Goal: Task Accomplishment & Management: Manage account settings

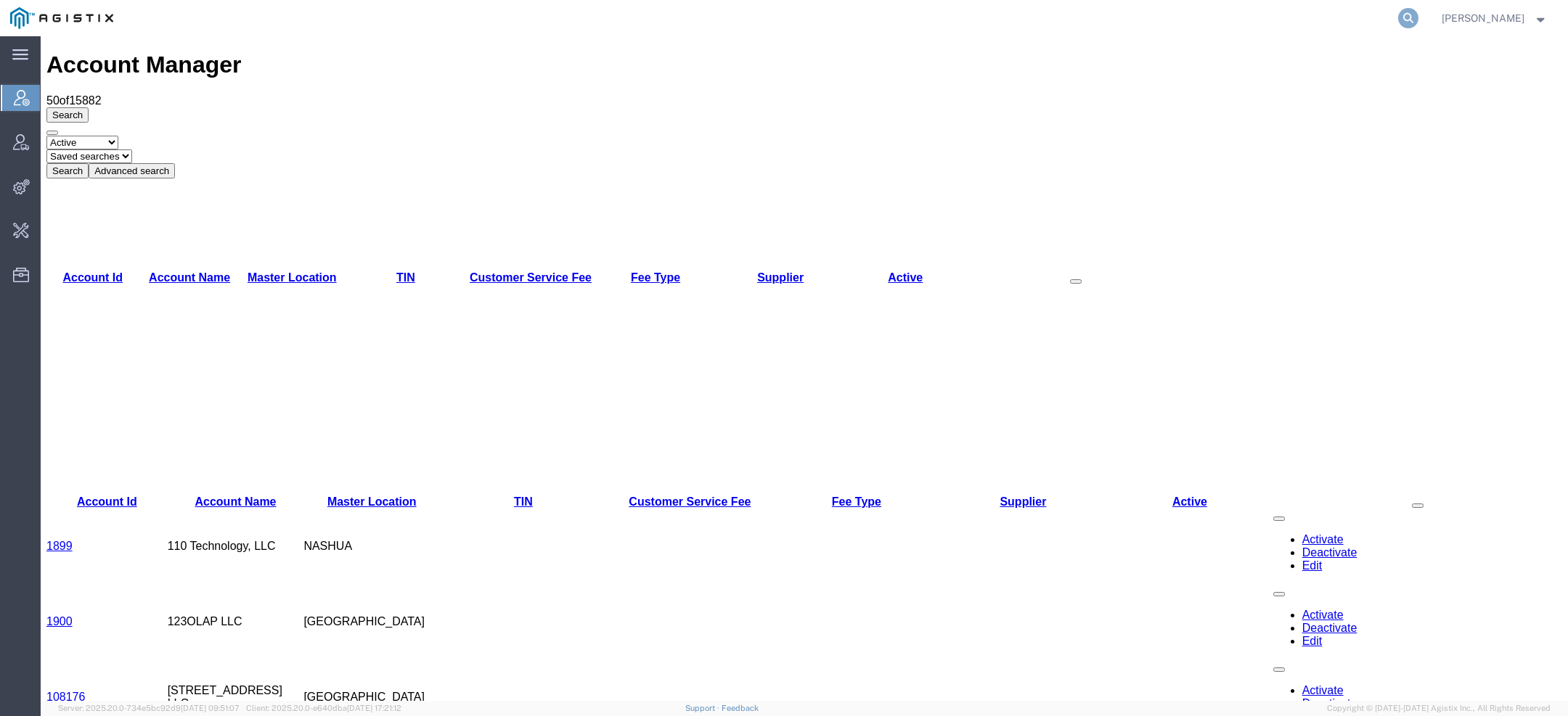
click at [1414, 15] on icon at bounding box center [1409, 18] width 21 height 21
paste input "57037613"
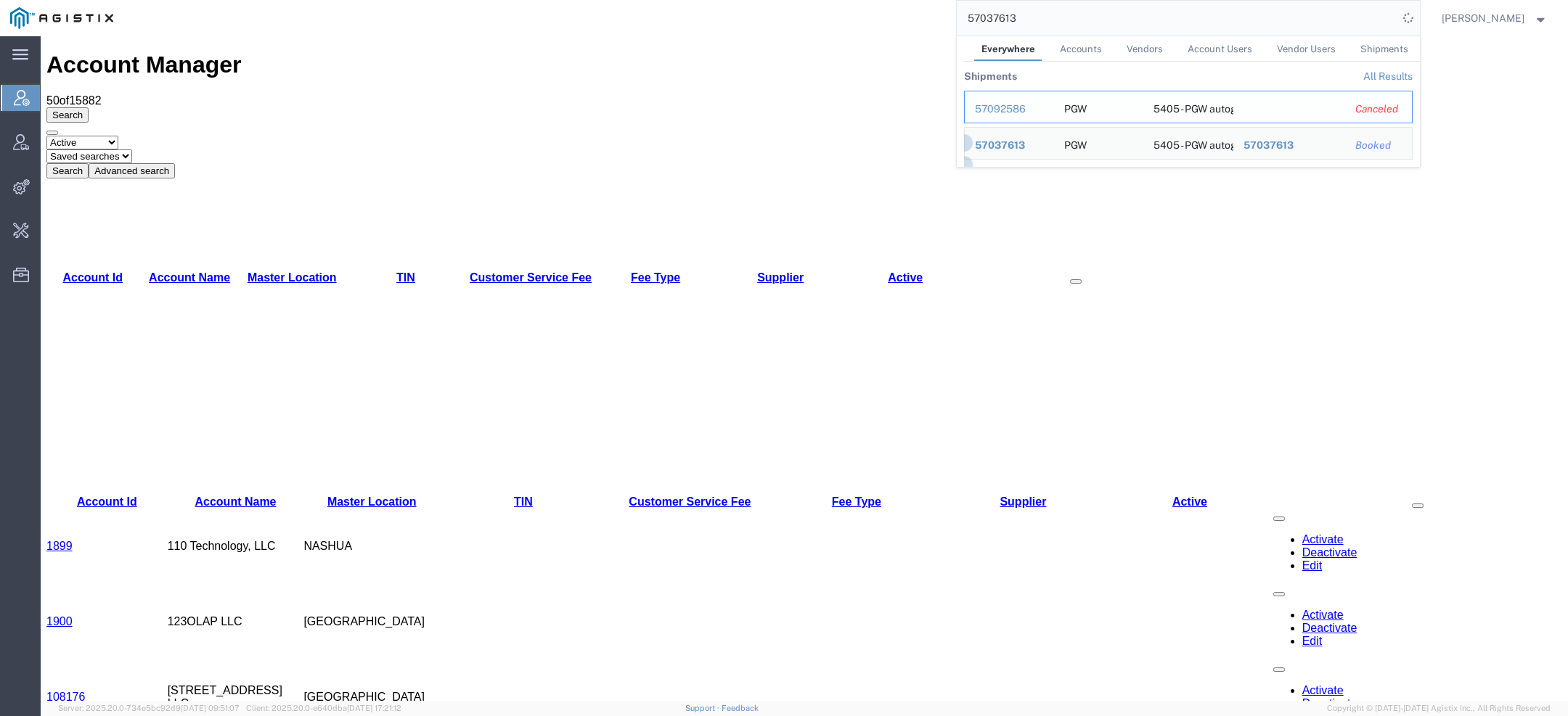
click at [1006, 109] on div "57092586" at bounding box center [1010, 109] width 69 height 15
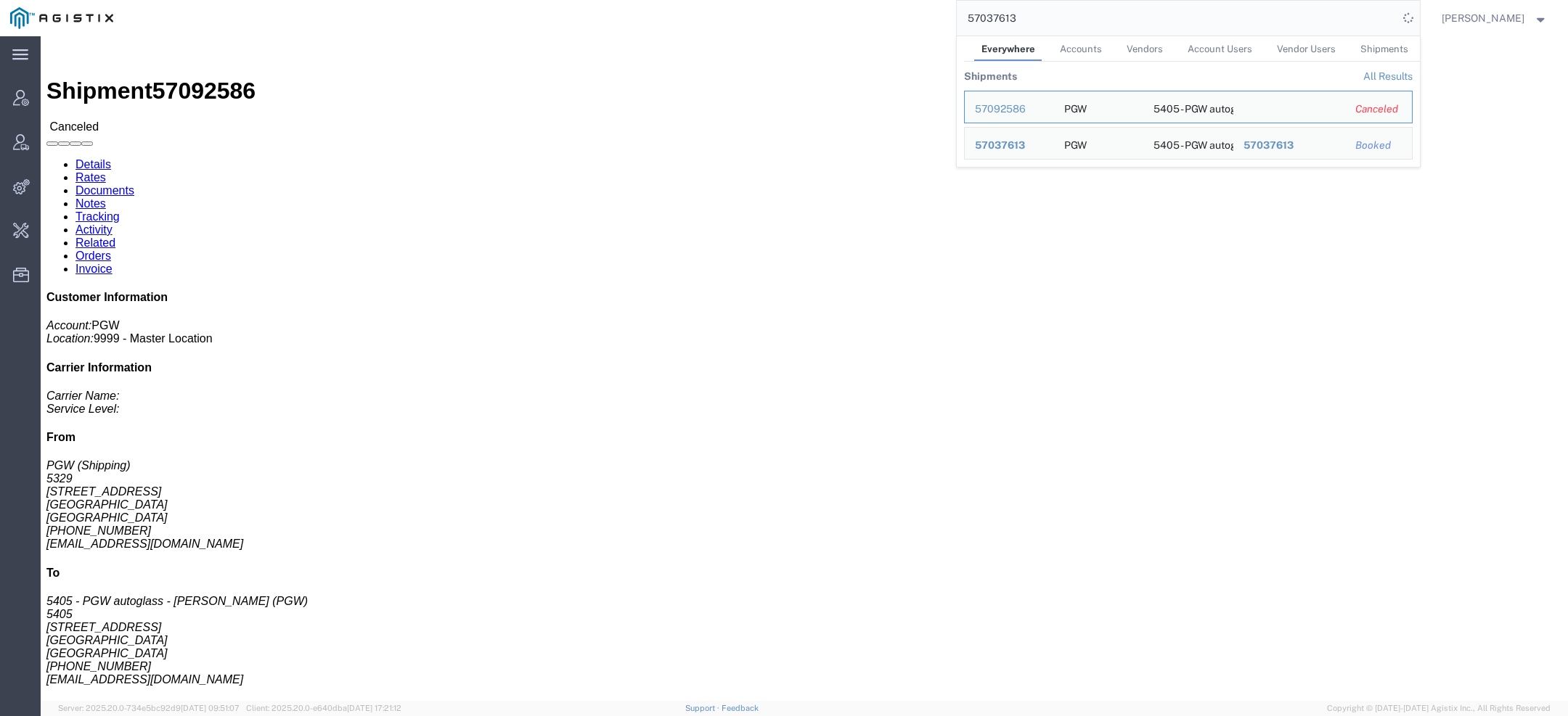
click at [1013, 142] on span "57037613" at bounding box center [1000, 145] width 50 height 12
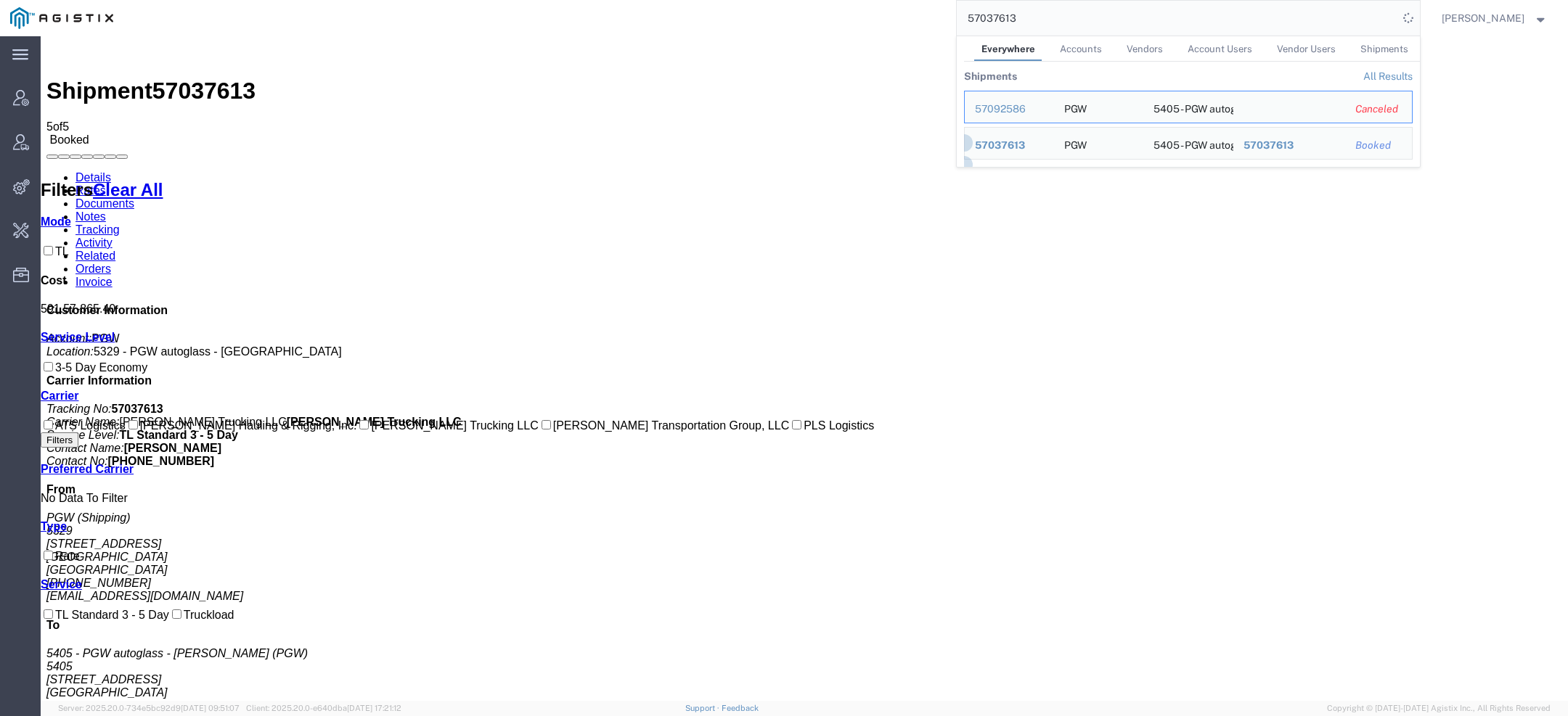
drag, startPoint x: 1026, startPoint y: 15, endPoint x: 788, endPoint y: 19, distance: 238.0
click at [826, 15] on div "57037613 Everywhere Accounts Vendors Account Users Vendor Users Shipments Shipm…" at bounding box center [771, 18] width 1297 height 36
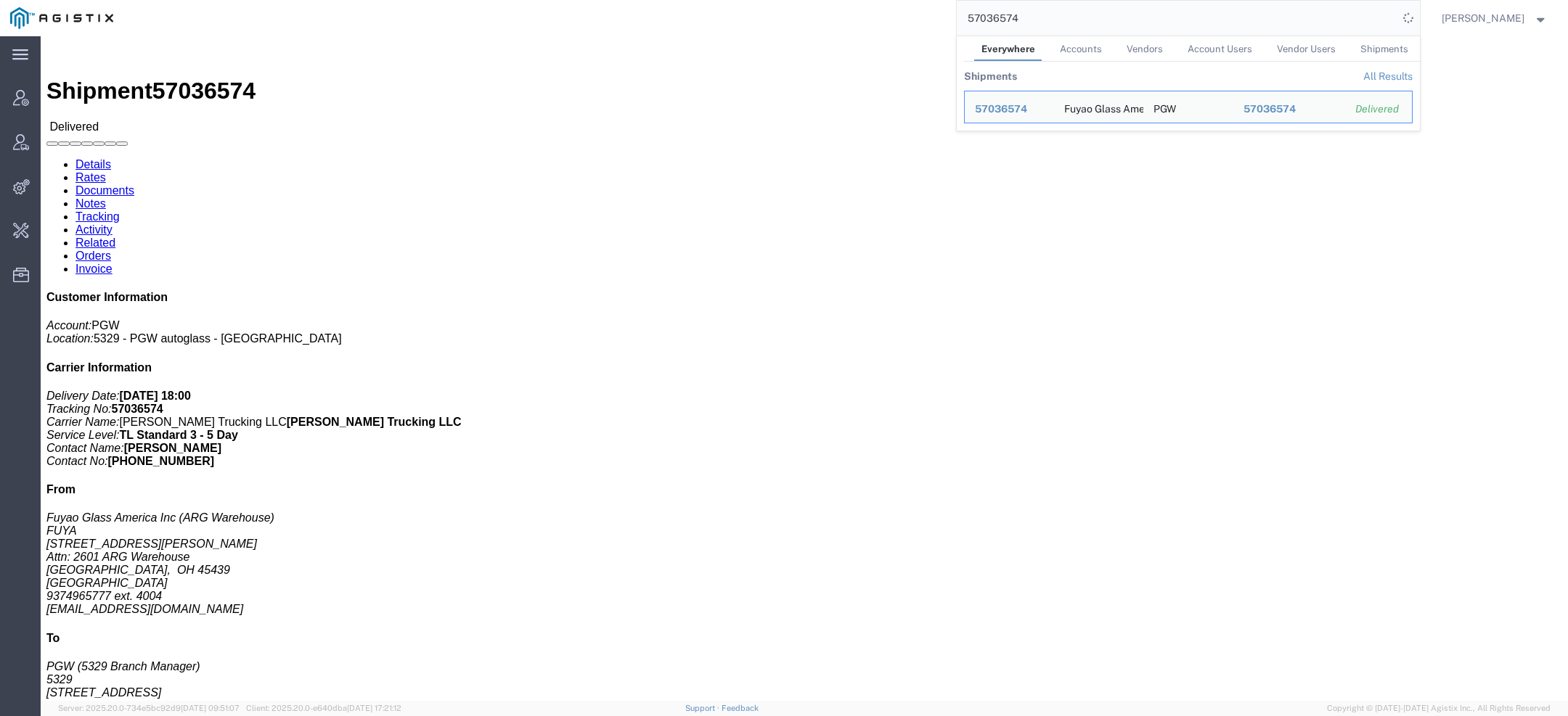
click div
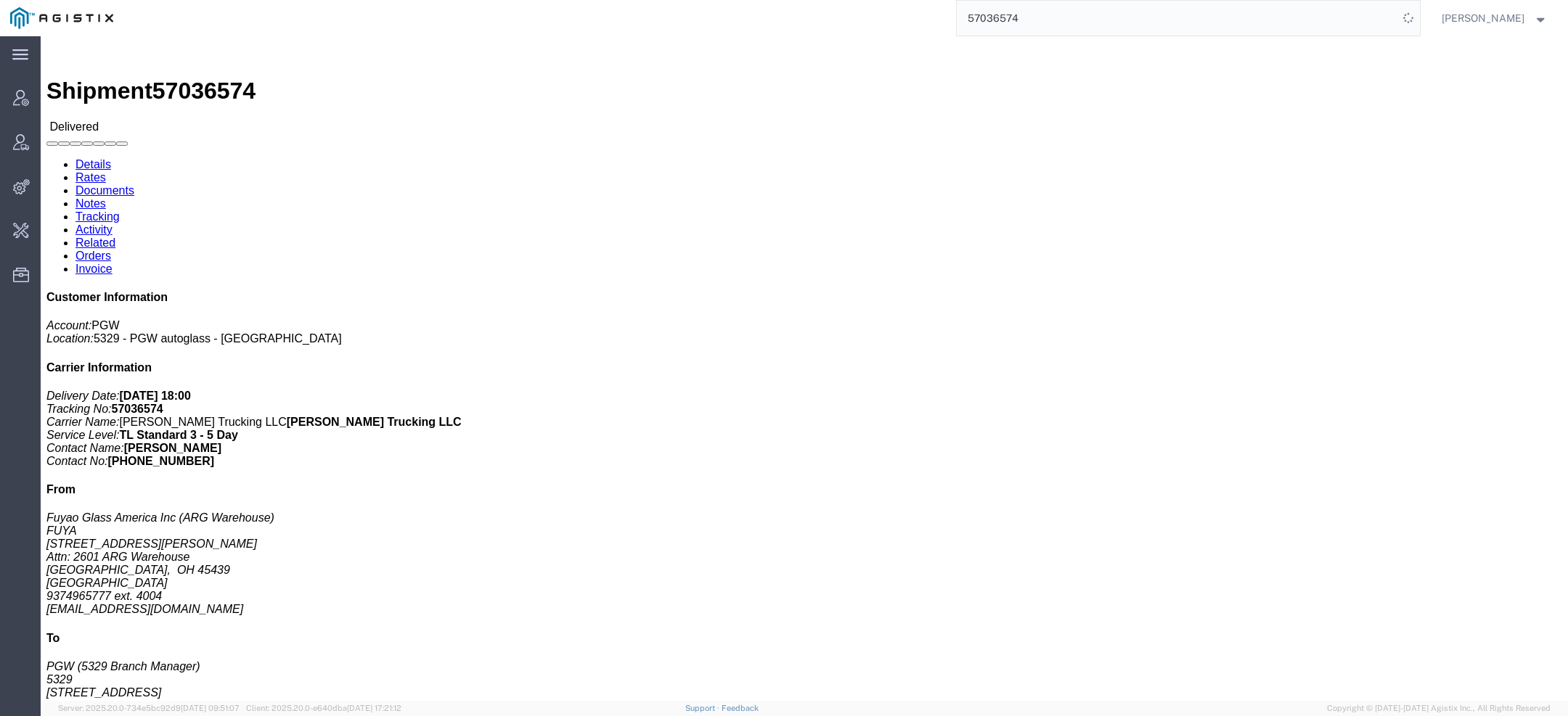
click link "Rates"
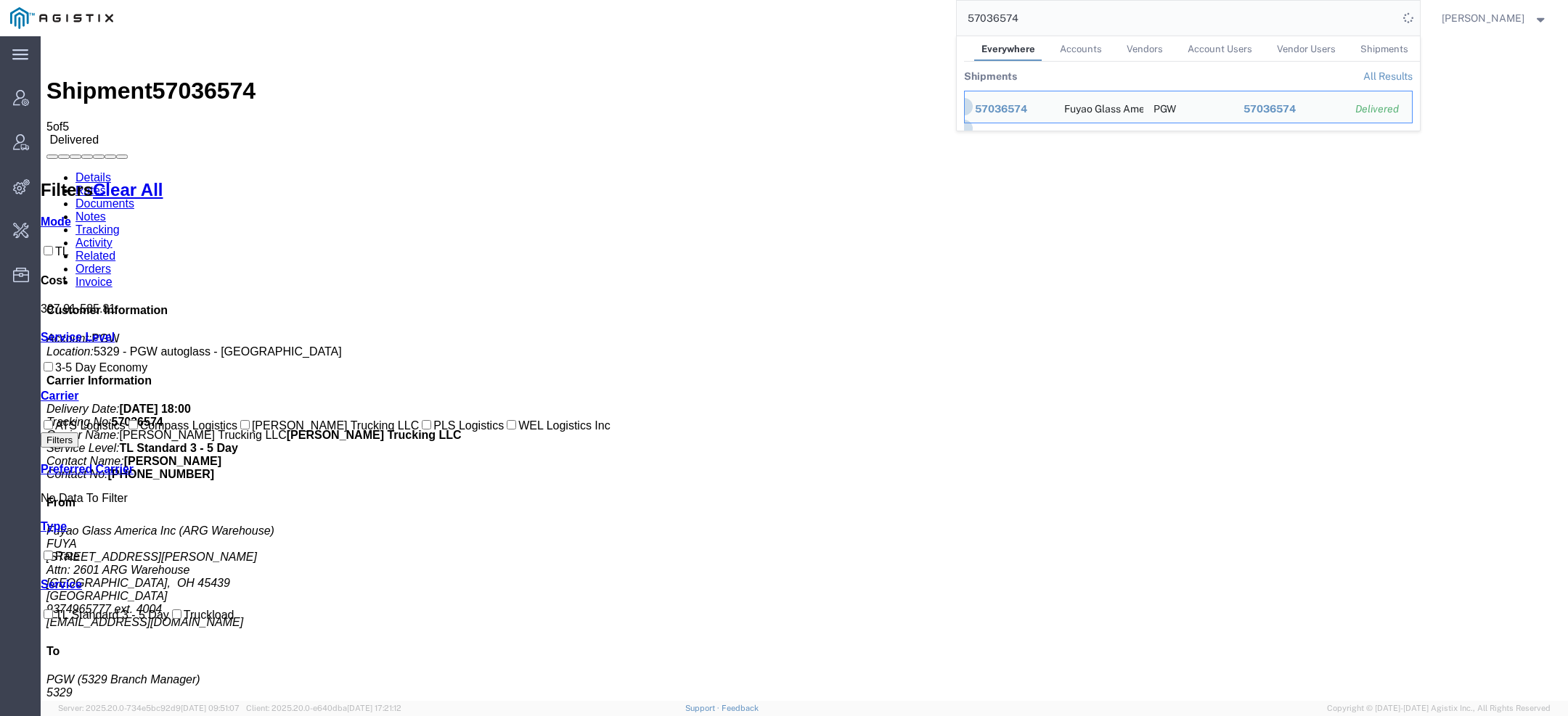
drag, startPoint x: 1021, startPoint y: 16, endPoint x: 822, endPoint y: 1, distance: 199.6
click at [871, 1] on div "57036574 Everywhere Accounts Vendors Account Users Vendor Users Shipments Shipm…" at bounding box center [771, 18] width 1297 height 36
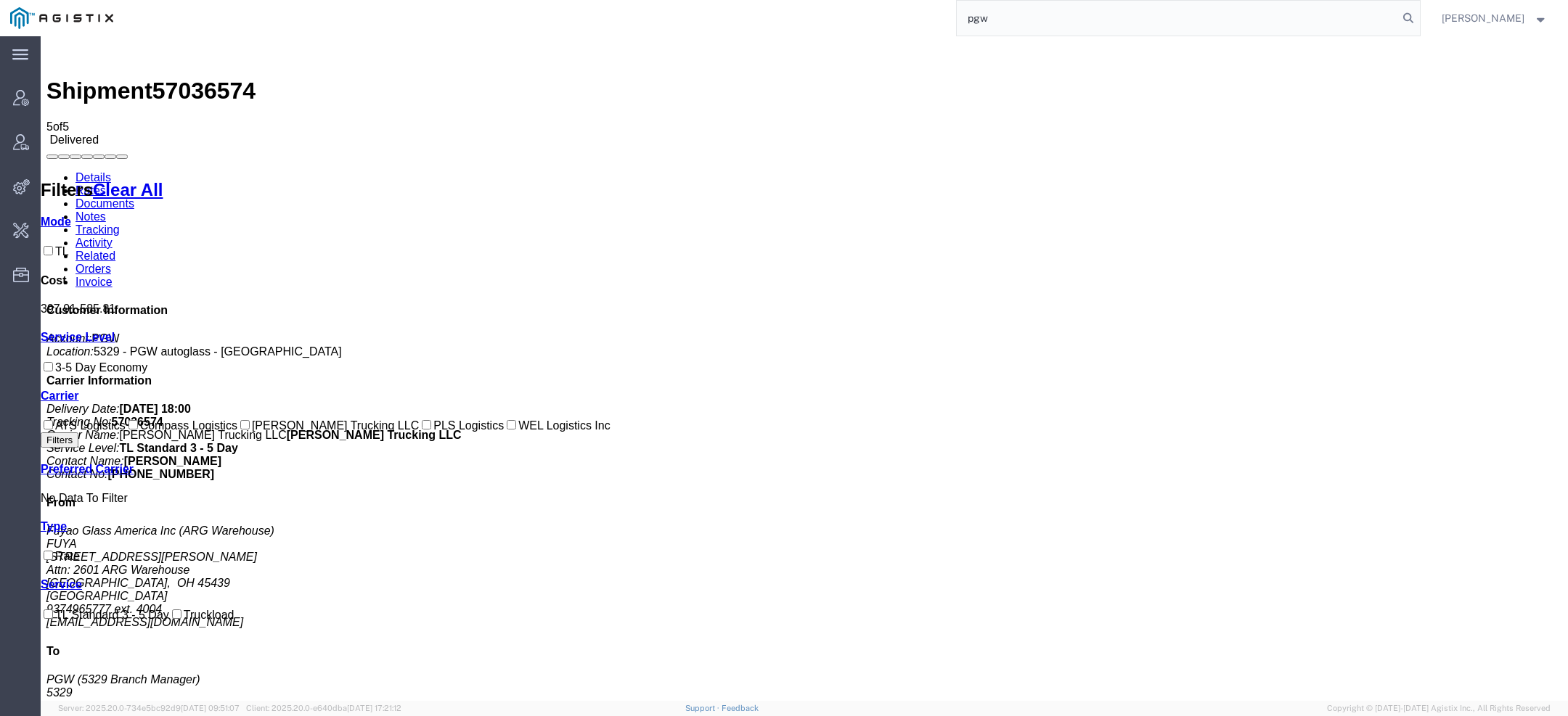
type input "pgw"
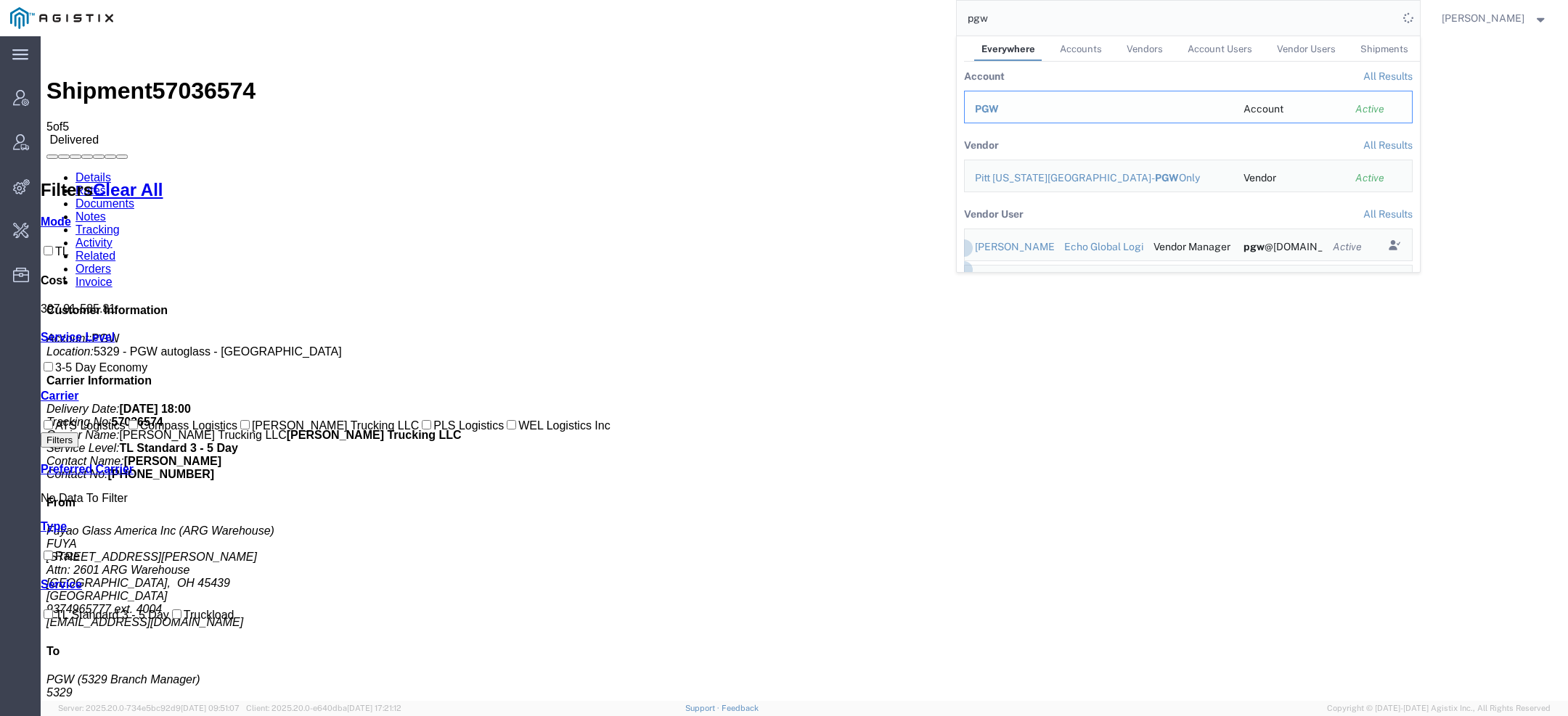
click at [1005, 107] on div "PGW" at bounding box center [1099, 109] width 248 height 15
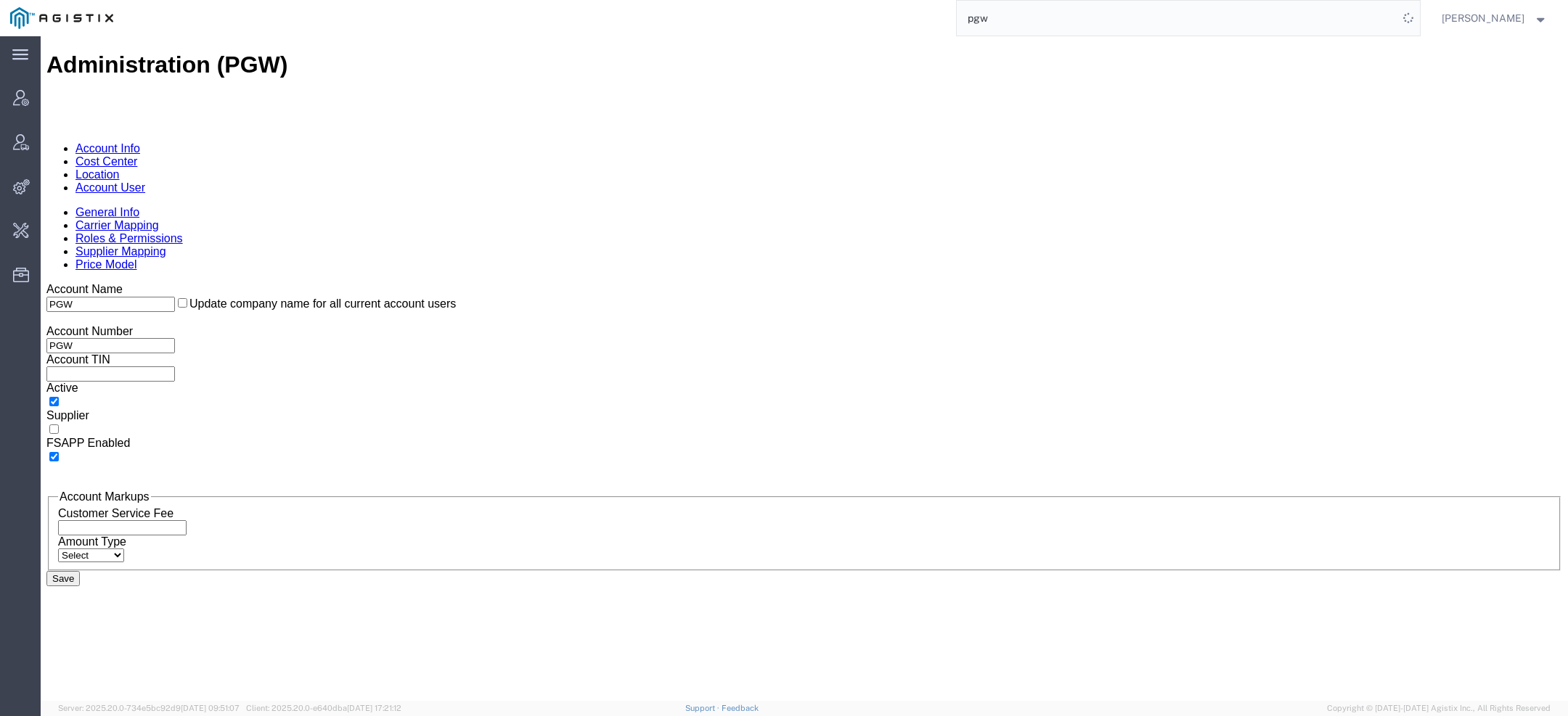
click at [145, 181] on link "Account User" at bounding box center [110, 187] width 70 height 12
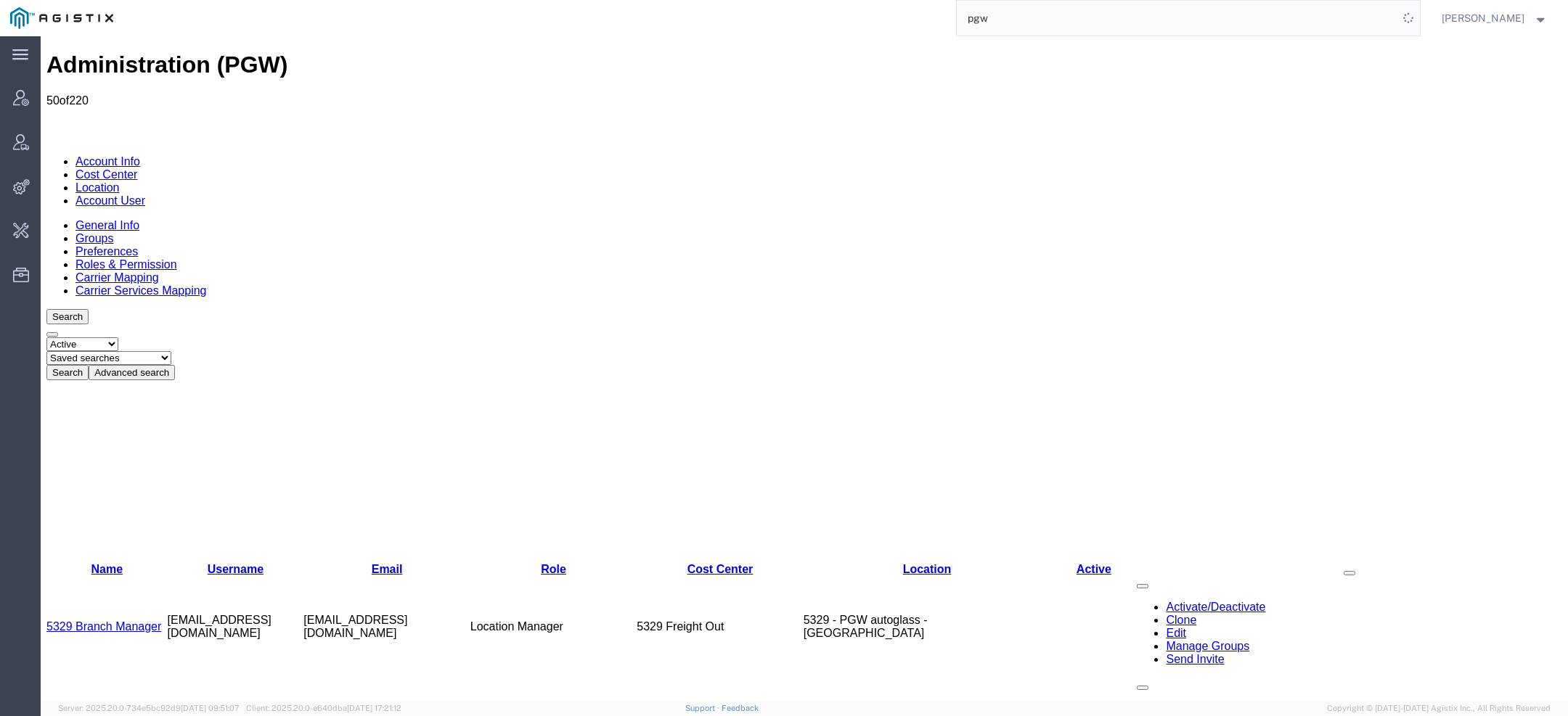
click at [171, 351] on select "Saved searches Exclude Branch Manager Jason Offline user" at bounding box center [109, 358] width 125 height 14
select select "Offline user"
click at [103, 351] on select "Saved searches Exclude Branch Manager Jason Offline user" at bounding box center [109, 358] width 125 height 14
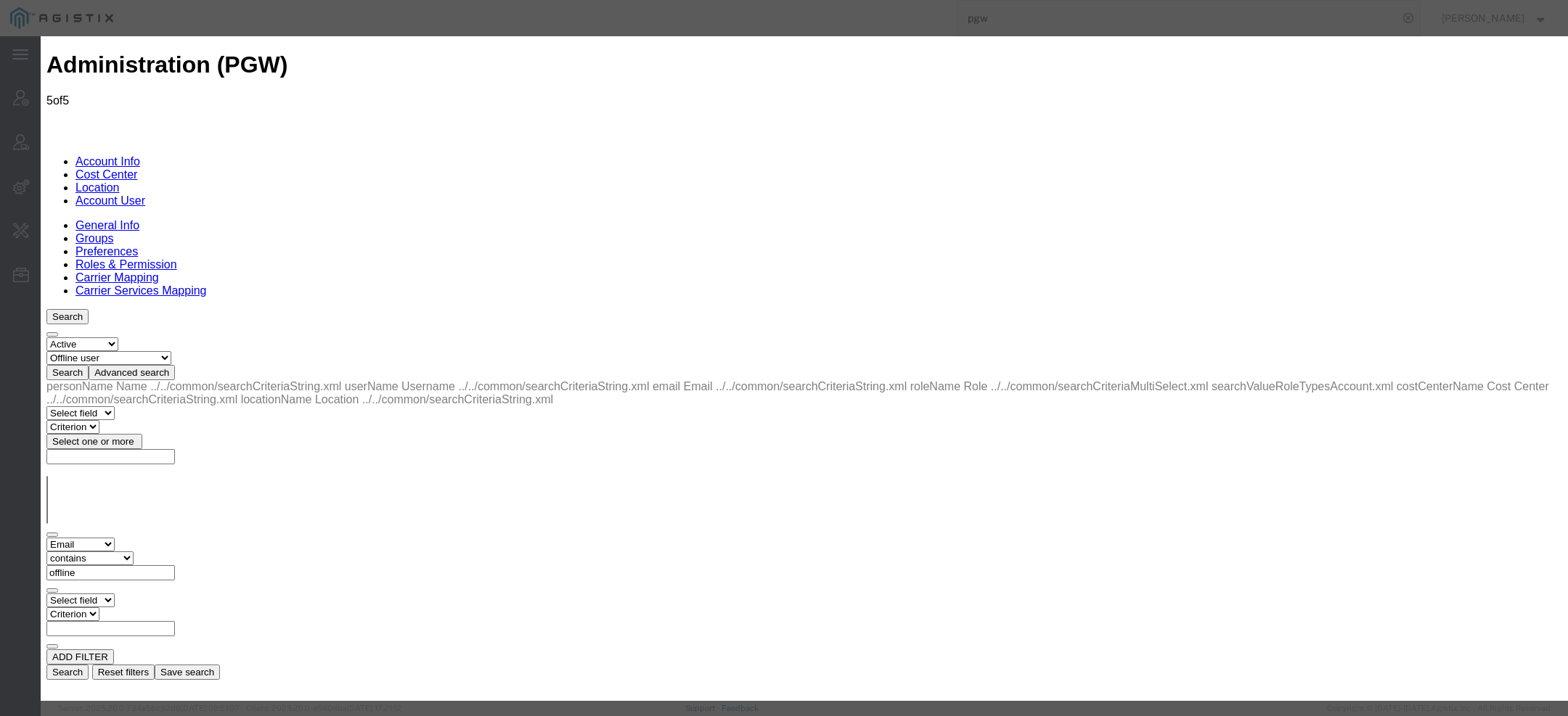
select select "COSTCENTER"
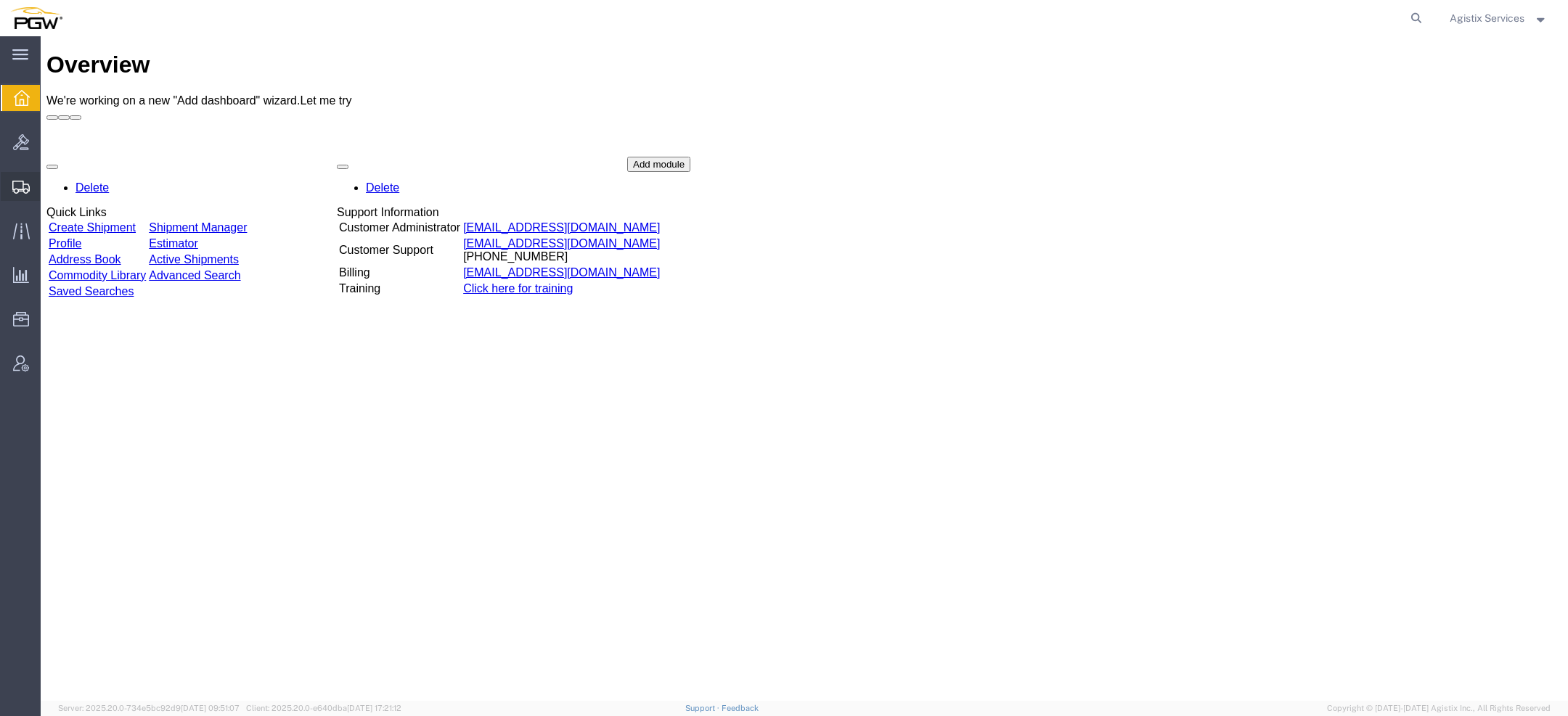
click at [24, 192] on icon at bounding box center [21, 186] width 17 height 13
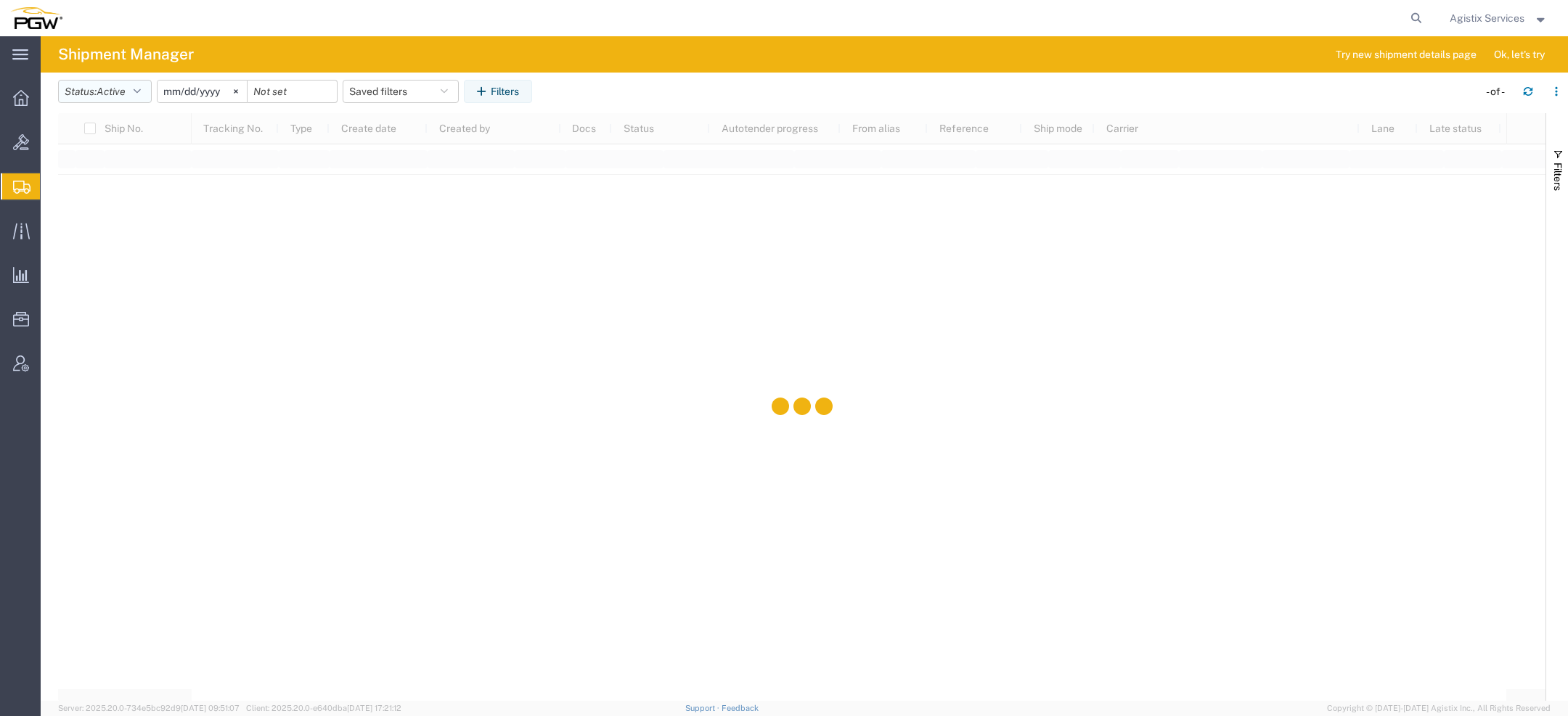
click at [109, 97] on span "Active" at bounding box center [111, 91] width 29 height 12
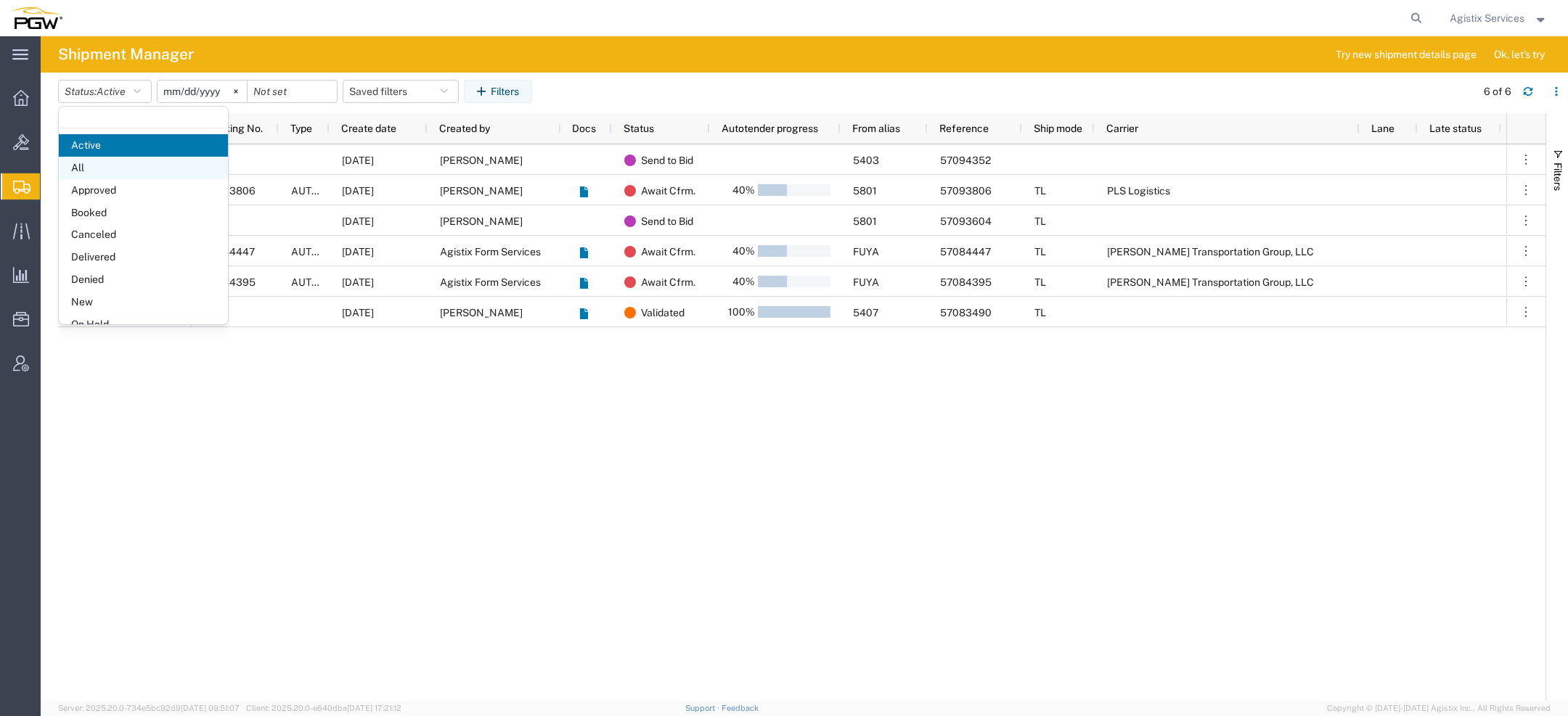
click at [107, 163] on span "All" at bounding box center [144, 167] width 169 height 22
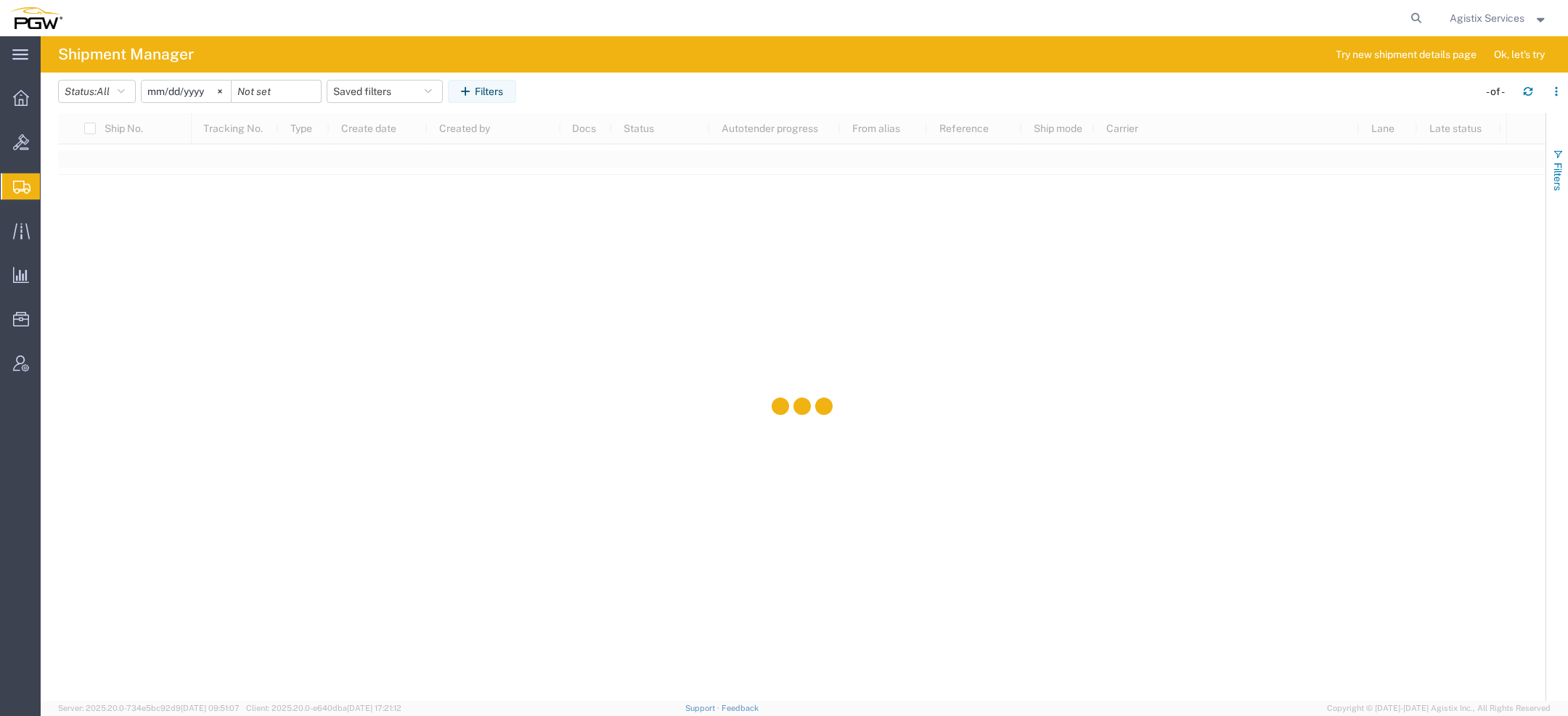
click at [1553, 164] on span "Filters" at bounding box center [1559, 176] width 12 height 28
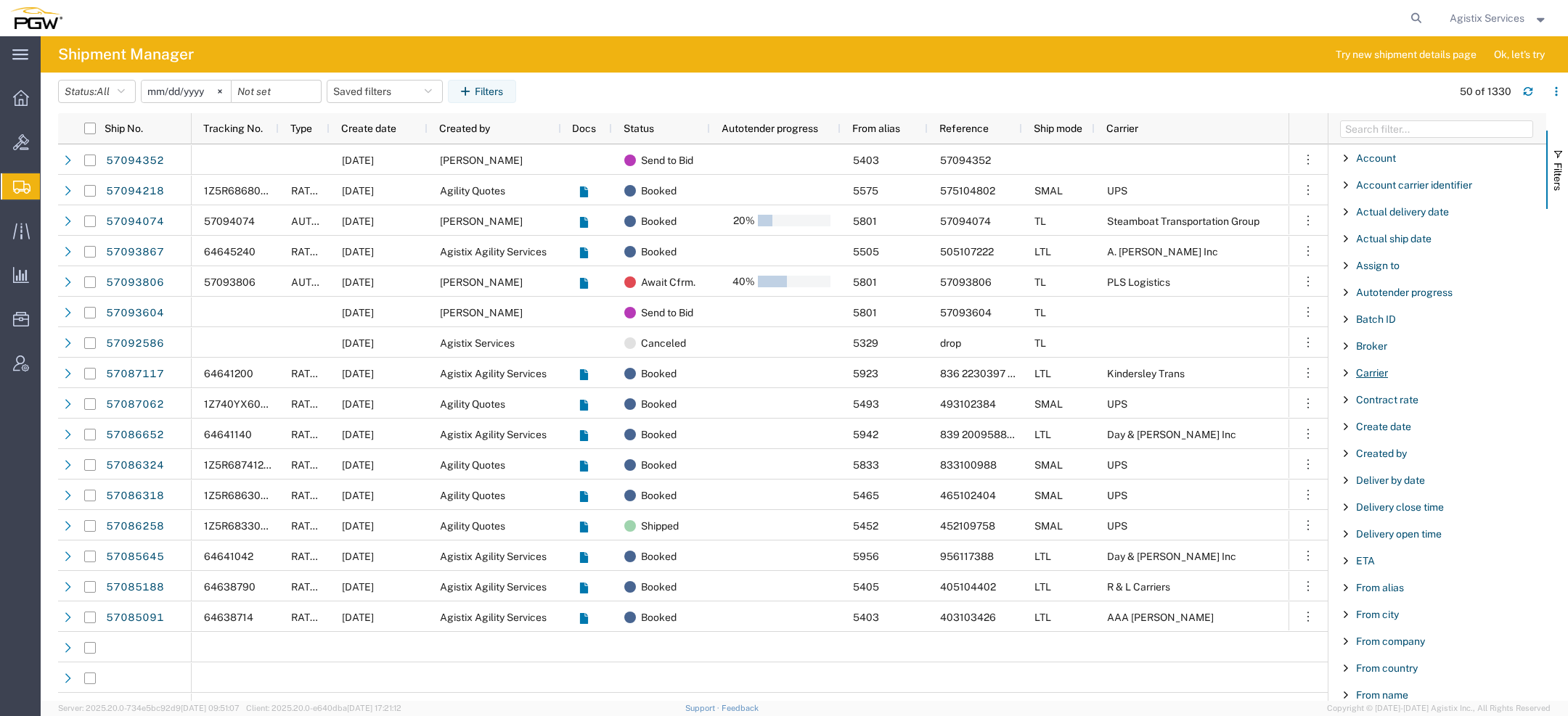
click at [1376, 370] on span "Carrier" at bounding box center [1371, 373] width 32 height 12
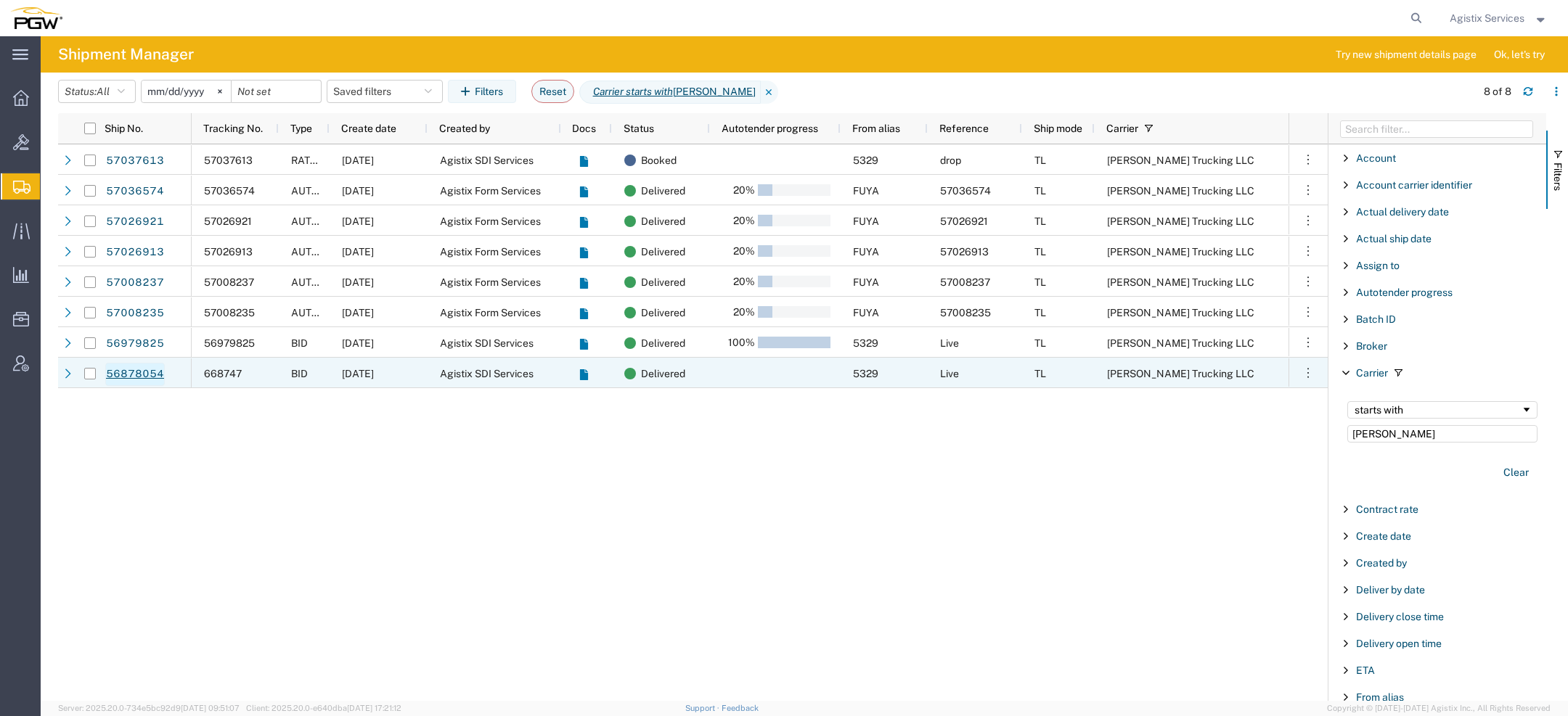
type input "craig"
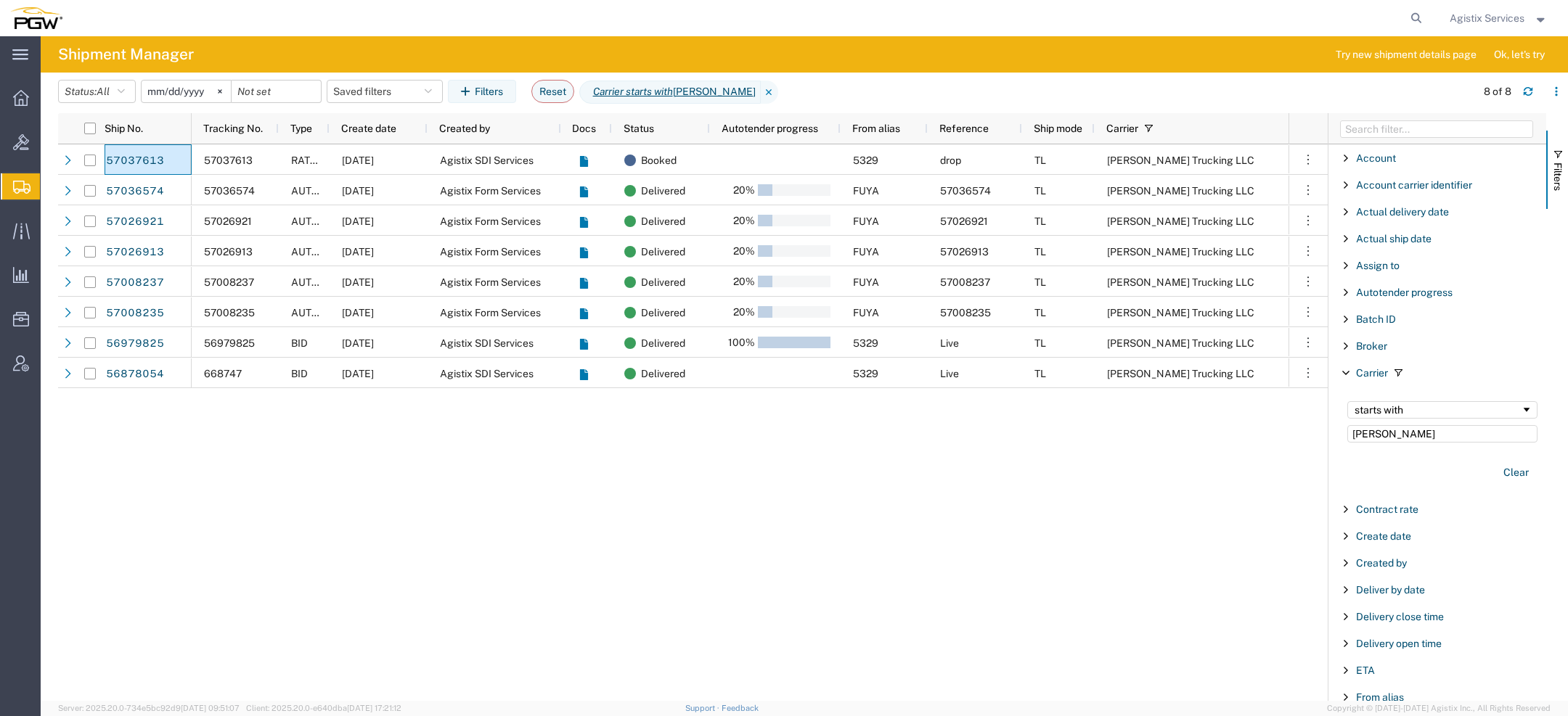
click at [155, 96] on input "2025-09-10" at bounding box center [186, 91] width 89 height 21
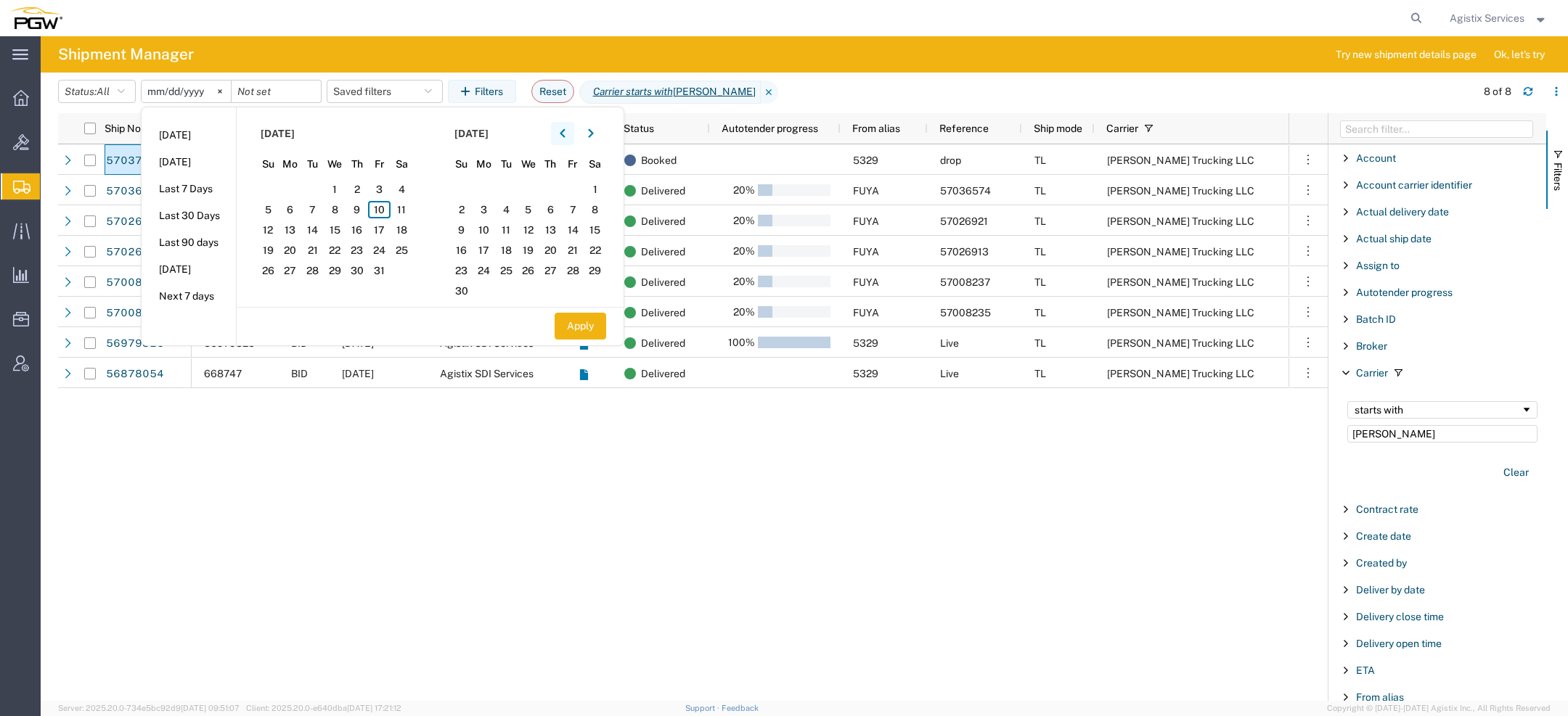
click at [572, 138] on button "button" at bounding box center [563, 133] width 23 height 23
click at [572, 138] on button "button" at bounding box center [563, 133] width 23 height 23
click at [324, 186] on span "1" at bounding box center [312, 189] width 22 height 17
click at [593, 132] on icon "button" at bounding box center [591, 133] width 5 height 9
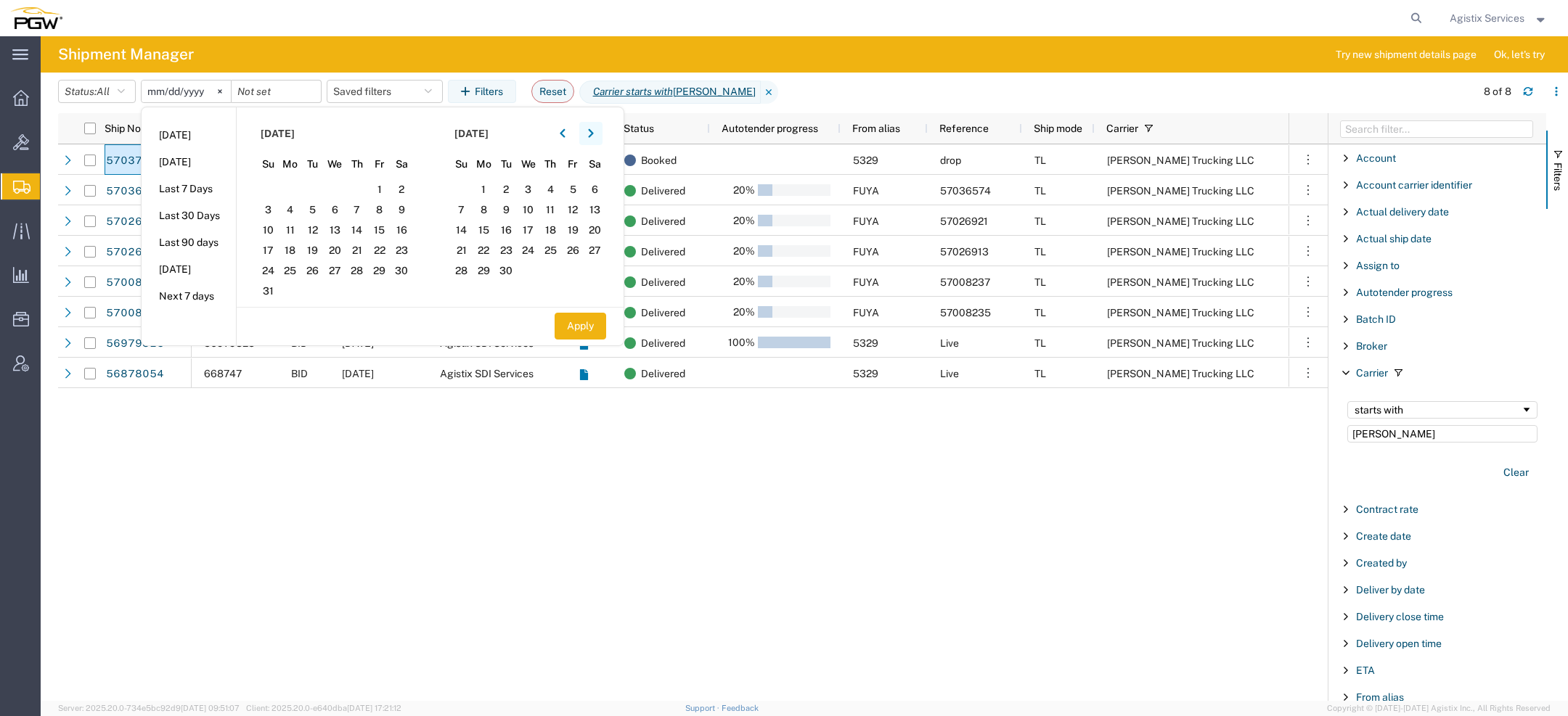
click at [593, 132] on icon "button" at bounding box center [591, 133] width 5 height 9
click at [579, 209] on span "10" at bounding box center [573, 209] width 22 height 17
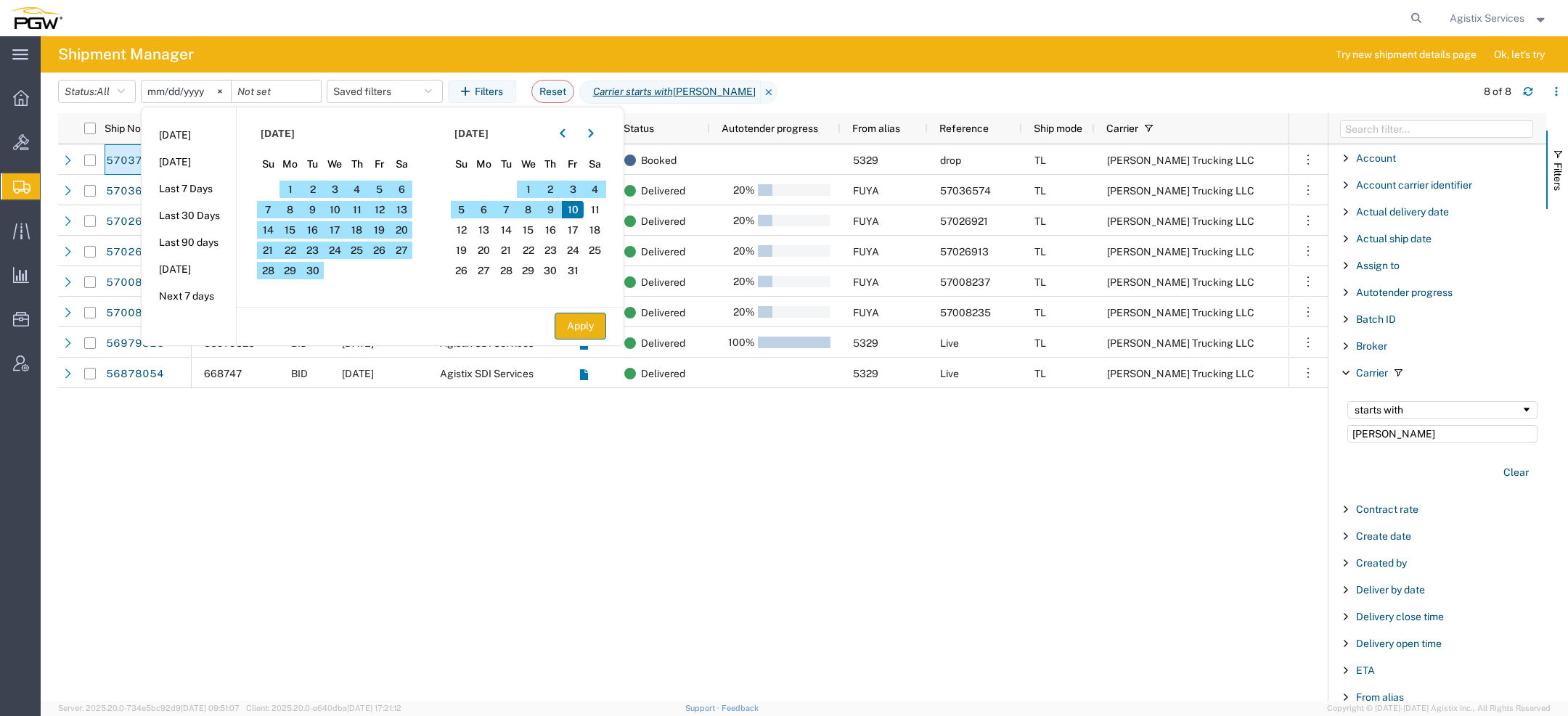
click at [591, 326] on button "Apply" at bounding box center [581, 326] width 51 height 26
type input "2025-07-01"
type input "2025-10-10"
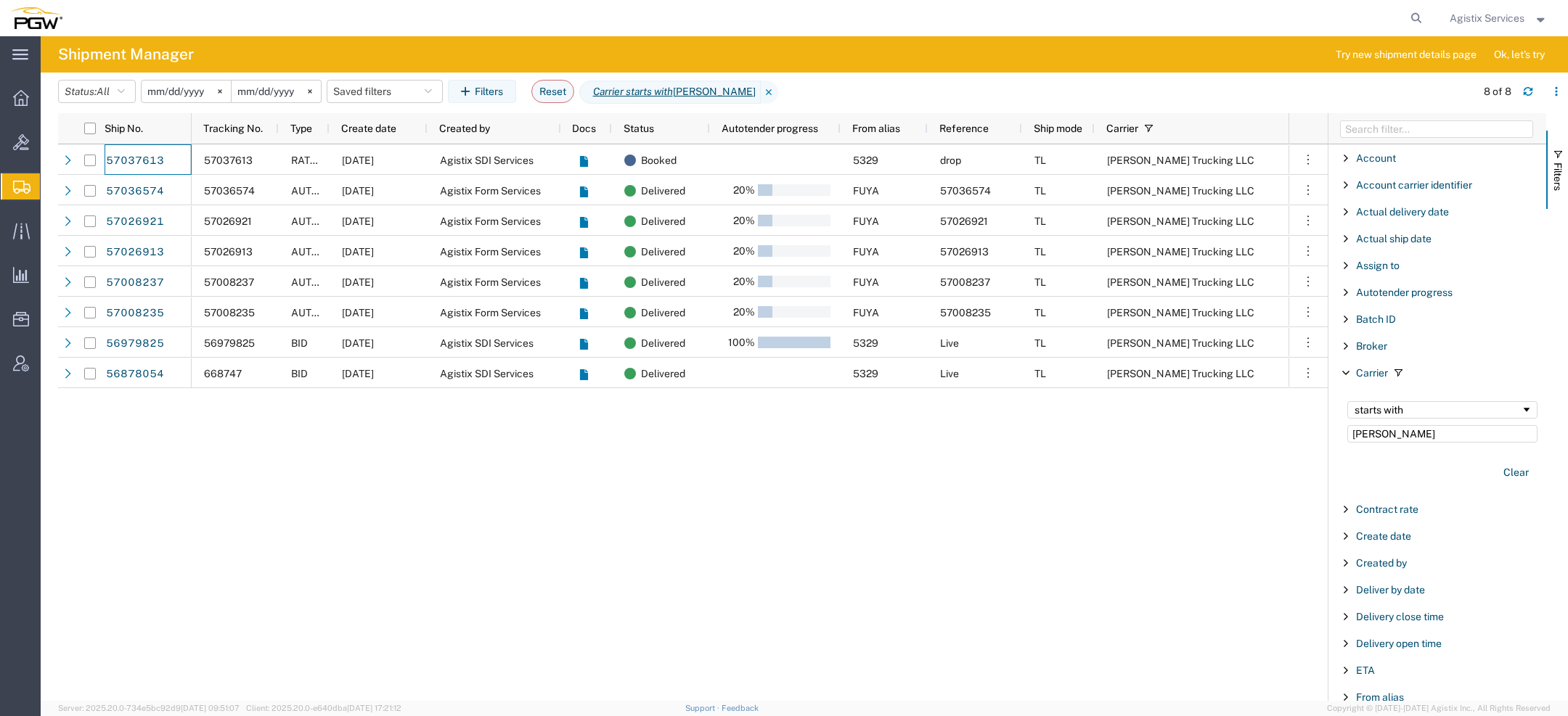
click at [159, 95] on input "2025-07-01" at bounding box center [186, 91] width 89 height 21
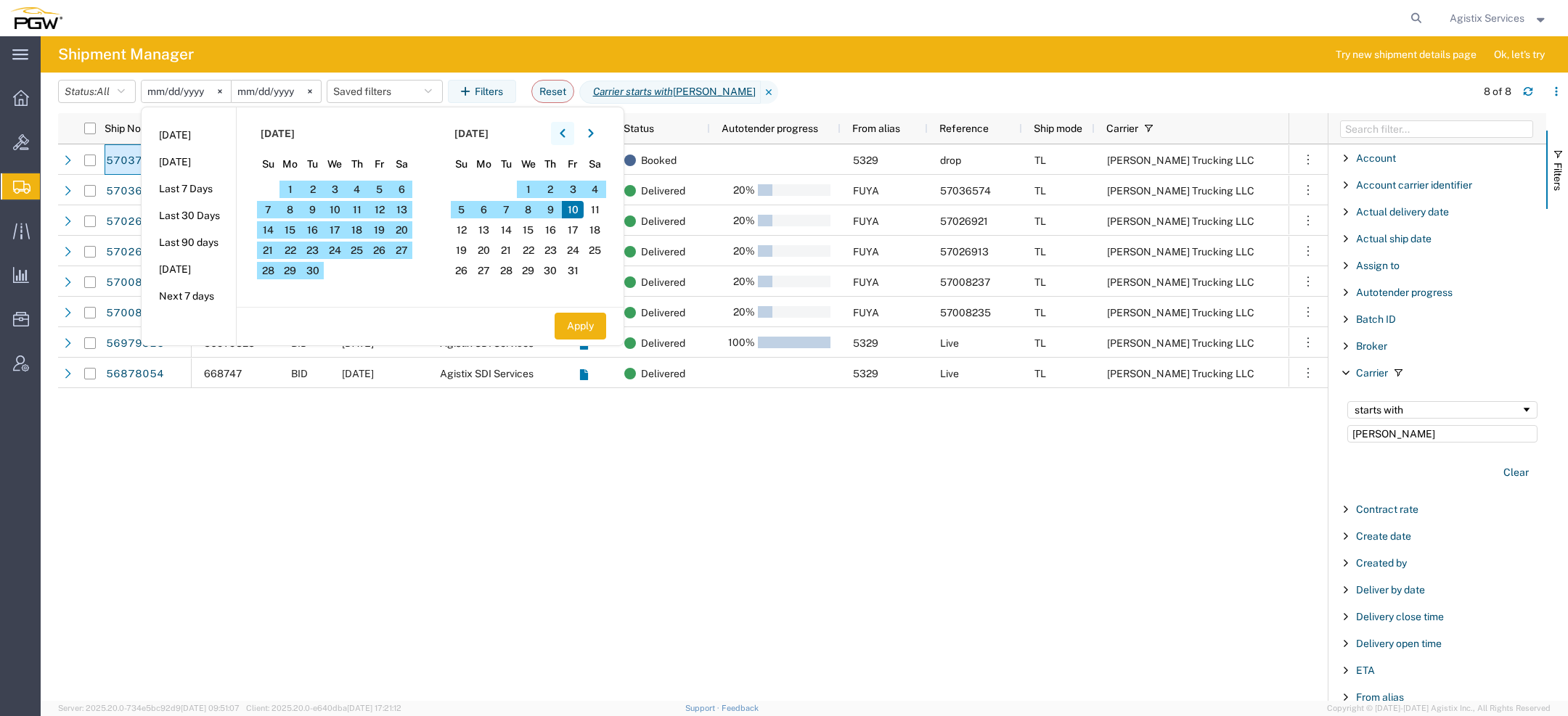
click at [562, 134] on button "button" at bounding box center [563, 133] width 23 height 23
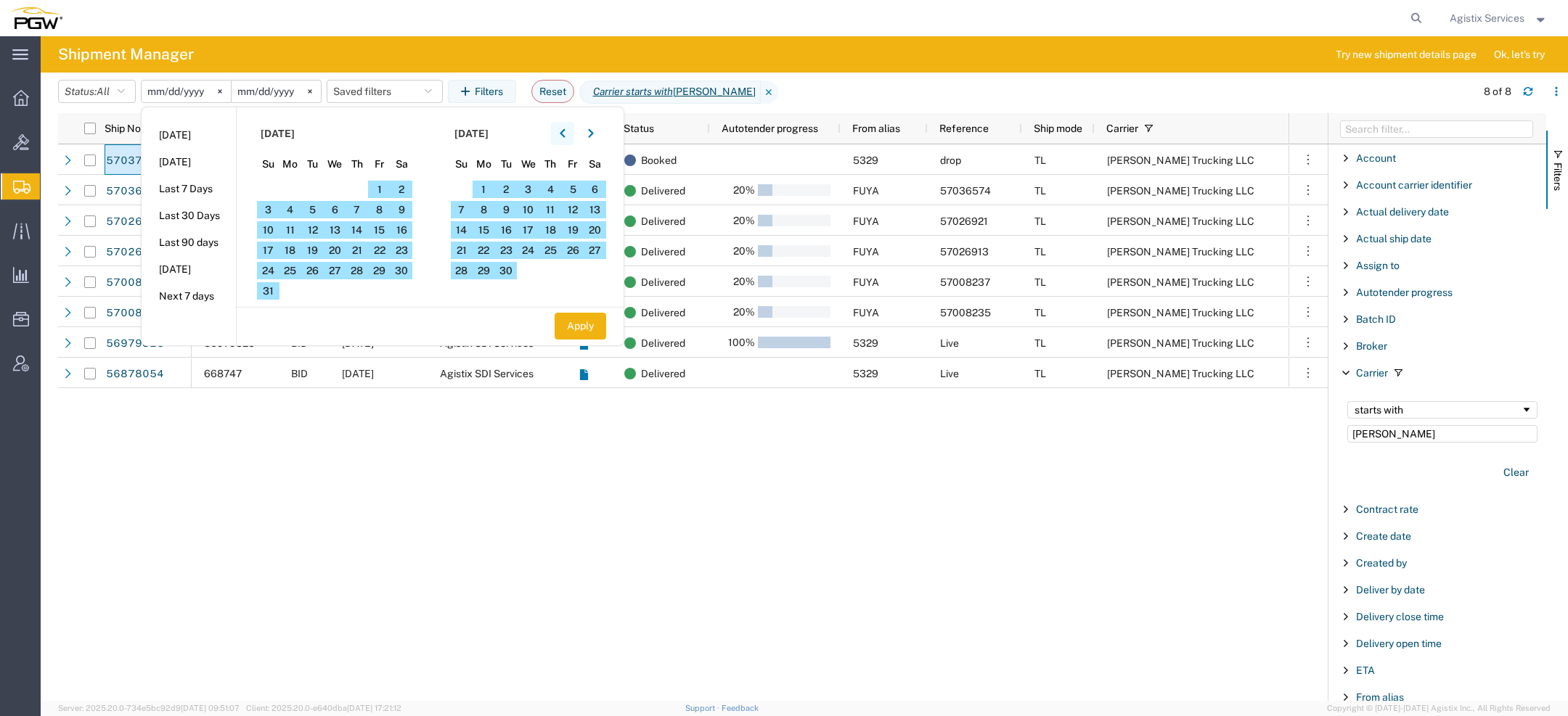
click at [562, 134] on button "button" at bounding box center [563, 133] width 23 height 23
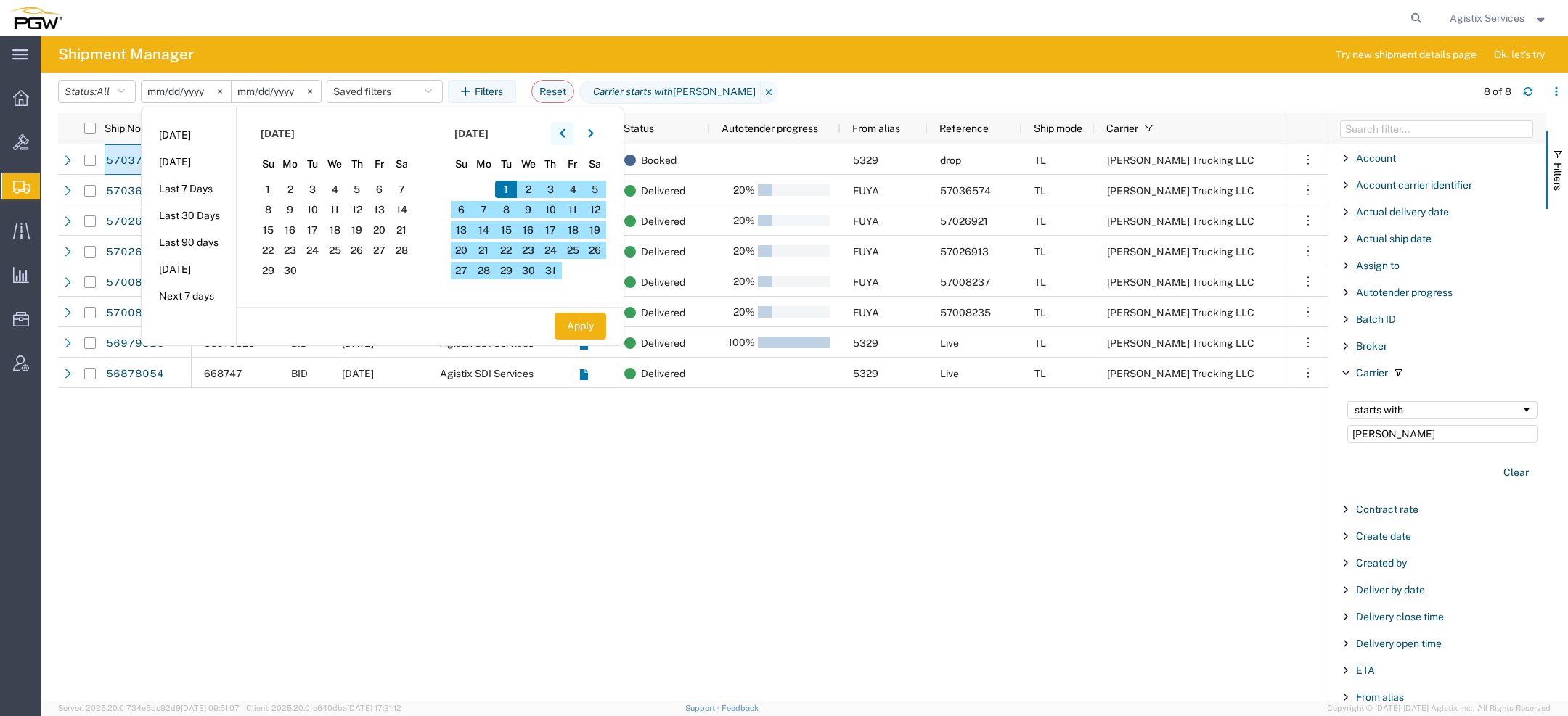
click at [562, 134] on button "button" at bounding box center [563, 133] width 23 height 23
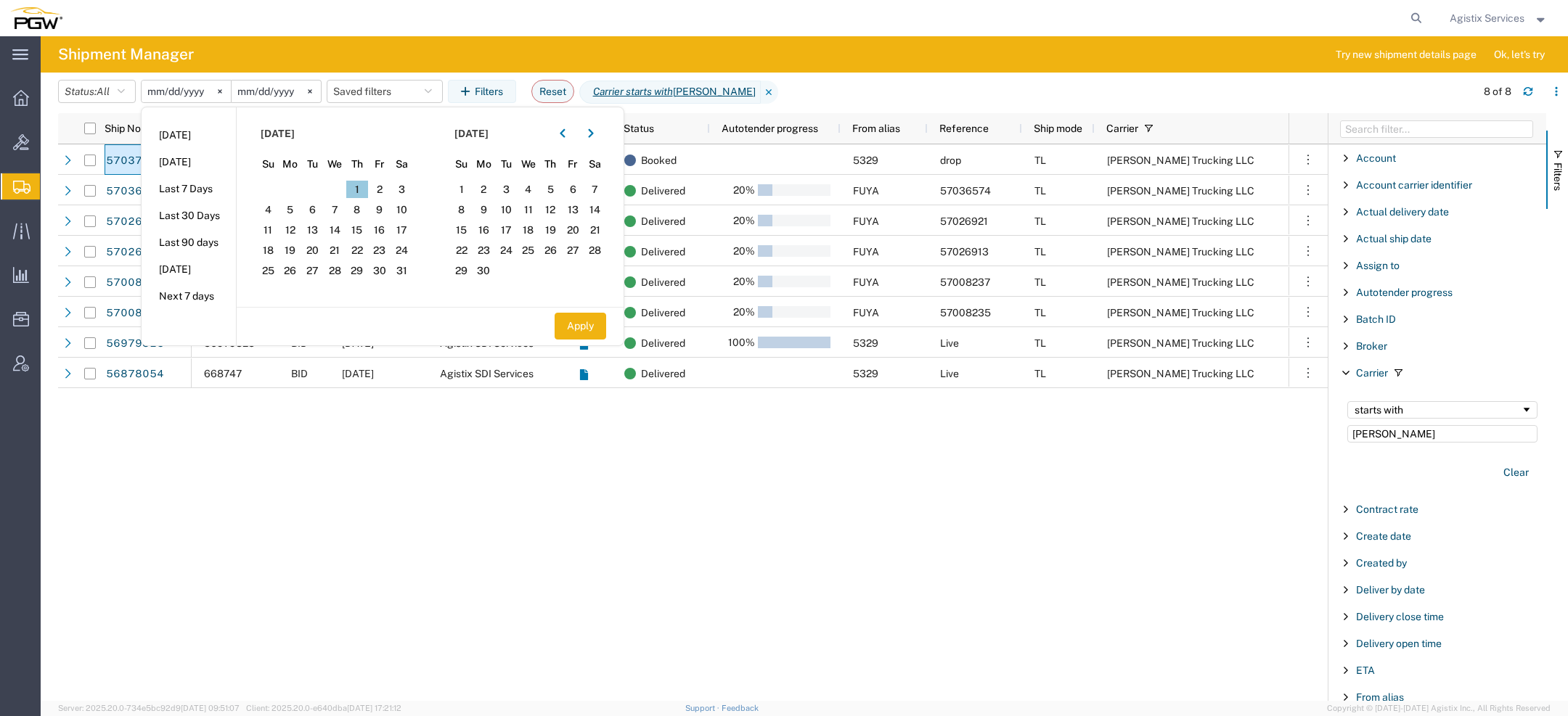
click at [358, 190] on span "1" at bounding box center [357, 189] width 22 height 17
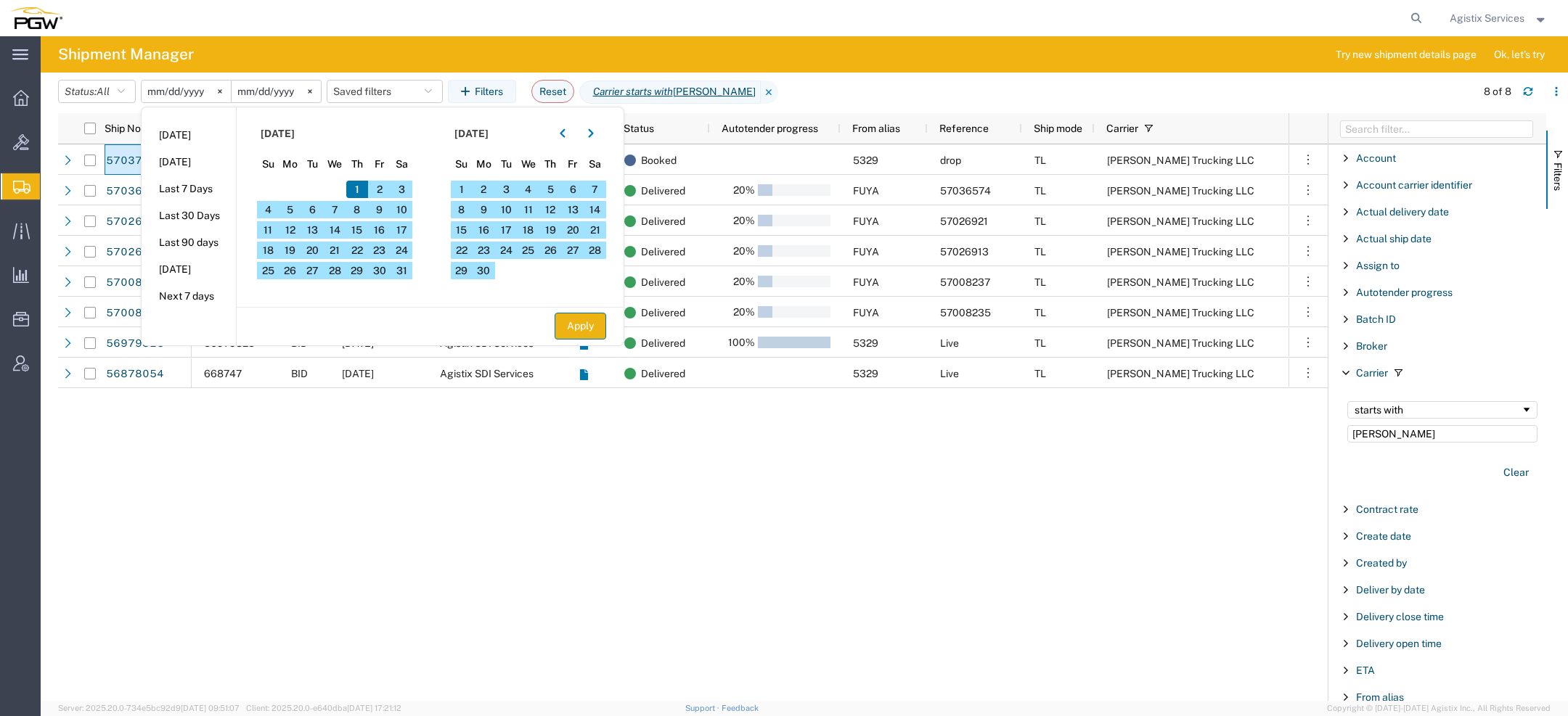
click at [581, 317] on button "Apply" at bounding box center [581, 326] width 51 height 26
type input "2025-05-01"
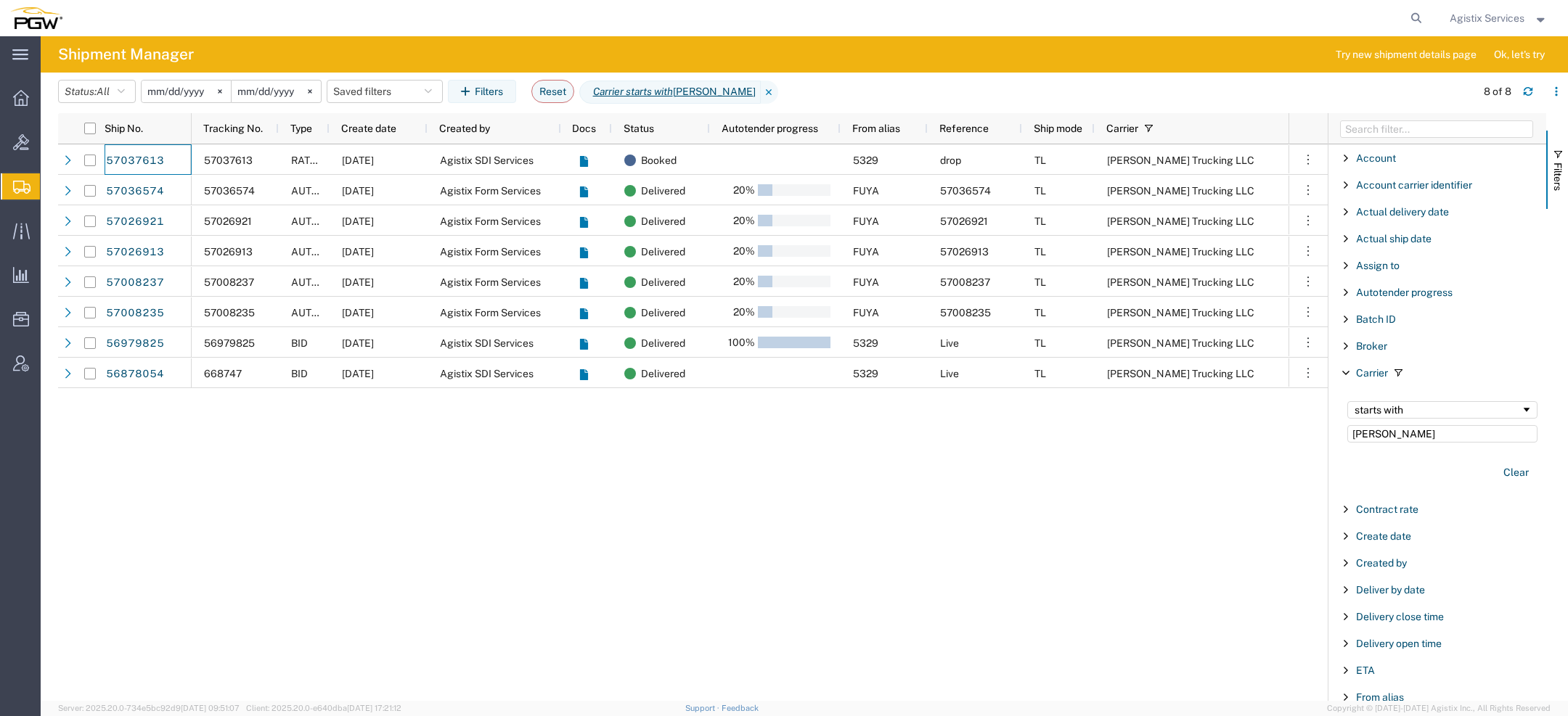
click at [1519, 17] on span "Agistix Services" at bounding box center [1487, 18] width 74 height 16
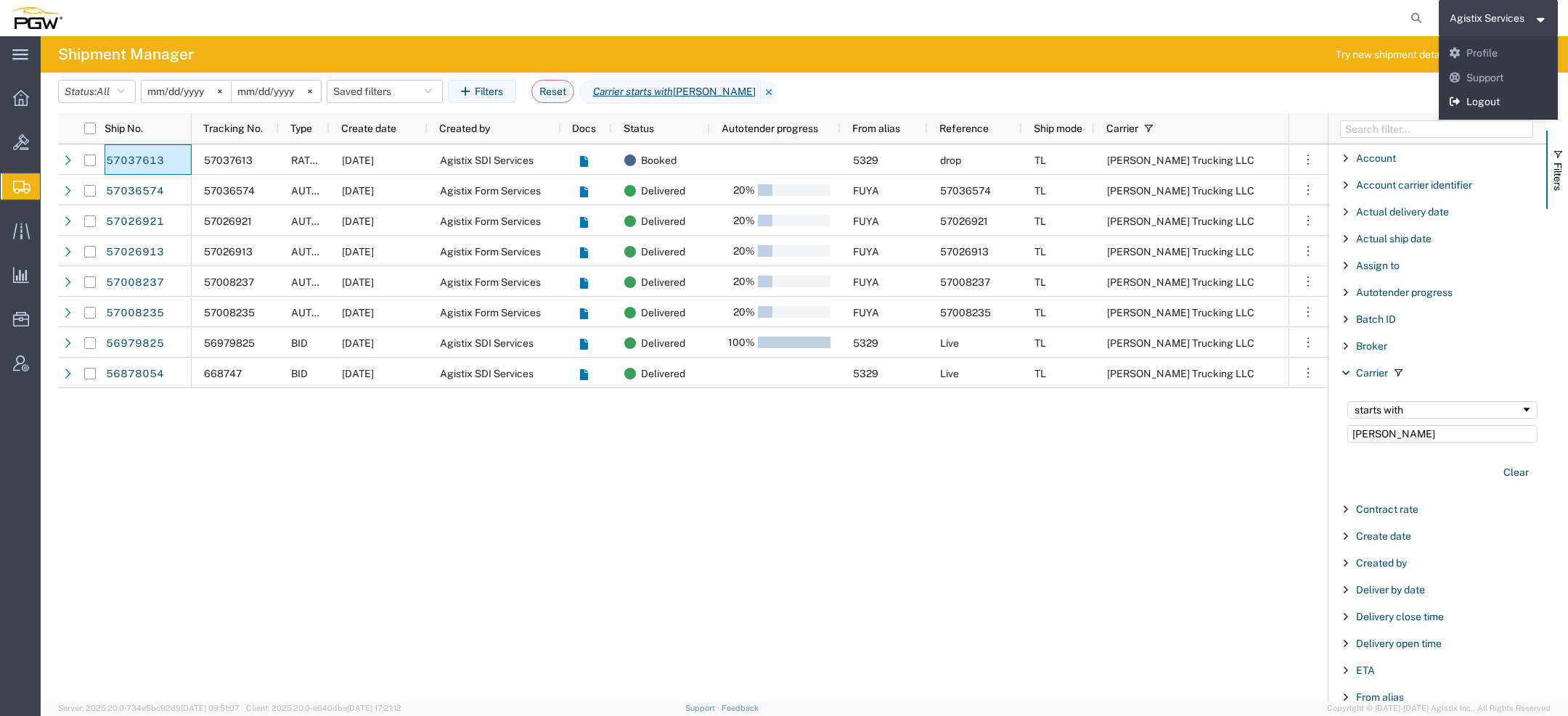
click at [1458, 109] on link "Logout" at bounding box center [1499, 102] width 120 height 25
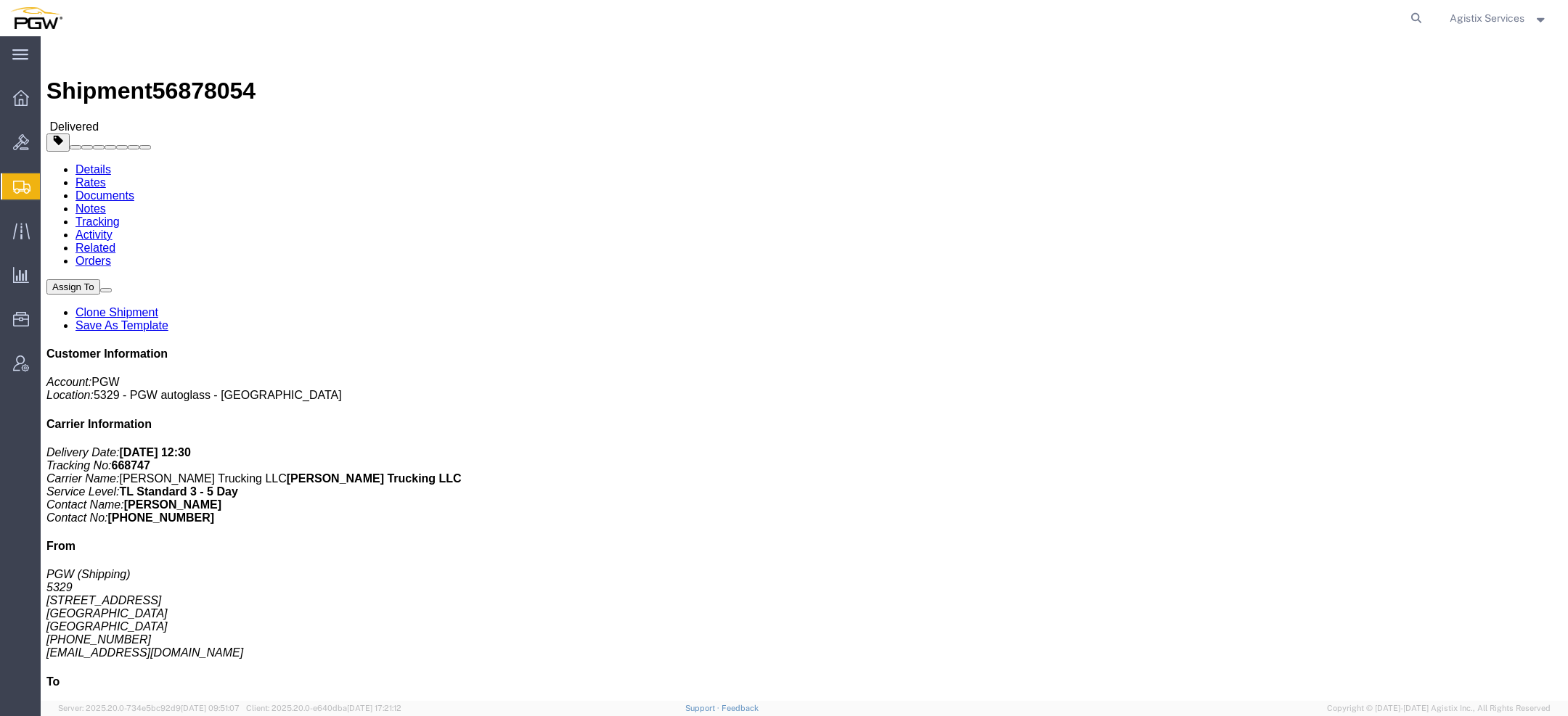
click link "Rates"
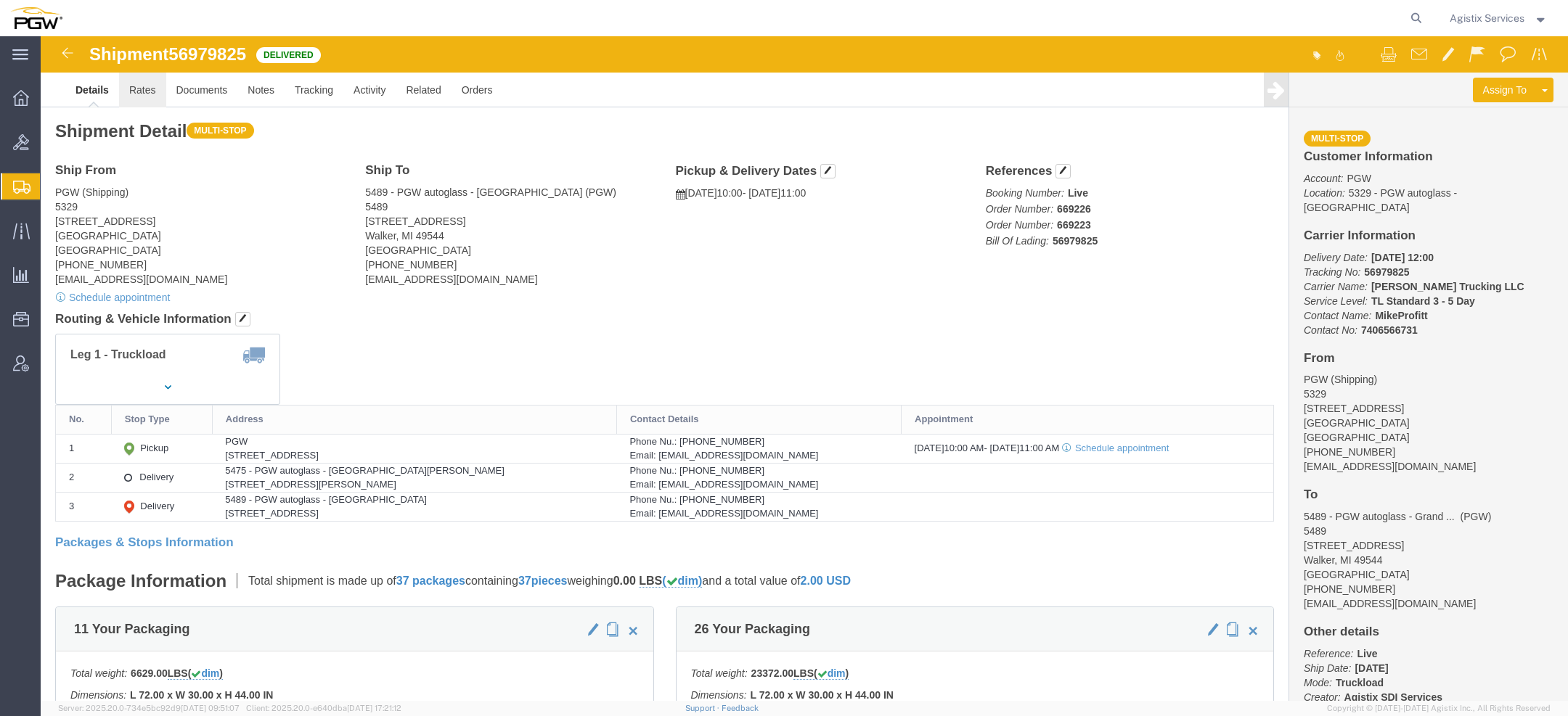
click link "Rates"
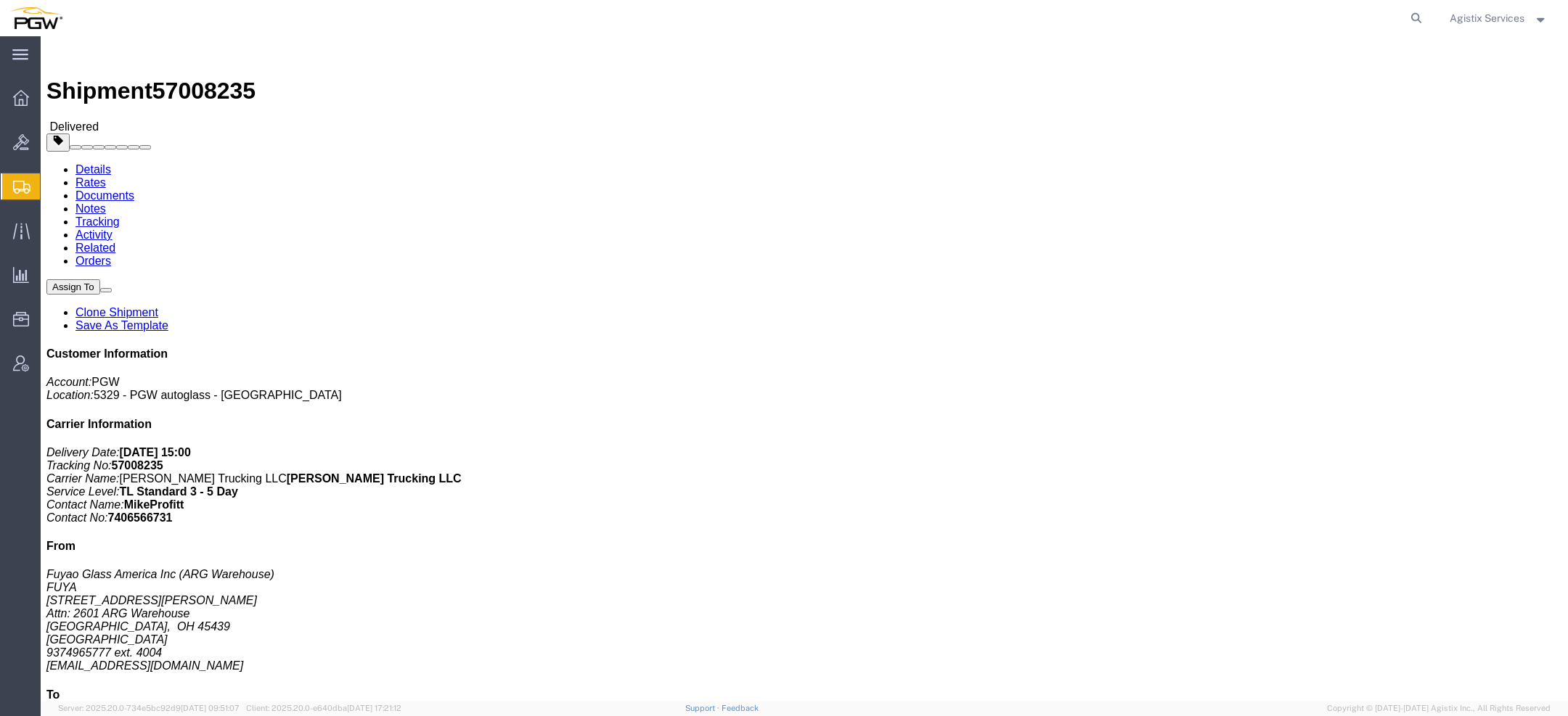
click link "Rates"
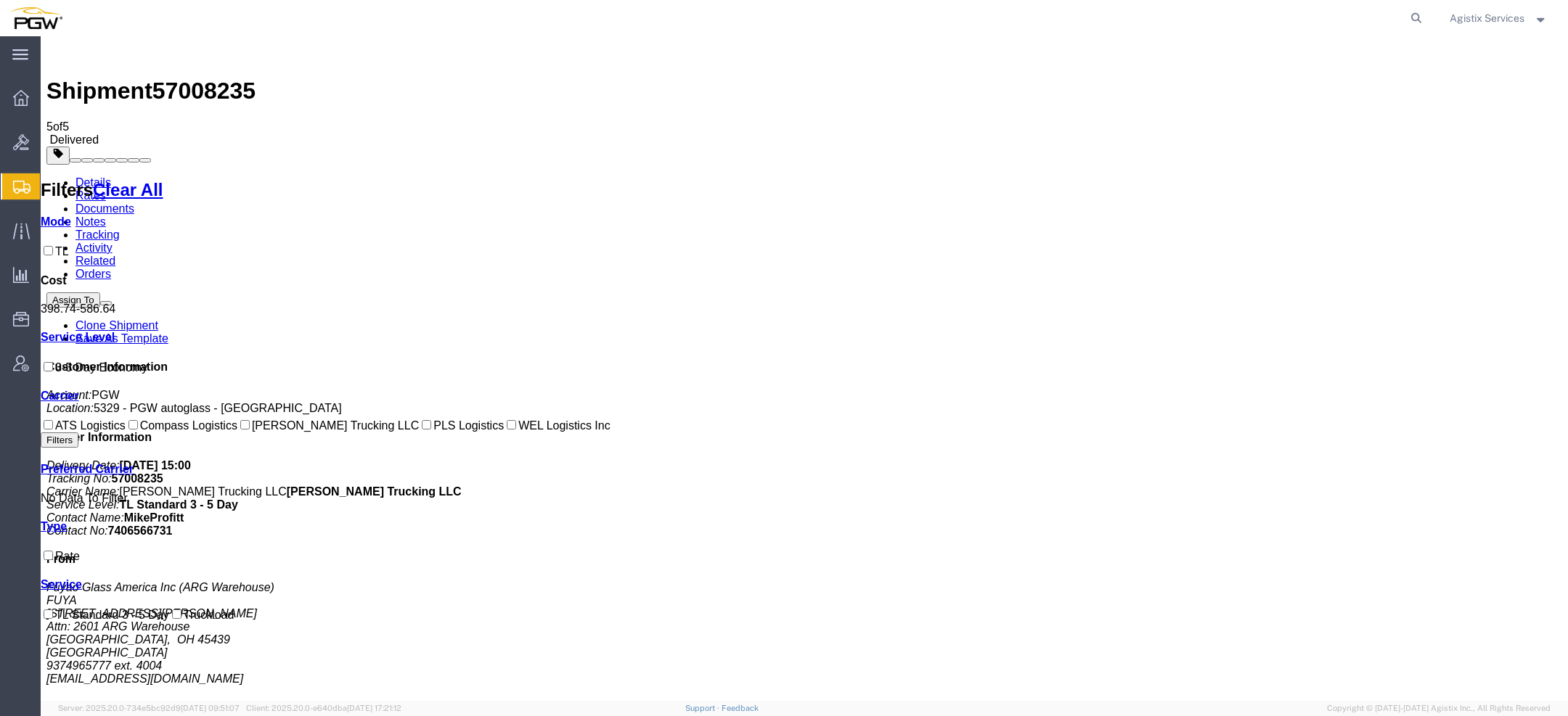
click at [237, 78] on span "57008235" at bounding box center [203, 91] width 103 height 26
copy span "57008235"
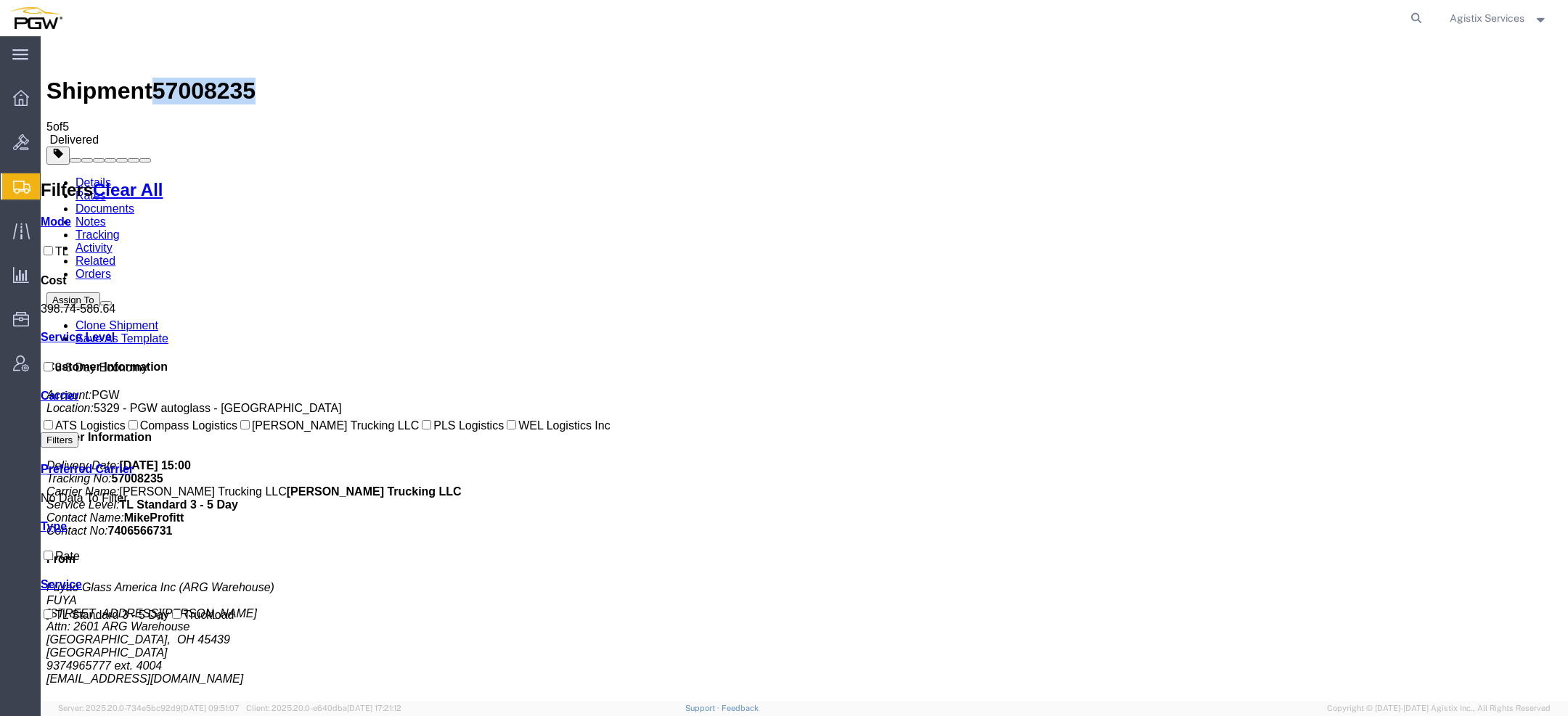
click at [106, 190] on link "Rates" at bounding box center [91, 196] width 31 height 12
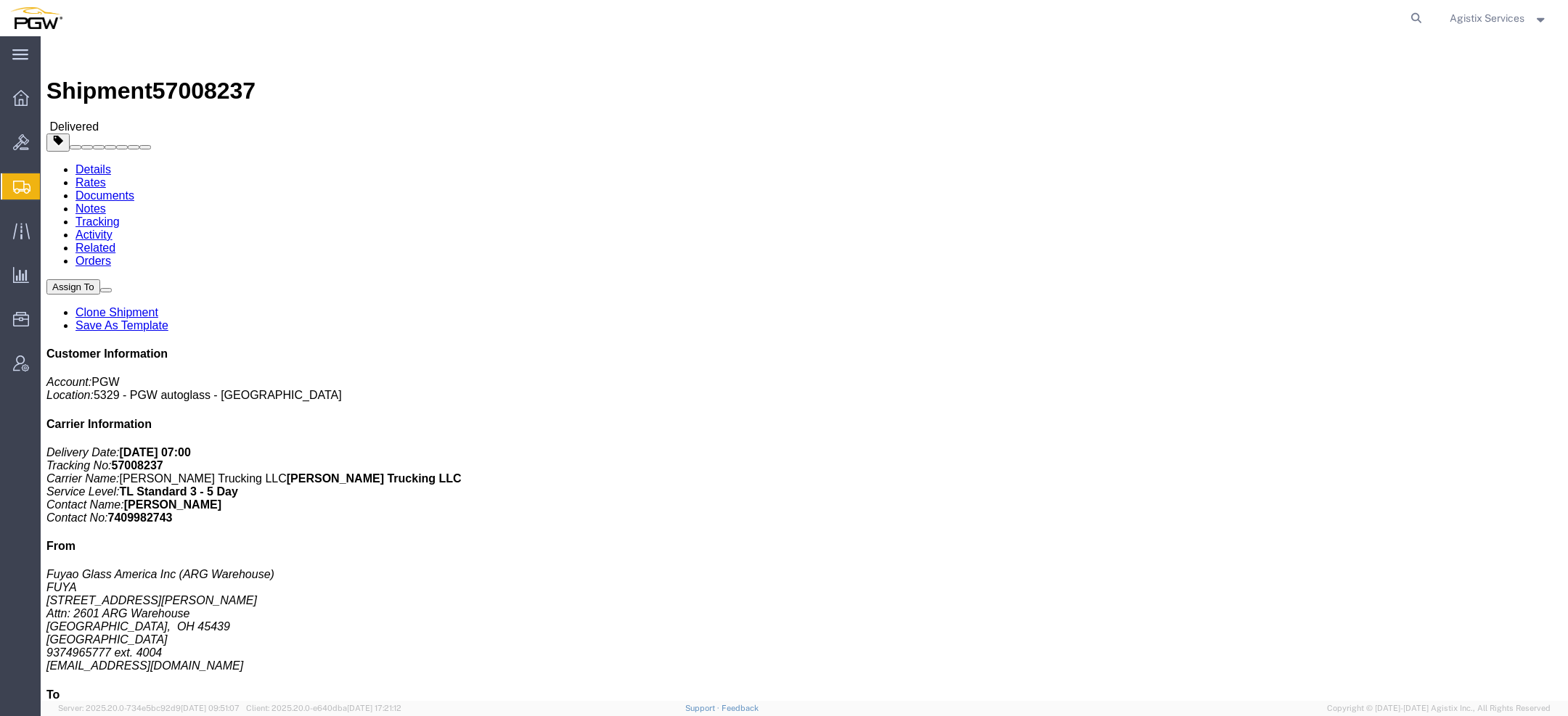
click link "Rates"
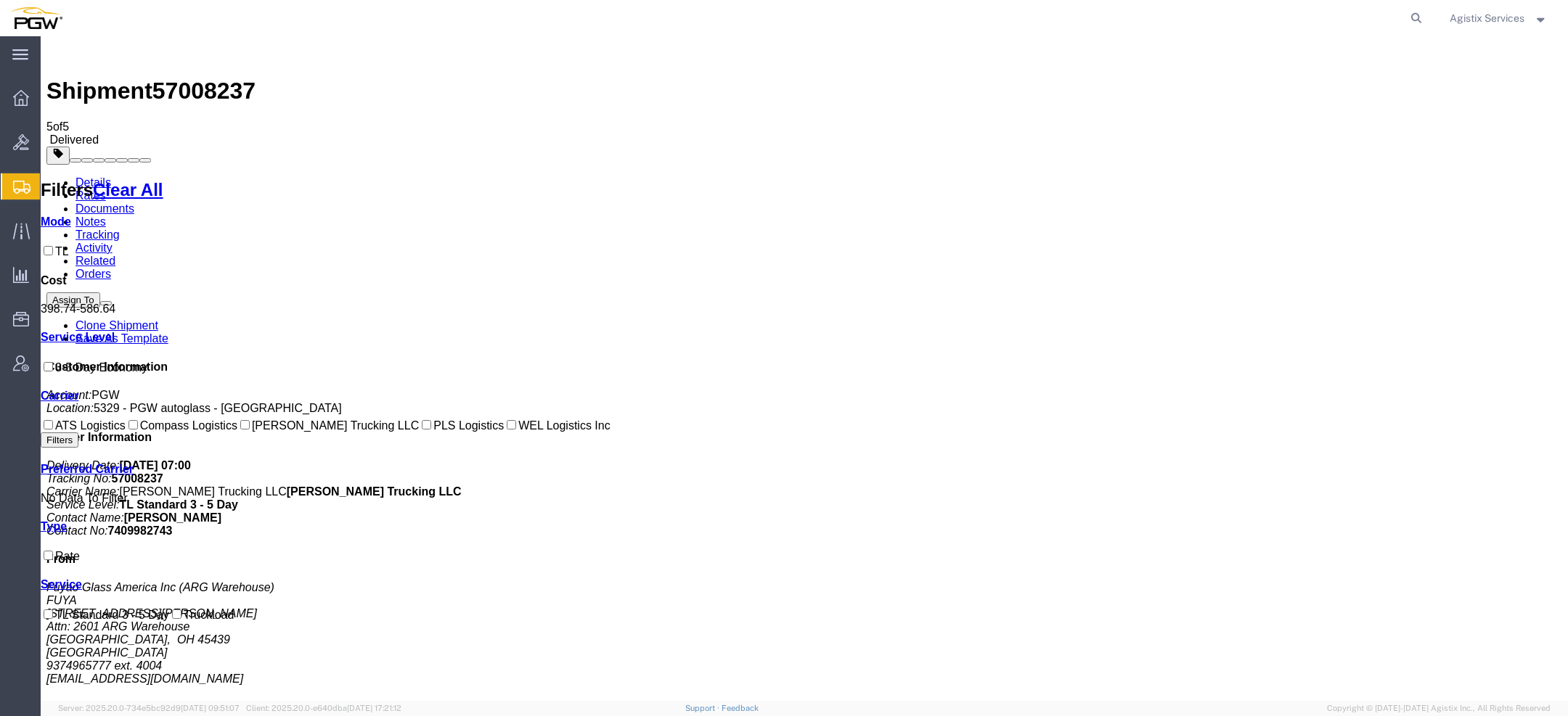
click at [208, 78] on span "57008237" at bounding box center [203, 91] width 103 height 26
copy span "57008237"
click at [106, 190] on link "Rates" at bounding box center [91, 196] width 31 height 12
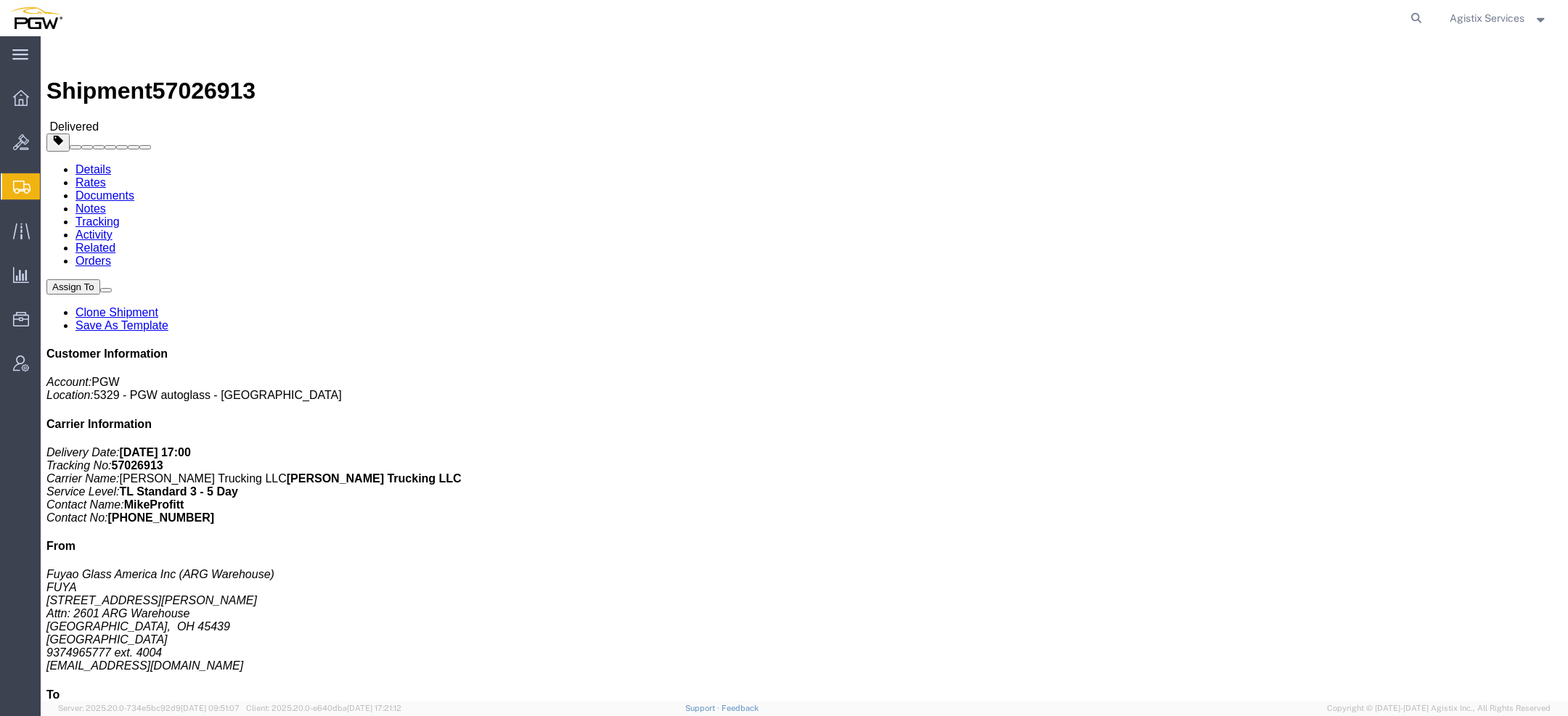
click link "Rates"
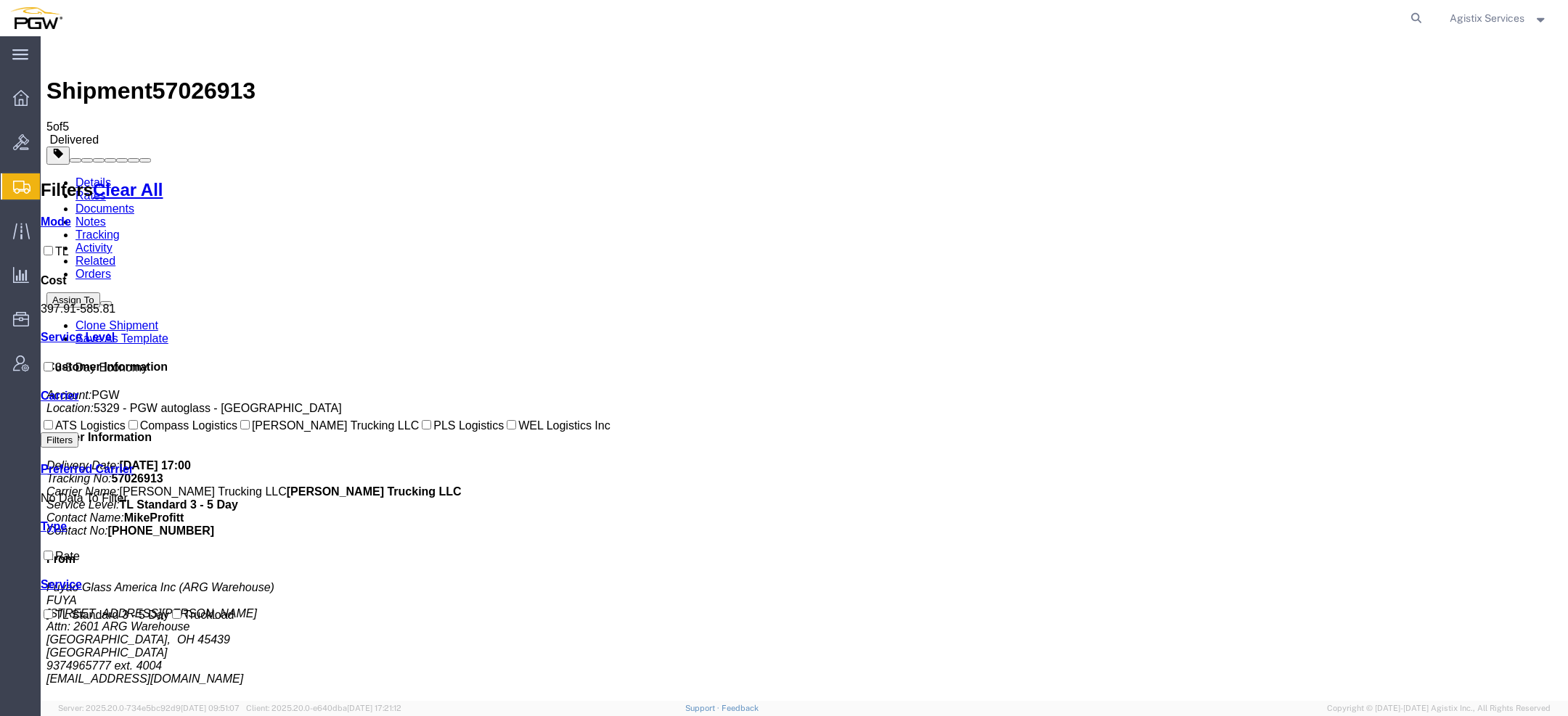
click at [222, 78] on span "57026913" at bounding box center [203, 91] width 103 height 26
copy span "57026913"
click at [106, 190] on link "Rates" at bounding box center [91, 196] width 31 height 12
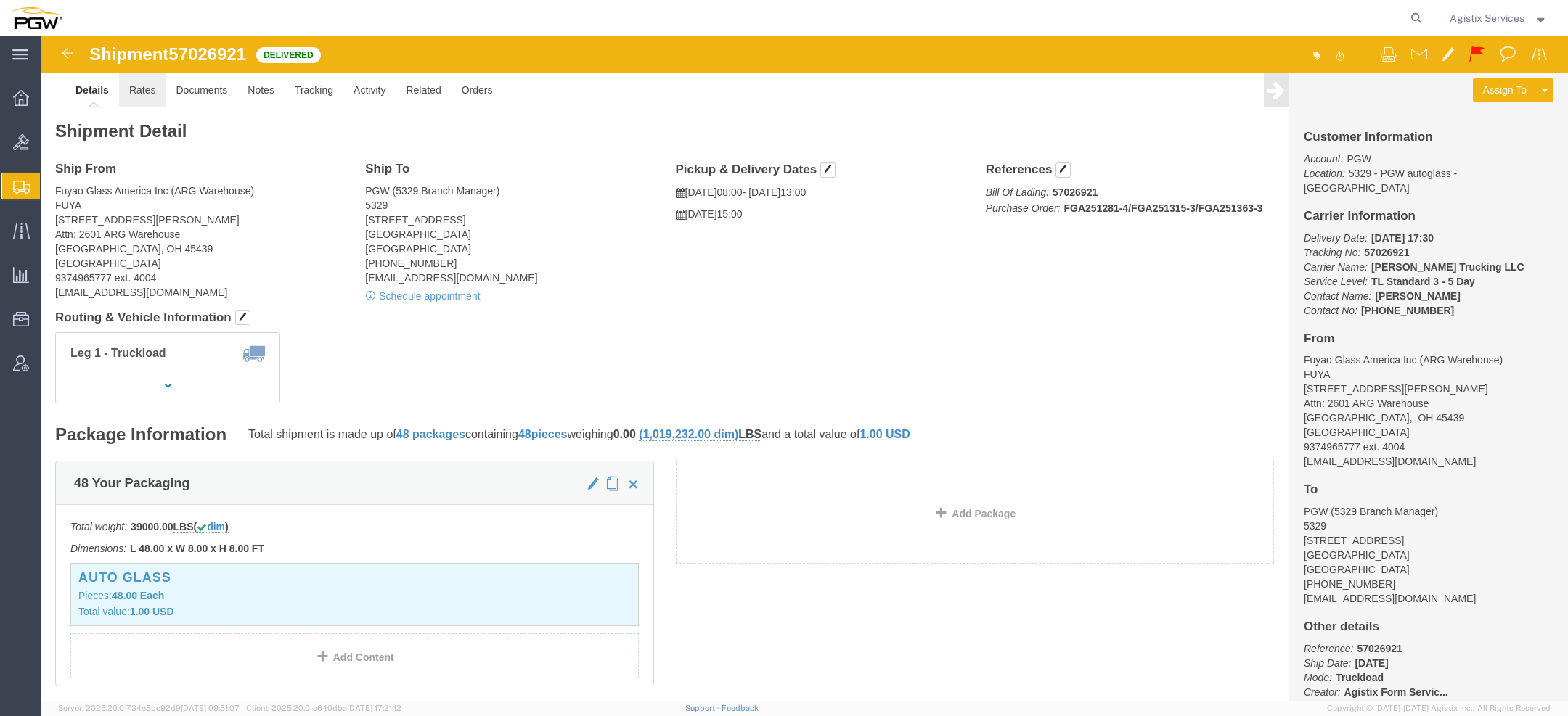
click link "Rates"
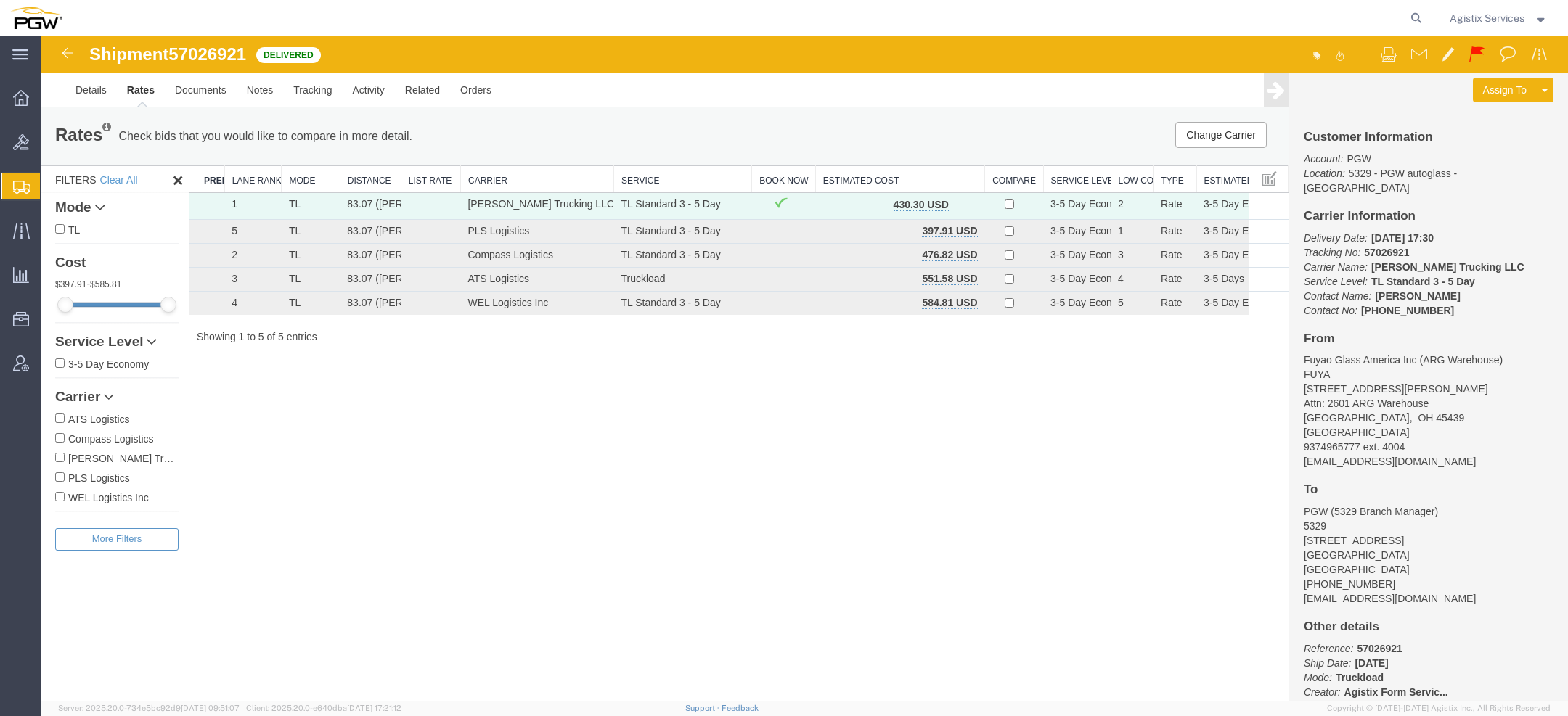
click at [226, 55] on span "57026921" at bounding box center [207, 54] width 78 height 20
copy span "57026921"
click at [148, 87] on link "Rates" at bounding box center [141, 90] width 48 height 35
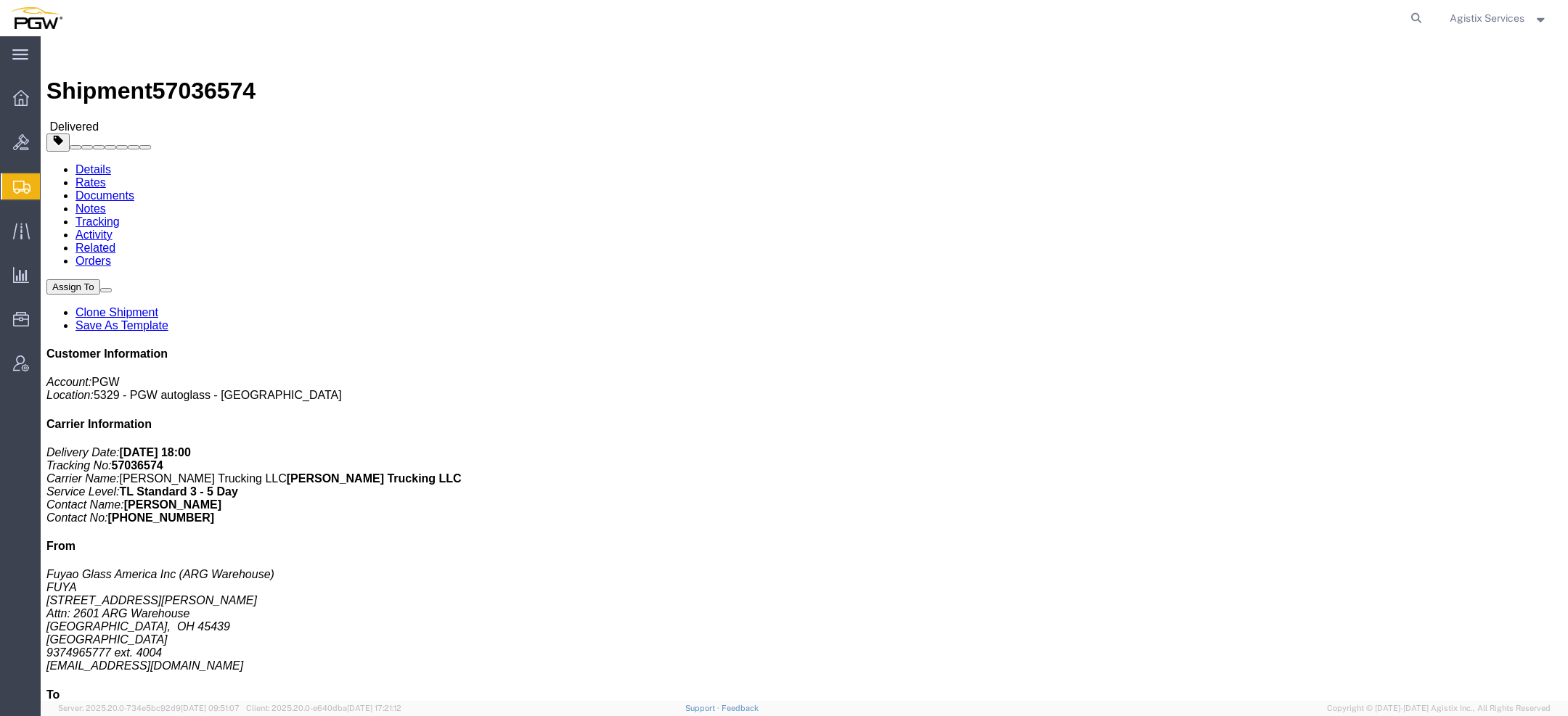
click span "57036574"
copy span "57036574"
click link "Rates"
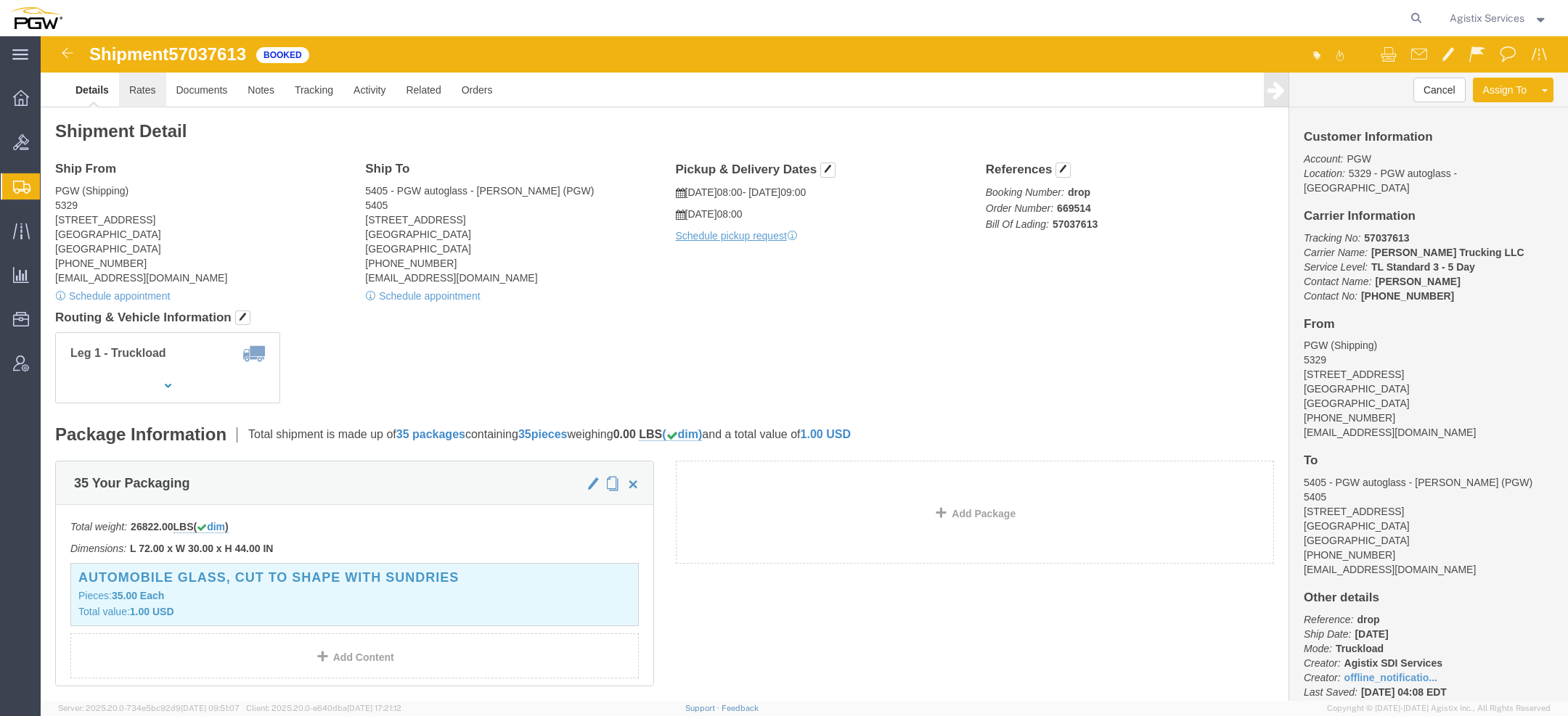
click link "Rates"
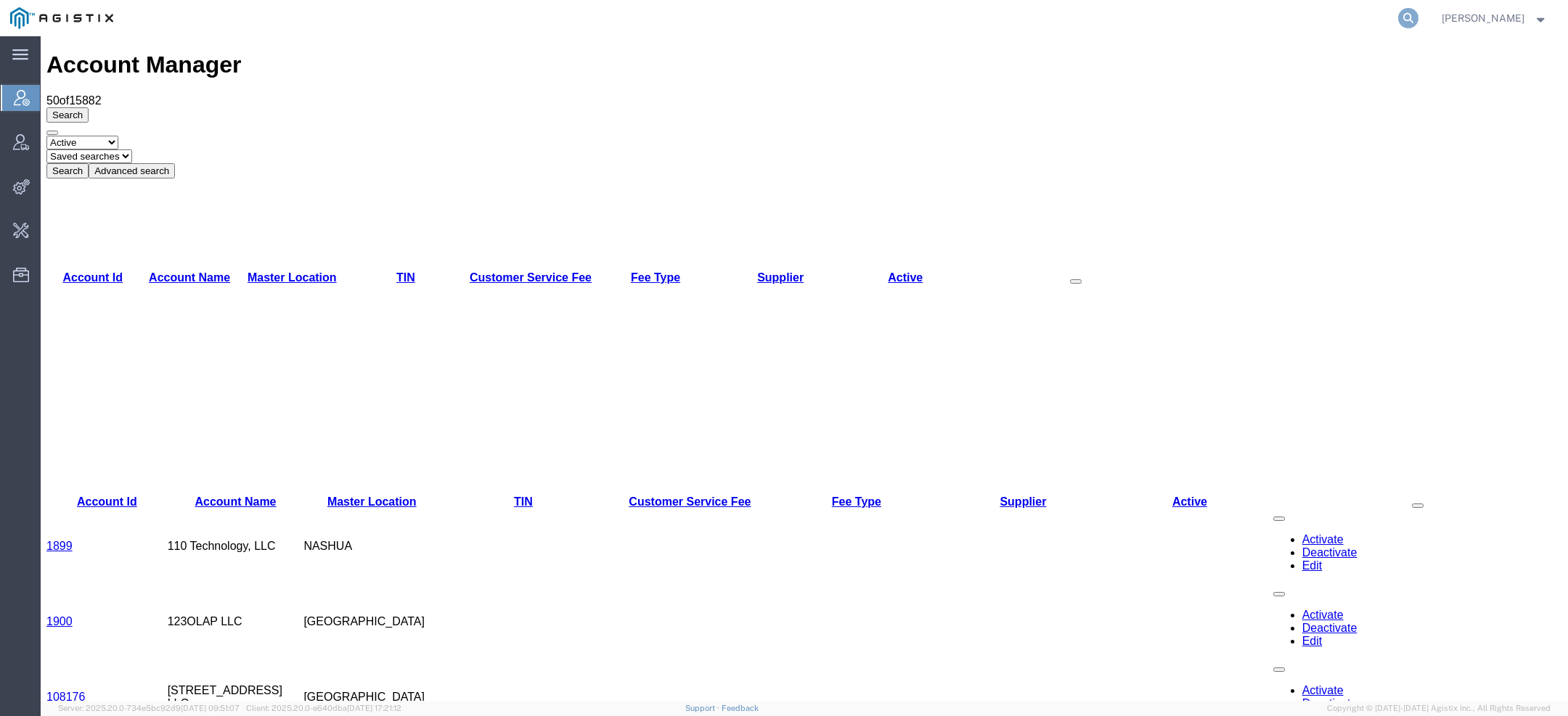
click at [1413, 17] on icon at bounding box center [1409, 18] width 21 height 21
type input "lkq c"
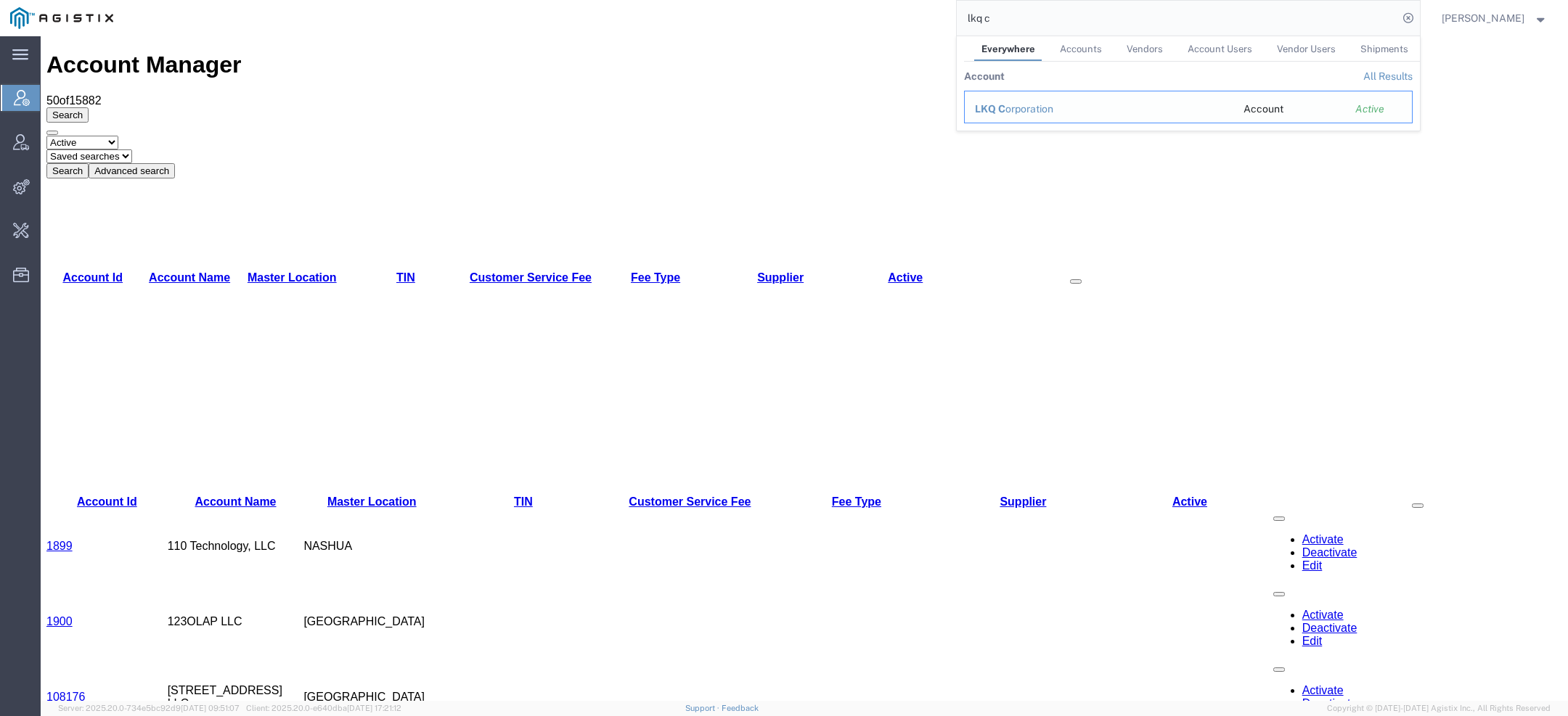
click at [1058, 103] on div "LKQ C orporation" at bounding box center [1099, 109] width 248 height 15
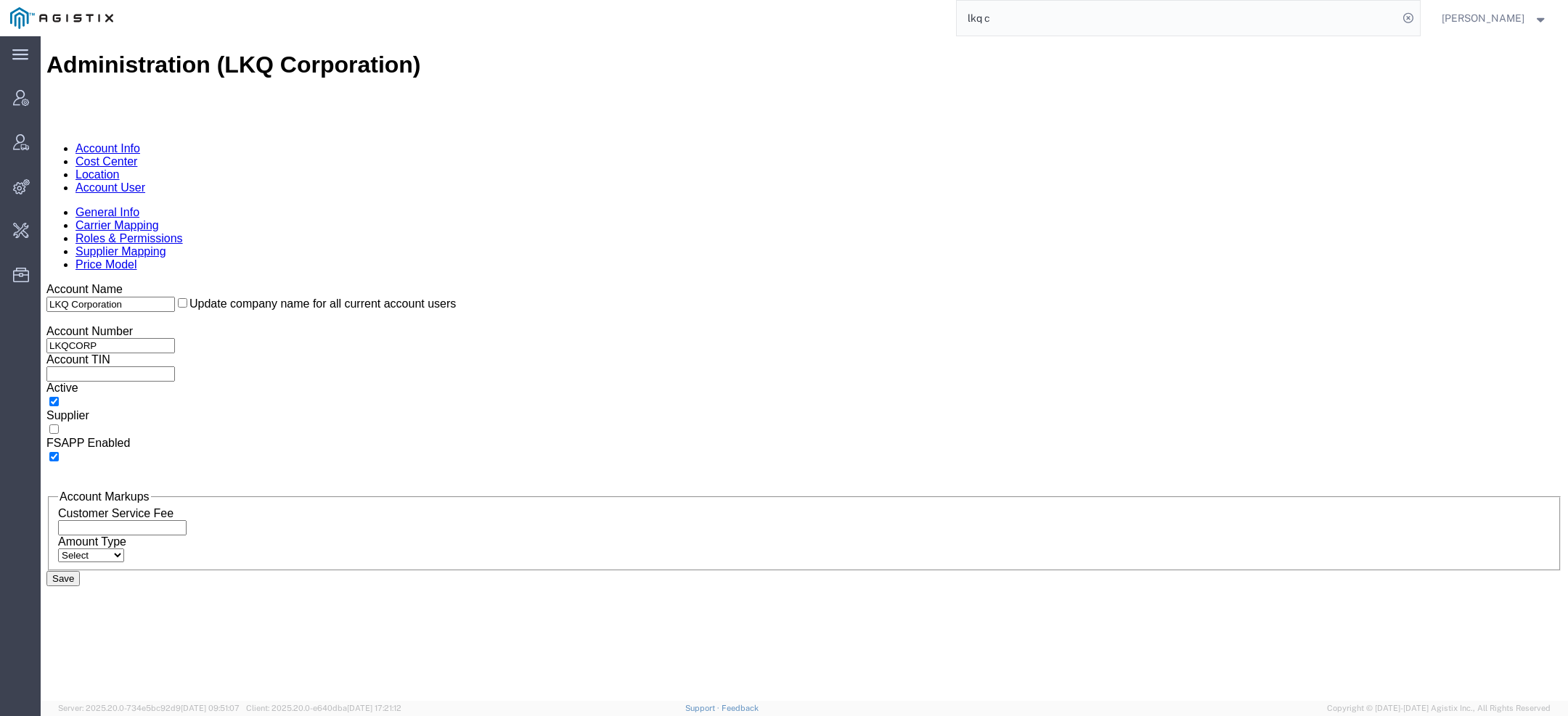
click at [298, 206] on div "General Info Carrier Mapping Roles & Permissions Supplier Mapping Price Model" at bounding box center [804, 238] width 1516 height 65
click at [145, 181] on link "Account User" at bounding box center [110, 187] width 70 height 12
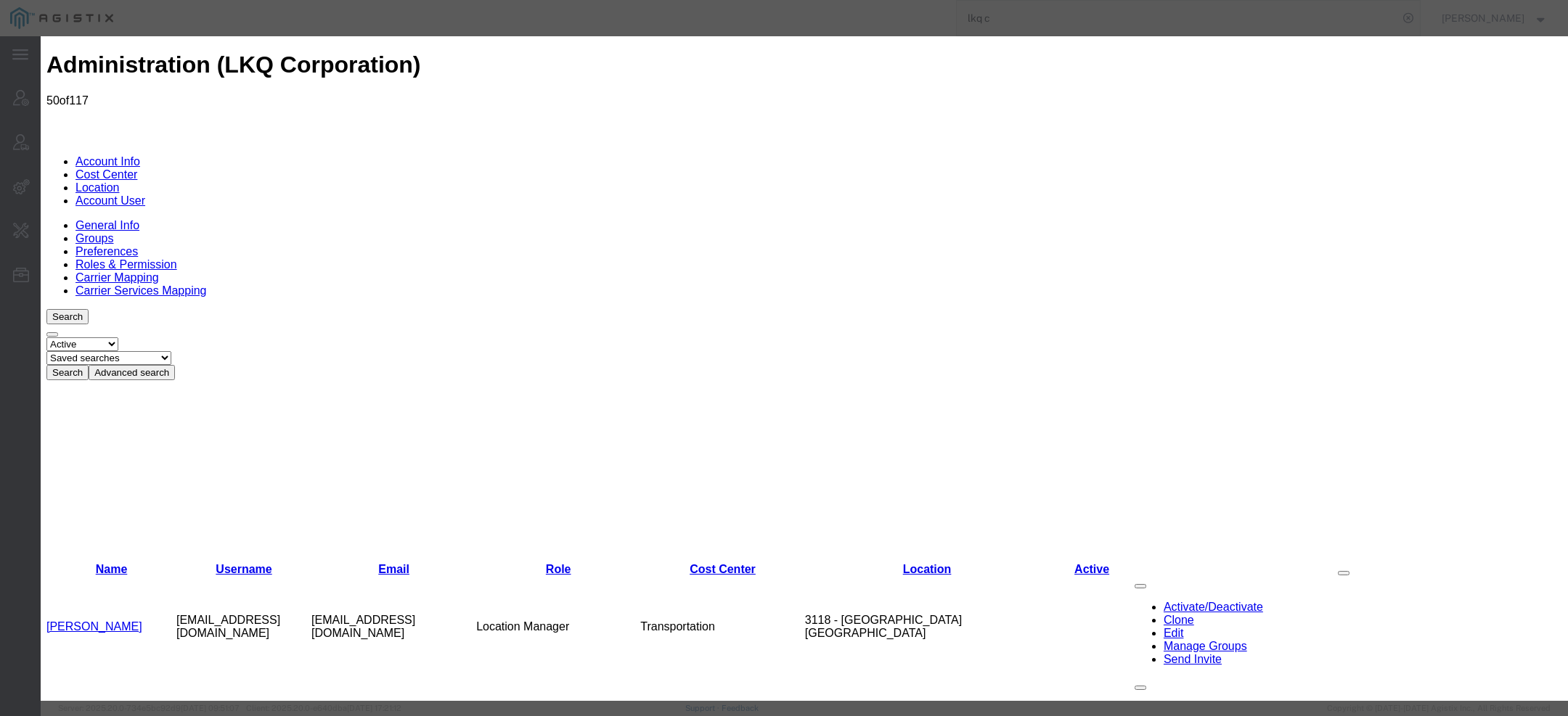
select select "COSTCENTER"
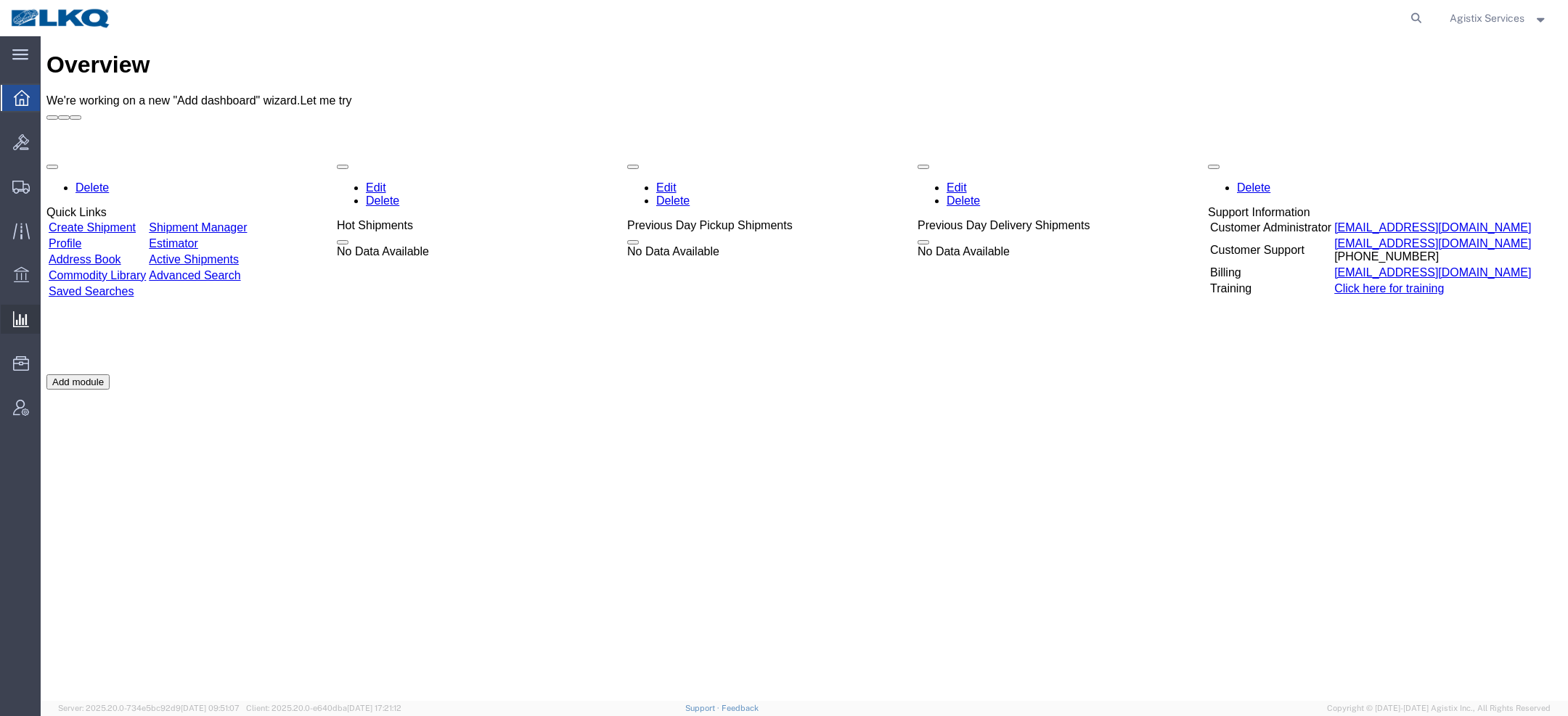
click at [0, 0] on span "Saved Reports" at bounding box center [0, 0] width 0 height 0
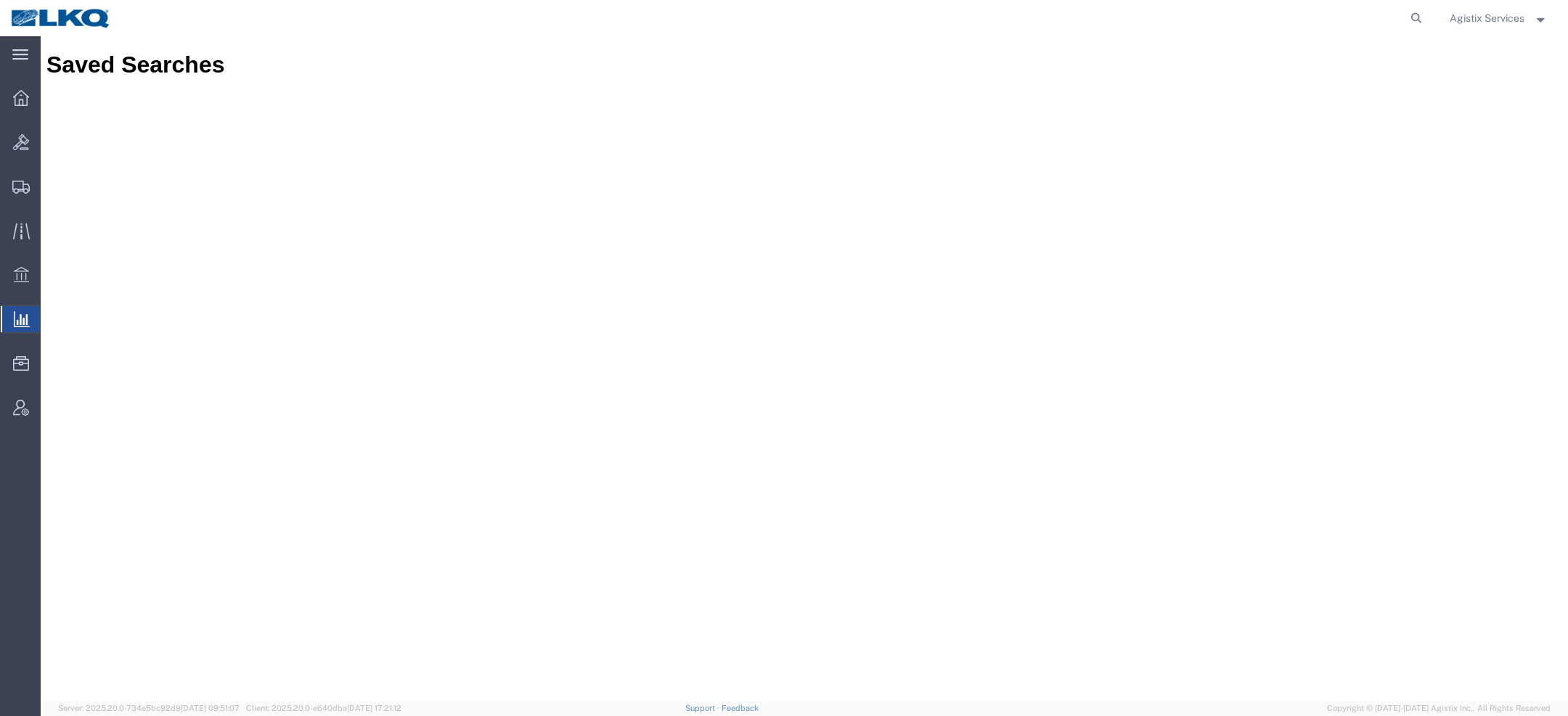
click at [1396, 94] on div at bounding box center [804, 115] width 1516 height 44
click at [0, 0] on span "Saved Reports" at bounding box center [0, 0] width 0 height 0
click at [0, 0] on span "Create Shipment" at bounding box center [0, 0] width 0 height 0
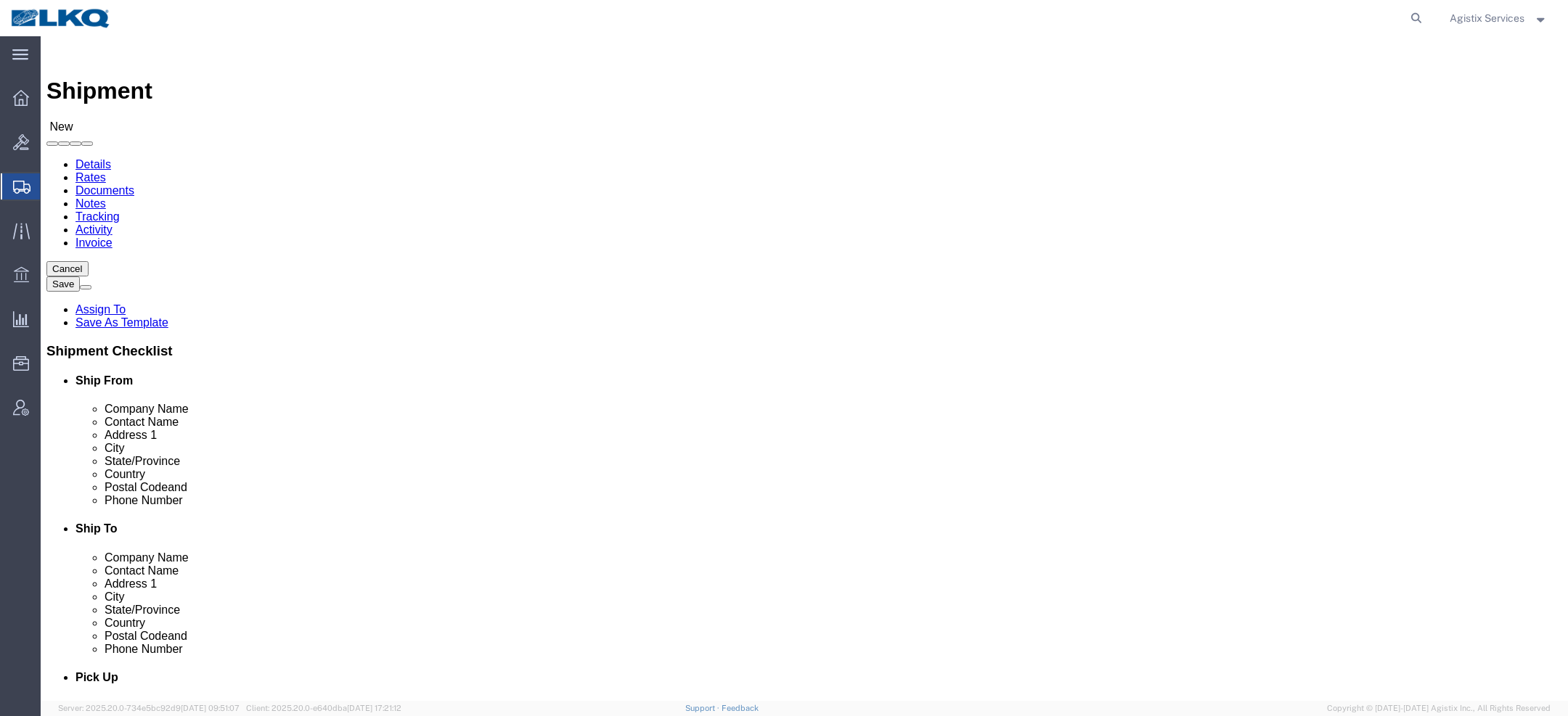
select select
select select "30284"
select select "GA"
select select "30283"
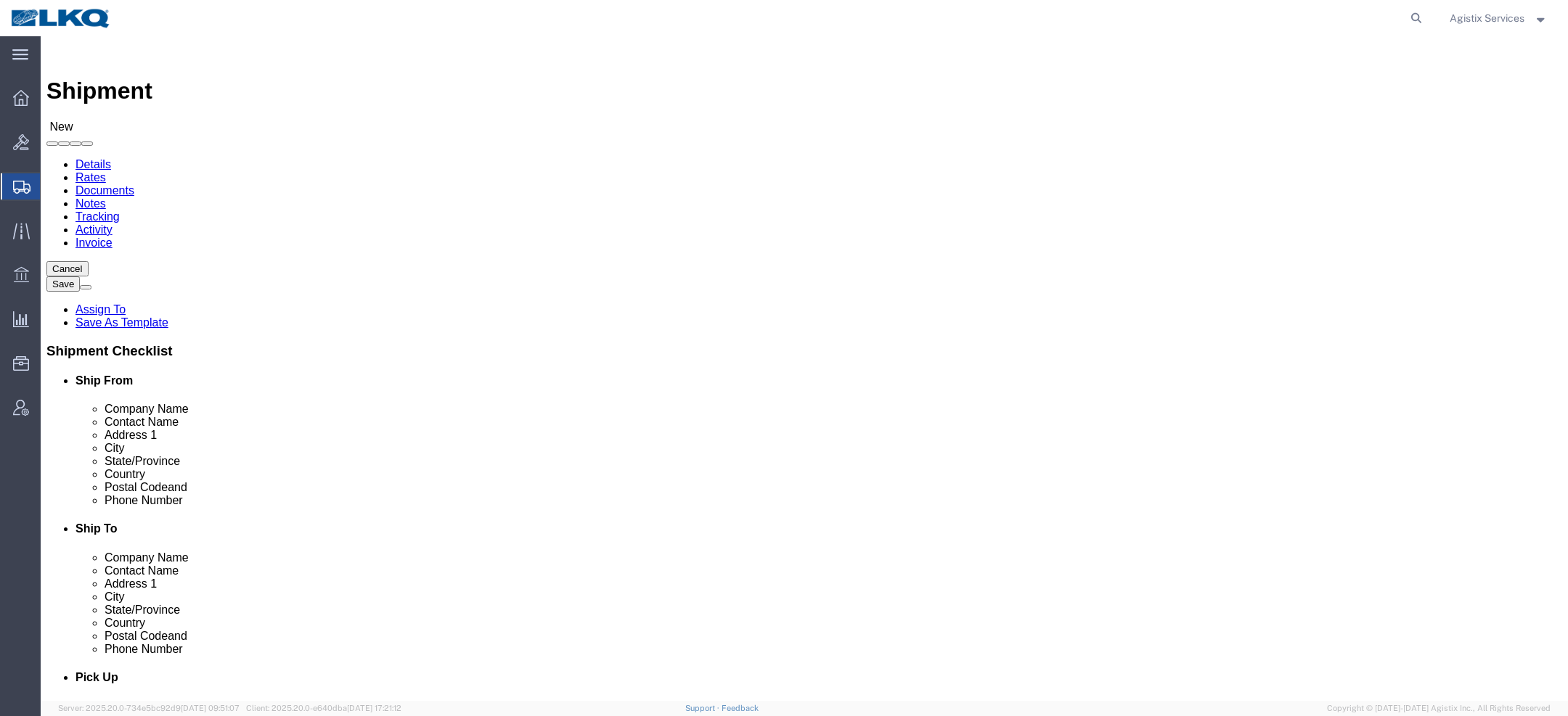
select select "MS"
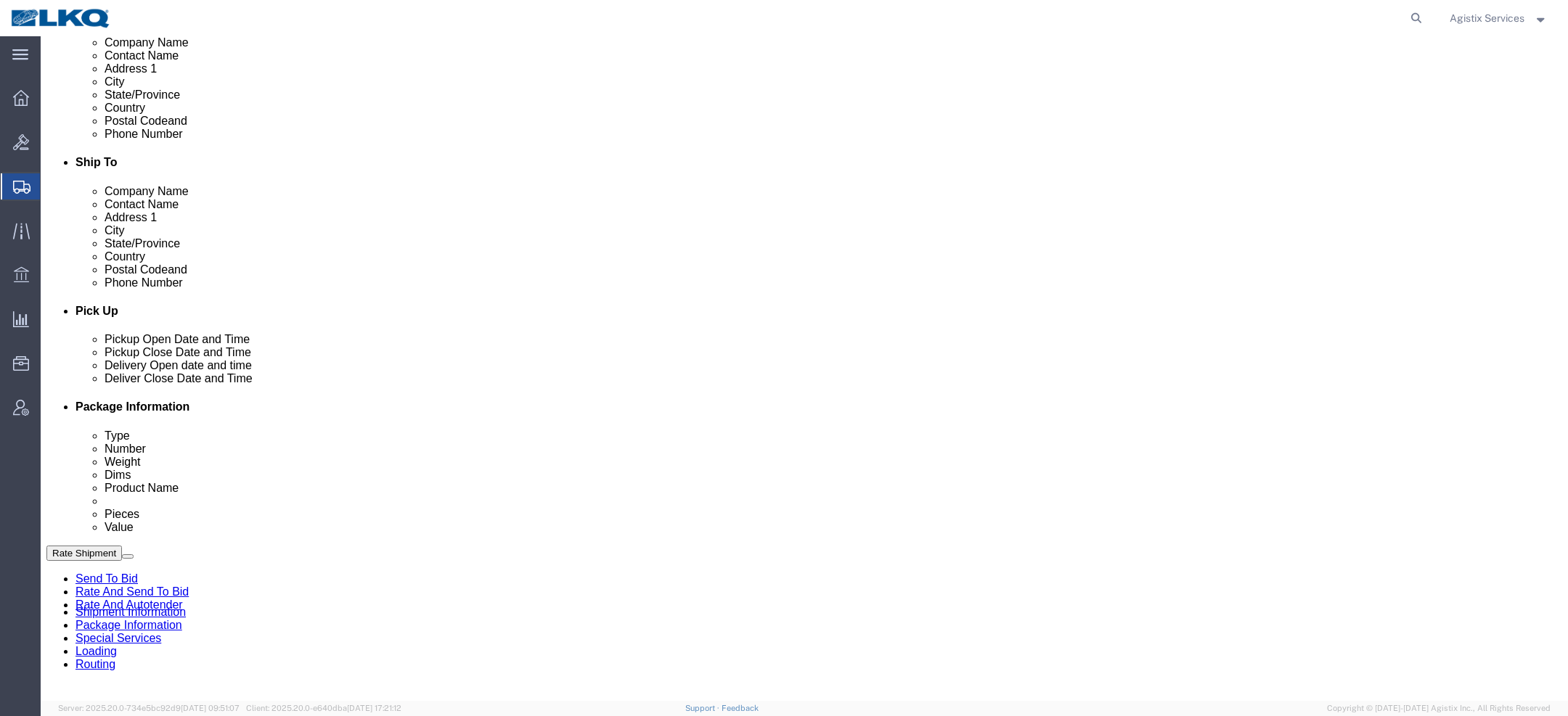
scroll to position [371, 0]
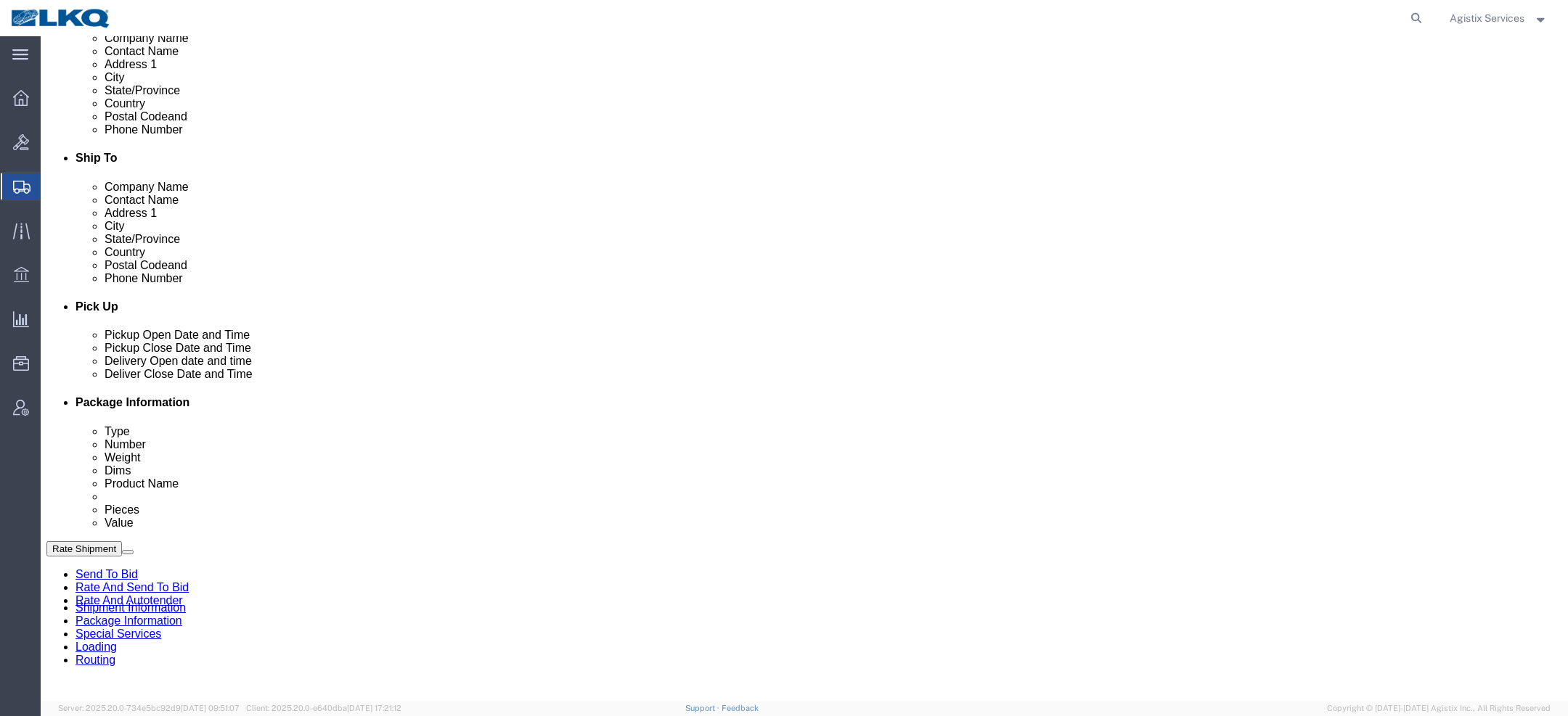
click button "Add Stop"
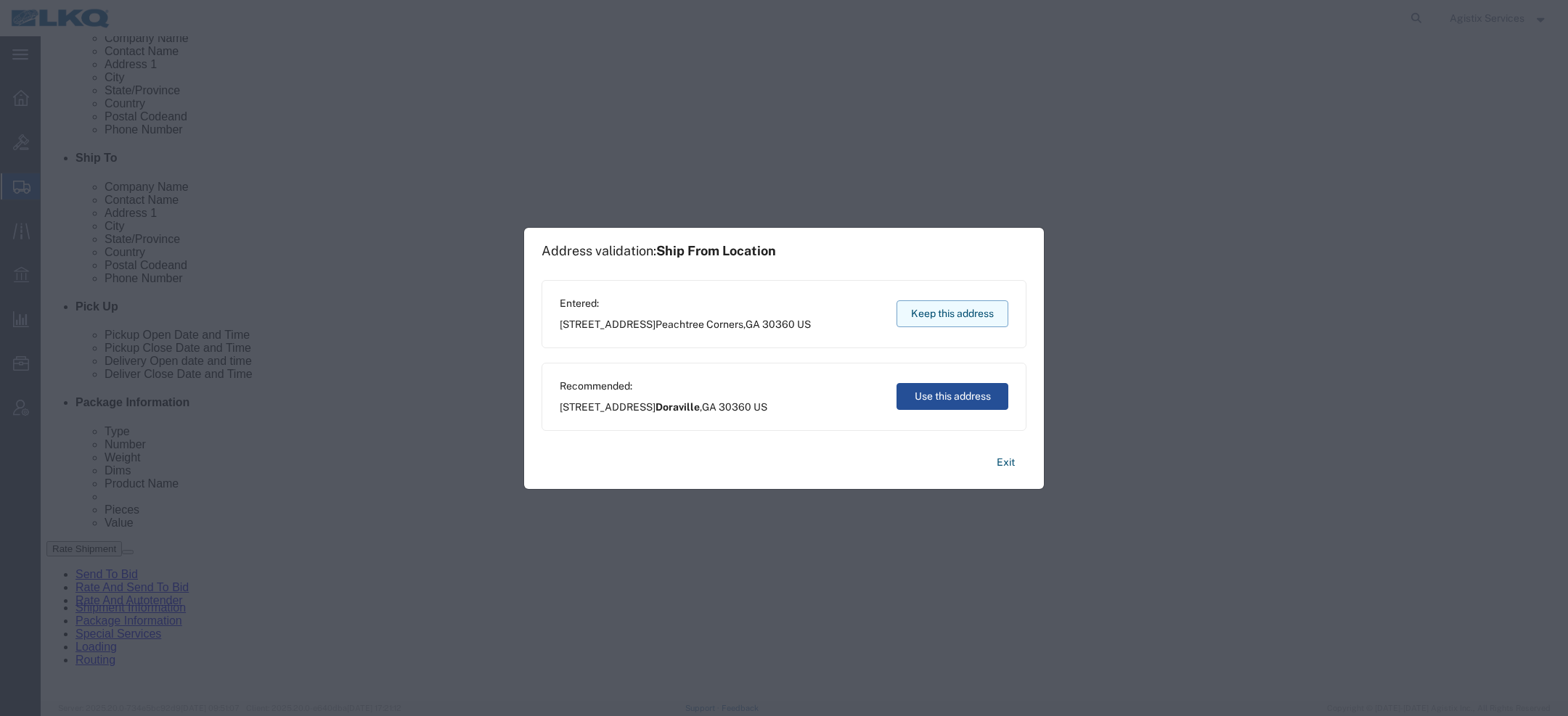
click at [926, 306] on button "Keep this address" at bounding box center [952, 314] width 112 height 26
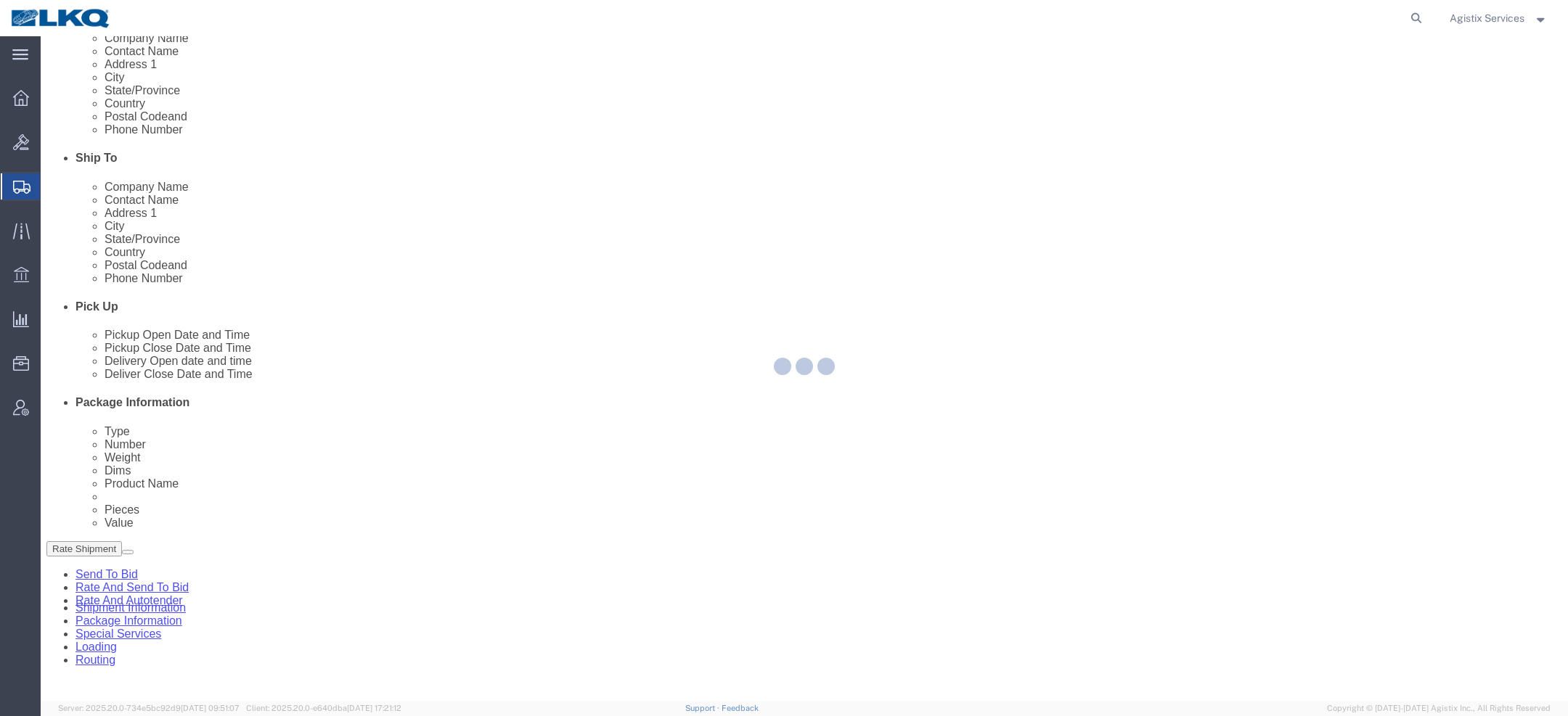
select select "30284"
select select "30283"
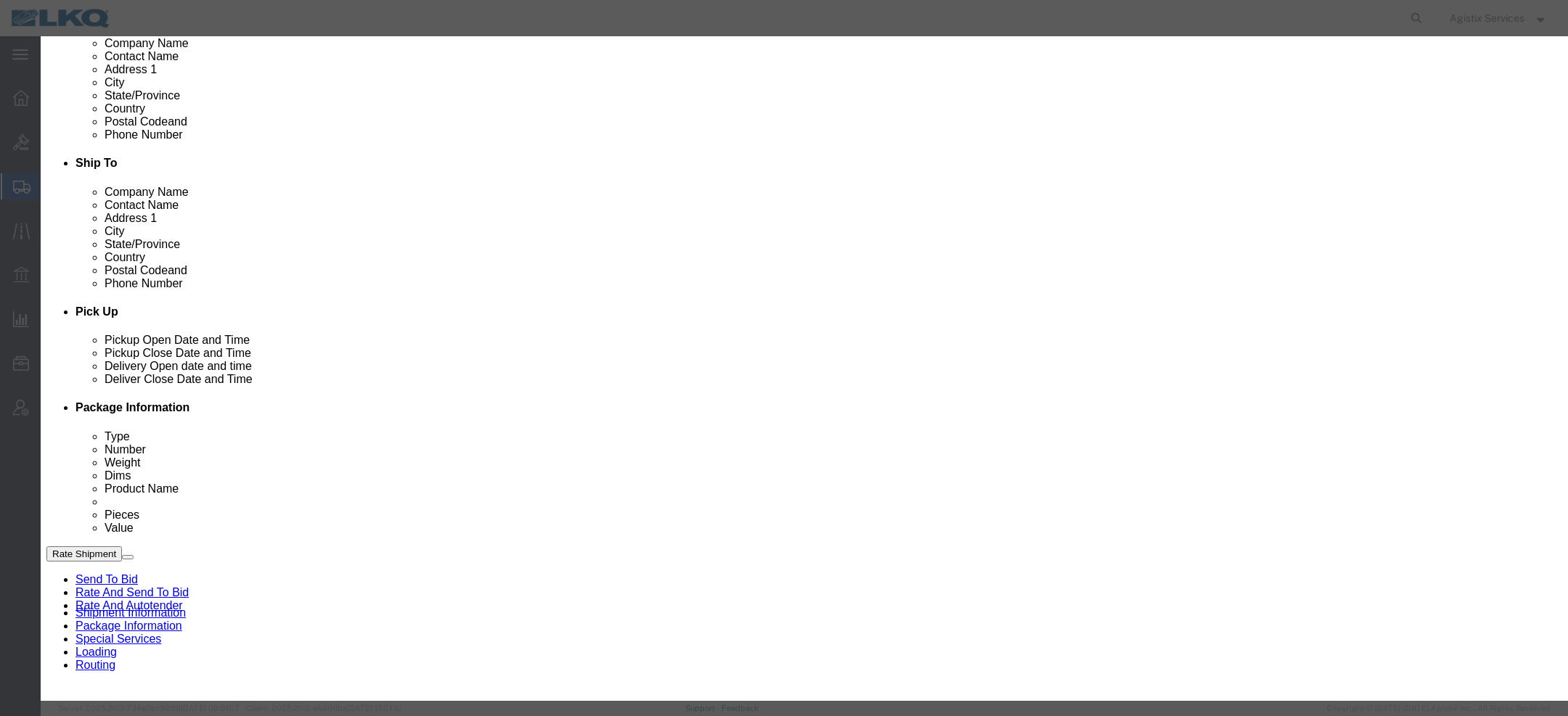
type input "177"
select select "30704"
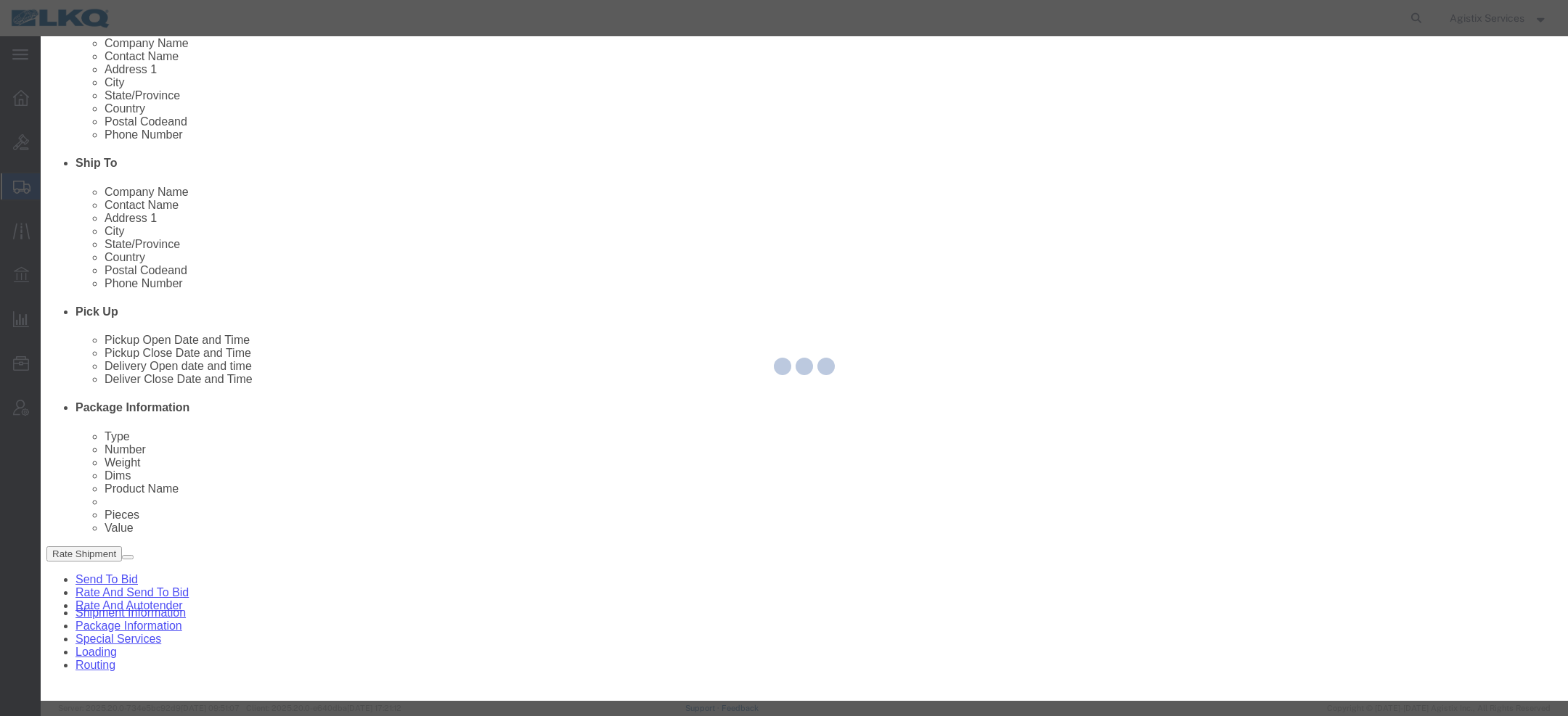
type input "1772"
type input "LKQ Corporation"
type input "32 Dart Rd"
type input "Newnan"
type input "30265"
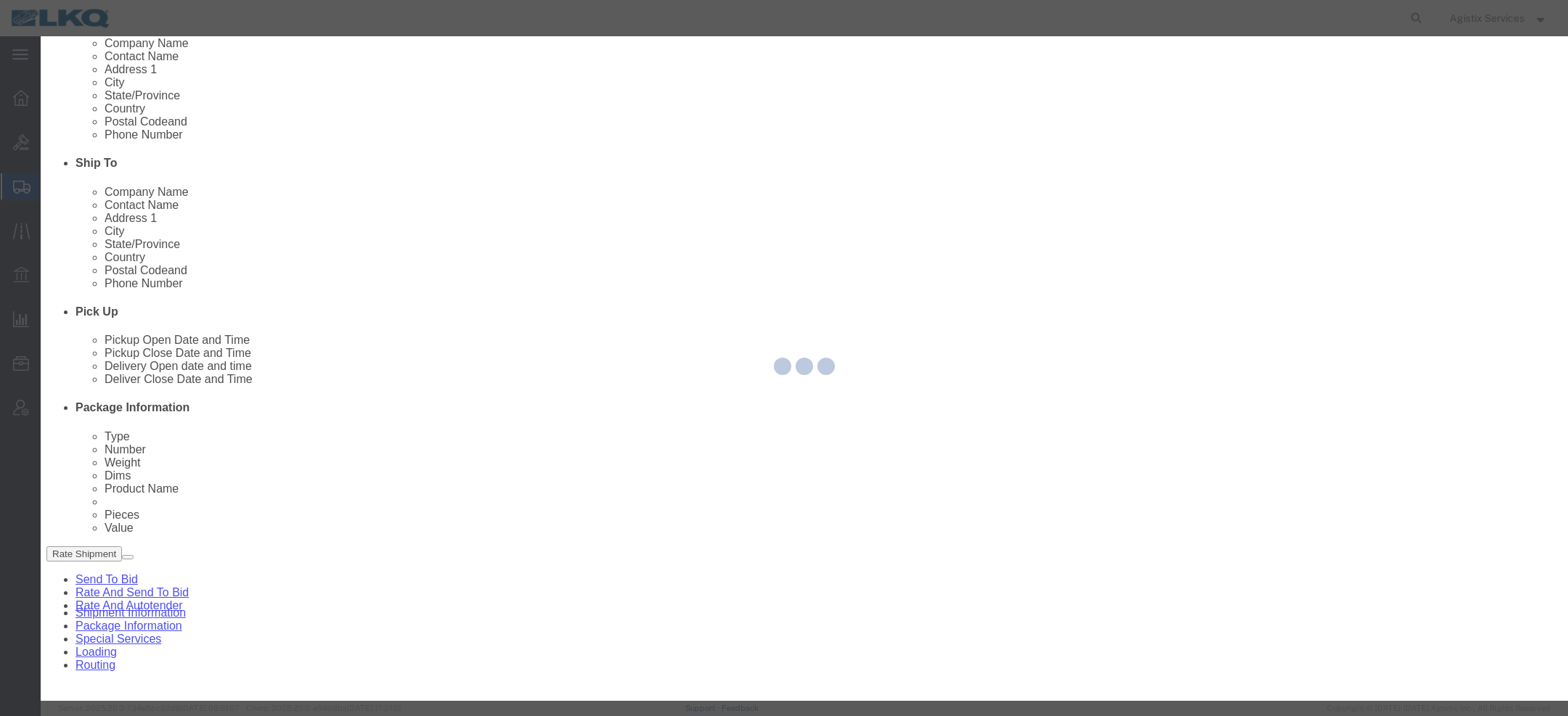
type input "678-854-9960"
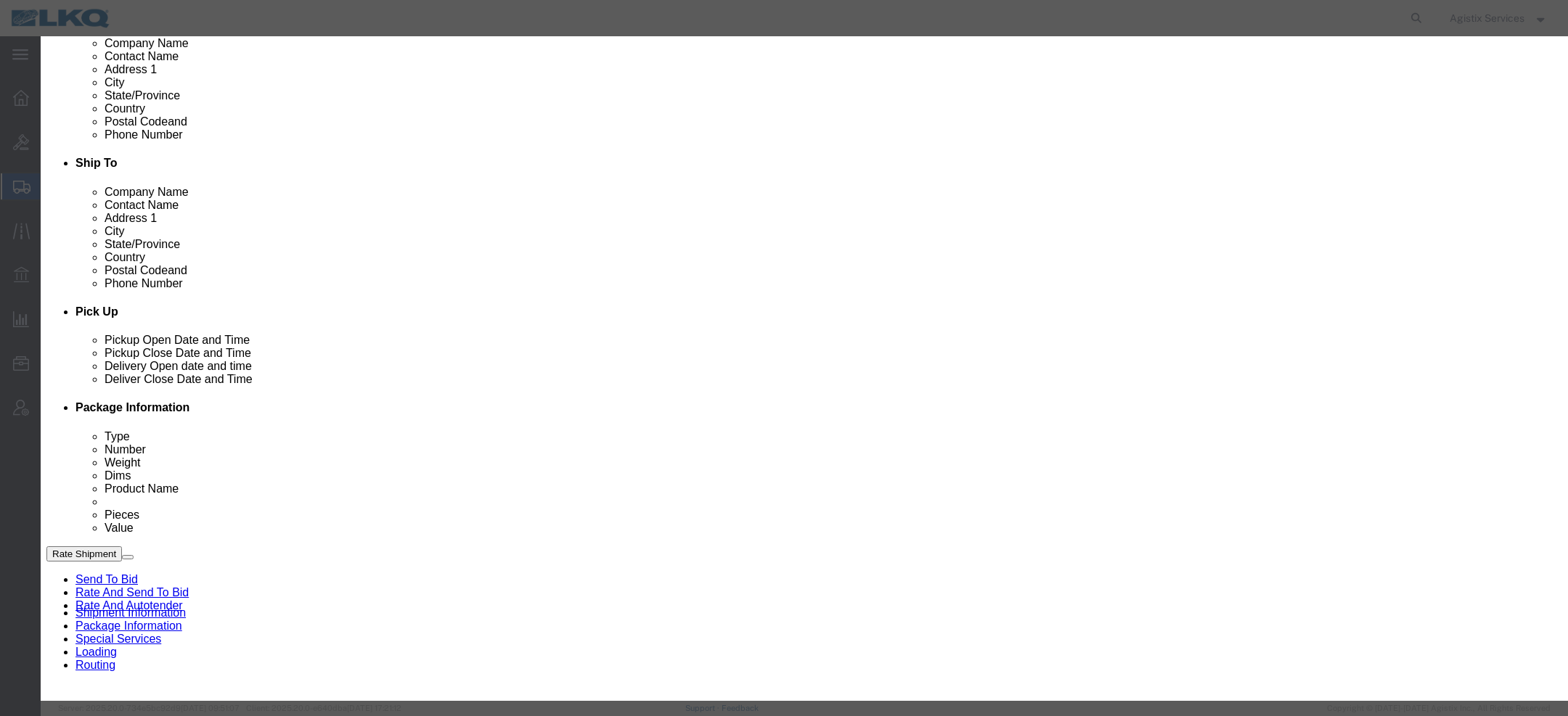
select select "GA"
click div "Oct 10 2025 10:34 AM"
click button "Save"
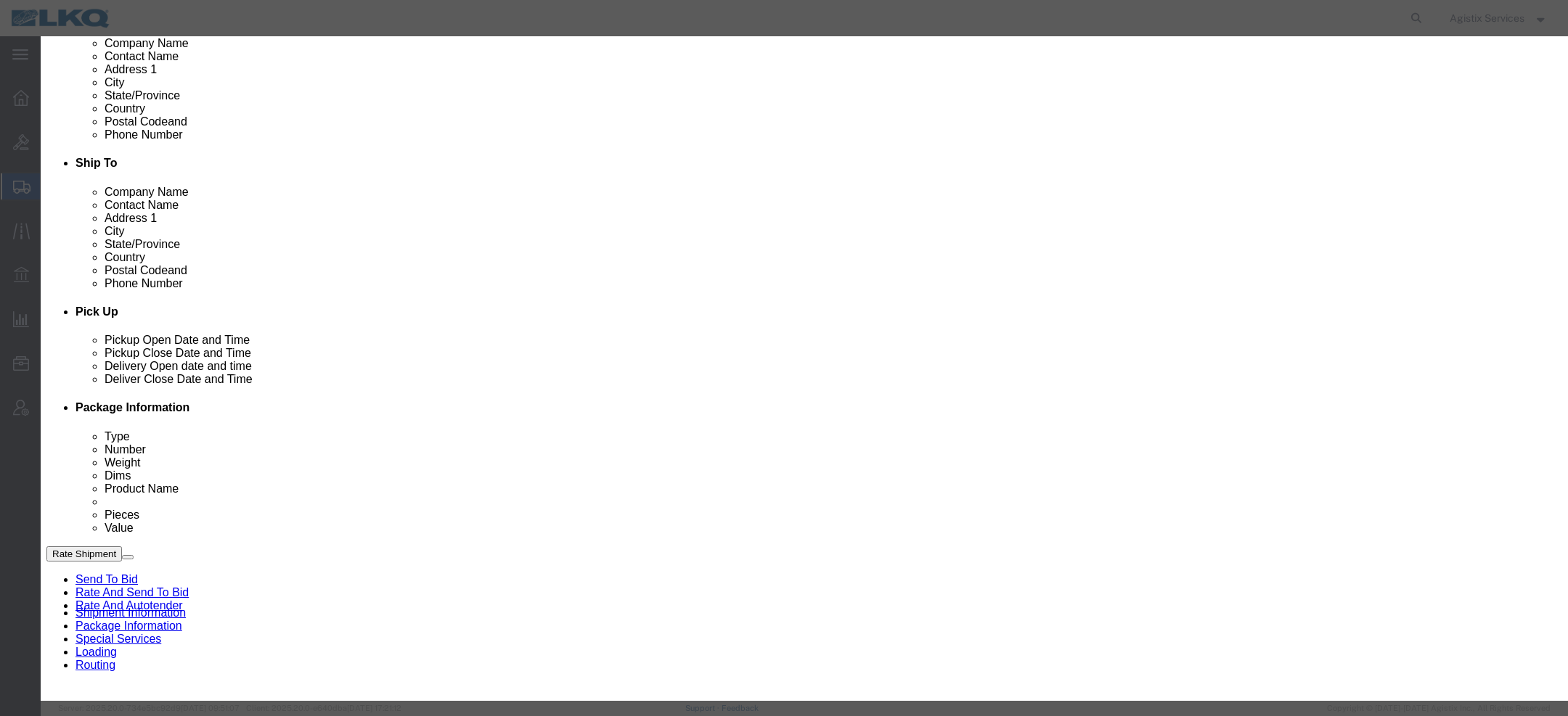
click button "Save"
click label "Delivery"
click input "Delivery"
radio input "true"
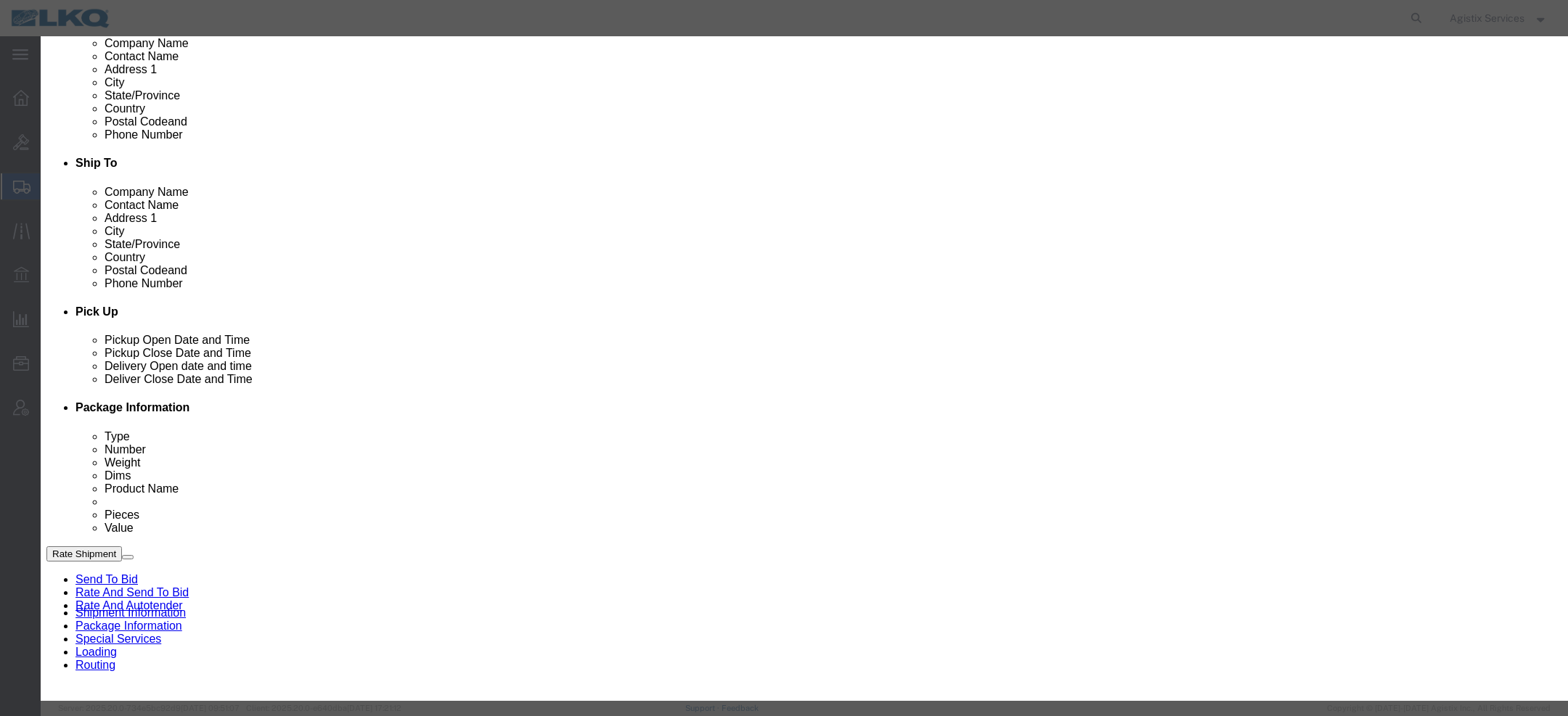
select select "30704"
click input "Contact Name : This field is required."
type input "TST"
click div
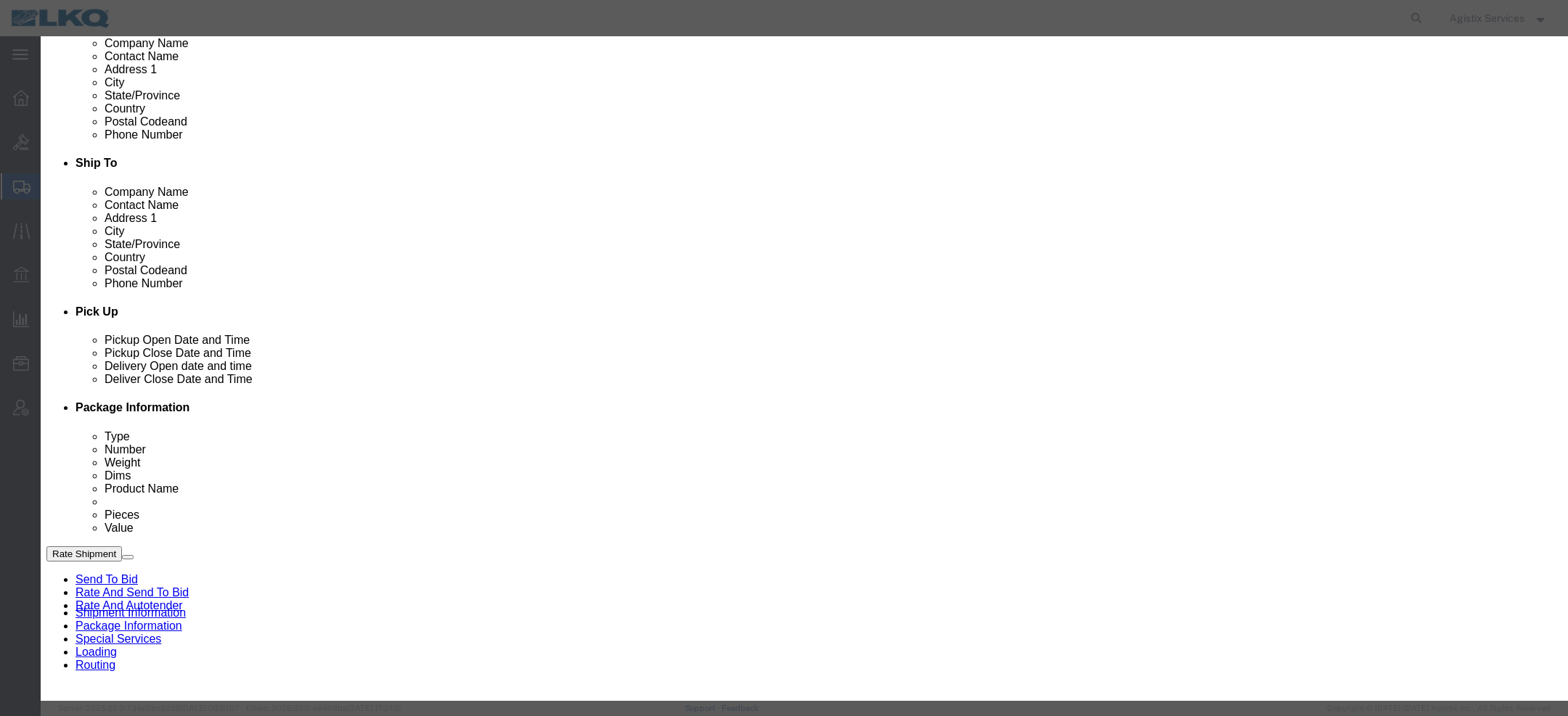
click button "Apply"
click div
click button "Apply"
click button "Save"
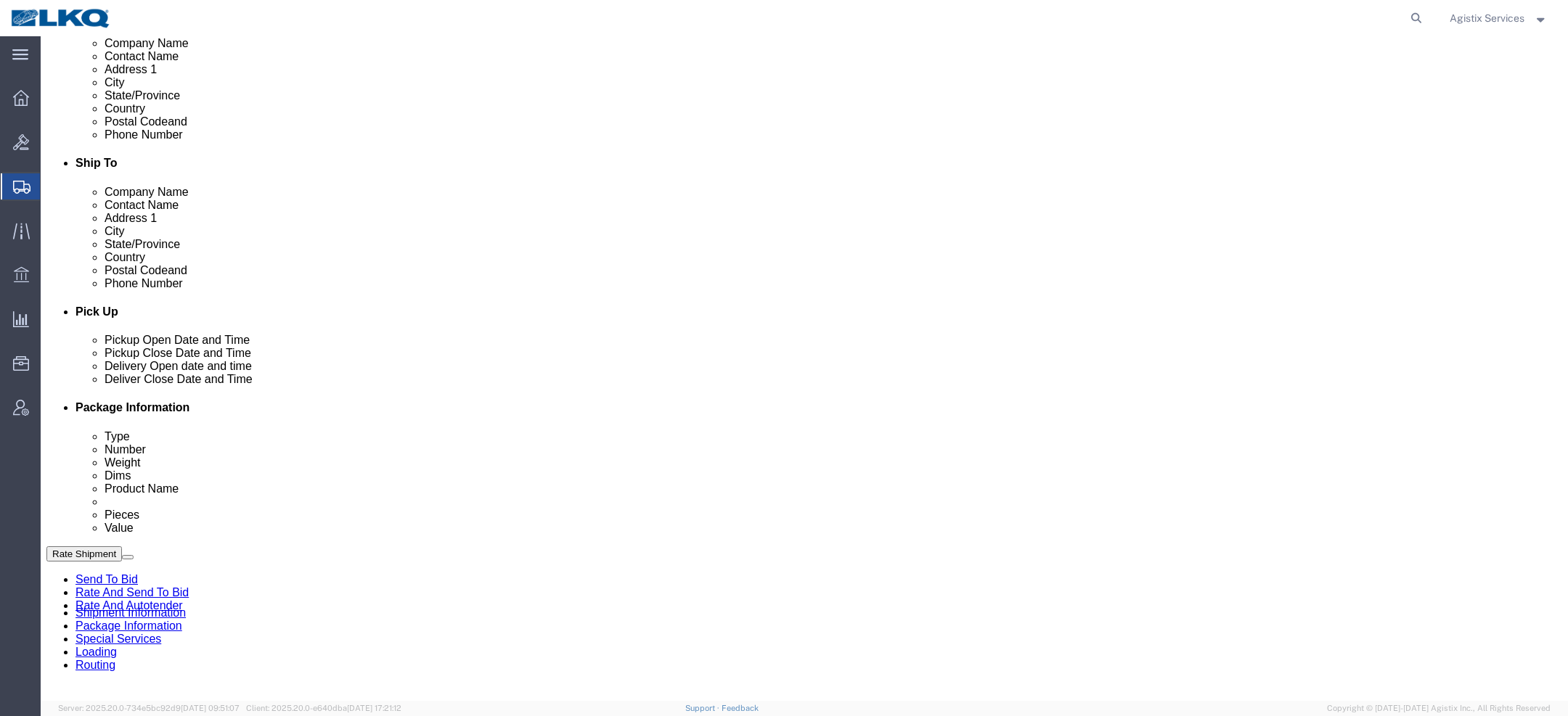
select select "D"
drag, startPoint x: 469, startPoint y: 409, endPoint x: 575, endPoint y: 416, distance: 106.2
click div "10/13/2025 12:34 PM - 10/13/2025 01:34 PM Schedule appointment"
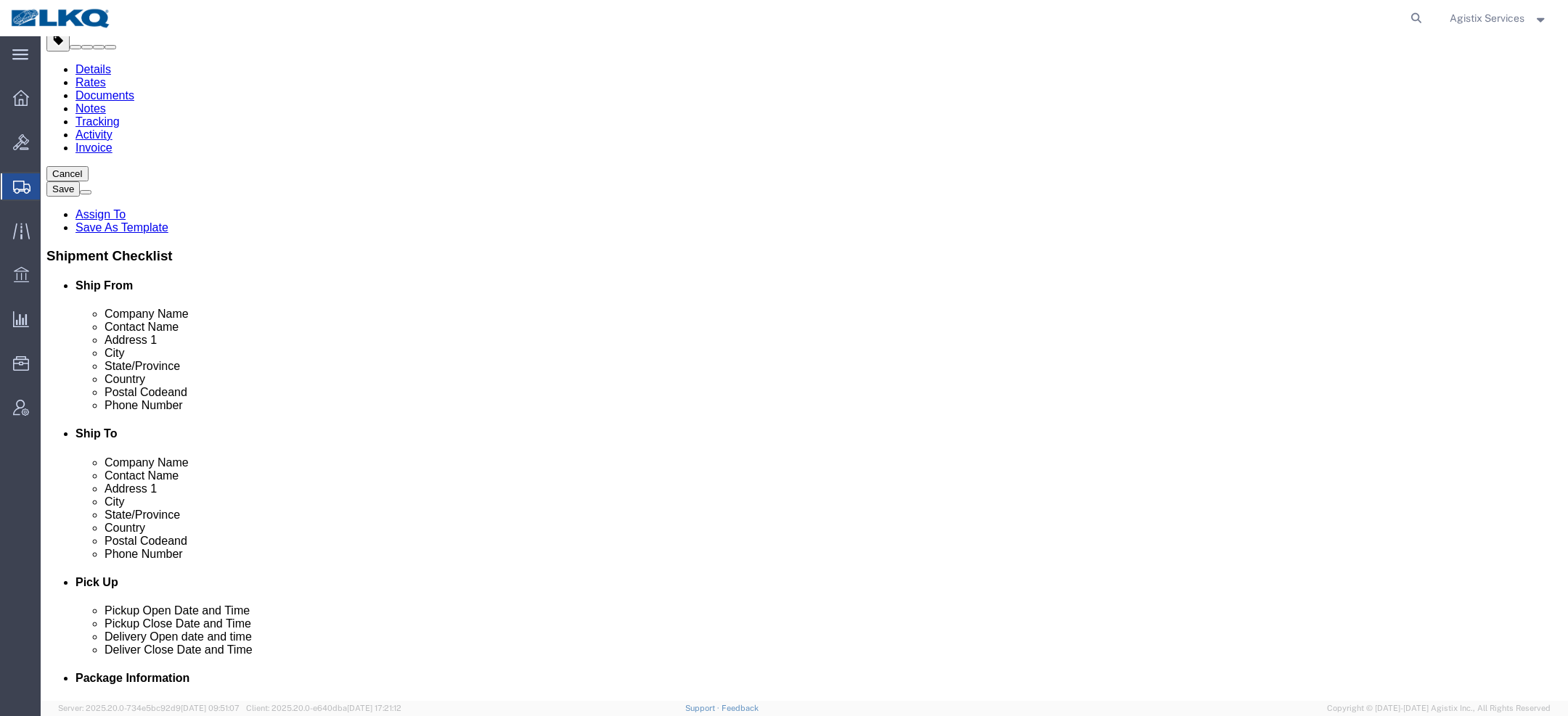
scroll to position [0, 0]
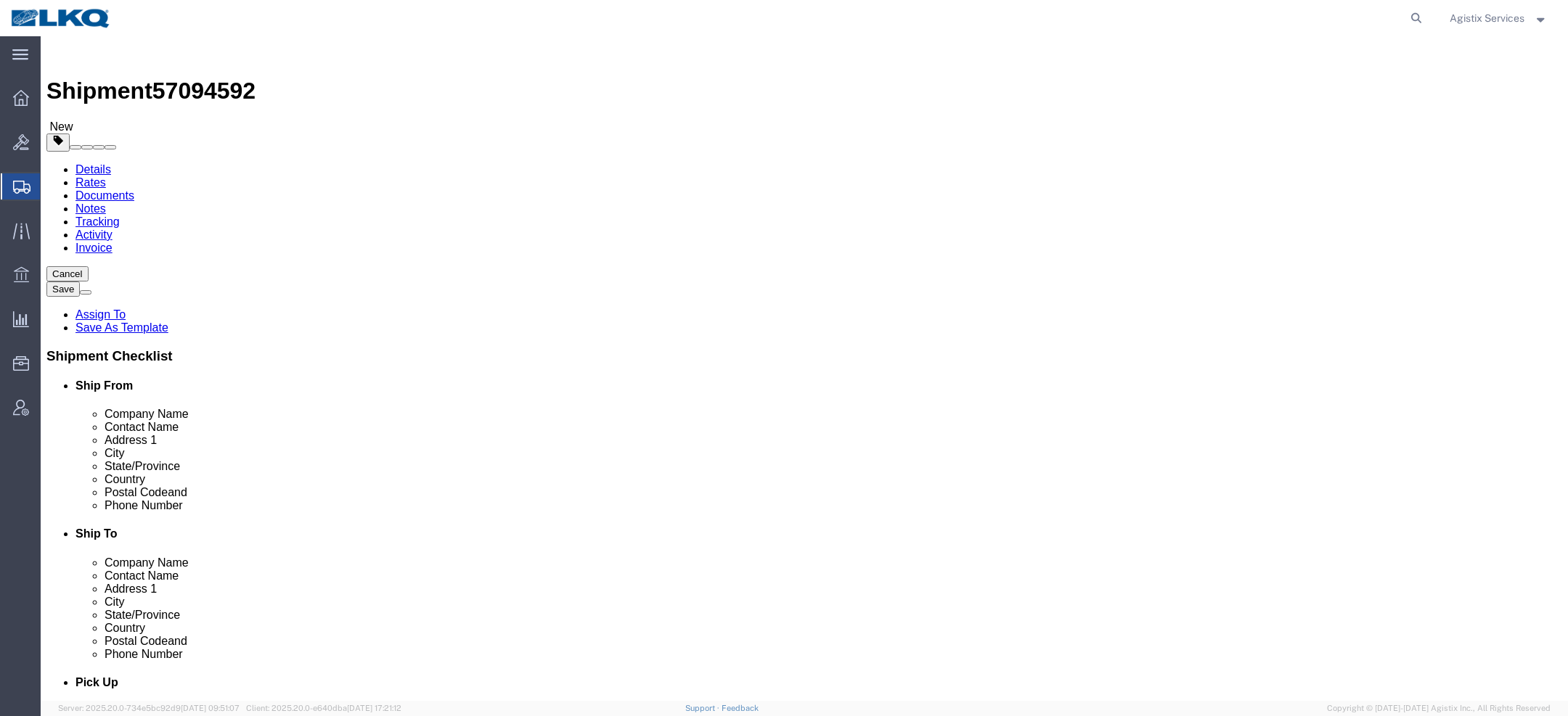
click button "Cancel"
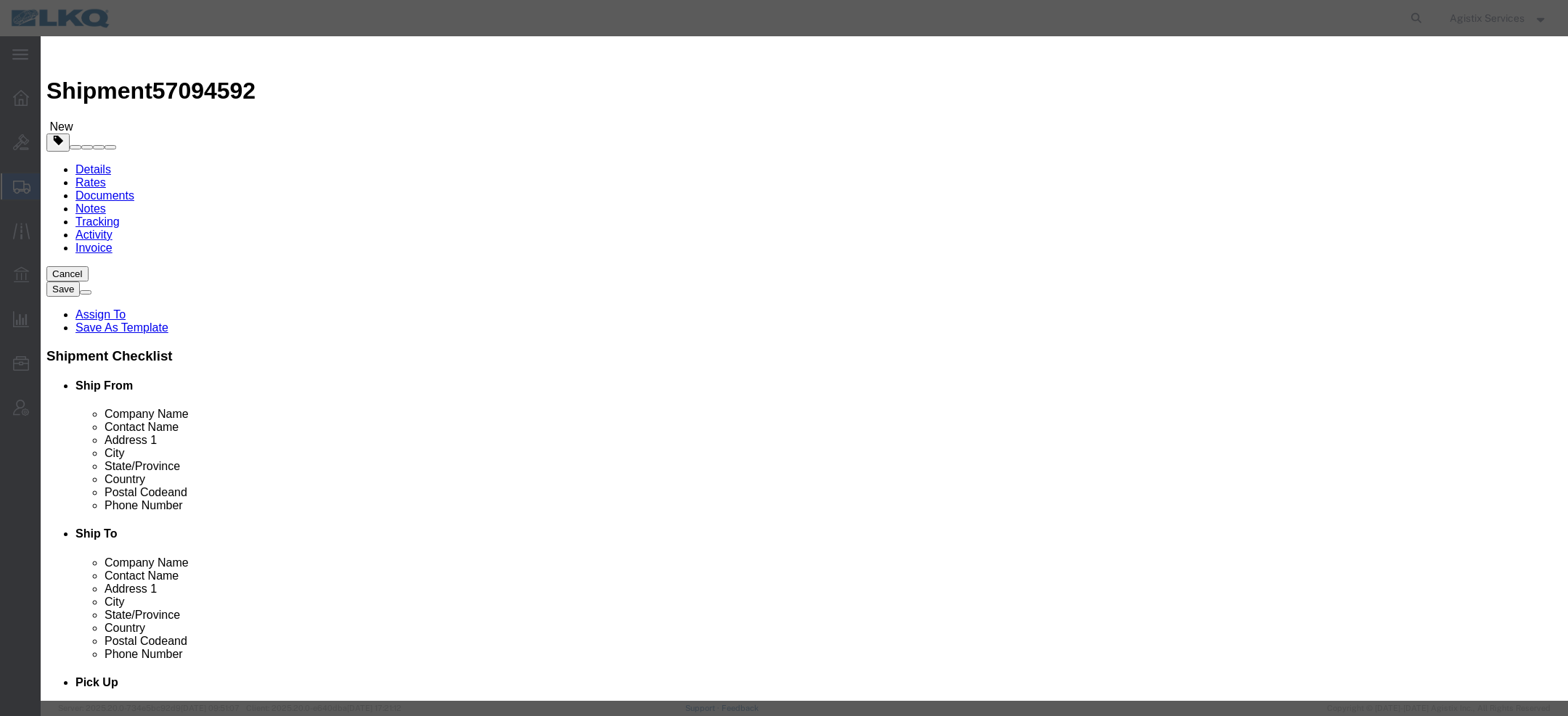
click button "Yes"
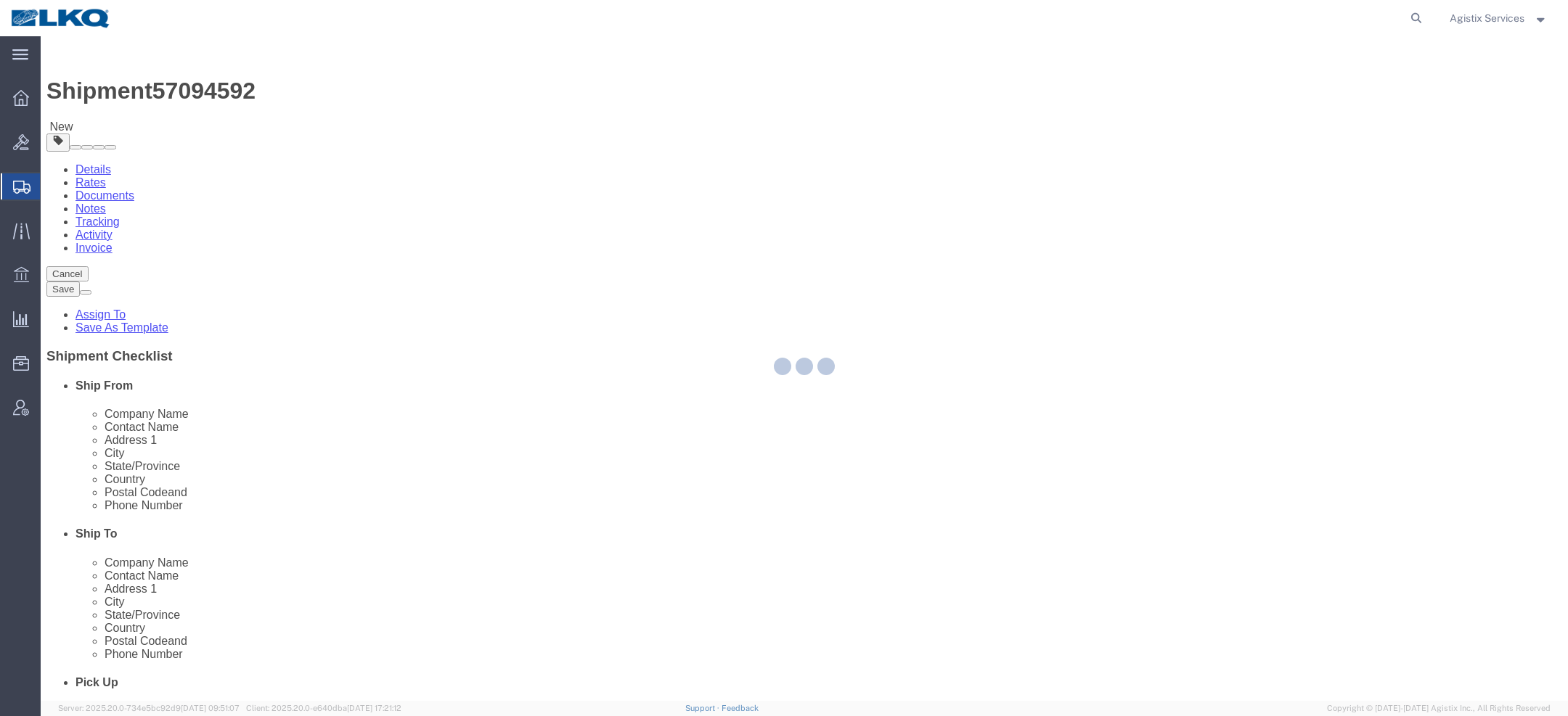
click at [1459, 16] on span "Agistix Services" at bounding box center [1487, 18] width 74 height 16
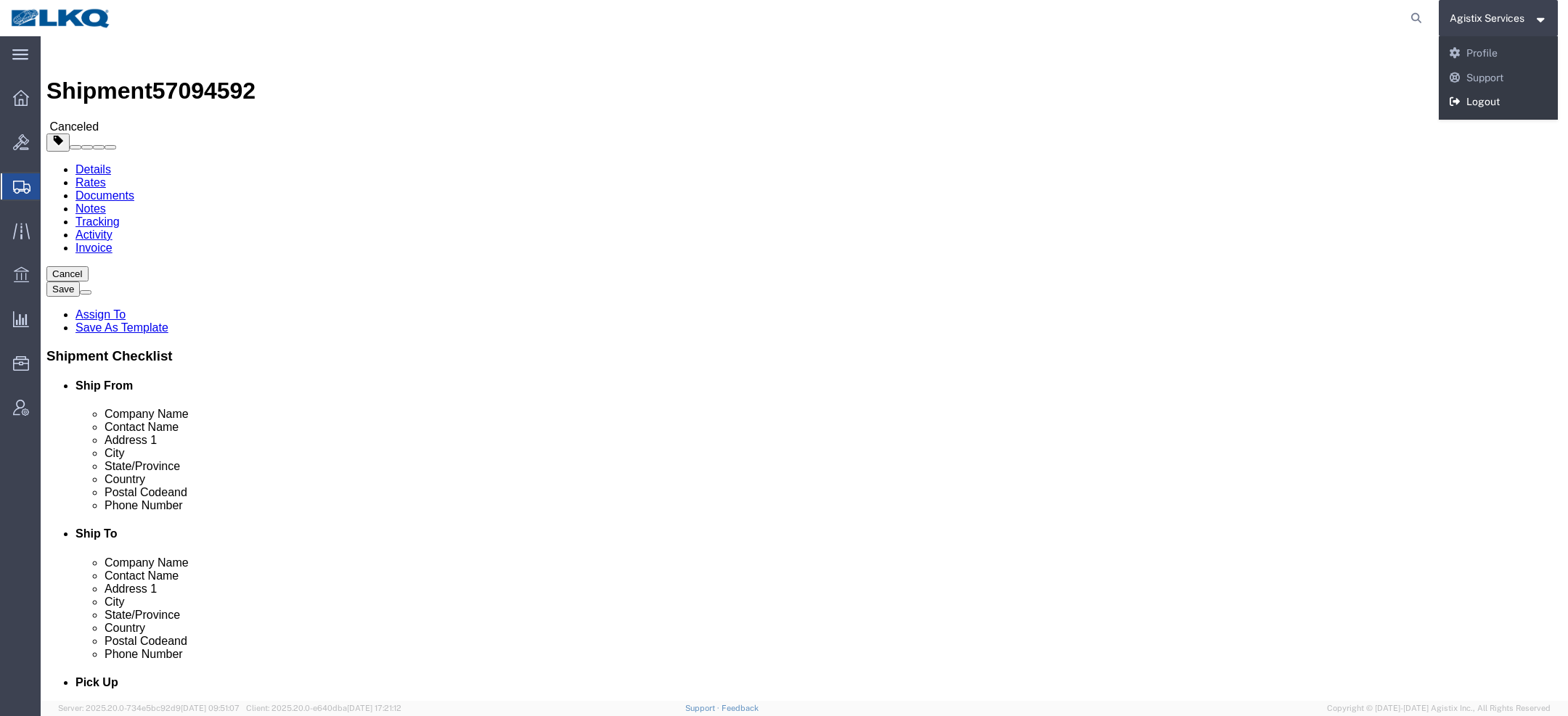
click at [1484, 102] on link "Logout" at bounding box center [1499, 102] width 120 height 25
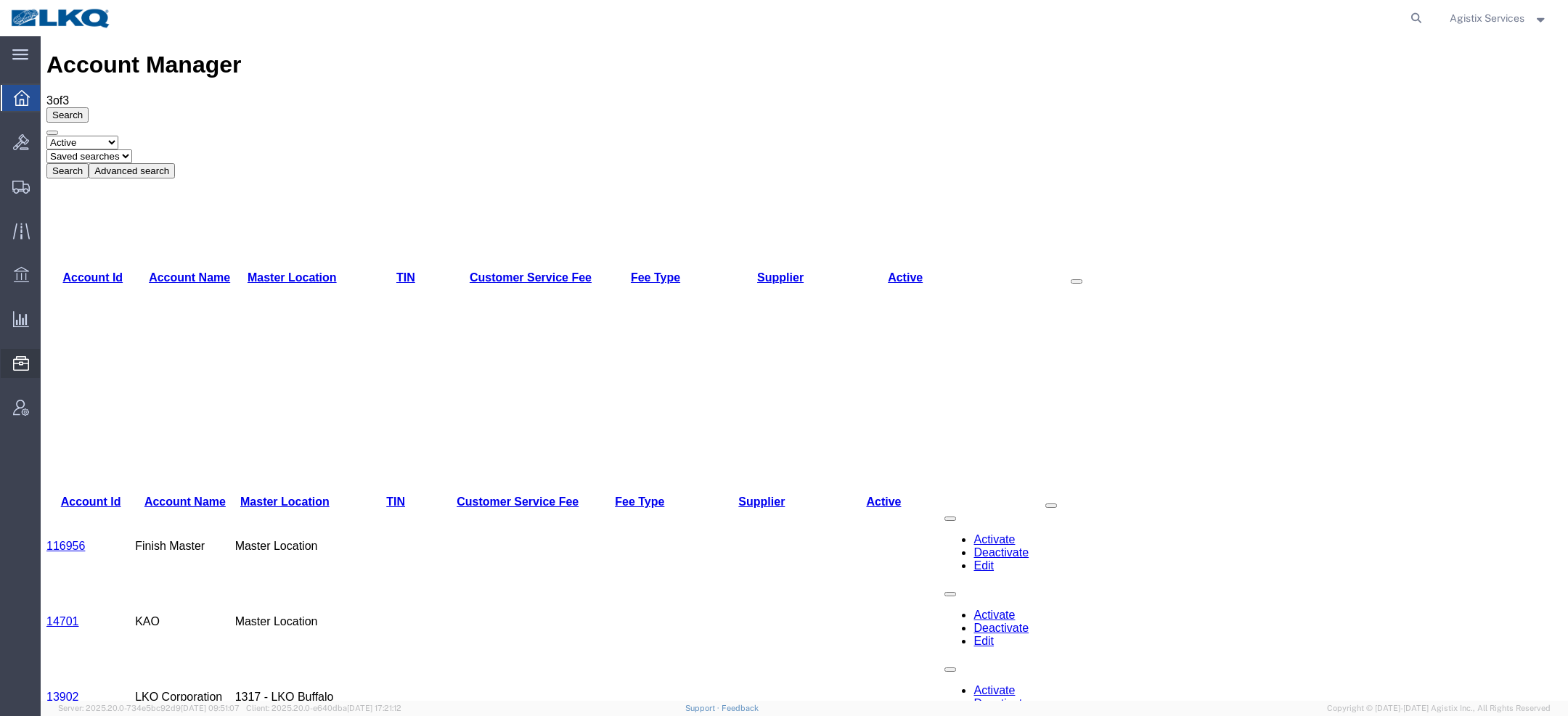
click at [0, 0] on span "Location Appointment" at bounding box center [0, 0] width 0 height 0
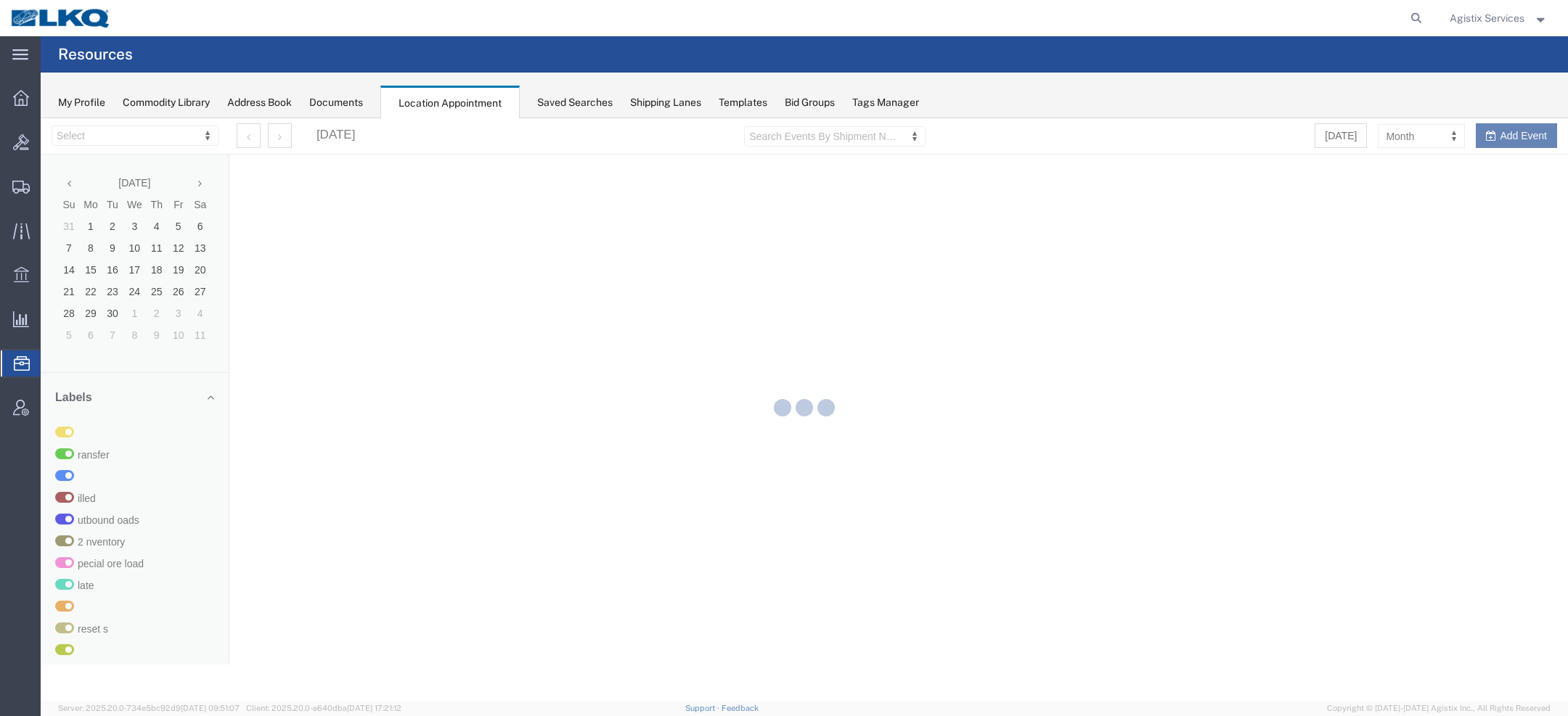
select select "27560"
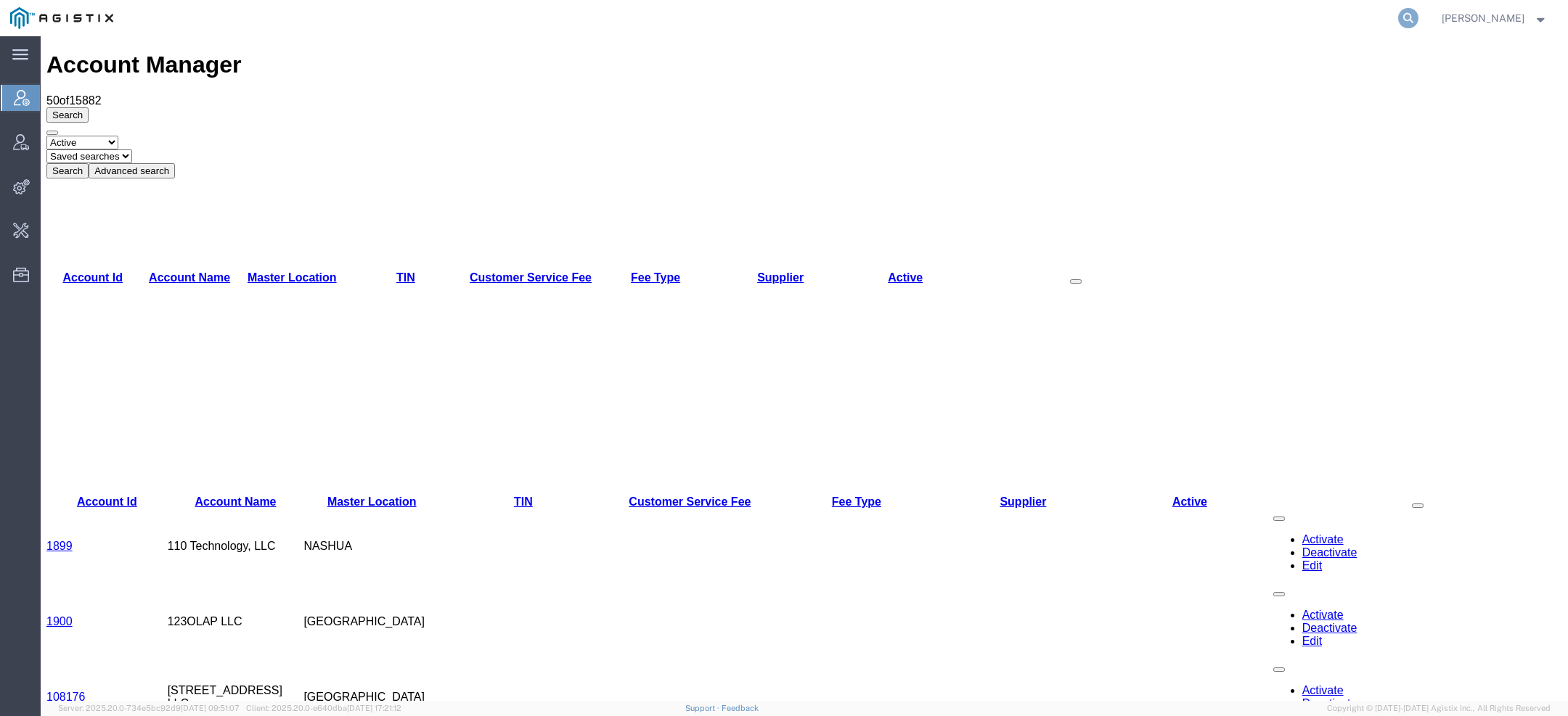
click at [1414, 15] on icon at bounding box center [1409, 18] width 21 height 21
type input "l"
type input "pgw"
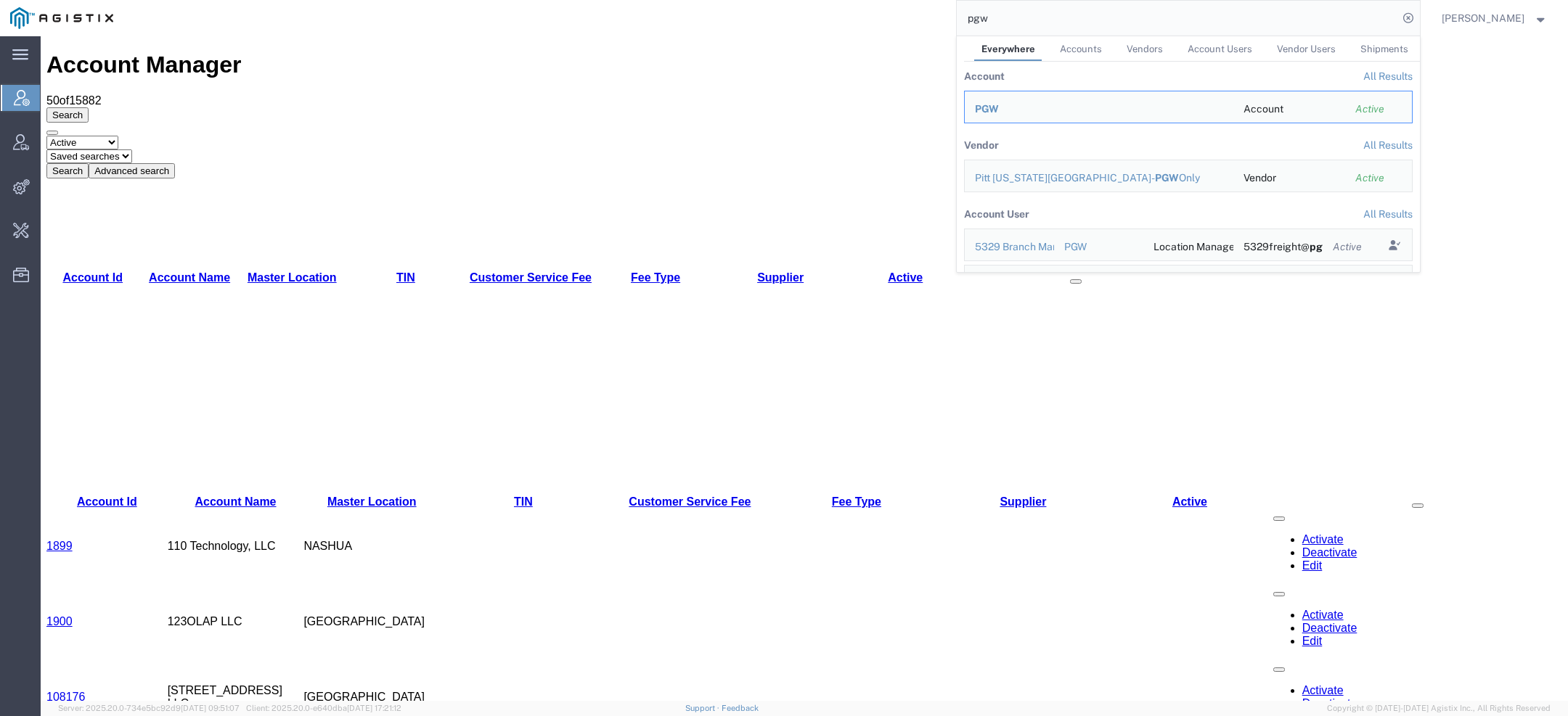
click at [993, 109] on span "PGW" at bounding box center [987, 109] width 24 height 12
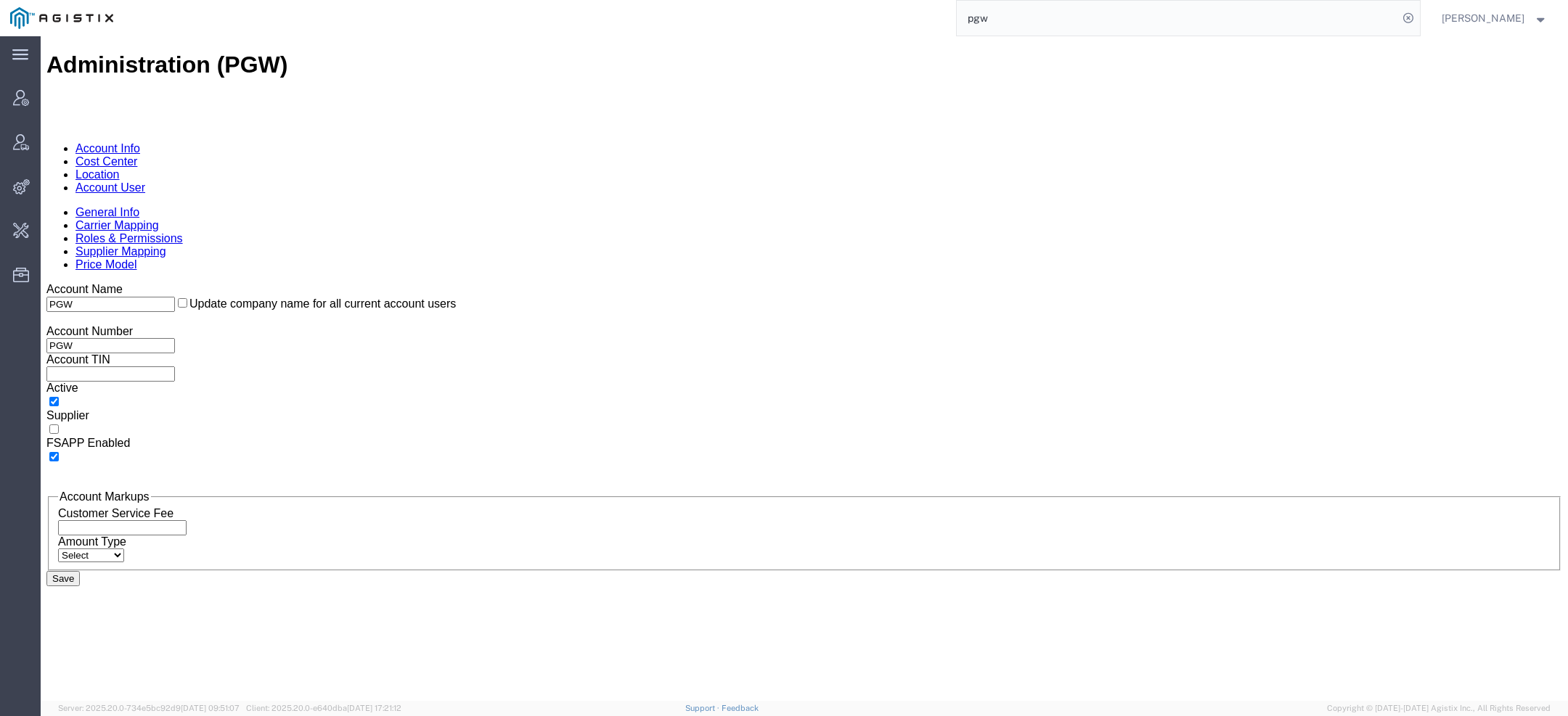
click at [145, 181] on link "Account User" at bounding box center [110, 187] width 70 height 12
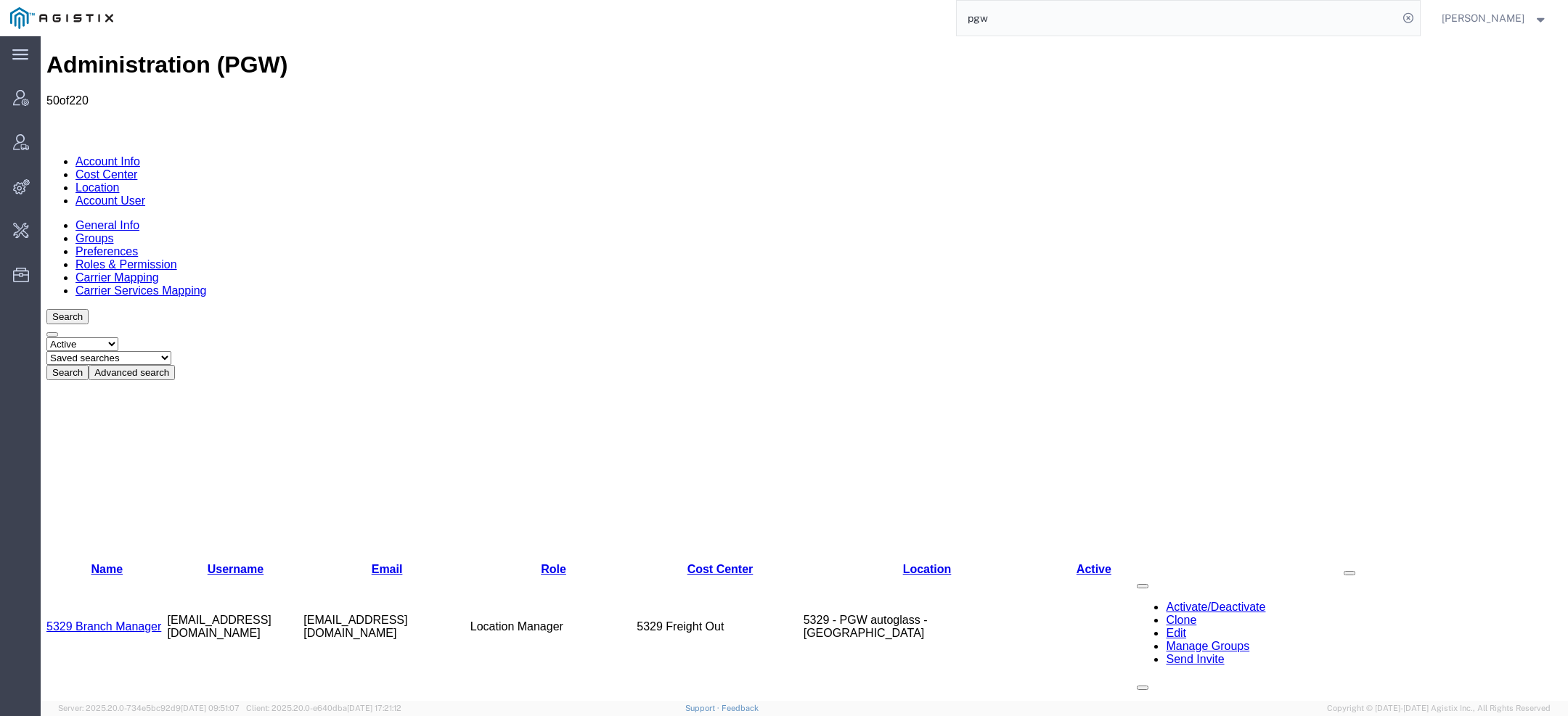
click at [171, 351] on select "Saved searches Exclude Branch Manager Jason Offline user" at bounding box center [109, 358] width 125 height 14
select select "Offline user"
click at [103, 351] on select "Saved searches Exclude Branch Manager Jason Offline user" at bounding box center [109, 358] width 125 height 14
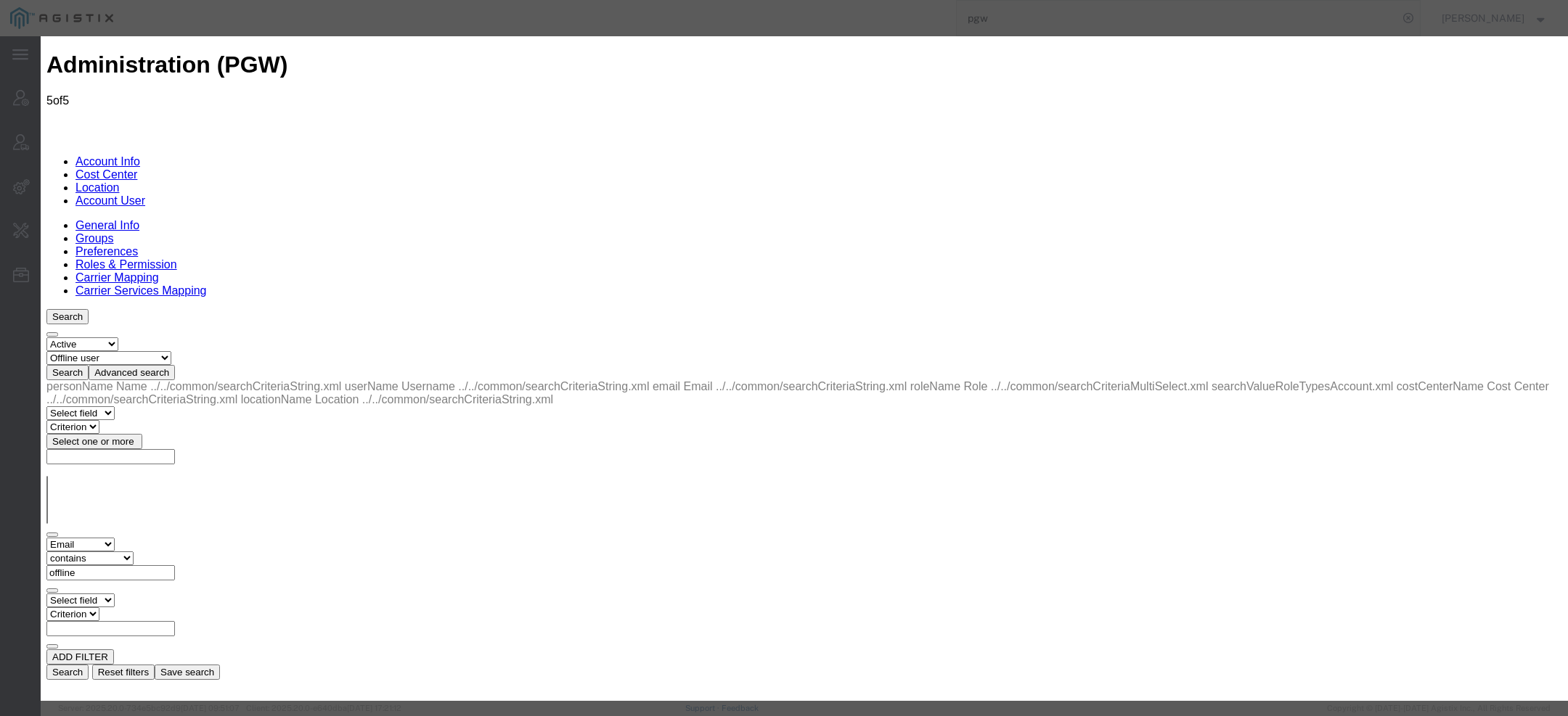
select select "COSTCENTER"
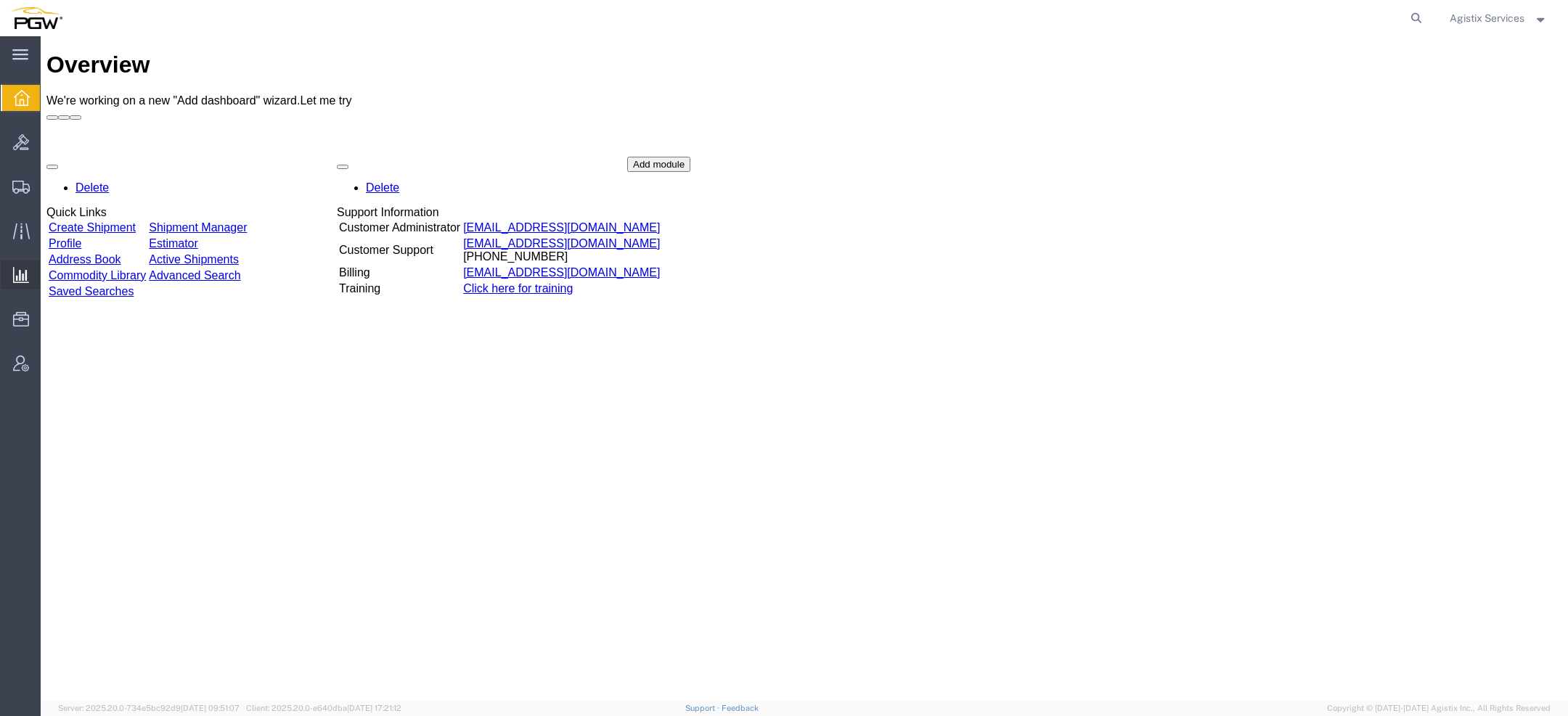
click at [0, 0] on span "Saved Reports" at bounding box center [0, 0] width 0 height 0
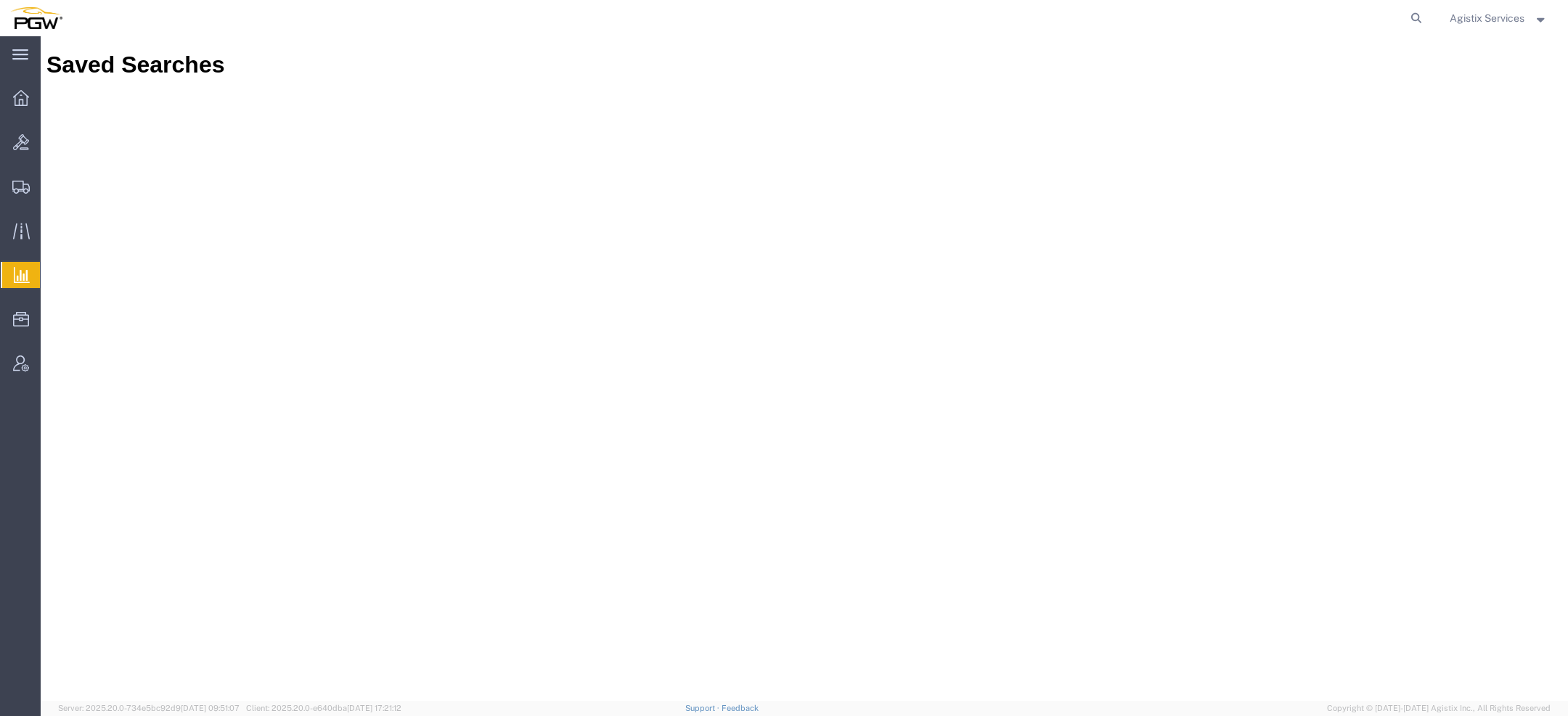
click at [1489, 21] on span "Agistix Services" at bounding box center [1487, 18] width 74 height 16
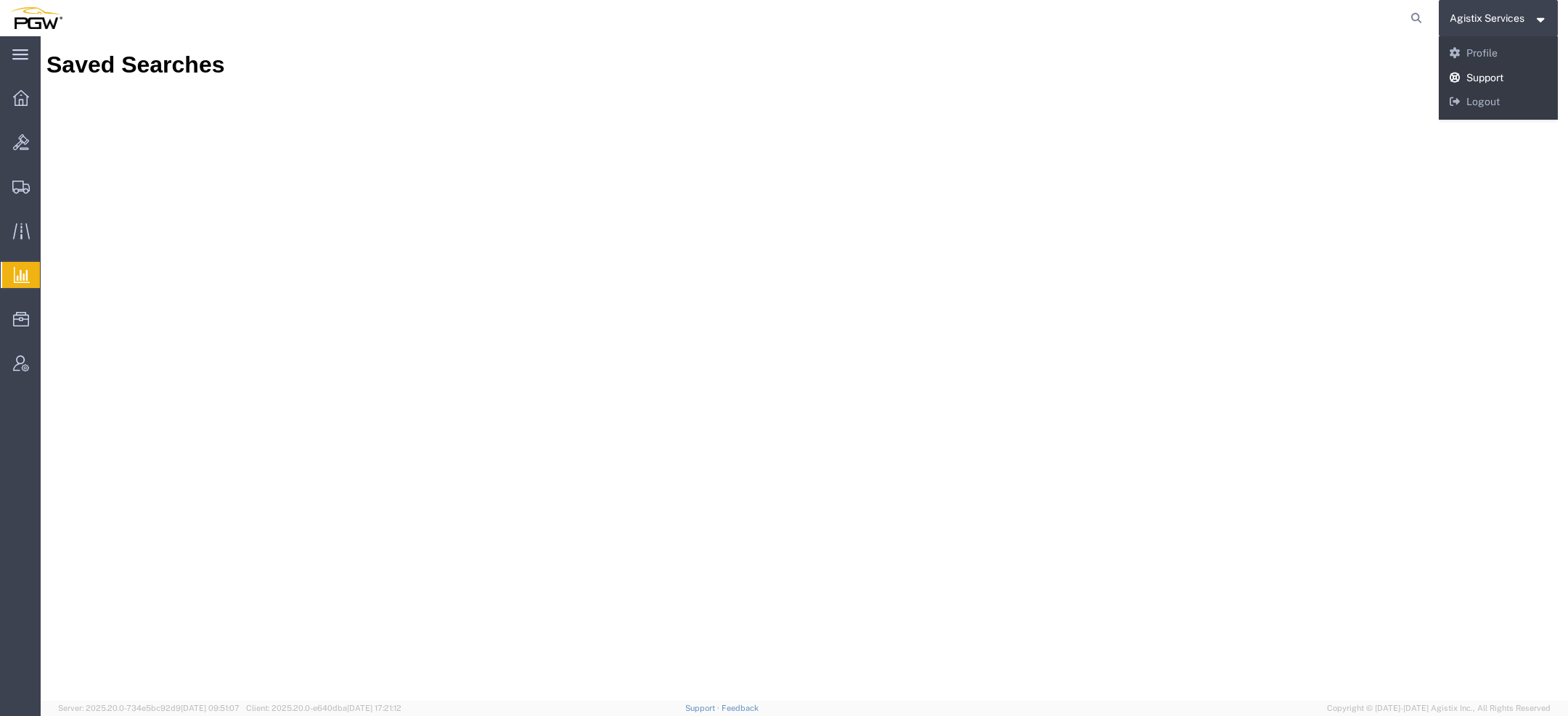
click at [1476, 88] on link "Support" at bounding box center [1499, 78] width 120 height 25
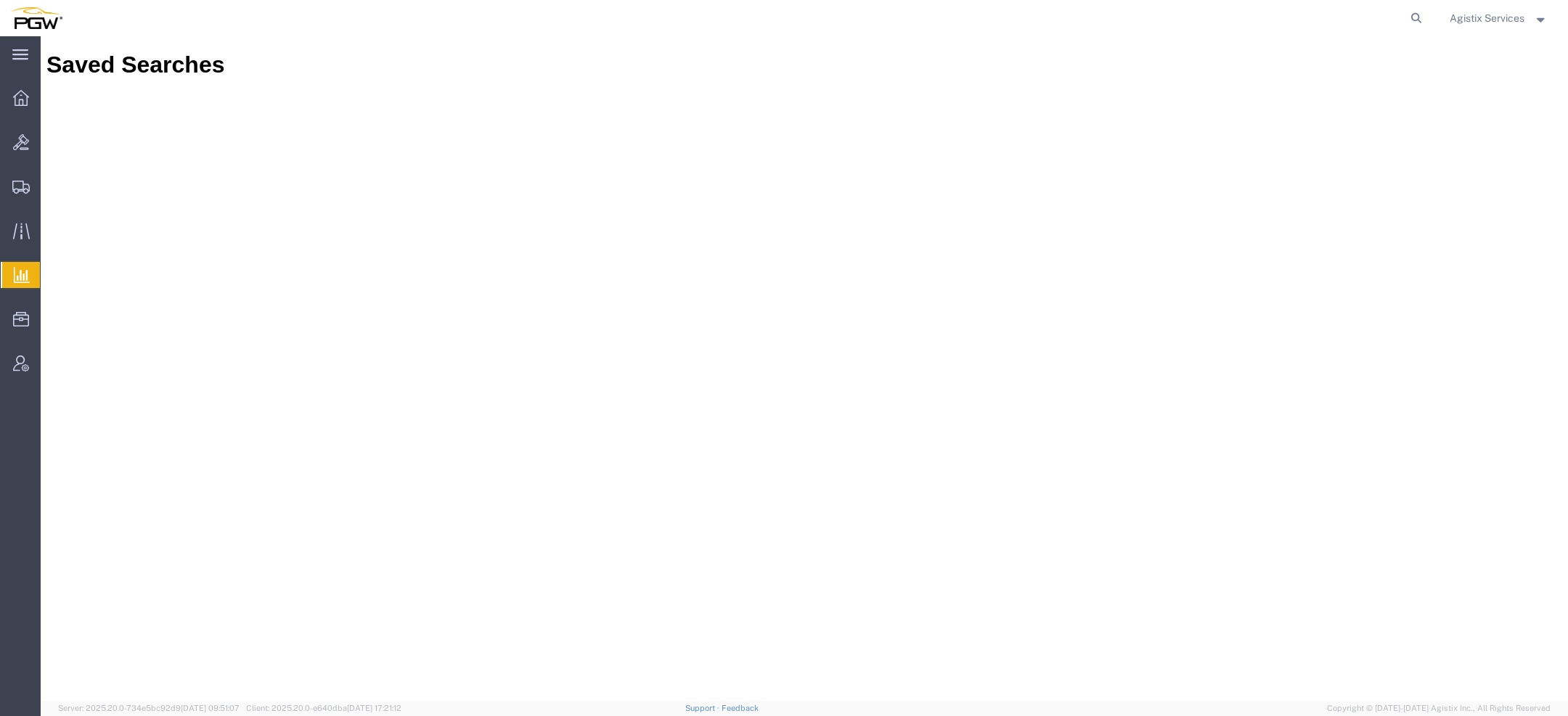
click at [1496, 21] on span "Agistix Services" at bounding box center [1487, 18] width 74 height 16
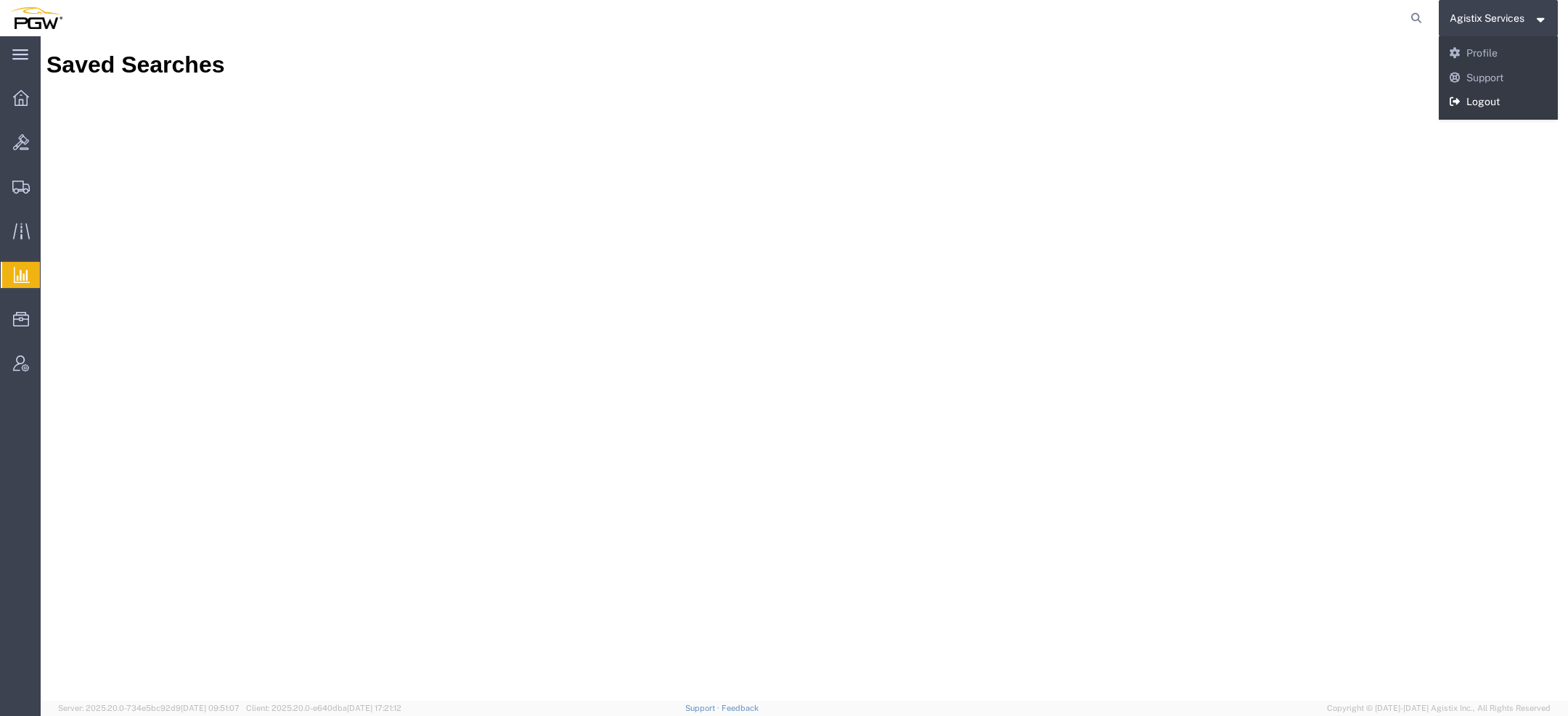
click at [1488, 96] on link "Logout" at bounding box center [1499, 102] width 120 height 25
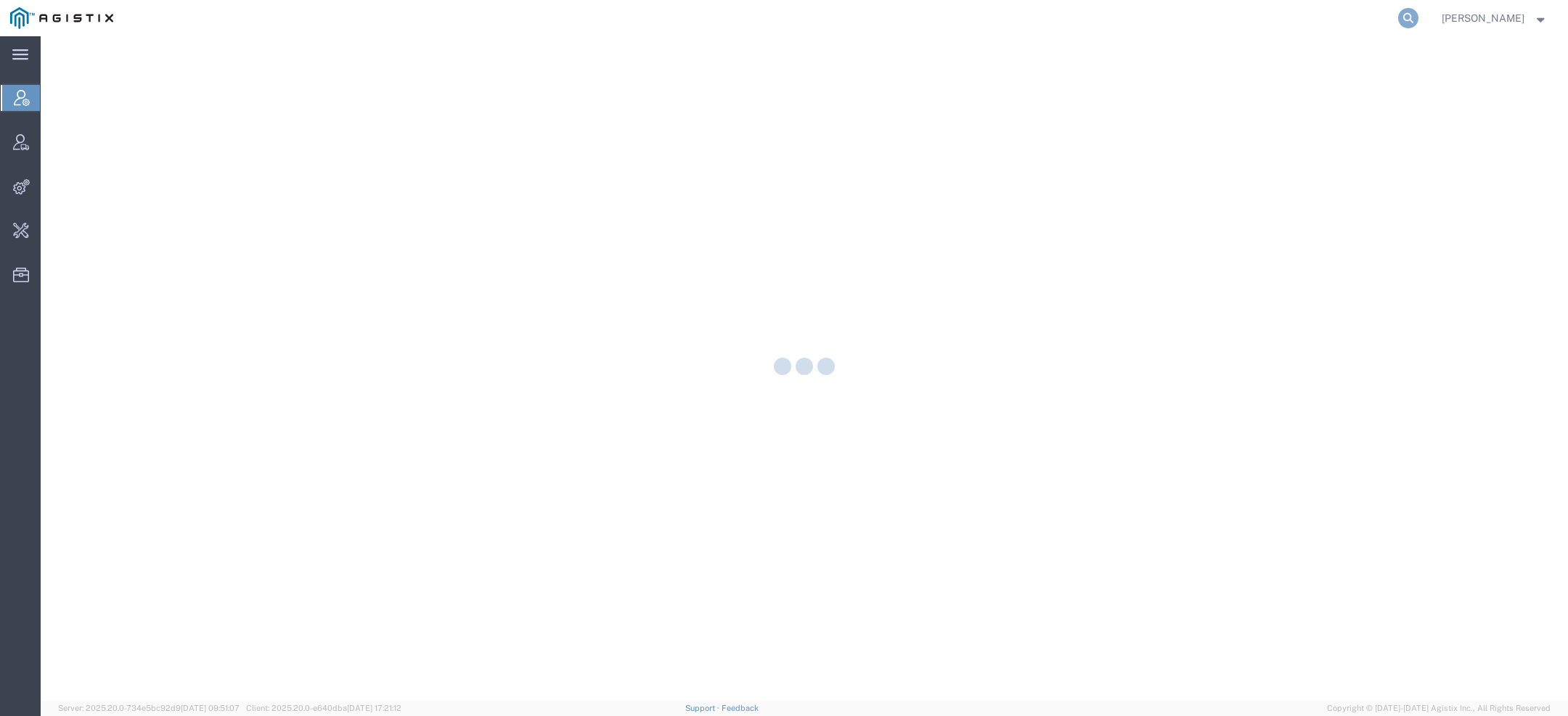
click at [1411, 19] on icon at bounding box center [1409, 18] width 21 height 21
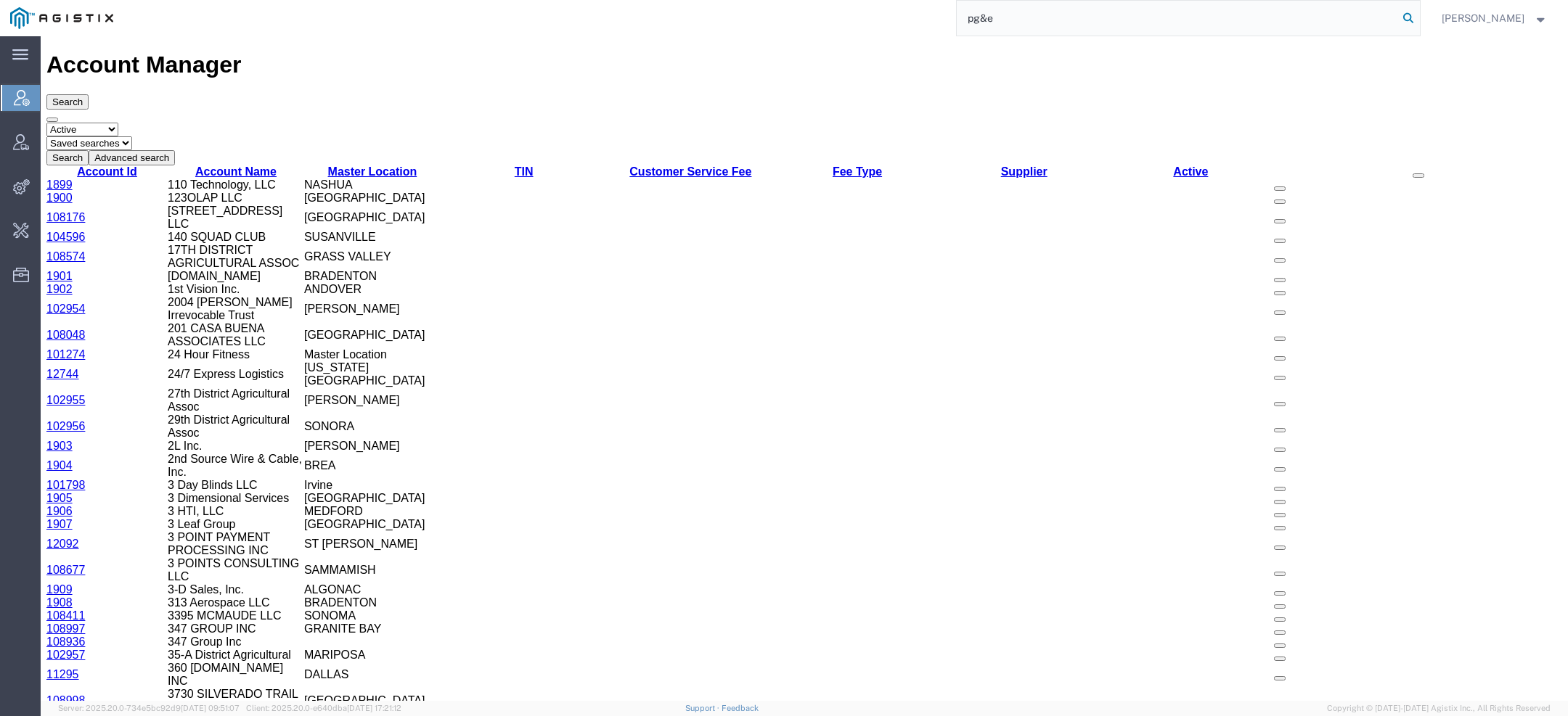
type input "pg&e"
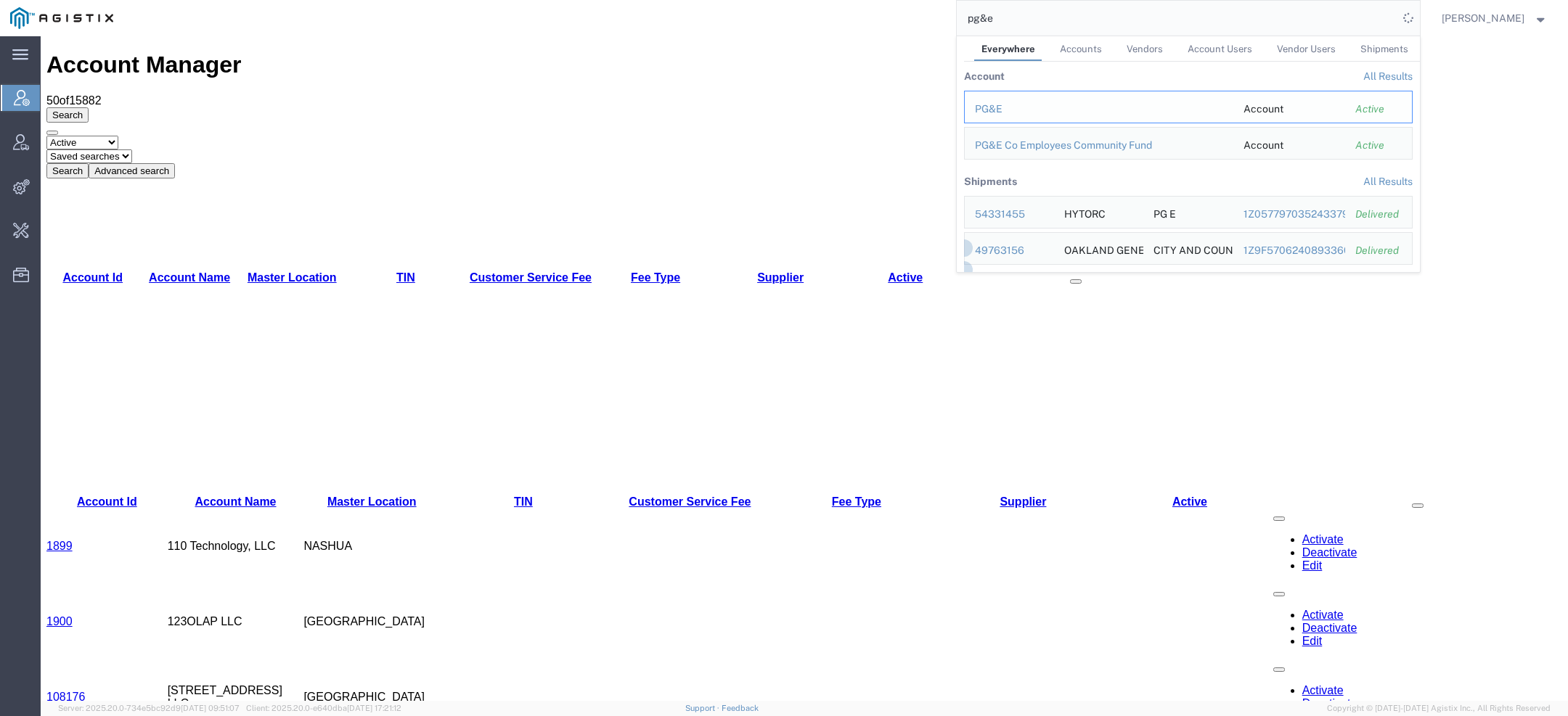
click at [1005, 109] on div "PG&E" at bounding box center [1099, 109] width 248 height 15
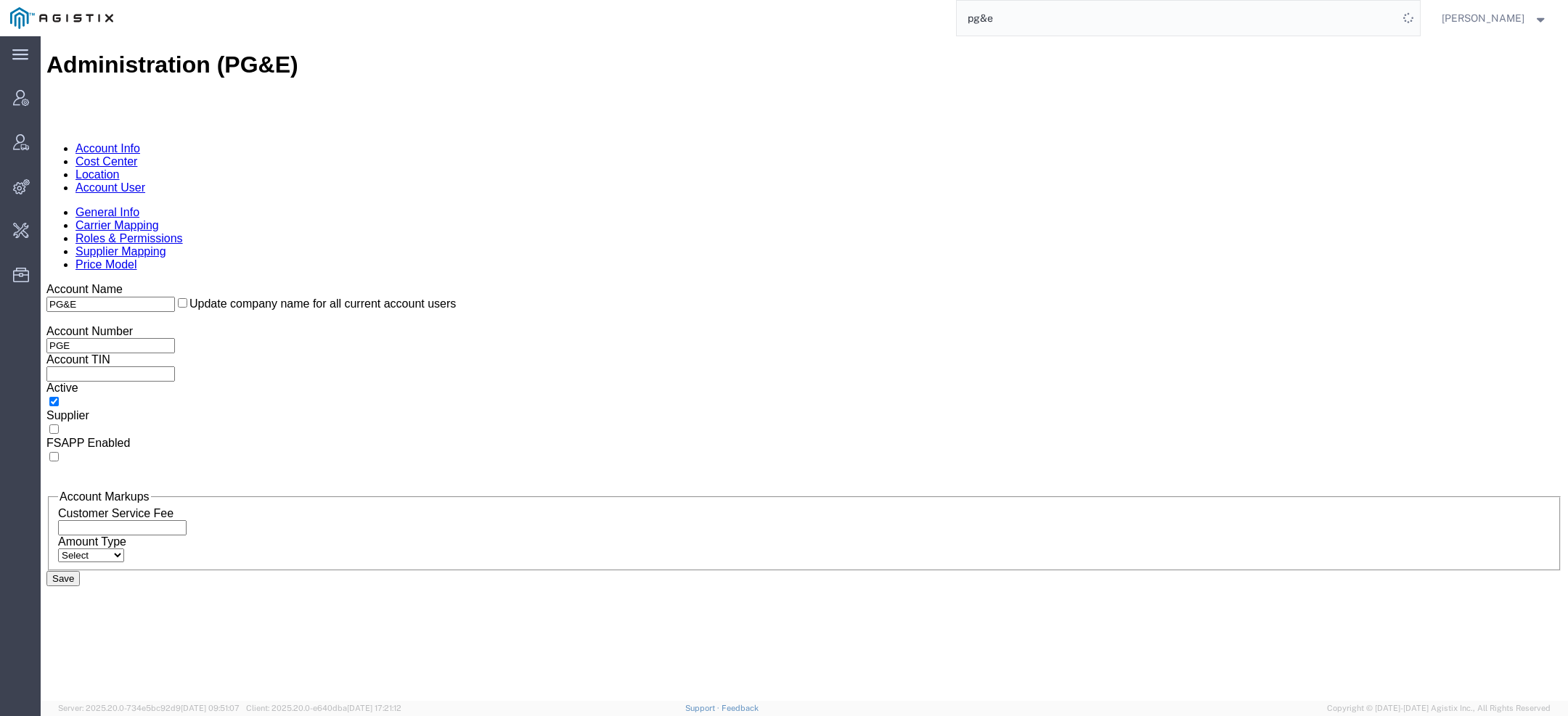
click at [120, 168] on link "Location" at bounding box center [97, 174] width 44 height 12
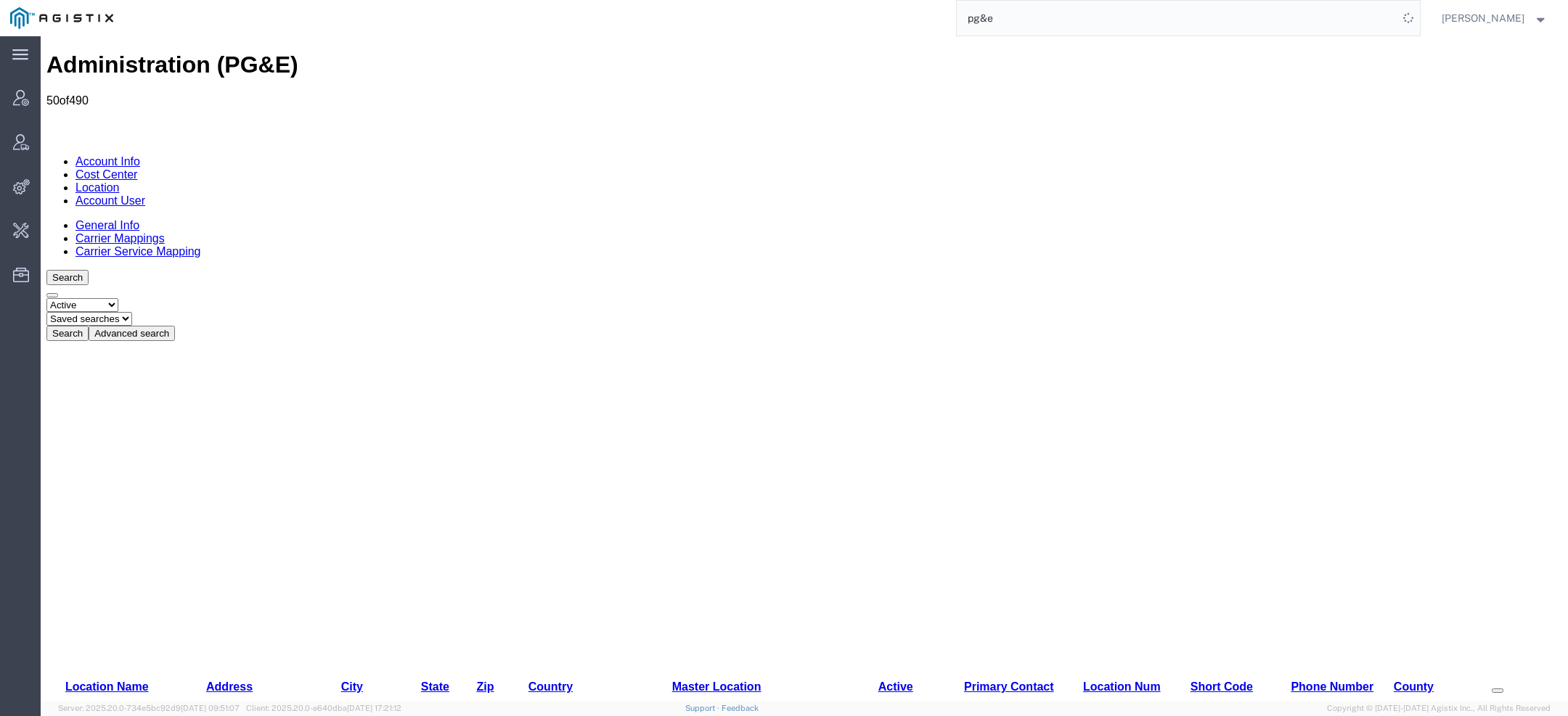
click at [169, 328] on icon at bounding box center [169, 333] width 0 height 11
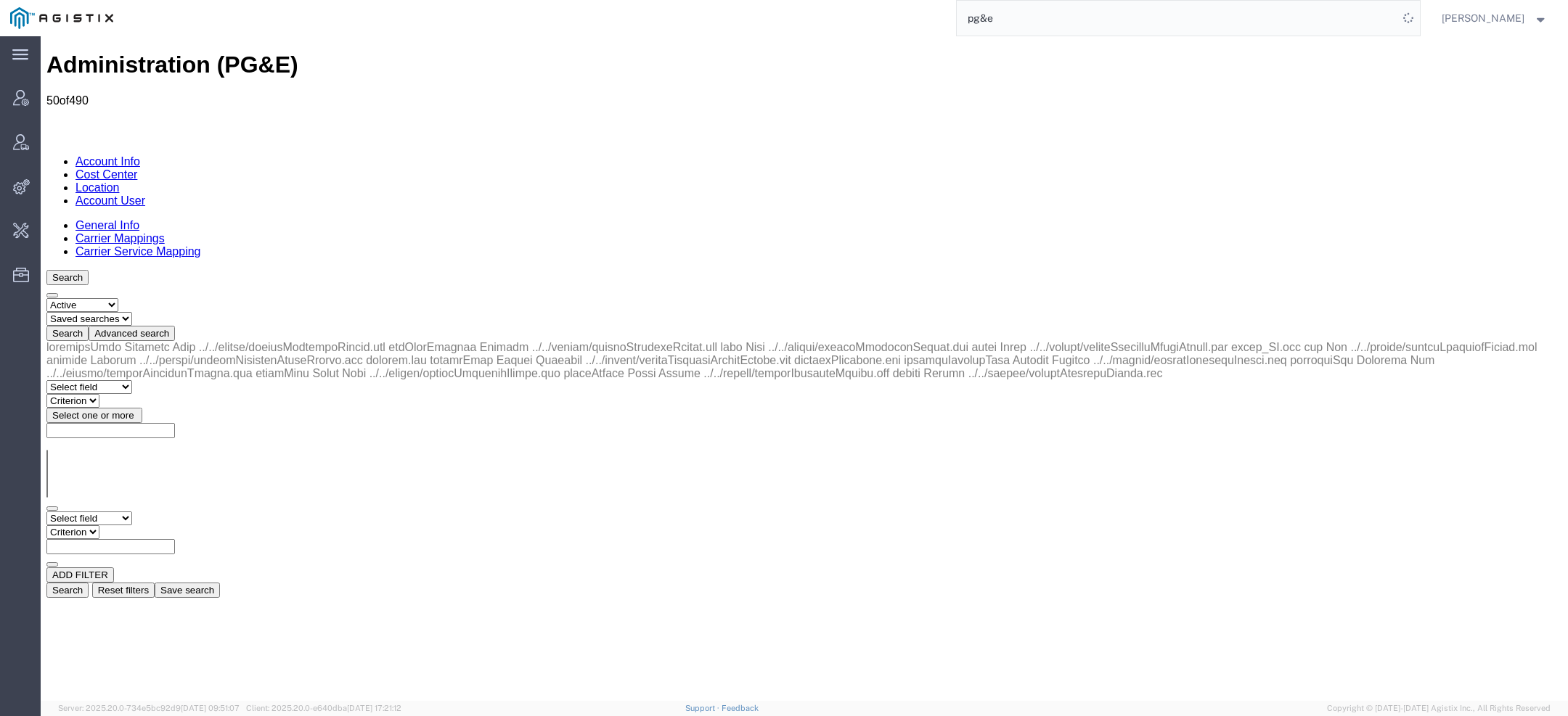
click at [121, 512] on select "Select field Address City Country County Location Name Location Num Master Loca…" at bounding box center [89, 519] width 85 height 14
select select "city"
click at [46, 512] on select "Select field Address City Country County Location Name Location Num Master Loca…" at bounding box center [89, 519] width 85 height 14
click at [133, 525] on select "Criterion contains does not contain is is blank is not blank starts with" at bounding box center [90, 532] width 87 height 14
select select "contains"
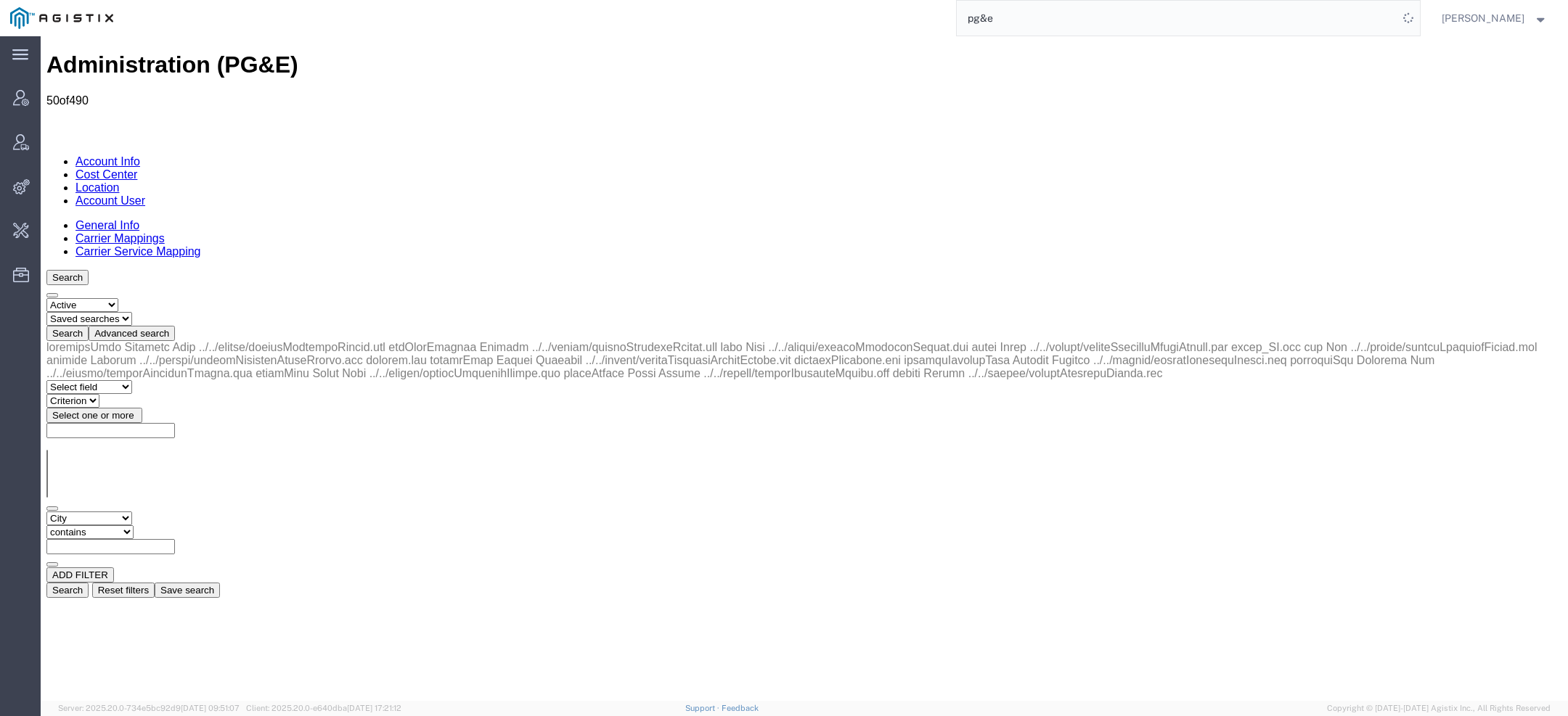
click at [133, 525] on select "Criterion contains does not contain is is blank is not blank starts with" at bounding box center [90, 532] width 87 height 14
type input "v"
paste input "Storrie"
type input "pg&eStorrie"
click at [175, 539] on input "text" at bounding box center [110, 547] width 128 height 15
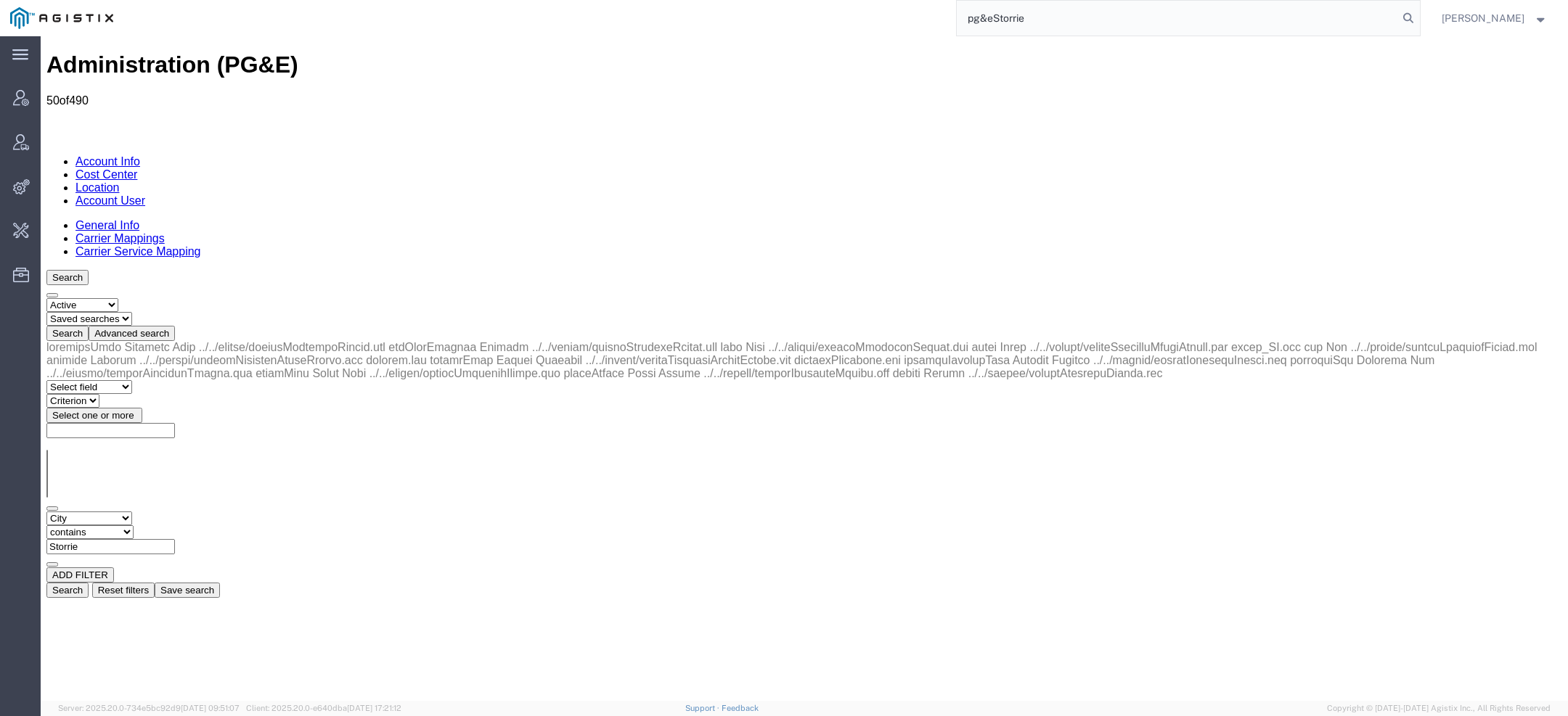
click at [89, 583] on button "Search" at bounding box center [67, 590] width 42 height 15
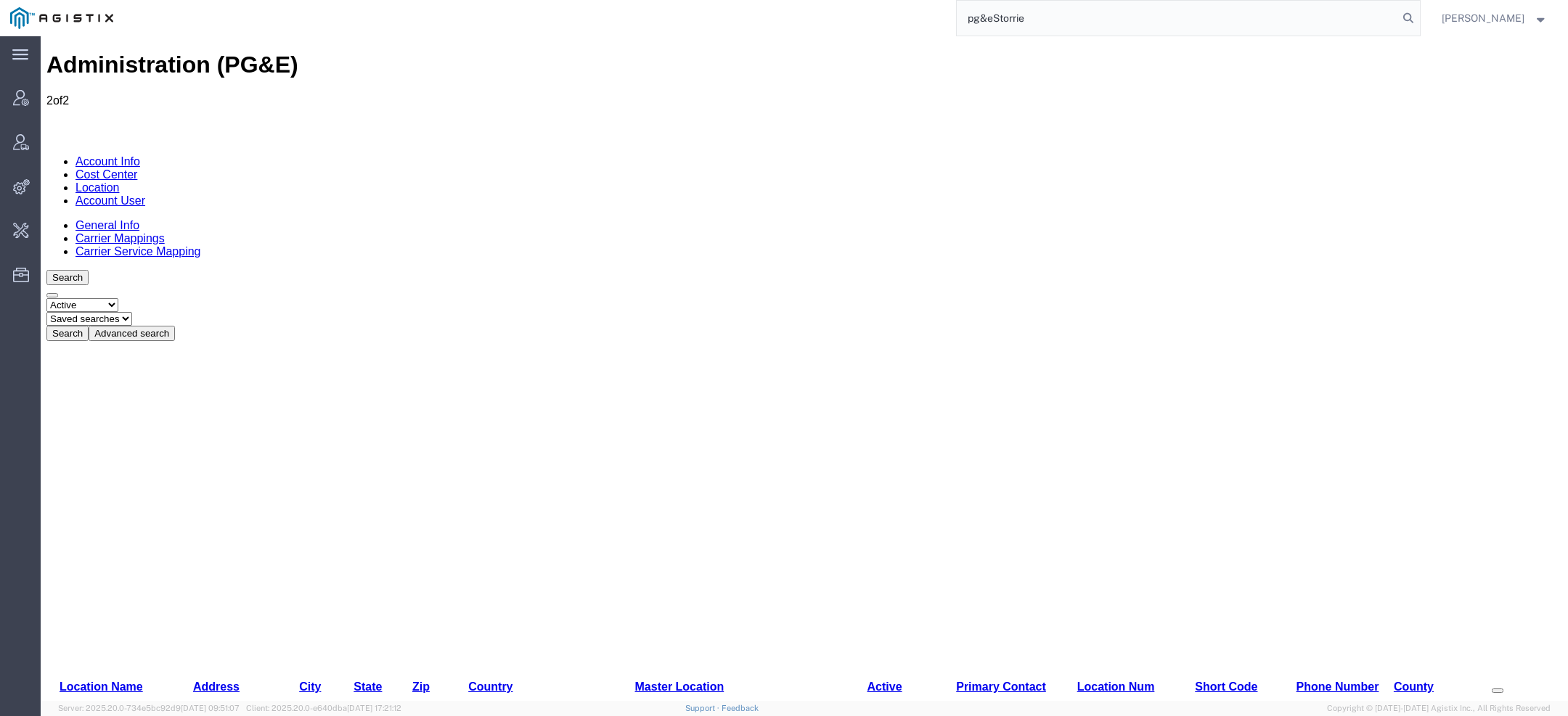
click at [175, 326] on button "Advanced search" at bounding box center [132, 333] width 86 height 15
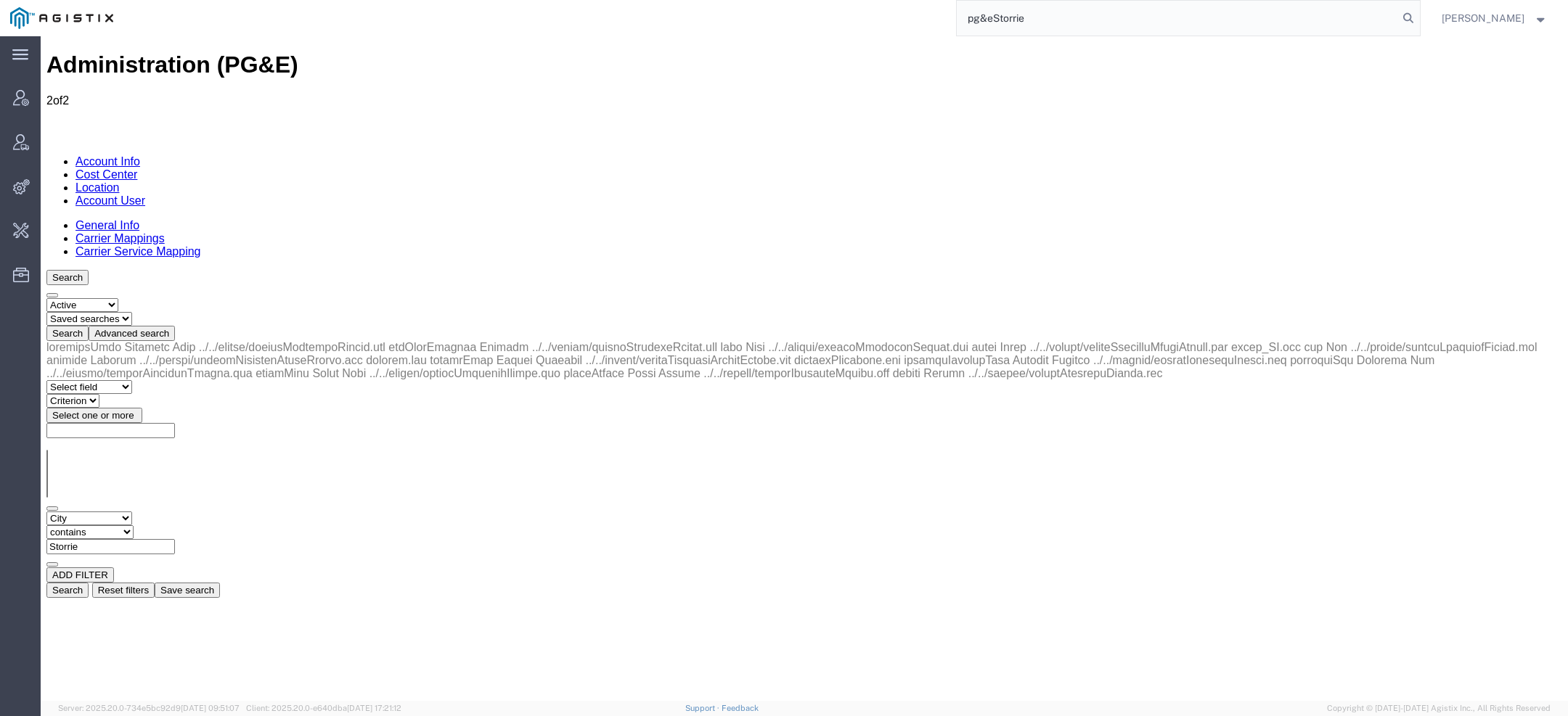
drag, startPoint x: 327, startPoint y: 220, endPoint x: 150, endPoint y: 214, distance: 177.1
click at [173, 512] on div "Select field Address City Country County Location Name Location Num Master Loca…" at bounding box center [804, 539] width 1516 height 56
paste input "Rosevill"
click at [89, 583] on button "Search" at bounding box center [67, 590] width 42 height 15
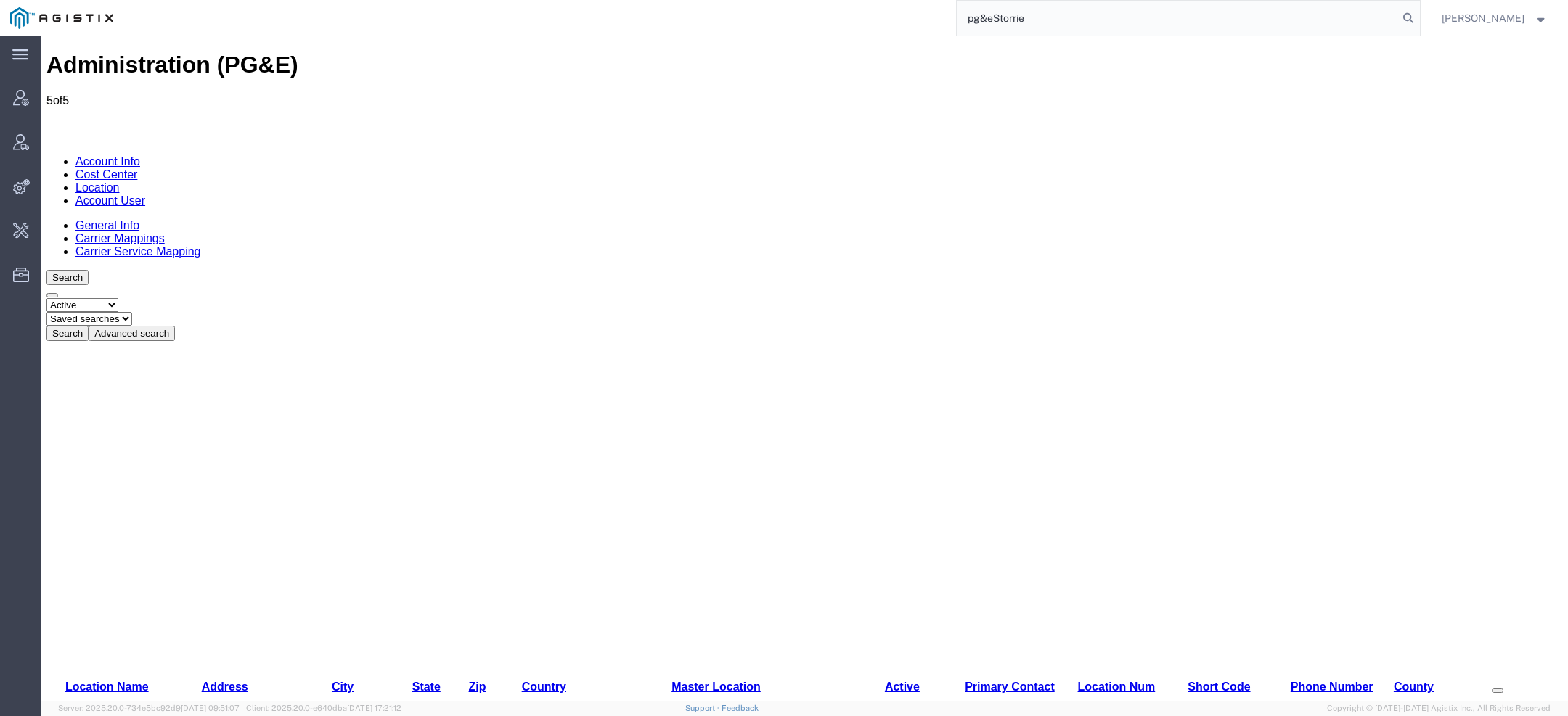
click at [175, 326] on button "Advanced search" at bounding box center [132, 333] width 86 height 15
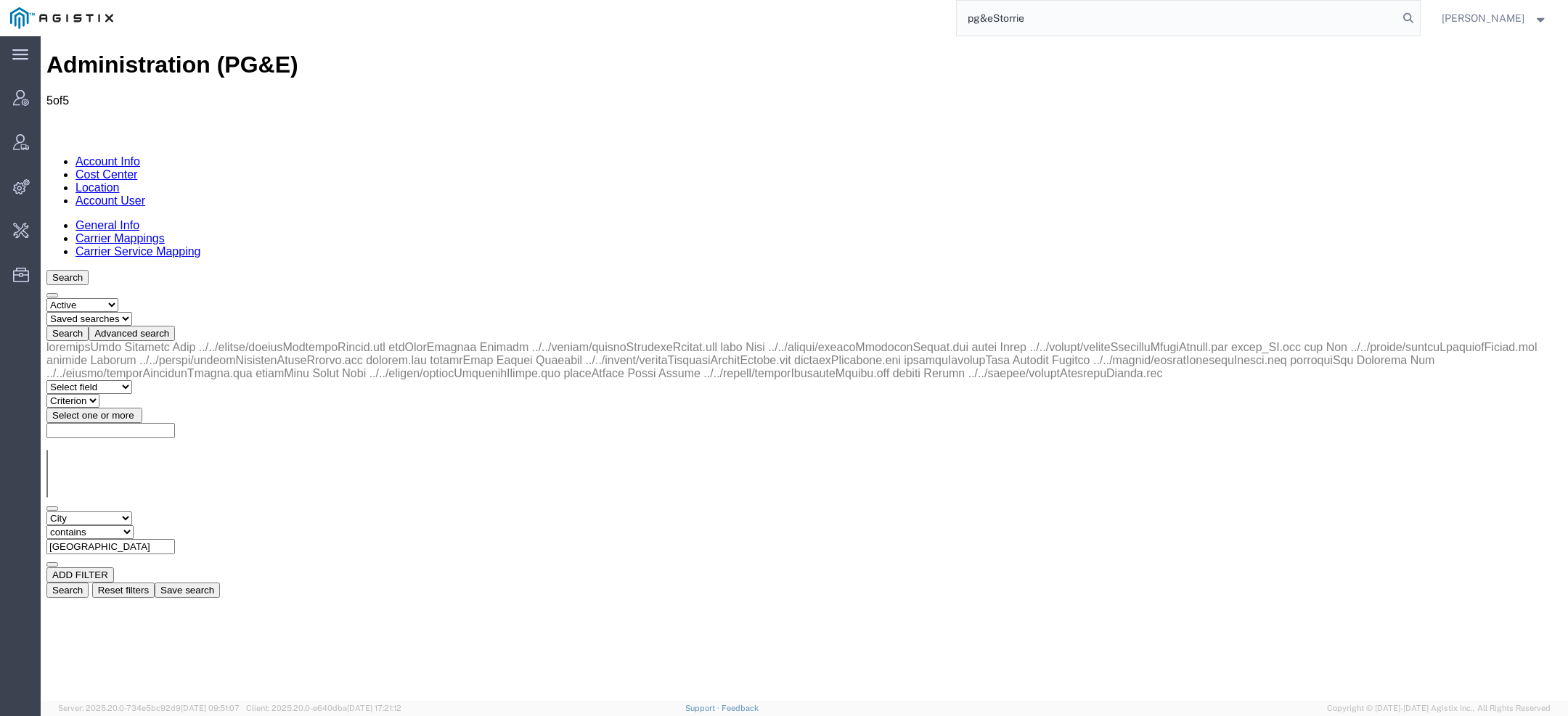
drag, startPoint x: 335, startPoint y: 223, endPoint x: 123, endPoint y: 219, distance: 212.0
click at [127, 512] on div "Select field Address City Country County Location Name Location Num Master Loca…" at bounding box center [804, 539] width 1516 height 56
paste input "Firebaugh"
click at [89, 583] on button "Search" at bounding box center [67, 590] width 42 height 15
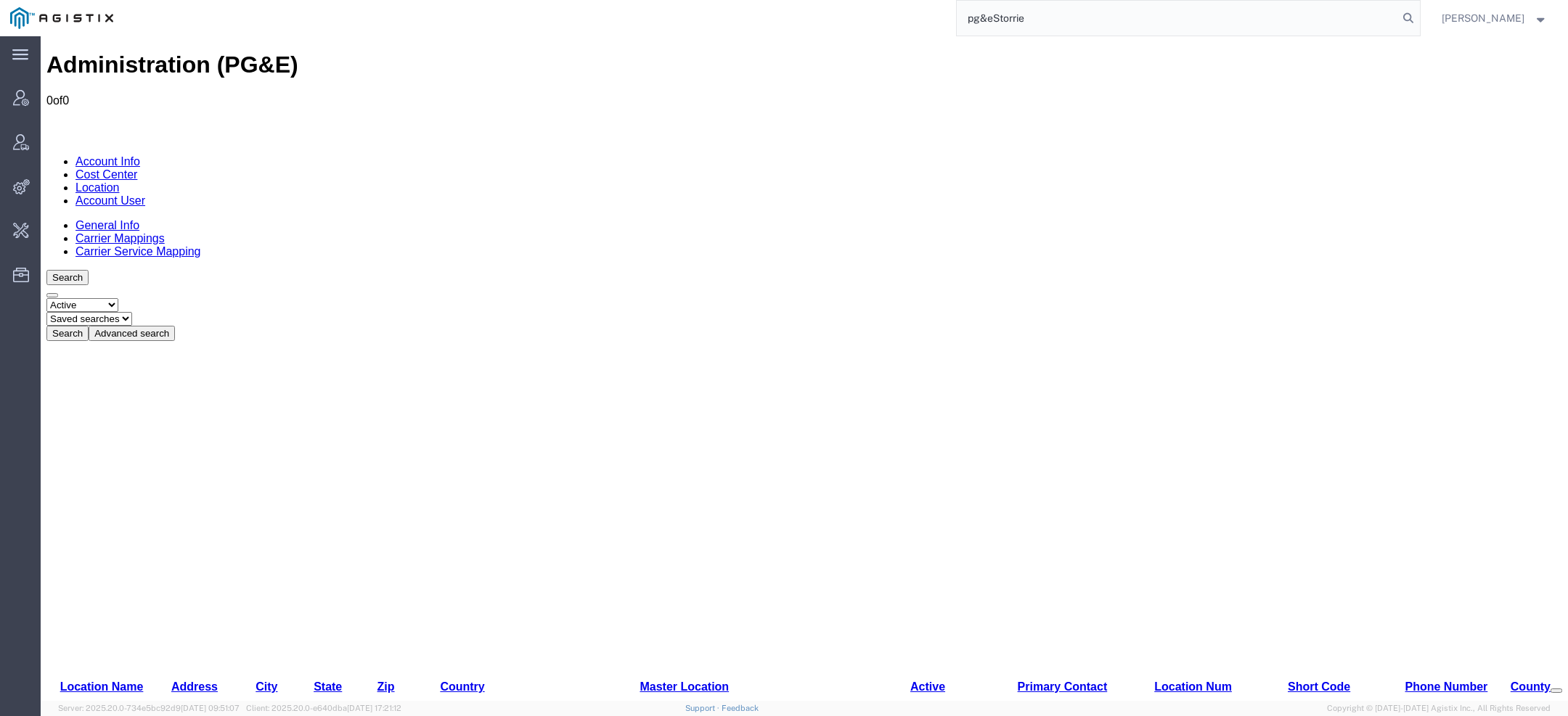
click at [175, 326] on button "Advanced search" at bounding box center [132, 333] width 86 height 15
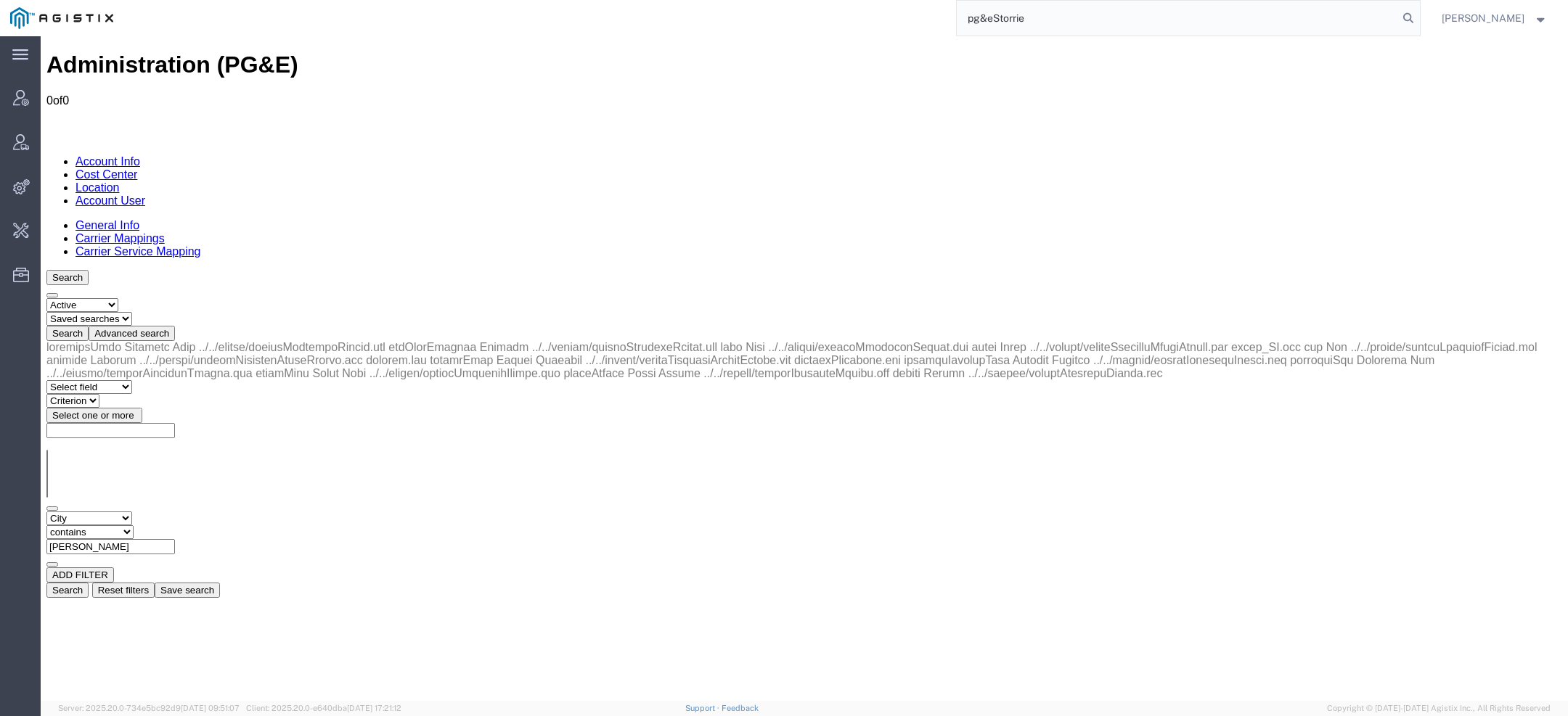
drag, startPoint x: 363, startPoint y: 224, endPoint x: 73, endPoint y: 213, distance: 290.2
click at [73, 512] on div "Select field Address City Country County Location Name Location Num Master Loca…" at bounding box center [804, 539] width 1516 height 56
paste input "Arcata"
type input "Arcata"
click at [89, 583] on button "Search" at bounding box center [67, 590] width 42 height 15
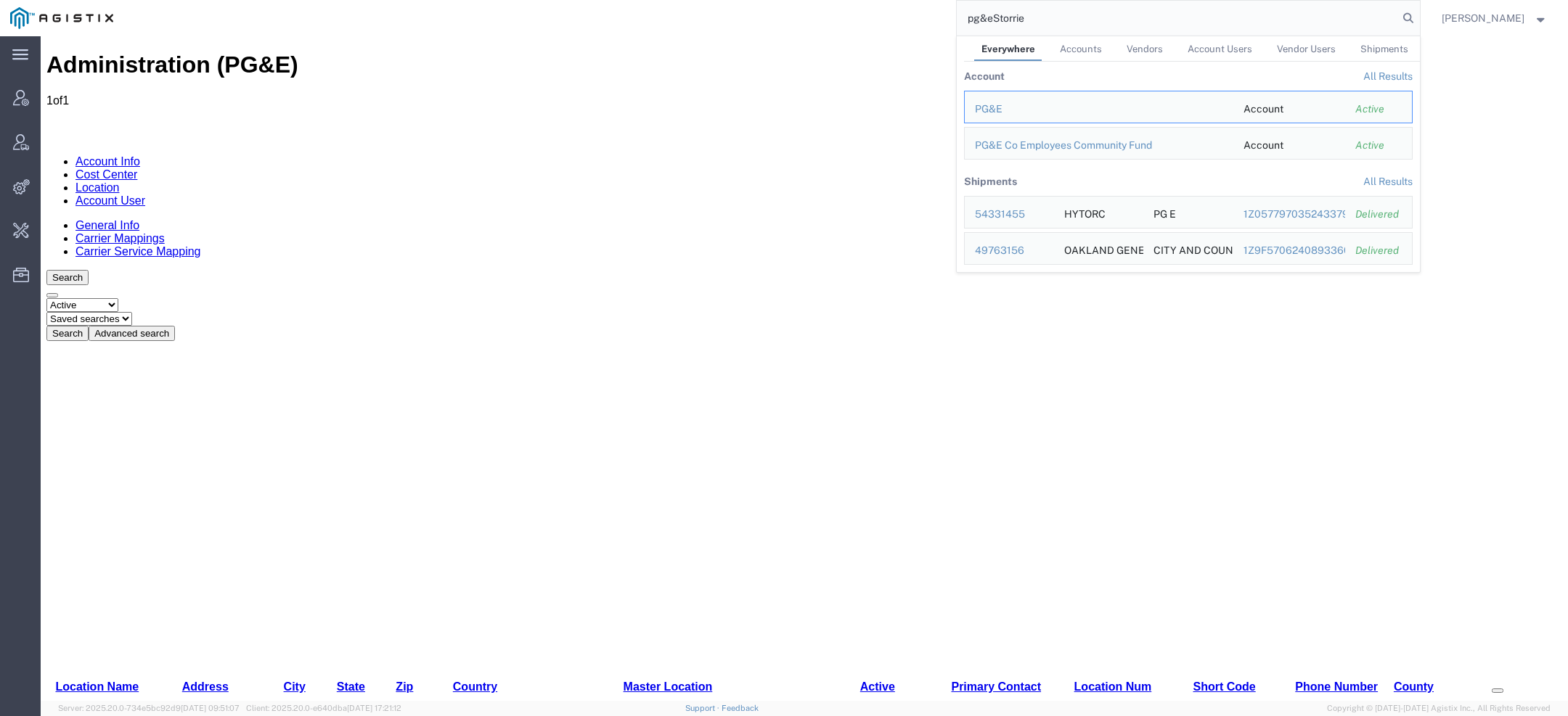
drag, startPoint x: 1031, startPoint y: 21, endPoint x: 800, endPoint y: 0, distance: 232.0
click at [837, 1] on div "pg&eStorrie Everywhere Accounts Vendors Account Users Vendor Users Shipments Ac…" at bounding box center [771, 18] width 1297 height 36
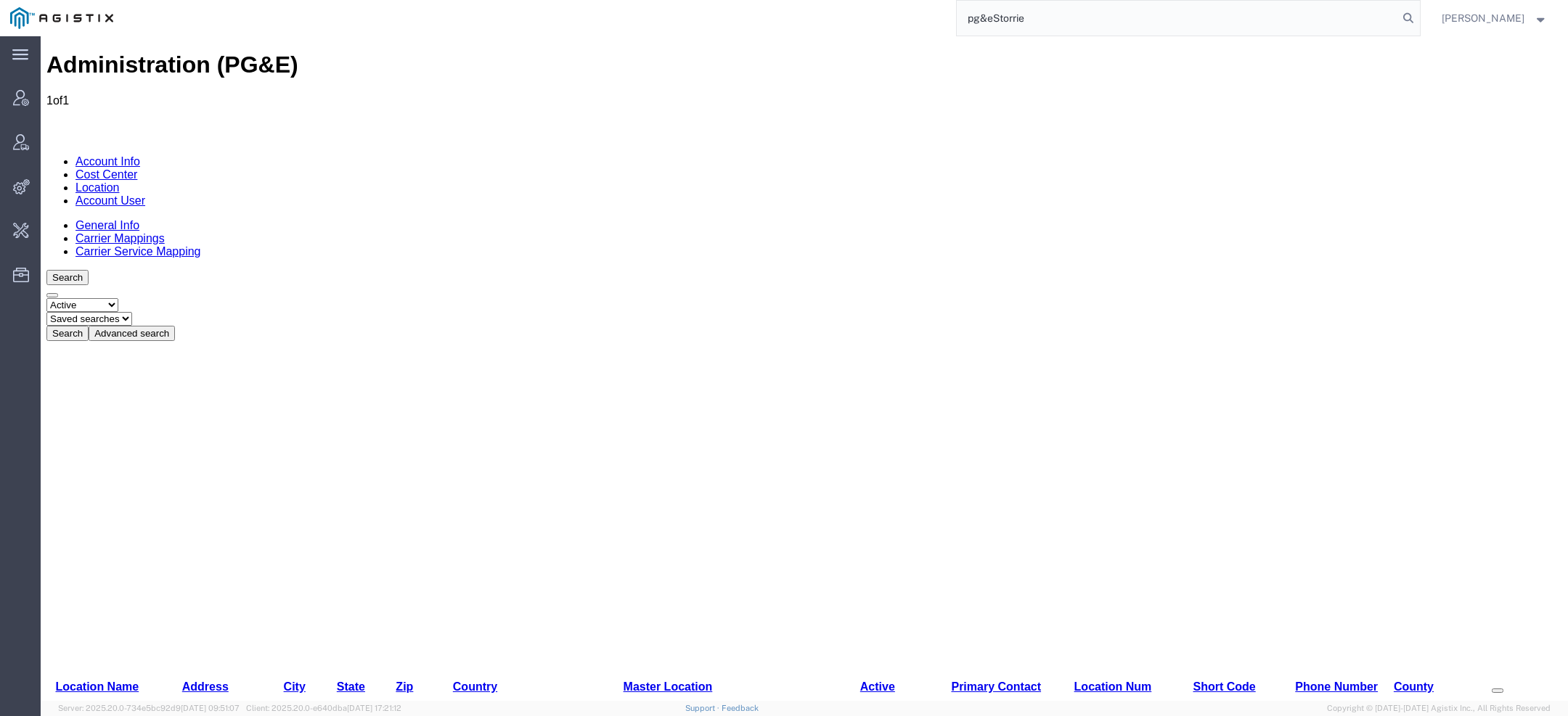
paste input "56924196"
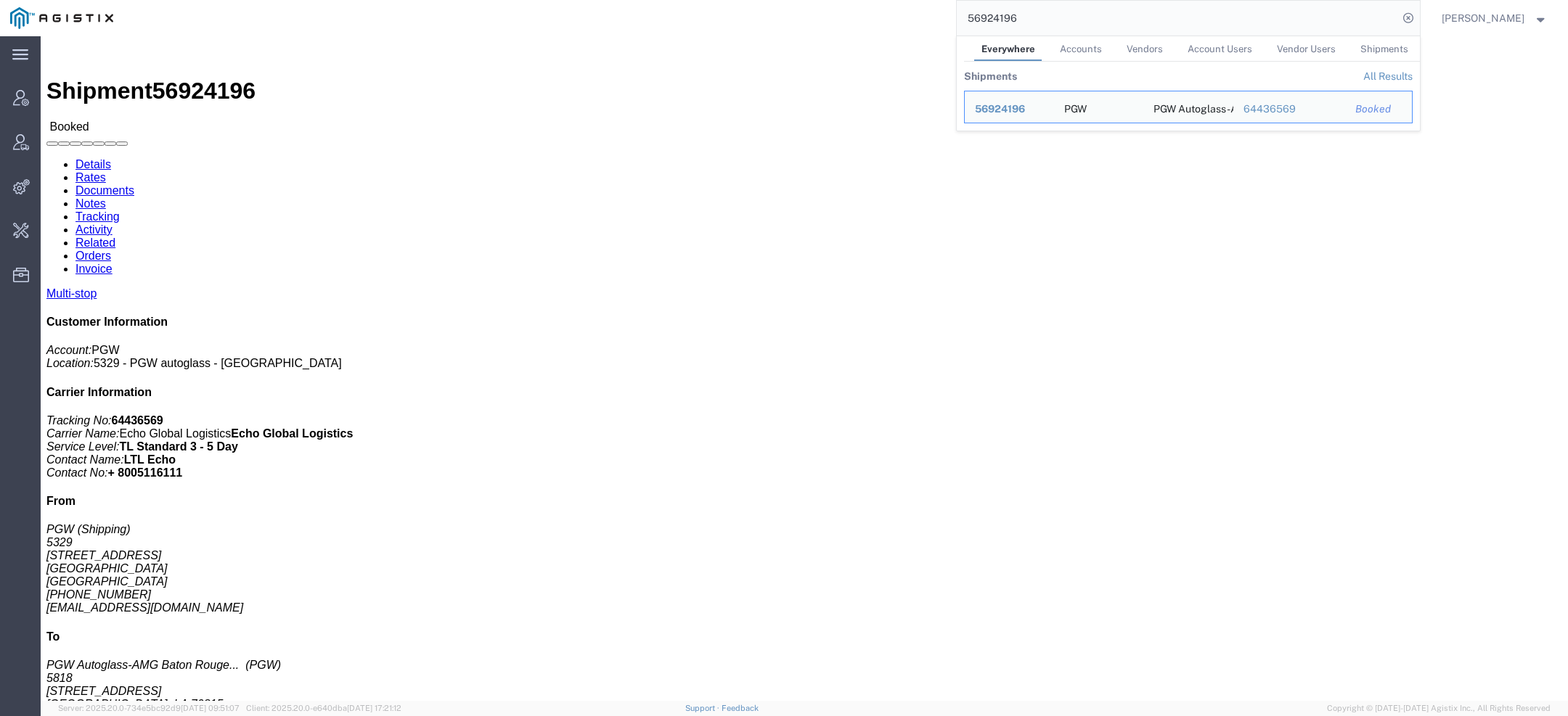
drag, startPoint x: 946, startPoint y: 19, endPoint x: 740, endPoint y: 3, distance: 206.6
click at [745, 3] on div "56924196 Everywhere Accounts Vendors Account Users Vendor Users Shipments Shipm…" at bounding box center [771, 18] width 1297 height 36
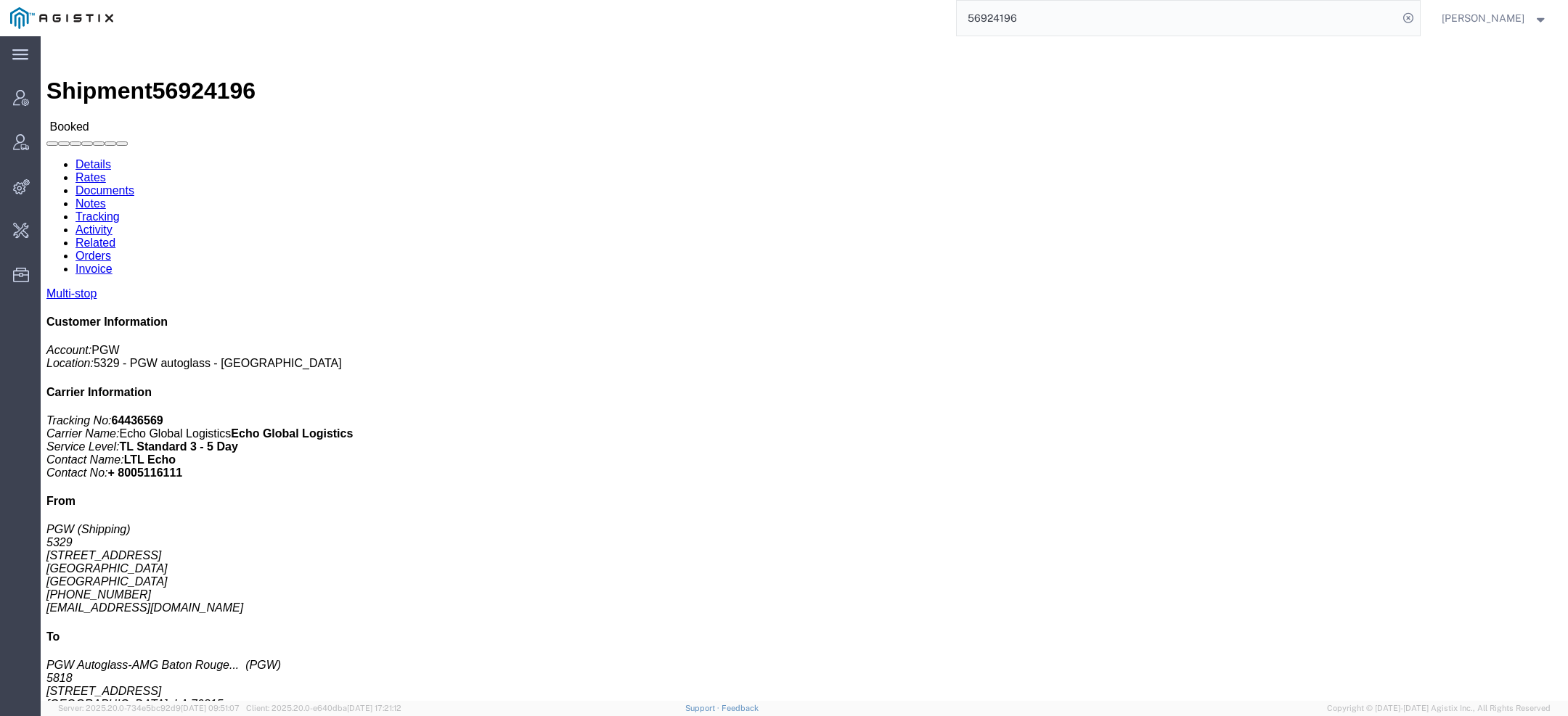
paste input "7080952"
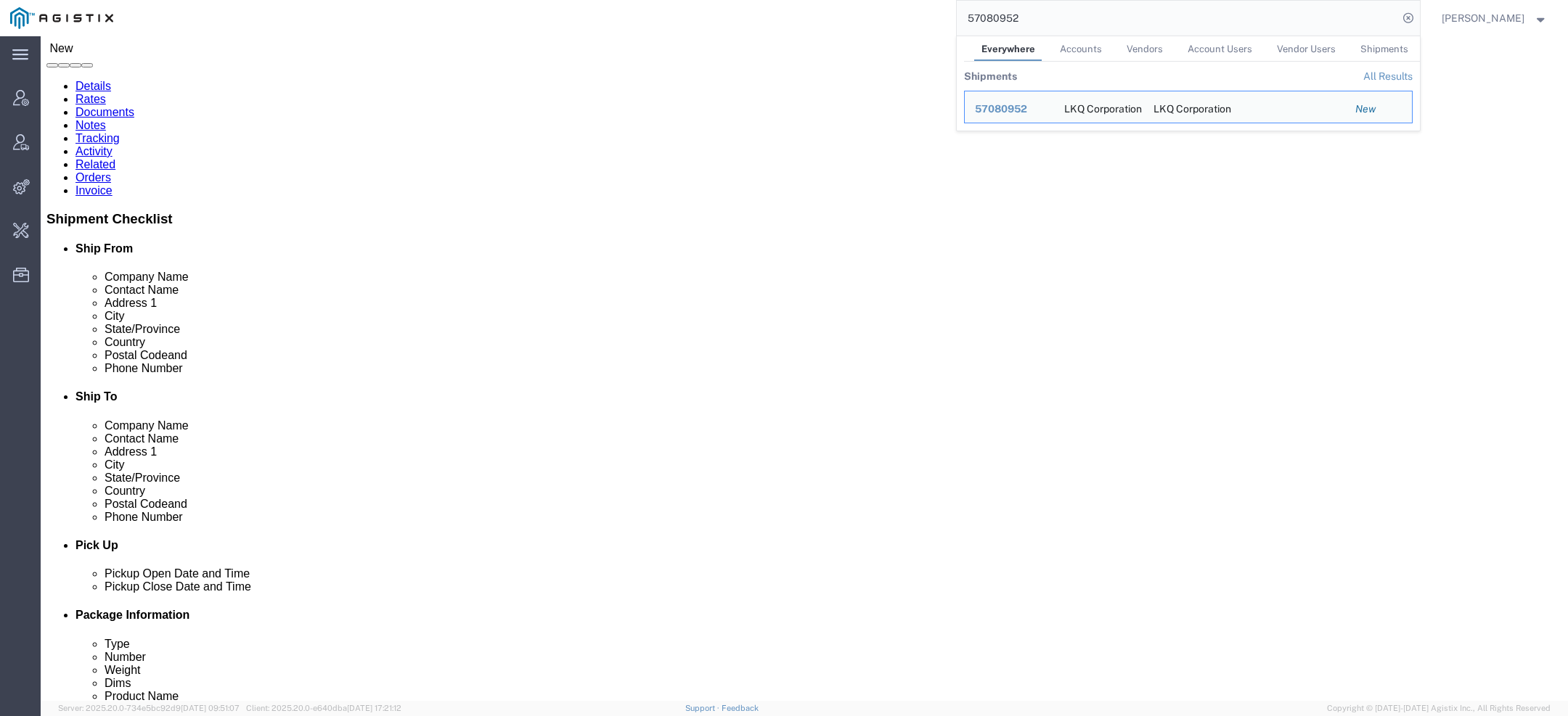
scroll to position [79, 0]
click link "Activity"
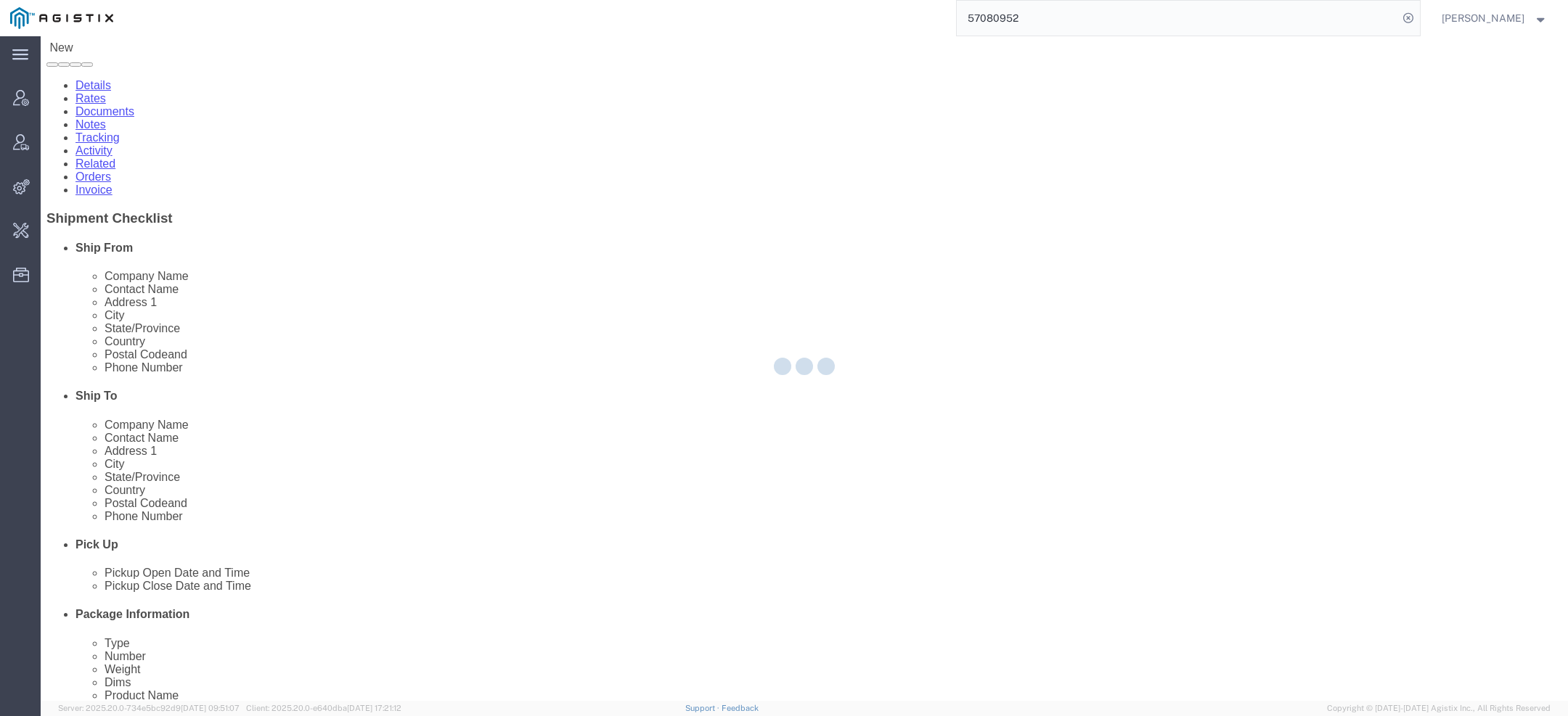
click at [381, 89] on div at bounding box center [805, 368] width 1528 height 665
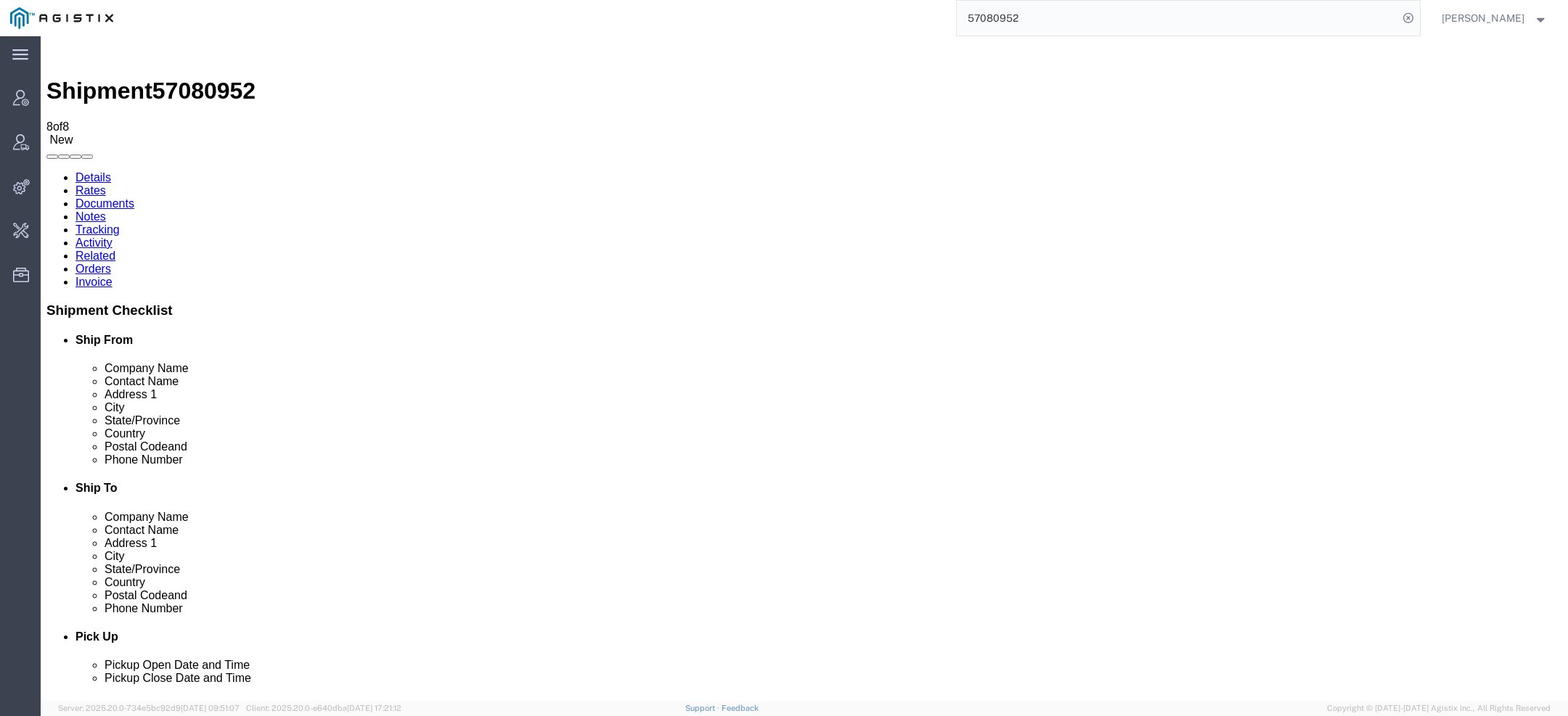
click at [94, 171] on link "Details" at bounding box center [93, 177] width 36 height 12
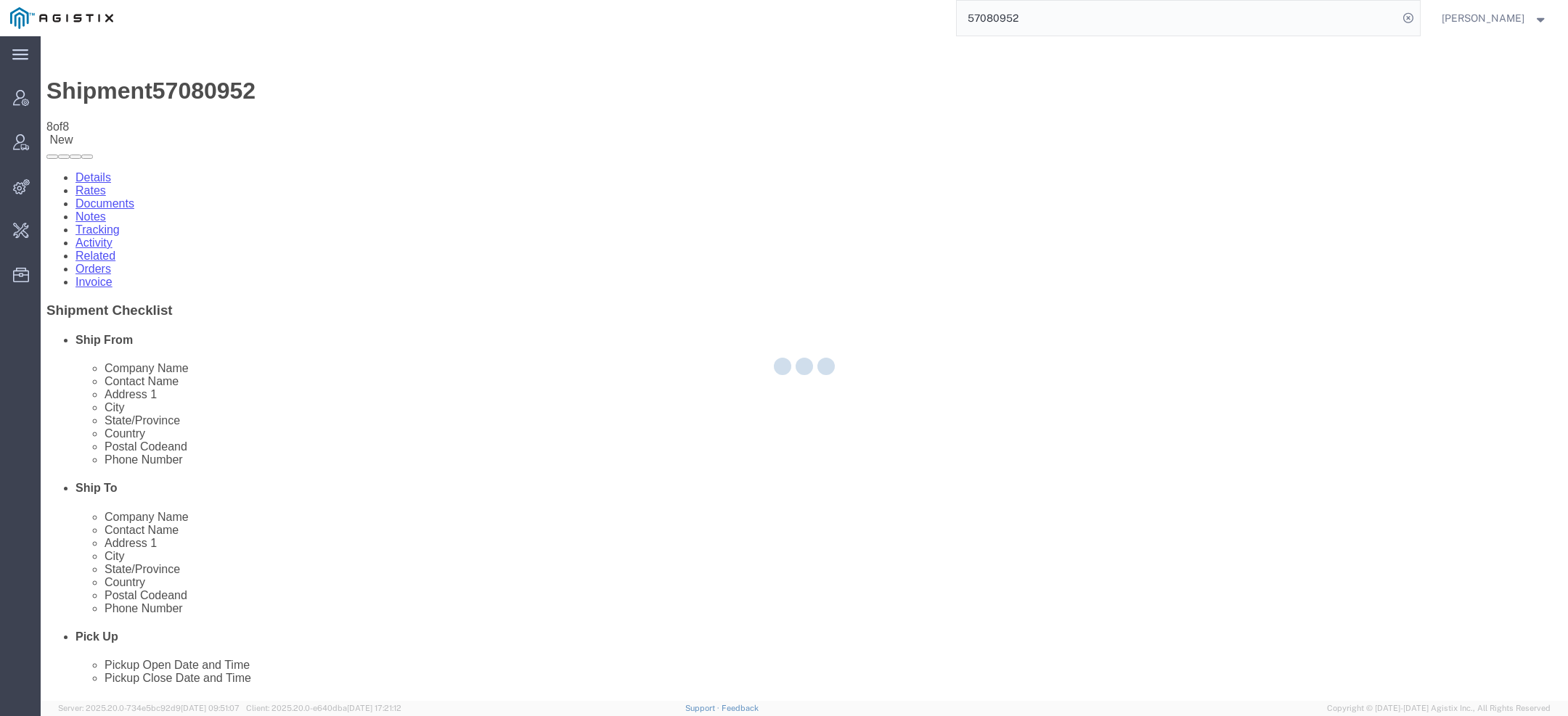
click at [94, 91] on div at bounding box center [805, 368] width 1528 height 665
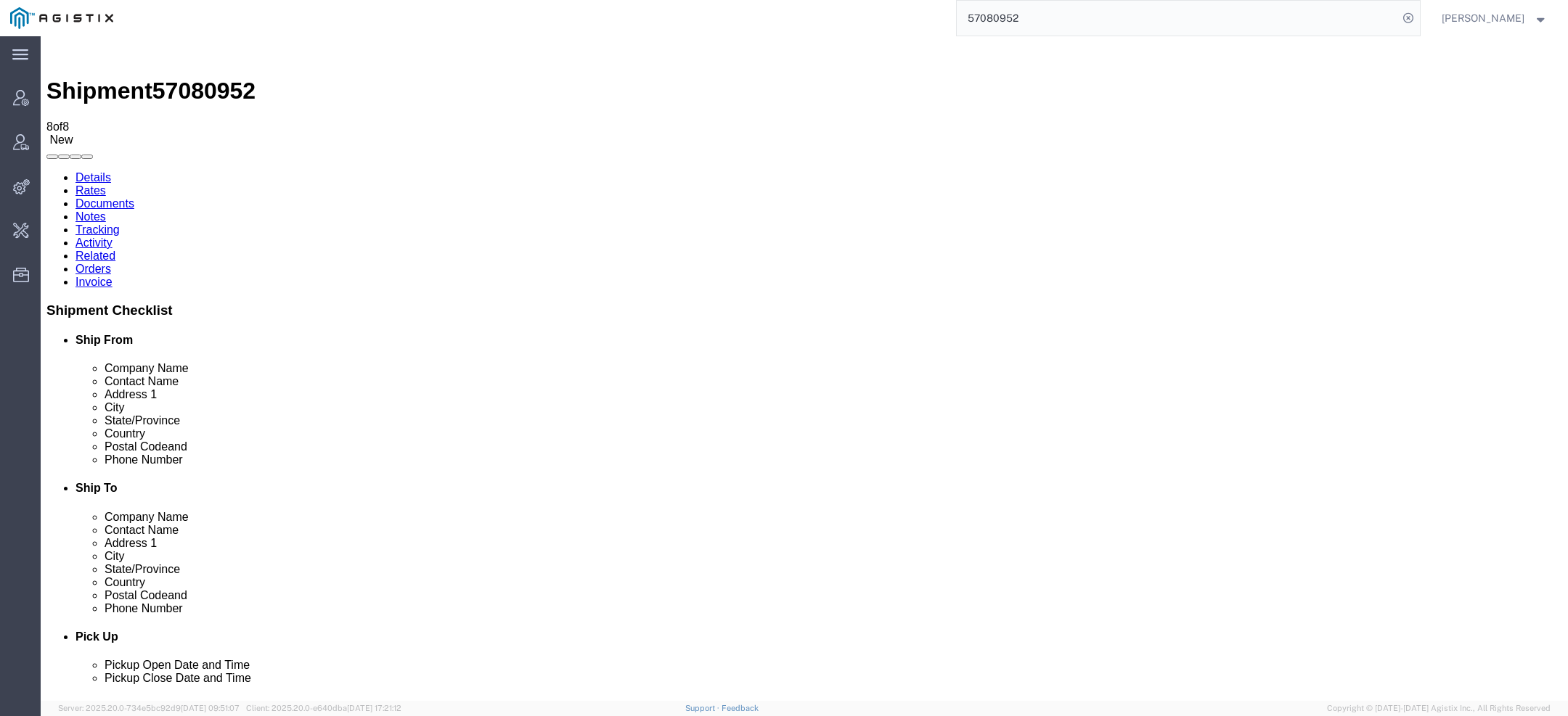
click div "Shipment 57080952 8 of 8 New Details Rates Documents Notes Tracking Activity Re…"
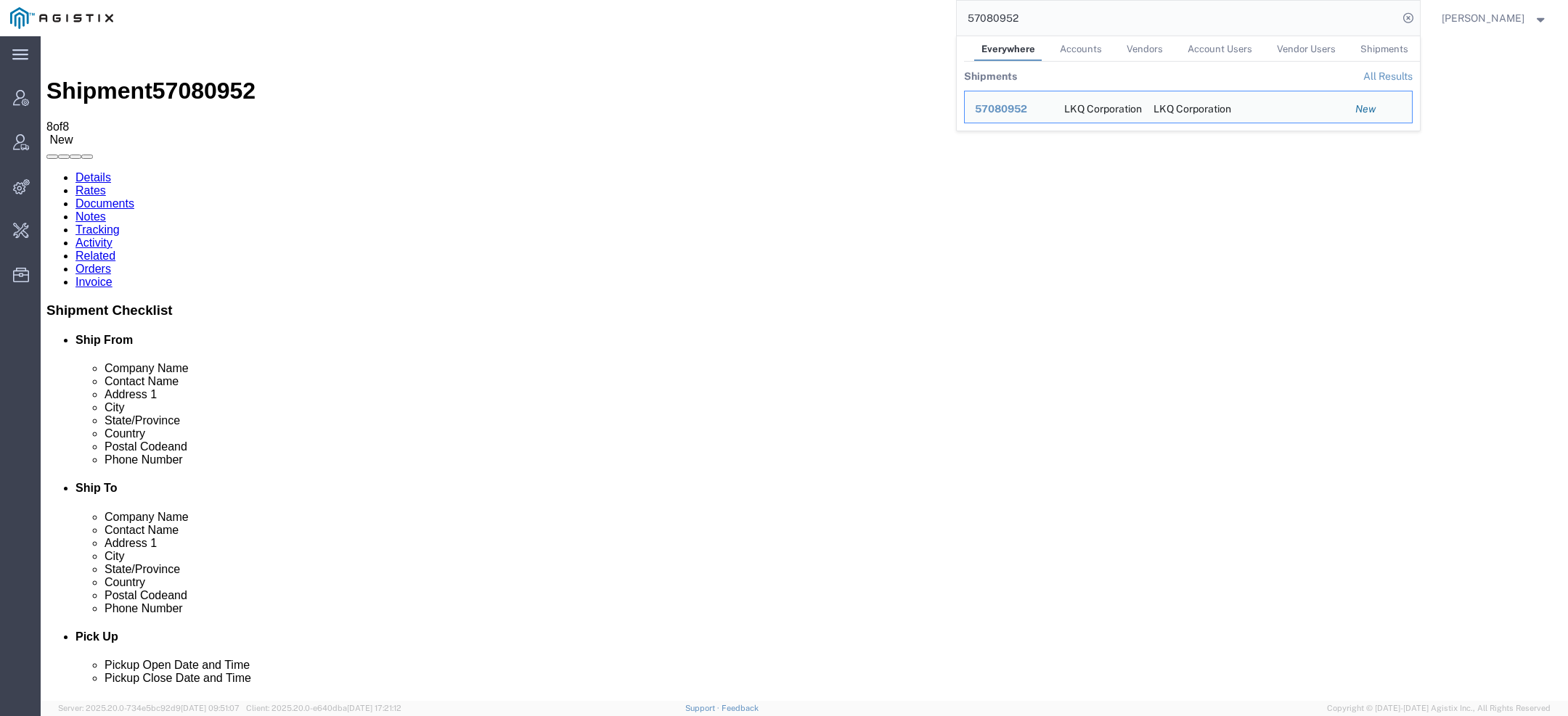
drag, startPoint x: 1023, startPoint y: 20, endPoint x: 779, endPoint y: 26, distance: 244.1
click at [787, 21] on div "57080952 Everywhere Accounts Vendors Account Users Vendor Users Shipments Shipm…" at bounding box center [771, 18] width 1297 height 36
paste input "6924196"
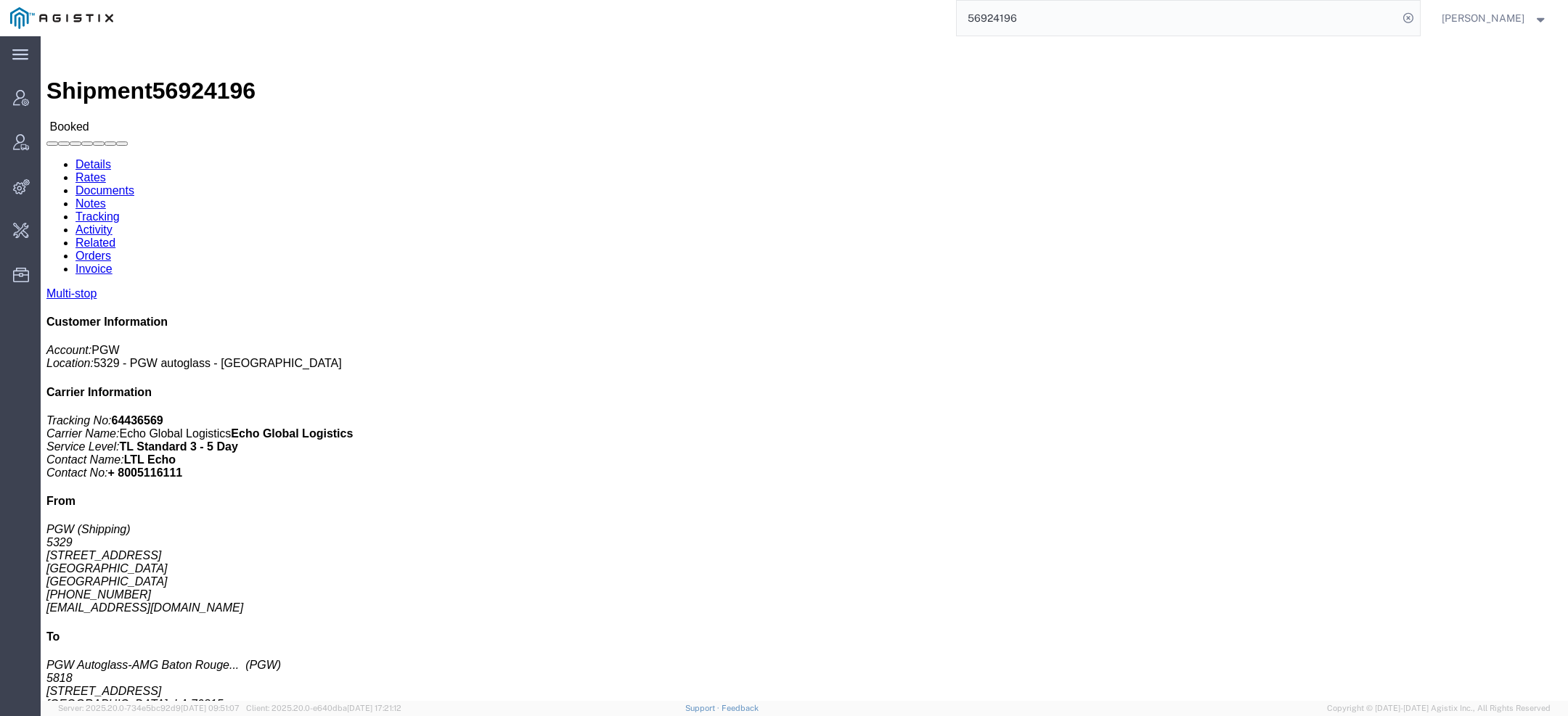
click div "Phone Nu.: [PHONE_NUMBER]"
click div "Phone Nu.: 601-238-6569"
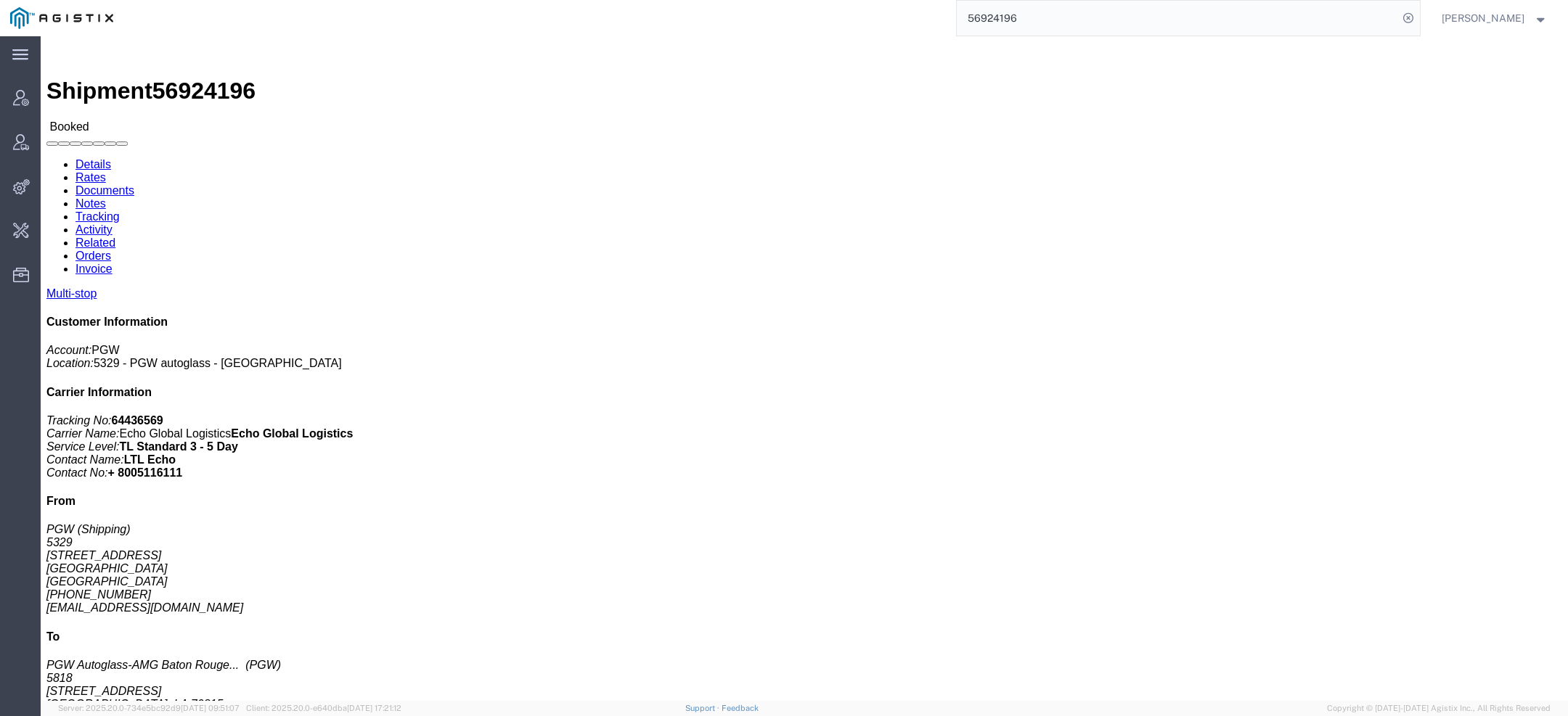
click div "Phone Nu.: 601-238-6569"
click td "Phone Nu.: 225-231-5151"
click div "Email: lkqsp_o_pm_5578@pgwag.com"
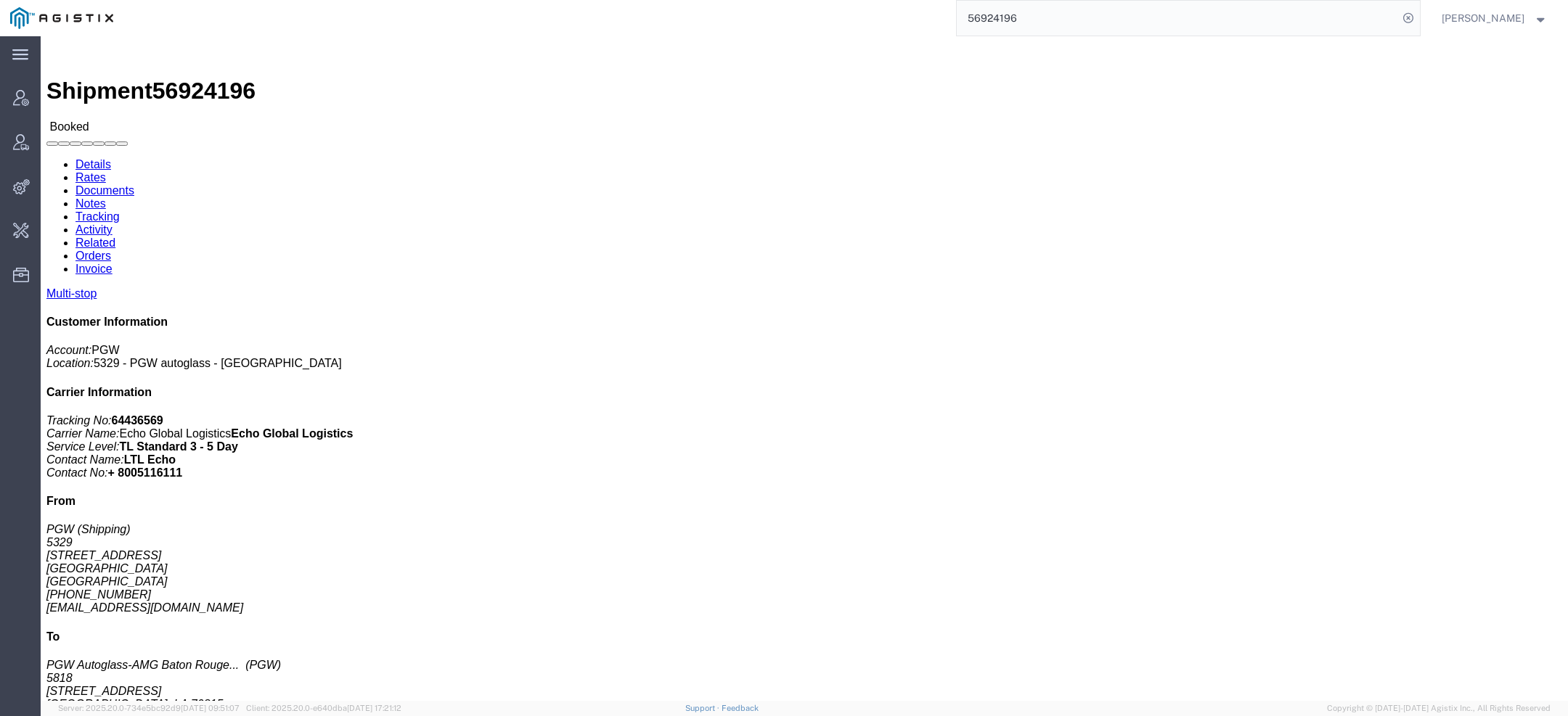
click div "Email: lkqsp_o_pm_5578@pgwag.com"
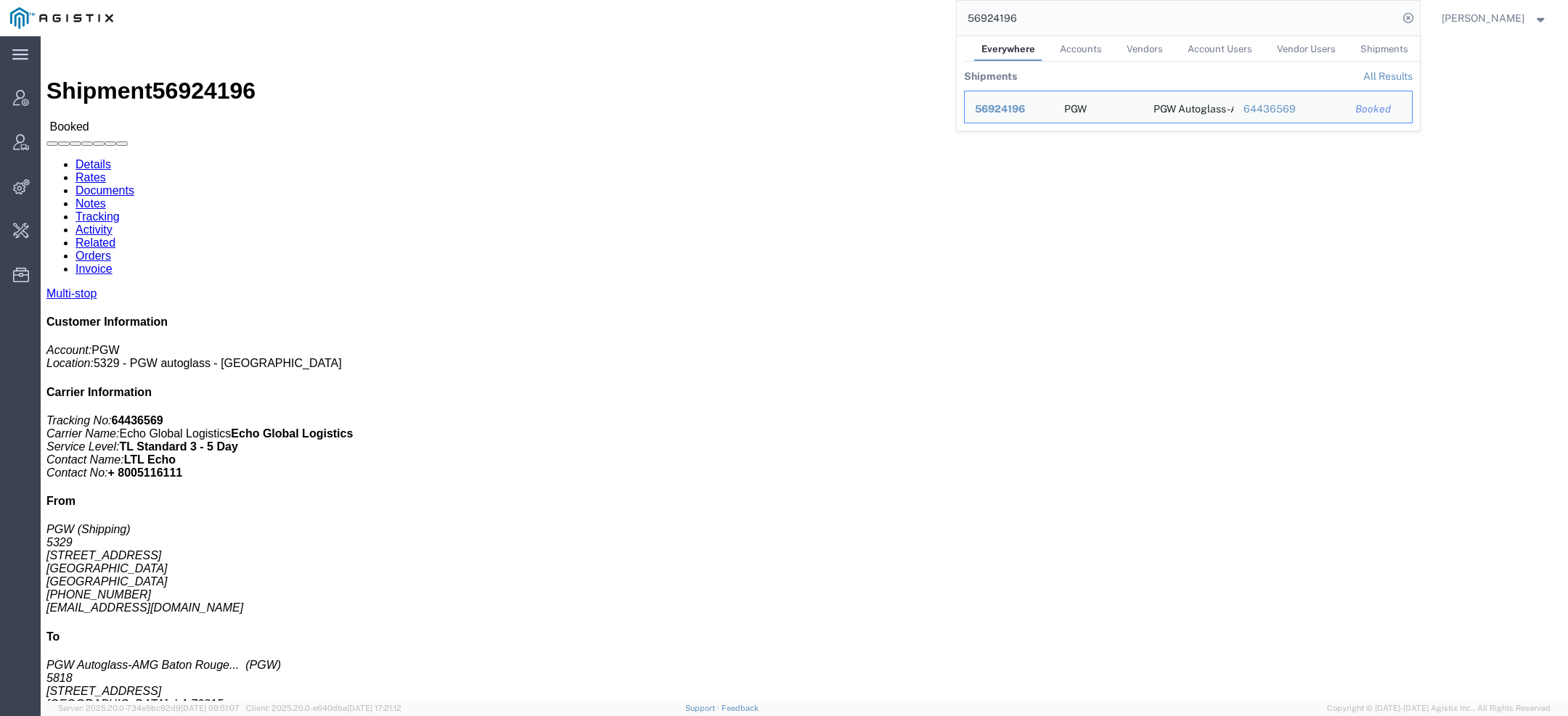
drag, startPoint x: 1029, startPoint y: 21, endPoint x: 846, endPoint y: 14, distance: 183.1
click at [846, 14] on div "56924196 Everywhere Accounts Vendors Account Users Vendor Users Shipments Shipm…" at bounding box center [771, 18] width 1297 height 36
paste input "7080952"
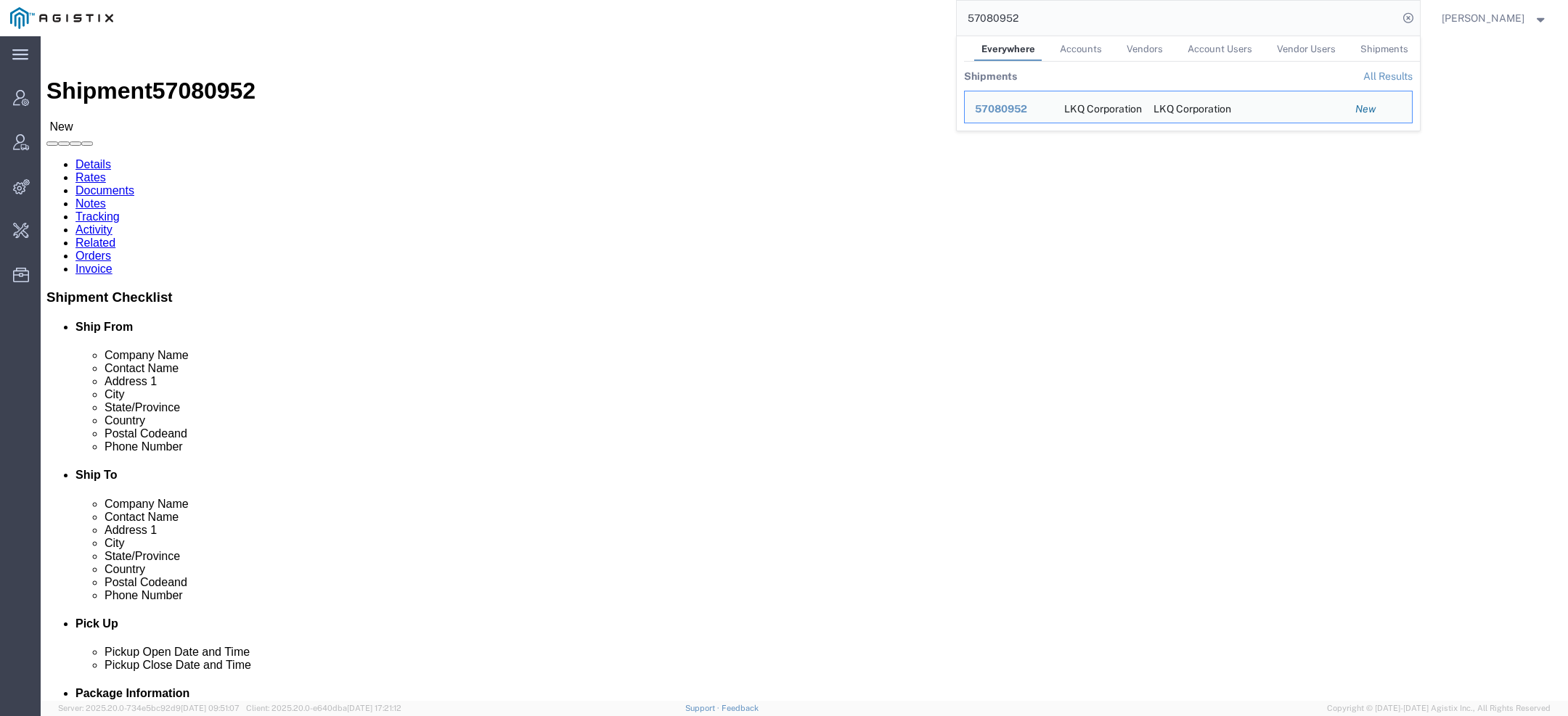
click span "57080952"
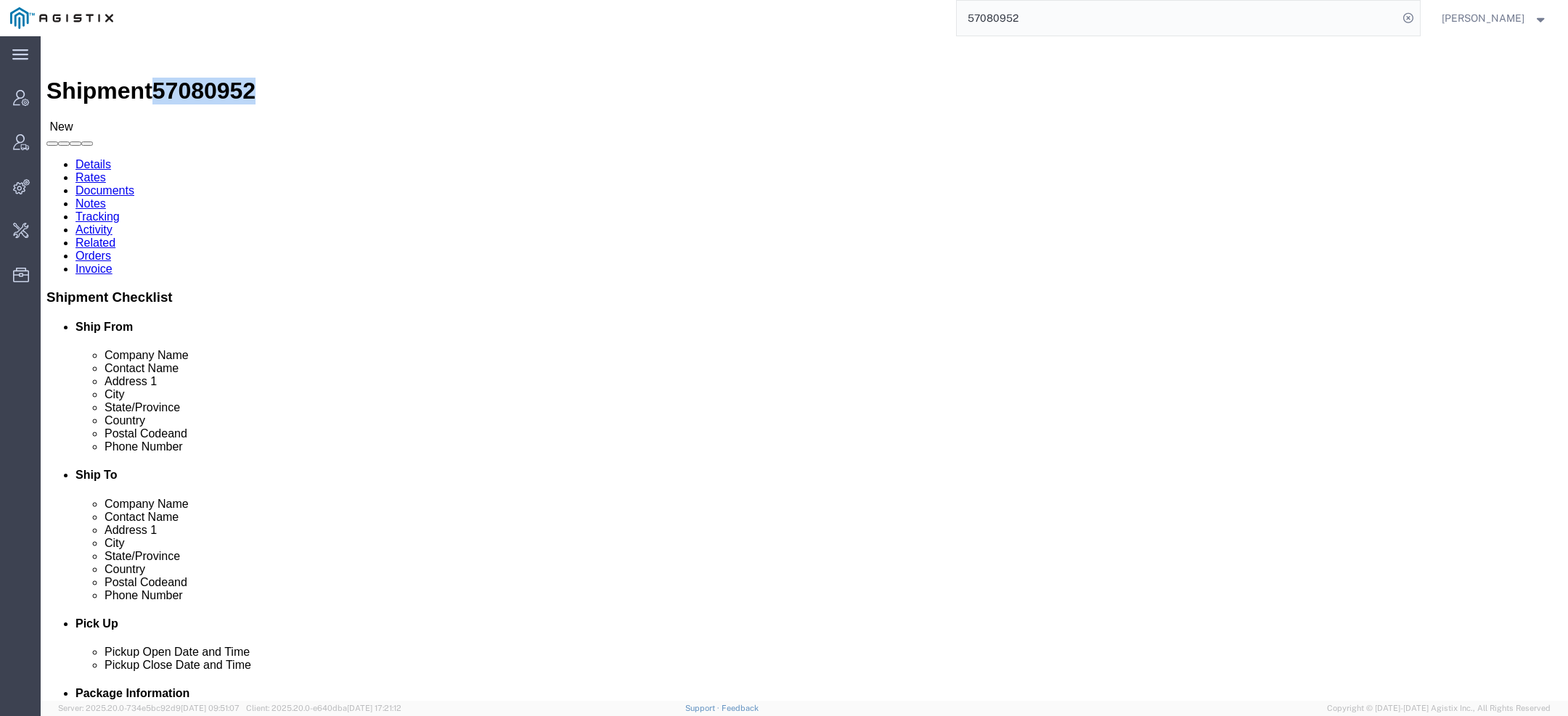
click span "57080952"
copy span "57080952"
click link "Activity"
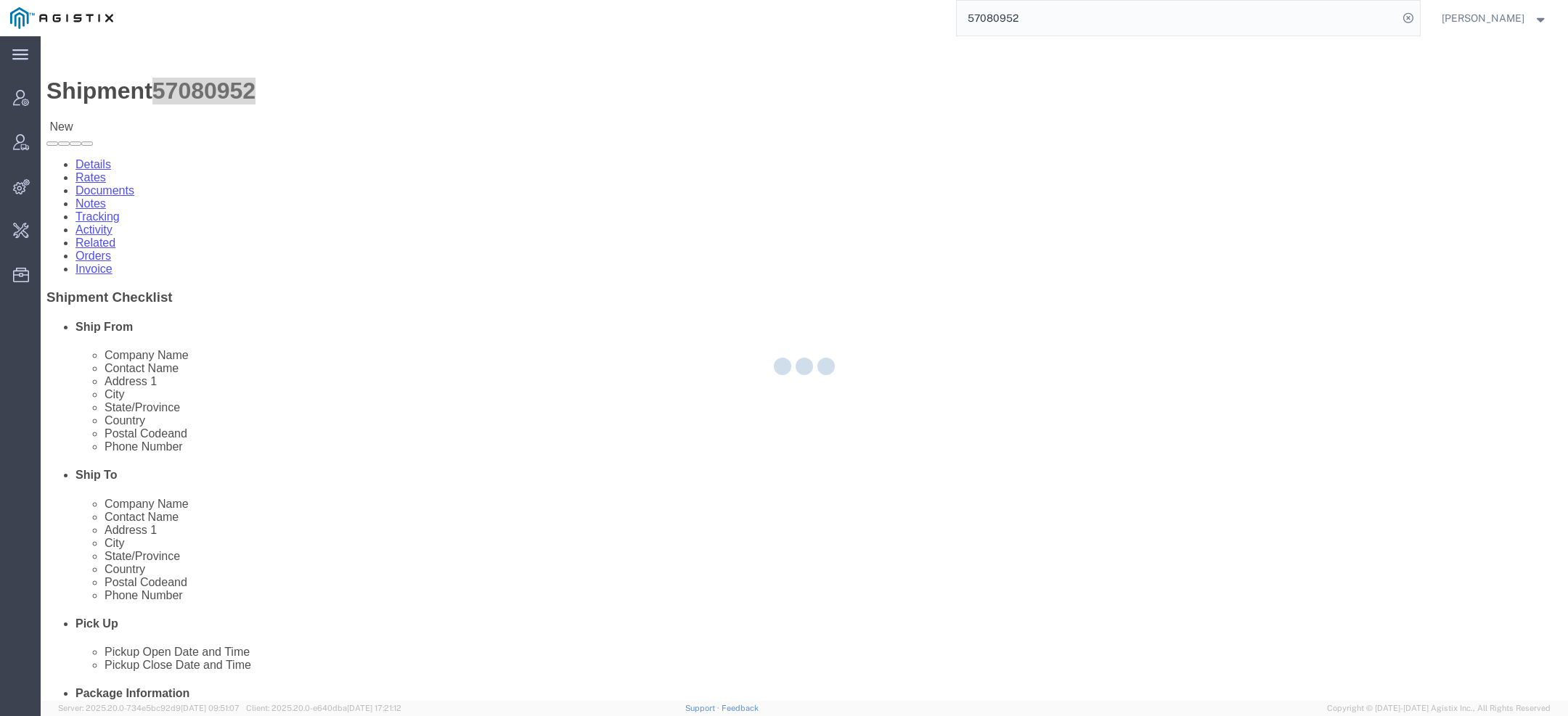
click at [360, 88] on div at bounding box center [805, 368] width 1528 height 665
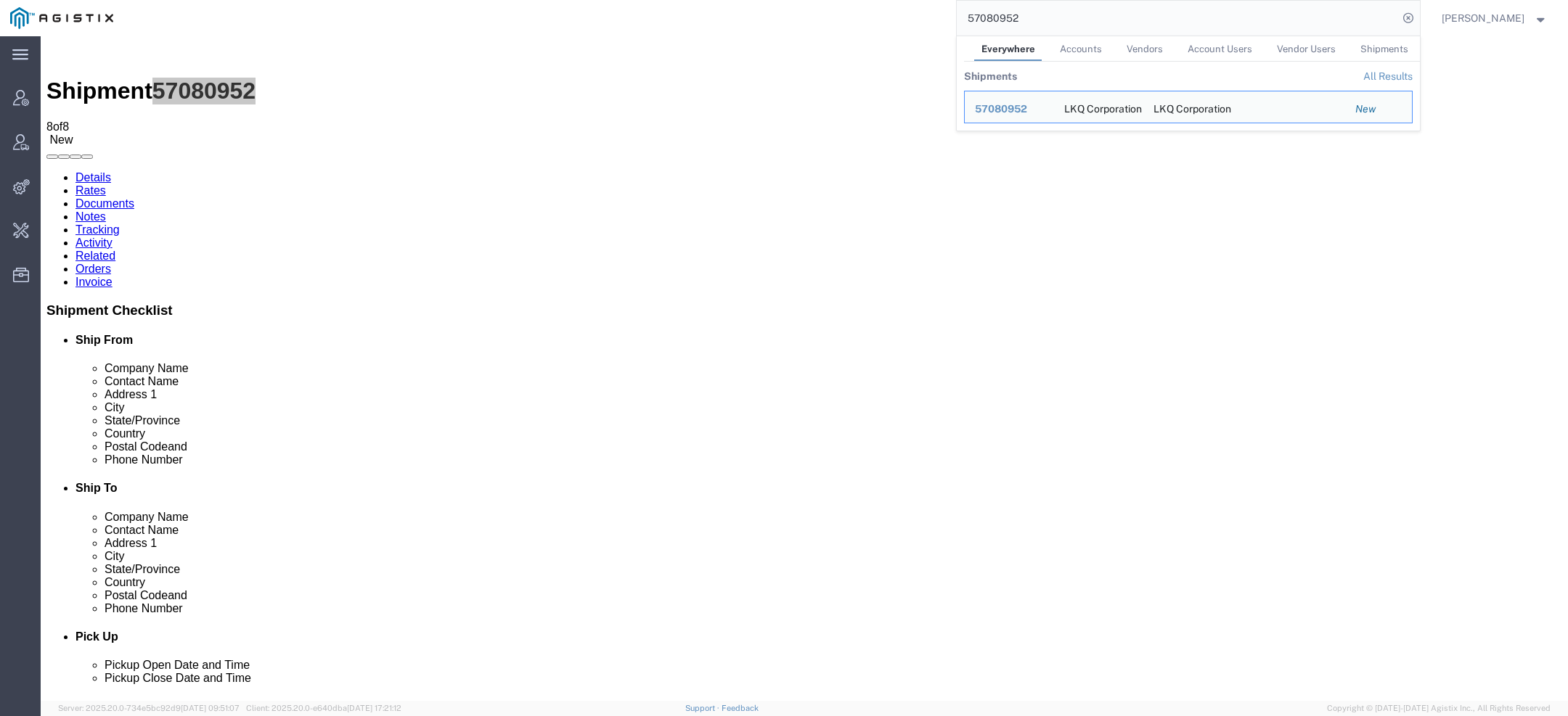
drag, startPoint x: 1035, startPoint y: 17, endPoint x: 843, endPoint y: 10, distance: 192.1
click at [843, 13] on div "57080952 Everywhere Accounts Vendors Account Users Vendor Users Shipments Shipm…" at bounding box center [771, 18] width 1297 height 36
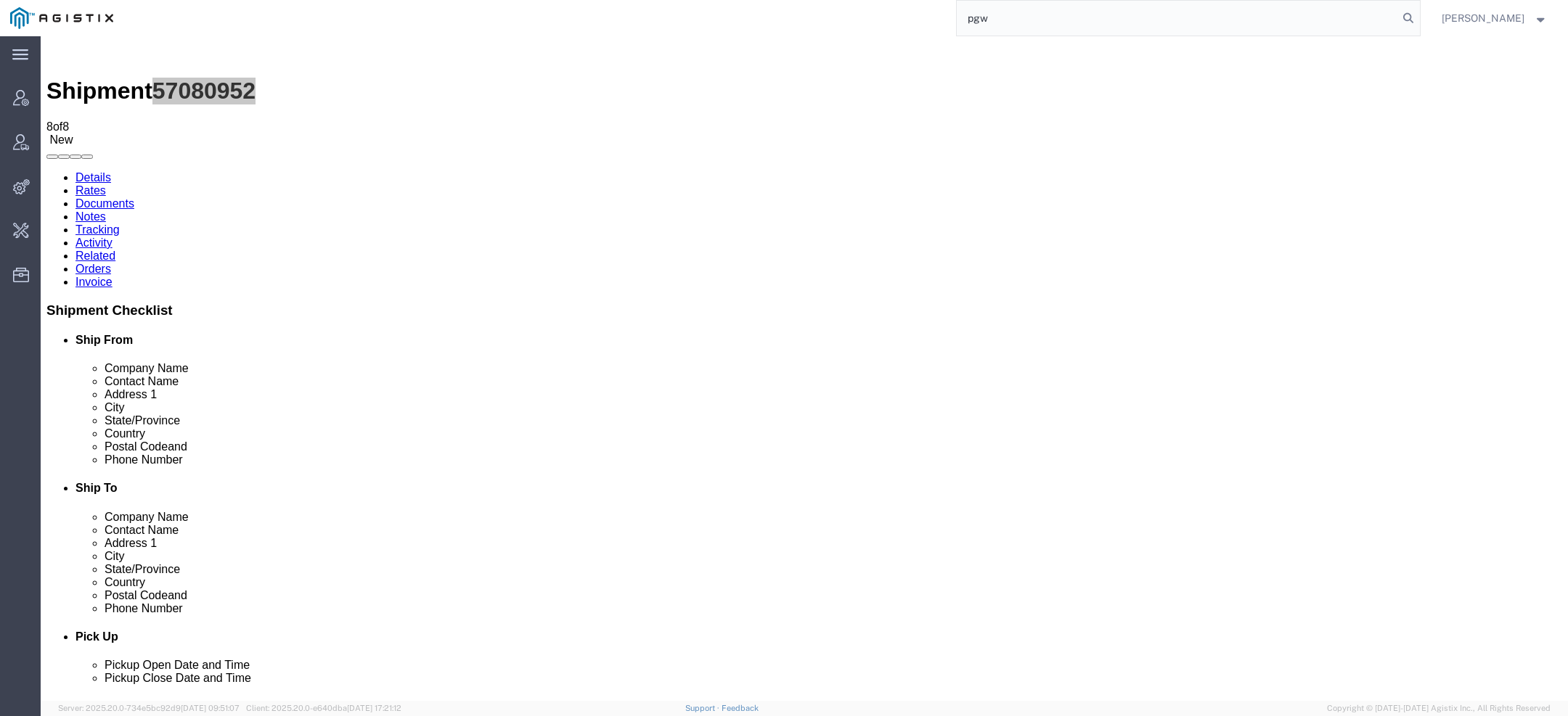
type input "pgw"
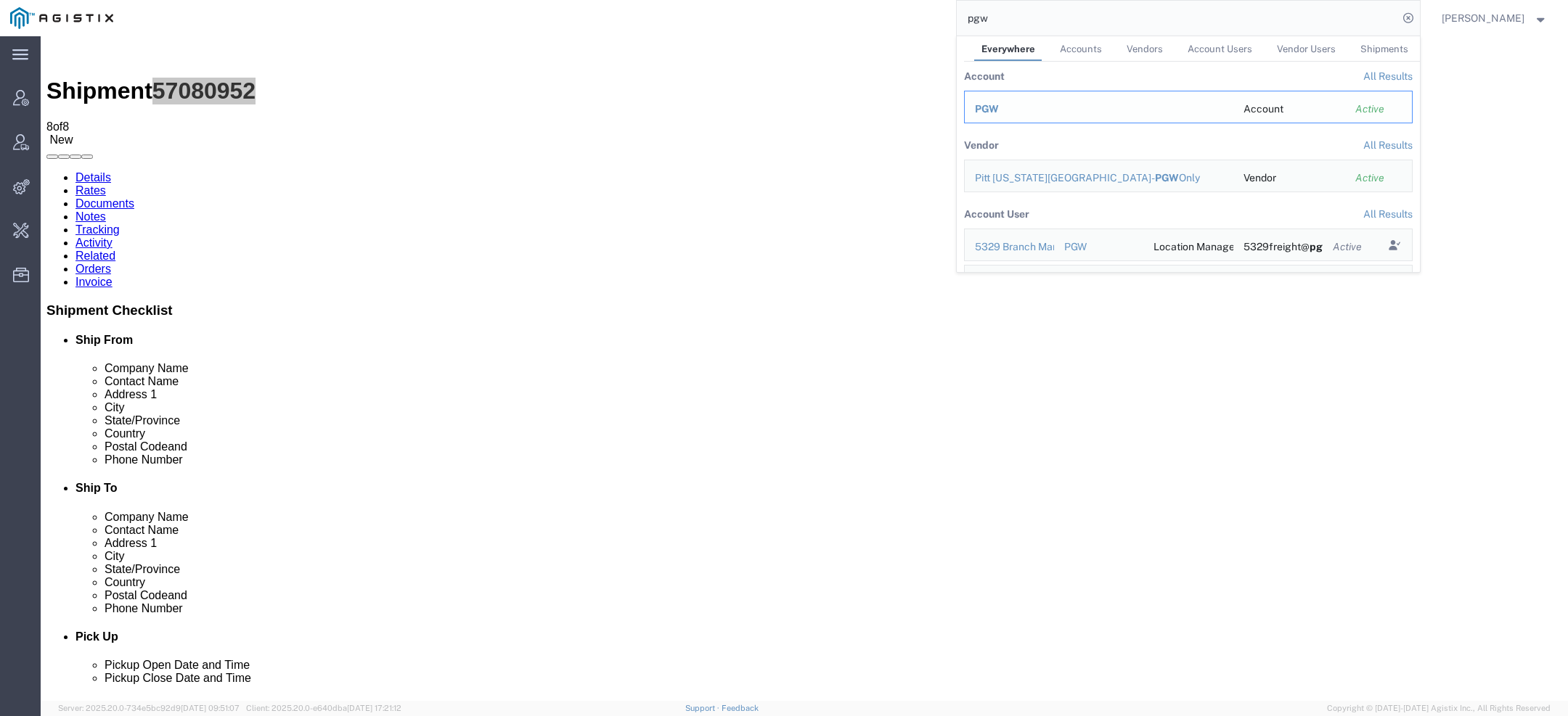
click at [990, 109] on span "PGW" at bounding box center [987, 109] width 24 height 12
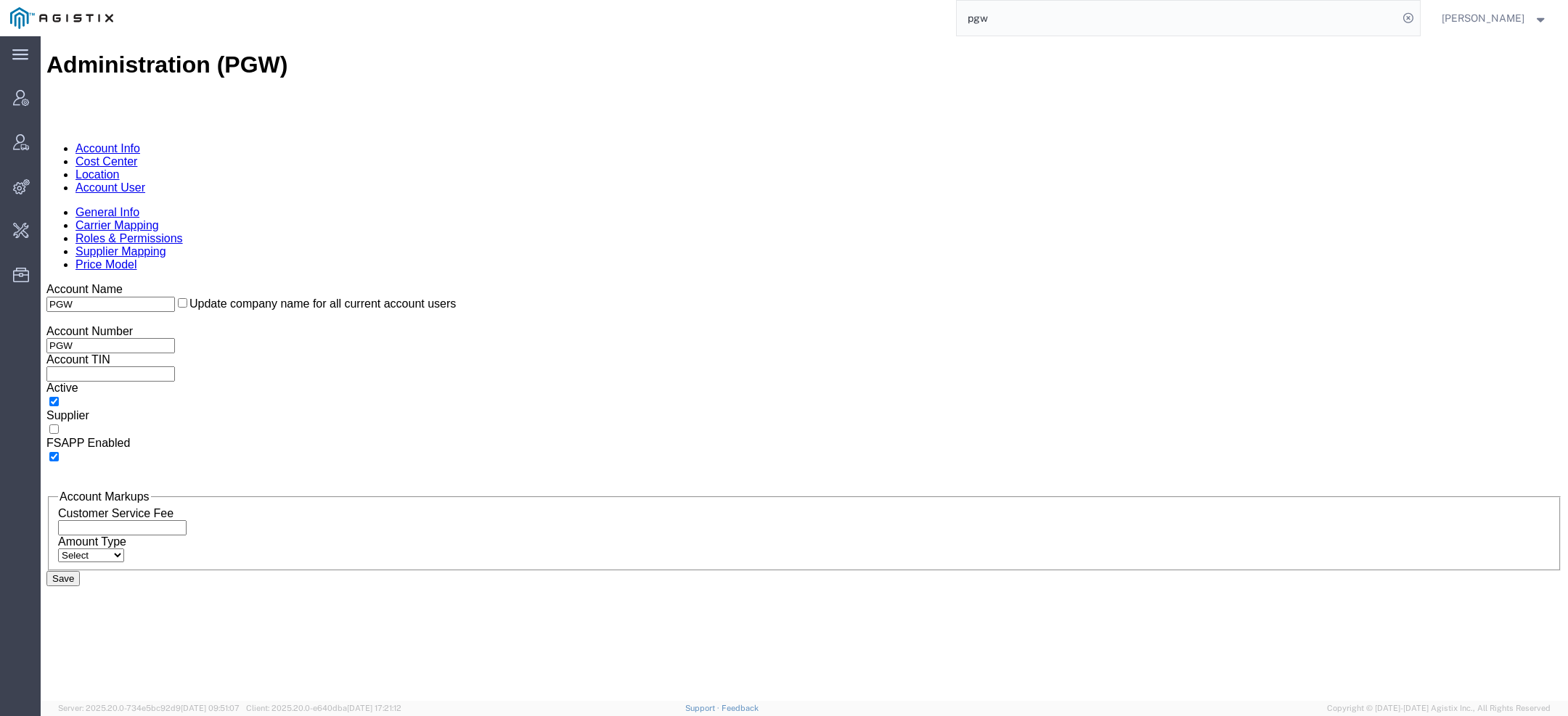
click at [145, 181] on link "Account User" at bounding box center [110, 187] width 70 height 12
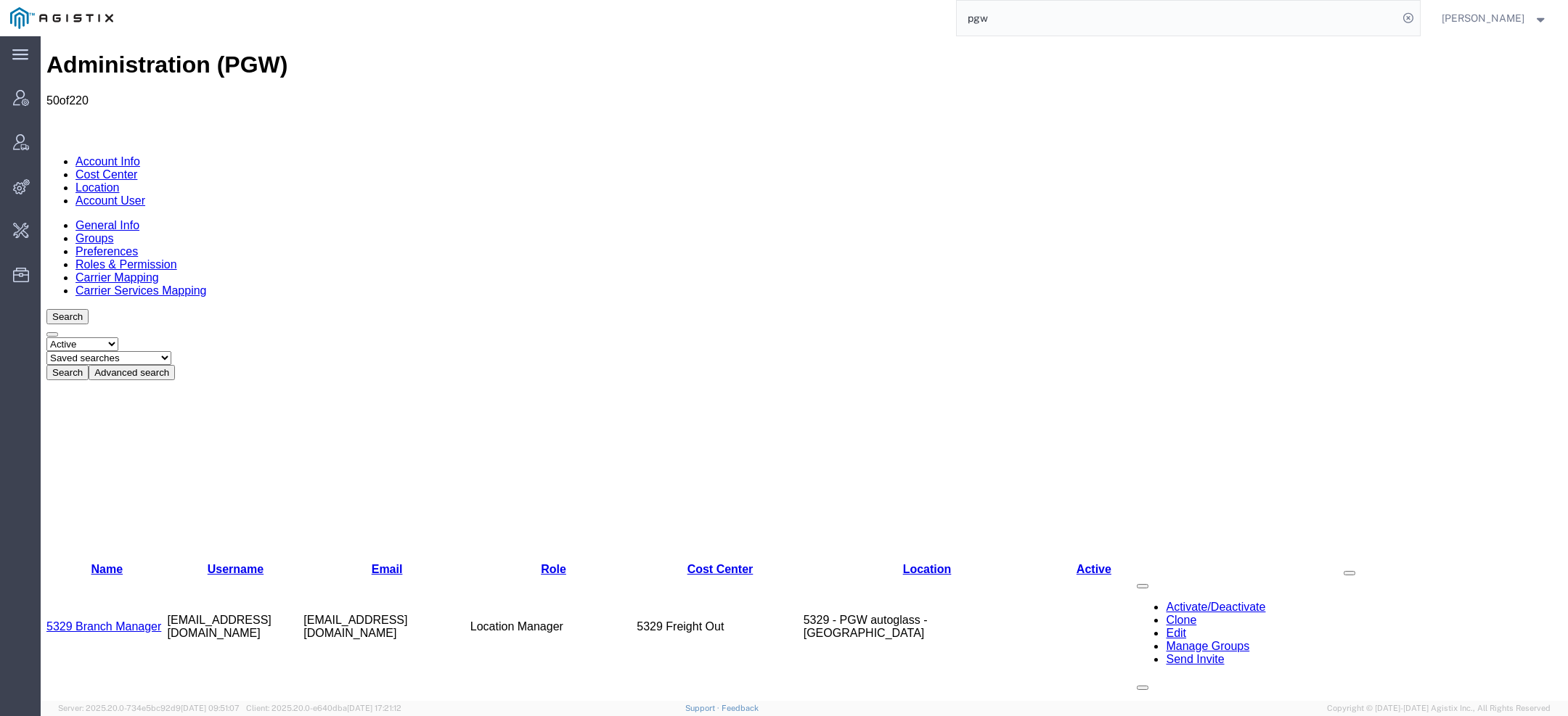
click at [171, 351] on select "Saved searches Exclude Branch Manager Jason Offline user" at bounding box center [109, 358] width 125 height 14
select select "Offline user"
click at [103, 351] on select "Saved searches Exclude Branch Manager Jason Offline user" at bounding box center [109, 358] width 125 height 14
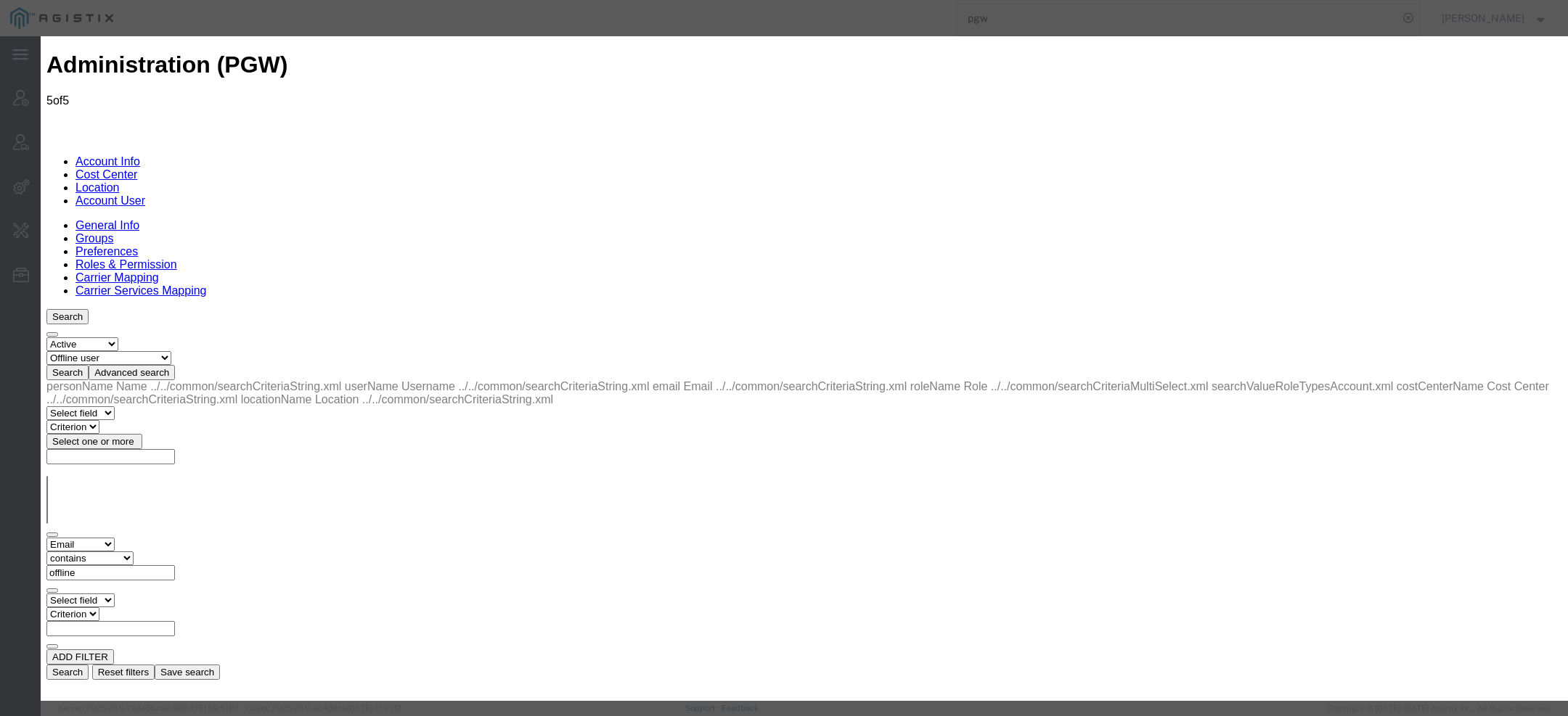
select select "COSTCENTER"
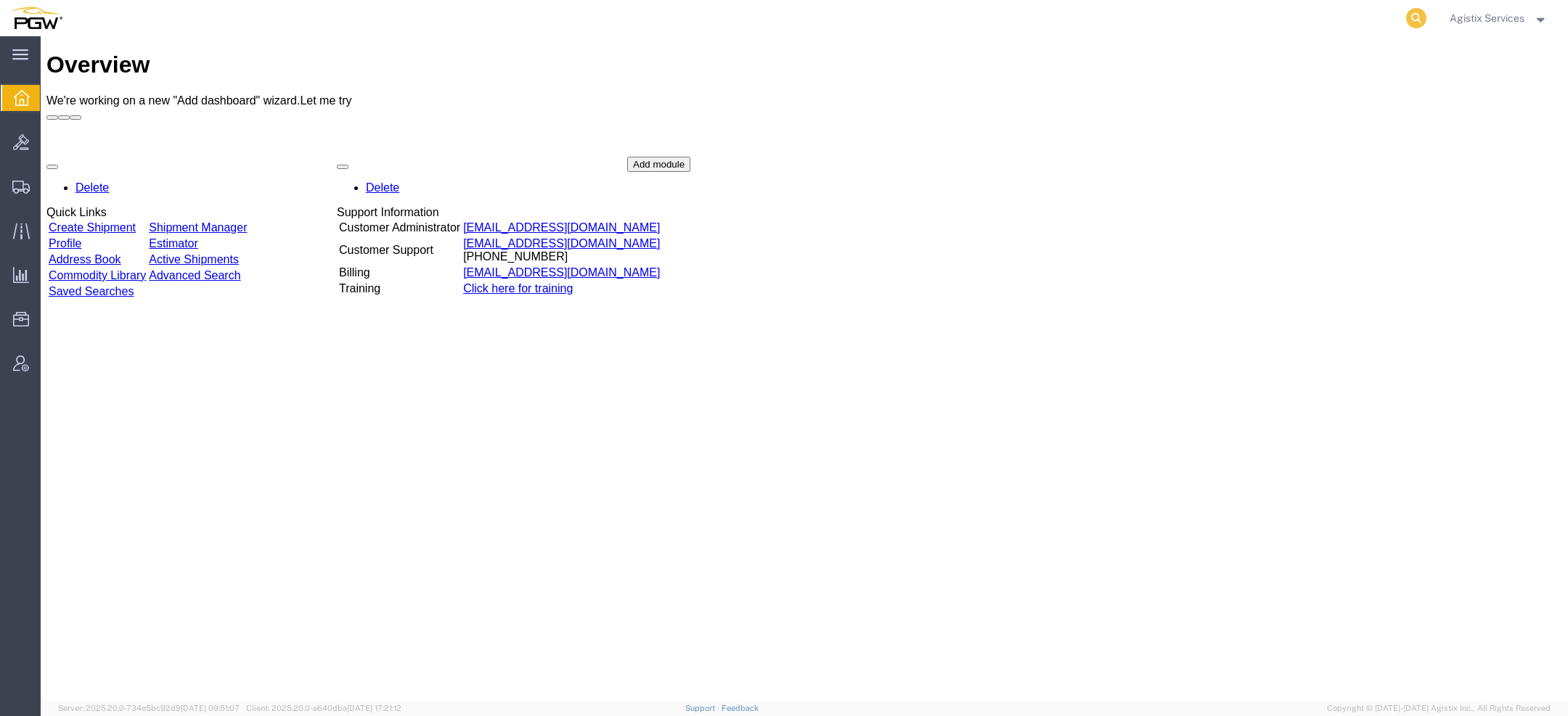
click at [1418, 20] on icon at bounding box center [1417, 18] width 21 height 21
paste input "56924196"
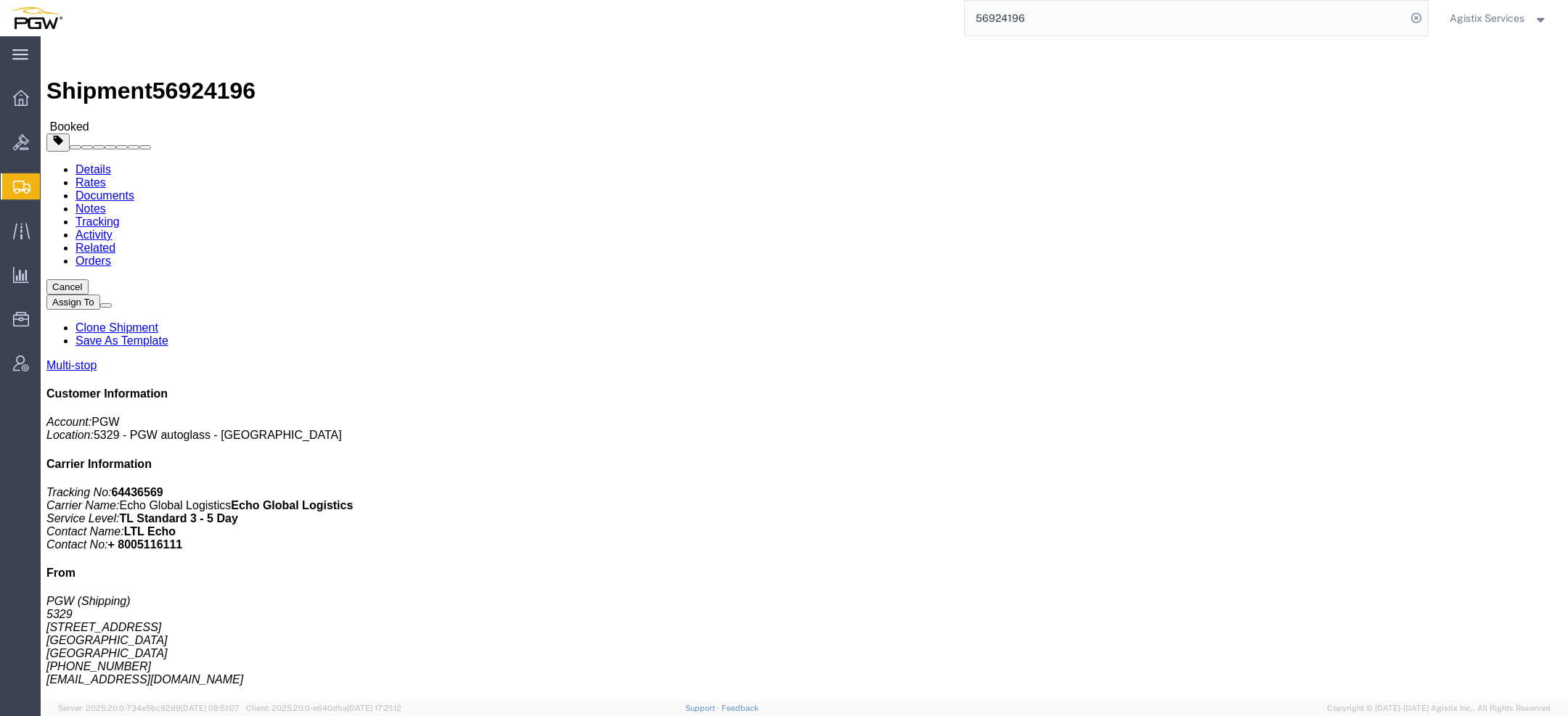
drag, startPoint x: 796, startPoint y: 411, endPoint x: 984, endPoint y: 412, distance: 188.0
click div "[DATE] 02:00 PM - [DATE] 03:00 PM Schedule appointment"
click div "Shipment Detail Multi-stop Ship From PGW (Shipping) [GEOGRAPHIC_DATA][STREET_AD…"
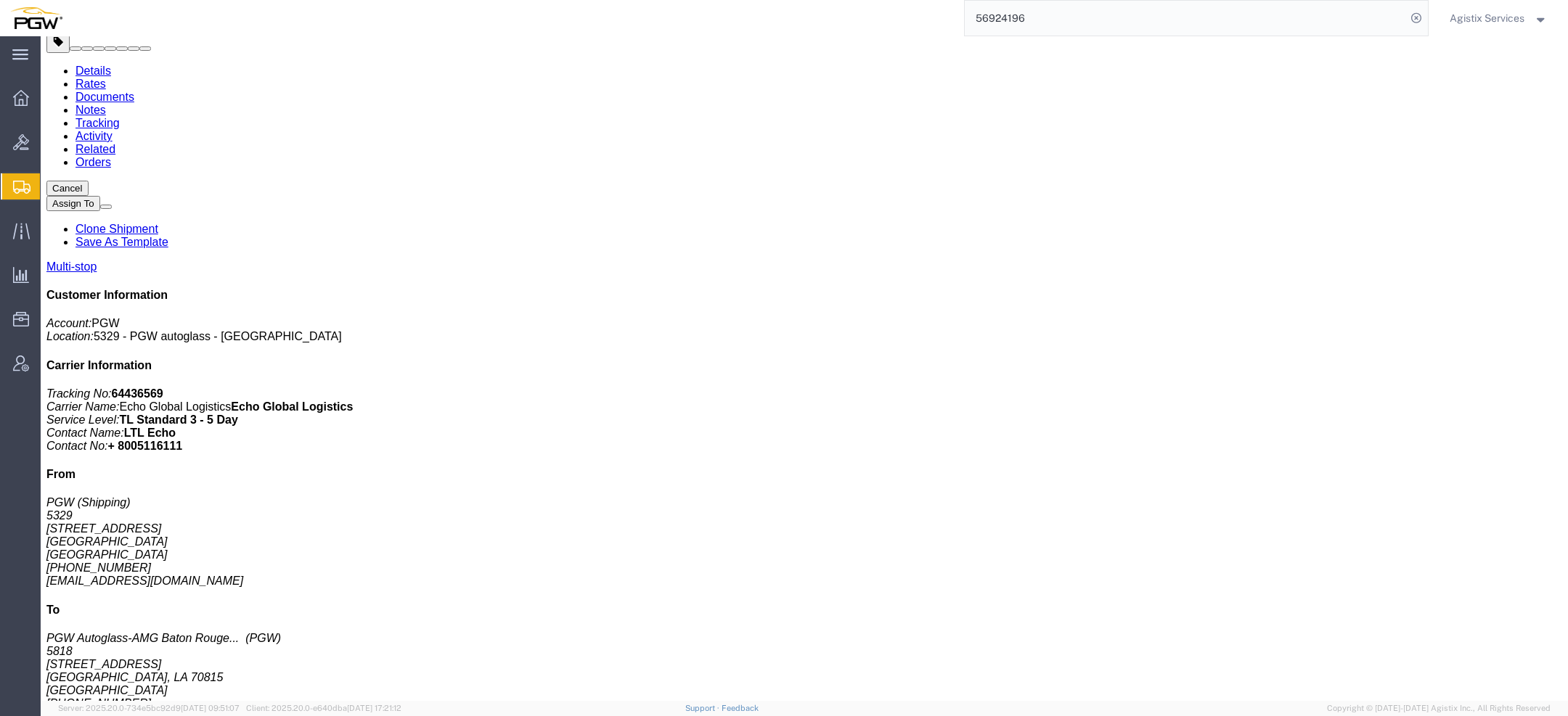
scroll to position [57, 0]
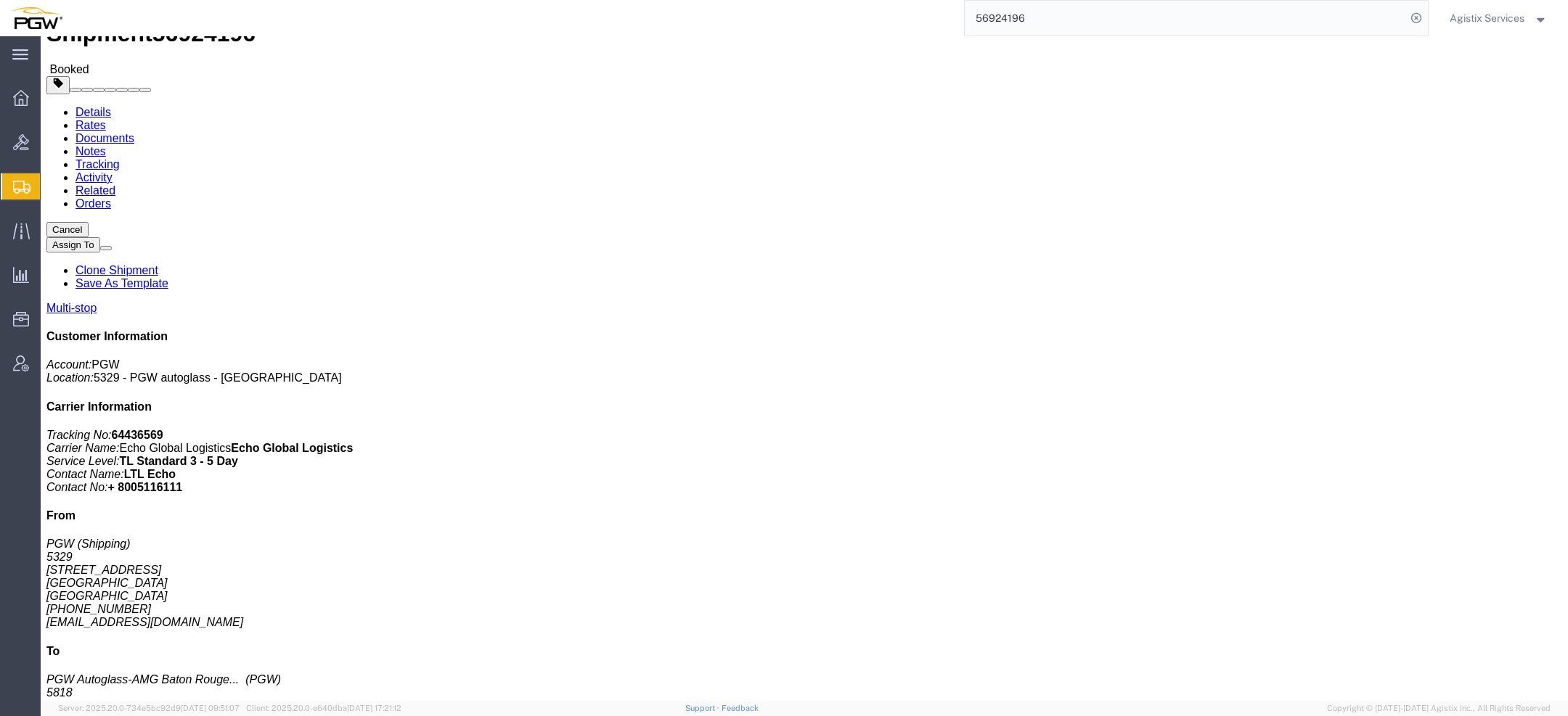
click at [999, 30] on input "56924196" at bounding box center [1186, 18] width 441 height 35
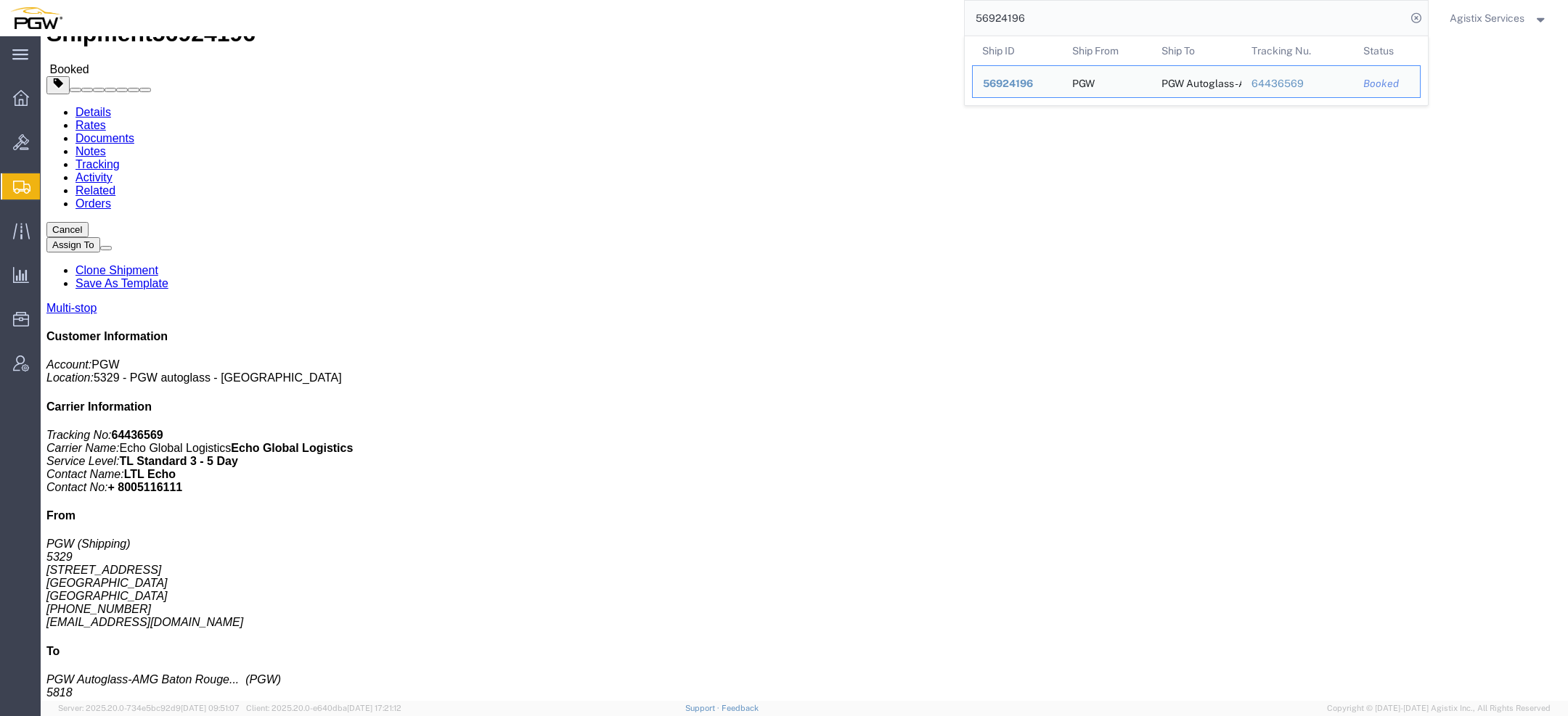
click at [999, 28] on input "56924196" at bounding box center [1186, 18] width 441 height 35
paste input "7037603"
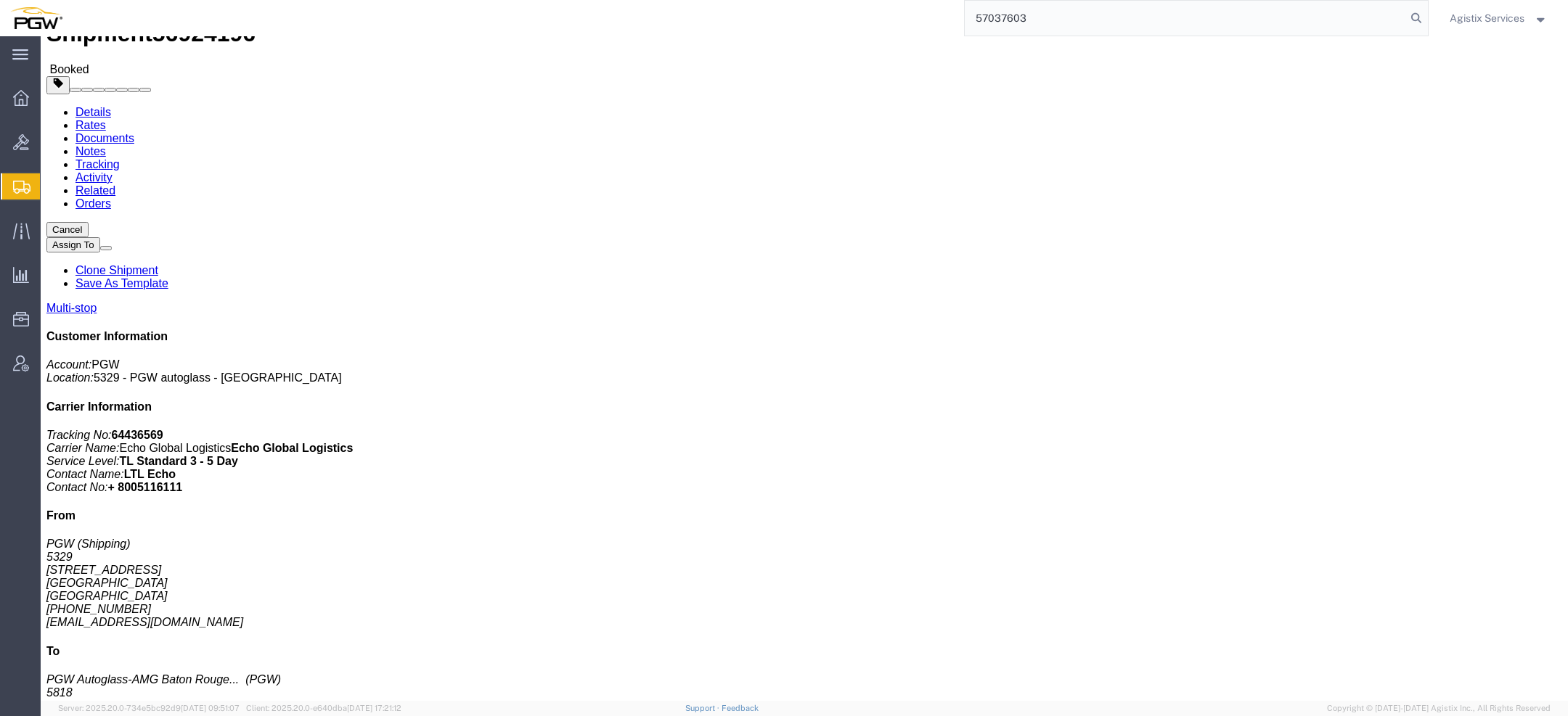
type input "57037603"
click at [20, 181] on icon at bounding box center [21, 186] width 17 height 13
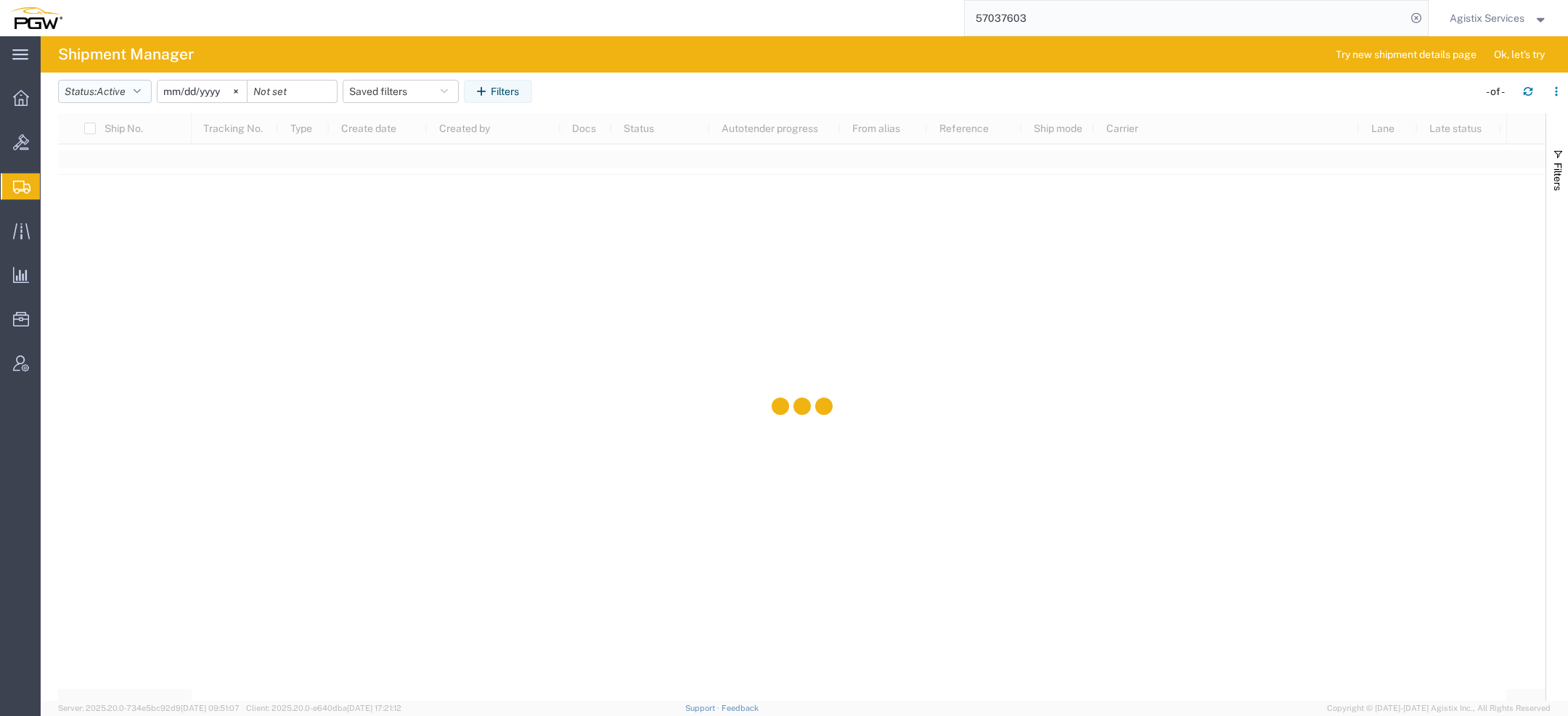
click at [112, 91] on span "Active" at bounding box center [111, 91] width 29 height 12
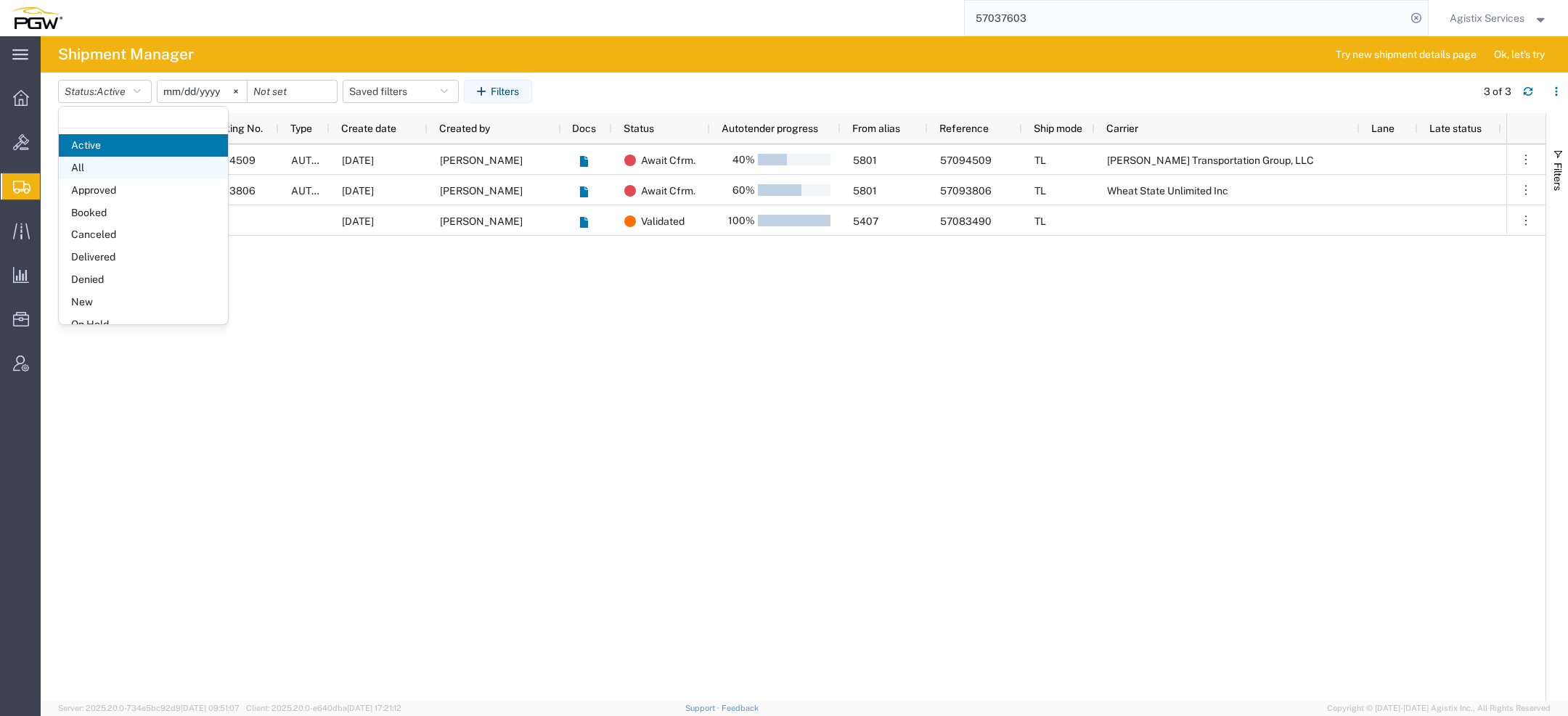
click at [92, 156] on span "All" at bounding box center [144, 167] width 169 height 22
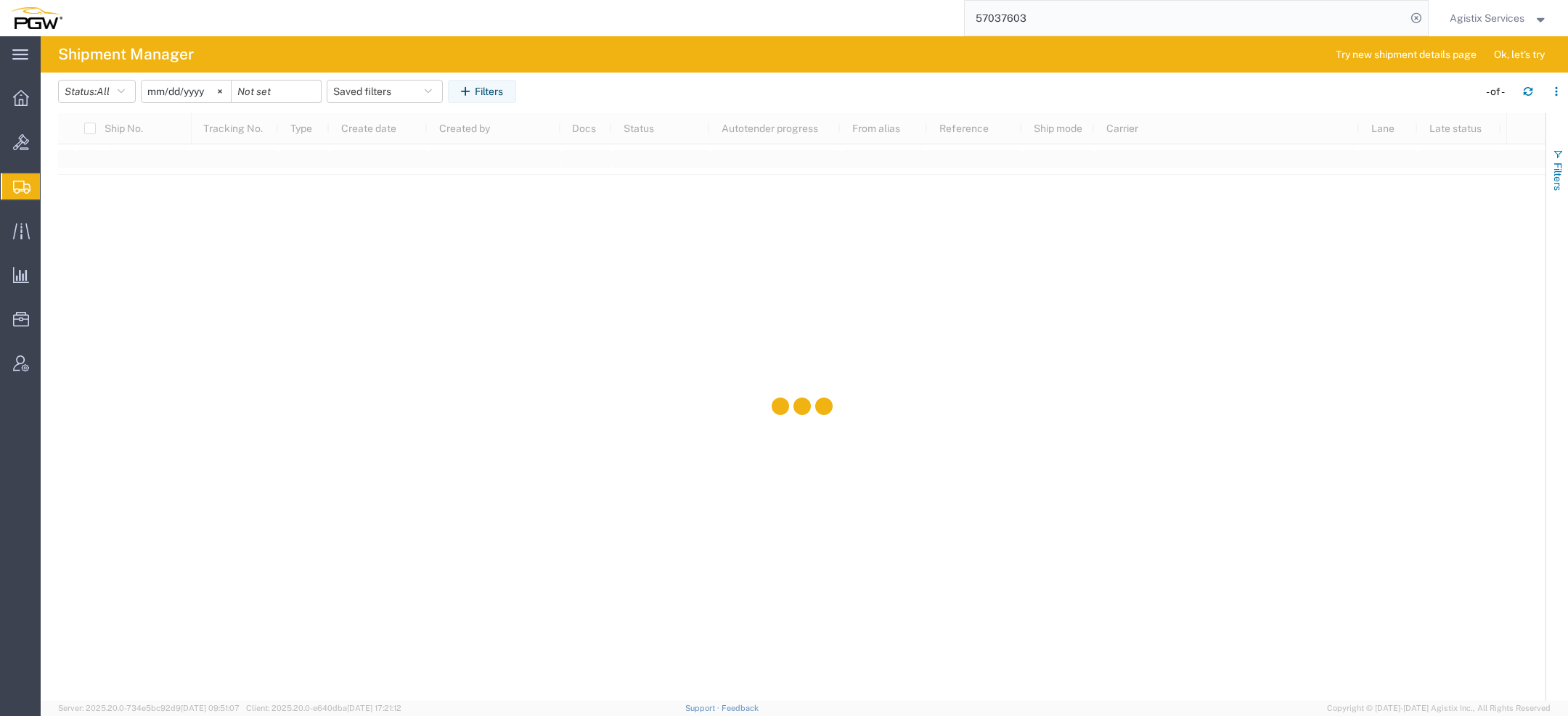
click at [1547, 179] on button "Filters" at bounding box center [1557, 170] width 21 height 79
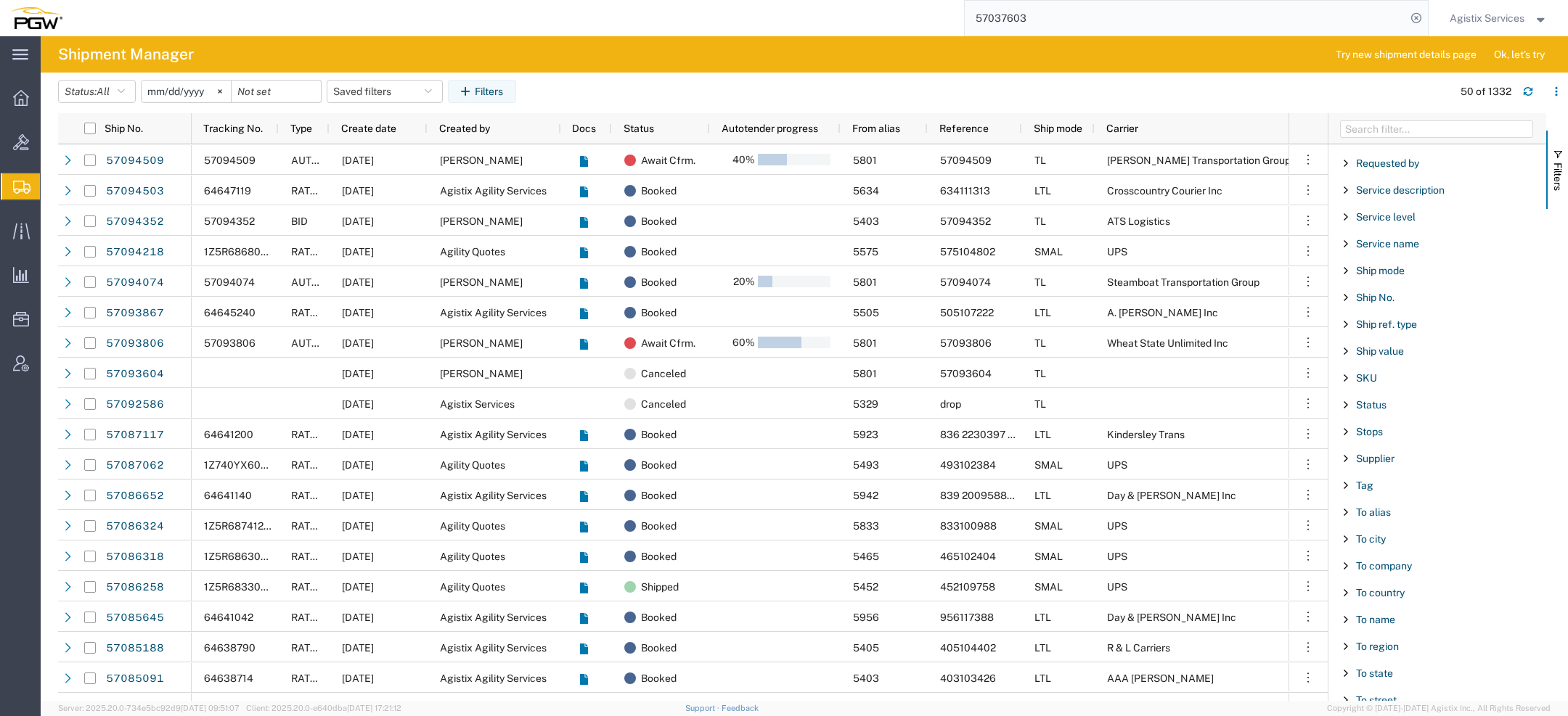
scroll to position [1139, 0]
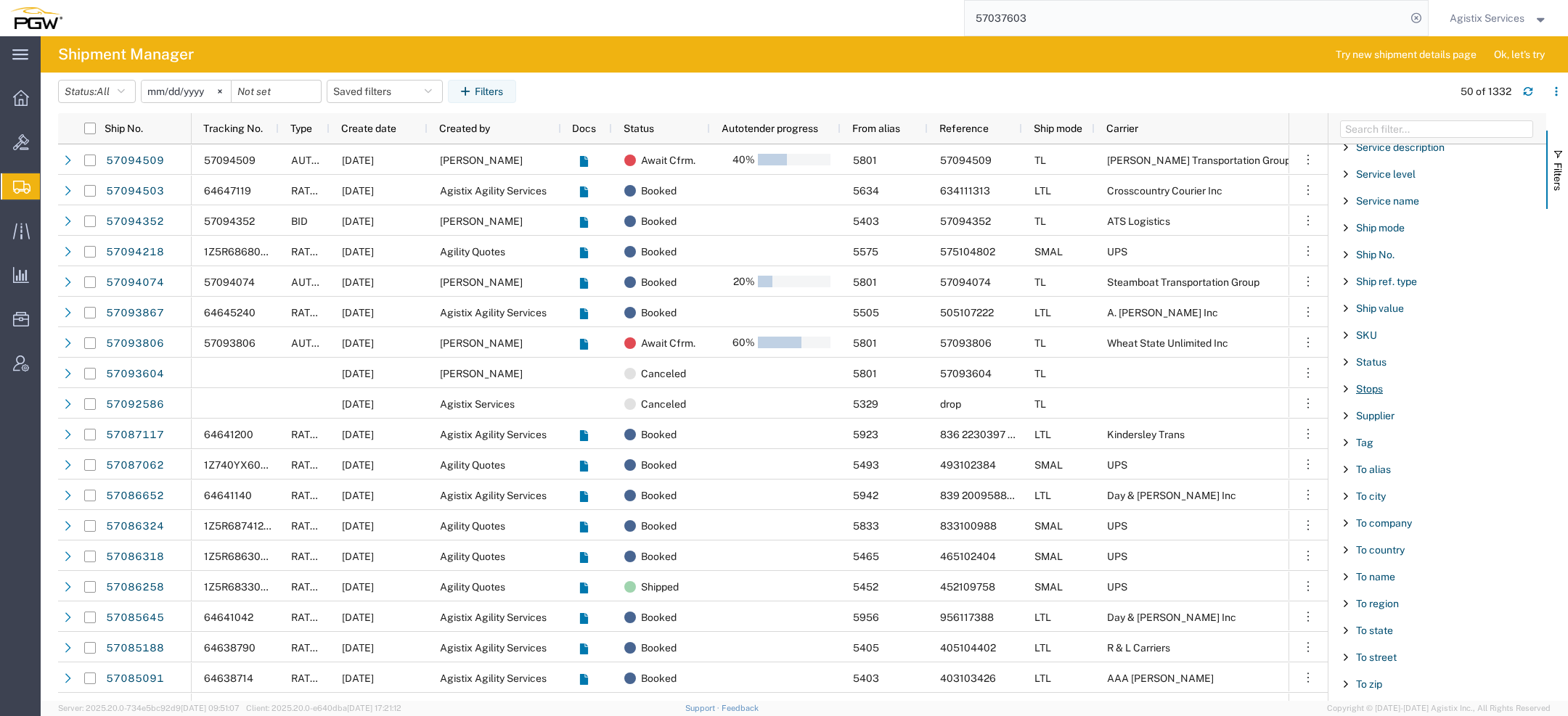
click at [1379, 383] on span "Stops" at bounding box center [1369, 389] width 27 height 12
click at [1379, 420] on div "equal" at bounding box center [1438, 426] width 166 height 12
click at [1366, 441] on input "Filter Value" at bounding box center [1442, 449] width 191 height 17
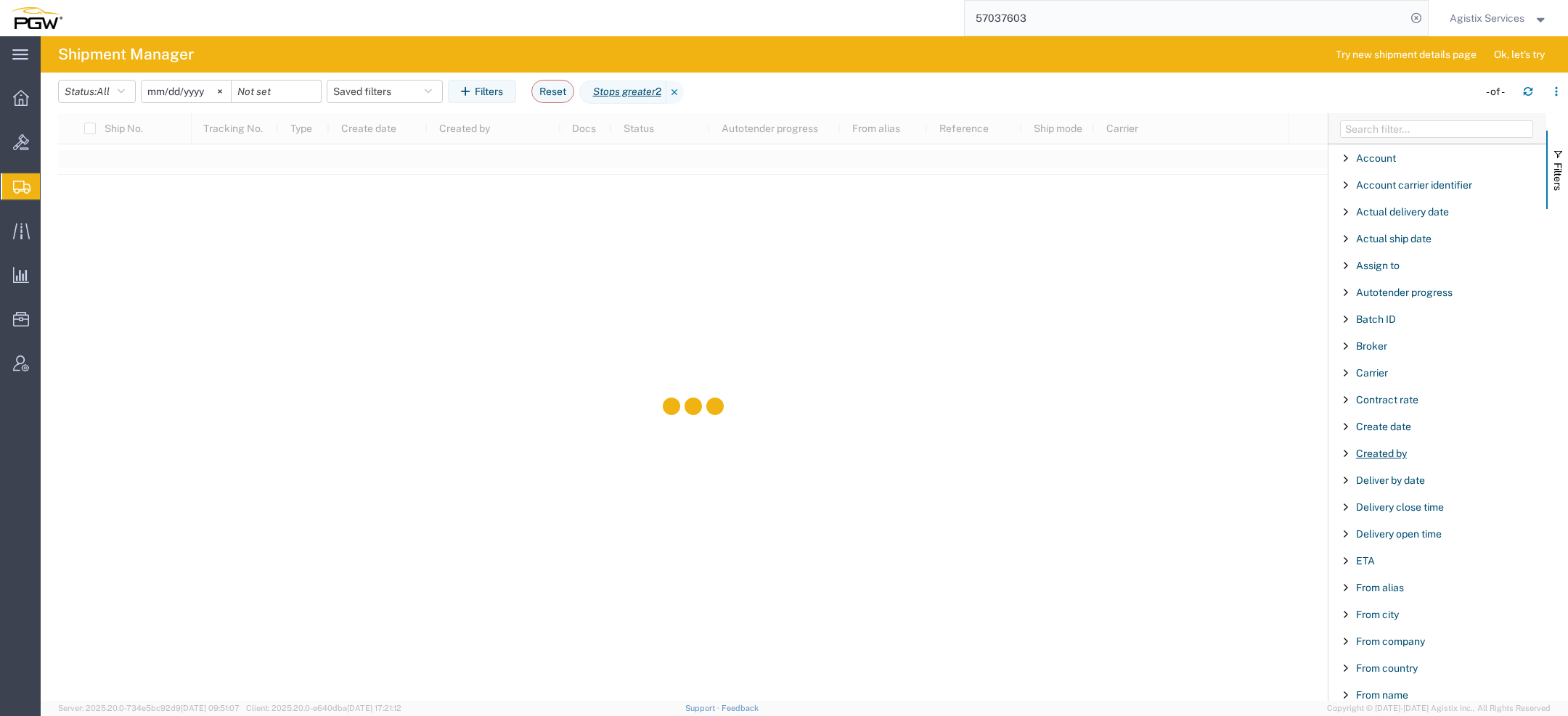
type input "2"
click at [1394, 448] on span "Created by" at bounding box center [1381, 454] width 50 height 12
click at [1388, 484] on div "starts with" at bounding box center [1438, 490] width 166 height 12
click at [1376, 519] on input "Filter Value" at bounding box center [1442, 514] width 191 height 17
type input "sdi"
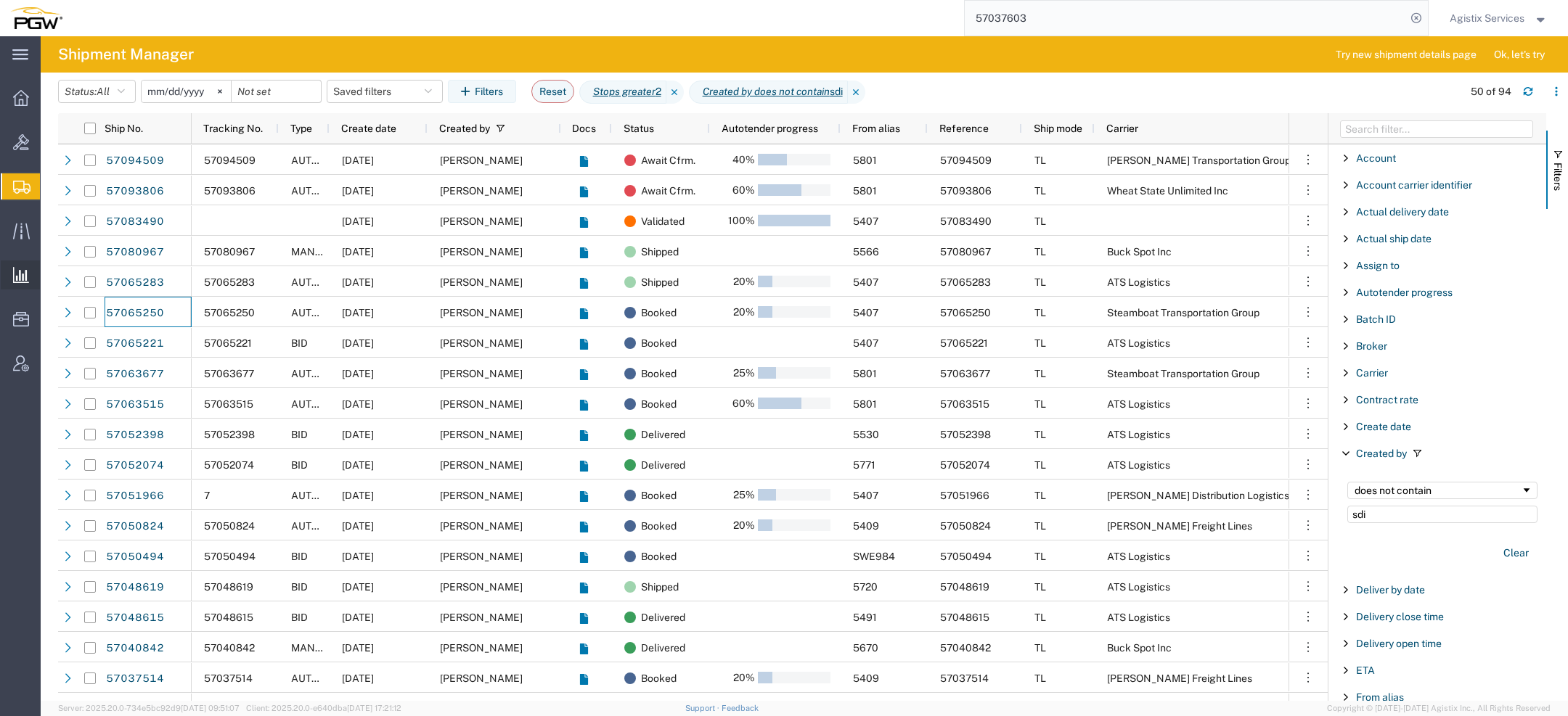
click at [0, 0] on span "Saved Reports" at bounding box center [0, 0] width 0 height 0
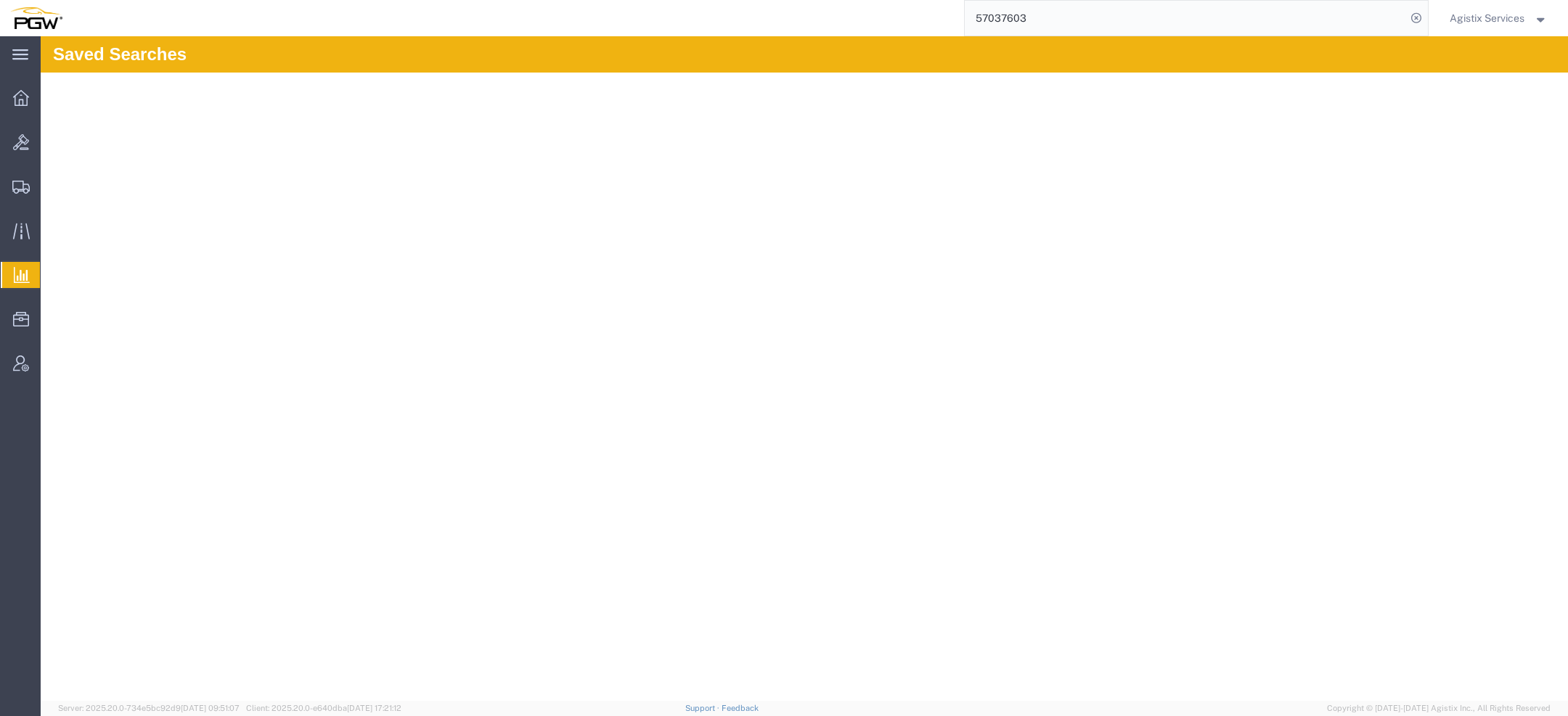
click at [1472, 11] on span "Agistix Services" at bounding box center [1487, 18] width 74 height 16
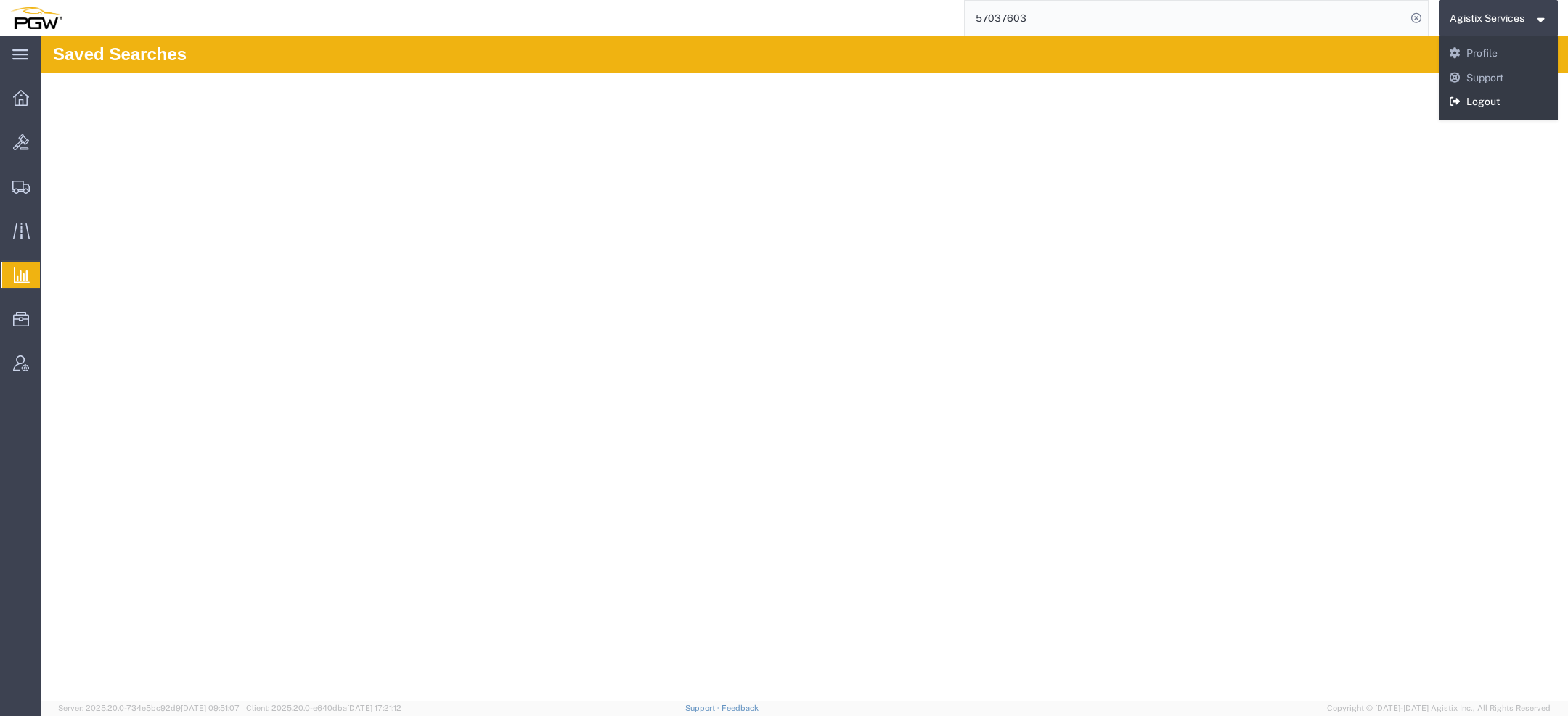
click at [1460, 101] on icon at bounding box center [1455, 102] width 13 height 10
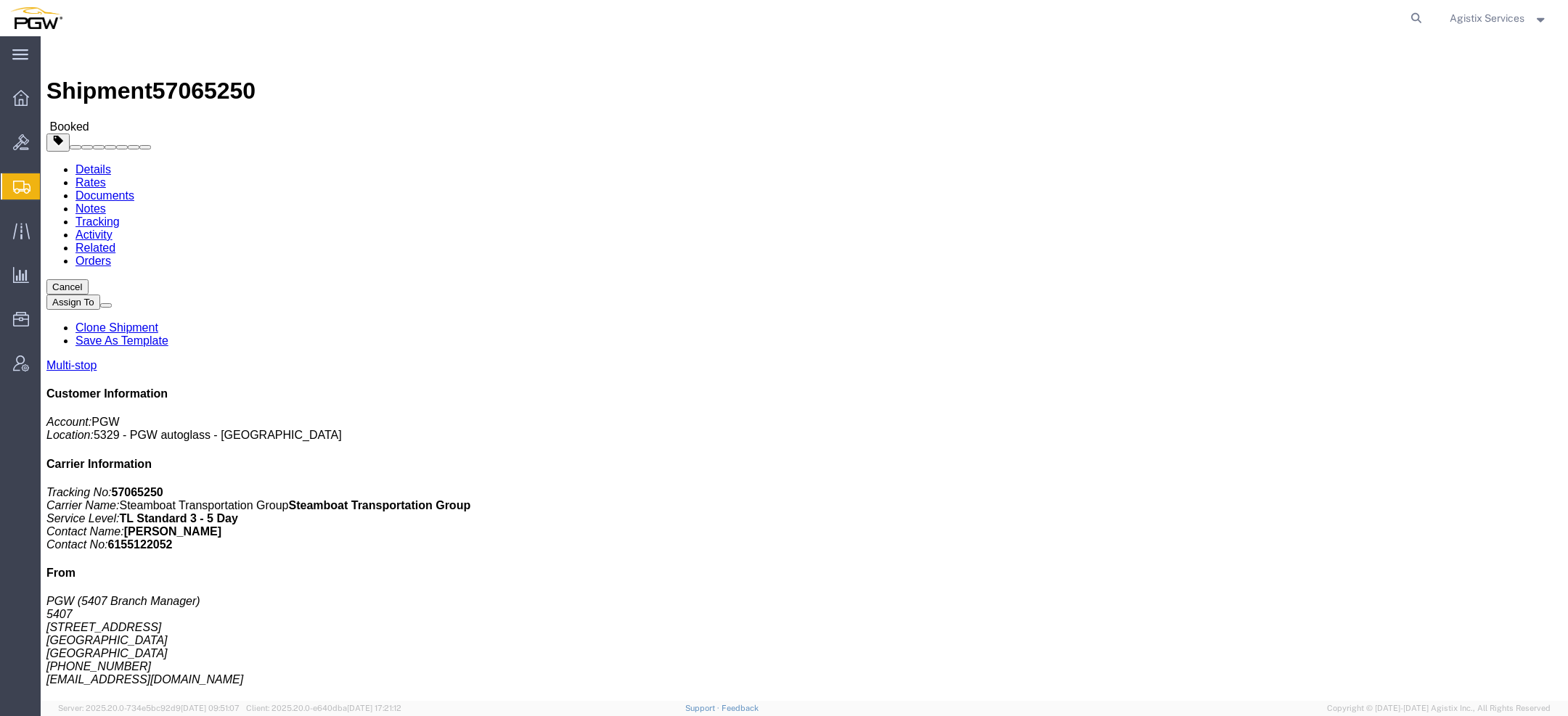
click span "57065250"
copy span "57065250"
click h4 "Routing & Vehicle Information"
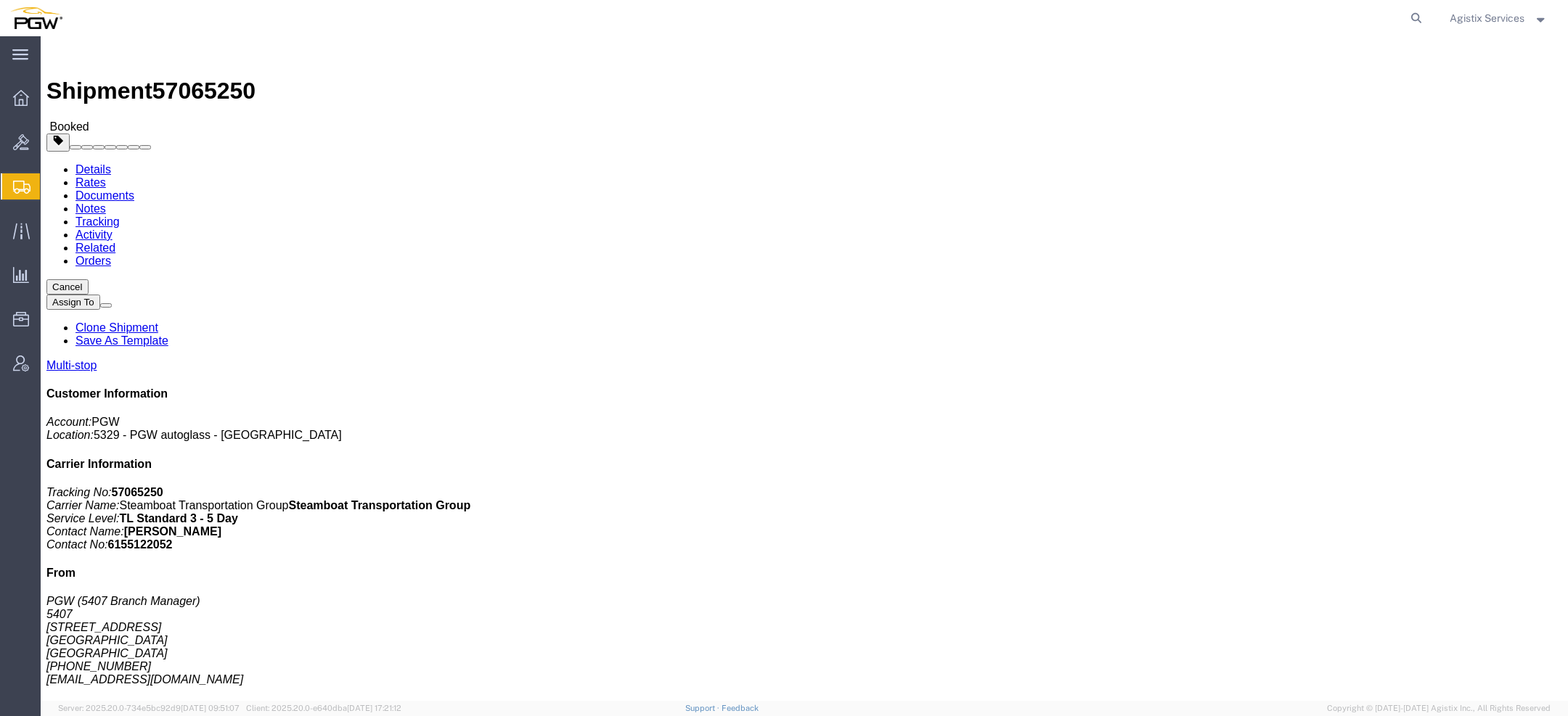
click link "Activity"
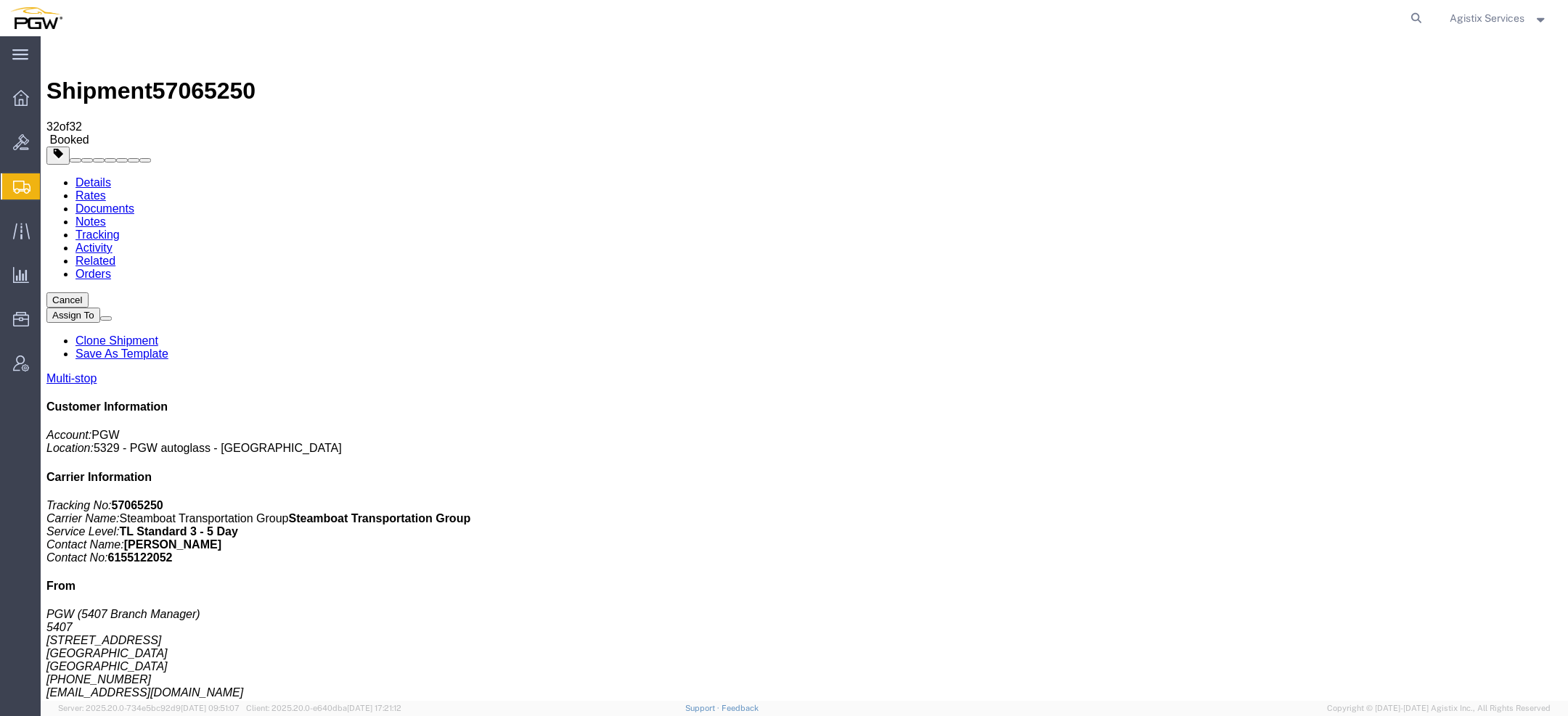
click at [86, 176] on link "Details" at bounding box center [93, 182] width 36 height 12
drag, startPoint x: 805, startPoint y: 412, endPoint x: 923, endPoint y: 409, distance: 118.0
click div "[DATE] 02:00 PM - [DATE] 03:00 PM Schedule appointment"
click span "57065250"
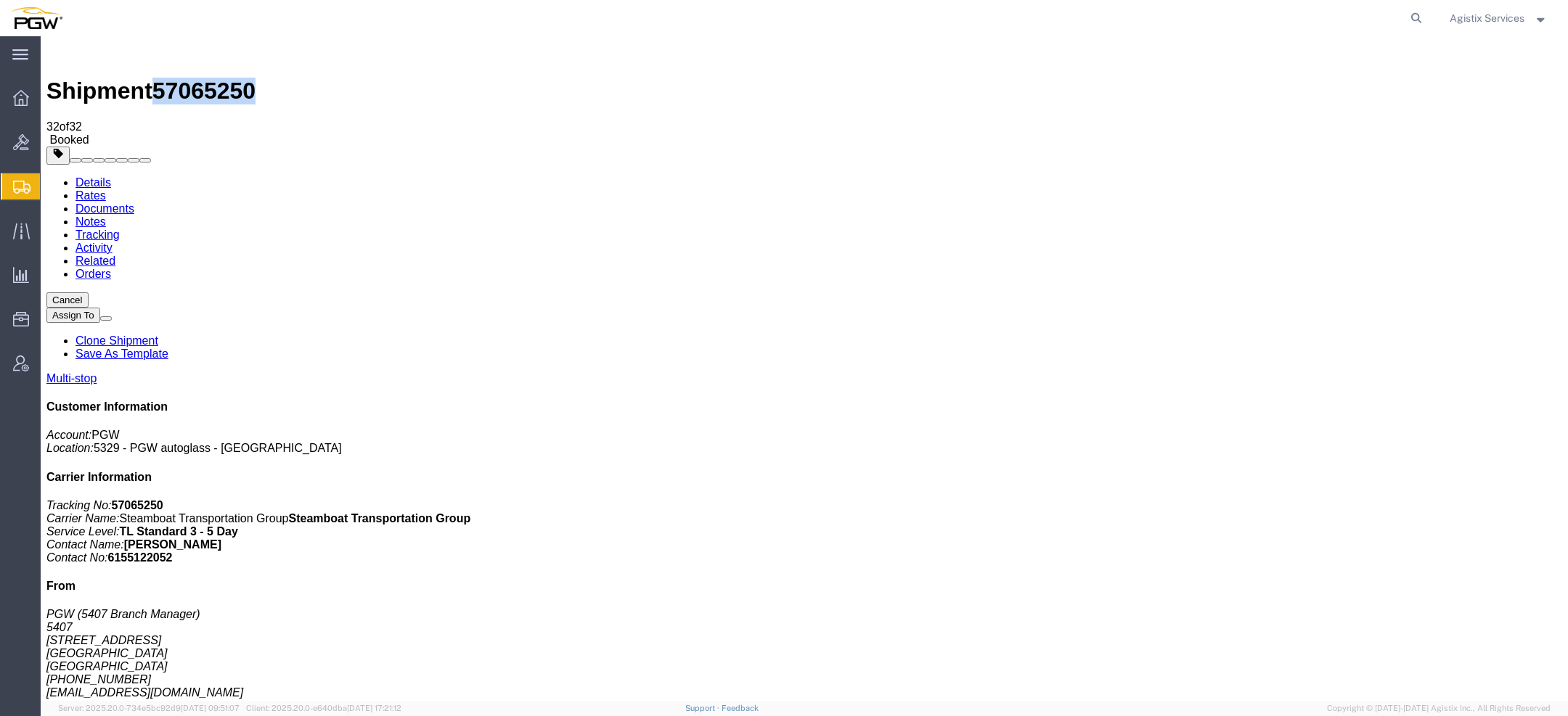
copy span "57065250"
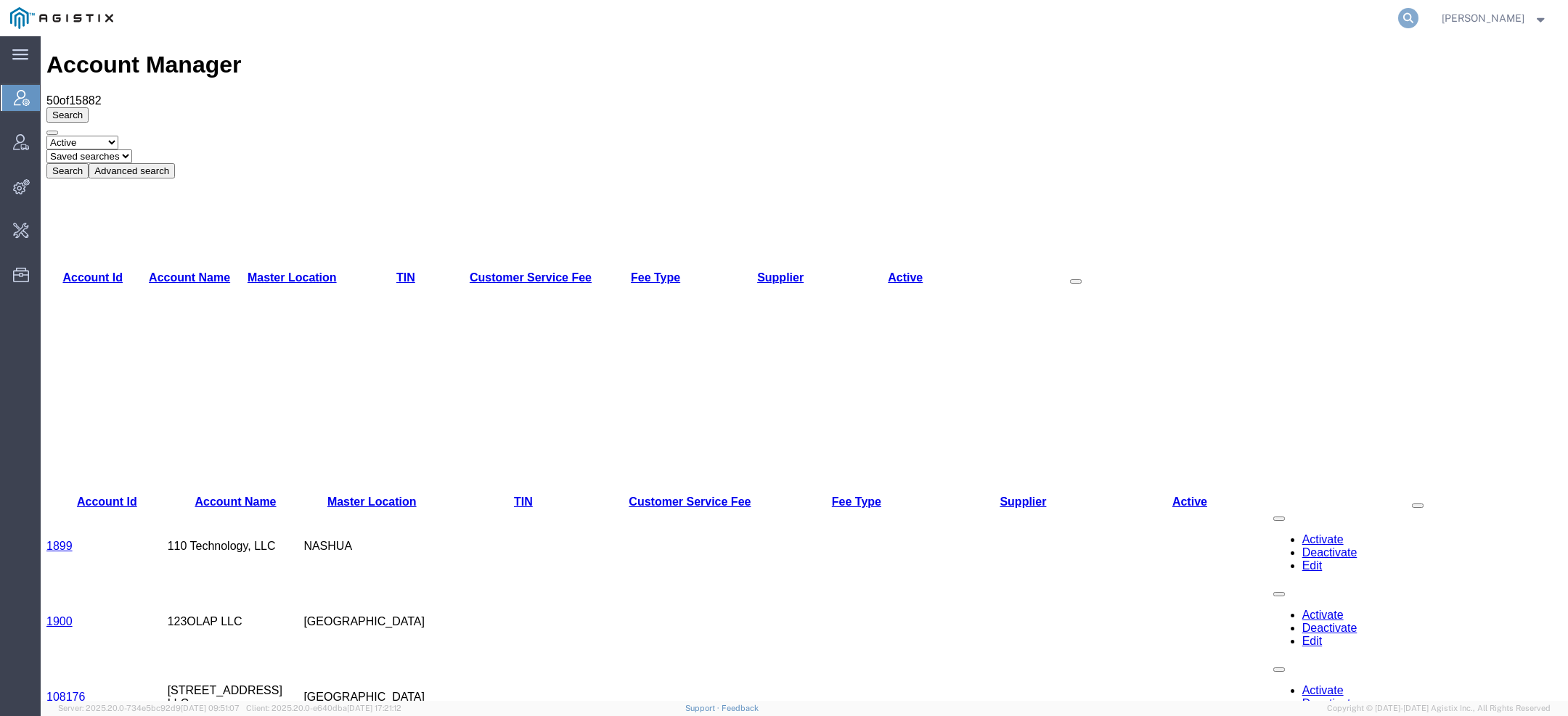
click at [1414, 11] on icon at bounding box center [1409, 18] width 21 height 21
type input "amaggi"
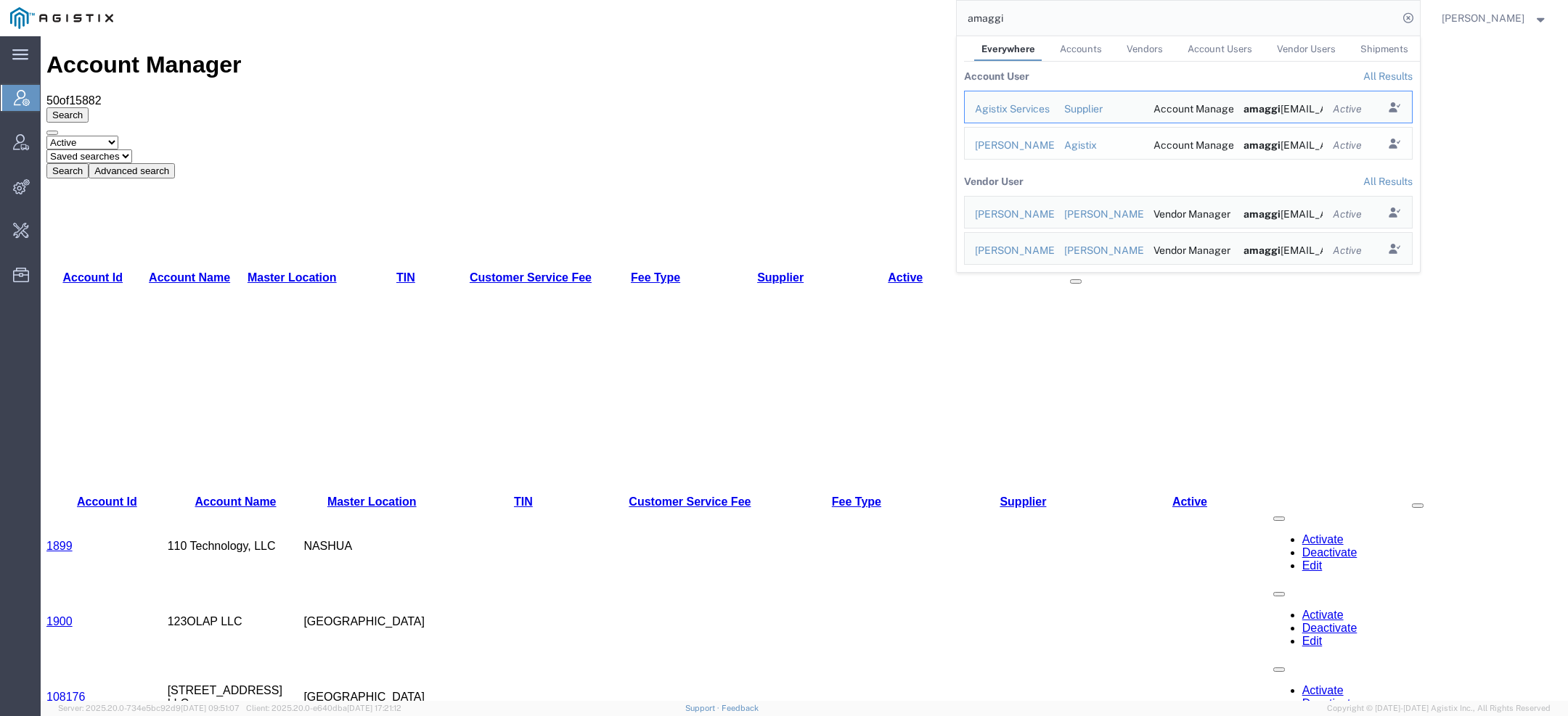
click at [1023, 140] on div "[PERSON_NAME]" at bounding box center [1010, 145] width 69 height 15
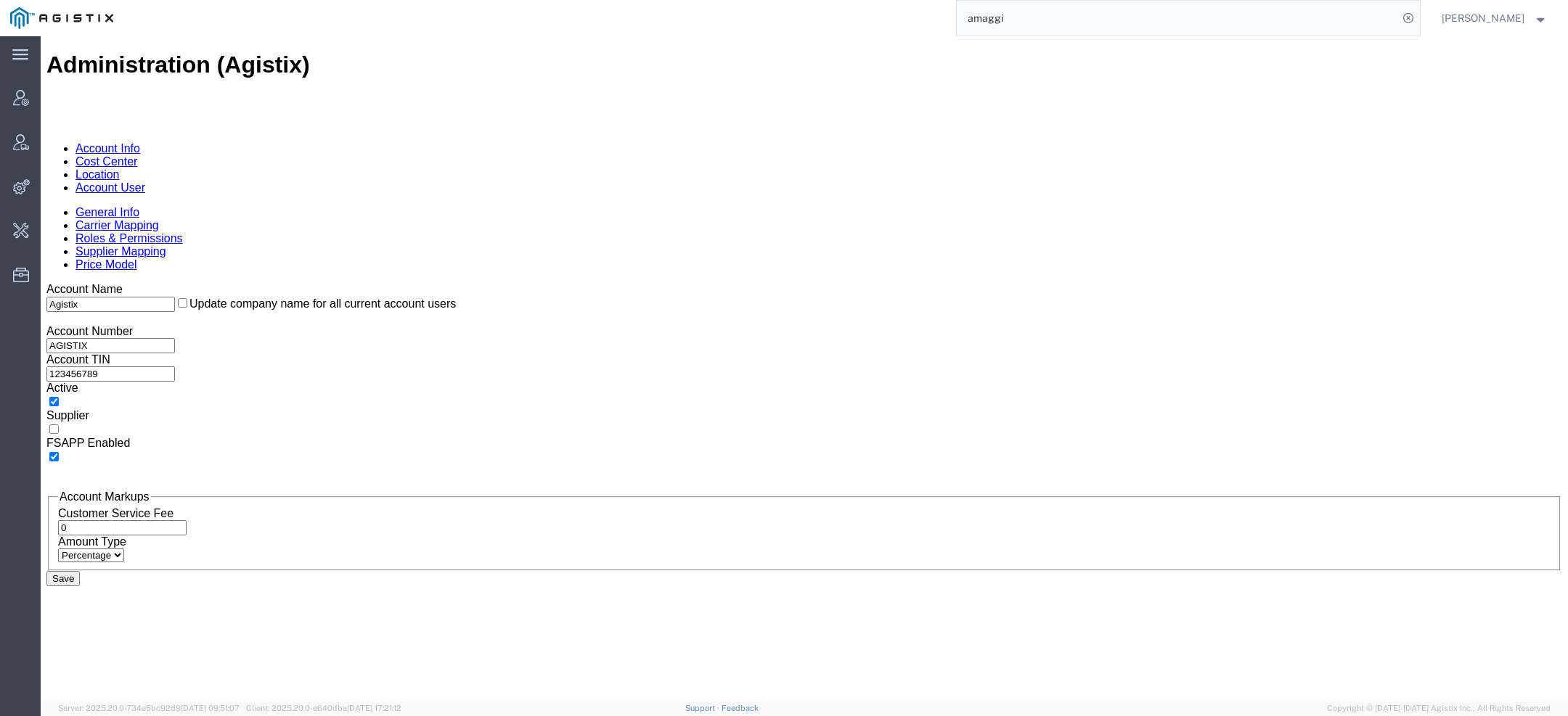
click at [145, 181] on link "Account User" at bounding box center [110, 187] width 70 height 12
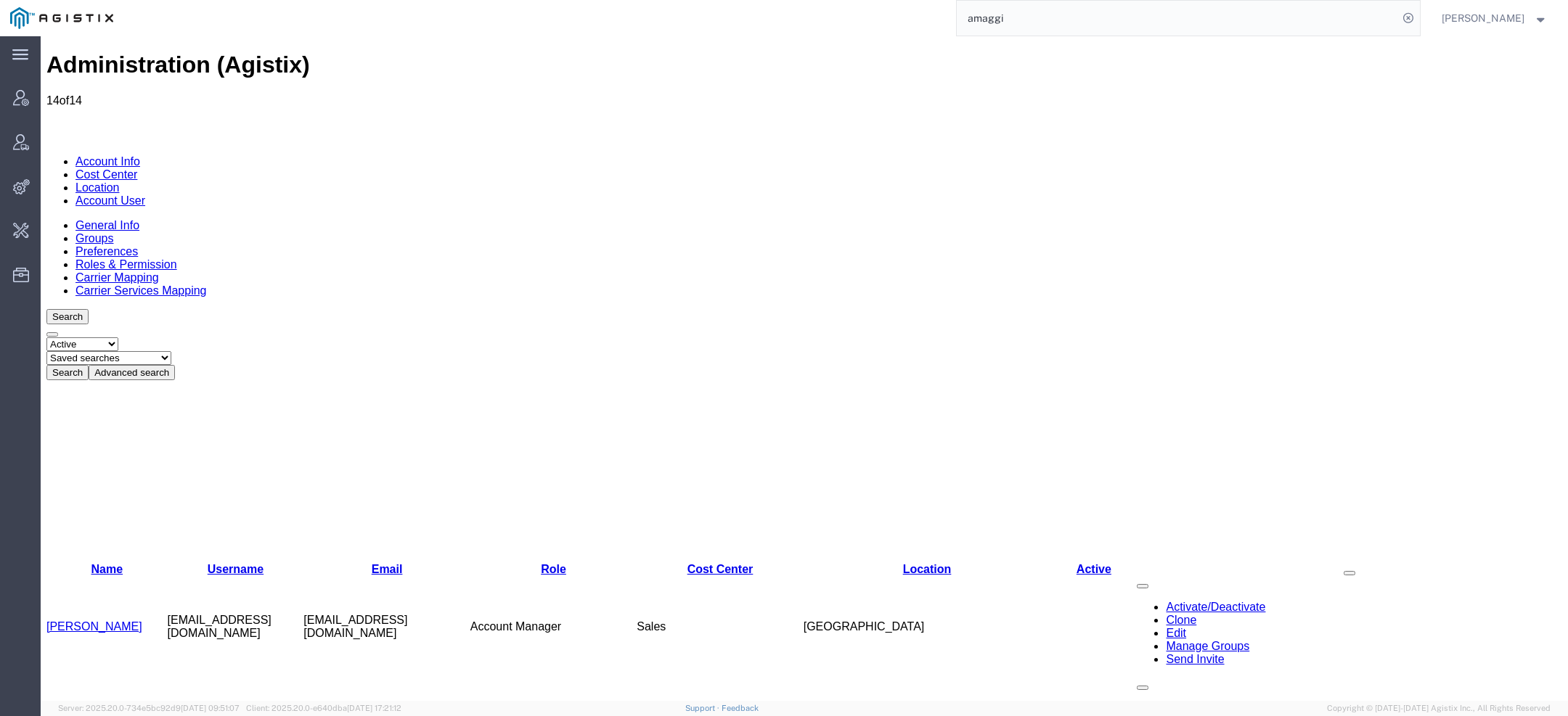
click at [102, 620] on link "[PERSON_NAME]" at bounding box center [94, 626] width 96 height 12
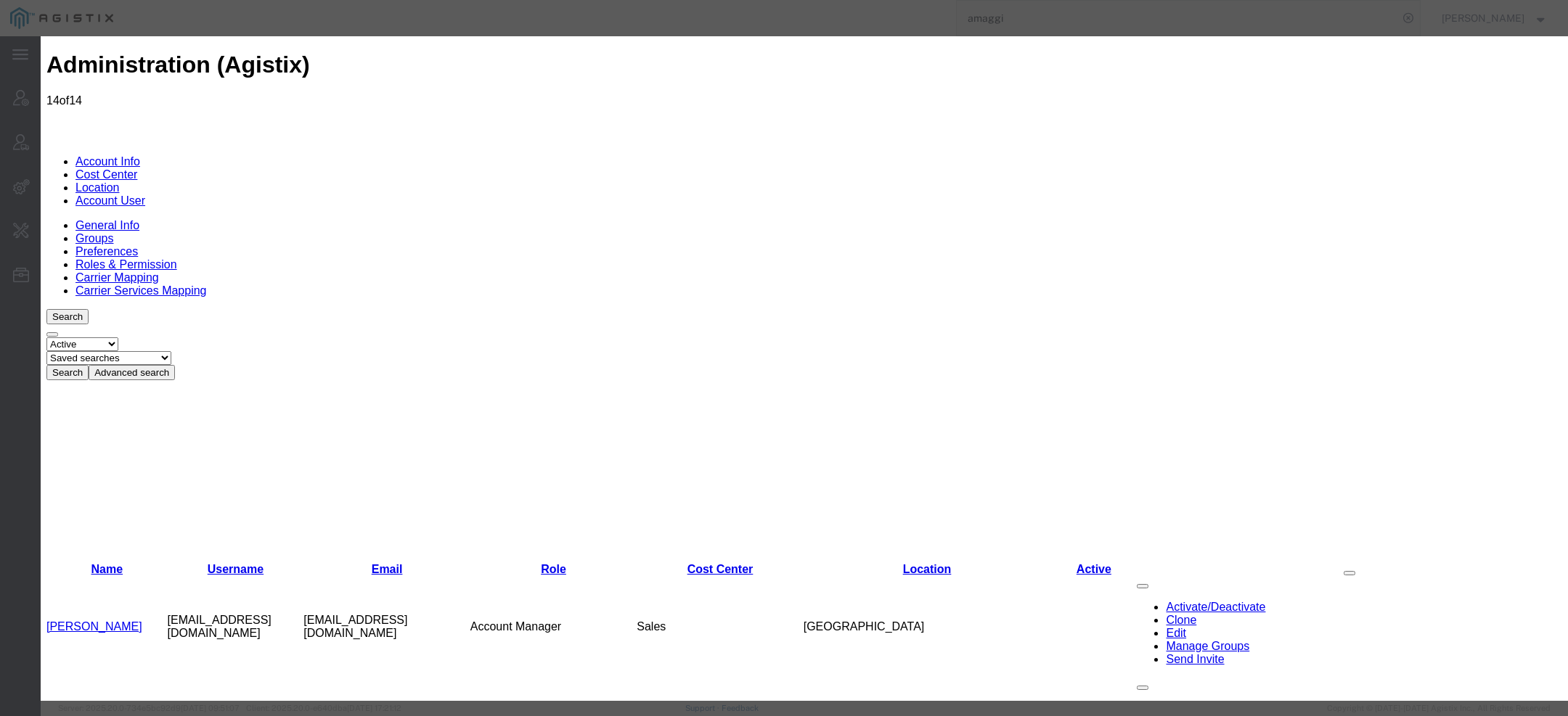
select select "COSTCENTER"
select select "38"
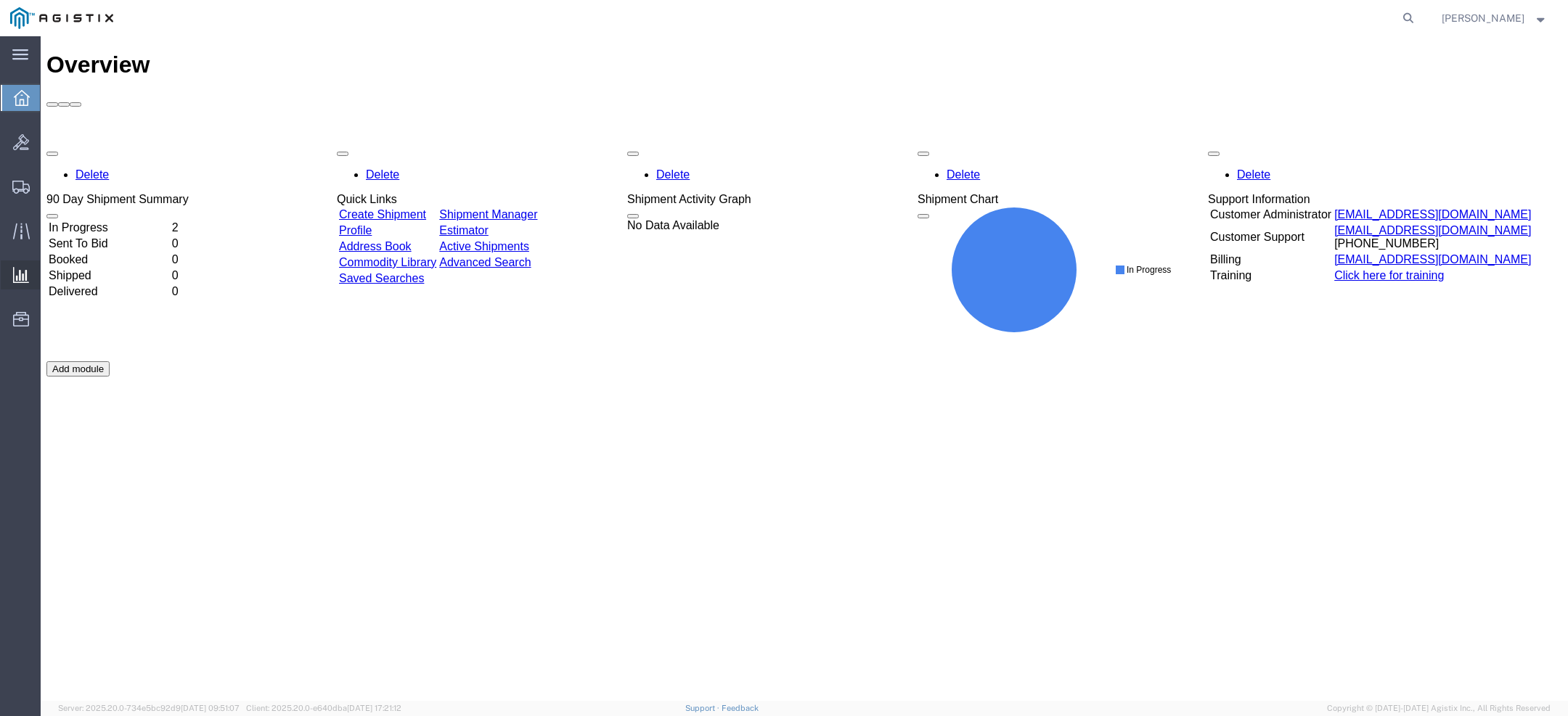
click at [0, 0] on span "Ad Hoc Reports" at bounding box center [0, 0] width 0 height 0
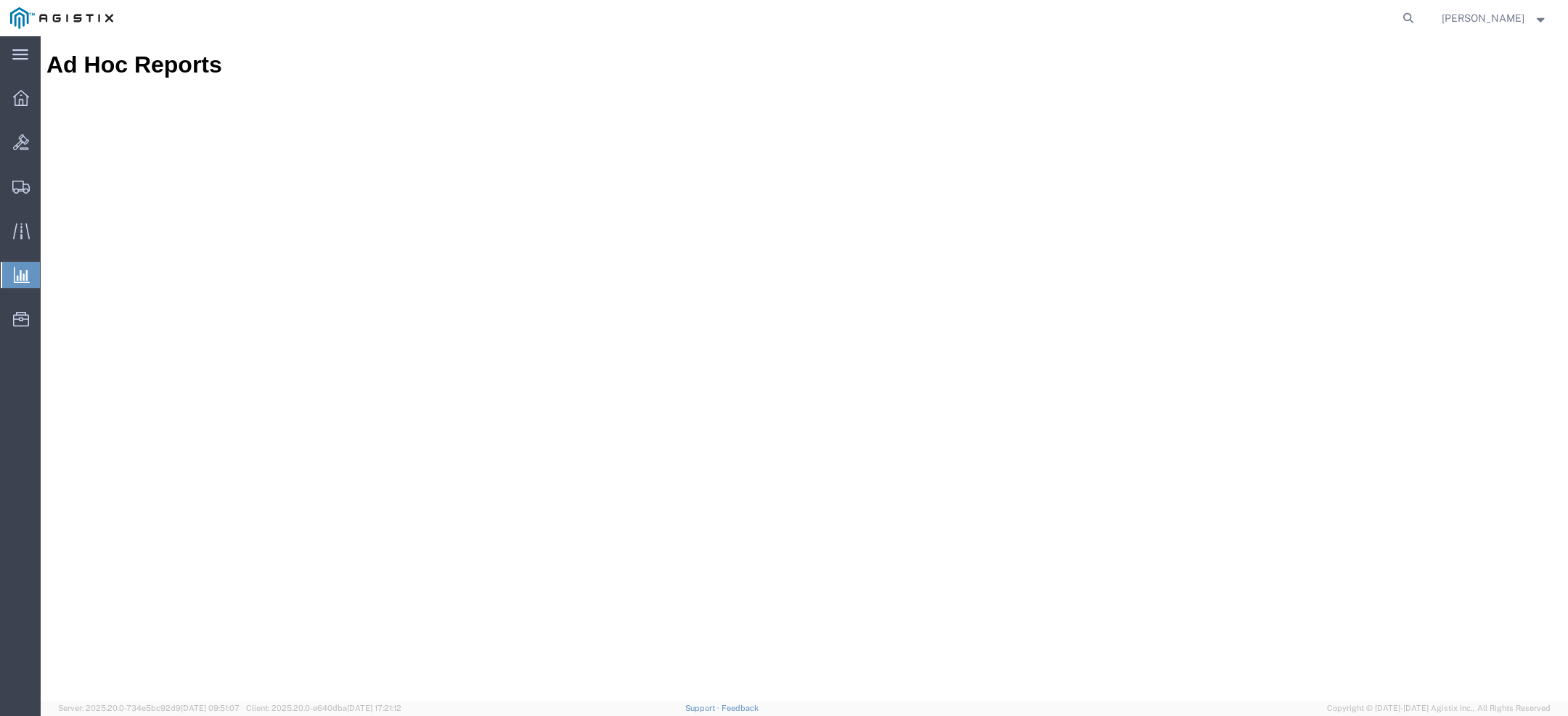
click at [0, 0] on span "Saved Reports" at bounding box center [0, 0] width 0 height 0
click at [1461, 12] on span "[PERSON_NAME]" at bounding box center [1483, 18] width 83 height 16
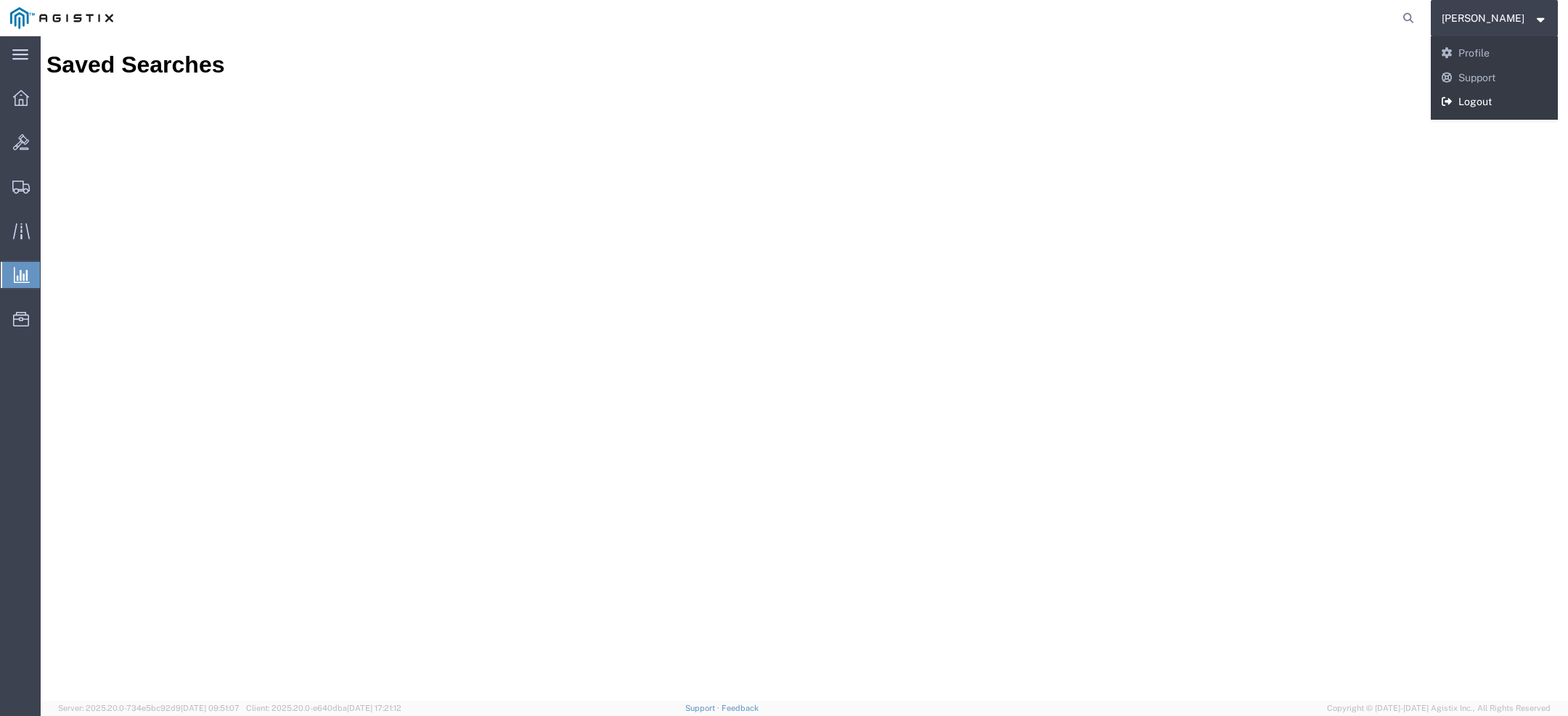
click at [1467, 96] on link "Logout" at bounding box center [1494, 102] width 127 height 25
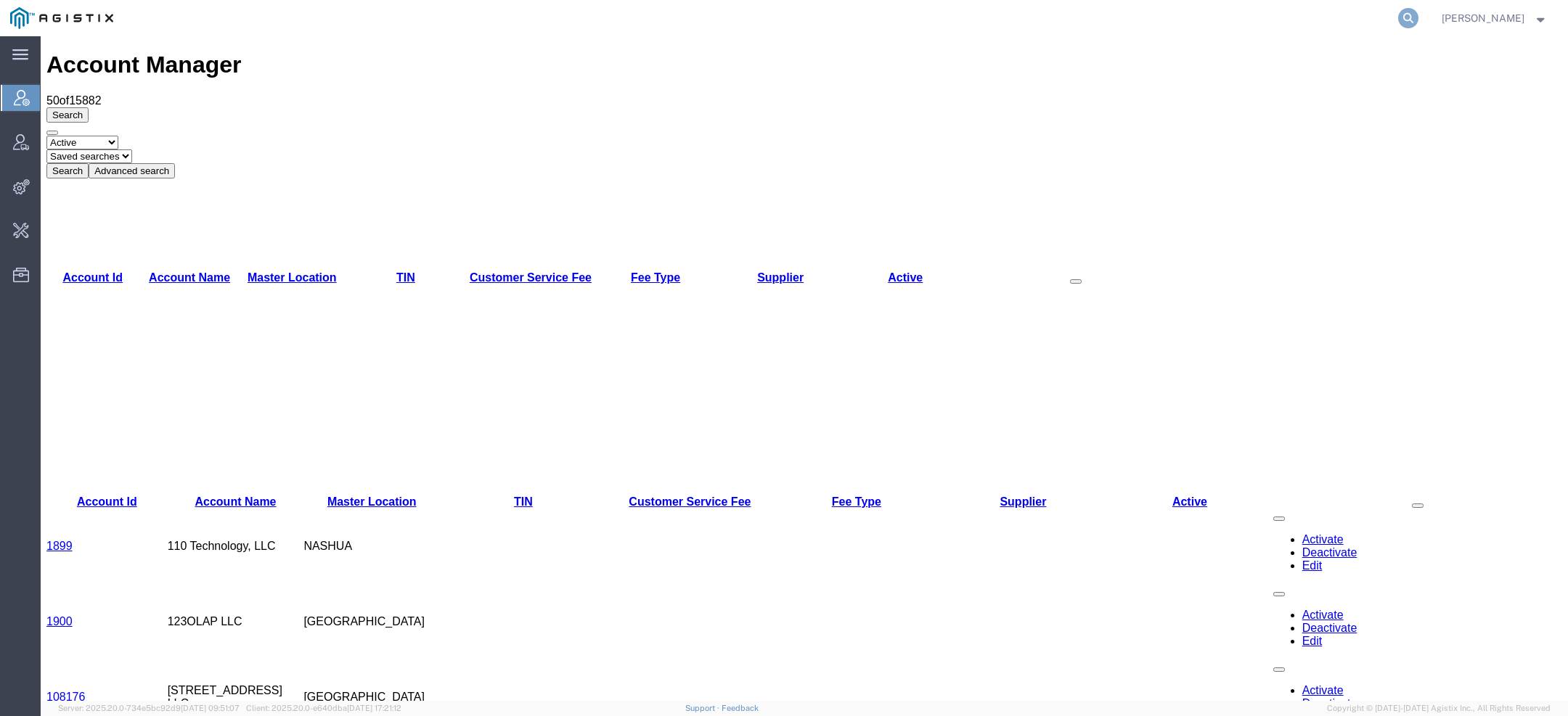
click at [1414, 22] on icon at bounding box center [1409, 18] width 21 height 21
type input "pg&e spoi"
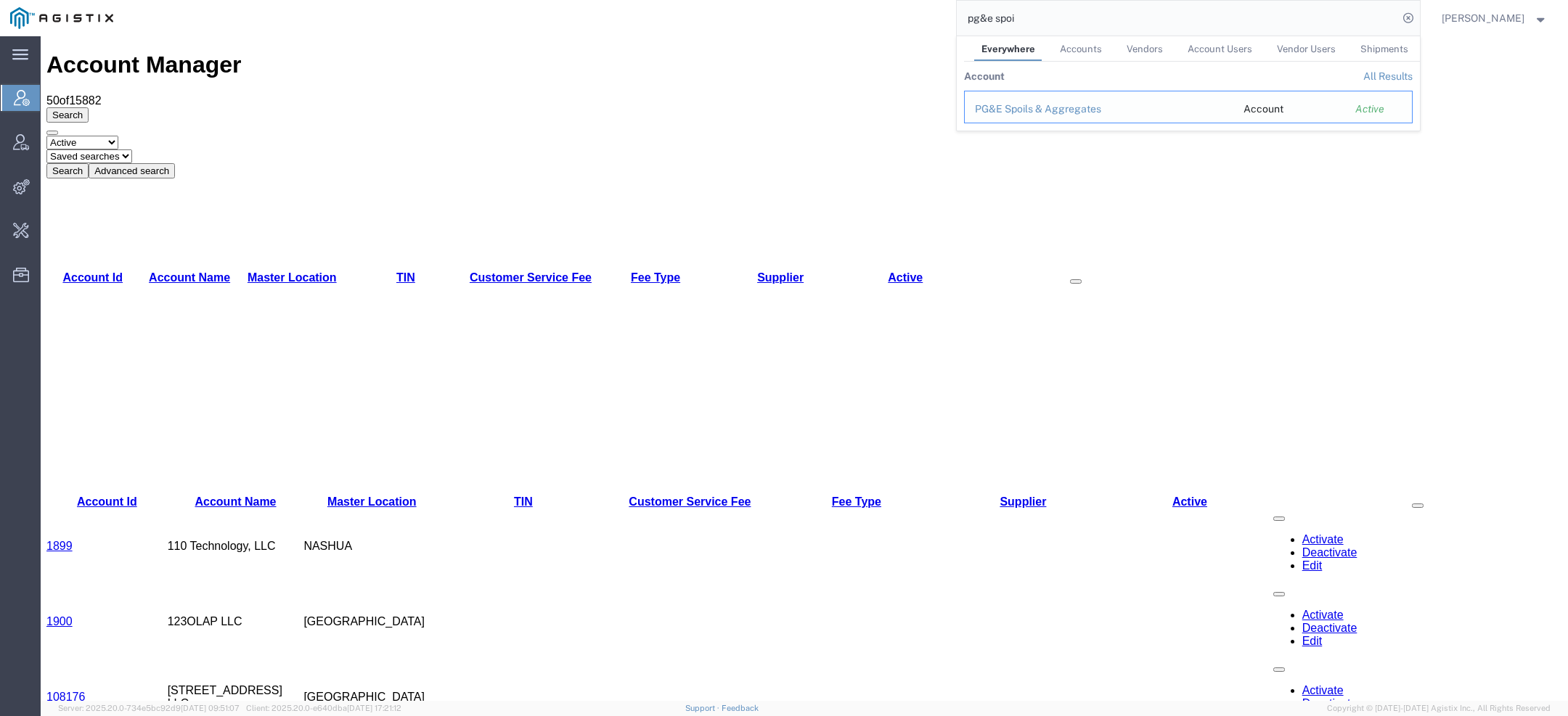
click at [1076, 102] on div "PG&E Spoils & Aggregates" at bounding box center [1099, 109] width 248 height 15
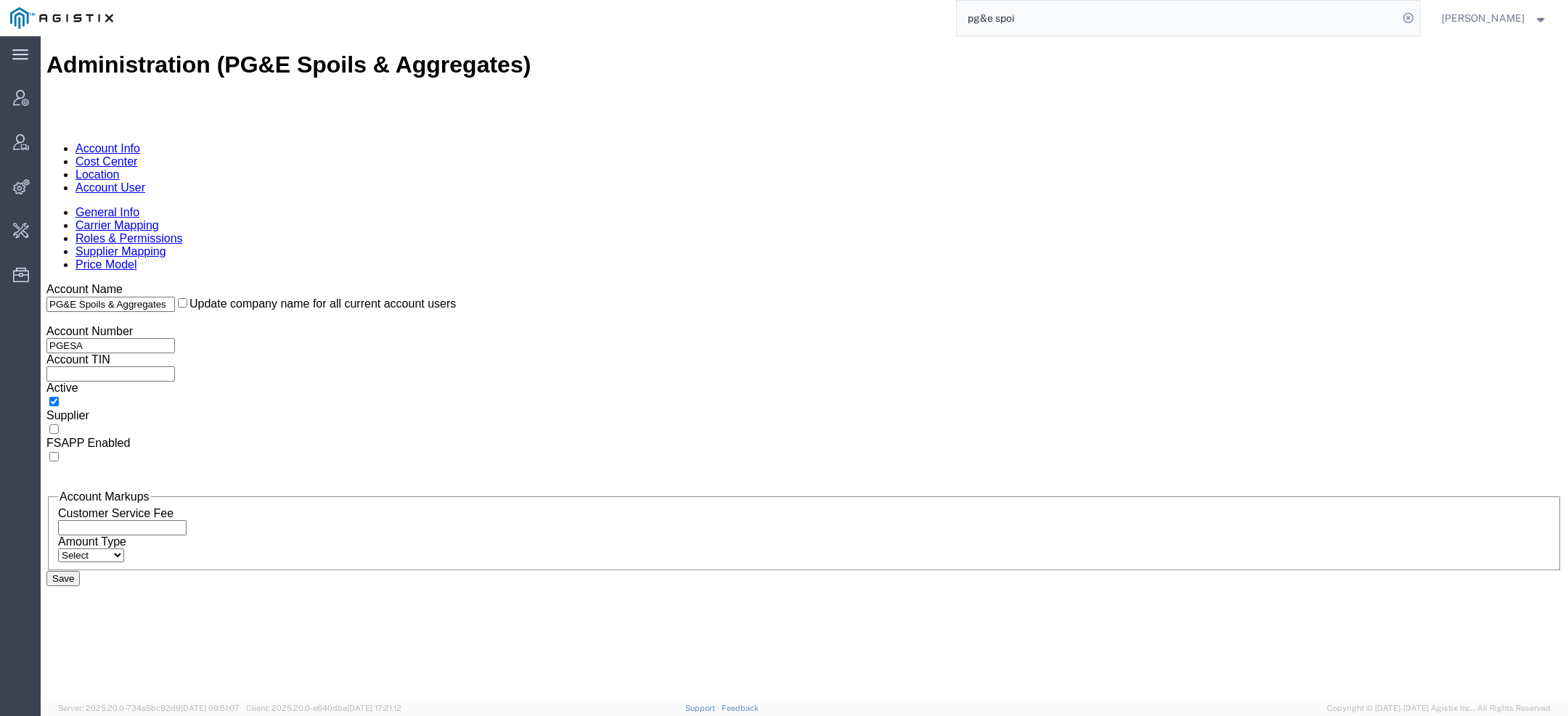
click at [145, 181] on link "Account User" at bounding box center [110, 187] width 70 height 12
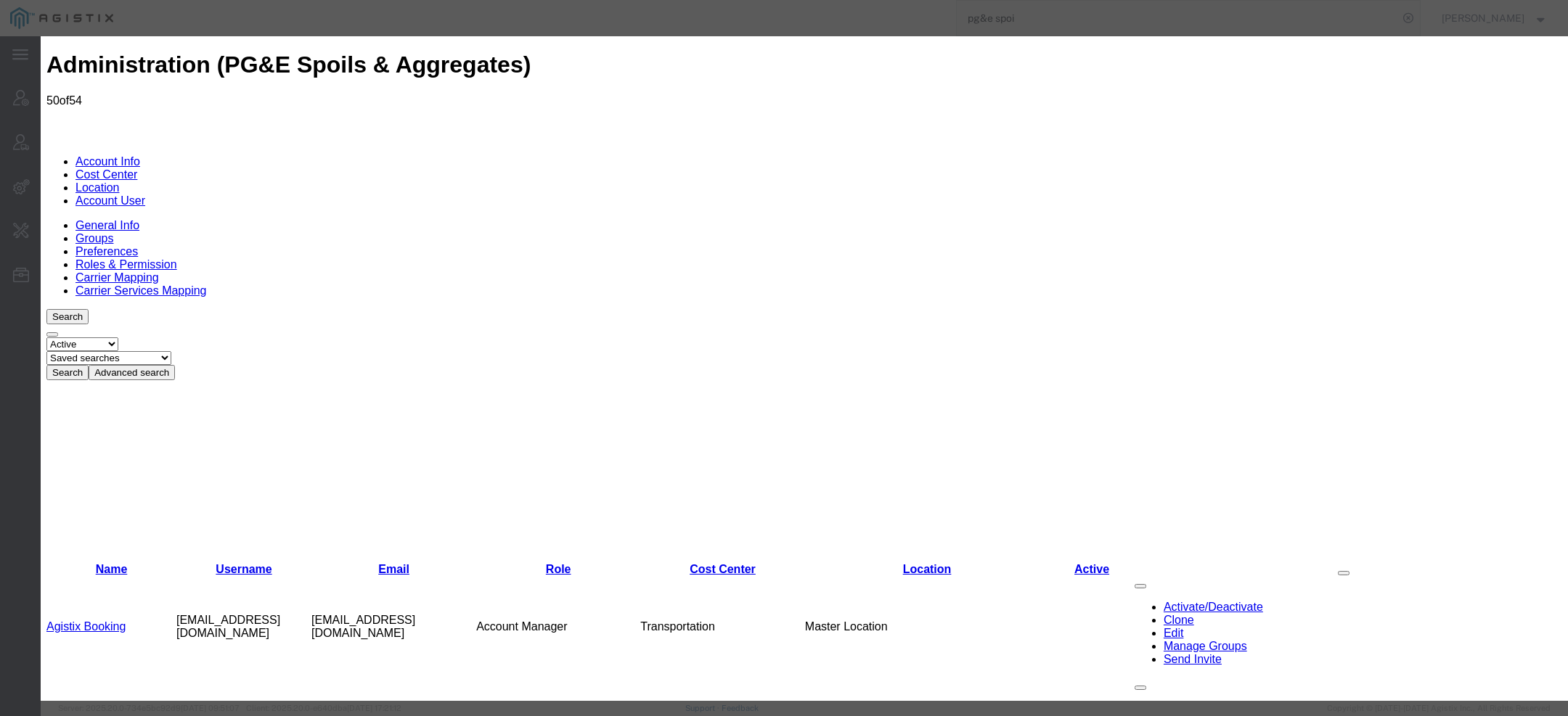
select select "COSTCENTER"
select select "53865"
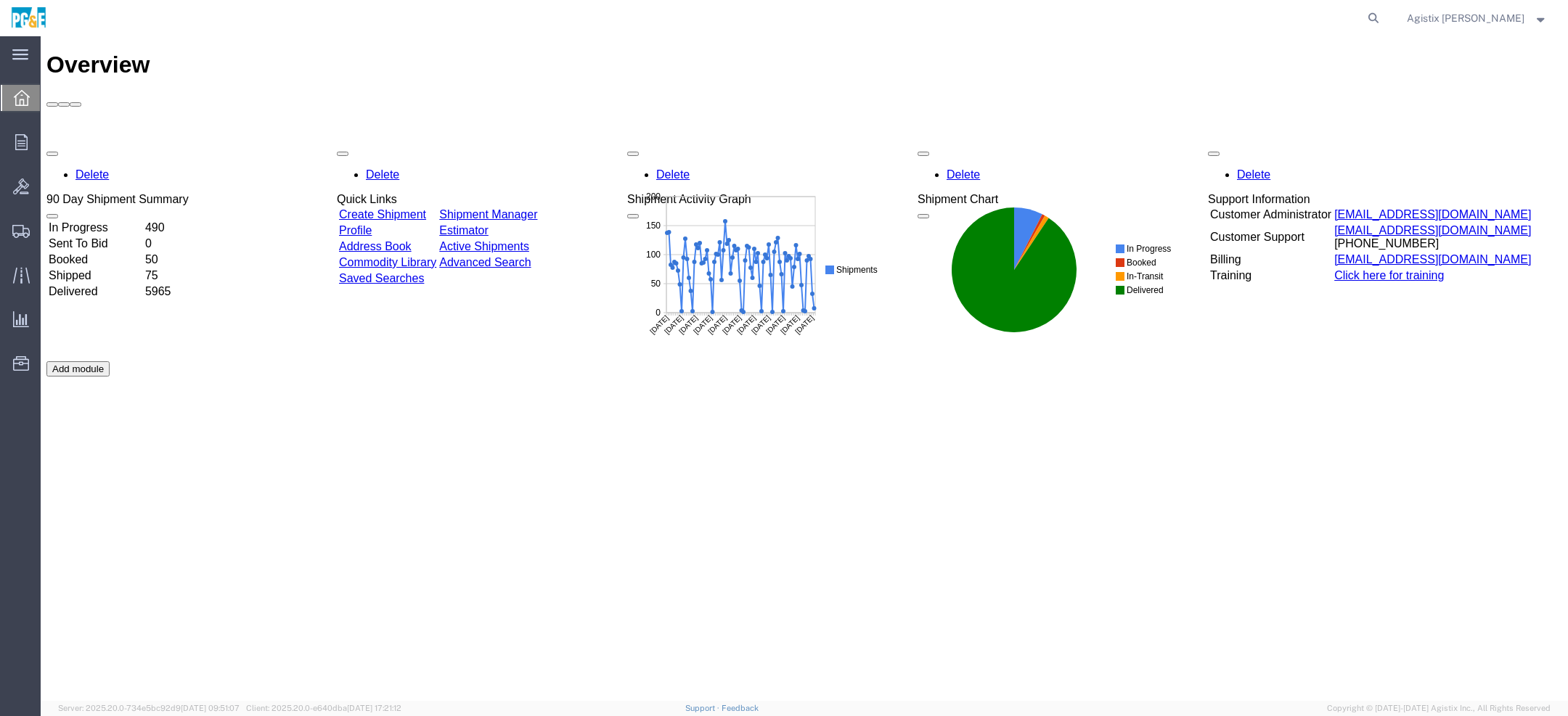
click at [1386, 16] on agx-global-search at bounding box center [1154, 18] width 465 height 36
click at [1384, 19] on icon at bounding box center [1374, 18] width 21 height 21
paste input "57068462"
type input "57068462"
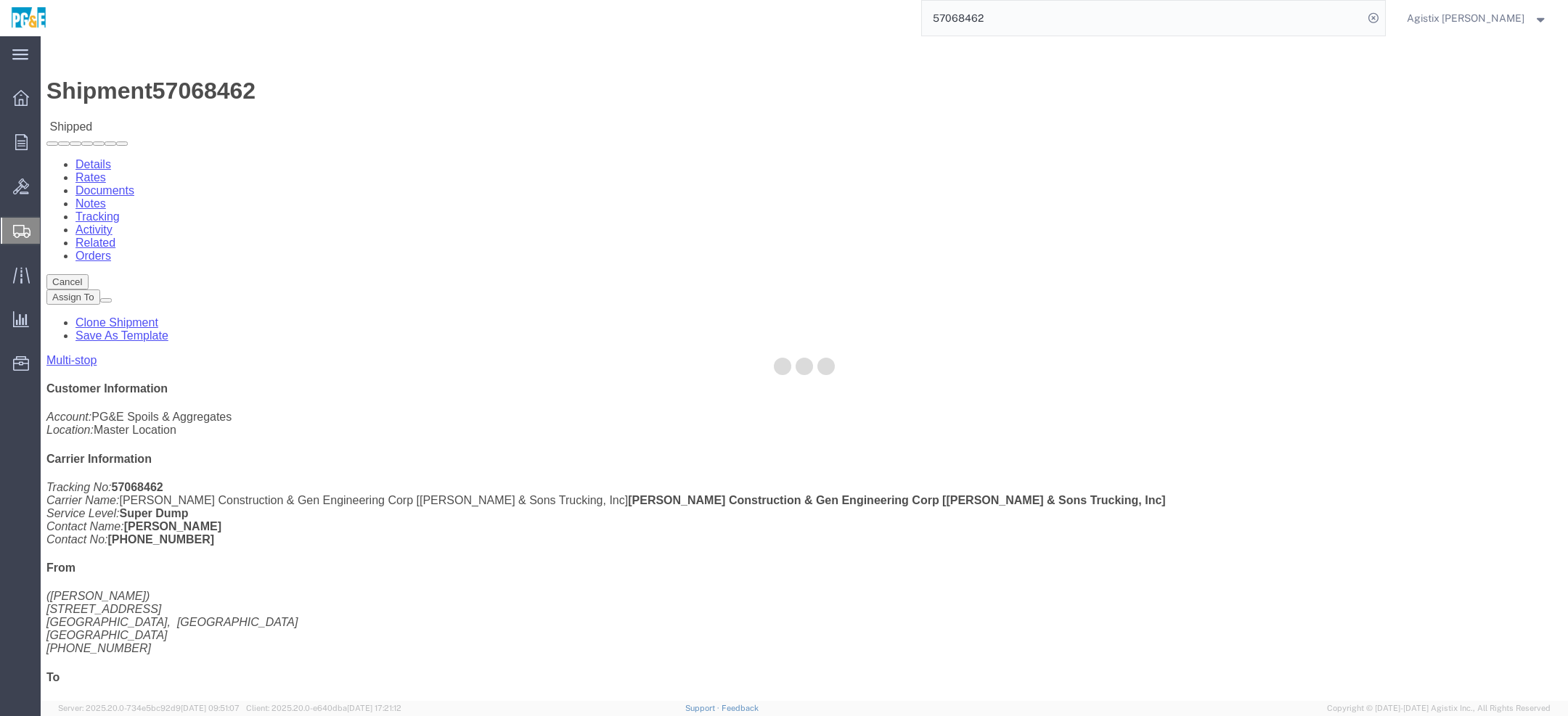
click div
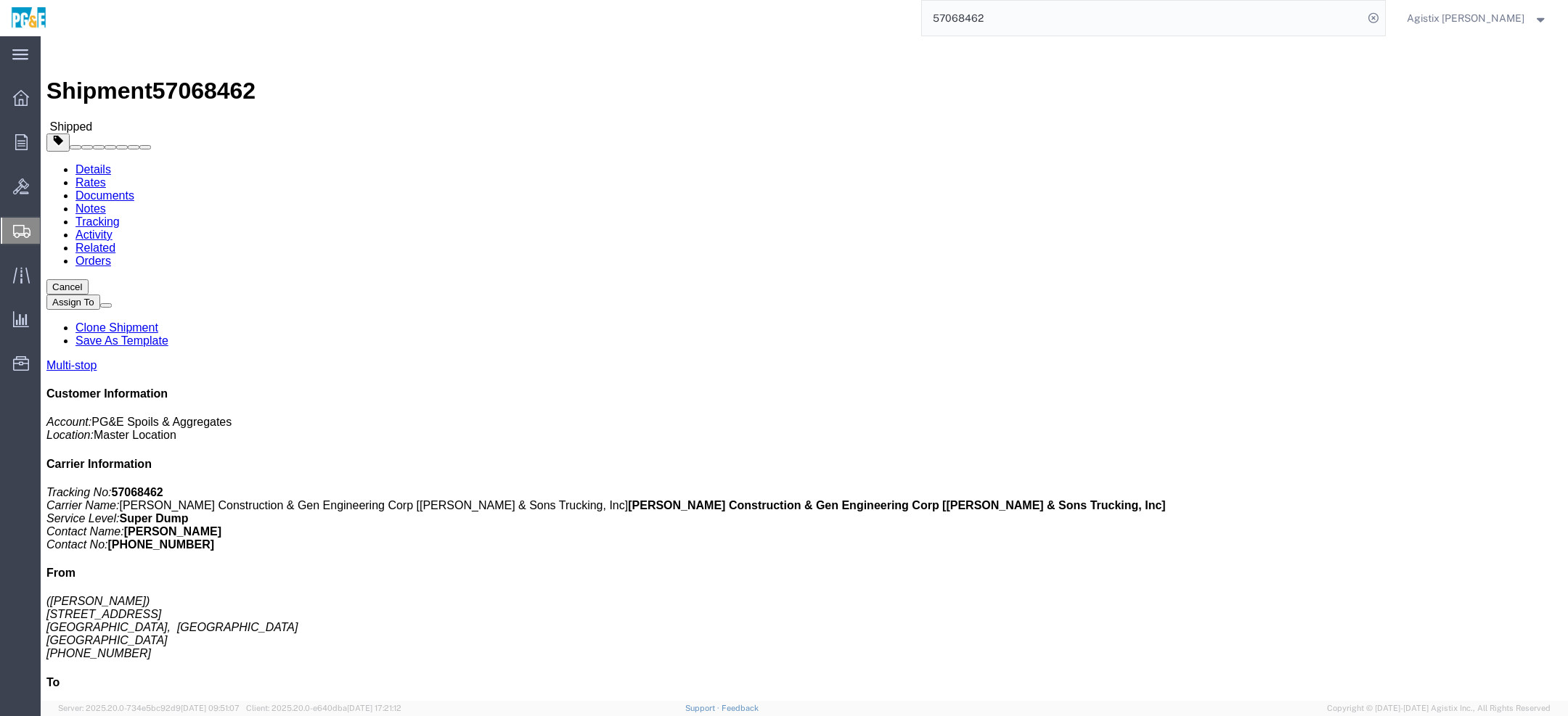
click link "Tracking"
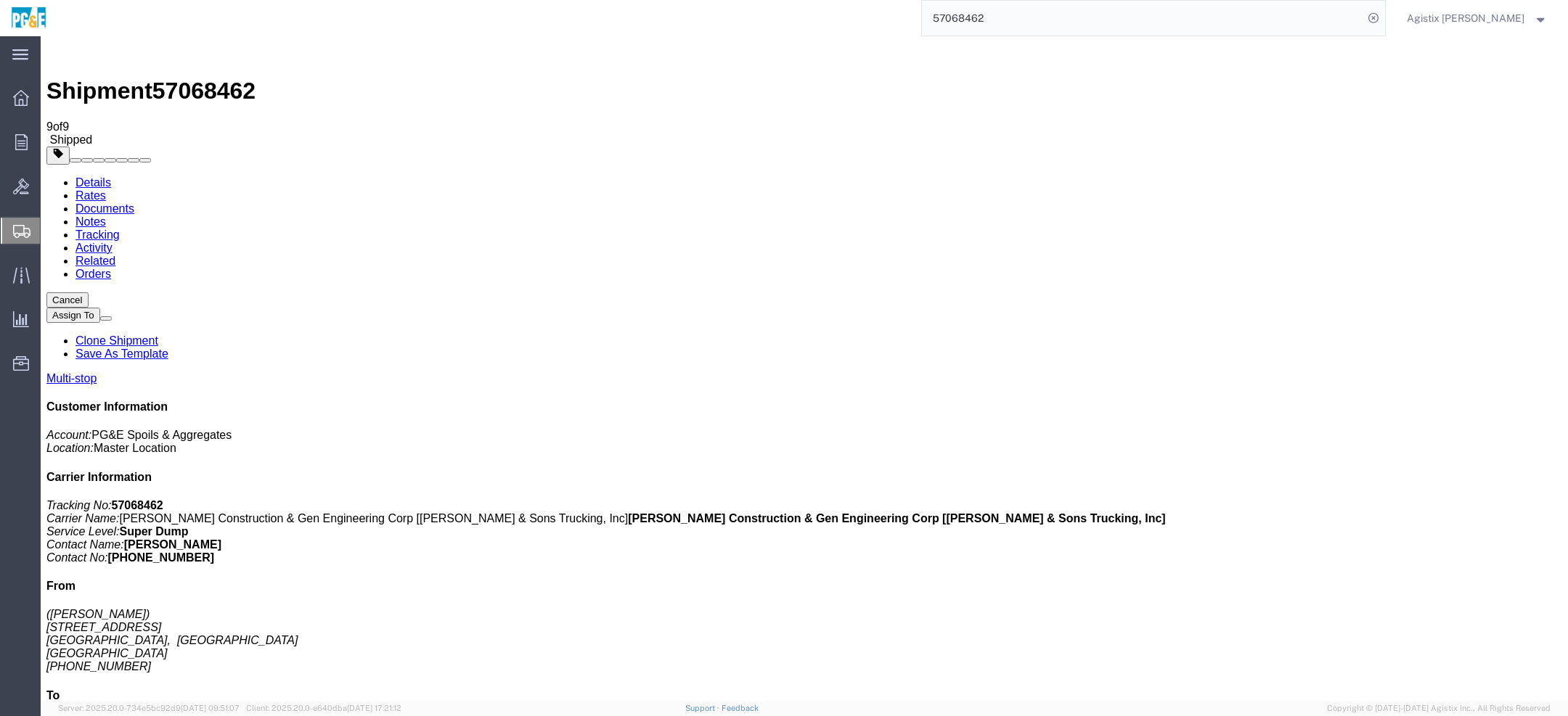
drag, startPoint x: 663, startPoint y: 179, endPoint x: 651, endPoint y: 183, distance: 12.6
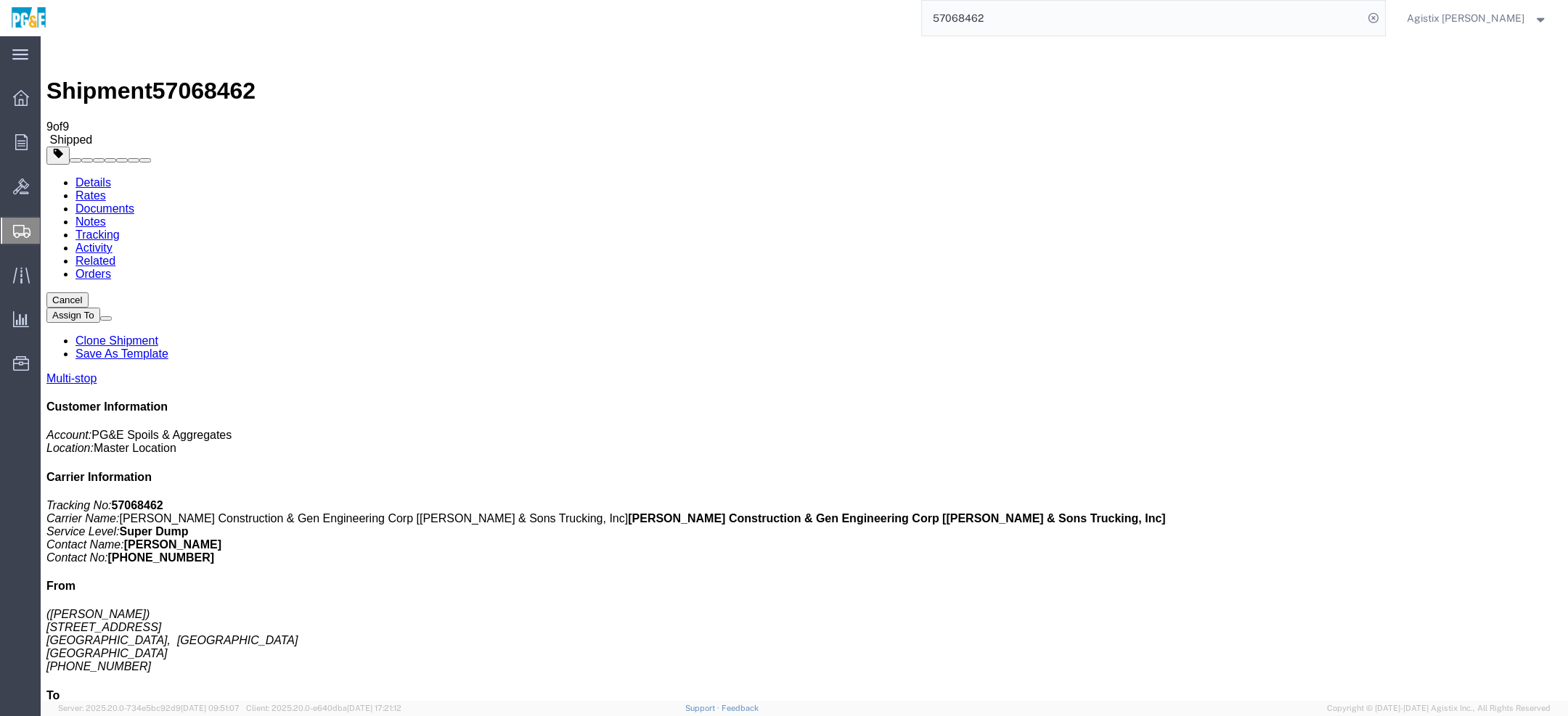
drag, startPoint x: 1041, startPoint y: 174, endPoint x: 1064, endPoint y: 174, distance: 23.0
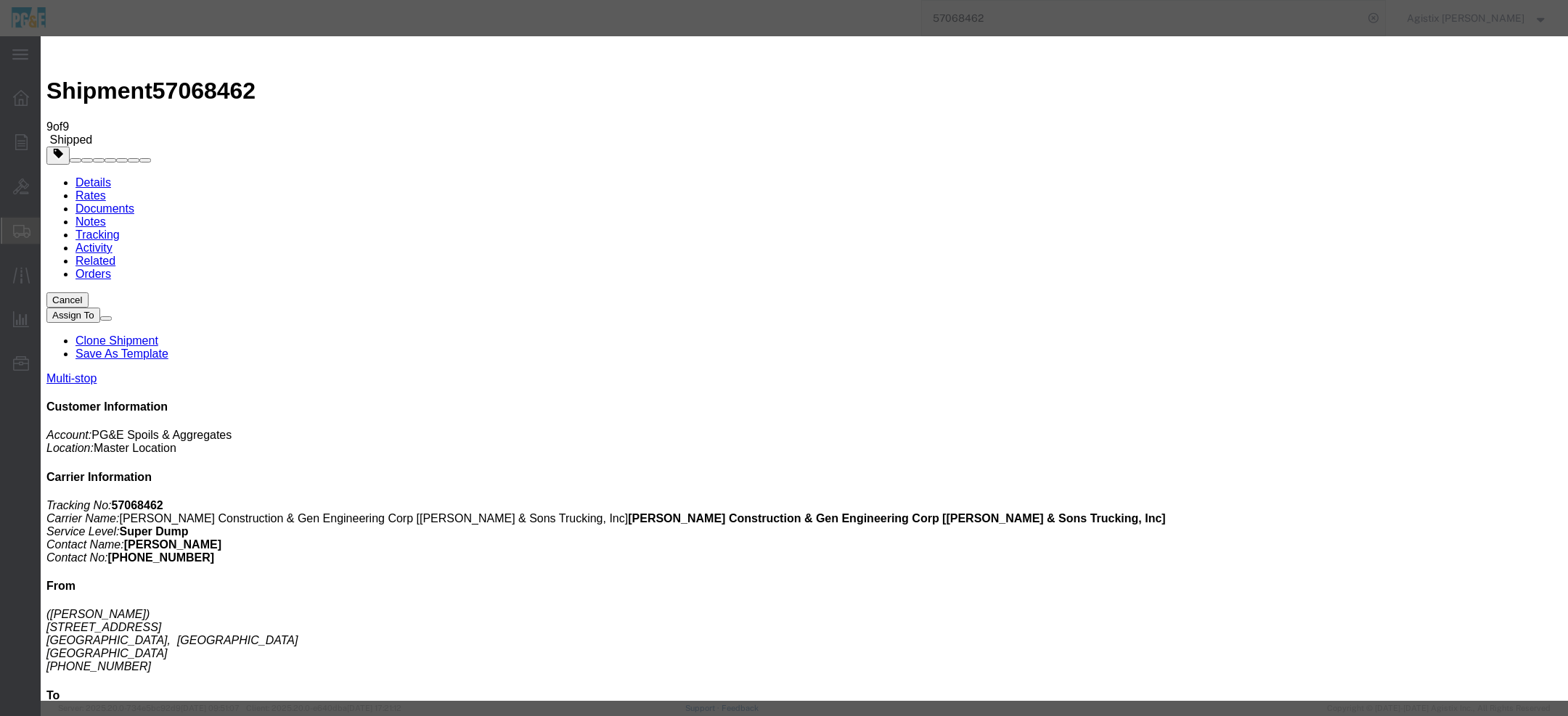
drag, startPoint x: 955, startPoint y: 103, endPoint x: 1015, endPoint y: 327, distance: 231.9
drag, startPoint x: 943, startPoint y: 70, endPoint x: 1087, endPoint y: 107, distance: 148.7
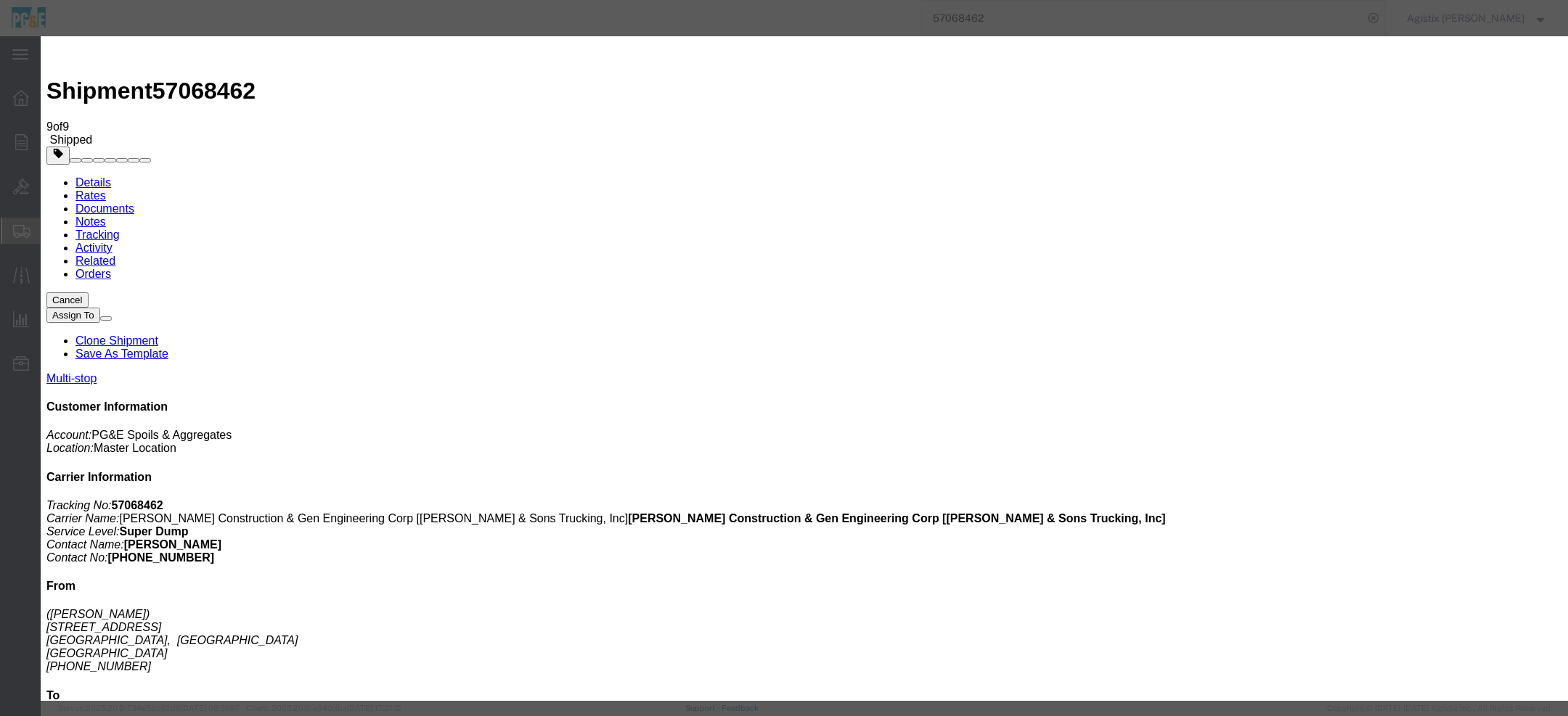
drag, startPoint x: 1086, startPoint y: 107, endPoint x: 985, endPoint y: 99, distance: 101.3
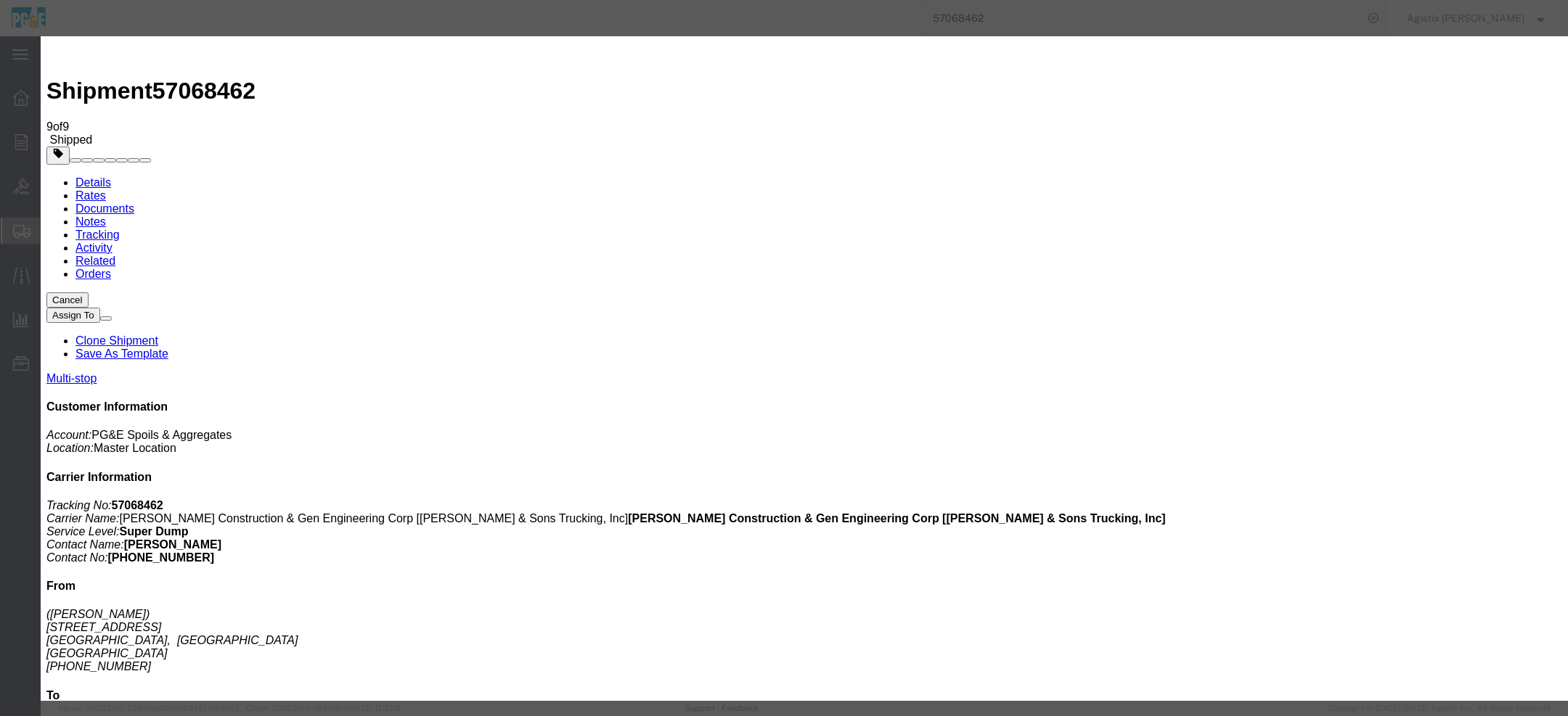
select select "{"pickupDeliveryInfoId": "123498084","pickupOrDelivery": "D","stopNum": "5","lo…"
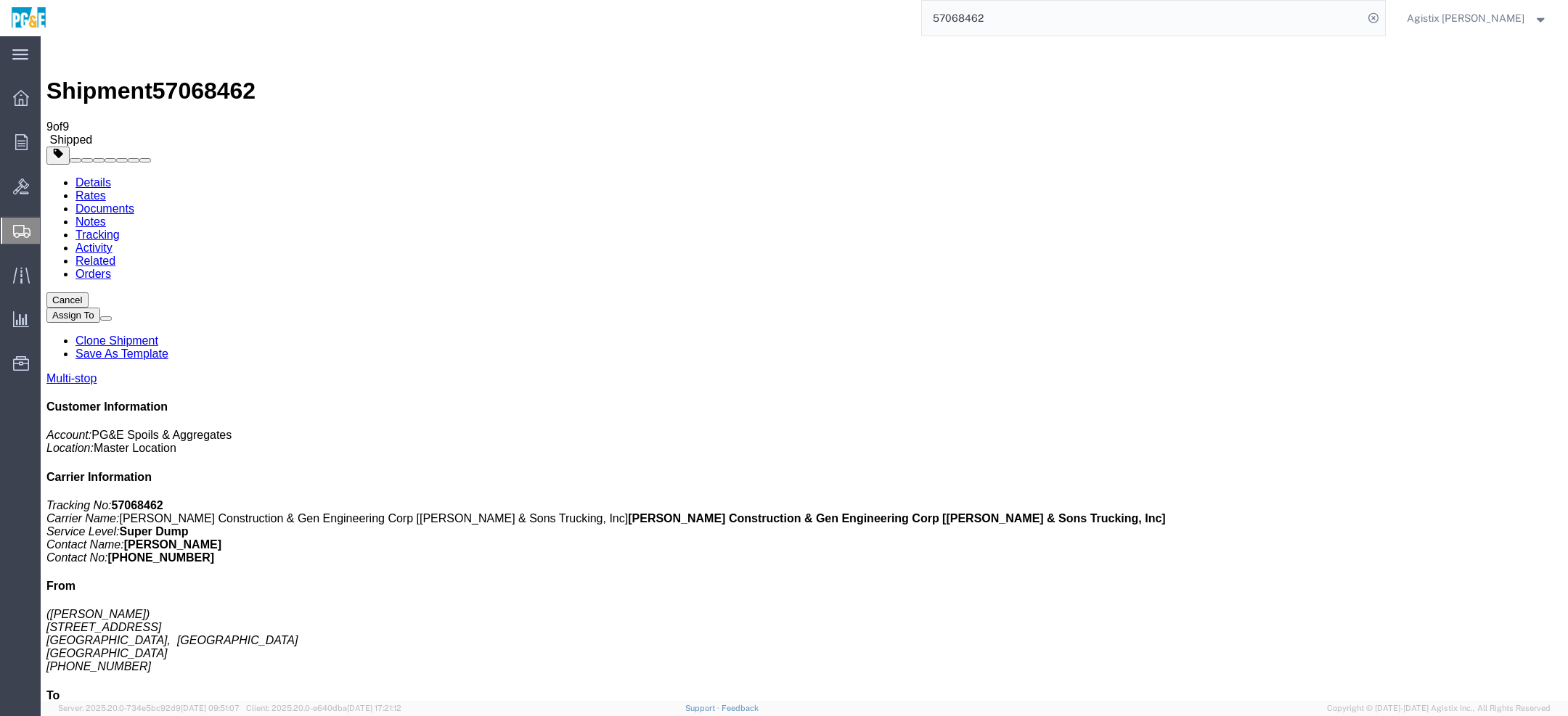
click at [227, 78] on span "57068462" at bounding box center [203, 91] width 103 height 26
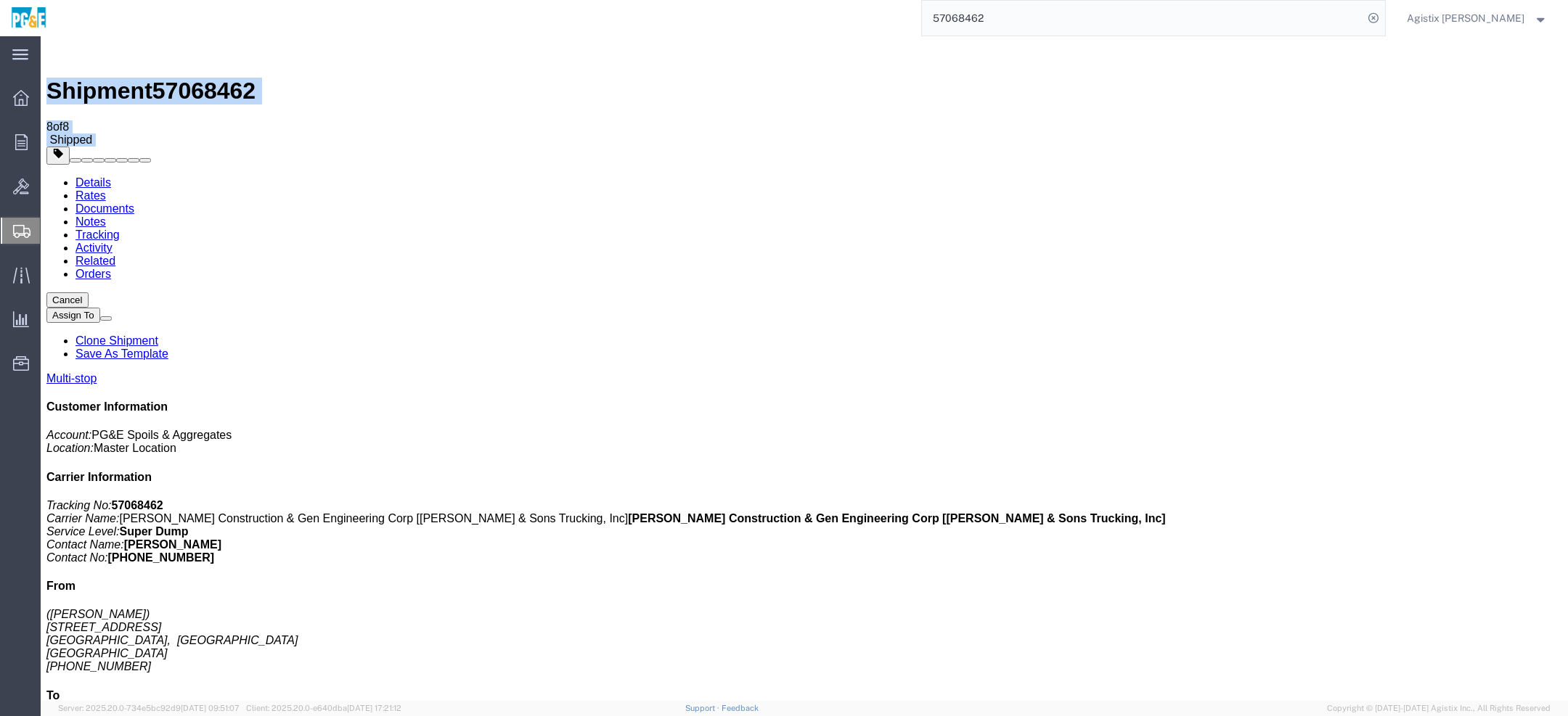
click at [227, 78] on span "57068462" at bounding box center [203, 91] width 103 height 26
drag, startPoint x: 652, startPoint y: 185, endPoint x: 620, endPoint y: 181, distance: 32.2
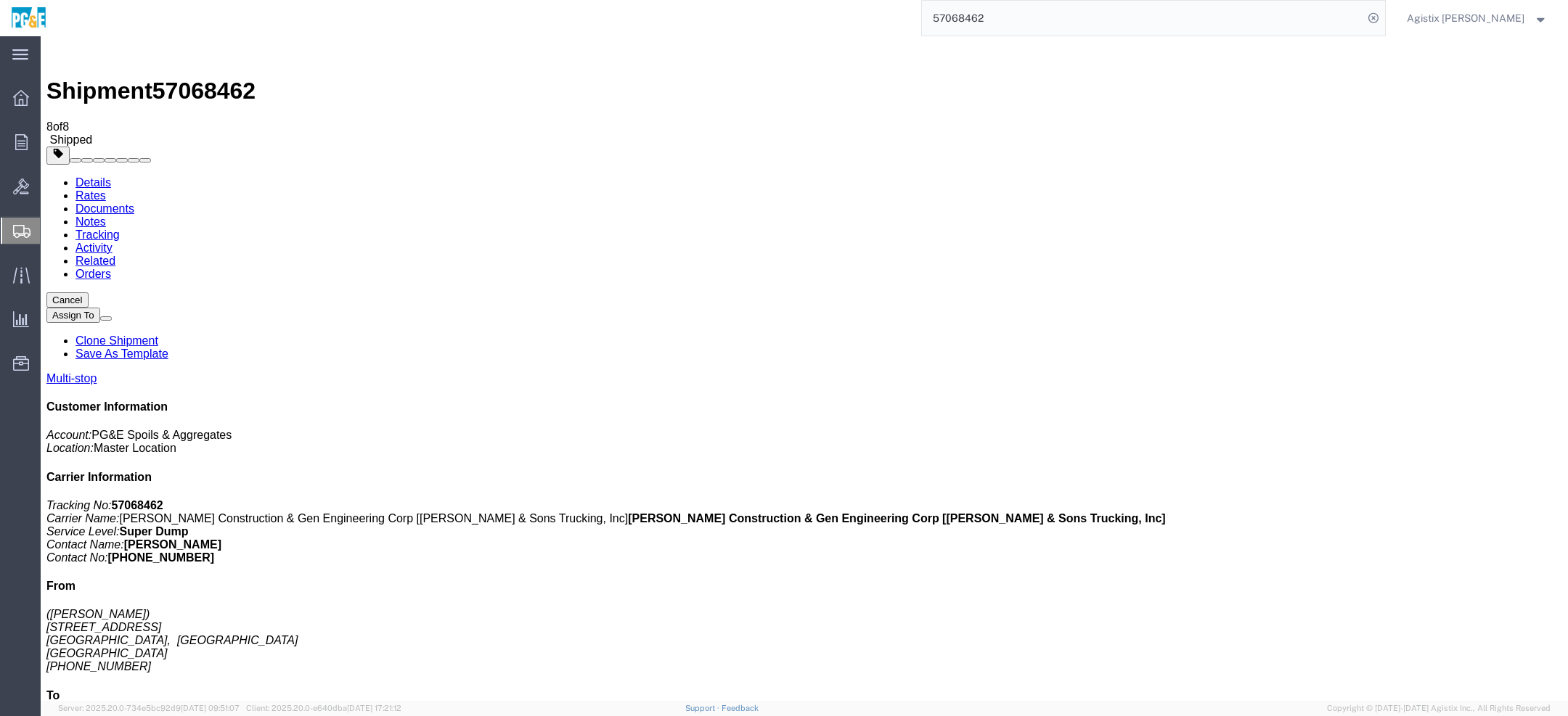
click at [1040, 19] on input "57068462" at bounding box center [1143, 18] width 441 height 35
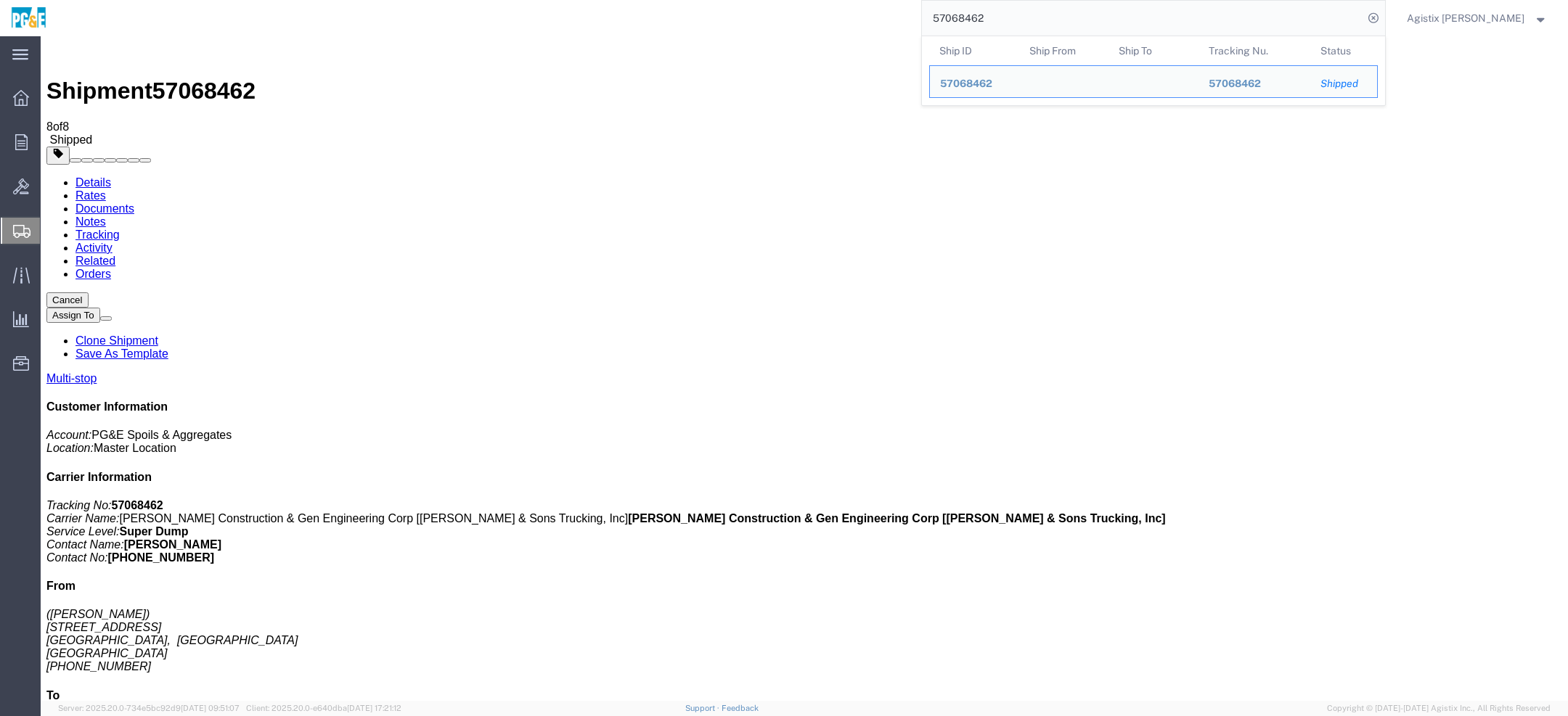
click at [906, 147] on div at bounding box center [804, 156] width 1516 height 18
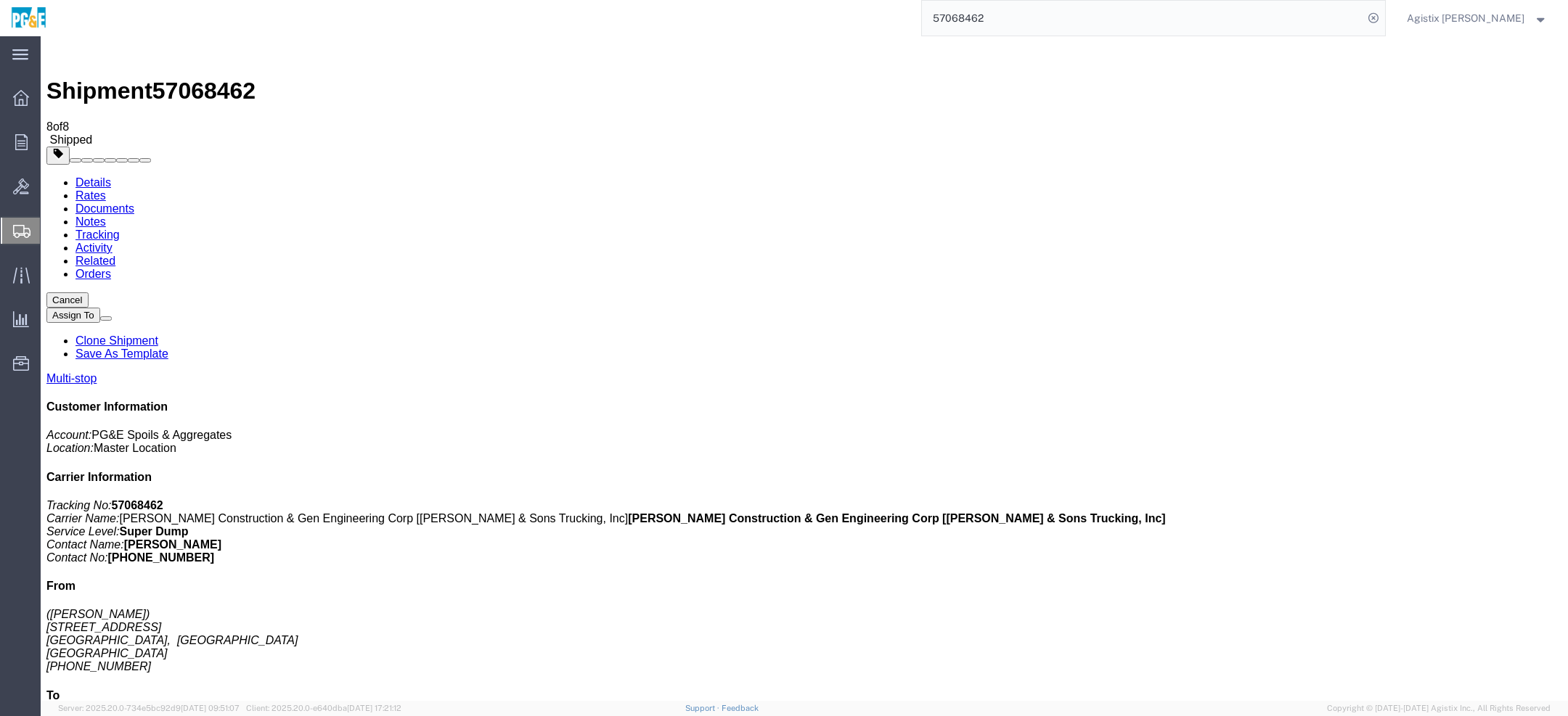
click at [1029, 27] on input "57068462" at bounding box center [1143, 18] width 441 height 35
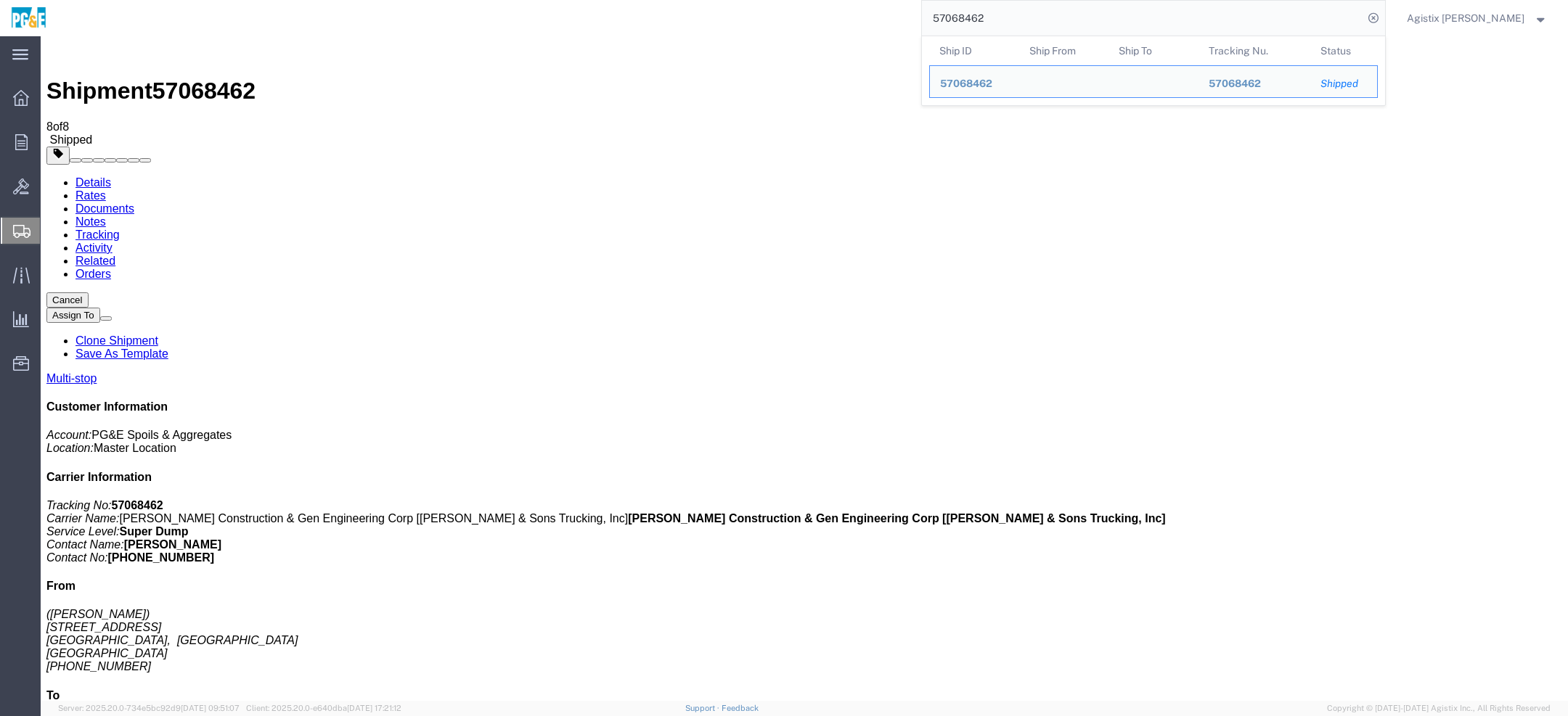
click at [813, 32] on div "57068462 Ship ID Ship From Ship To Tracking Nu. Status Ship ID 57068462 Ship Fr…" at bounding box center [721, 18] width 1328 height 36
click at [1099, 16] on input "57068462" at bounding box center [1143, 18] width 441 height 35
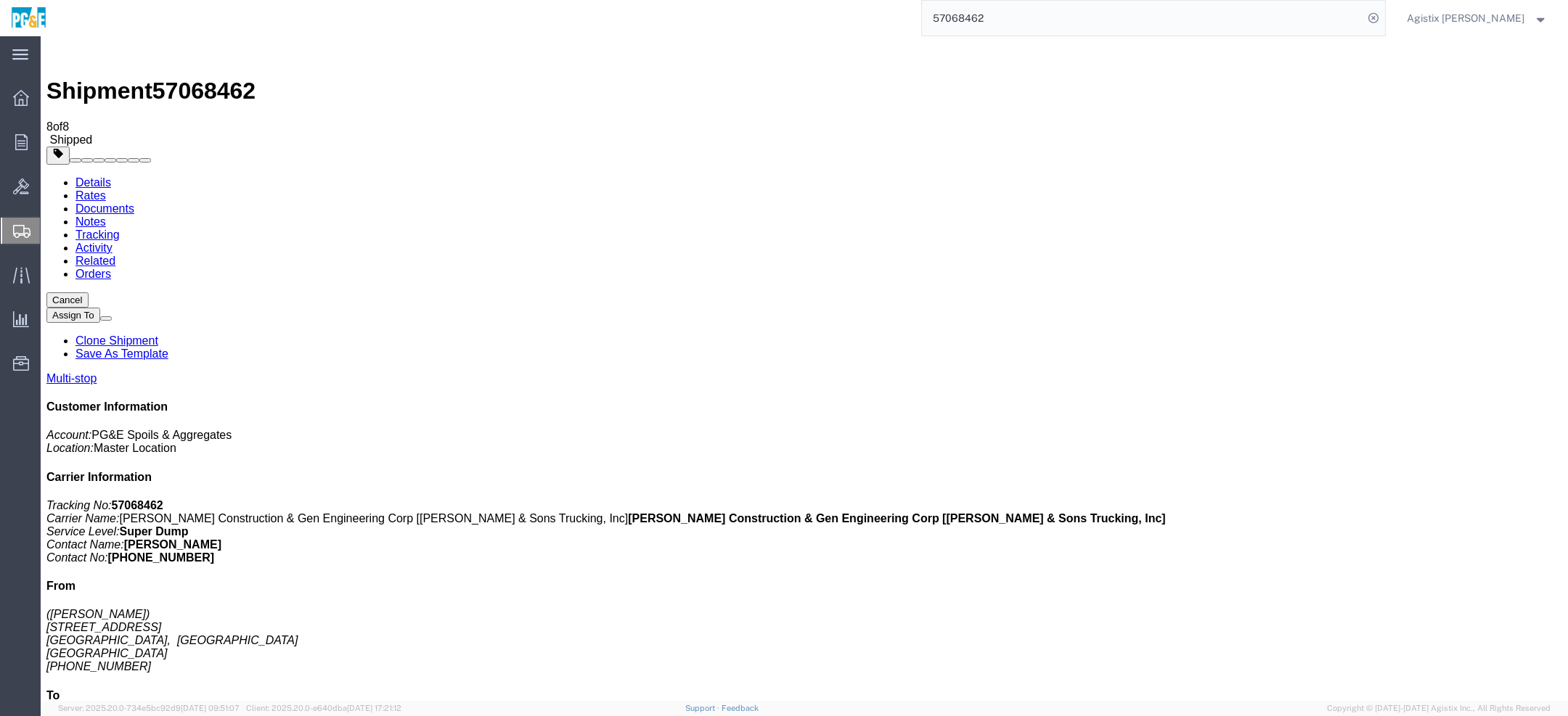
drag, startPoint x: 853, startPoint y: 182, endPoint x: 759, endPoint y: 179, distance: 94.0
drag, startPoint x: 759, startPoint y: 179, endPoint x: 841, endPoint y: 176, distance: 82.1
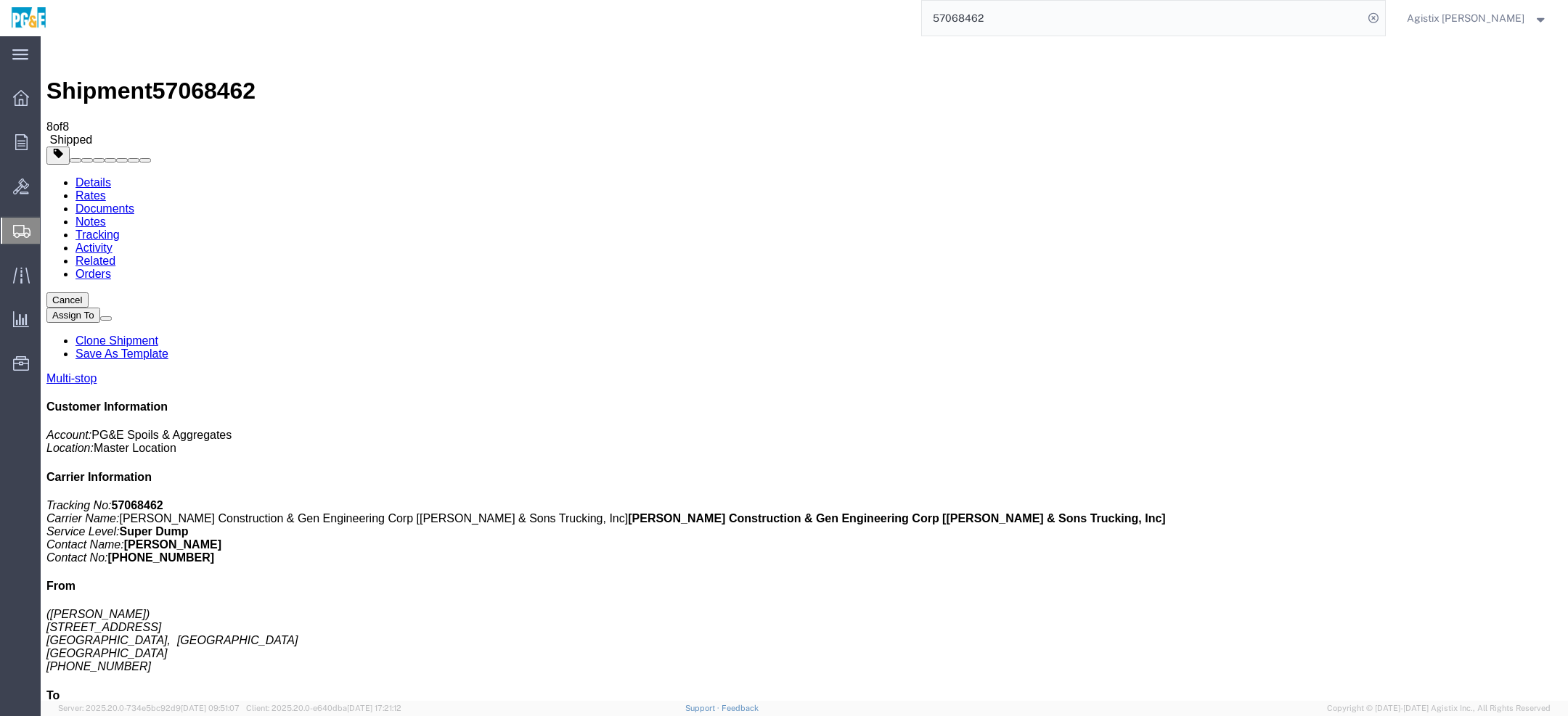
drag, startPoint x: 845, startPoint y: 181, endPoint x: 728, endPoint y: 173, distance: 117.3
drag, startPoint x: 1069, startPoint y: 176, endPoint x: 1085, endPoint y: 179, distance: 16.3
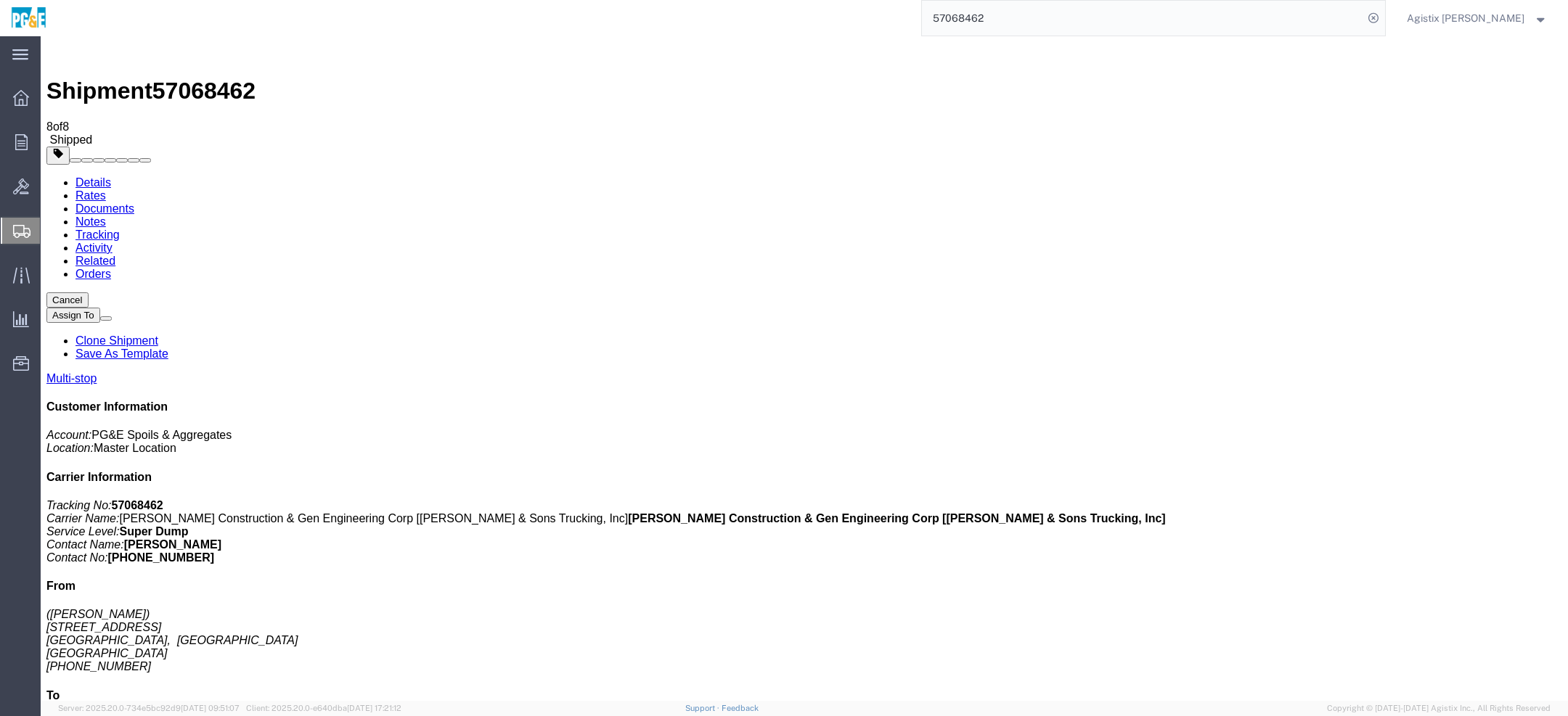
drag, startPoint x: 977, startPoint y: 191, endPoint x: 871, endPoint y: 191, distance: 106.0
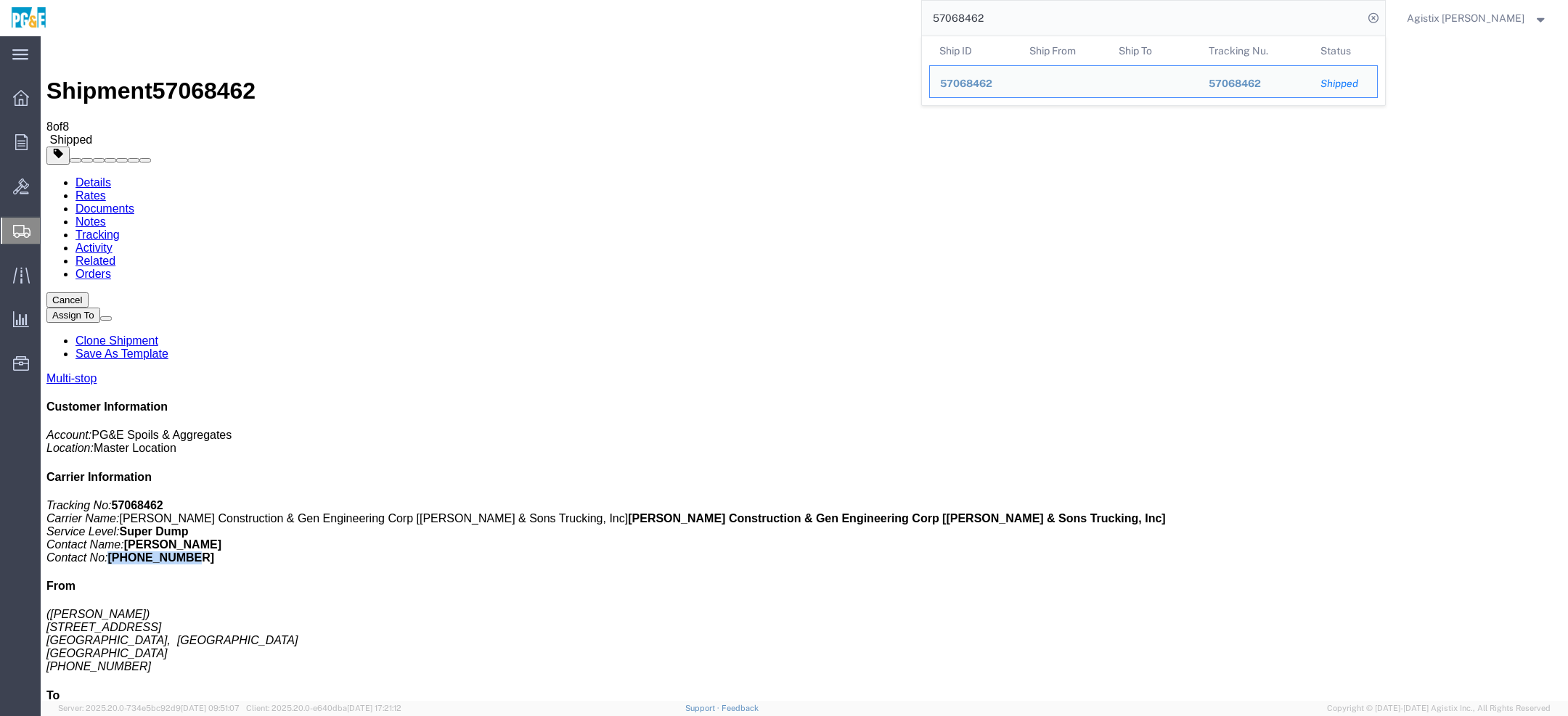
drag, startPoint x: 1361, startPoint y: 317, endPoint x: 1467, endPoint y: 316, distance: 106.0
click at [1465, 499] on p "Tracking No: 57068462 Carrier Name: Rick Martin Construction & Gen Engineering …" at bounding box center [804, 531] width 1516 height 65
copy b "[PHONE_NUMBER]"
drag, startPoint x: 1040, startPoint y: 17, endPoint x: 740, endPoint y: -1, distance: 300.5
click at [740, 0] on div "57068462 Ship ID Ship From Ship To Tracking Nu. Status Ship ID 57068462 Ship Fr…" at bounding box center [721, 18] width 1328 height 36
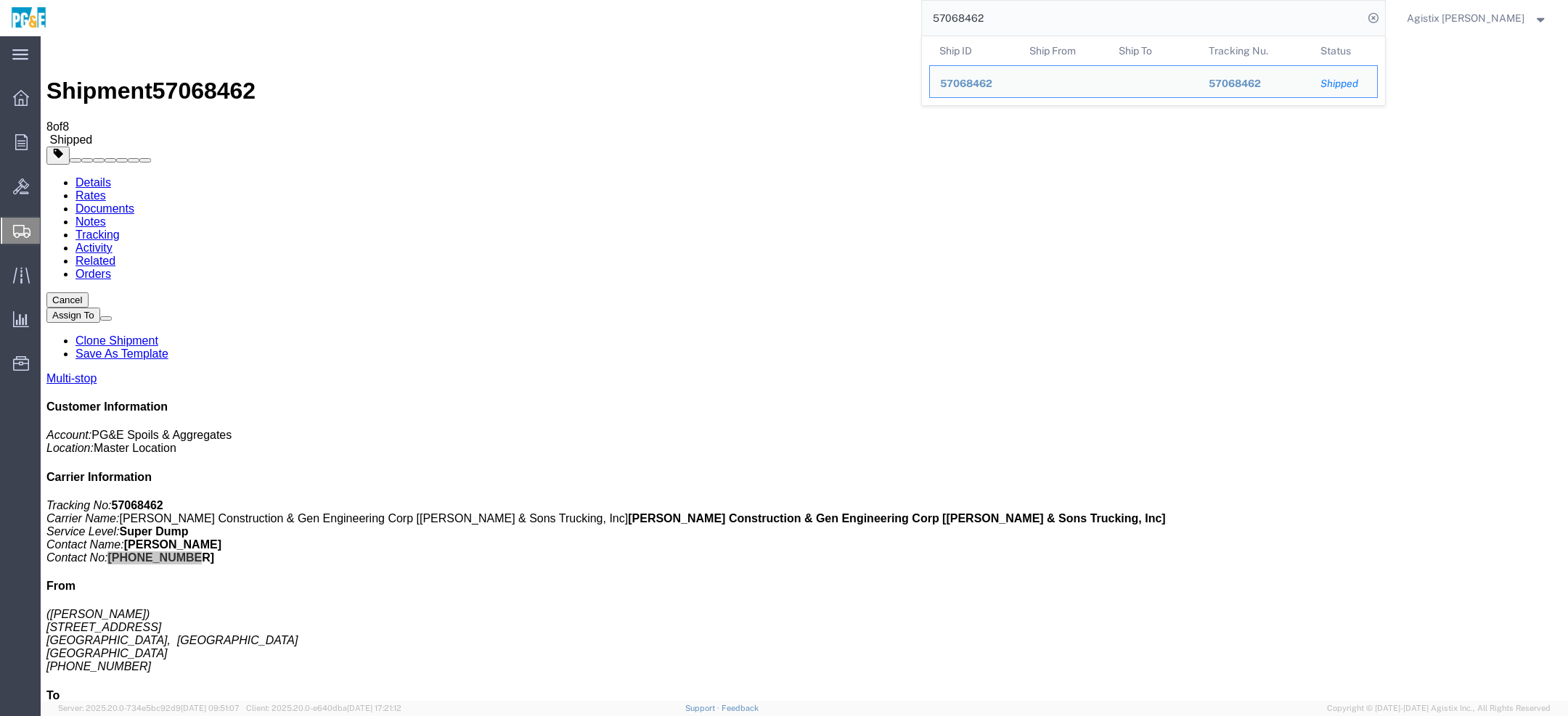
paste input "27067"
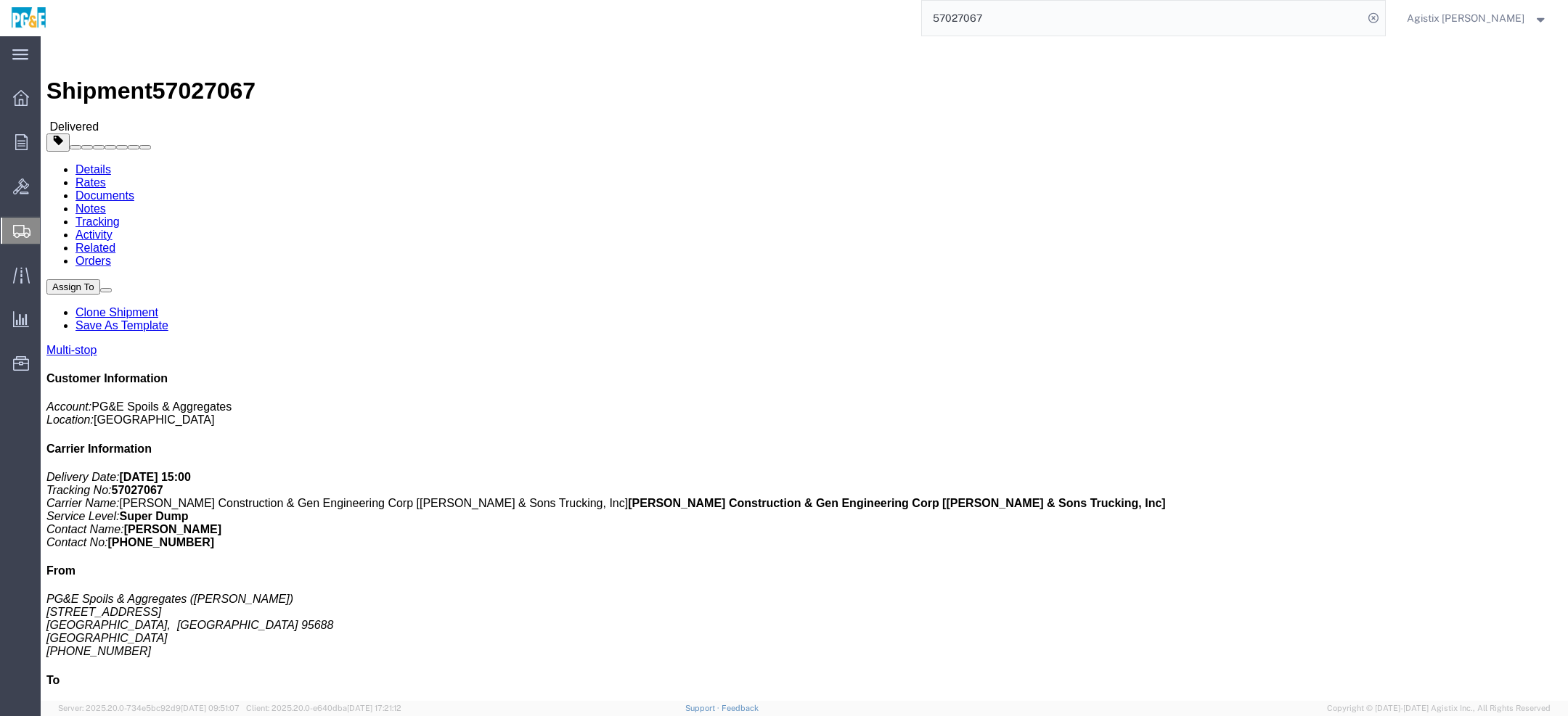
click link "Tracking"
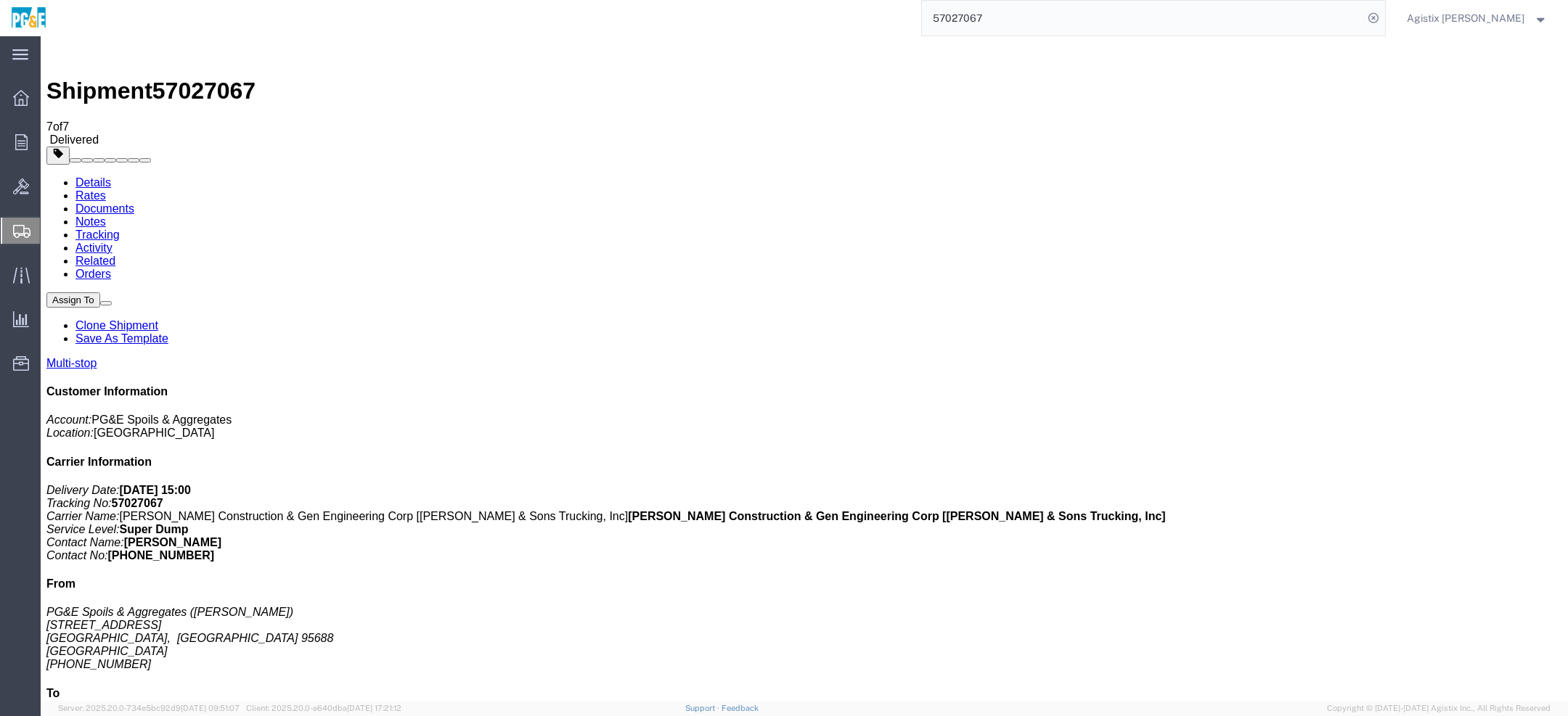
drag, startPoint x: 616, startPoint y: 181, endPoint x: 628, endPoint y: 182, distance: 12.0
drag, startPoint x: 627, startPoint y: 180, endPoint x: 651, endPoint y: 180, distance: 24.0
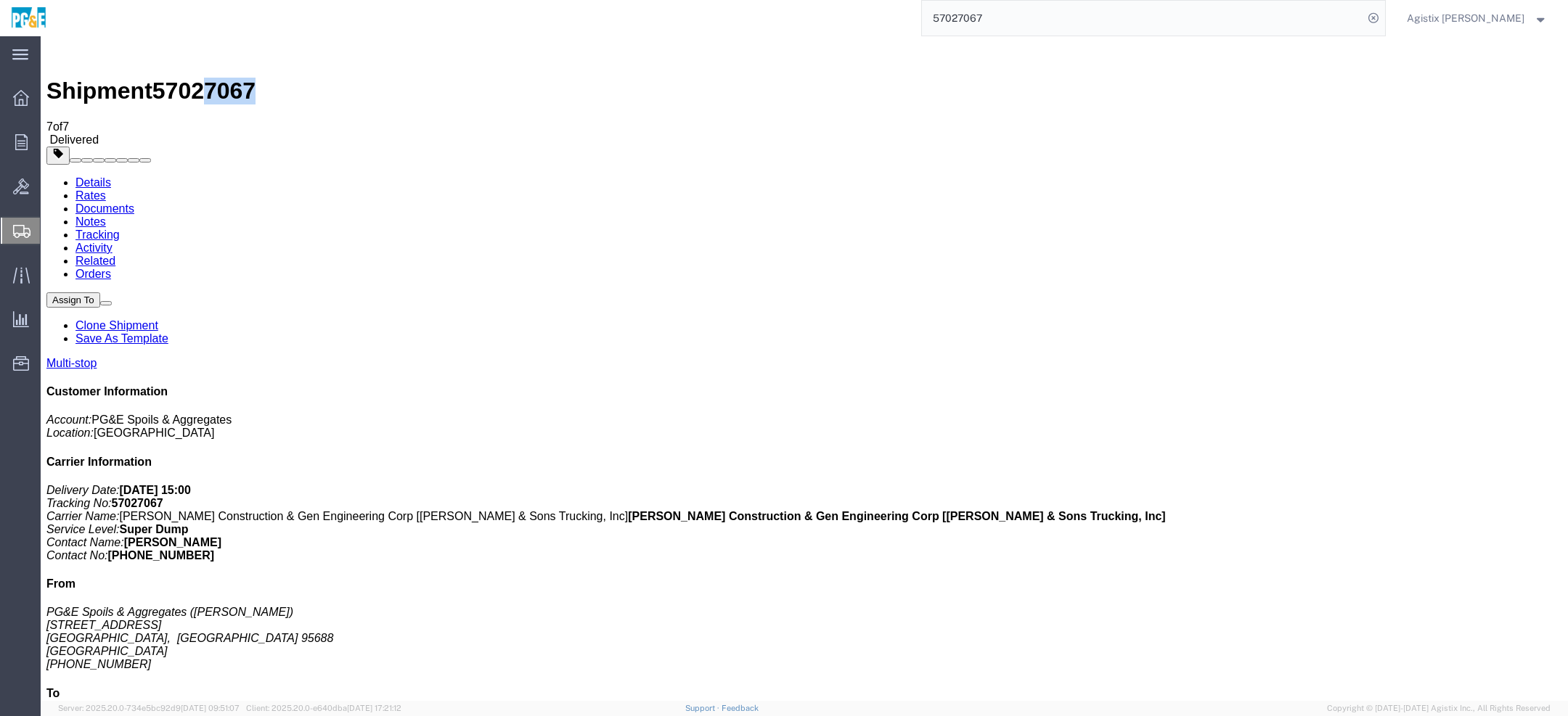
drag, startPoint x: 212, startPoint y: 50, endPoint x: 254, endPoint y: 51, distance: 42.0
click at [254, 51] on div "Shipment 57027067 7 of 7 Delivered" at bounding box center [804, 94] width 1516 height 104
drag, startPoint x: 726, startPoint y: 190, endPoint x: 757, endPoint y: 190, distance: 31.0
drag, startPoint x: 874, startPoint y: 174, endPoint x: 984, endPoint y: 172, distance: 110.0
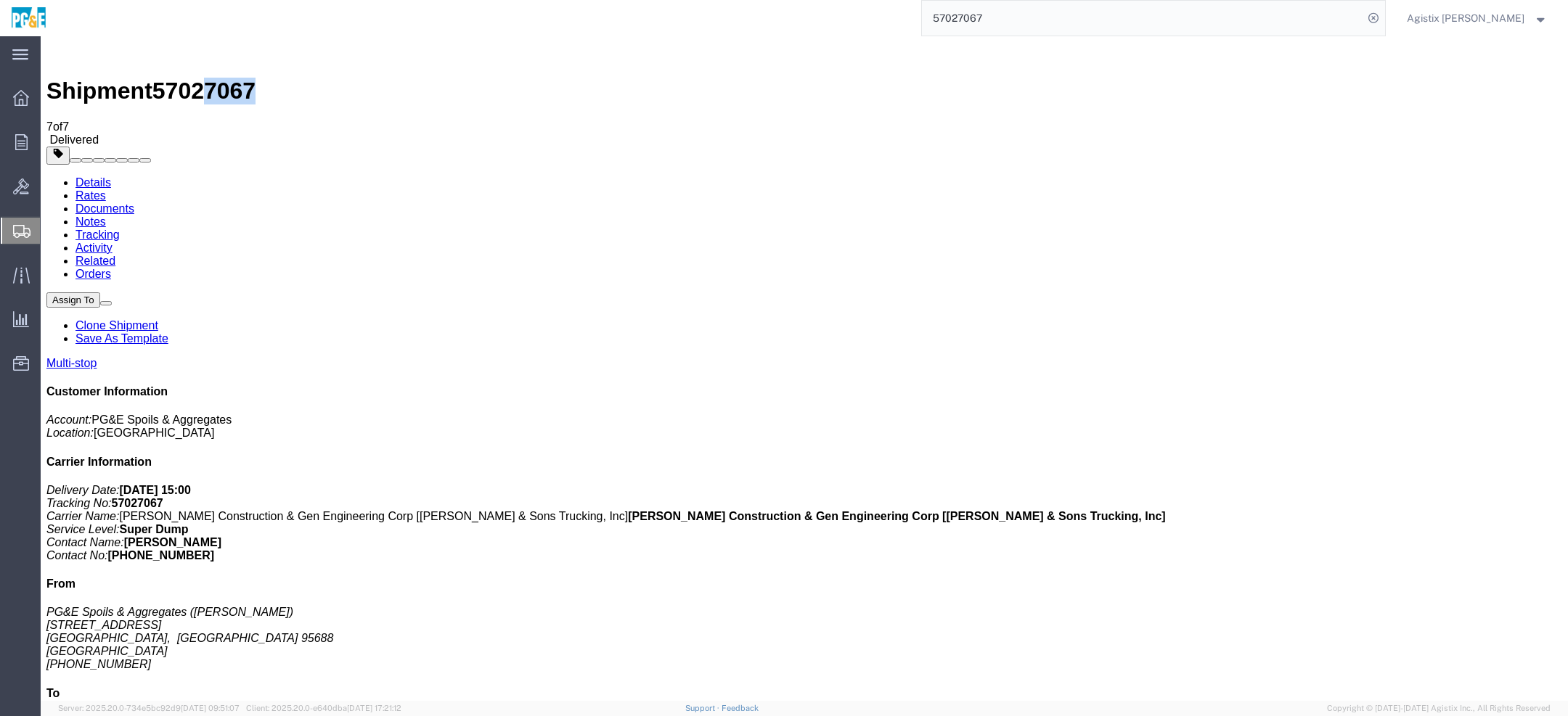
drag, startPoint x: 759, startPoint y: 185, endPoint x: 875, endPoint y: 181, distance: 116.1
drag, startPoint x: 651, startPoint y: 179, endPoint x: 716, endPoint y: 179, distance: 65.0
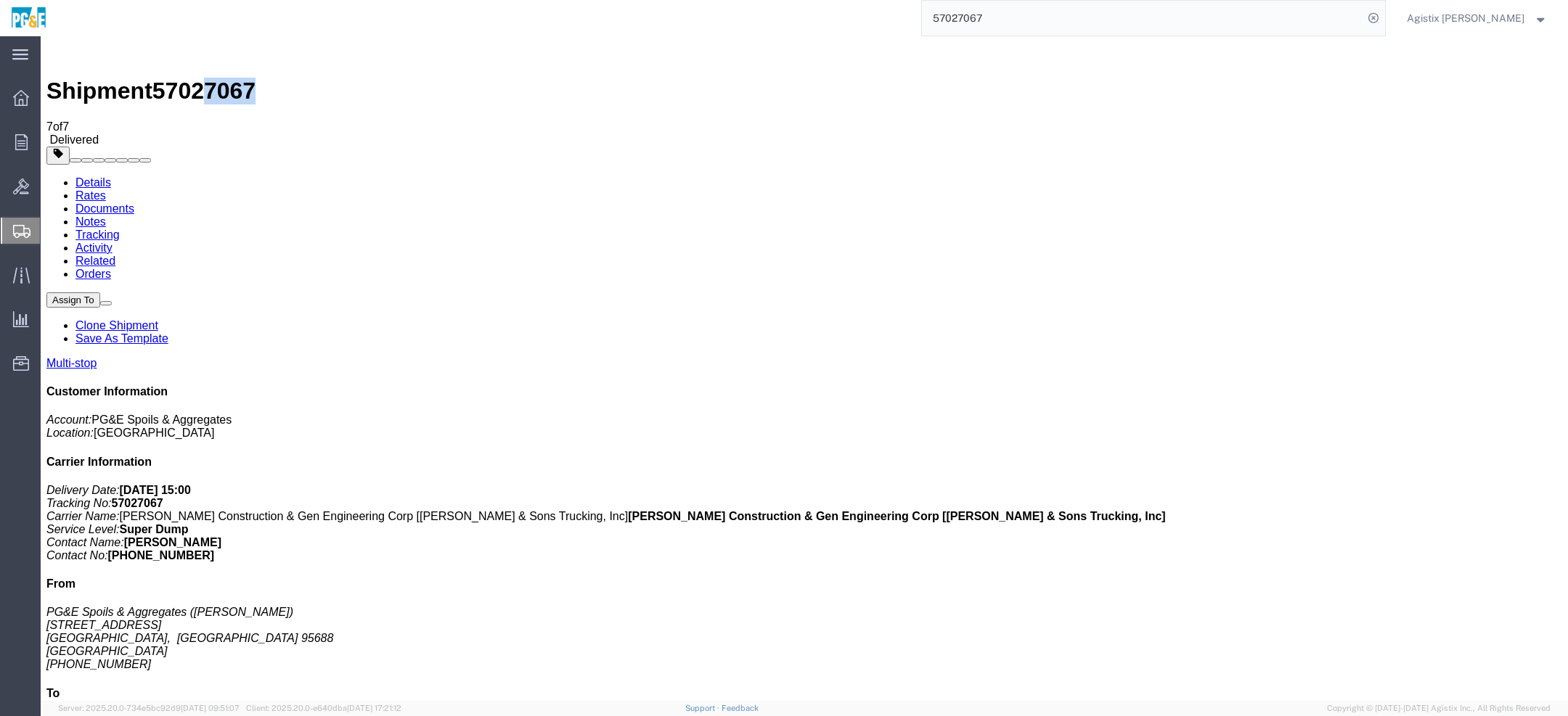
click at [134, 202] on link "Documents" at bounding box center [104, 208] width 59 height 12
click at [120, 229] on link "Tracking" at bounding box center [97, 235] width 44 height 12
drag, startPoint x: 873, startPoint y: 180, endPoint x: 858, endPoint y: 181, distance: 15.0
drag, startPoint x: 1087, startPoint y: 185, endPoint x: 1192, endPoint y: 182, distance: 105.0
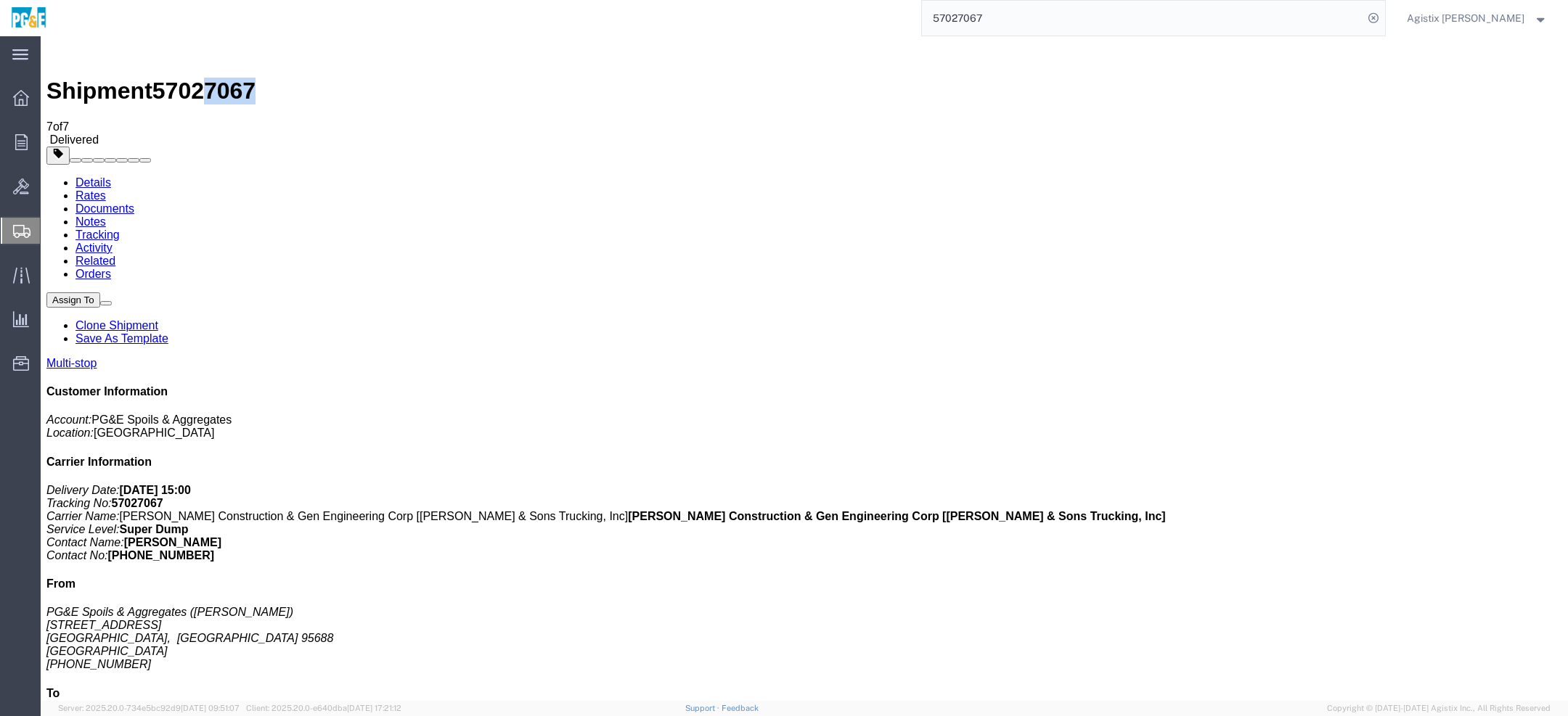
drag, startPoint x: 987, startPoint y: 186, endPoint x: 1091, endPoint y: 186, distance: 104.0
drag, startPoint x: 859, startPoint y: 188, endPoint x: 964, endPoint y: 188, distance: 105.0
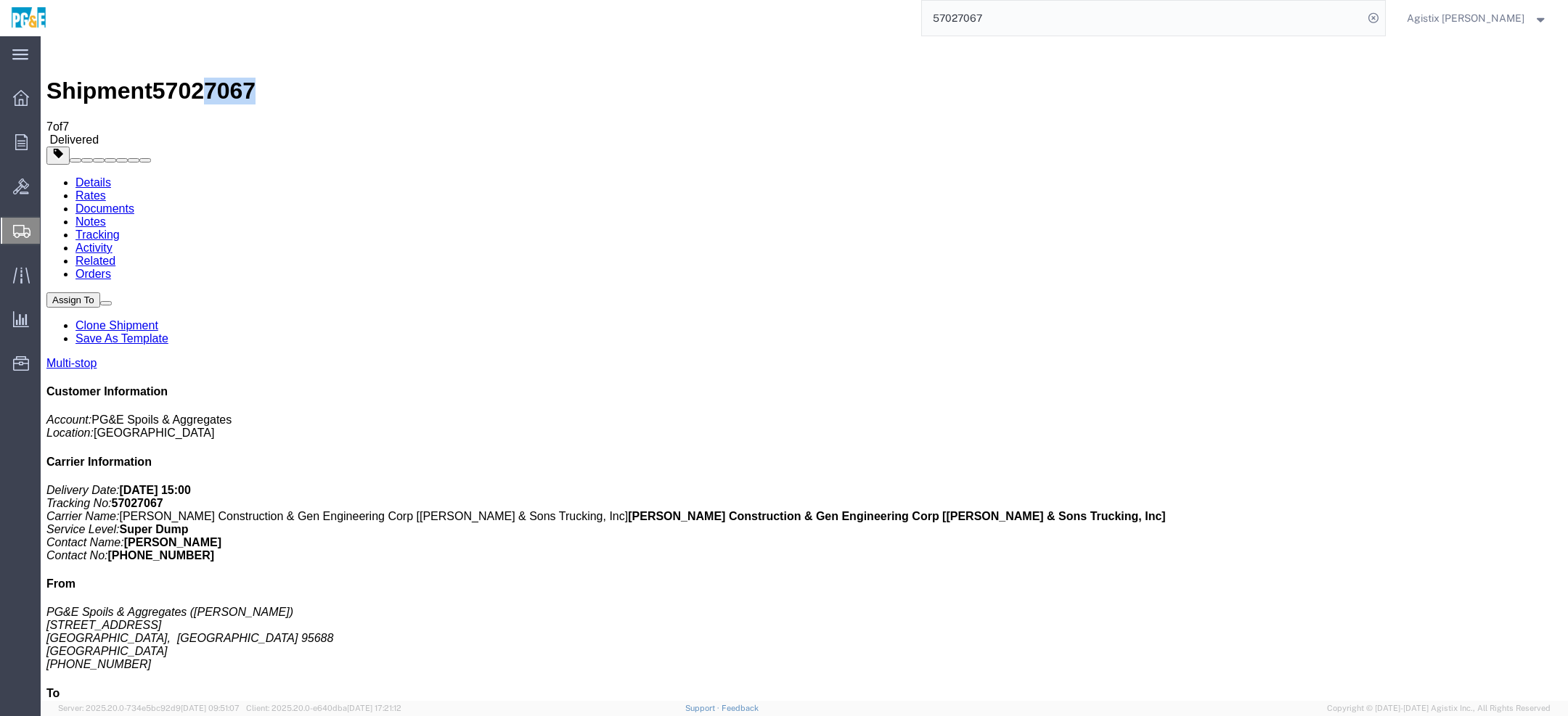
drag, startPoint x: 1190, startPoint y: 181, endPoint x: 1175, endPoint y: 180, distance: 15.0
drag, startPoint x: 1091, startPoint y: 180, endPoint x: 1069, endPoint y: 179, distance: 22.0
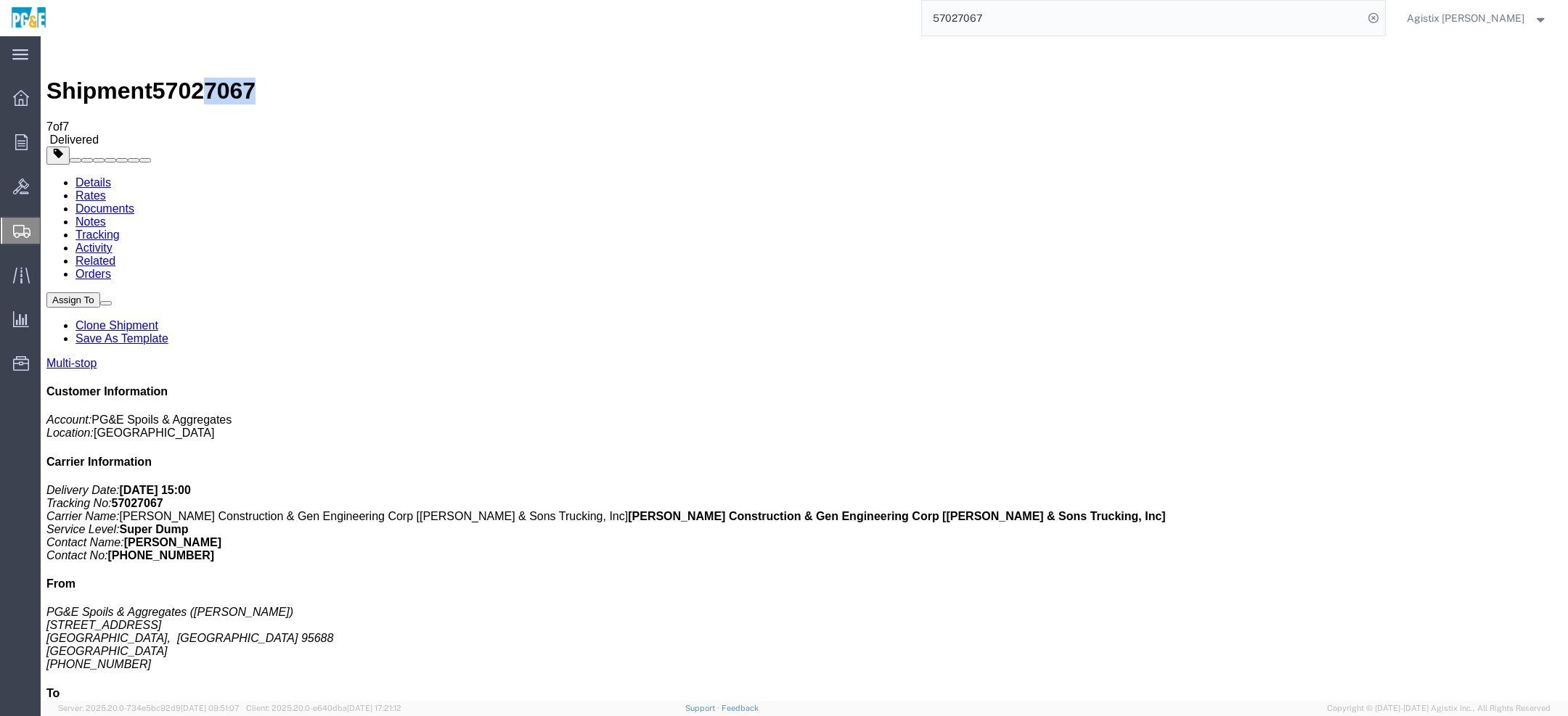
drag, startPoint x: 964, startPoint y: 185, endPoint x: 951, endPoint y: 185, distance: 13.0
drag, startPoint x: 1178, startPoint y: 186, endPoint x: 1202, endPoint y: 186, distance: 24.0
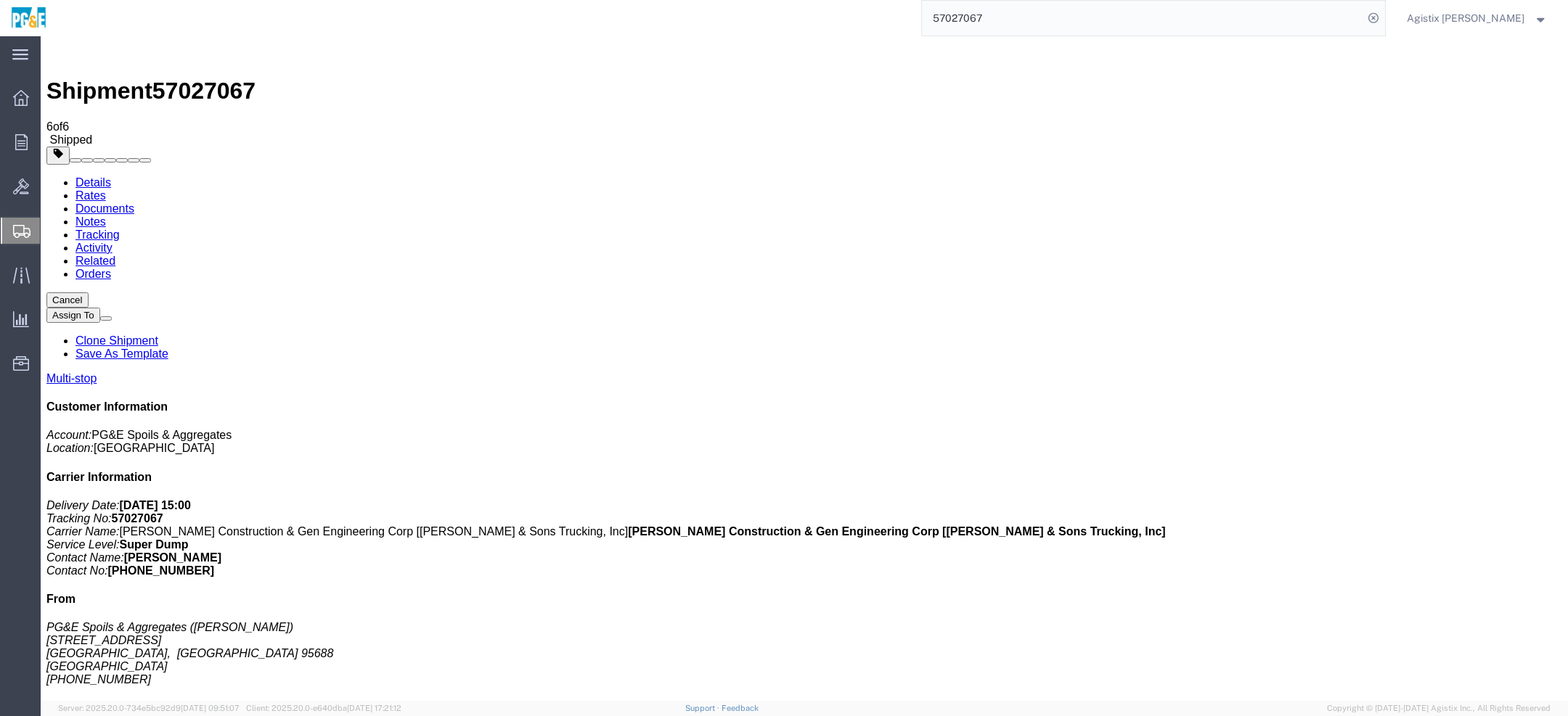
click at [211, 78] on span "57027067" at bounding box center [203, 91] width 103 height 26
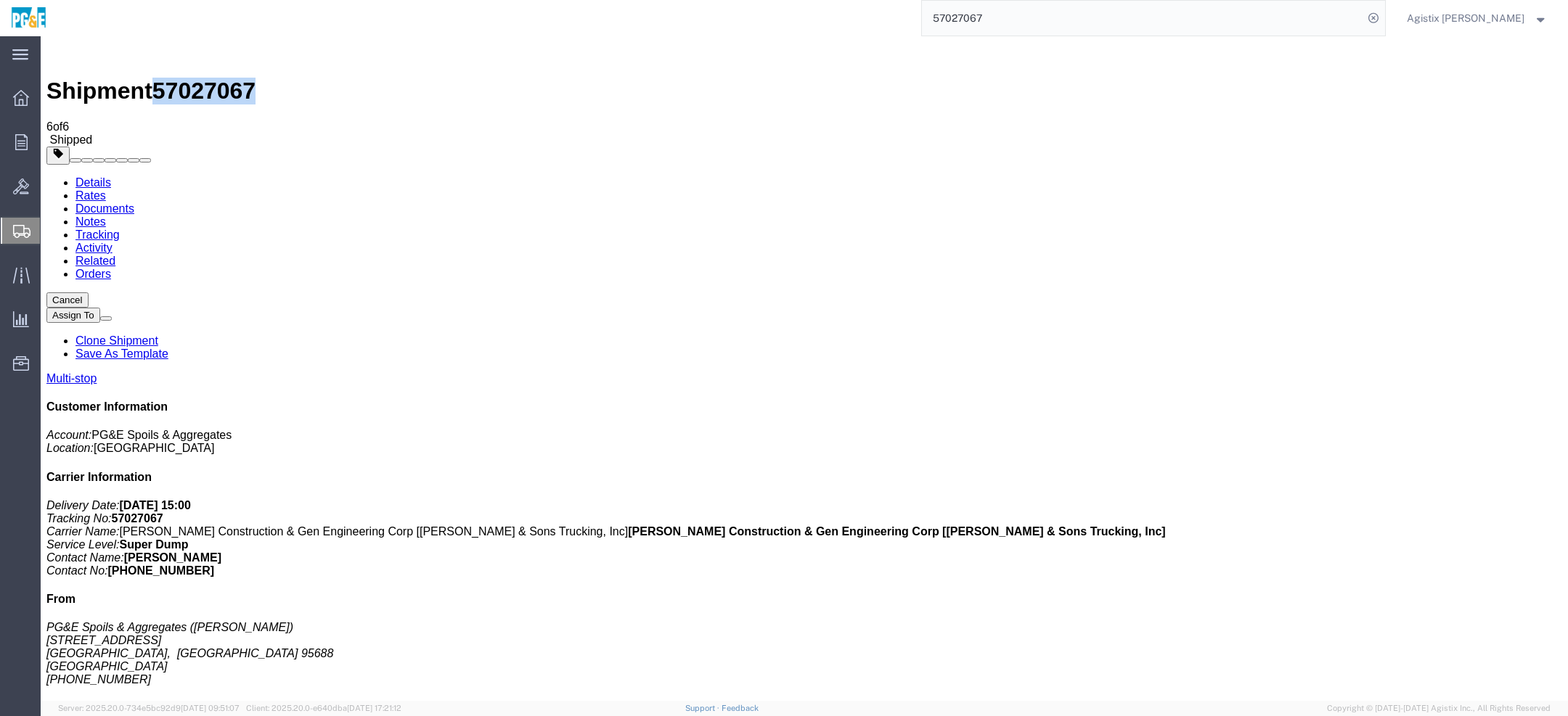
click at [211, 78] on span "57027067" at bounding box center [203, 91] width 103 height 26
click at [120, 229] on link "Tracking" at bounding box center [97, 235] width 44 height 12
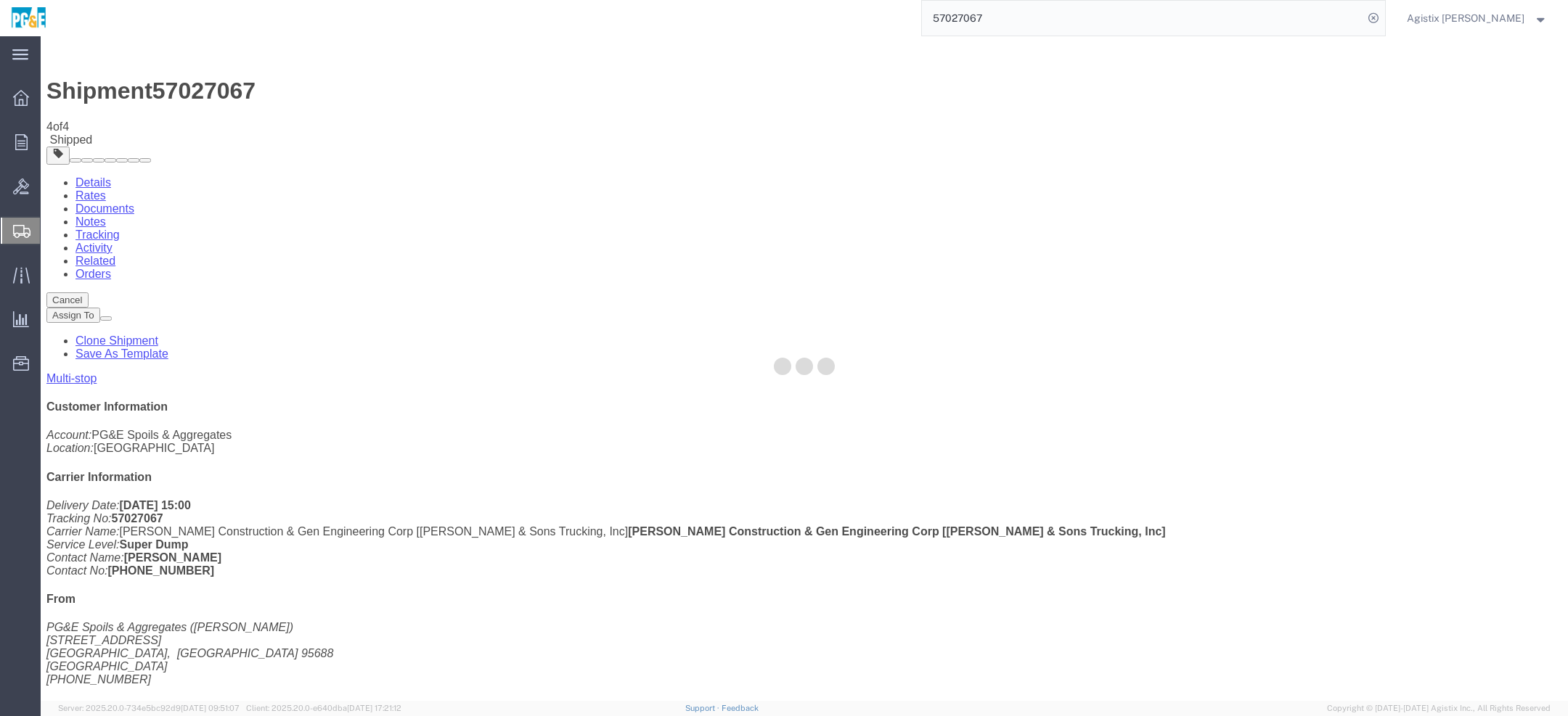
click at [310, 96] on div at bounding box center [805, 368] width 1528 height 665
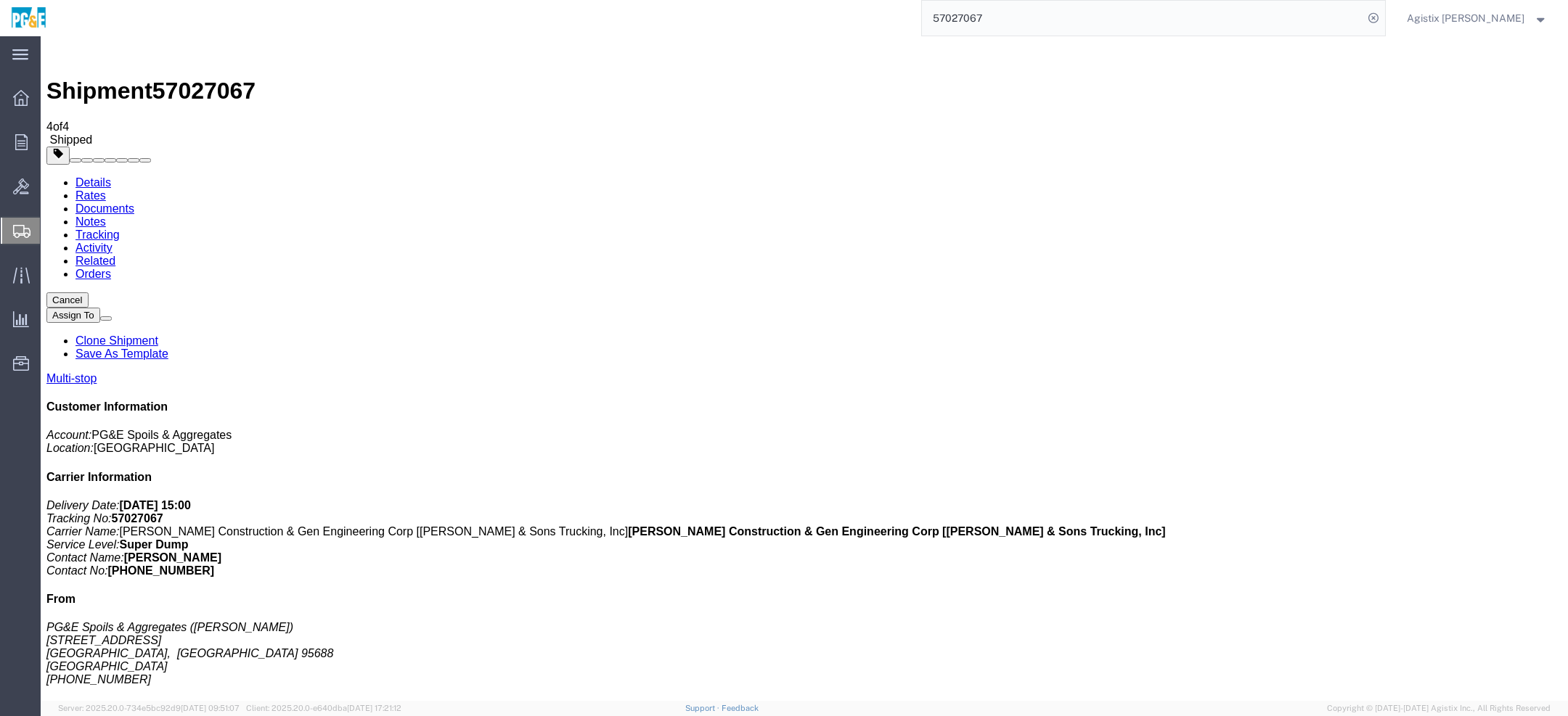
drag, startPoint x: 272, startPoint y: 54, endPoint x: 323, endPoint y: 56, distance: 51.0
click at [323, 56] on div "Shipment 57027067 4 of 4 Shipped" at bounding box center [804, 94] width 1516 height 104
click at [92, 133] on span "Shipped" at bounding box center [71, 139] width 43 height 12
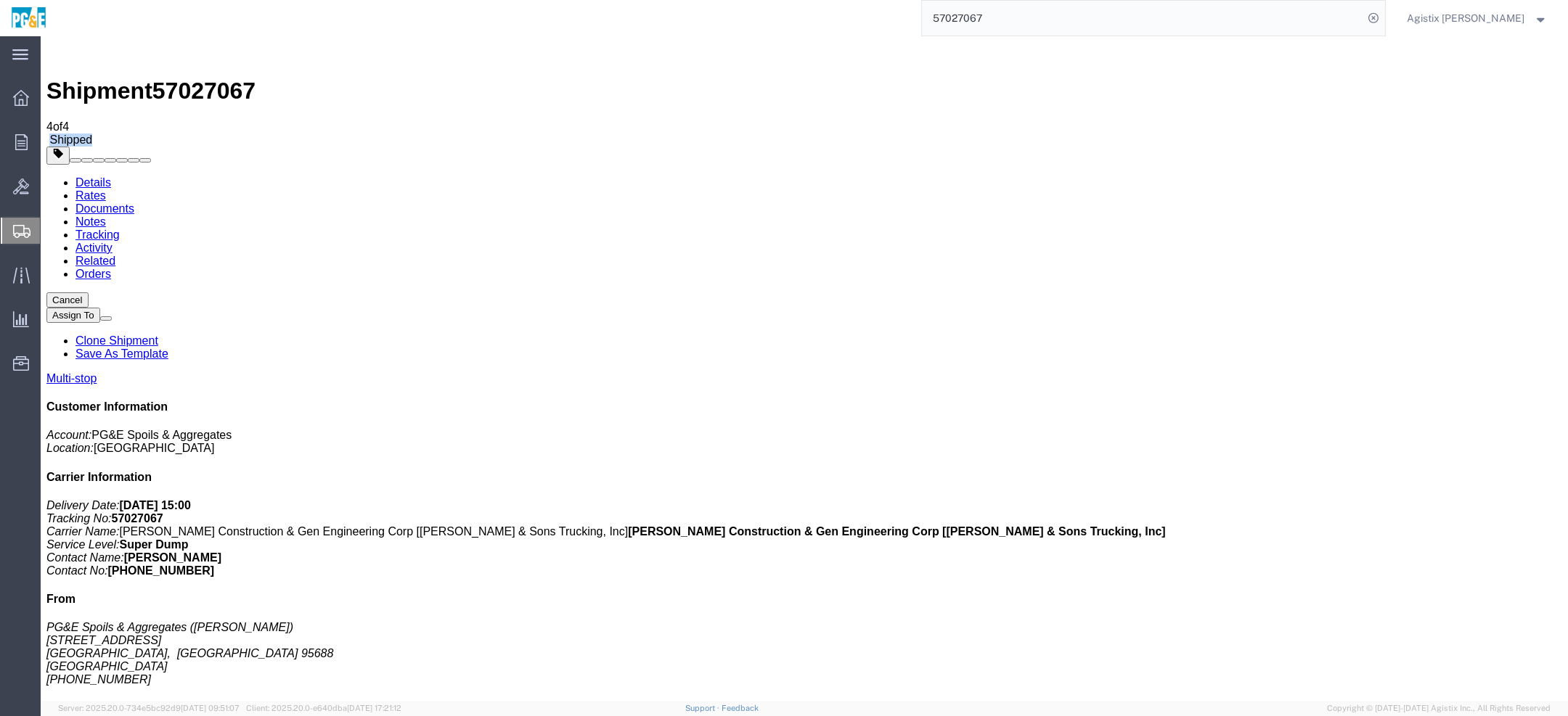
click at [92, 133] on span "Shipped" at bounding box center [71, 139] width 43 height 12
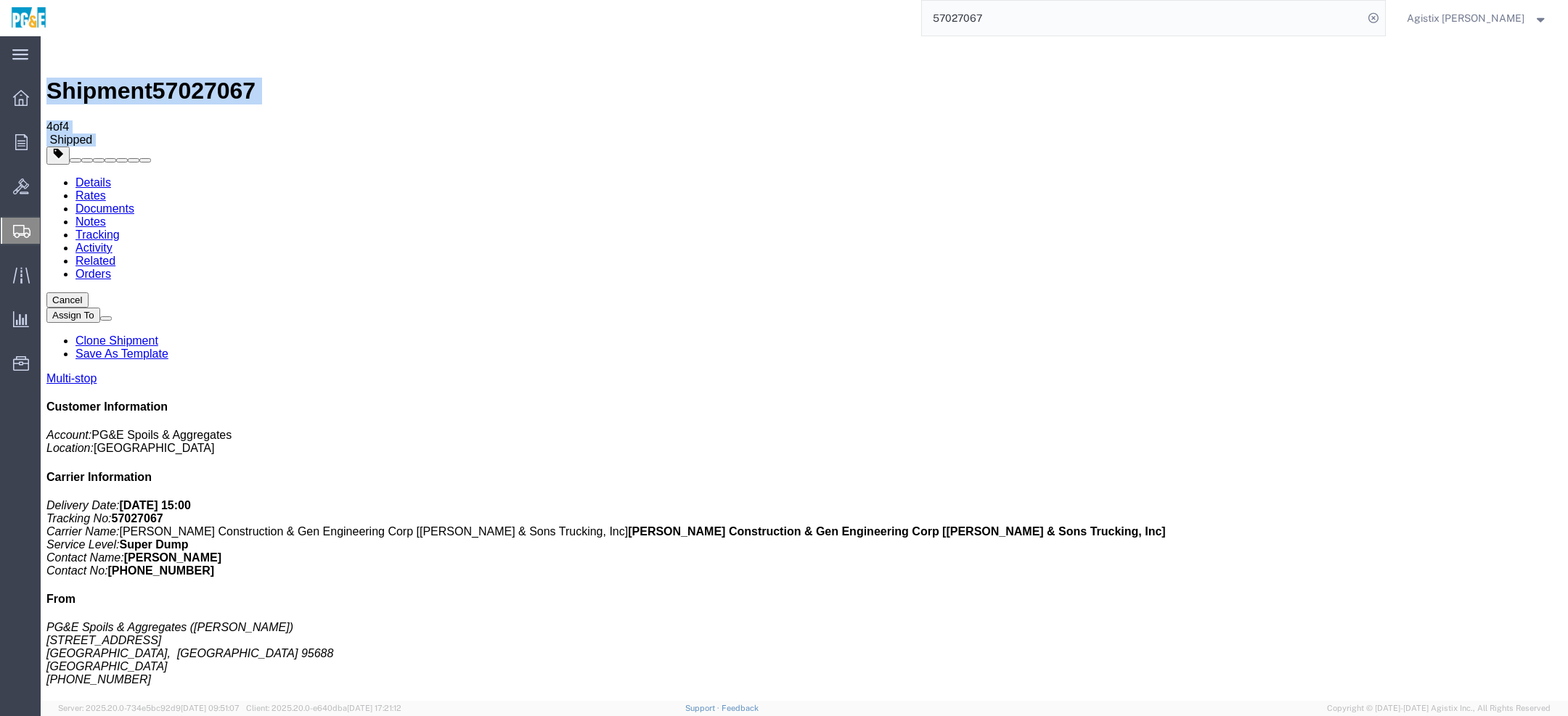
click at [92, 133] on span "Shipped" at bounding box center [71, 139] width 43 height 12
drag, startPoint x: 173, startPoint y: 56, endPoint x: 249, endPoint y: 49, distance: 76.3
click at [249, 78] on span "57027067" at bounding box center [203, 91] width 103 height 26
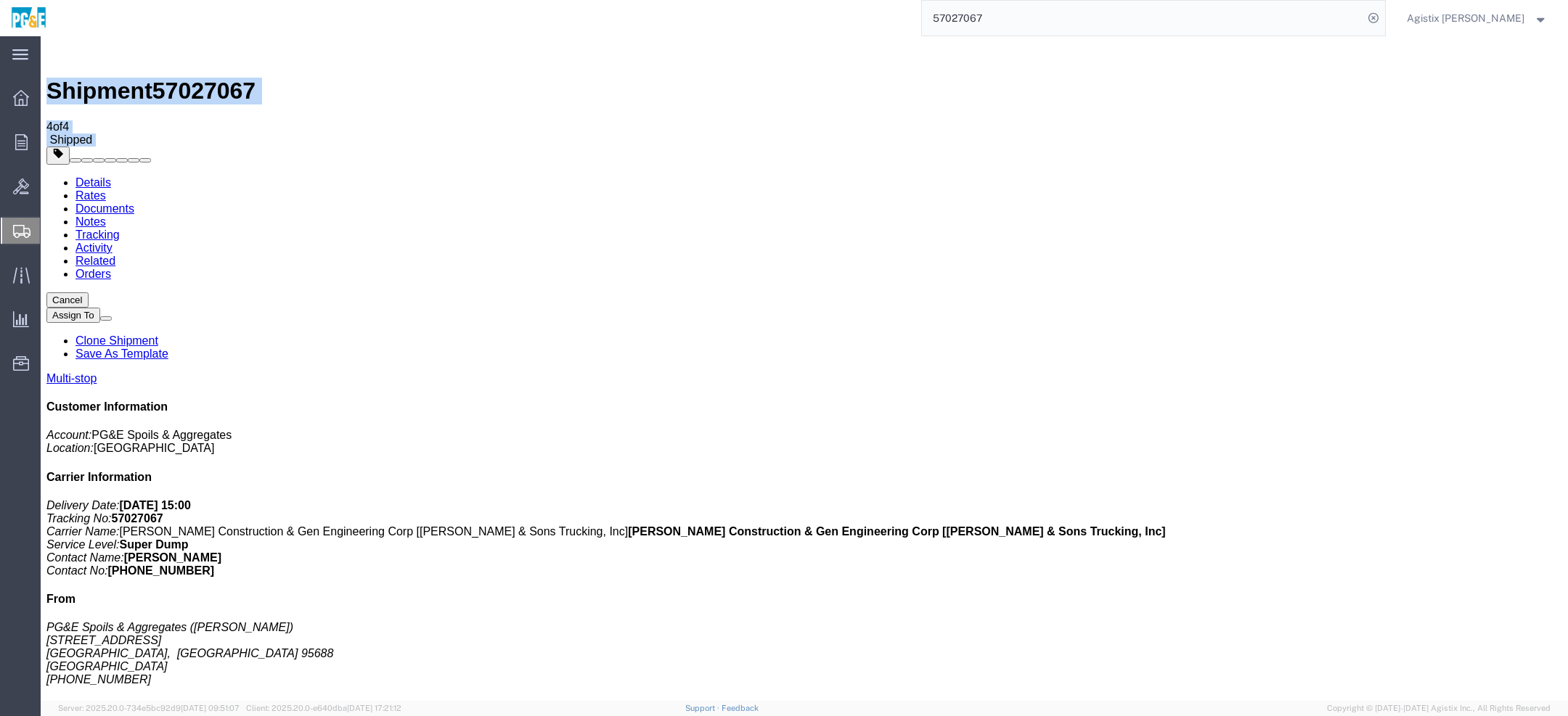
click at [249, 78] on span "57027067" at bounding box center [203, 91] width 103 height 26
click at [239, 78] on span "57027067" at bounding box center [203, 91] width 103 height 26
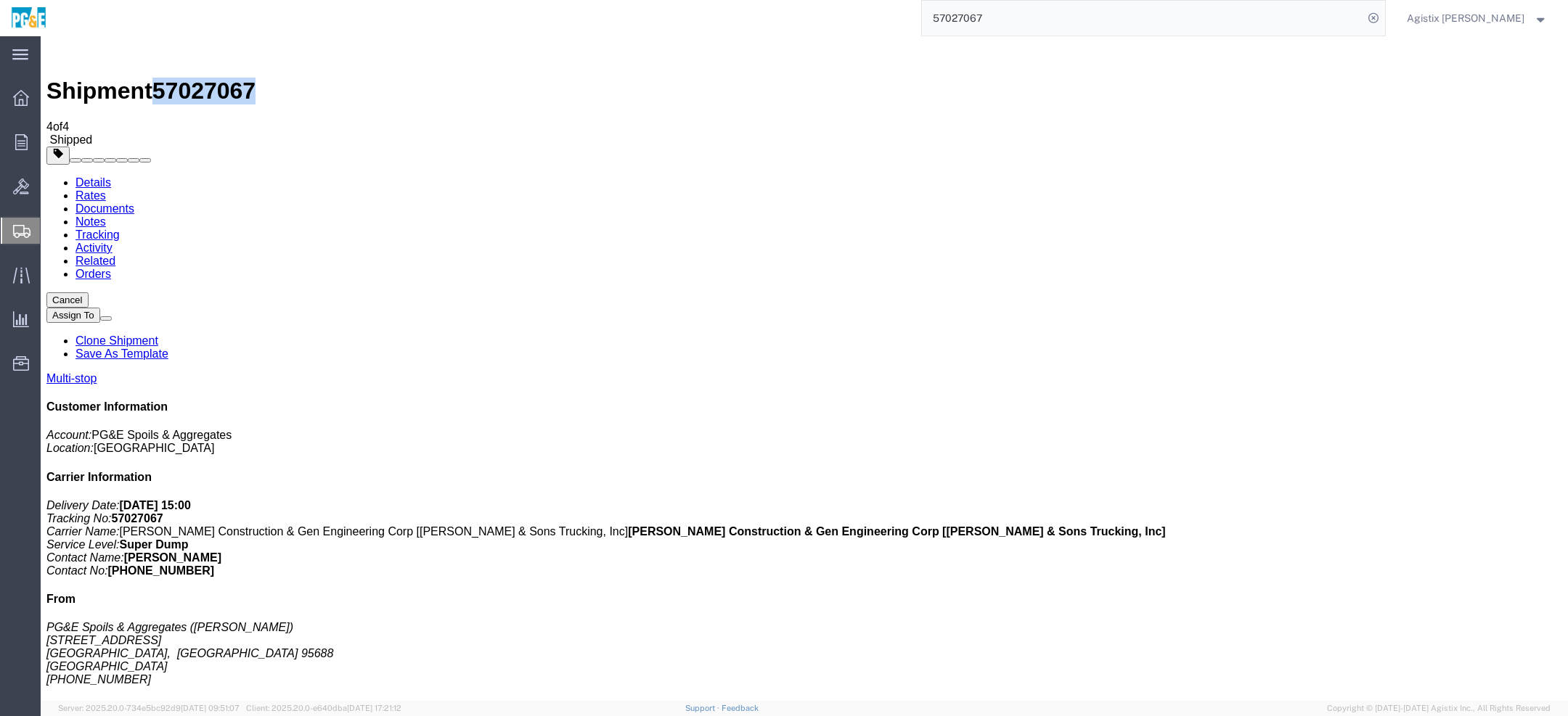
click at [239, 78] on span "57027067" at bounding box center [203, 91] width 103 height 26
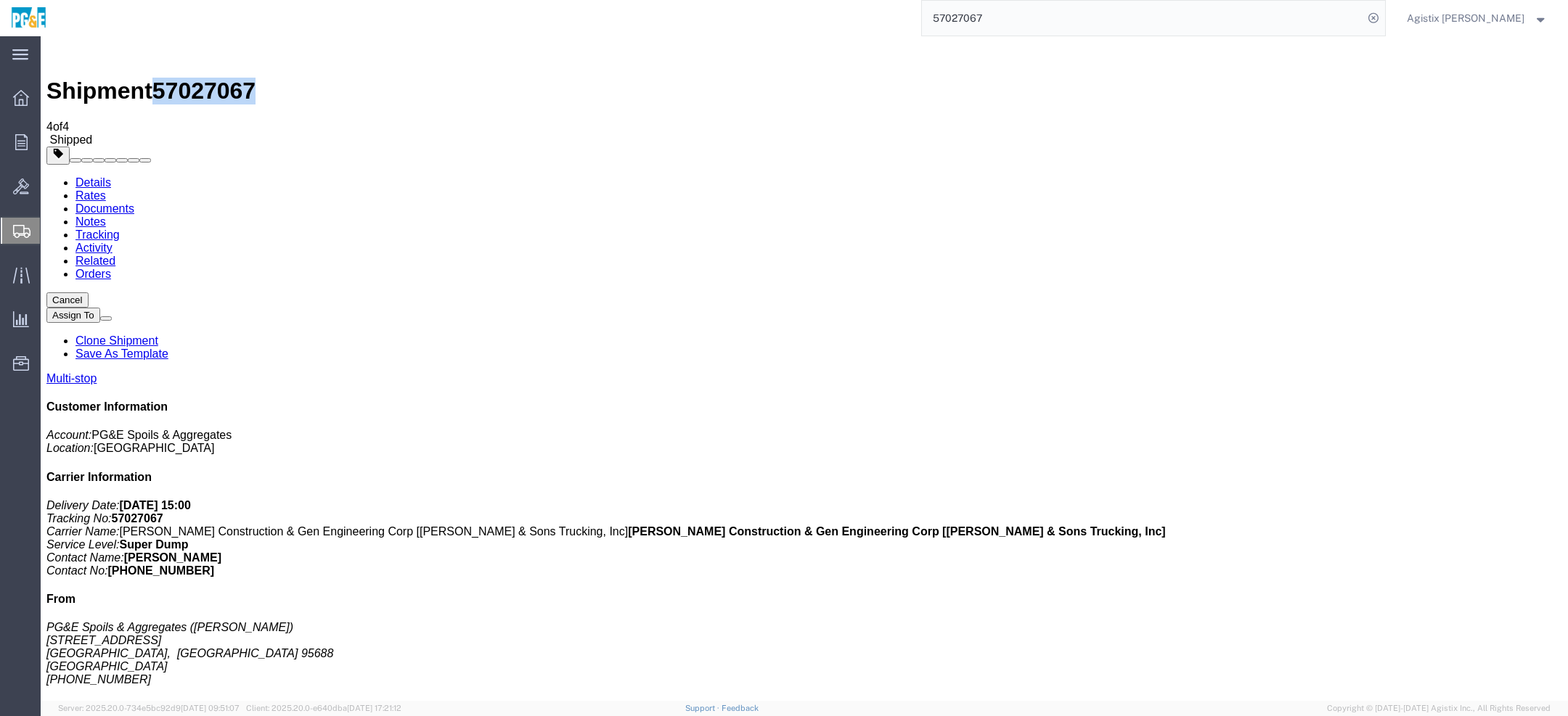
click at [239, 78] on span "57027067" at bounding box center [203, 91] width 103 height 26
click at [92, 133] on span "Shipped" at bounding box center [71, 139] width 43 height 12
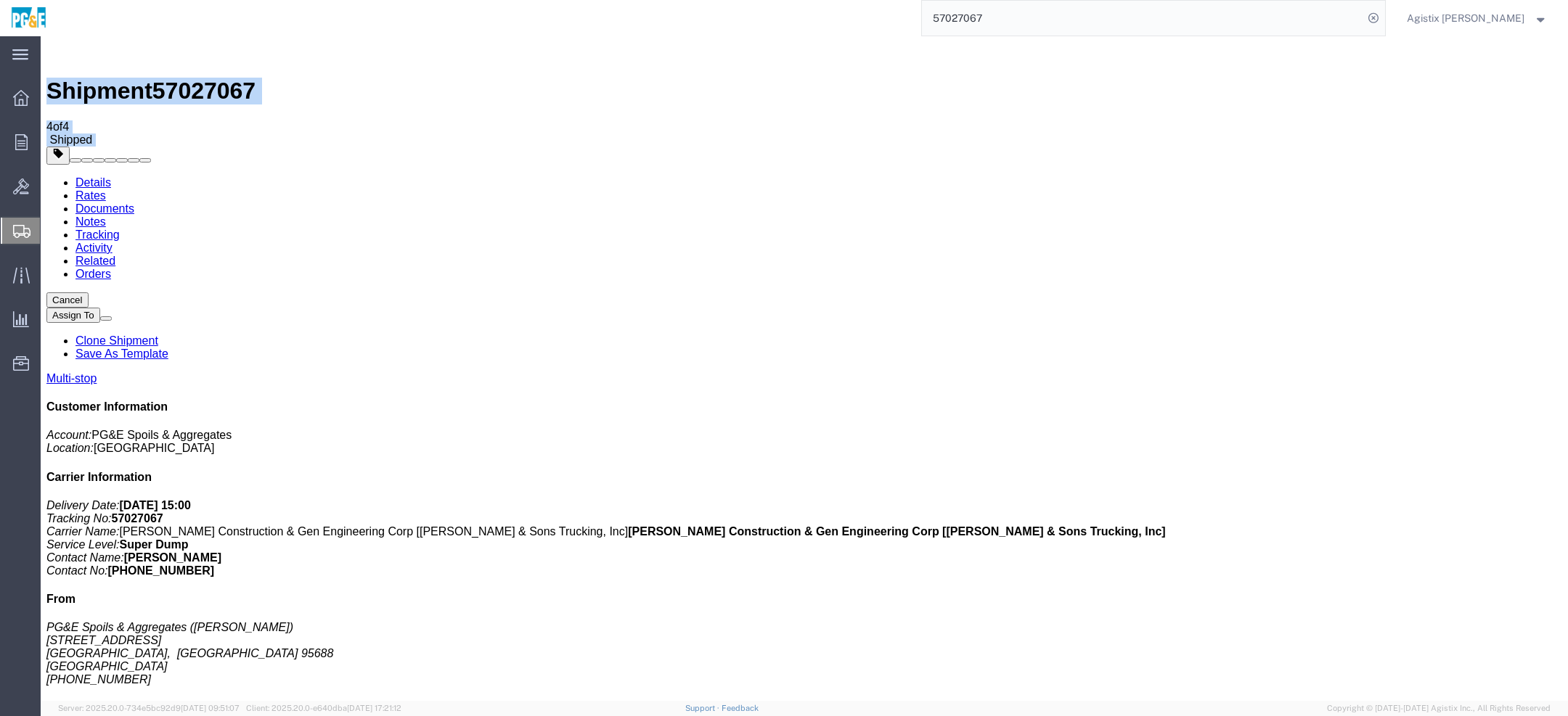
click at [92, 133] on span "Shipped" at bounding box center [71, 139] width 43 height 12
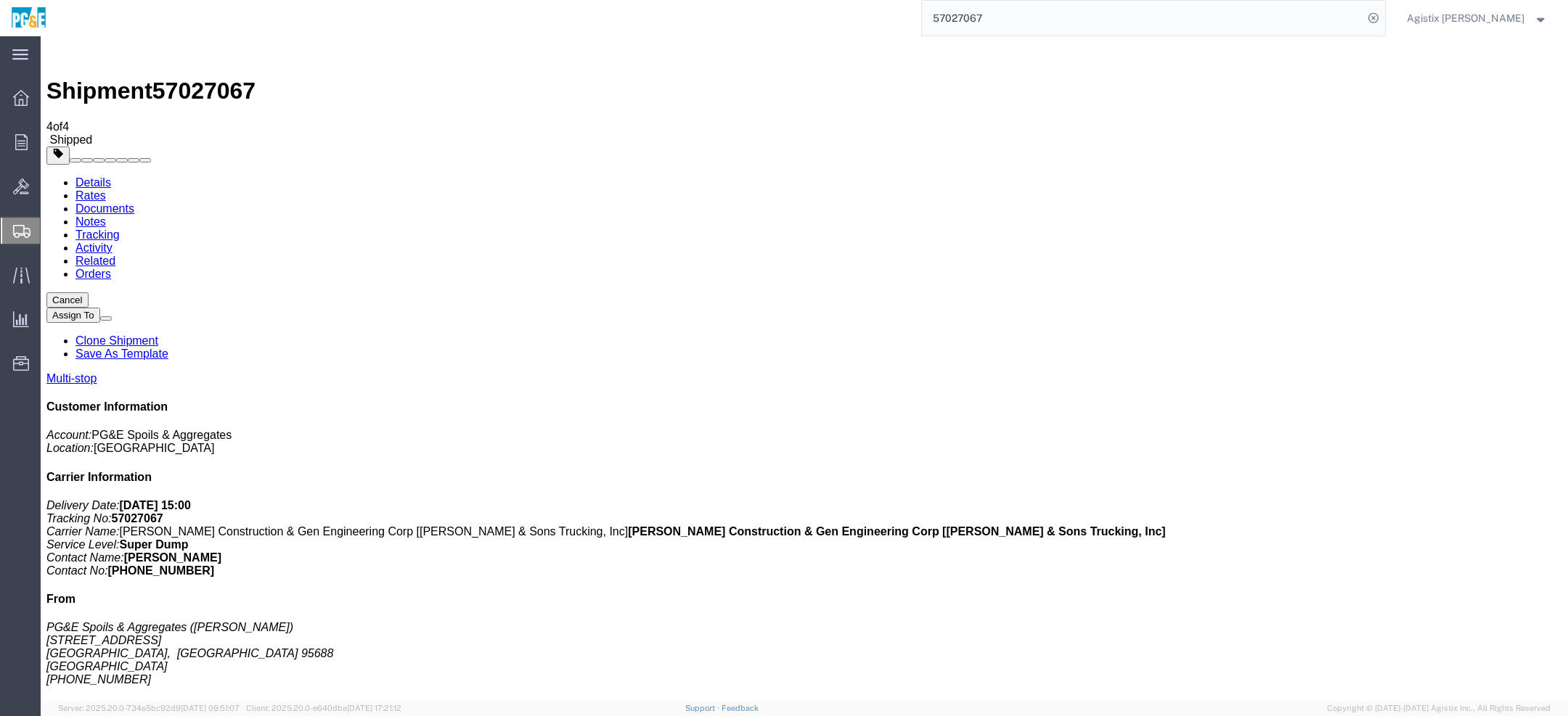
click at [238, 78] on span "57027067" at bounding box center [203, 91] width 103 height 26
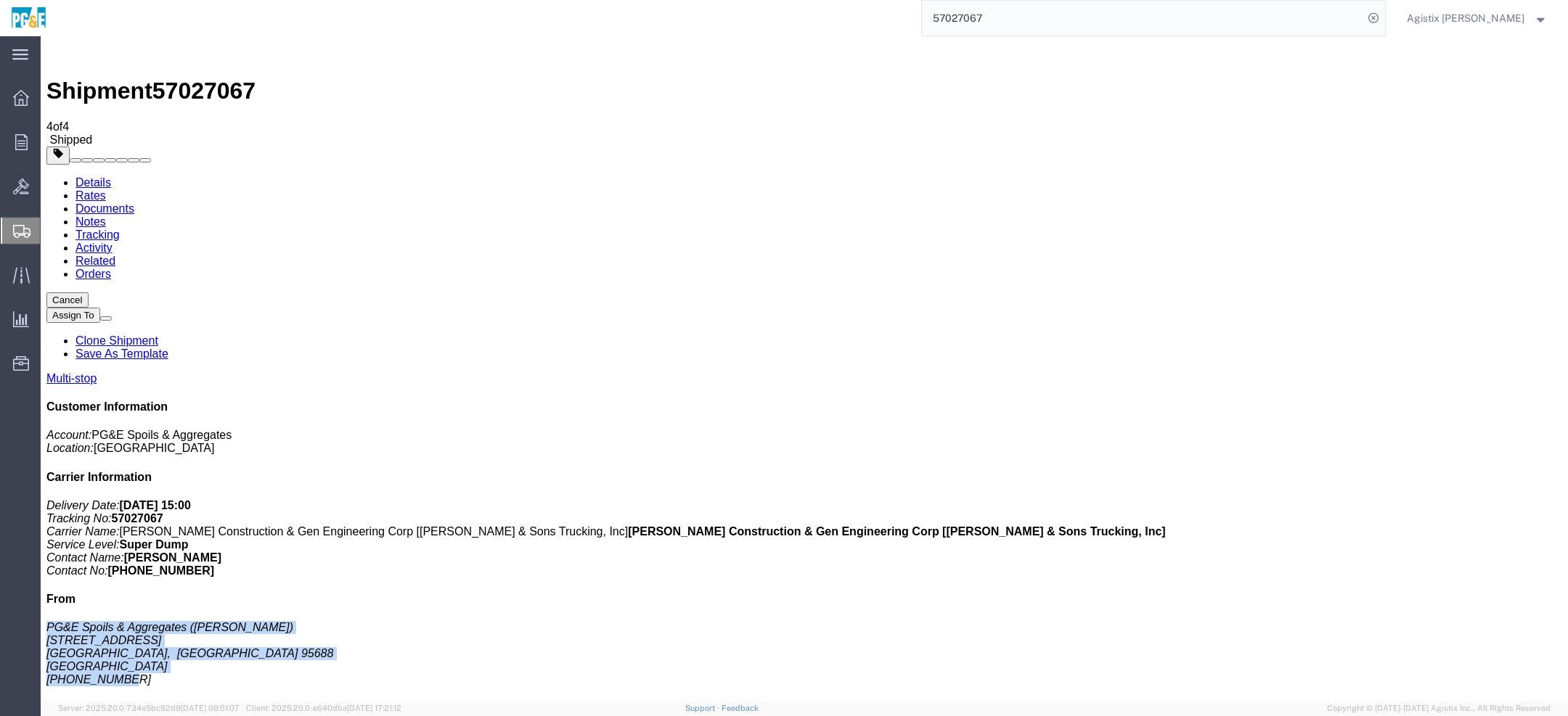
drag, startPoint x: 1307, startPoint y: 378, endPoint x: 1369, endPoint y: 436, distance: 84.9
click at [1369, 621] on address "PG&E Spoils & Aggregates (David Preciado) 7150 Meridian Rd Vacaville, CA 95688 …" at bounding box center [804, 654] width 1516 height 65
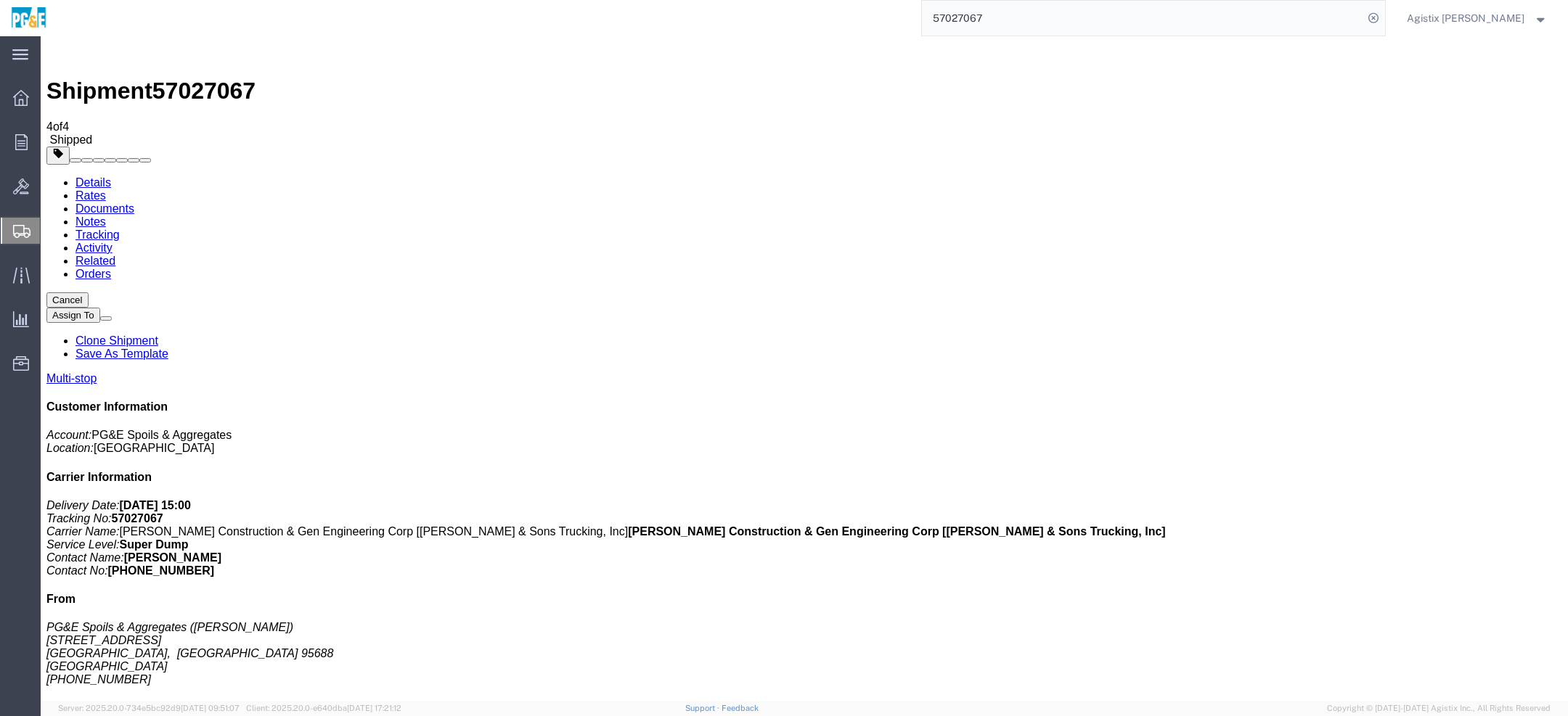
click at [1305, 593] on h4 "From" at bounding box center [804, 599] width 1516 height 13
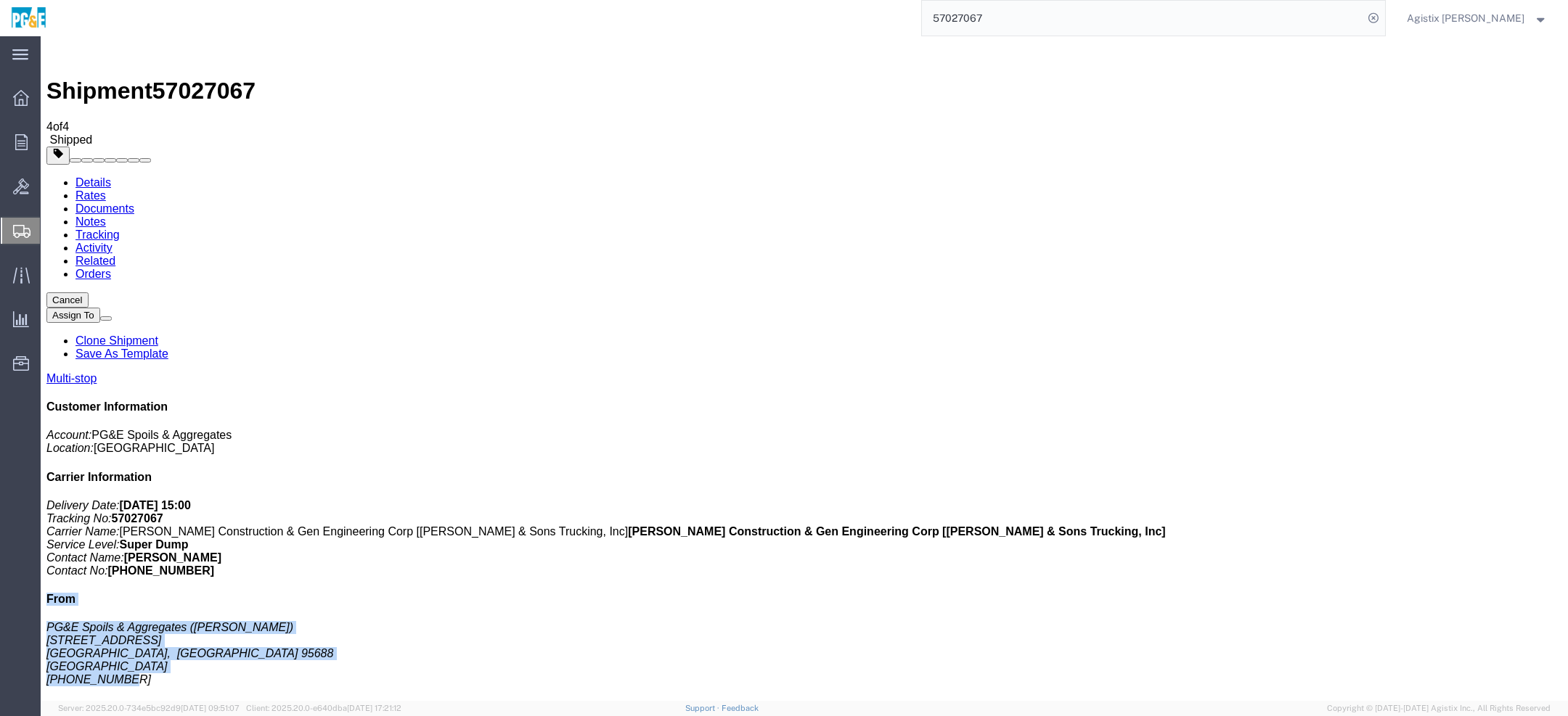
drag, startPoint x: 1304, startPoint y: 357, endPoint x: 1378, endPoint y: 443, distance: 113.5
click at [1378, 443] on div "Multi-stop Customer Information Account: PG&E Spoils & Aggregates Location: Vac…" at bounding box center [804, 639] width 1516 height 533
click at [1371, 621] on address "PG&E Spoils & Aggregates (David Preciado) 7150 Meridian Rd Vacaville, CA 95688 …" at bounding box center [804, 654] width 1516 height 65
drag, startPoint x: 1371, startPoint y: 433, endPoint x: 1302, endPoint y: 358, distance: 101.9
click at [1303, 373] on div "Multi-stop Customer Information Account: PG&E Spoils & Aggregates Location: Vac…" at bounding box center [804, 639] width 1516 height 533
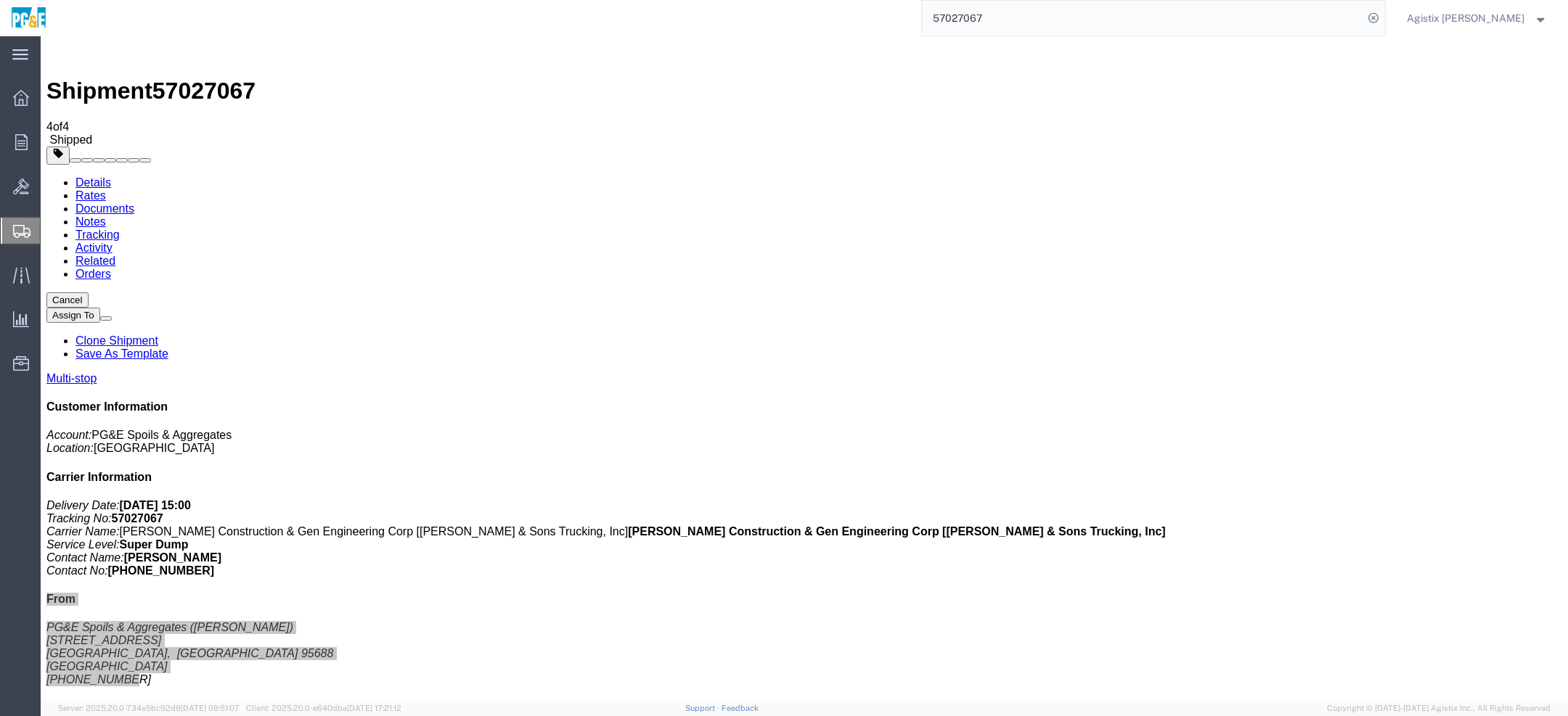
click at [1087, 21] on input "57027067" at bounding box center [1143, 18] width 441 height 35
click at [1044, 18] on input "57027067 57053584" at bounding box center [1143, 18] width 441 height 35
type input "57027067 57053584"
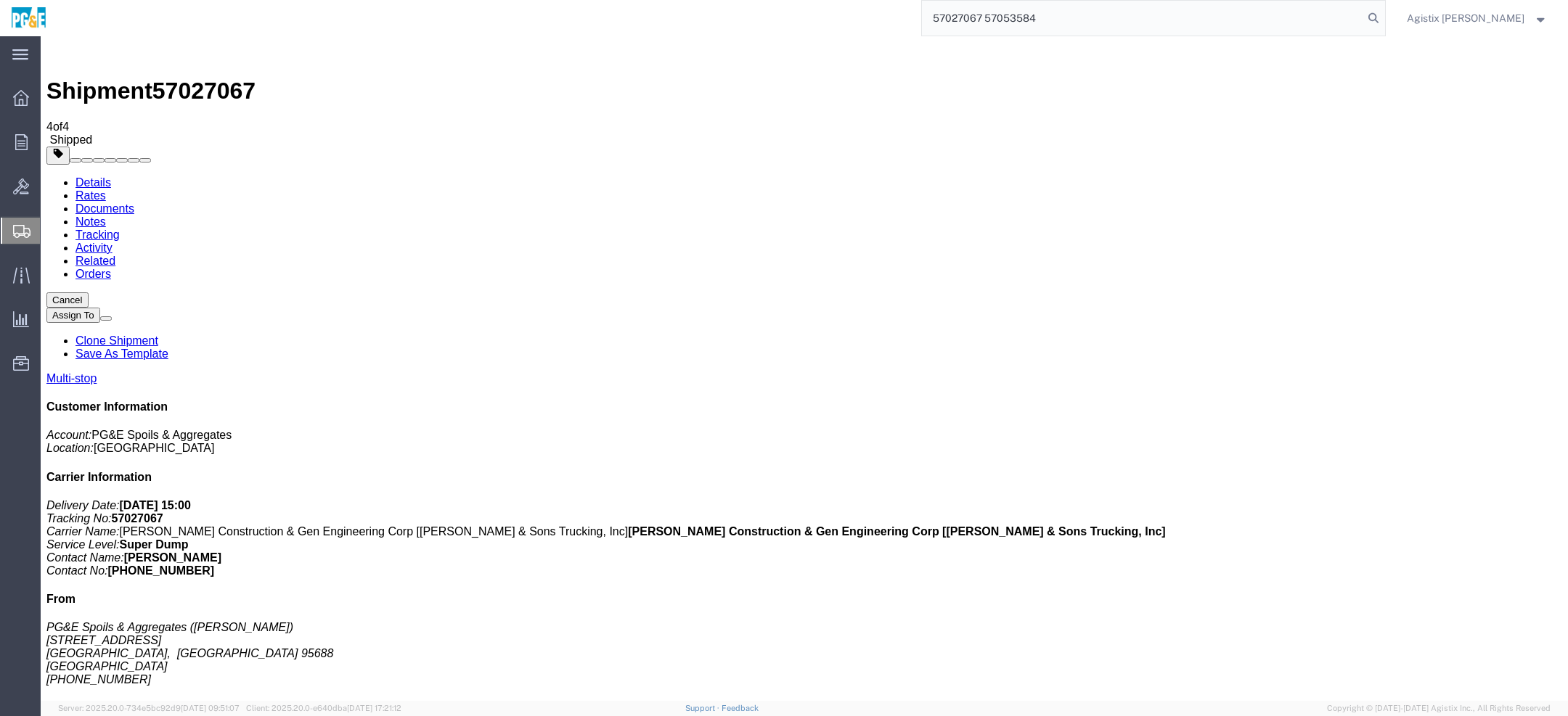
click at [1166, 525] on b "Rick Martin Construction & Gen Engineering Corp [Bowman & Sons Trucking, Inc]" at bounding box center [897, 531] width 538 height 12
copy b "Bowman"
drag, startPoint x: 1377, startPoint y: 313, endPoint x: 1479, endPoint y: 313, distance: 102.0
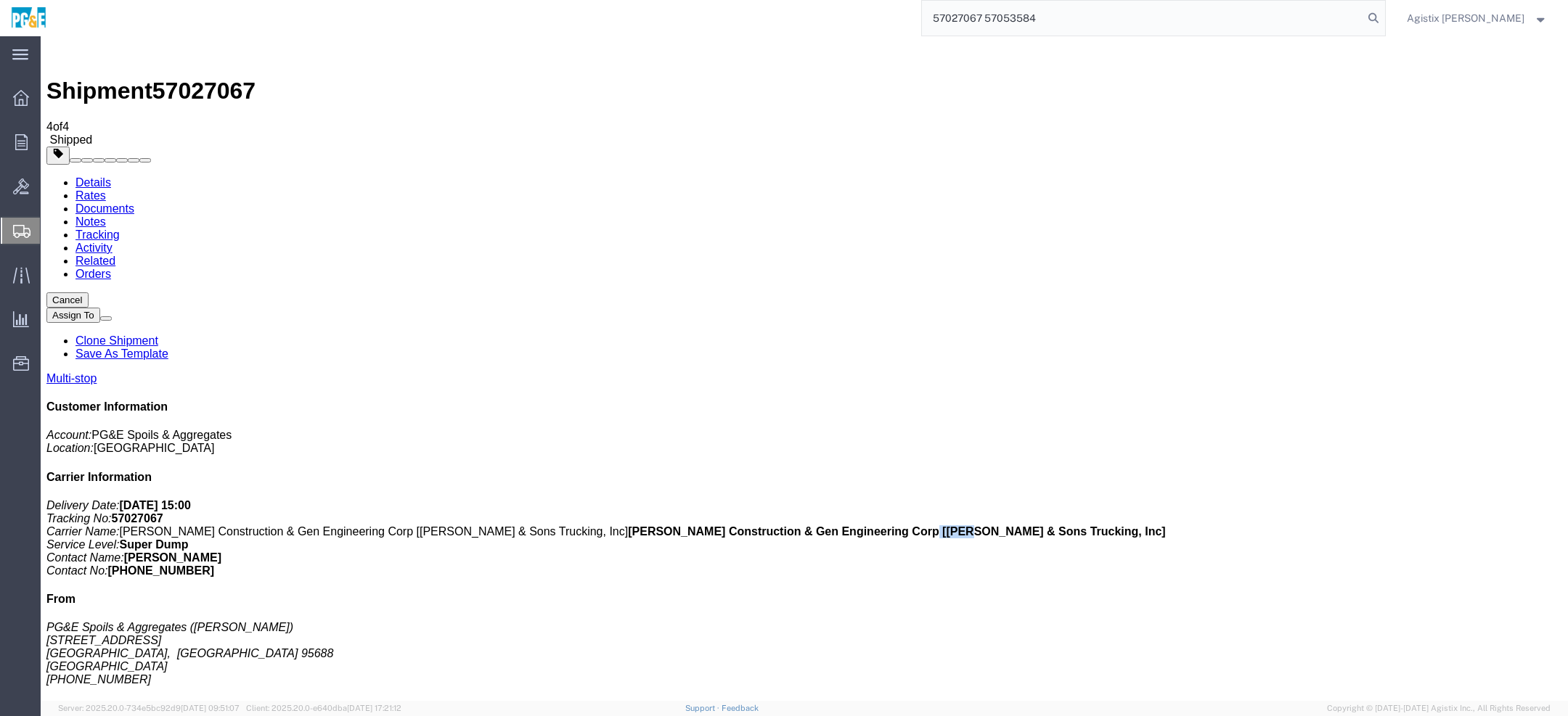
click at [1479, 499] on p "Delivery Date: 10/06/2025 15:00 Tracking No: 57027067 Carrier Name: Rick Martin…" at bounding box center [804, 538] width 1516 height 79
copy b "Frank Sloniker"
click at [1497, 16] on span "Agistix Foreman" at bounding box center [1466, 18] width 118 height 16
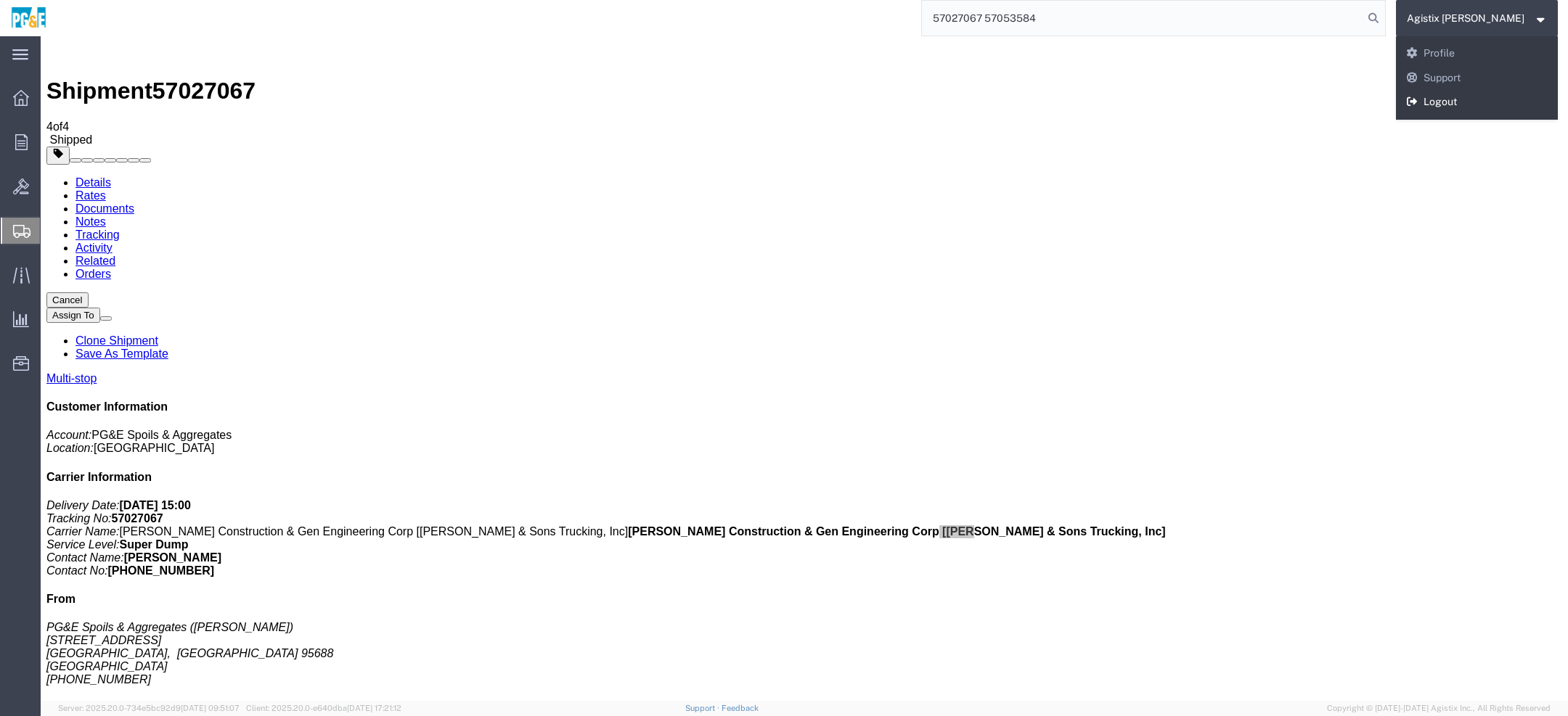
drag, startPoint x: 1465, startPoint y: 112, endPoint x: 1449, endPoint y: 19, distance: 94.4
click at [1465, 112] on link "Logout" at bounding box center [1477, 102] width 162 height 25
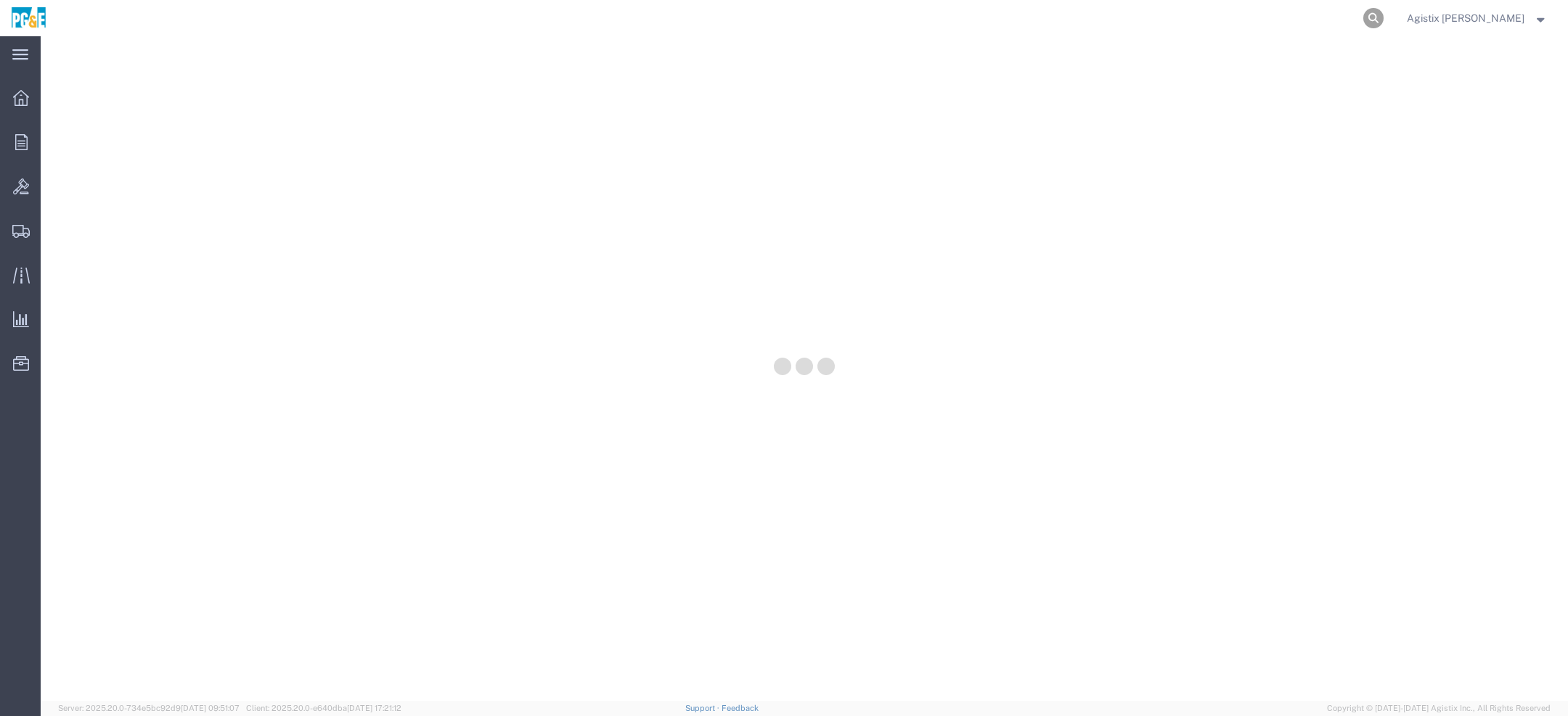
click at [1384, 15] on icon at bounding box center [1374, 18] width 21 height 21
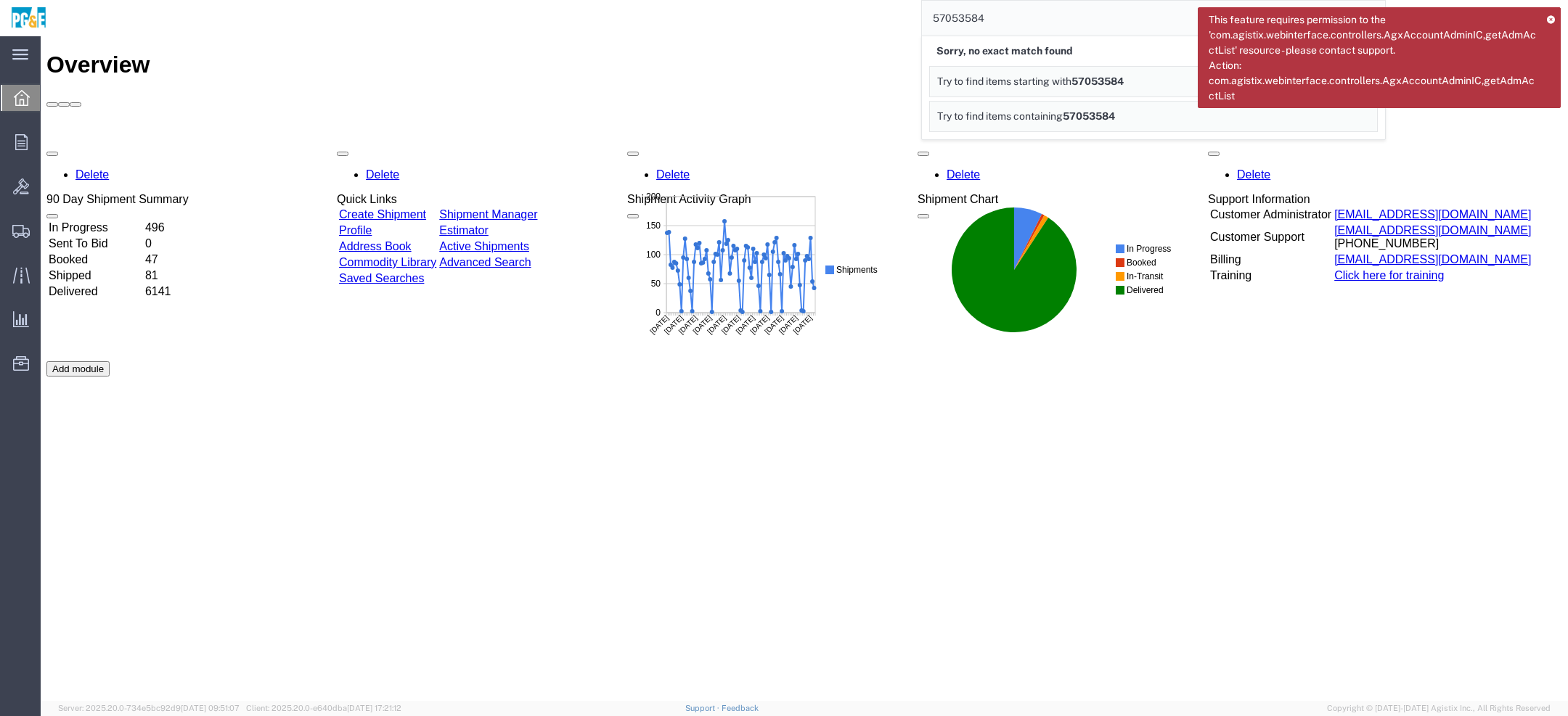
click at [1554, 20] on icon at bounding box center [1551, 19] width 8 height 8
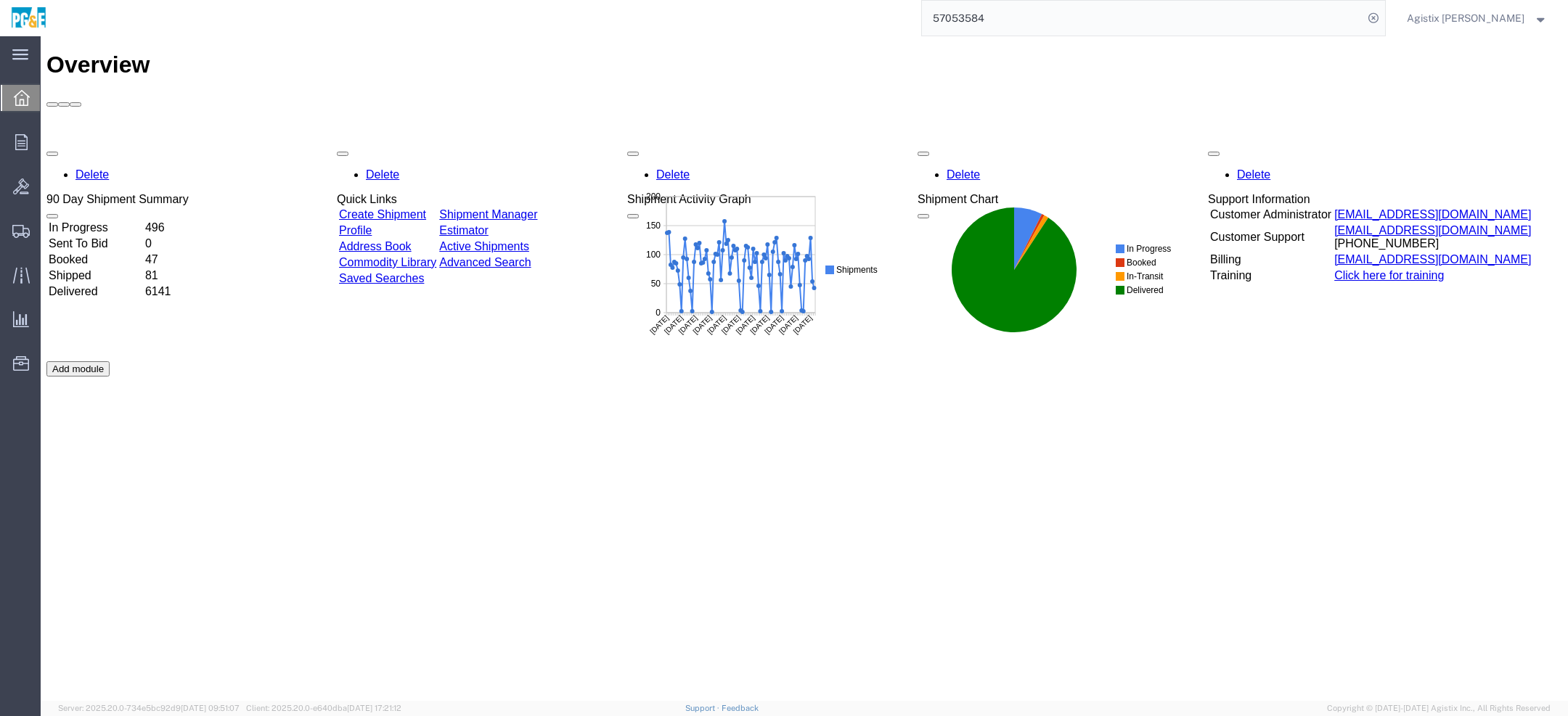
click at [1024, 29] on input "57053584" at bounding box center [1143, 18] width 441 height 35
click at [976, 12] on input "5705" at bounding box center [1143, 18] width 441 height 35
click at [1004, 21] on input "5705" at bounding box center [1143, 18] width 441 height 35
type input "57053484"
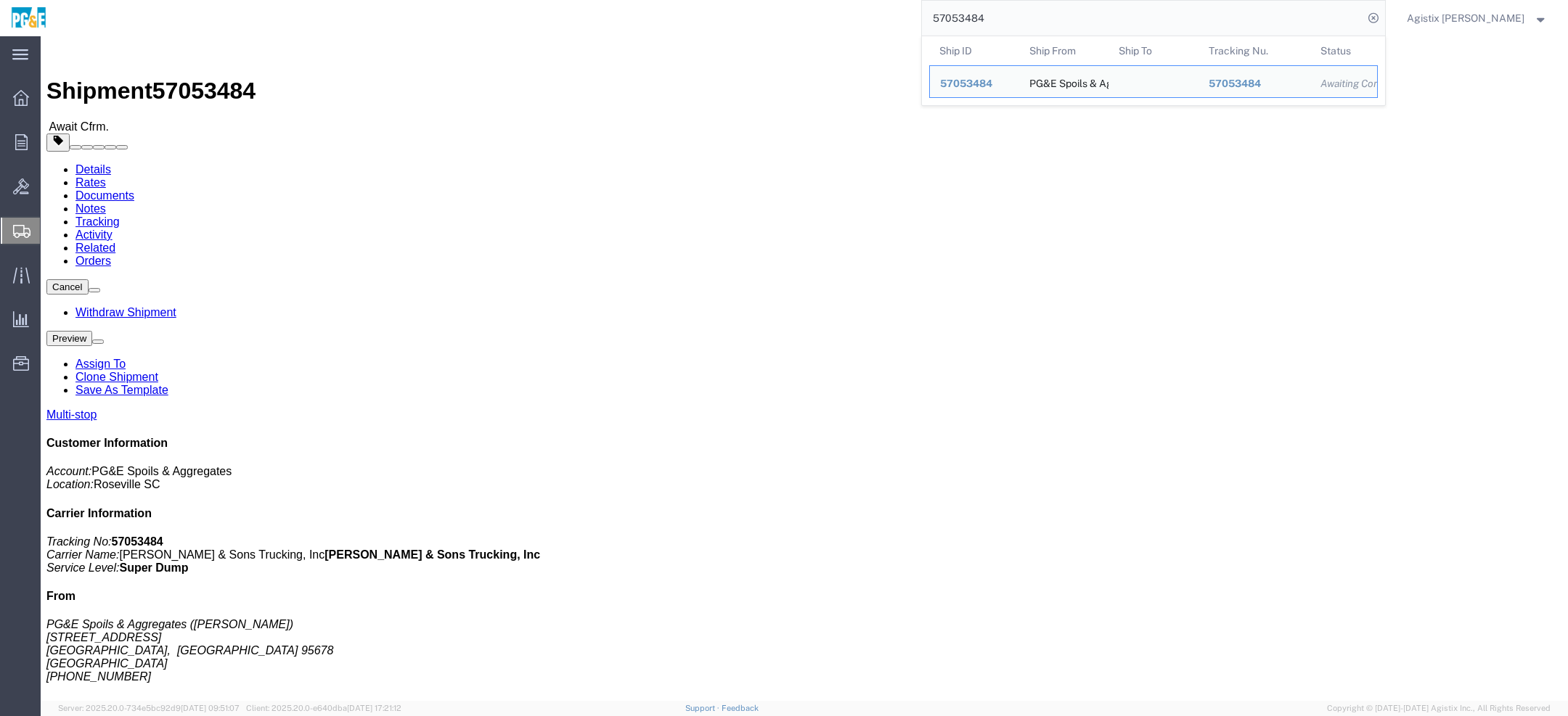
click div "Ship To The Final Destination is not defined yet [GEOGRAPHIC_DATA], [GEOGRAPHIC…"
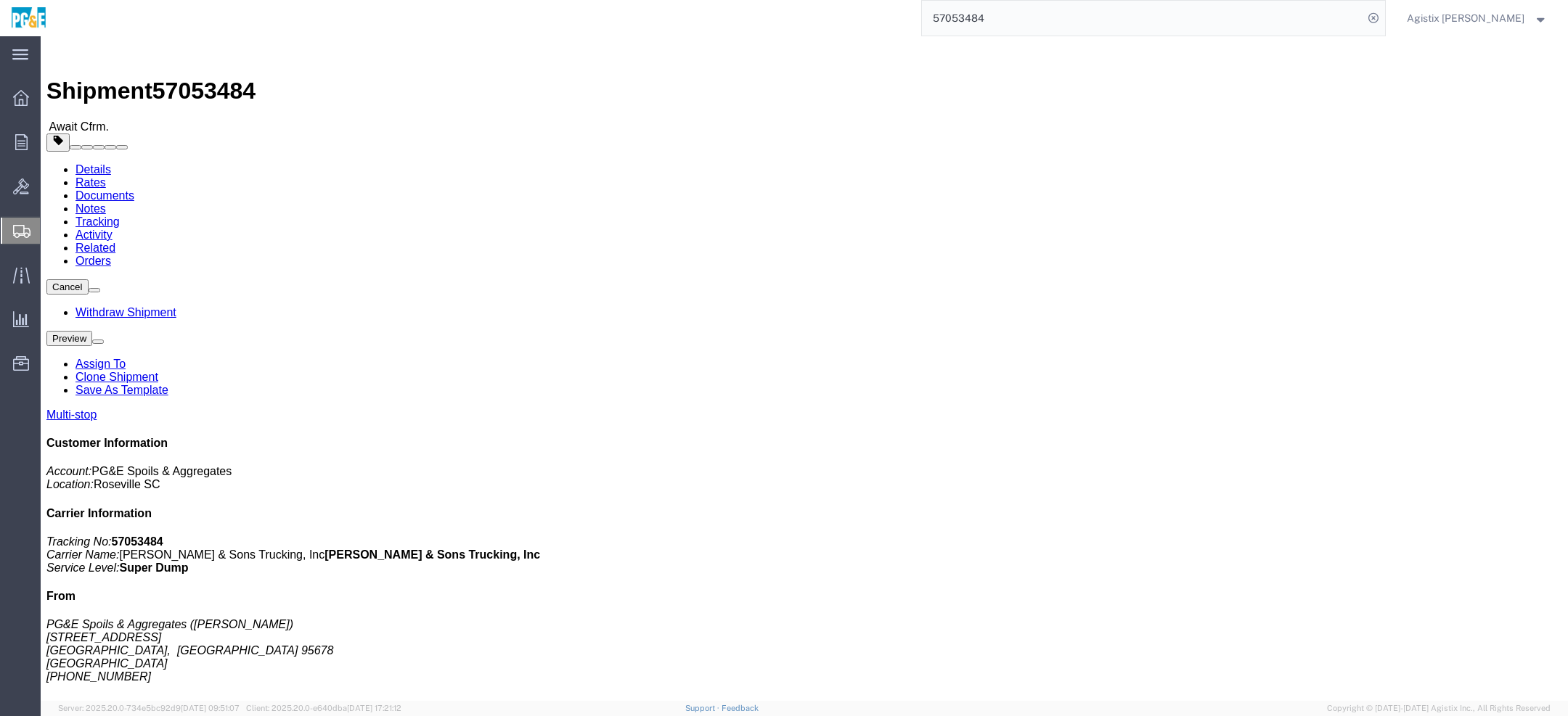
drag, startPoint x: 17, startPoint y: 97, endPoint x: 374, endPoint y: 218, distance: 376.9
click div "Shipment Detail Multi-stop Ship From PG&E Spoils & Aggregates ([PERSON_NAME]) […"
click address "The Final Destination is not defined yet [GEOGRAPHIC_DATA], [GEOGRAPHIC_DATA] […"
drag, startPoint x: 37, startPoint y: 182, endPoint x: 176, endPoint y: 225, distance: 145.5
click address "PG&E Spoils & Aggregates ([PERSON_NAME]) [STREET_ADDRESS] [PHONE_NUMBER] Placer"
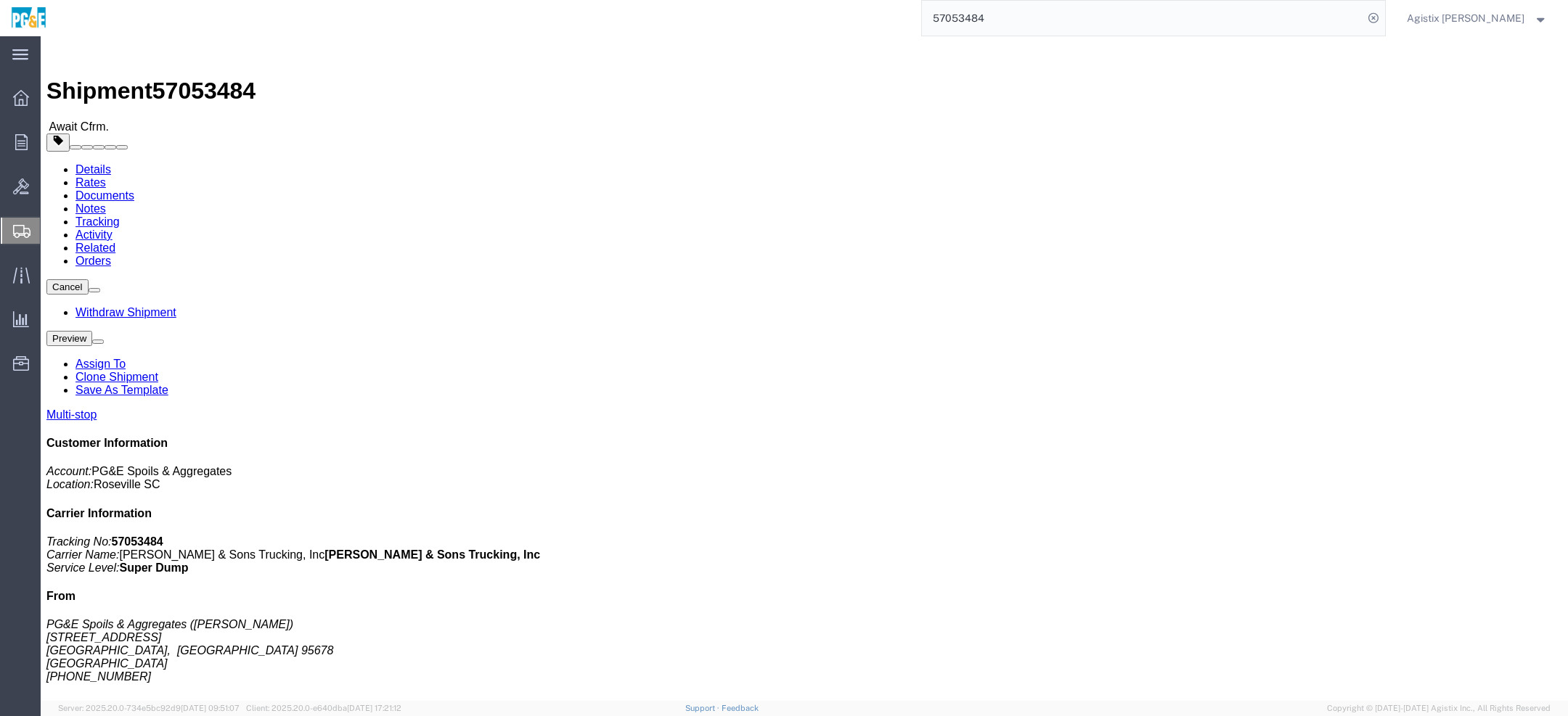
click address "PG&E Spoils & Aggregates ([PERSON_NAME]) [STREET_ADDRESS] [PHONE_NUMBER] Placer"
drag, startPoint x: 49, startPoint y: 184, endPoint x: 204, endPoint y: 208, distance: 156.8
click address "PG&E Spoils & Aggregates ([PERSON_NAME]) [STREET_ADDRESS] [PHONE_NUMBER] Placer"
drag, startPoint x: 323, startPoint y: 132, endPoint x: 426, endPoint y: 233, distance: 144.3
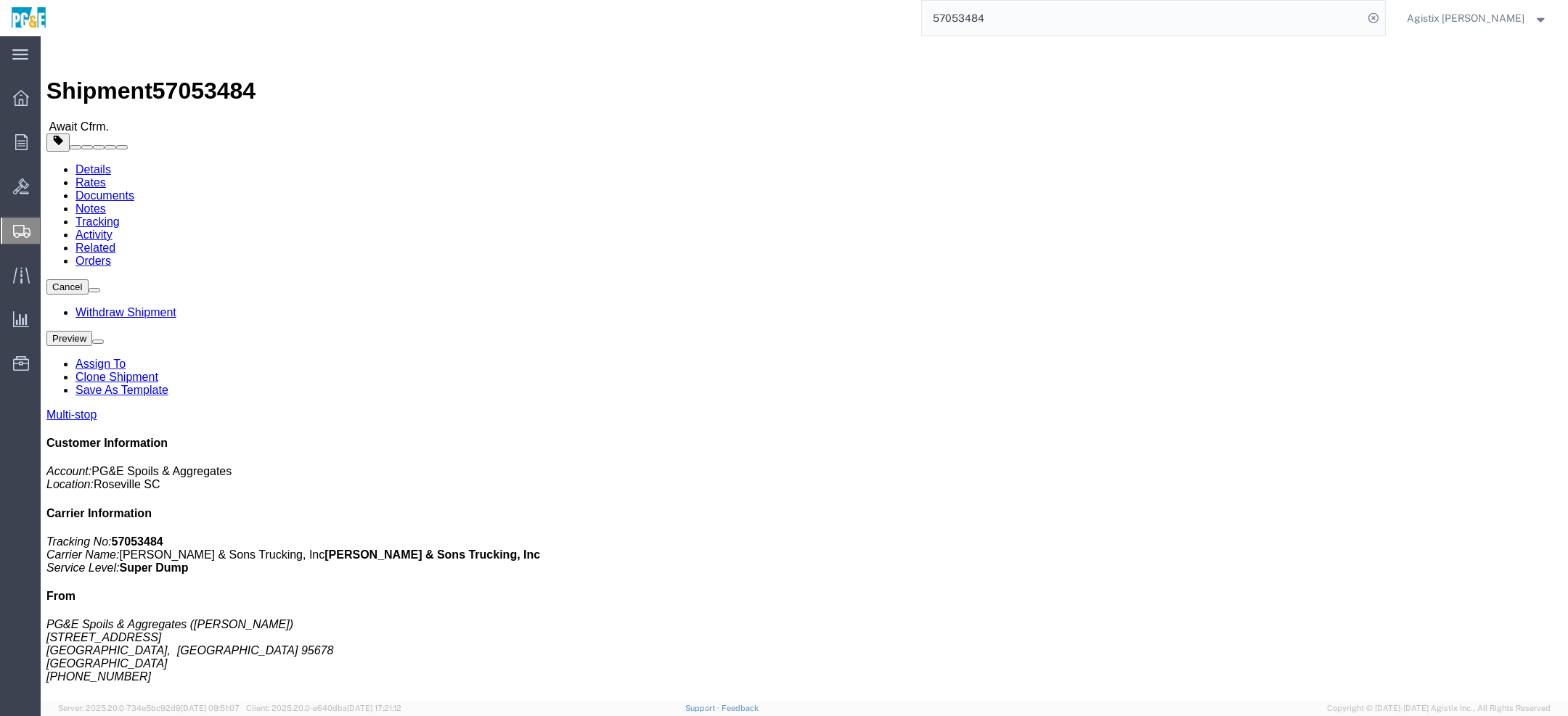
click div "Ship From PG&E Spoils & Aggregates (Forrest Thomas) 134 E. St Roseville, CA 956…"
click link "Activity"
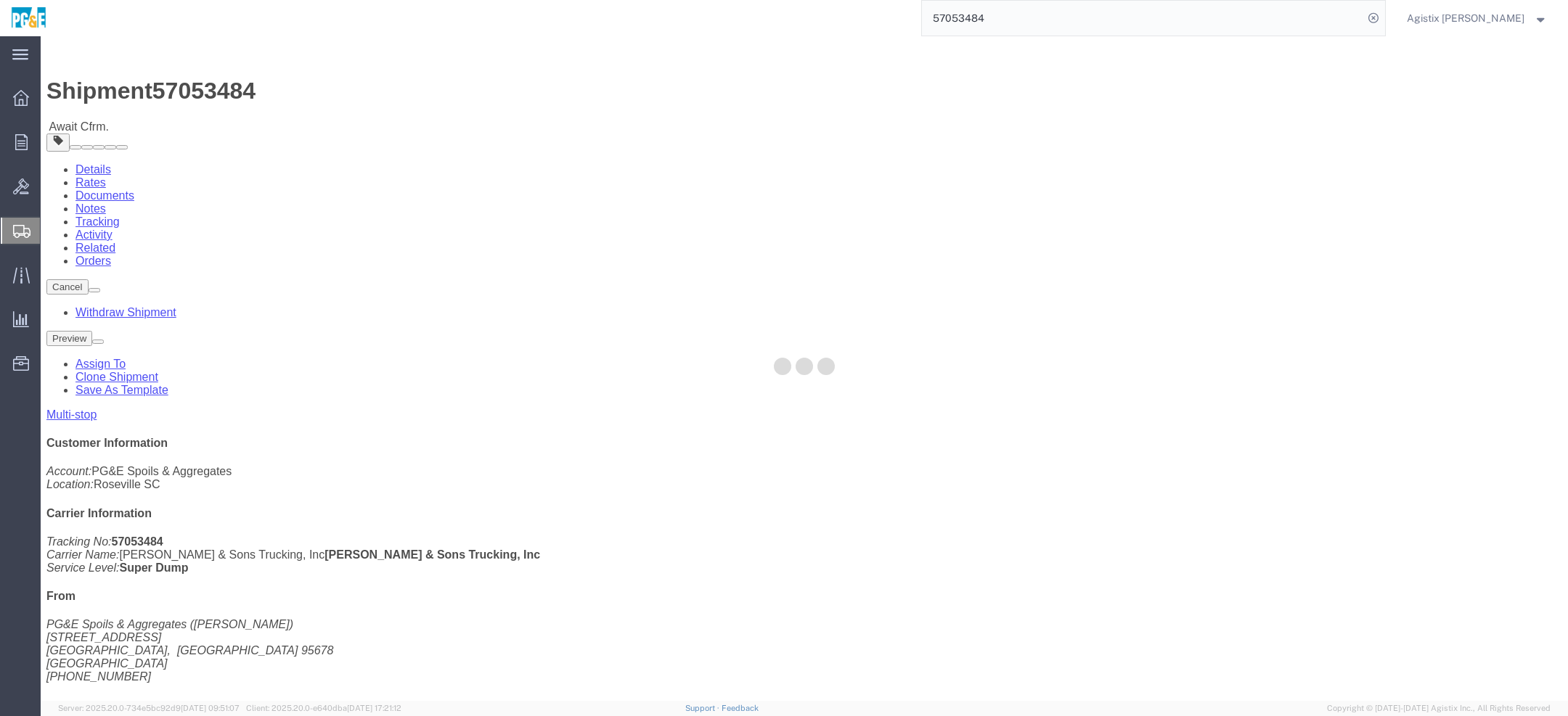
click at [363, 85] on div at bounding box center [805, 368] width 1528 height 665
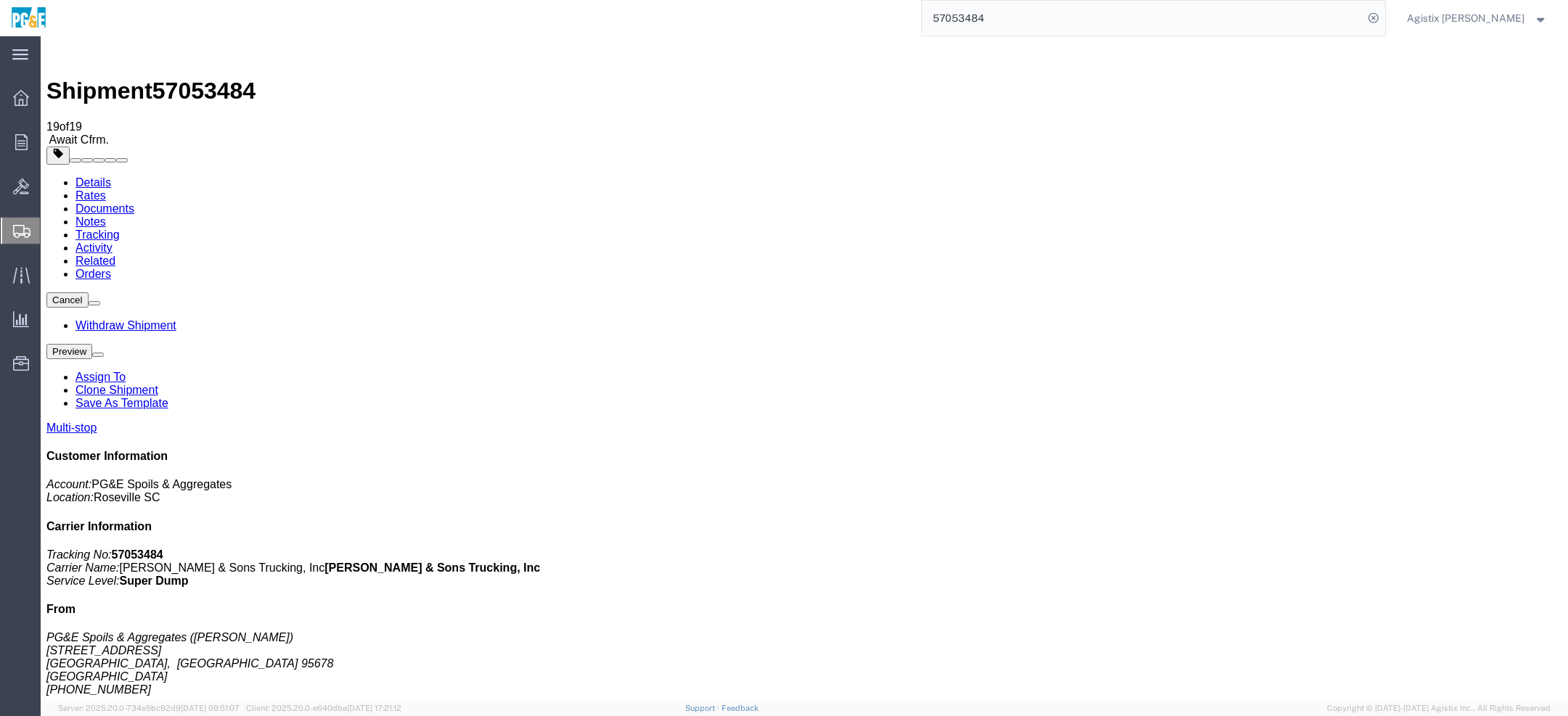
scroll to position [101, 0]
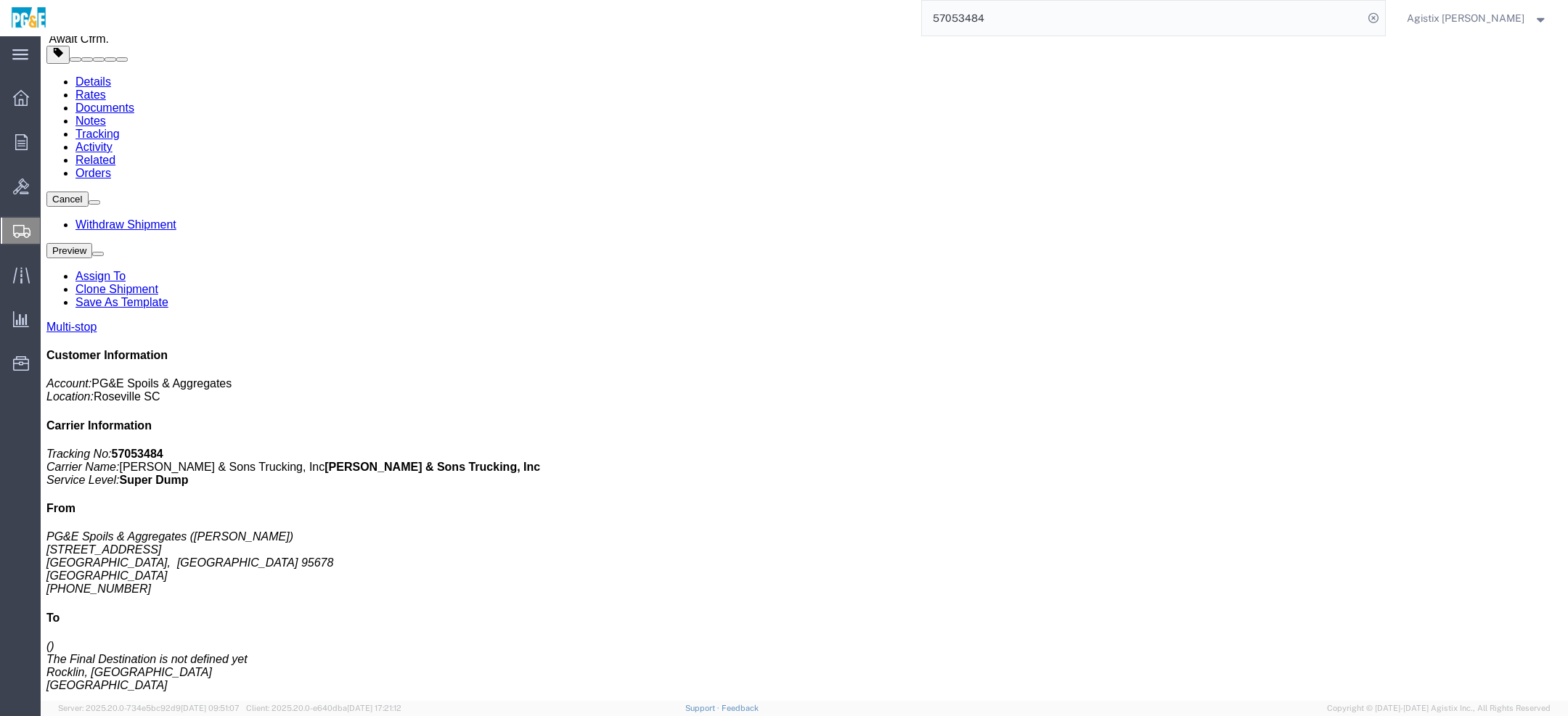
click at [101, 88] on link "Details" at bounding box center [93, 81] width 36 height 12
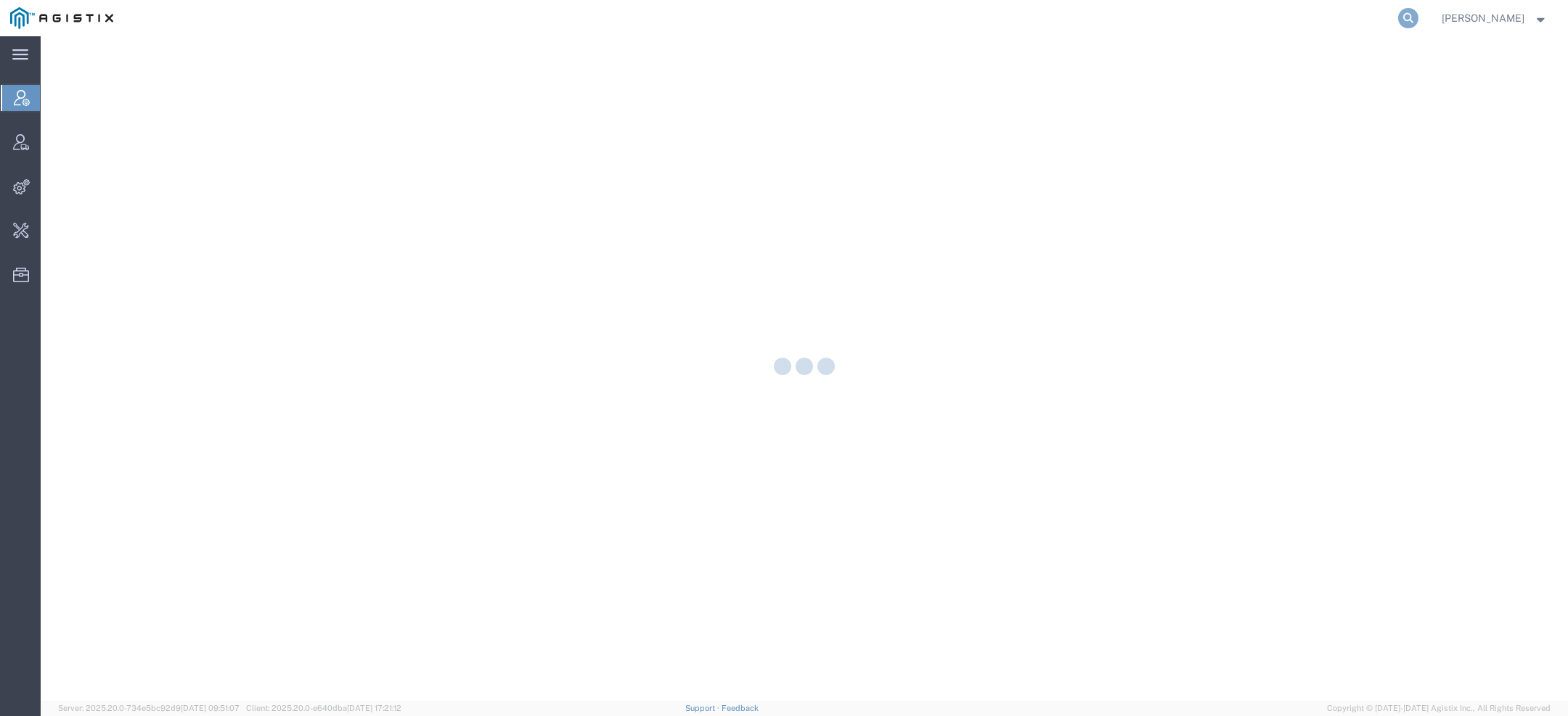
click at [1409, 21] on icon at bounding box center [1409, 18] width 21 height 21
paste input "B-Line"
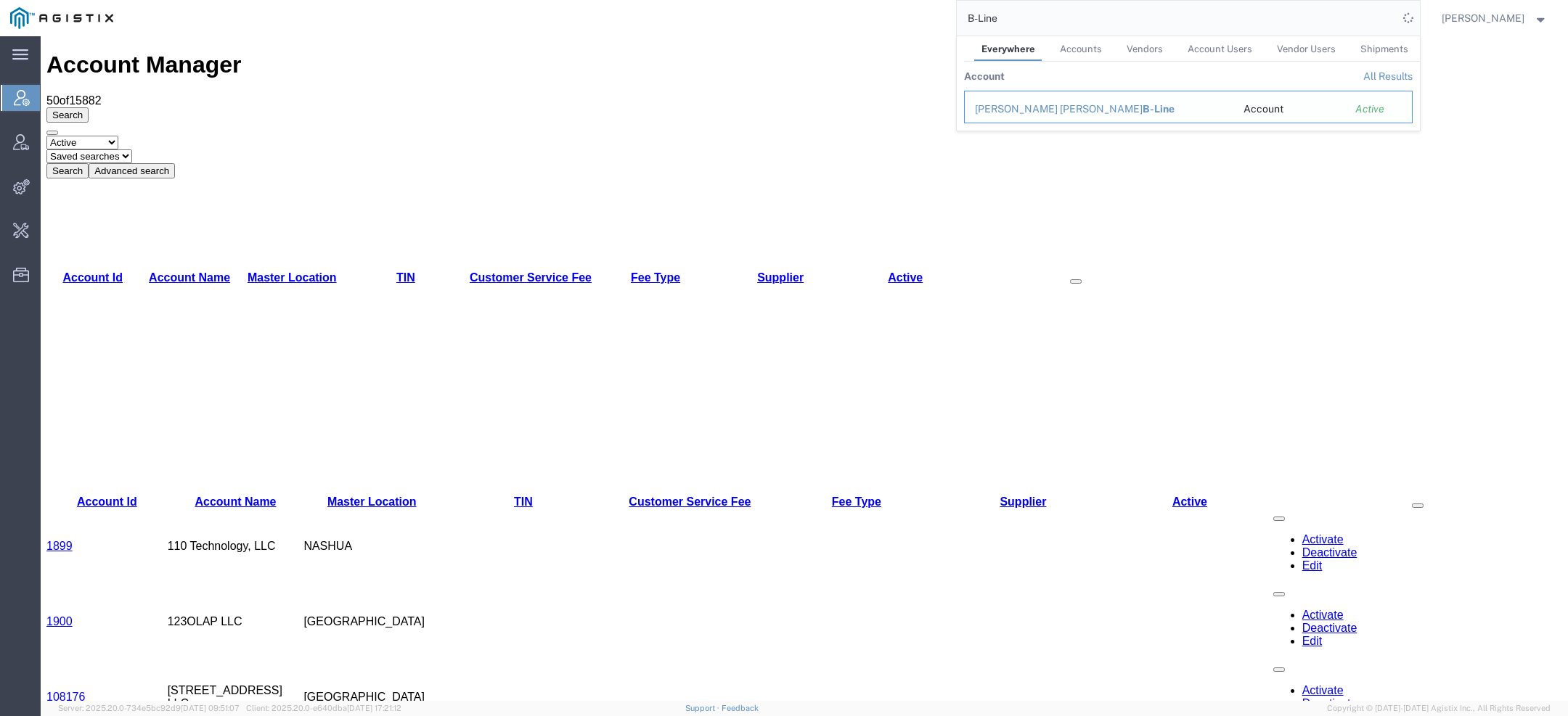
click at [1005, 105] on div "[PERSON_NAME] [PERSON_NAME] B-Line" at bounding box center [1099, 109] width 248 height 15
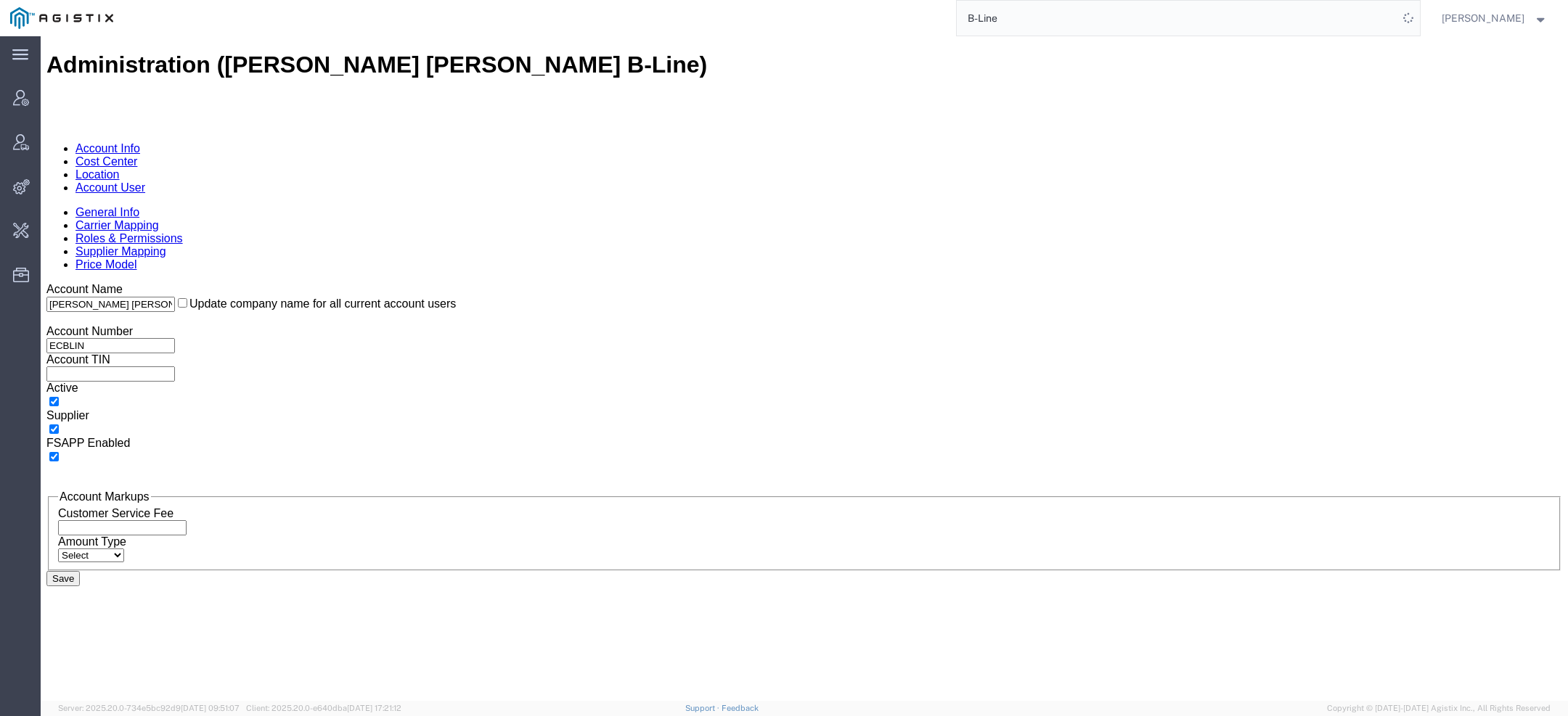
click at [145, 181] on link "Account User" at bounding box center [110, 187] width 70 height 12
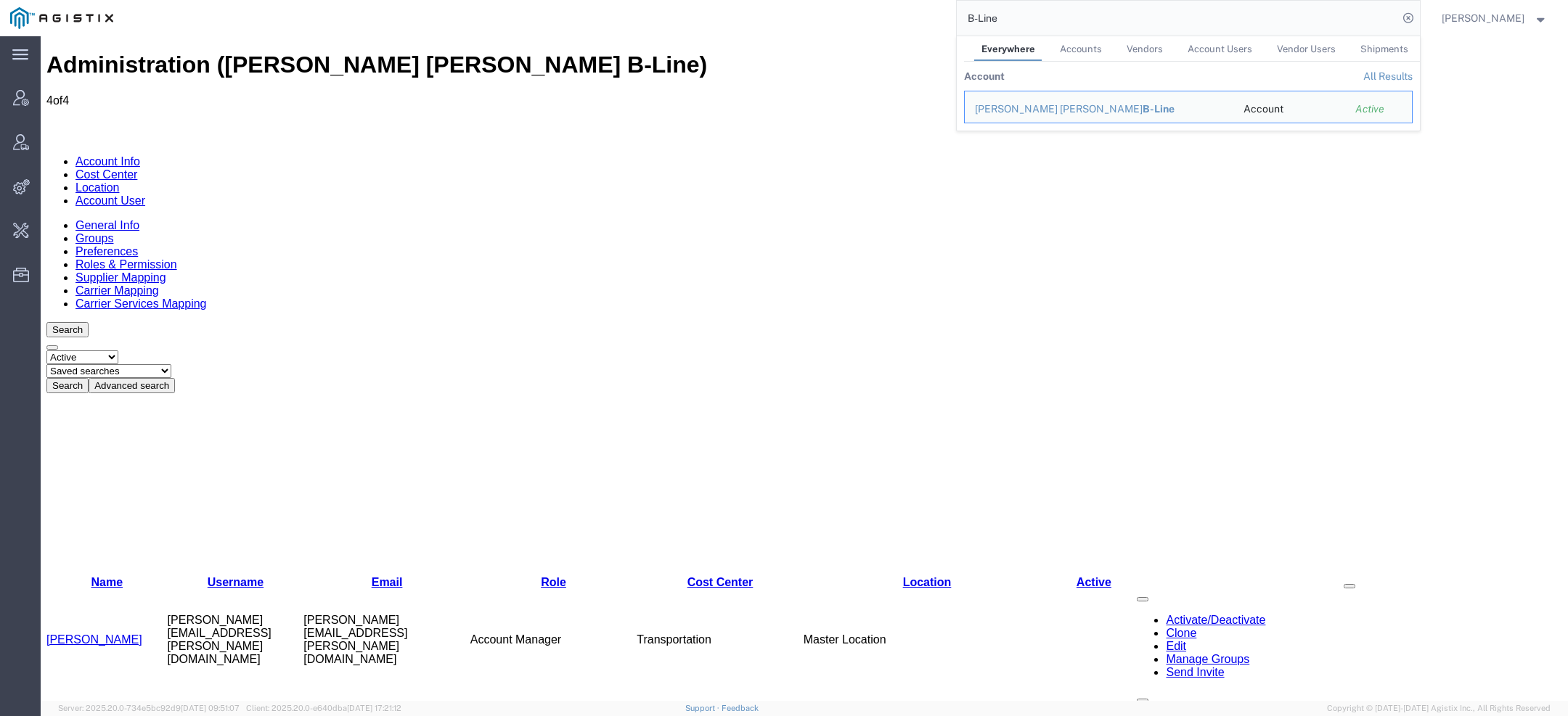
drag, startPoint x: 1009, startPoint y: 16, endPoint x: 905, endPoint y: 9, distance: 104.2
click at [946, 16] on div "B-Line Everywhere Accounts Vendors Account Users Vendor Users Shipments Account…" at bounding box center [771, 18] width 1297 height 36
paste input "blinecustomerservice@eaton.com"
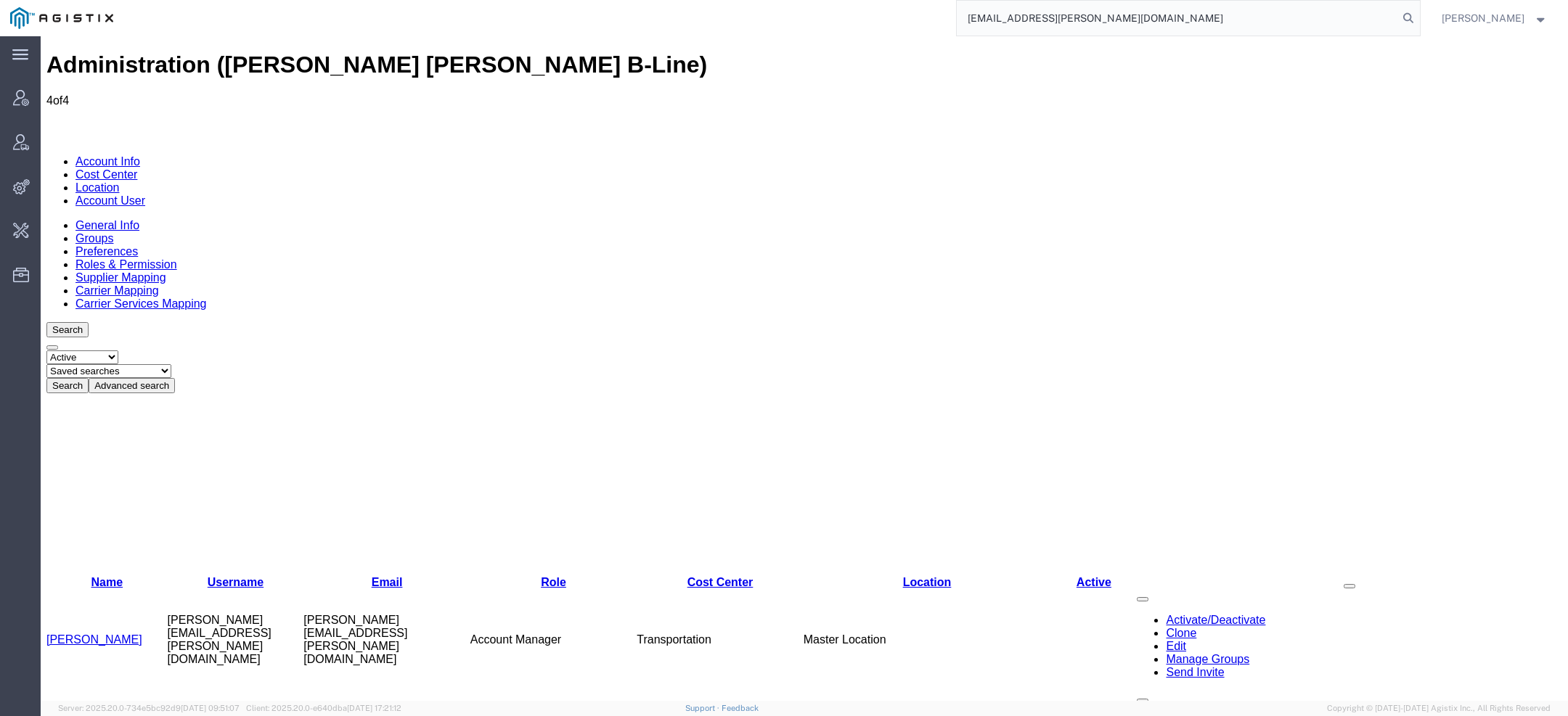
type input "blinecustomerservice@eaton.com"
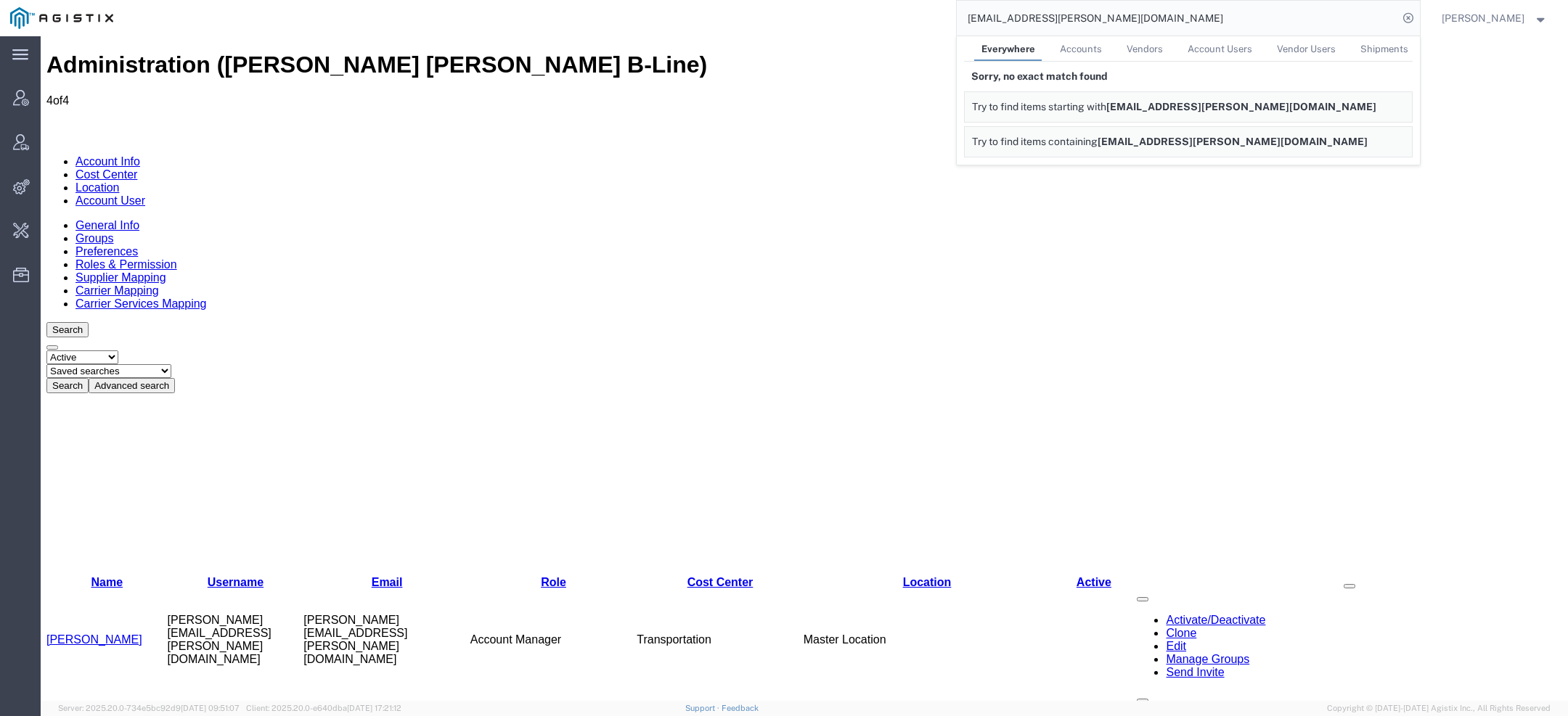
click at [1166, 627] on link "Clone" at bounding box center [1182, 633] width 31 height 12
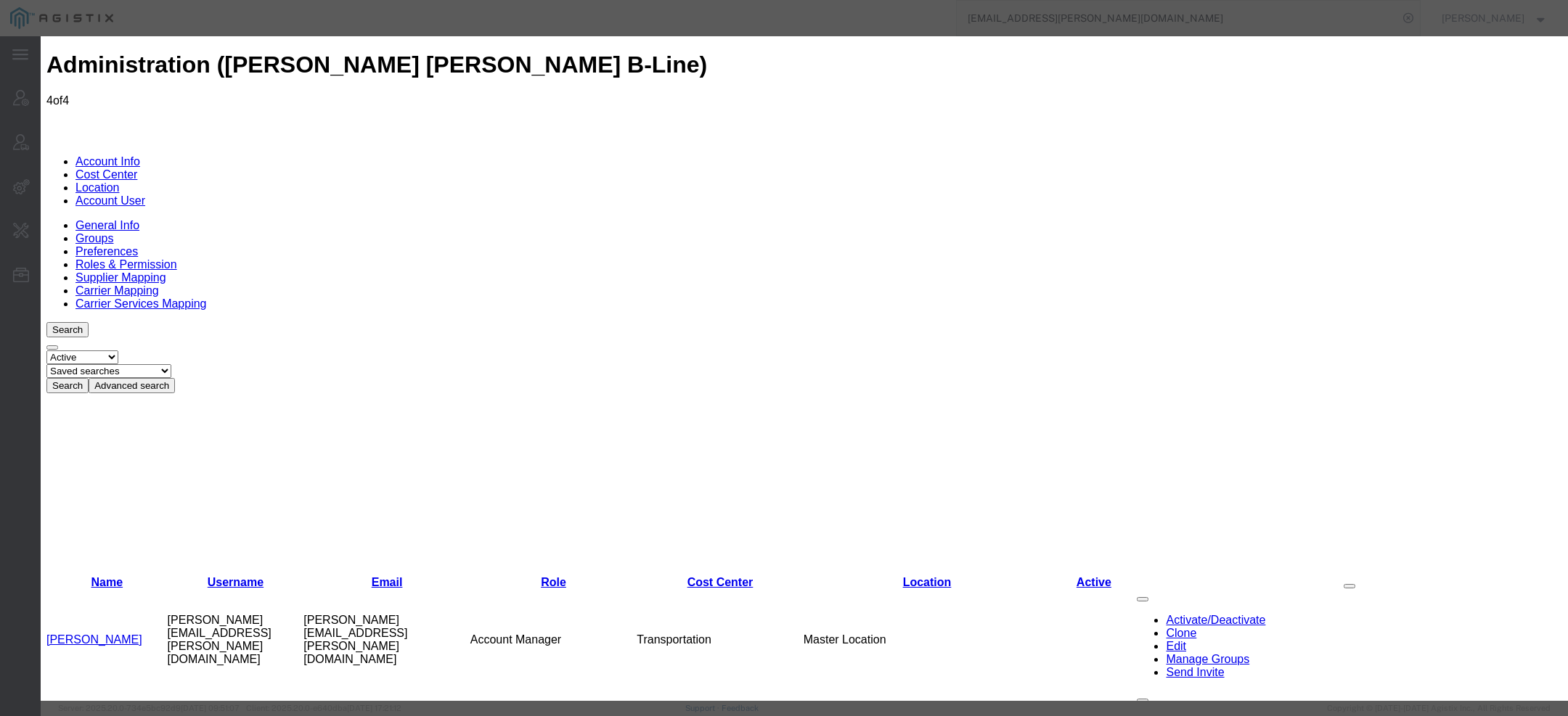
paste input "blinecustomerservice@eaton.com"
type input "blinecustomerservice@eaton.com"
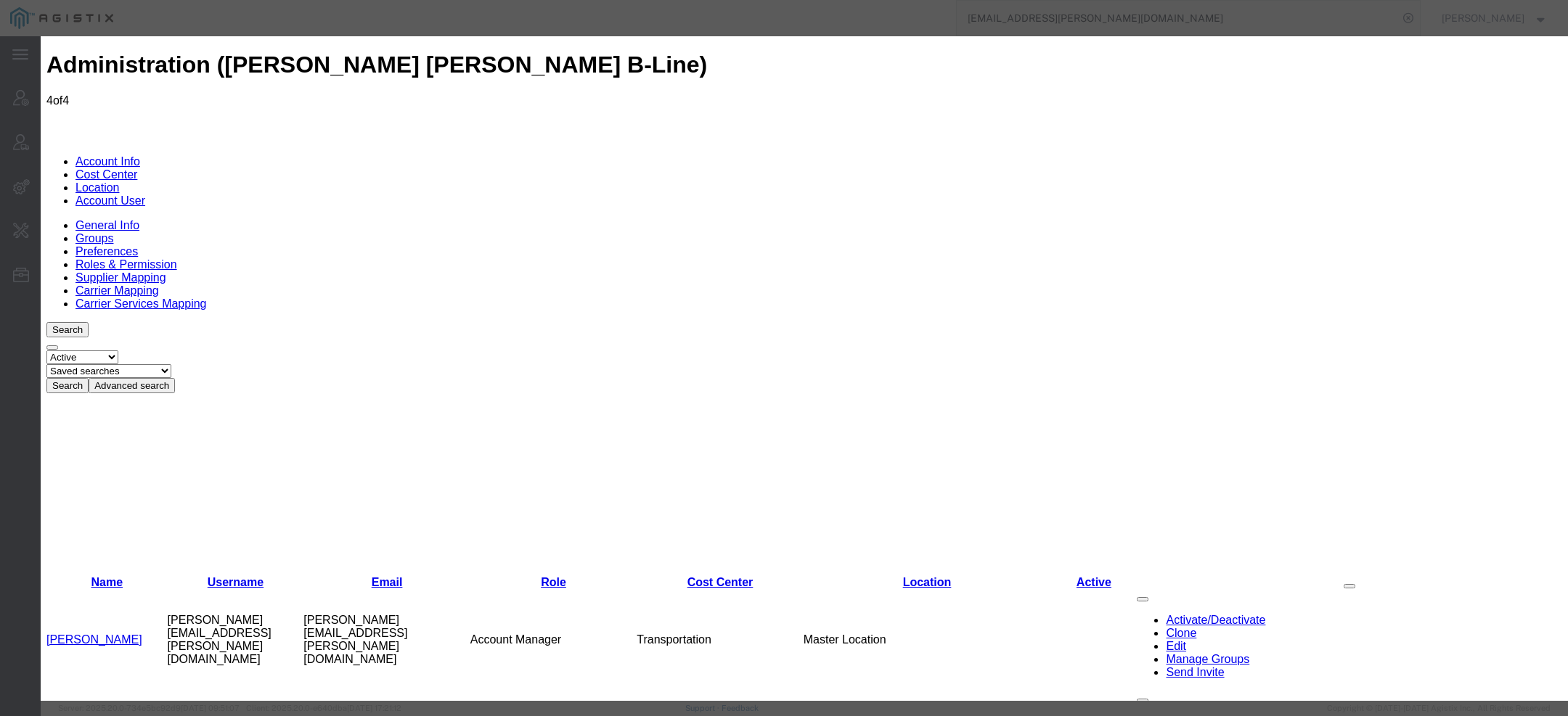
paste input "blinecustomerservice"
drag, startPoint x: 976, startPoint y: 113, endPoint x: 1194, endPoint y: 113, distance: 218.0
type input "bline"
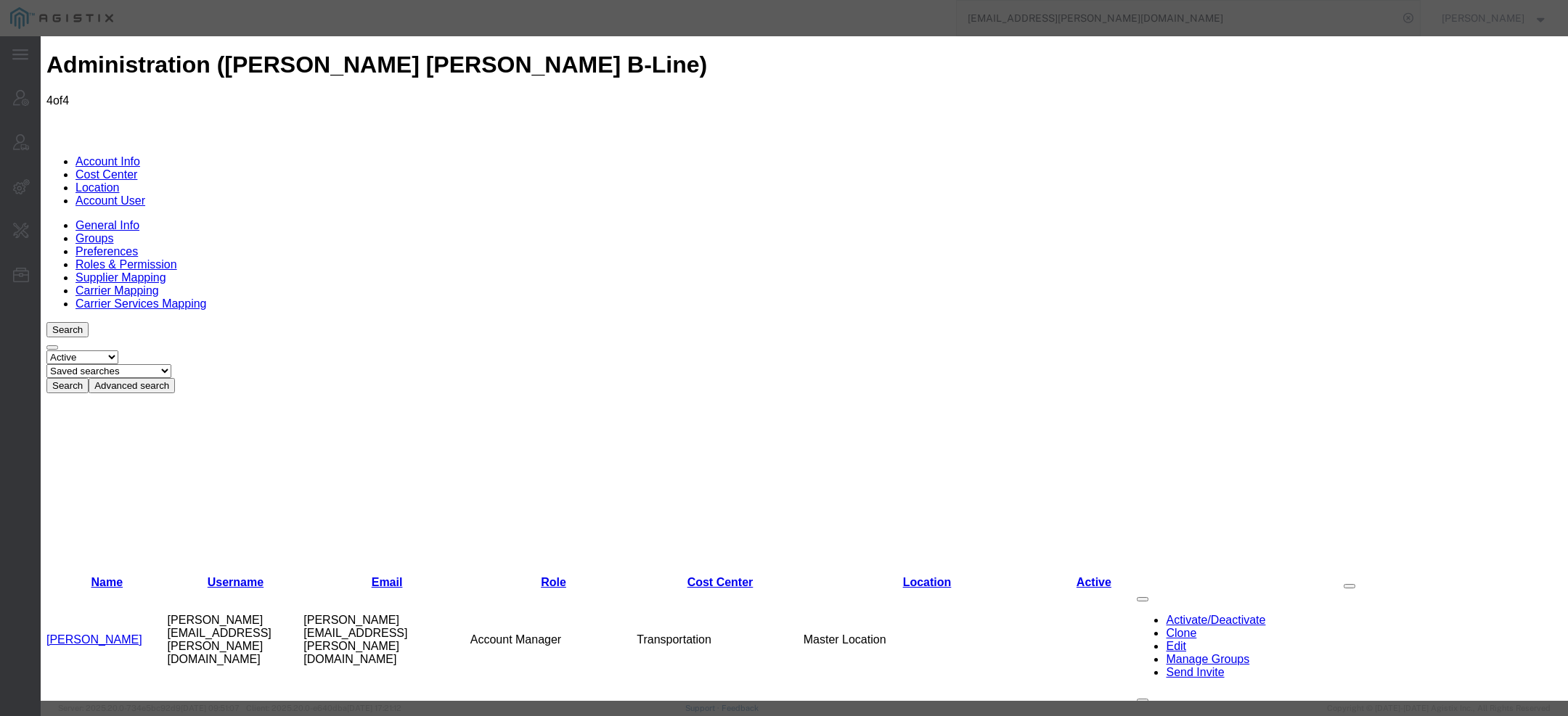
paste input "customerservice"
type input "Customer Service"
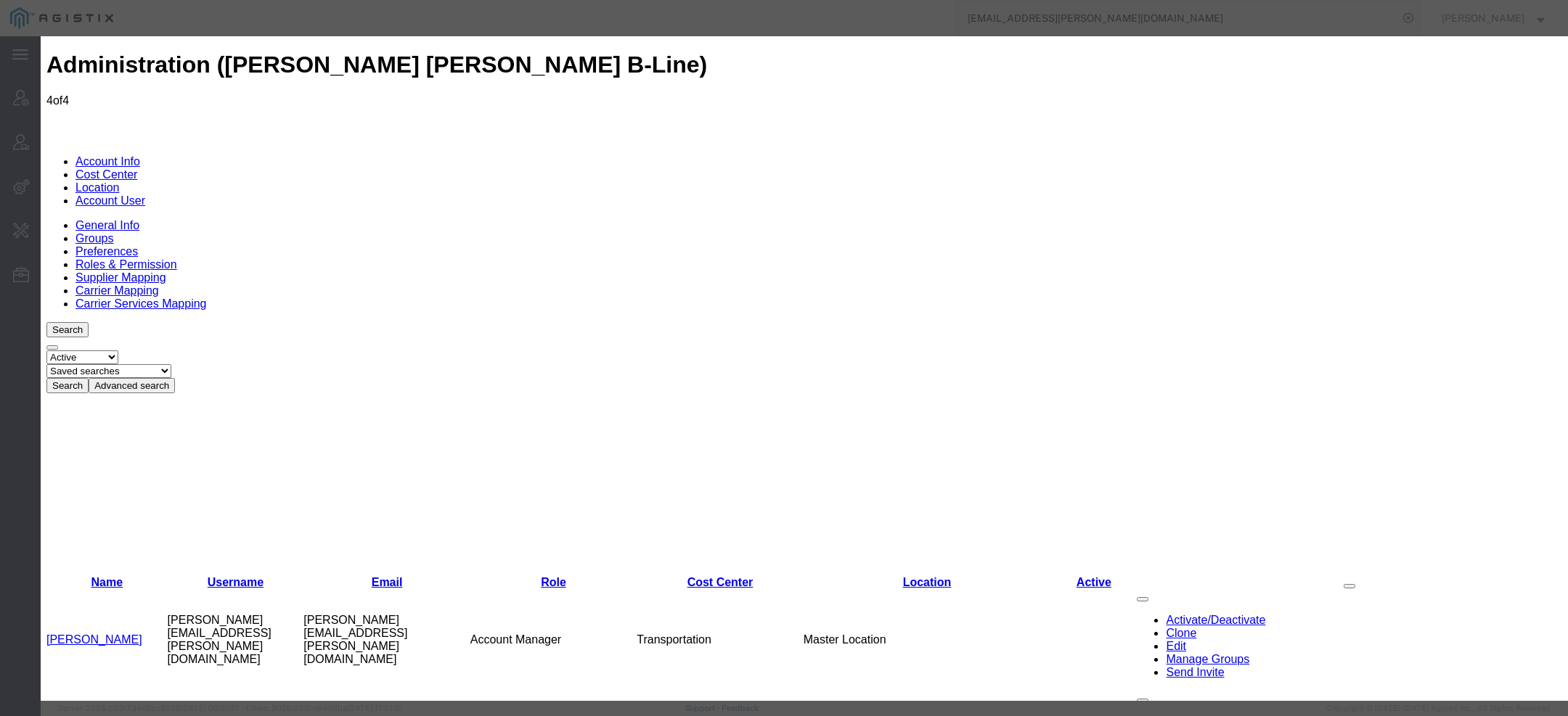
type input "B-Line"
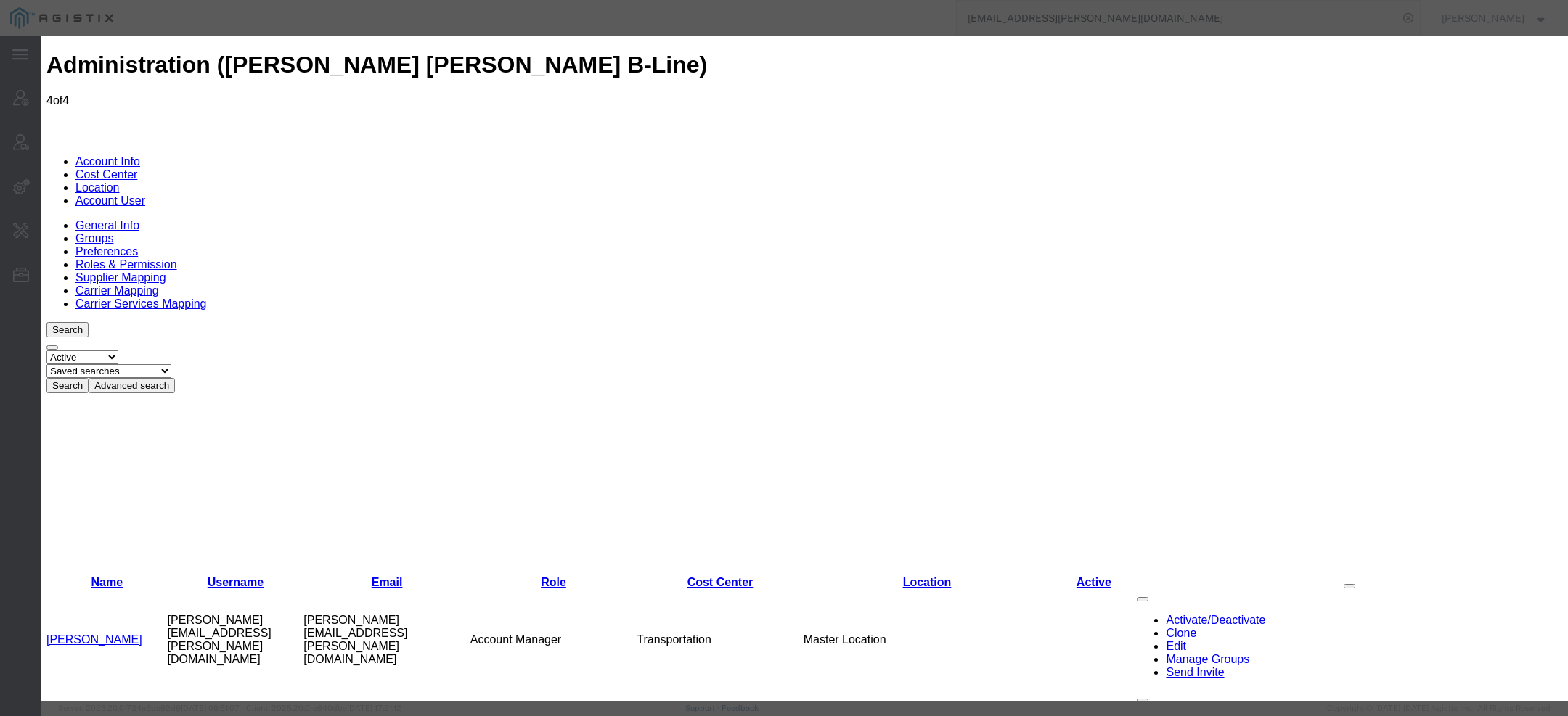
select select "COSTCENTER"
select select "51011"
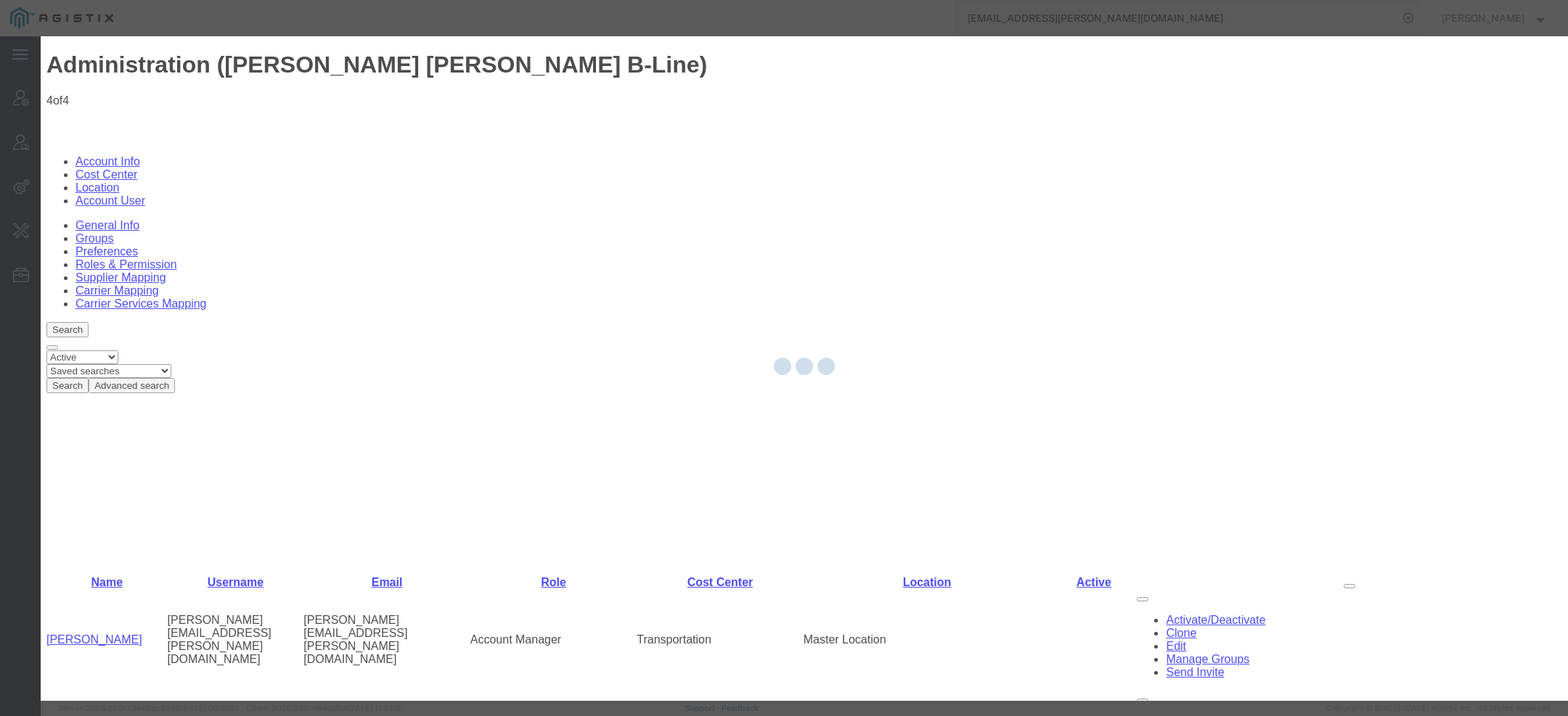
select select "COSTCENTER"
select select "51011"
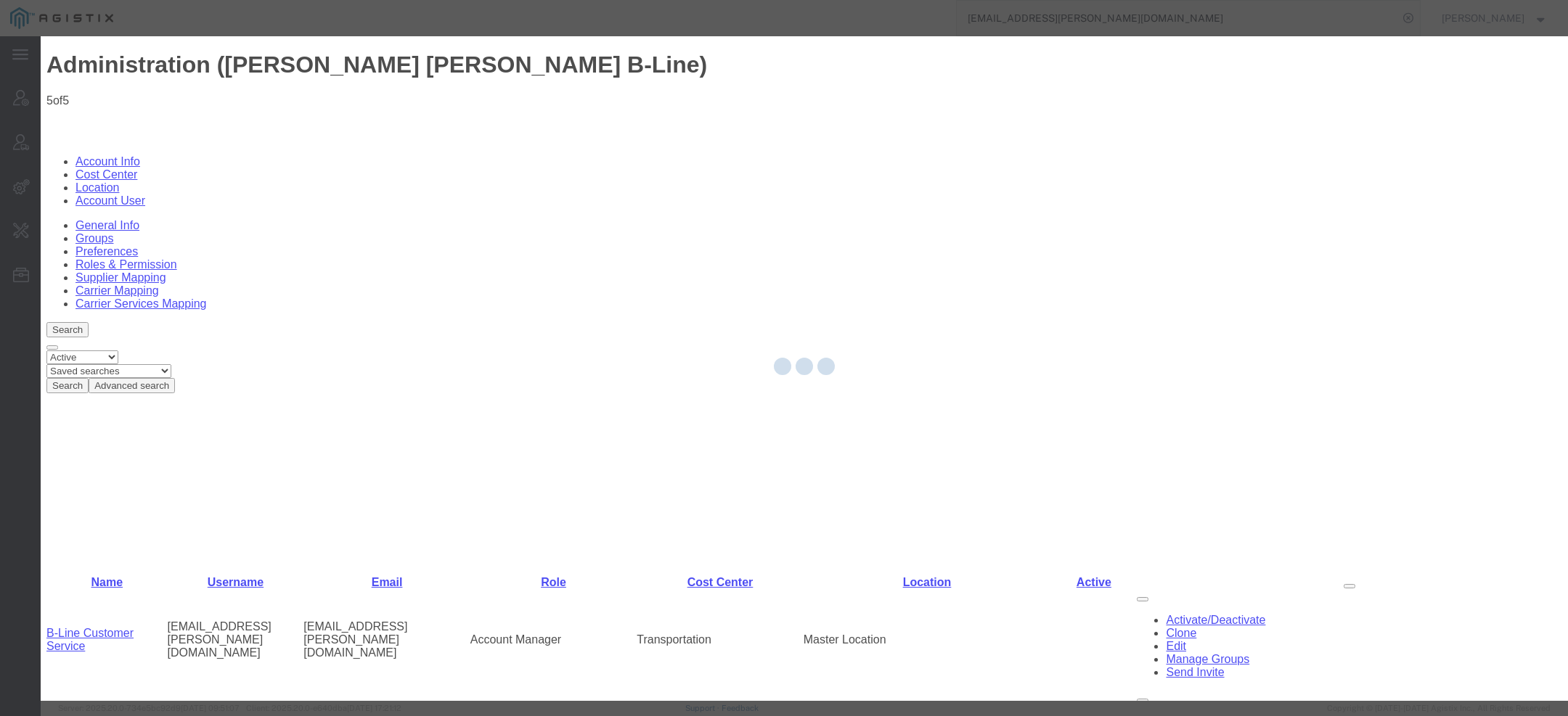
select select
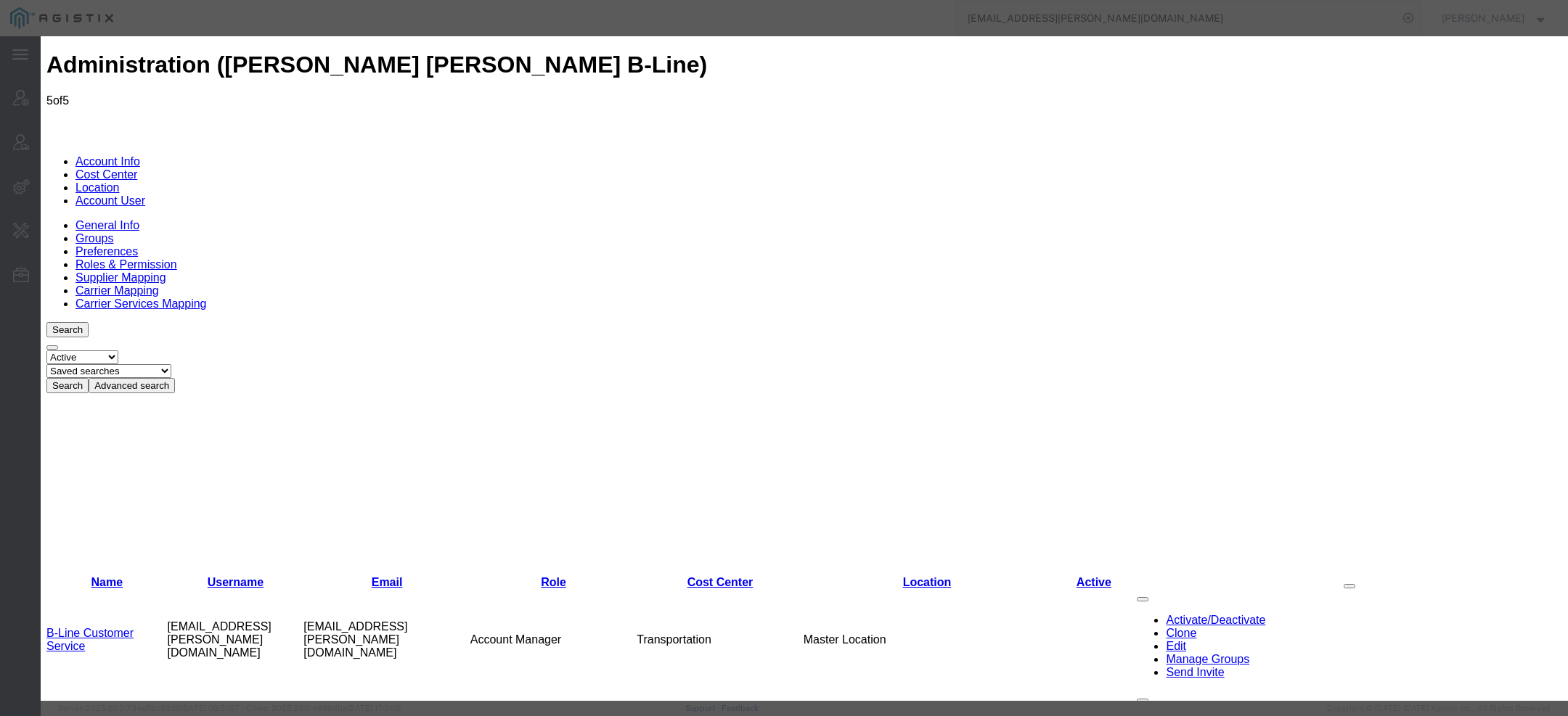
drag, startPoint x: 1154, startPoint y: 634, endPoint x: 917, endPoint y: 69, distance: 612.7
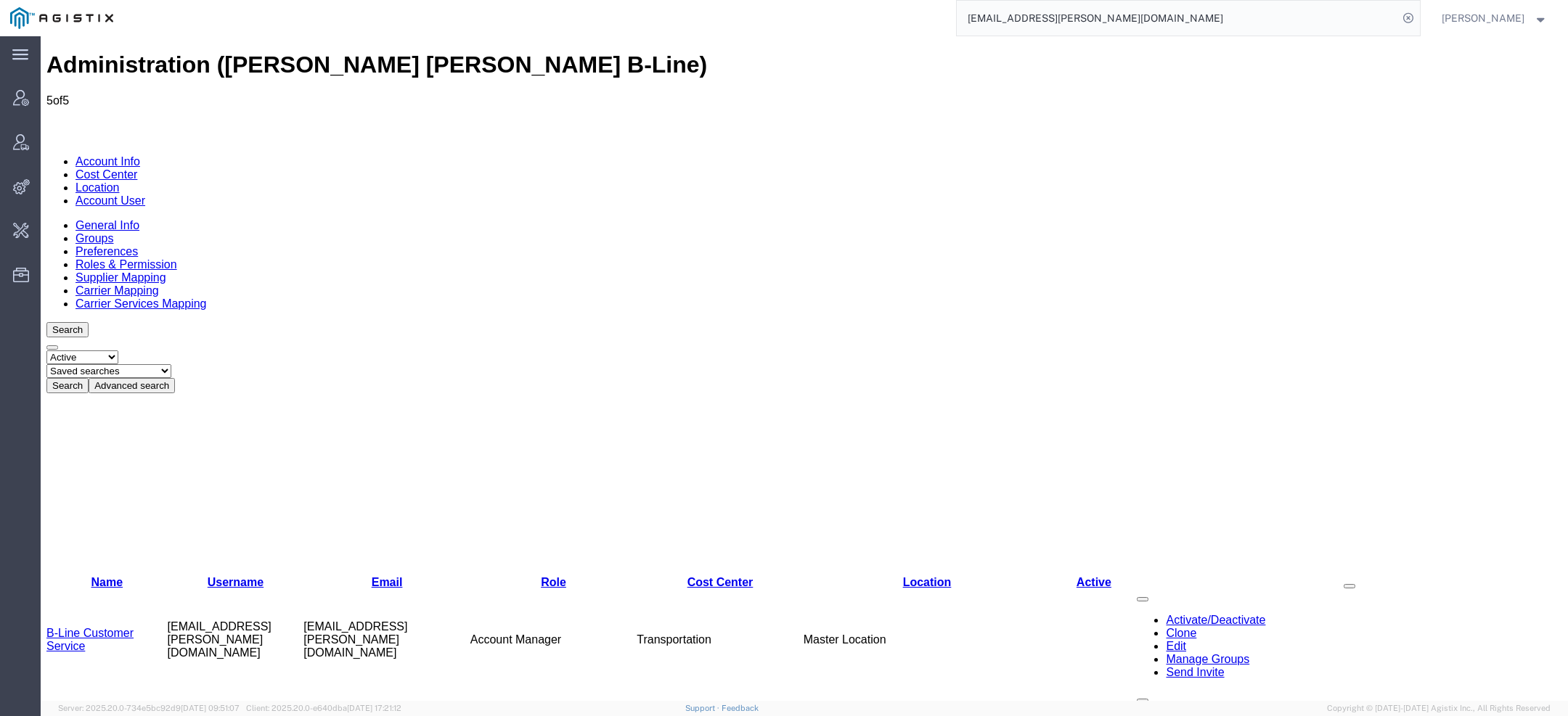
click at [215, 55] on h1 "Administration (Eaton Cooper B-Line)" at bounding box center [804, 64] width 1516 height 26
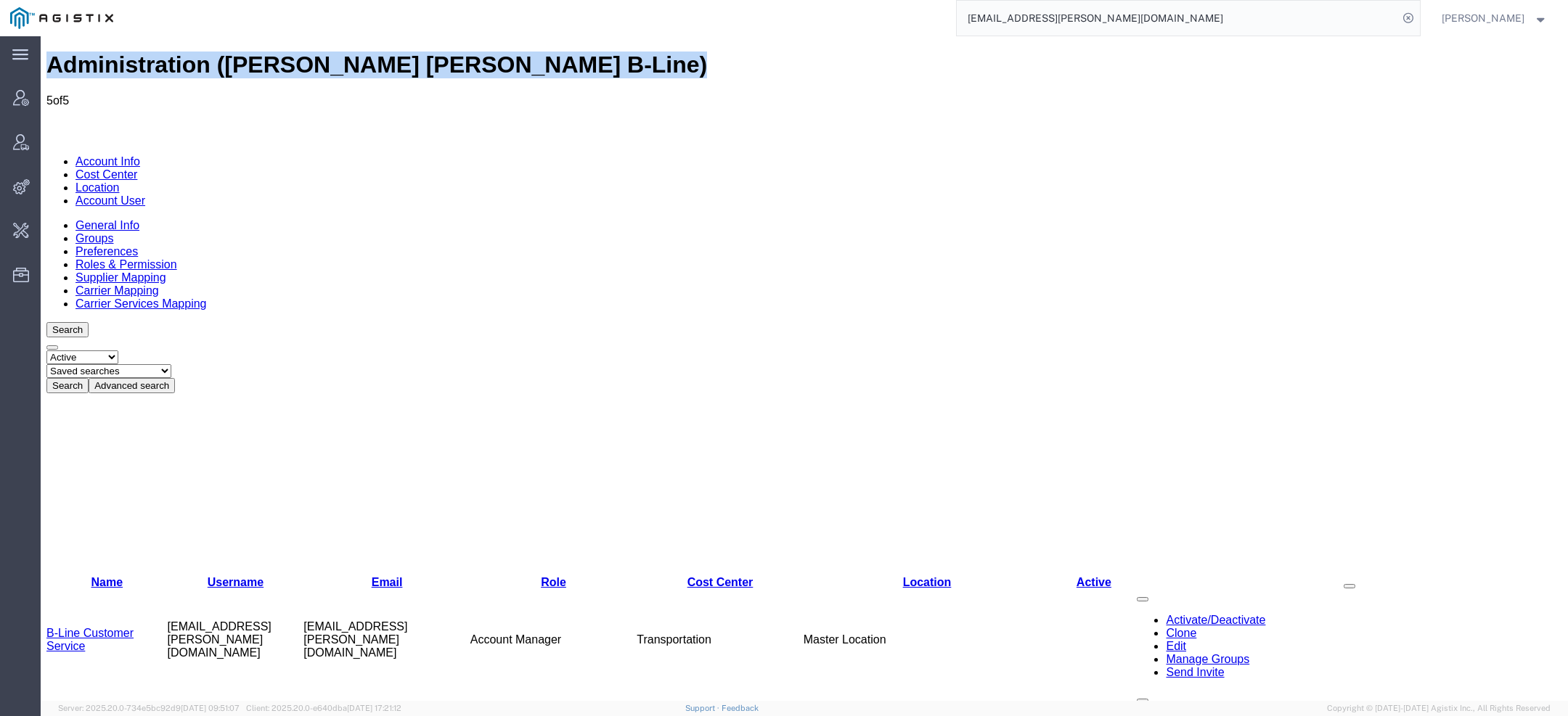
click at [215, 55] on h1 "Administration (Eaton Cooper B-Line)" at bounding box center [804, 64] width 1516 height 26
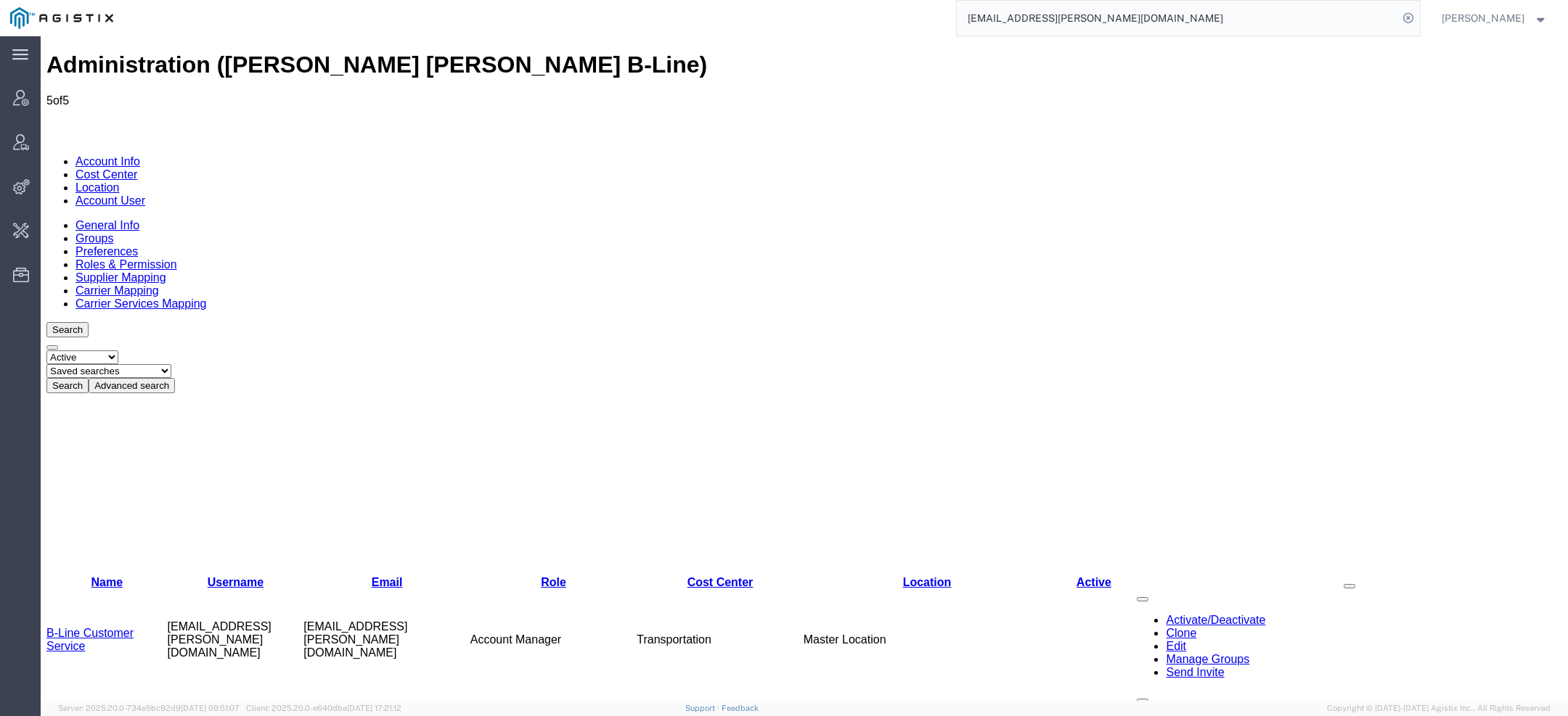
click at [215, 55] on h1 "Administration (Eaton Cooper B-Line)" at bounding box center [804, 64] width 1516 height 26
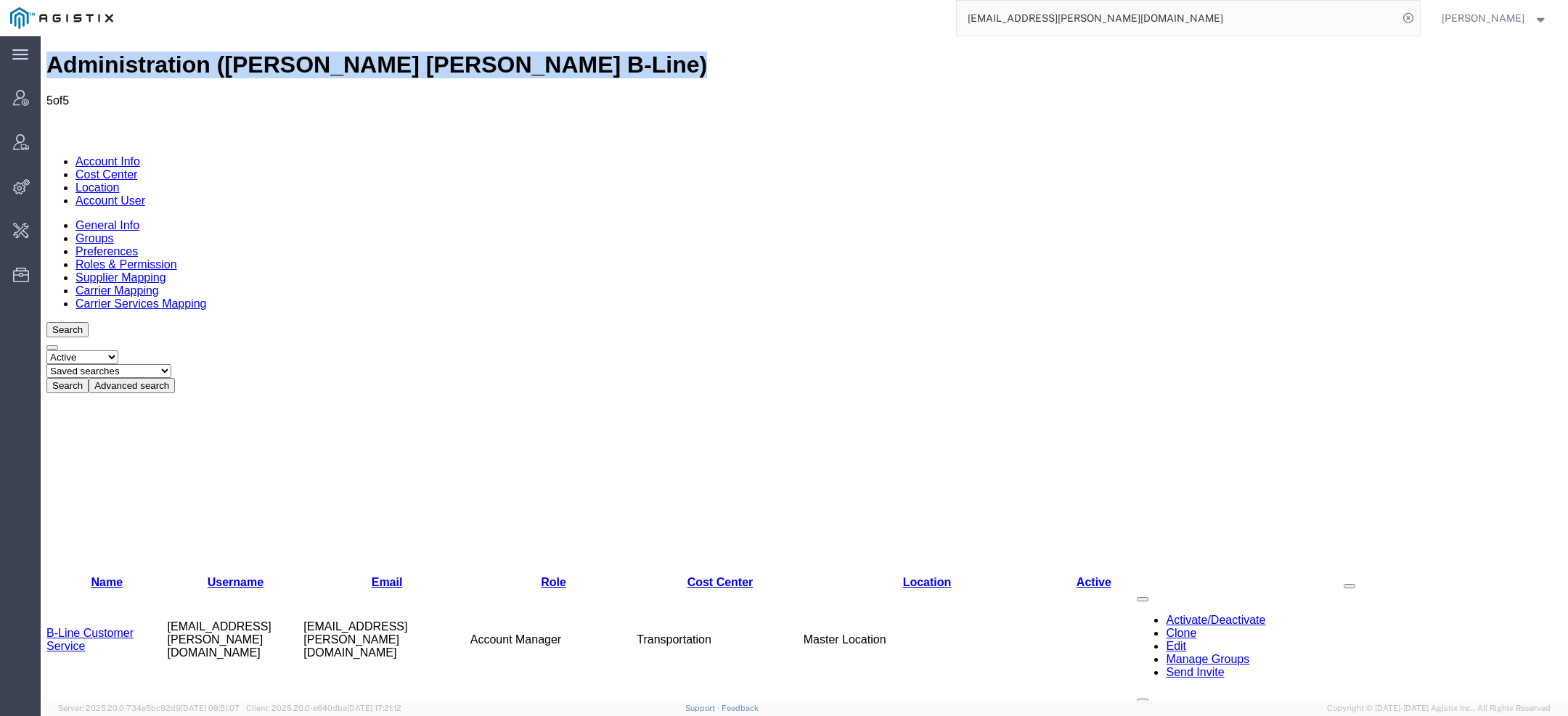
click at [215, 55] on h1 "Administration (Eaton Cooper B-Line)" at bounding box center [804, 64] width 1516 height 26
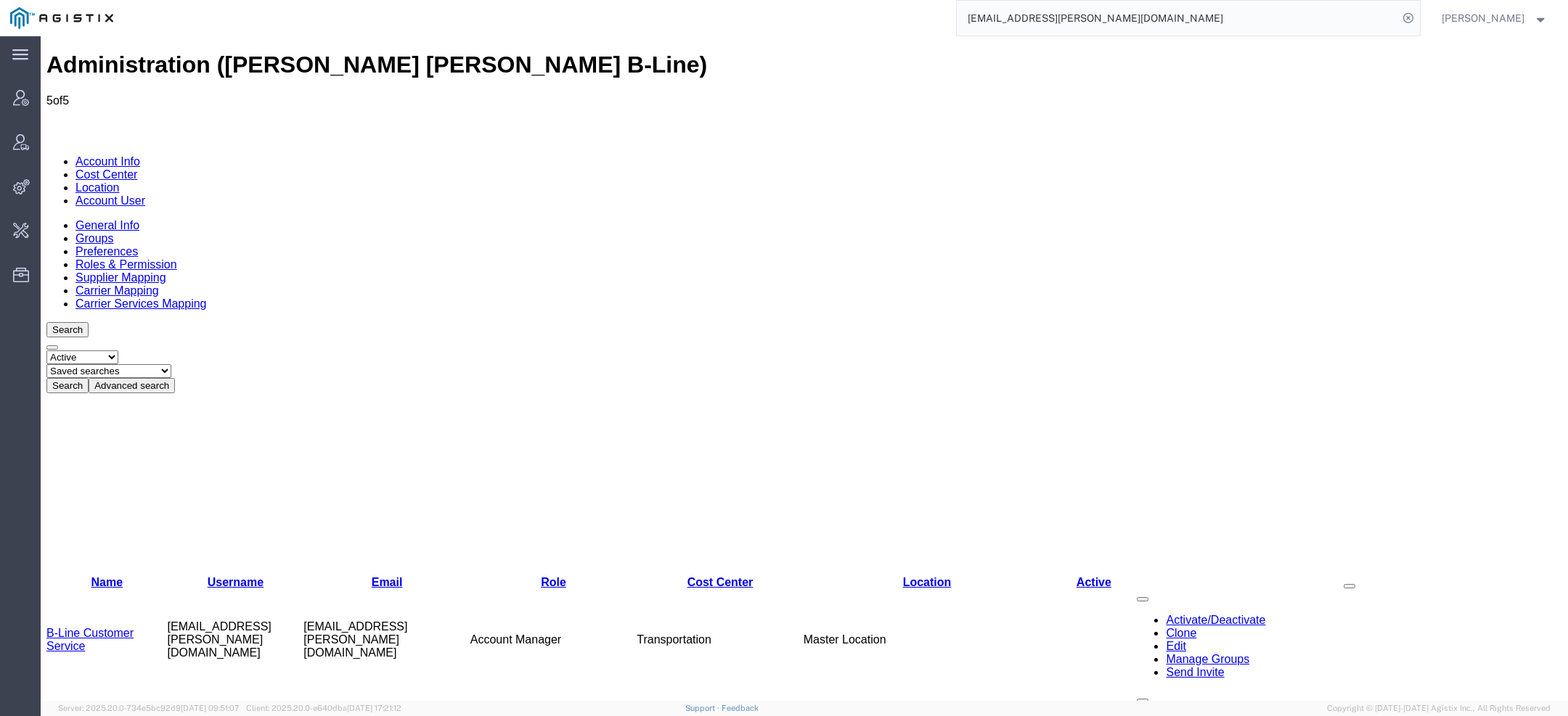
click at [215, 55] on h1 "Administration (Eaton Cooper B-Line)" at bounding box center [804, 64] width 1516 height 26
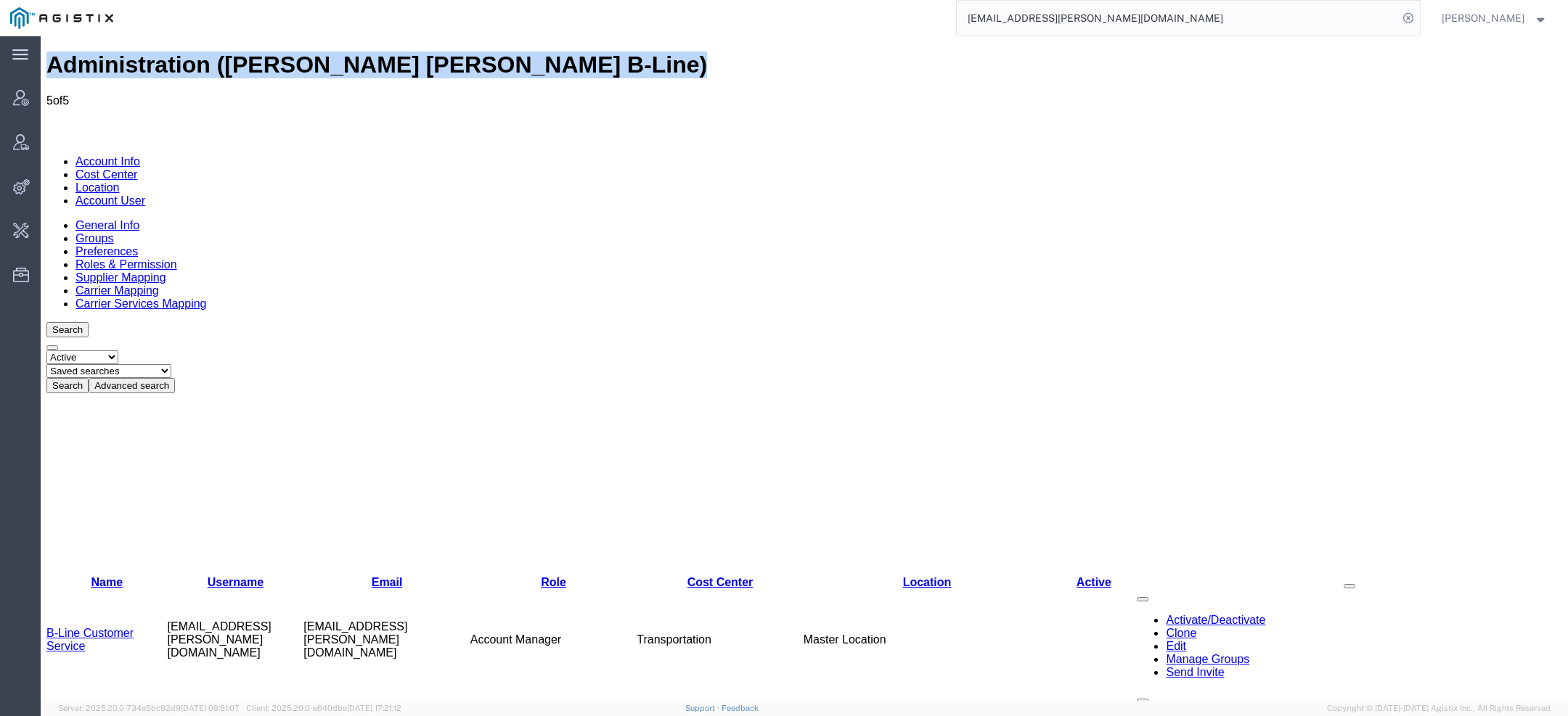
click at [215, 55] on h1 "Administration (Eaton Cooper B-Line)" at bounding box center [804, 64] width 1516 height 26
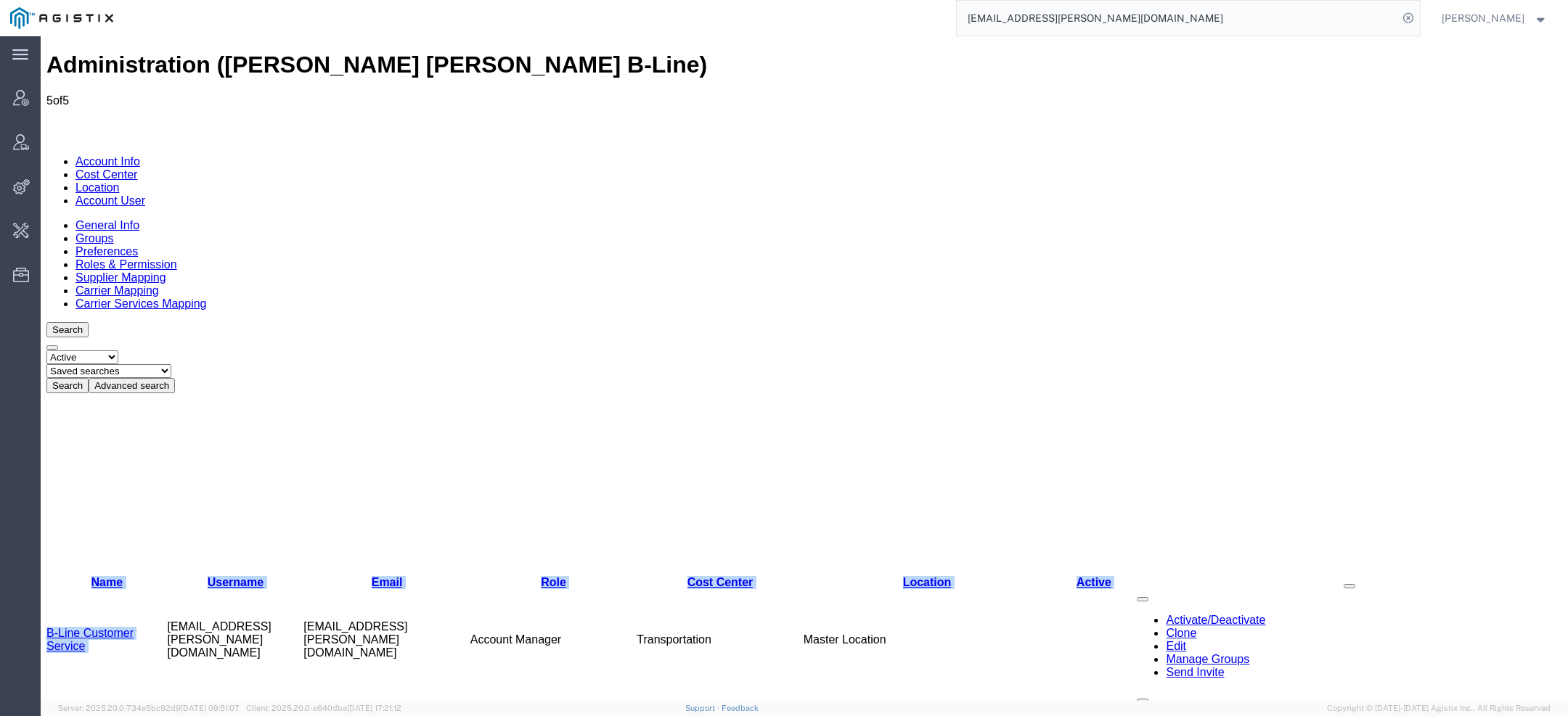
drag, startPoint x: 168, startPoint y: 233, endPoint x: 716, endPoint y: 356, distance: 561.6
click at [716, 356] on div "Administration (Eaton Cooper B-Line) 5 of 5 Account Info Cost Center Location A…" at bounding box center [804, 683] width 1516 height 1264
click at [1014, 358] on div "Administration (Eaton Cooper B-Line) 5 of 5 Account Info Cost Center Location A…" at bounding box center [804, 683] width 1516 height 1264
drag, startPoint x: 1145, startPoint y: 19, endPoint x: 653, endPoint y: 26, distance: 492.0
click at [716, 22] on div "blinecustomerservice@eaton.com" at bounding box center [771, 18] width 1297 height 36
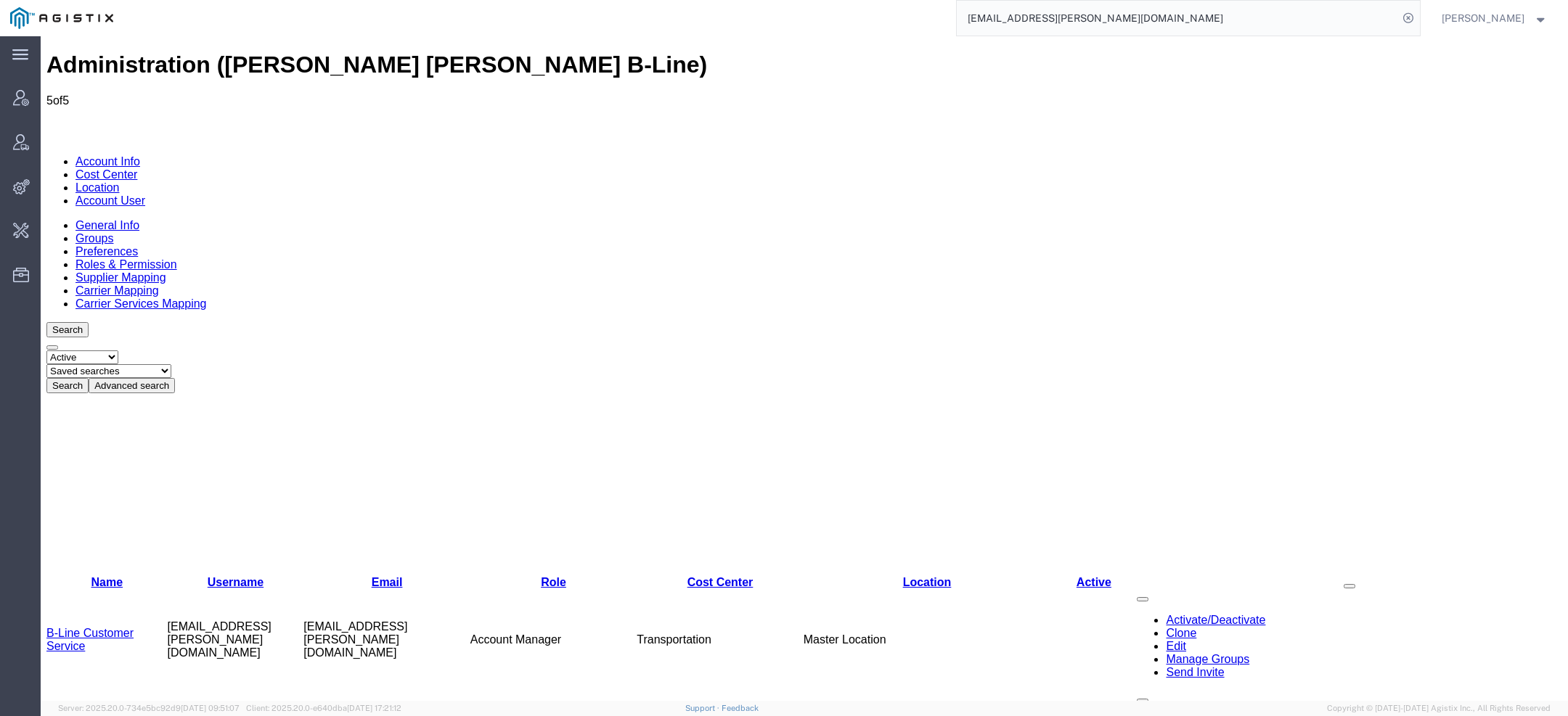
paste input "57095858"
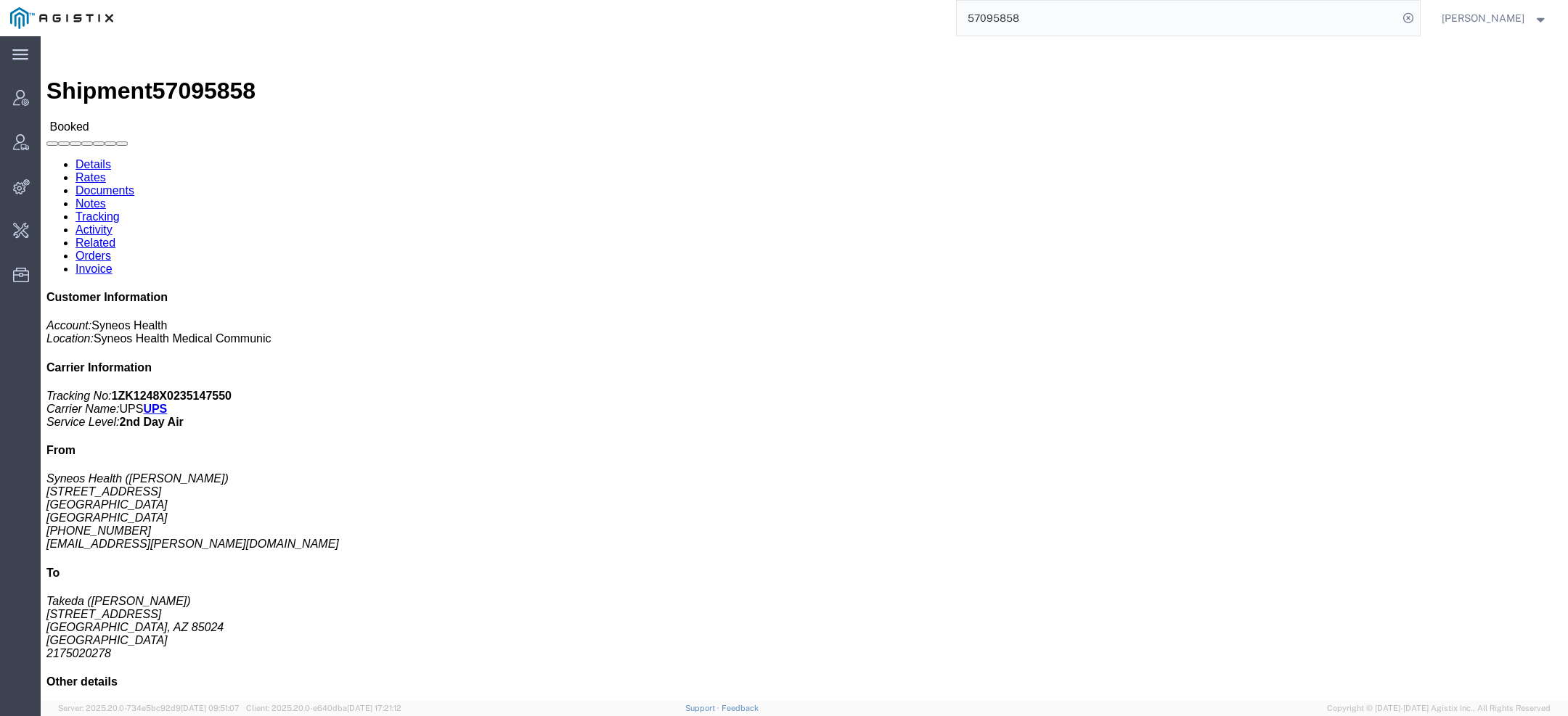
click span "Syneos Health"
copy span "Syneos"
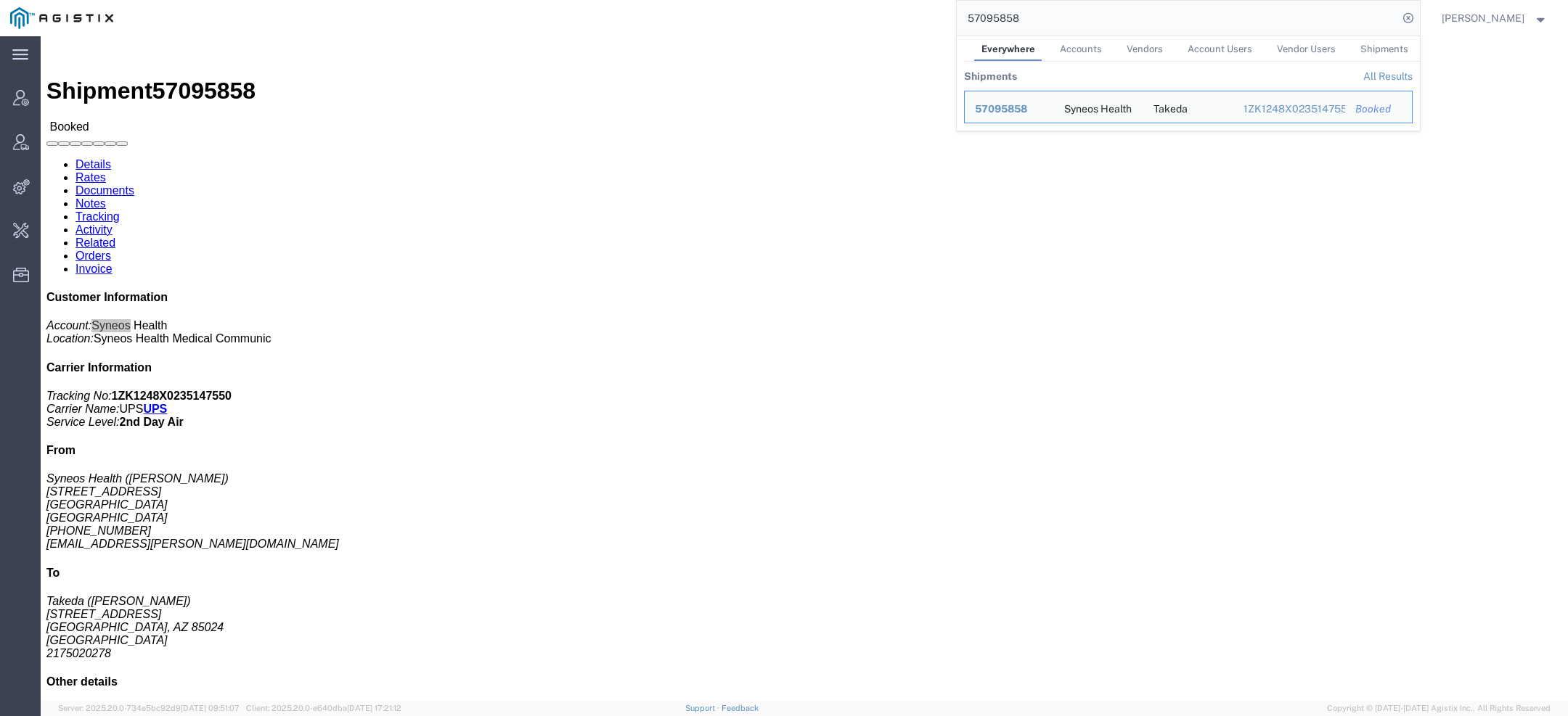
drag, startPoint x: 1048, startPoint y: 16, endPoint x: 903, endPoint y: -4, distance: 146.4
click at [903, 0] on html "main_menu Created with Sketch. Collapse Menu Account Manager Vendor Manager Int…" at bounding box center [784, 358] width 1568 height 716
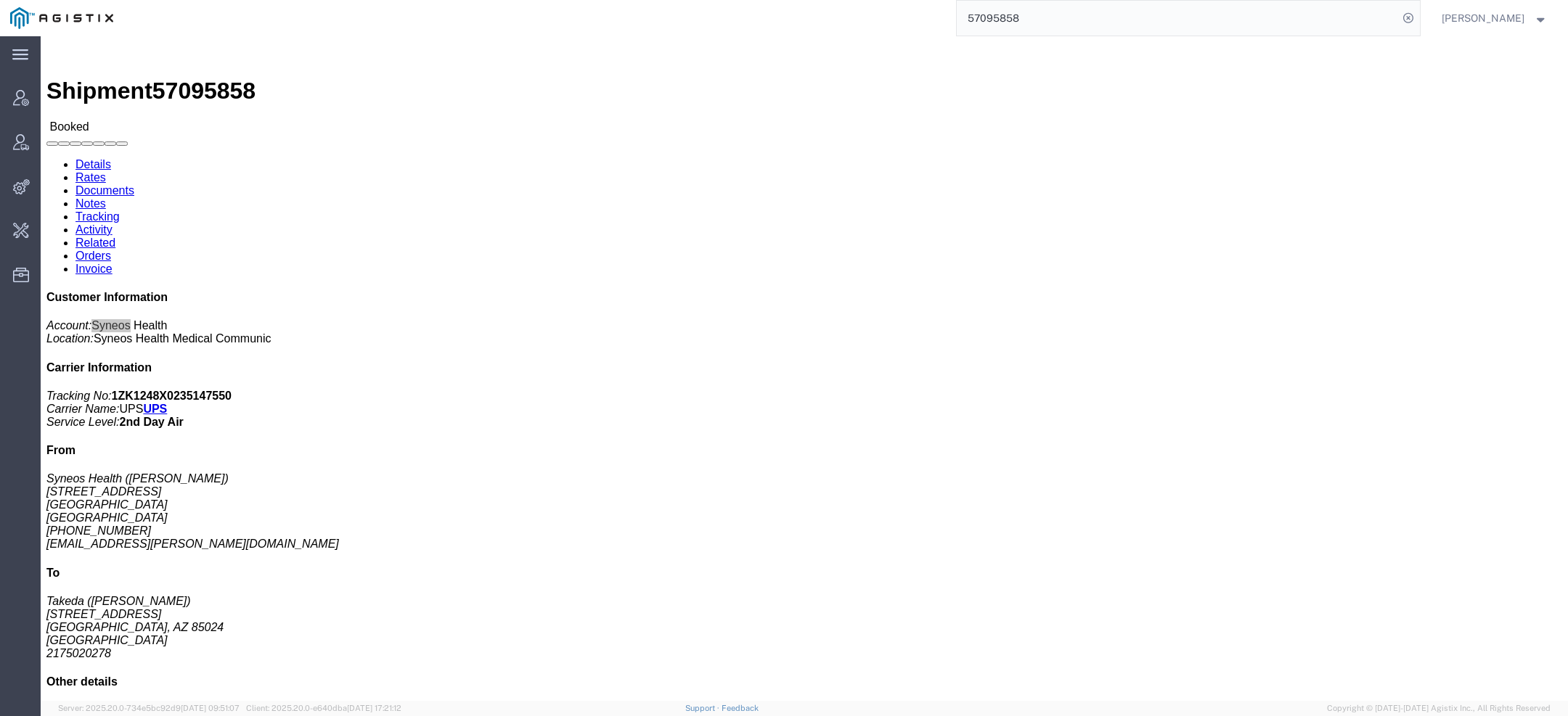
paste input "Syneos"
type input "Syneos"
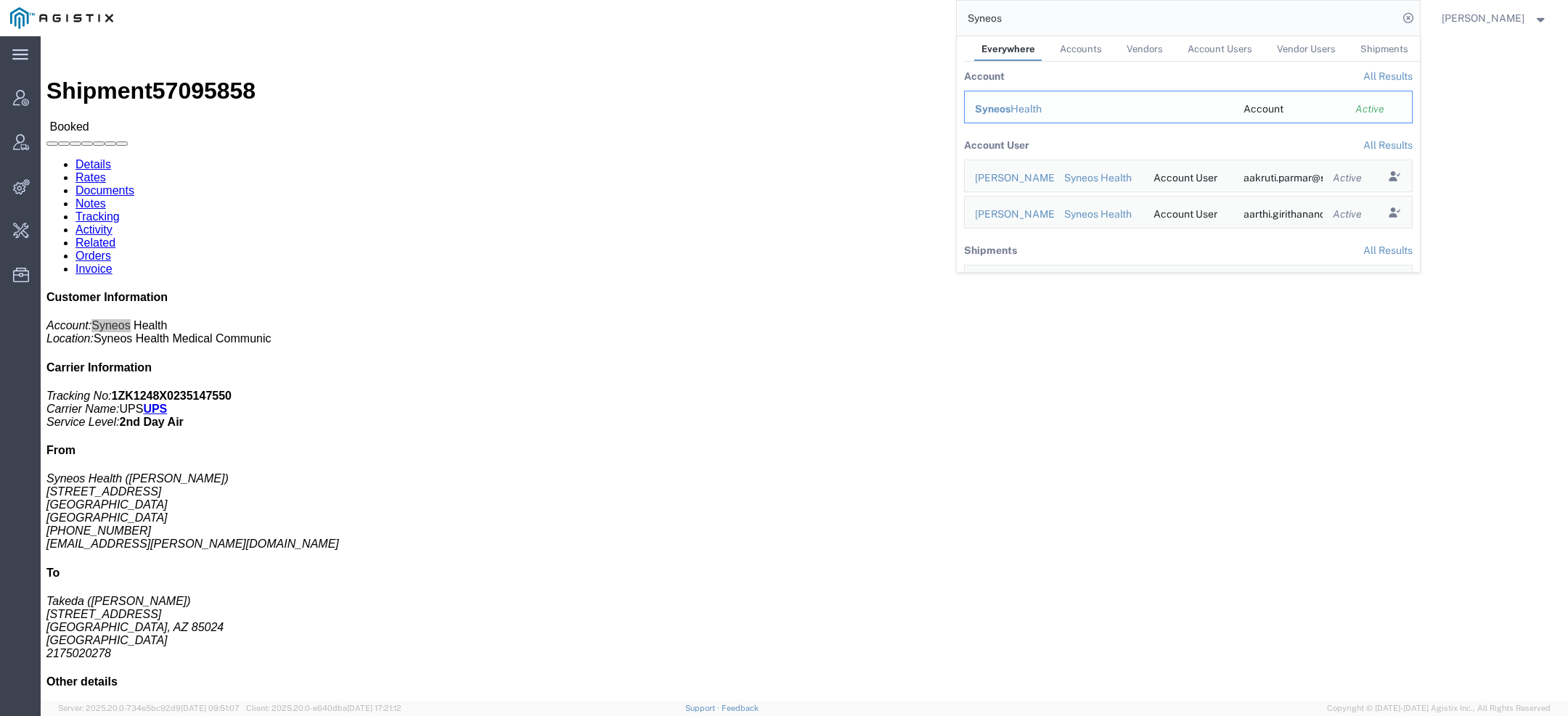
drag, startPoint x: 966, startPoint y: 73, endPoint x: 1007, endPoint y: 109, distance: 54.6
click at [1007, 109] on span "Syneos" at bounding box center [993, 109] width 36 height 12
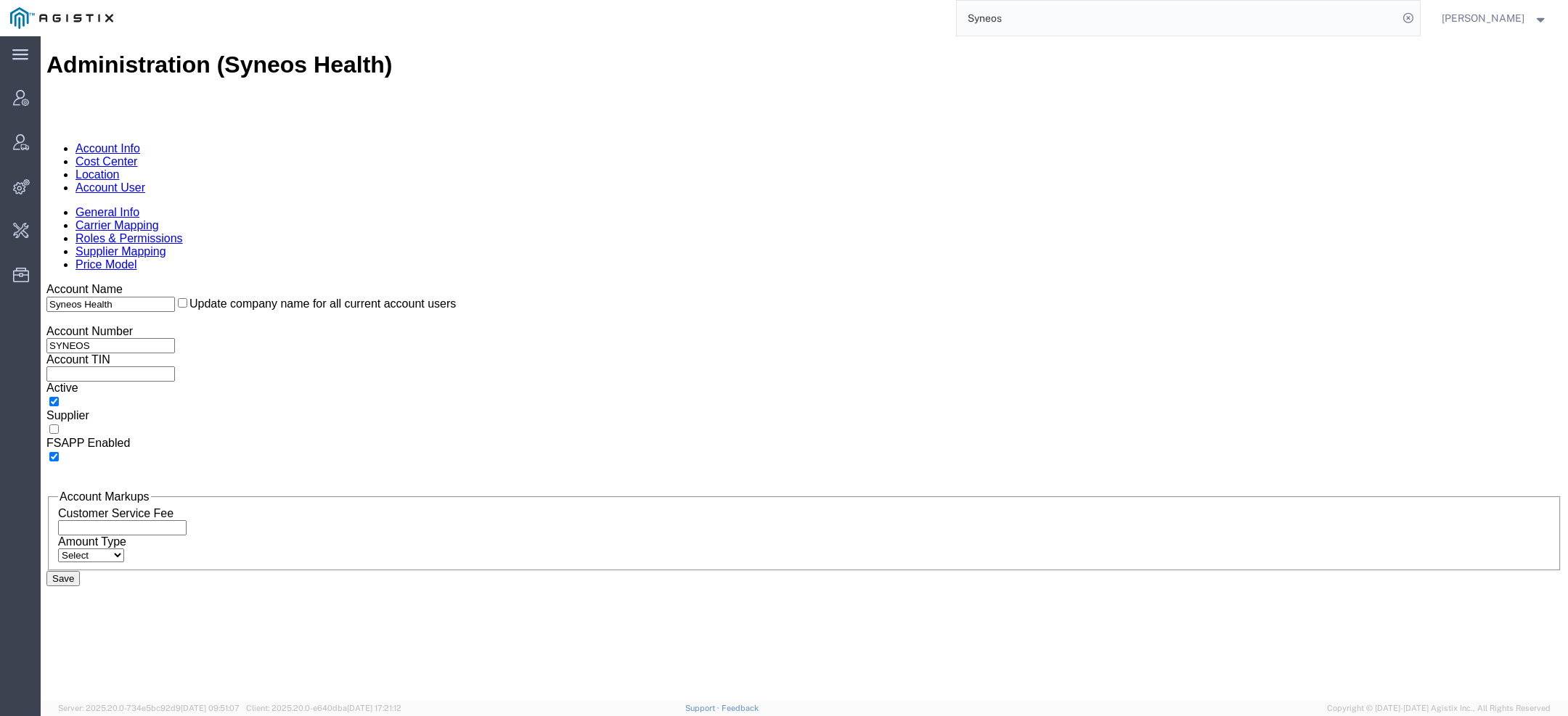
click at [314, 108] on div "Administration (Syneos Health) Account Info Cost Center Location Account User G…" at bounding box center [804, 384] width 1516 height 665
click at [145, 181] on link "Account User" at bounding box center [110, 187] width 70 height 12
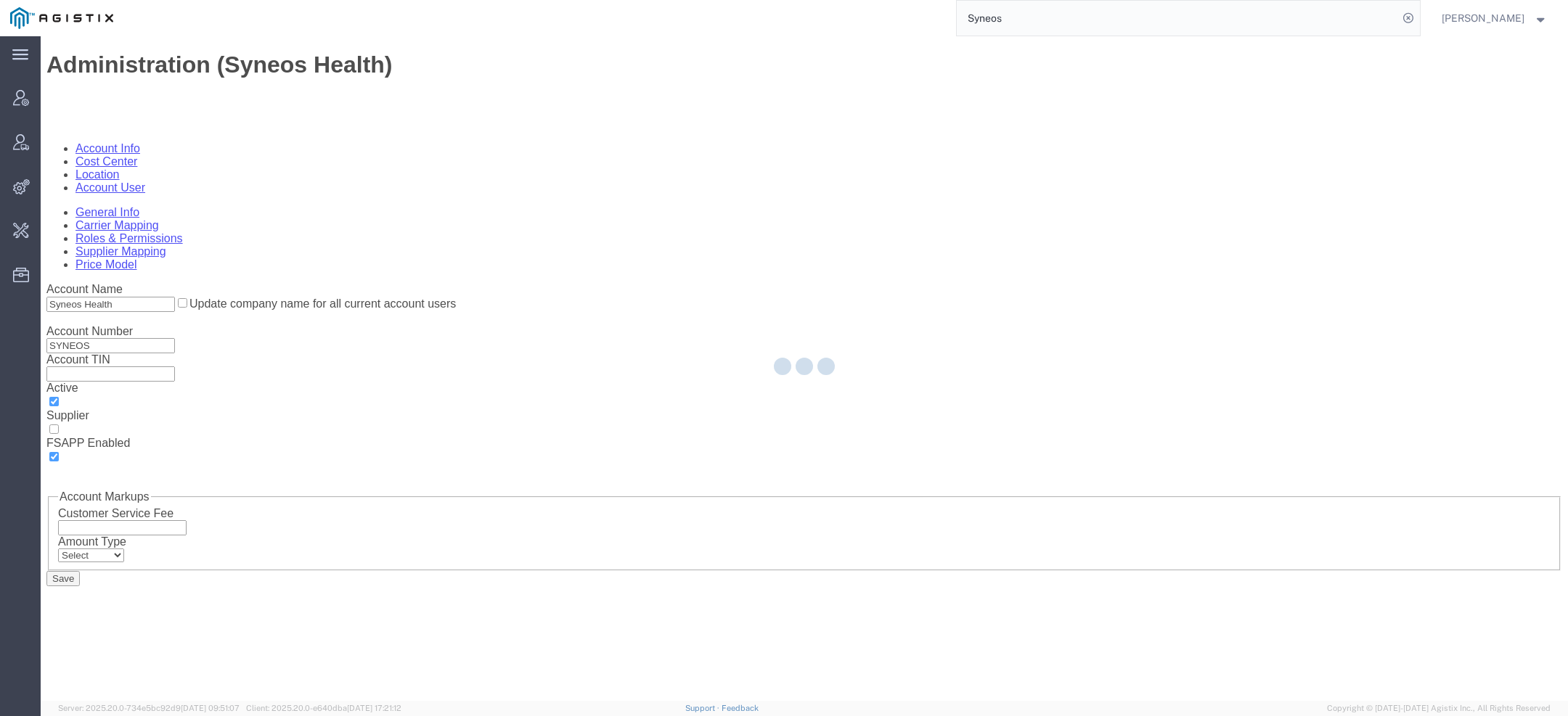
click at [215, 464] on div at bounding box center [805, 368] width 1528 height 665
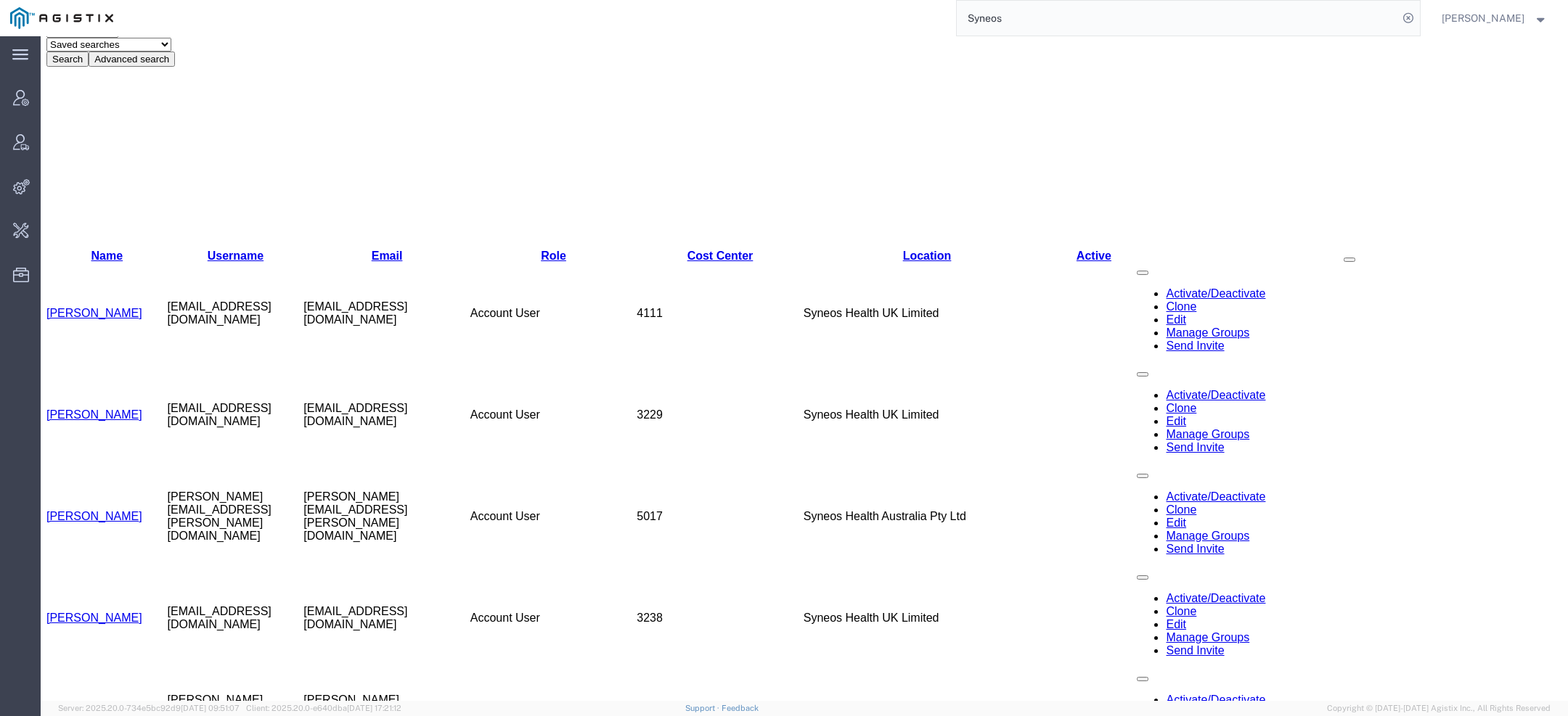
scroll to position [327, 0]
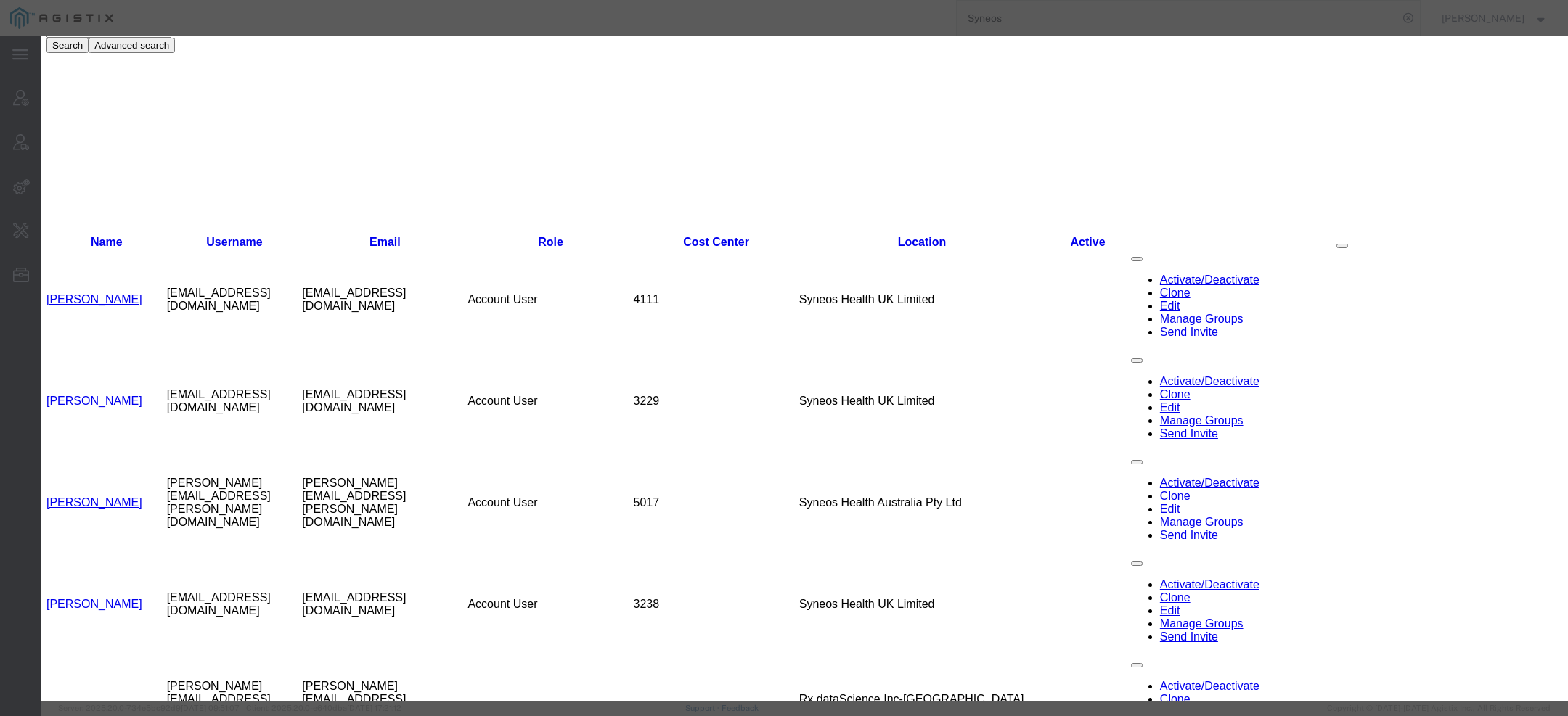
select select "DEPARTMENT"
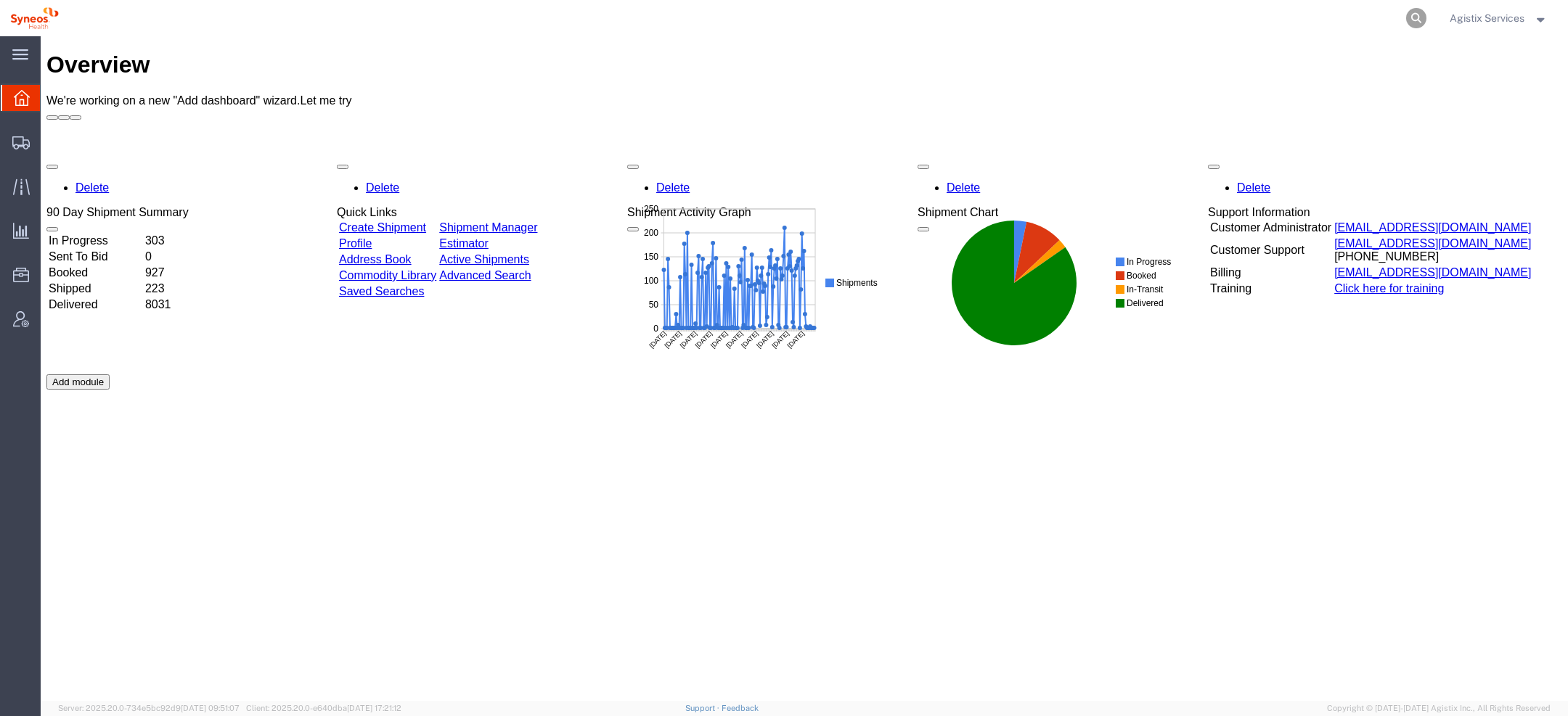
click at [1409, 12] on icon at bounding box center [1417, 18] width 21 height 21
paste input "57095858"
type input "57095858"
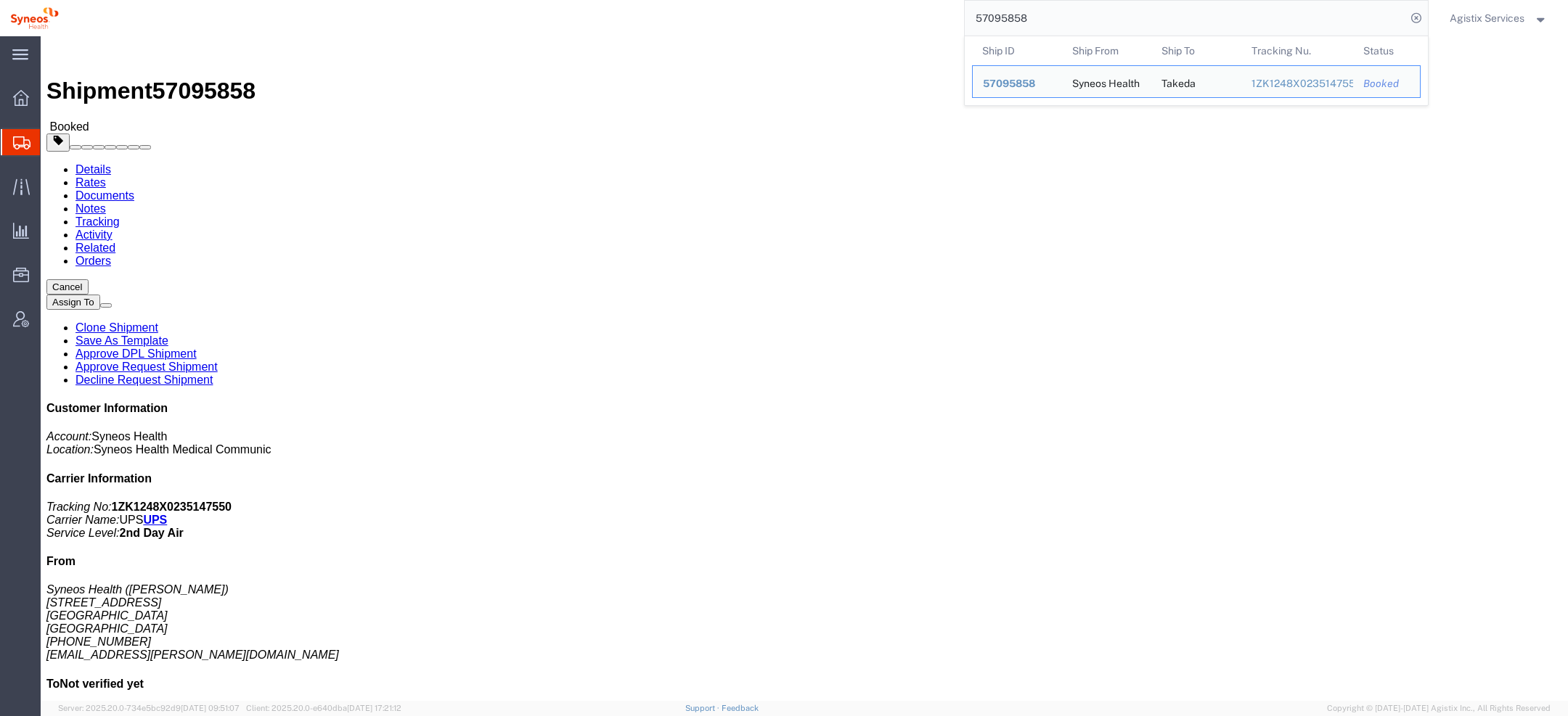
click button "button"
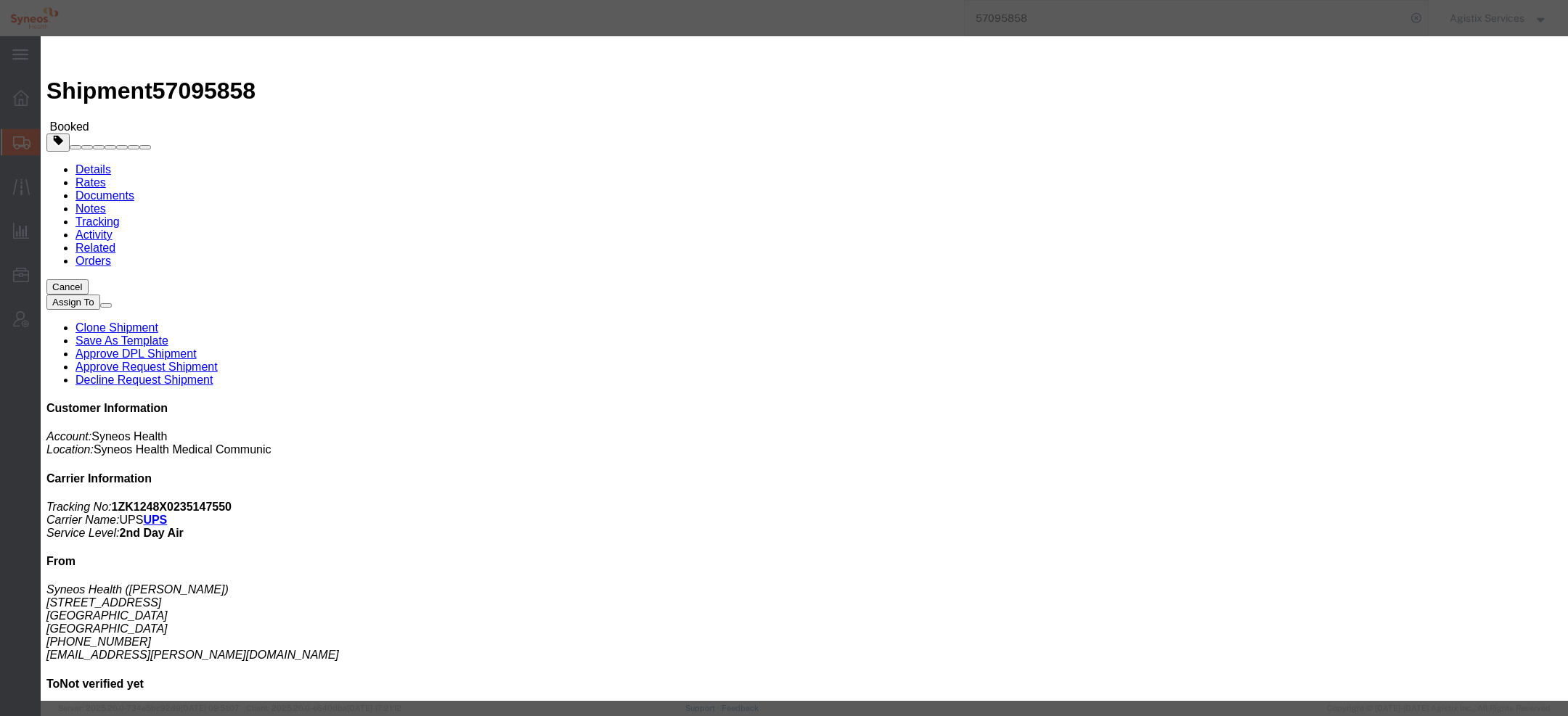
click button "Add another reference"
click select "Select Account Type Activity ID Airline Appointment Number ASN Batch Request # …"
select select "TASK"
click select "Select Account Type Activity ID Airline Appointment Number ASN Batch Request # …"
click input "text"
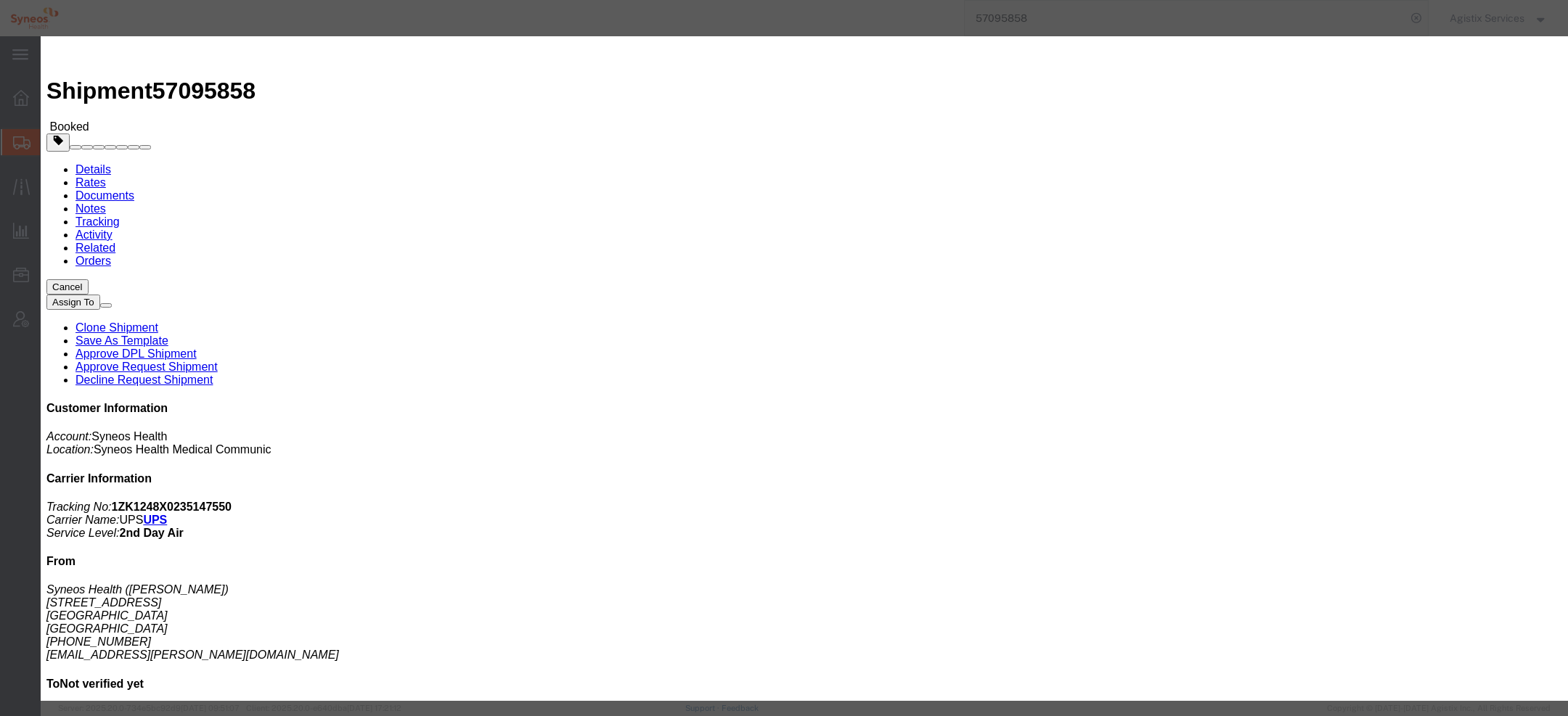
paste input "002"
type input "002"
click button "Add another reference"
click select "Select Account Type Activity ID Airline Appointment Number ASN Batch Request # …"
select select "ACTID"
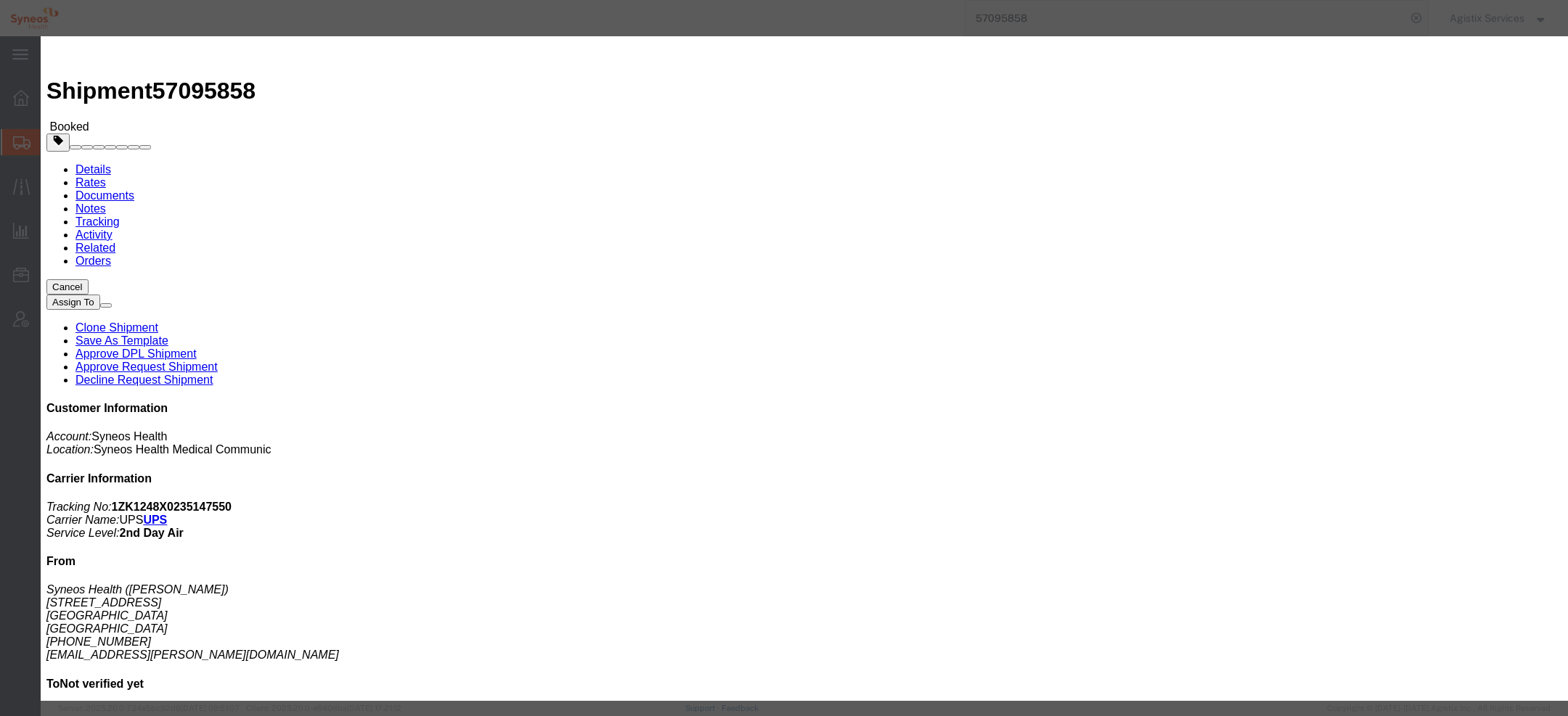
click select "Select Account Type Activity ID Airline Appointment Number ASN Batch Request # …"
click input "text"
paste input "10275"
type input "10275"
click button "Save"
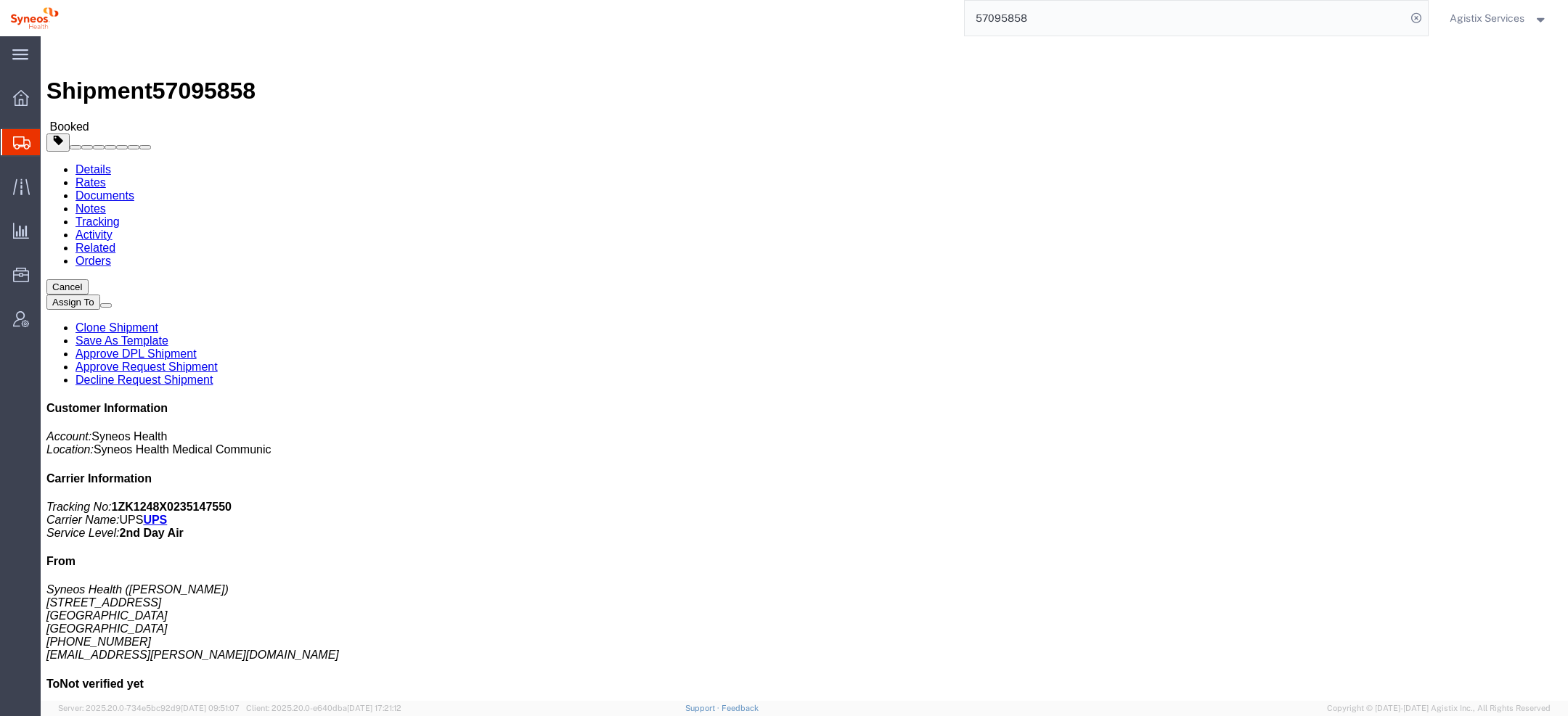
click at [1482, 23] on span "Agistix Services" at bounding box center [1487, 18] width 74 height 16
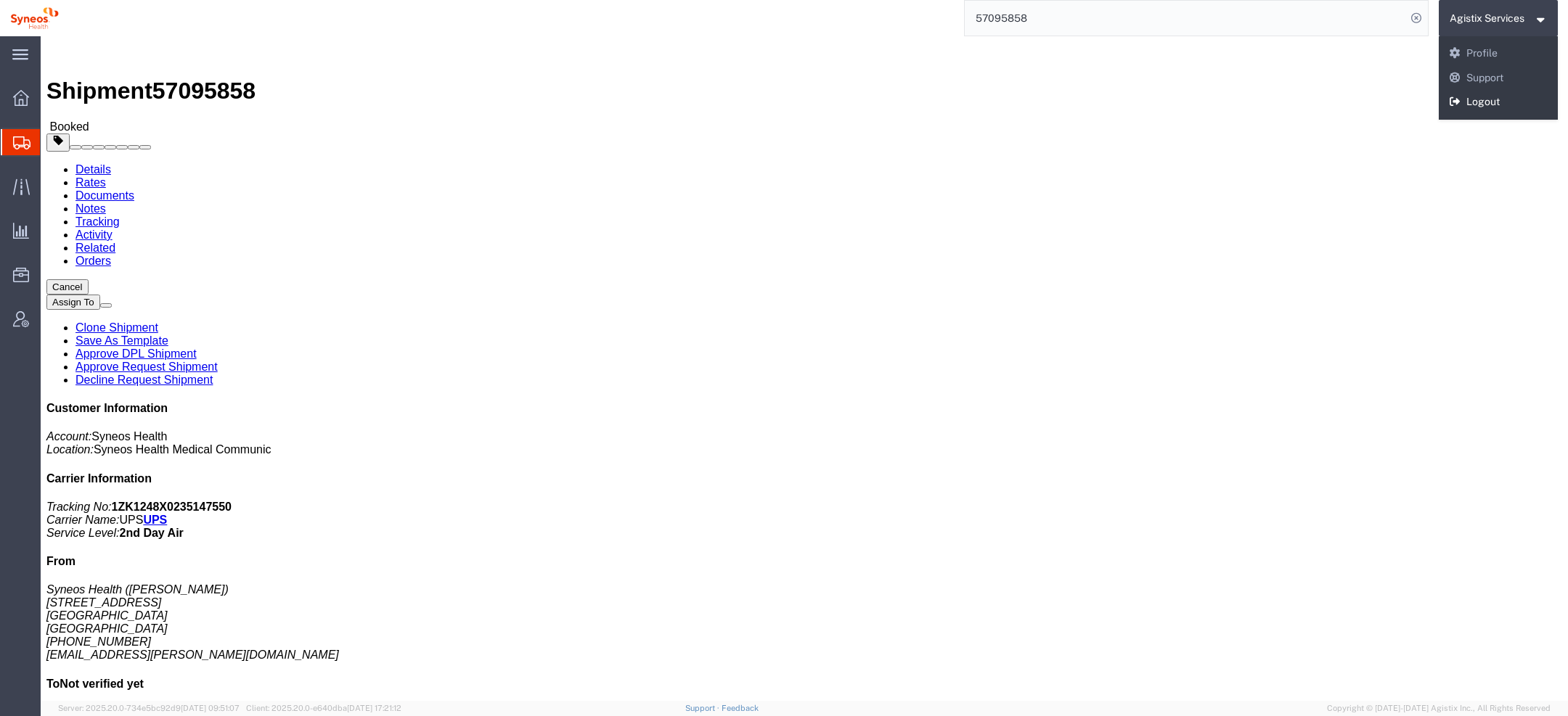
click at [1478, 97] on link "Logout" at bounding box center [1499, 102] width 120 height 25
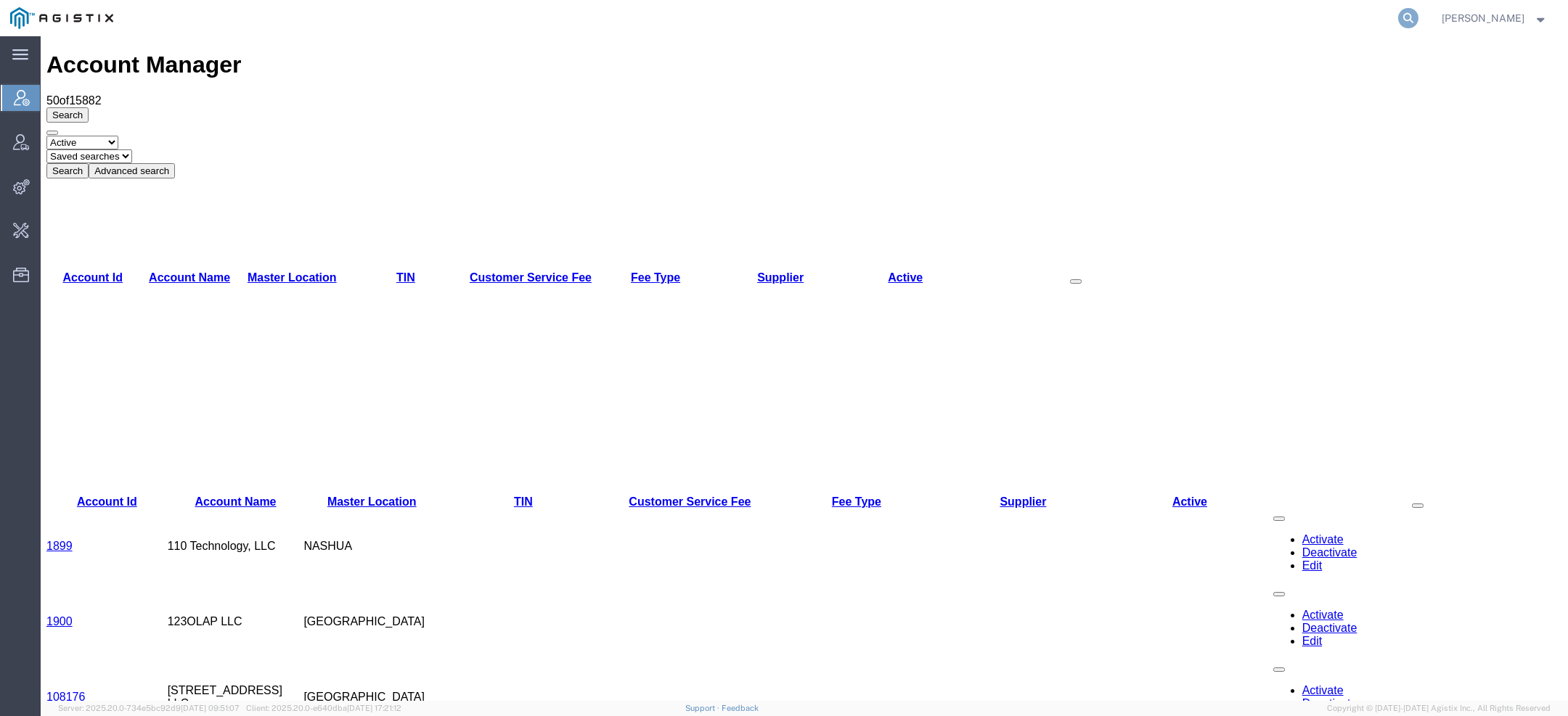
click at [1418, 18] on icon at bounding box center [1409, 18] width 21 height 21
type input "pg&e spoi"
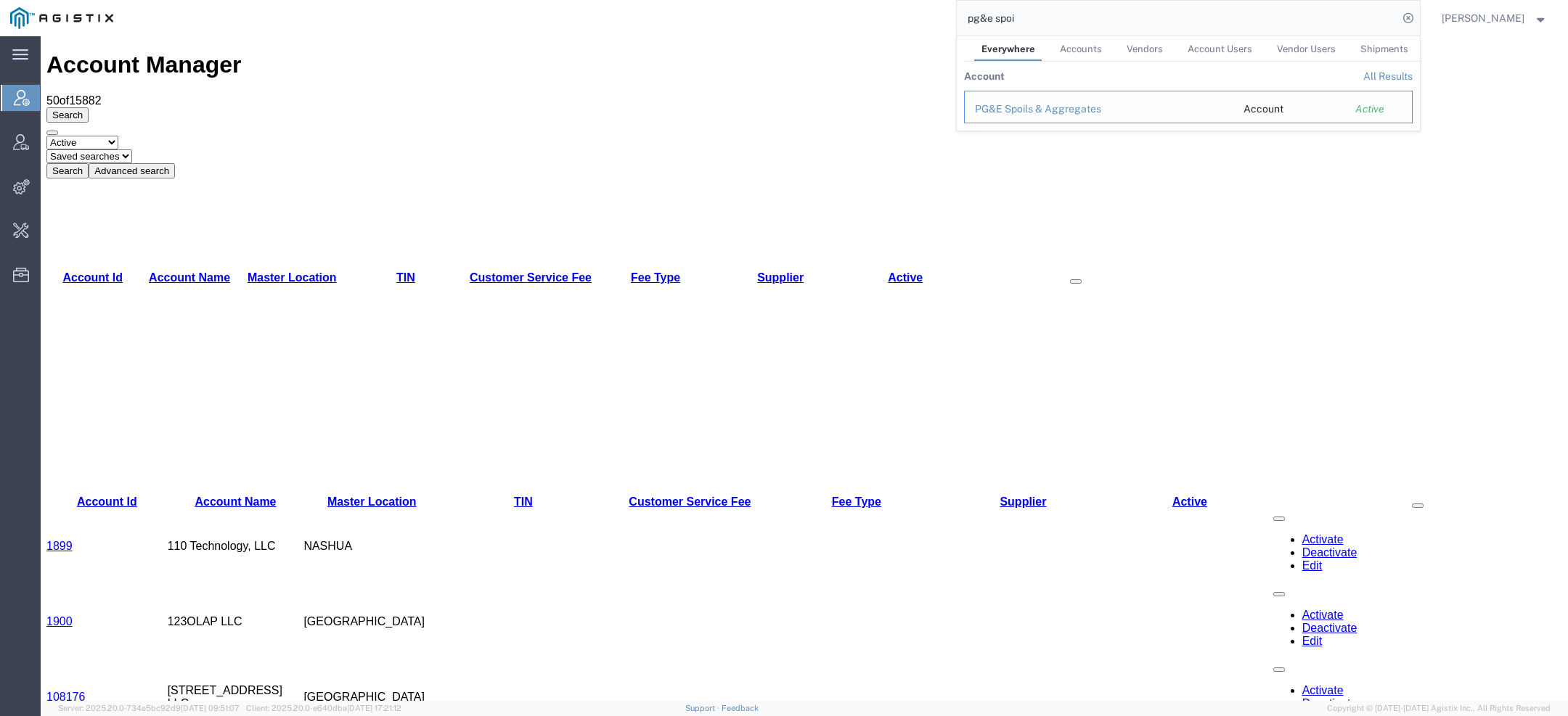
click at [1085, 111] on div "PG&E Spoils & Aggregates" at bounding box center [1099, 109] width 248 height 15
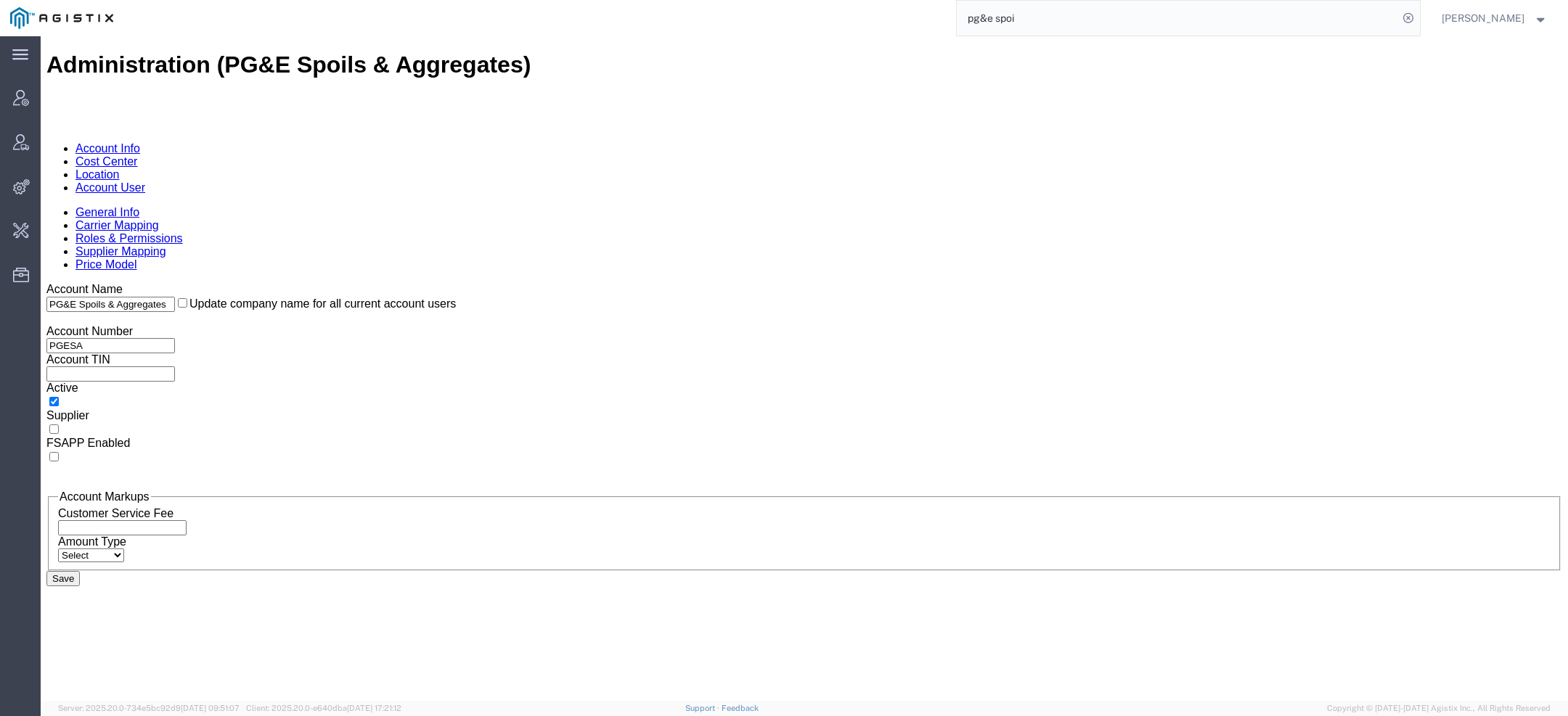
click at [145, 181] on link "Account User" at bounding box center [110, 187] width 70 height 12
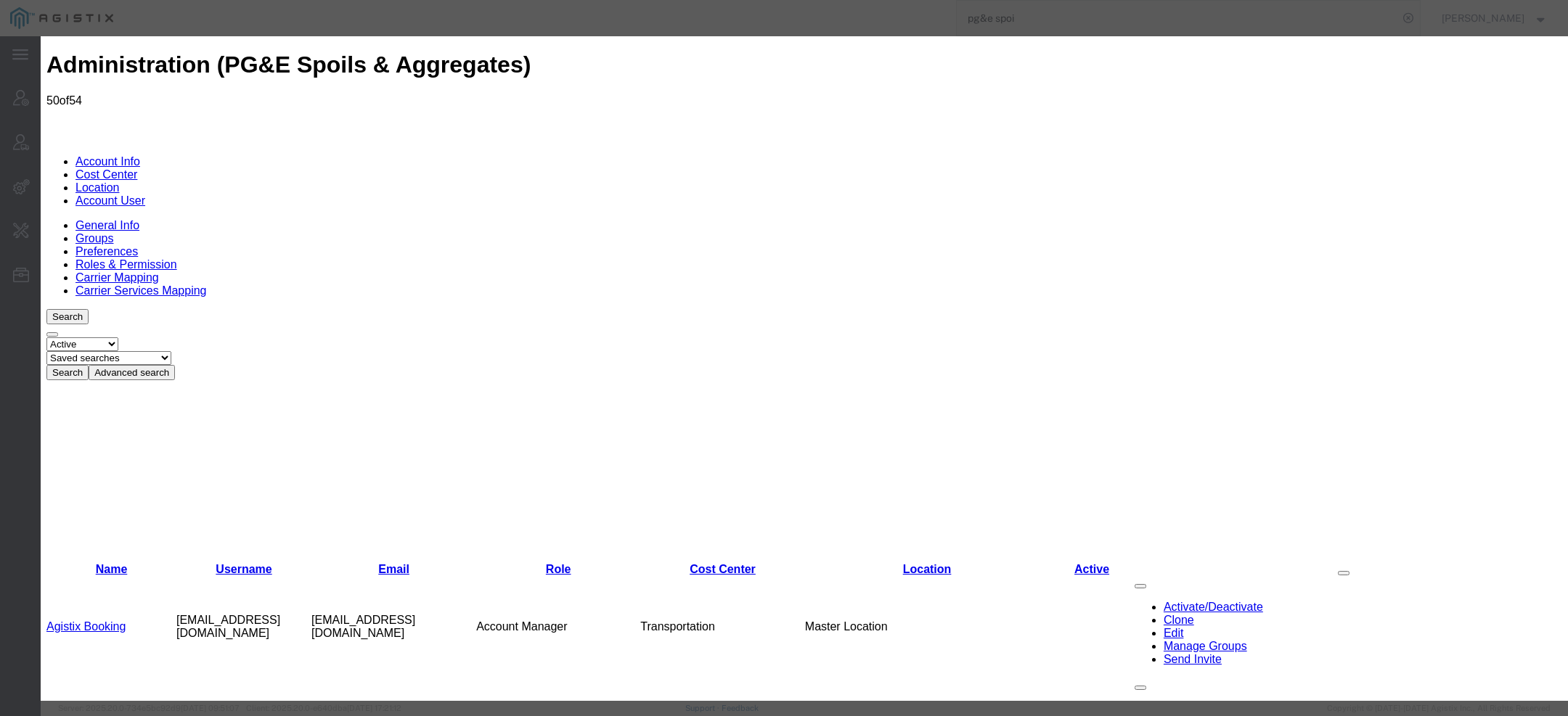
select select "COSTCENTER"
select select "53865"
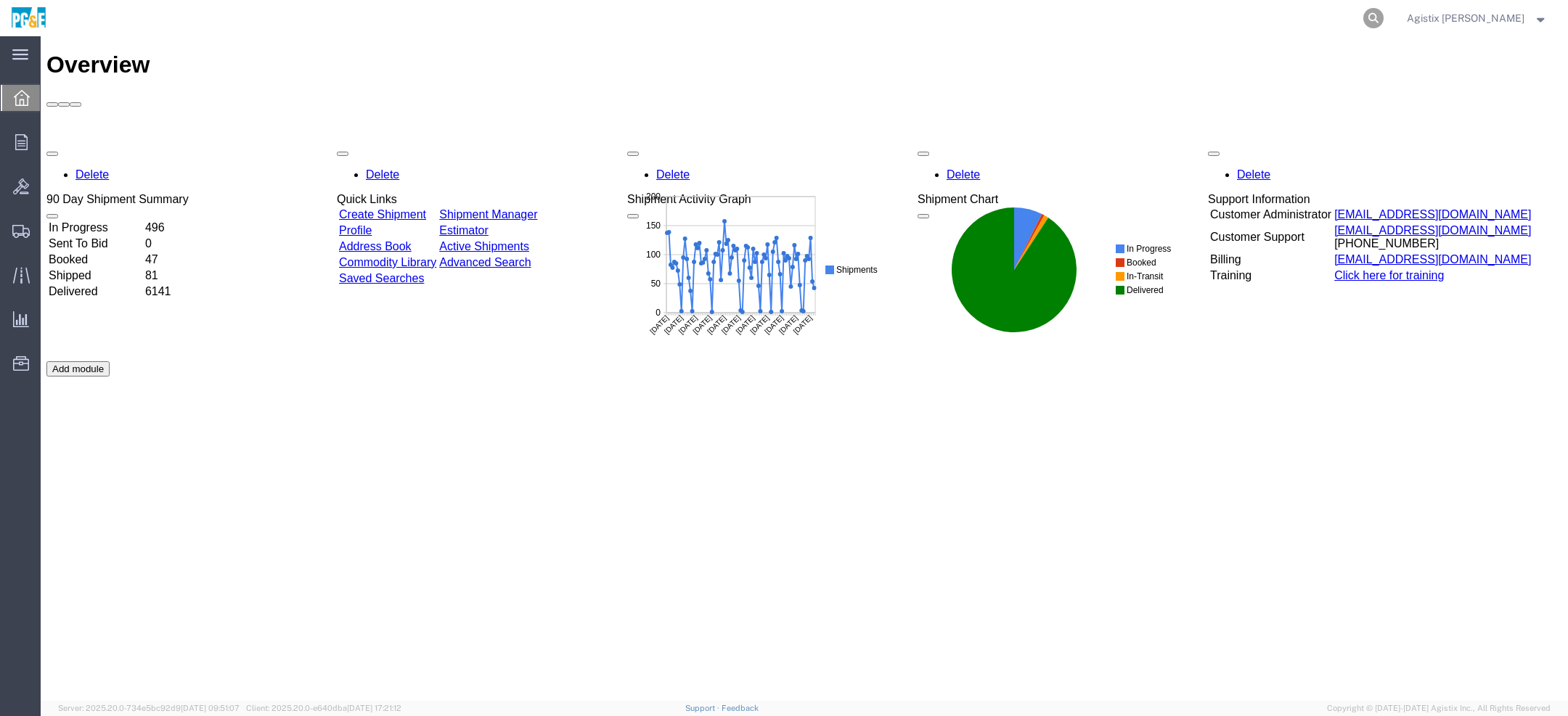
click at [1384, 19] on icon at bounding box center [1374, 18] width 21 height 21
paste input "57068462"
type input "57068462"
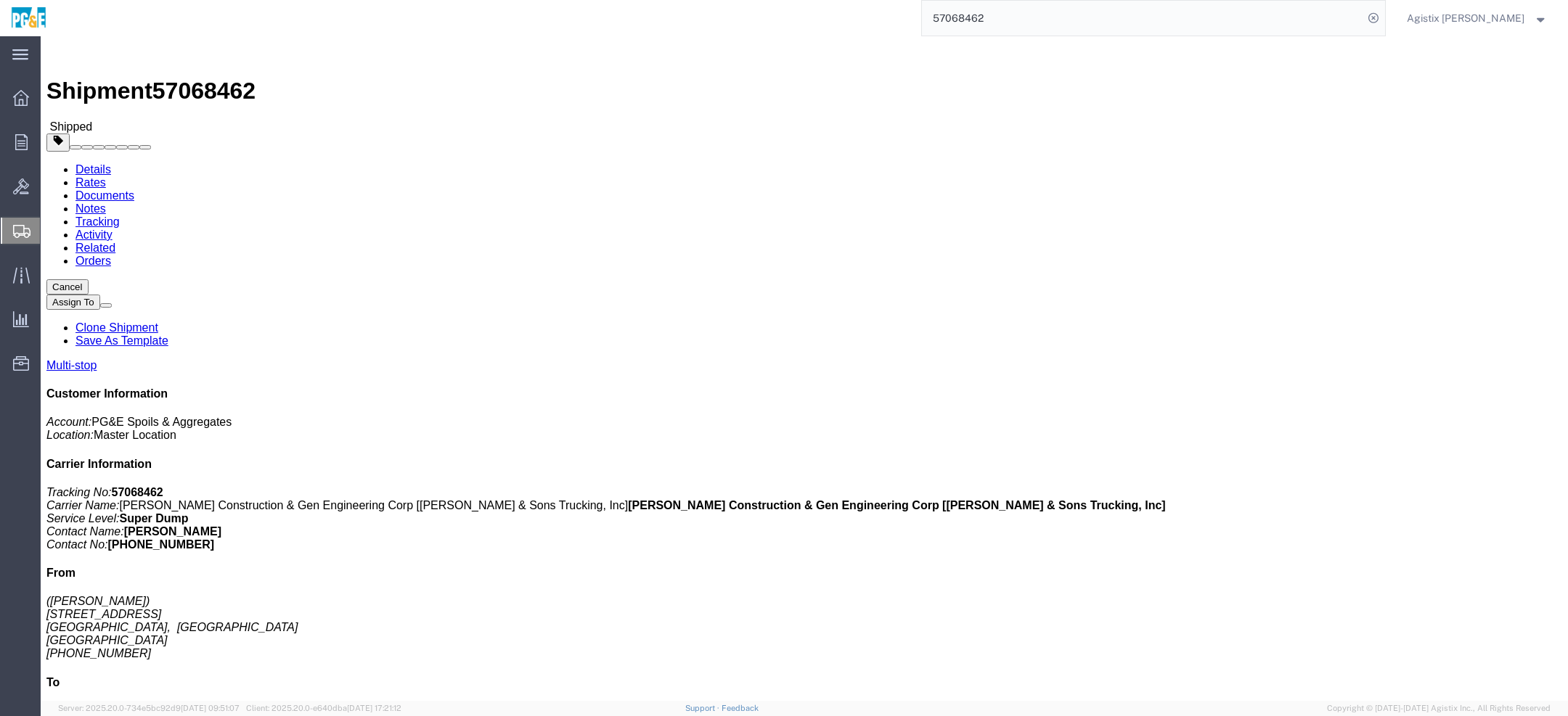
click link "Tracking"
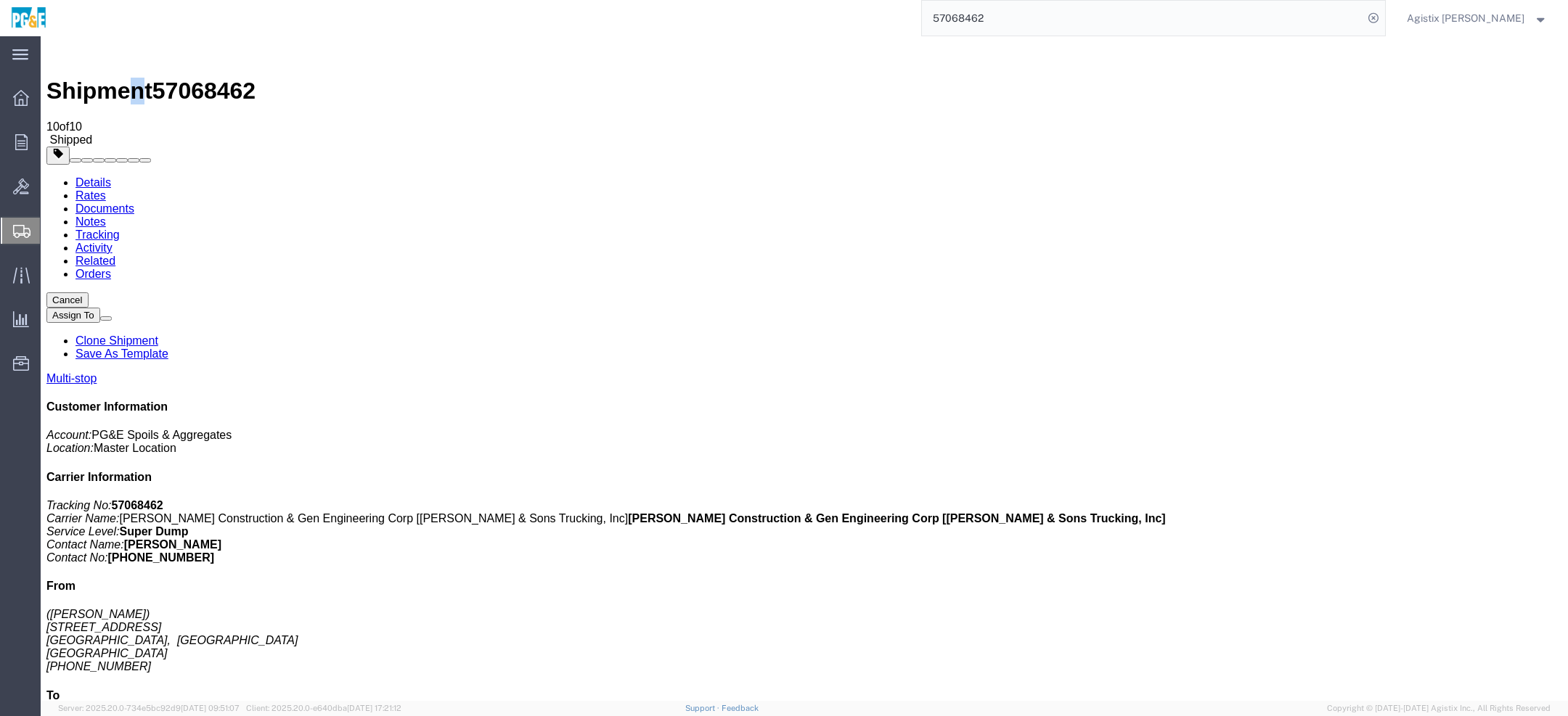
drag, startPoint x: 155, startPoint y: 56, endPoint x: 162, endPoint y: 57, distance: 7.1
click at [162, 78] on h1 "Shipment 57068462" at bounding box center [804, 91] width 1516 height 26
copy h1 "n"
click at [92, 133] on span "Shipped" at bounding box center [71, 139] width 43 height 12
drag, startPoint x: 476, startPoint y: 182, endPoint x: 513, endPoint y: 179, distance: 37.1
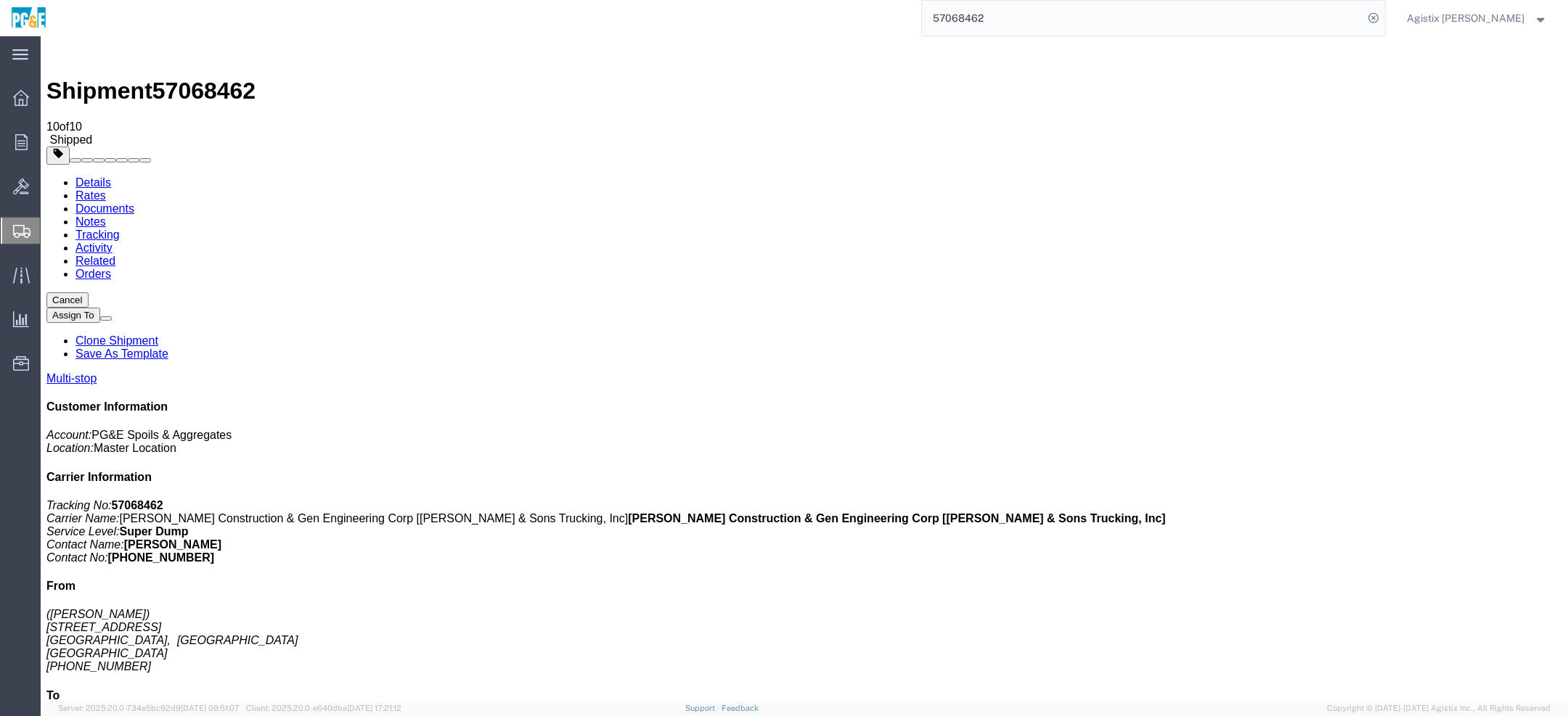
drag, startPoint x: 718, startPoint y: 185, endPoint x: 687, endPoint y: 188, distance: 31.1
drag, startPoint x: 687, startPoint y: 172, endPoint x: 669, endPoint y: 169, distance: 18.2
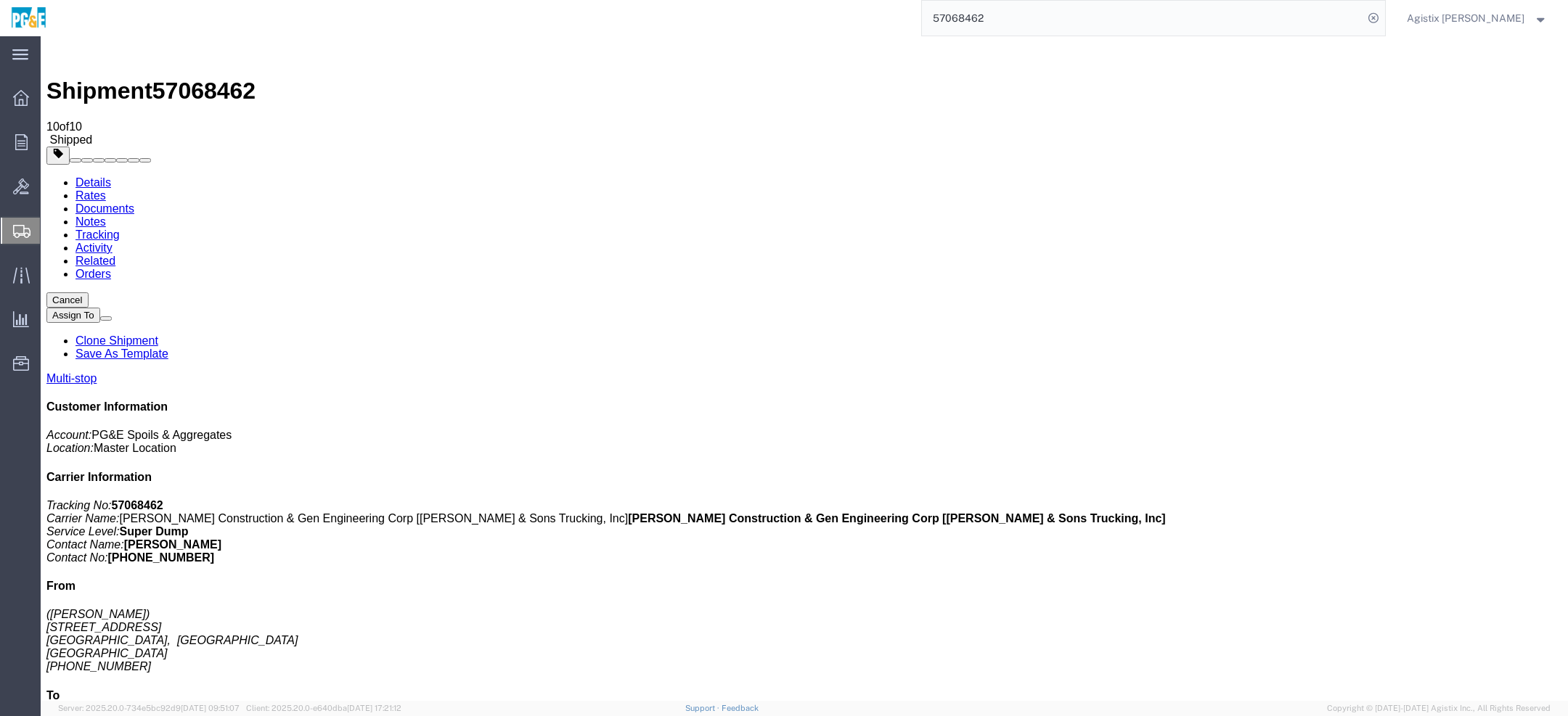
drag, startPoint x: 667, startPoint y: 179, endPoint x: 658, endPoint y: 177, distance: 9.2
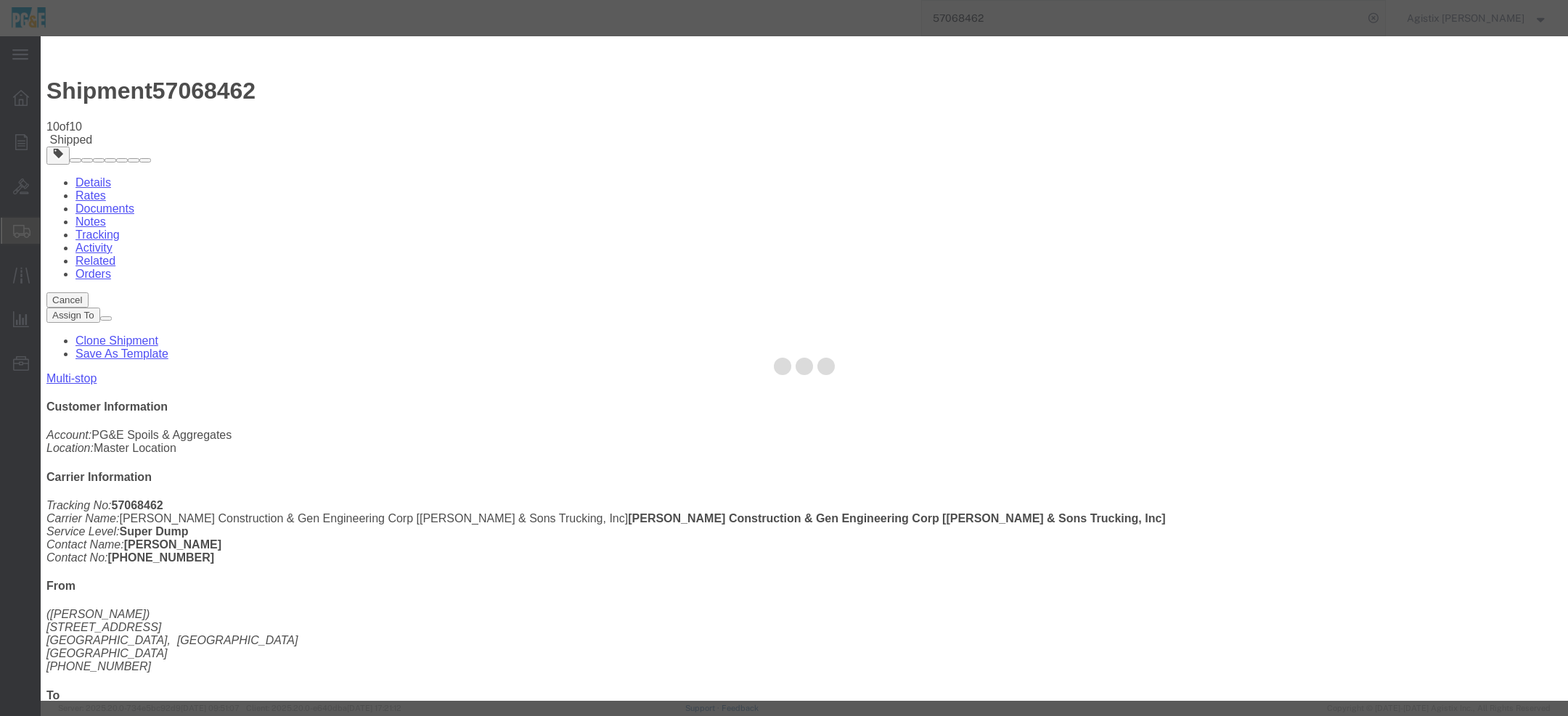
click at [573, 203] on div at bounding box center [805, 368] width 1528 height 665
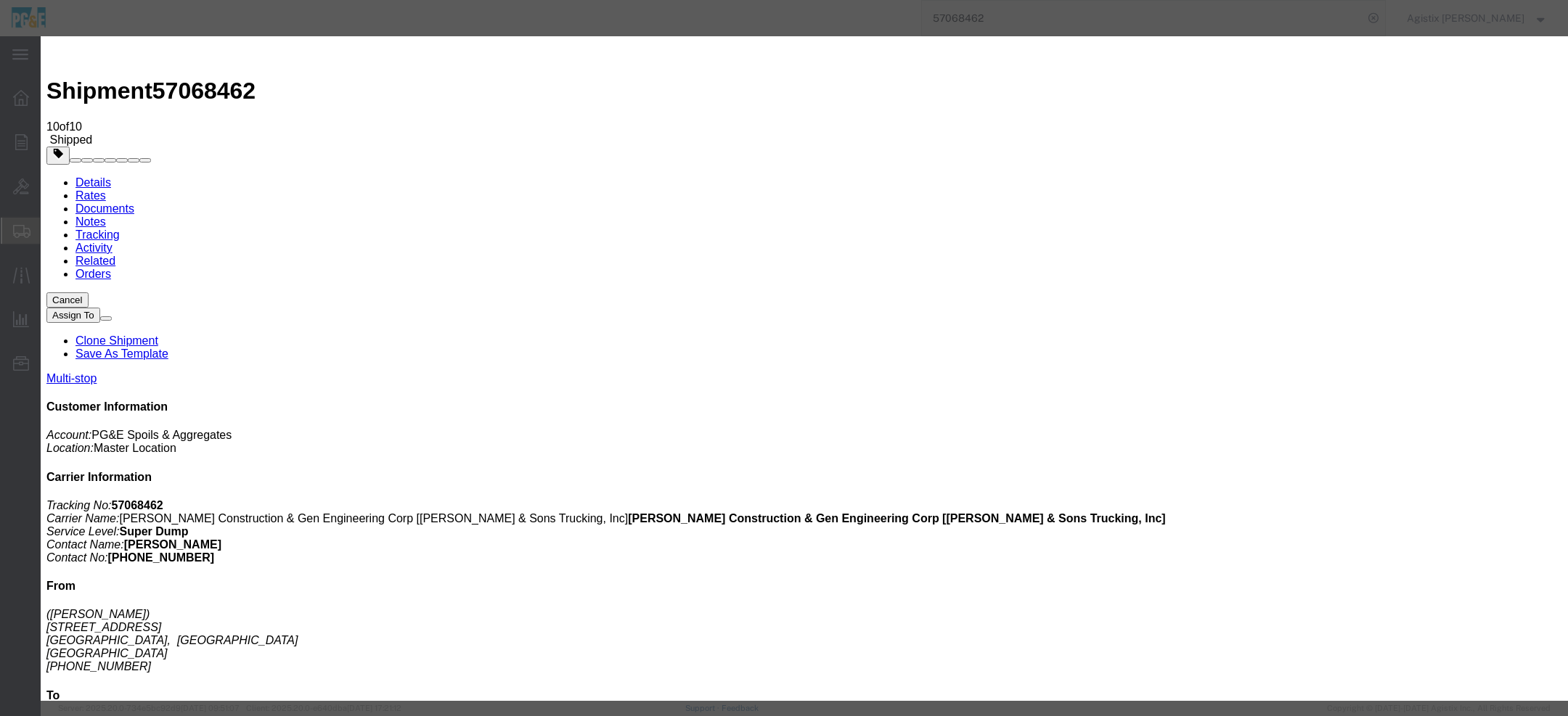
select select "DPTDLVLOC"
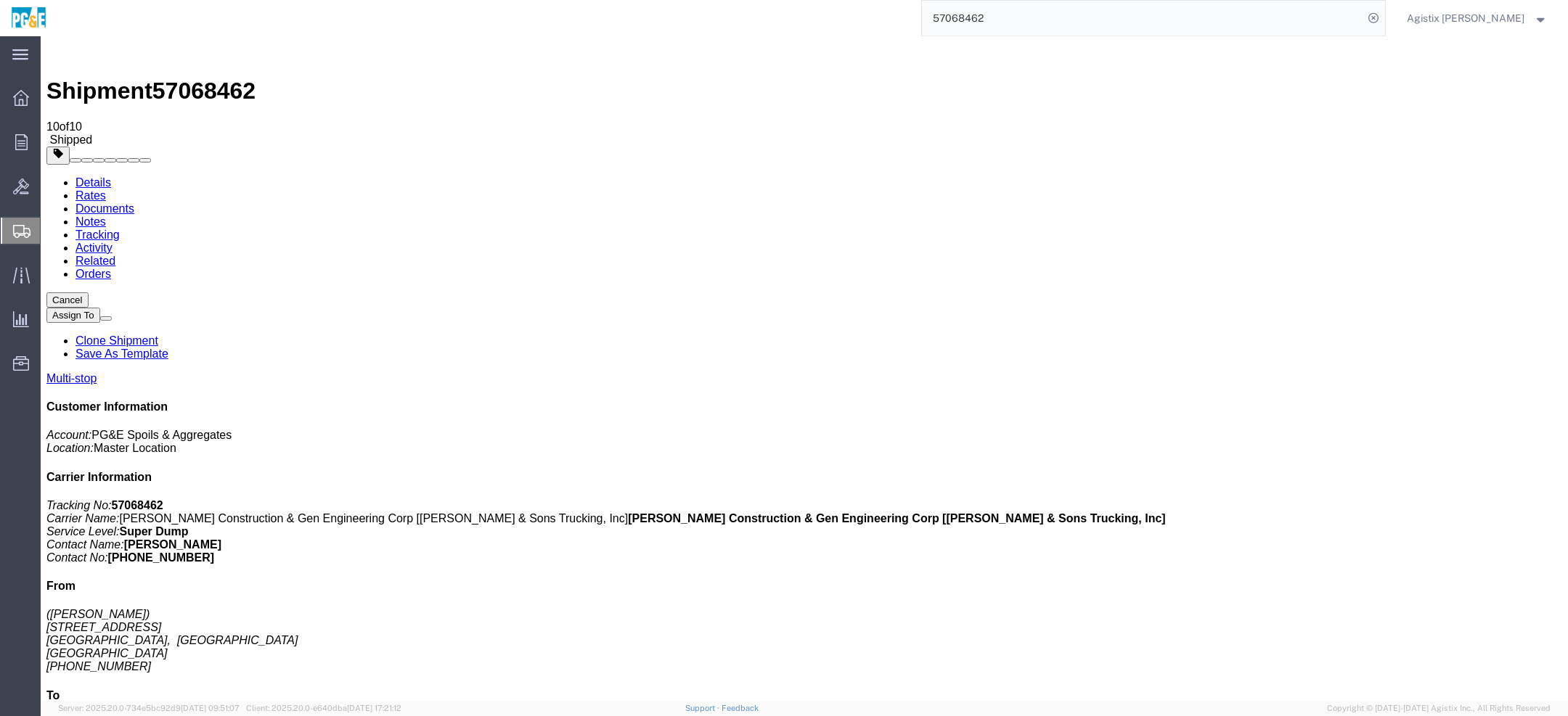
click at [120, 229] on link "Tracking" at bounding box center [97, 235] width 44 height 12
drag, startPoint x: 952, startPoint y: 180, endPoint x: 806, endPoint y: 184, distance: 146.1
drag, startPoint x: 806, startPoint y: 178, endPoint x: 903, endPoint y: 176, distance: 97.0
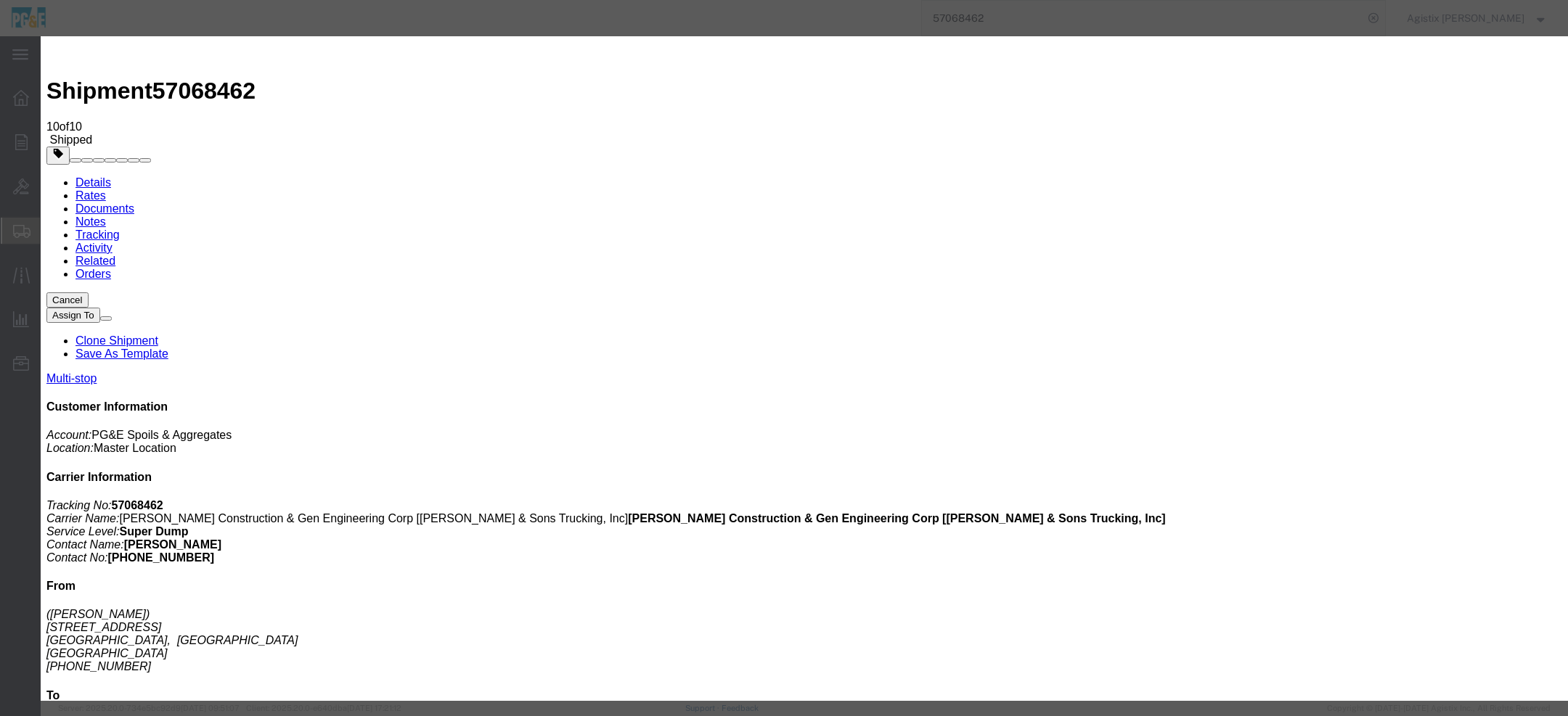
type input "3:30 PM"
drag, startPoint x: 834, startPoint y: 79, endPoint x: 834, endPoint y: 94, distance: 15.0
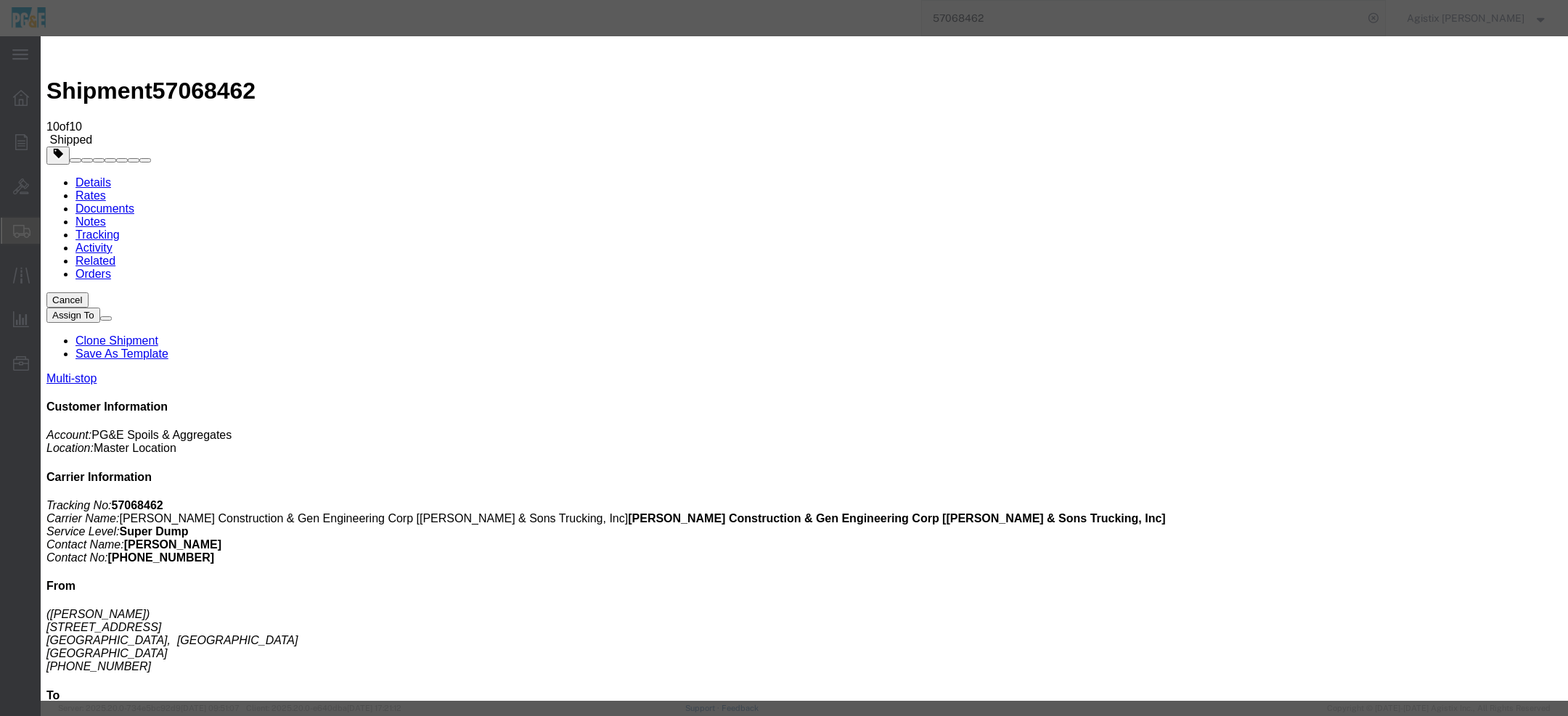
drag, startPoint x: 828, startPoint y: 87, endPoint x: 839, endPoint y: 179, distance: 92.7
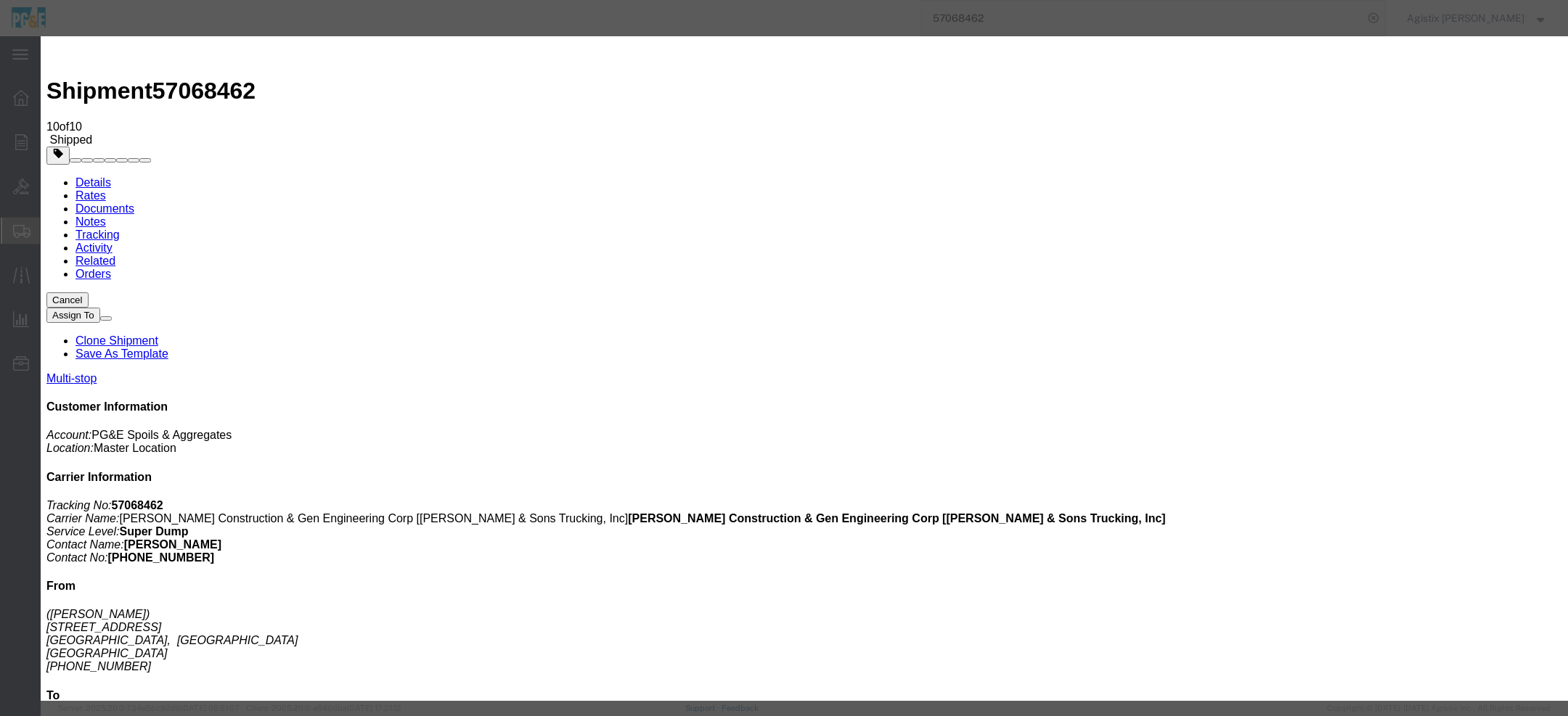
type input "[DATE]"
type input "1:00 PM"
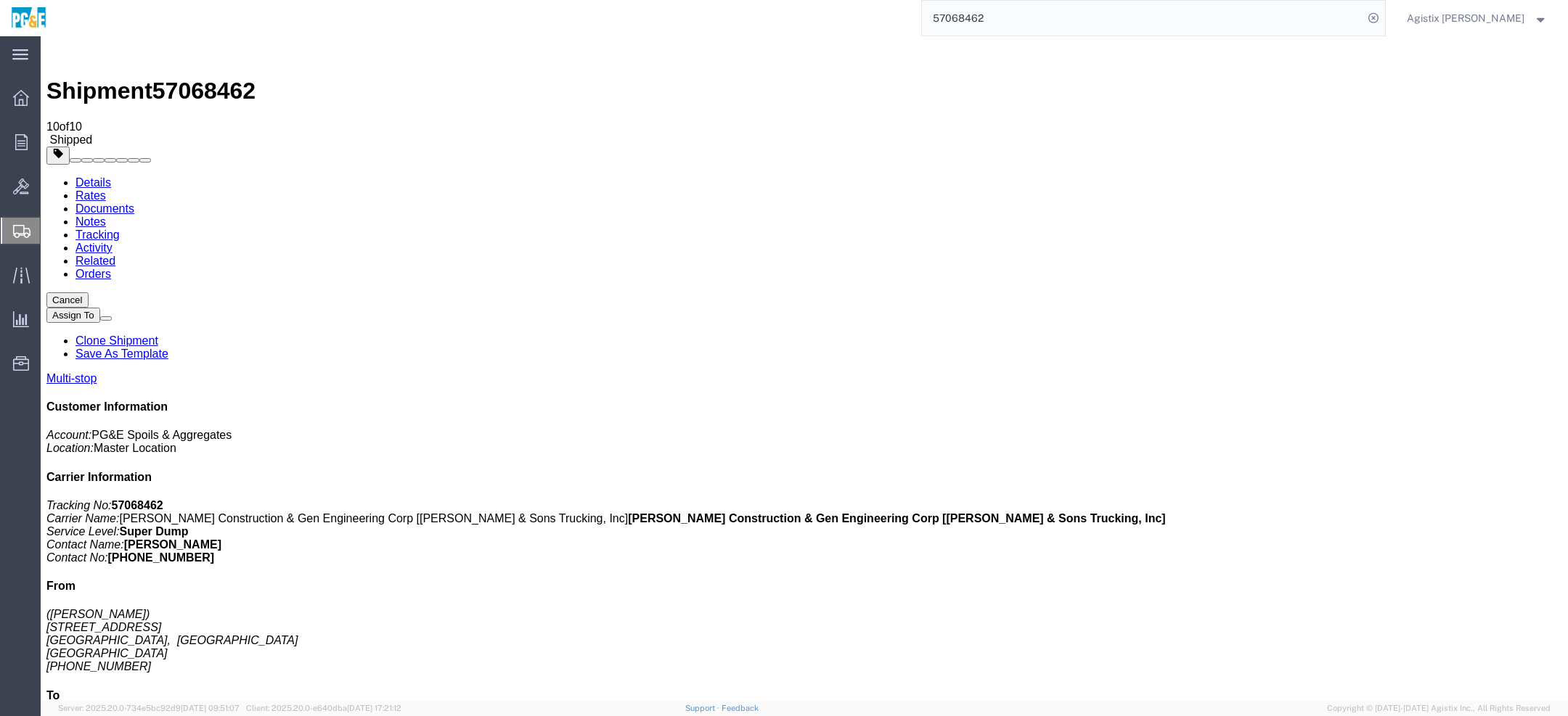
click at [1172, 176] on ul "Details Rates Documents Notes Tracking Activity Related Orders" at bounding box center [804, 228] width 1516 height 104
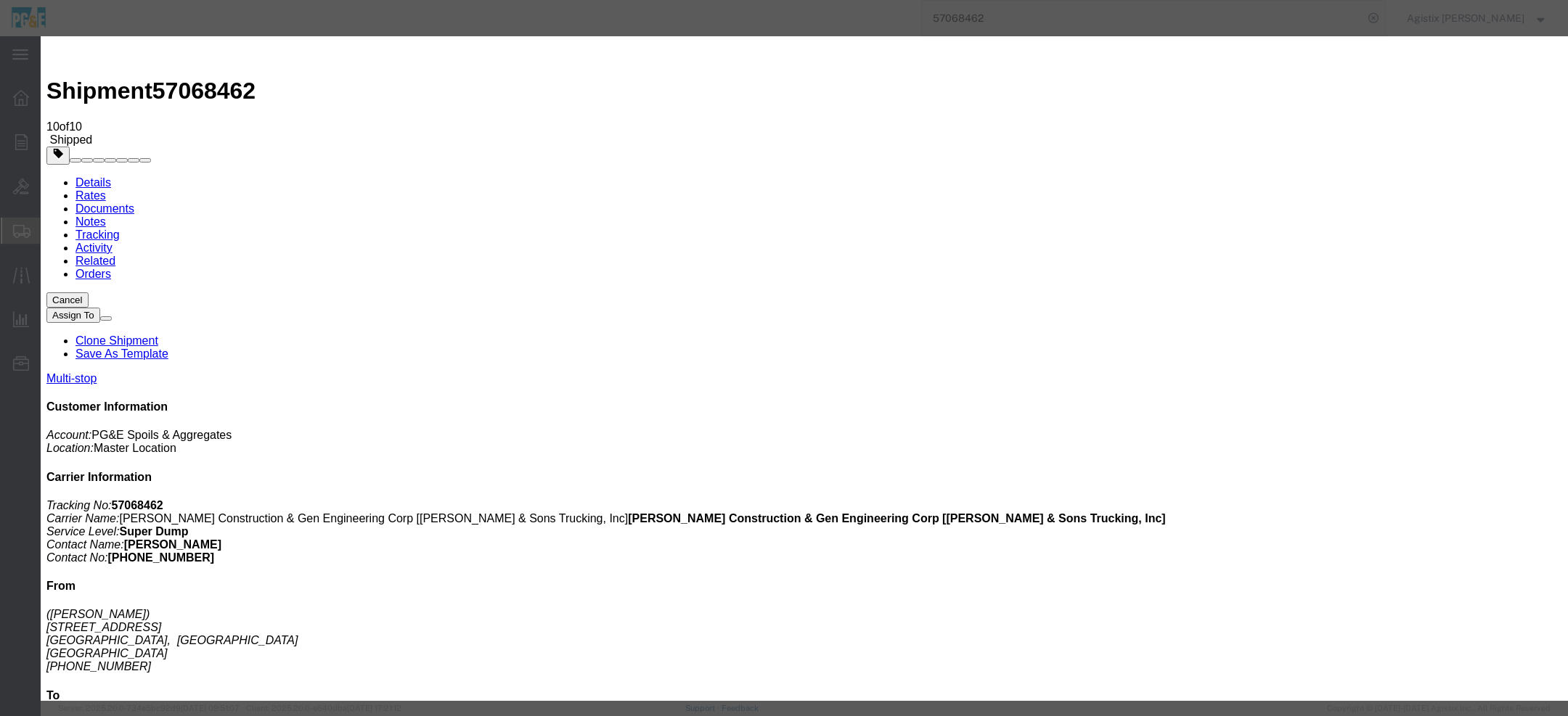
type input "[DATE]"
type input "1:00 PM"
select select "BREAKSTOP"
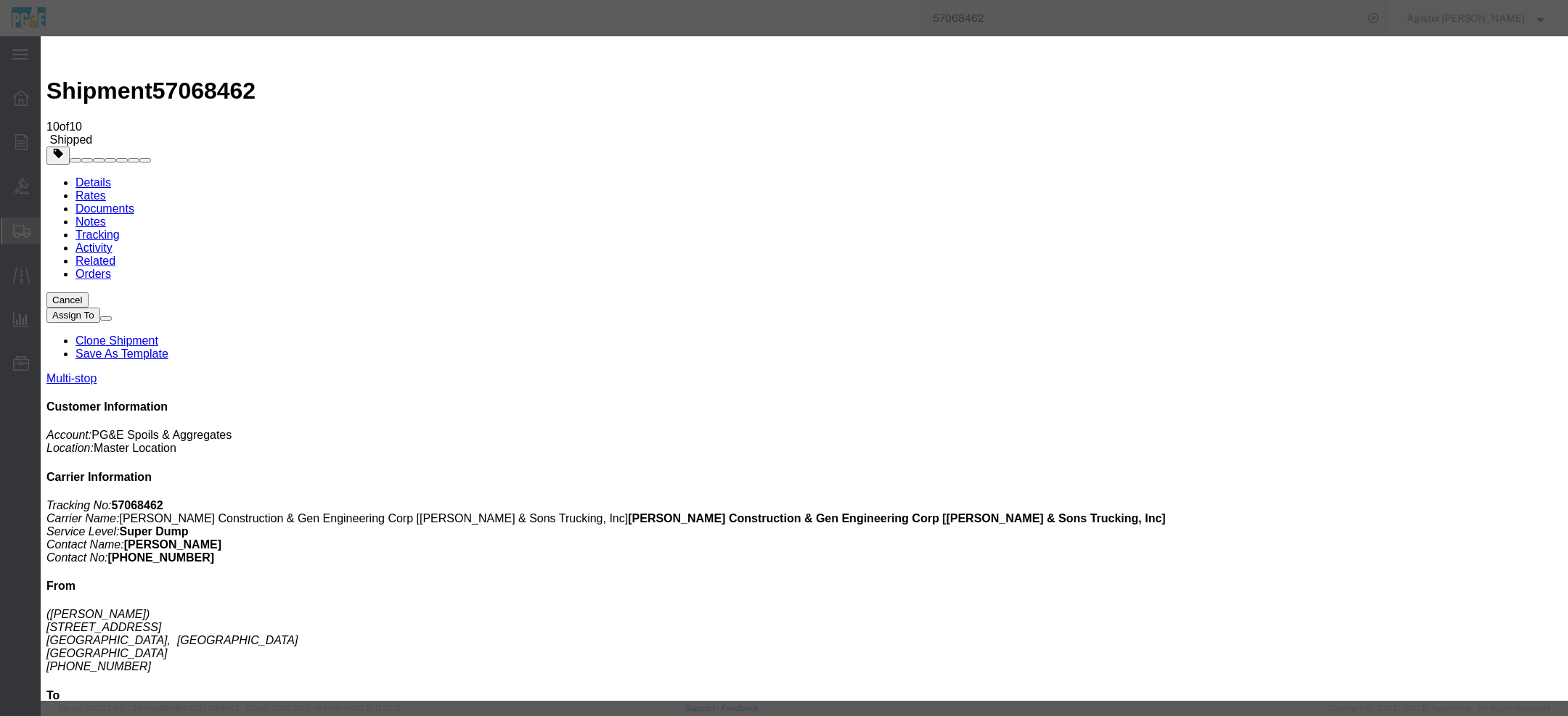
drag, startPoint x: 746, startPoint y: 80, endPoint x: 745, endPoint y: 354, distance: 274.0
drag, startPoint x: 835, startPoint y: 355, endPoint x: 817, endPoint y: 286, distance: 71.3
drag, startPoint x: 817, startPoint y: 286, endPoint x: 808, endPoint y: 254, distance: 33.2
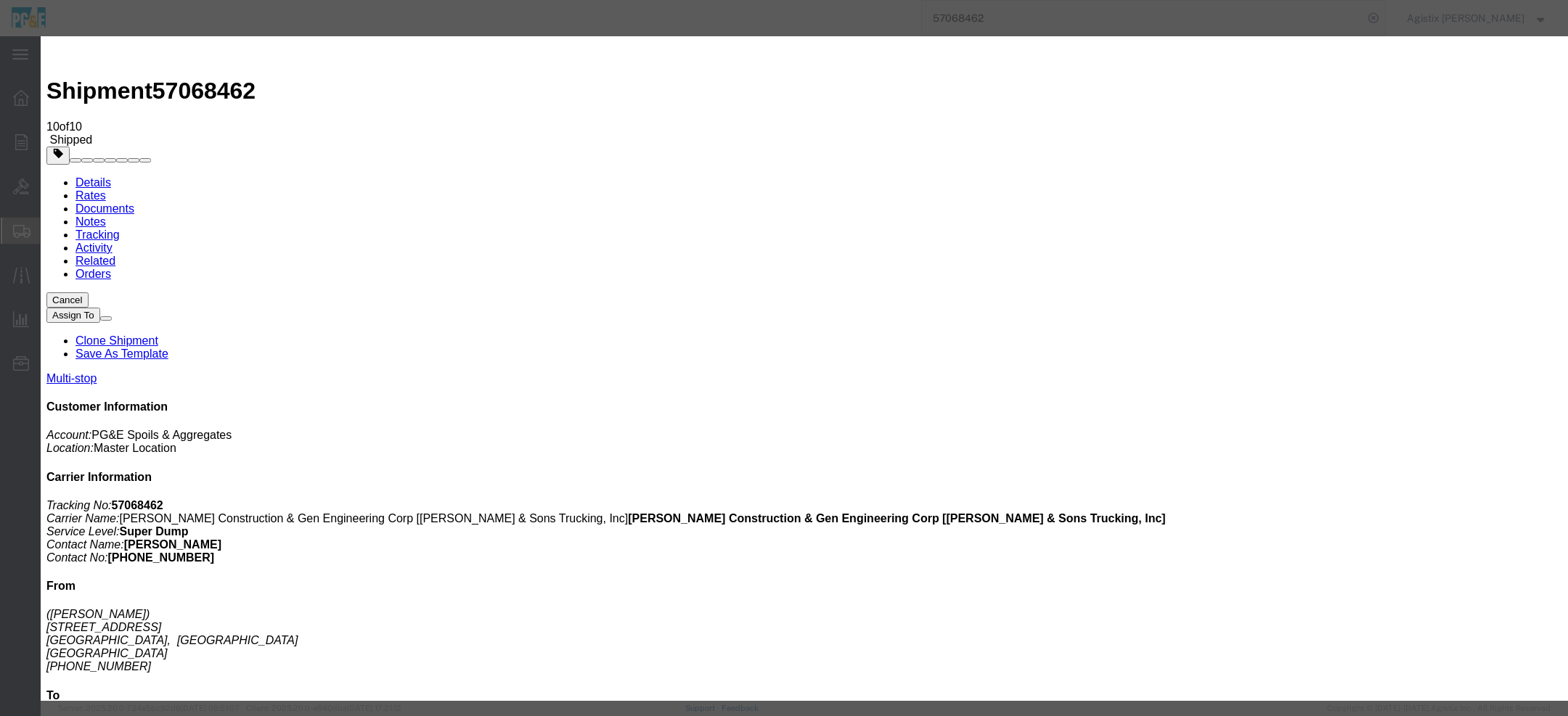
drag, startPoint x: 969, startPoint y: 246, endPoint x: 955, endPoint y: 191, distance: 56.8
drag, startPoint x: 955, startPoint y: 194, endPoint x: 946, endPoint y: 152, distance: 43.0
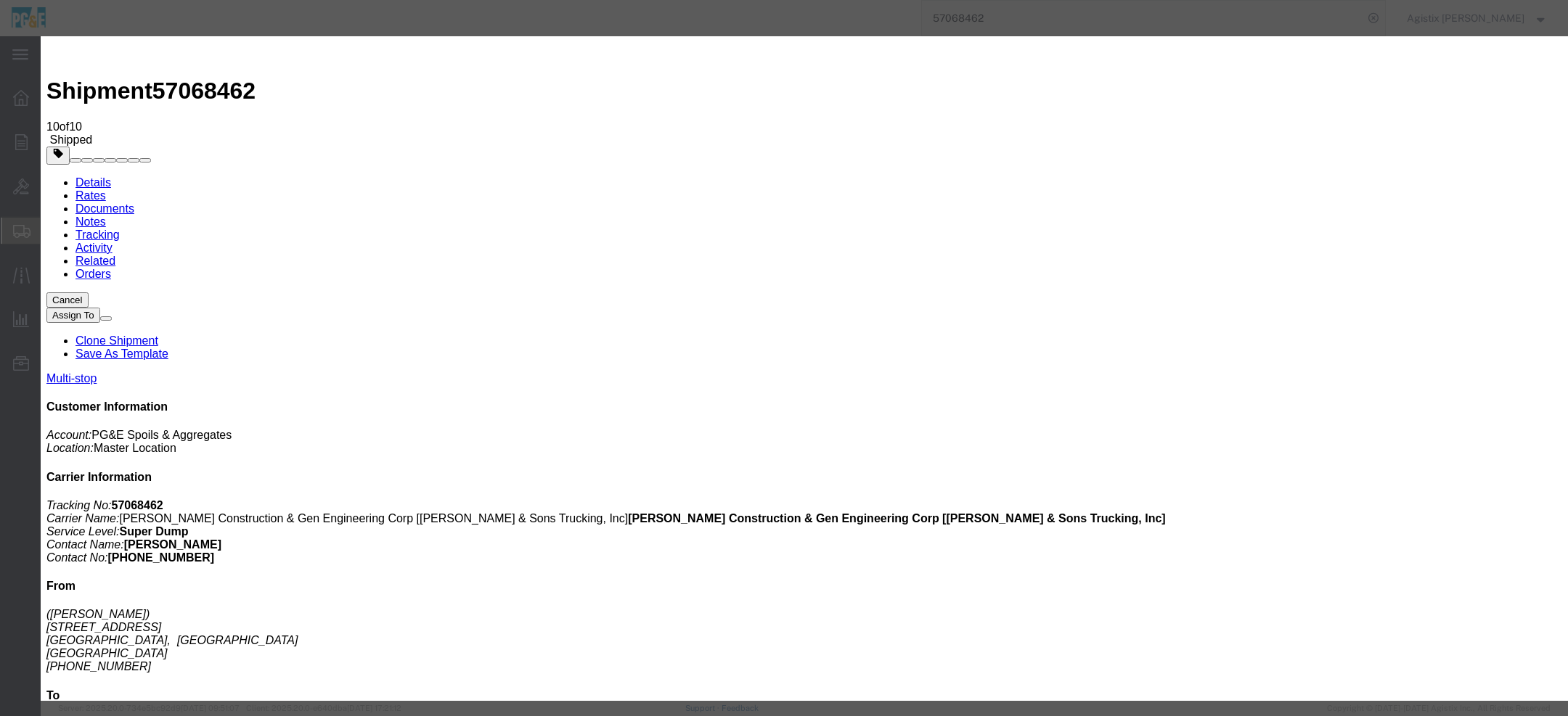
type input "5:00 PM"
drag, startPoint x: 730, startPoint y: 156, endPoint x: 760, endPoint y: 141, distance: 33.5
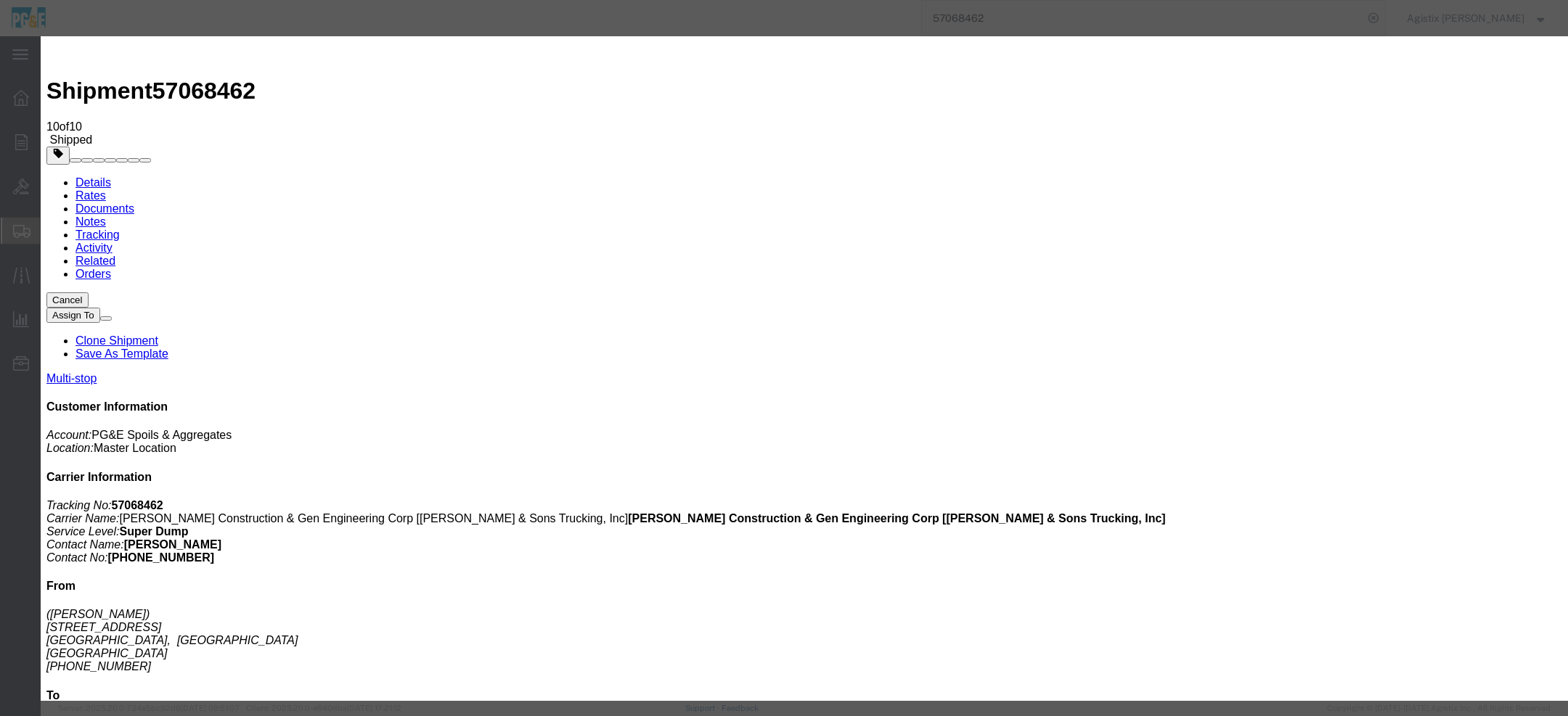
type input "10/09/2025"
select select "{"pickupDeliveryInfoId": "123493367","pickupOrDelivery": "D","stopNum": "3","lo…"
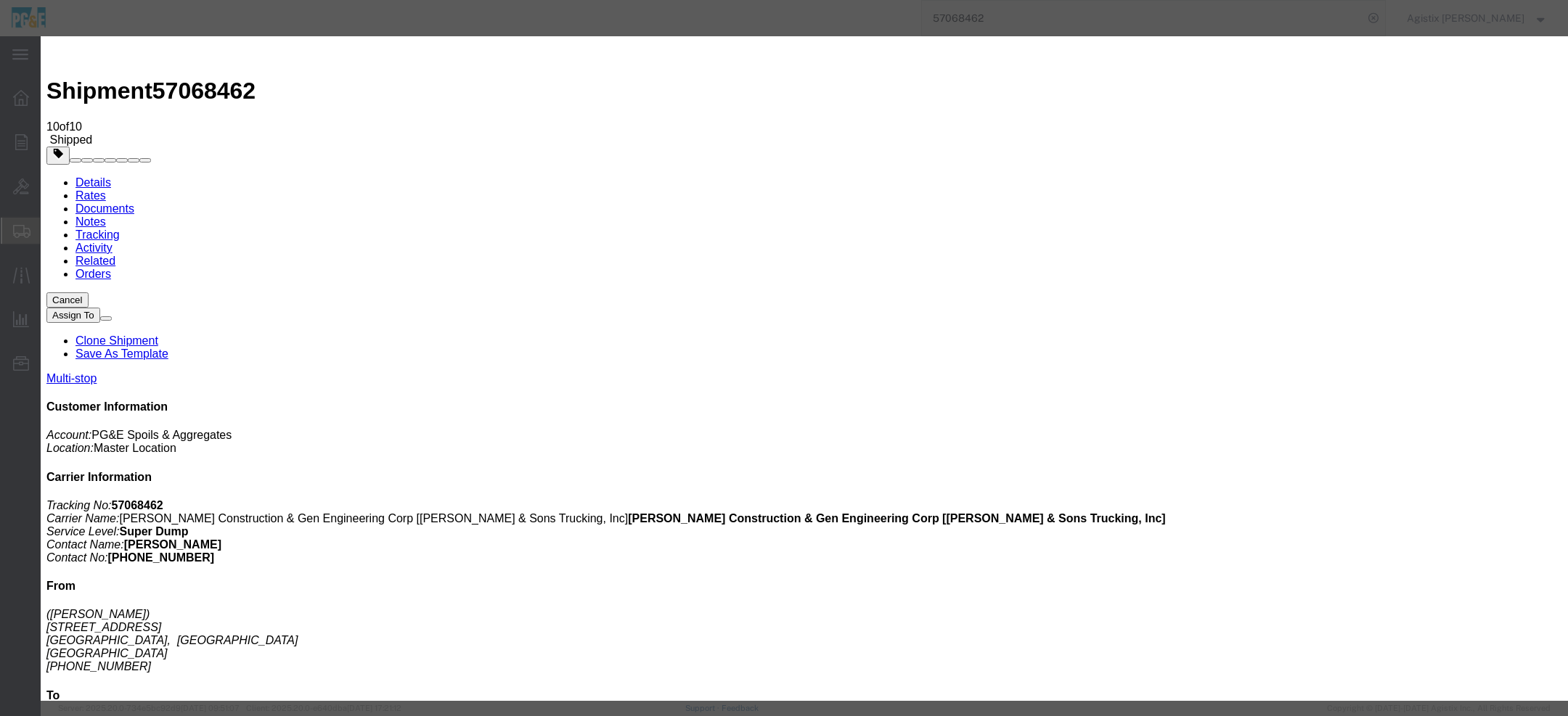
select select "CA"
type input "Wheatland"
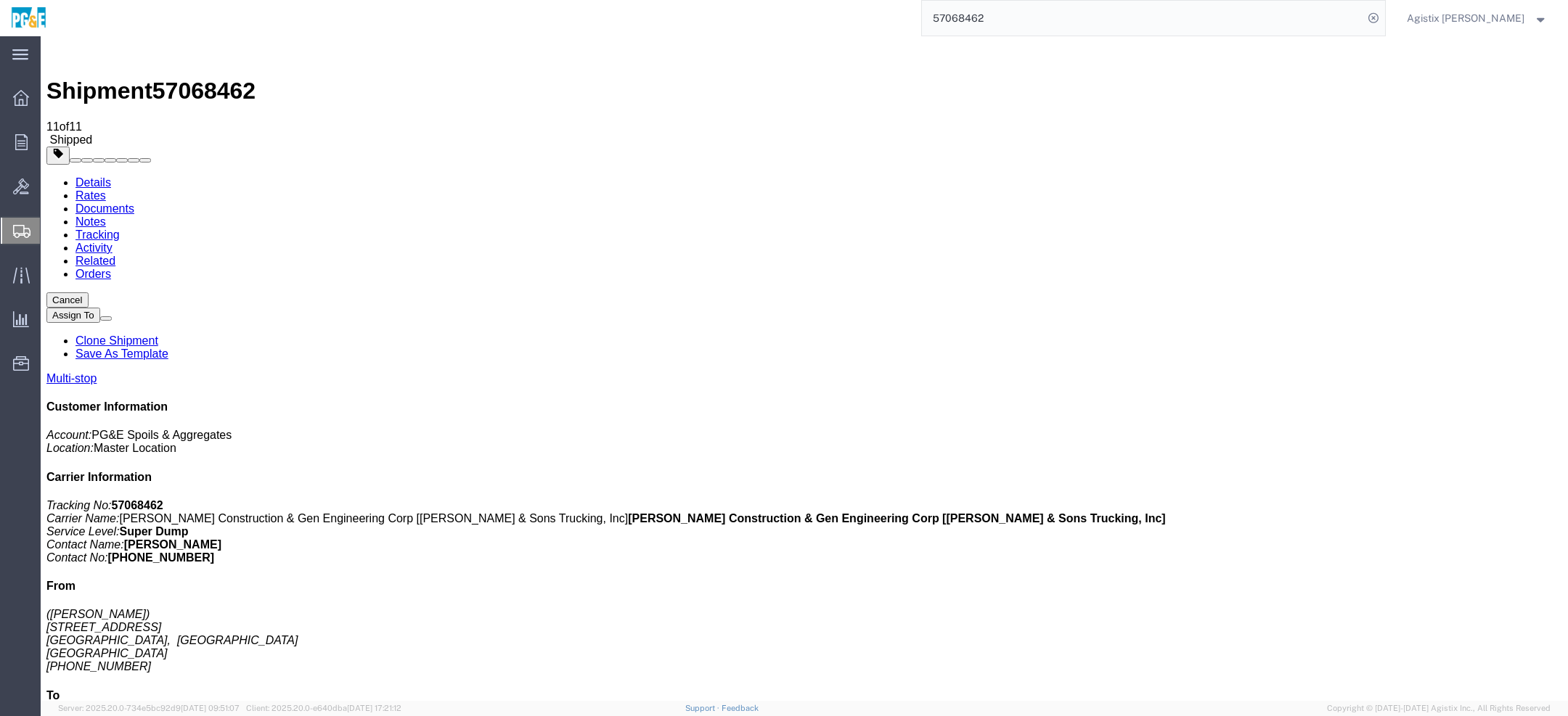
drag, startPoint x: 662, startPoint y: 179, endPoint x: 693, endPoint y: 180, distance: 31.0
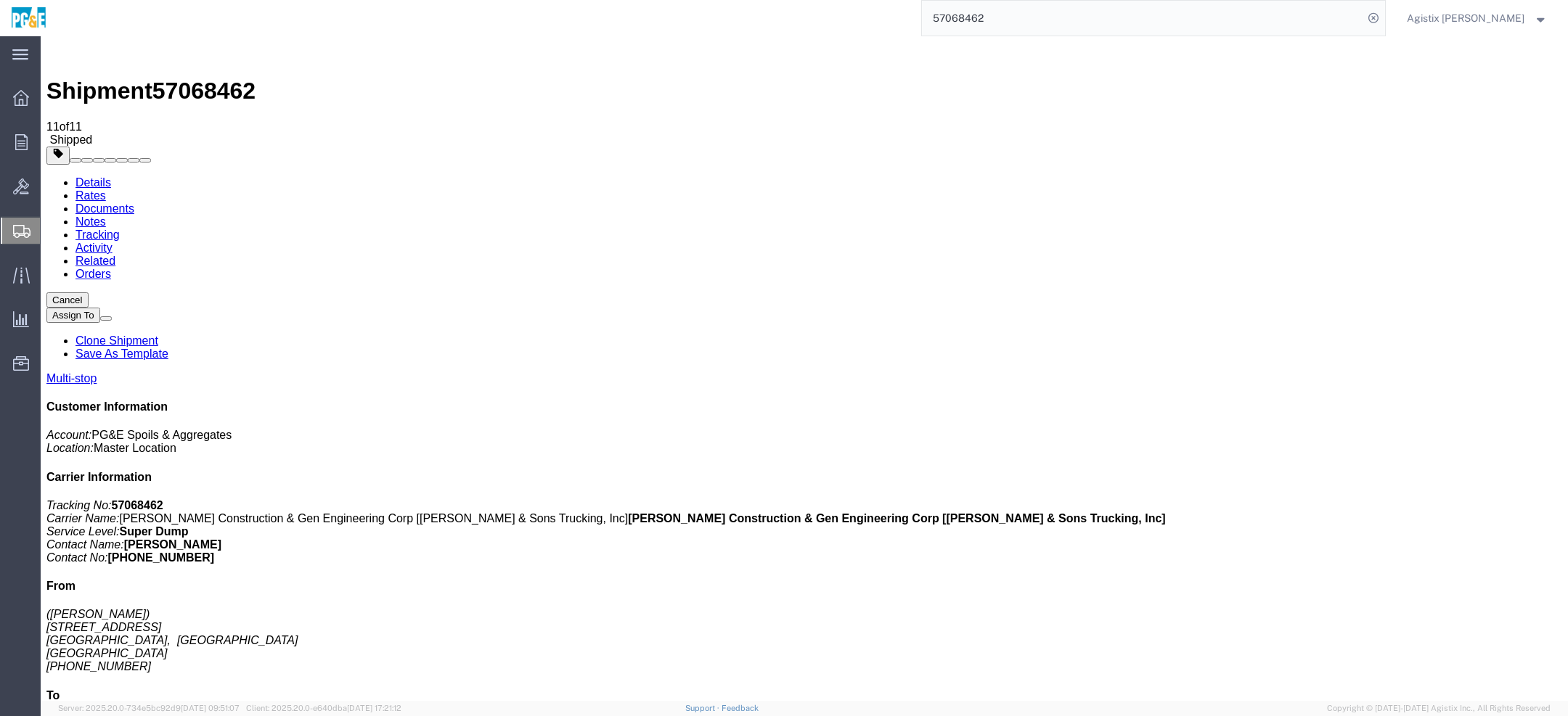
click at [224, 78] on span "57068462" at bounding box center [203, 91] width 103 height 26
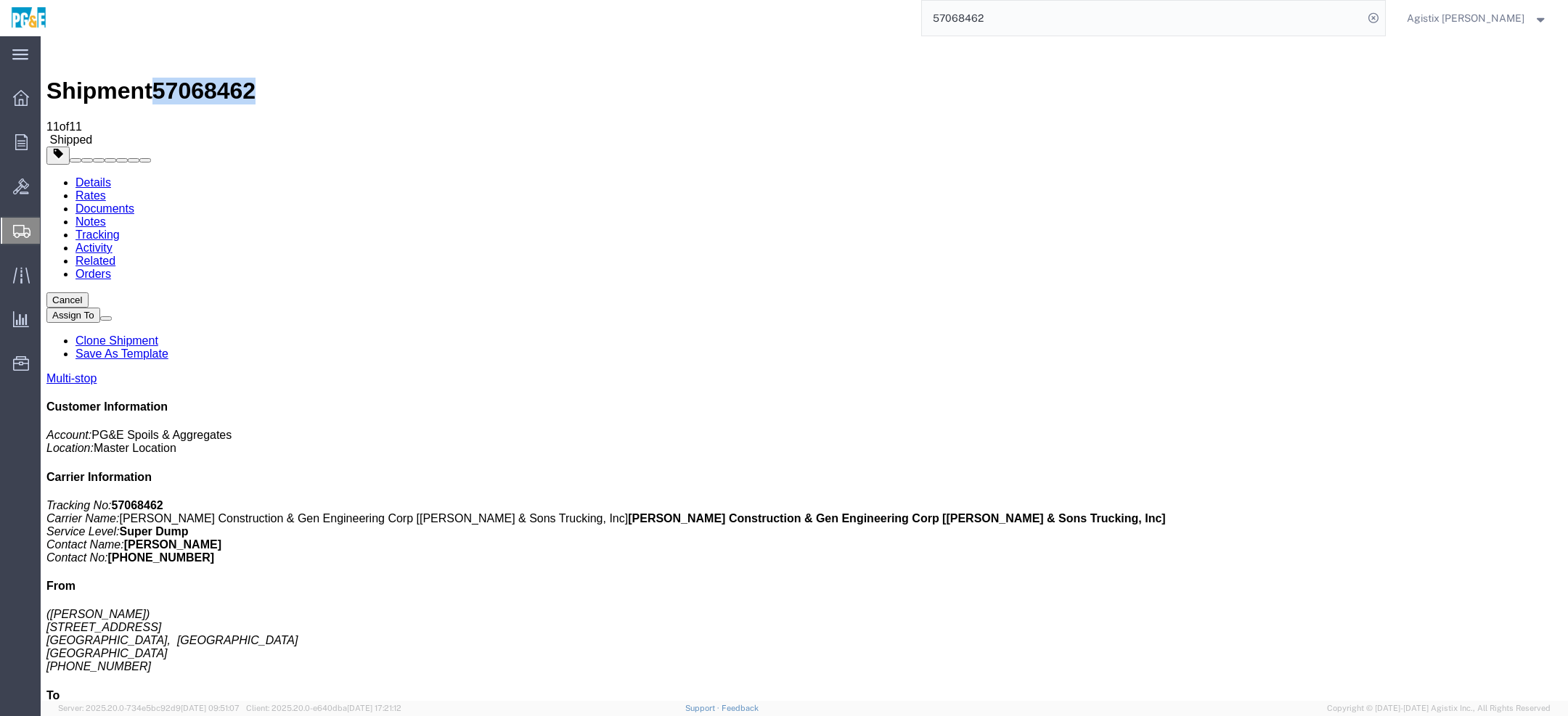
click at [224, 78] on span "57068462" at bounding box center [203, 91] width 103 height 26
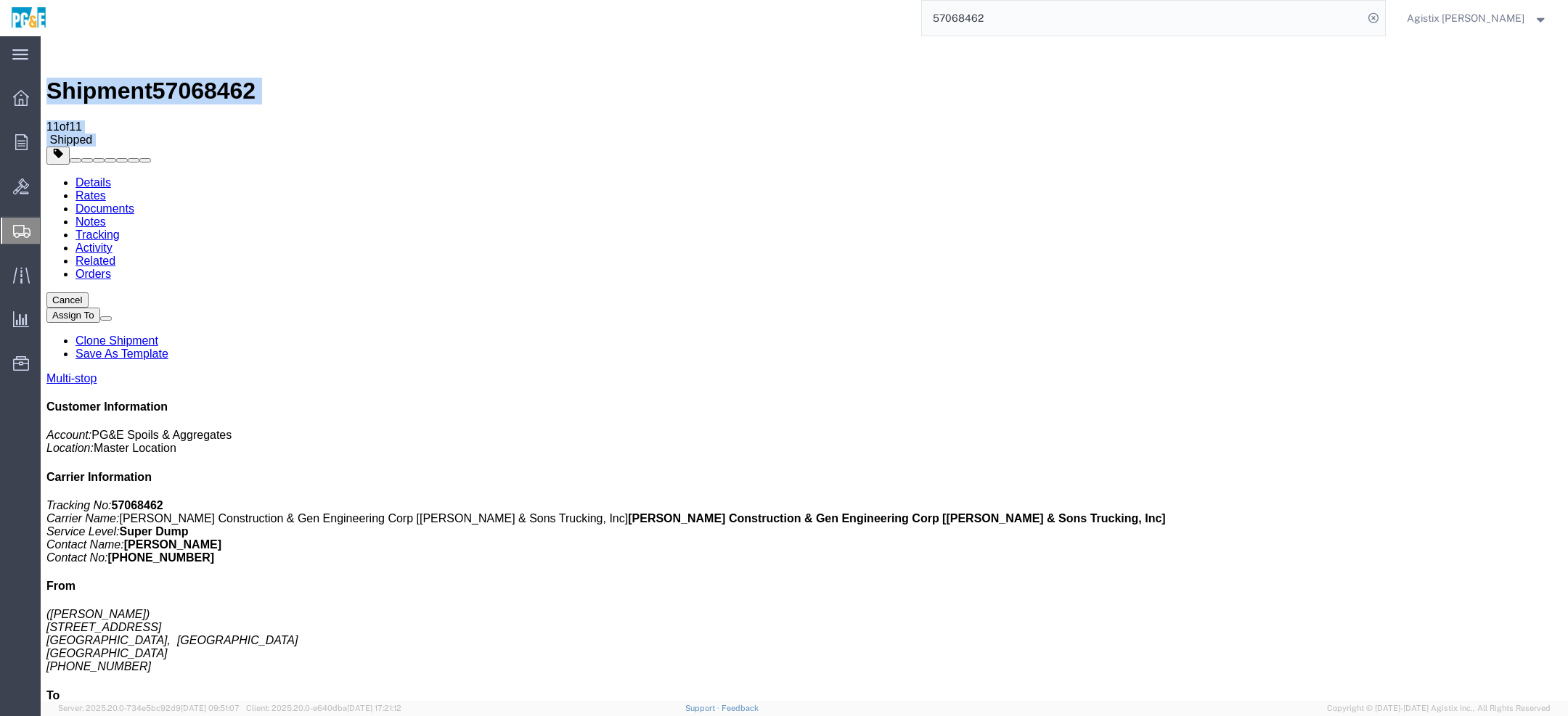
click at [224, 78] on span "57068462" at bounding box center [203, 91] width 103 height 26
click at [92, 133] on span "Shipped" at bounding box center [71, 139] width 43 height 12
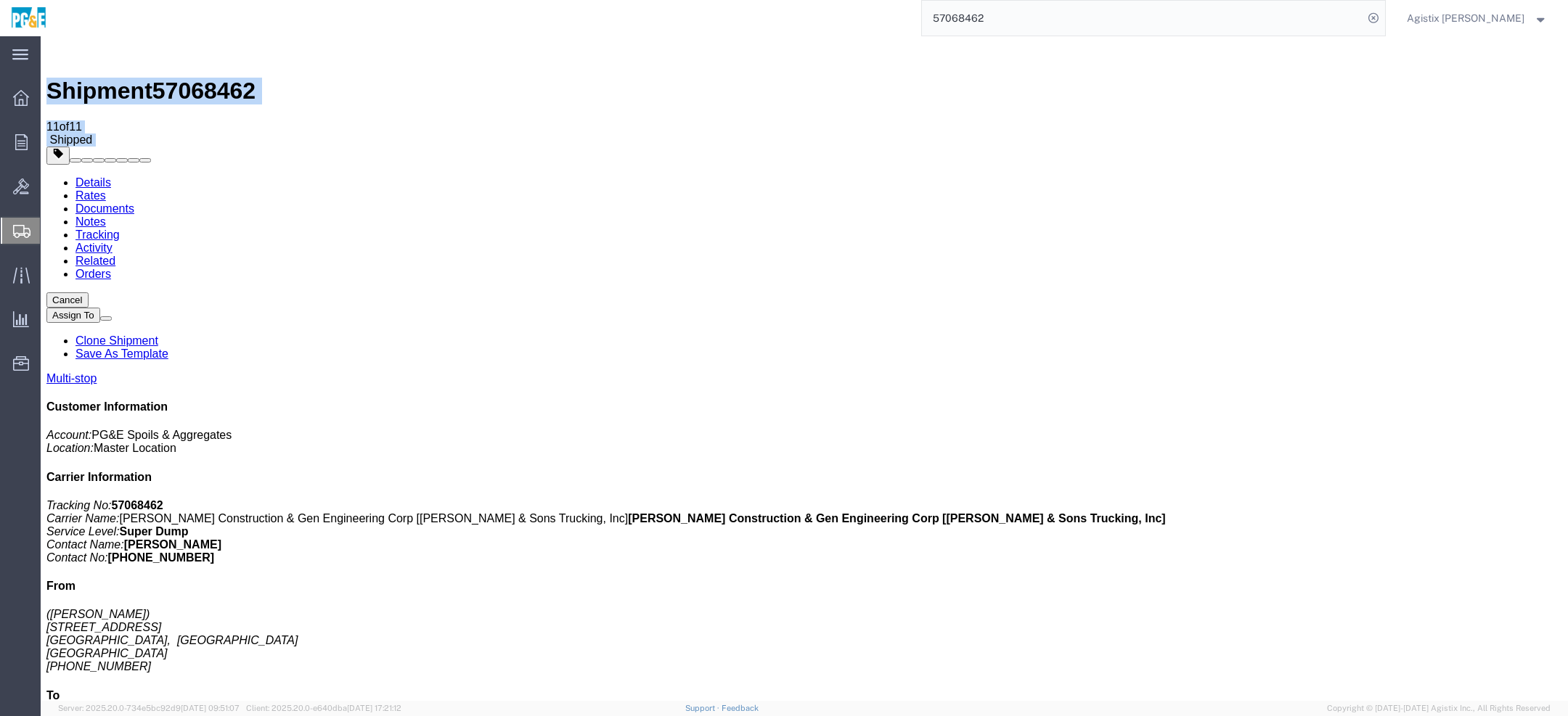
click at [92, 133] on span "Shipped" at bounding box center [71, 139] width 43 height 12
drag, startPoint x: 694, startPoint y: 182, endPoint x: 659, endPoint y: 179, distance: 35.1
click at [134, 202] on link "Documents" at bounding box center [104, 208] width 59 height 12
click at [1478, 19] on span "Agistix Foreman" at bounding box center [1466, 18] width 118 height 16
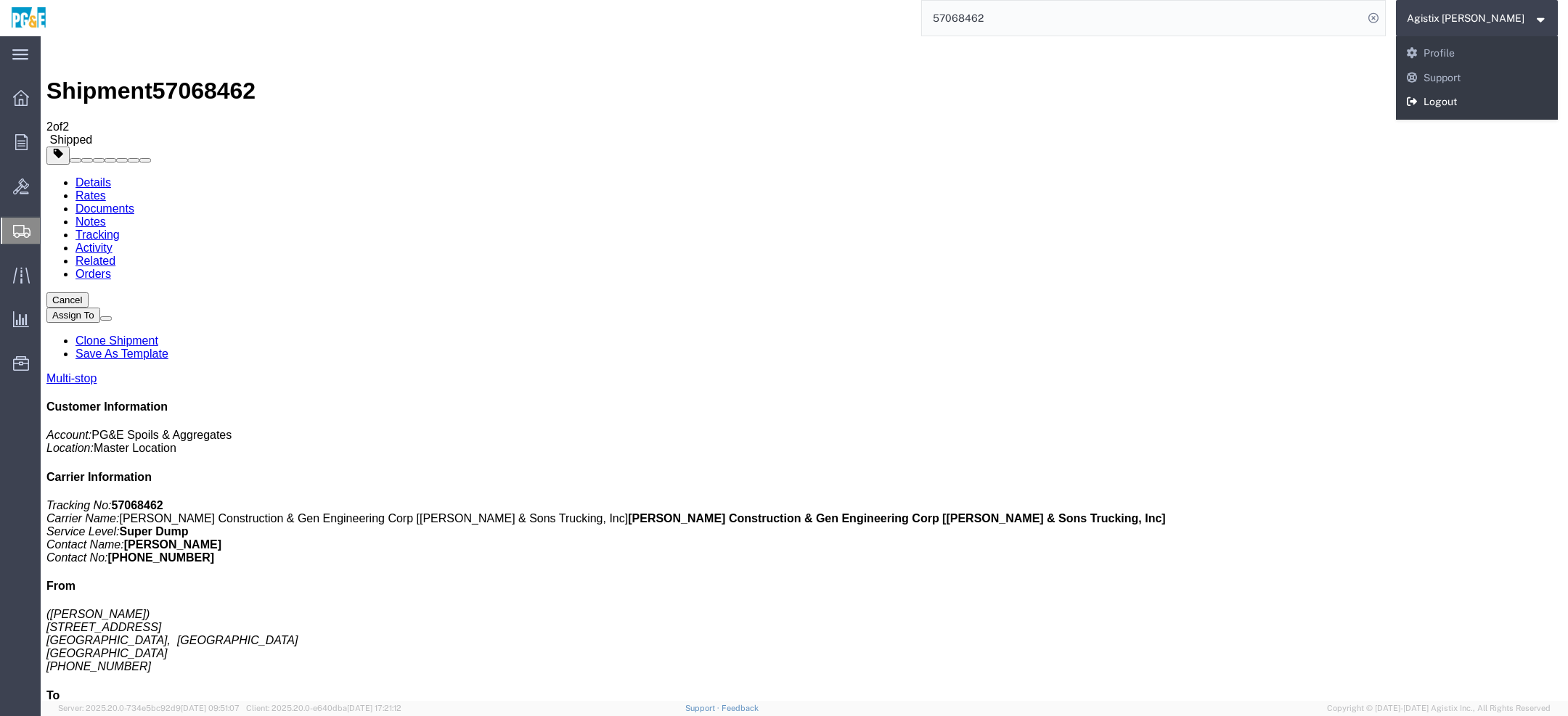
click at [1482, 99] on link "Logout" at bounding box center [1477, 102] width 162 height 25
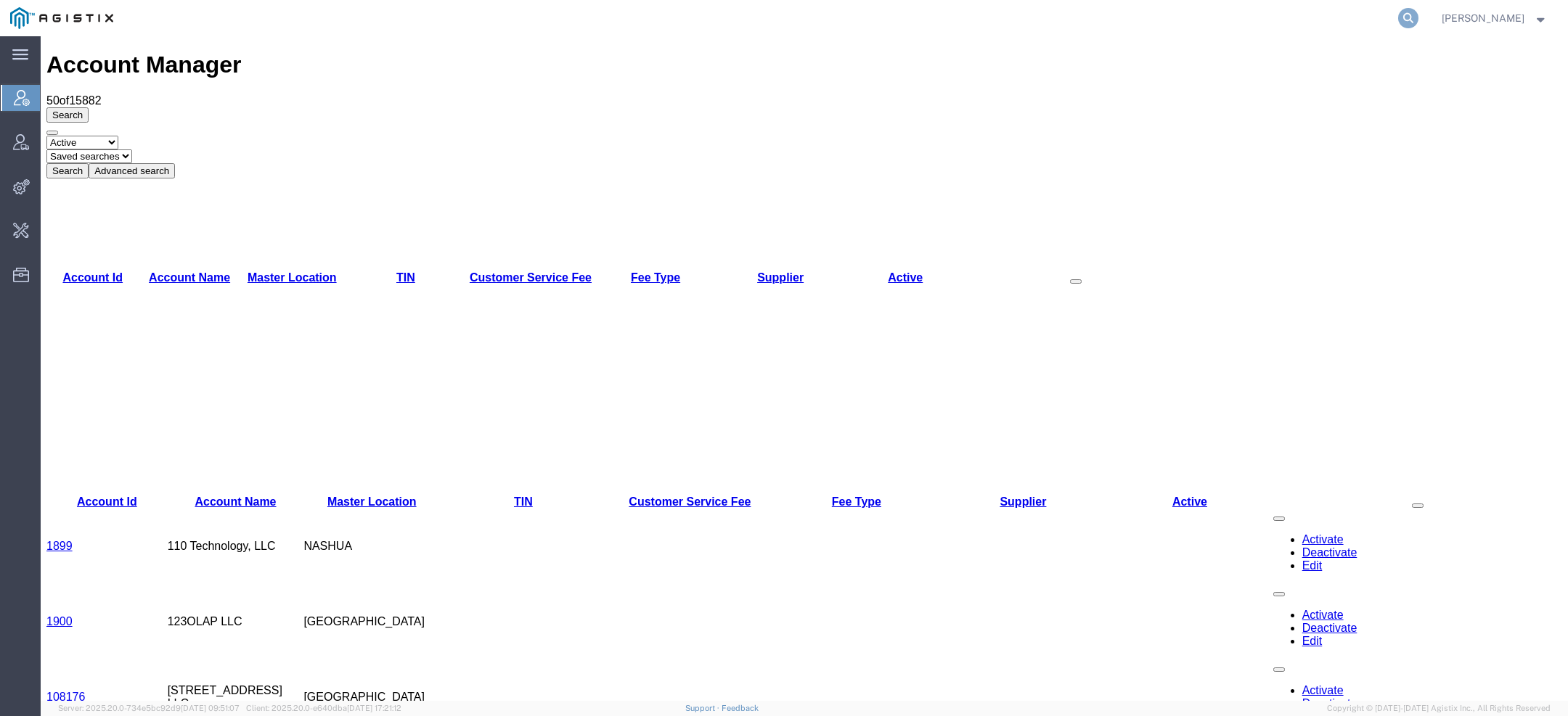
click at [1403, 22] on icon at bounding box center [1409, 18] width 21 height 21
paste input "41722002"
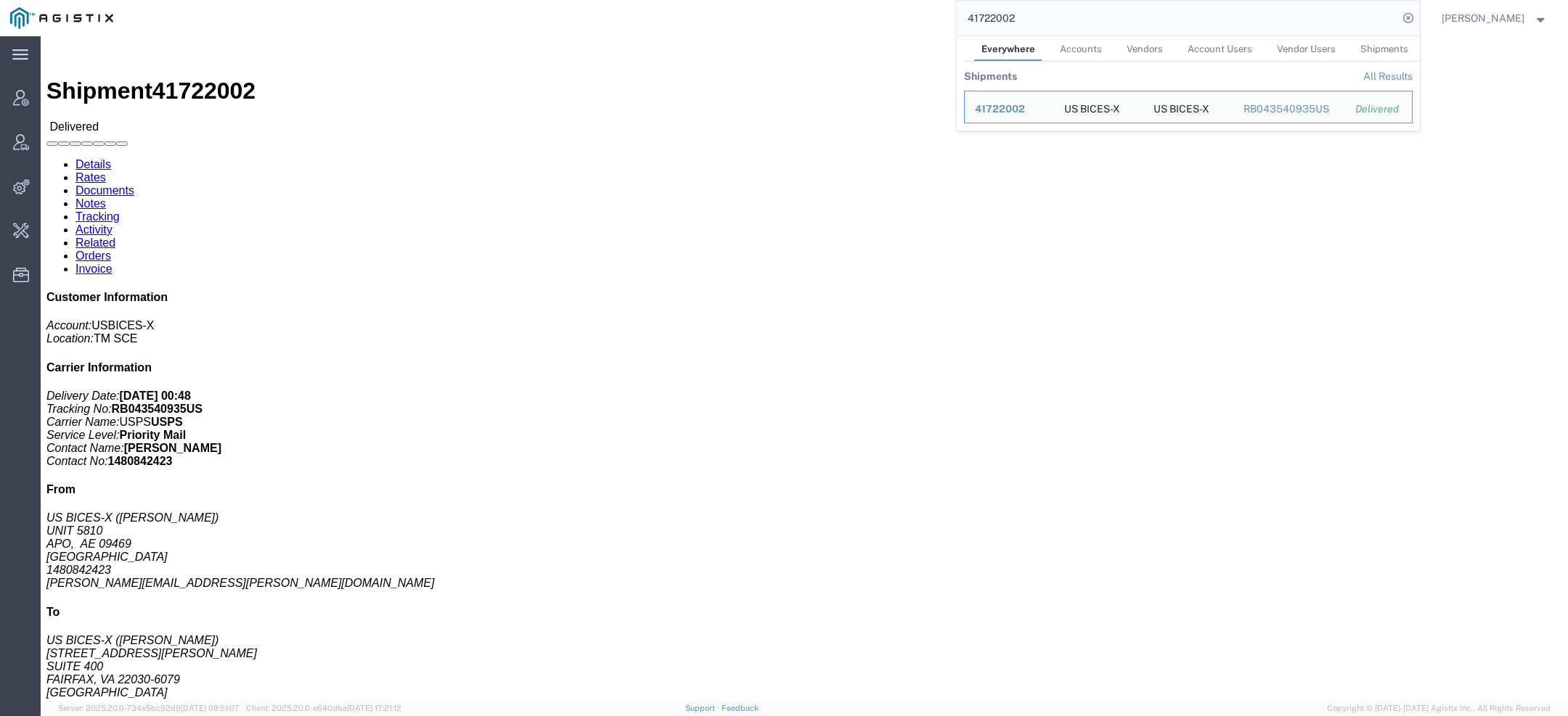
click div "Computer Disc Pieces: 1.00 Each Total value: 5.00 USD Country of Origin: [GEOGR…"
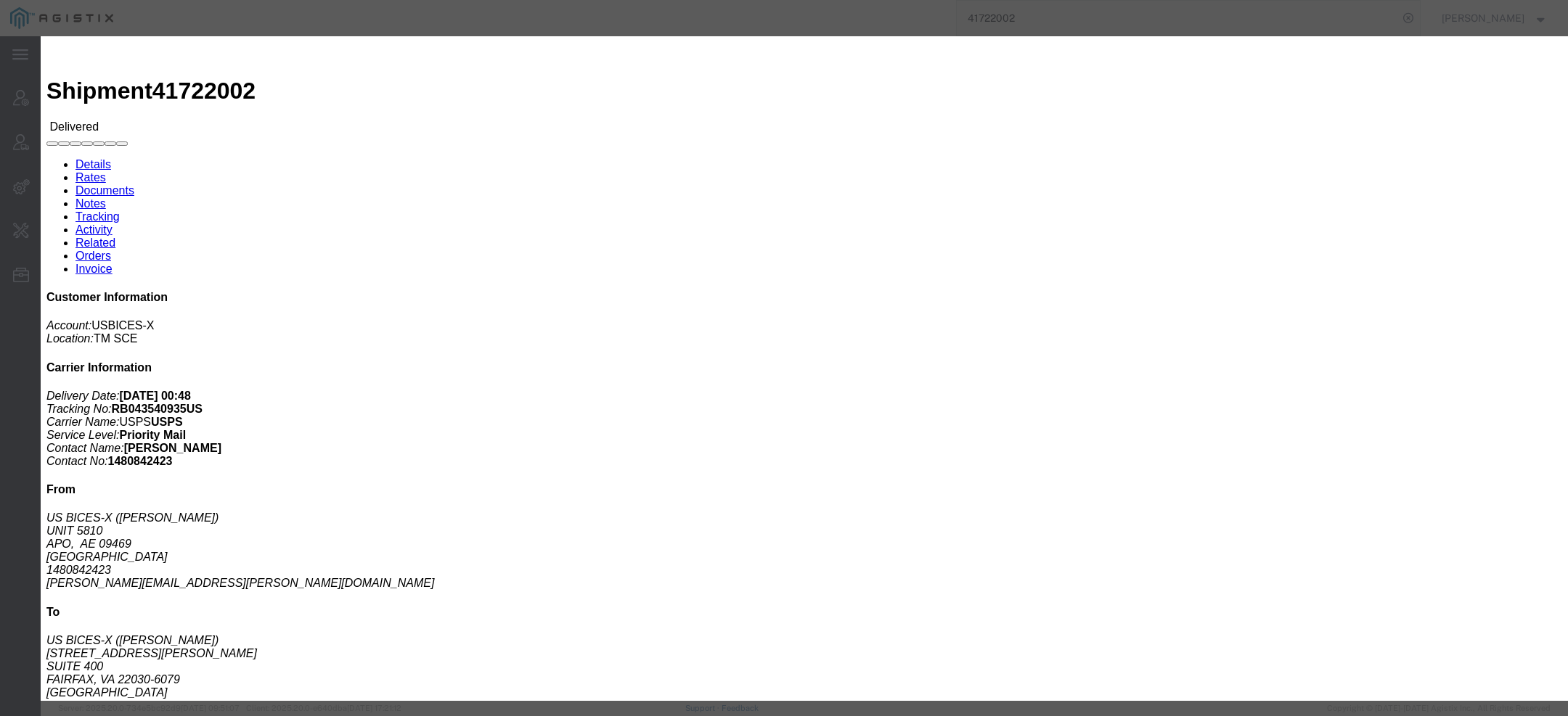
click button "button"
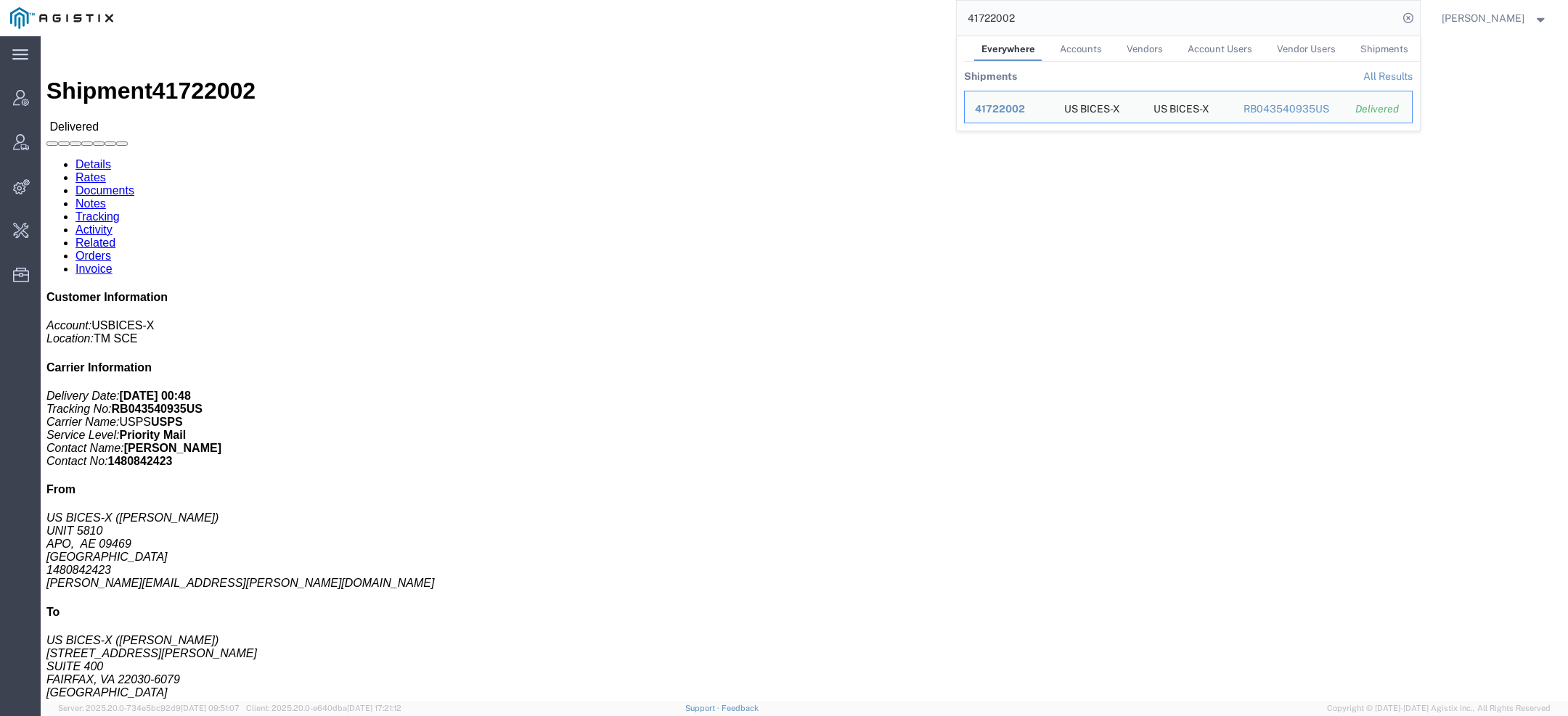
drag, startPoint x: 1036, startPoint y: 26, endPoint x: 923, endPoint y: 10, distance: 114.1
click at [952, 11] on div "41722002 Everywhere Accounts Vendors Account Users Vendor Users Shipments Shipm…" at bounding box center [771, 18] width 1297 height 36
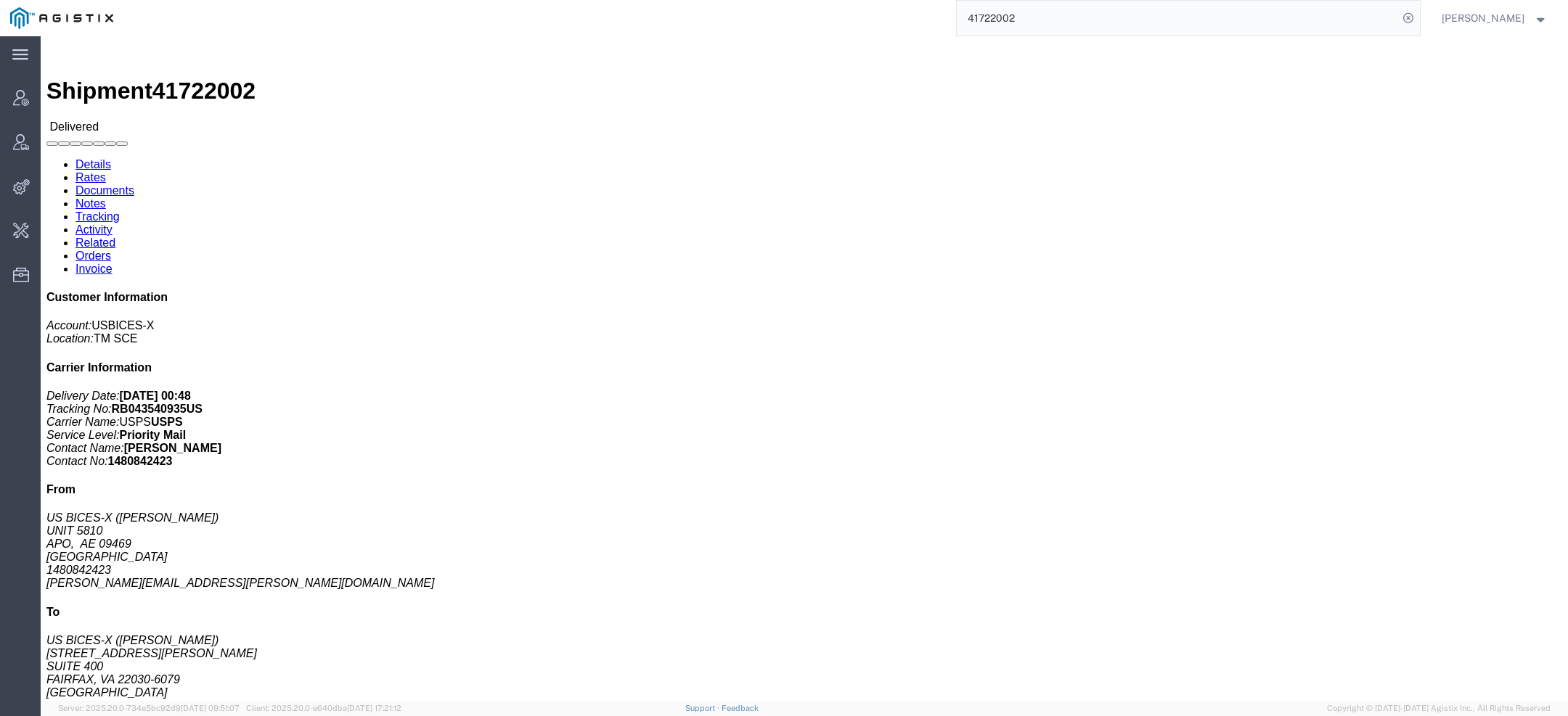
paste input "TACLS-25283"
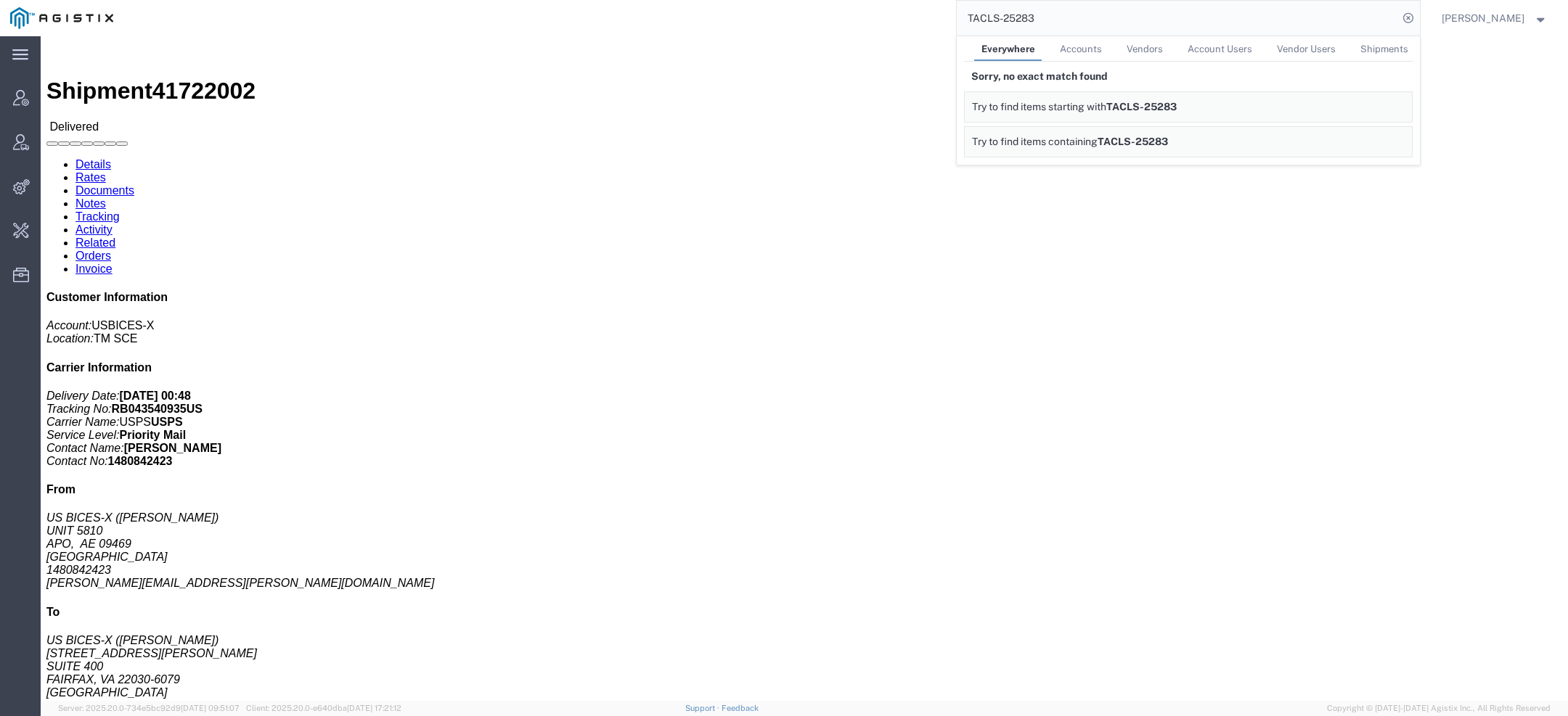
click at [1029, 49] on span "Everywhere" at bounding box center [1008, 49] width 54 height 11
drag, startPoint x: 1050, startPoint y: 19, endPoint x: 666, endPoint y: 13, distance: 384.0
click at [681, 13] on div "TACLS-25283 Everywhere Accounts Vendors Account Users Vendor Users Shipments So…" at bounding box center [771, 18] width 1297 height 36
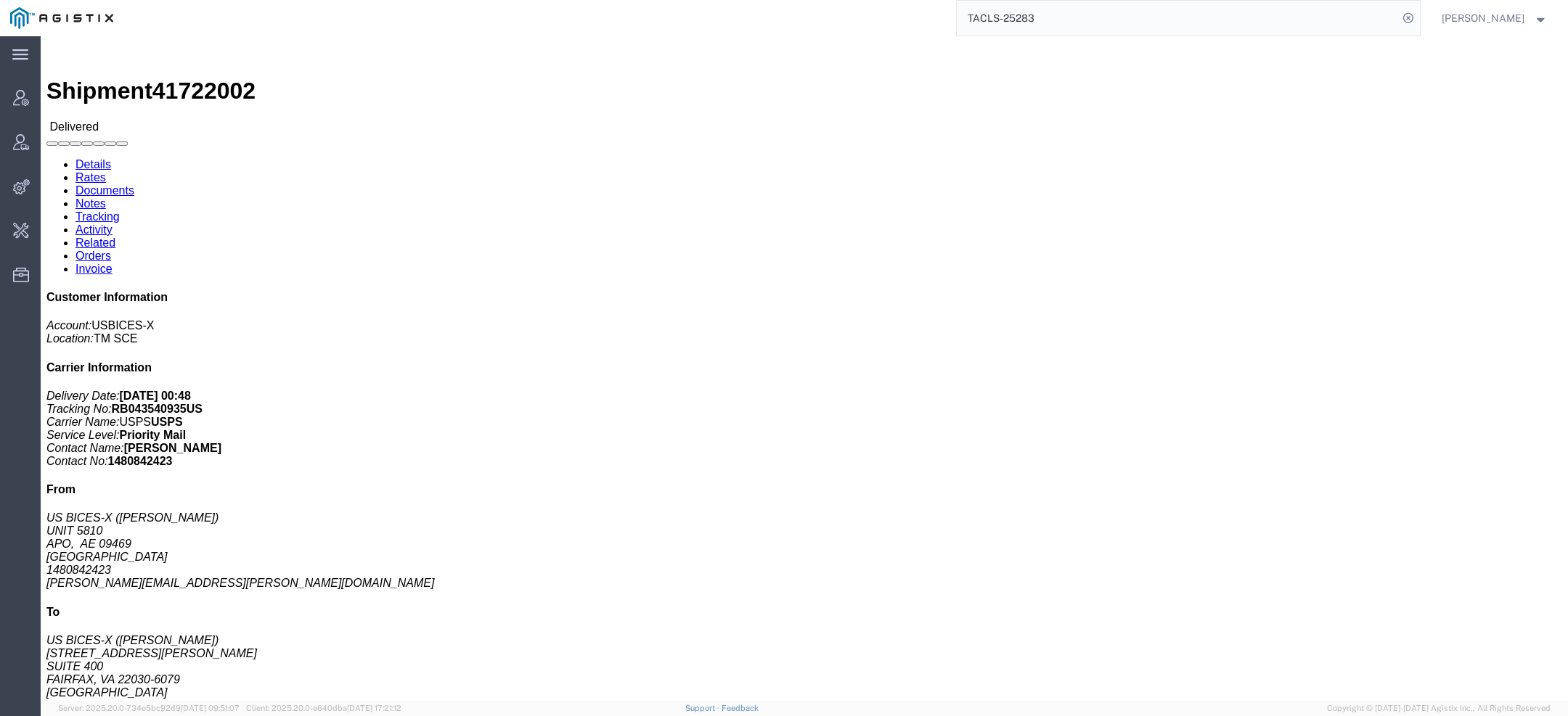
paste input "-19606"
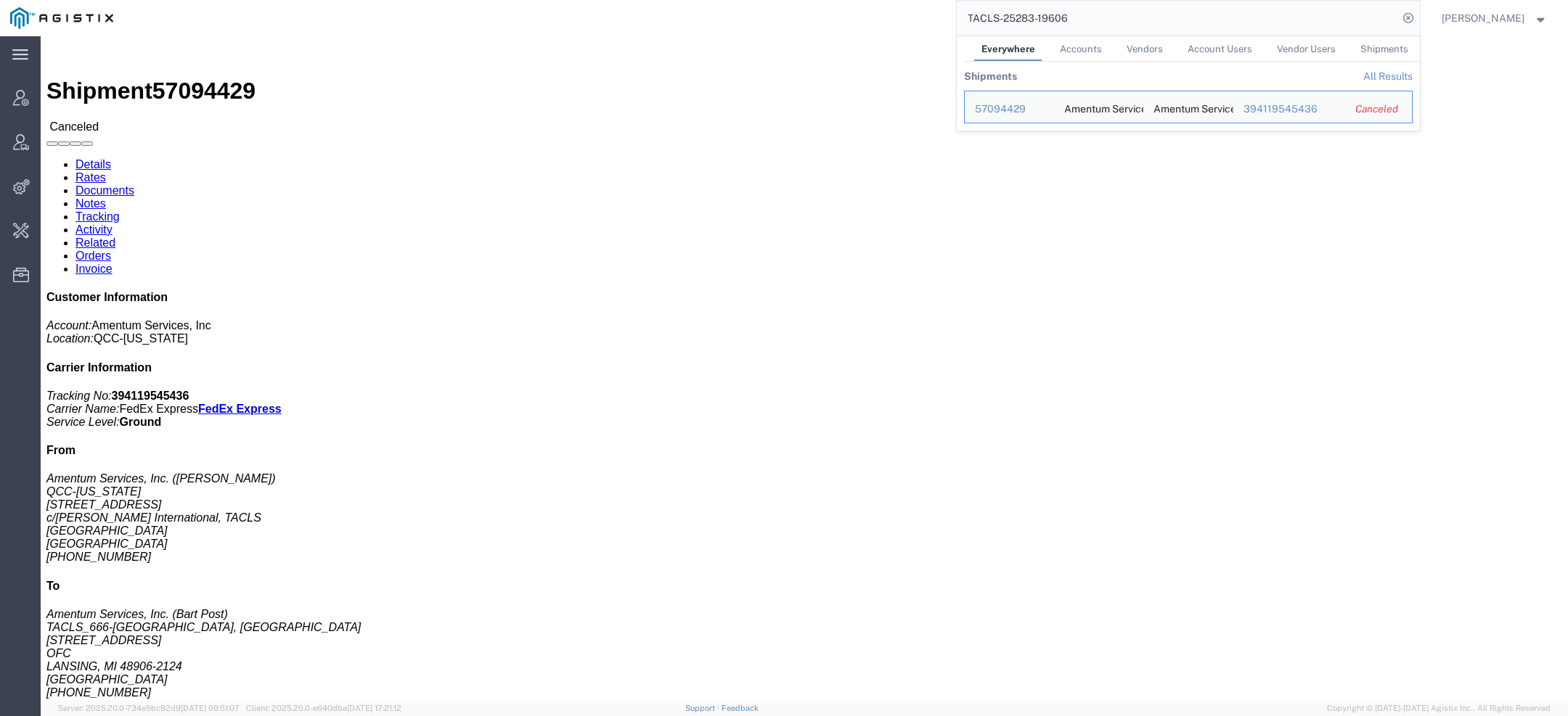
drag, startPoint x: 1084, startPoint y: 21, endPoint x: 786, endPoint y: 21, distance: 298.0
click at [794, 21] on div "TACLS-25283-19606 Everywhere Accounts Vendors Account Users Vendor Users Shipme…" at bounding box center [771, 18] width 1297 height 36
paste input "115303"
drag, startPoint x: 1034, startPoint y: 21, endPoint x: 522, endPoint y: 3, distance: 512.3
click at [551, 9] on div "115303 Everywhere Accounts Vendors Account Users Vendor Users Shipments Shipmen…" at bounding box center [771, 18] width 1297 height 36
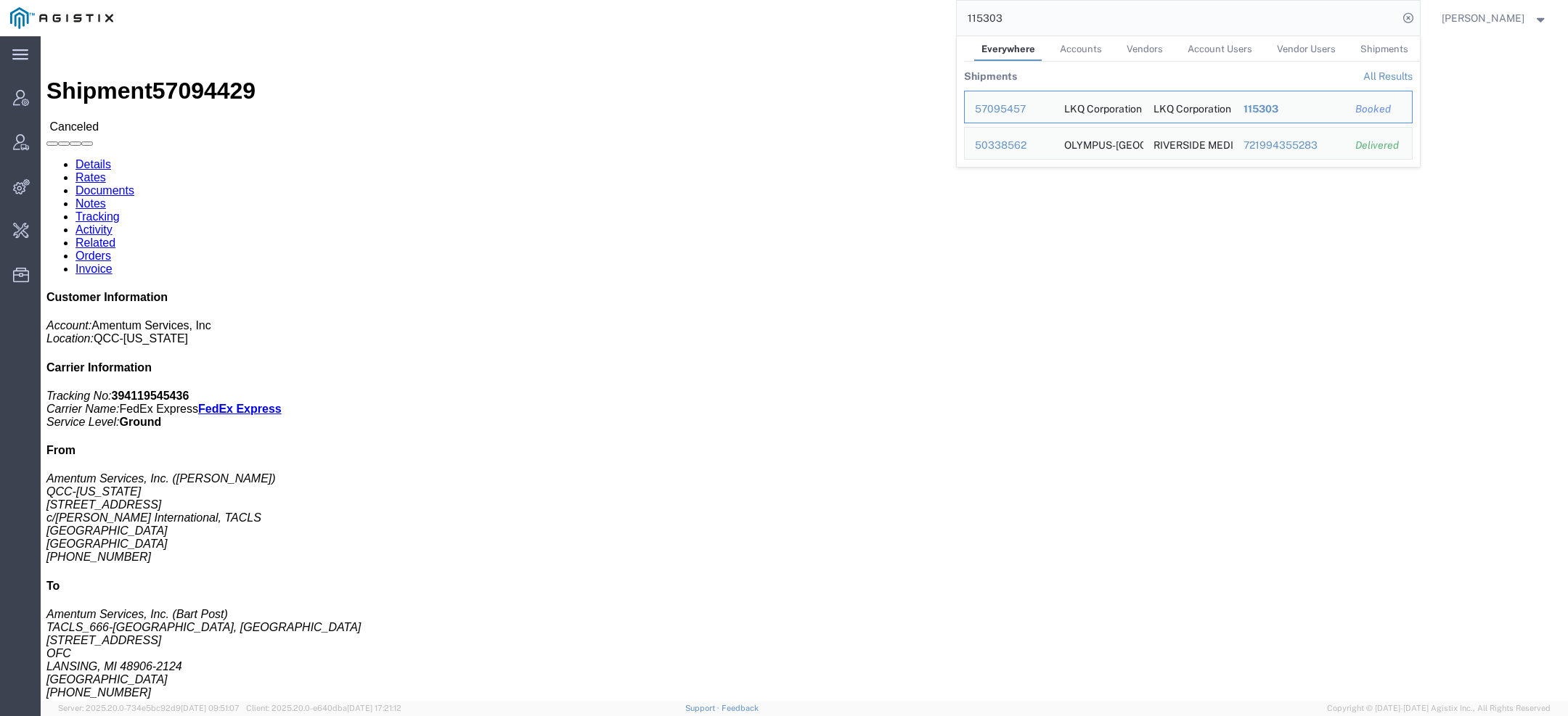
paste input "57096737"
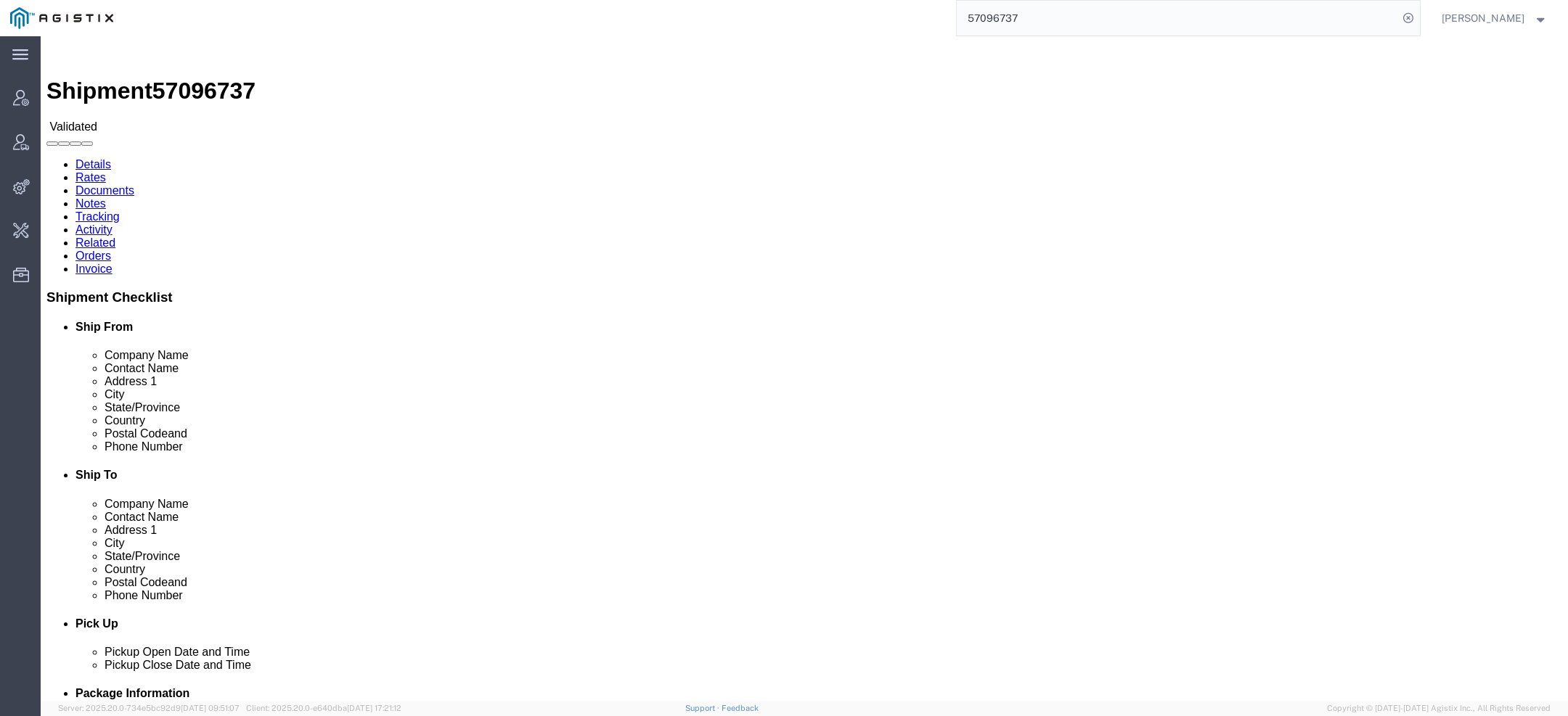
drag, startPoint x: 1034, startPoint y: 27, endPoint x: 762, endPoint y: -3, distance: 273.6
click at [762, 0] on html "main_menu Created with Sketch. Collapse Menu Account Manager Vendor Manager Int…" at bounding box center [784, 358] width 1568 height 716
type input "pgw"
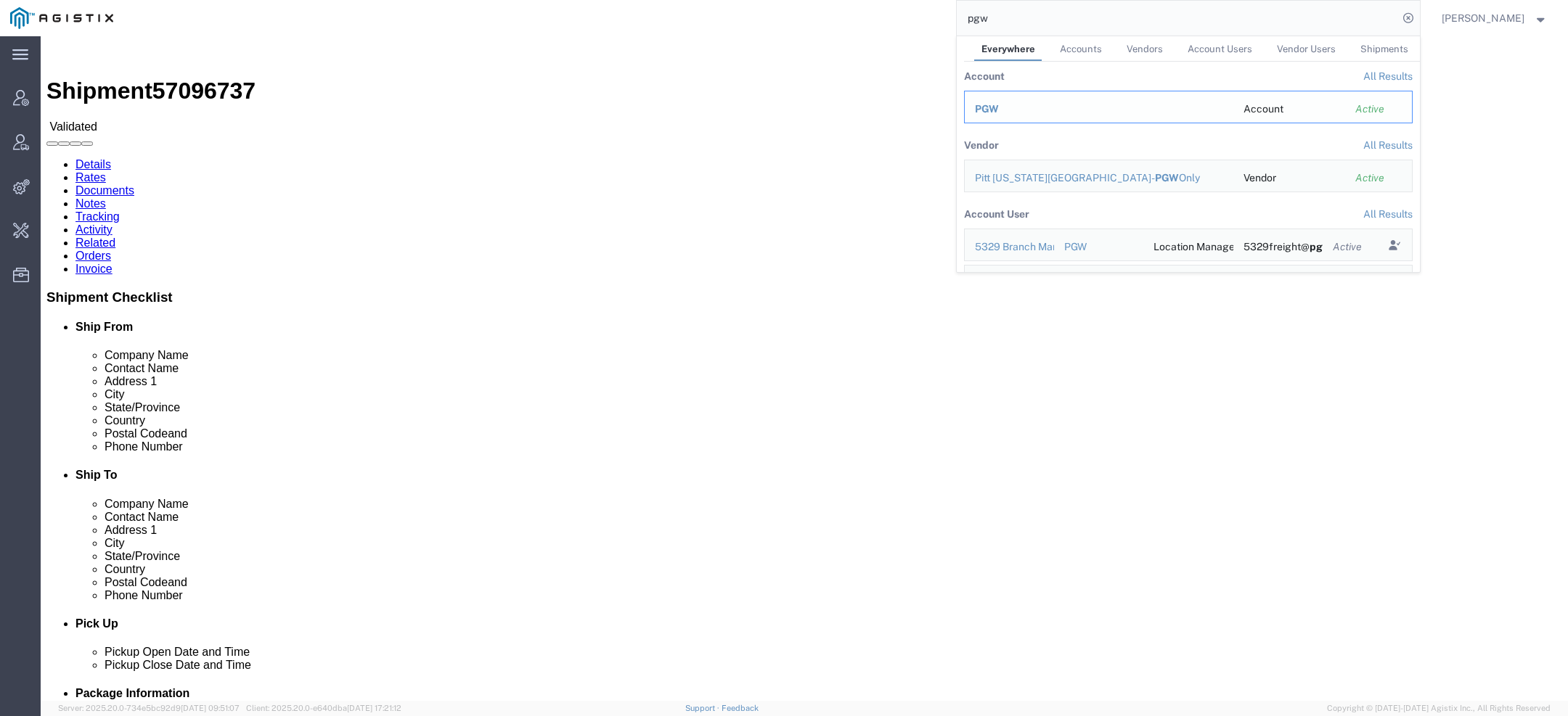
click at [987, 106] on span "PGW" at bounding box center [987, 109] width 24 height 12
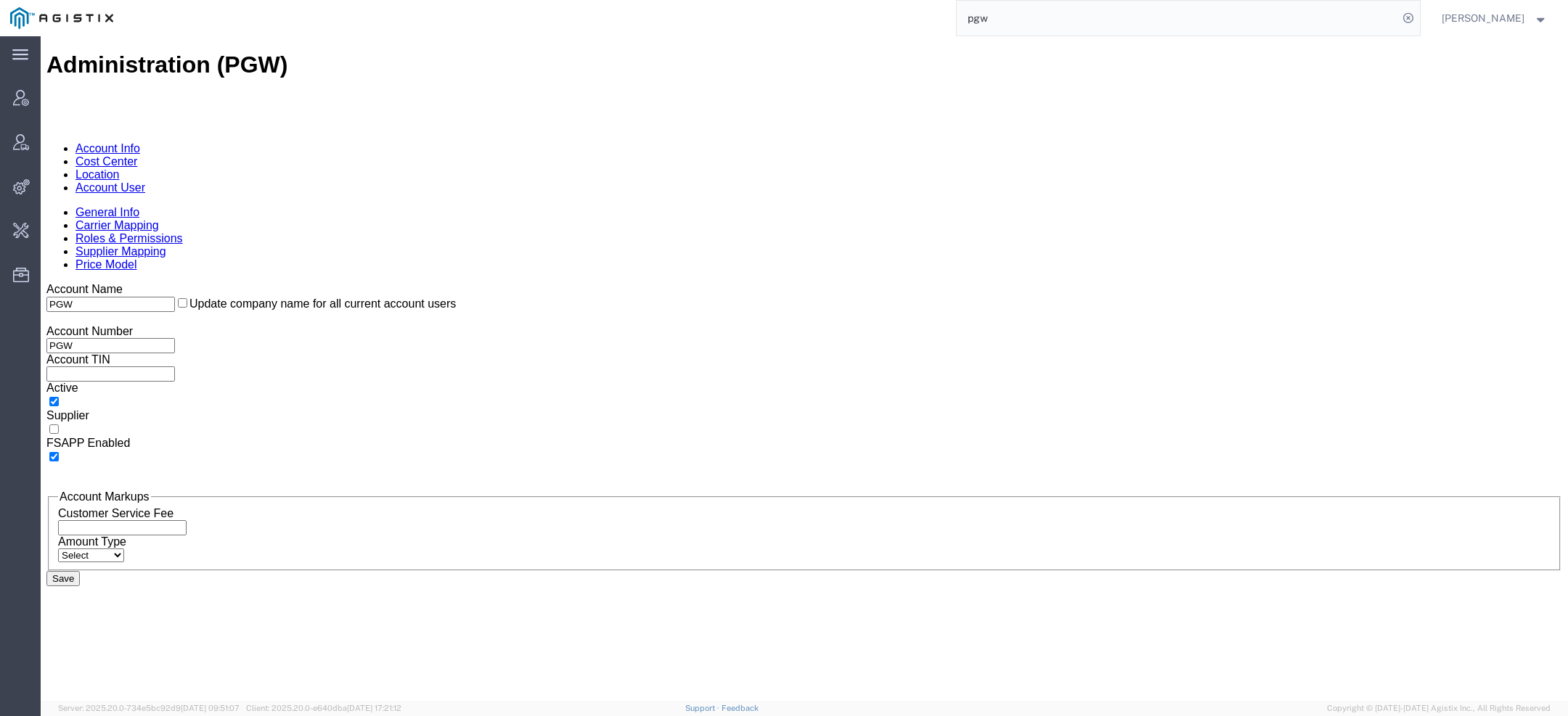
click at [145, 181] on link "Account User" at bounding box center [110, 187] width 70 height 12
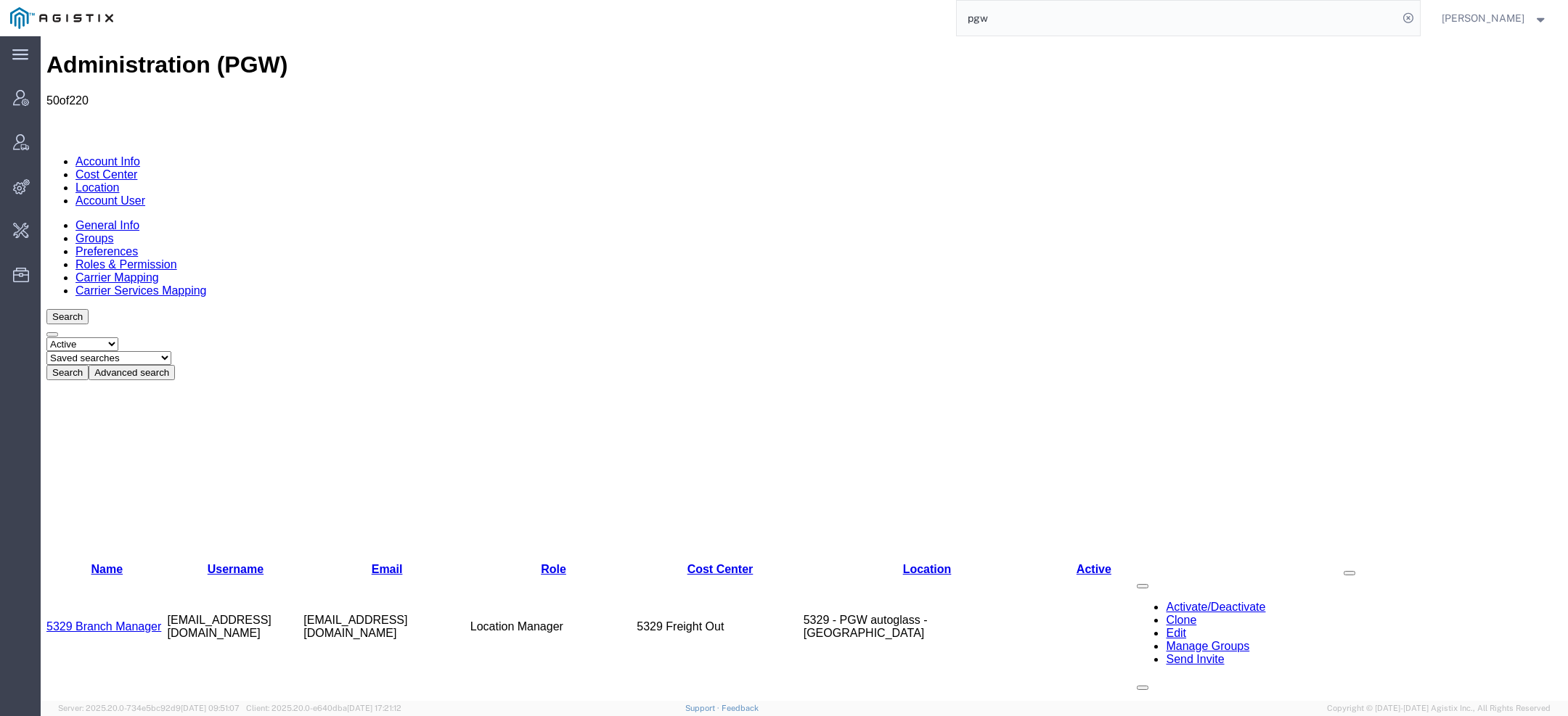
click at [171, 351] on select "Saved searches Exclude Branch Manager Jason Offline user" at bounding box center [109, 358] width 125 height 14
select select "Offline user"
click at [103, 351] on select "Saved searches Exclude Branch Manager Jason Offline user" at bounding box center [109, 358] width 125 height 14
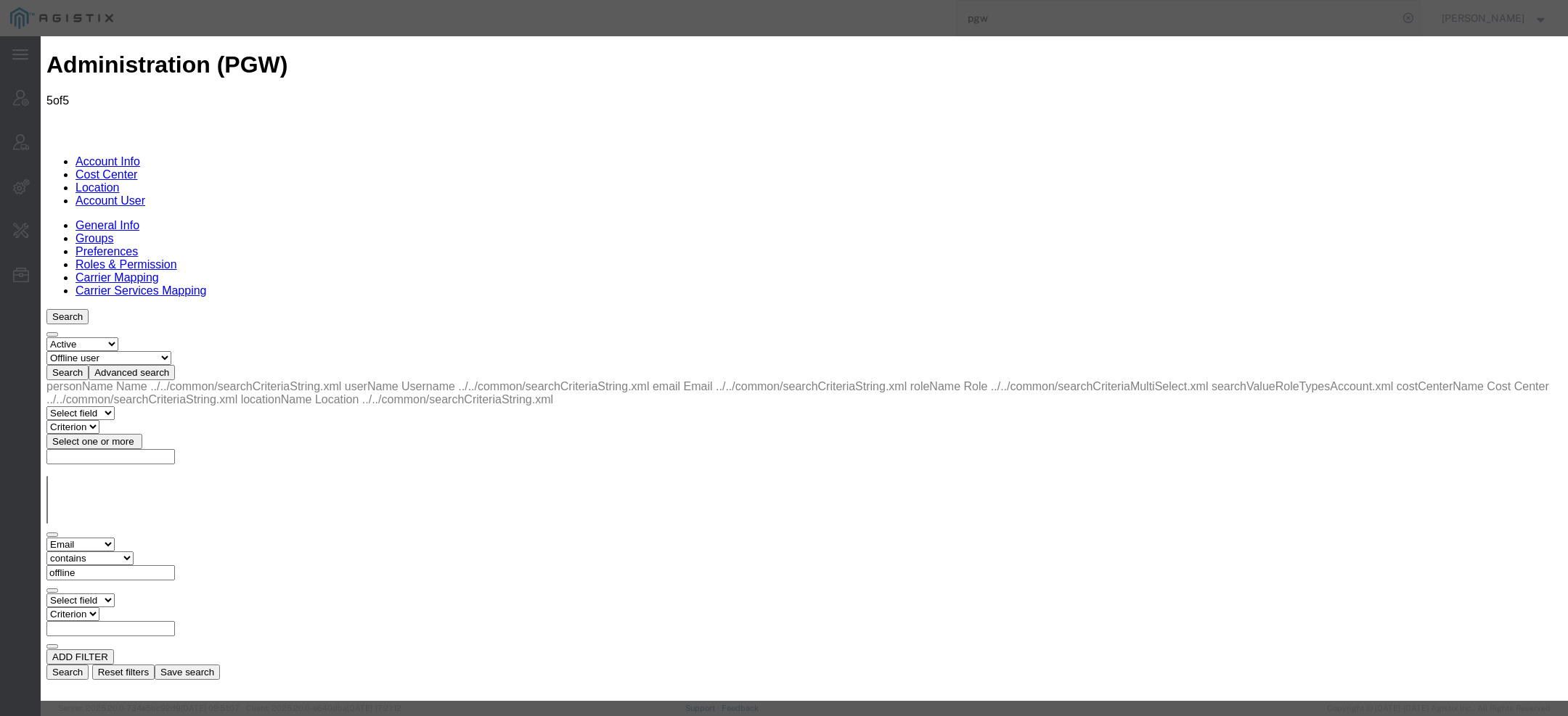
select select "COSTCENTER"
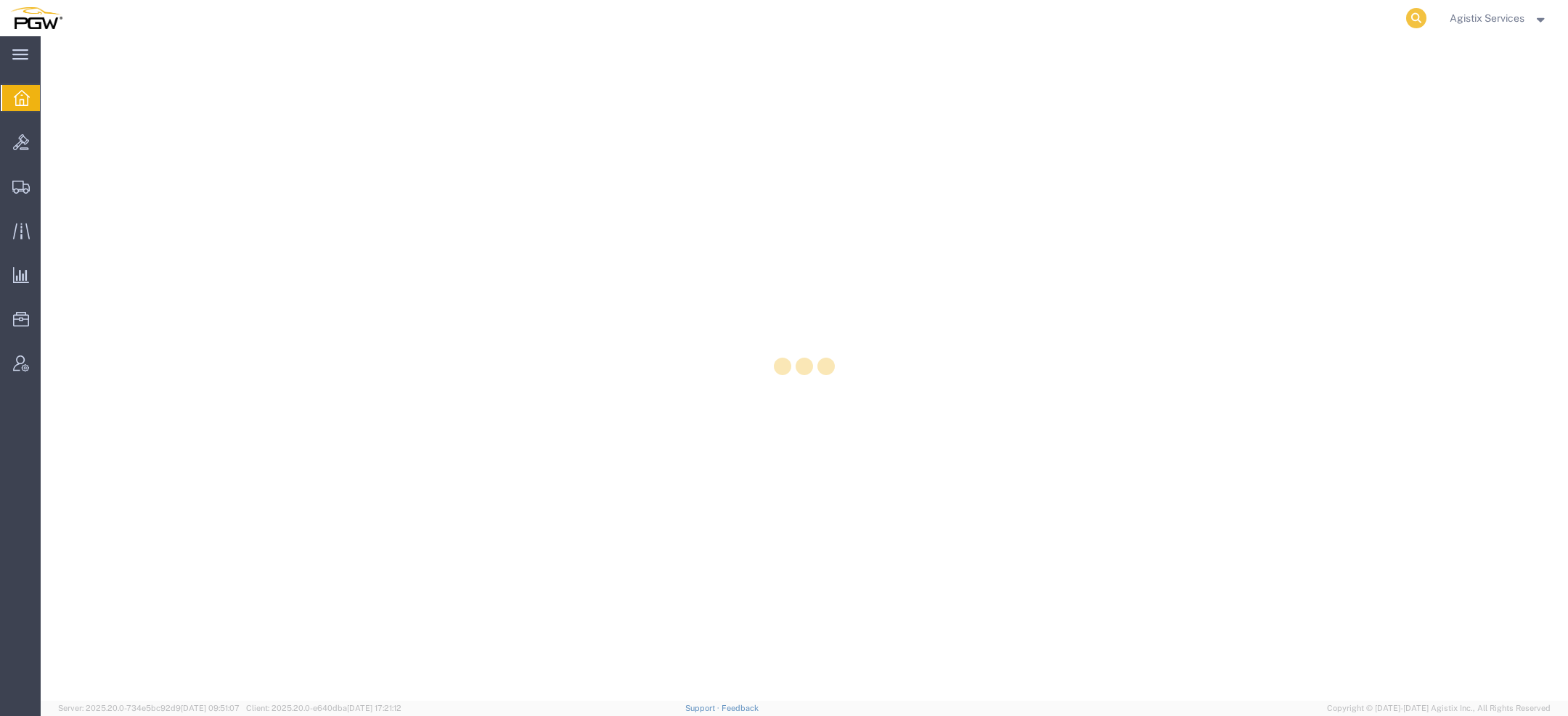
click at [1417, 15] on icon at bounding box center [1417, 18] width 21 height 21
paste input "57096737"
type input "57096737"
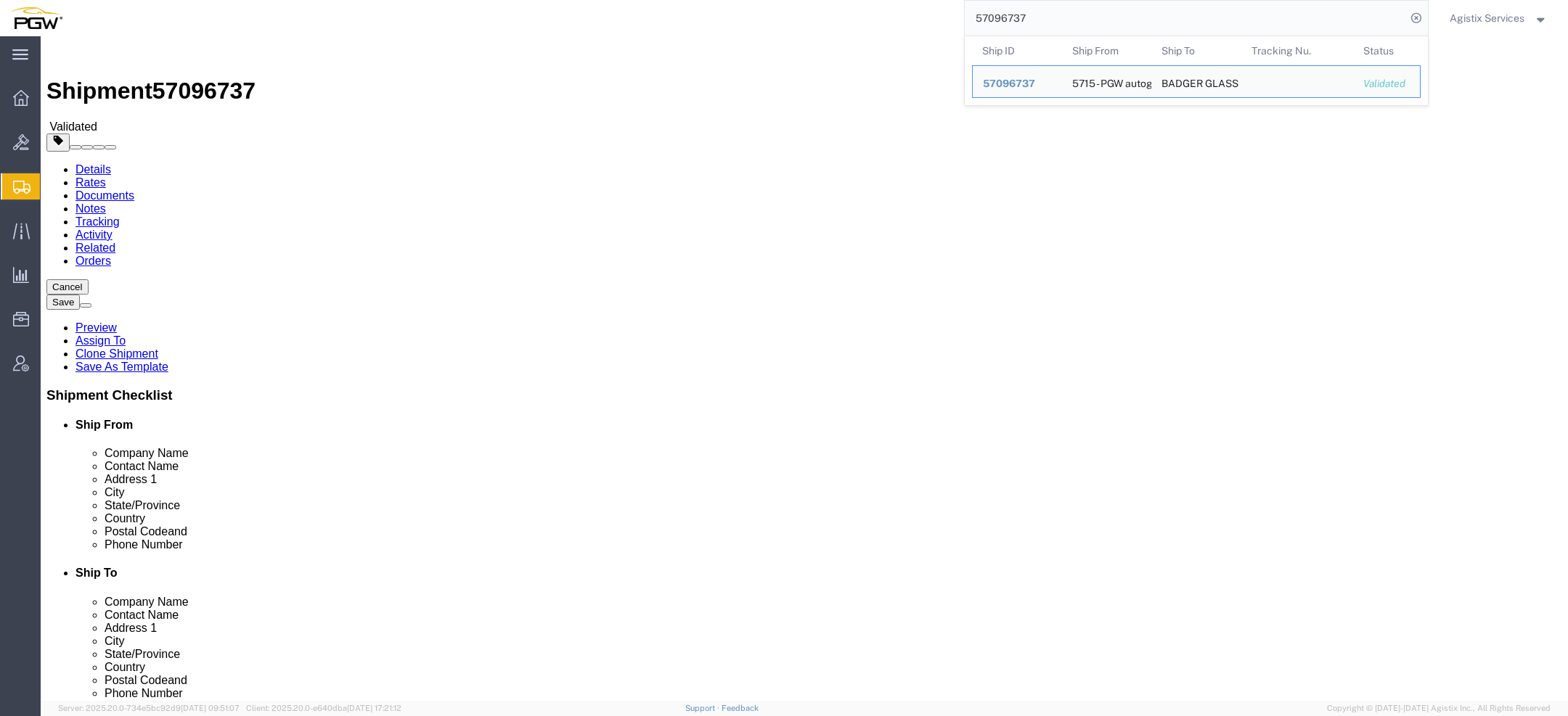
select select "28471"
select select
click input "5611 SILVERADO WAY"
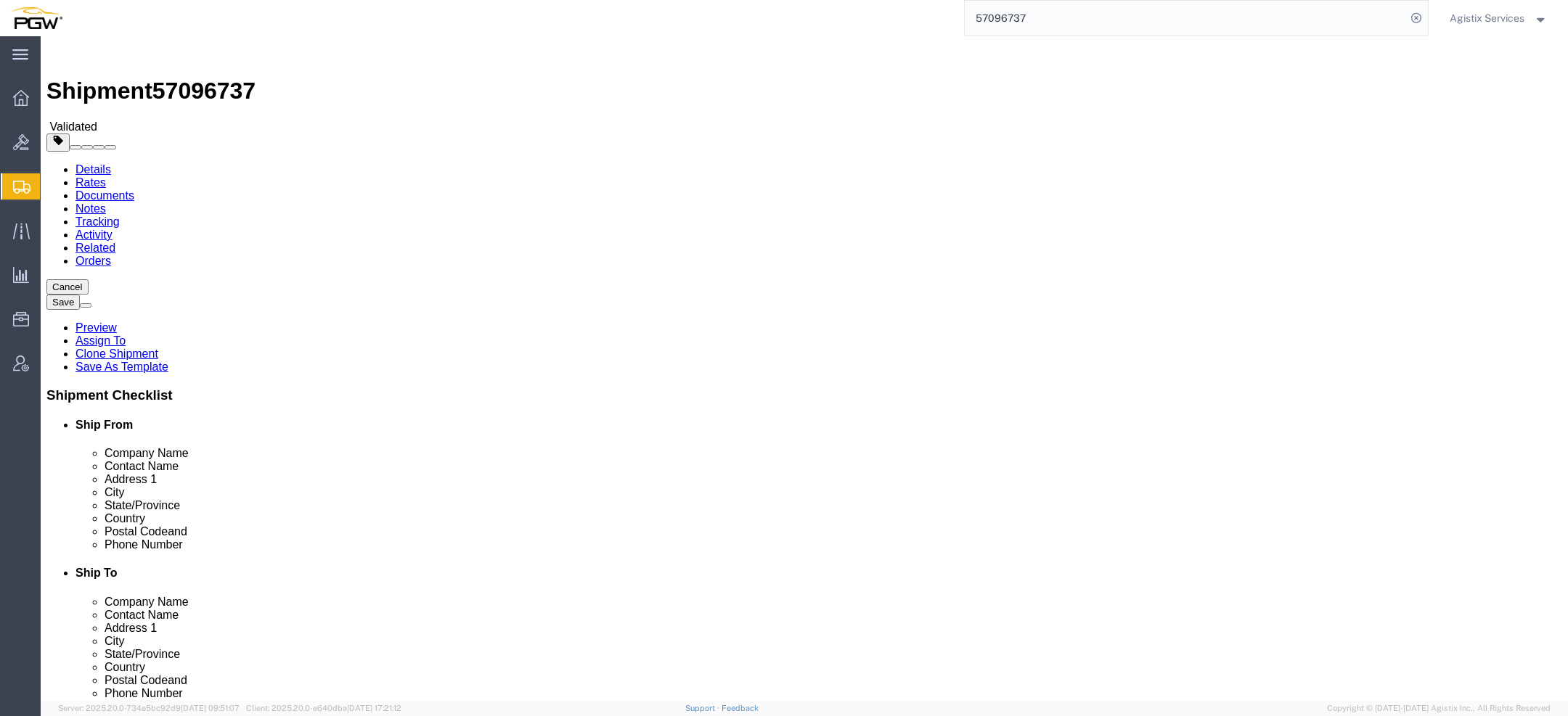
click input "5611 SILVERADO WAY"
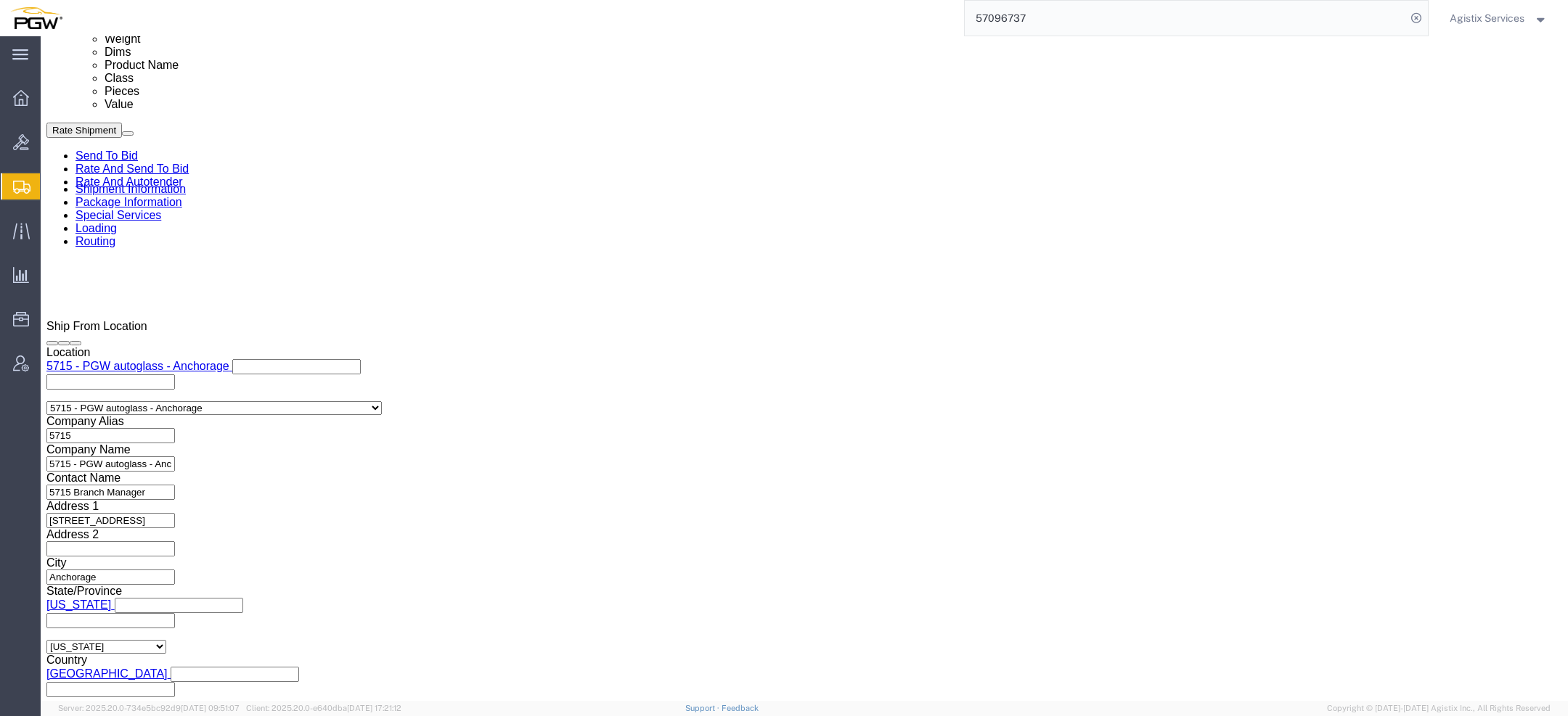
click select "Select Account Type Activity ID Airline Appointment Number ASN Batch Request # …"
select select "PRONUMBER"
click select "Select Account Type Activity ID Airline Appointment Number ASN Batch Request # …"
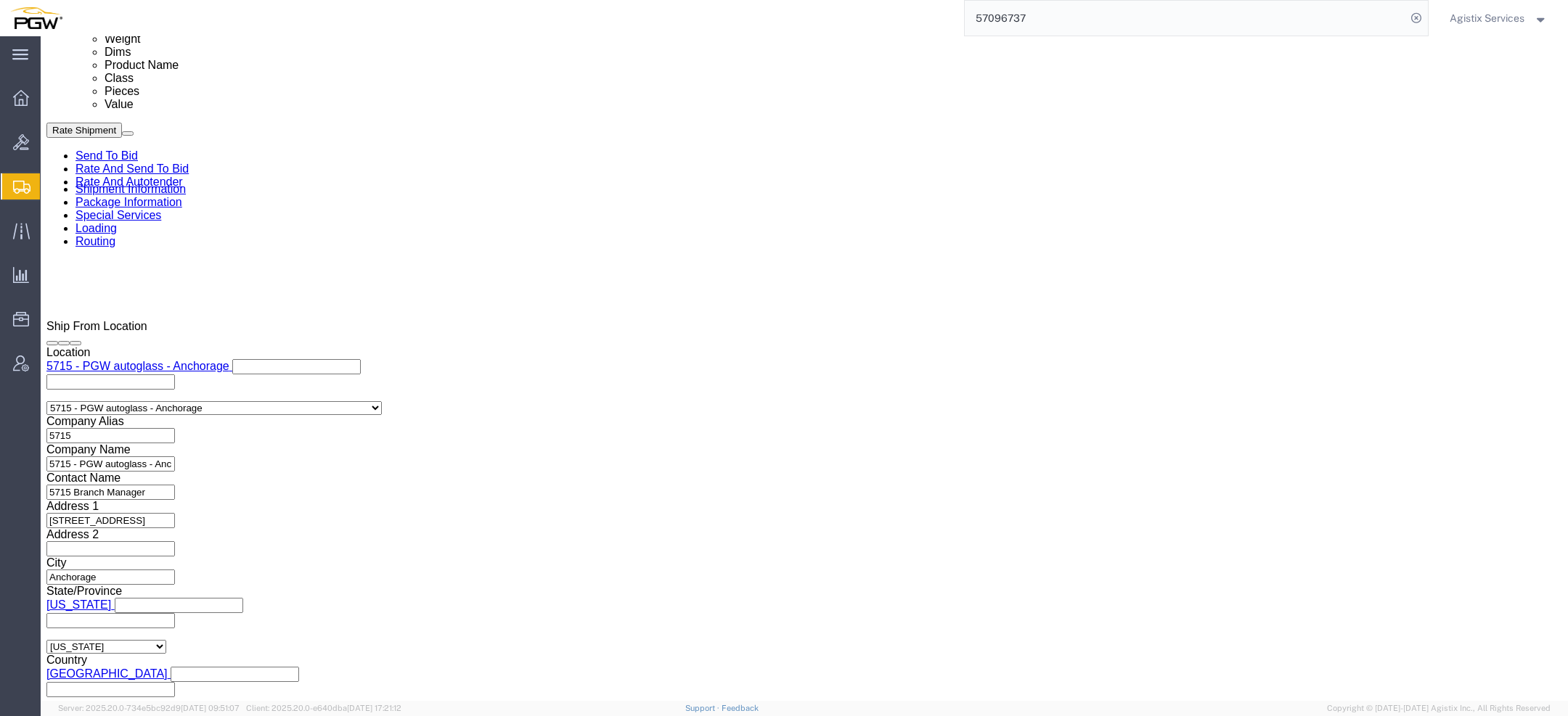
click button "Rate Shipment"
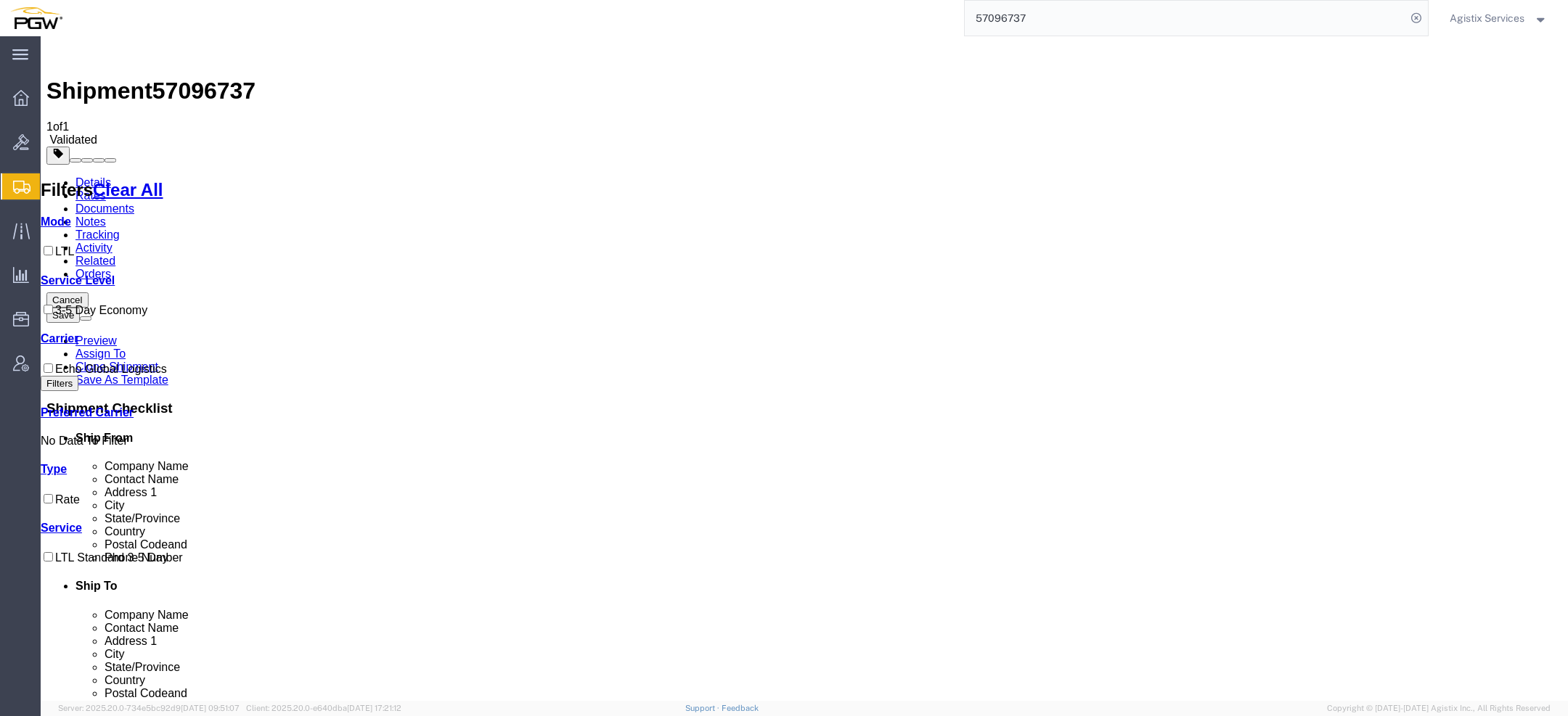
click at [77, 176] on link "Details" at bounding box center [93, 182] width 36 height 12
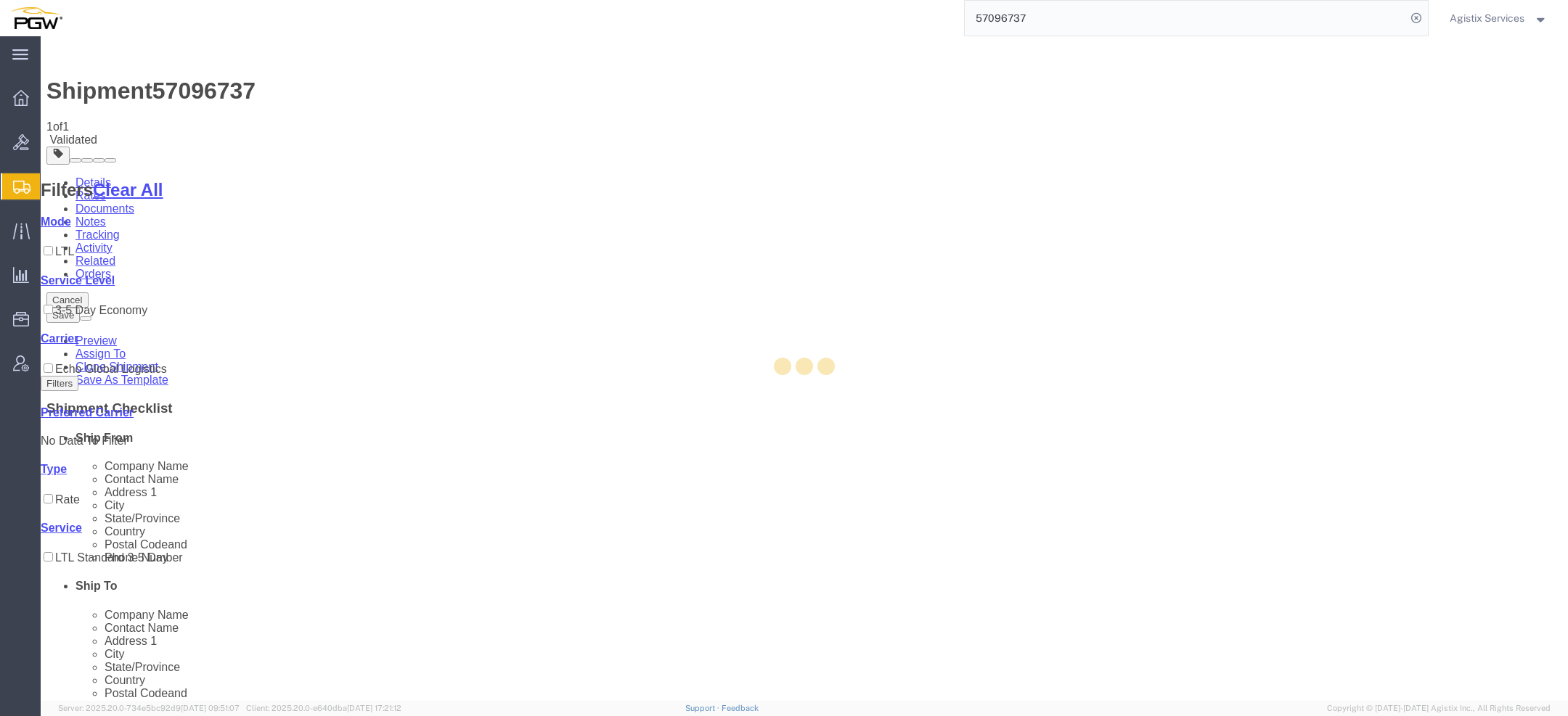
select select "28471"
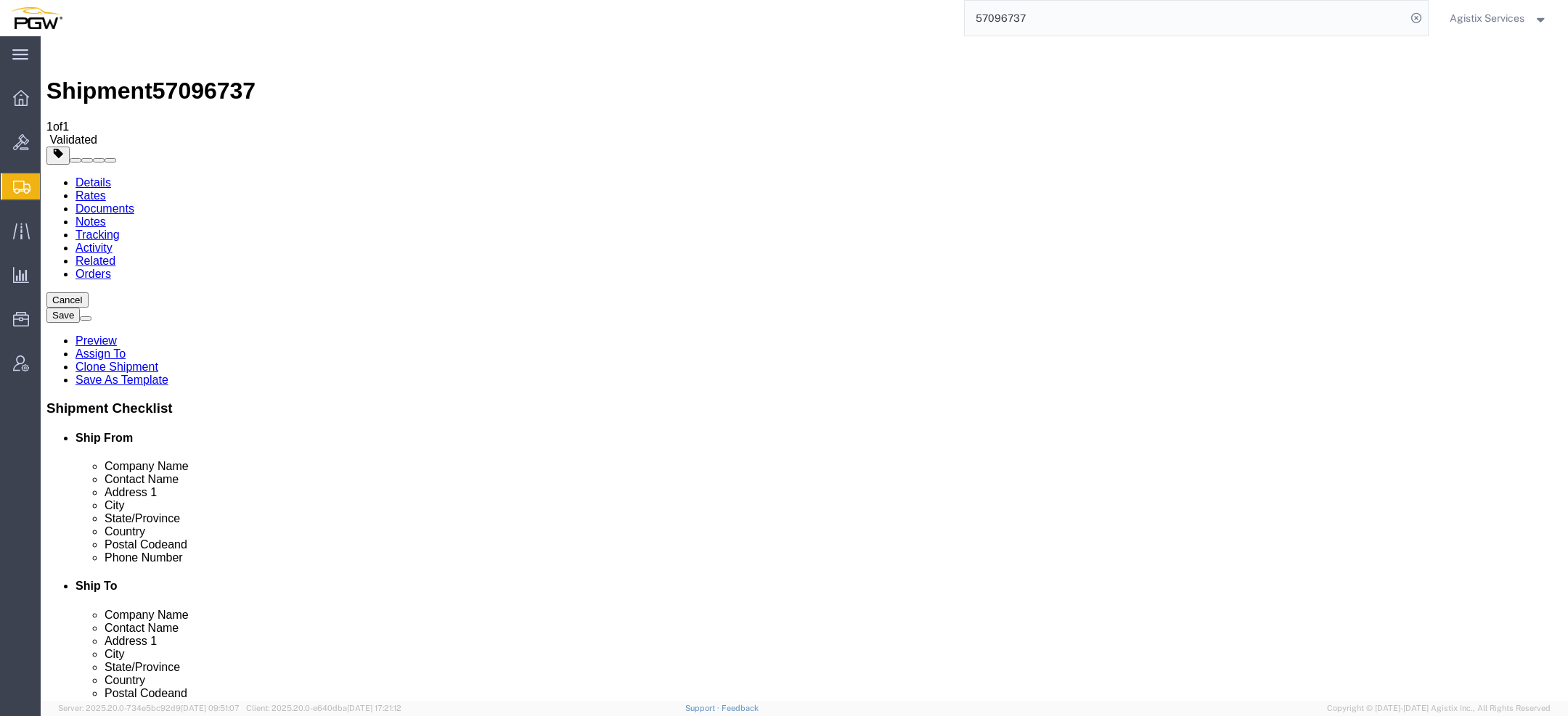
scroll to position [807, 0]
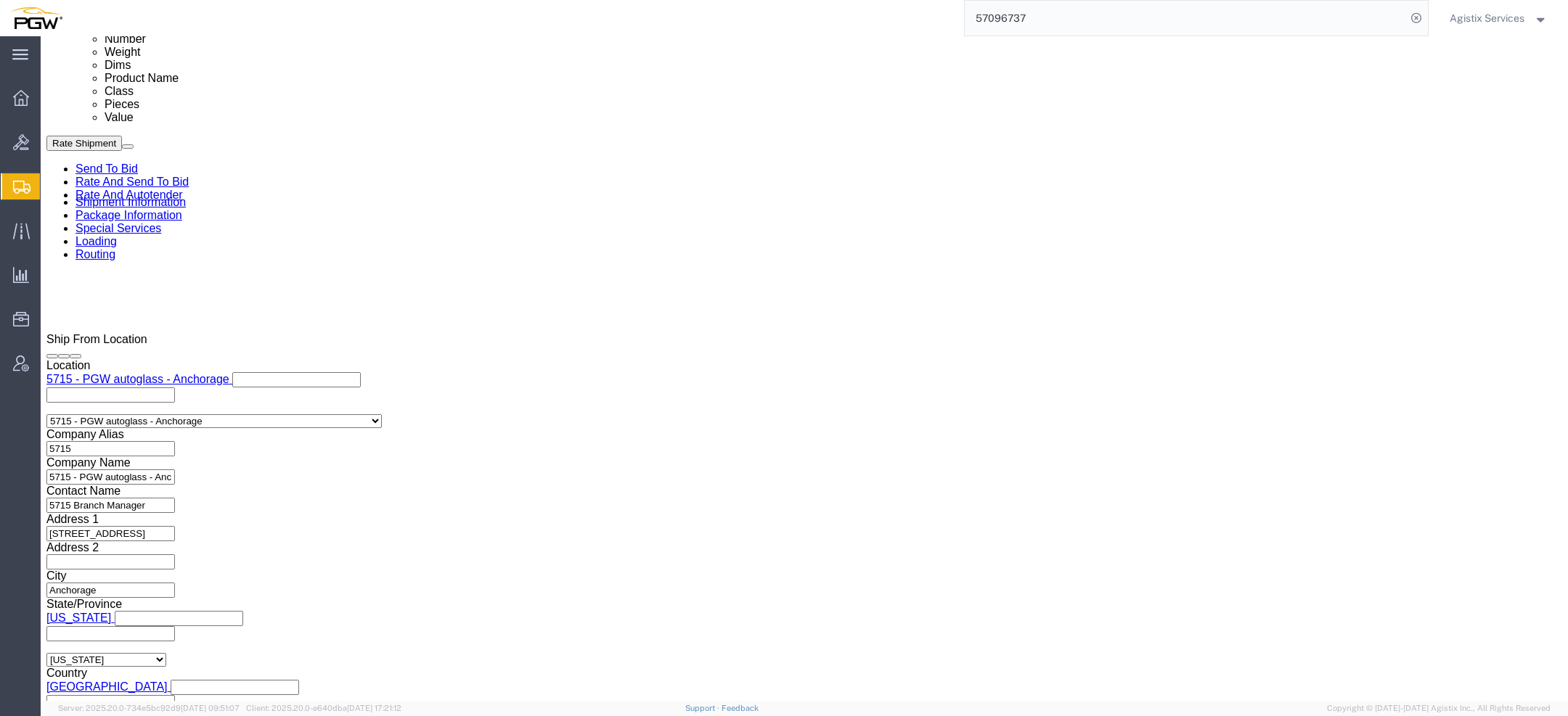
click select "Select Air Less than Truckload Multi-Leg Ocean Freight Rail Small Parcel Truckl…"
click div "Oct 10 2025 1:52 PM"
click button "Apply"
click link "Send To Bid"
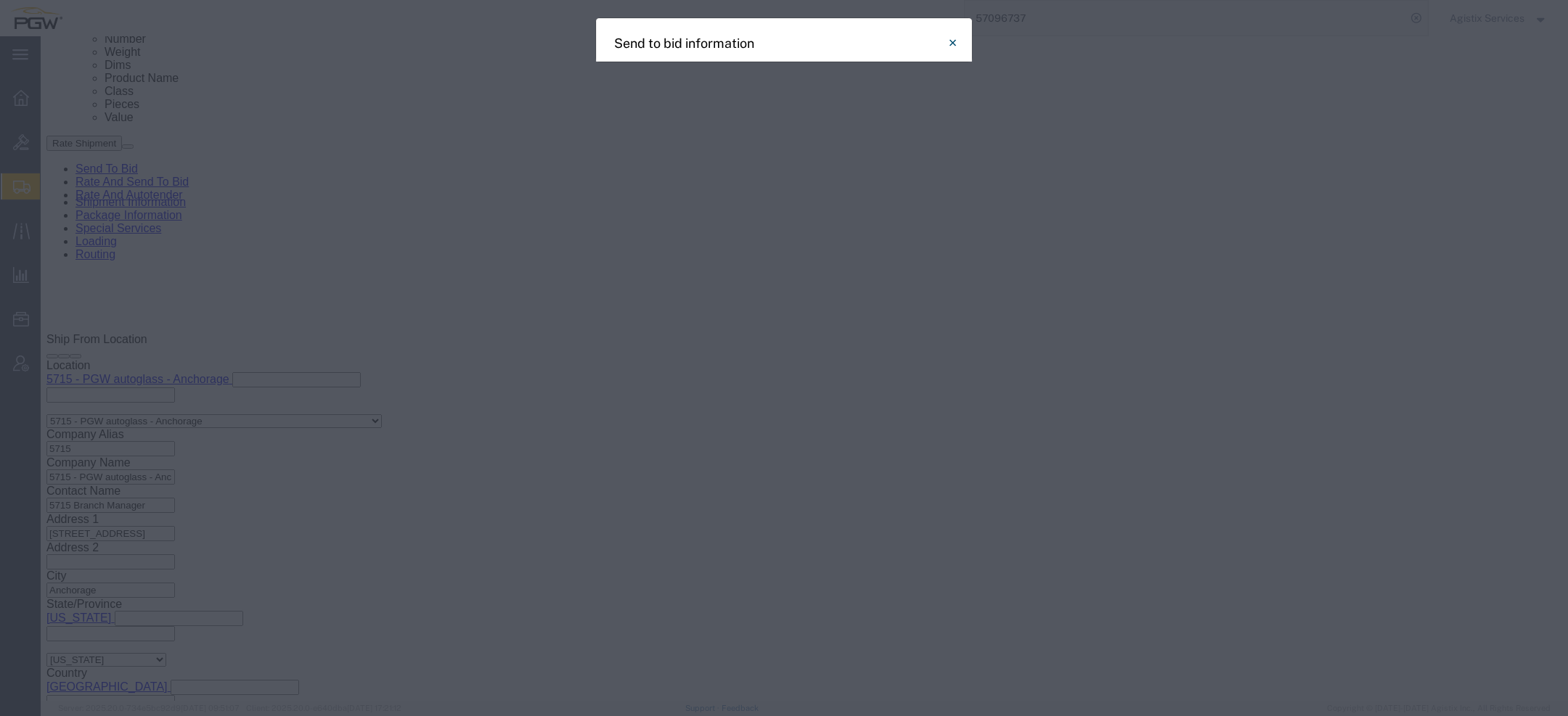
select select "LTL"
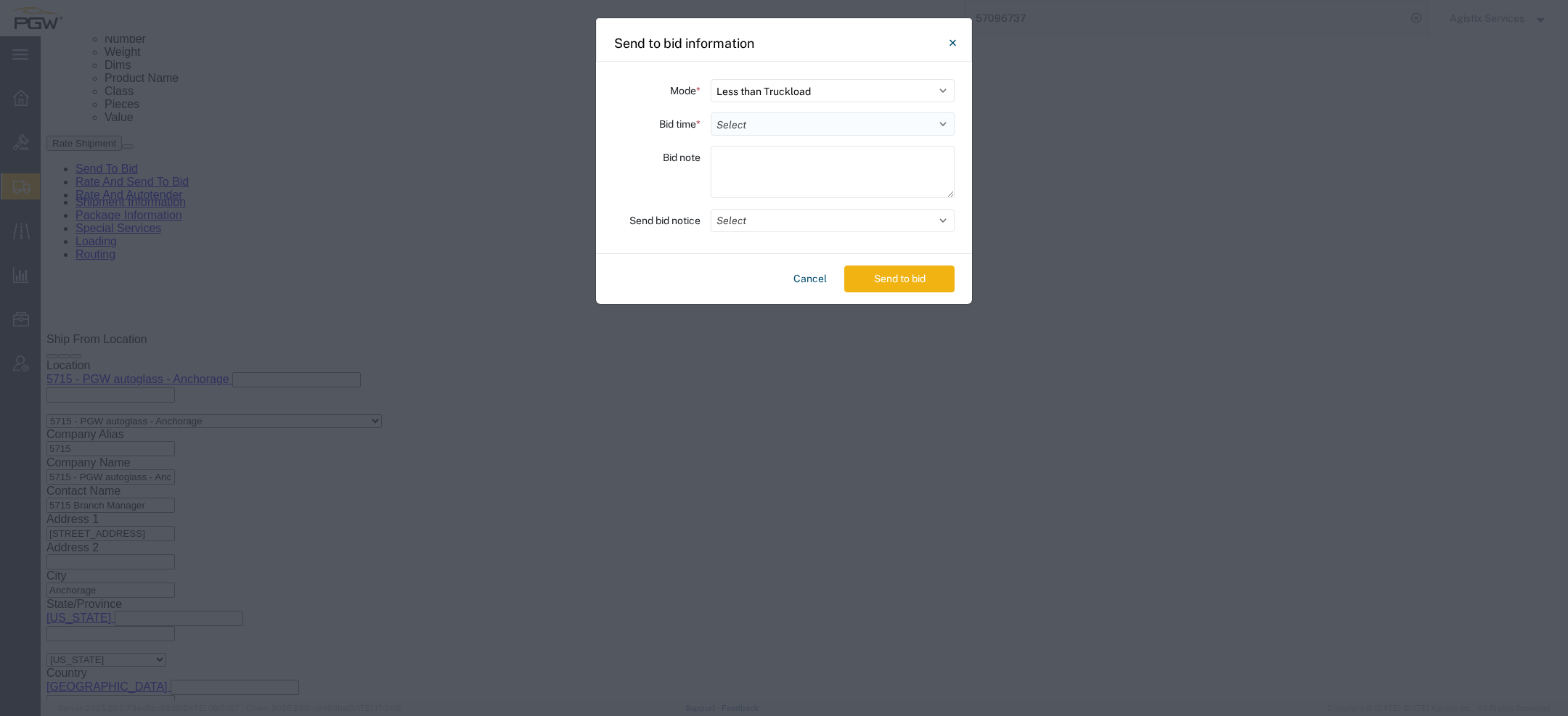
click at [772, 129] on select "Select 30 Min (Rush) 1 Hour (Rush) 2 Hours (Rush) 4 Hours (Rush) 8 Hours (Rush)…" at bounding box center [832, 124] width 244 height 23
select select "12"
click at [710, 113] on select "Select 30 Min (Rush) 1 Hour (Rush) 2 Hours (Rush) 4 Hours (Rush) 8 Hours (Rush)…" at bounding box center [832, 124] width 244 height 23
click at [740, 220] on button "Select" at bounding box center [832, 220] width 244 height 23
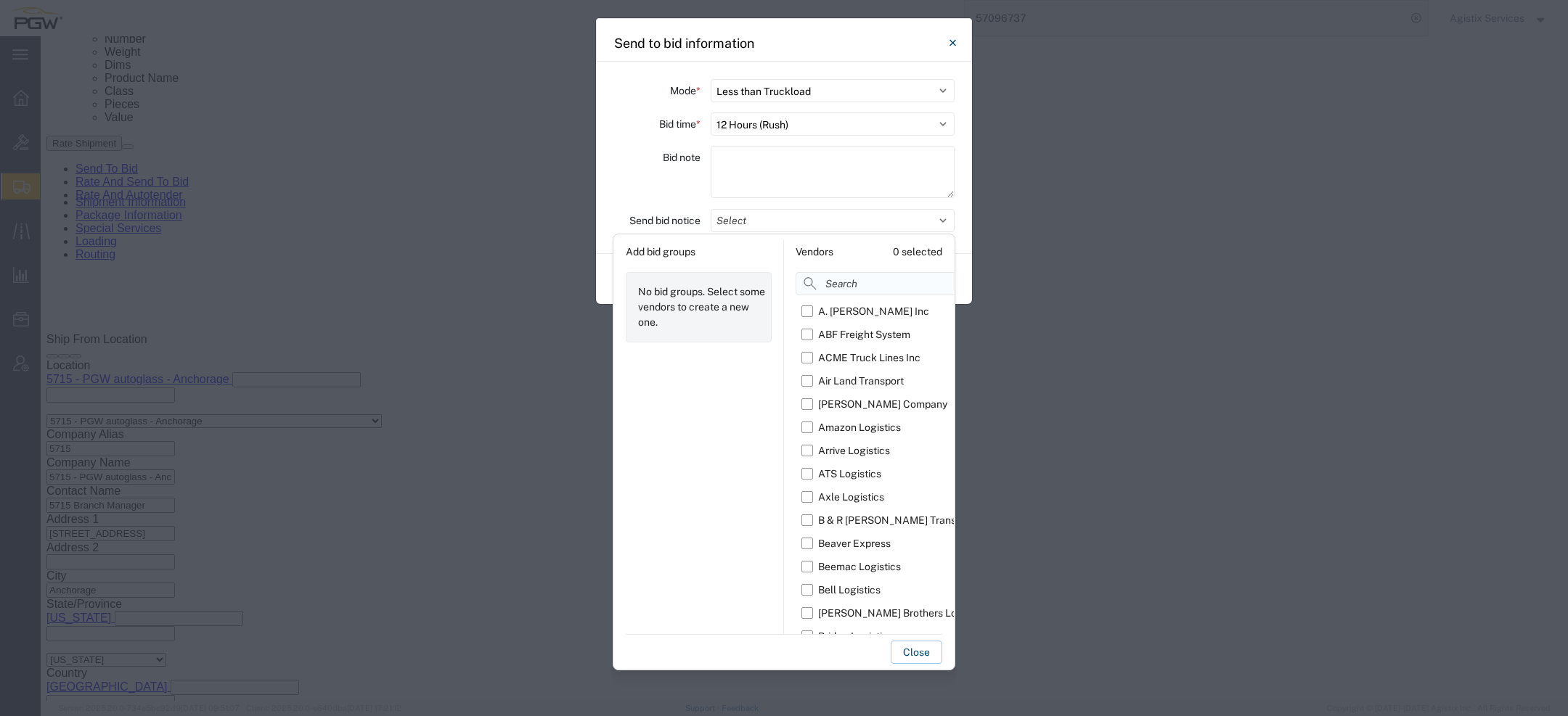
click at [846, 283] on input at bounding box center [911, 283] width 229 height 23
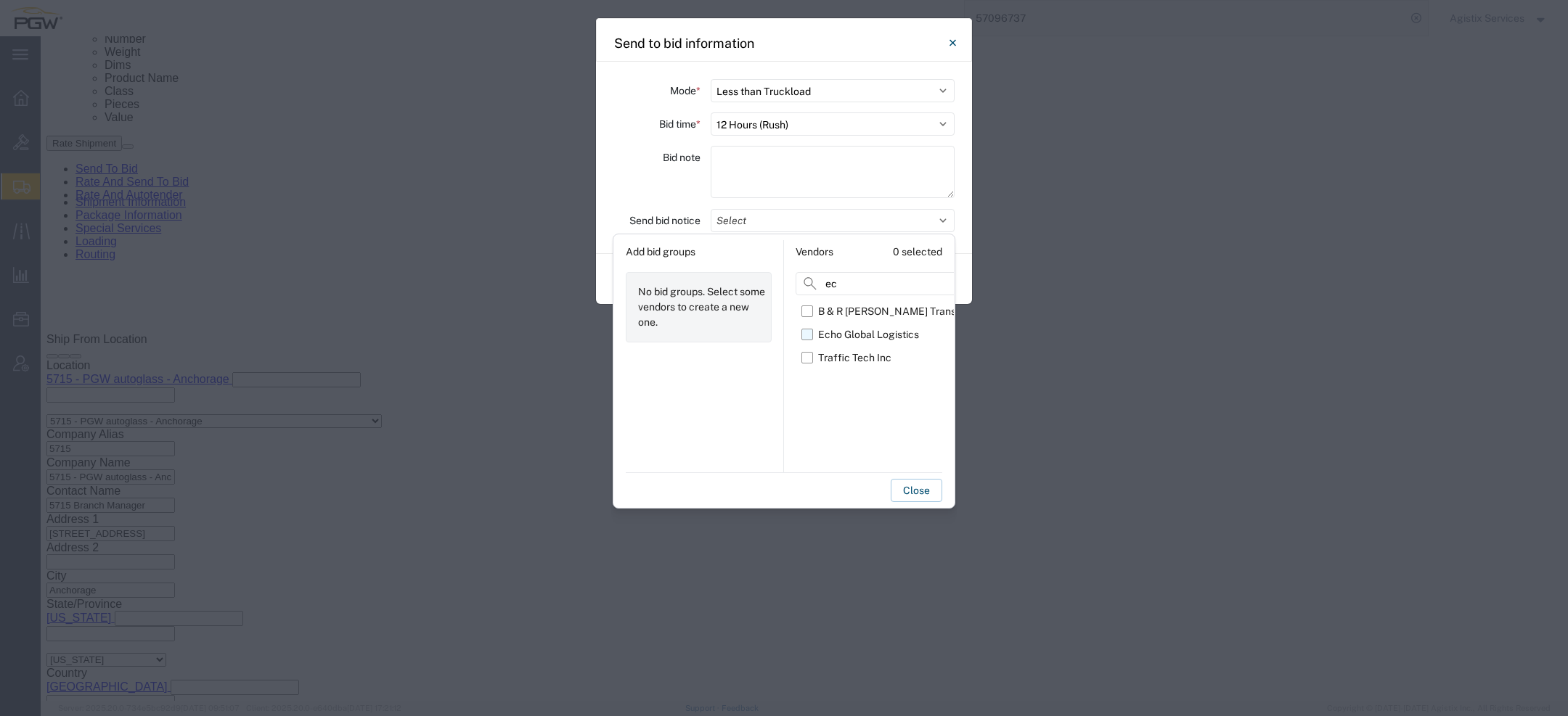
type input "ec"
click at [810, 338] on label "Echo Global Logistics" at bounding box center [899, 334] width 194 height 23
click at [0, 0] on input "Echo Global Logistics" at bounding box center [0, 0] width 0 height 0
click at [917, 498] on button "Close" at bounding box center [917, 490] width 51 height 23
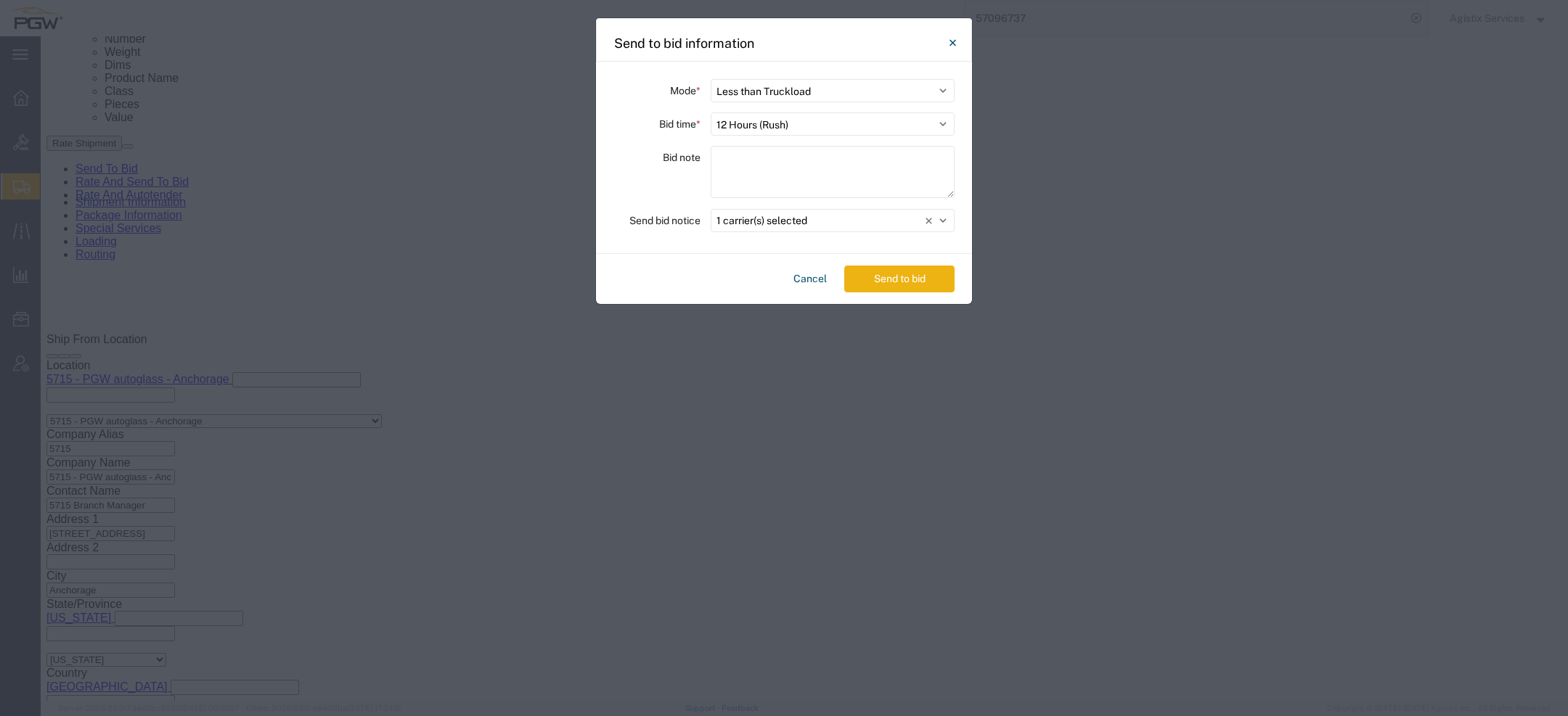
click at [906, 282] on button "Send to bid" at bounding box center [899, 279] width 110 height 26
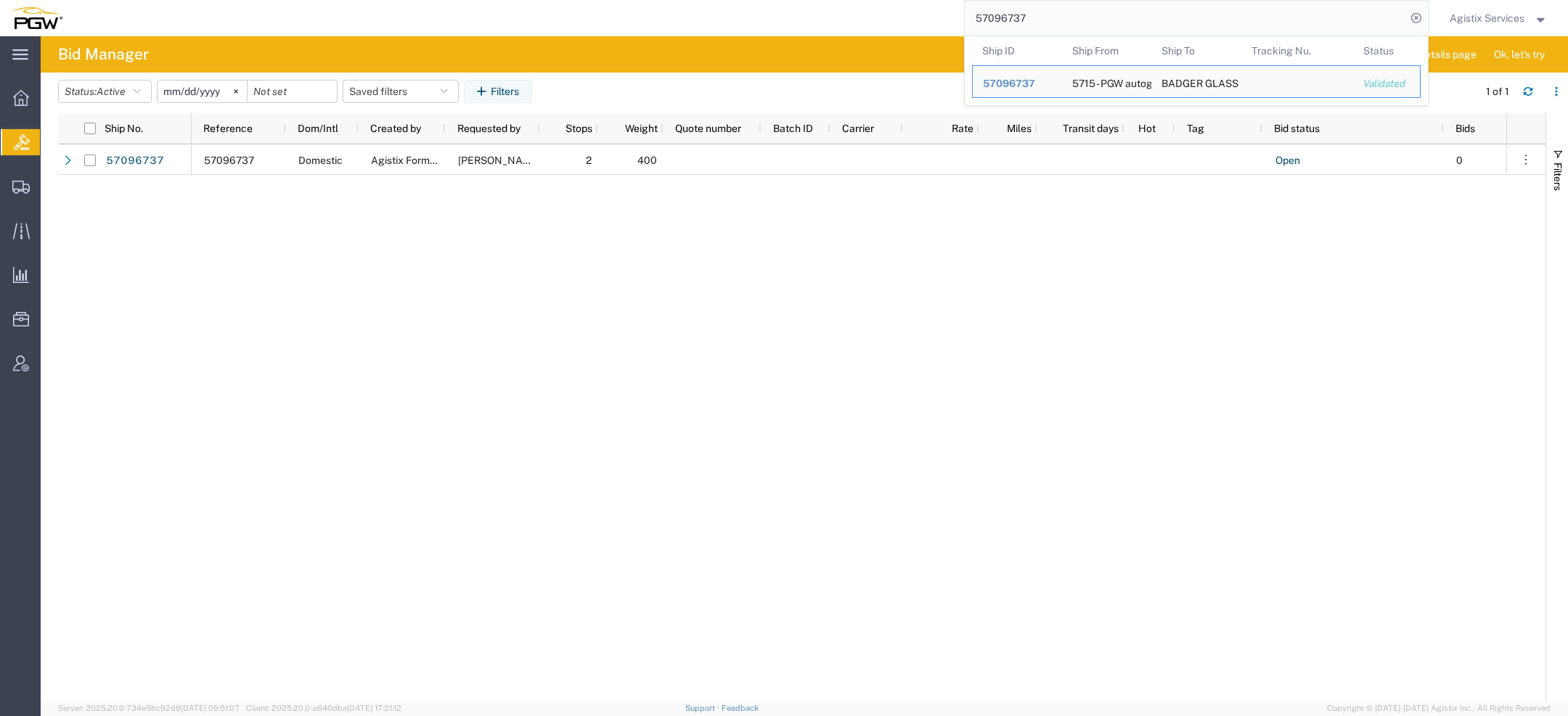
drag, startPoint x: 1037, startPoint y: 15, endPoint x: 677, endPoint y: 7, distance: 360.1
click at [755, 14] on div "57096737 Ship ID Ship From Ship To Tracking Nu. Status Ship ID 57096737 Ship Fr…" at bounding box center [751, 18] width 1356 height 36
paste input "569"
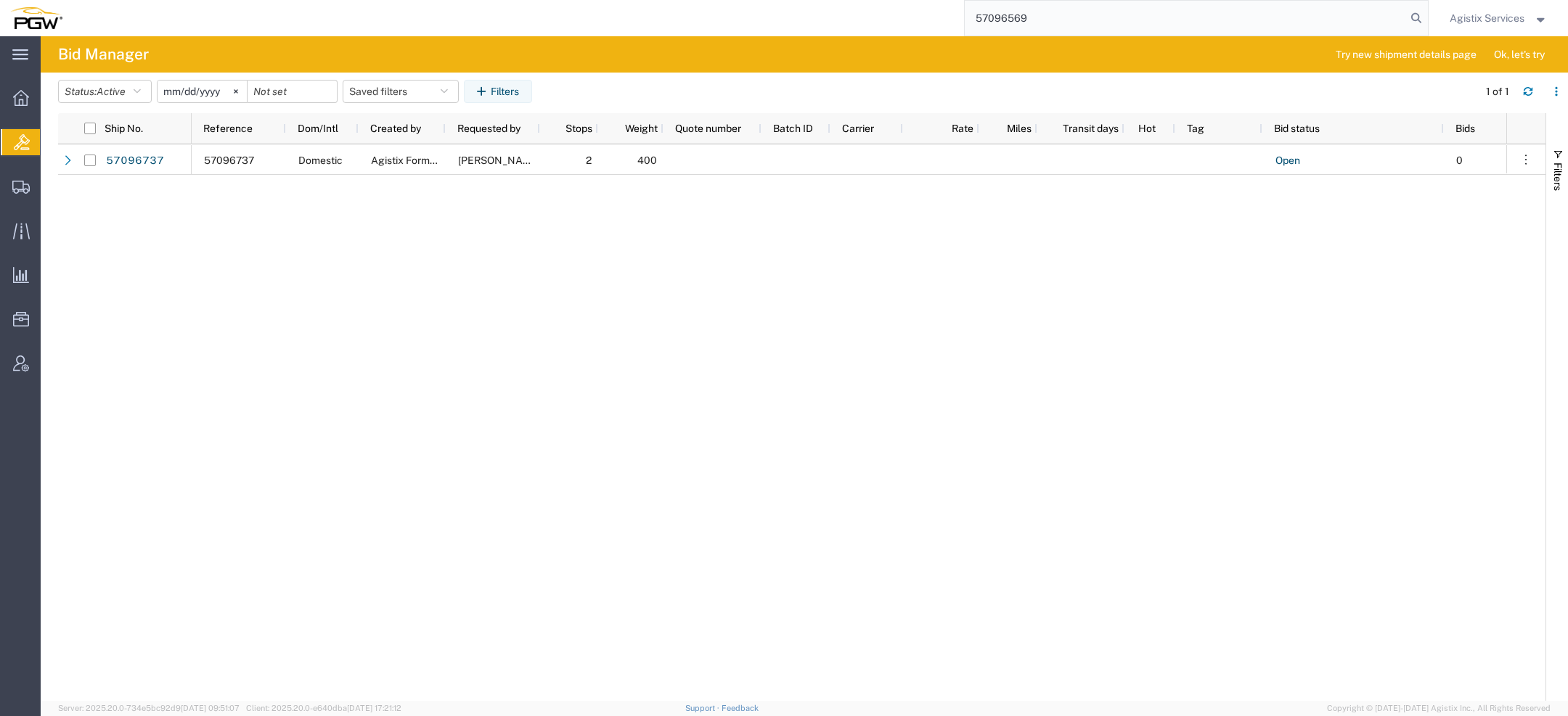
type input "57096569"
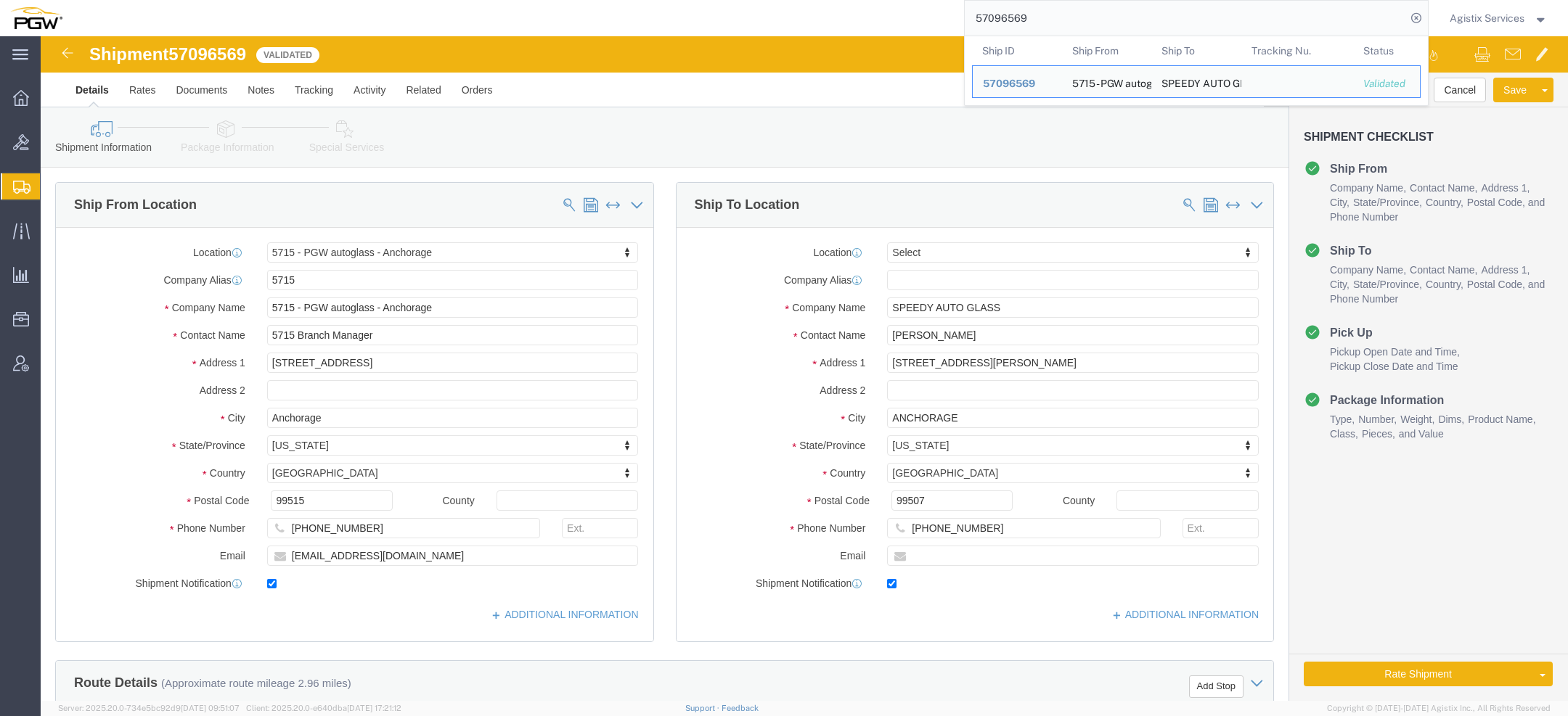
select select "28471"
select select
click input "6511 BRAYTON DRIVE"
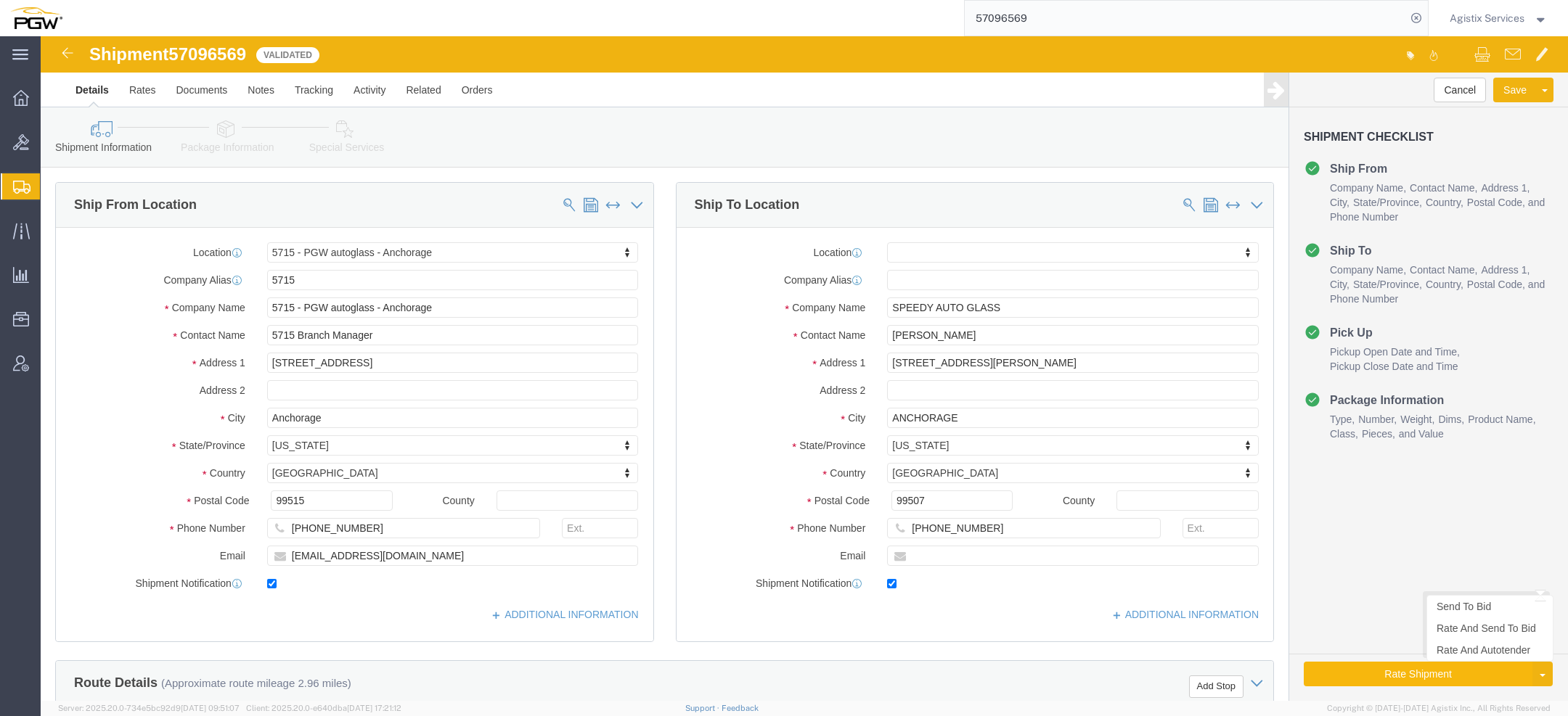
click button "Rate Shipment"
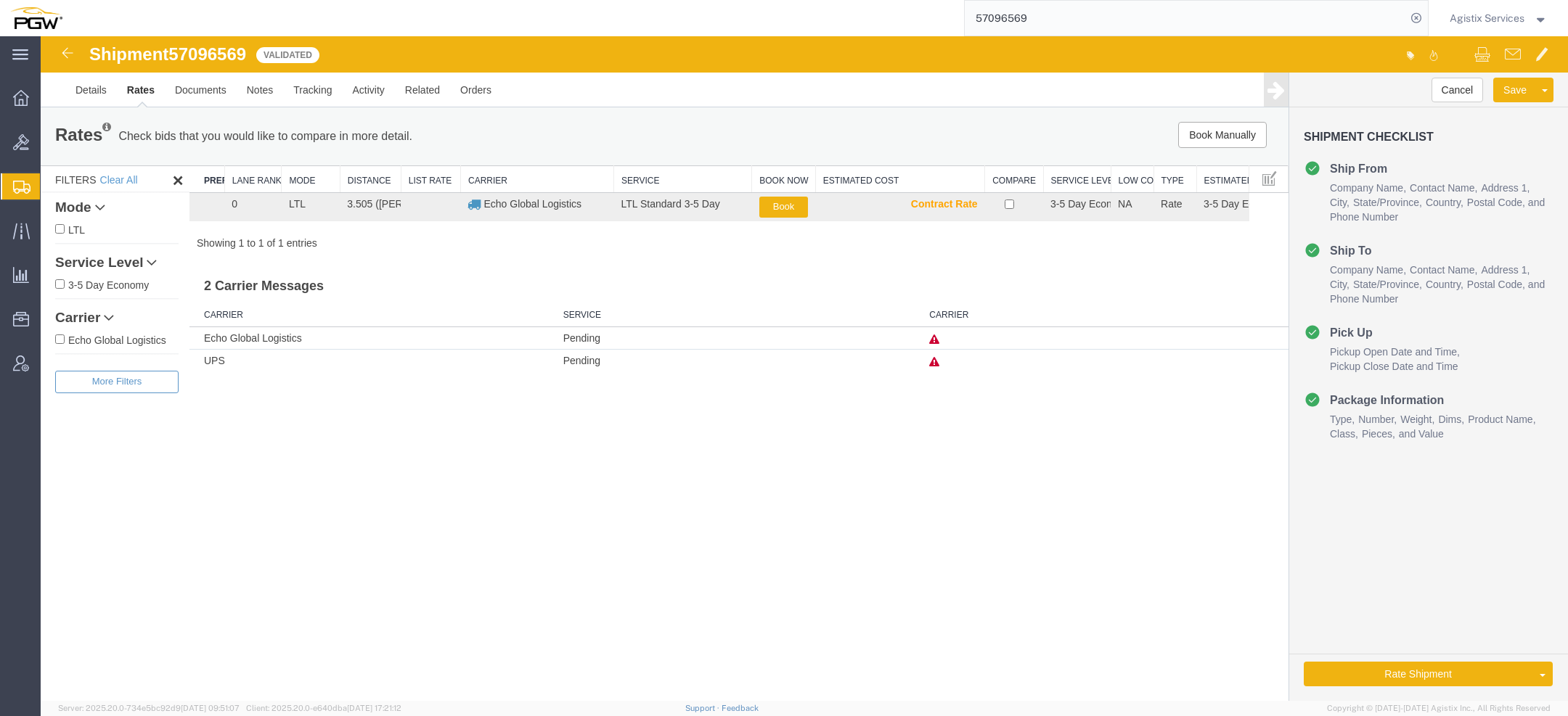
click at [934, 341] on icon at bounding box center [934, 340] width 10 height 10
drag, startPoint x: 846, startPoint y: 296, endPoint x: 898, endPoint y: 313, distance: 54.7
click at [898, 313] on div "No contract rates have been returned for this lane [Error Id : IAFI7A]" at bounding box center [934, 304] width 199 height 42
copy div "No contract rates have been returned for this lane"
click at [93, 84] on link "Details" at bounding box center [91, 90] width 51 height 35
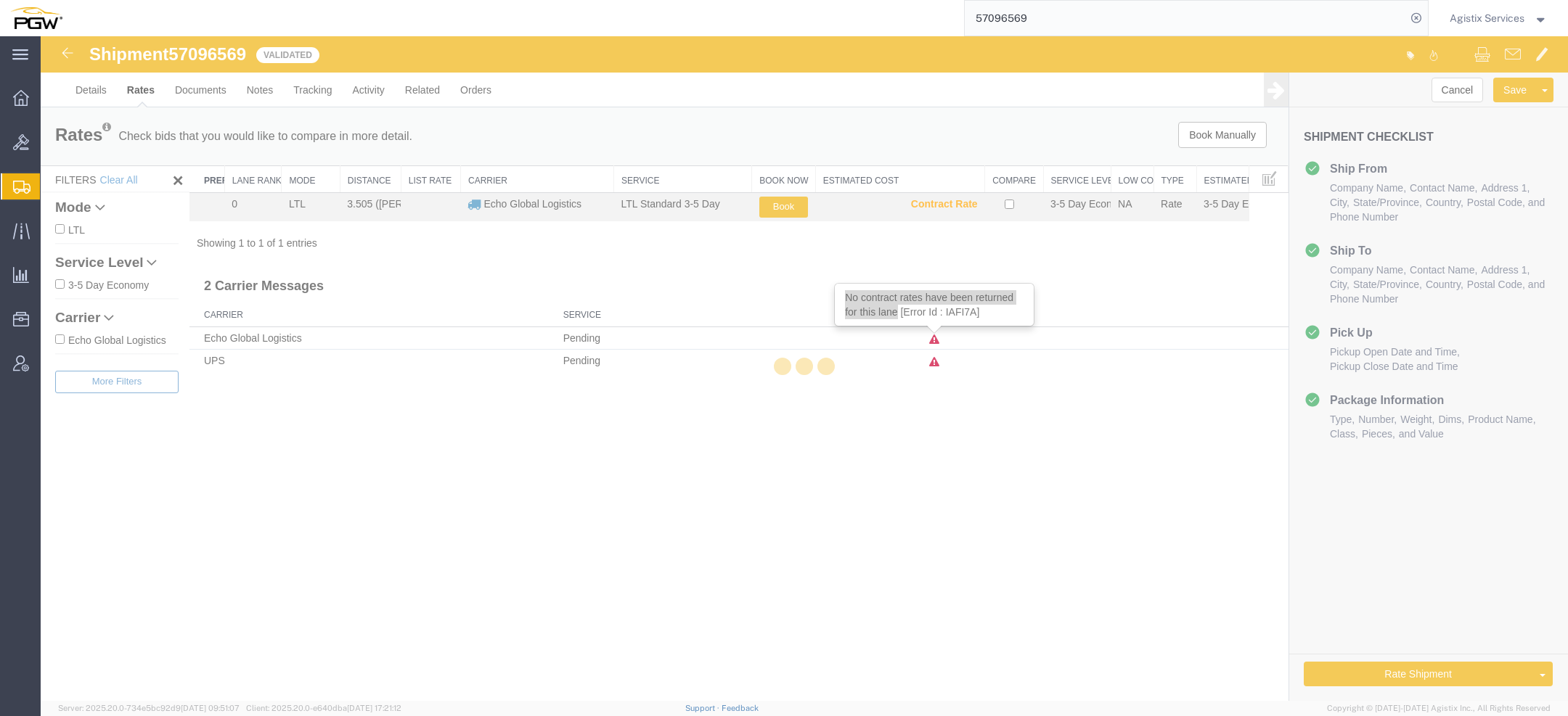
click at [93, 84] on div at bounding box center [805, 368] width 1528 height 665
select select "28471"
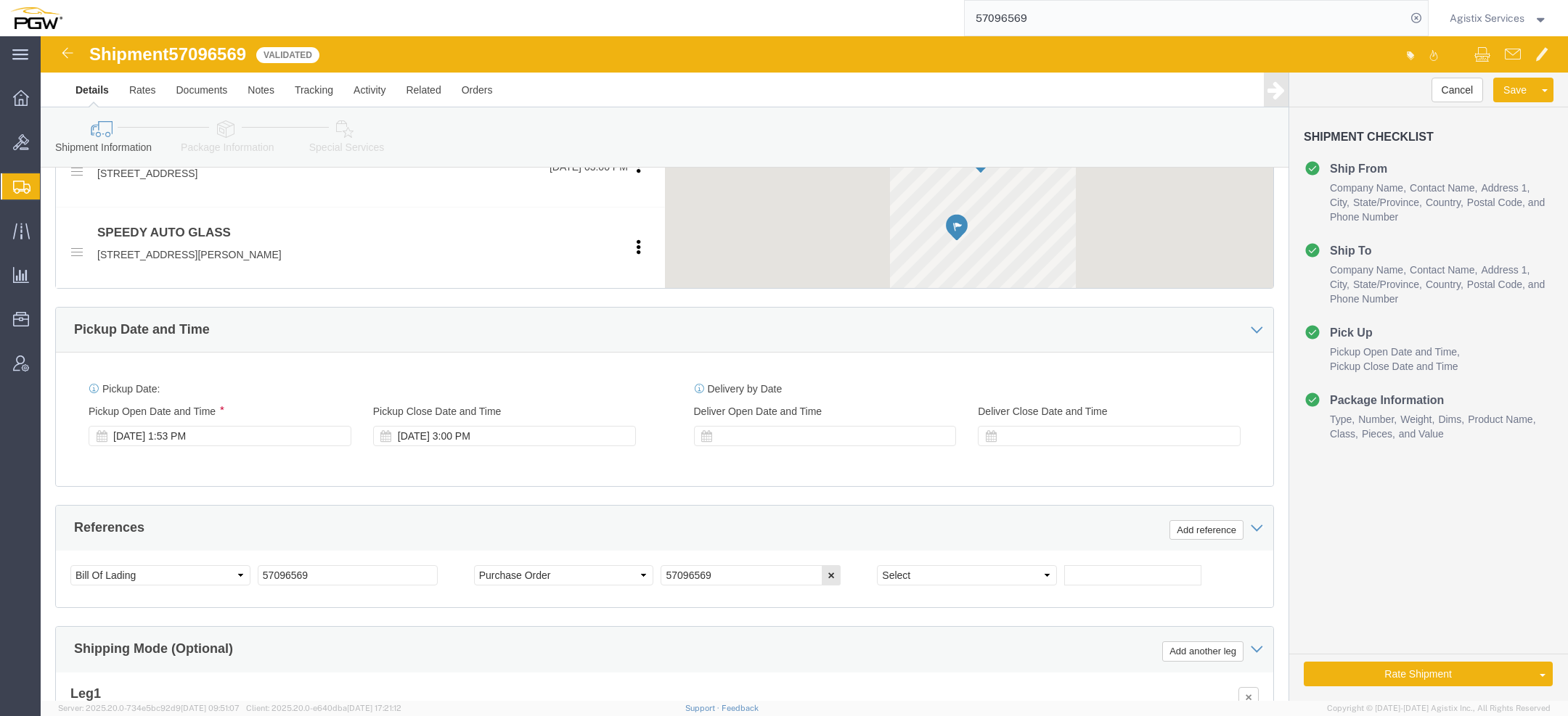
scroll to position [807, 0]
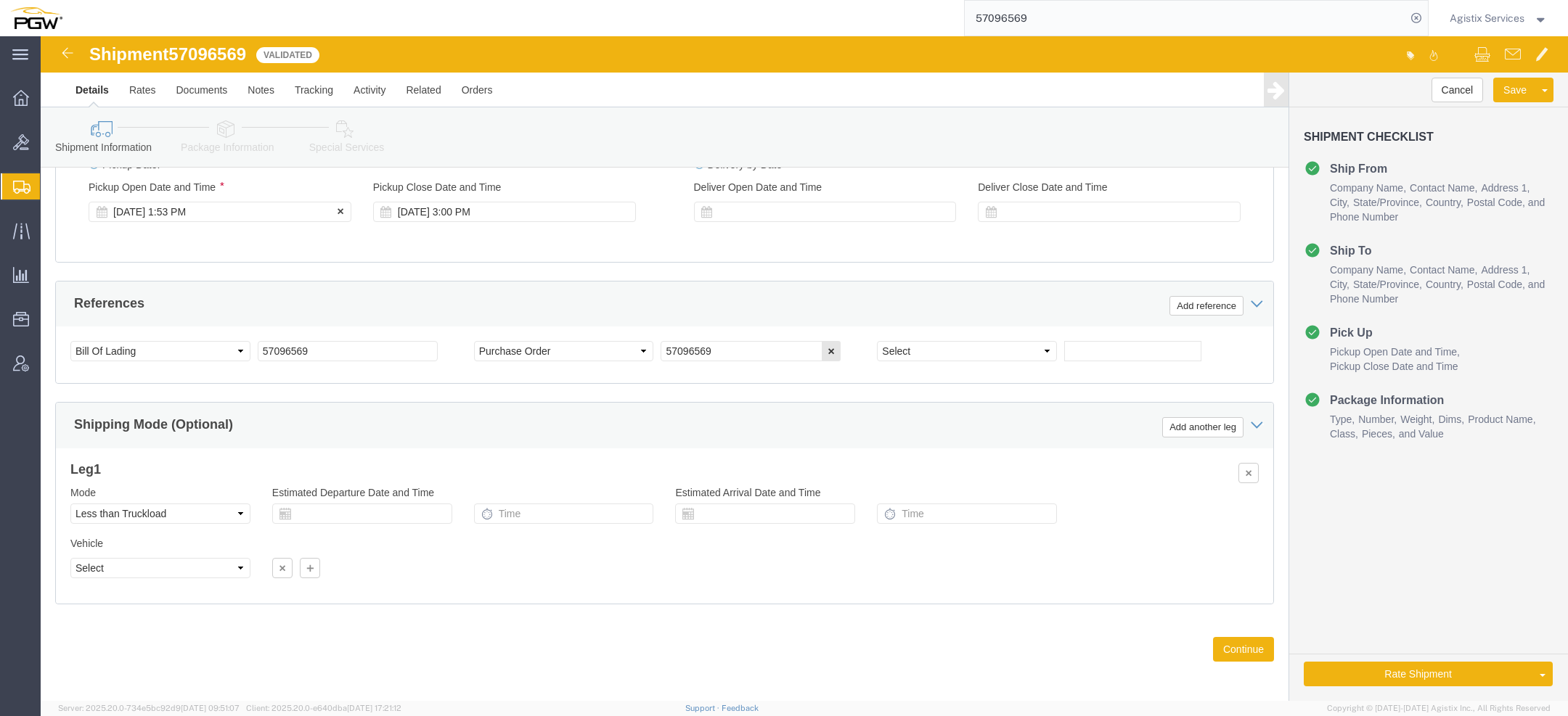
click div "Oct 10 2025 1:53 PM"
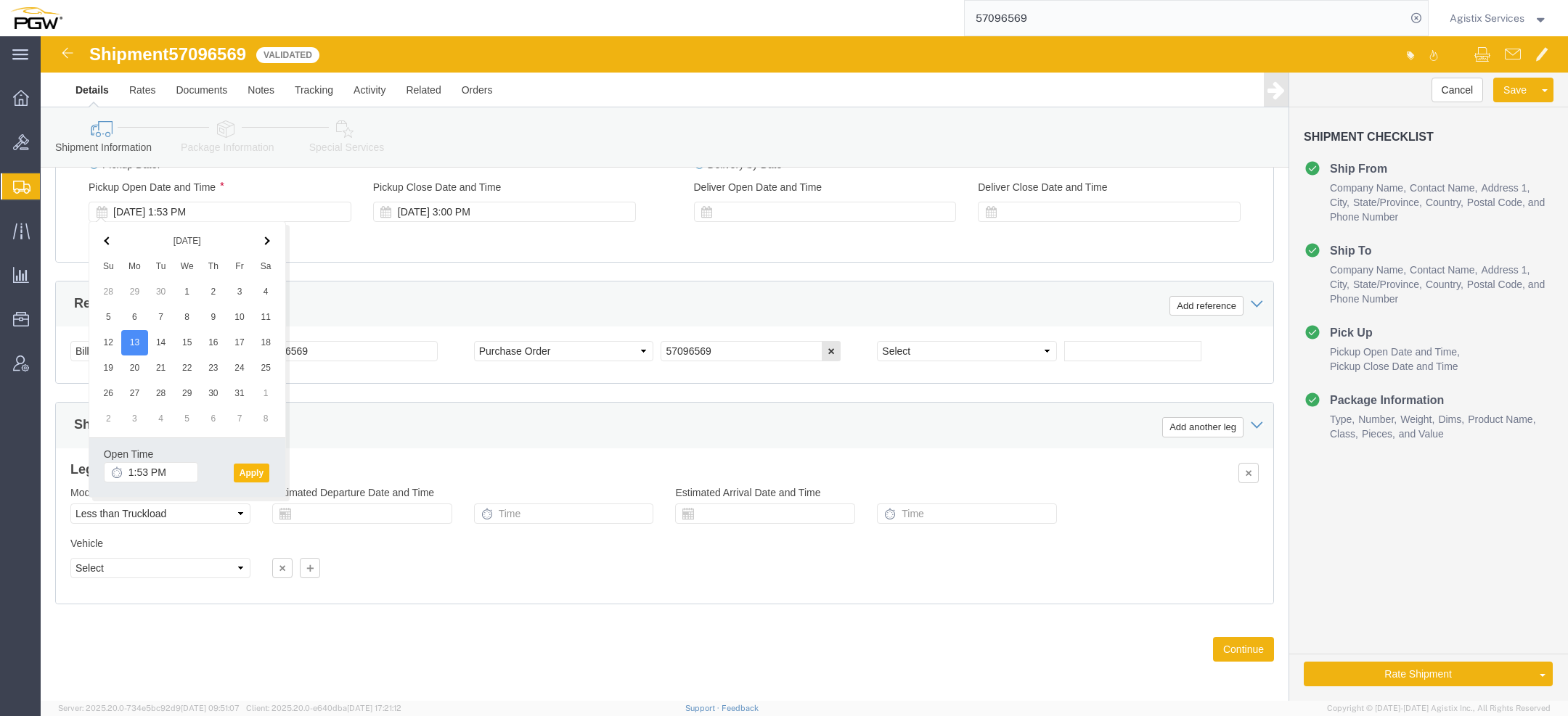
click button "Apply"
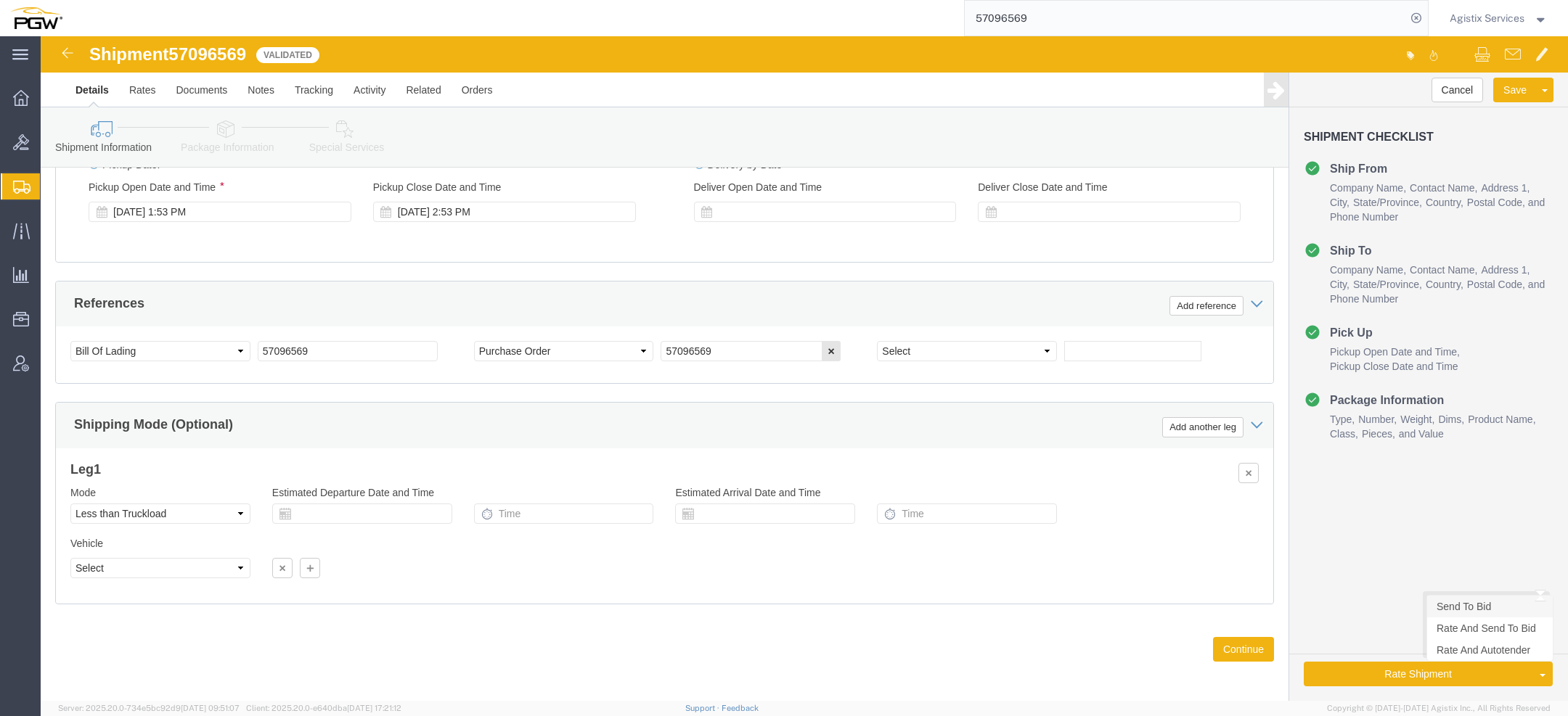
click link "Send To Bid"
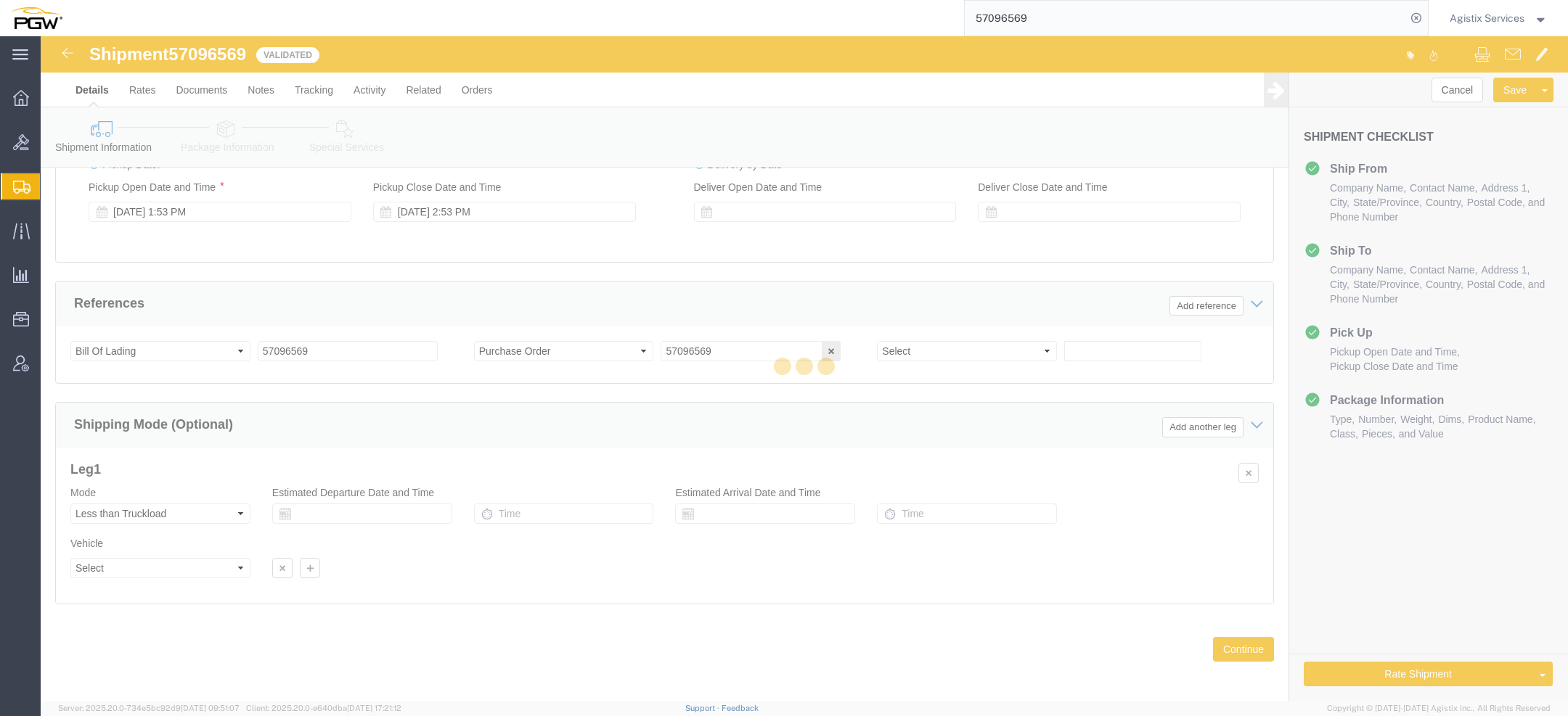
select select "LTL"
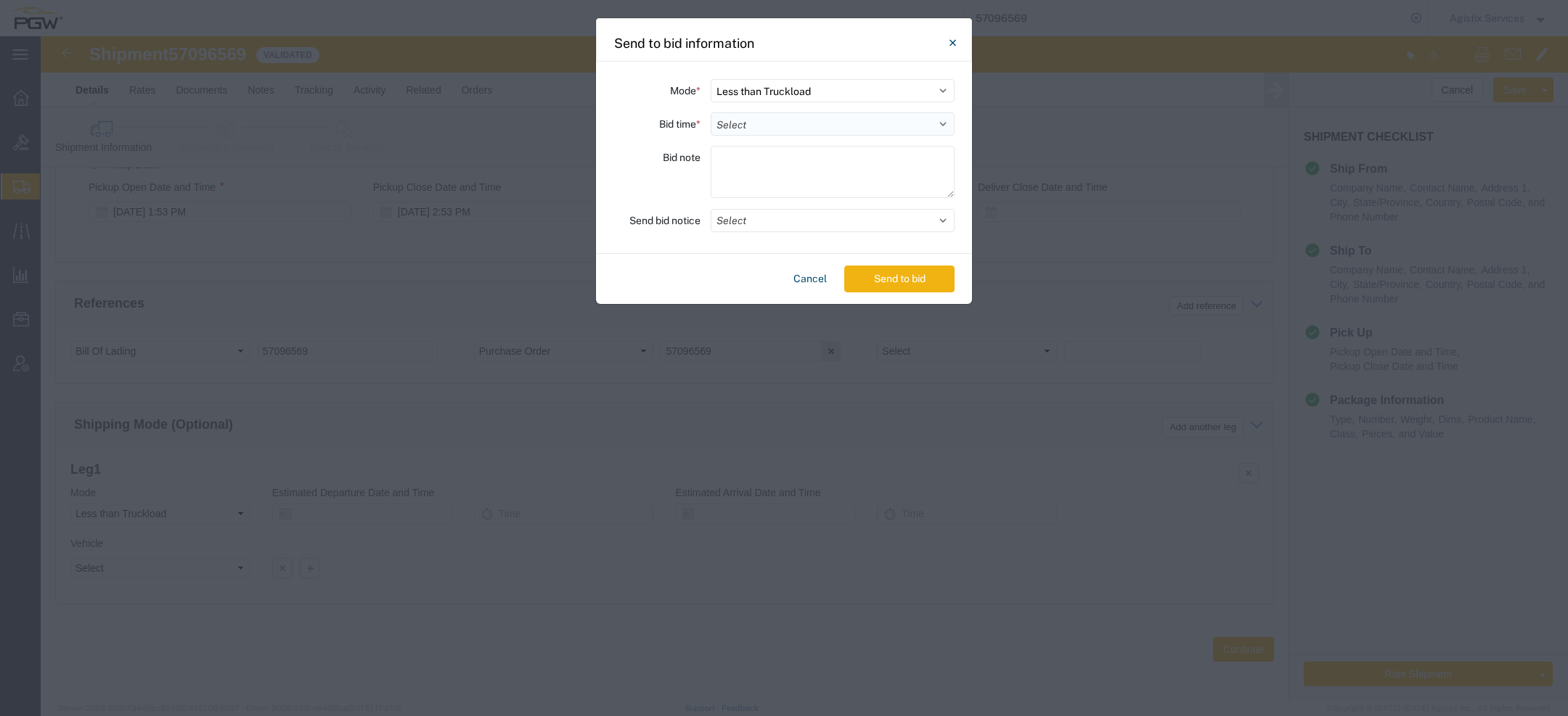
click at [742, 120] on select "Select 30 Min (Rush) 1 Hour (Rush) 2 Hours (Rush) 4 Hours (Rush) 8 Hours (Rush)…" at bounding box center [832, 124] width 244 height 23
select select "12"
click at [710, 113] on select "Select 30 Min (Rush) 1 Hour (Rush) 2 Hours (Rush) 4 Hours (Rush) 8 Hours (Rush)…" at bounding box center [832, 124] width 244 height 23
click at [750, 220] on button "Select" at bounding box center [832, 220] width 244 height 23
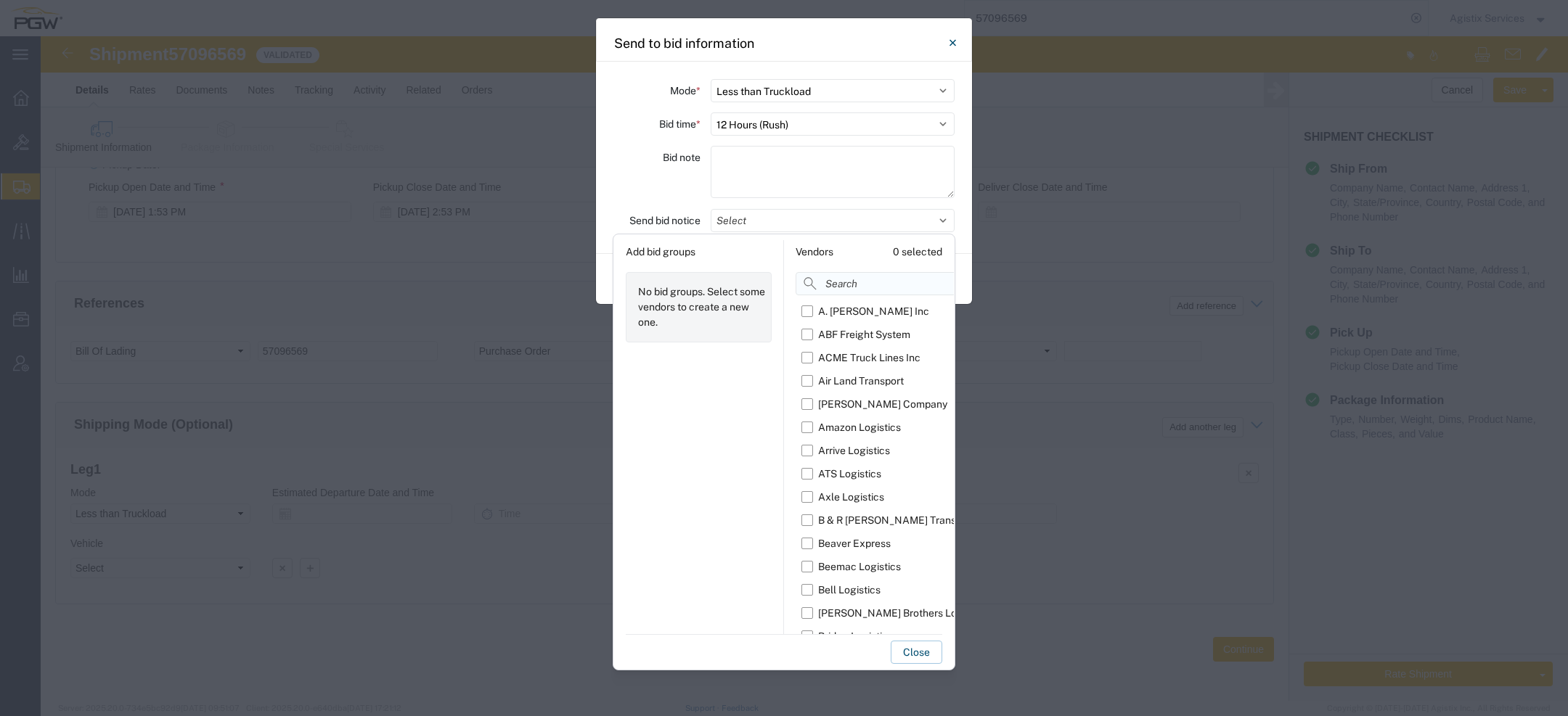
click at [835, 284] on input at bounding box center [911, 283] width 229 height 23
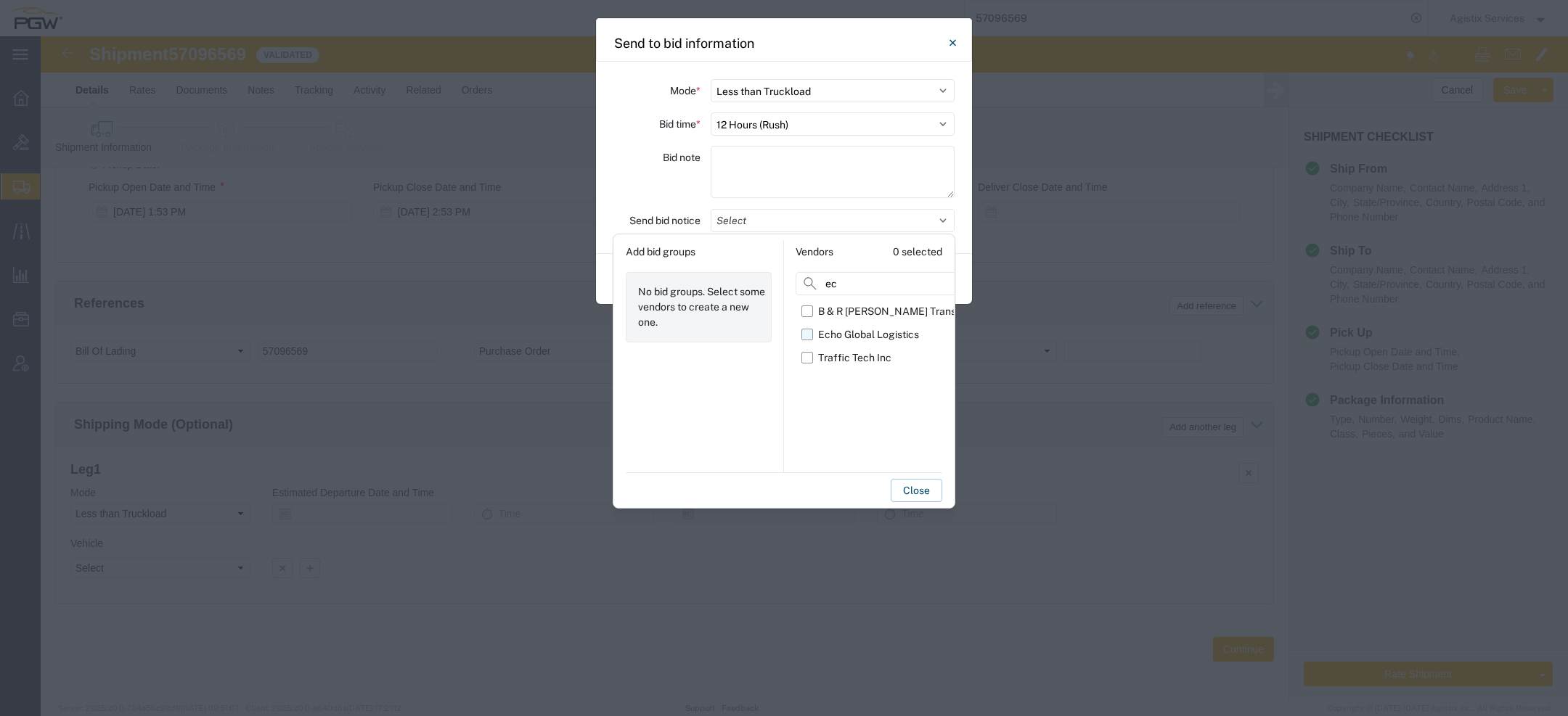
type input "ec"
click at [814, 340] on label "Echo Global Logistics" at bounding box center [899, 334] width 194 height 23
click at [0, 0] on input "Echo Global Logistics" at bounding box center [0, 0] width 0 height 0
click at [926, 494] on button "Close" at bounding box center [917, 490] width 51 height 23
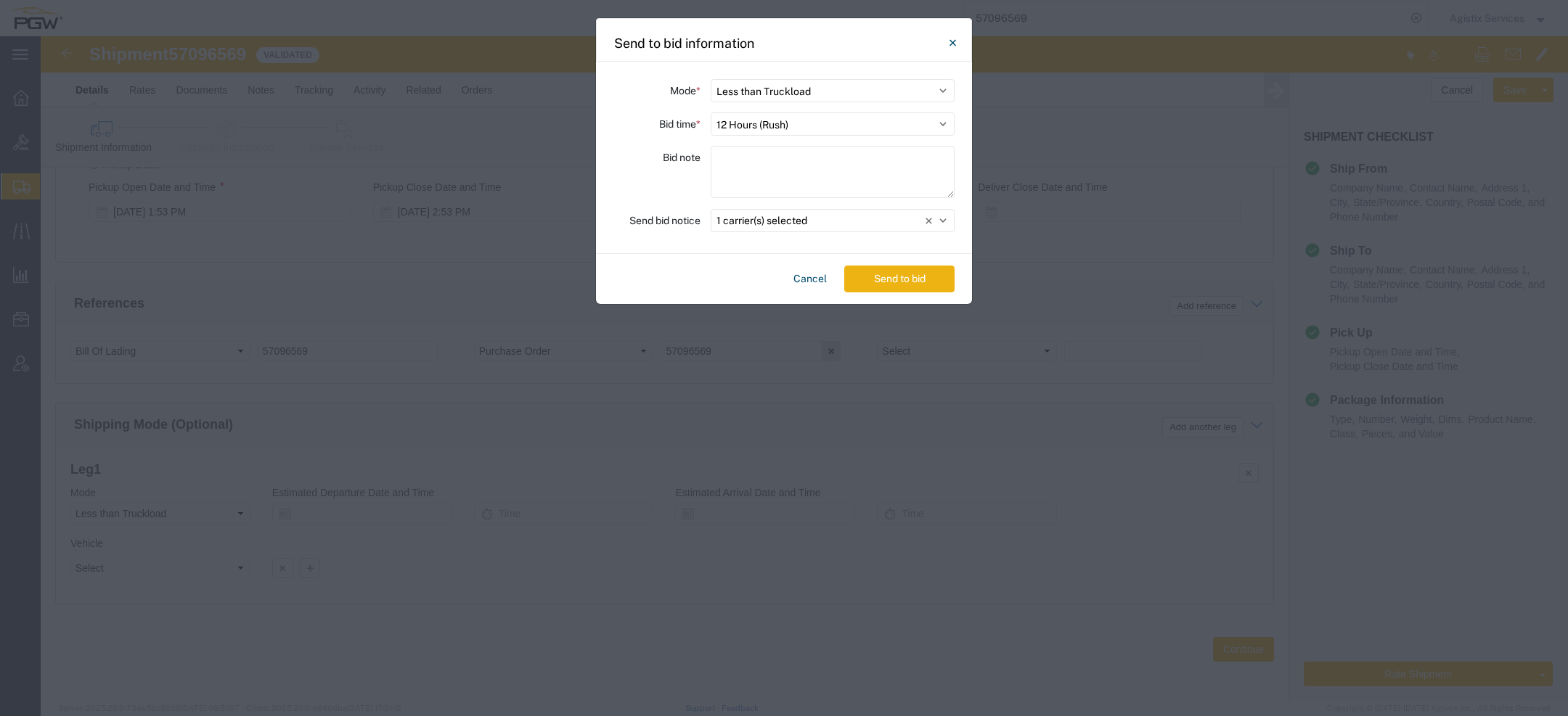
click at [917, 287] on button "Send to bid" at bounding box center [899, 279] width 110 height 26
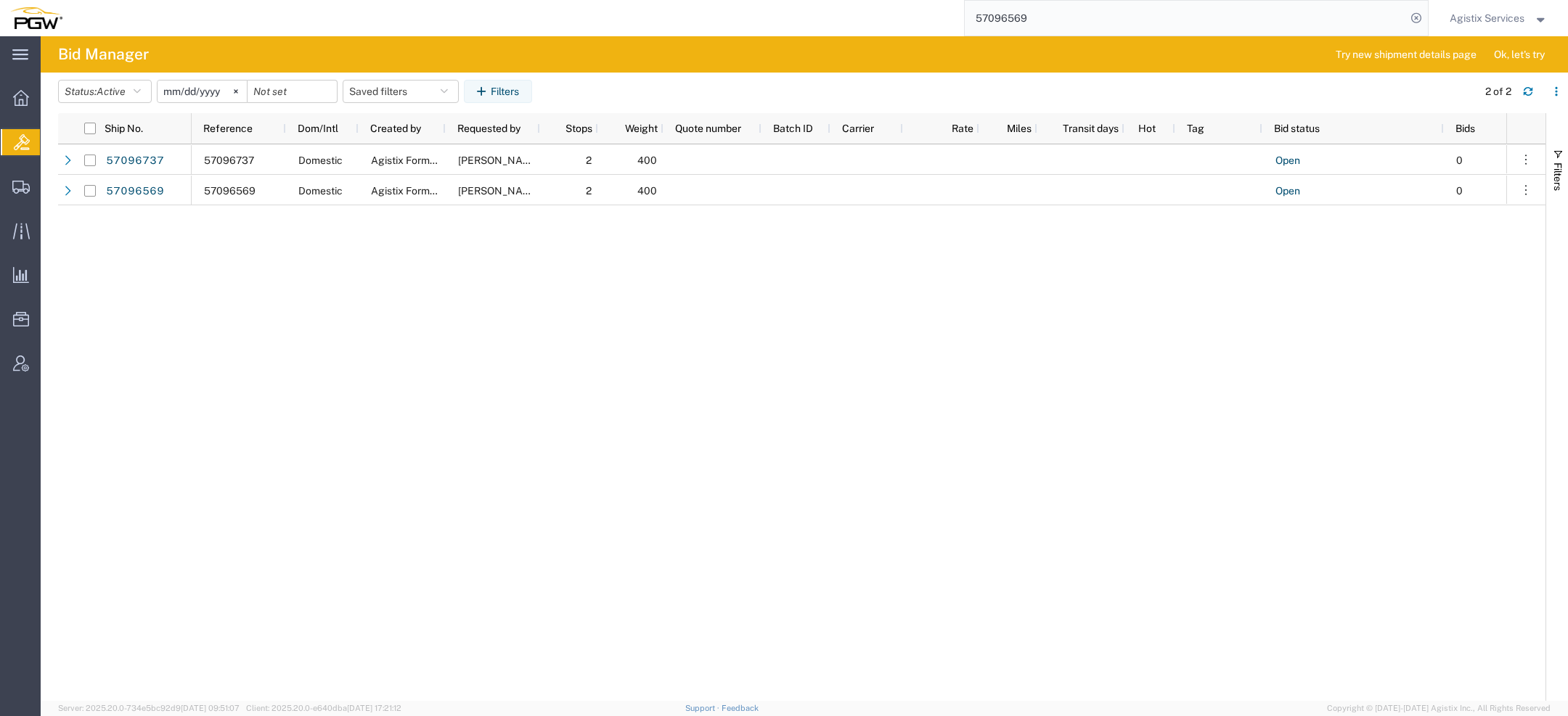
click at [1490, 24] on span "Agistix Services" at bounding box center [1487, 18] width 74 height 16
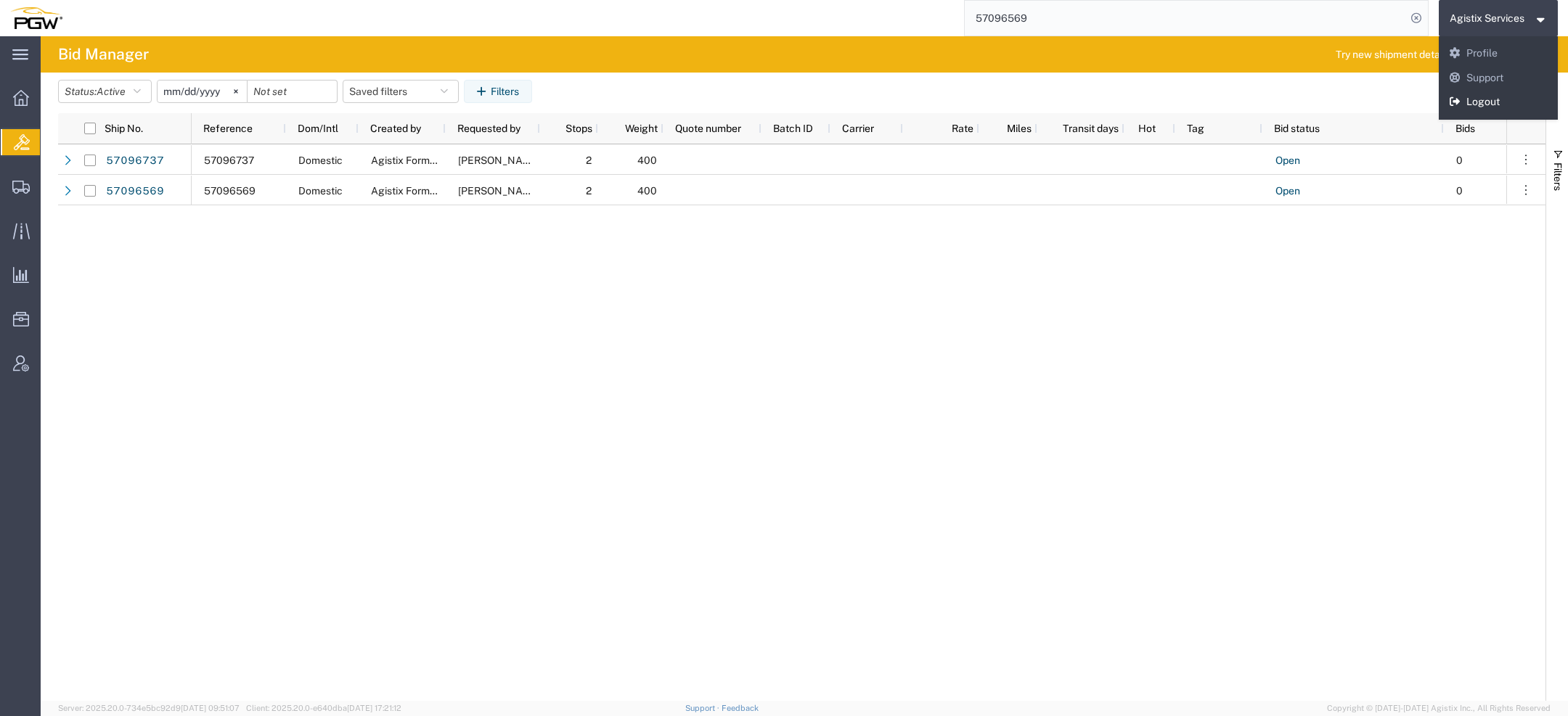
click at [1475, 97] on link "Logout" at bounding box center [1499, 102] width 120 height 25
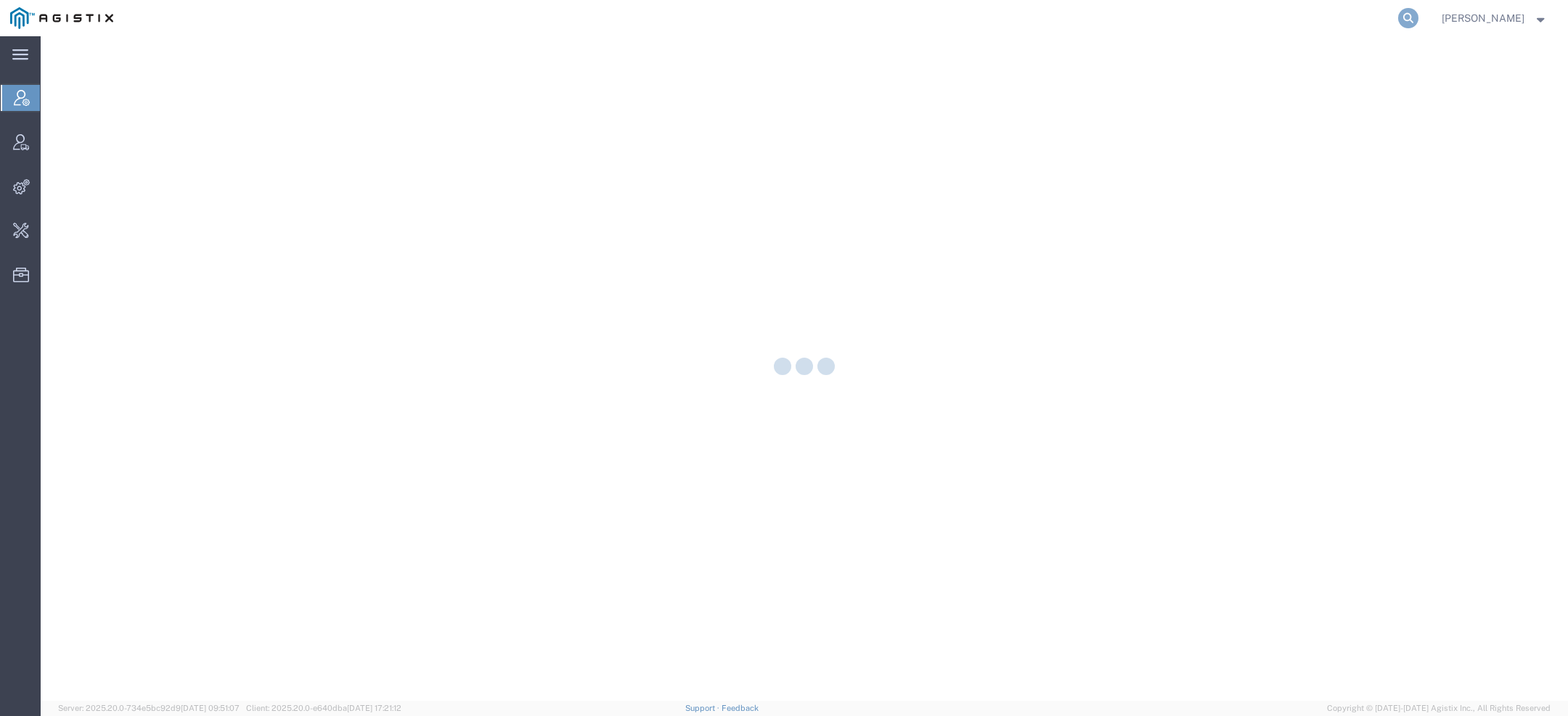
click at [1414, 21] on icon at bounding box center [1409, 18] width 21 height 21
paste input "1Z381W640342484377"
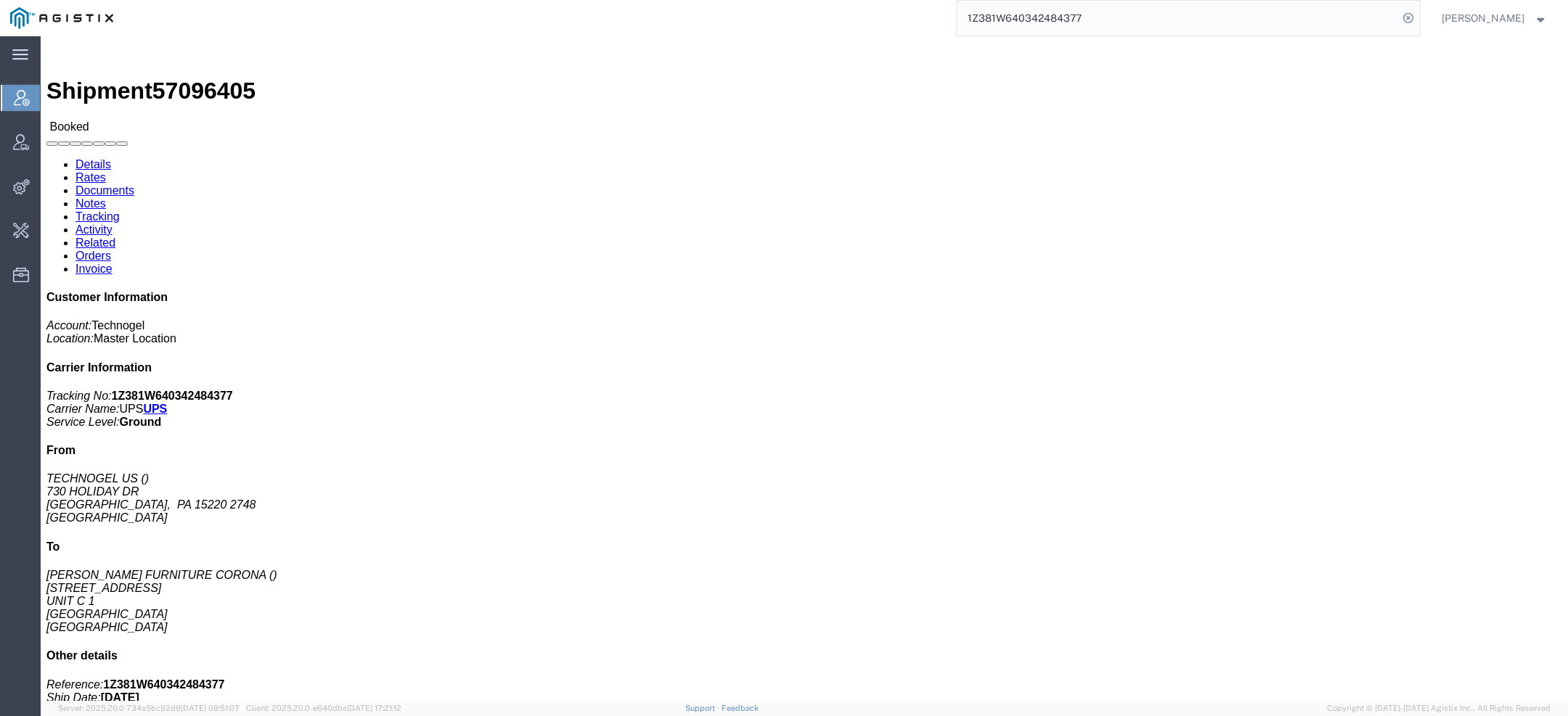
click link "Activity"
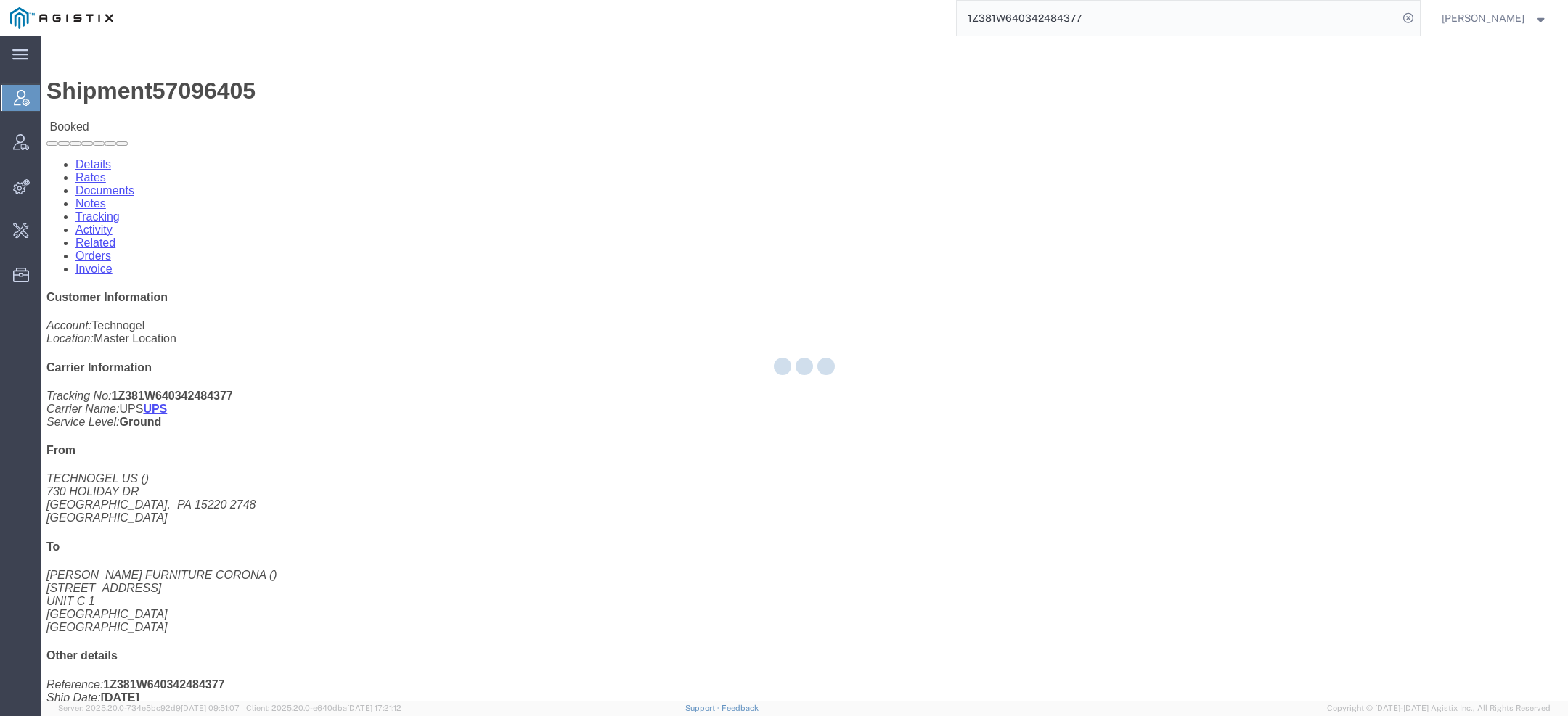
click at [363, 91] on div at bounding box center [805, 368] width 1528 height 665
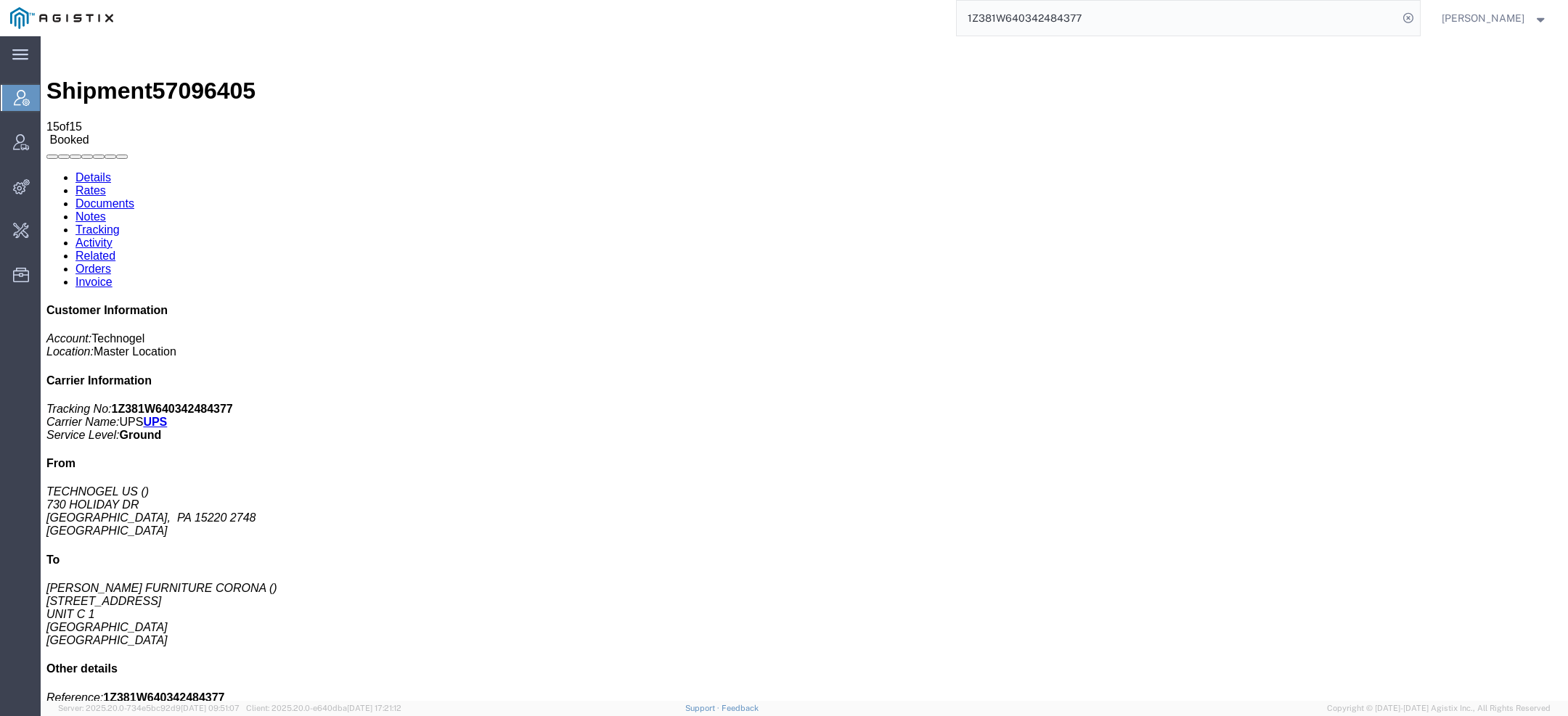
drag, startPoint x: 1087, startPoint y: 16, endPoint x: 563, endPoint y: 8, distance: 524.1
click at [725, 16] on div "1Z381W640342484377" at bounding box center [771, 18] width 1297 height 36
paste input "55226423"
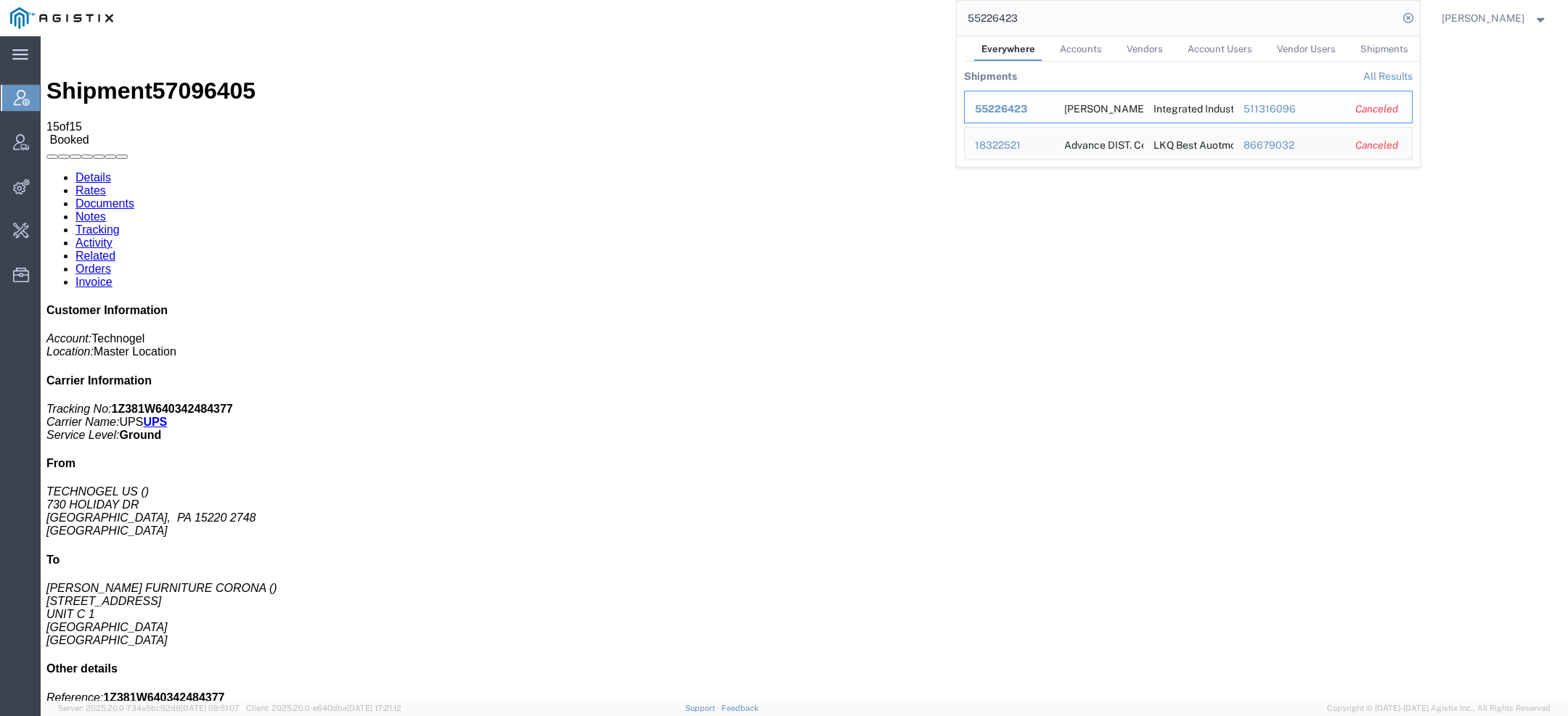
click at [1015, 105] on span "55226423" at bounding box center [1001, 109] width 52 height 12
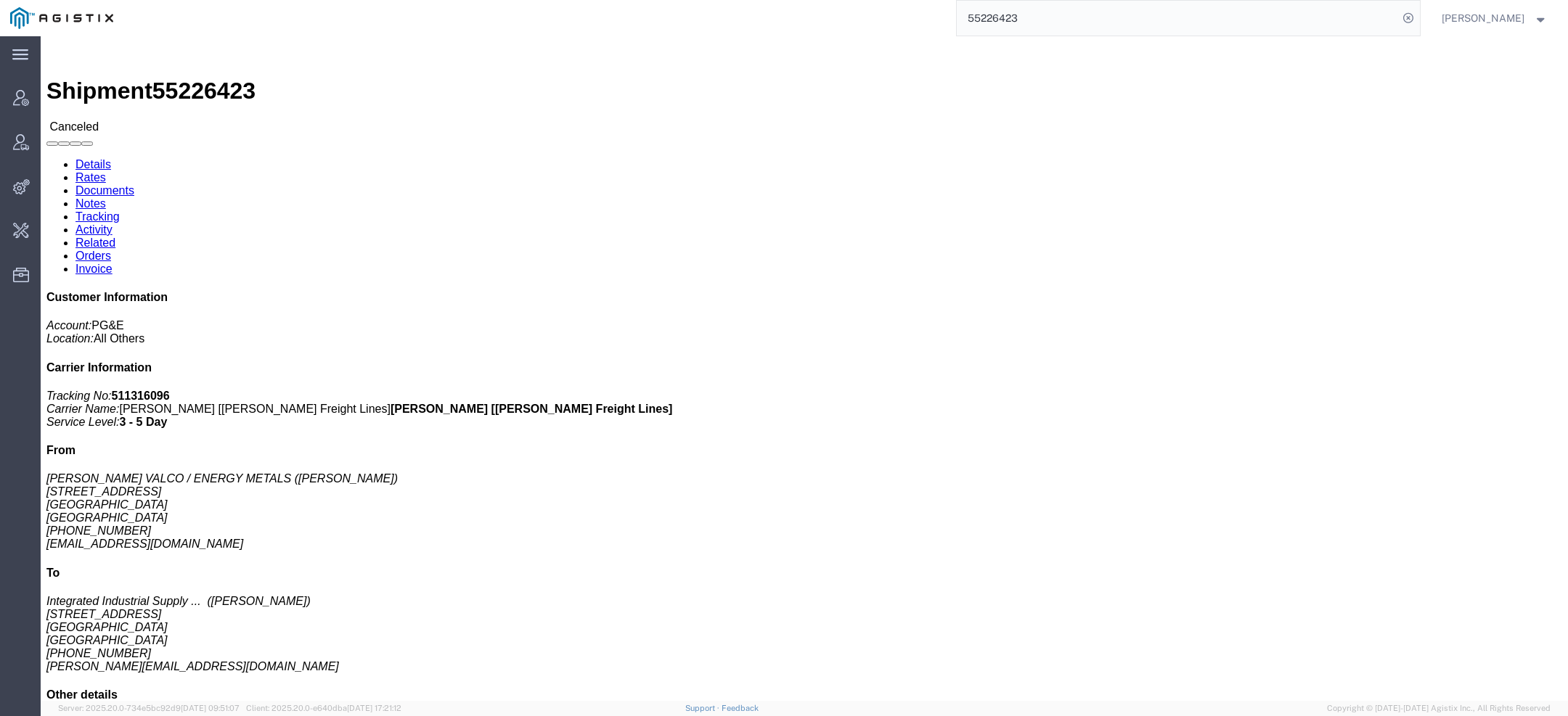
click link "Activity"
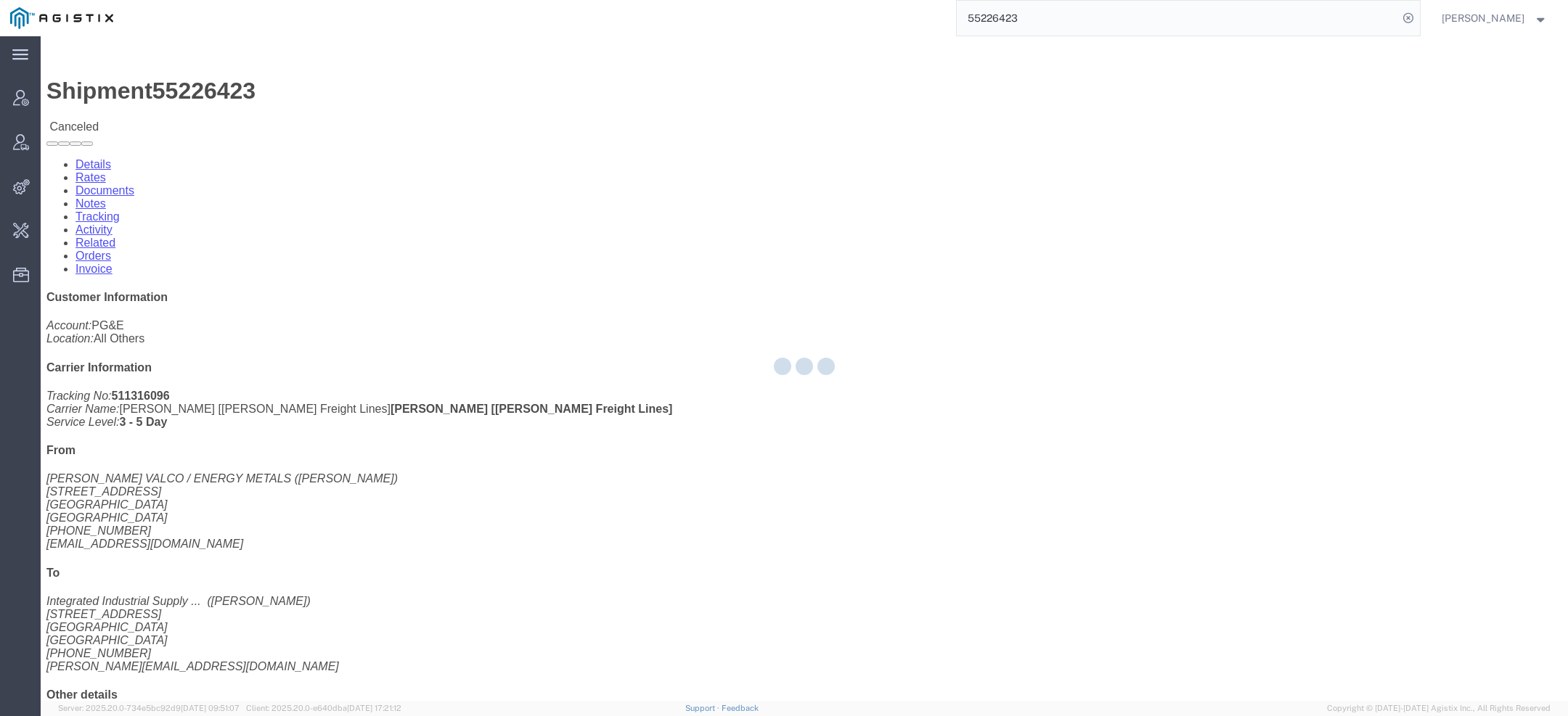
click at [369, 89] on div at bounding box center [805, 368] width 1528 height 665
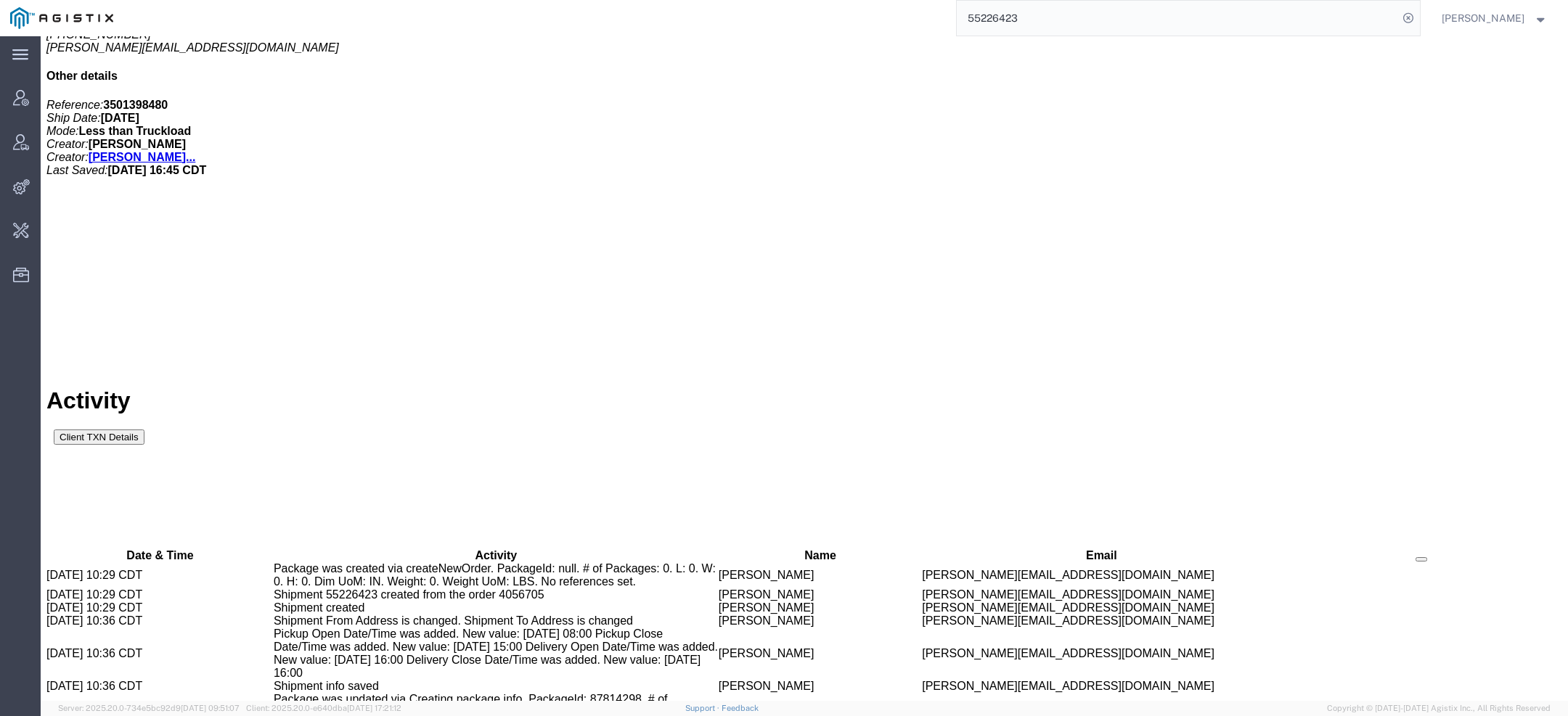
scroll to position [1589, 0]
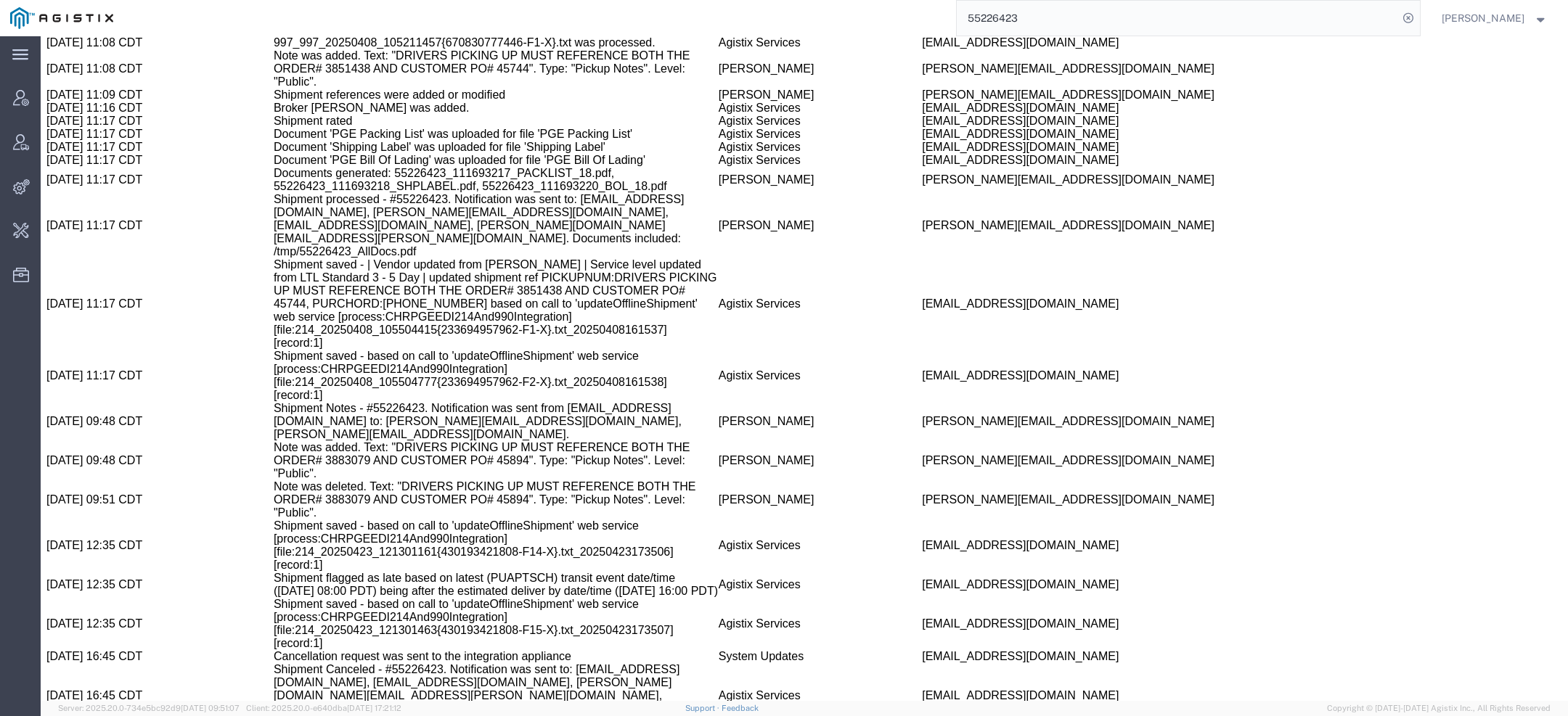
drag, startPoint x: 1045, startPoint y: 13, endPoint x: 673, endPoint y: 8, distance: 372.0
click at [781, 12] on div "55226423" at bounding box center [771, 18] width 1297 height 36
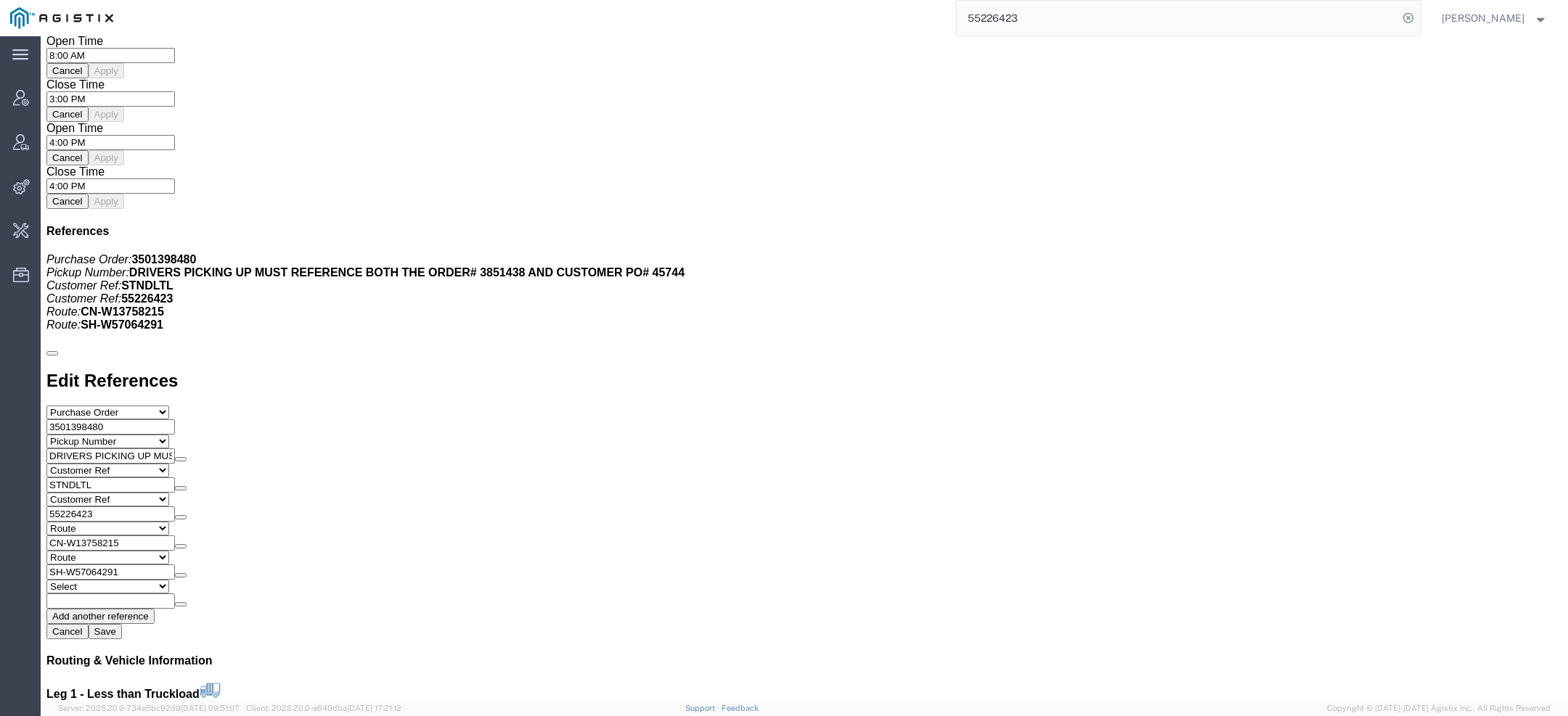
scroll to position [421, 0]
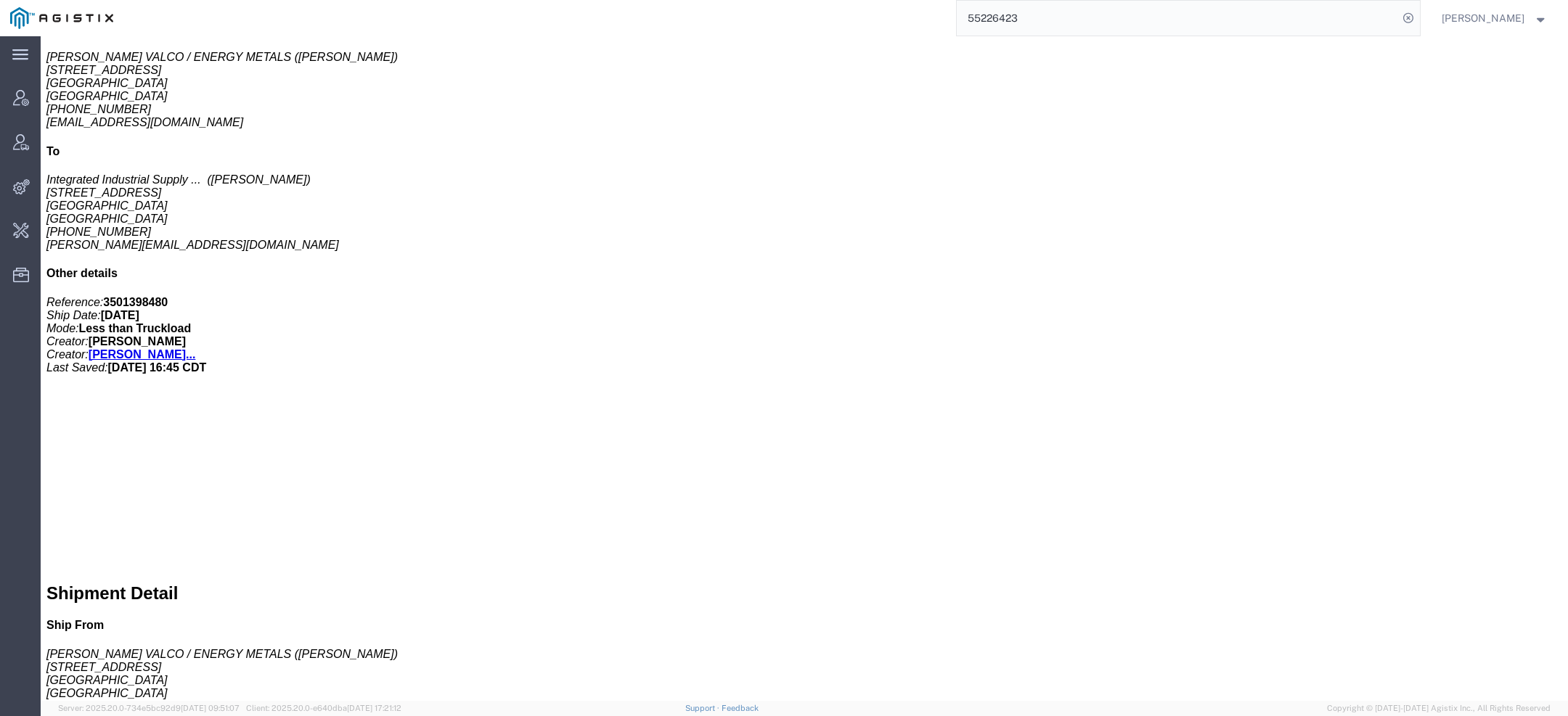
drag, startPoint x: 1038, startPoint y: 11, endPoint x: 861, endPoint y: 3, distance: 177.2
click at [861, 3] on div "55226423" at bounding box center [771, 18] width 1297 height 36
paste input "55144314"
drag, startPoint x: 1121, startPoint y: 19, endPoint x: 658, endPoint y: 5, distance: 463.2
click at [762, 12] on div "55144314 55226423" at bounding box center [771, 18] width 1297 height 36
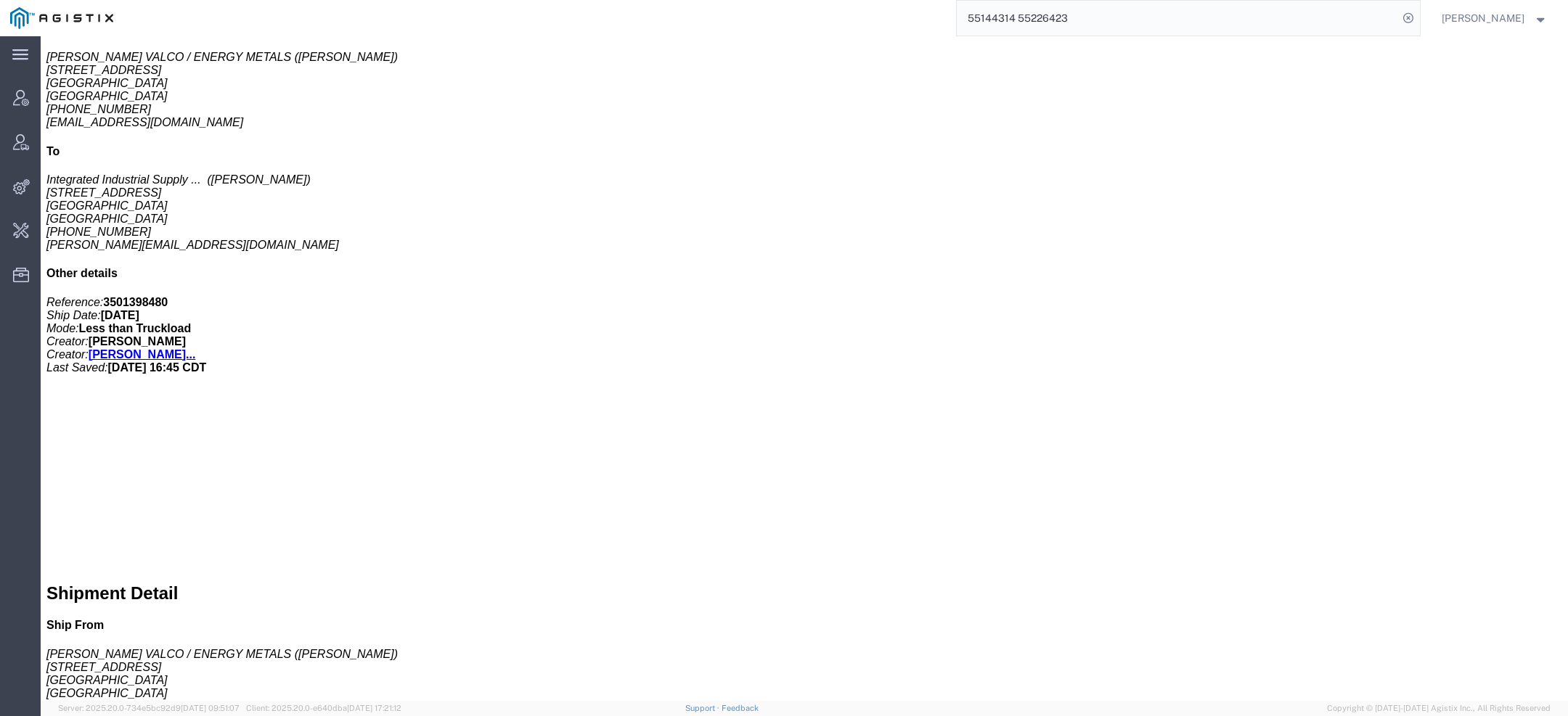
paste input "search"
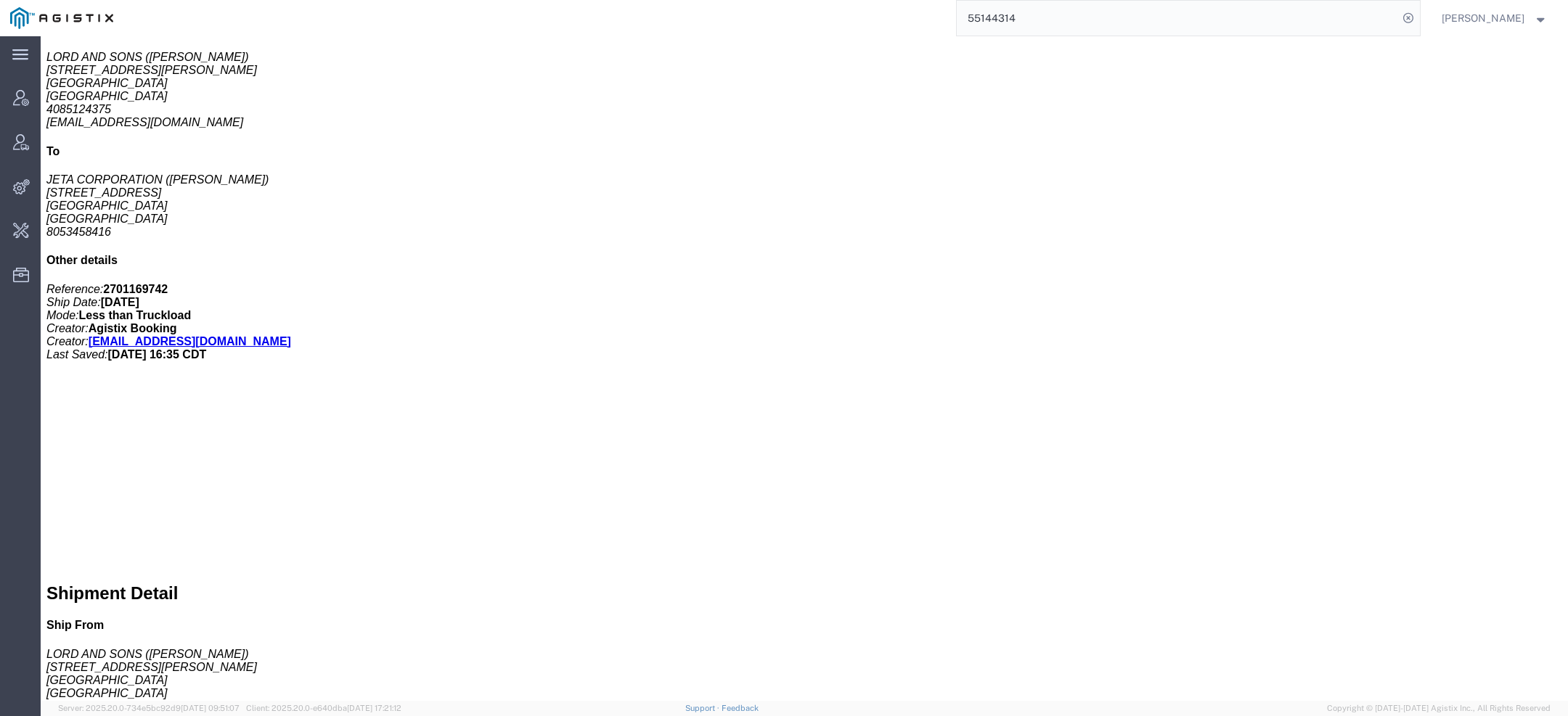
scroll to position [233, 0]
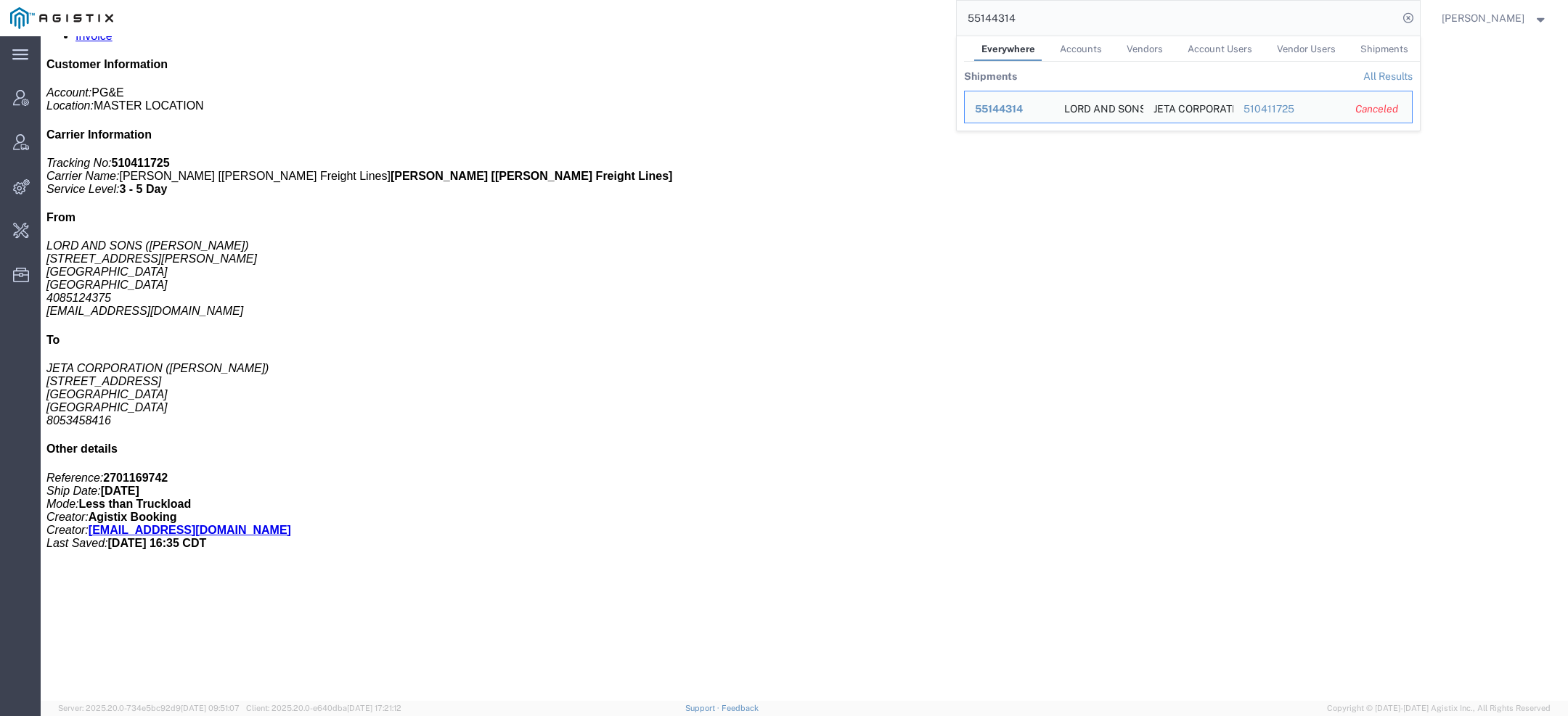
click link "Activity"
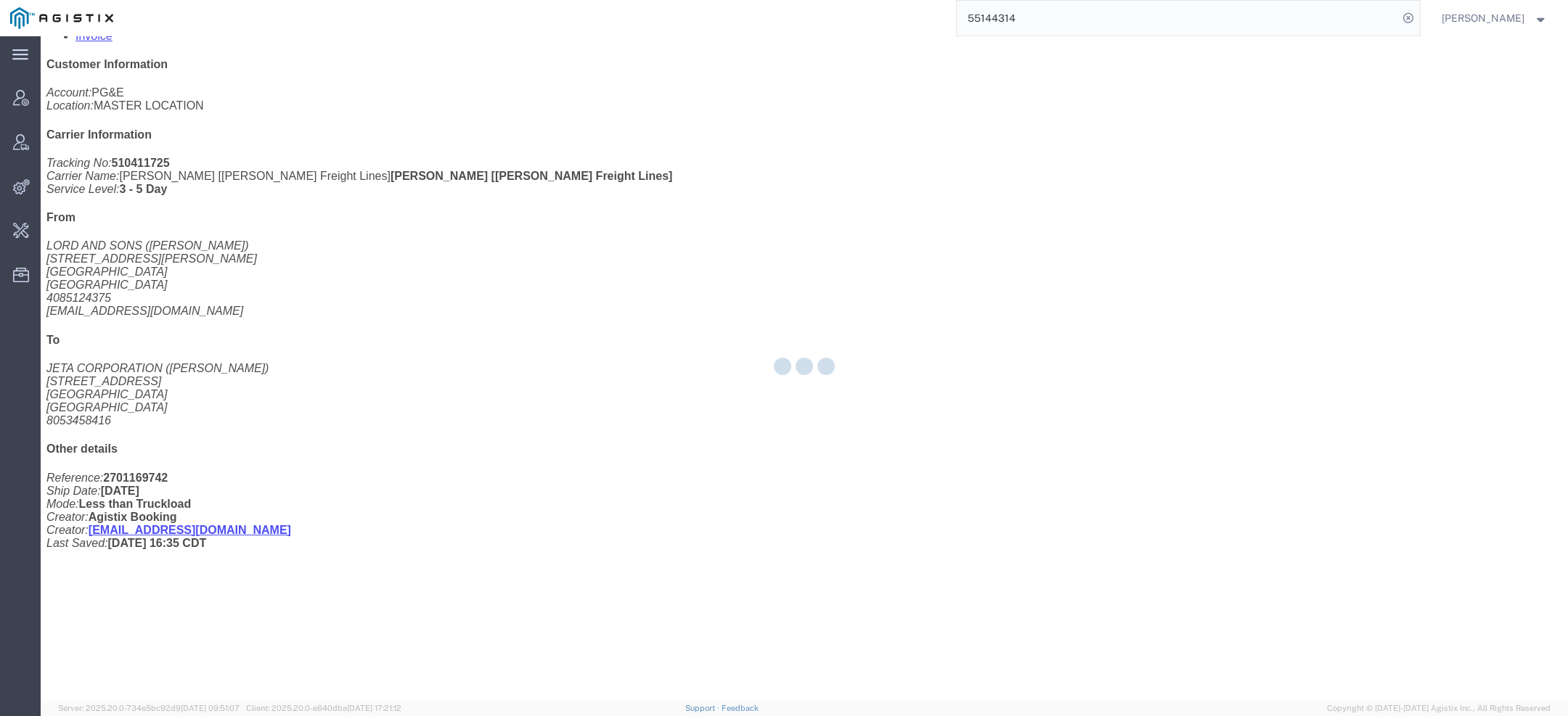
click at [372, 103] on div at bounding box center [805, 368] width 1528 height 665
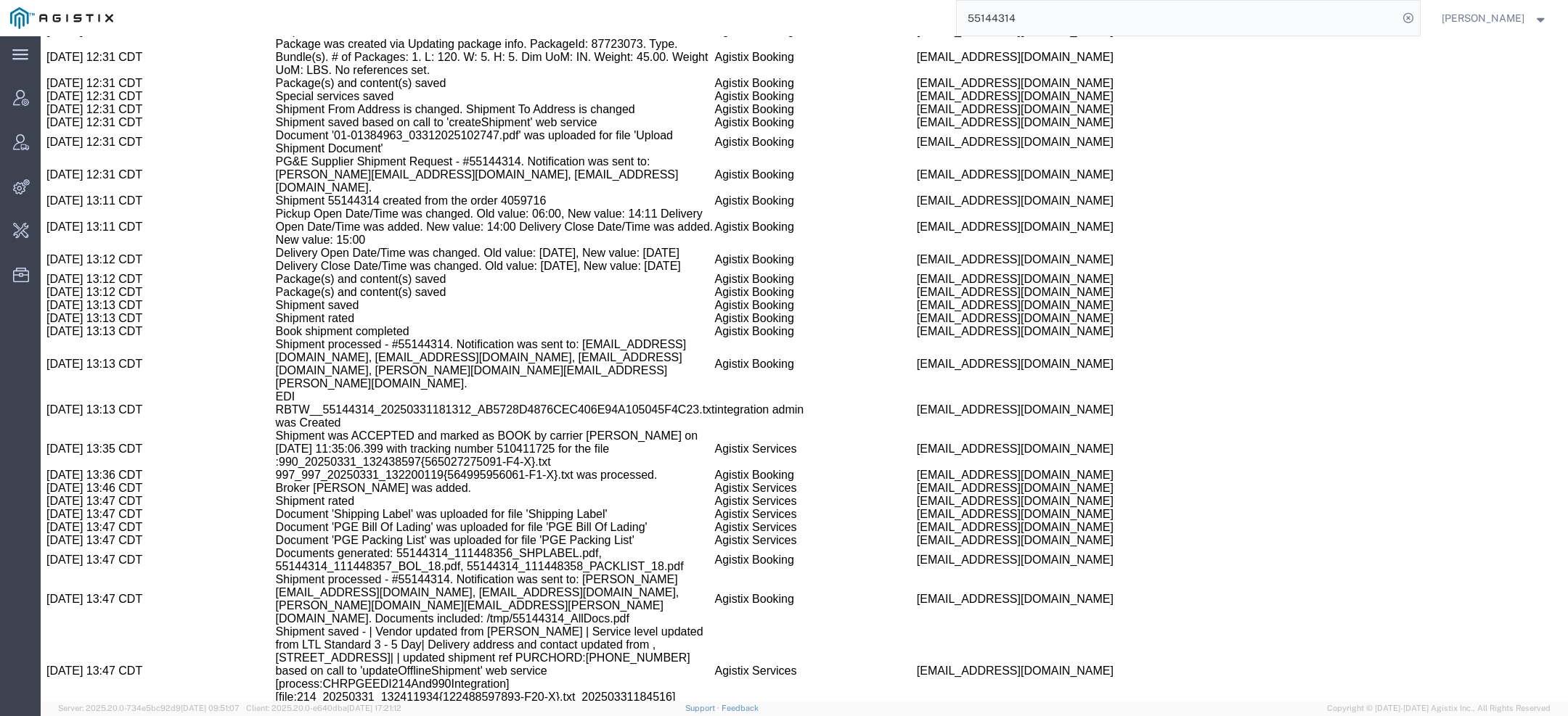
scroll to position [1181, 0]
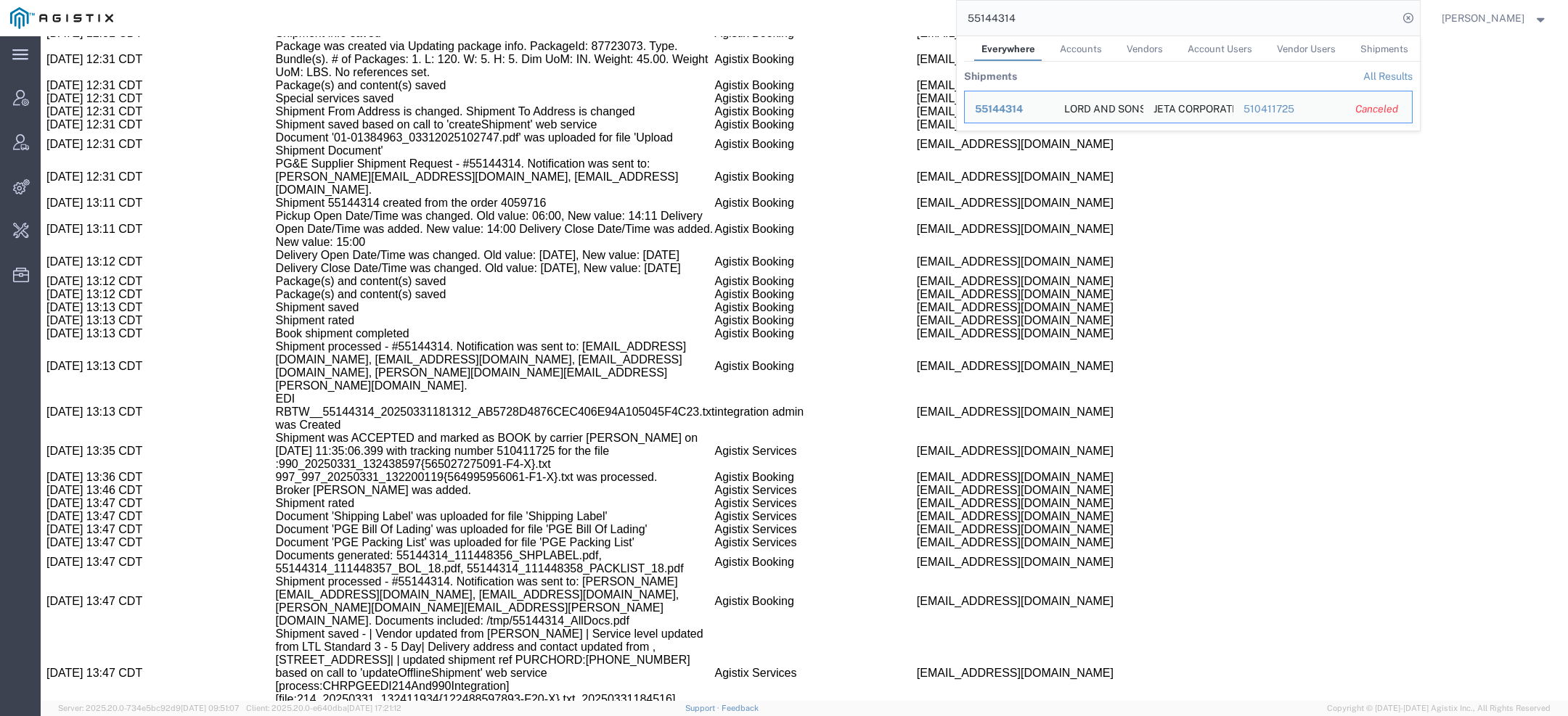
drag, startPoint x: 1025, startPoint y: 15, endPoint x: 859, endPoint y: 13, distance: 166.0
click at [859, 13] on div "55144314 Everywhere Accounts Vendors Account Users Vendor Users Shipments Shipm…" at bounding box center [771, 18] width 1297 height 36
paste input "226423"
click at [1009, 108] on span "55226423" at bounding box center [1001, 109] width 52 height 12
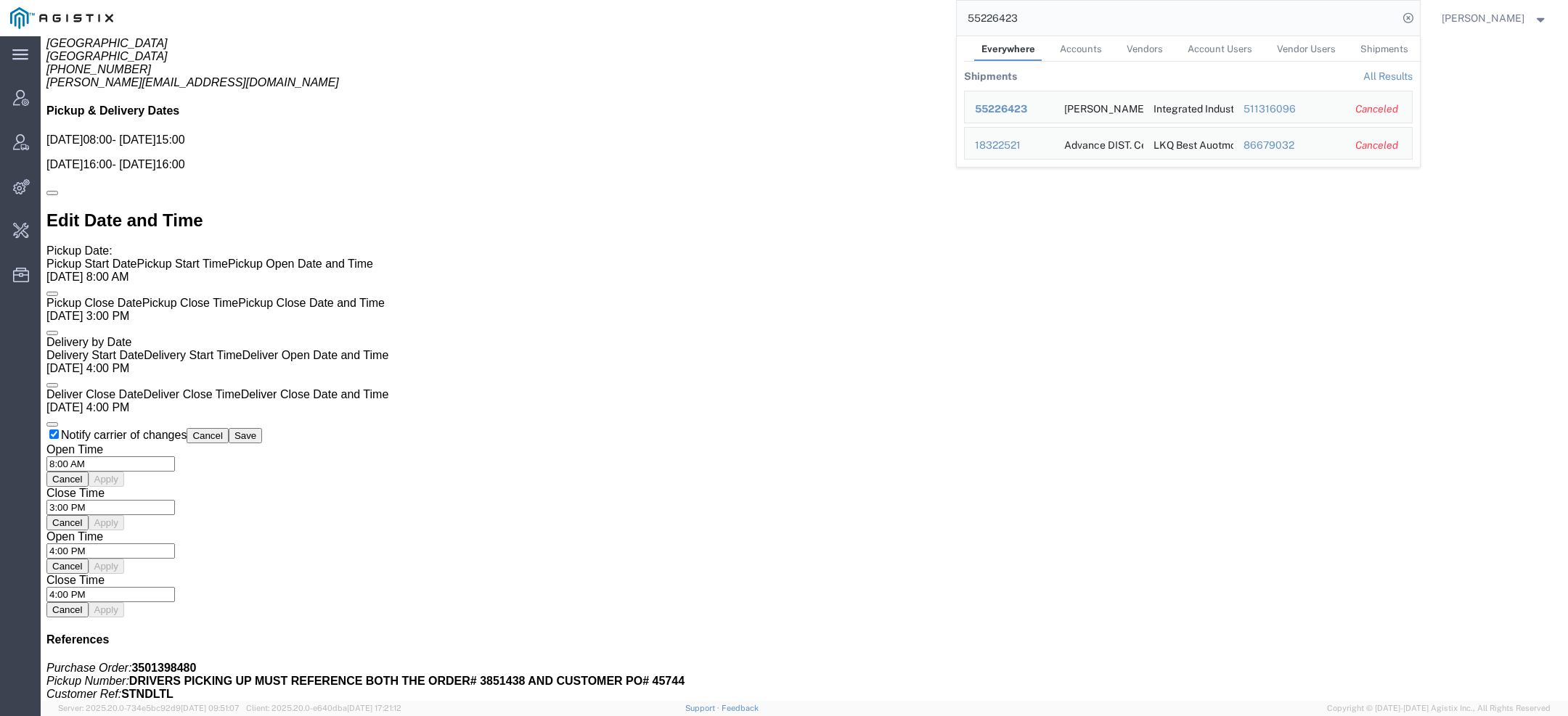
scroll to position [421, 0]
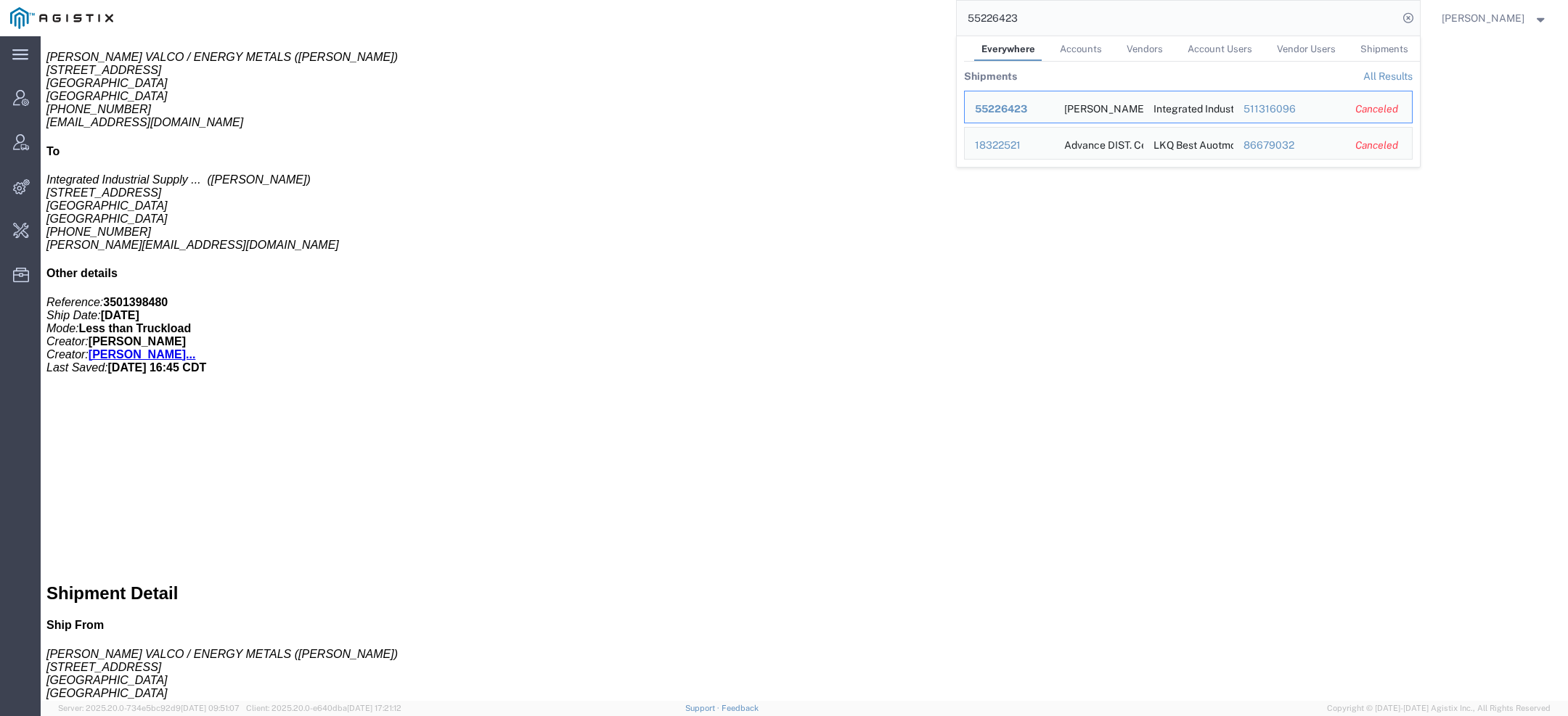
click link "Details"
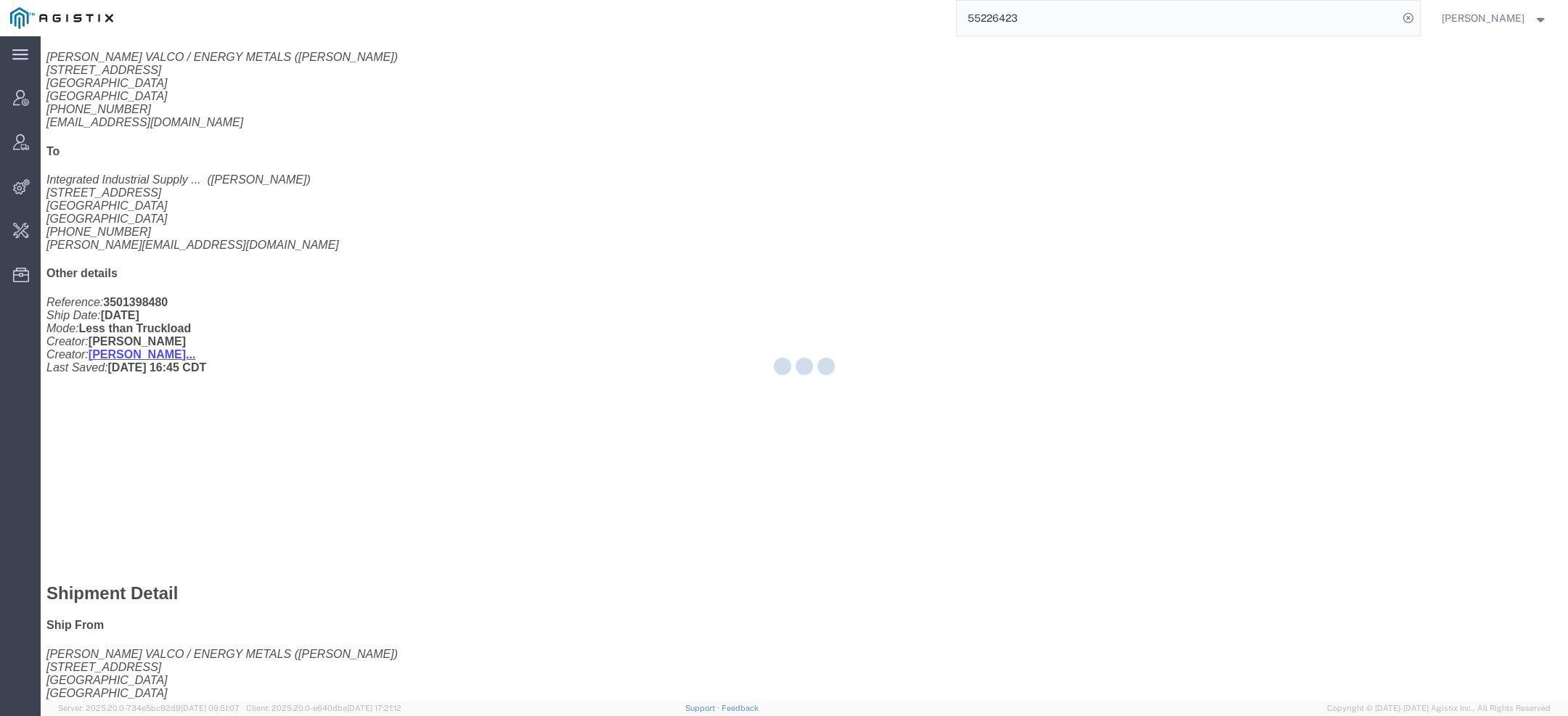
click div
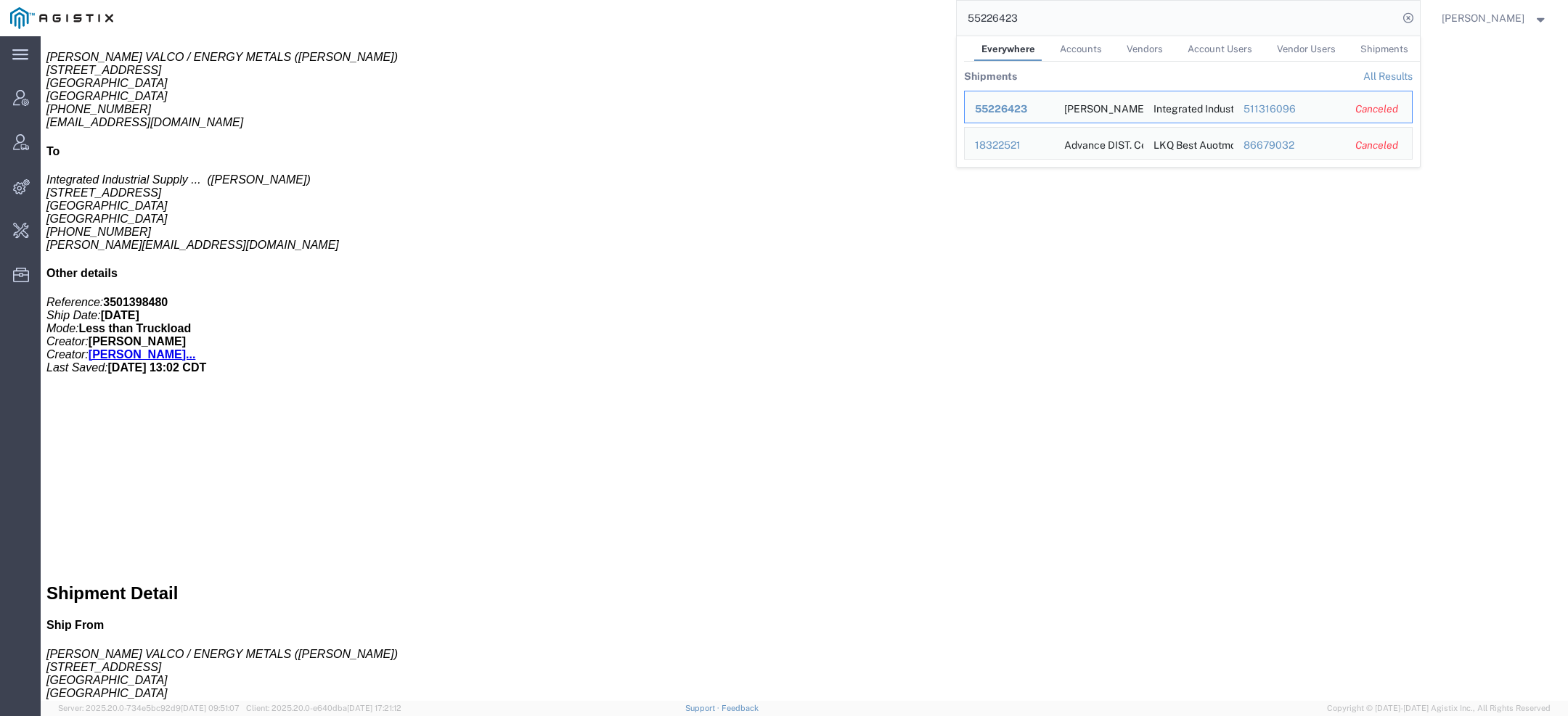
drag, startPoint x: 1035, startPoint y: 24, endPoint x: 777, endPoint y: -10, distance: 260.2
click at [777, 0] on html "main_menu Created with Sketch. Collapse Menu Account Manager Vendor Manager Int…" at bounding box center [784, 358] width 1568 height 716
paste input "69571"
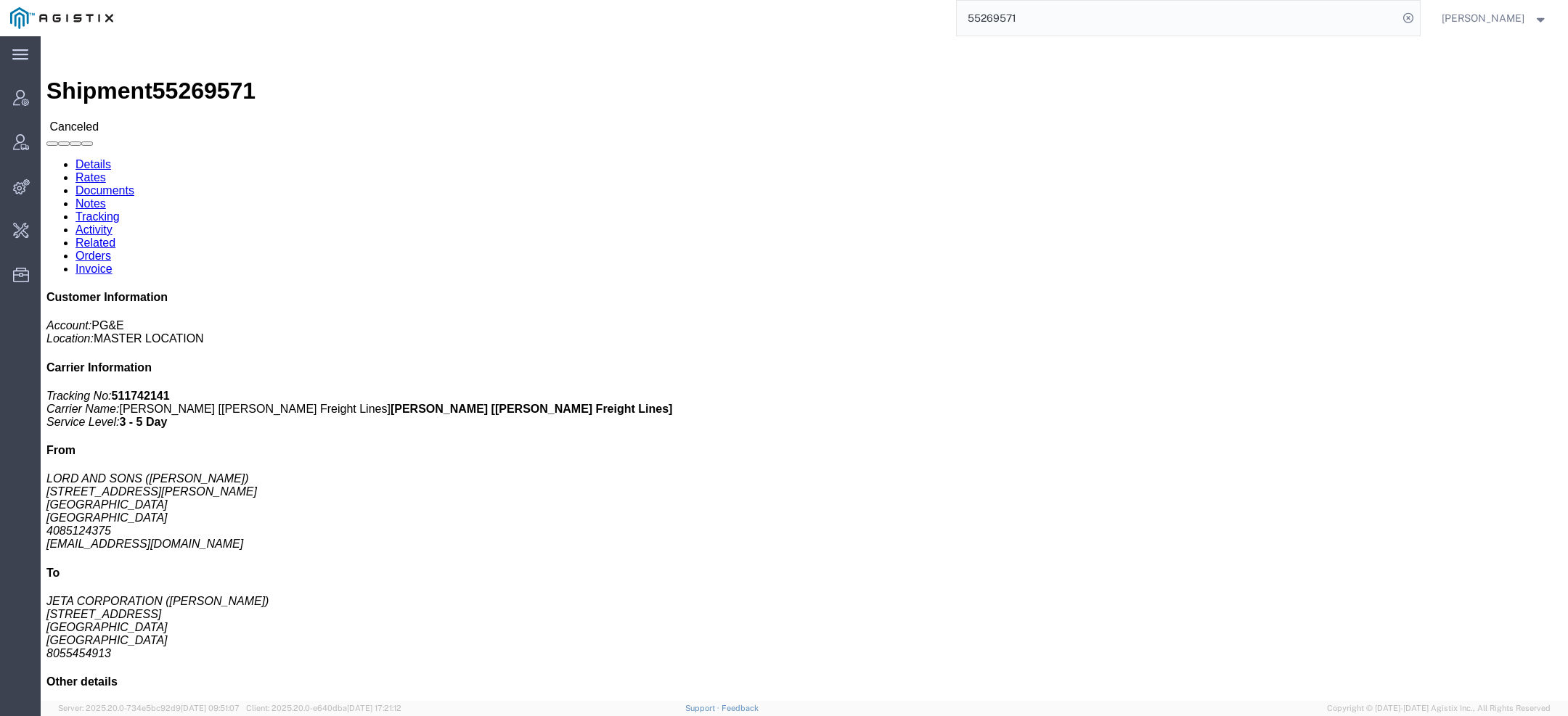
click span "55269571"
copy span "55269571"
click link "Details"
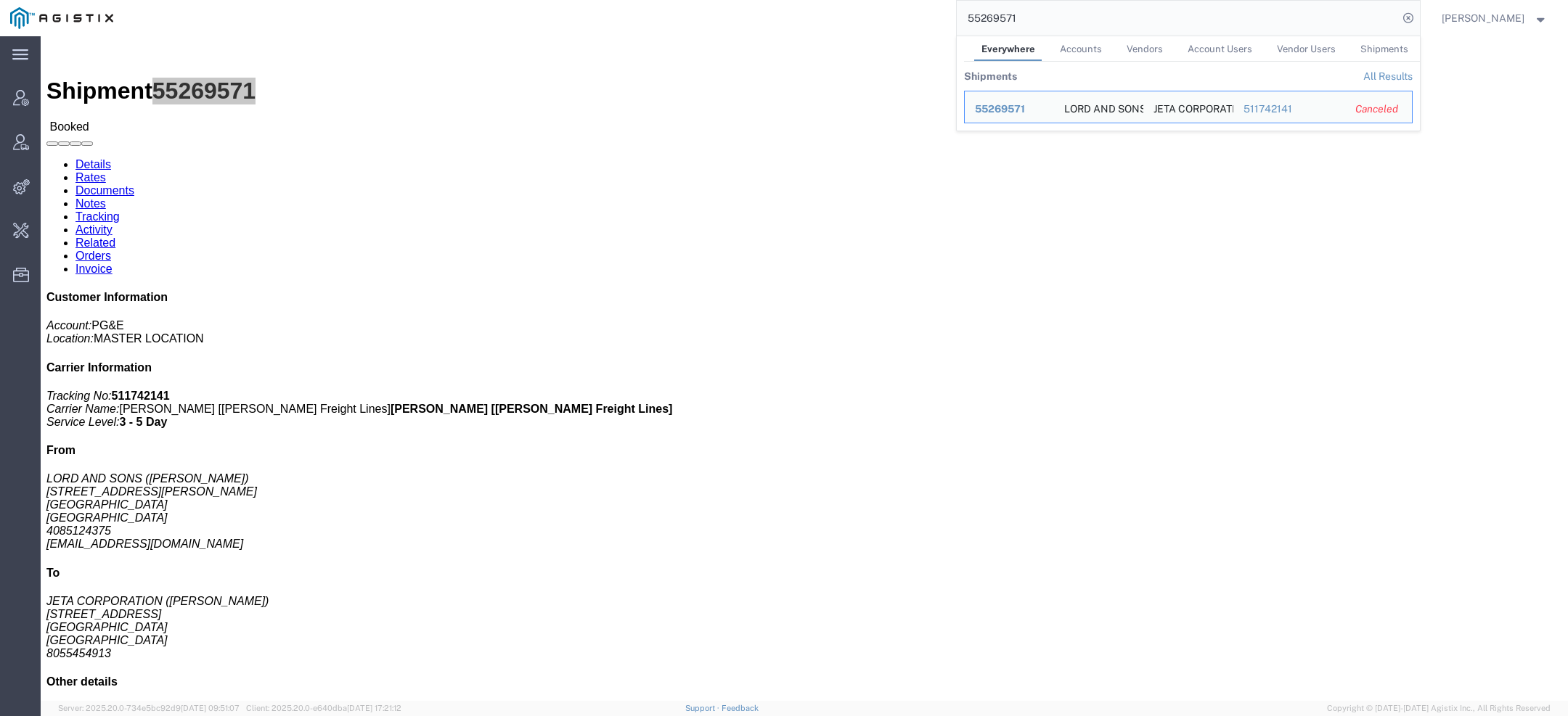
drag, startPoint x: 1046, startPoint y: 30, endPoint x: 783, endPoint y: -20, distance: 267.7
click at [783, 0] on html "main_menu Created with Sketch. Collapse Menu Account Manager Vendor Manager Int…" at bounding box center [784, 358] width 1568 height 716
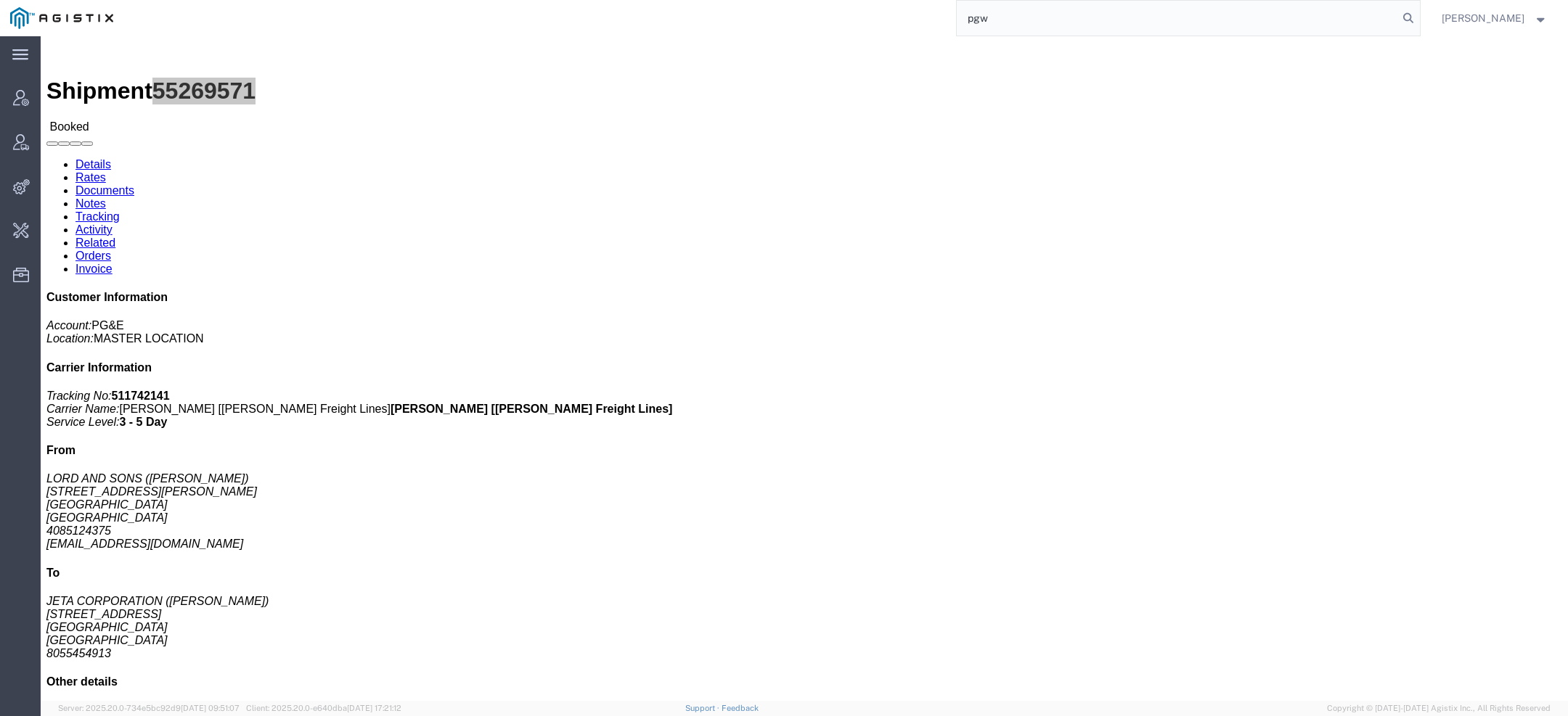
type input "pgw"
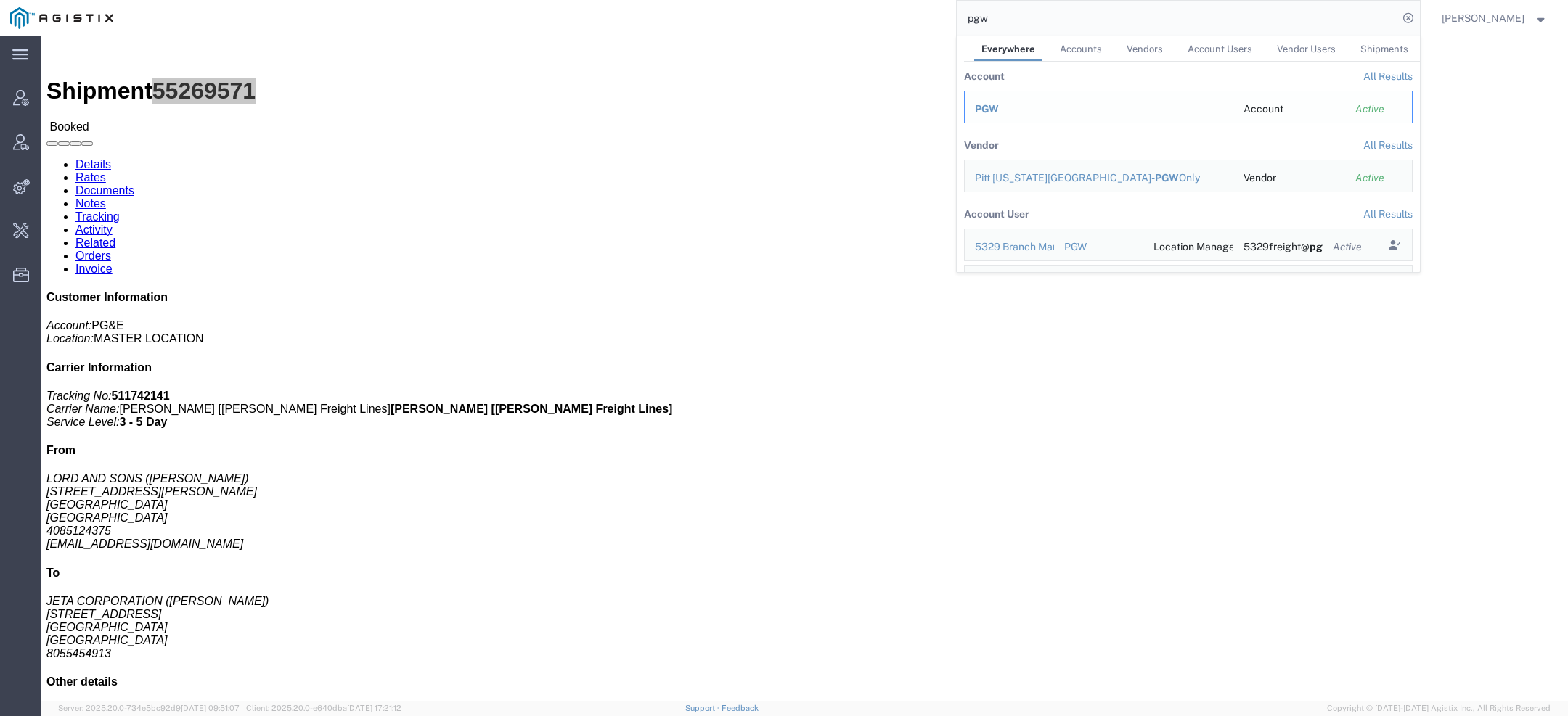
click at [1005, 113] on div "PGW" at bounding box center [1099, 109] width 248 height 15
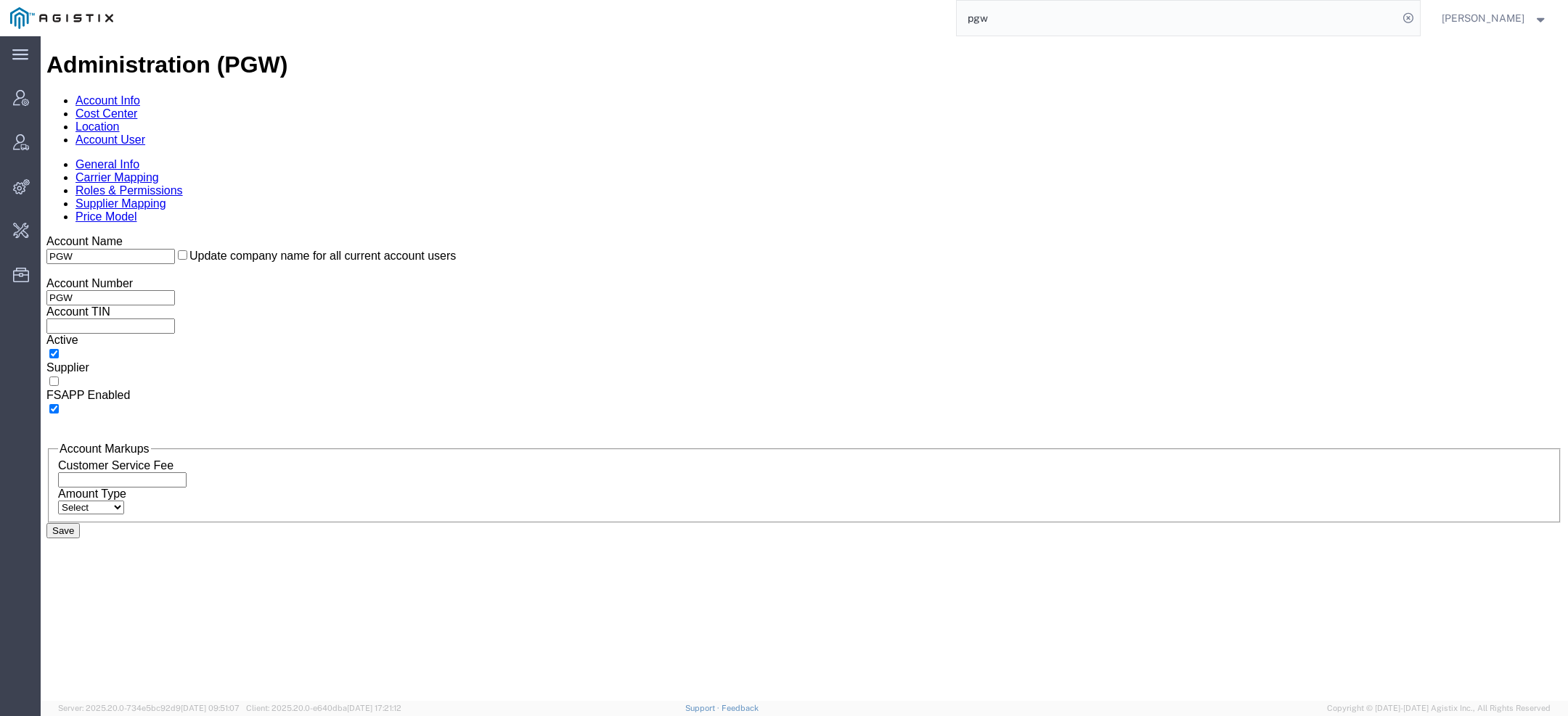
click at [297, 248] on div "PGW Update company name for all current account users" at bounding box center [804, 262] width 1516 height 29
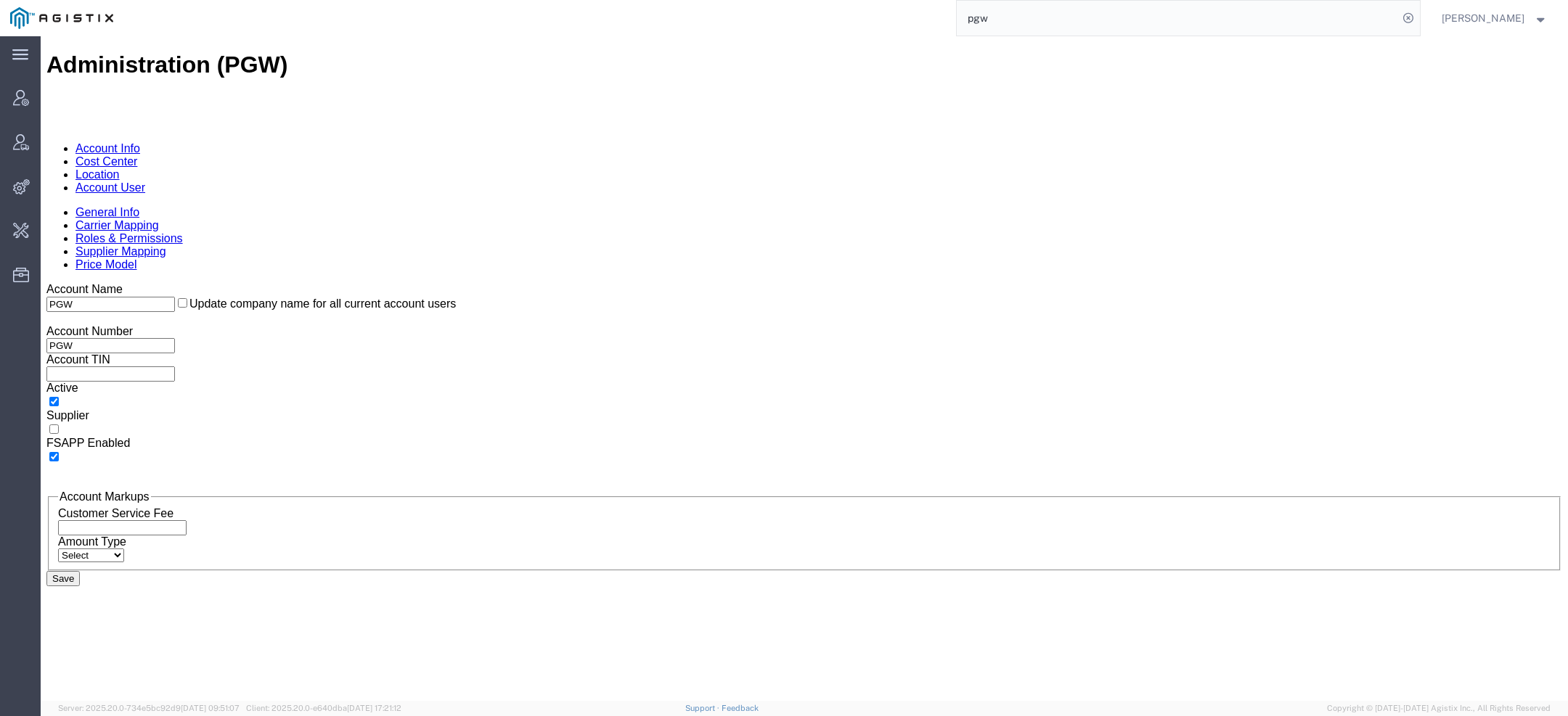
click at [145, 181] on link "Account User" at bounding box center [110, 187] width 70 height 12
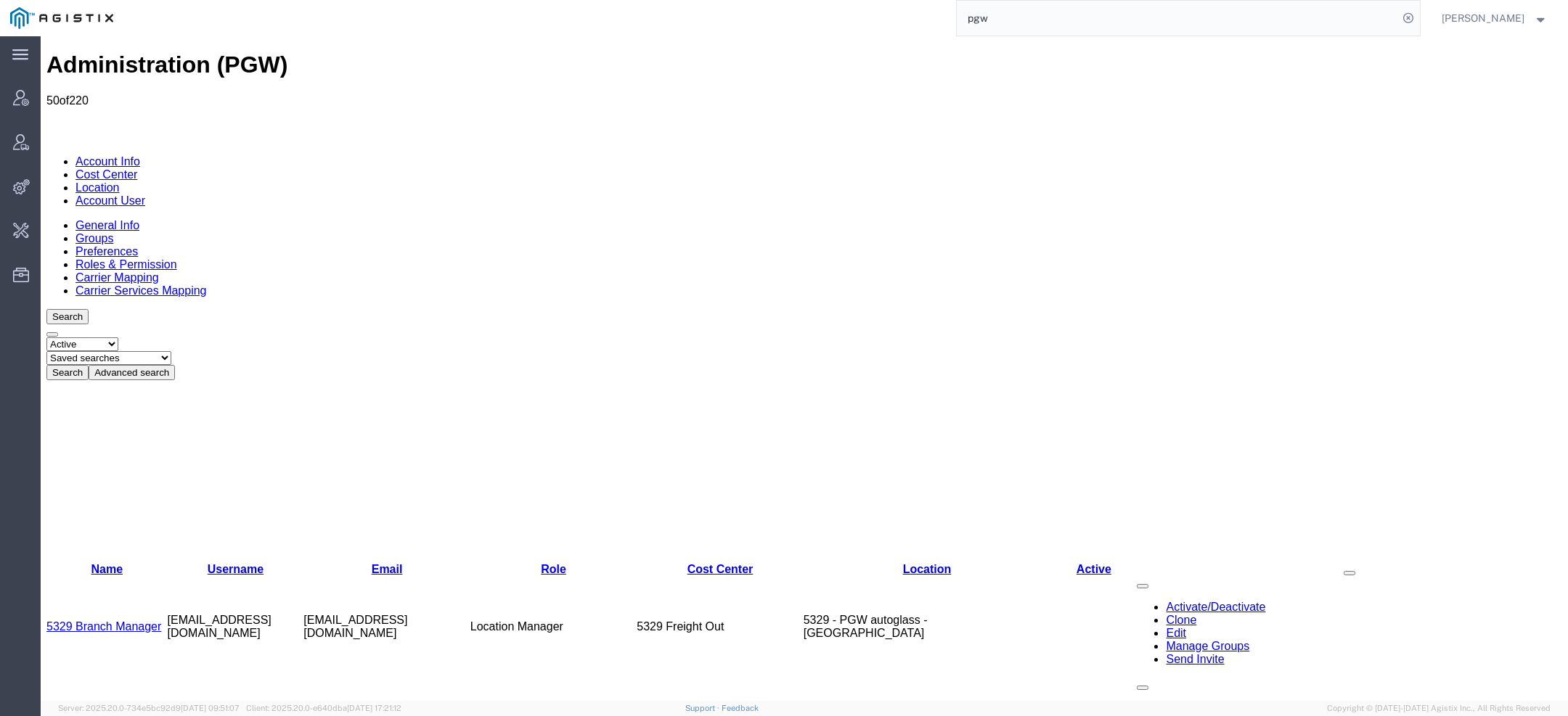
click at [171, 351] on select "Saved searches Exclude Branch Manager Jason Offline user" at bounding box center [109, 358] width 125 height 14
select select "Offline user"
click at [103, 351] on select "Saved searches Exclude Branch Manager Jason Offline user" at bounding box center [109, 358] width 125 height 14
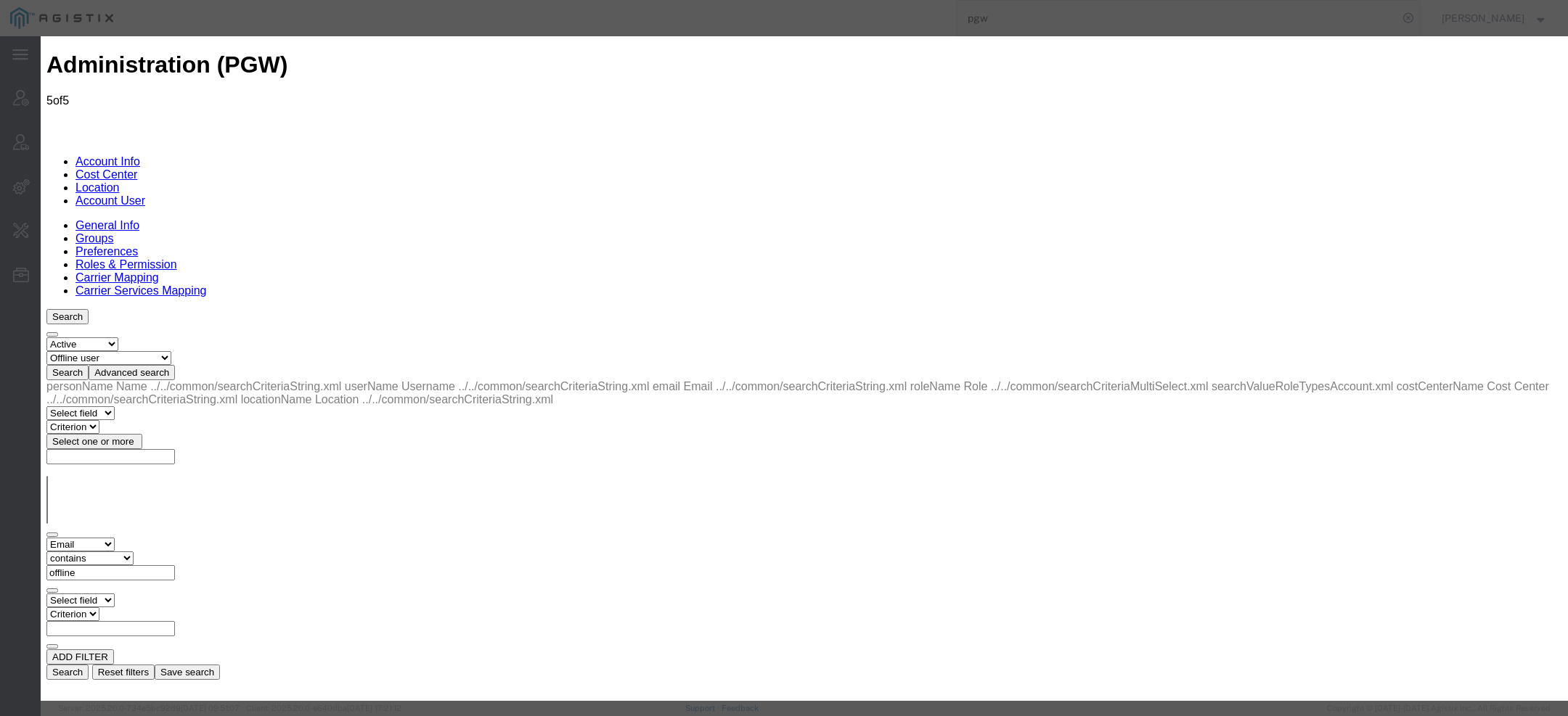
select select "COSTCENTER"
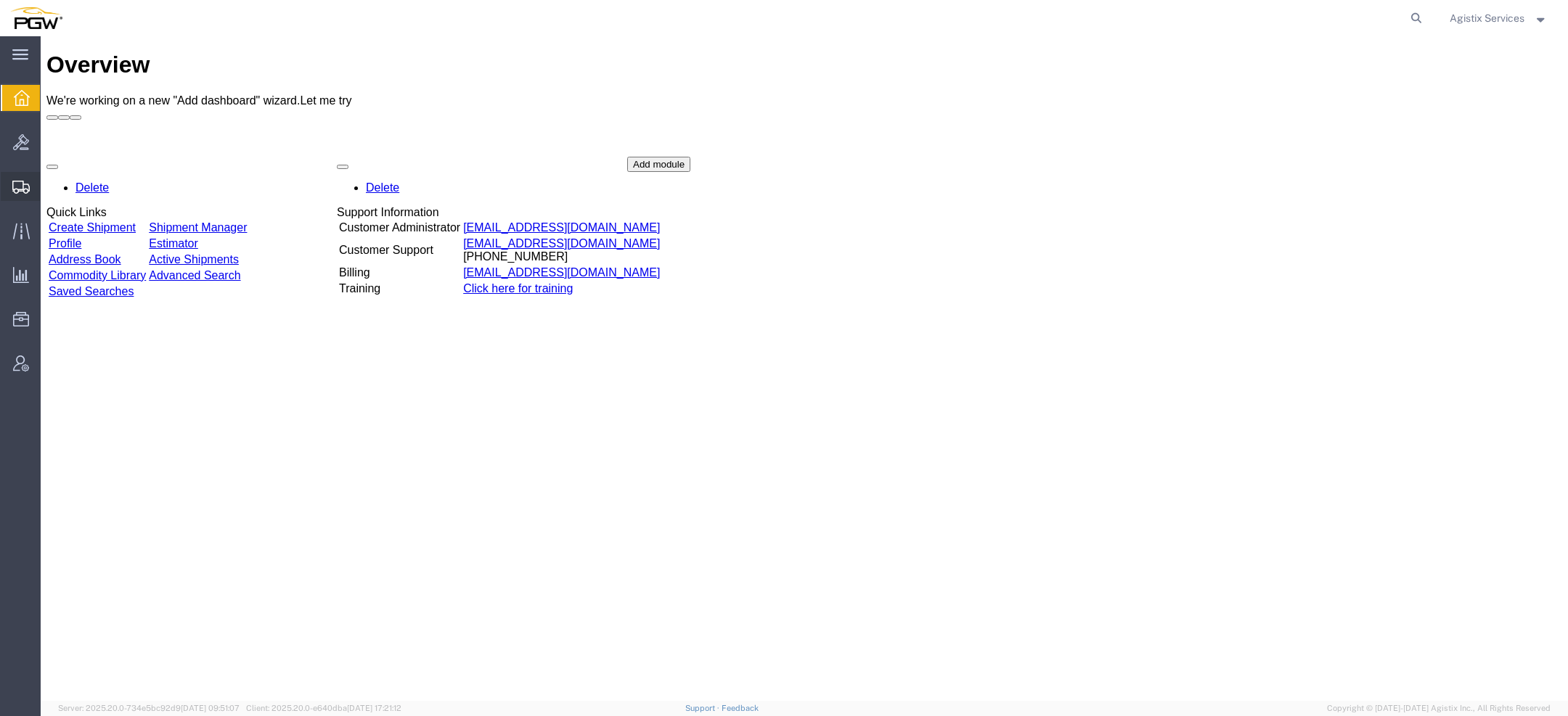
click at [27, 179] on svg-icon at bounding box center [21, 186] width 17 height 15
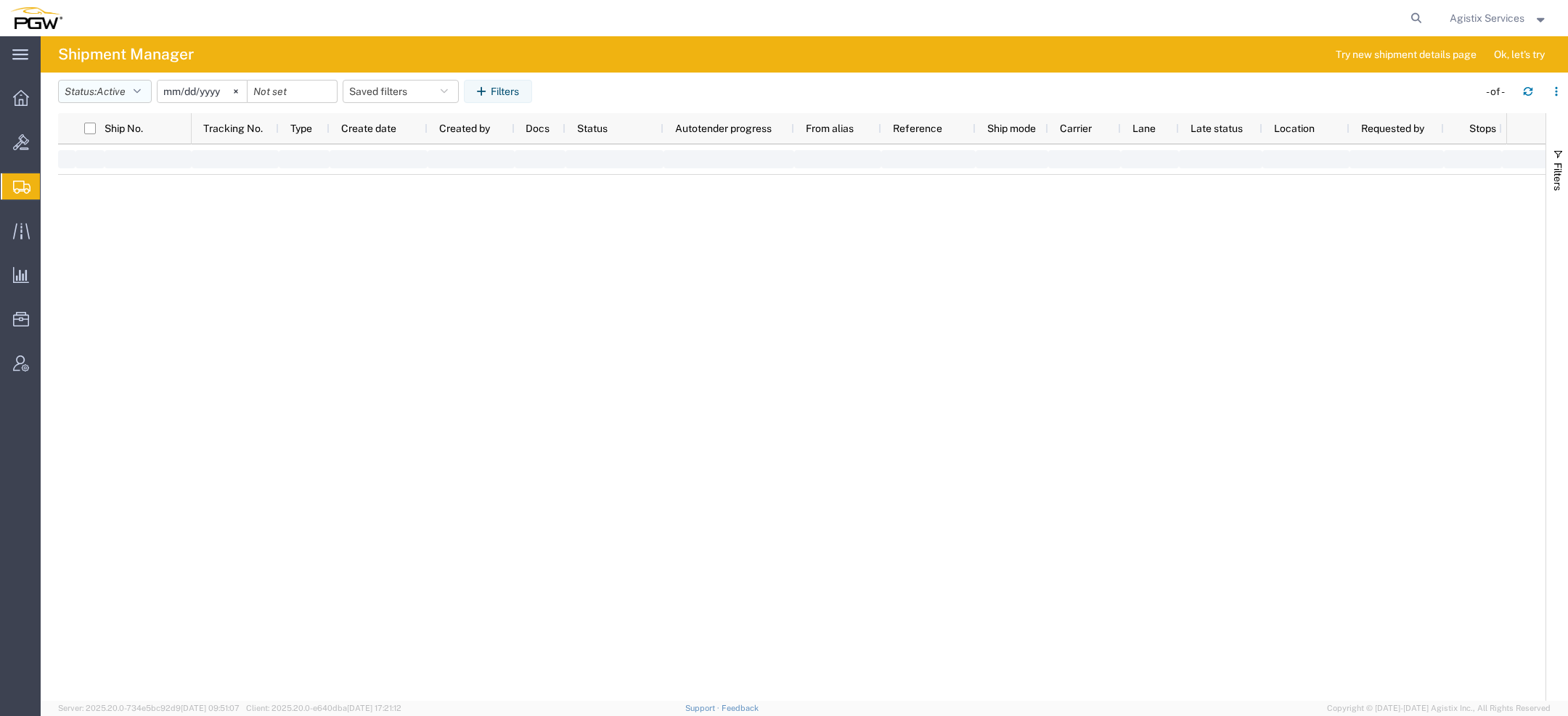
click at [118, 96] on span "Active" at bounding box center [111, 91] width 29 height 12
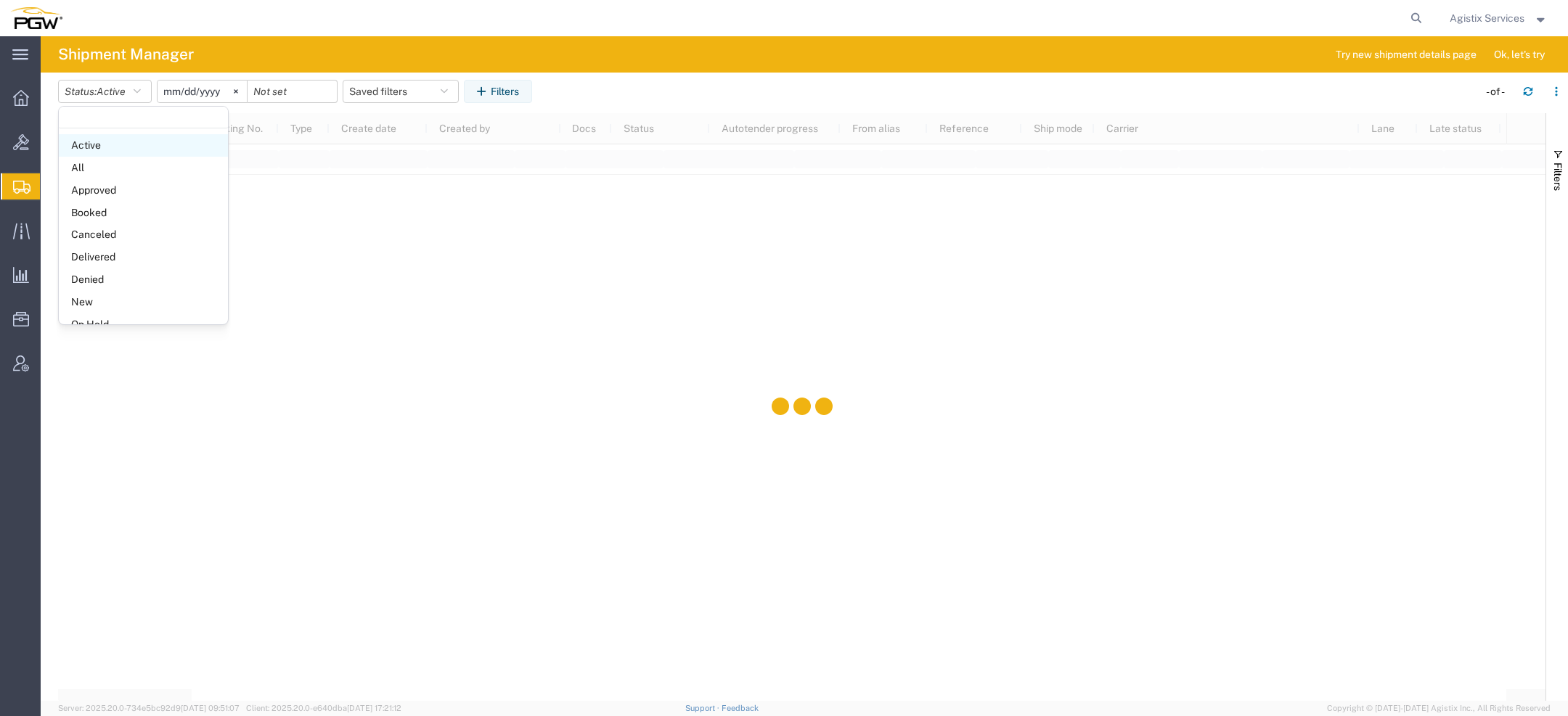
click at [127, 156] on span "Active" at bounding box center [144, 145] width 169 height 22
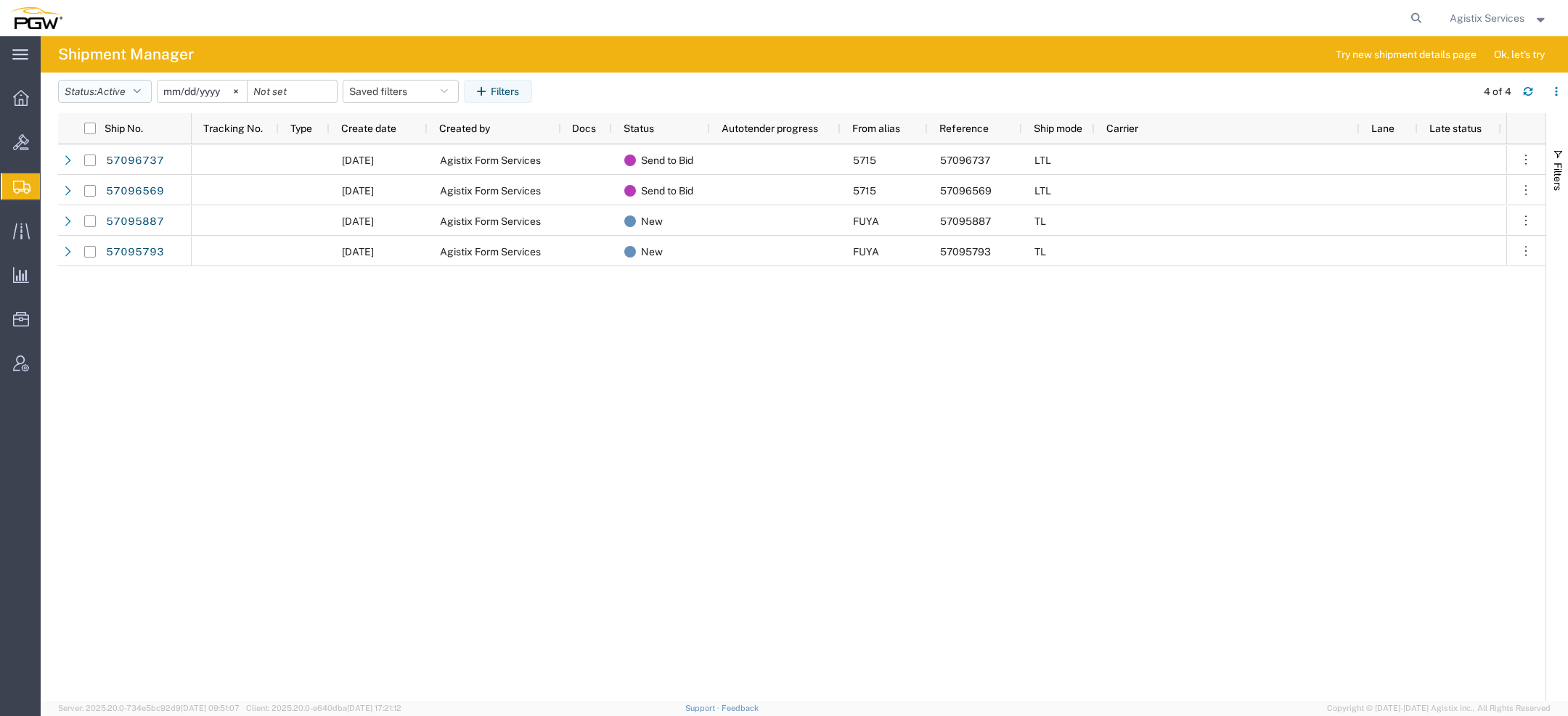
click at [120, 97] on span "Active" at bounding box center [111, 91] width 29 height 14
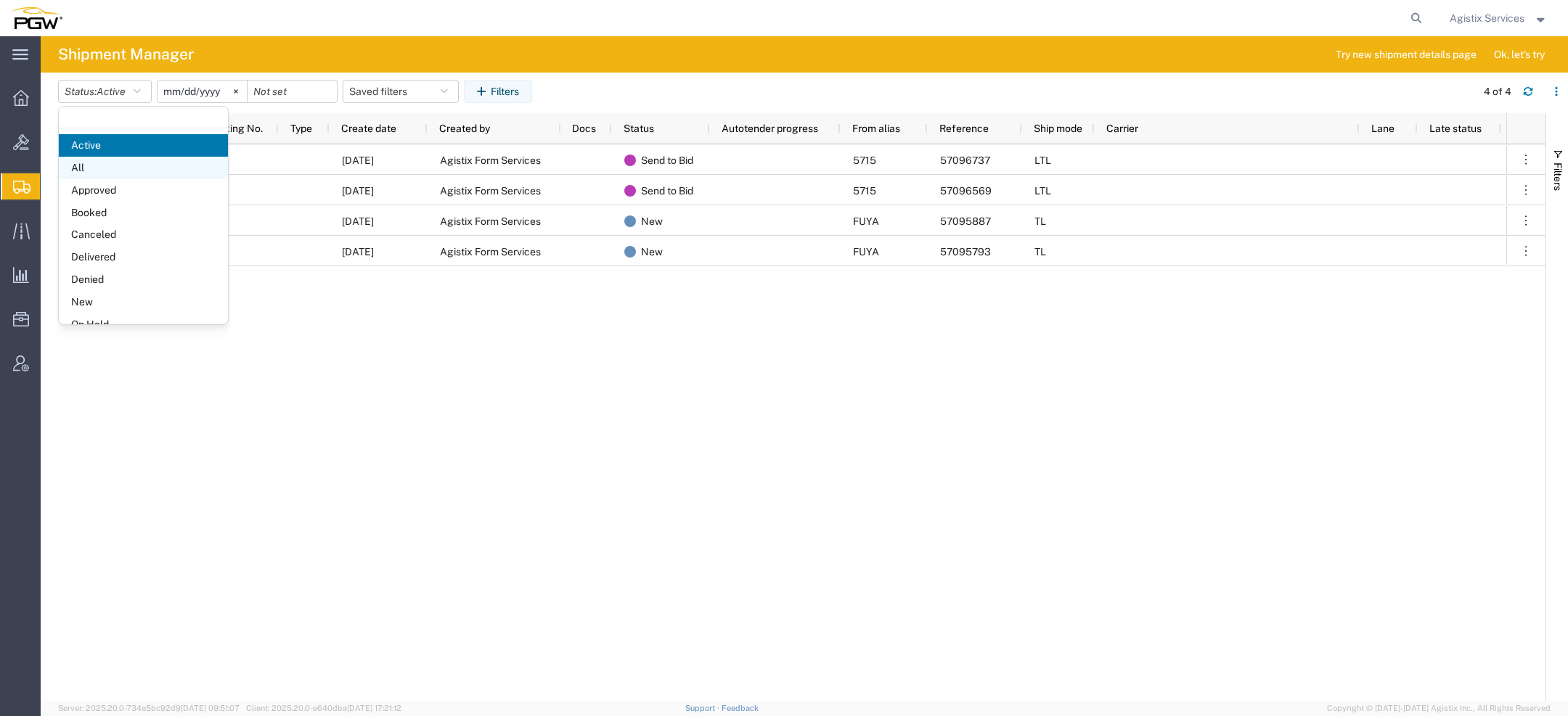
click at [116, 173] on span "All" at bounding box center [144, 167] width 169 height 22
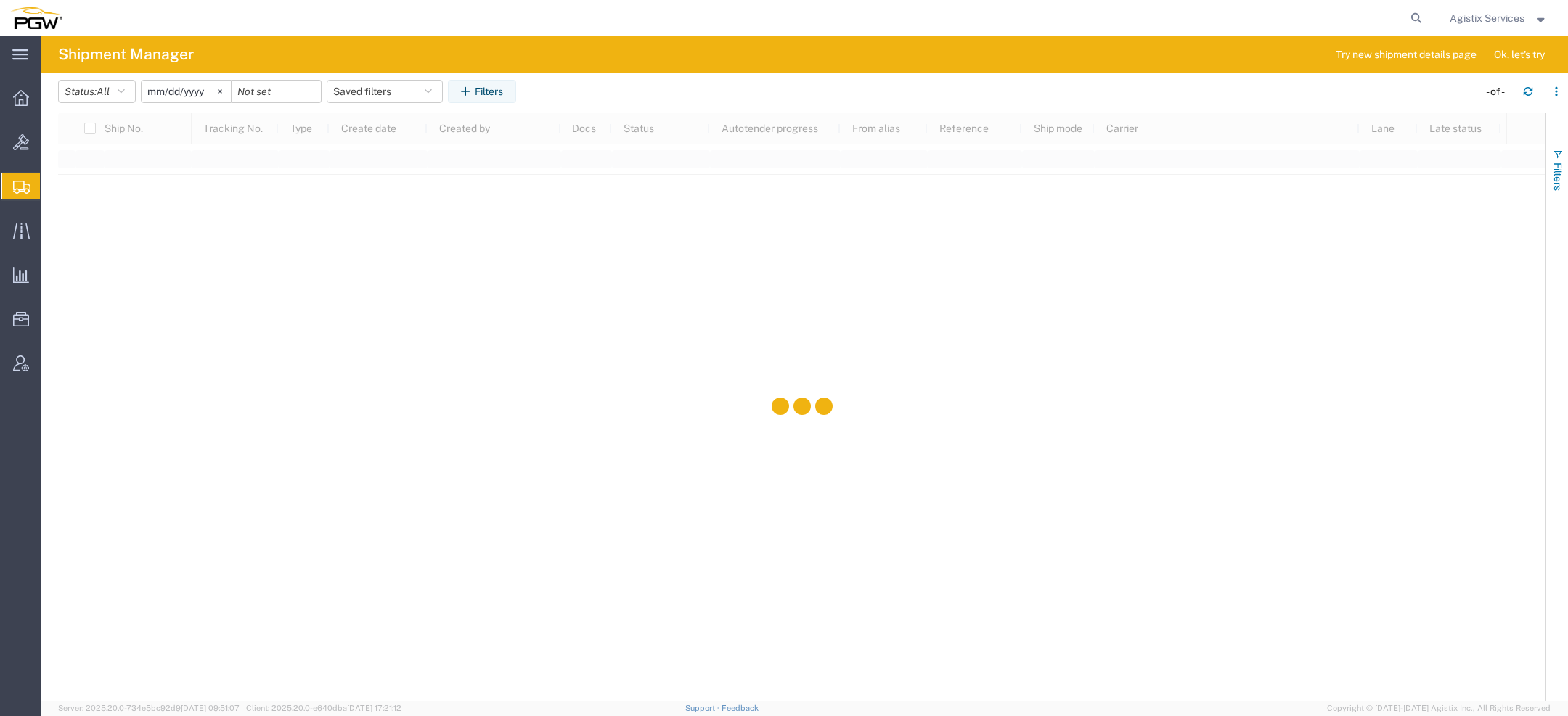
click at [1551, 177] on button "Filters" at bounding box center [1557, 170] width 21 height 79
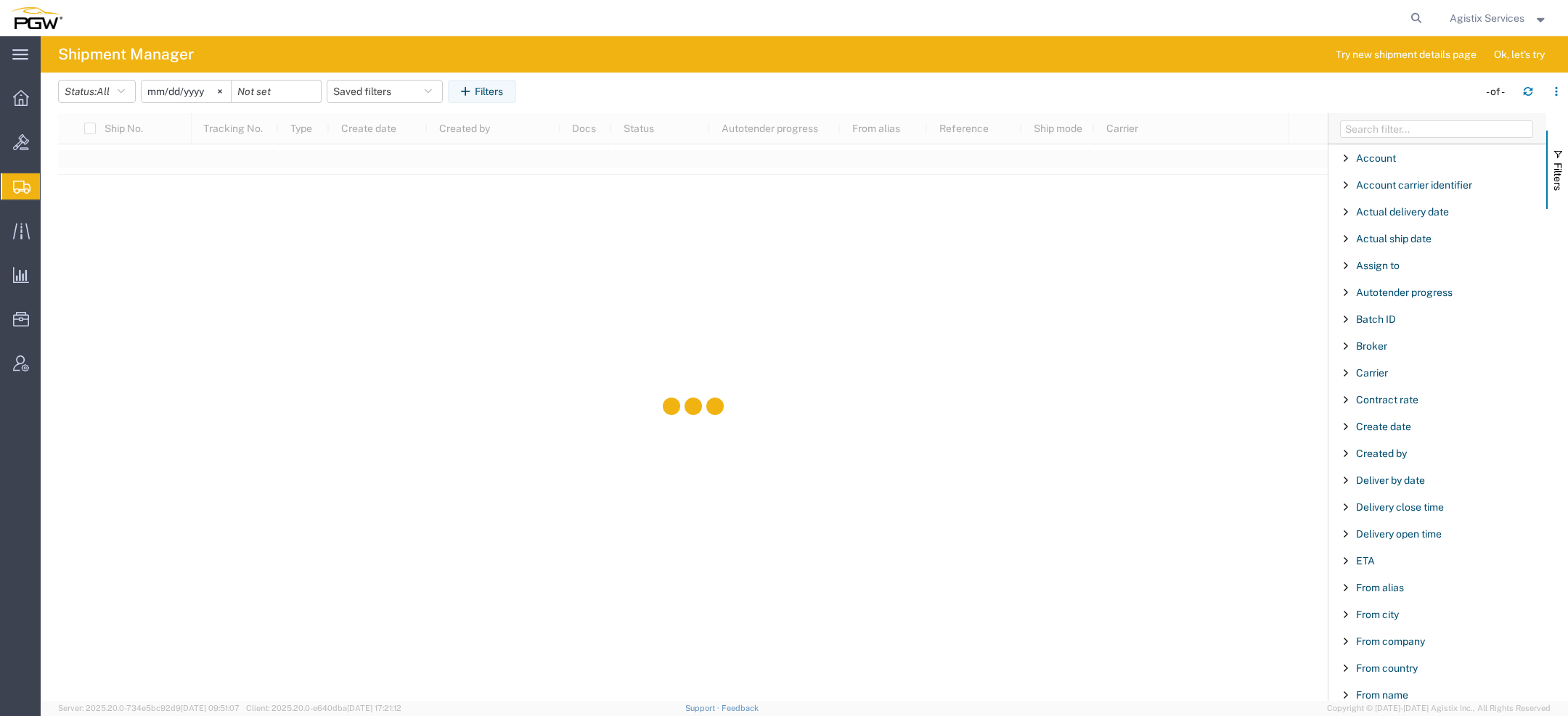
click at [1371, 378] on div "Carrier" at bounding box center [1437, 373] width 218 height 26
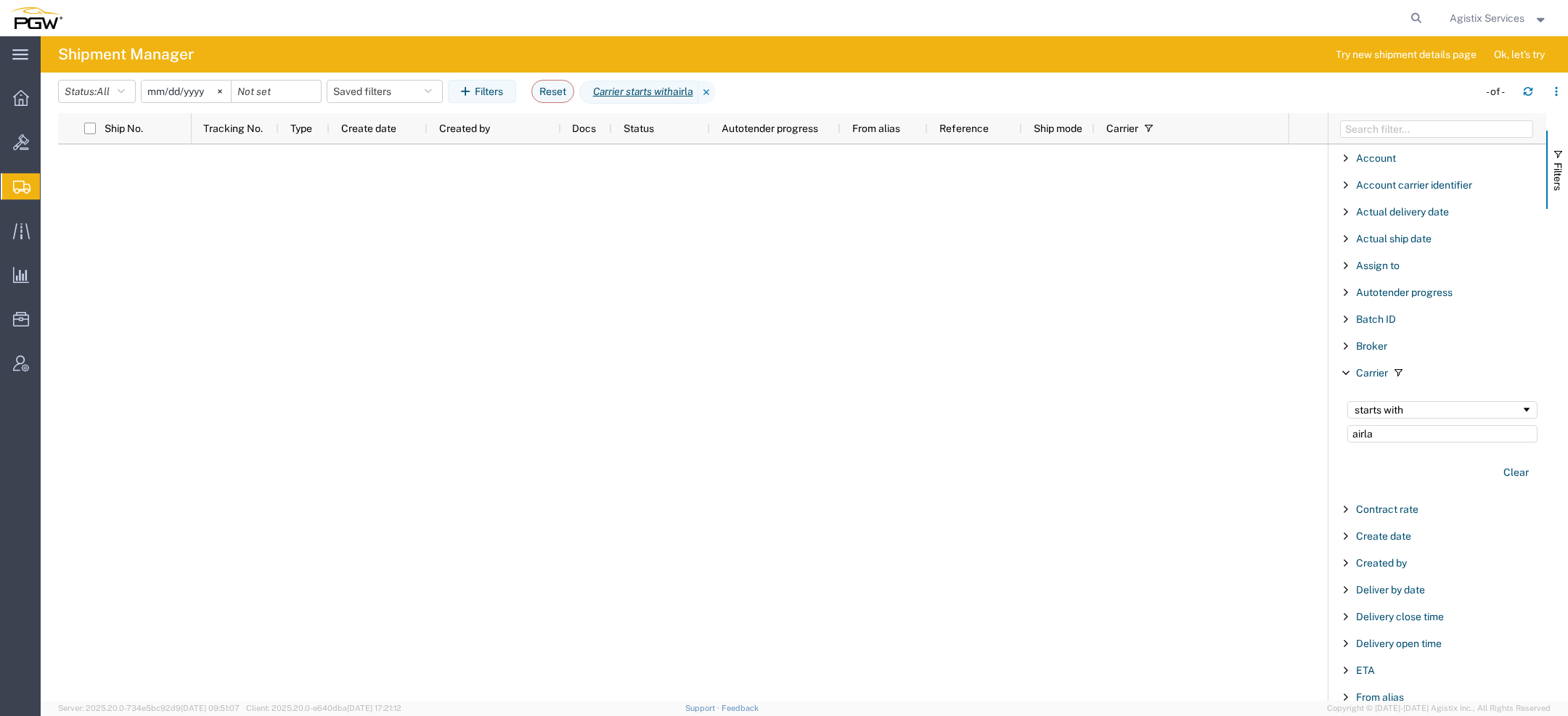
type input "airla"
click at [164, 89] on input "2025-09-10" at bounding box center [186, 91] width 89 height 21
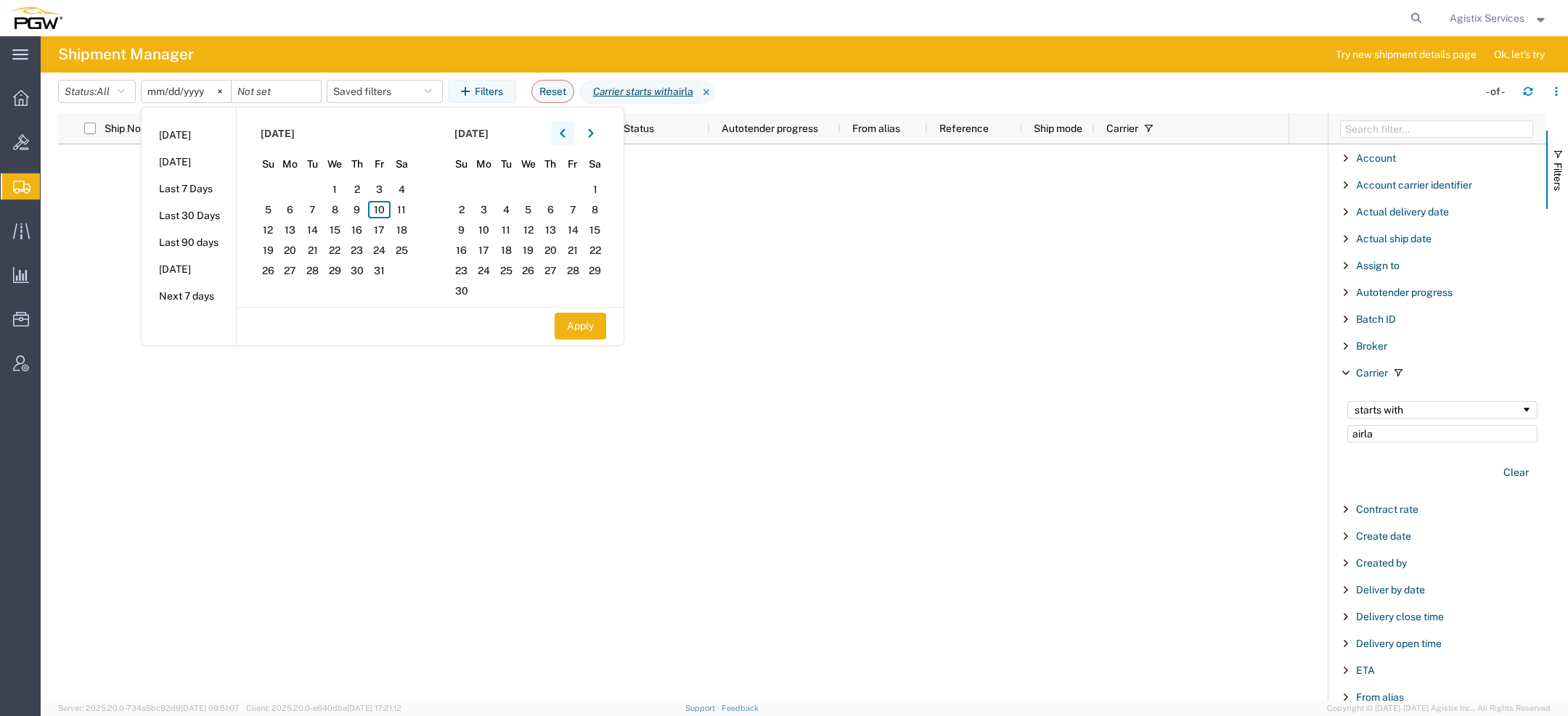
click at [563, 133] on button "button" at bounding box center [563, 133] width 23 height 23
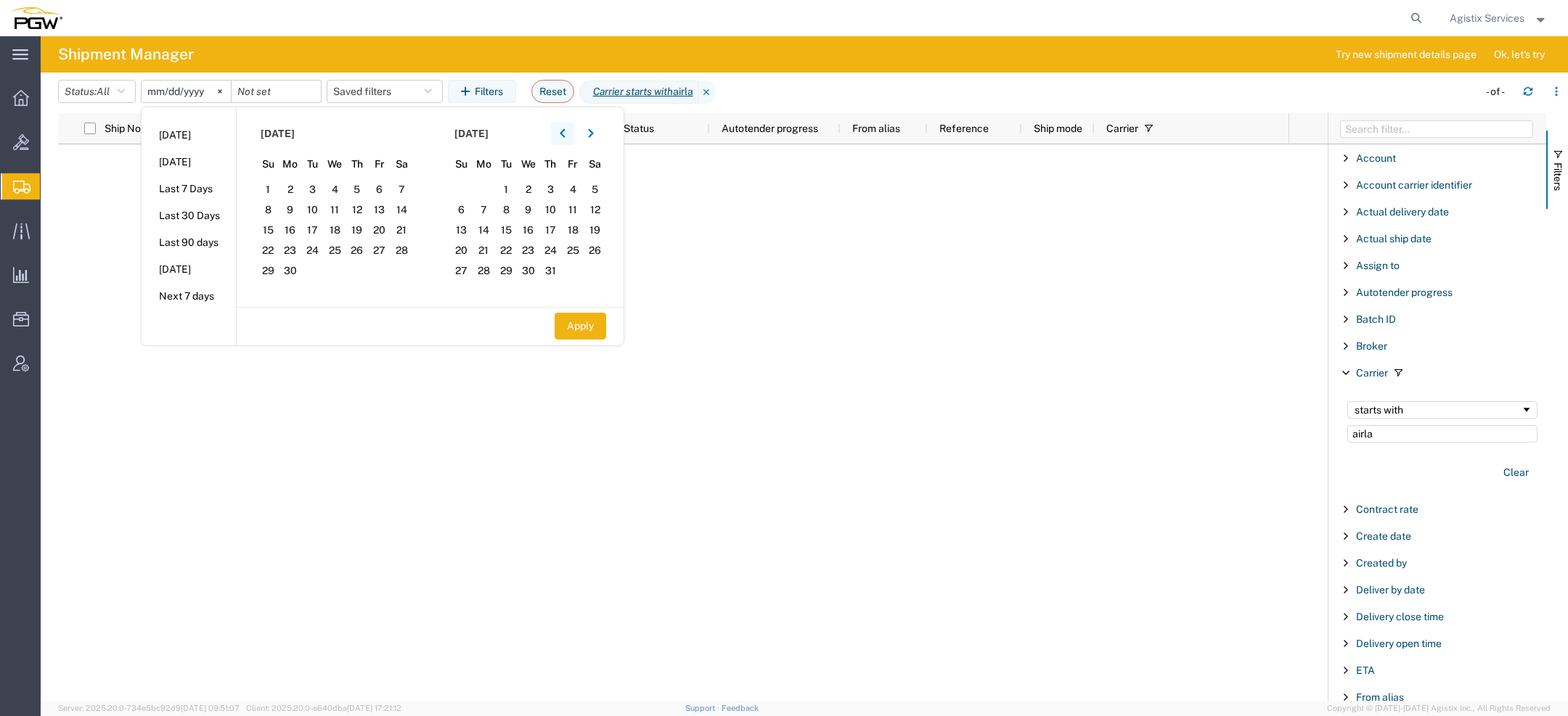
click at [563, 133] on button "button" at bounding box center [563, 133] width 23 height 23
click at [322, 191] on span "1" at bounding box center [312, 189] width 22 height 17
click at [592, 138] on icon "button" at bounding box center [591, 133] width 6 height 10
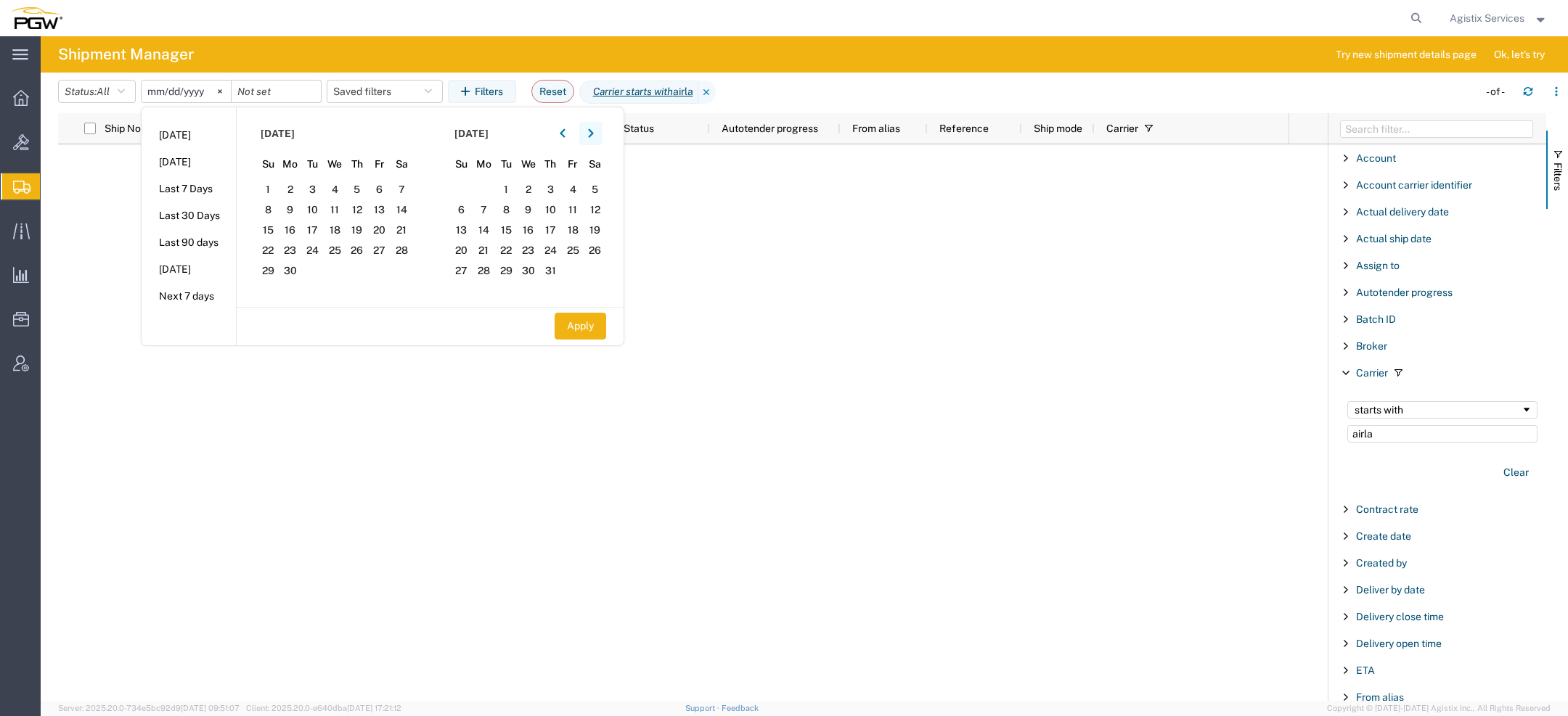
click at [592, 138] on icon "button" at bounding box center [591, 133] width 6 height 10
click at [569, 204] on span "10" at bounding box center [573, 209] width 22 height 17
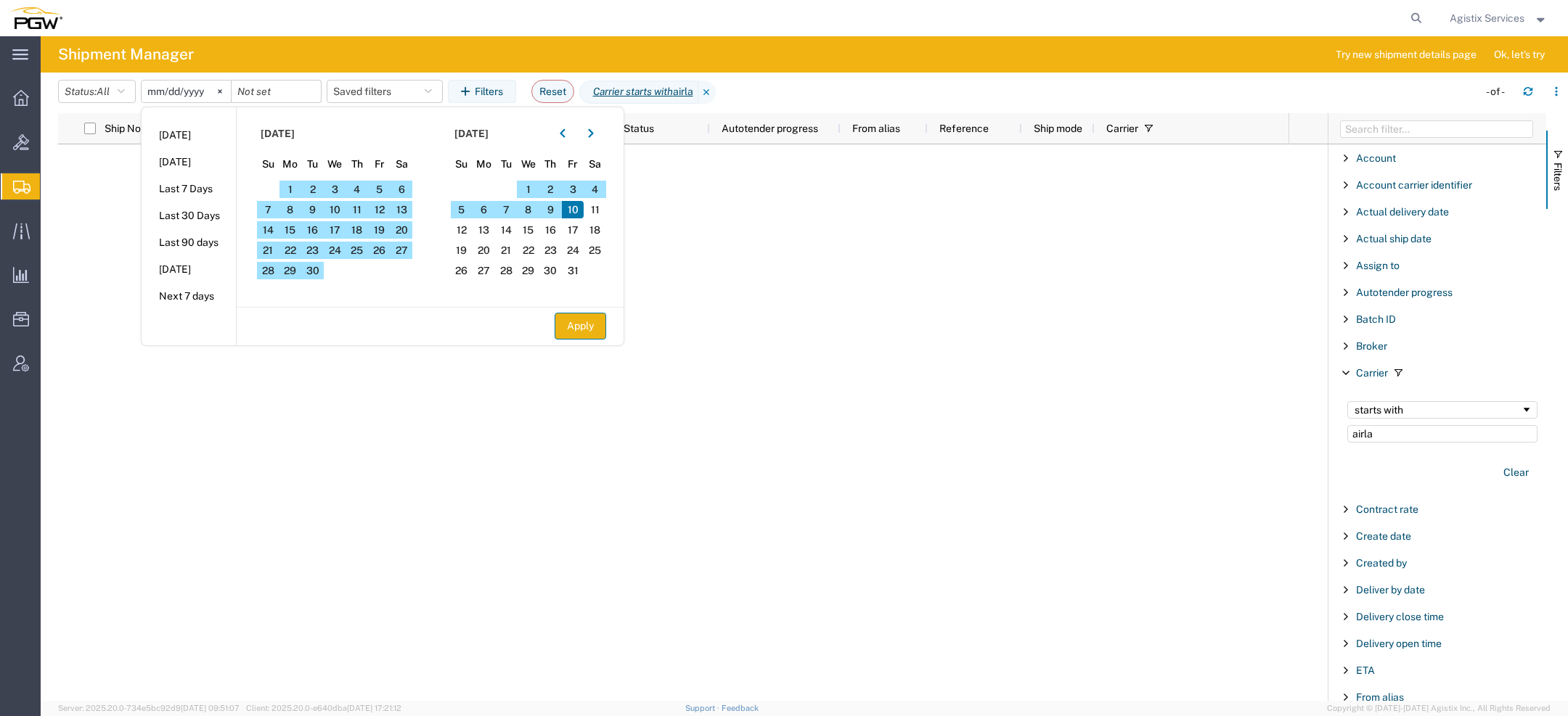
click at [590, 322] on button "Apply" at bounding box center [581, 326] width 51 height 26
type input "2025-04-01"
type input "2025-10-10"
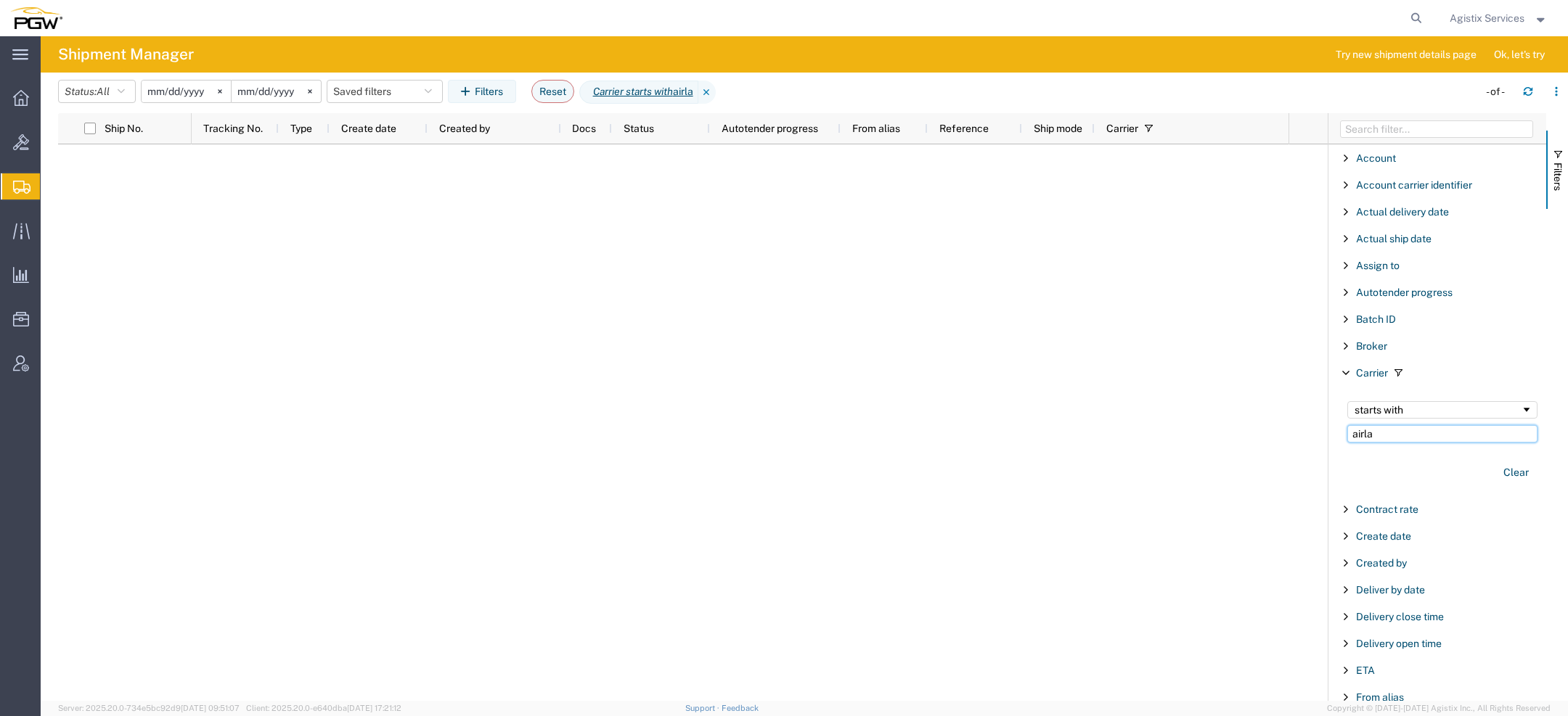
click at [1379, 430] on input "airla" at bounding box center [1442, 434] width 191 height 17
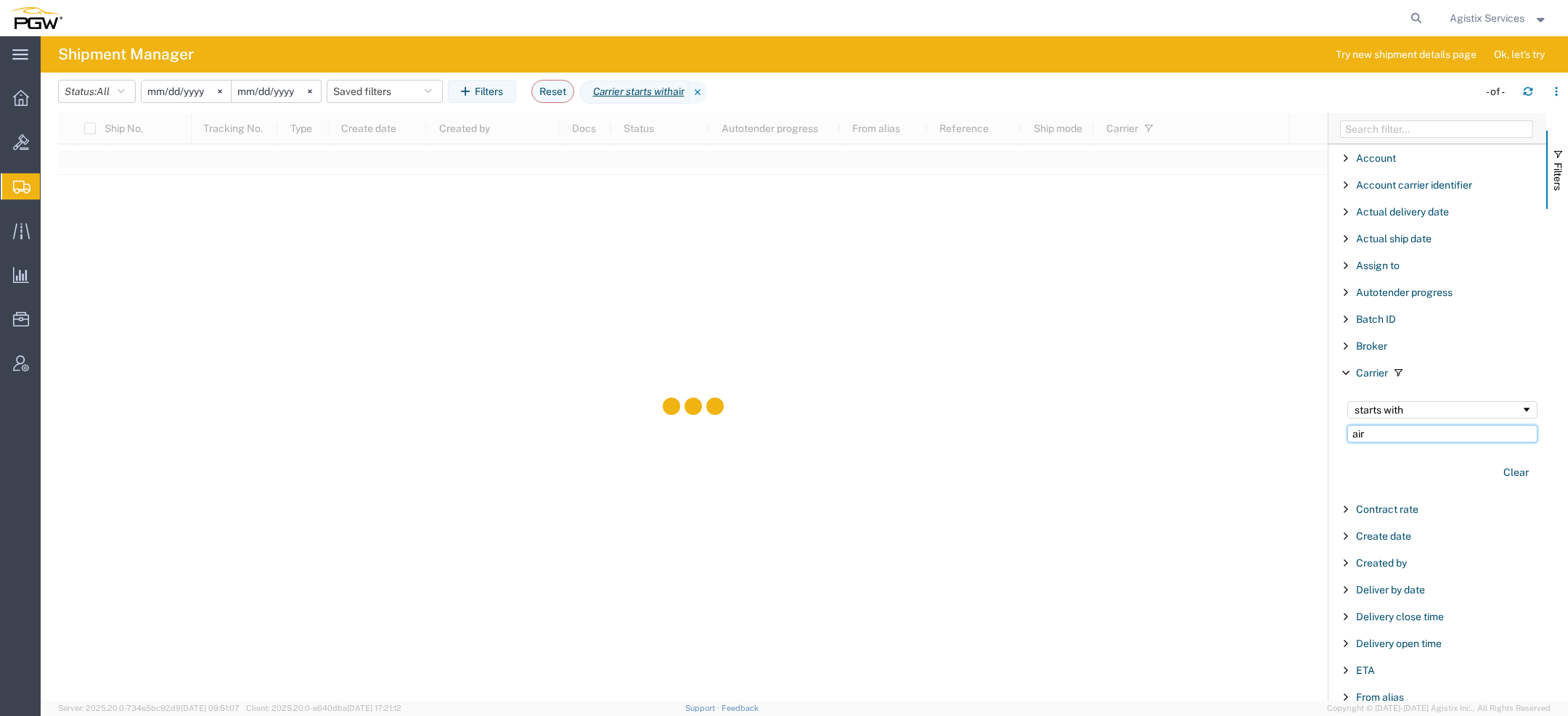
type input "air"
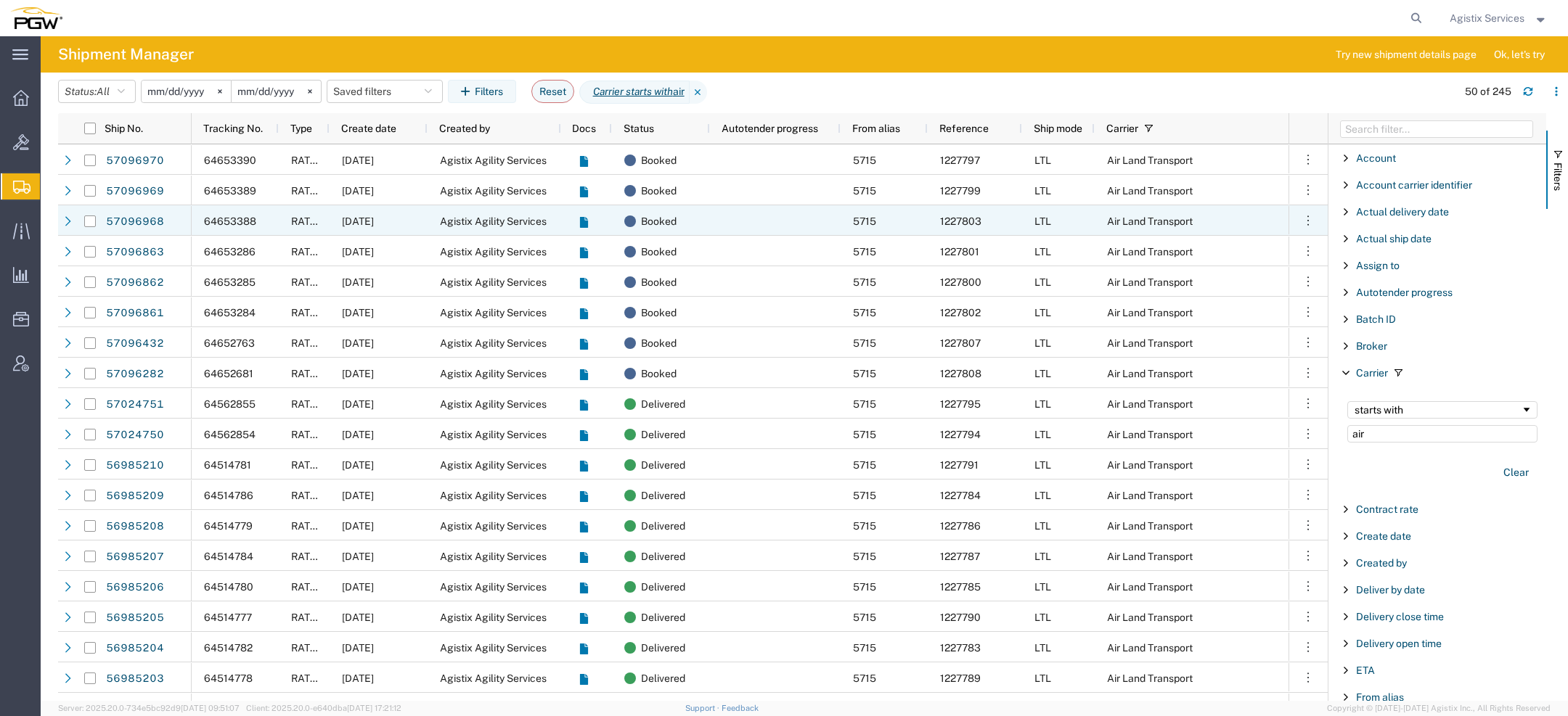
click at [415, 222] on div "10/10/2025" at bounding box center [379, 220] width 98 height 31
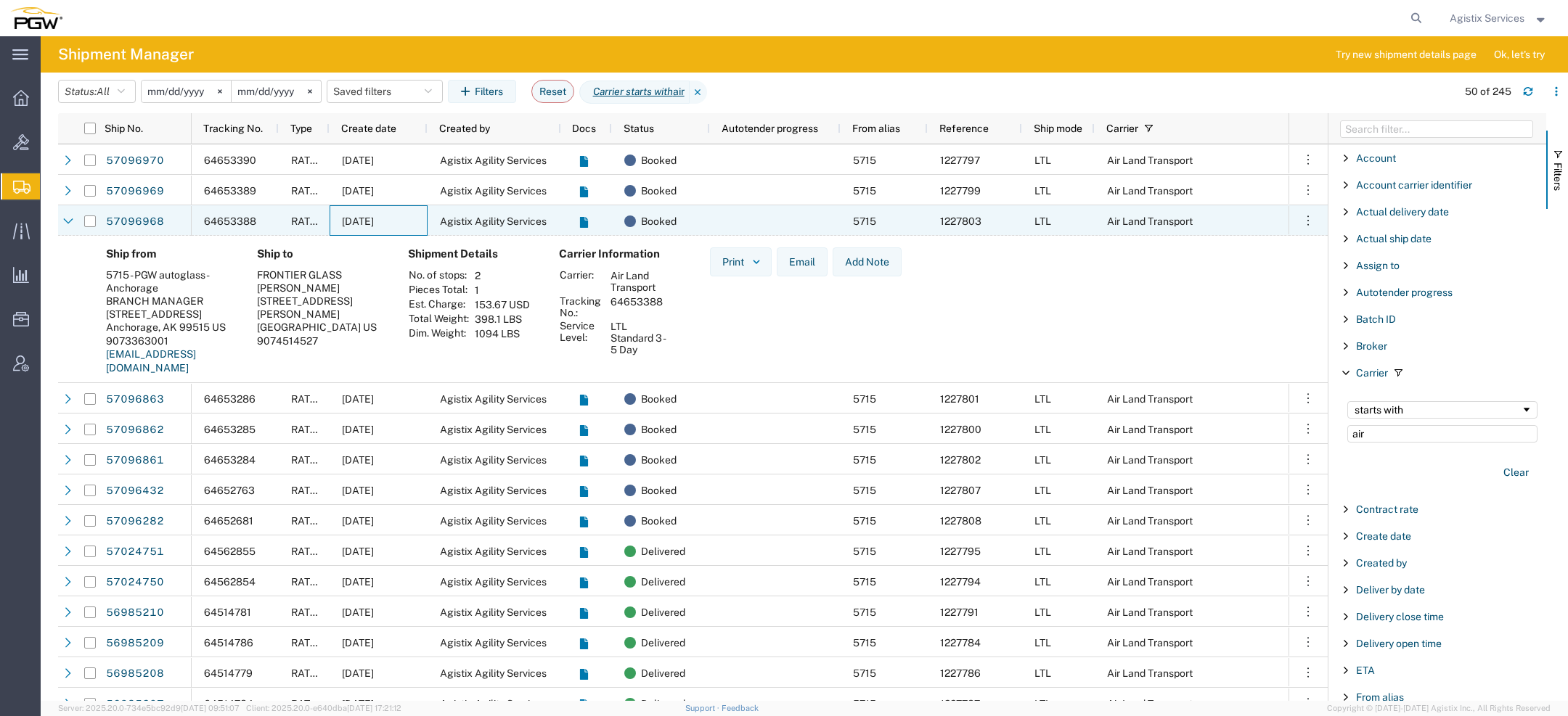
click at [415, 222] on div "10/10/2025" at bounding box center [379, 220] width 98 height 31
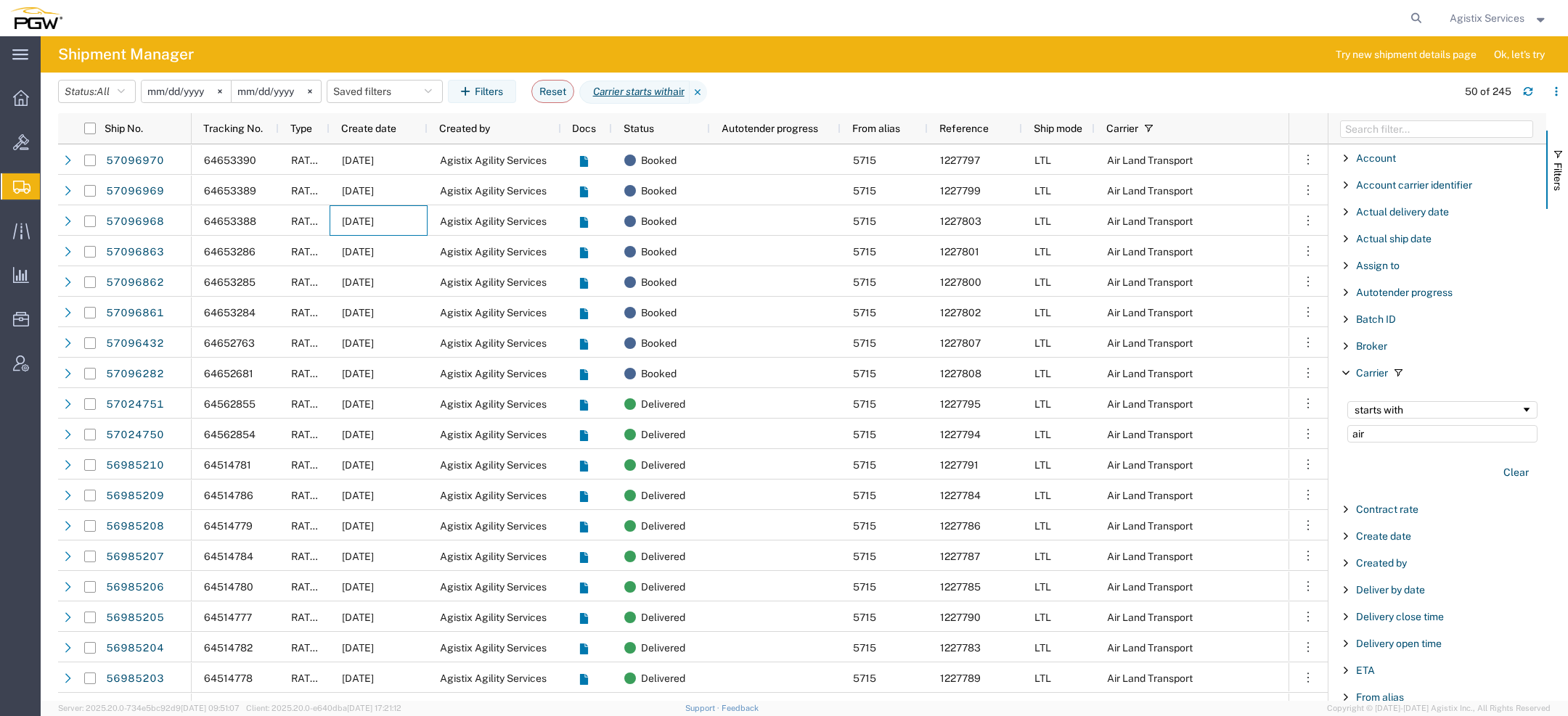
click at [1471, 15] on span "Agistix Services" at bounding box center [1487, 18] width 74 height 16
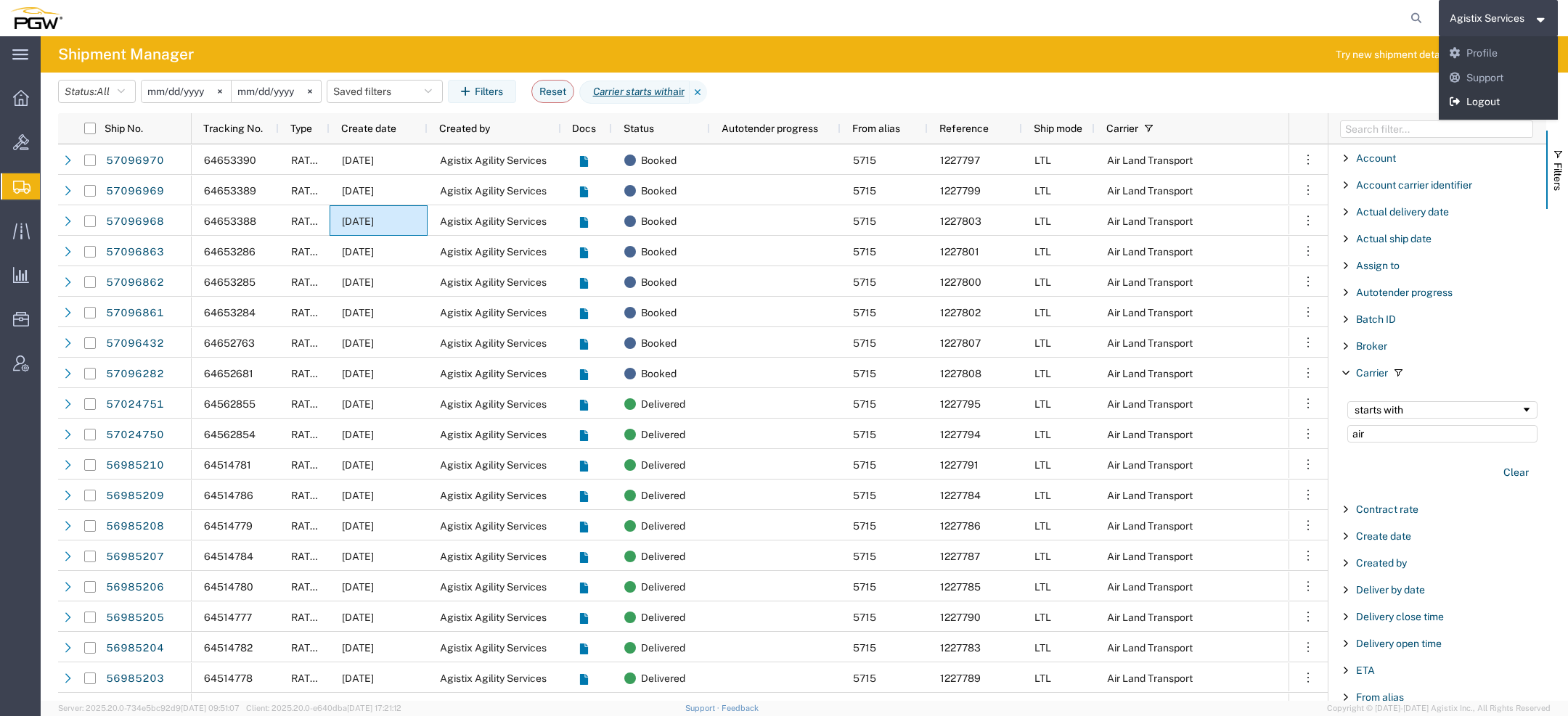
click at [1456, 109] on link "Logout" at bounding box center [1499, 102] width 120 height 25
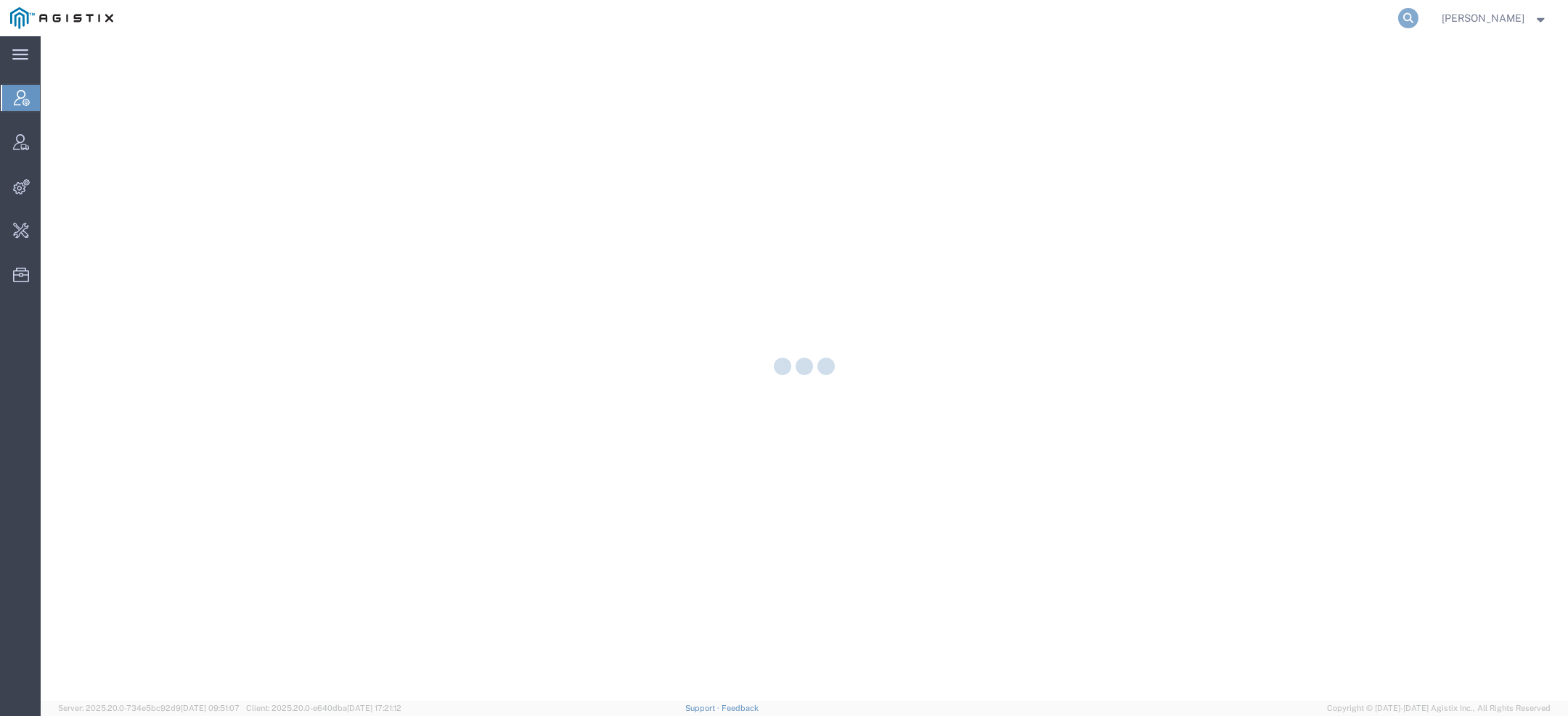
click at [1415, 15] on icon at bounding box center [1409, 18] width 21 height 21
paste input "55144314"
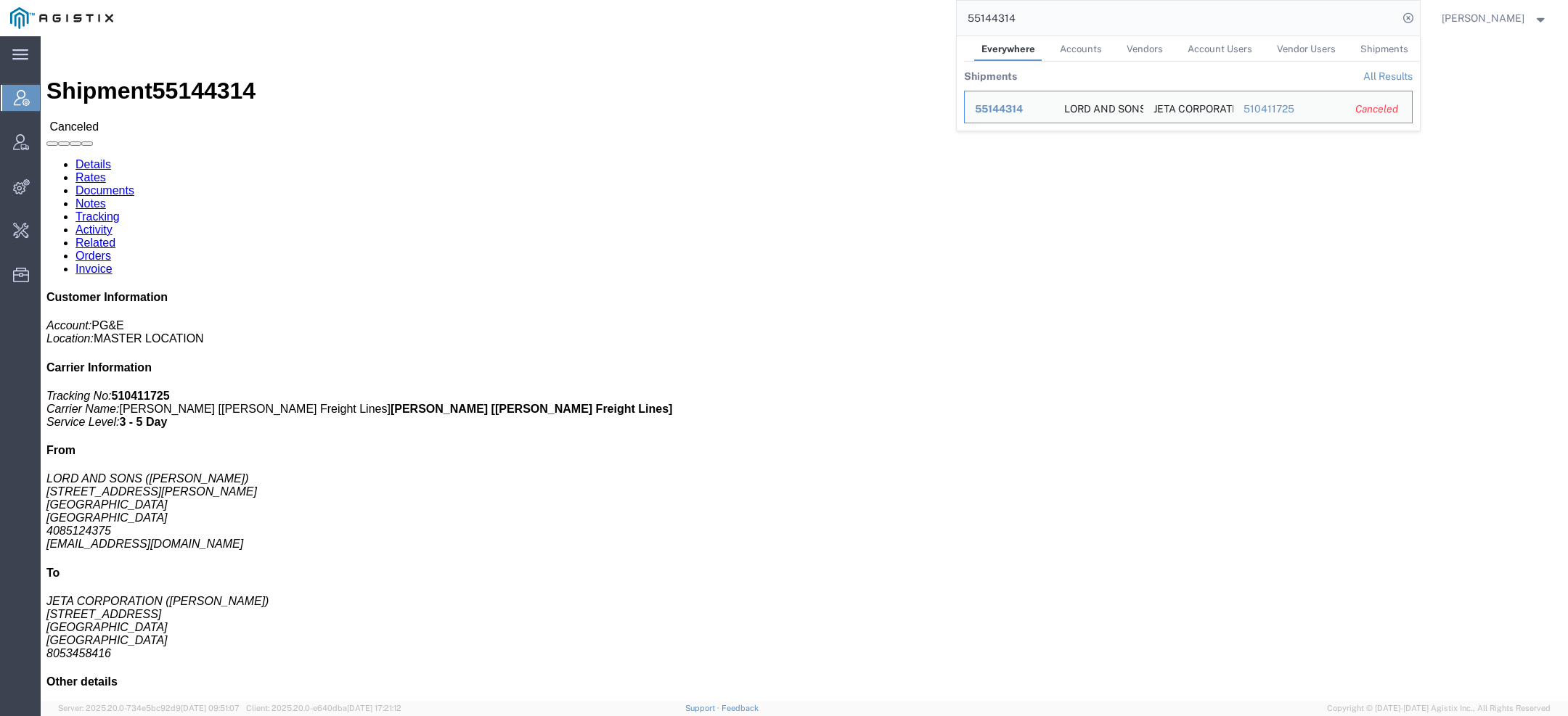
drag, startPoint x: 1028, startPoint y: 26, endPoint x: 946, endPoint y: 21, distance: 82.2
click at [973, 23] on input "55144314" at bounding box center [1177, 18] width 441 height 35
drag, startPoint x: 47, startPoint y: 155, endPoint x: 59, endPoint y: 155, distance: 12.0
click address "LORD AND SONS ([PERSON_NAME]) [STREET_ADDRESS][PERSON_NAME] 4085124375 [EMAIL_A…"
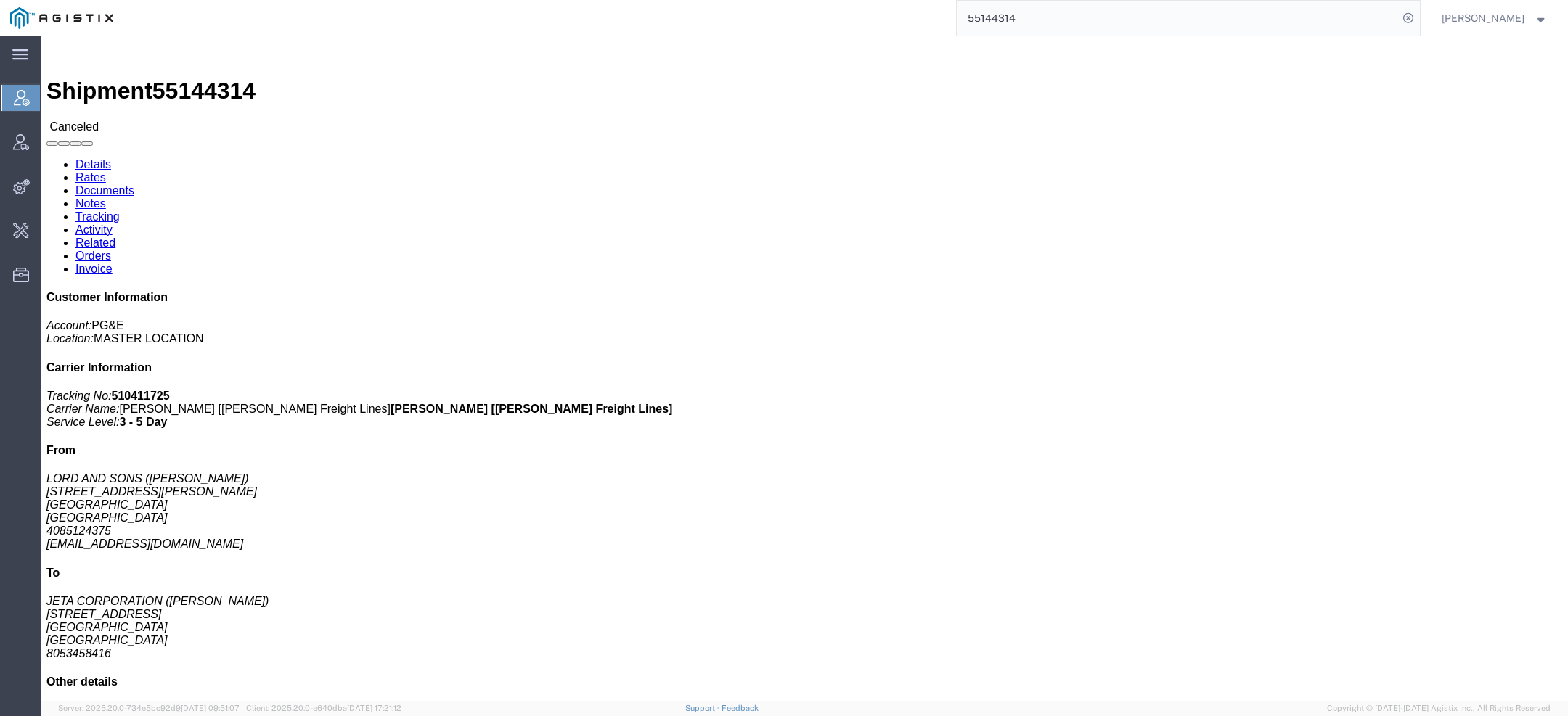
click address "LORD AND SONS ([PERSON_NAME]) [STREET_ADDRESS][PERSON_NAME] 4085124375 [EMAIL_A…"
copy address "N"
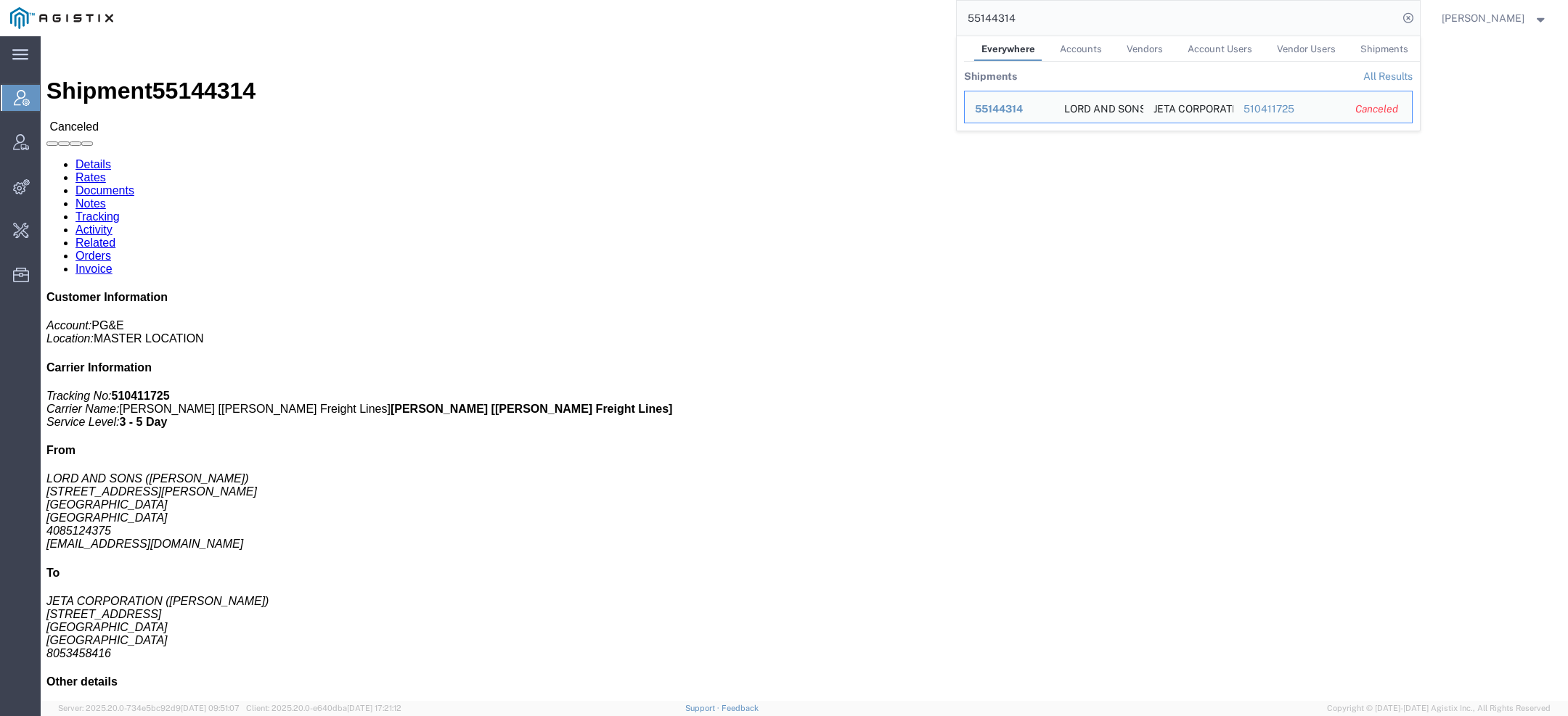
drag, startPoint x: 1062, startPoint y: 22, endPoint x: 733, endPoint y: 11, distance: 329.2
click at [747, 12] on div "55144314 Everywhere Accounts Vendors Account Users Vendor Users Shipments Shipm…" at bounding box center [771, 18] width 1297 height 36
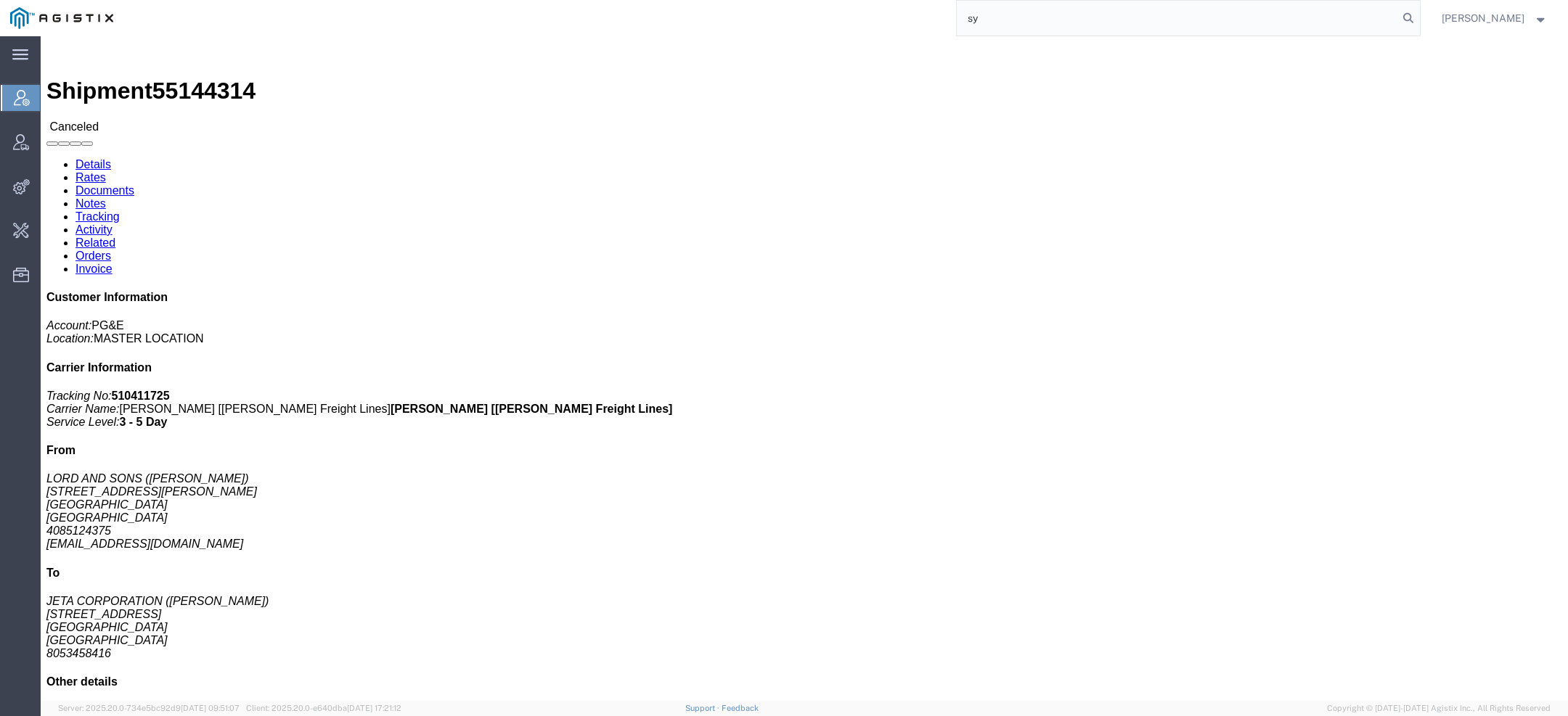
paste input "N"
type input "syNeos"
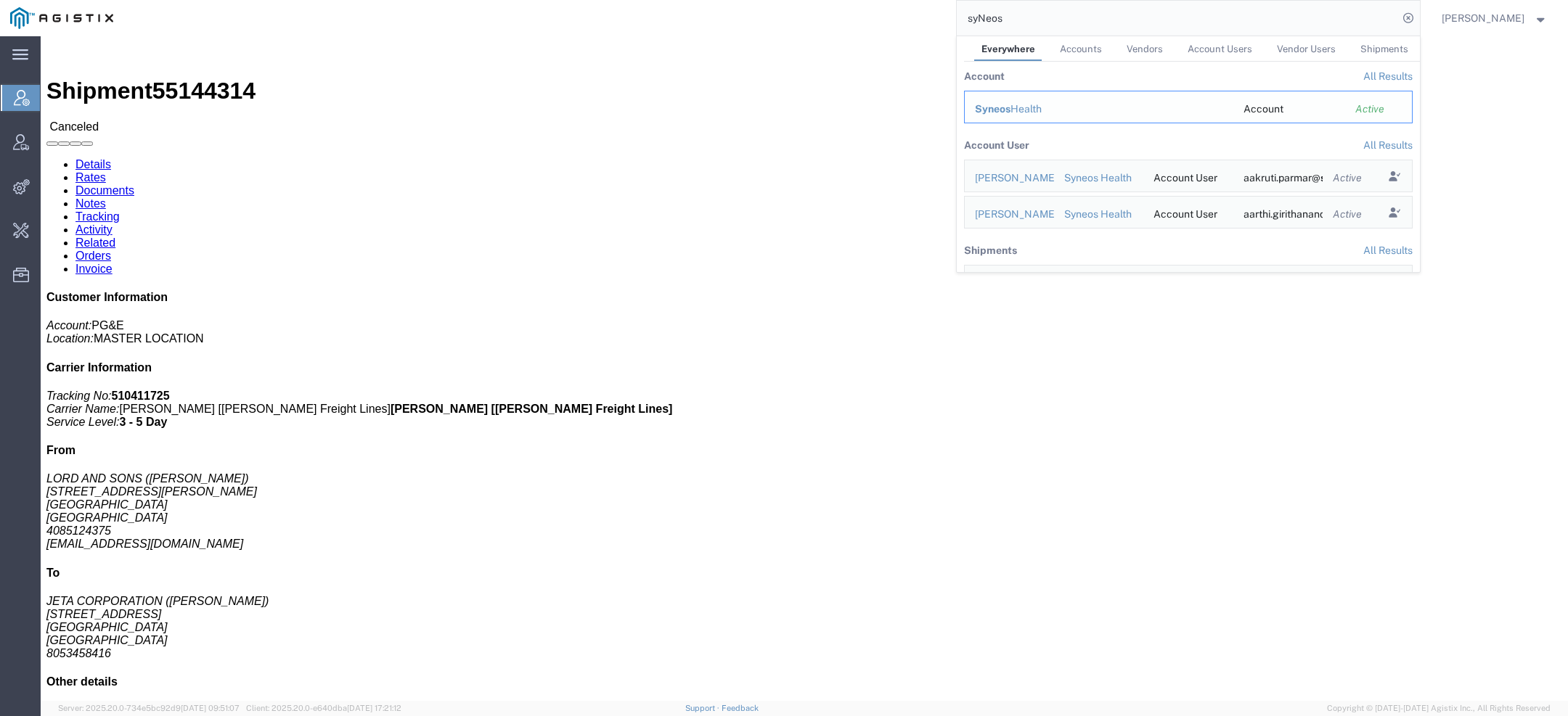
click at [997, 109] on span "Syneos" at bounding box center [993, 109] width 36 height 12
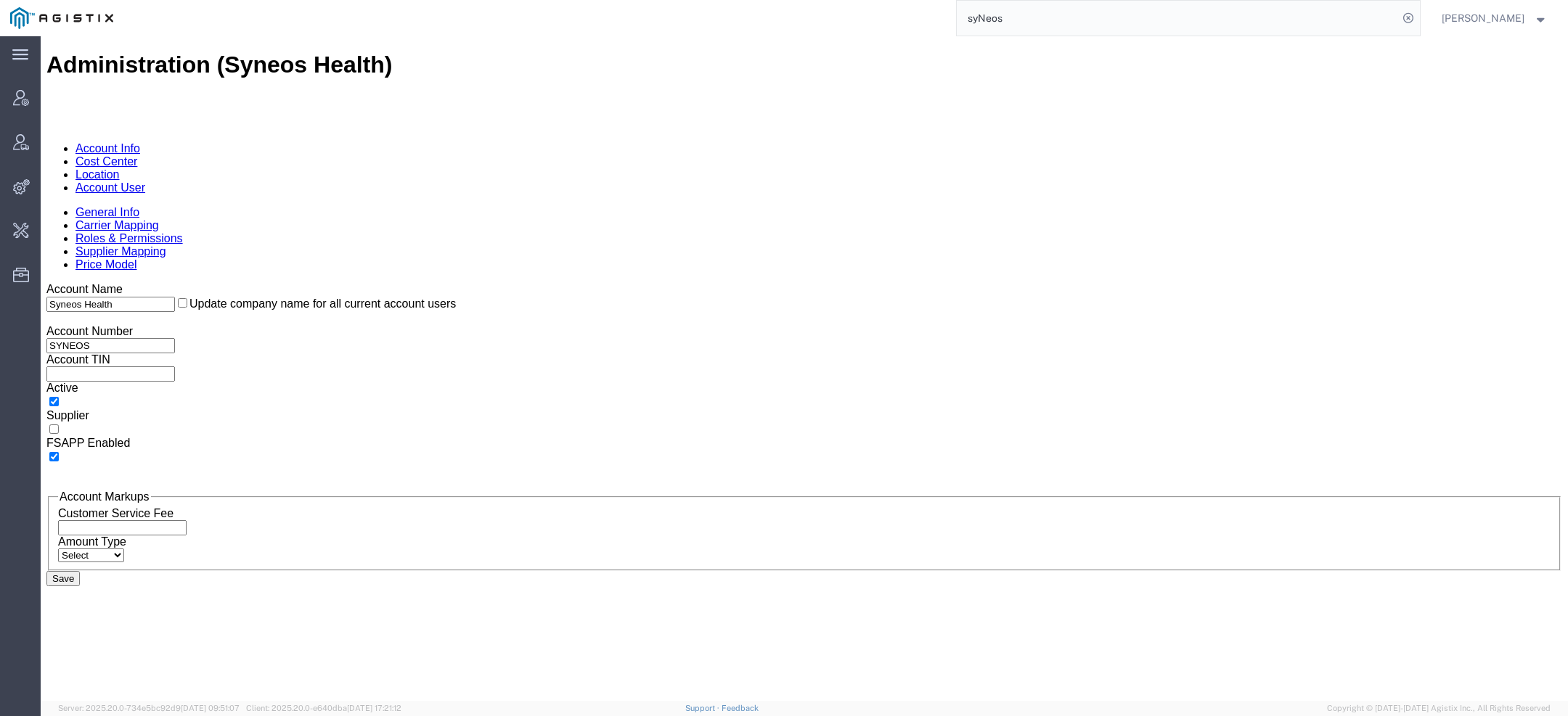
click at [145, 181] on link "Account User" at bounding box center [110, 187] width 70 height 12
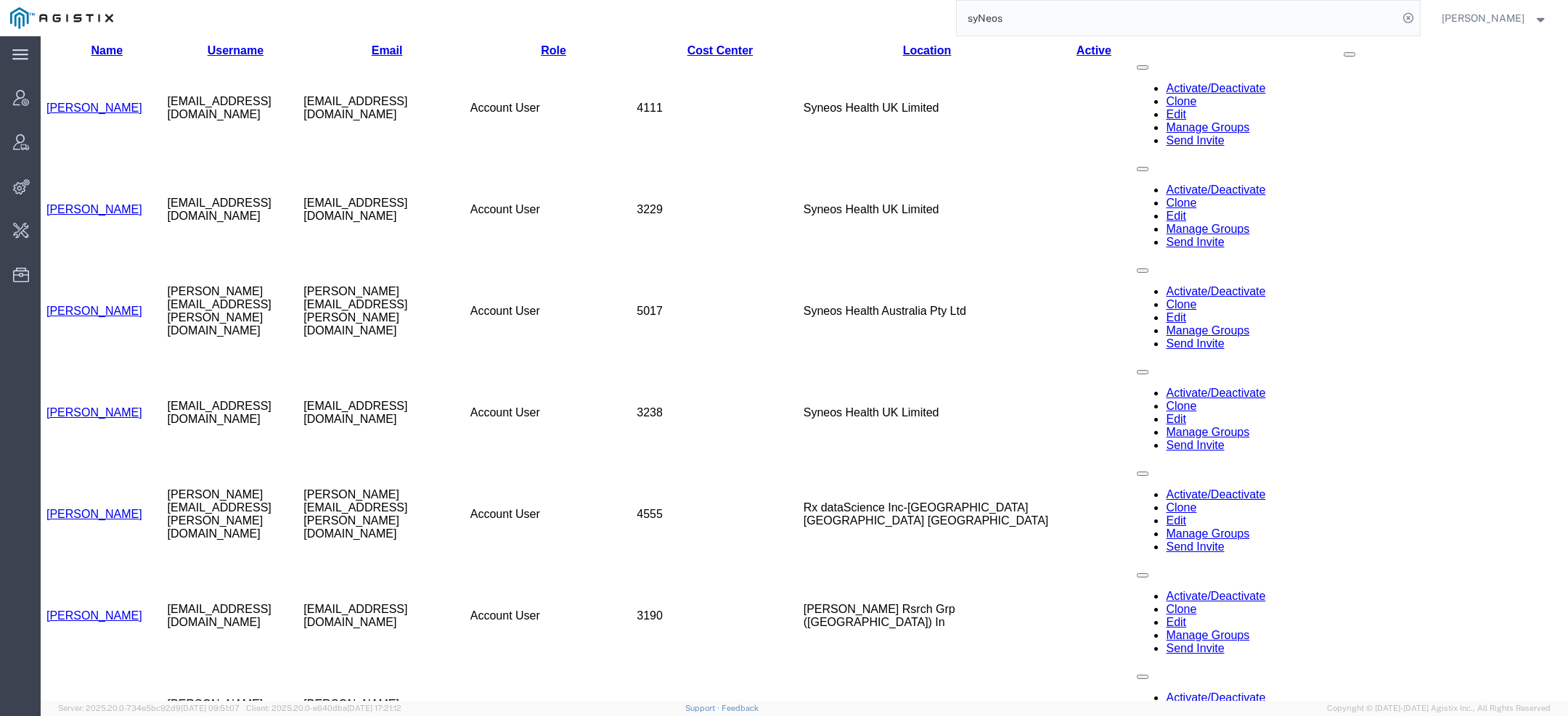
scroll to position [653, 0]
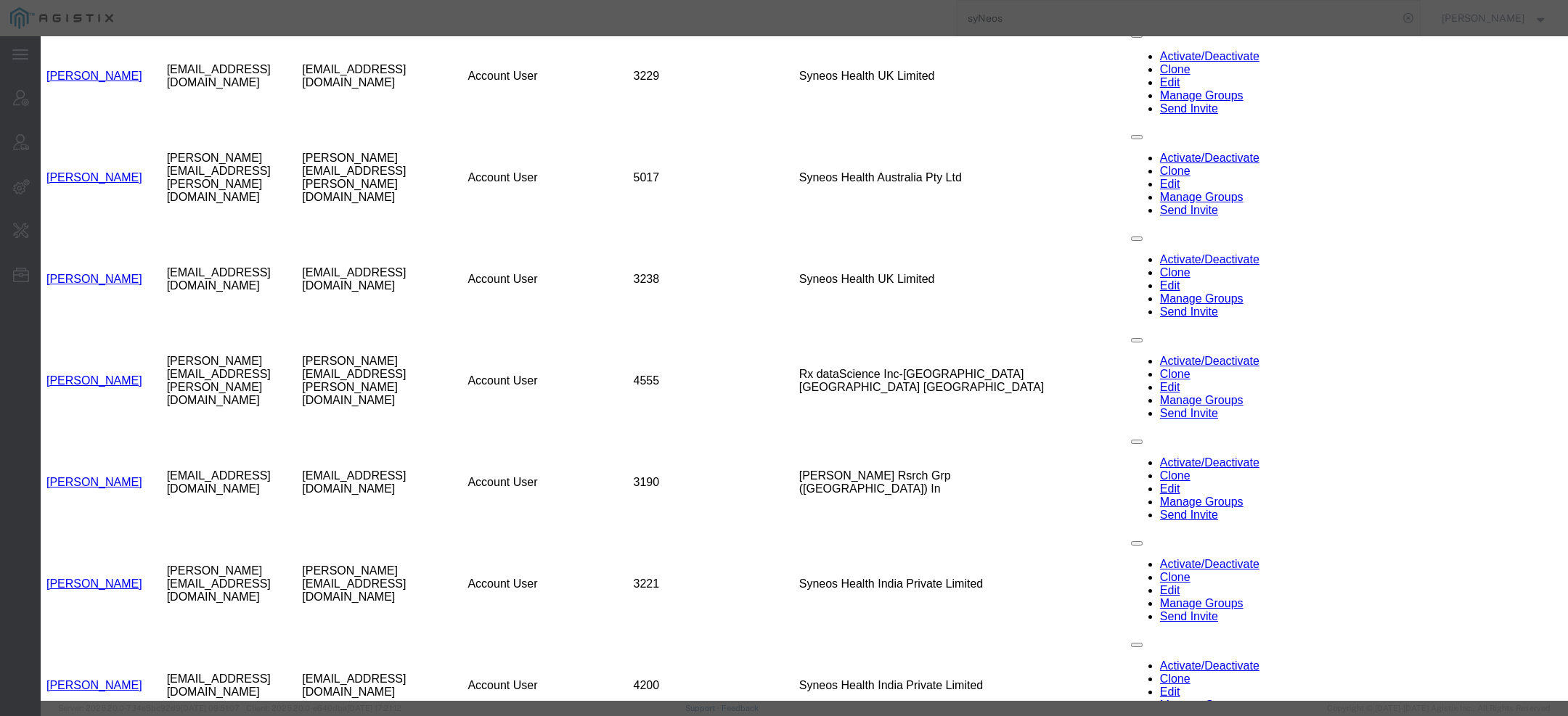
select select "DEPARTMENT"
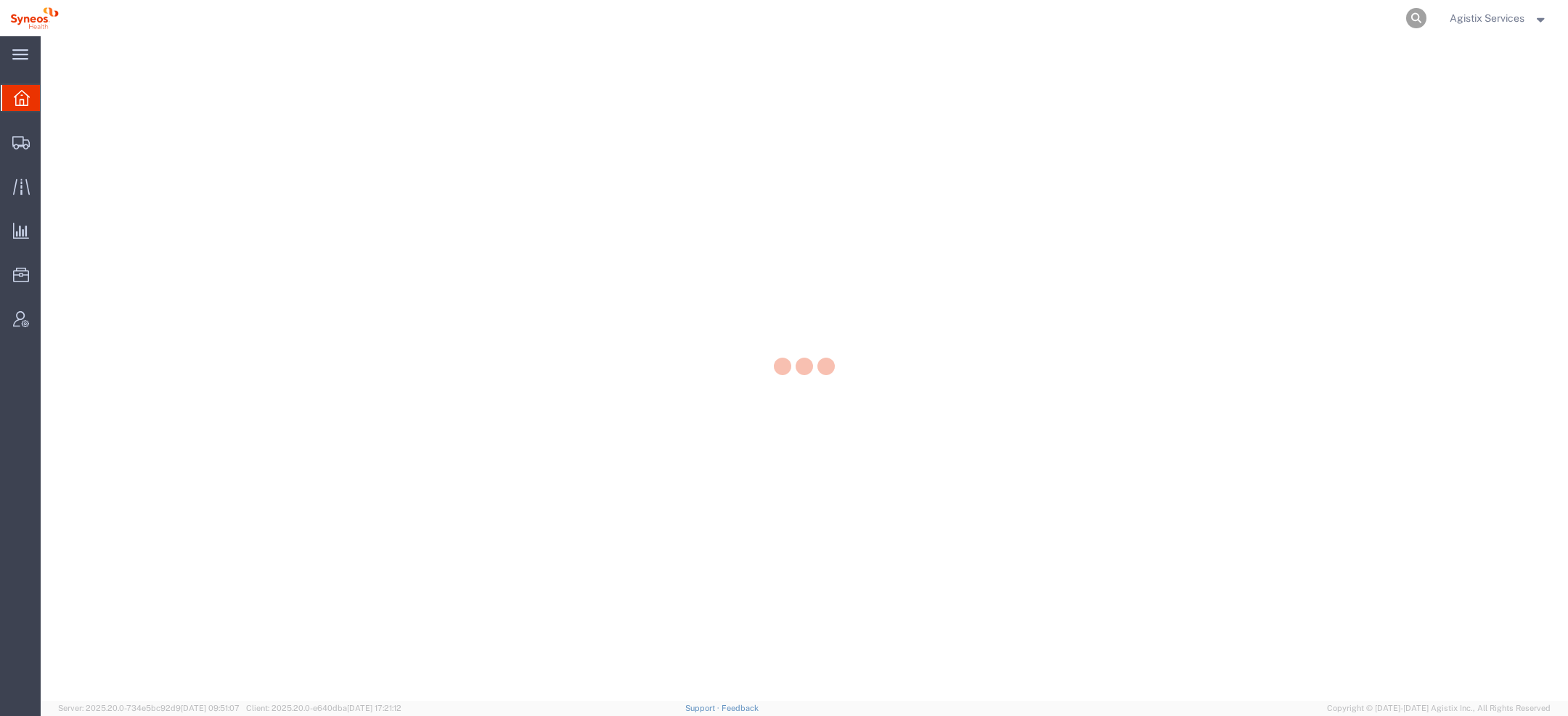
click at [1419, 21] on icon at bounding box center [1417, 18] width 21 height 21
paste input "57097327"
type input "57097327"
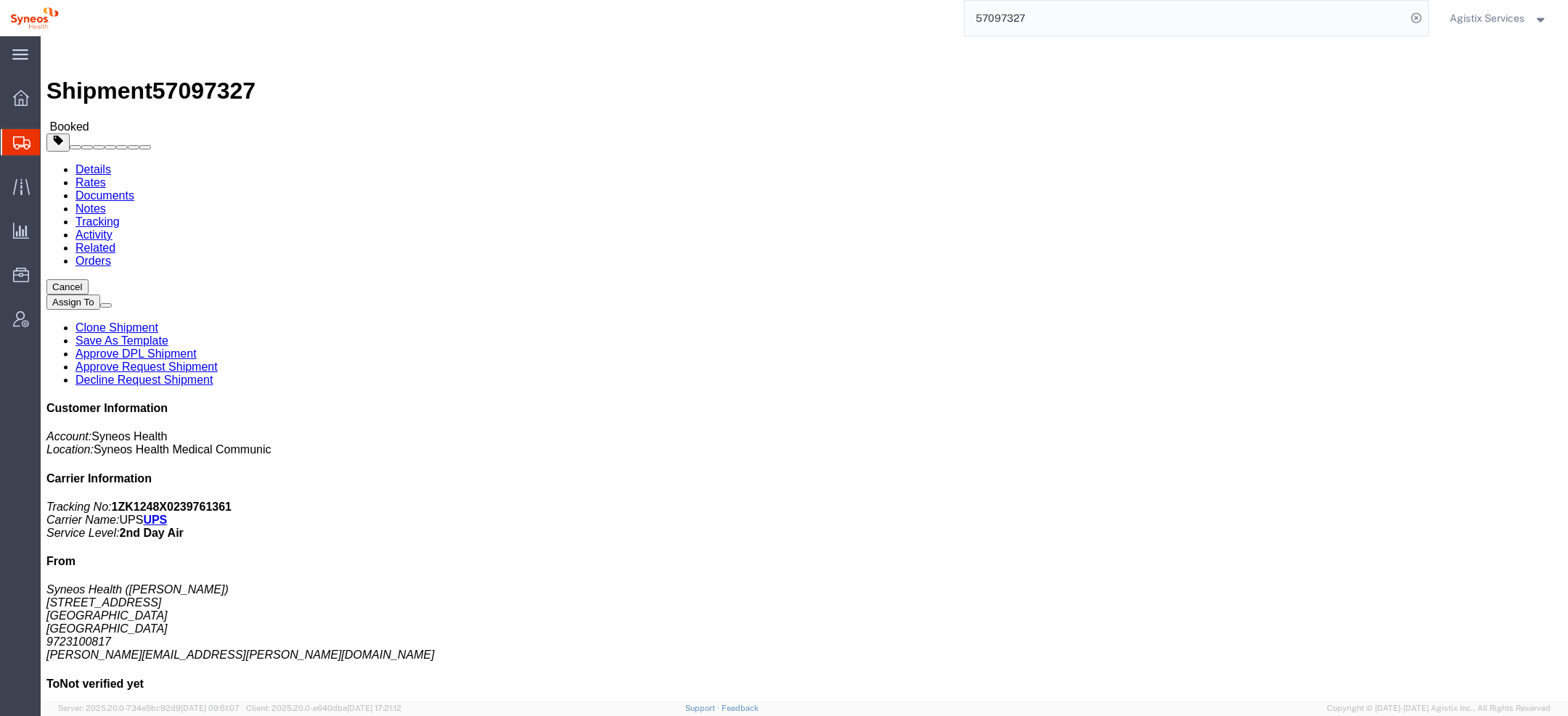
click h4 "References"
click button "button"
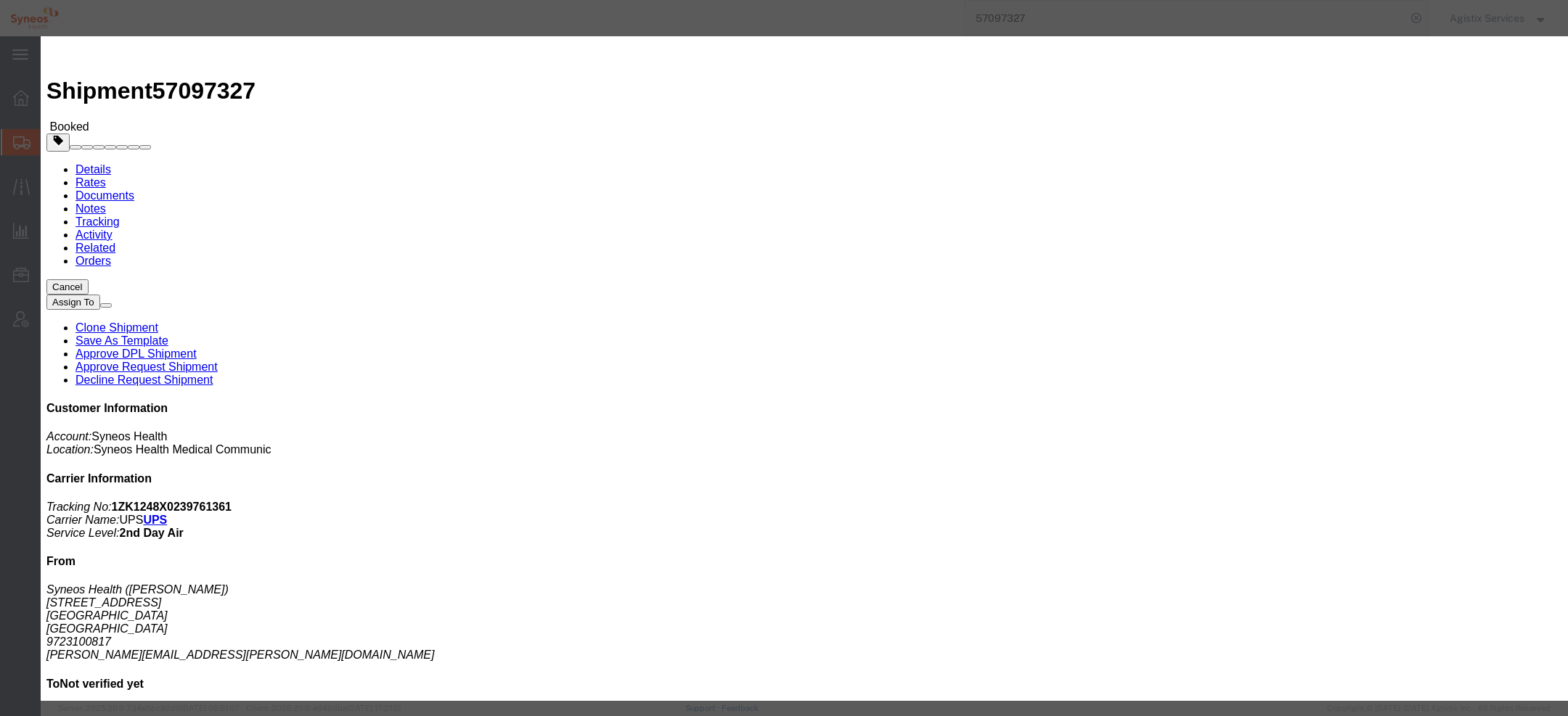
click button "Add another reference"
click select "Select Account Type Activity ID Airline Appointment Number ASN Batch Request # …"
select select "TASK"
click select "Select Account Type Activity ID Airline Appointment Number ASN Batch Request # …"
click button "Add another reference"
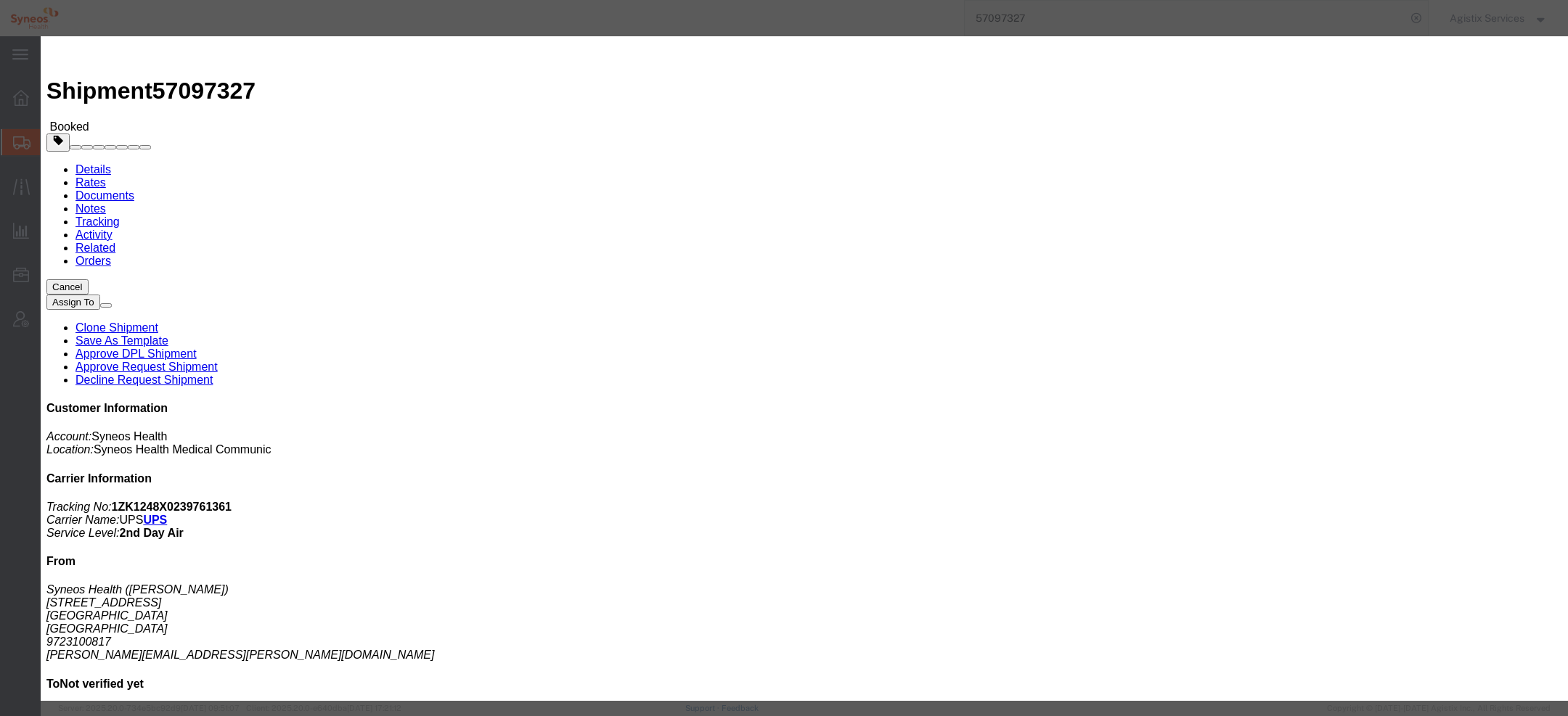
click select "Select Account Type Activity ID Airline Appointment Number ASN Batch Request # …"
select select "ACTID"
click select "Select Account Type Activity ID Airline Appointment Number ASN Batch Request # …"
click input "text"
paste input "001"
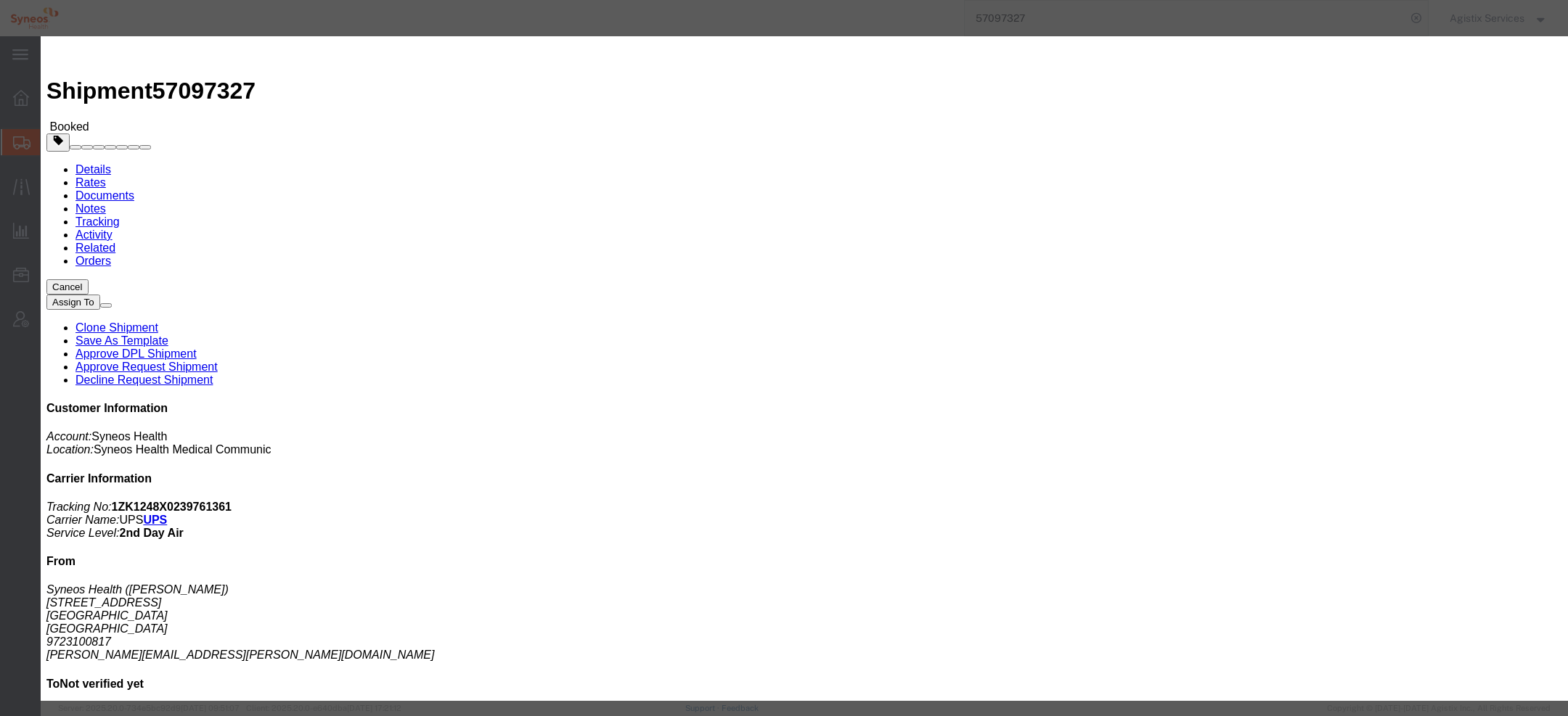
type input "001"
click input "text"
paste input "10449"
type input "10449"
click button "Save"
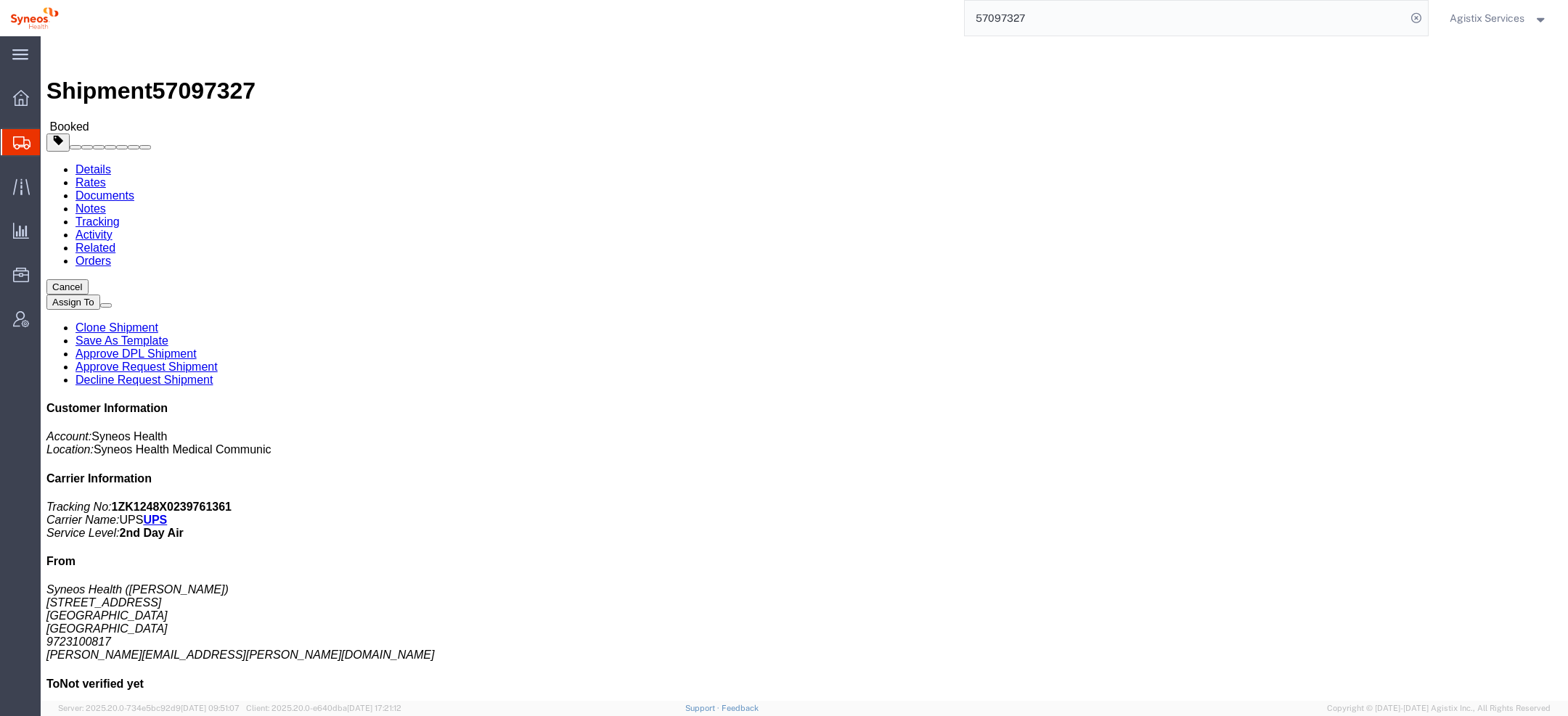
click at [1478, 12] on span "Agistix Services" at bounding box center [1487, 18] width 74 height 16
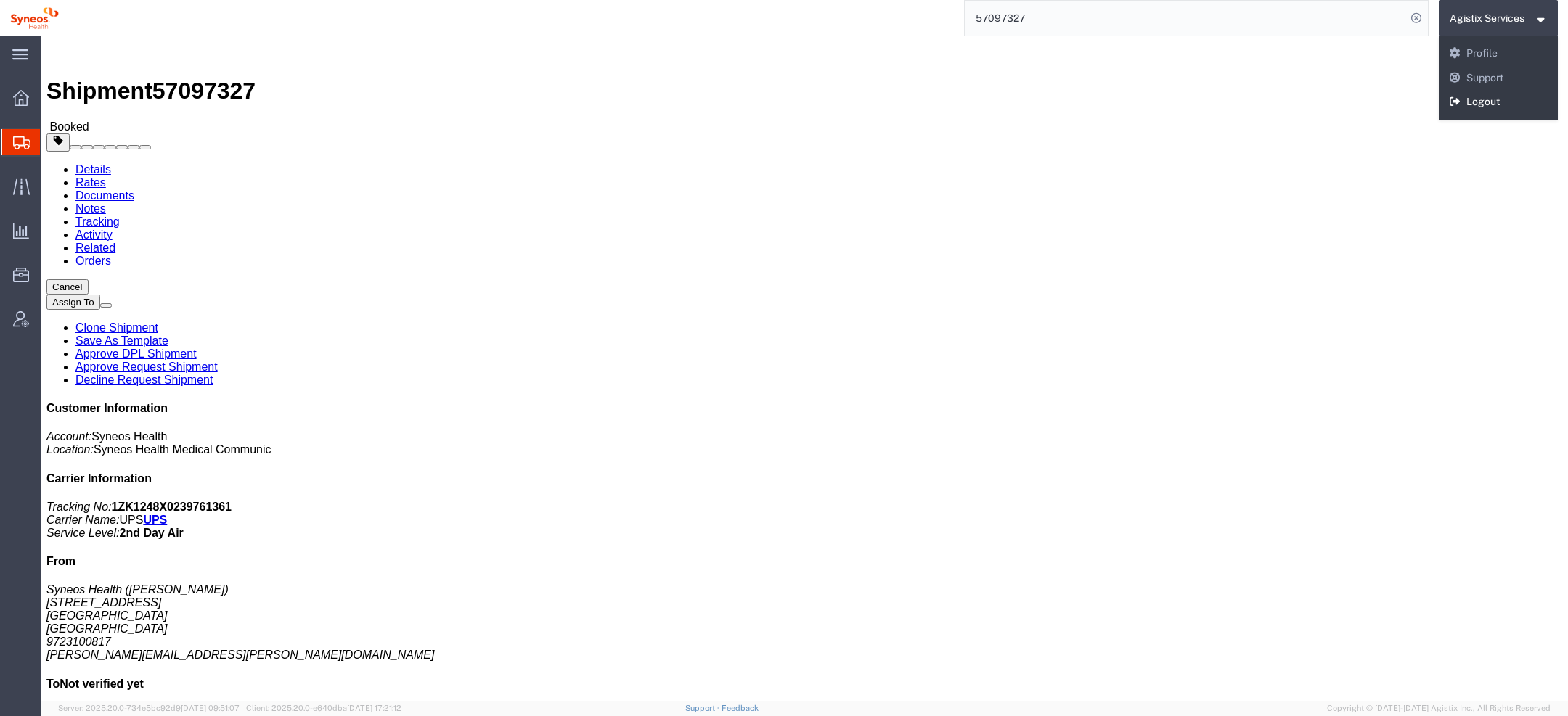
click at [1487, 103] on link "Logout" at bounding box center [1499, 102] width 120 height 25
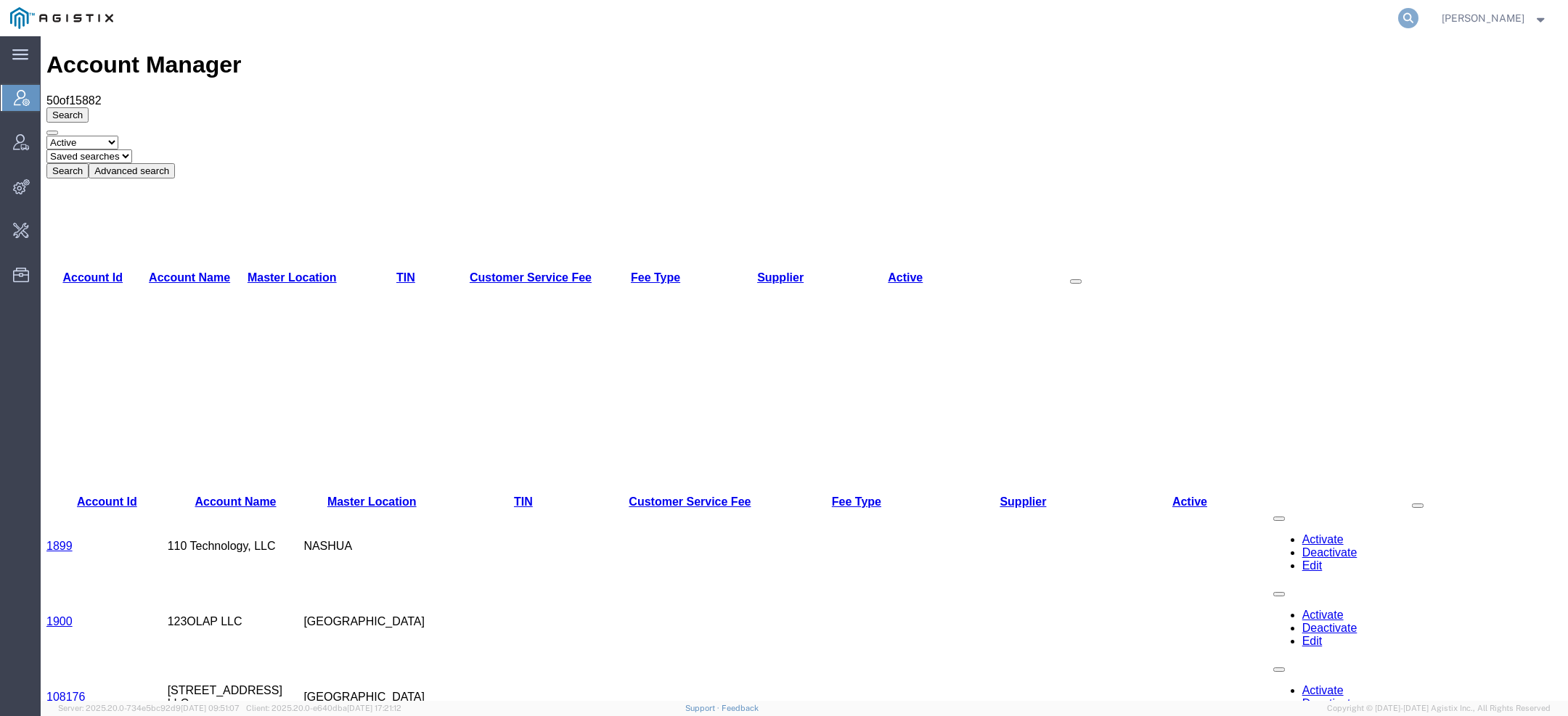
click at [1406, 17] on icon at bounding box center [1409, 18] width 21 height 21
type input "bices"
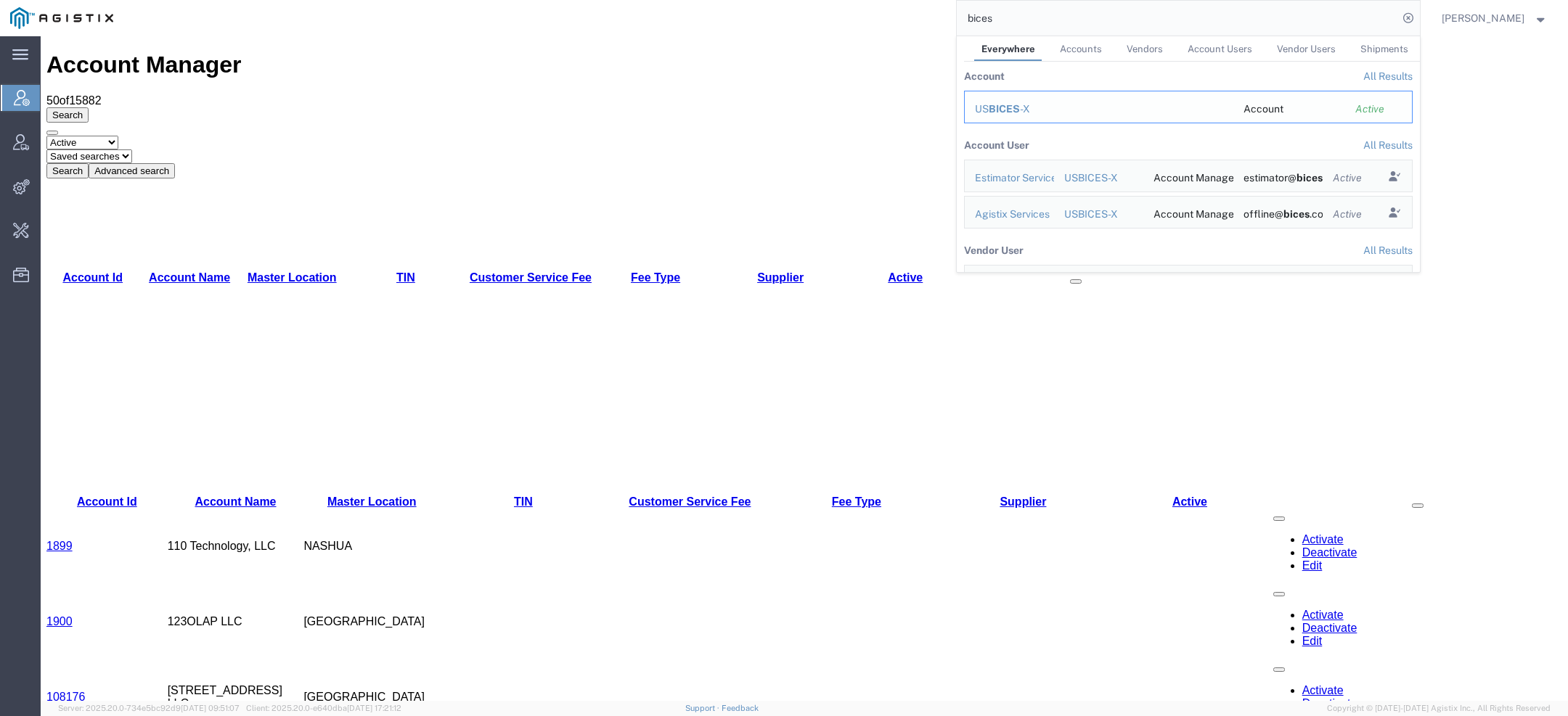
click at [1009, 113] on span "BICES" at bounding box center [1005, 109] width 32 height 12
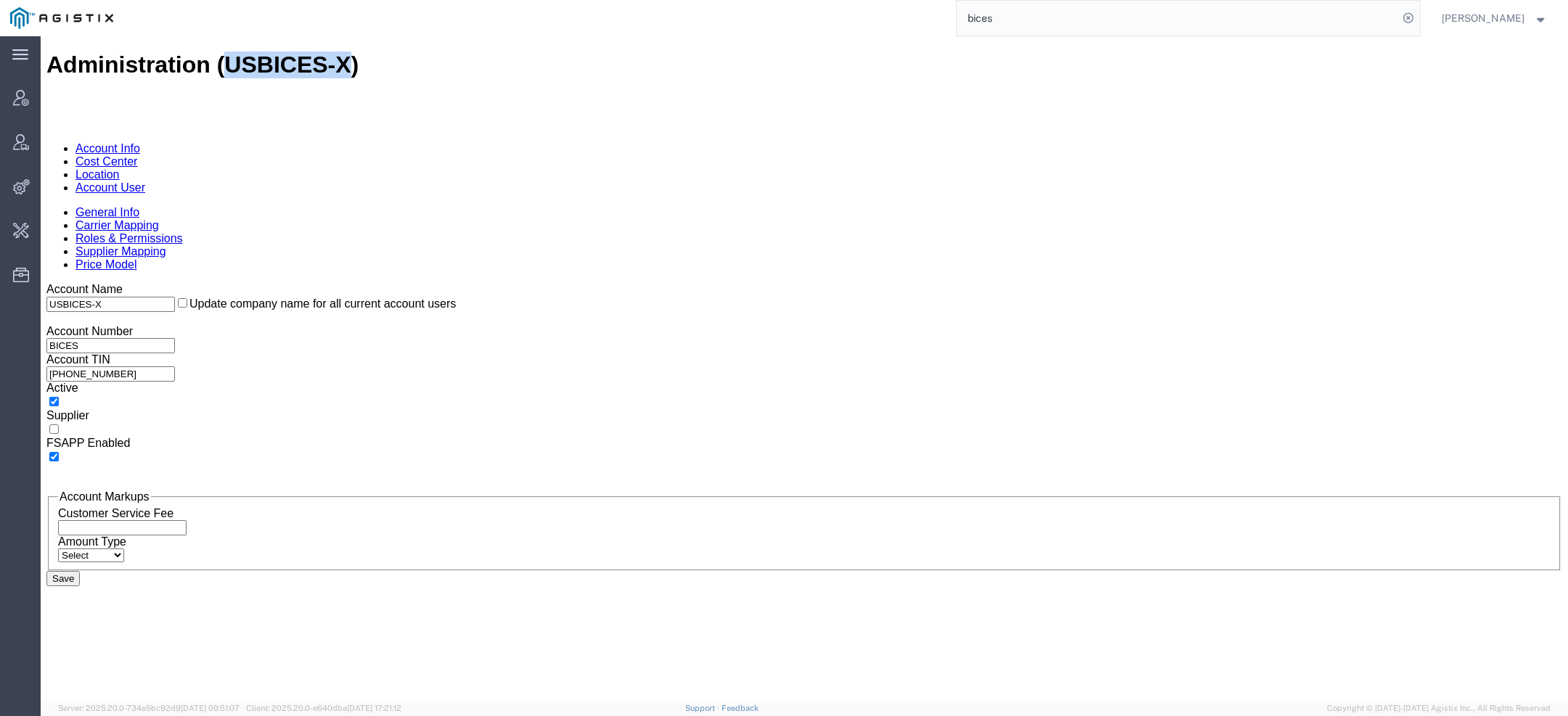
drag, startPoint x: 191, startPoint y: 55, endPoint x: 279, endPoint y: 53, distance: 88.0
click at [279, 53] on h1 "Administration (USBICES-X)" at bounding box center [804, 64] width 1516 height 26
copy h1 "USBICES-X"
click at [145, 181] on link "Account User" at bounding box center [110, 187] width 70 height 12
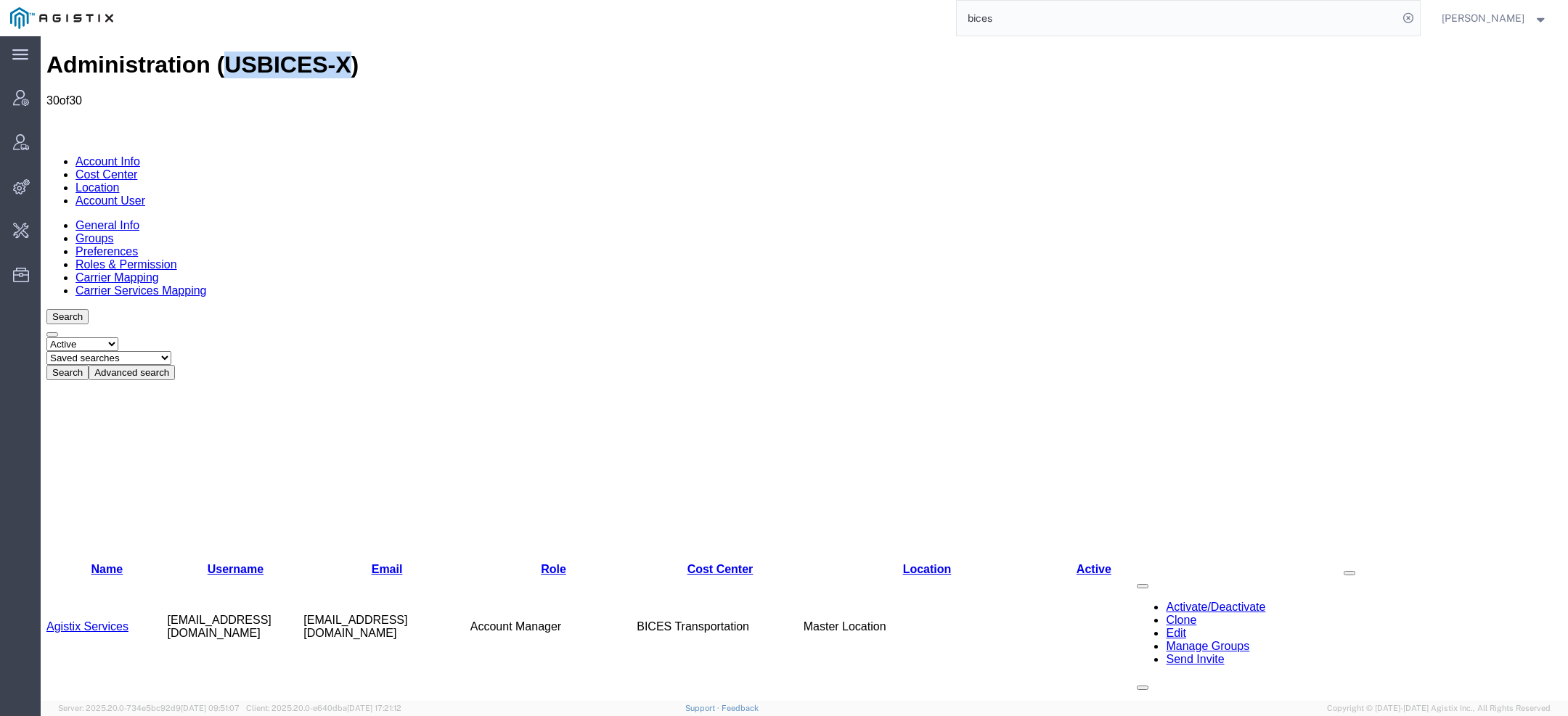
click at [114, 620] on link "Agistix Services" at bounding box center [87, 626] width 82 height 12
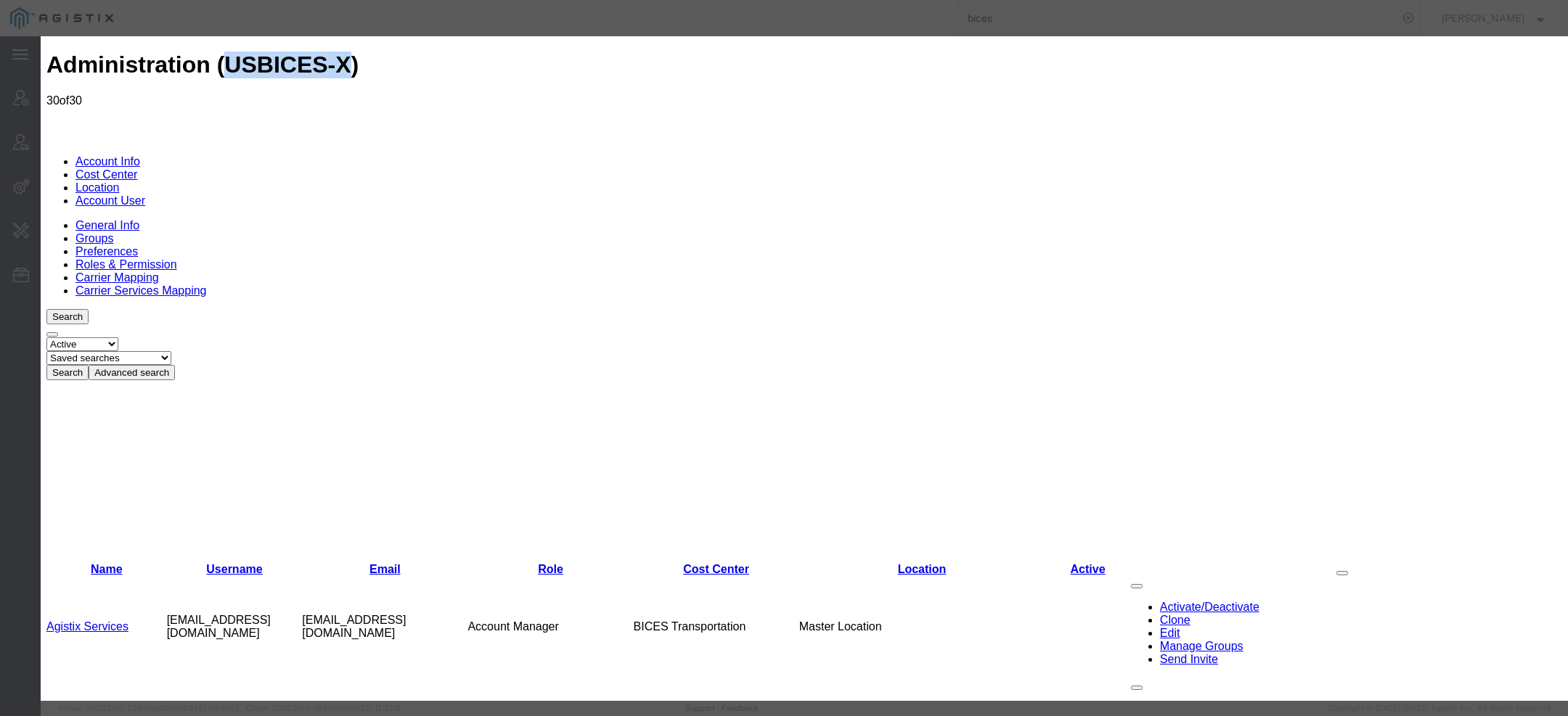
select select "COSTCENTER"
select select "43968"
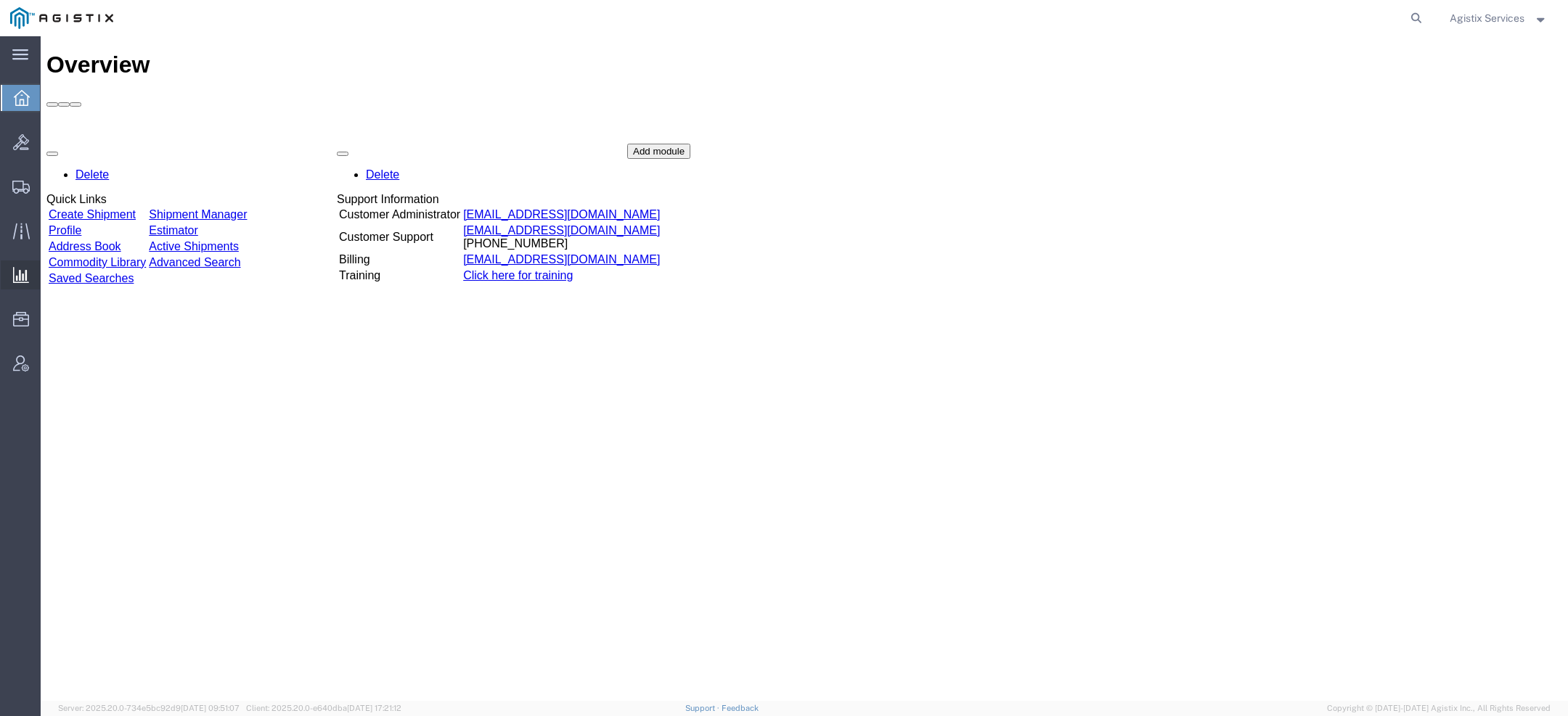
click at [0, 0] on span "Saved Reports" at bounding box center [0, 0] width 0 height 0
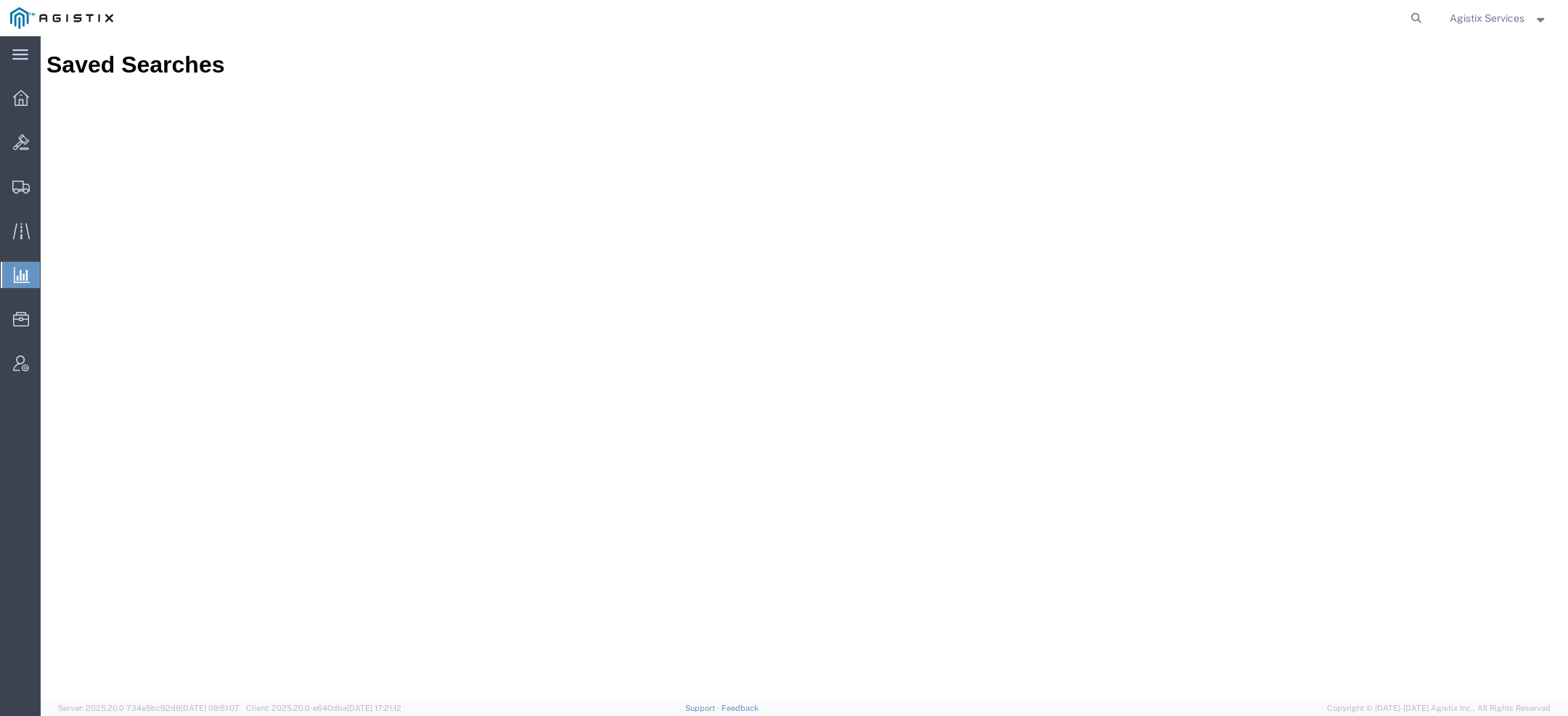
click at [0, 0] on span "Ad Hoc Reports" at bounding box center [0, 0] width 0 height 0
click at [0, 0] on span "Saved Reports" at bounding box center [0, 0] width 0 height 0
click at [1515, 21] on span "Agistix Services" at bounding box center [1487, 18] width 74 height 16
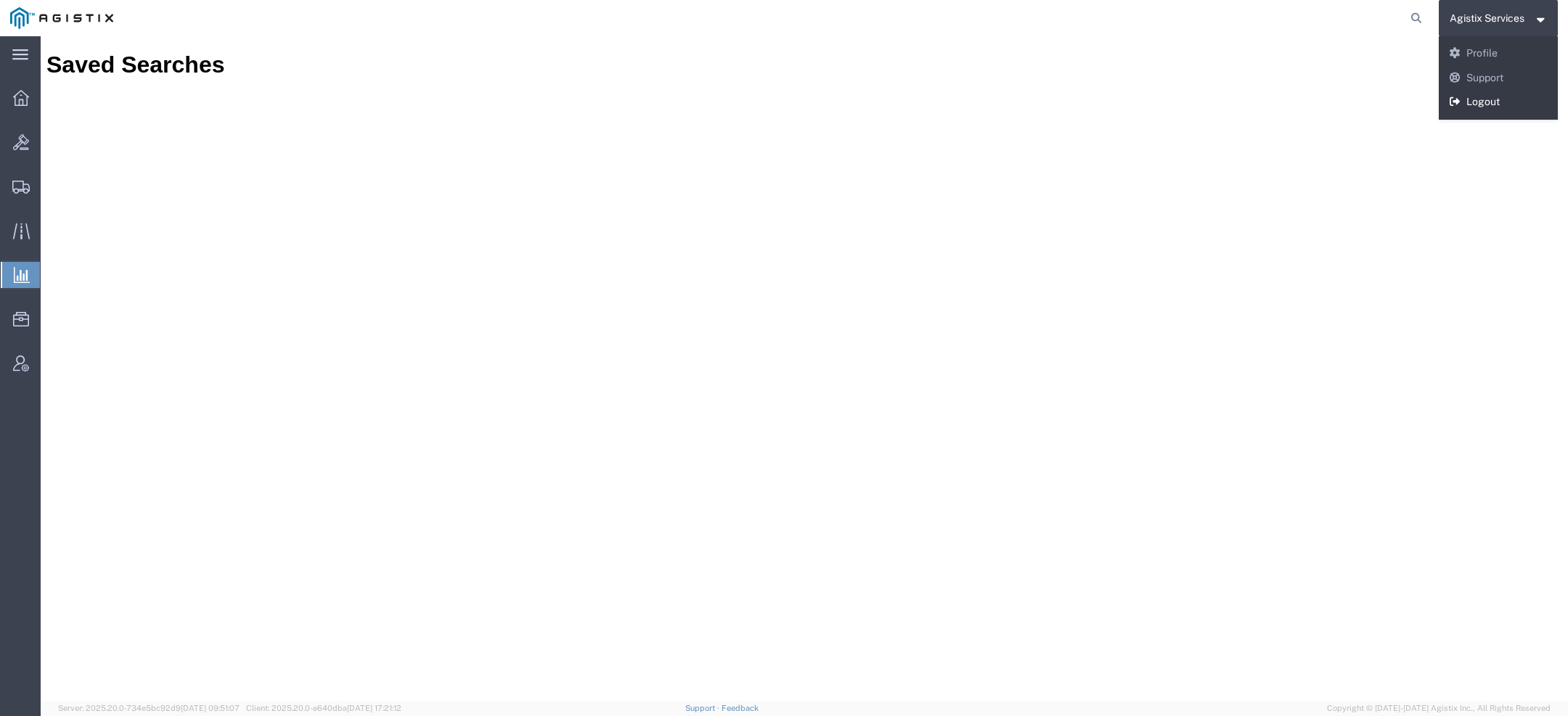
click at [1486, 96] on link "Logout" at bounding box center [1499, 102] width 120 height 25
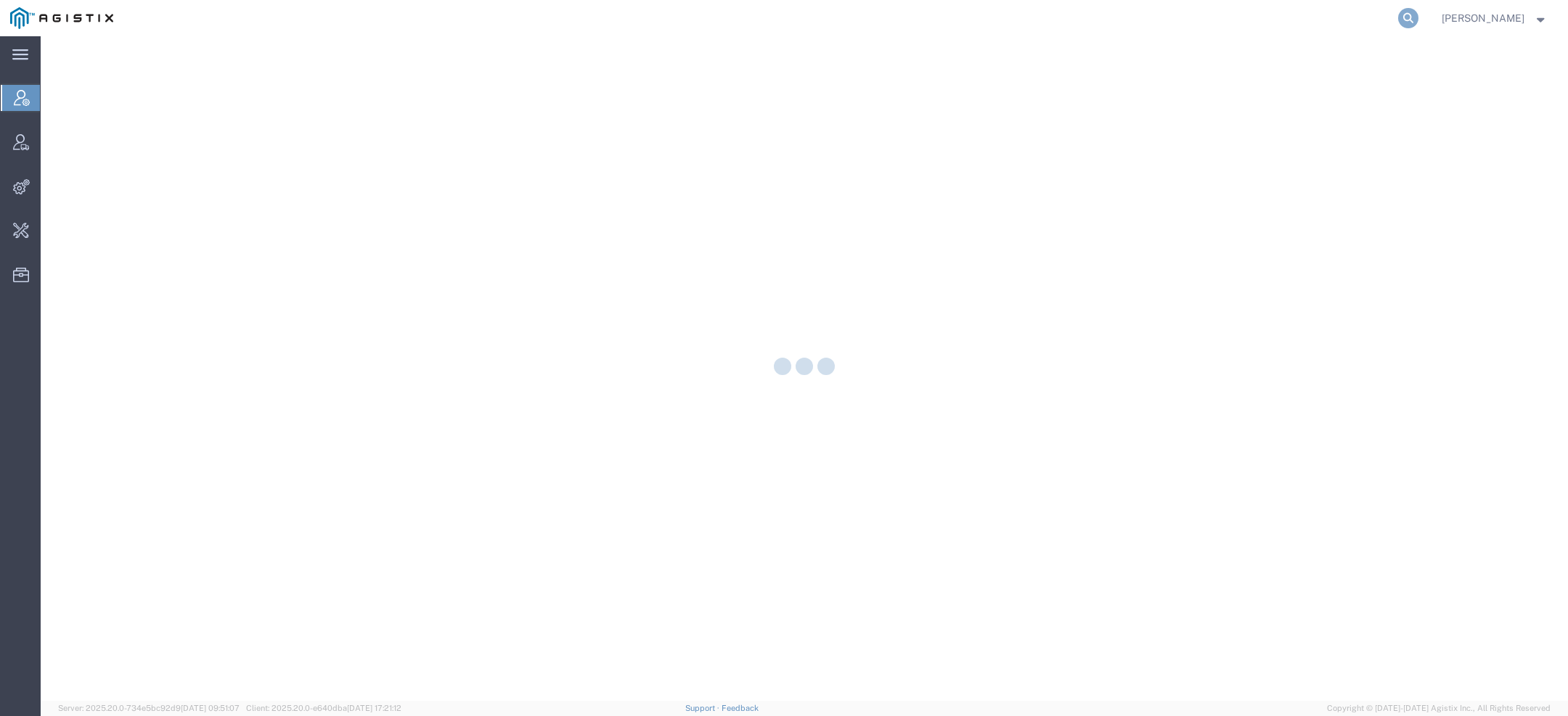
click at [1408, 24] on icon at bounding box center [1409, 18] width 21 height 21
paste input "A&A [US_STATE] Capital"
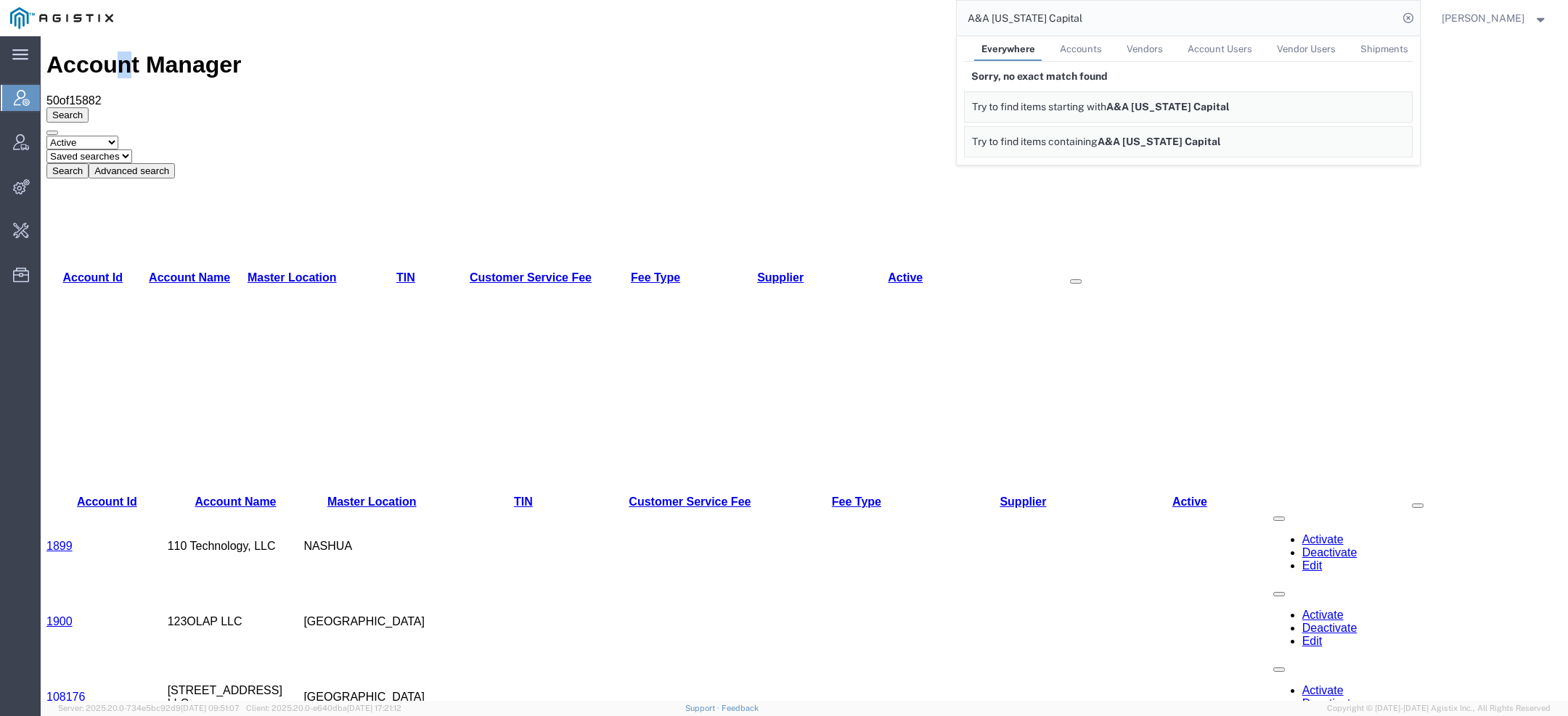
click at [112, 55] on h1 "Account Manager" at bounding box center [804, 64] width 1516 height 26
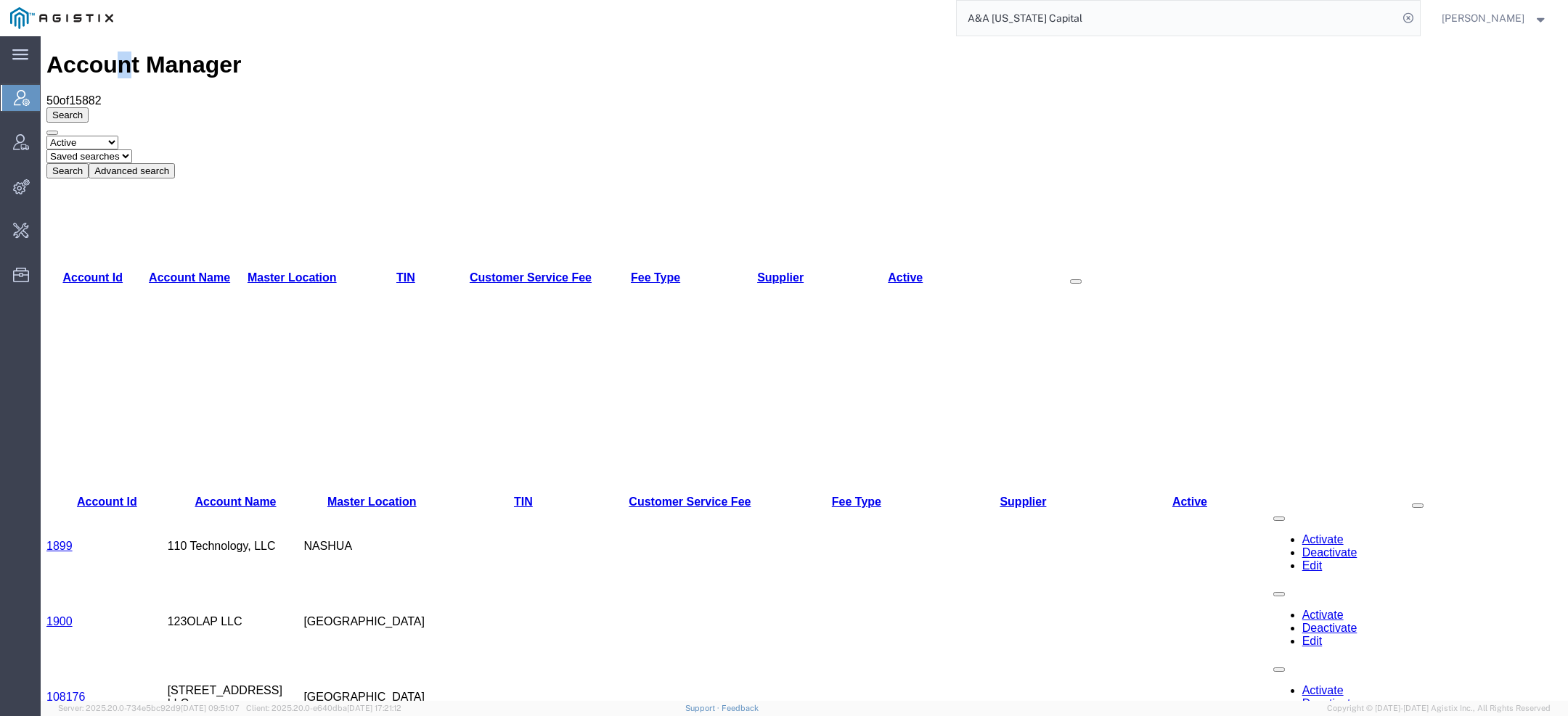
copy h1 "n"
click at [980, 21] on input "A&A [US_STATE] Capital" at bounding box center [1177, 18] width 441 height 35
click at [987, 19] on input "A &A Texas Capital" at bounding box center [1177, 18] width 441 height 35
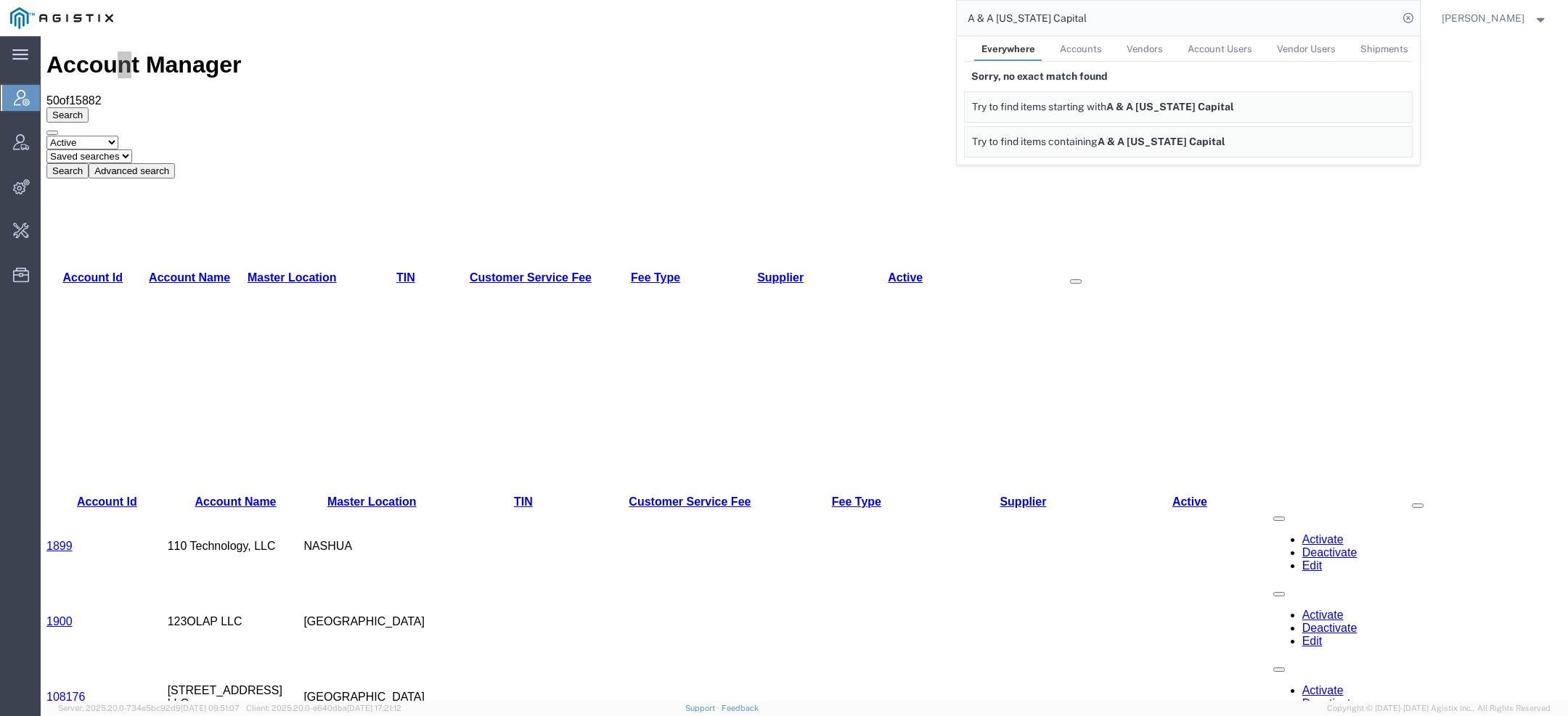
click at [987, 19] on input "A & A Texas Capital" at bounding box center [1177, 18] width 441 height 35
paste input "n"
click at [1046, 21] on input "A and A Texas Capital" at bounding box center [1177, 18] width 441 height 35
click at [992, 17] on input "A and A Texas" at bounding box center [1177, 18] width 441 height 35
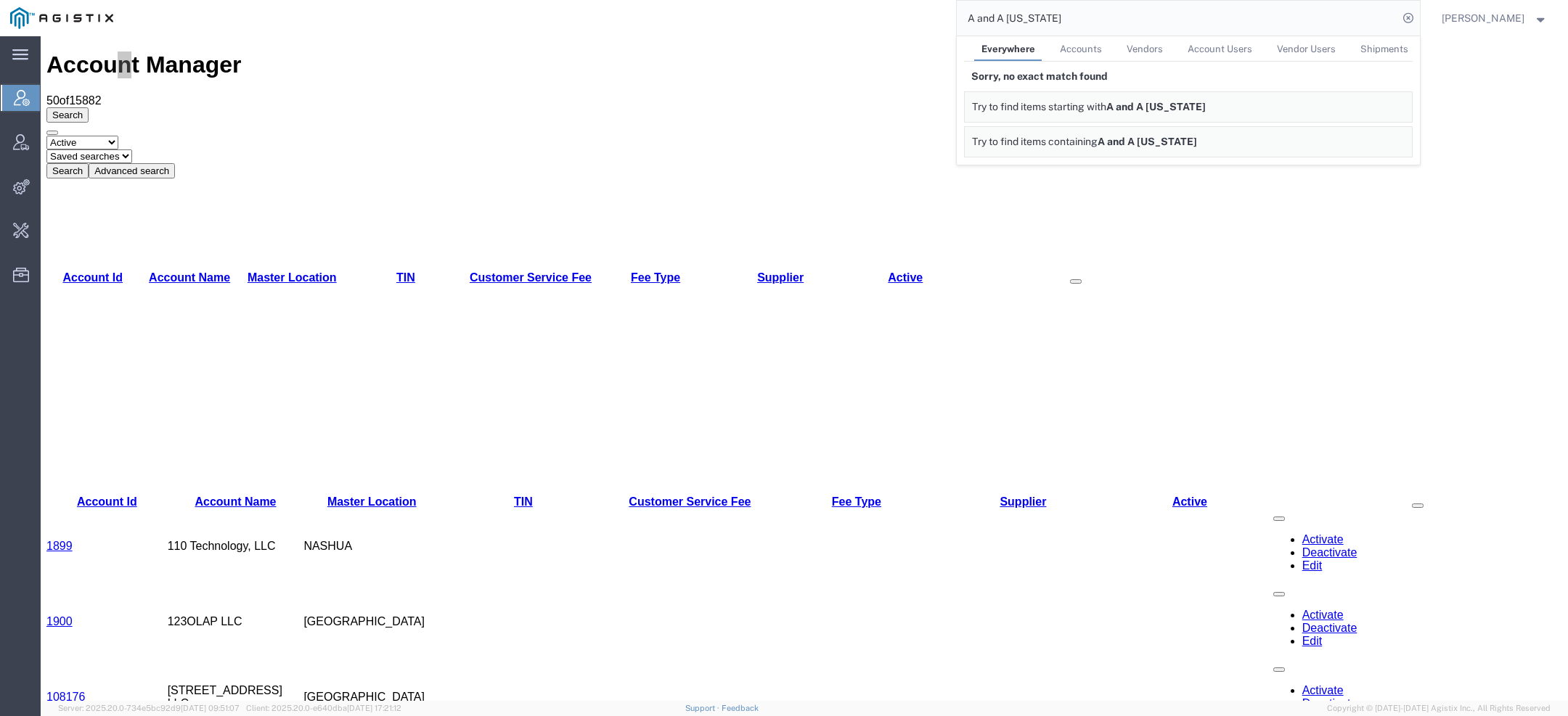
click at [992, 17] on input "A and A Texas" at bounding box center [1177, 18] width 441 height 35
drag, startPoint x: 1043, startPoint y: 15, endPoint x: 716, endPoint y: 15, distance: 327.0
click at [763, 15] on div "A&A Texas Everywhere Accounts Vendors Account Users Vendor Users Shipments Sorr…" at bounding box center [771, 18] width 1297 height 36
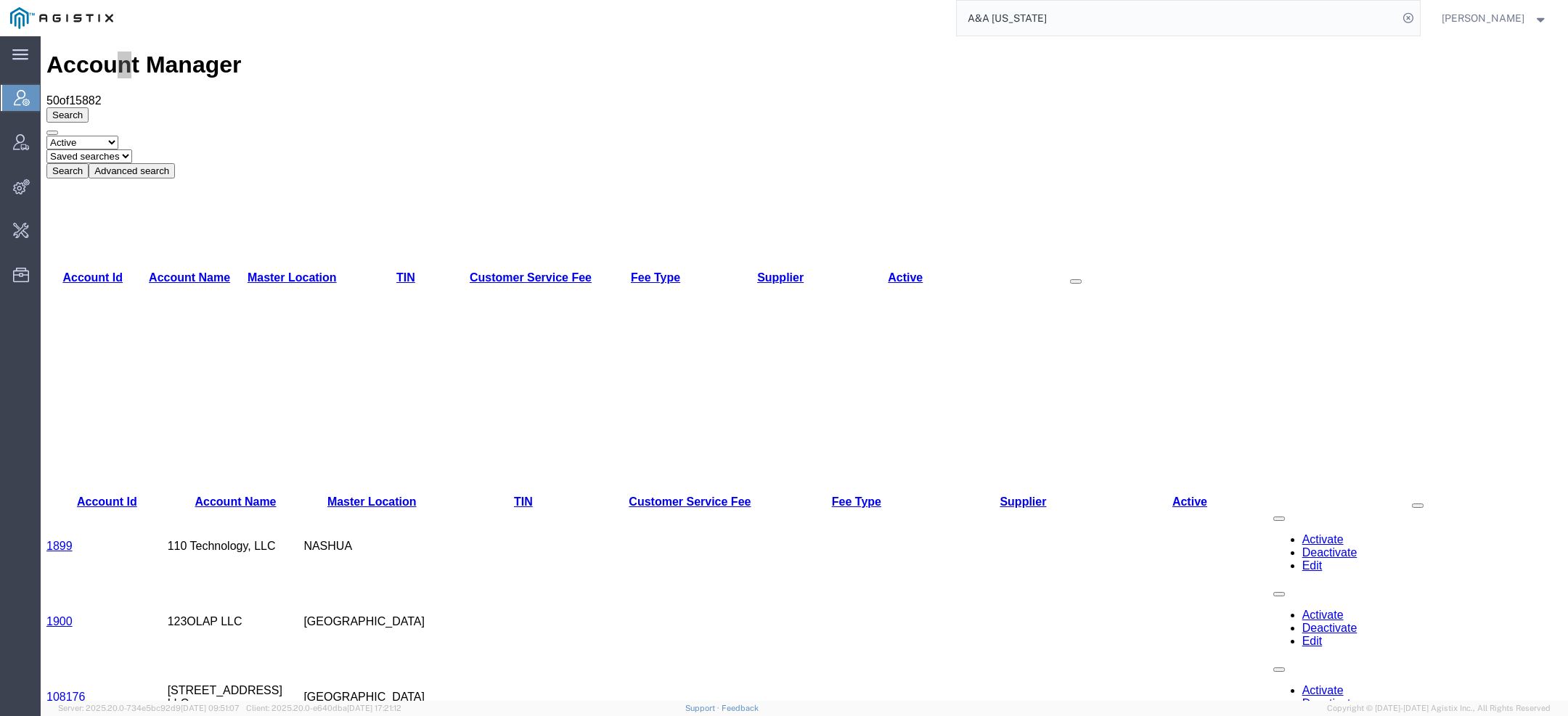
paste input "casey@aatexascapital.com"
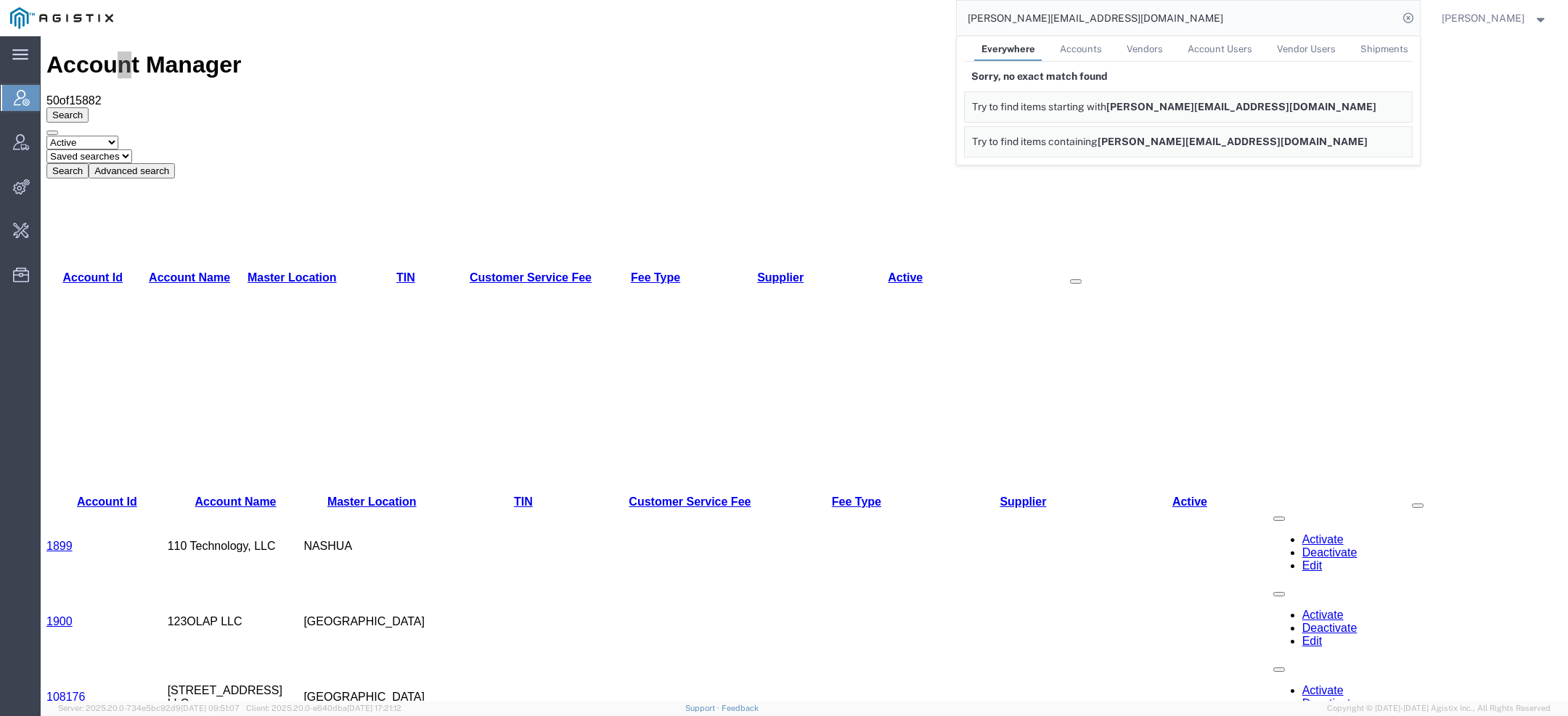
drag, startPoint x: 996, startPoint y: 17, endPoint x: 852, endPoint y: 12, distance: 144.1
click at [891, 17] on div "casey@aatexascapital.com Everywhere Accounts Vendors Account Users Vendor Users…" at bounding box center [771, 18] width 1297 height 36
drag, startPoint x: 1009, startPoint y: 15, endPoint x: 720, endPoint y: 8, distance: 289.1
click at [756, 8] on div "@aatexascapital.com Everywhere Accounts Vendors Account Users Vendor Users Ship…" at bounding box center [771, 18] width 1297 height 36
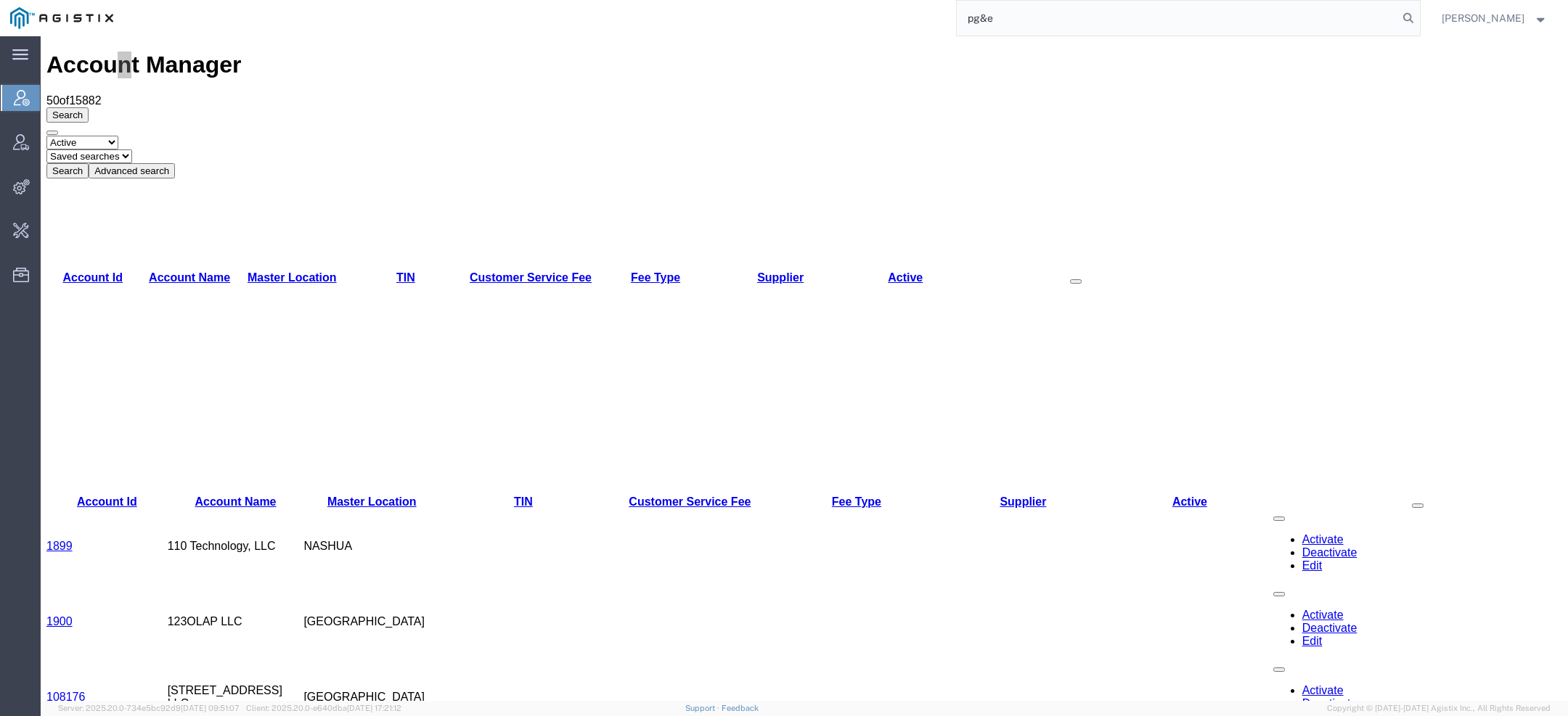
type input "pg&e"
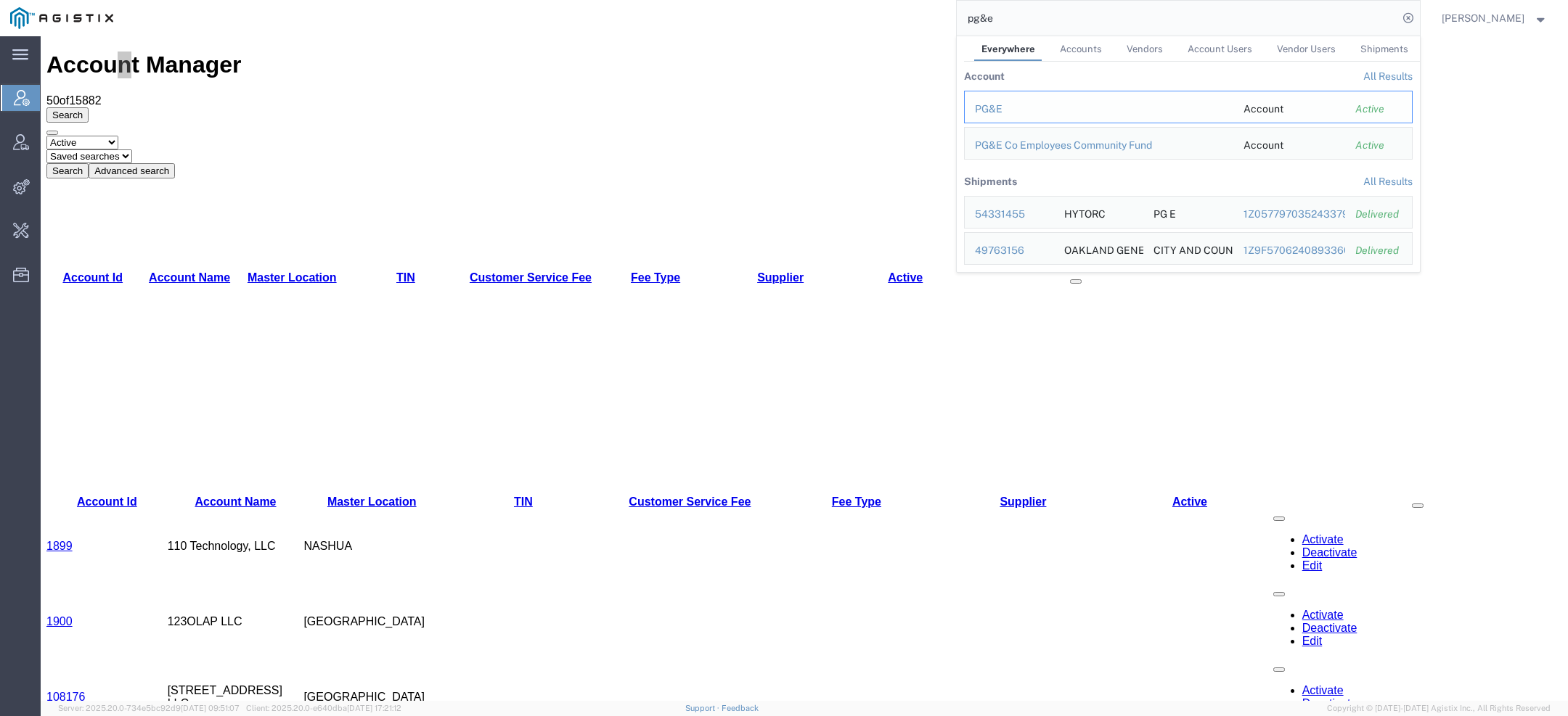
drag, startPoint x: 994, startPoint y: 115, endPoint x: 954, endPoint y: 79, distance: 53.8
click at [994, 115] on div "PG&E" at bounding box center [1099, 109] width 248 height 15
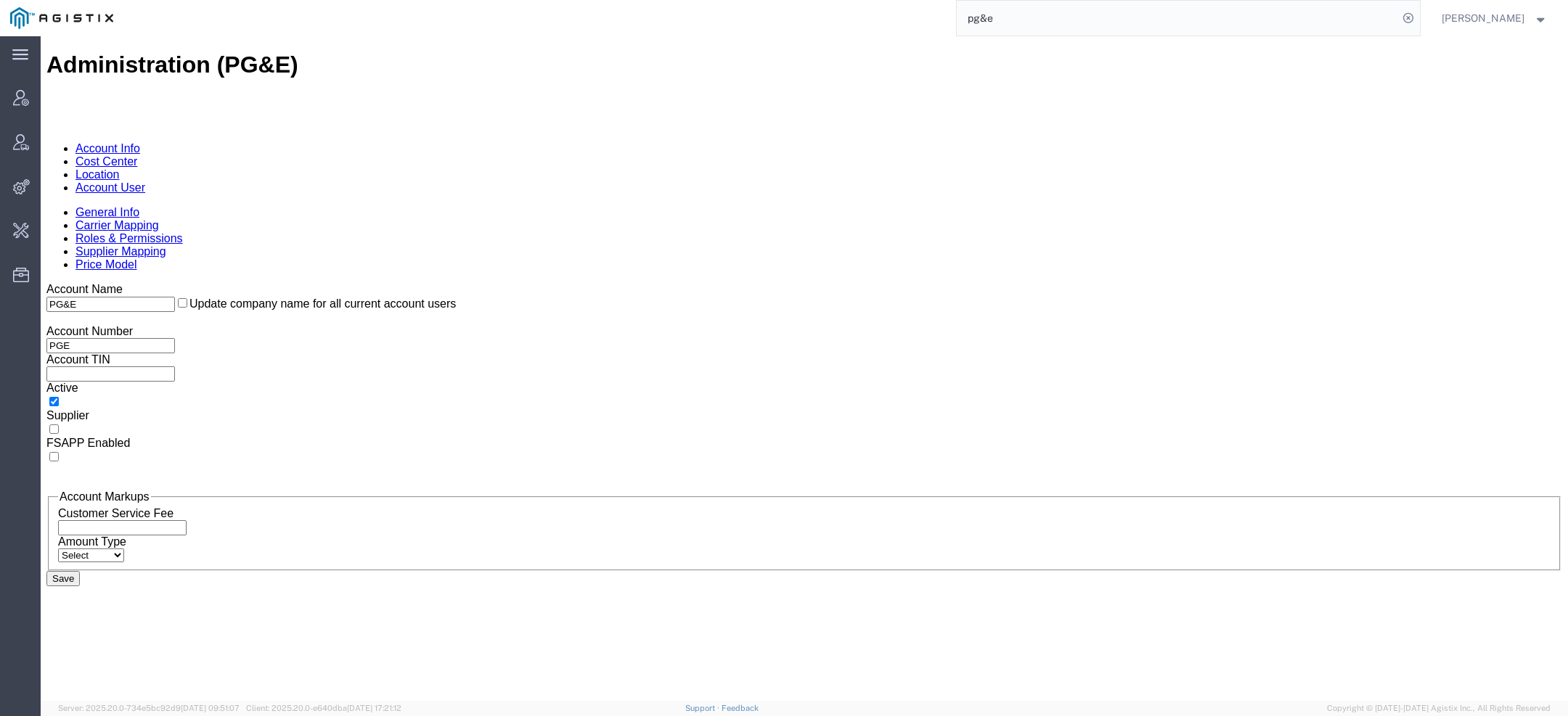
click at [145, 181] on link "Account User" at bounding box center [110, 187] width 70 height 12
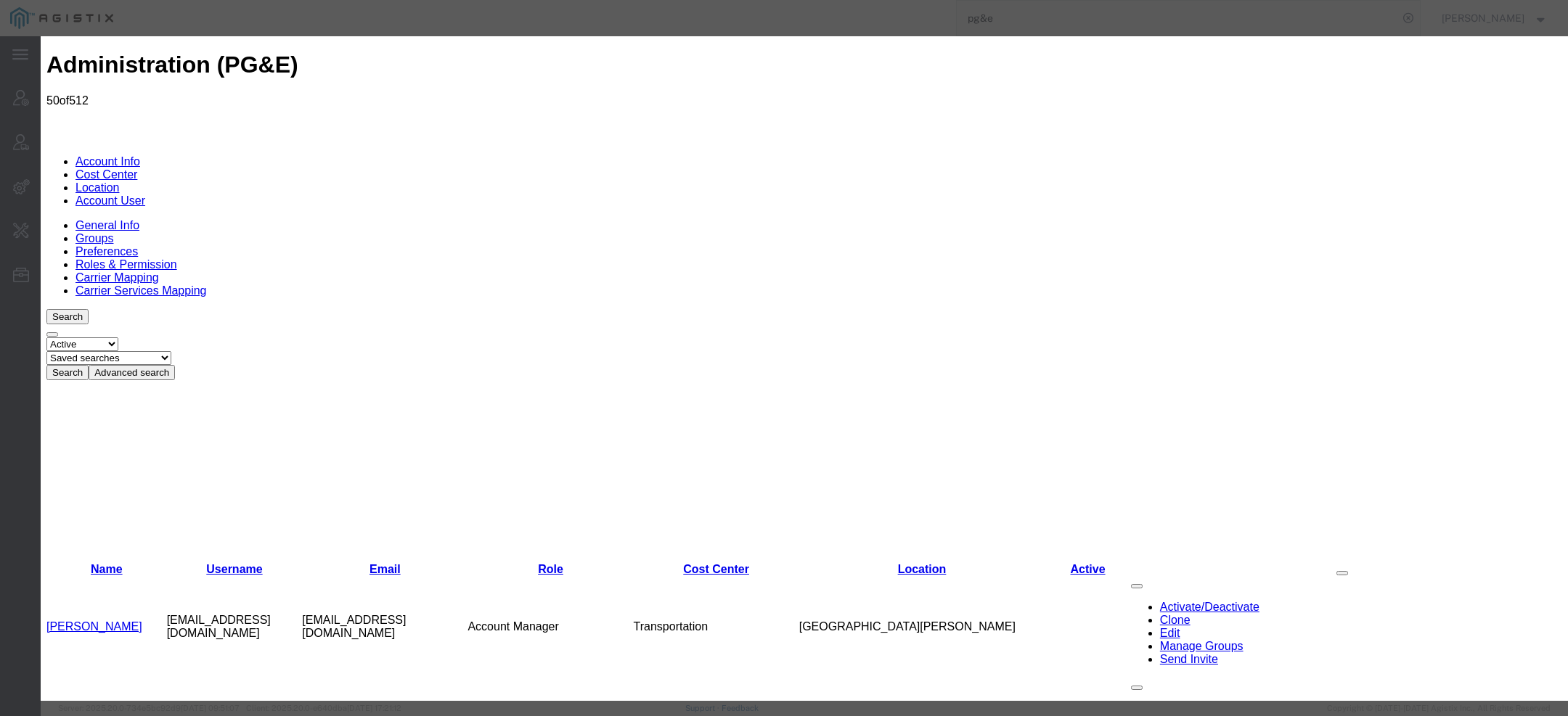
select select "COSTCENTER"
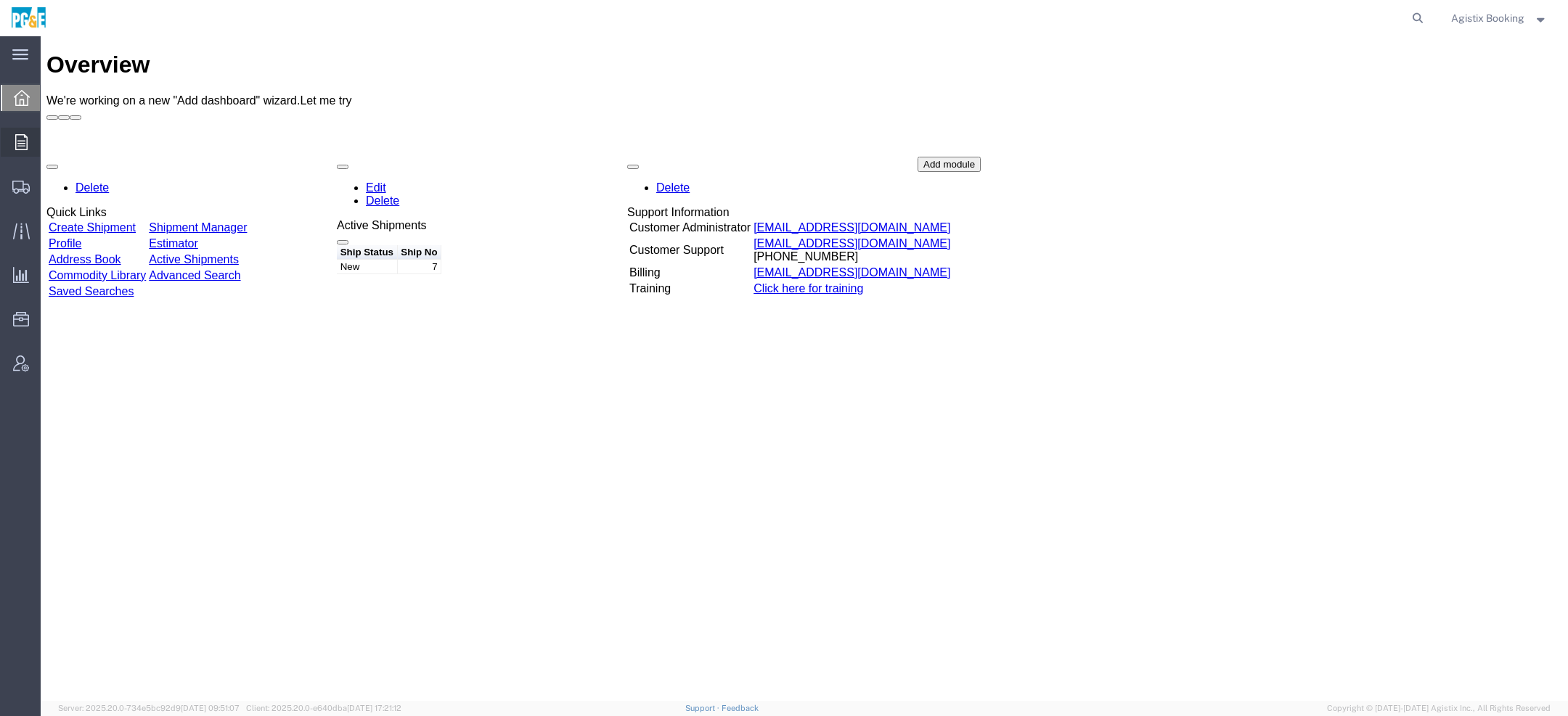
click at [22, 134] on icon at bounding box center [21, 142] width 12 height 16
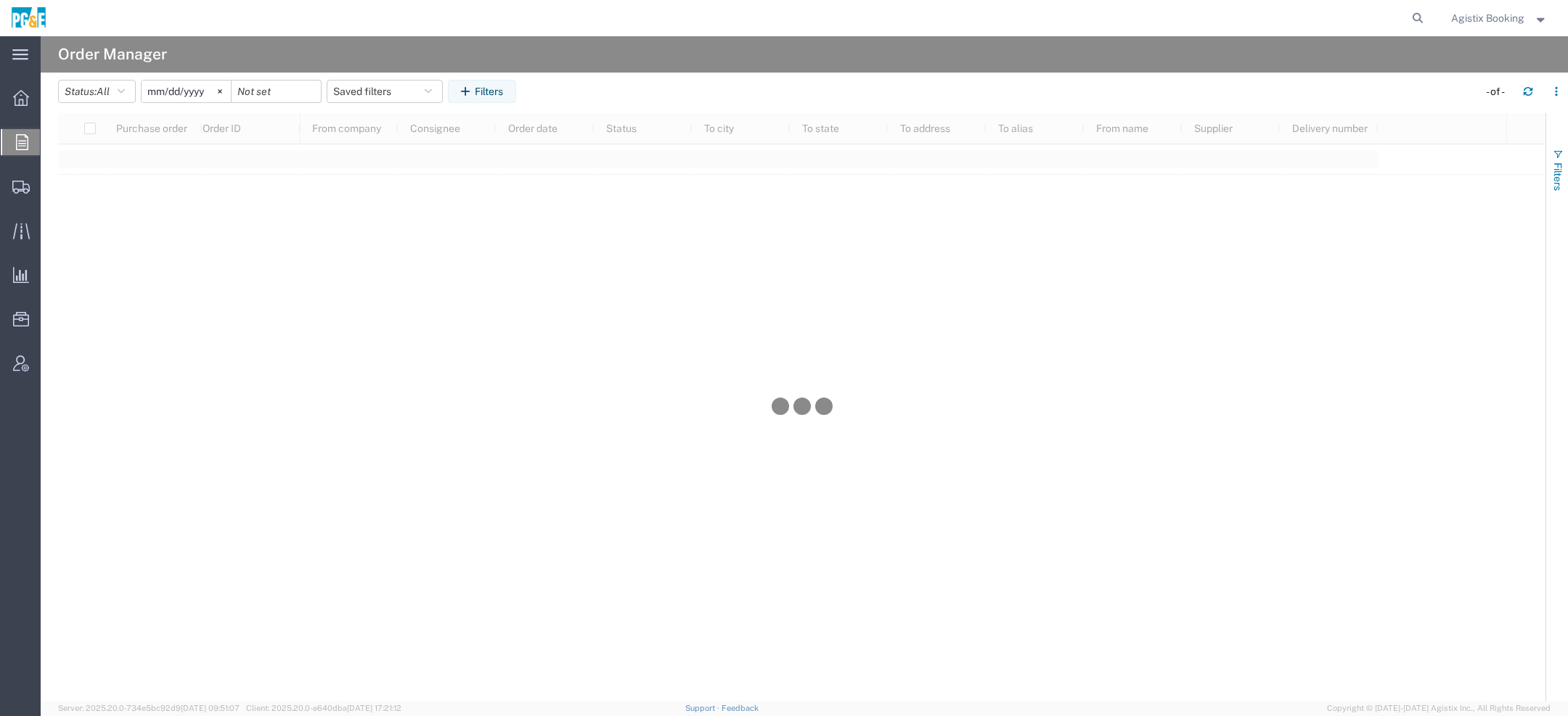
click at [1555, 152] on span "button" at bounding box center [1559, 155] width 12 height 12
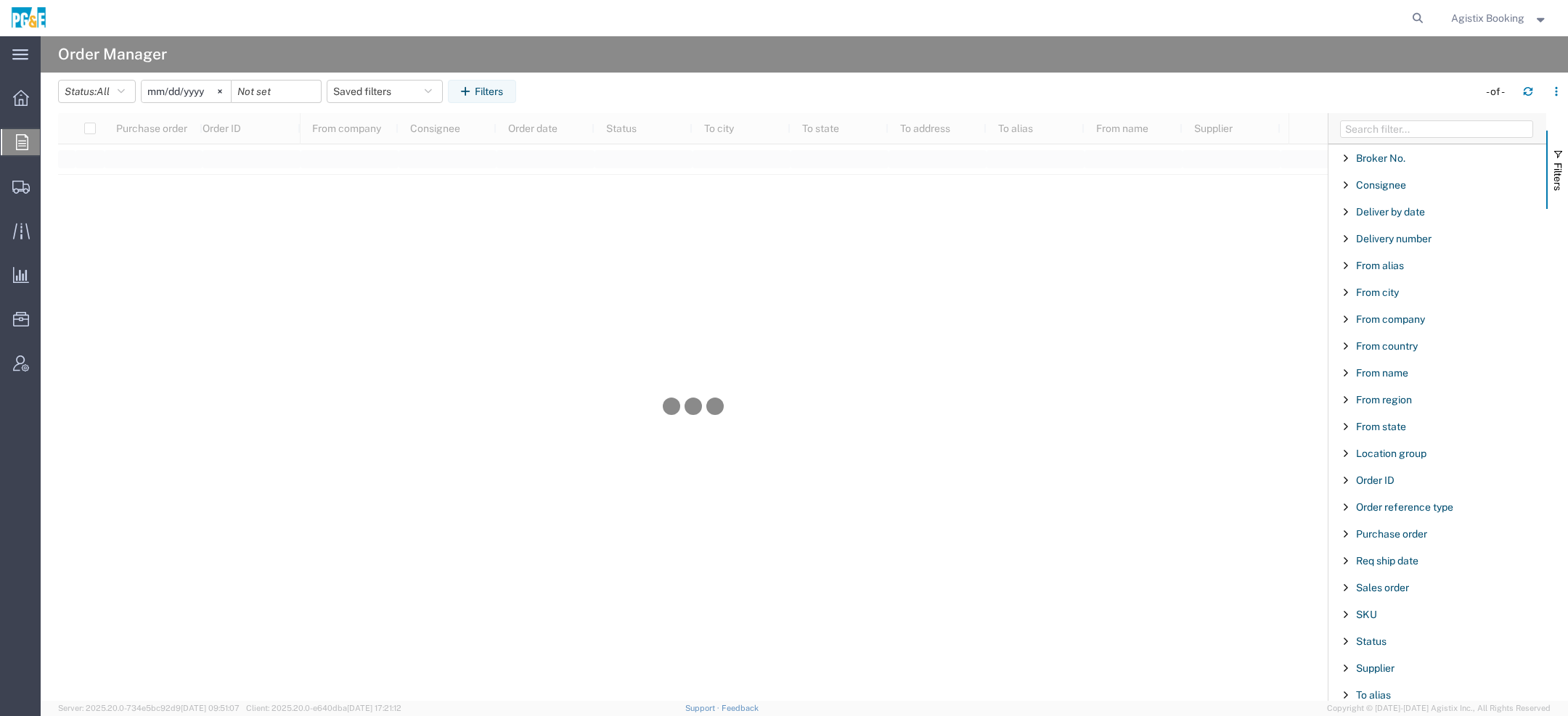
click at [1354, 523] on div "Purchase order" at bounding box center [1437, 534] width 218 height 26
type input "3501425299"
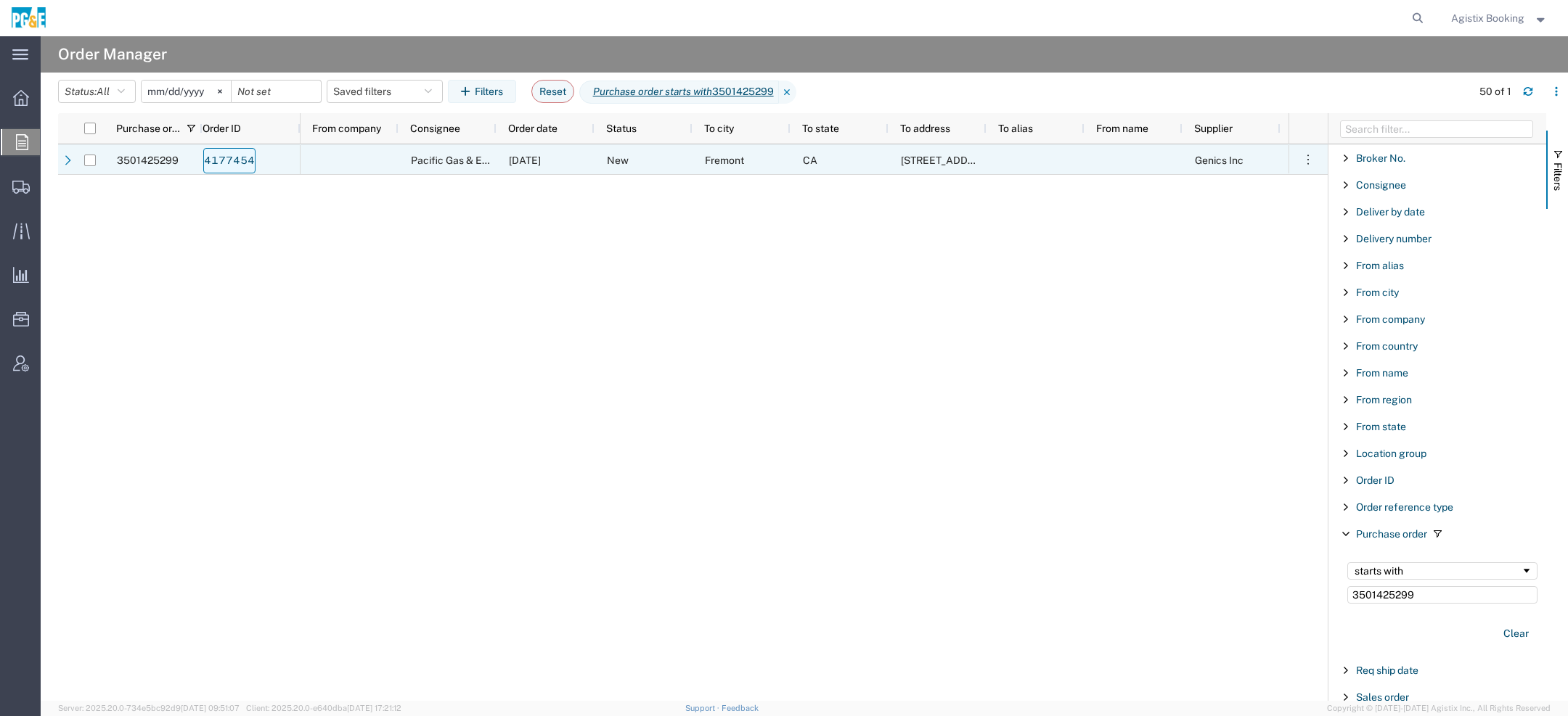
click at [227, 161] on link "4177454" at bounding box center [229, 161] width 52 height 26
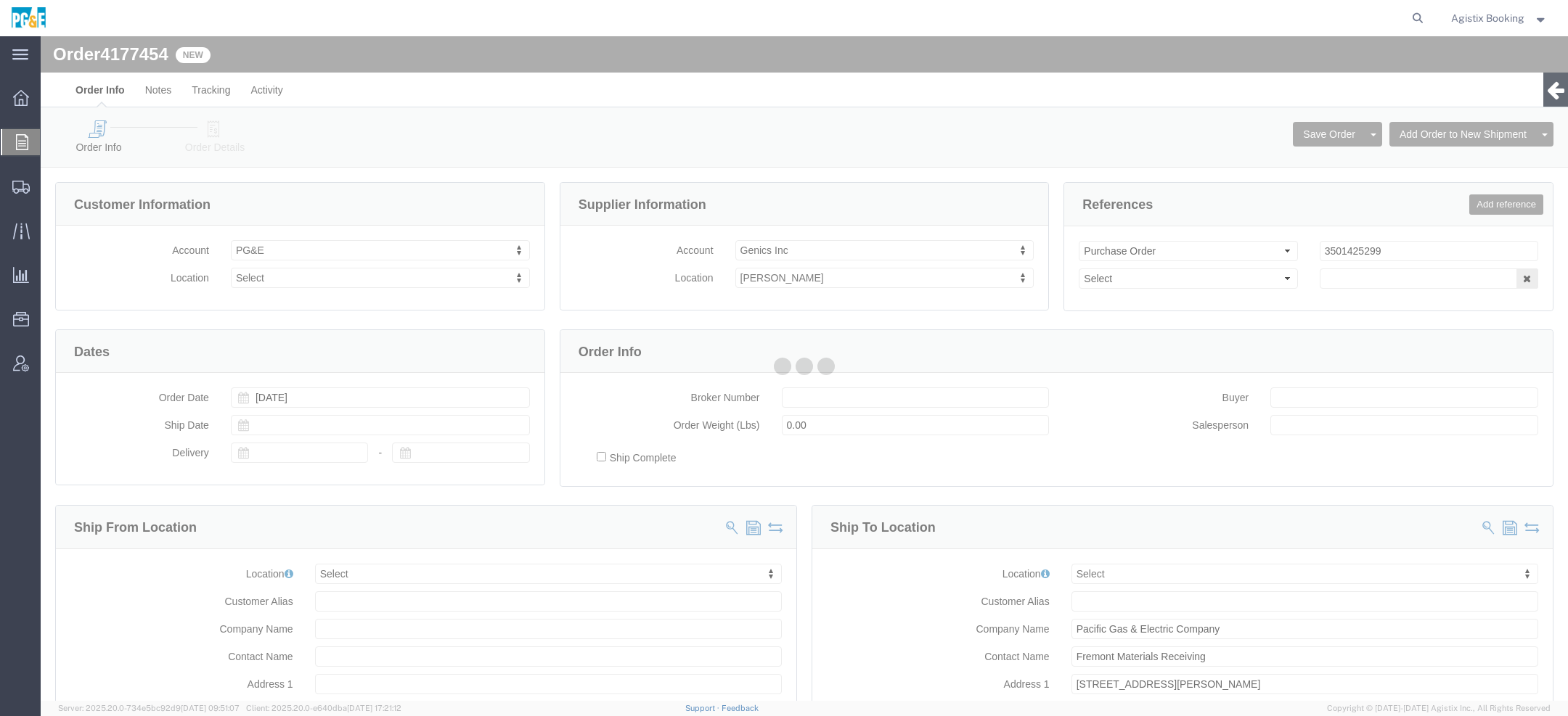
click at [209, 138] on div at bounding box center [805, 368] width 1528 height 665
select select
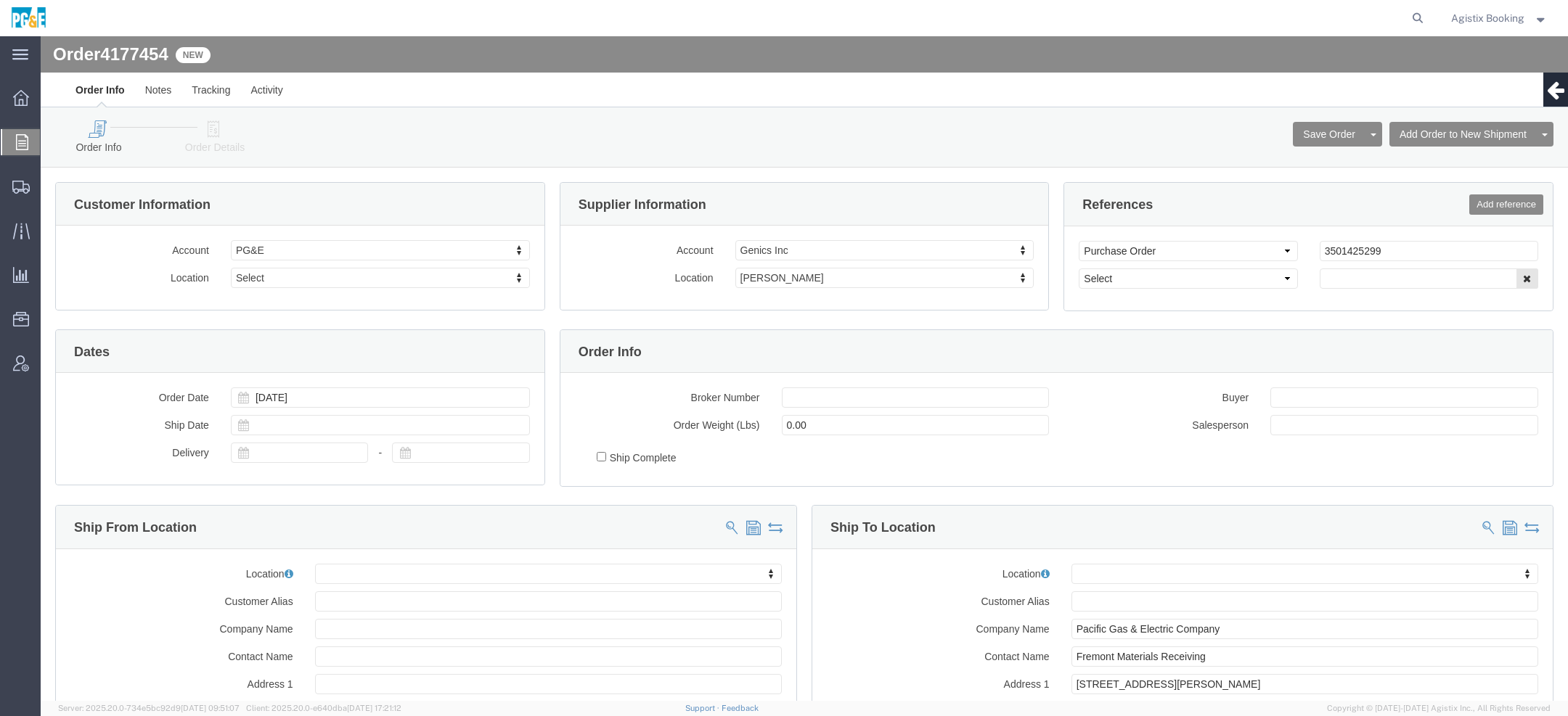
click link "Order Details"
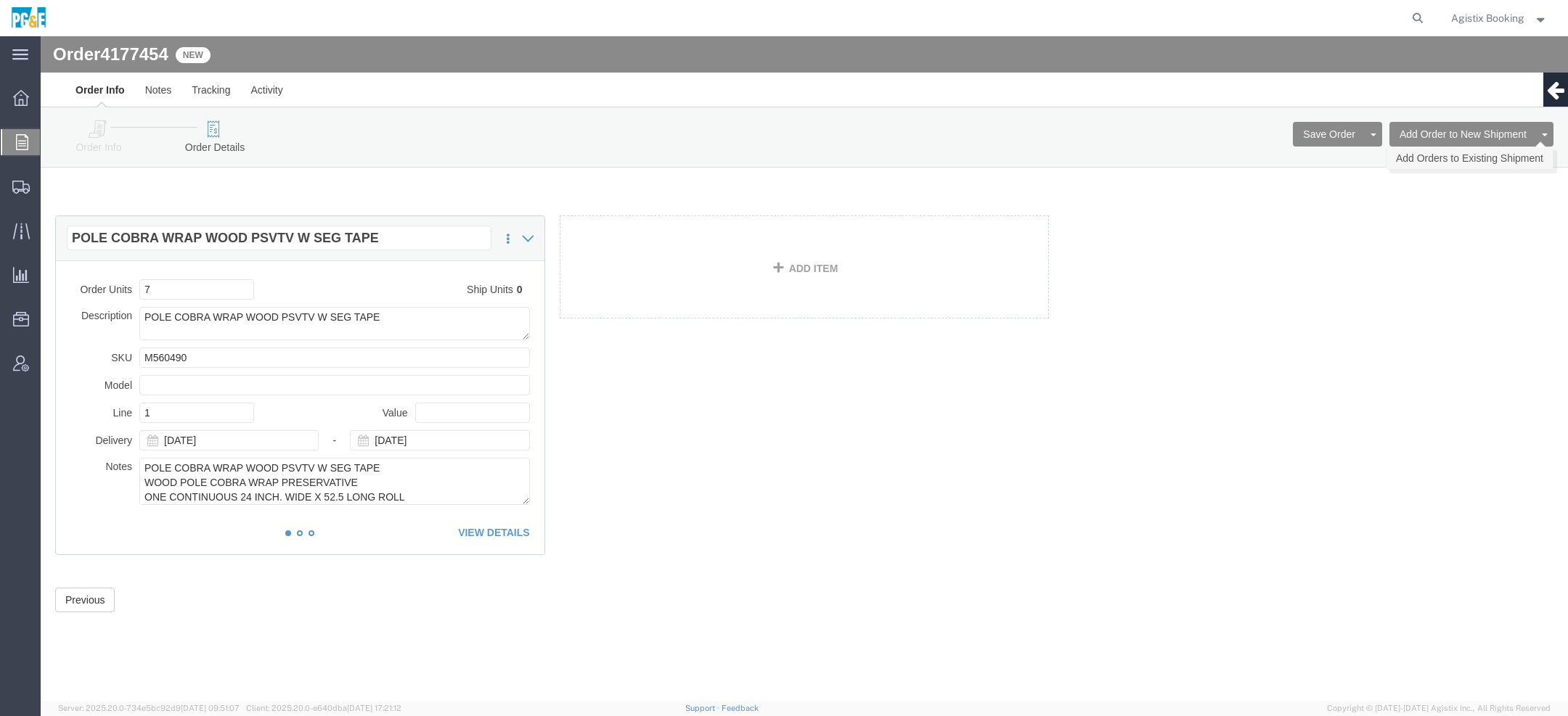
click link "Add Orders to Existing Shipment"
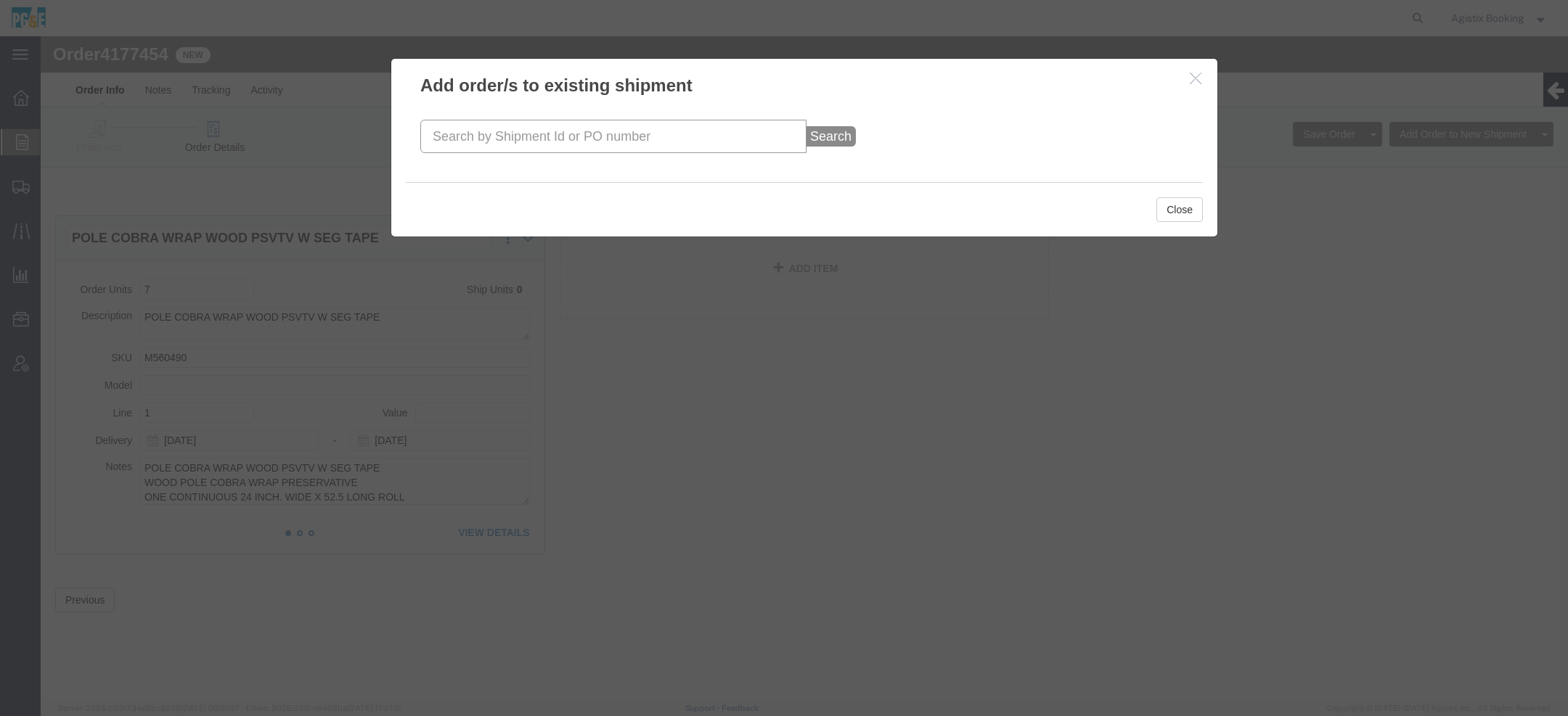
click input "text"
paste input "57097717"
type input "57097717"
click button "Search"
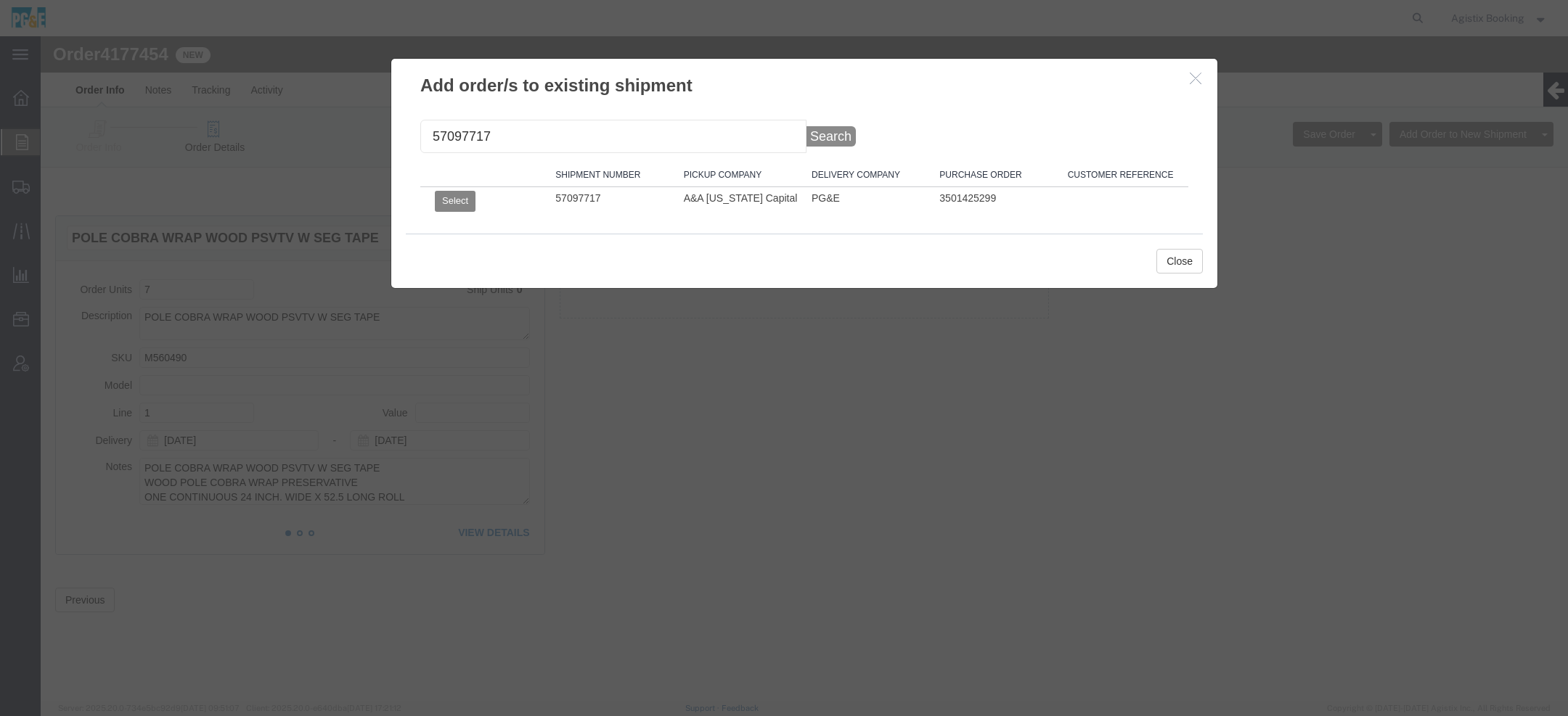
click button "Select"
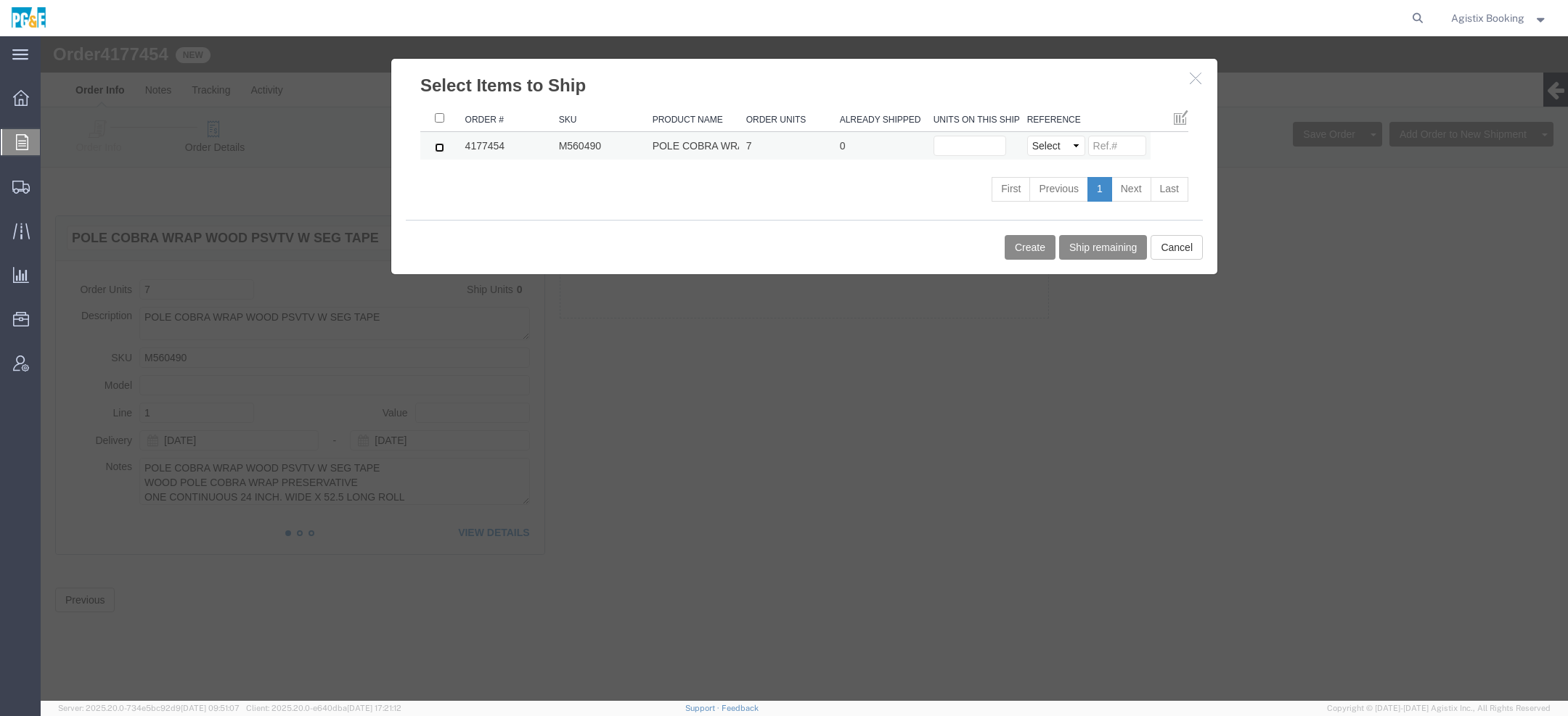
click input "checkbox"
checkbox input "true"
click input "text"
type input "7"
click button "Create"
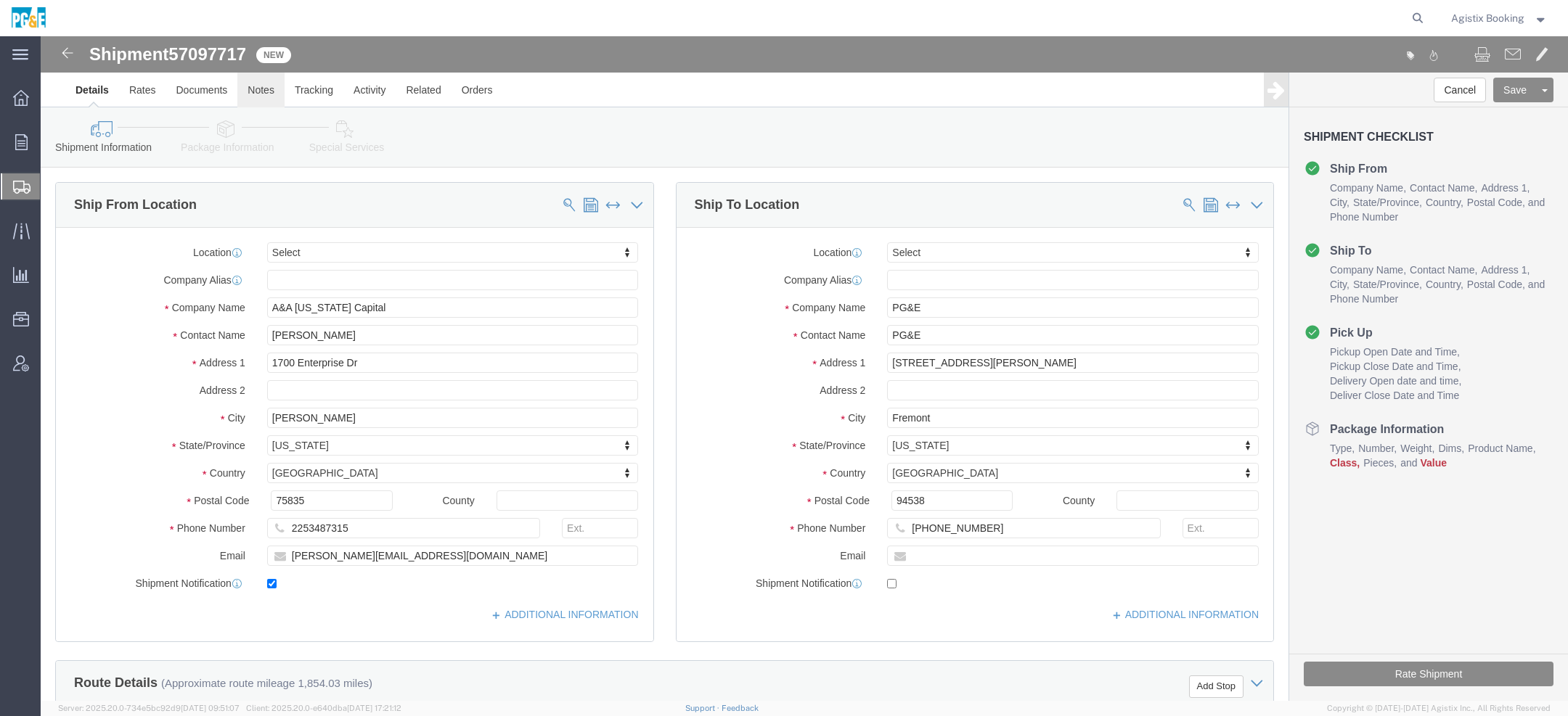
click link "Notes"
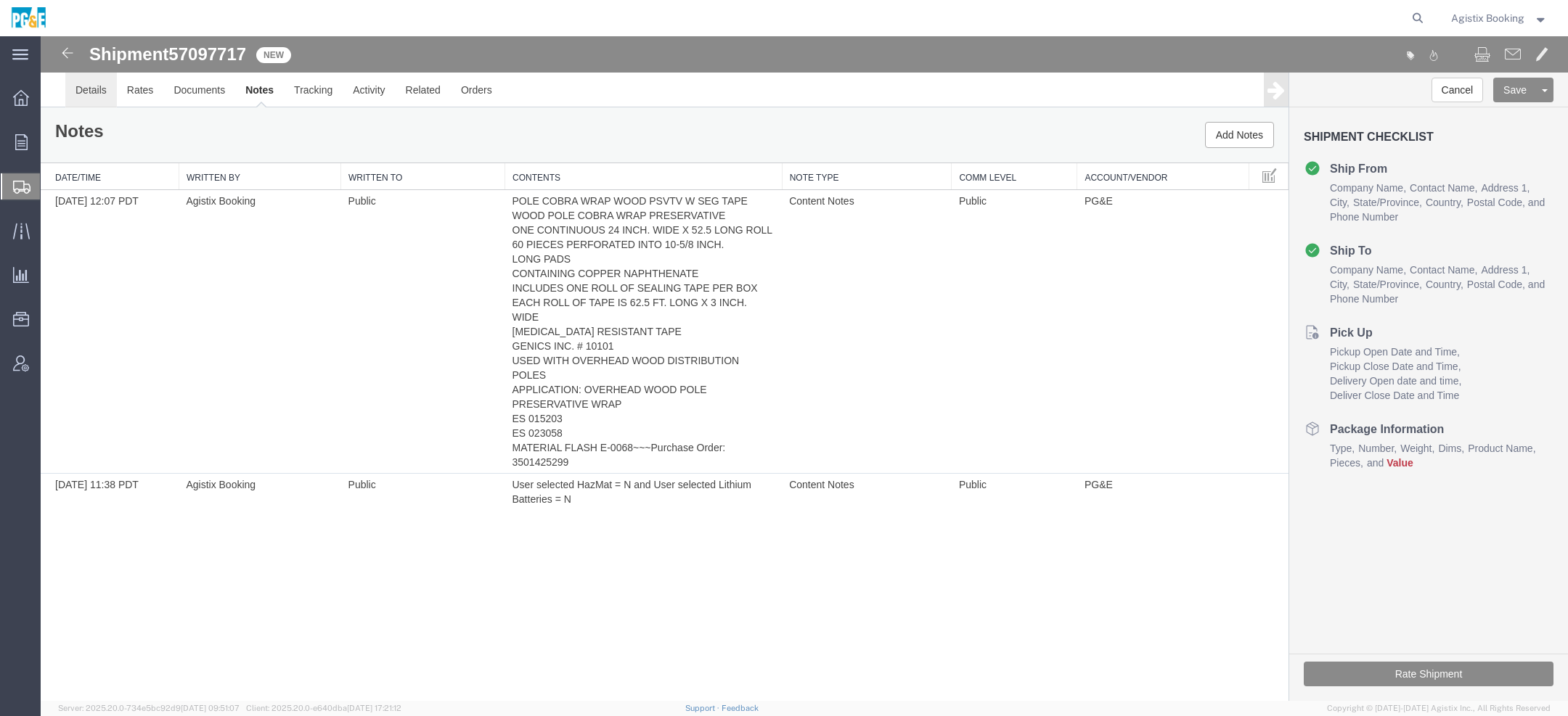
click at [85, 98] on link "Details" at bounding box center [91, 90] width 51 height 35
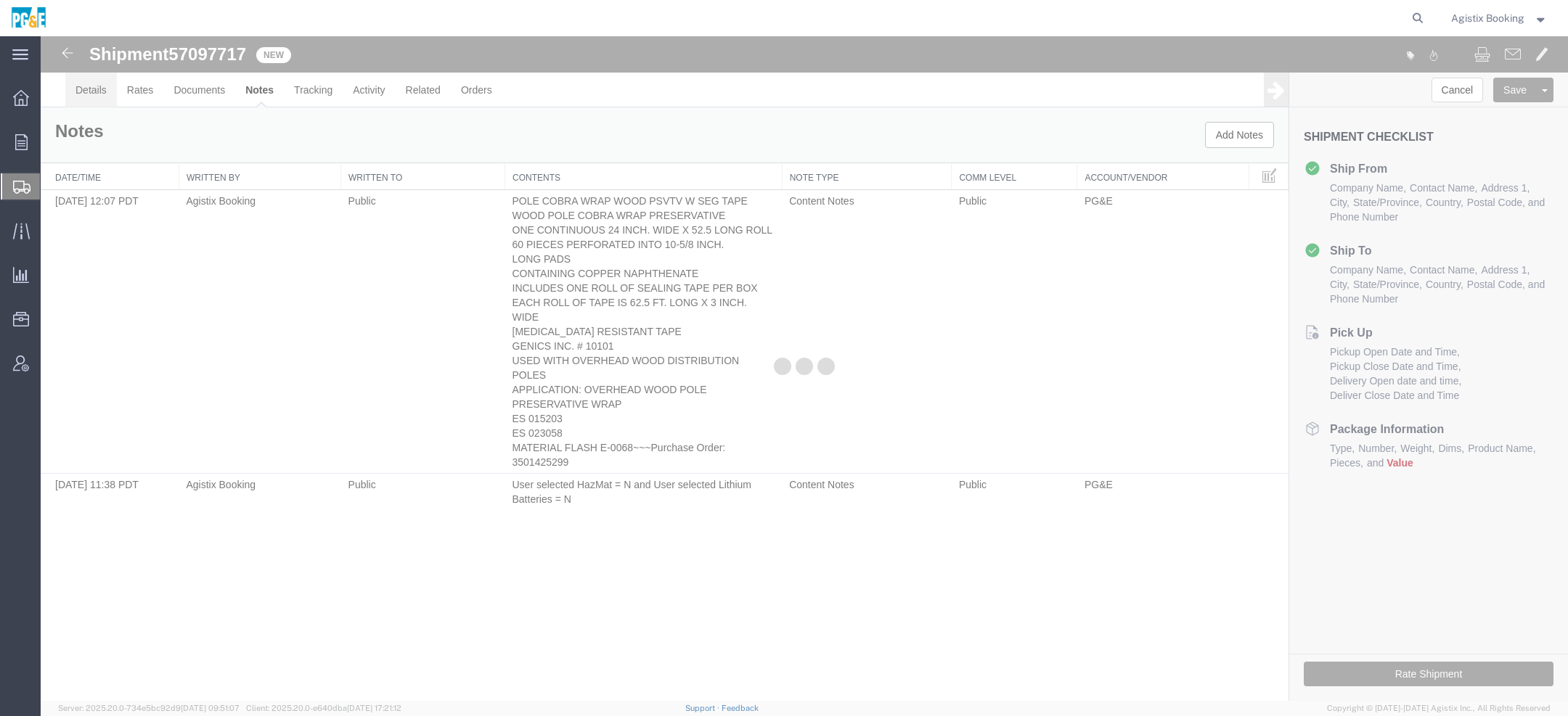
click at [85, 98] on div at bounding box center [805, 368] width 1528 height 665
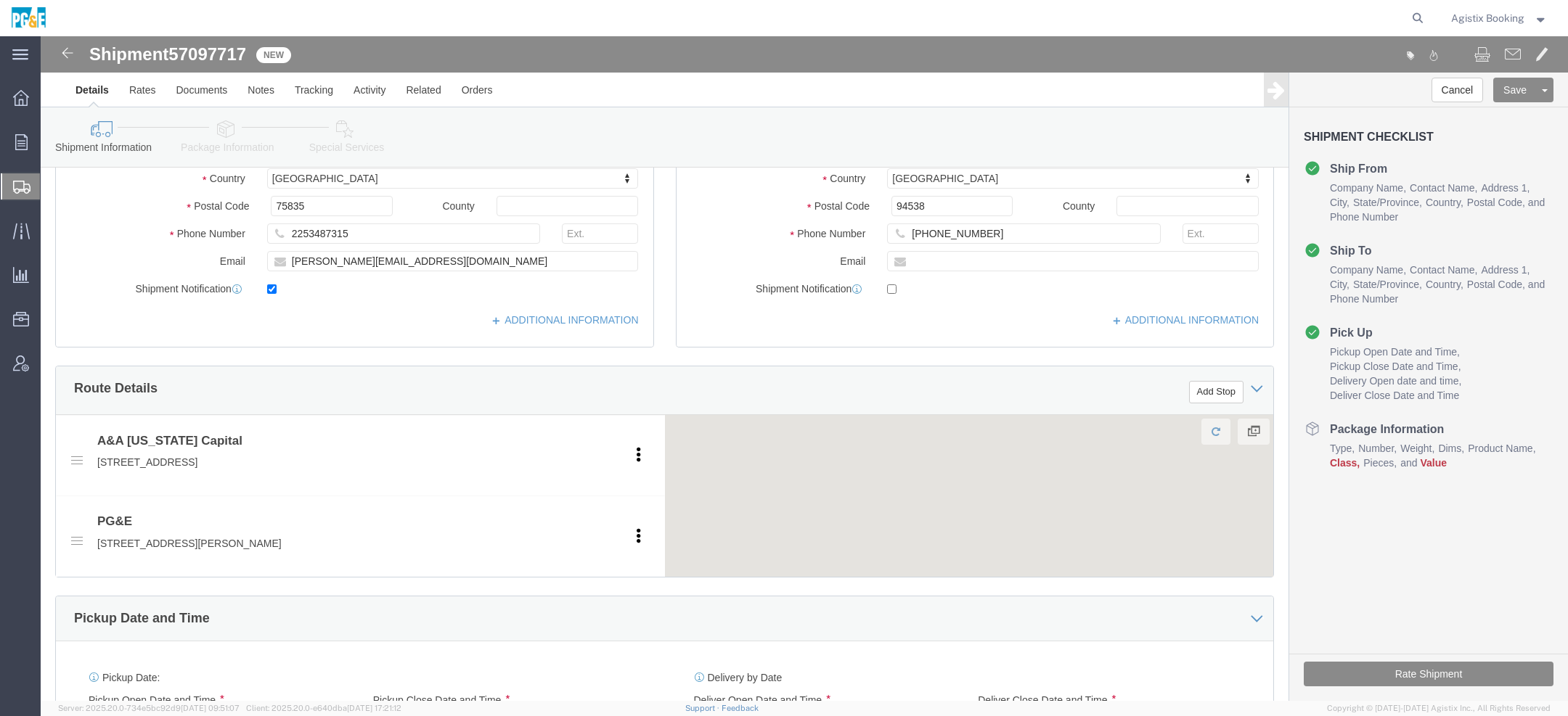
scroll to position [807, 0]
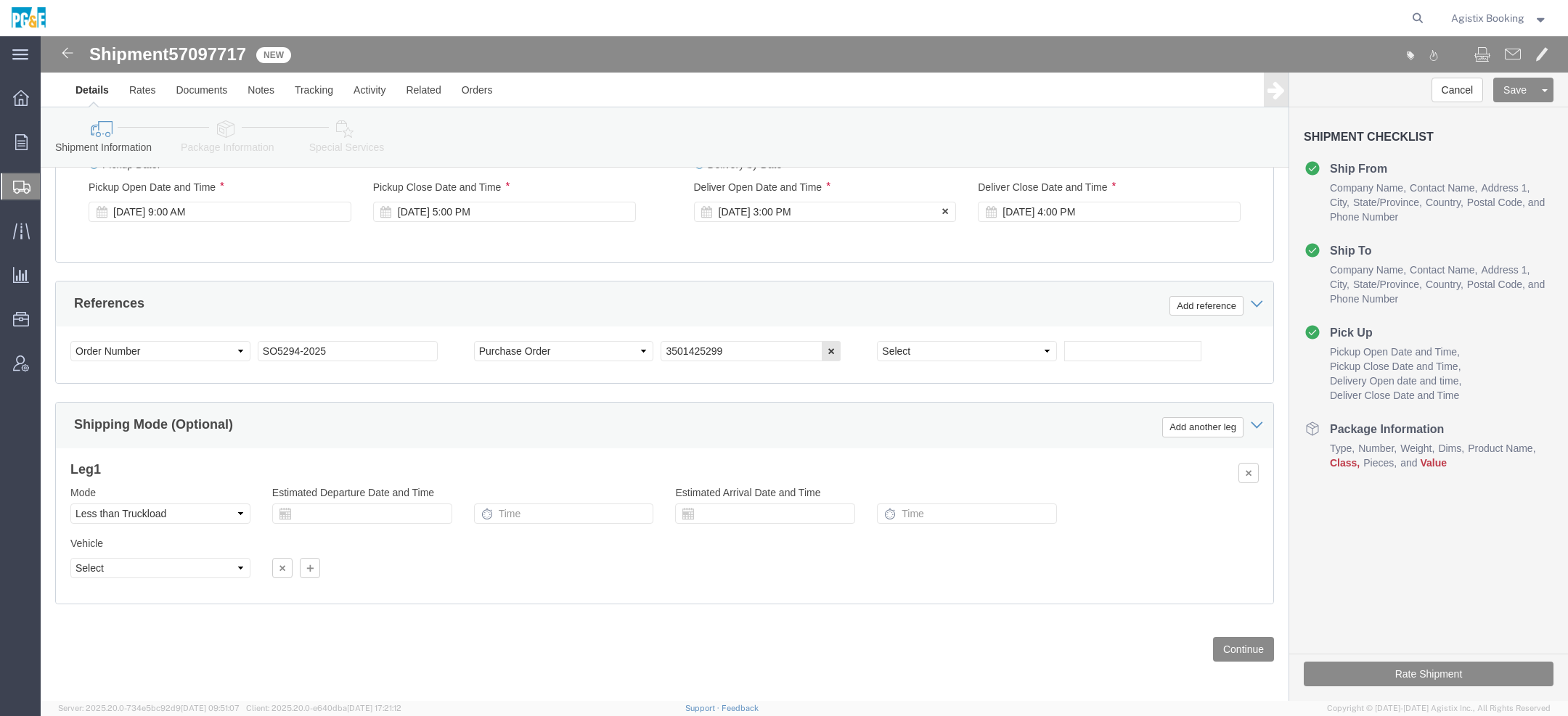
click div "Nov 04 2025 3:00 PM"
click span
click input "3:00 PM"
type input "1:00 PM"
click button "Apply"
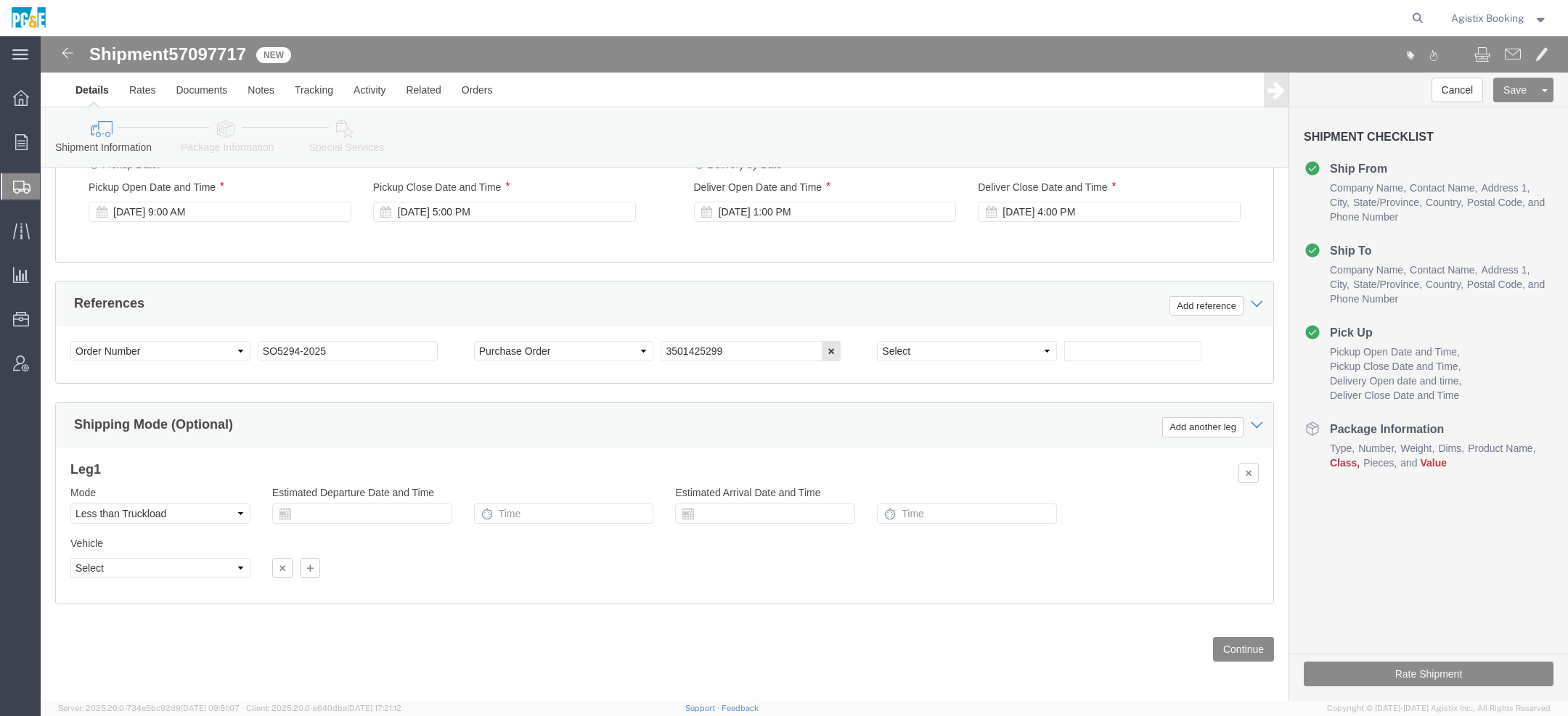
click div "Delivery Start Date Delivery Start Time Deliver Open Date and Time Oct 24 2025 …"
click div "Nov 04 2025 4:00 PM"
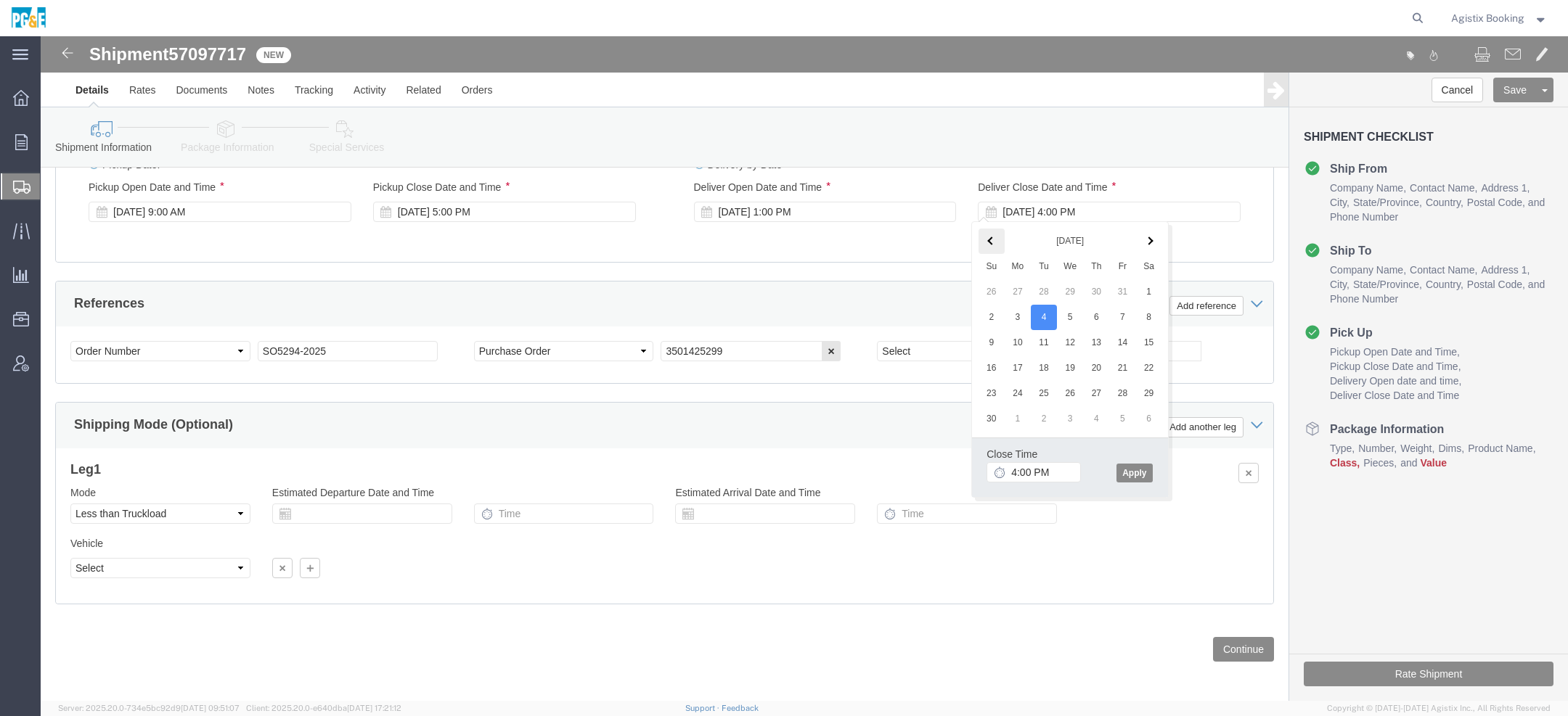
click th
click button "Apply"
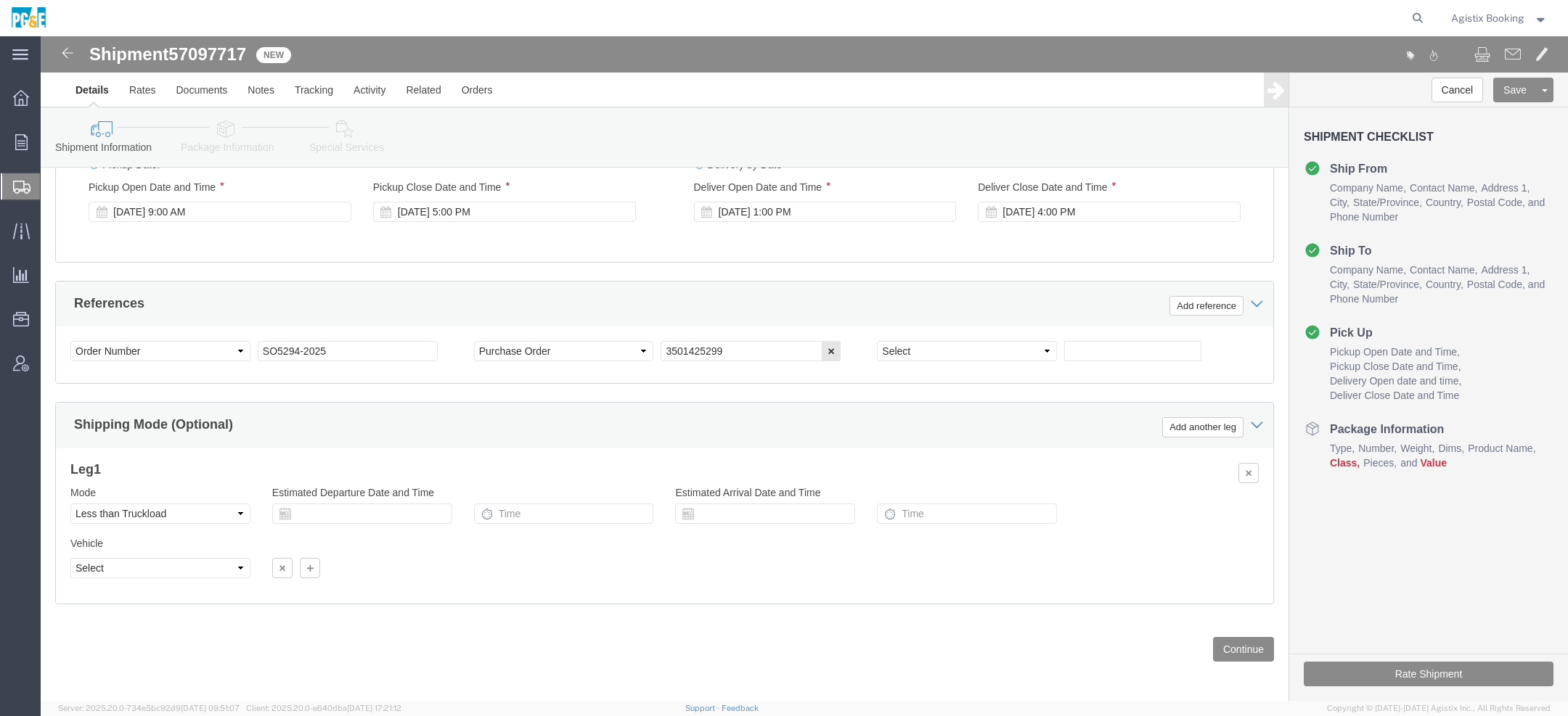
click link "Package Information"
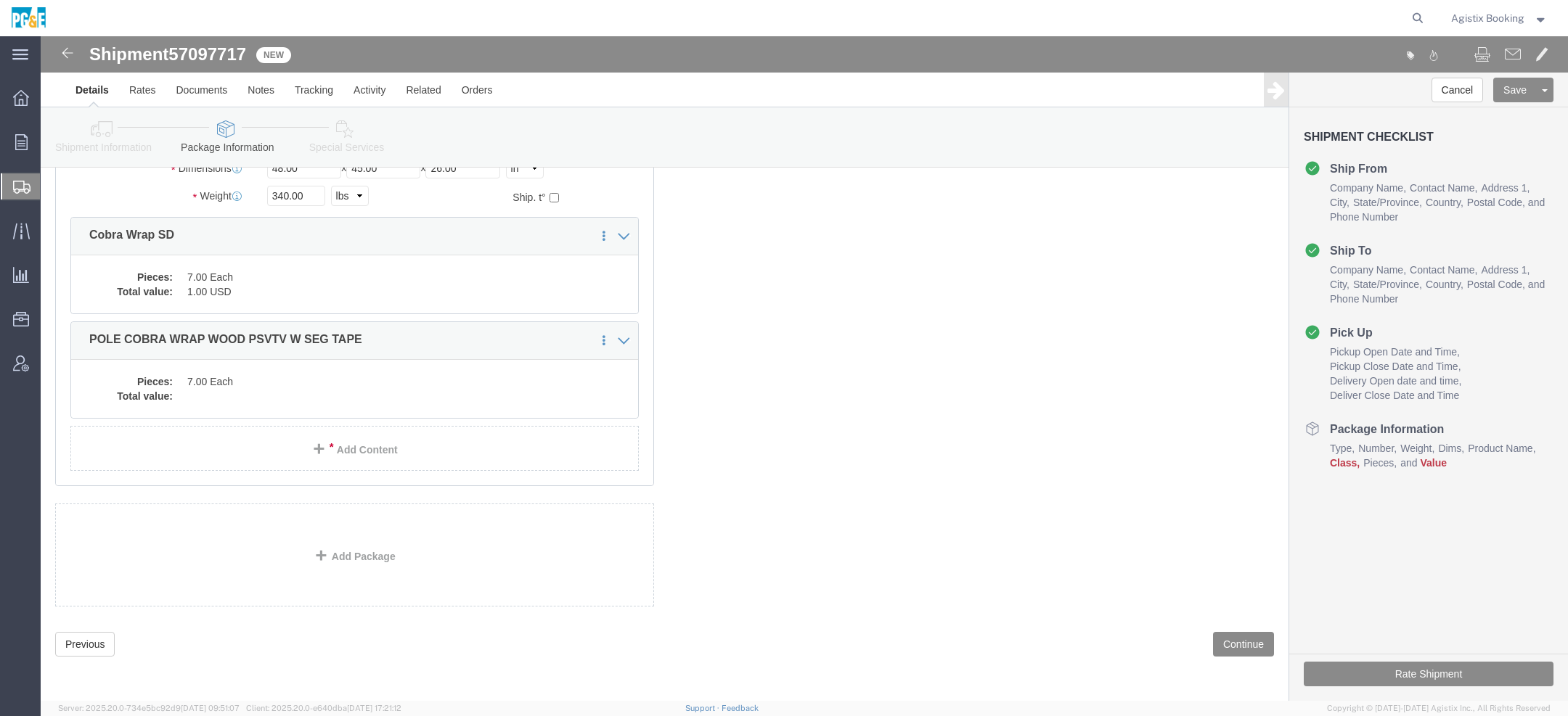
scroll to position [7, 0]
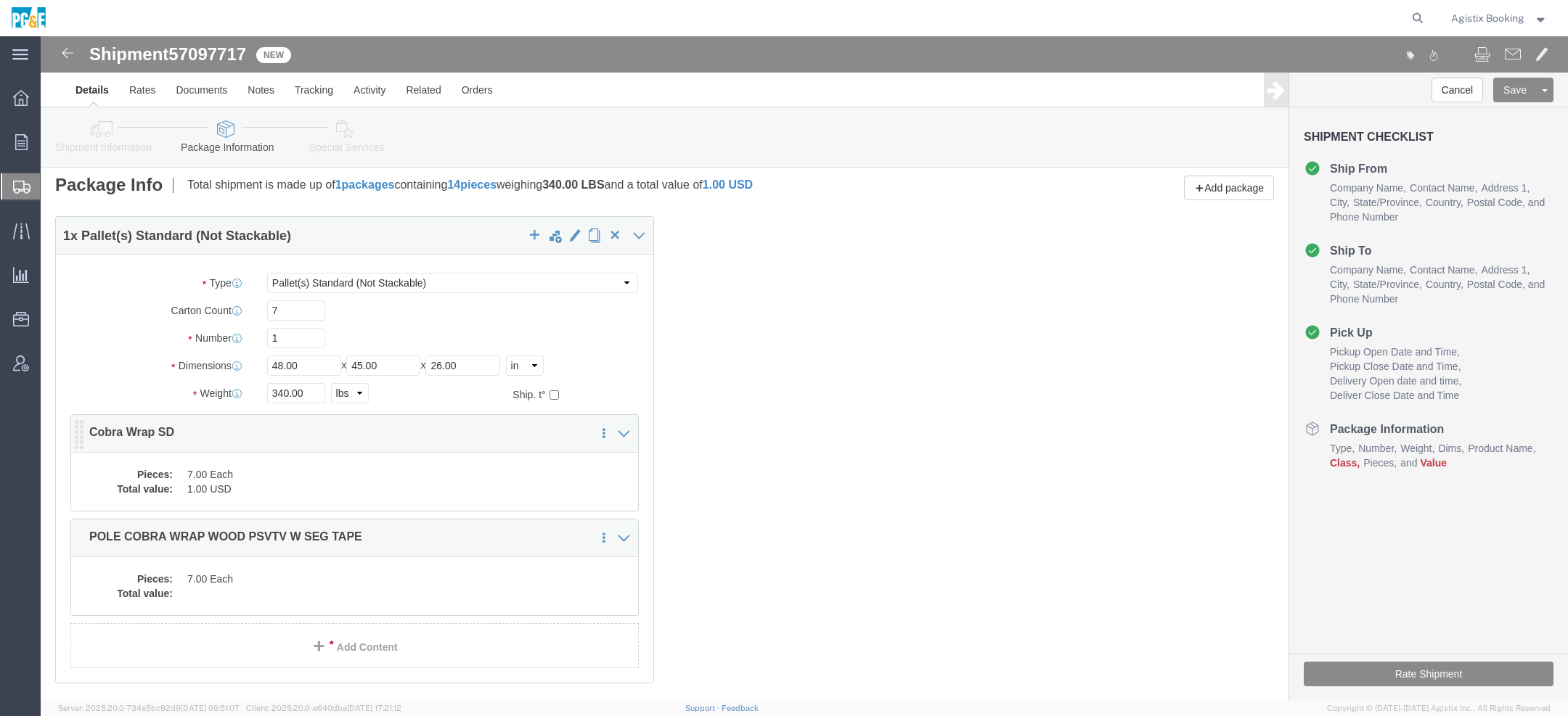
click dd "1.00 USD"
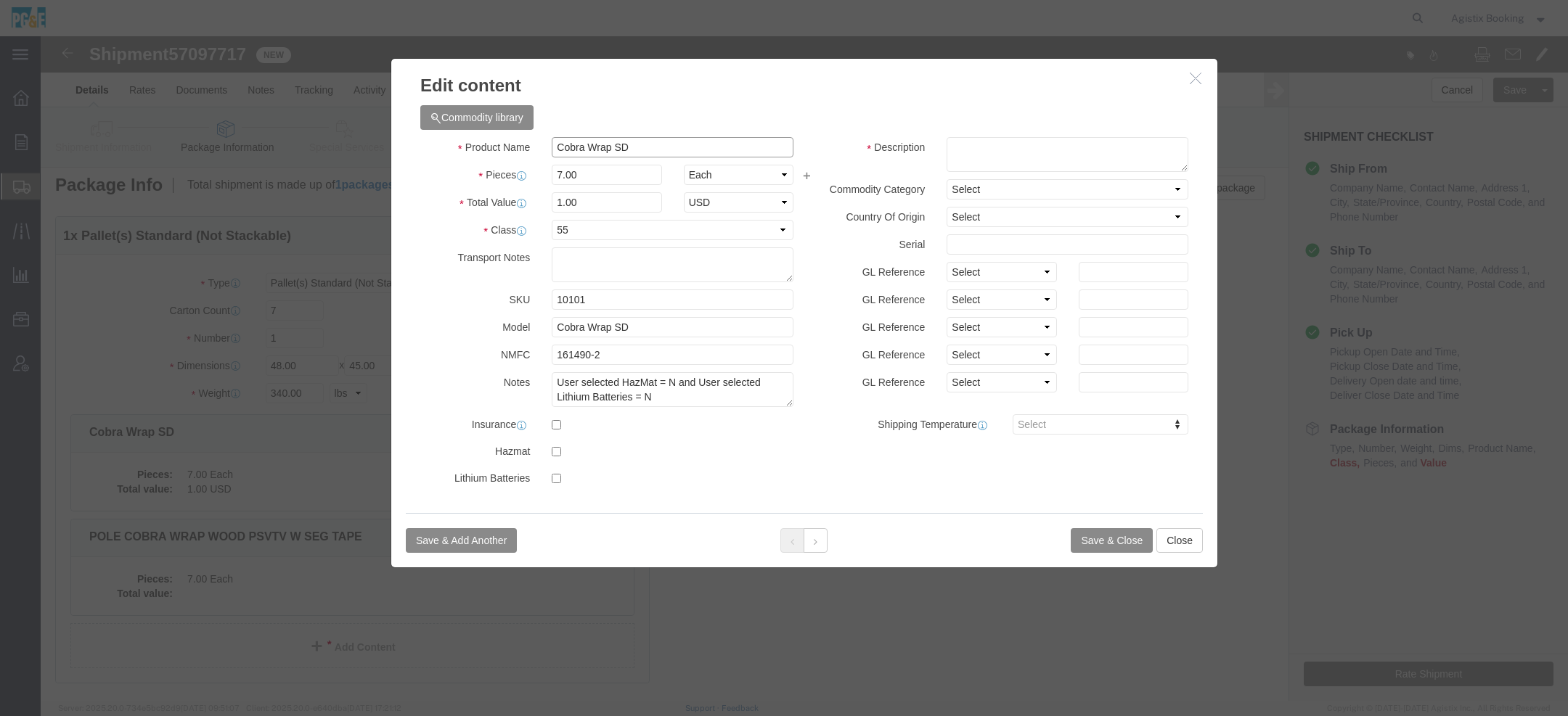
click input "Cobra Wrap SD"
click h3 "Edit content"
click icon "button"
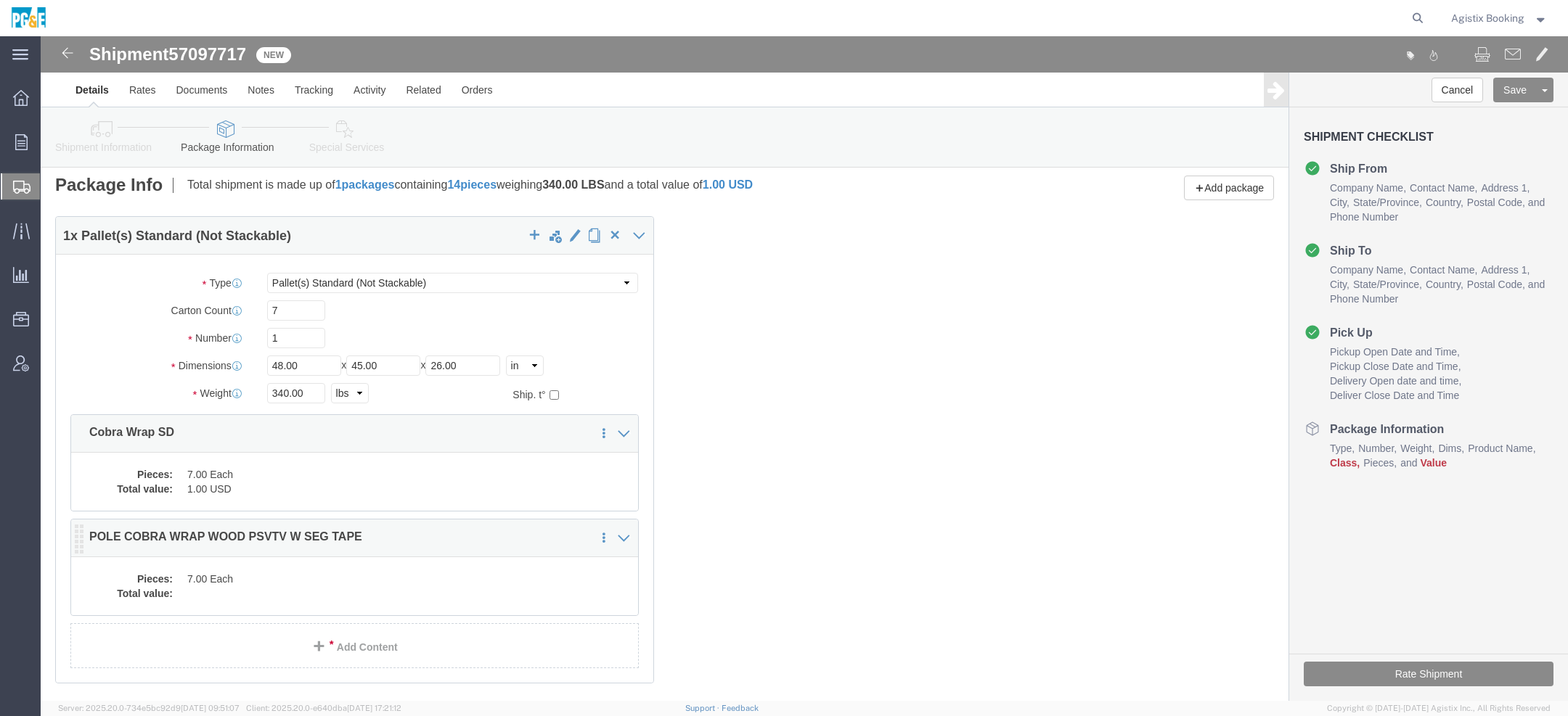
click dd "7.00 Each"
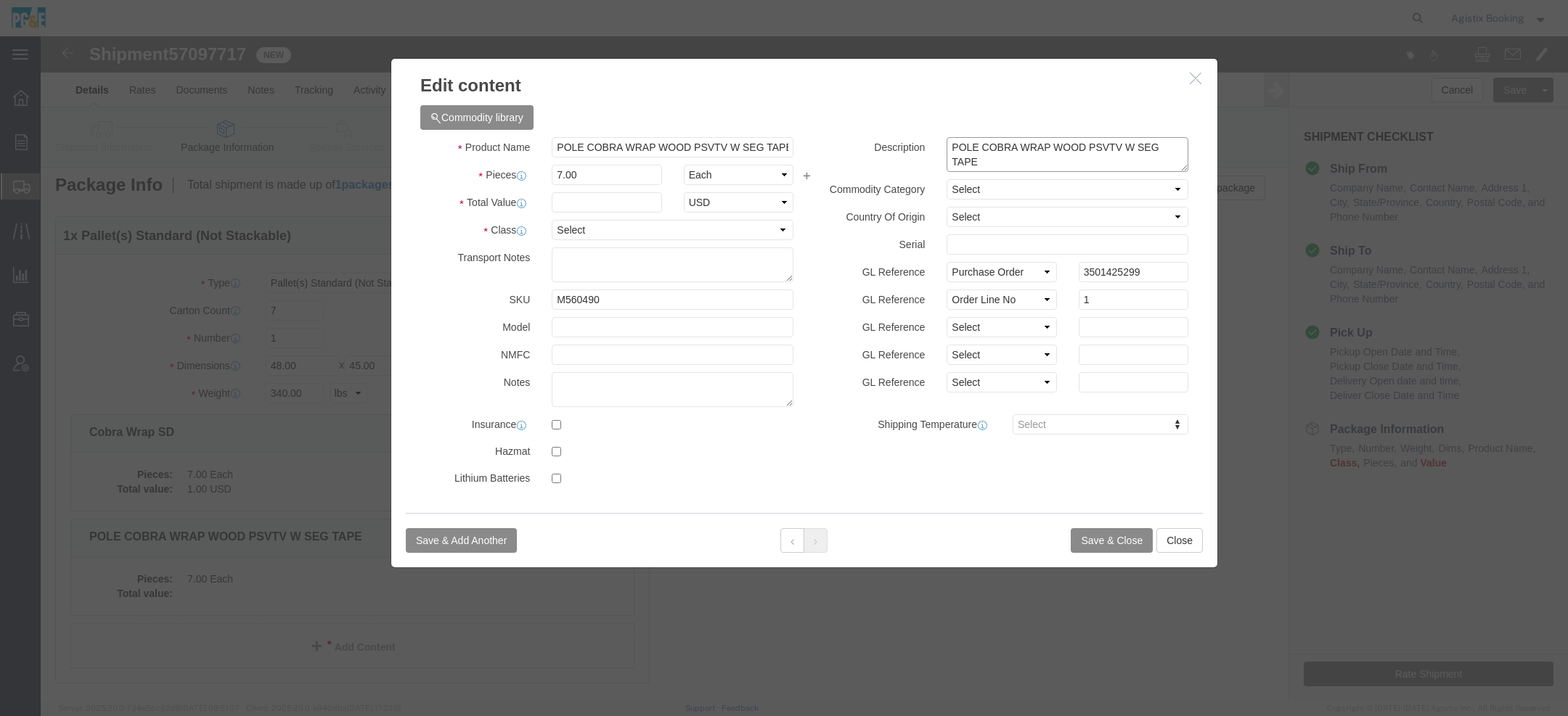
click textarea "POLE COBRA WRAP WOOD PSVTV W SEG TAPE"
paste textarea "Cobra Wrap SD"
type textarea "POLE COBRA WRAP WOOD PSVTV W SEG TAPE / Cobra Wrap SD"
click input "text"
type input "1"
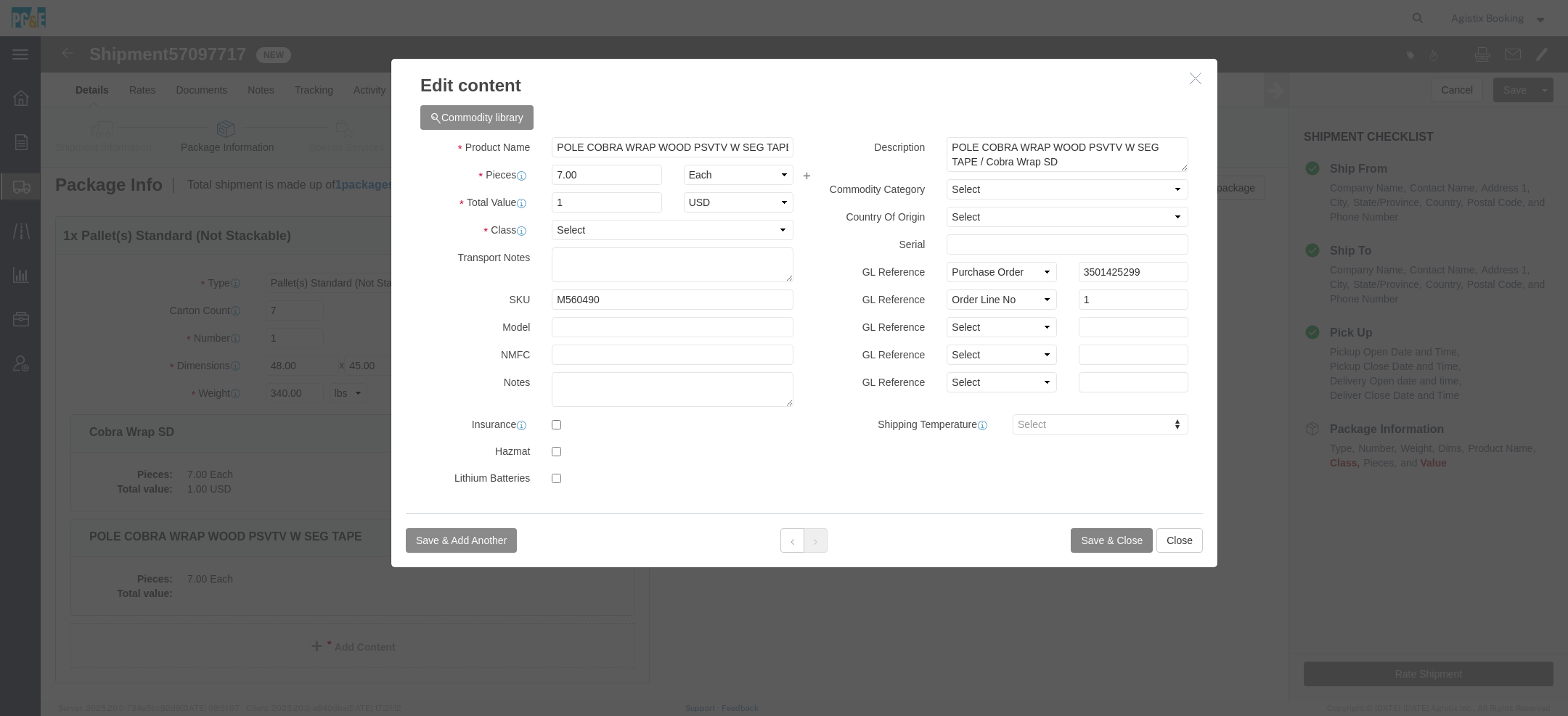
click button "Save & Close"
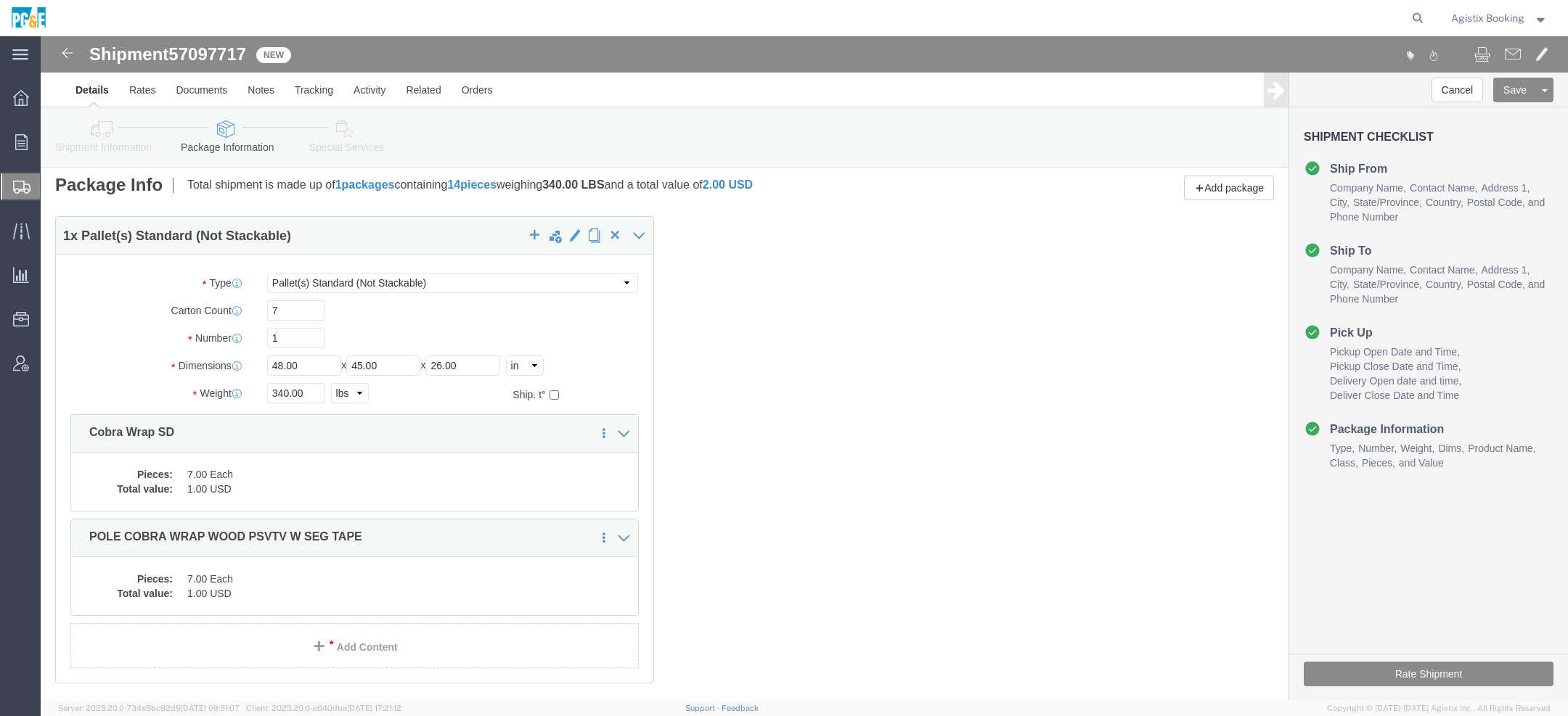
click div "Pieces: 7.00 Each Total value: 1.00 USD"
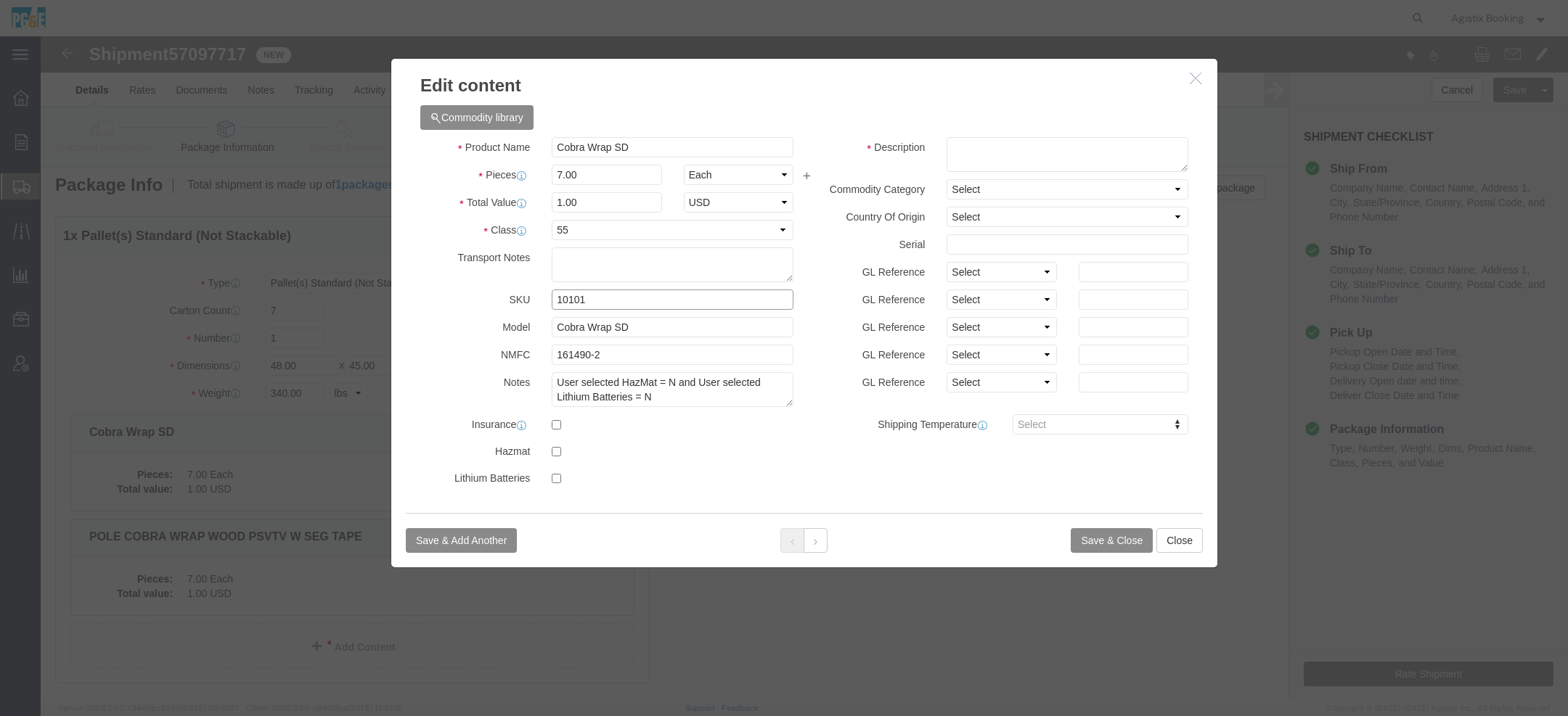
click input "10101"
click icon "button"
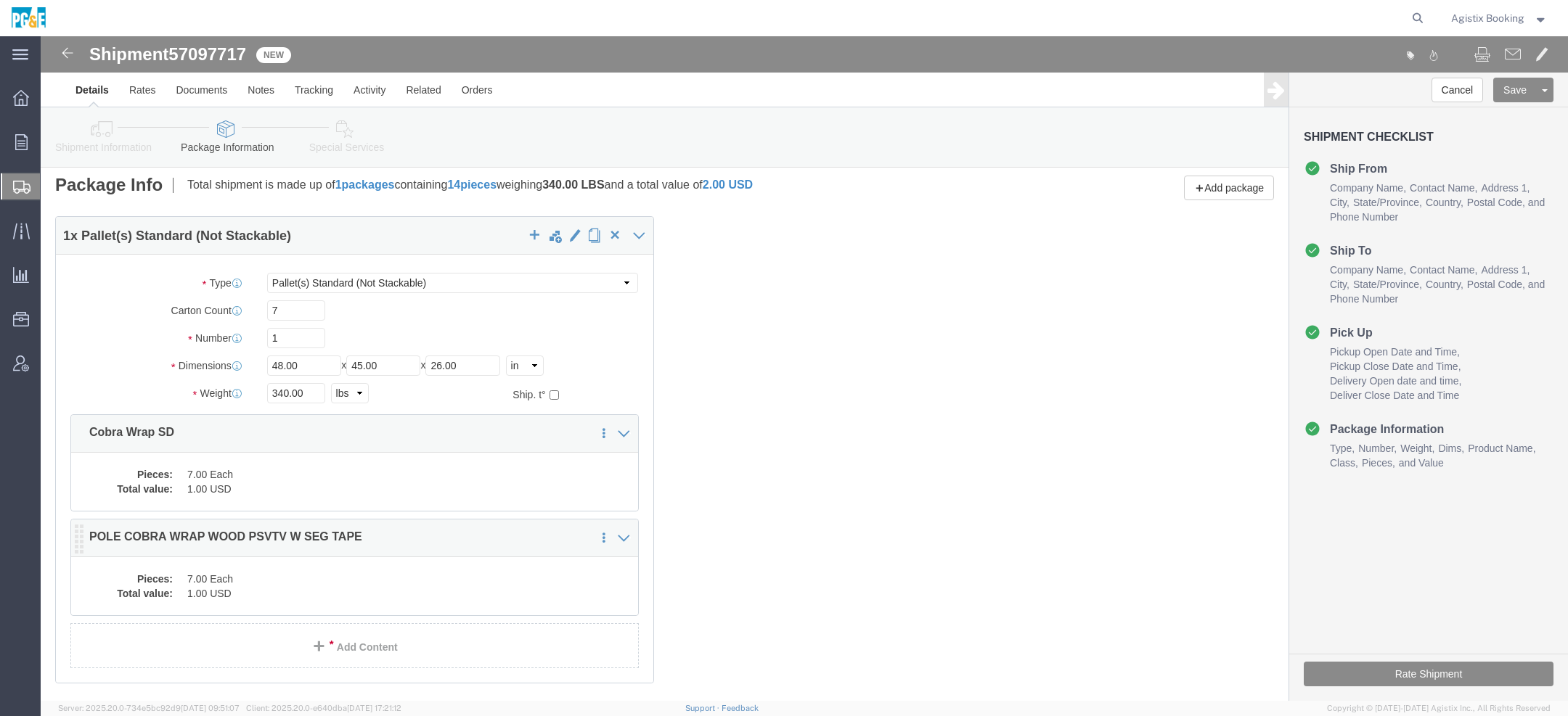
click div "1 x Pallet(s) Standard (Not Stackable) Package Type Select Bulk Bundle(s) Cardb…"
click dd "7.00 Each"
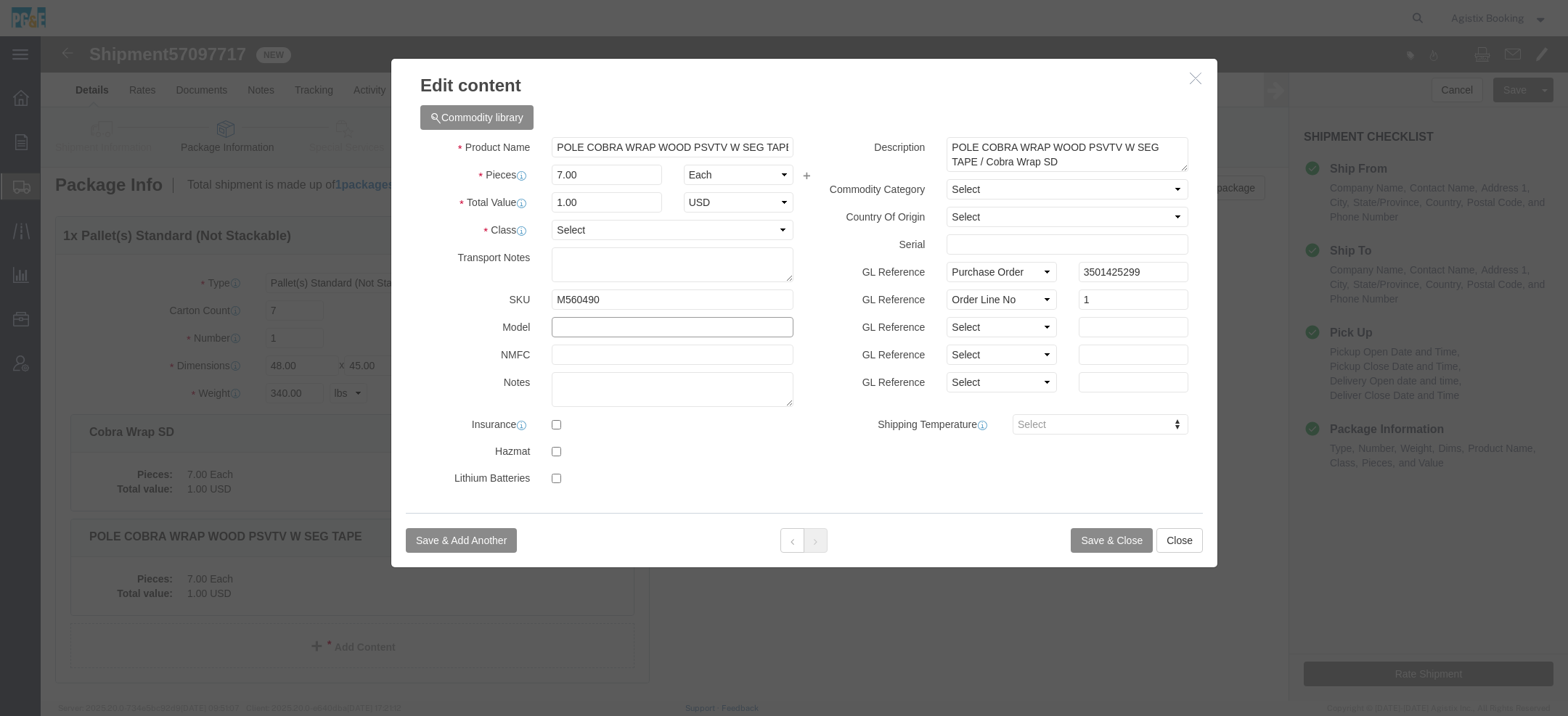
click input "text"
paste input "10101"
type input "10101"
click select "Select 50 55 60 65 70 85 92.5 100 125 175 250 300 400"
select select "55"
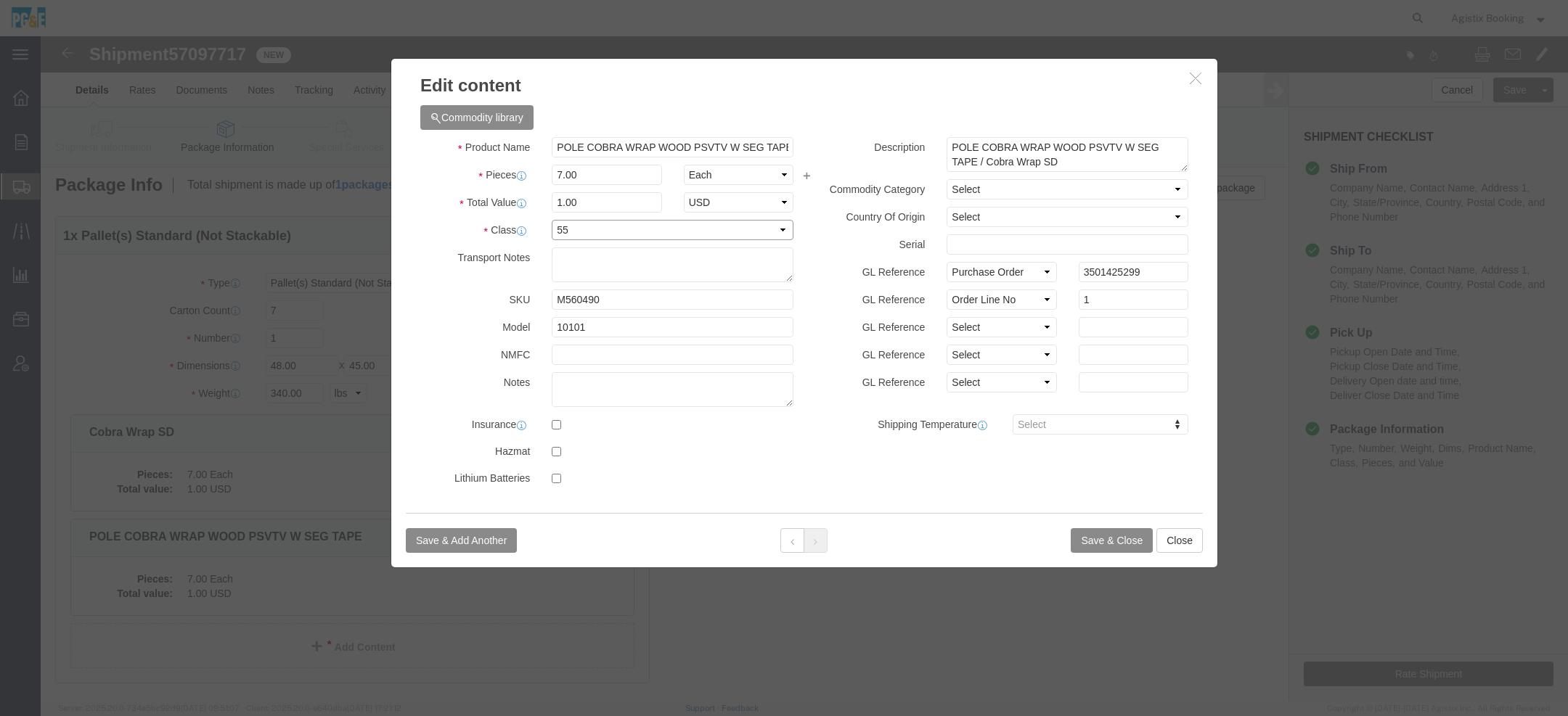
click select "Select 50 55 60 65 70 85 92.5 100 125 175 250 300 400"
click button "Save & Close"
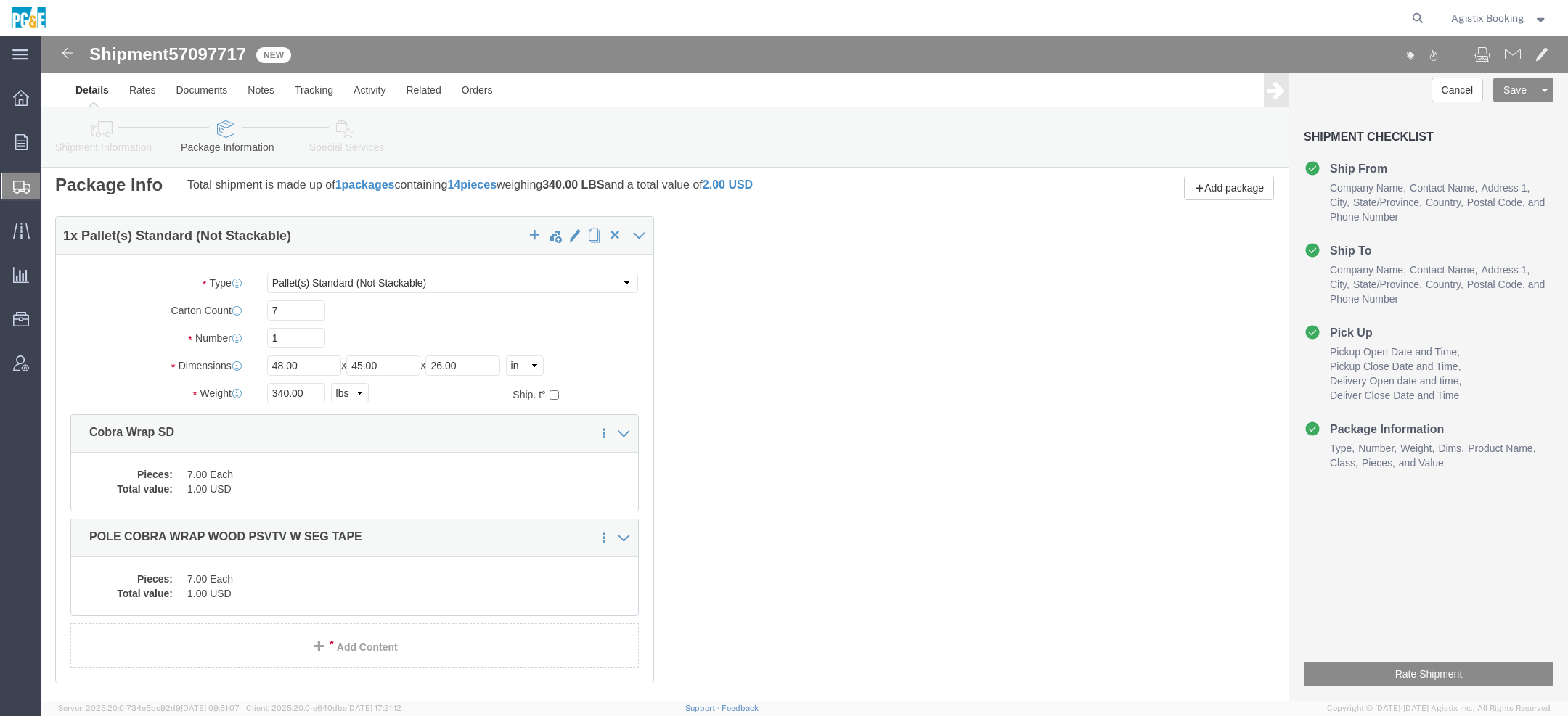
click div "Pieces: 7.00 Each Total value: 1.00 USD"
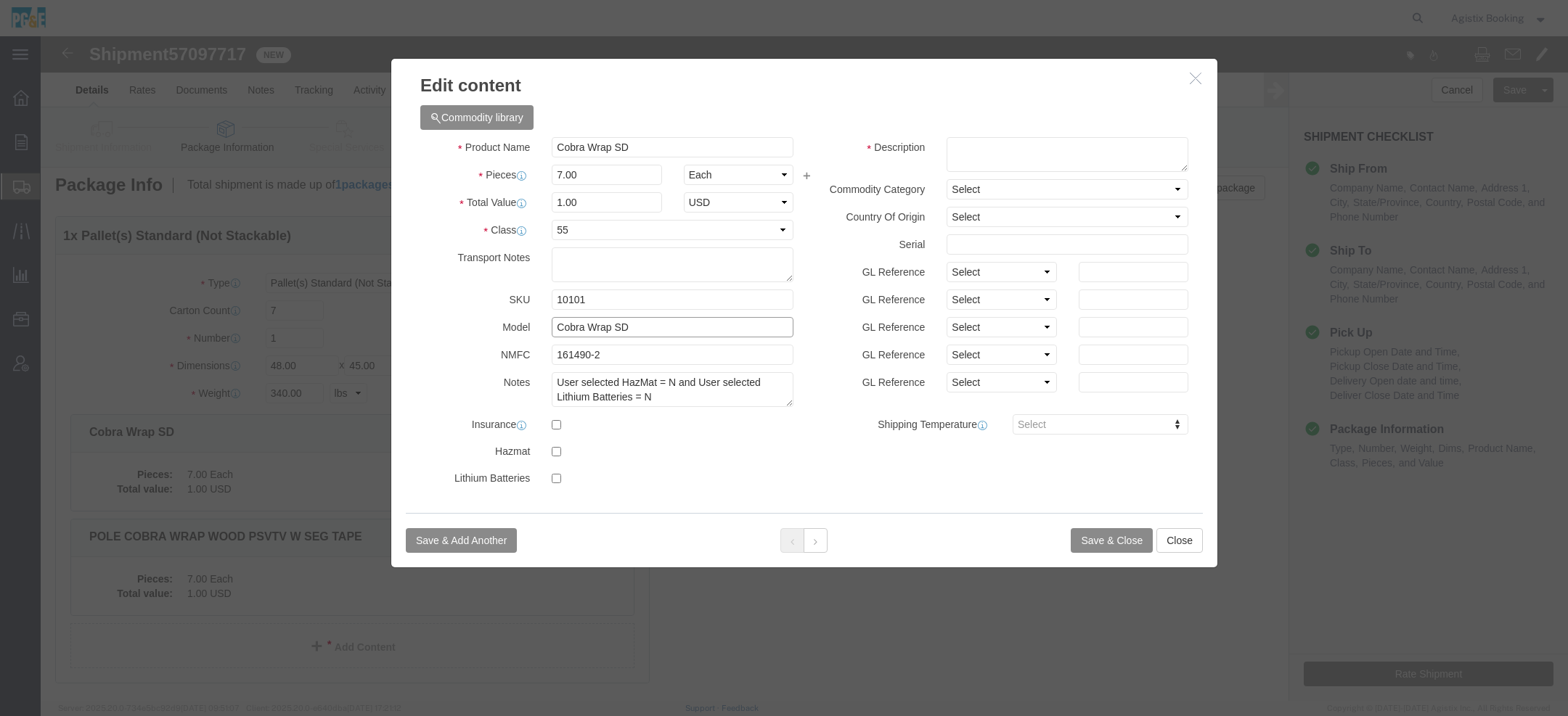
drag, startPoint x: 592, startPoint y: 293, endPoint x: 277, endPoint y: 282, distance: 315.2
click div "Commodity library Product Name Cobra Wrap SD Pieces 7.00 Select Bag Barrels 100…"
click icon "button"
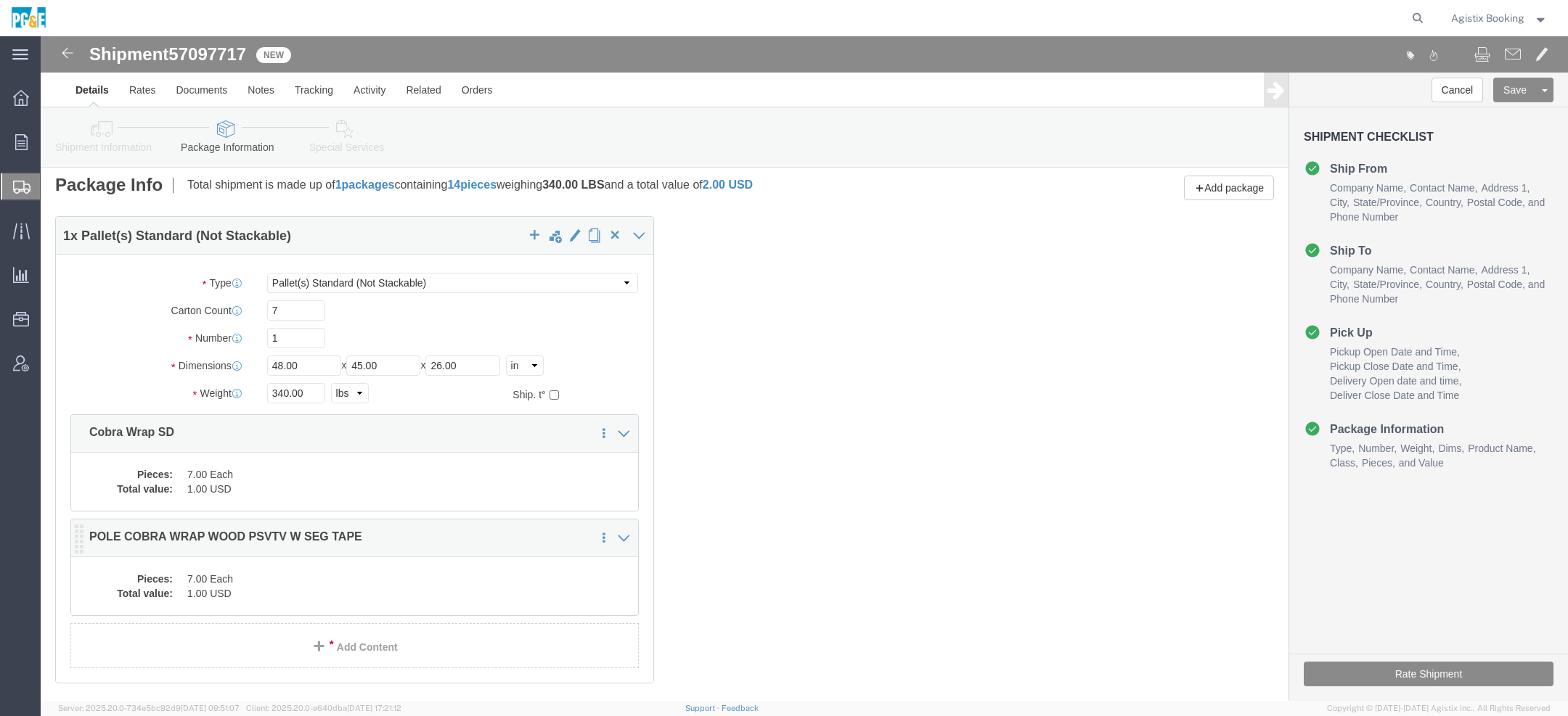
click dd "7.00 Each"
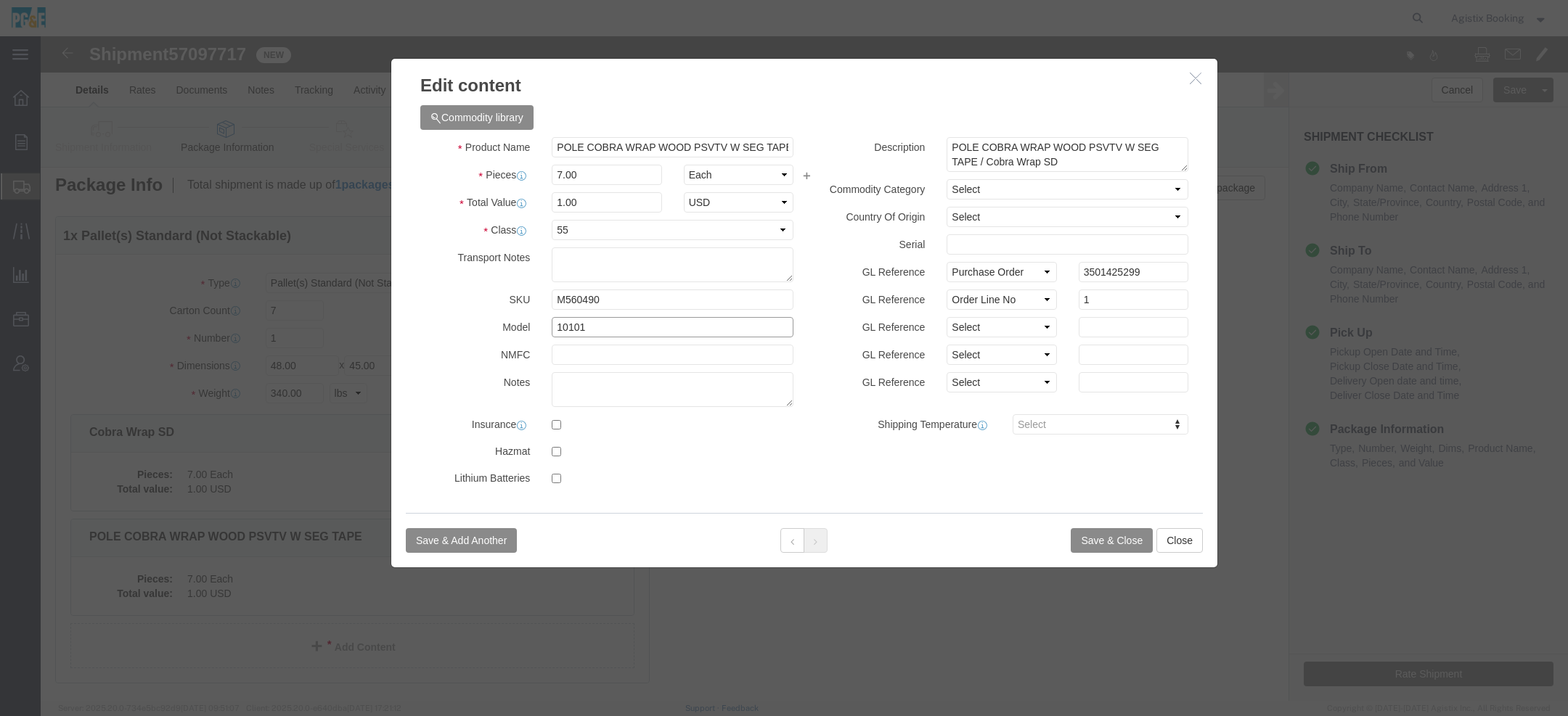
click input "10101"
paste input "Cobra Wrap SD"
type input "10101 / Cobra Wrap SD"
click button "Save & Close"
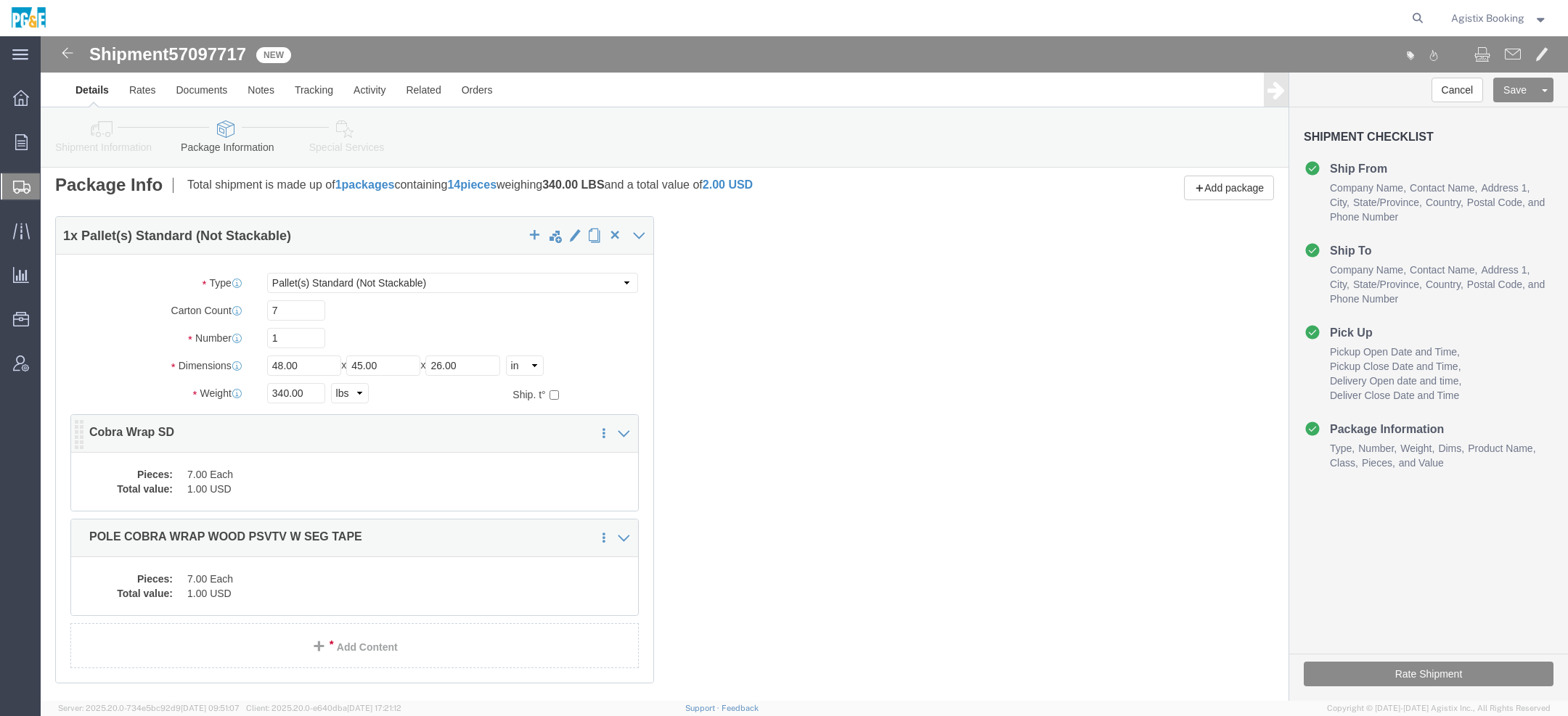
click dd "1.00 USD"
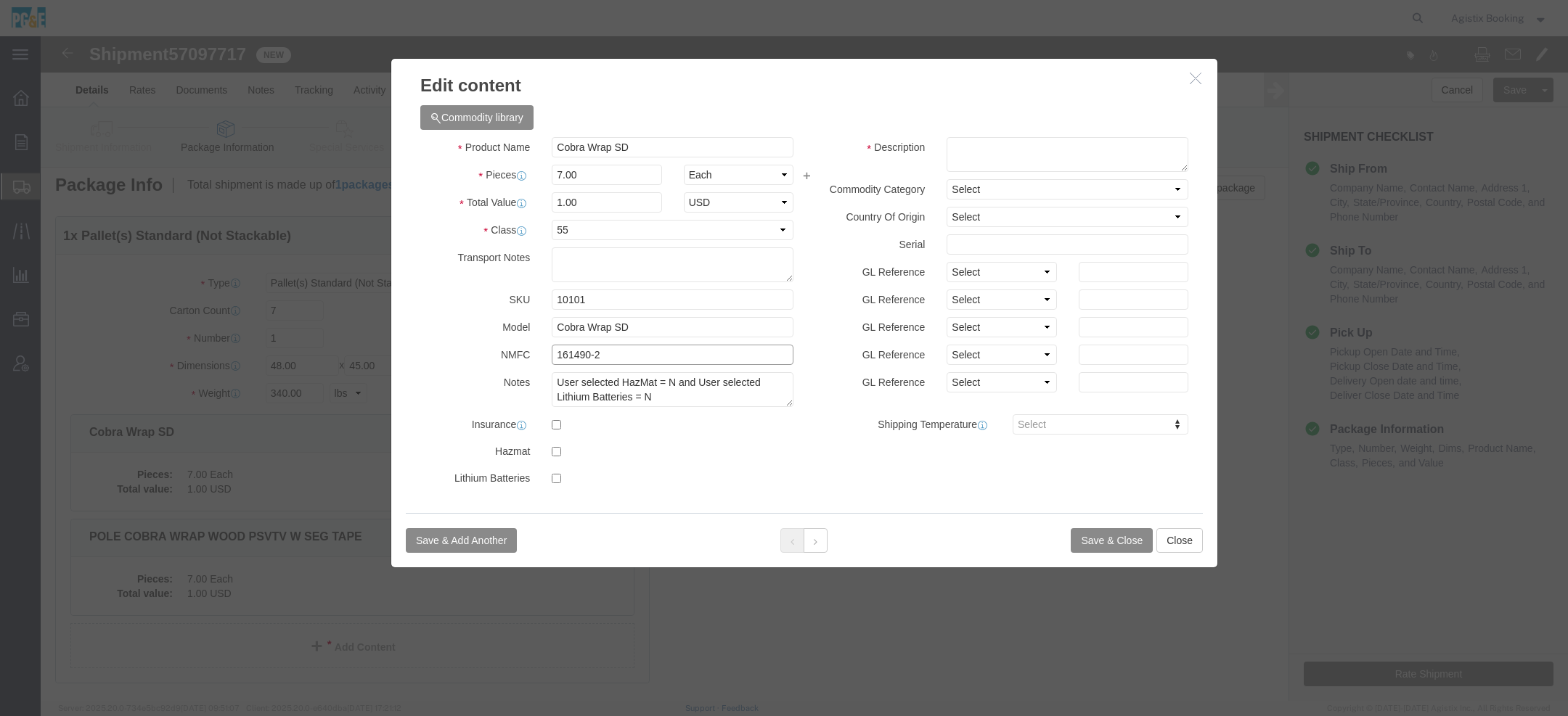
drag, startPoint x: 561, startPoint y: 321, endPoint x: 368, endPoint y: 321, distance: 193.0
click div "NMFC 161490-2"
click button "button"
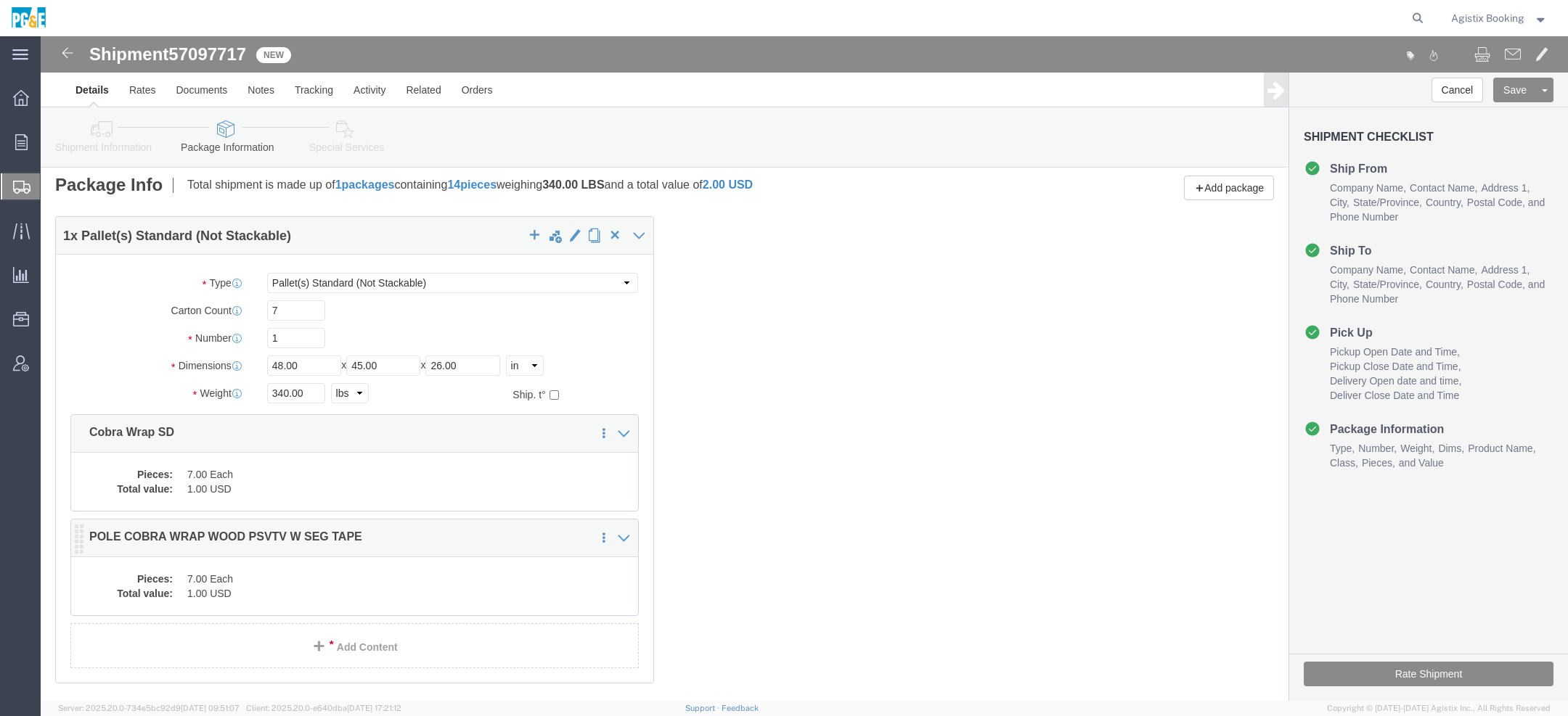
click div "Pieces: 7.00 Each Total value: 1.00 USD"
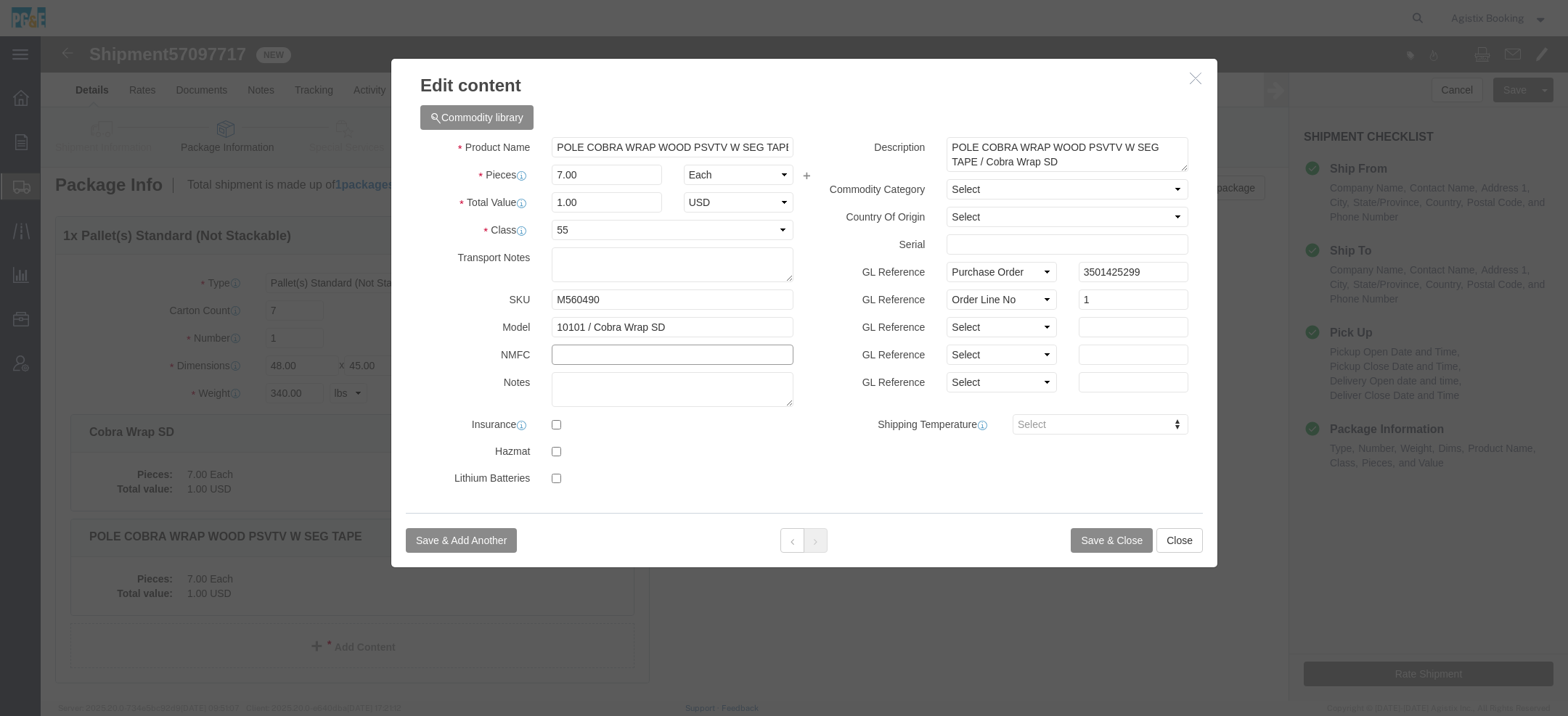
click input "text"
paste input "161490-2"
type input "161490-2"
click button "Save & Close"
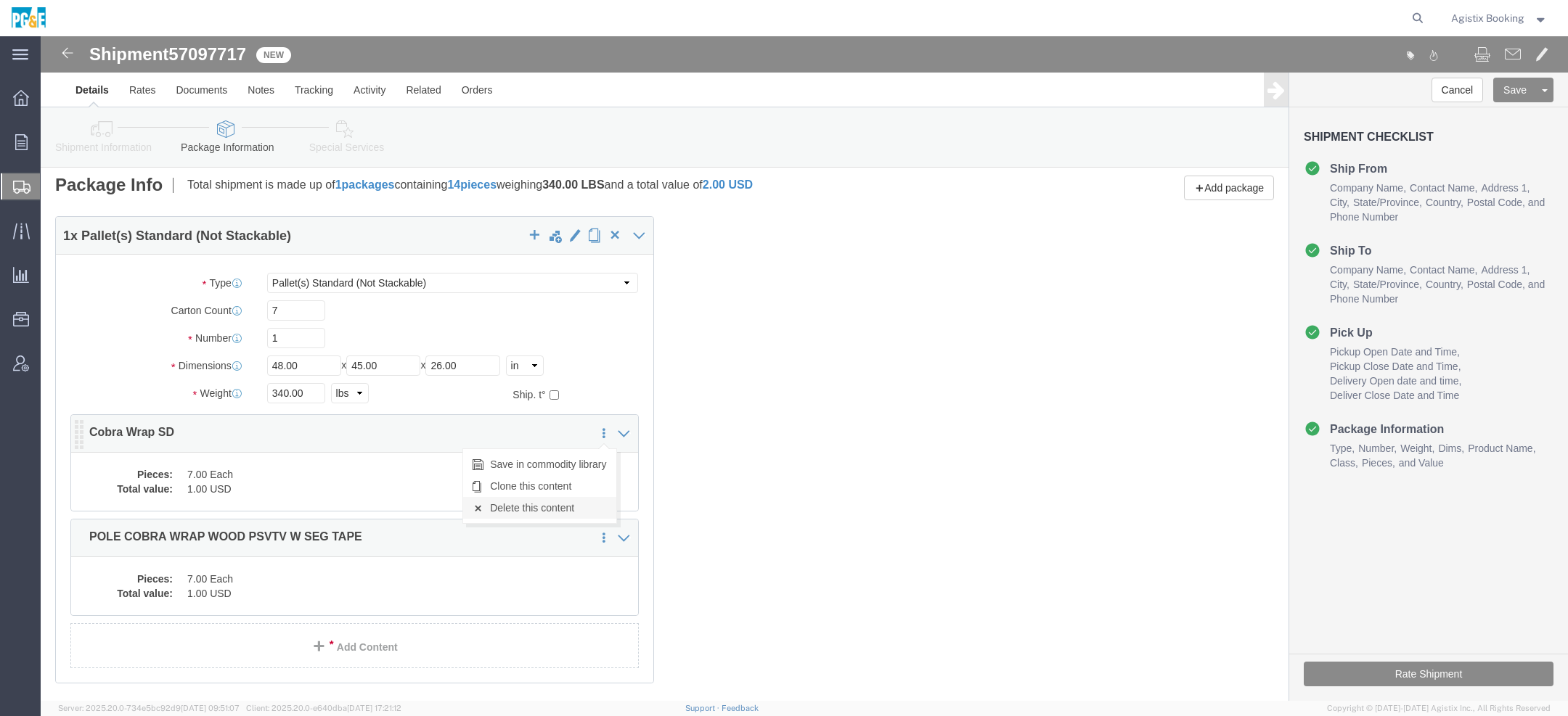
click link "Delete this content"
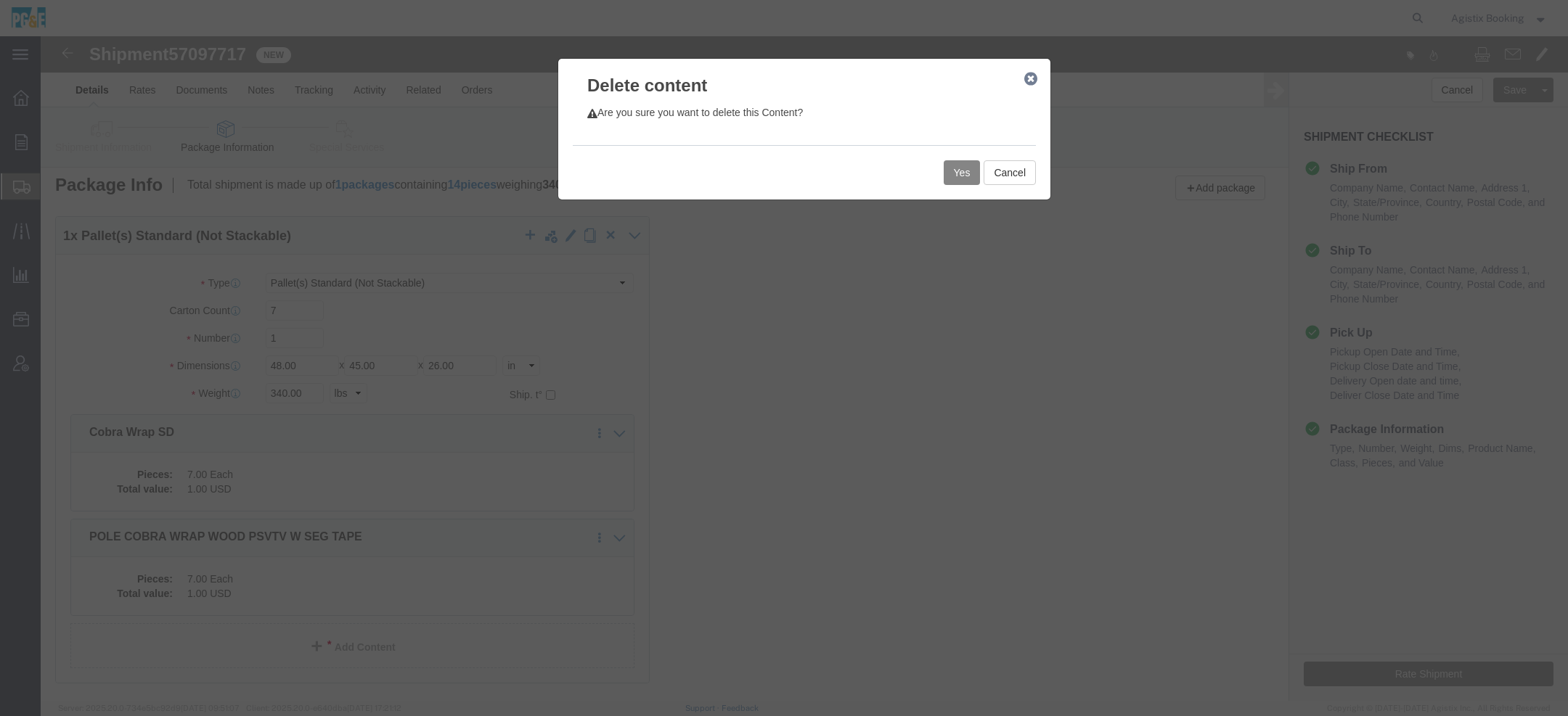
click button "Yes"
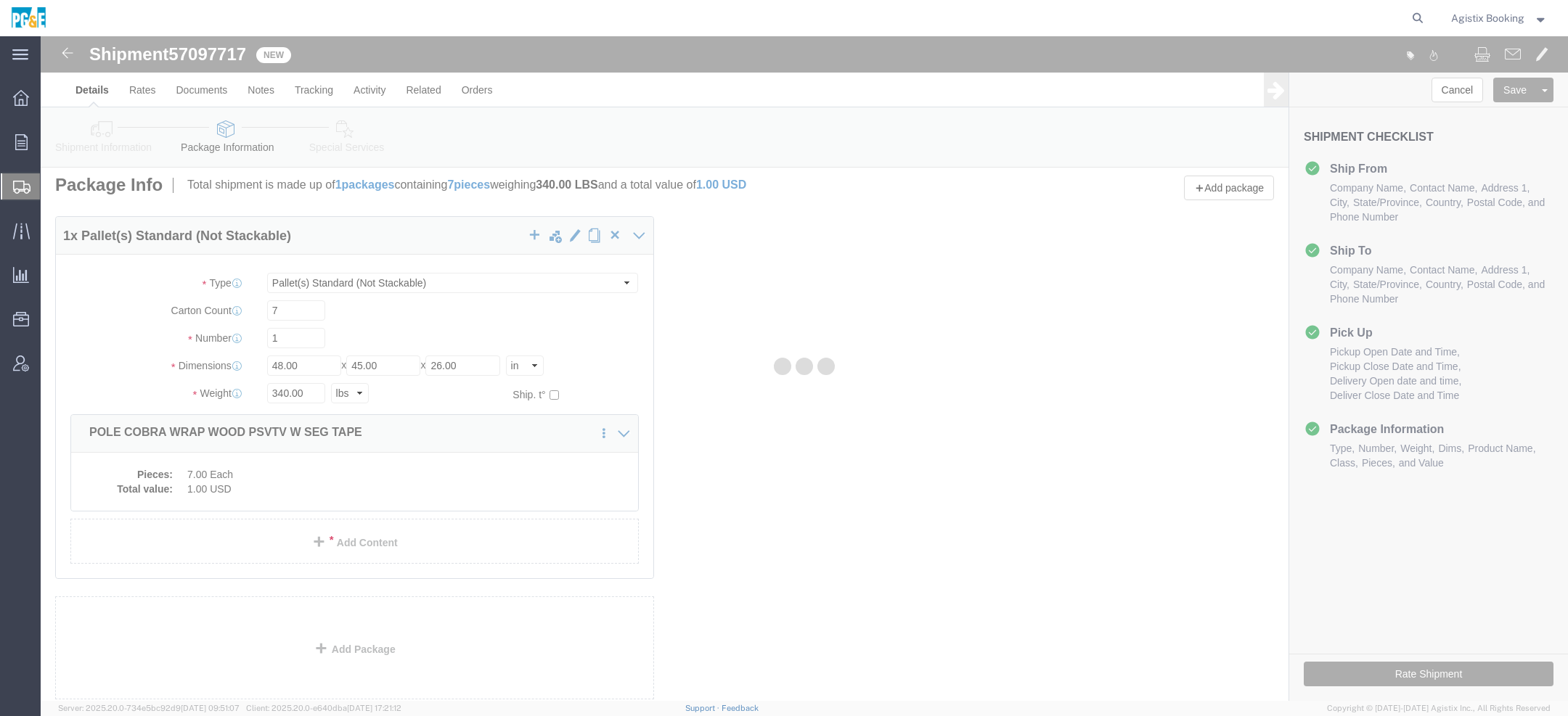
scroll to position [0, 0]
select select "PSNS"
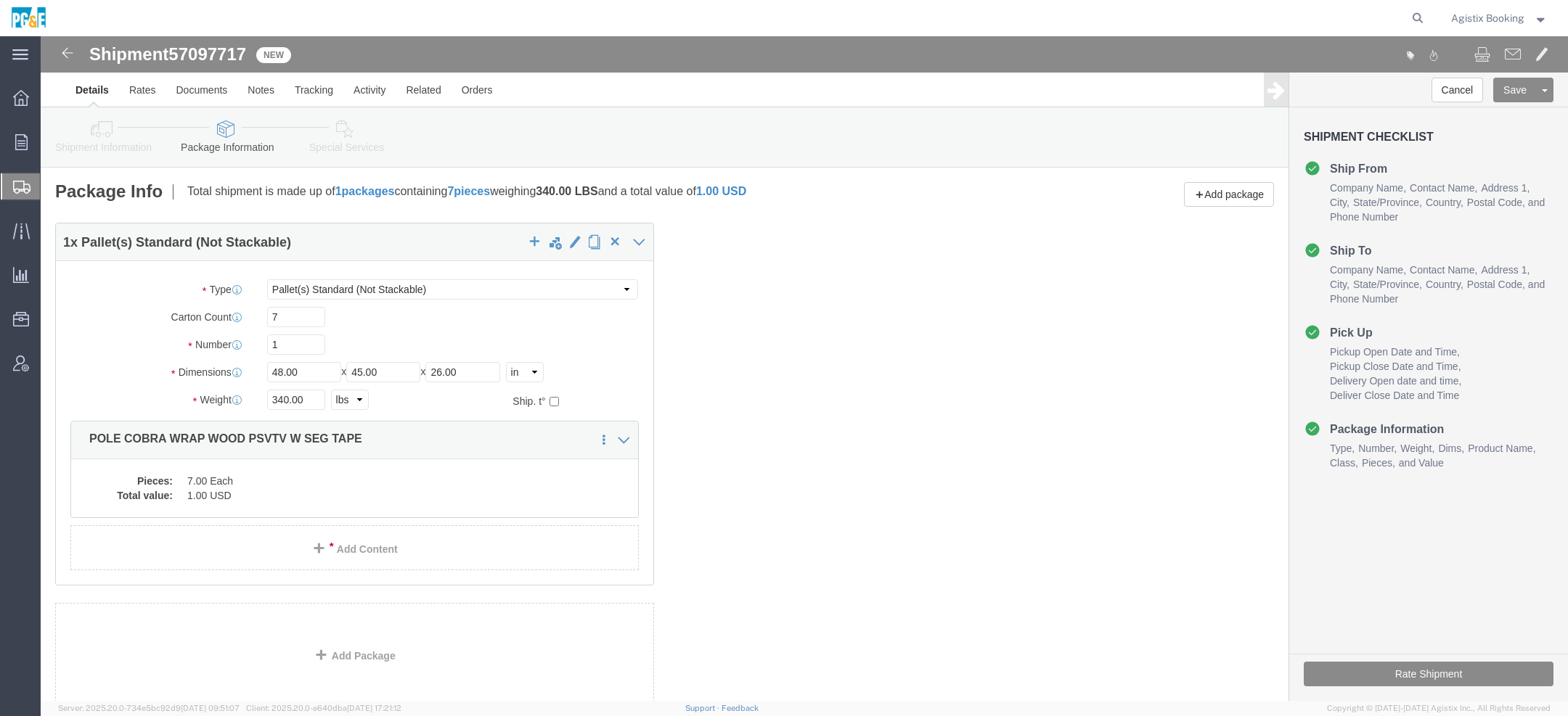
click link "Special Services"
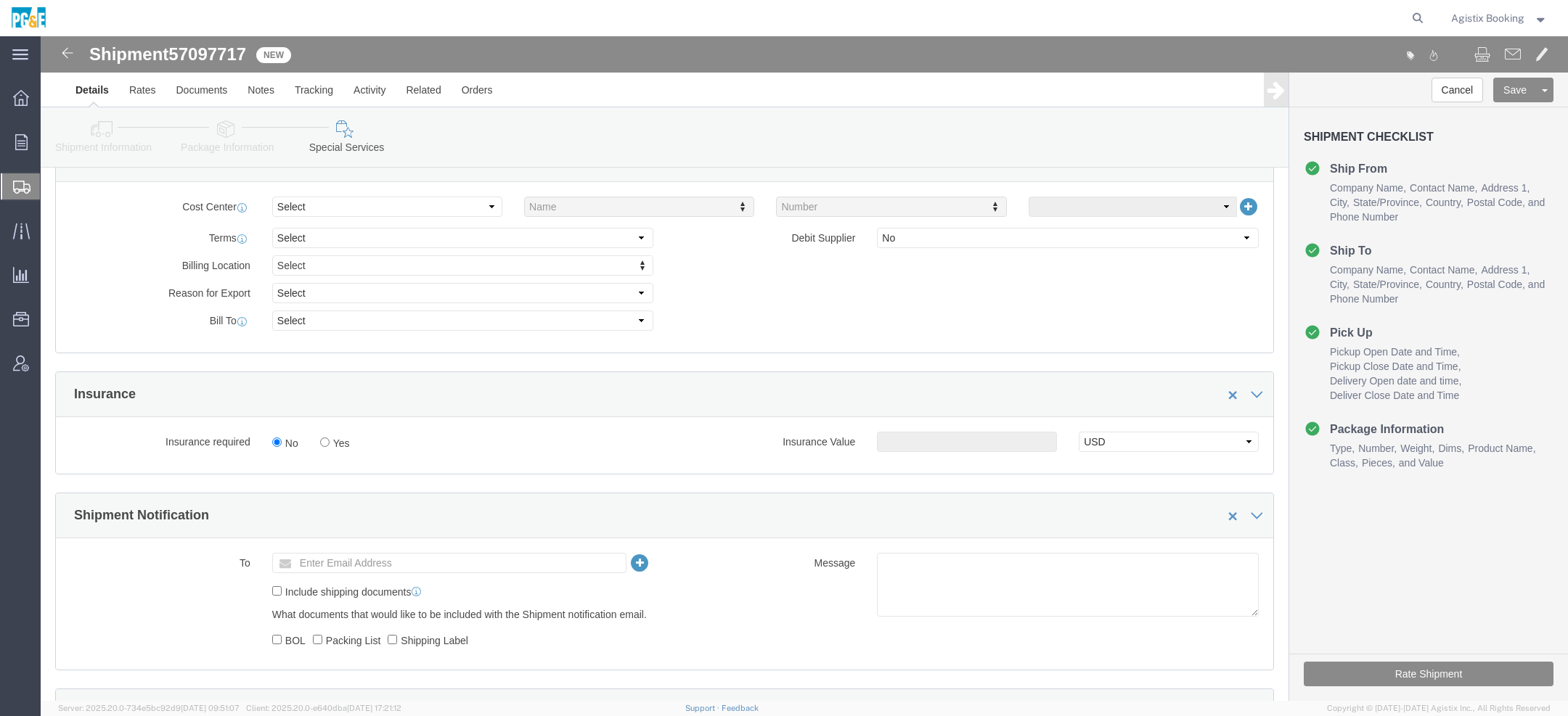
scroll to position [913, 0]
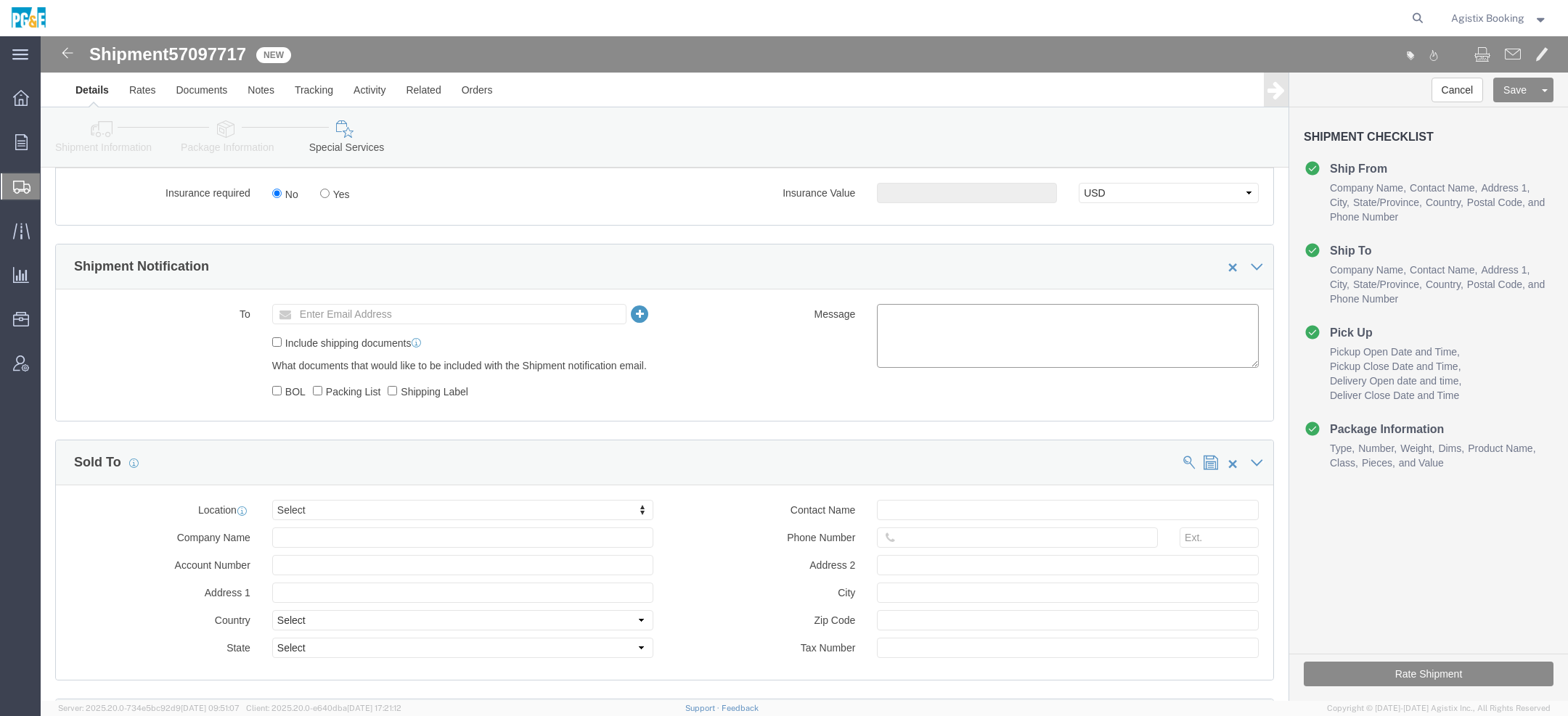
click textarea
paste textarea "Shipment #XXXXXXX has been booked. Once confirmed by the carrier, the BOL will …"
click span "57097717"
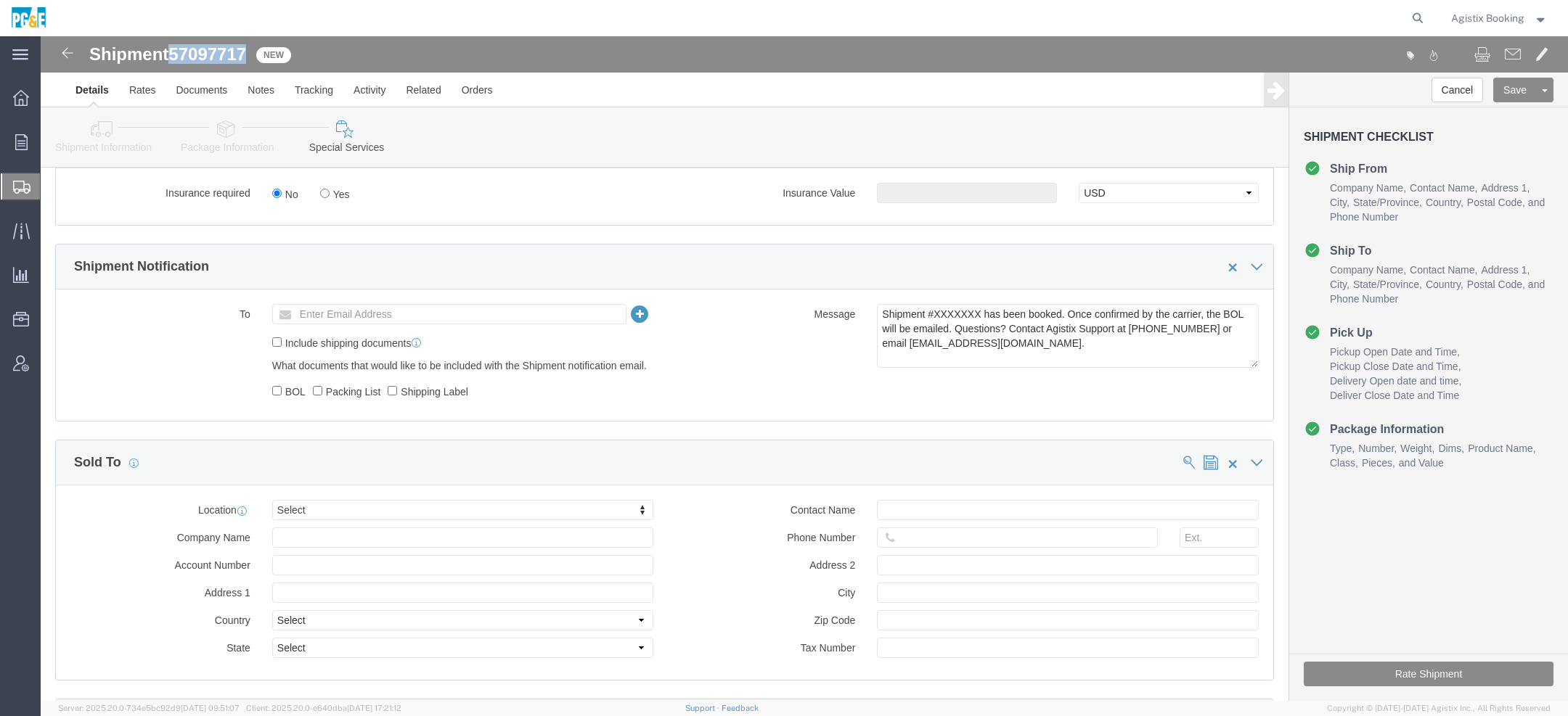
click span "57097717"
copy span "57097717"
click textarea "Shipment #XXXXXXX has been booked. Once confirmed by the carrier, the BOL will …"
paste textarea "57097717"
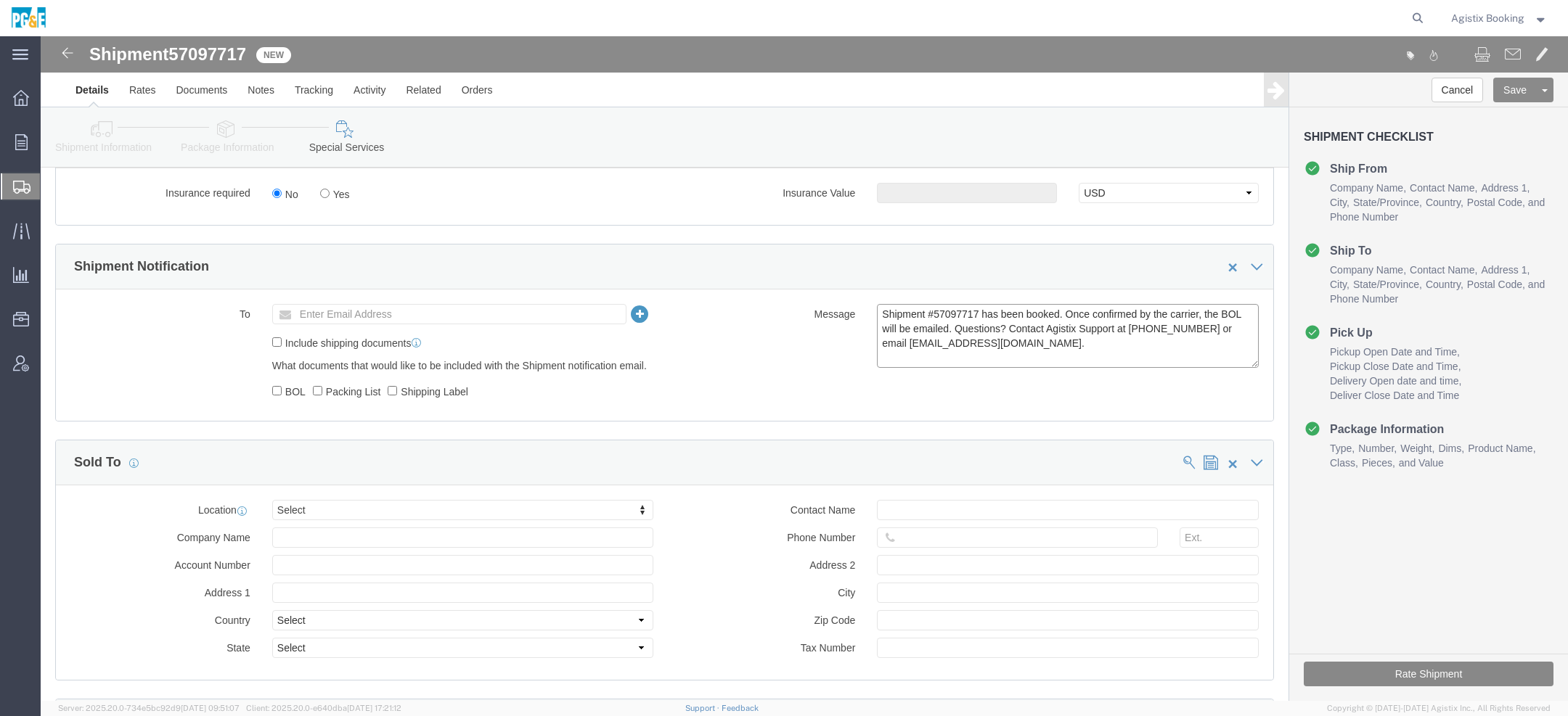
type textarea "Shipment #57097717 has been booked. Once confirmed by the carrier, the BOL will…"
click button "Rate Shipment"
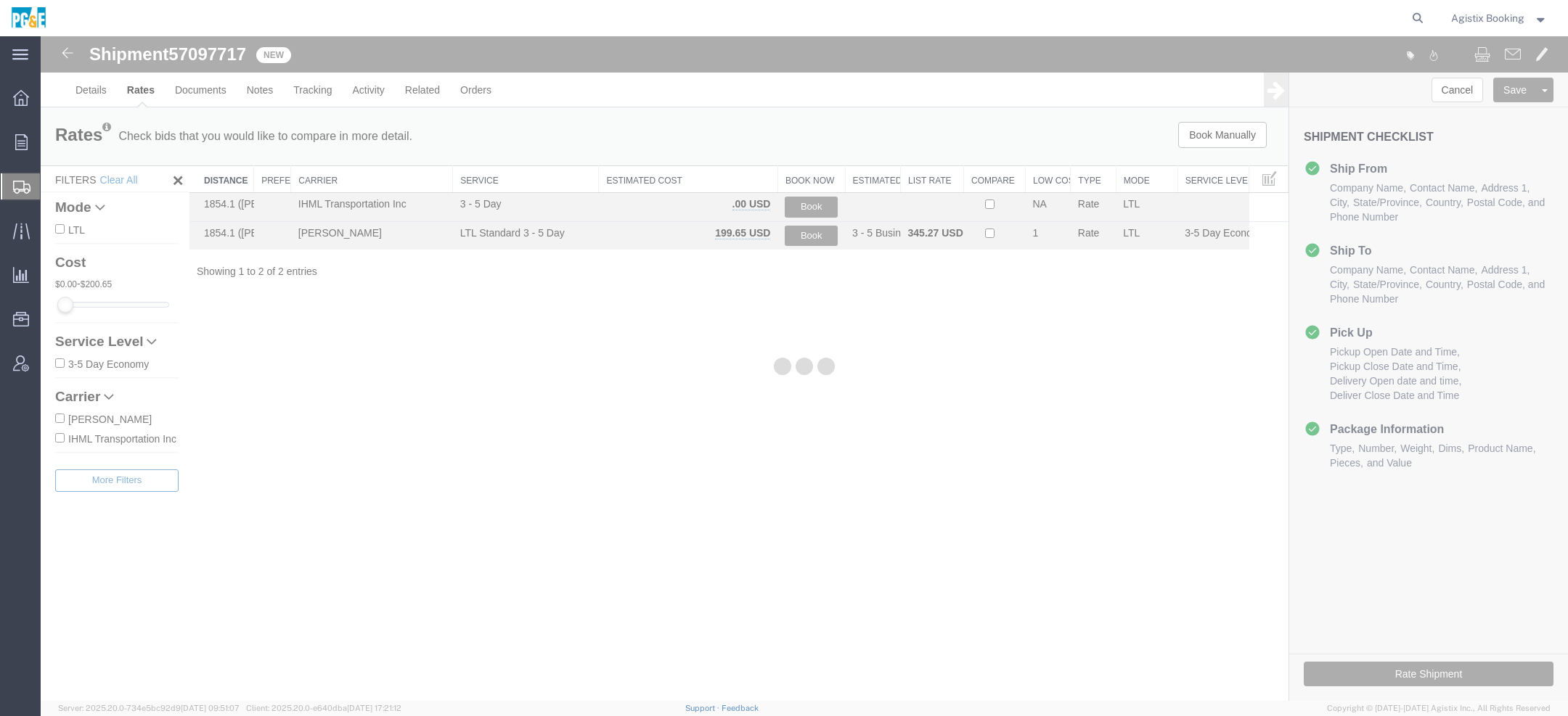
scroll to position [0, 0]
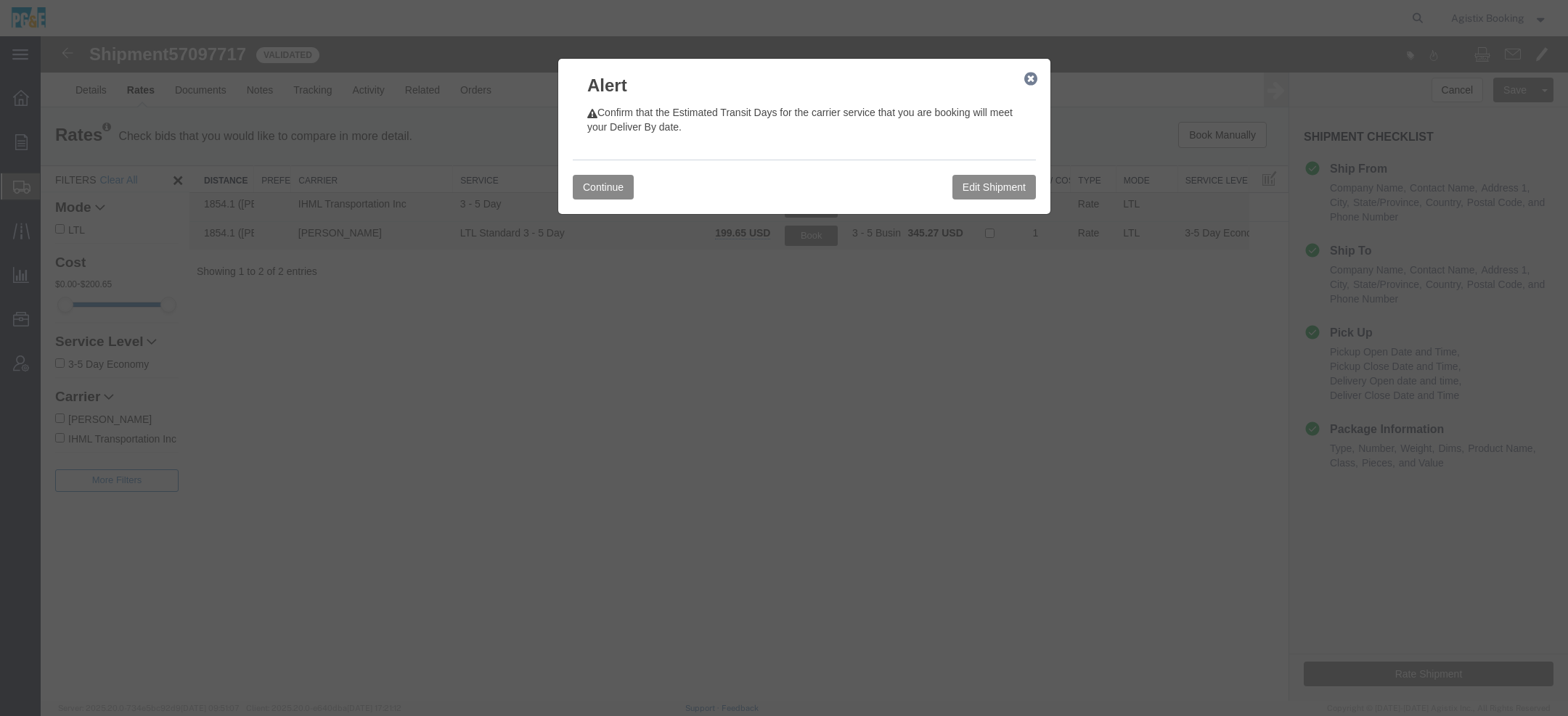
click at [604, 174] on div "Continue Edit Shipment" at bounding box center [805, 187] width 463 height 55
click at [606, 180] on button "Continue" at bounding box center [603, 187] width 61 height 25
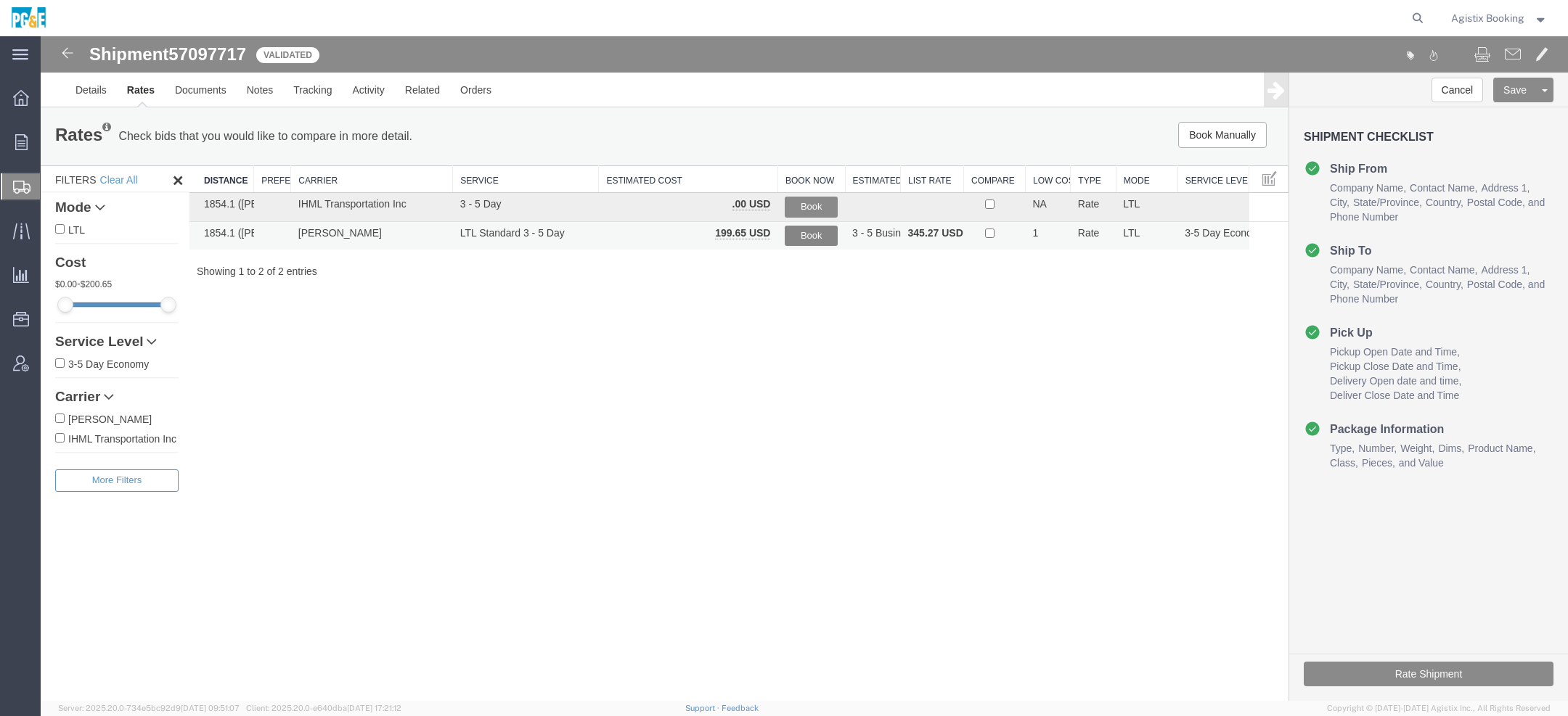
click at [811, 238] on button "Book" at bounding box center [811, 236] width 53 height 21
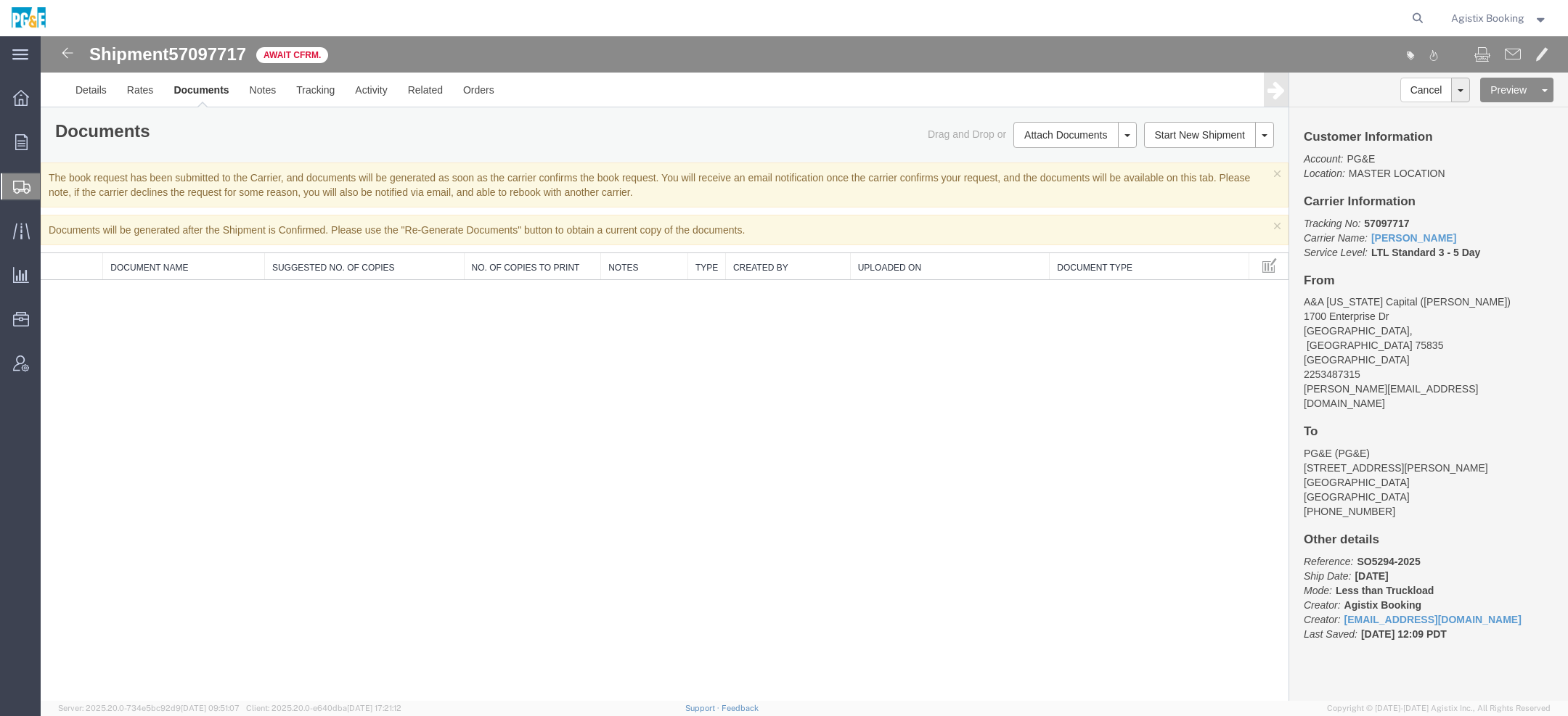
click at [1502, 21] on span "Agistix Booking" at bounding box center [1488, 18] width 74 height 16
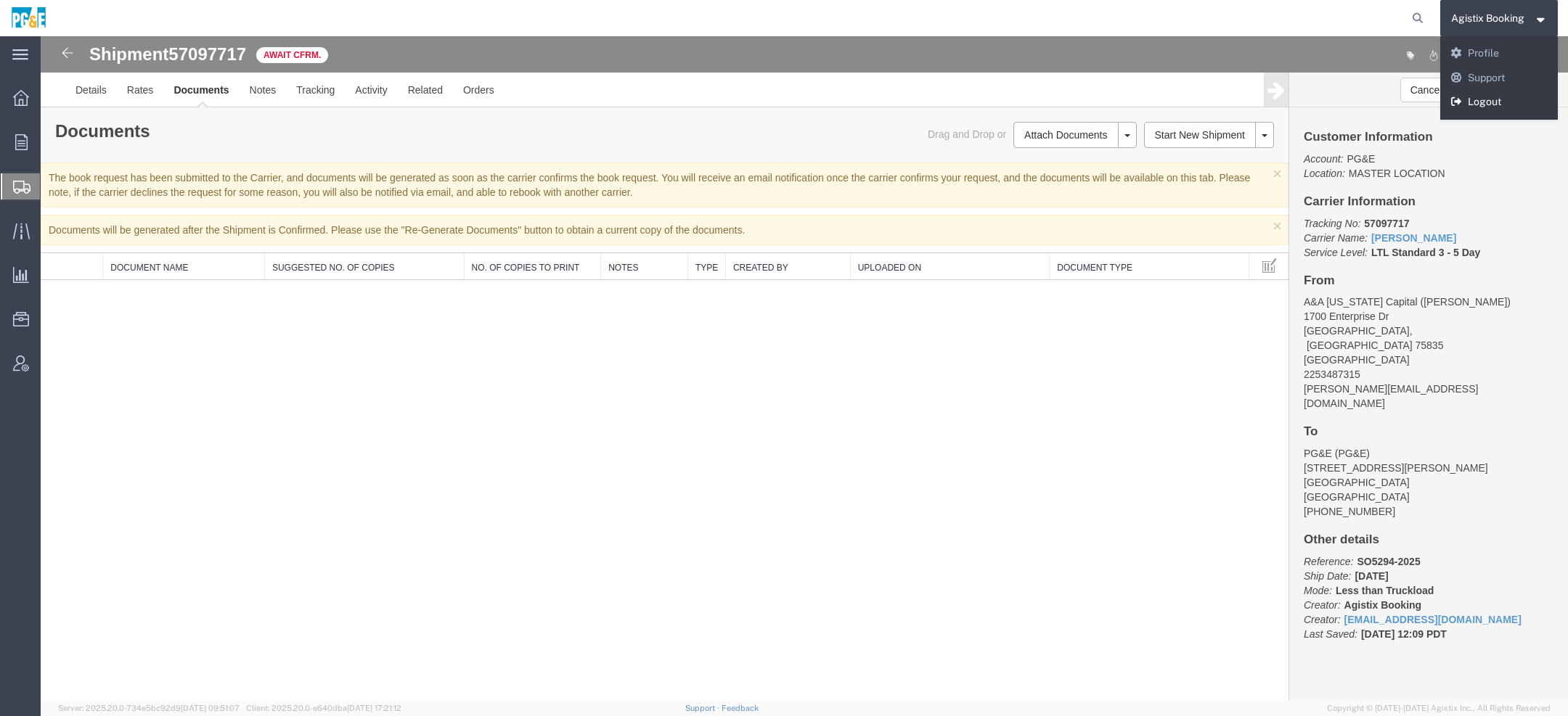
click at [1488, 107] on link "Logout" at bounding box center [1500, 102] width 118 height 25
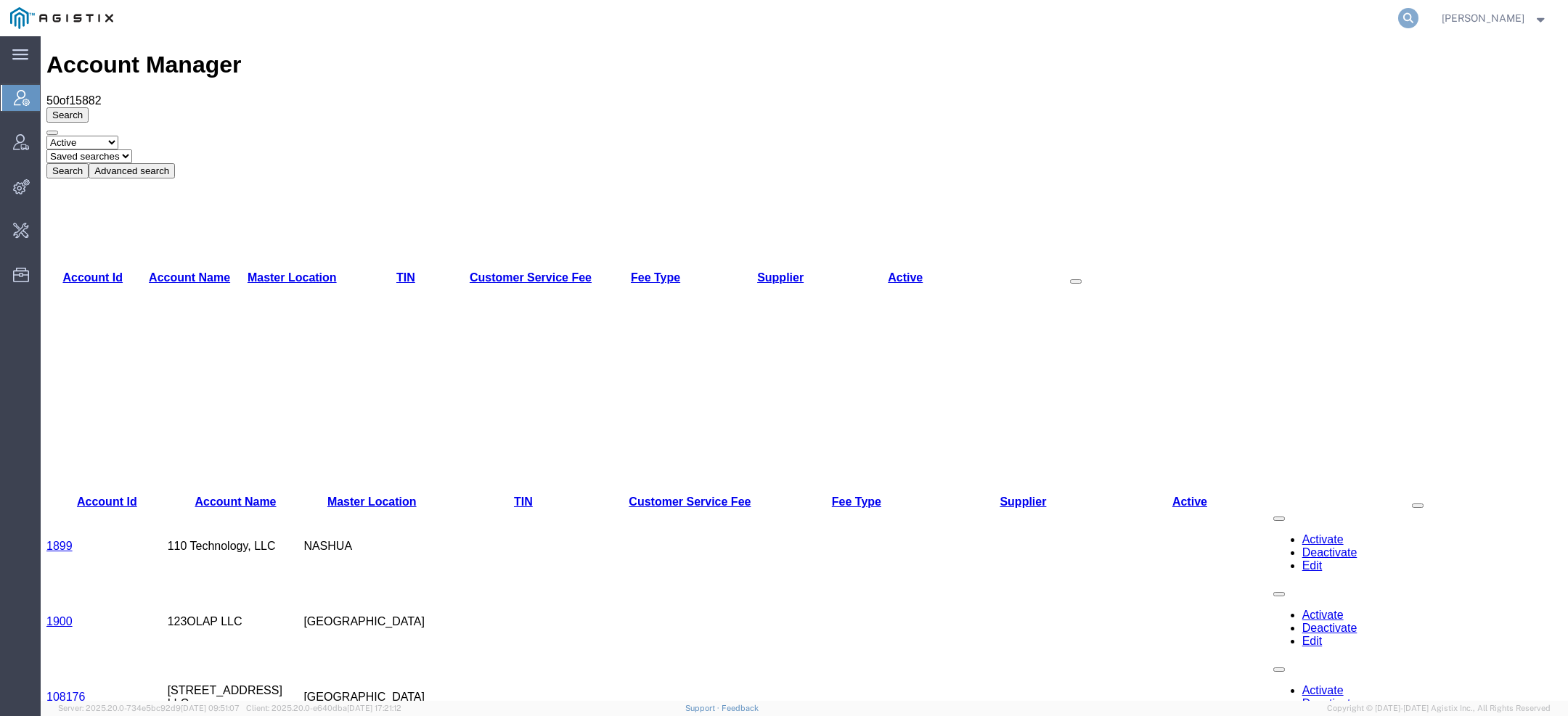
click at [1404, 17] on icon at bounding box center [1409, 18] width 21 height 21
type input "pgw"
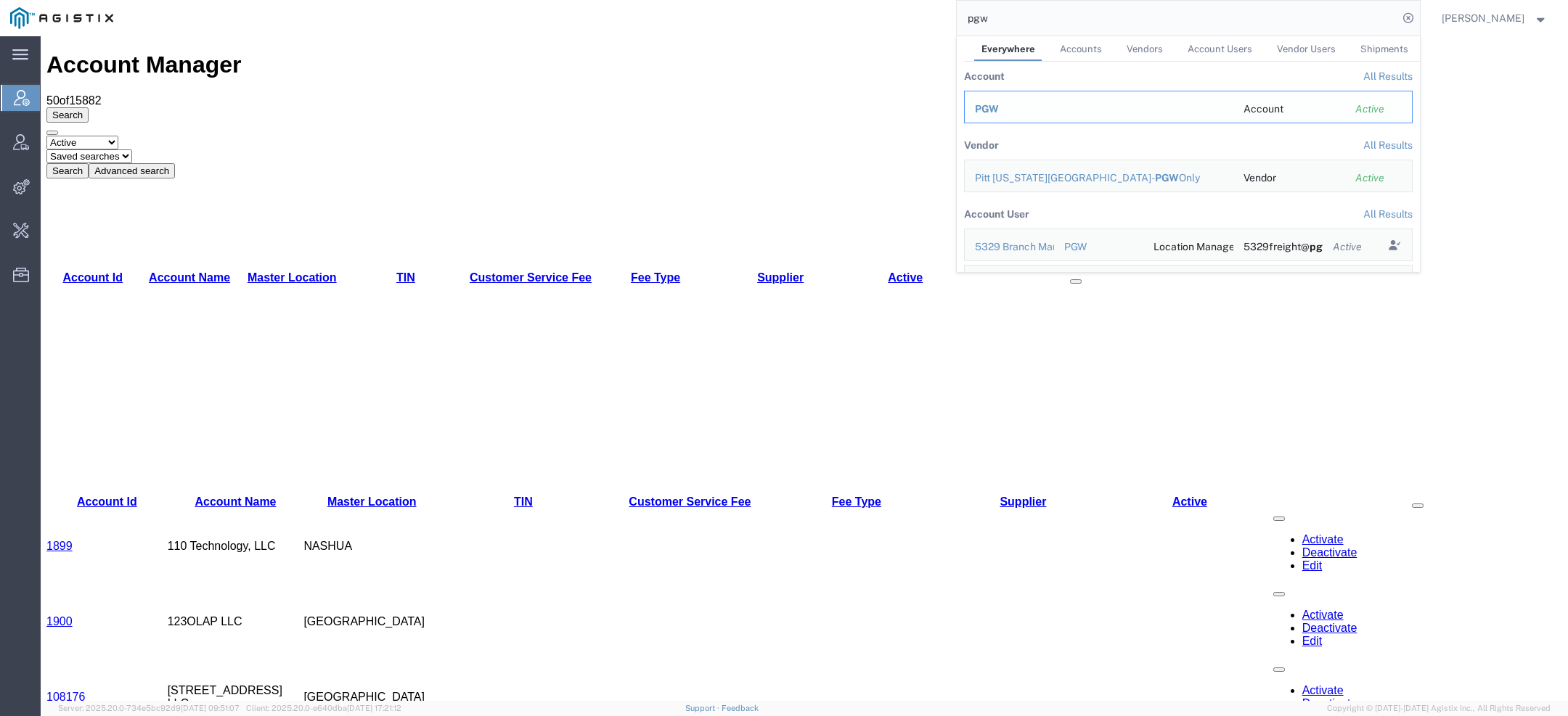
drag, startPoint x: 944, startPoint y: 68, endPoint x: 985, endPoint y: 103, distance: 53.9
click at [985, 103] on span "PGW" at bounding box center [987, 109] width 24 height 12
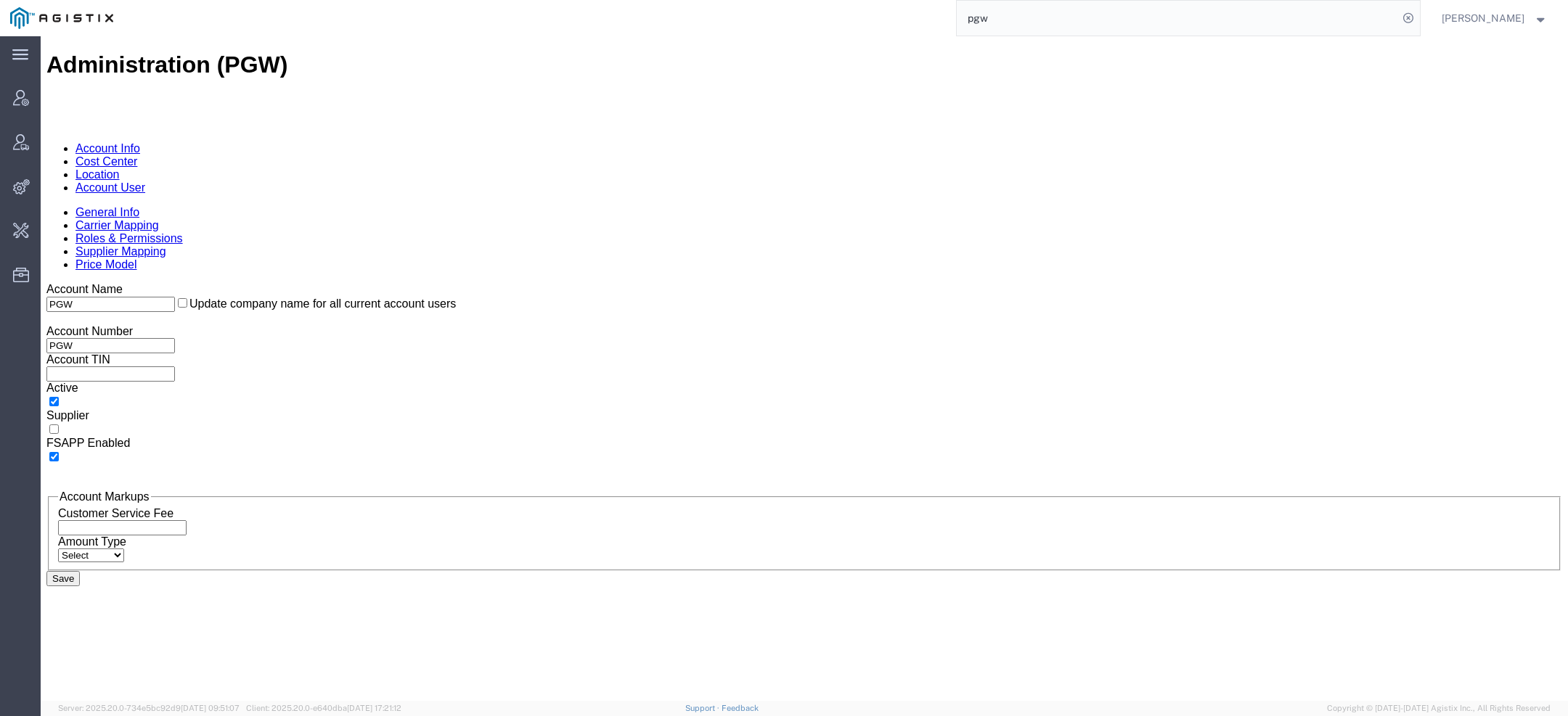
click at [145, 181] on link "Account User" at bounding box center [110, 187] width 70 height 12
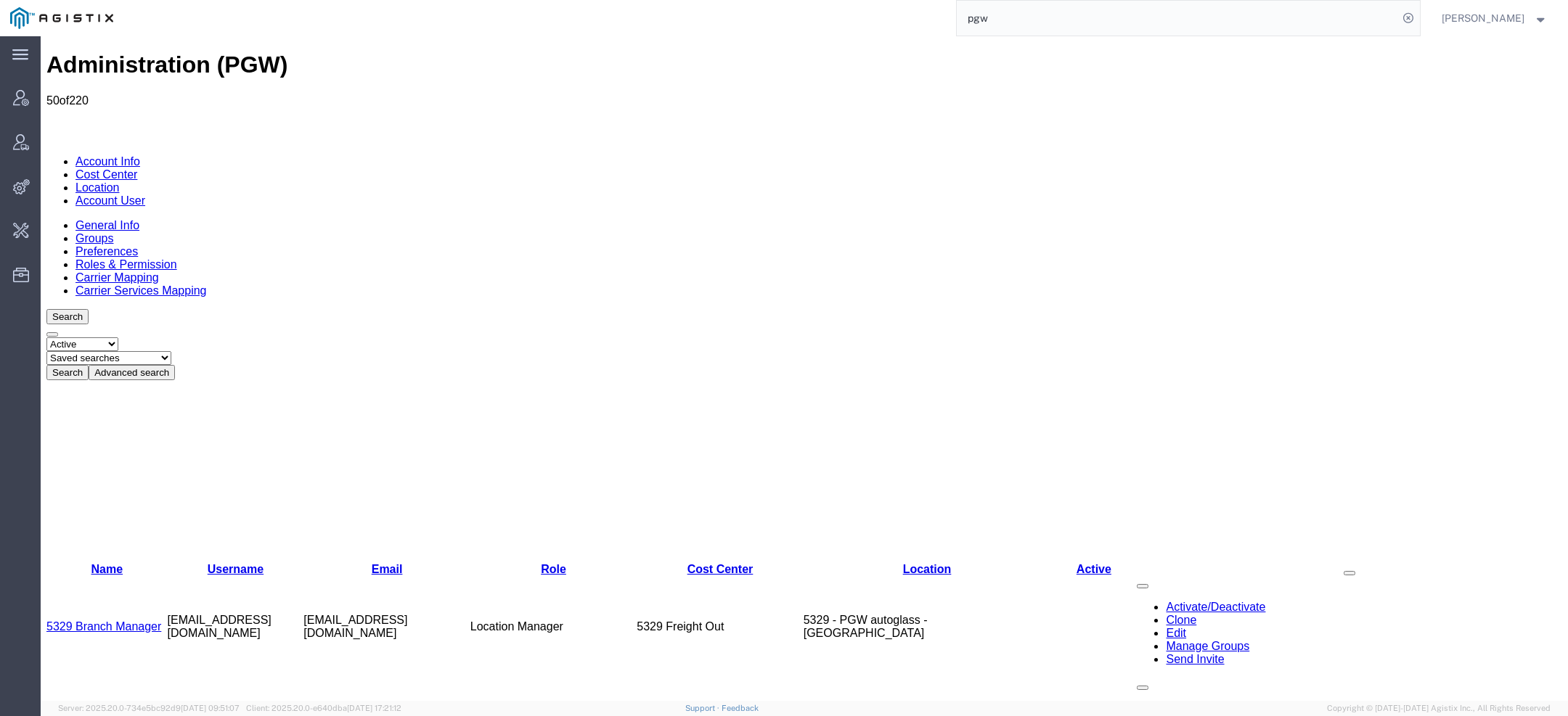
click at [171, 351] on select "Saved searches Exclude Branch Manager [PERSON_NAME] Offline user" at bounding box center [109, 358] width 125 height 14
select select "Offline user"
click at [103, 351] on select "Saved searches Exclude Branch Manager [PERSON_NAME] Offline user" at bounding box center [109, 358] width 125 height 14
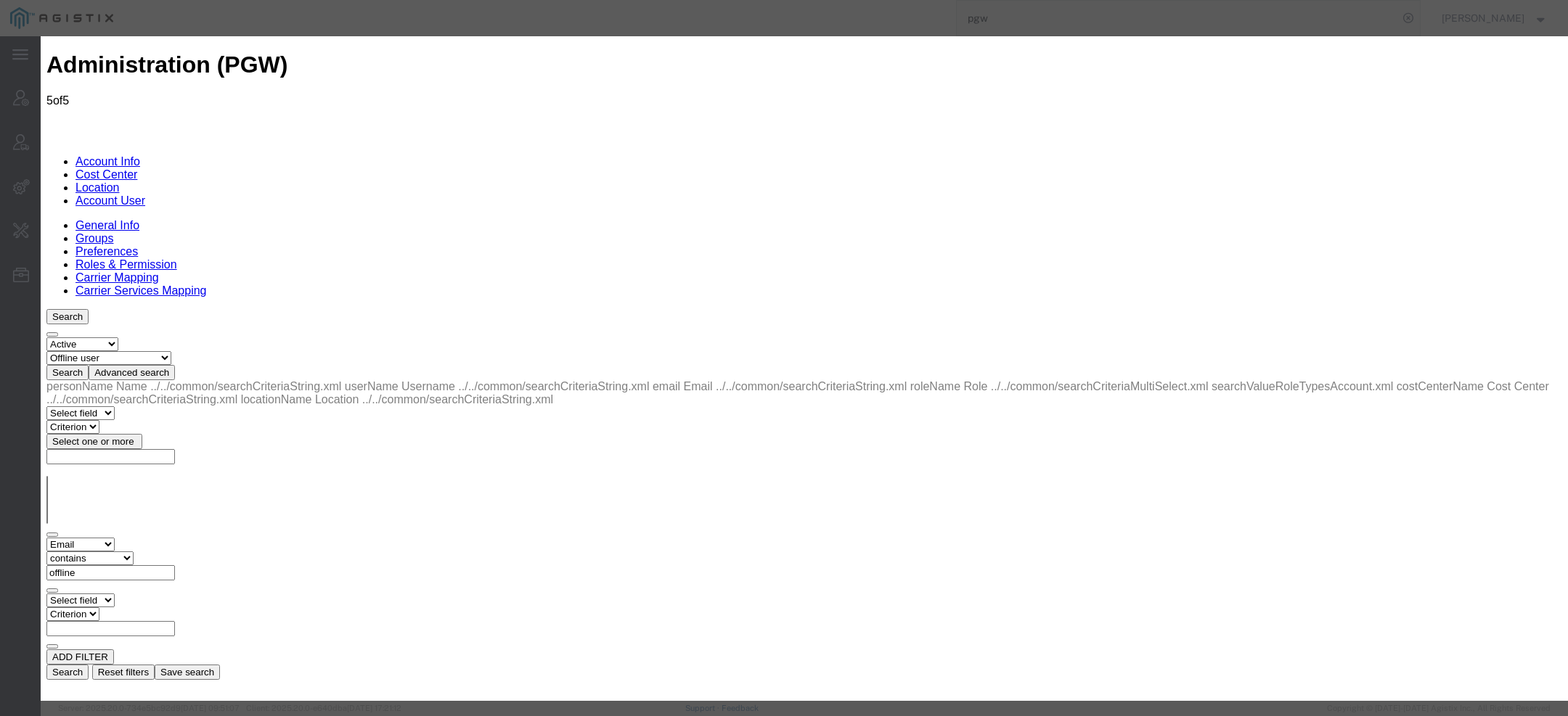
select select "COSTCENTER"
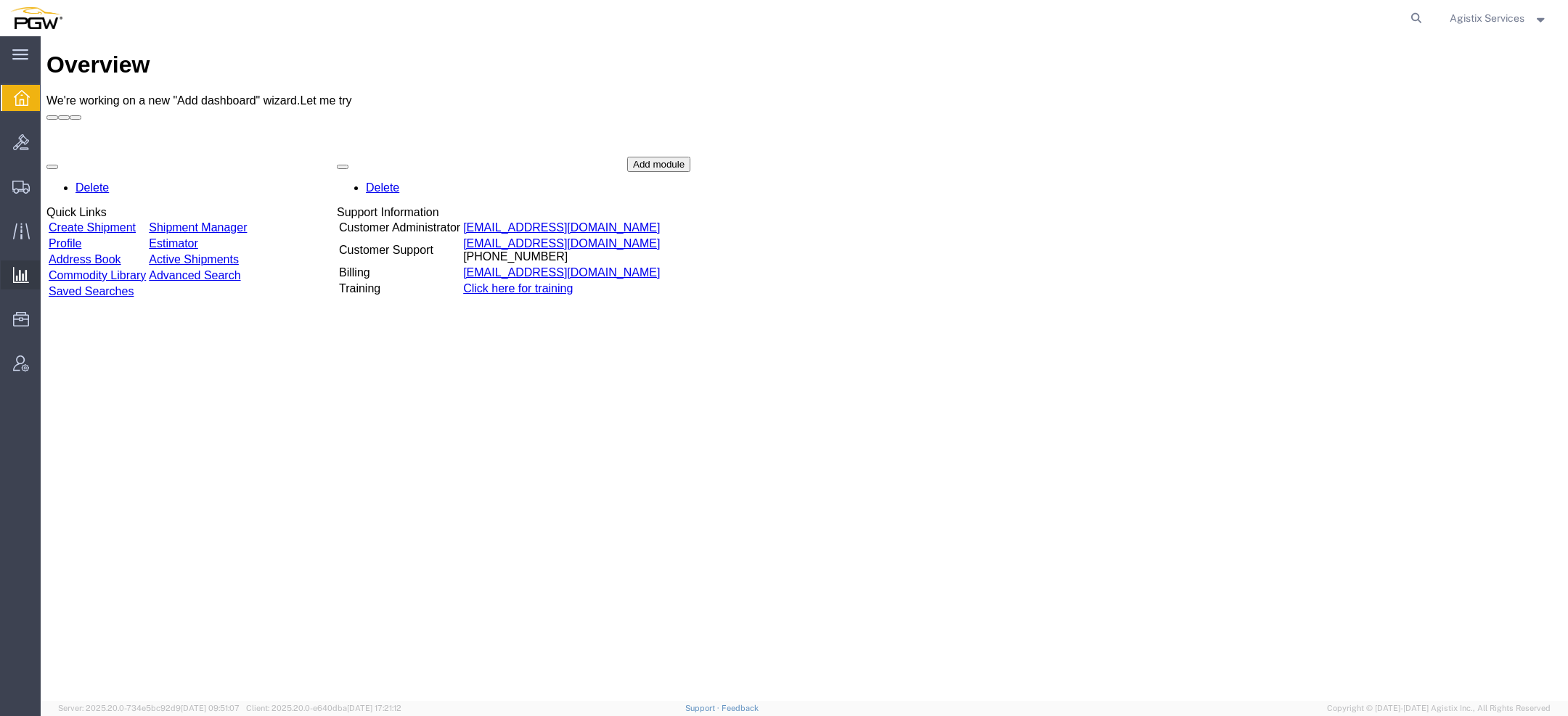
click at [0, 0] on span "Saved Reports" at bounding box center [0, 0] width 0 height 0
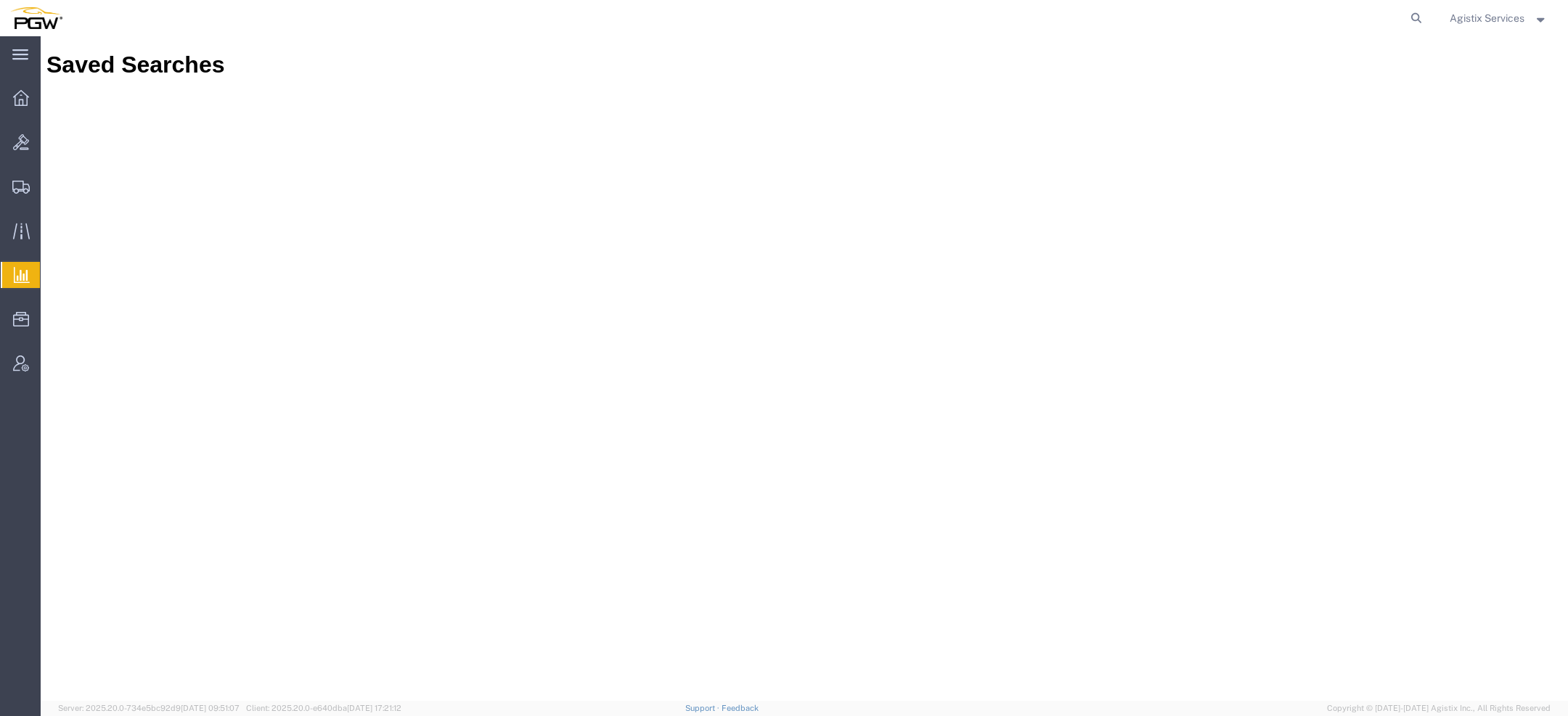
click at [0, 0] on span "Saved Reports" at bounding box center [0, 0] width 0 height 0
click at [1483, 15] on span "Agistix Services" at bounding box center [1487, 18] width 74 height 16
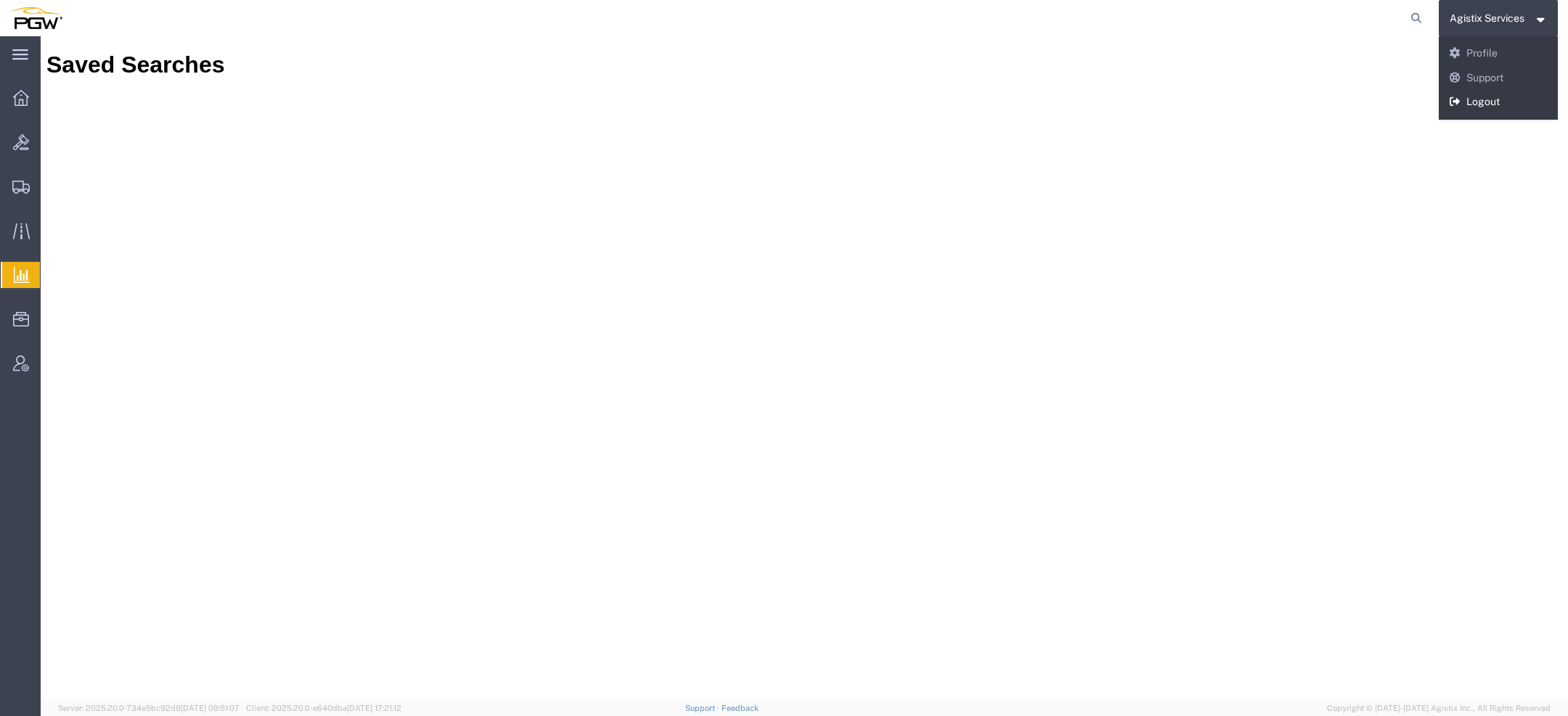
click at [1477, 103] on link "Logout" at bounding box center [1499, 102] width 120 height 25
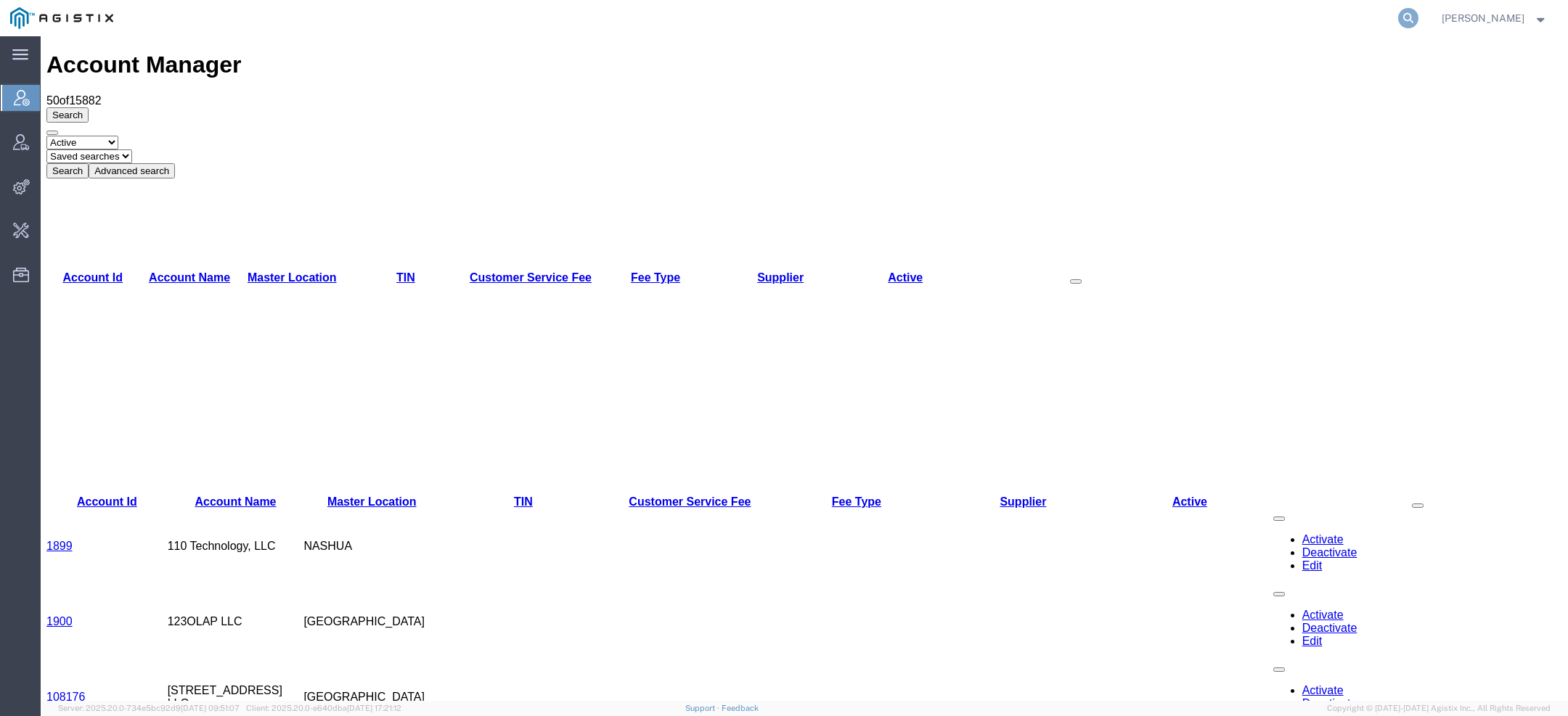
click at [1404, 20] on icon at bounding box center [1409, 18] width 21 height 21
paste input "57096737"
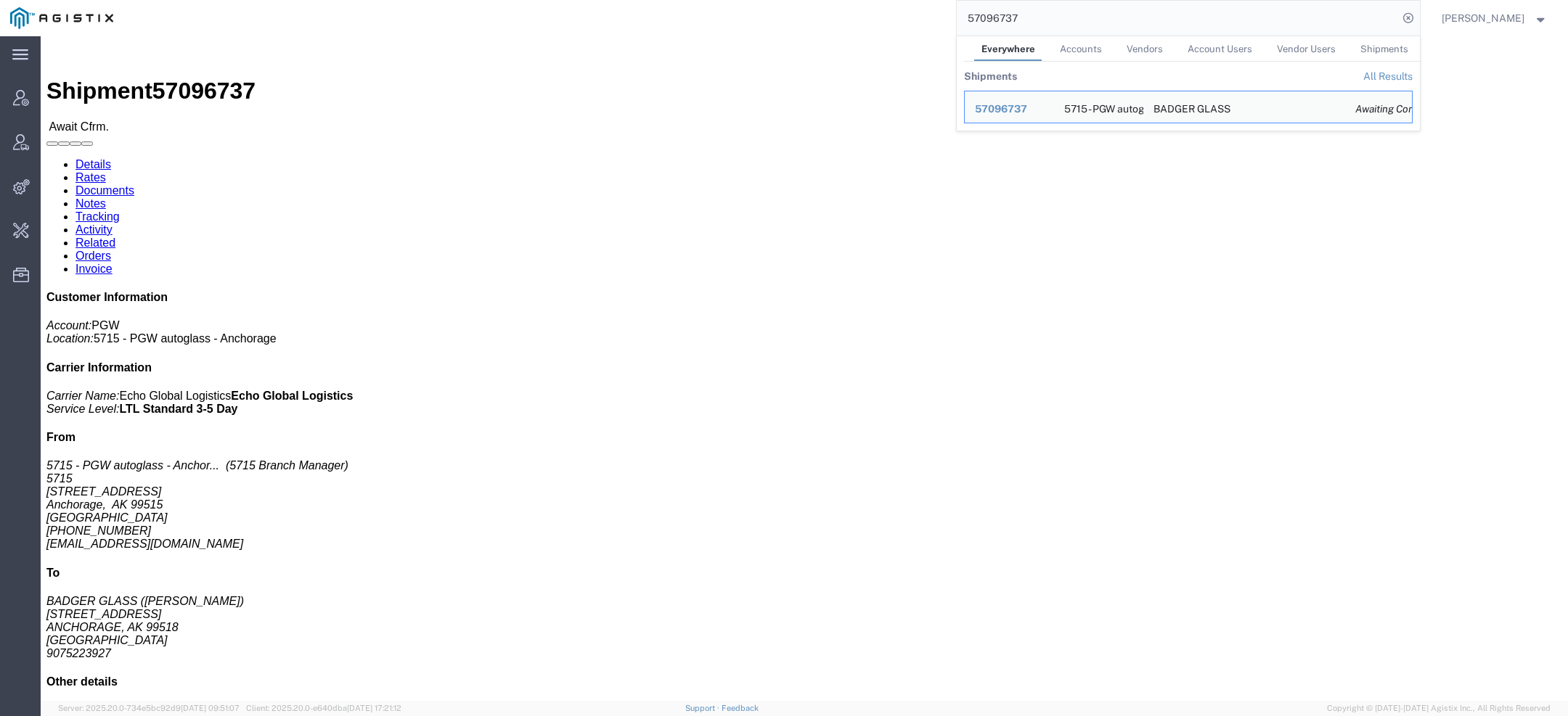
click at [1031, 9] on input "57096737" at bounding box center [1177, 18] width 441 height 35
drag, startPoint x: 1030, startPoint y: 21, endPoint x: 778, endPoint y: 11, distance: 252.2
click at [828, 20] on div "57096737 Everywhere Accounts Vendors Account Users Vendor Users Shipments Shipm…" at bounding box center [771, 18] width 1297 height 36
paste input "569"
drag, startPoint x: 1028, startPoint y: 20, endPoint x: 861, endPoint y: 20, distance: 167.0
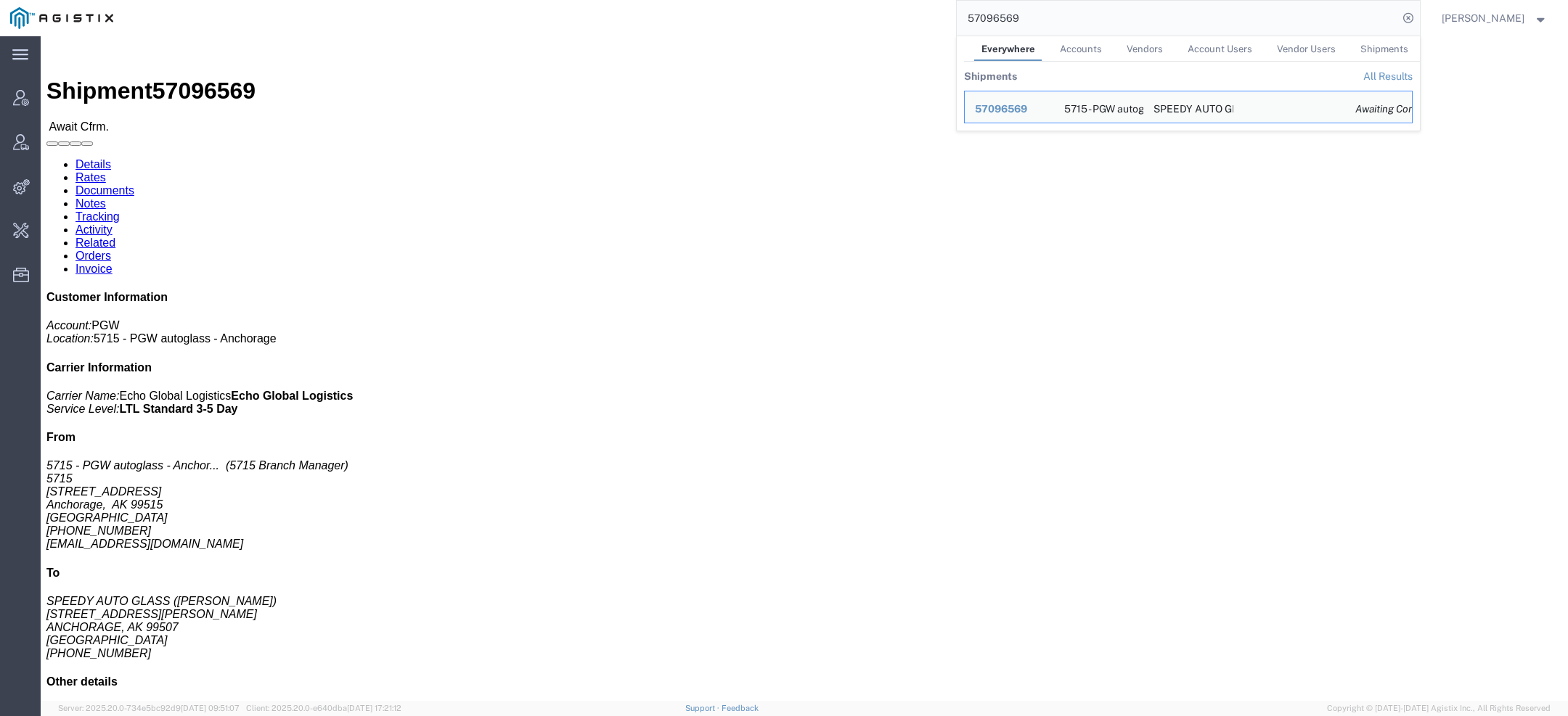
click at [858, 20] on div "57096569 Everywhere Accounts Vendors Account Users Vendor Users Shipments Shipm…" at bounding box center [771, 18] width 1297 height 36
drag, startPoint x: 1046, startPoint y: 27, endPoint x: 908, endPoint y: 13, distance: 138.7
click at [908, 13] on div "57096569 Everywhere Accounts Vendors Account Users Vendor Users Shipments Shipm…" at bounding box center [771, 18] width 1297 height 36
paste input "john.polandick@syneoshealth.com"
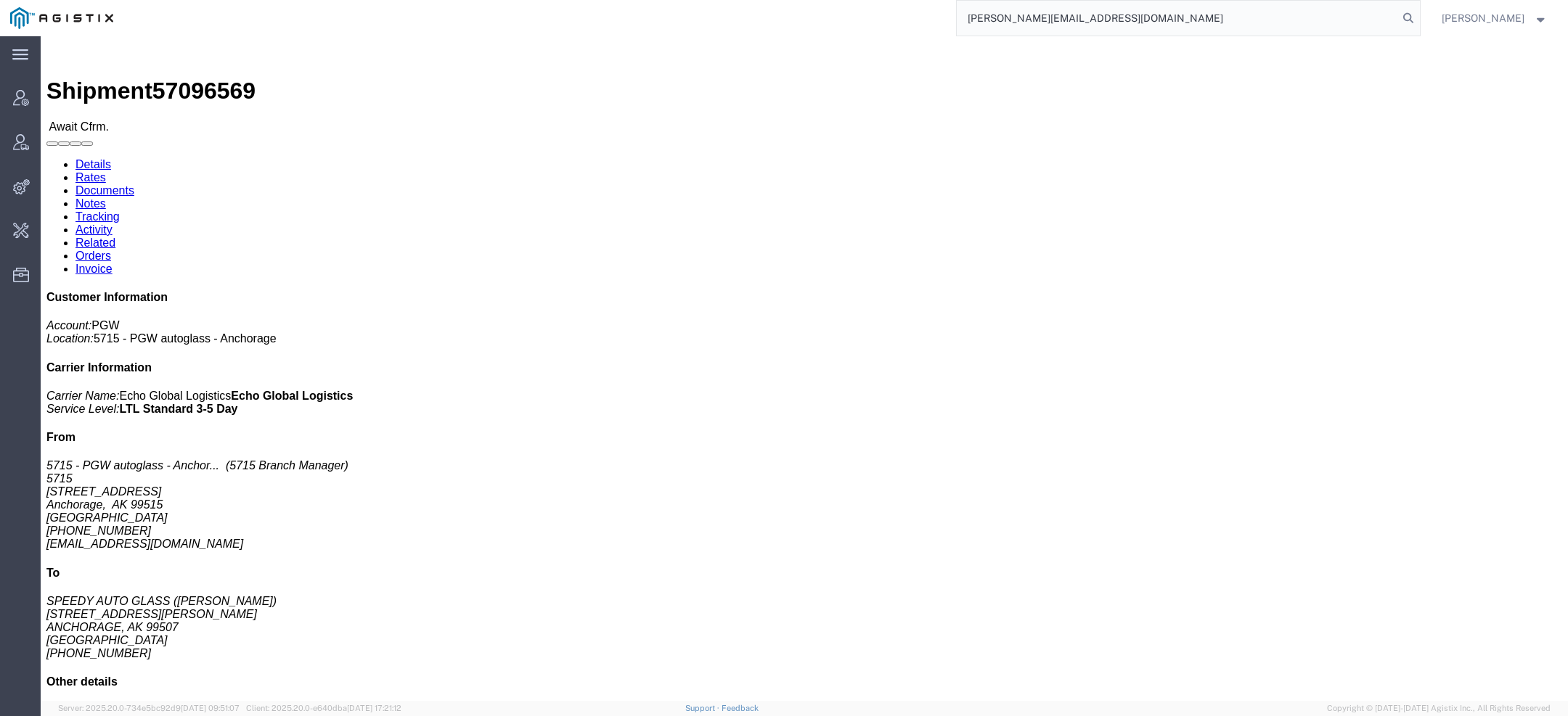
type input "john.polandick@syneoshealth.com"
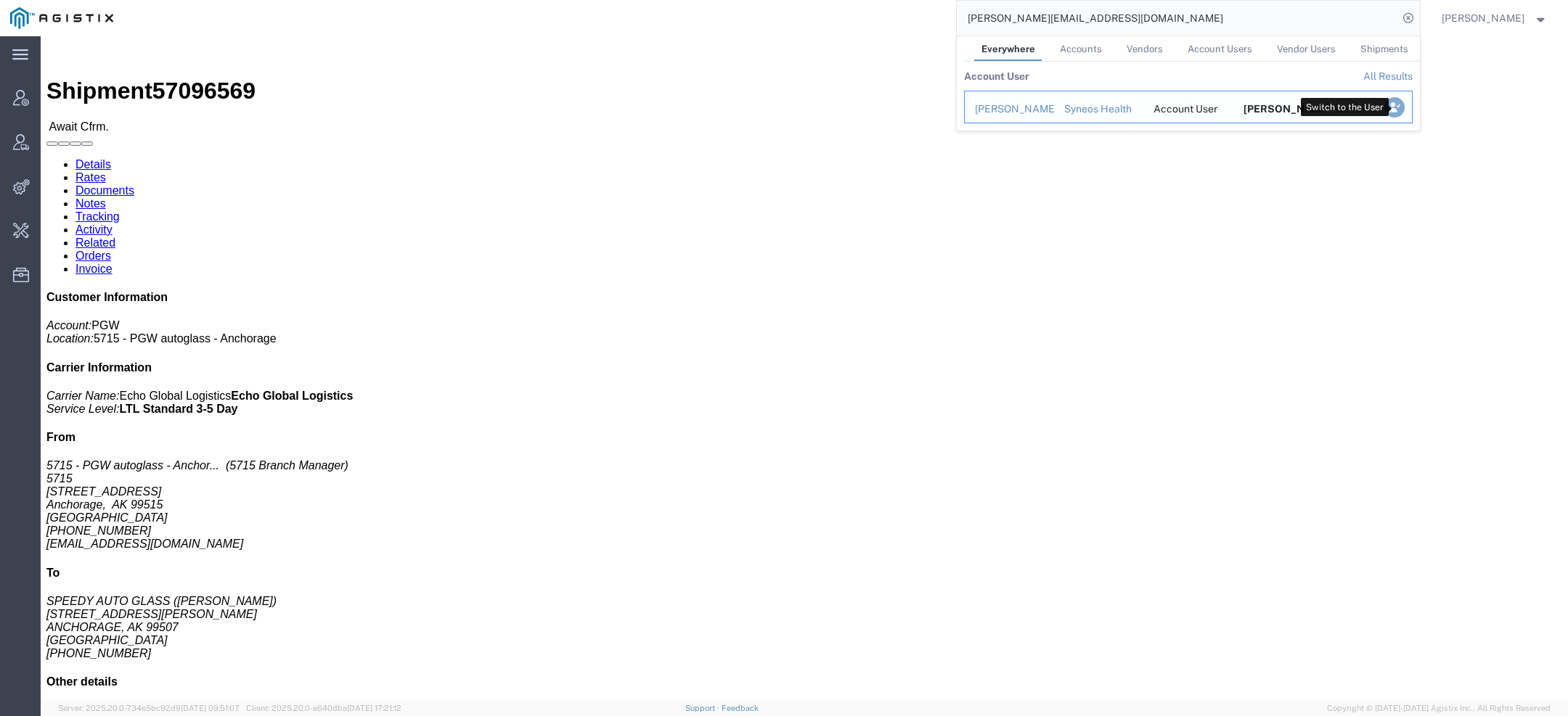
click at [1391, 109] on icon "Search Results" at bounding box center [1394, 108] width 21 height 21
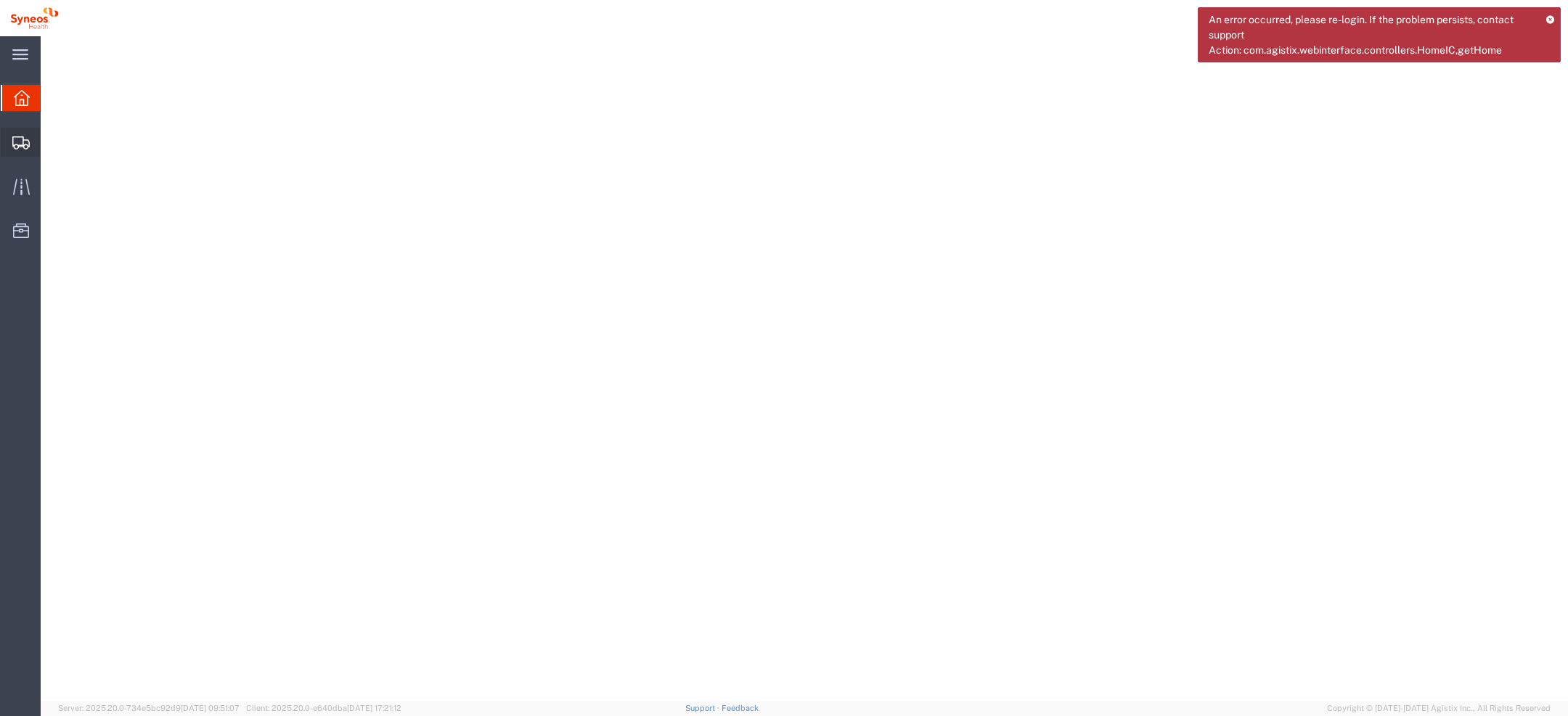
click at [21, 150] on div at bounding box center [21, 142] width 41 height 29
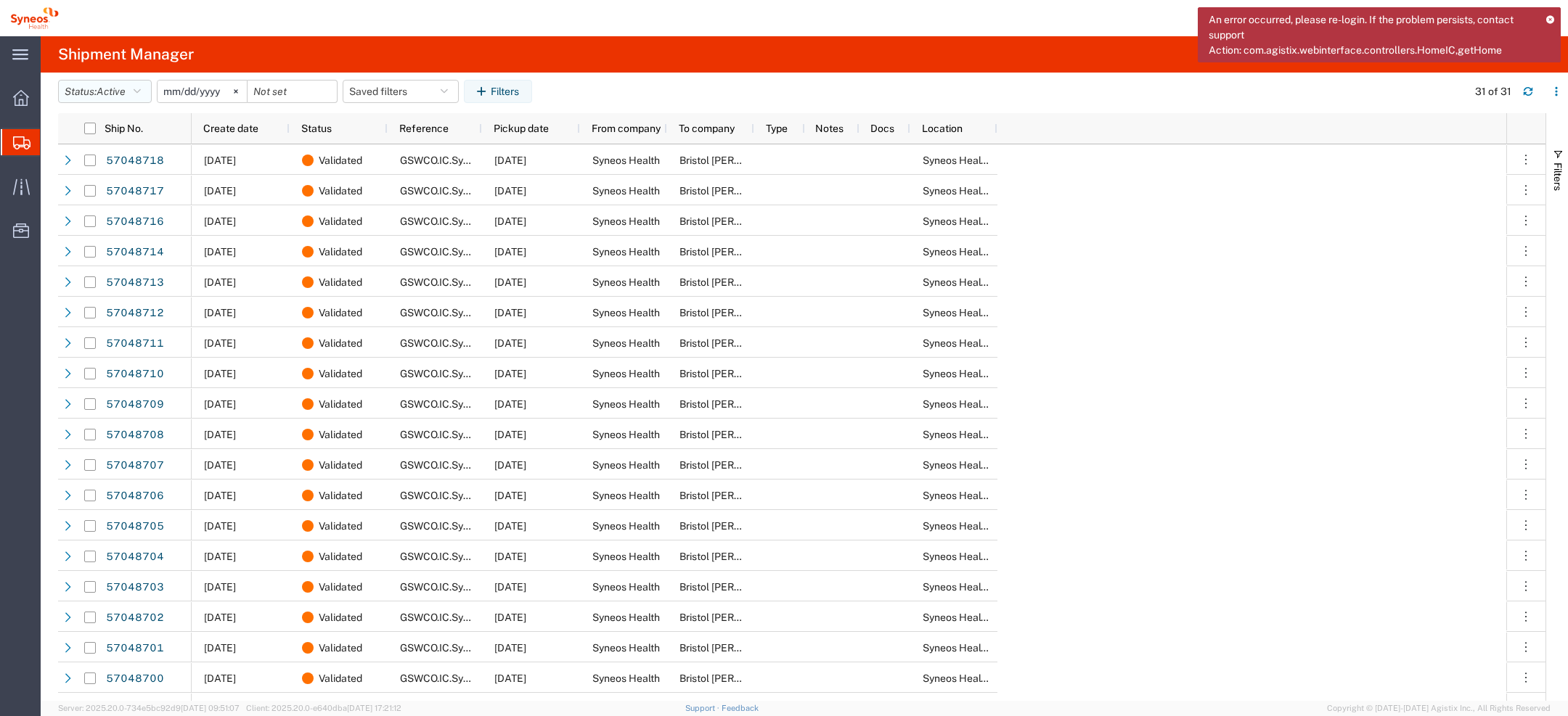
click at [150, 97] on button "Status: Active" at bounding box center [105, 91] width 94 height 23
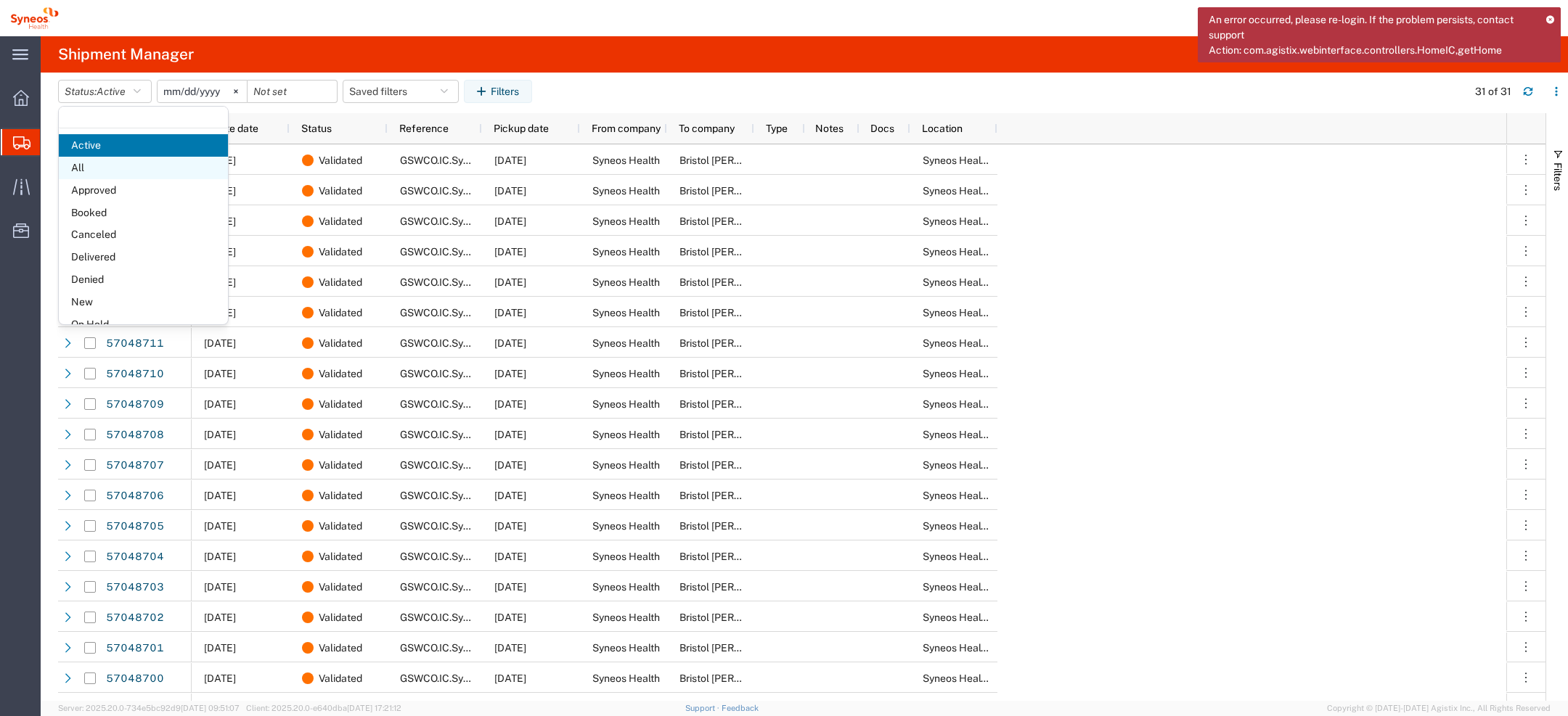
click at [108, 161] on span "All" at bounding box center [144, 167] width 169 height 22
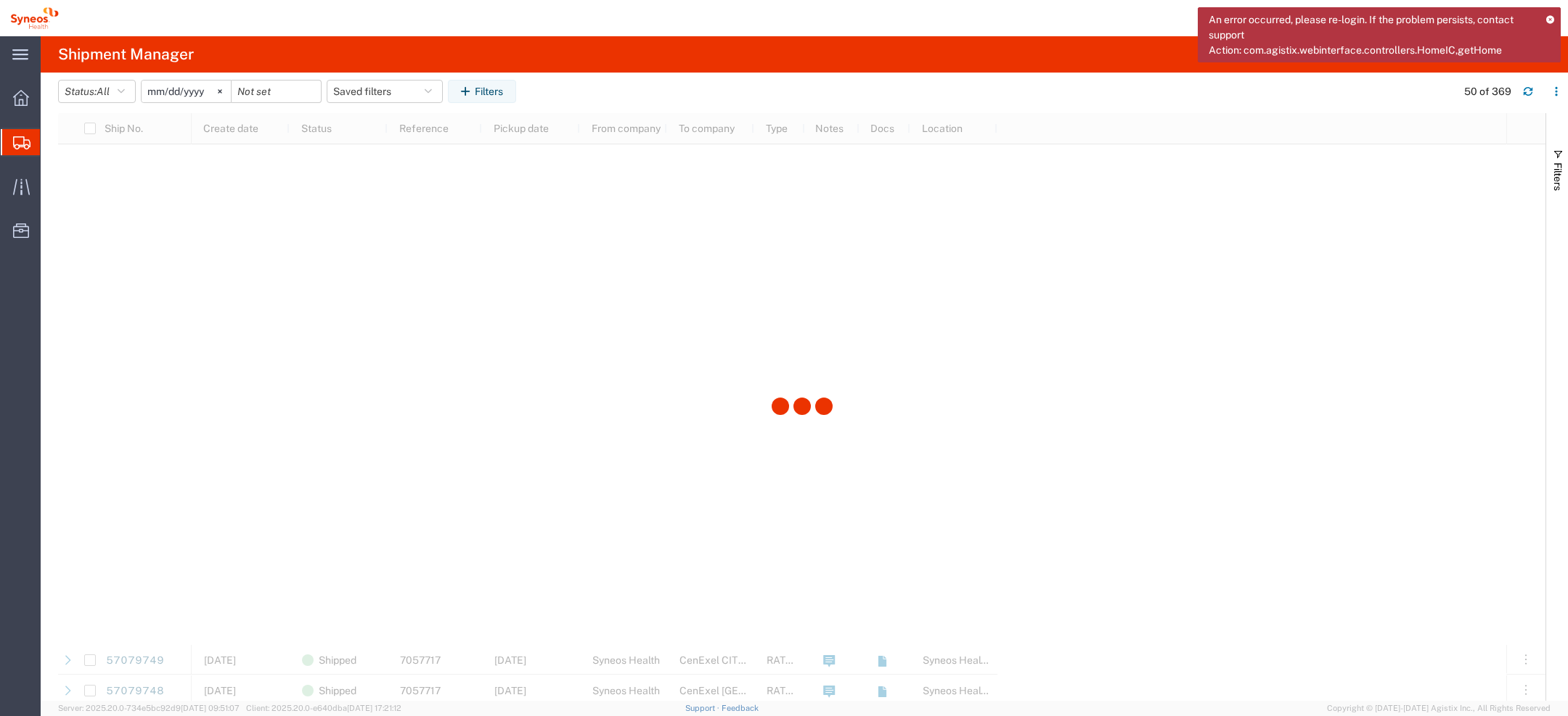
scroll to position [1022, 0]
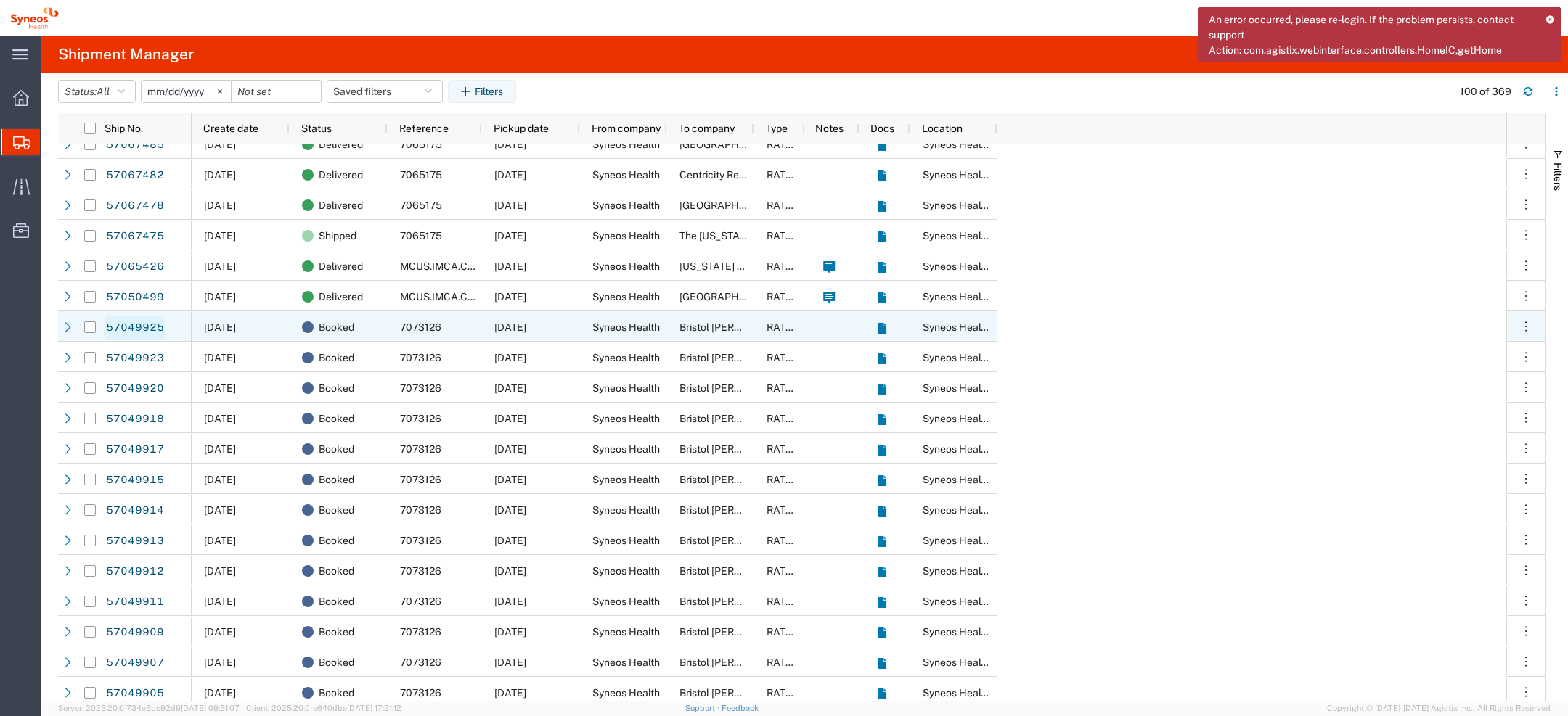
click at [136, 323] on link "57049925" at bounding box center [135, 327] width 60 height 23
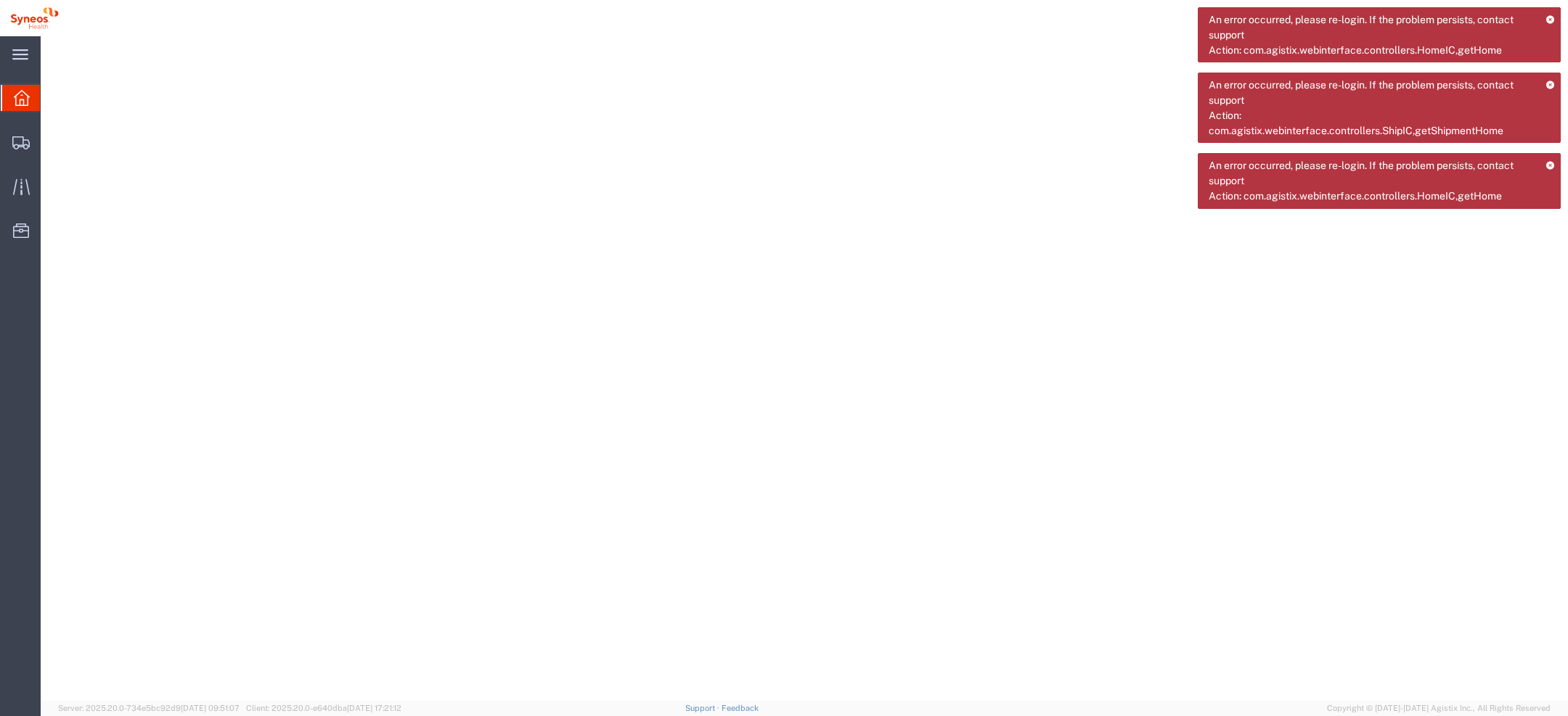
click at [1552, 12] on div "An error occurred, please re-login. If the problem persists, contact support Ac…" at bounding box center [1379, 34] width 363 height 56
click at [1552, 16] on icon at bounding box center [1550, 19] width 9 height 8
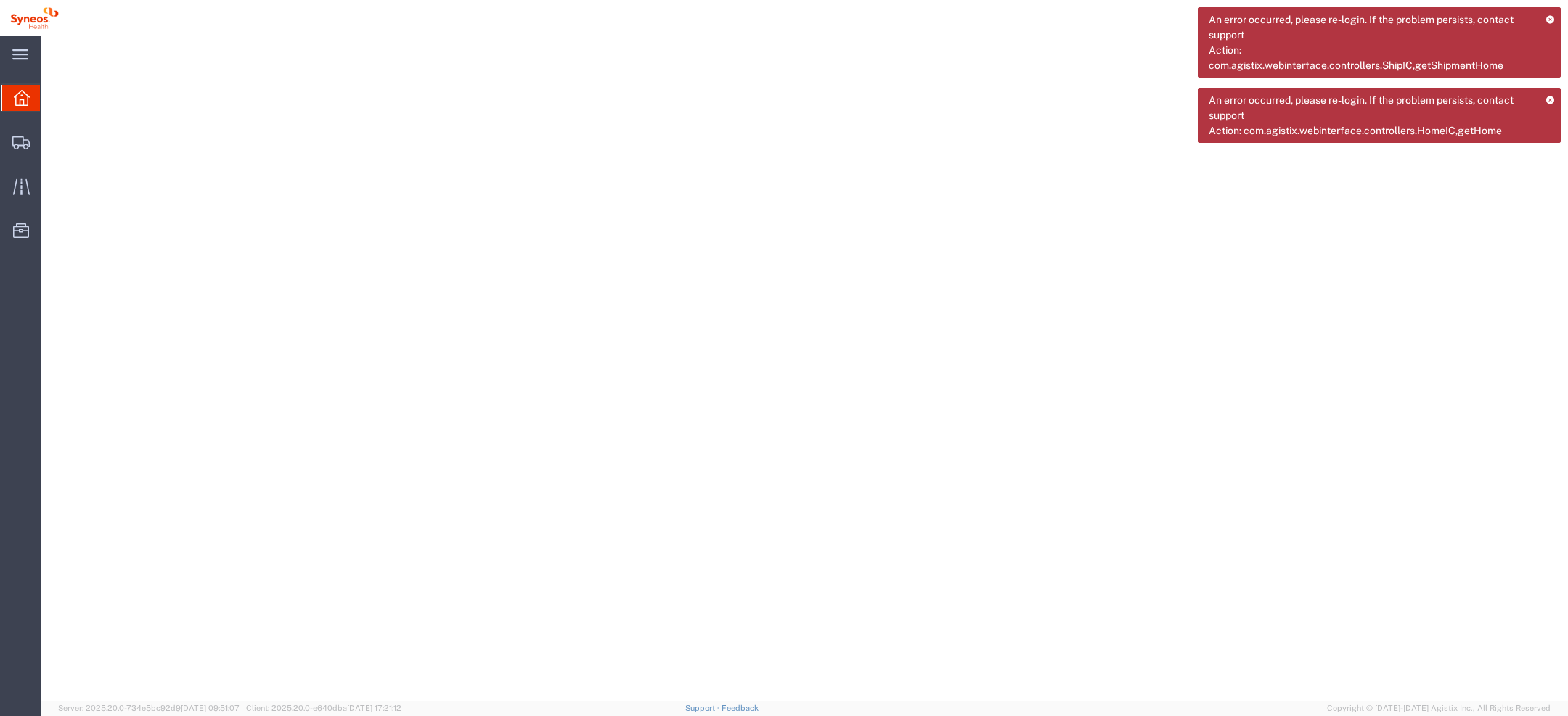
click at [1552, 17] on icon at bounding box center [1550, 19] width 9 height 8
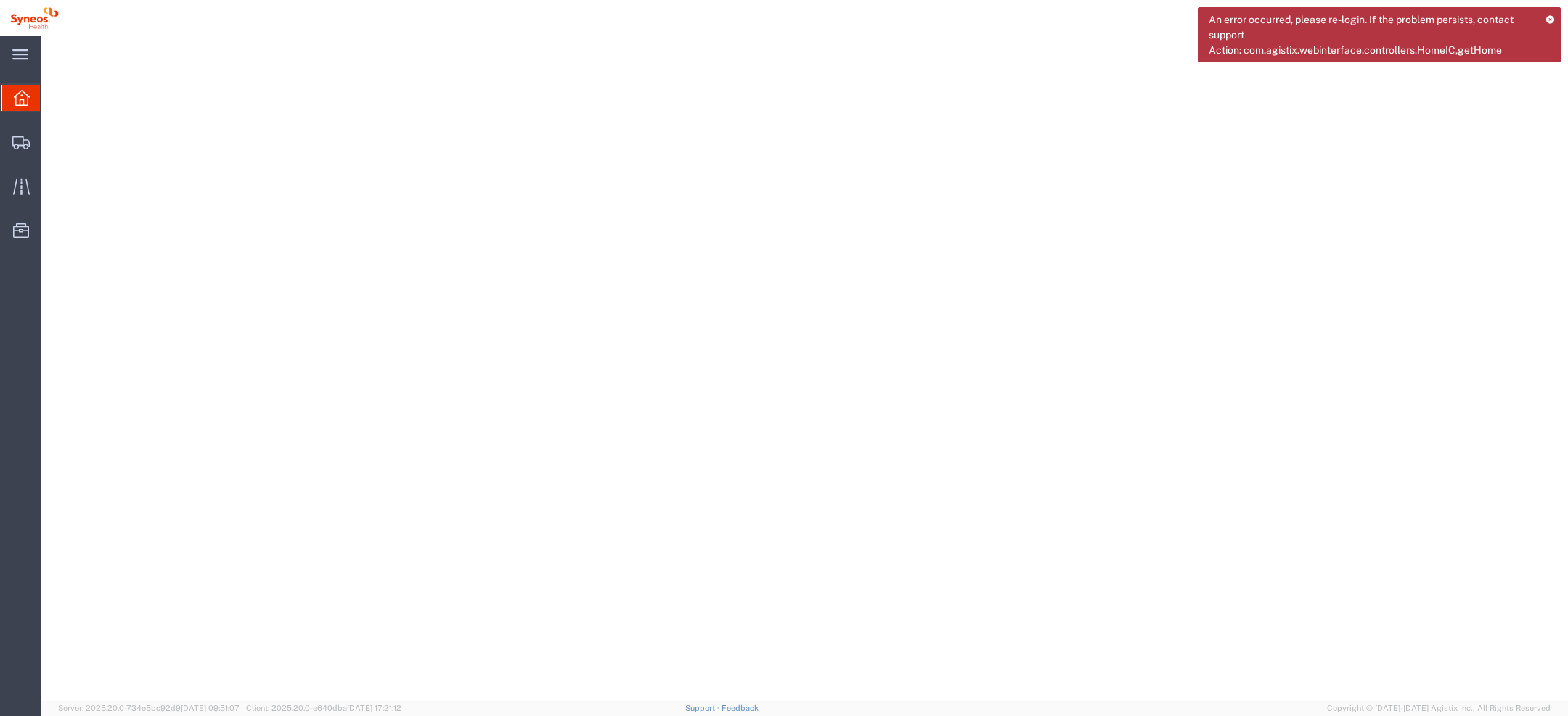
click at [1552, 17] on icon at bounding box center [1550, 19] width 9 height 8
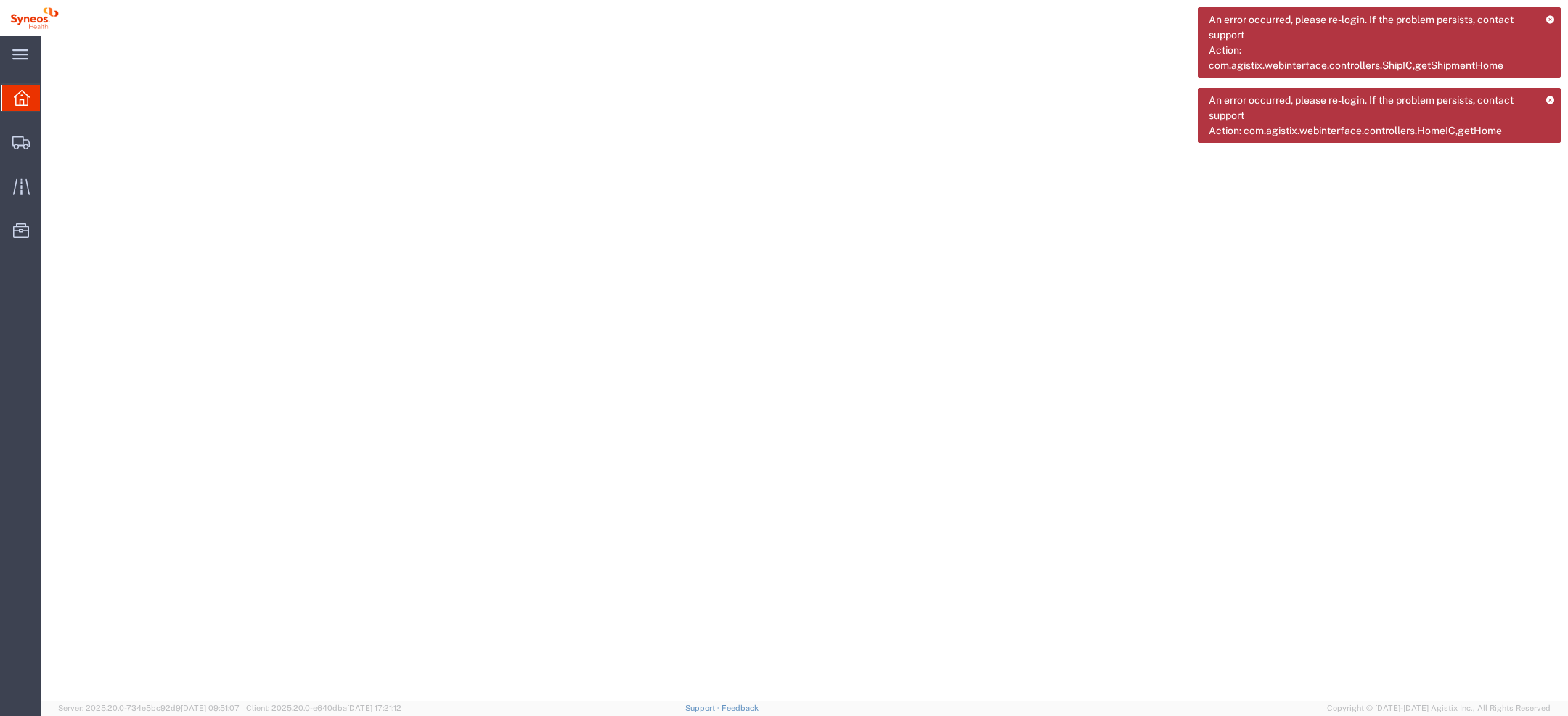
click at [1550, 16] on icon at bounding box center [1550, 19] width 9 height 8
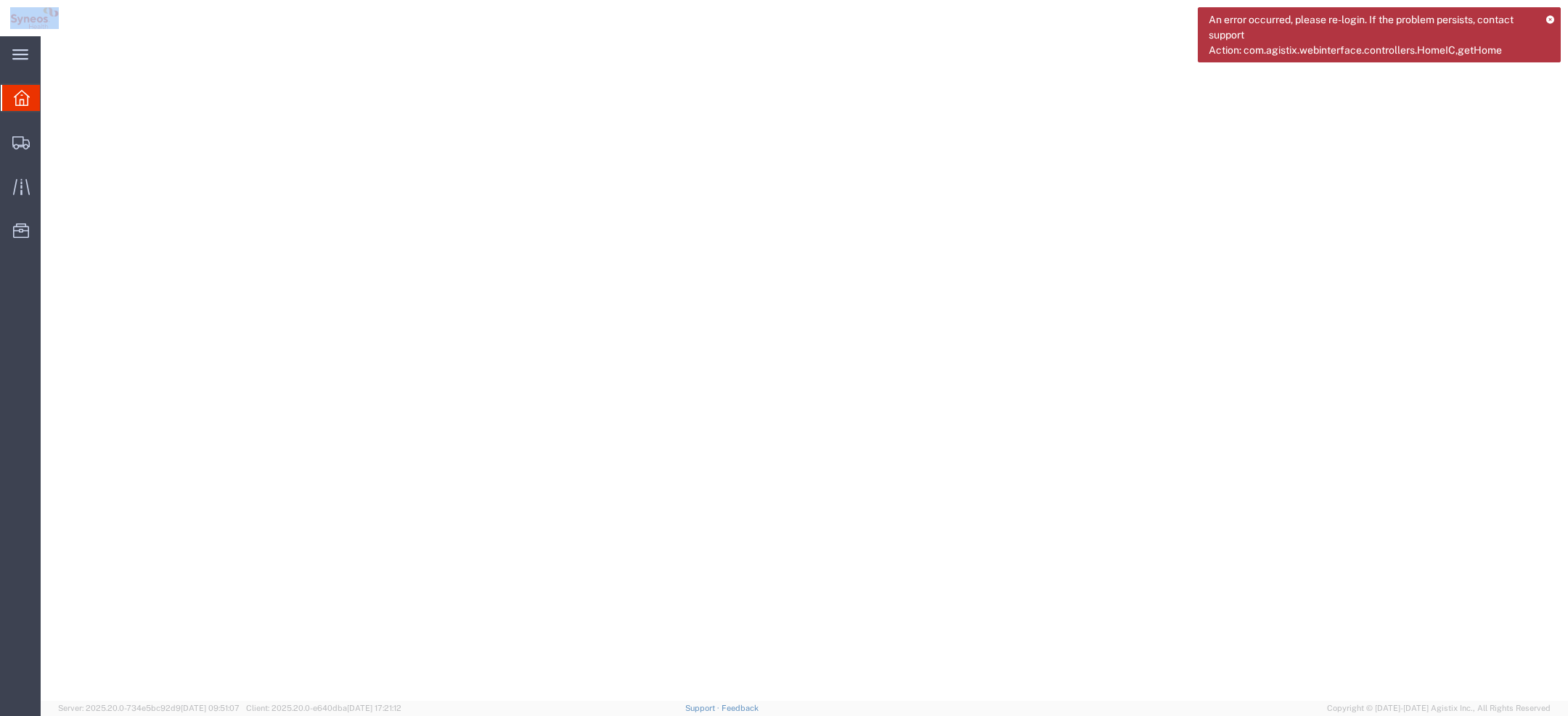
click at [1550, 16] on icon at bounding box center [1550, 19] width 9 height 8
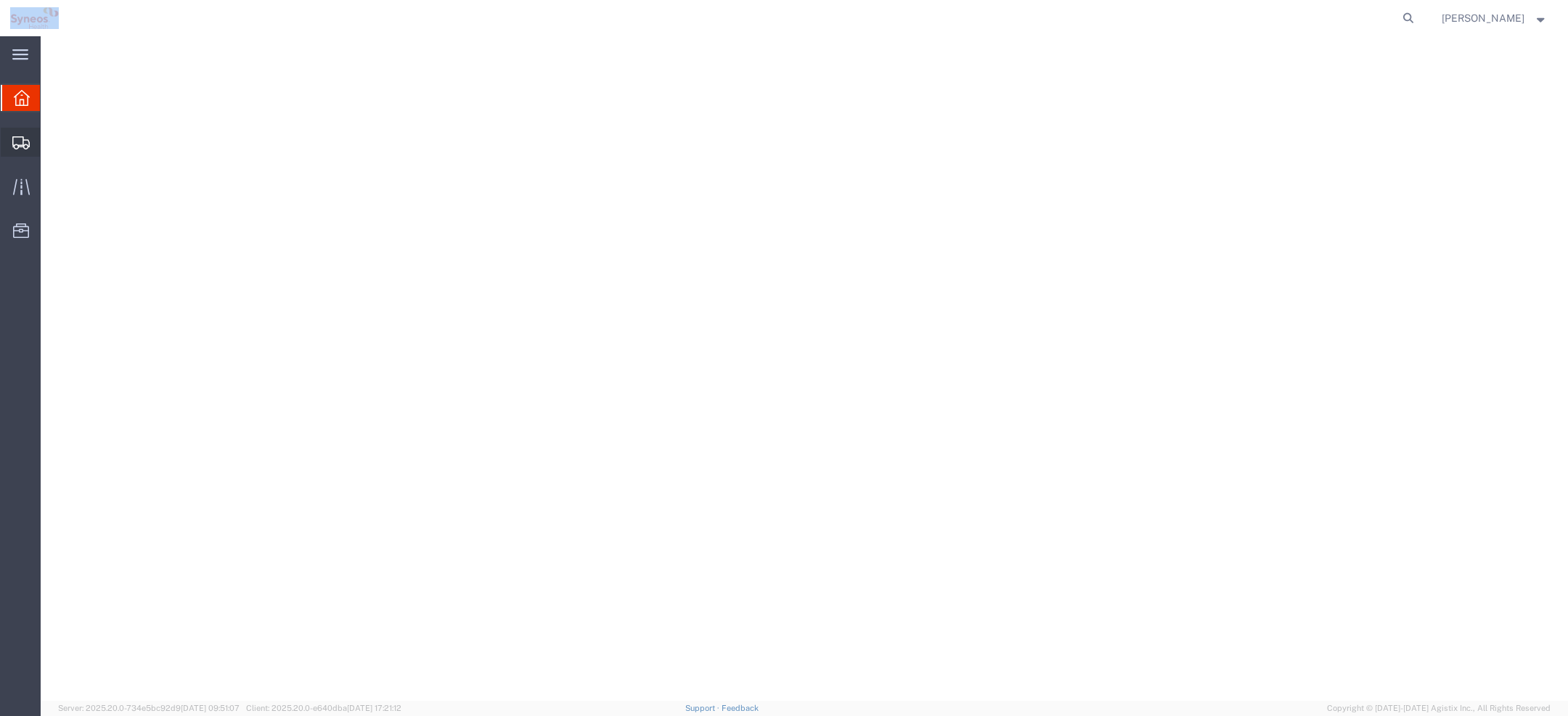
click at [12, 129] on div at bounding box center [21, 142] width 41 height 29
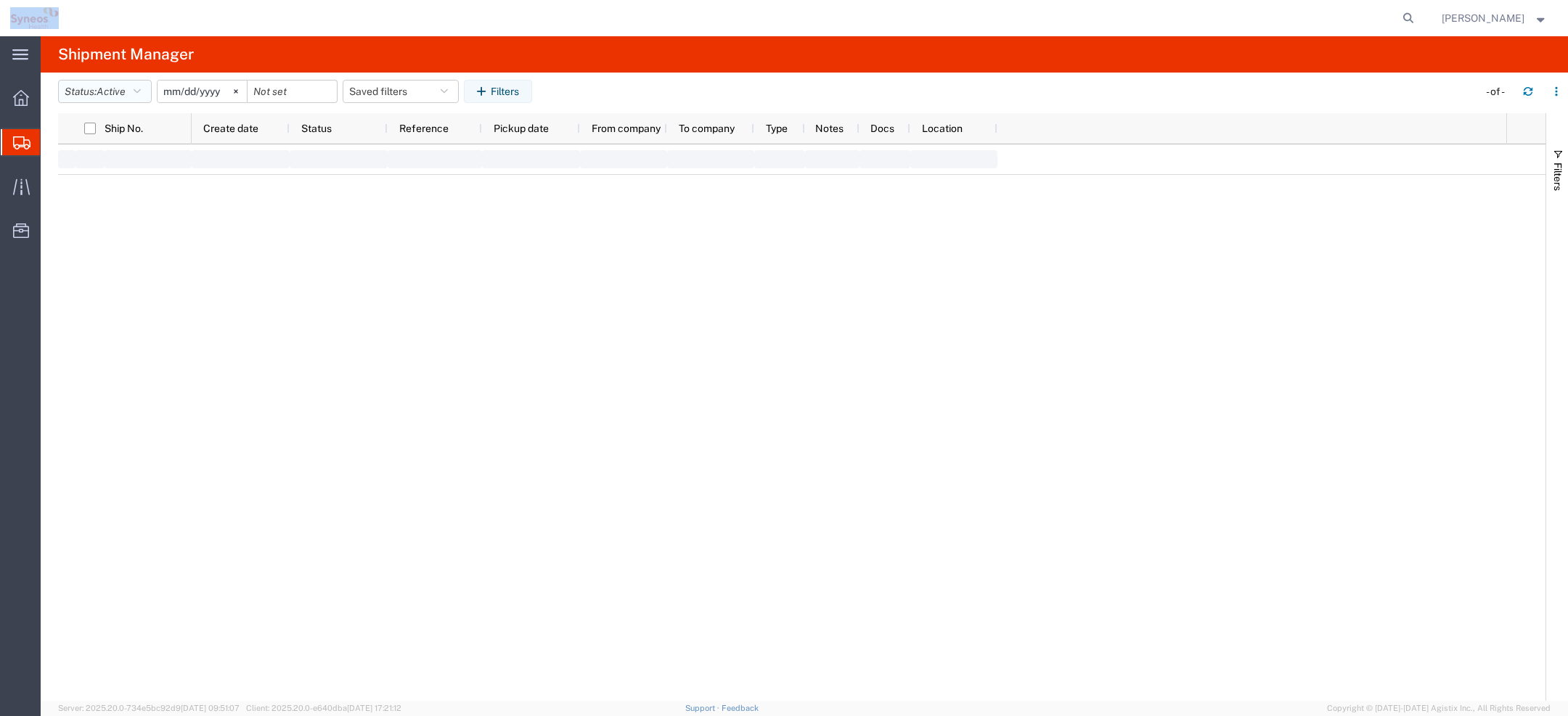
click at [138, 94] on icon "button" at bounding box center [137, 91] width 7 height 10
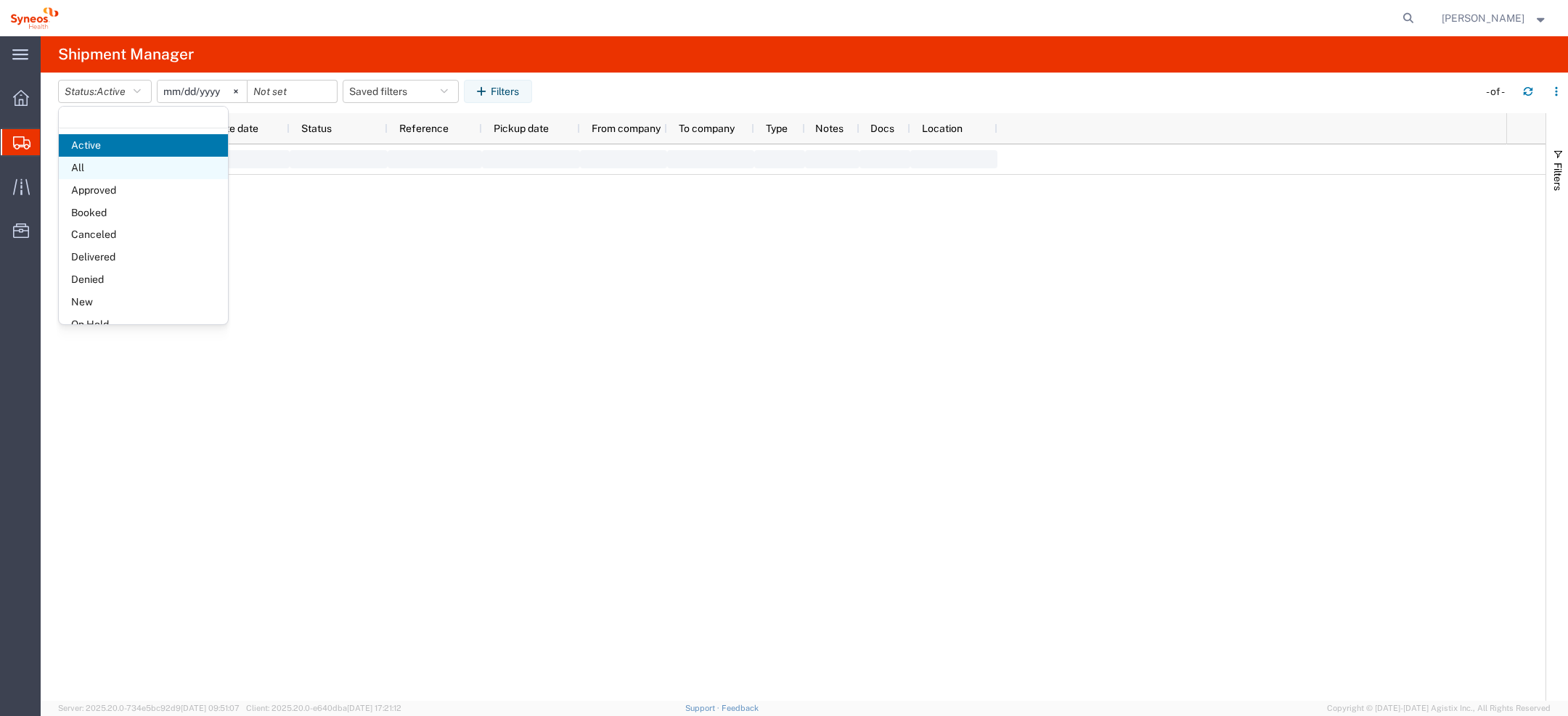
click at [103, 171] on span "All" at bounding box center [144, 167] width 169 height 22
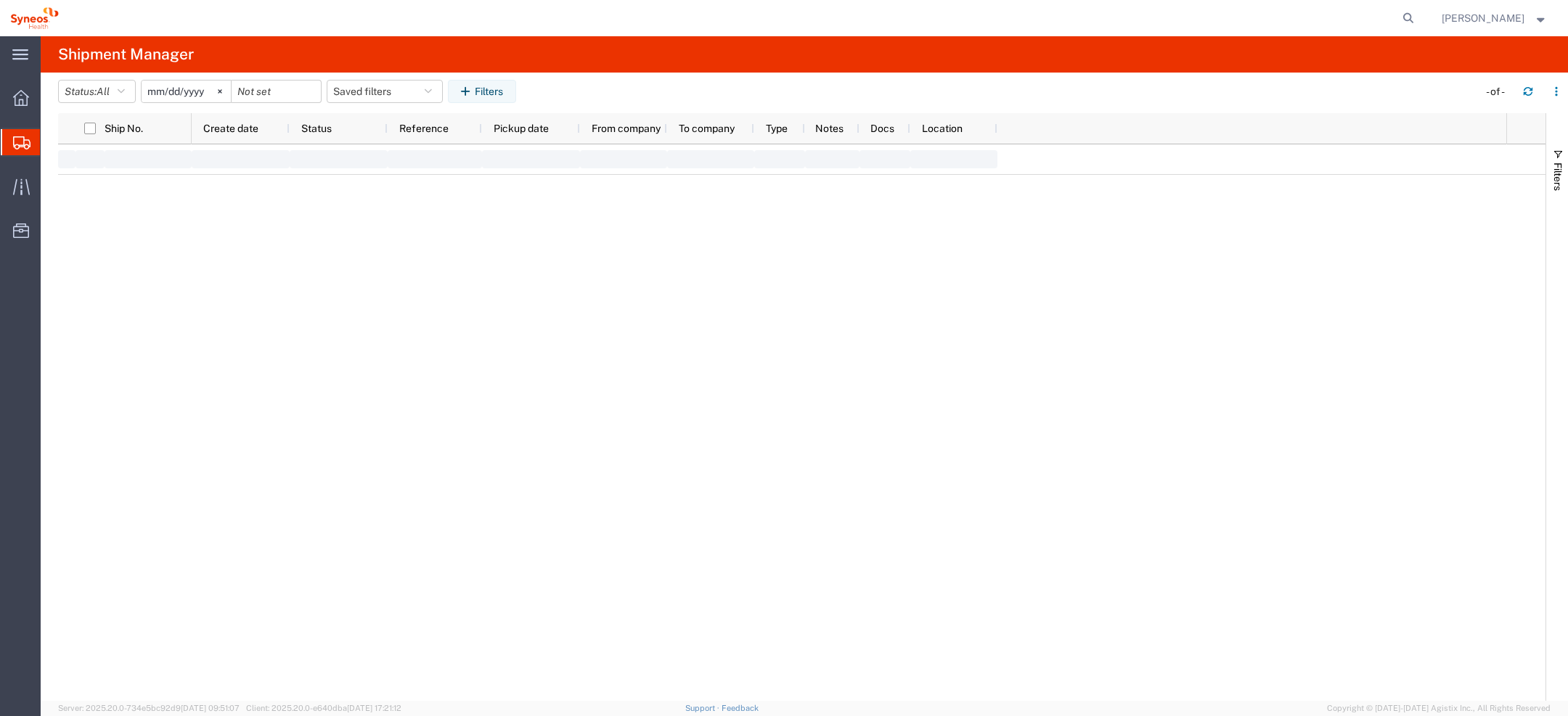
click at [1496, 10] on span "[PERSON_NAME]" at bounding box center [1483, 18] width 83 height 16
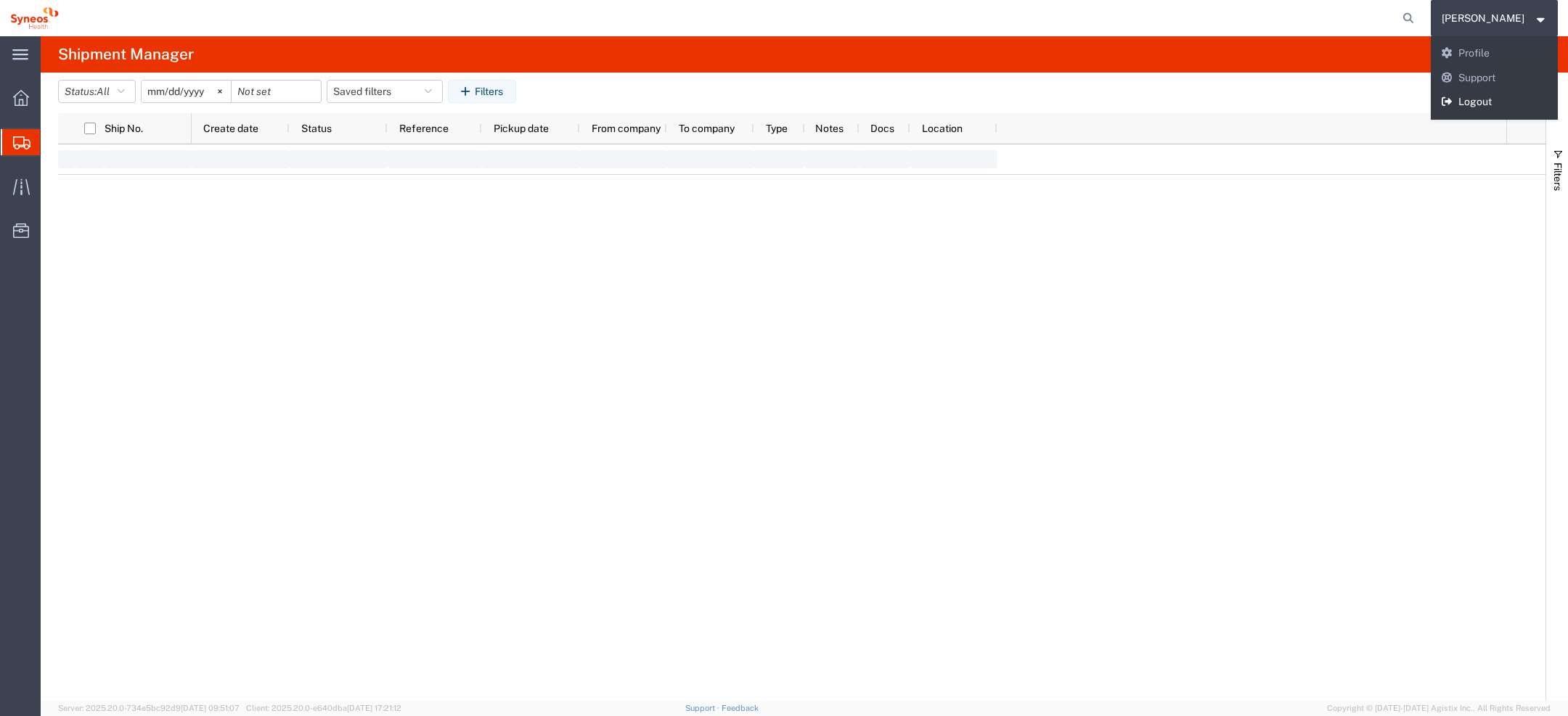
click at [1493, 94] on link "Logout" at bounding box center [1494, 102] width 127 height 25
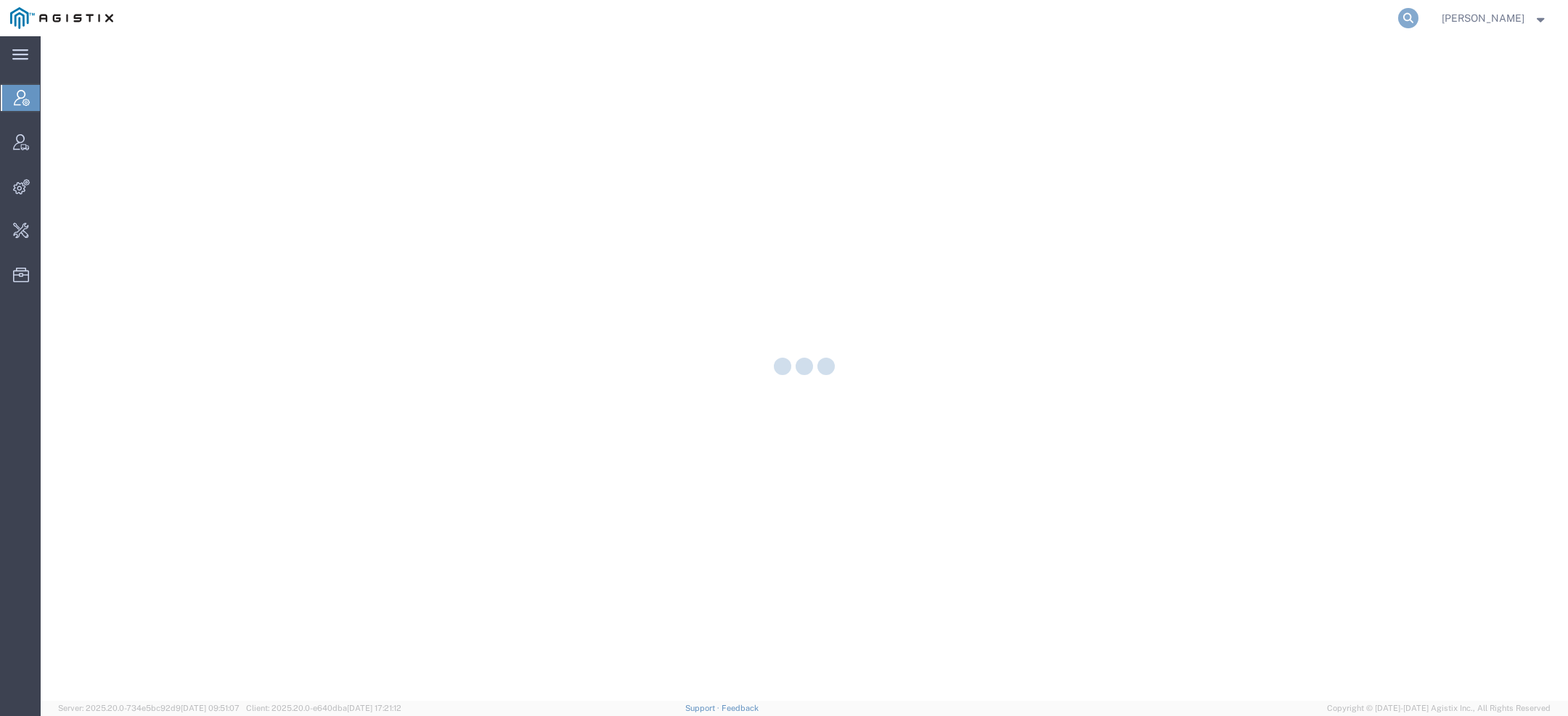
click at [1409, 16] on icon at bounding box center [1409, 18] width 21 height 21
paste input "[PERSON_NAME][EMAIL_ADDRESS][DOMAIN_NAME]"
type input "[PERSON_NAME][EMAIL_ADDRESS][DOMAIN_NAME]"
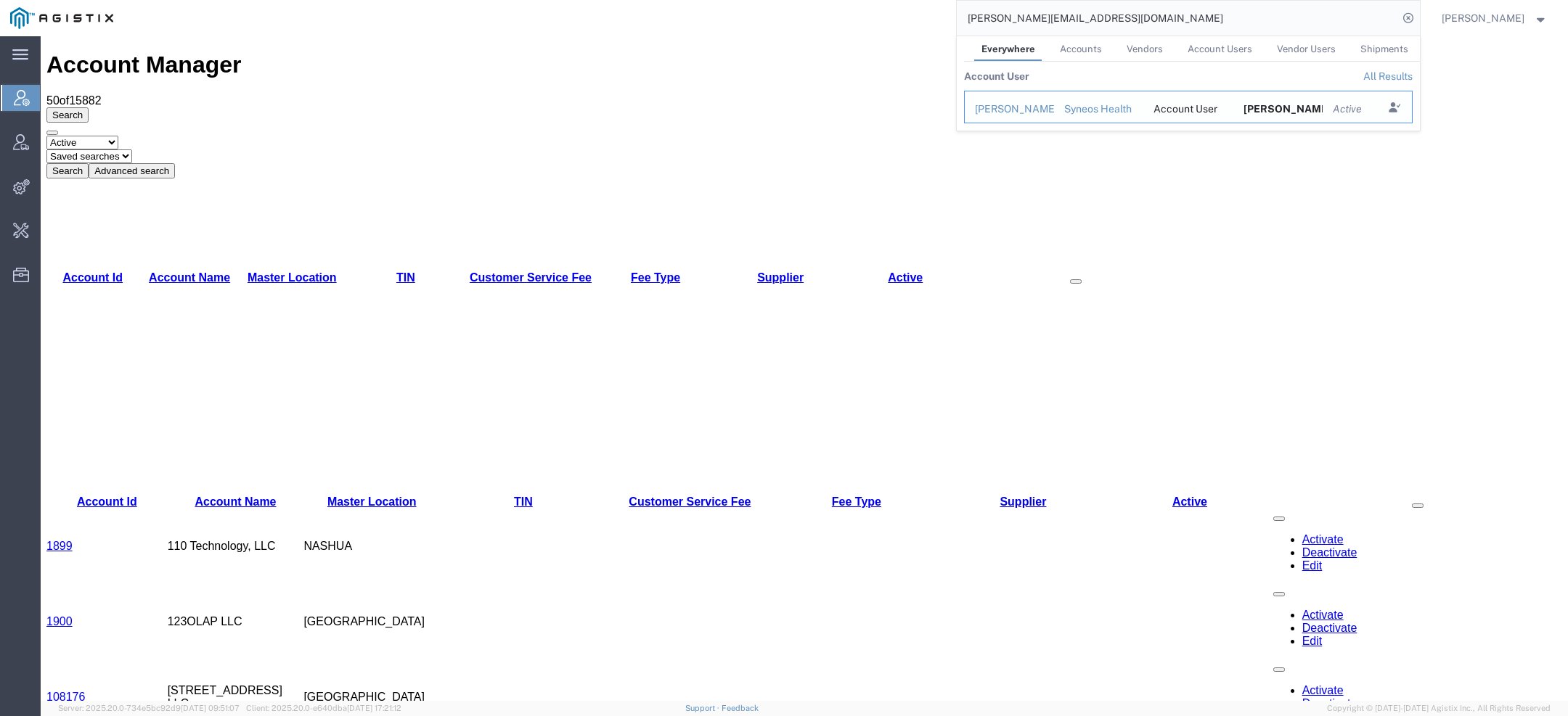
click at [1141, 103] on td "Syneos Health" at bounding box center [1098, 107] width 90 height 32
click at [1115, 108] on div "Syneos Health" at bounding box center [1099, 109] width 70 height 15
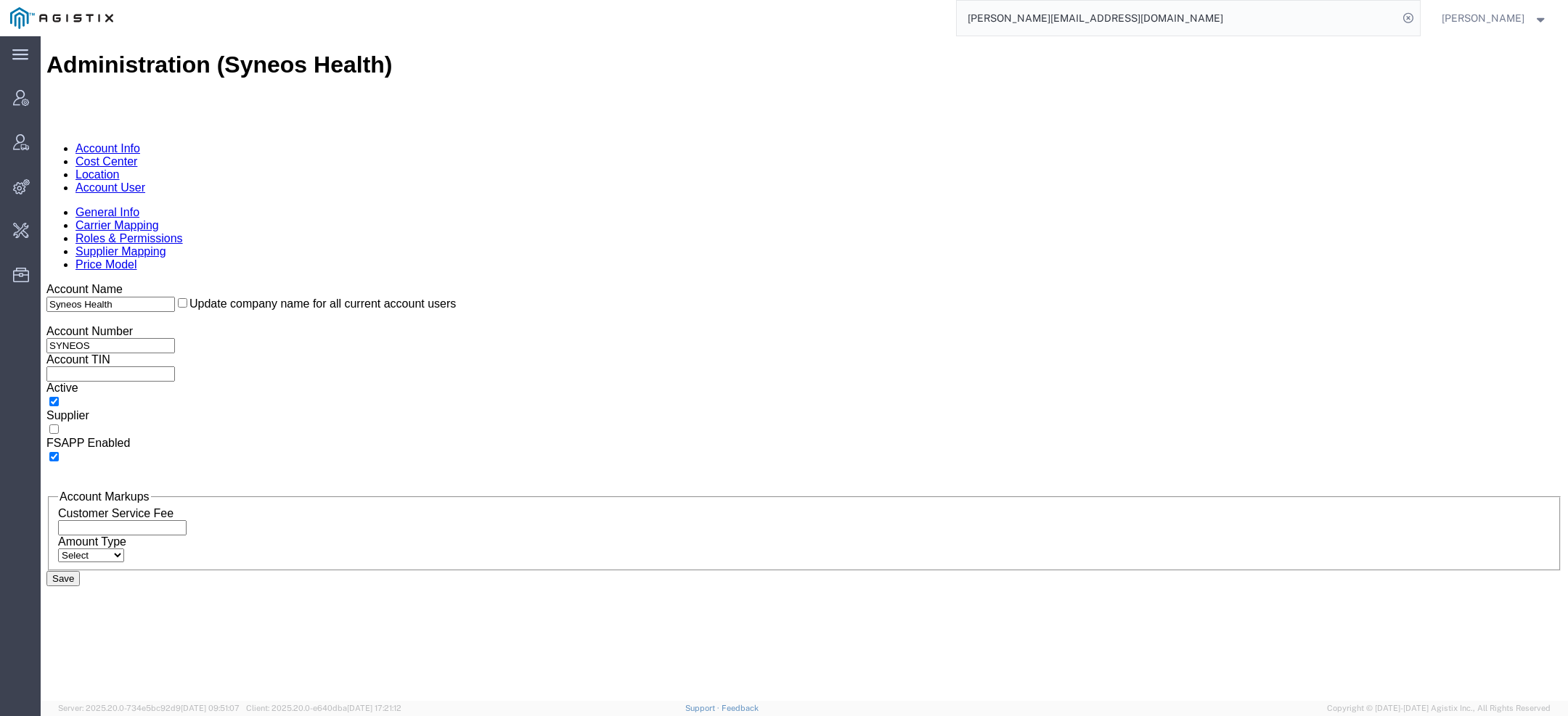
click at [145, 181] on link "Account User" at bounding box center [110, 187] width 70 height 12
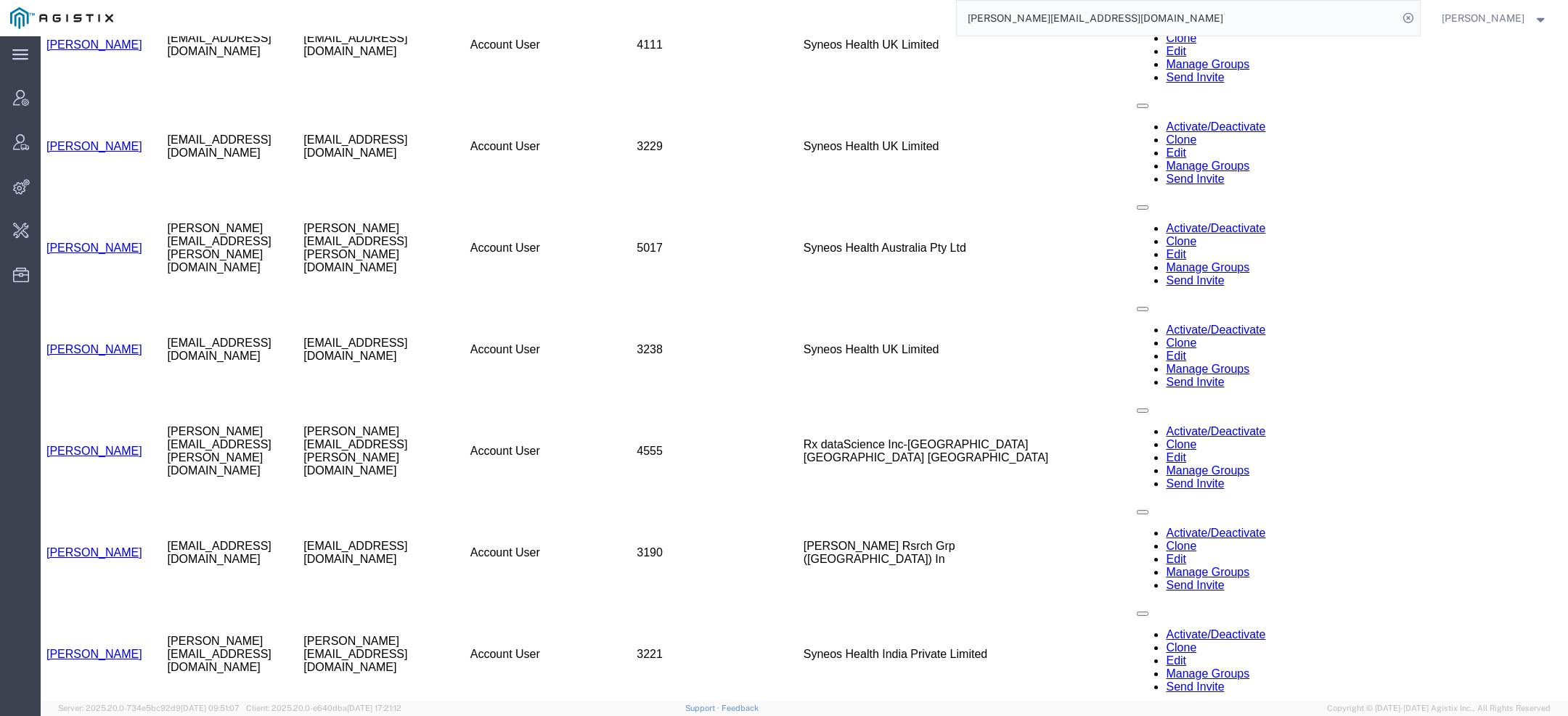
scroll to position [653, 0]
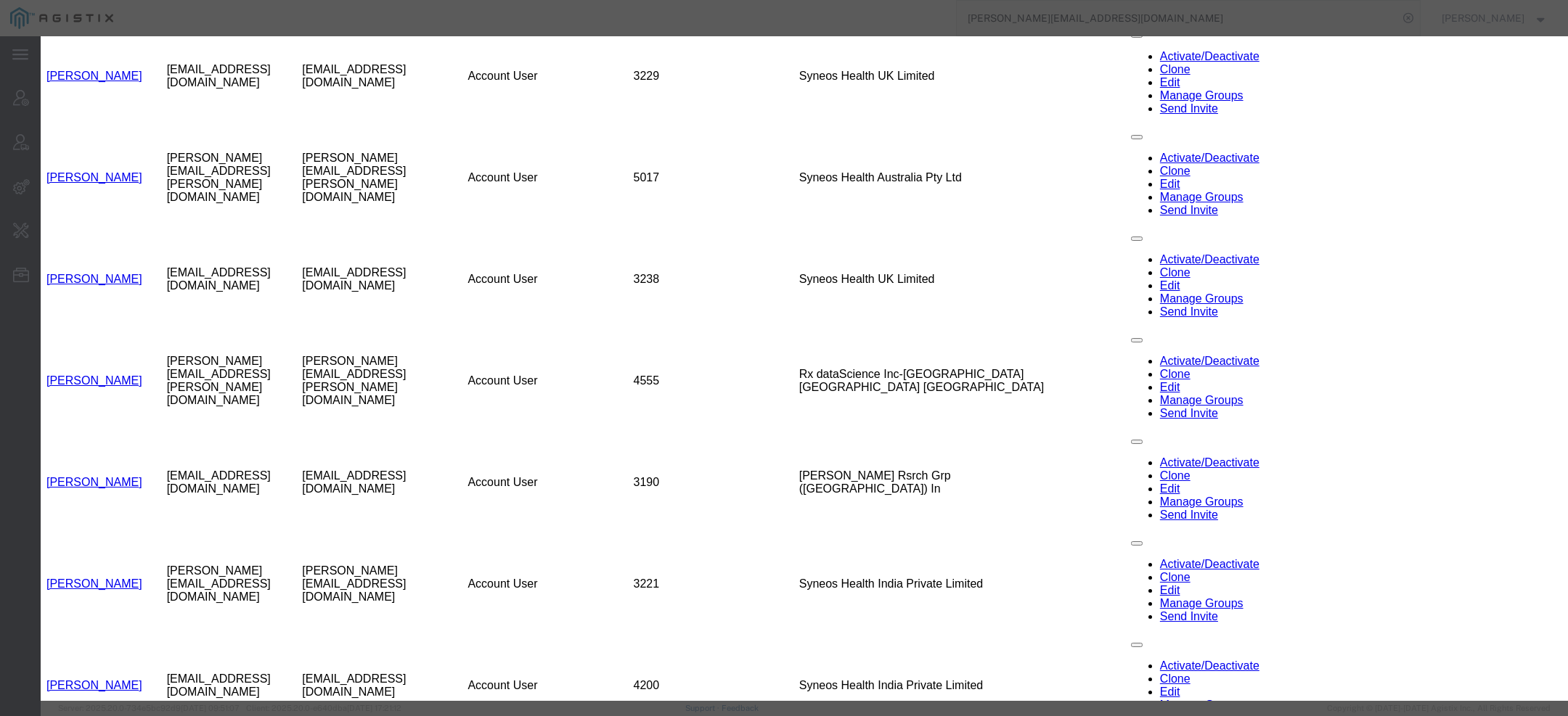
select select "DEPARTMENT"
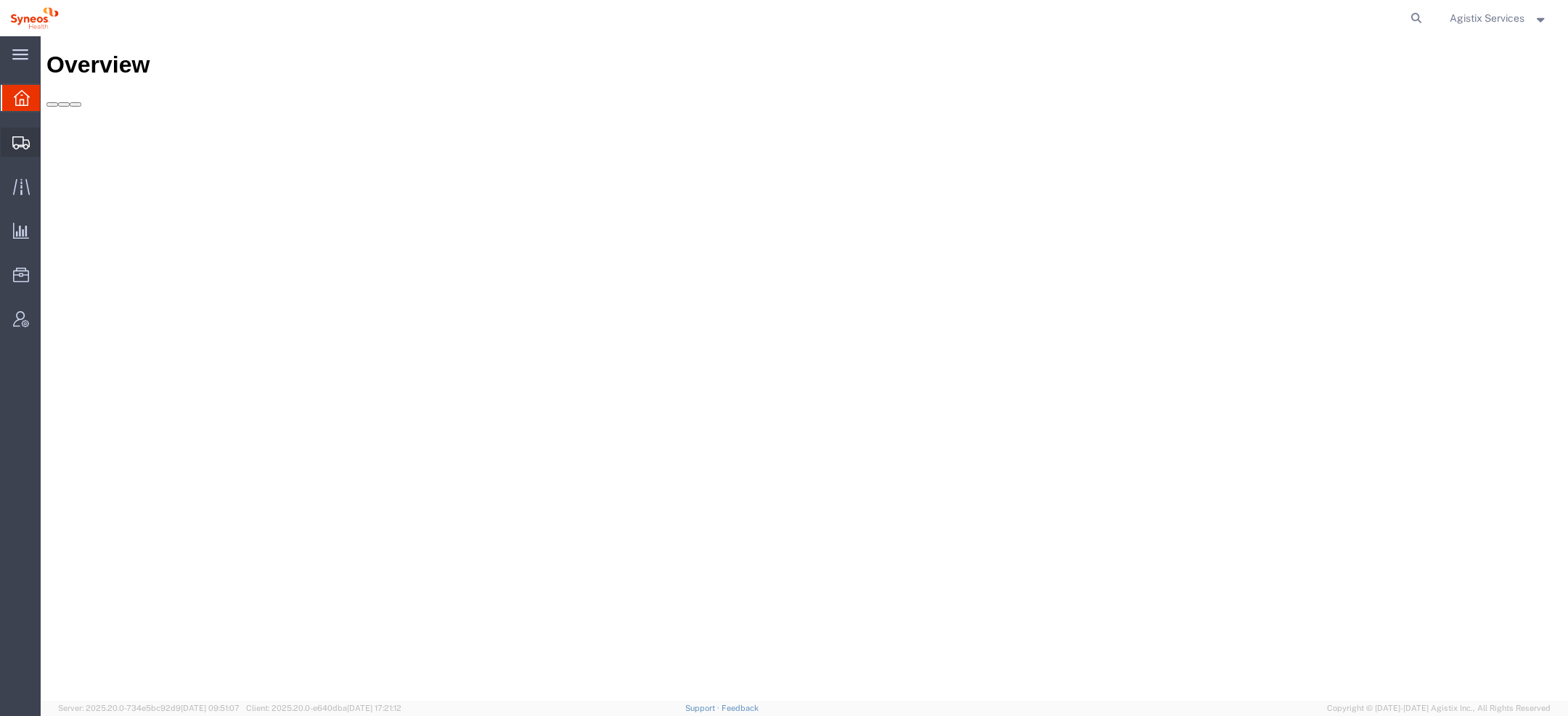
click at [22, 142] on icon at bounding box center [21, 143] width 17 height 13
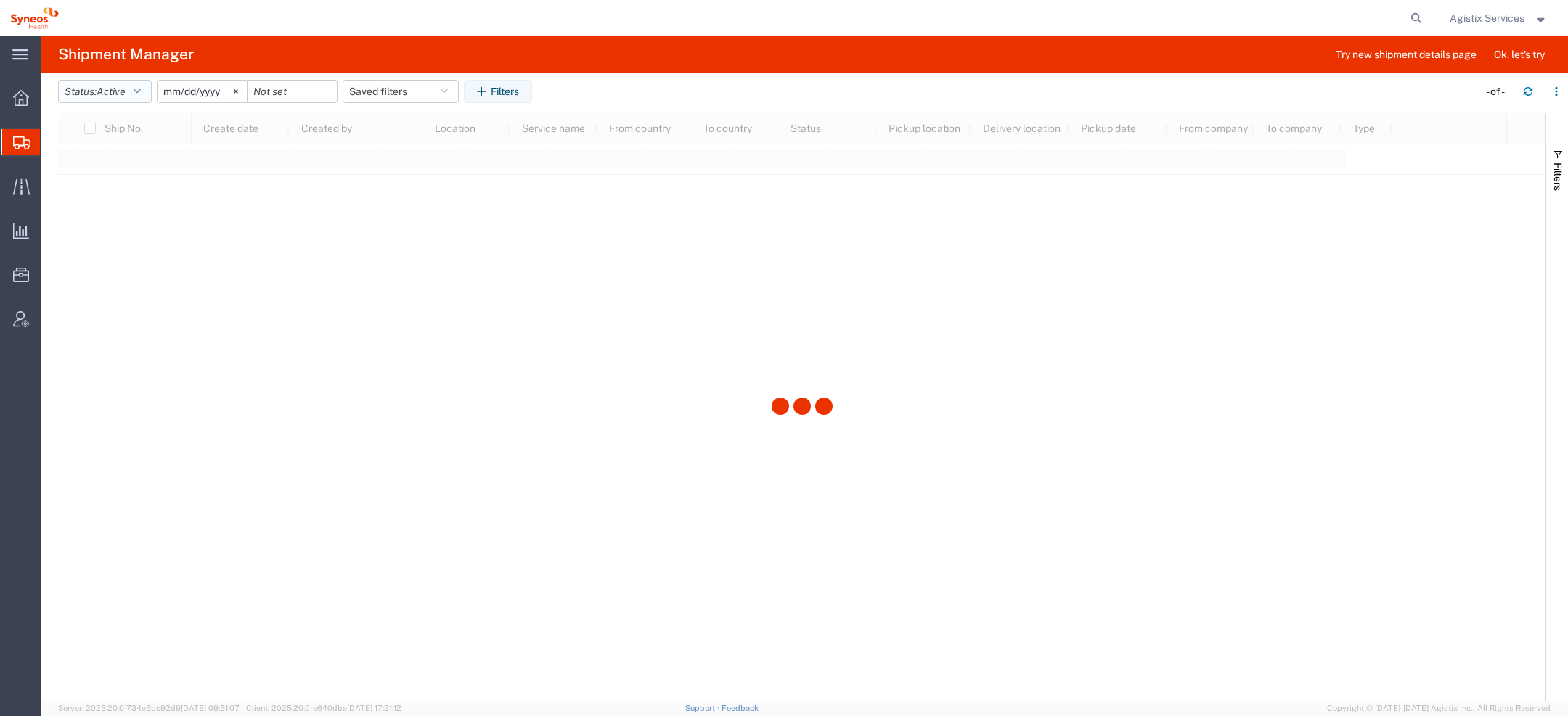
click at [113, 97] on span "Active" at bounding box center [111, 91] width 29 height 12
click at [113, 167] on span "All" at bounding box center [144, 167] width 169 height 22
click at [1542, 164] on div at bounding box center [802, 407] width 1488 height 588
click at [1555, 167] on span "Filters" at bounding box center [1559, 176] width 12 height 28
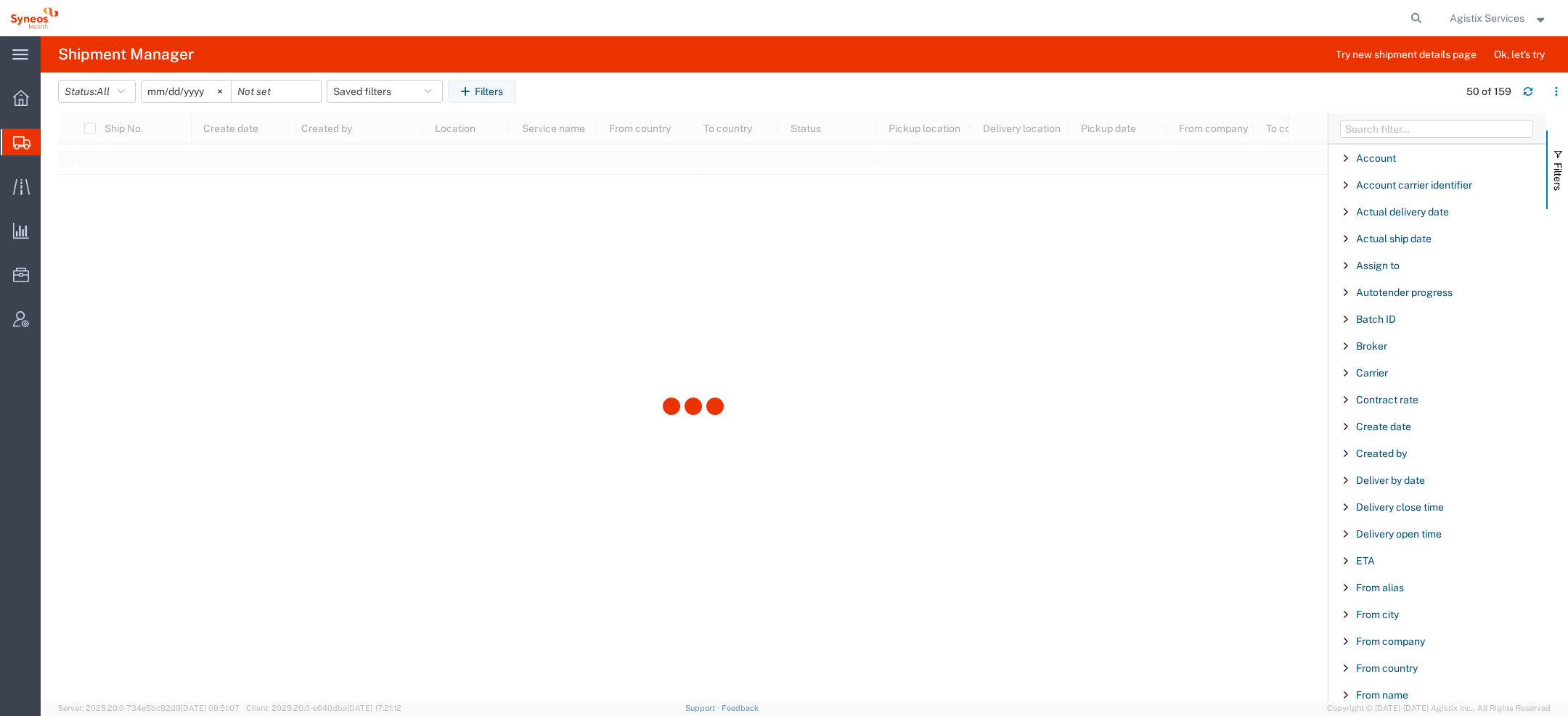
click at [1392, 442] on div "Created by" at bounding box center [1437, 454] width 218 height 26
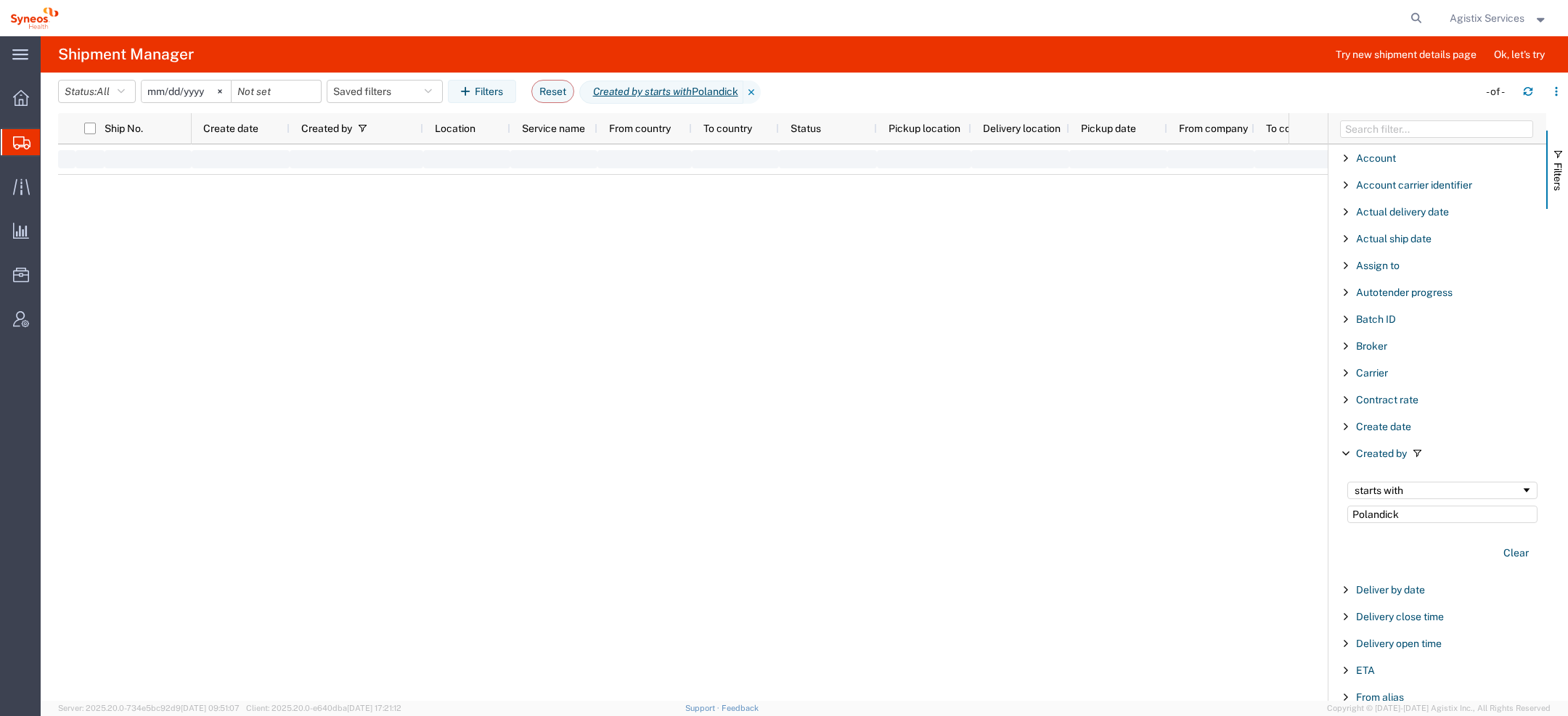
type input "Polandick"
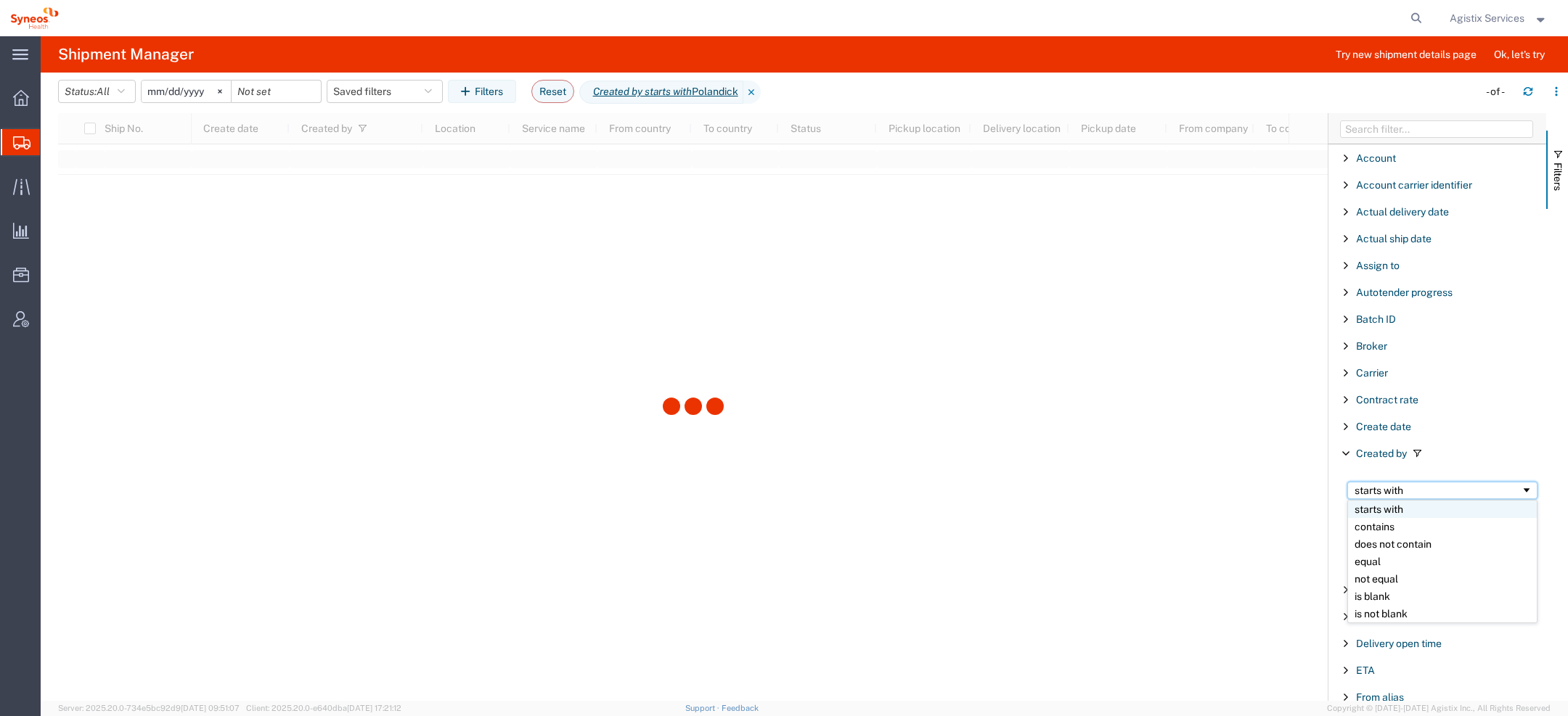
click at [1377, 491] on div "starts with" at bounding box center [1438, 490] width 166 height 12
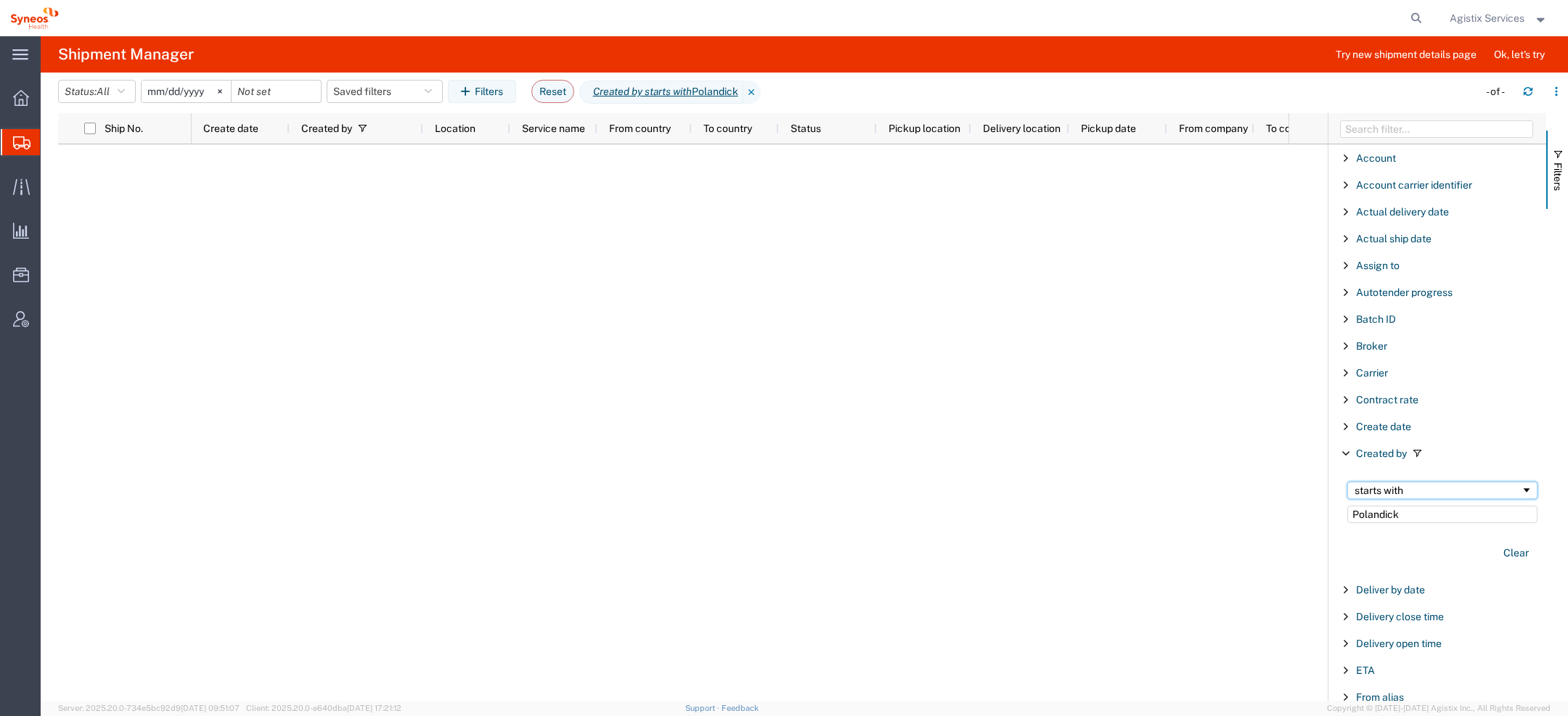
click at [1376, 494] on div "starts with" at bounding box center [1438, 490] width 166 height 12
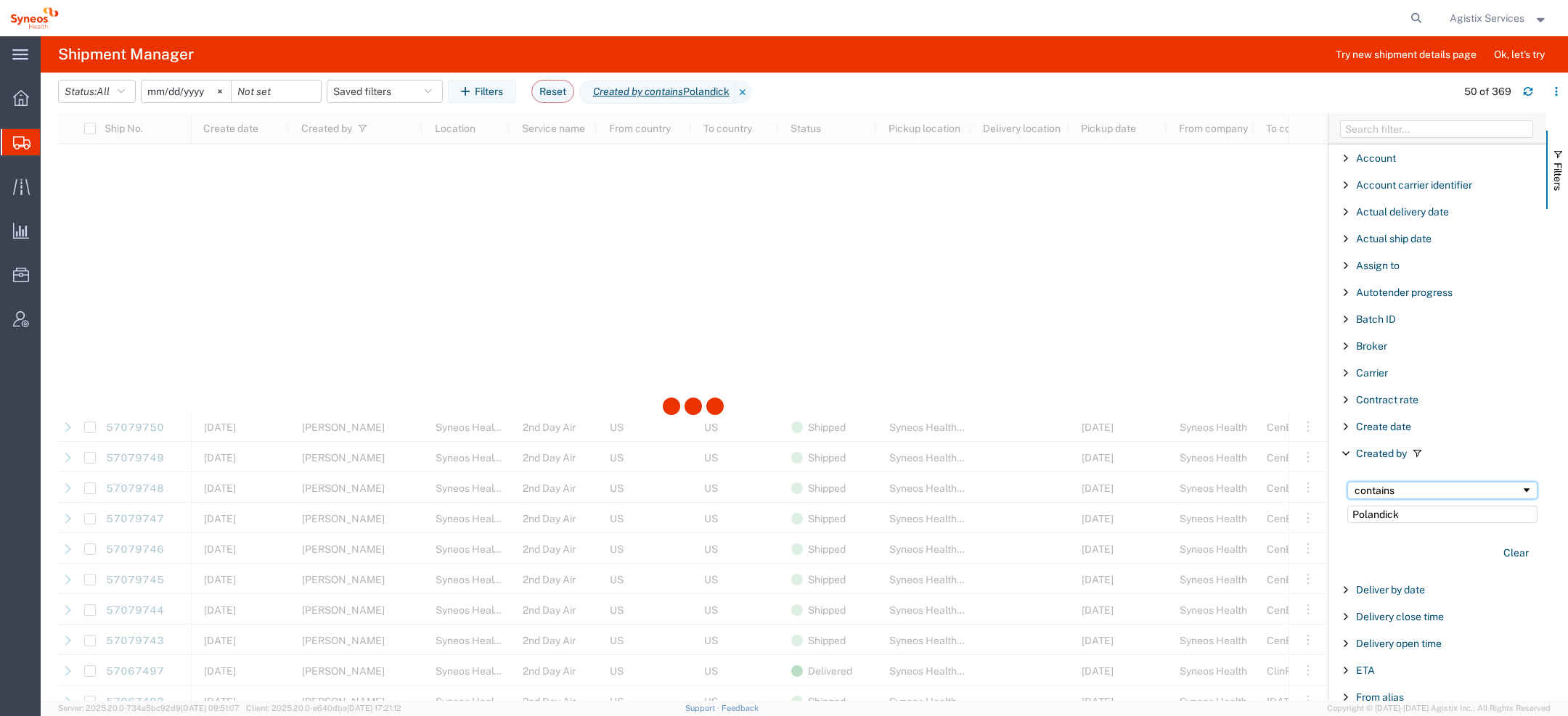
scroll to position [995, 0]
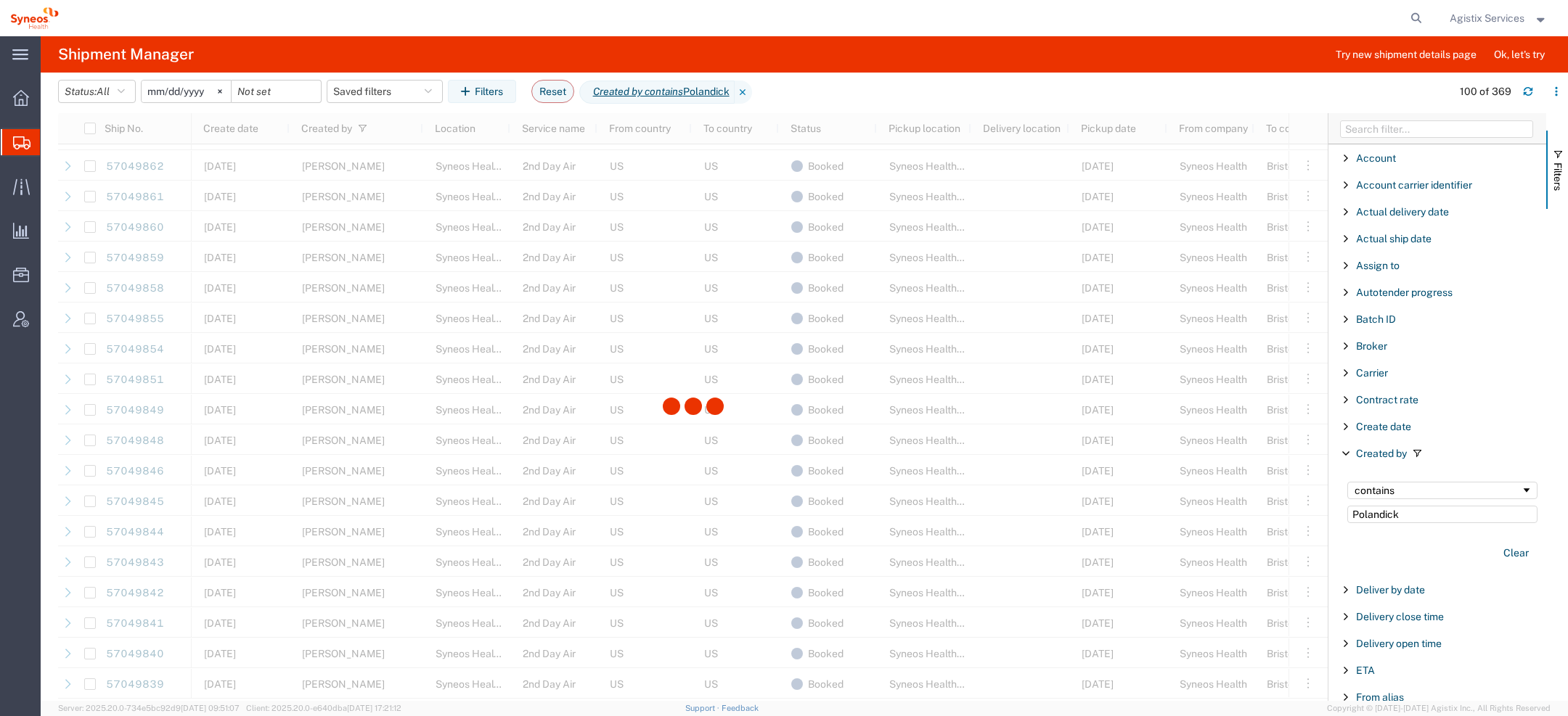
scroll to position [2861, 0]
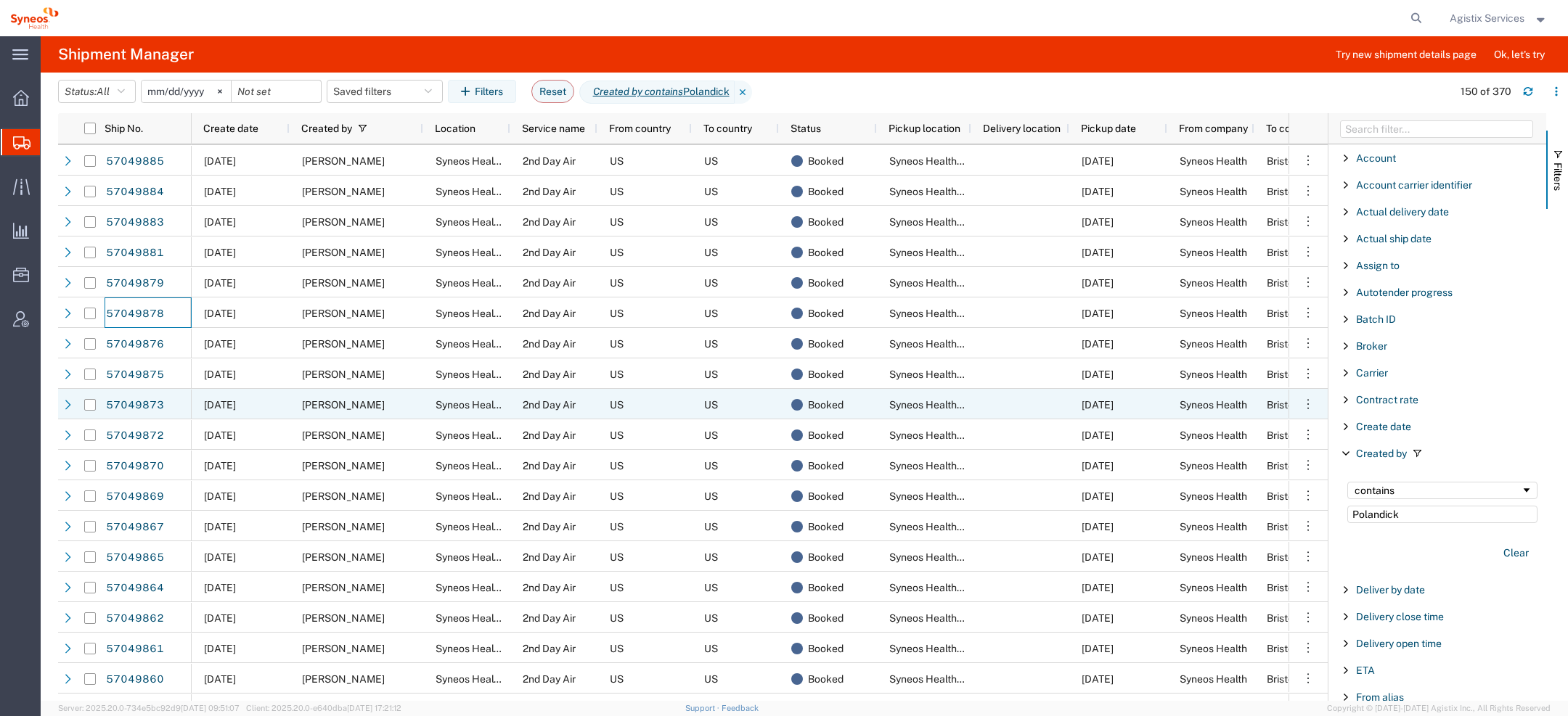
scroll to position [2044, 0]
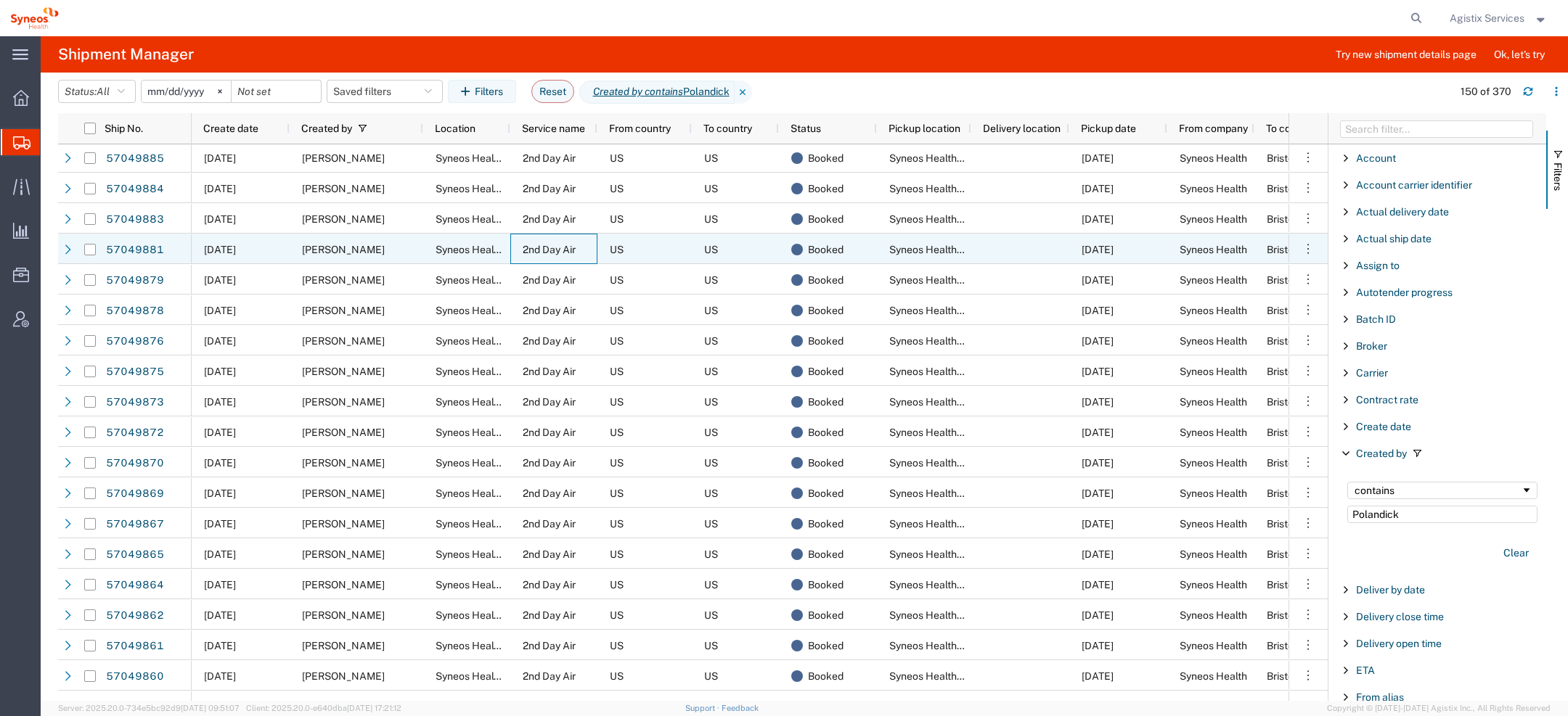
click at [531, 261] on div "2nd Day Air" at bounding box center [554, 249] width 87 height 31
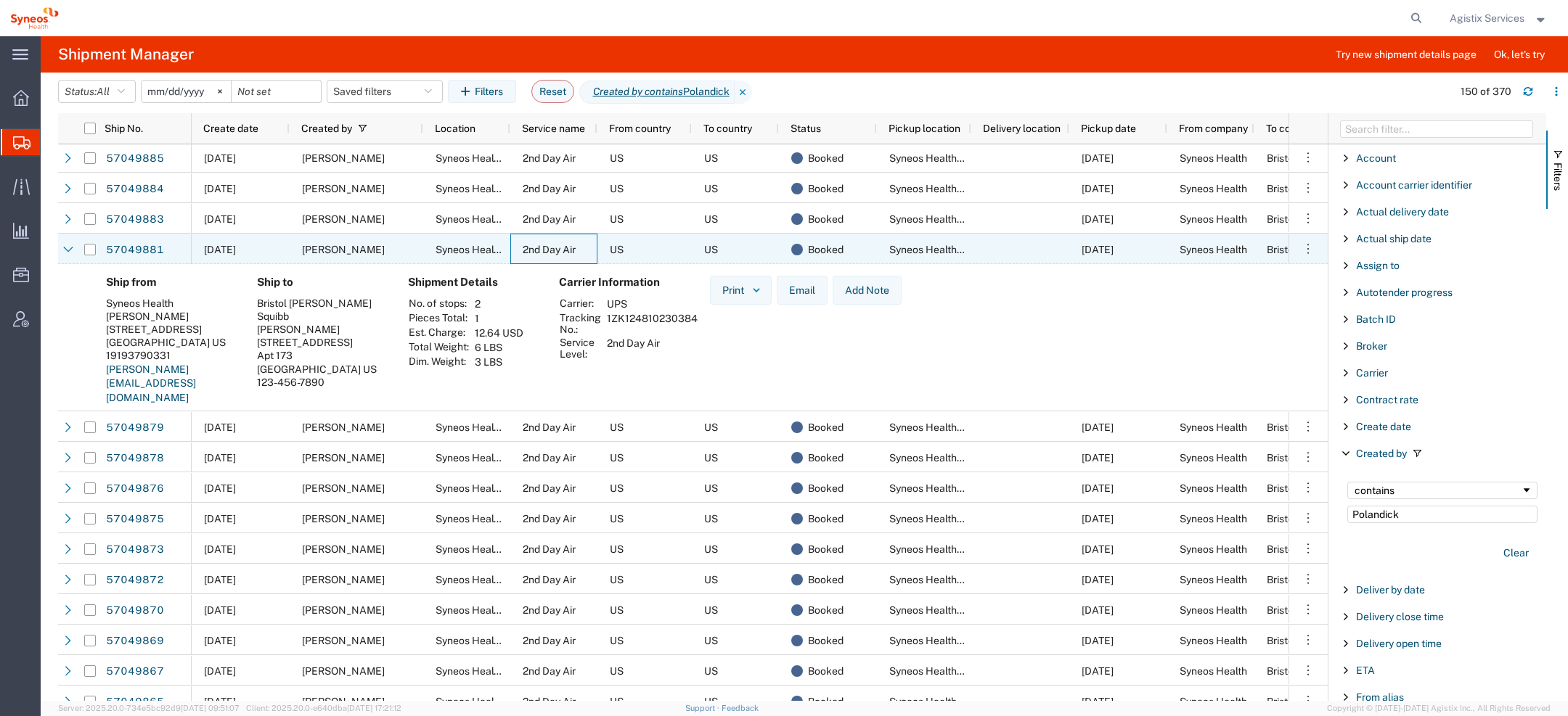
click at [538, 257] on div "2nd Day Air" at bounding box center [554, 249] width 87 height 31
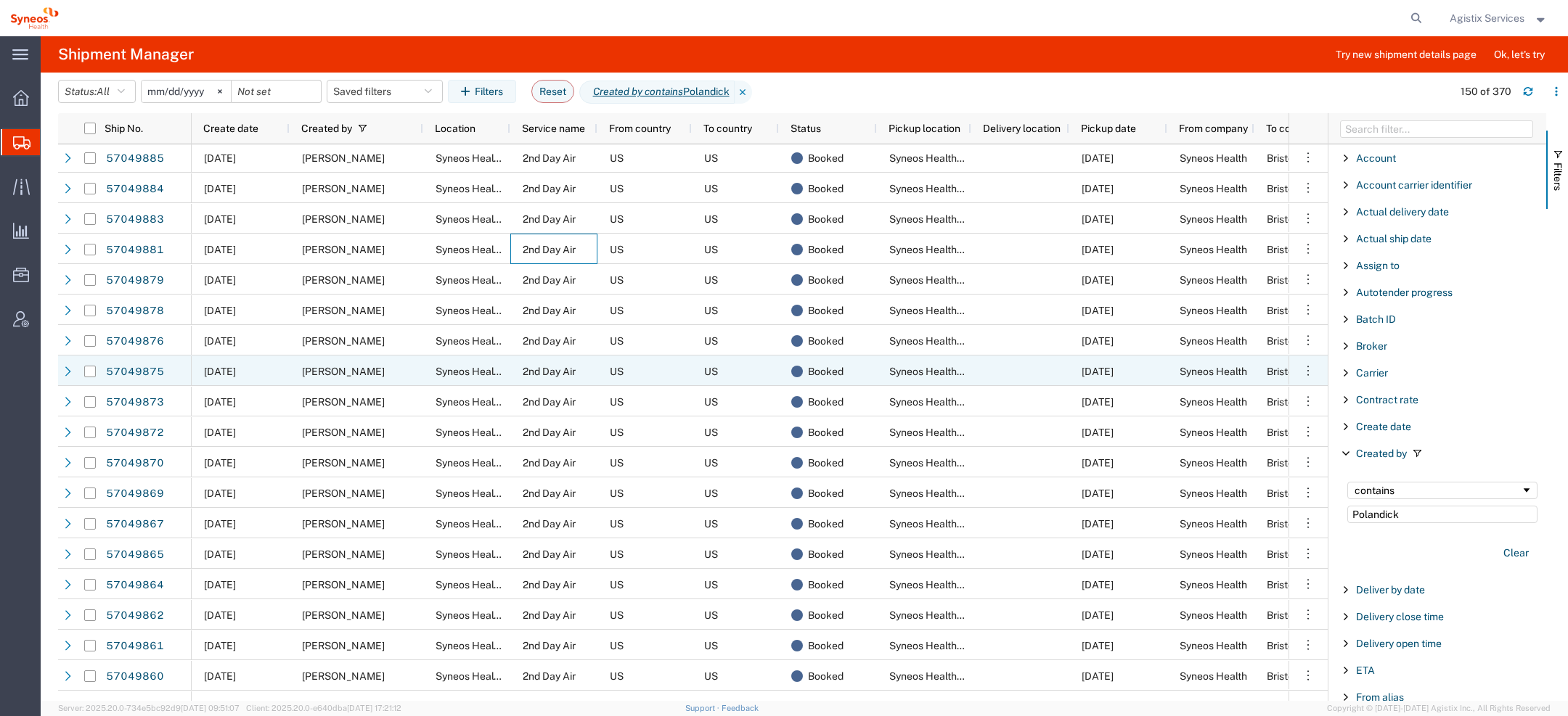
click at [539, 355] on div "2nd Day Air" at bounding box center [554, 371] width 87 height 31
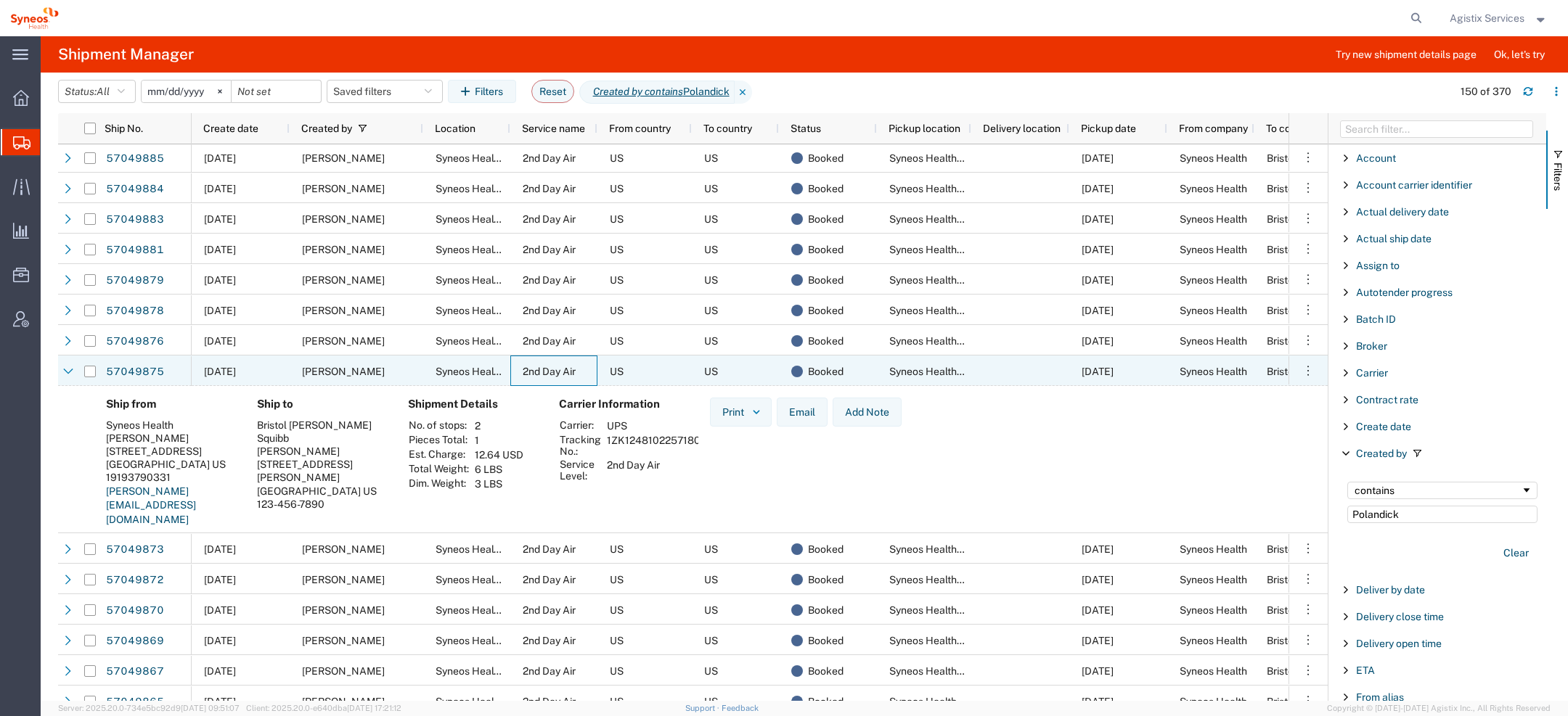
click at [539, 355] on div "2nd Day Air" at bounding box center [554, 371] width 87 height 31
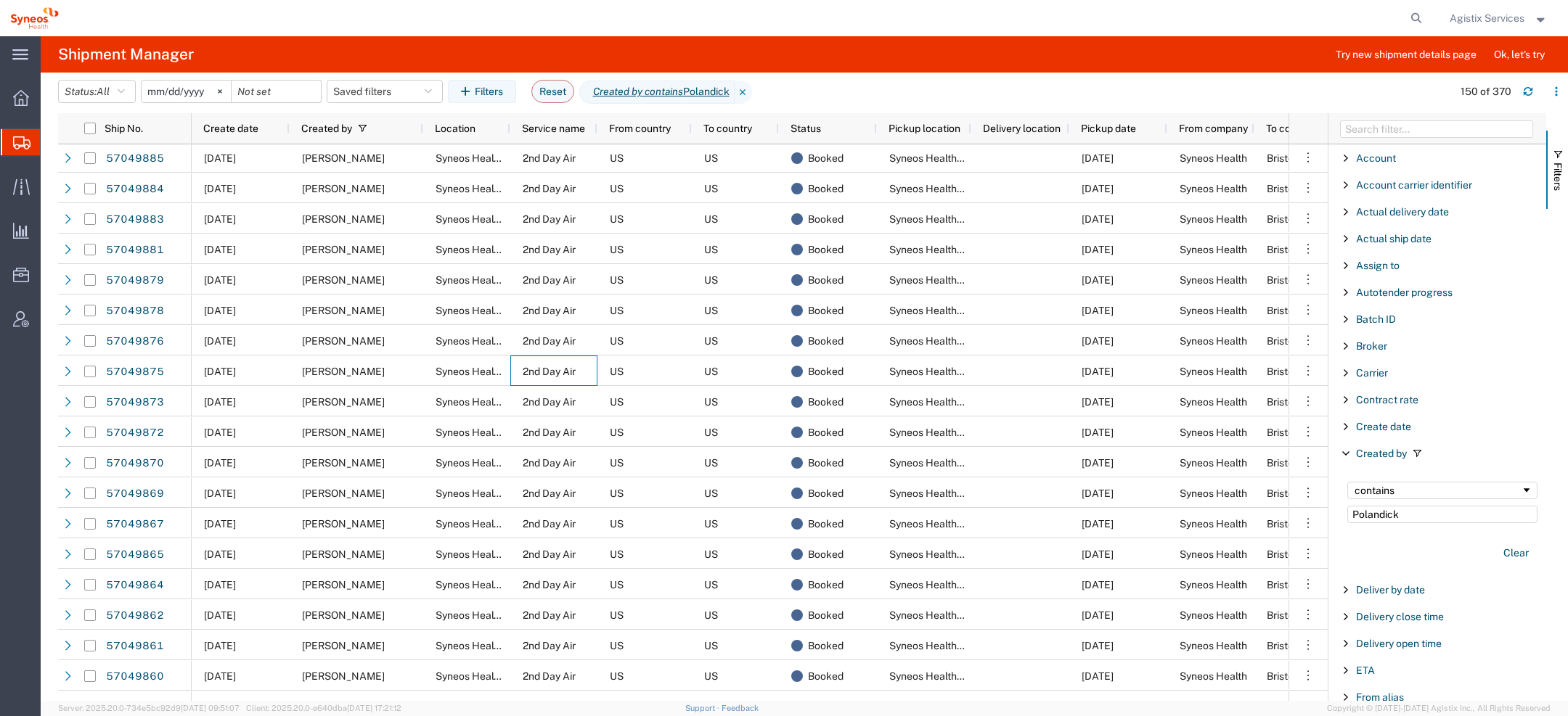
click at [1498, 16] on span "Agistix Services" at bounding box center [1487, 18] width 74 height 16
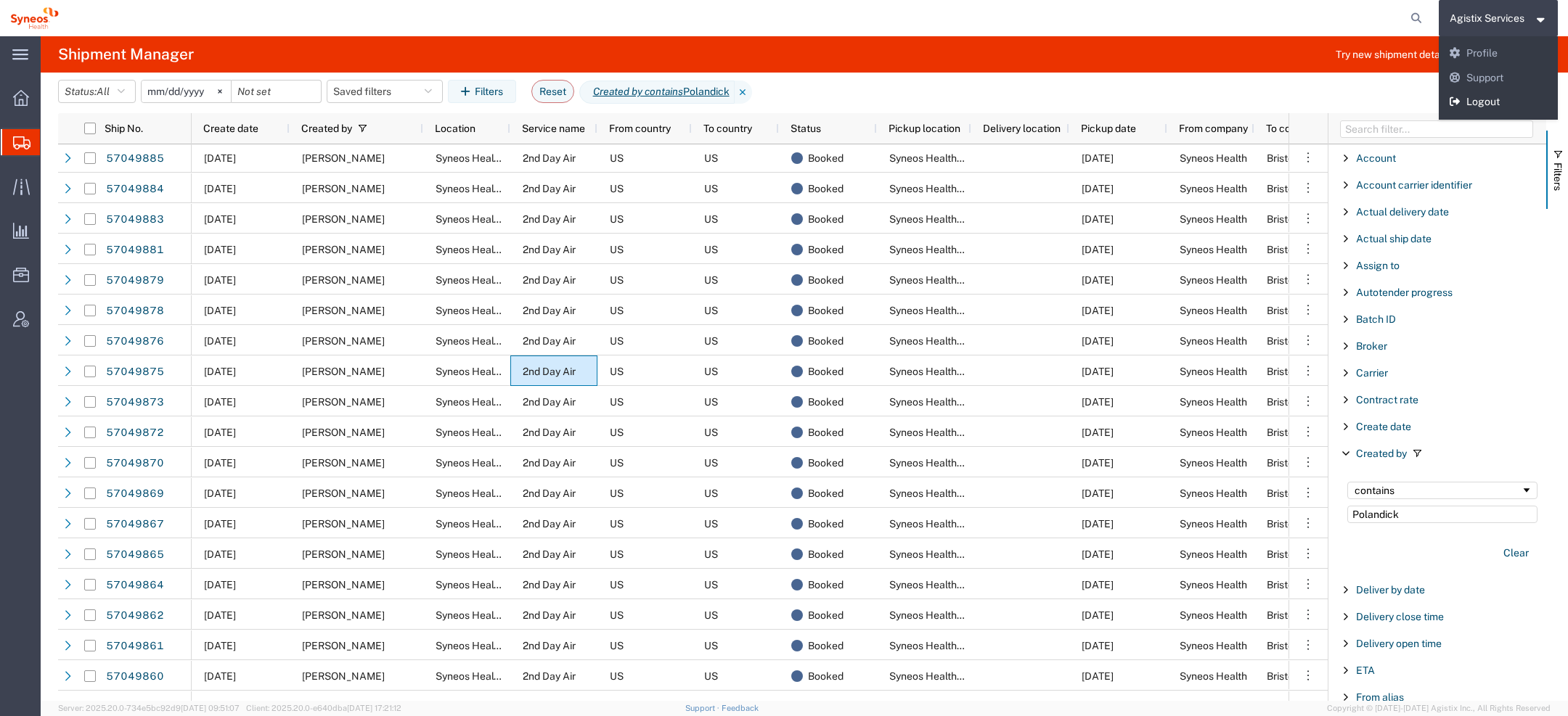
click at [1510, 96] on link "Logout" at bounding box center [1499, 102] width 120 height 25
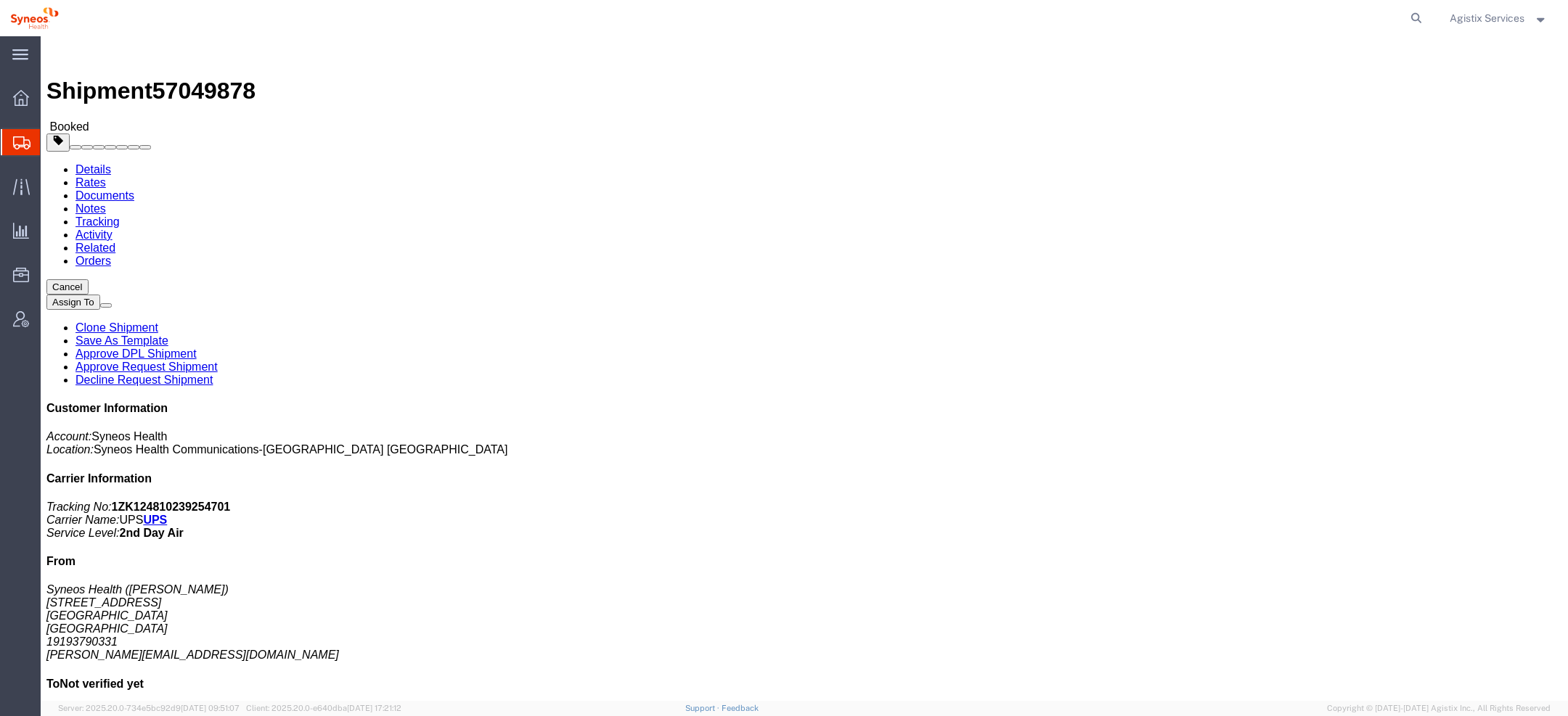
click b "CB120254"
click at [1413, 23] on icon at bounding box center [1417, 18] width 21 height 21
paste input "CB120254"
type input "CB120254"
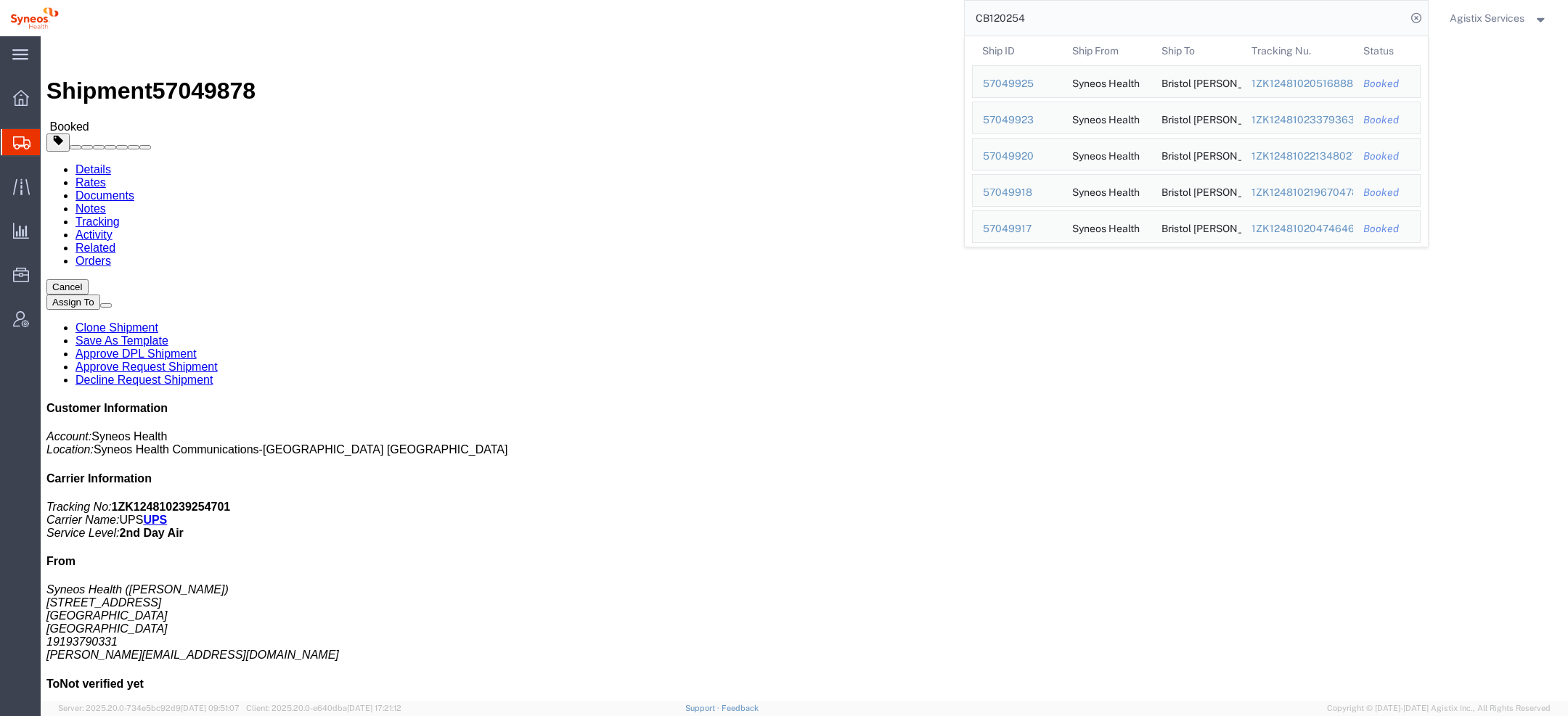
click h4 "Routing & Vehicle Information"
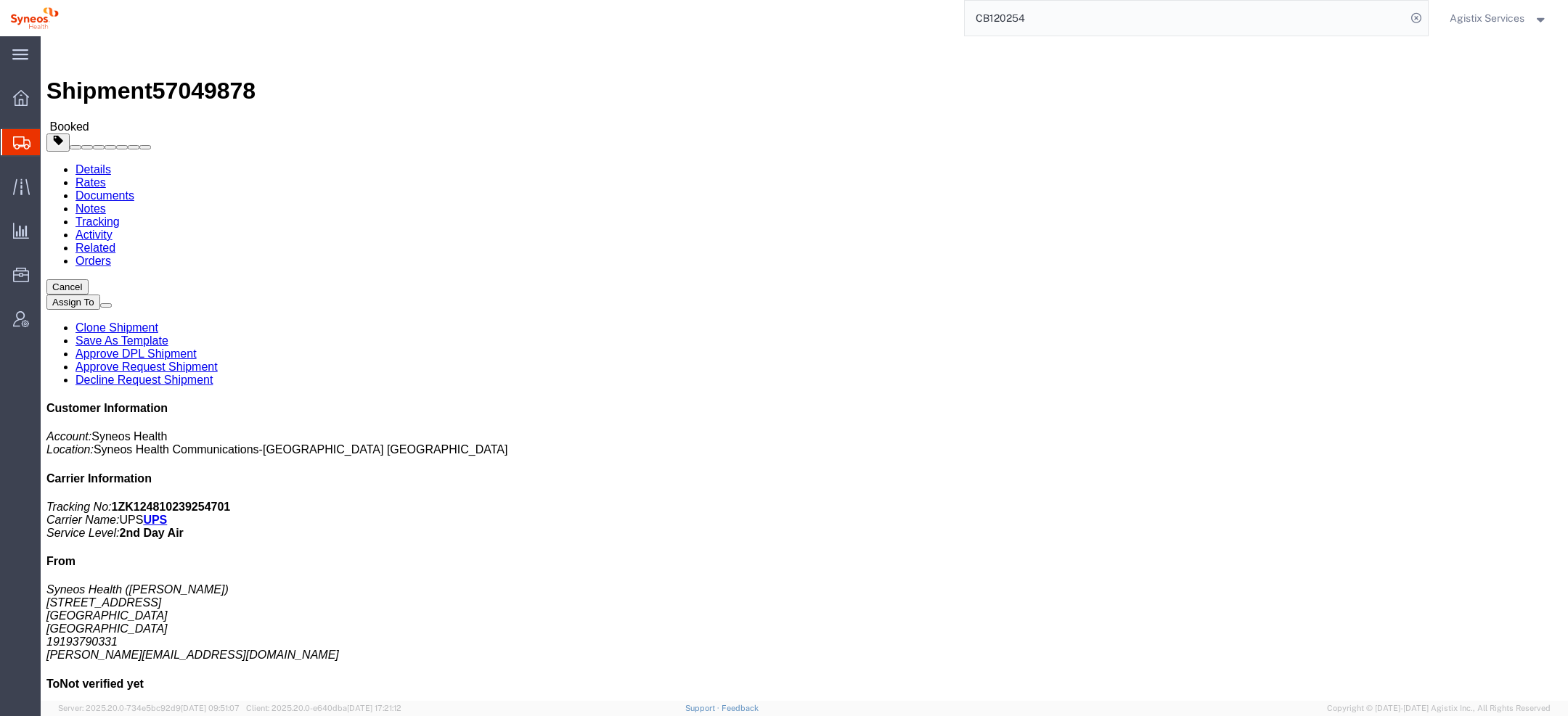
click b "CB120254"
copy b "CB120254"
drag, startPoint x: 940, startPoint y: 206, endPoint x: 1082, endPoint y: 204, distance: 142.0
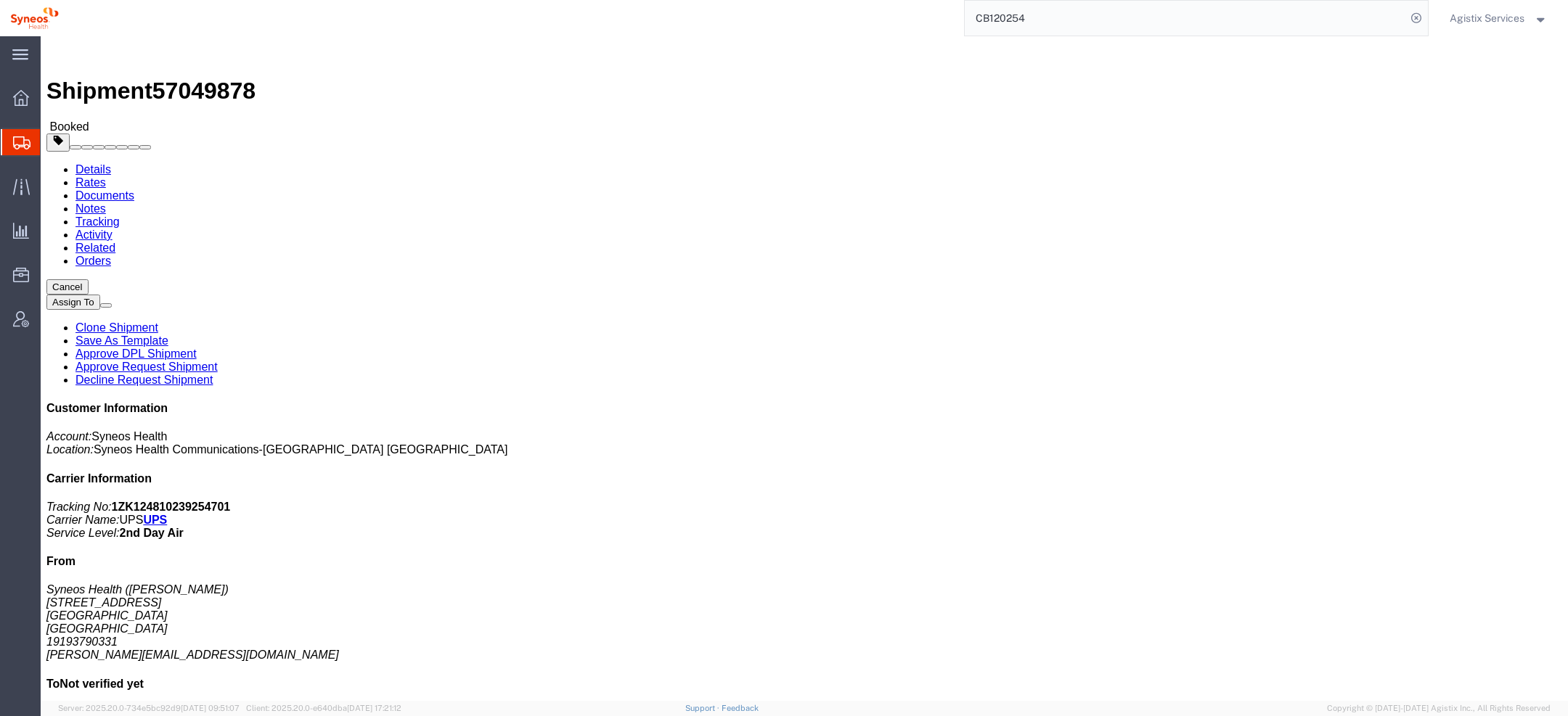
click p "Project: 7073126 Project Number: GSWCO.IC.Syneos.consult.25.PrintProd Departmen…"
copy icon "Batch Request #:"
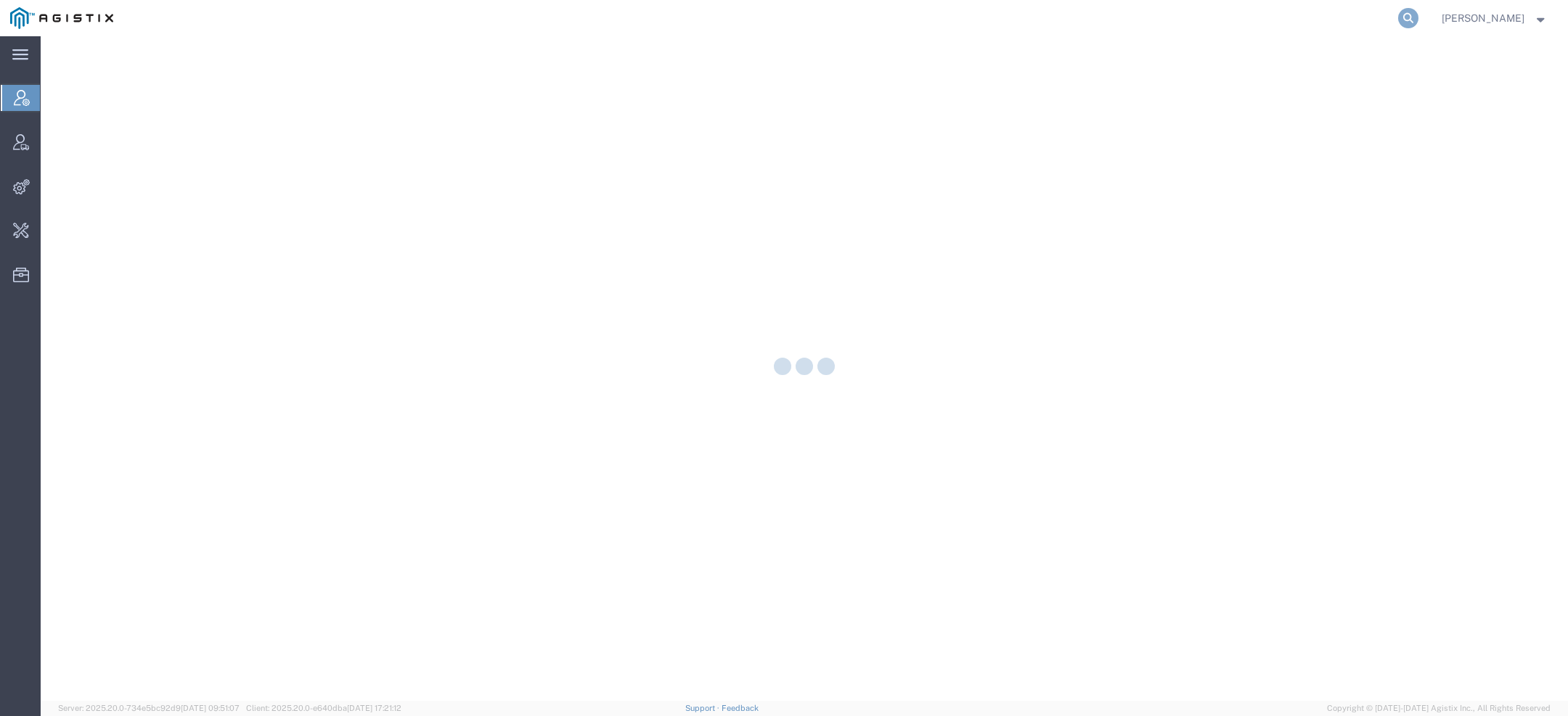
click at [1411, 28] on form at bounding box center [1409, 18] width 23 height 36
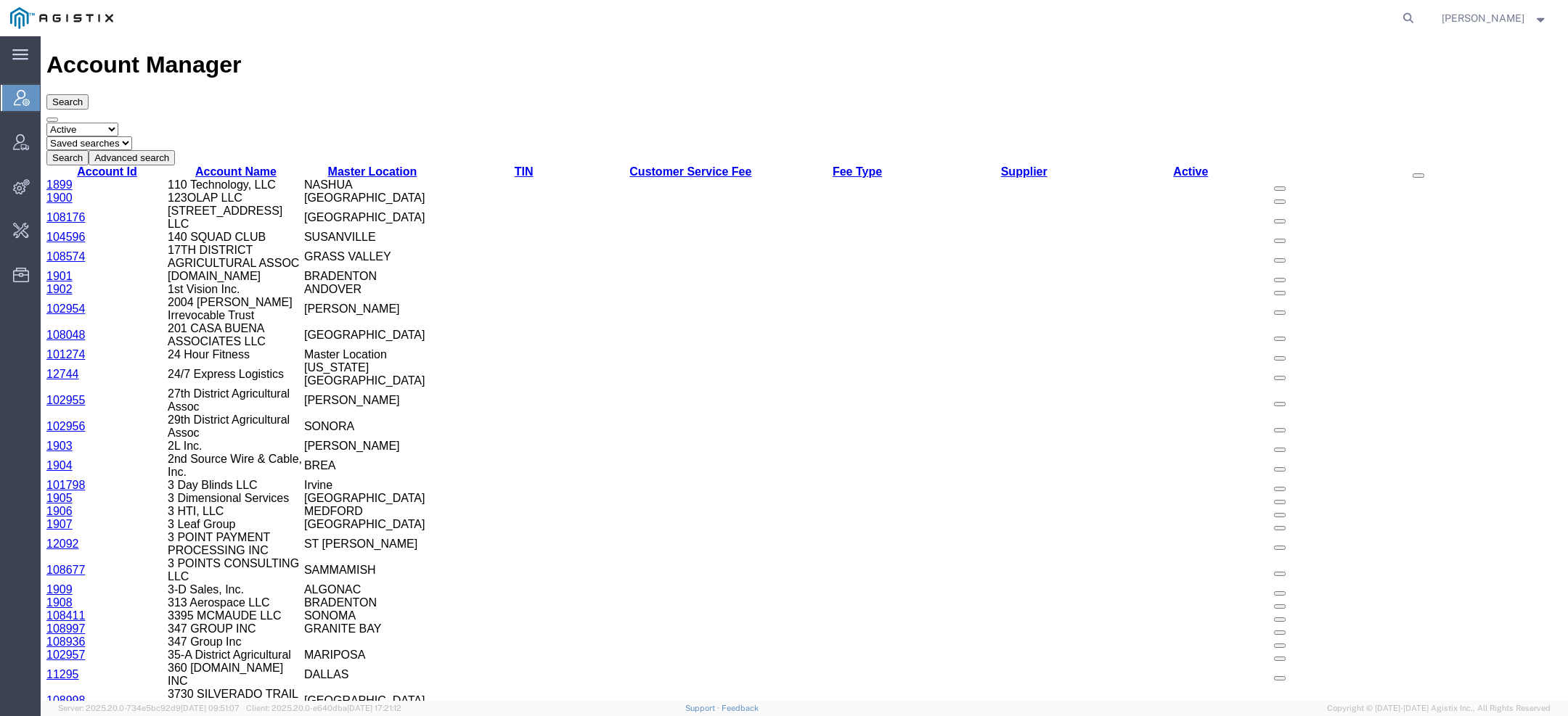
click at [1411, 3] on form at bounding box center [1409, 18] width 23 height 36
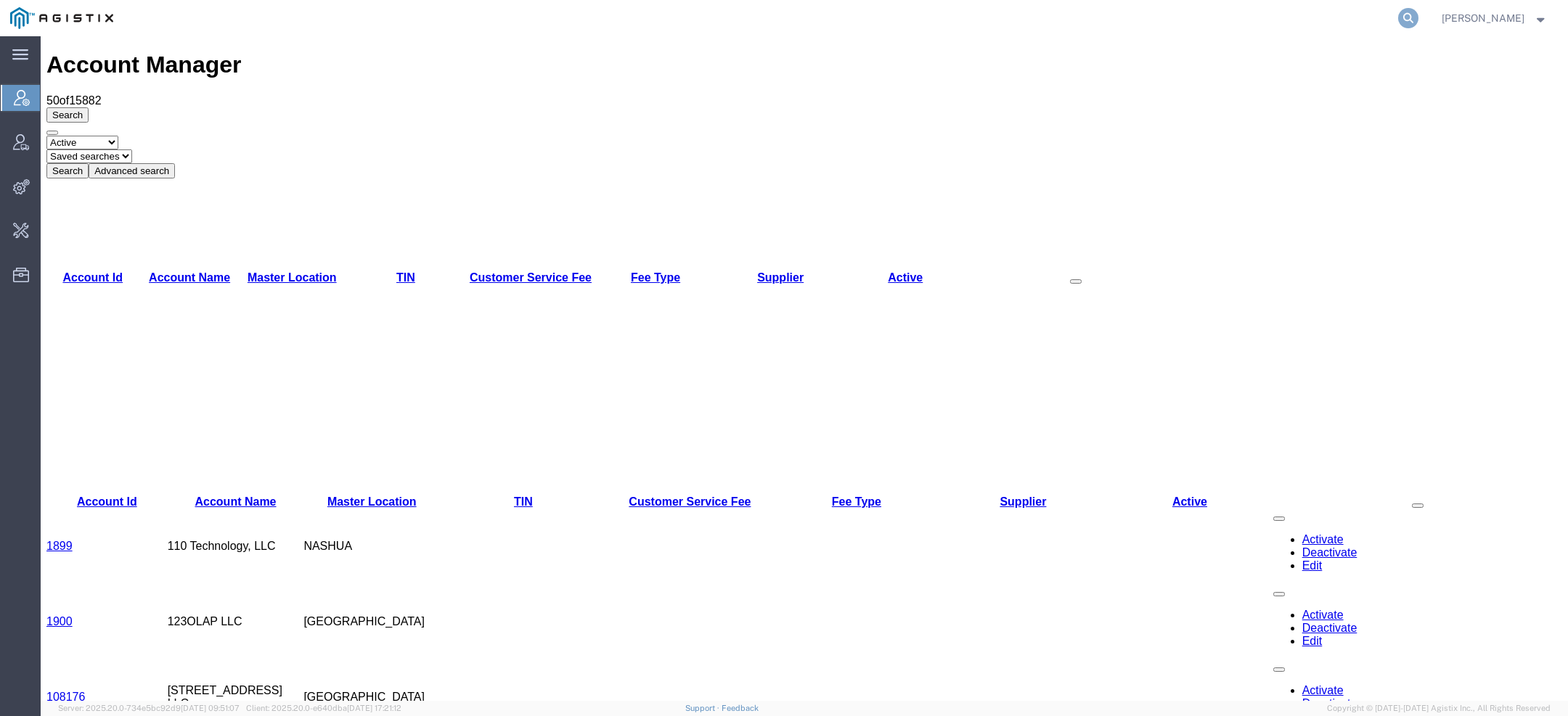
click at [1411, 21] on icon at bounding box center [1409, 18] width 21 height 21
paste input "4527275960"
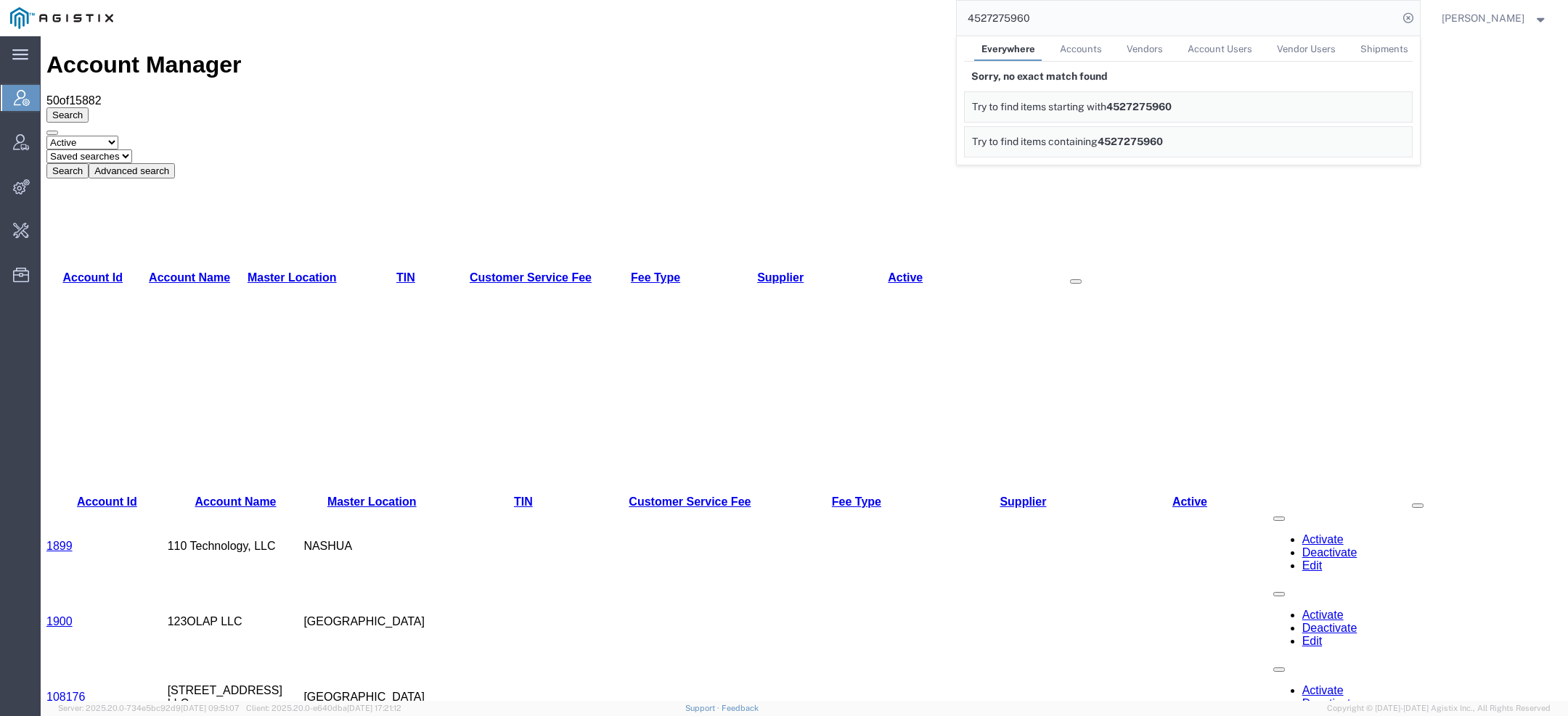
drag, startPoint x: 1046, startPoint y: 21, endPoint x: 889, endPoint y: -2, distance: 158.7
click at [889, 0] on html "main_menu Created with Sketch. Collapse Menu Account Manager Vendor Manager Int…" at bounding box center [784, 358] width 1568 height 716
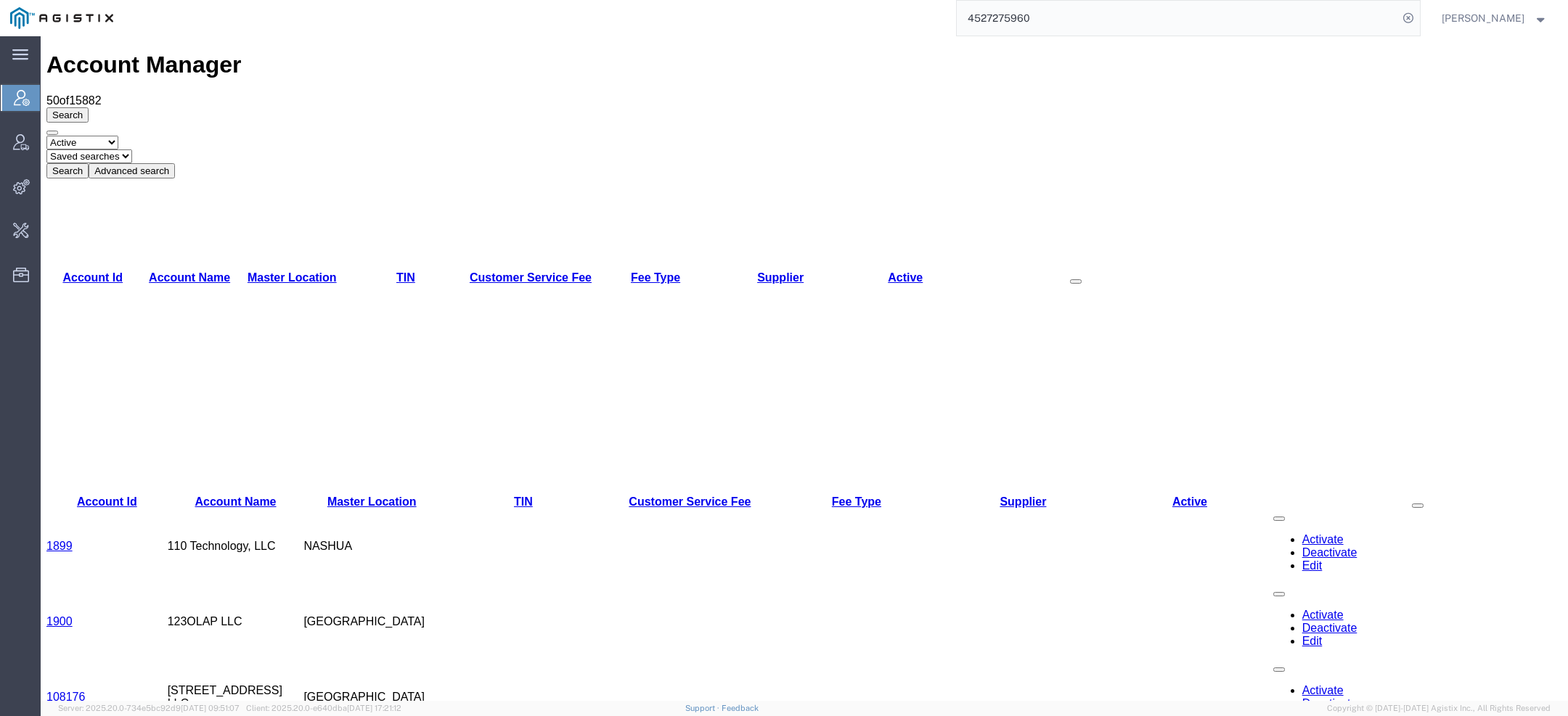
paste input "[PERSON_NAME][EMAIL_ADDRESS][PERSON_NAME][DOMAIN_NAME]"
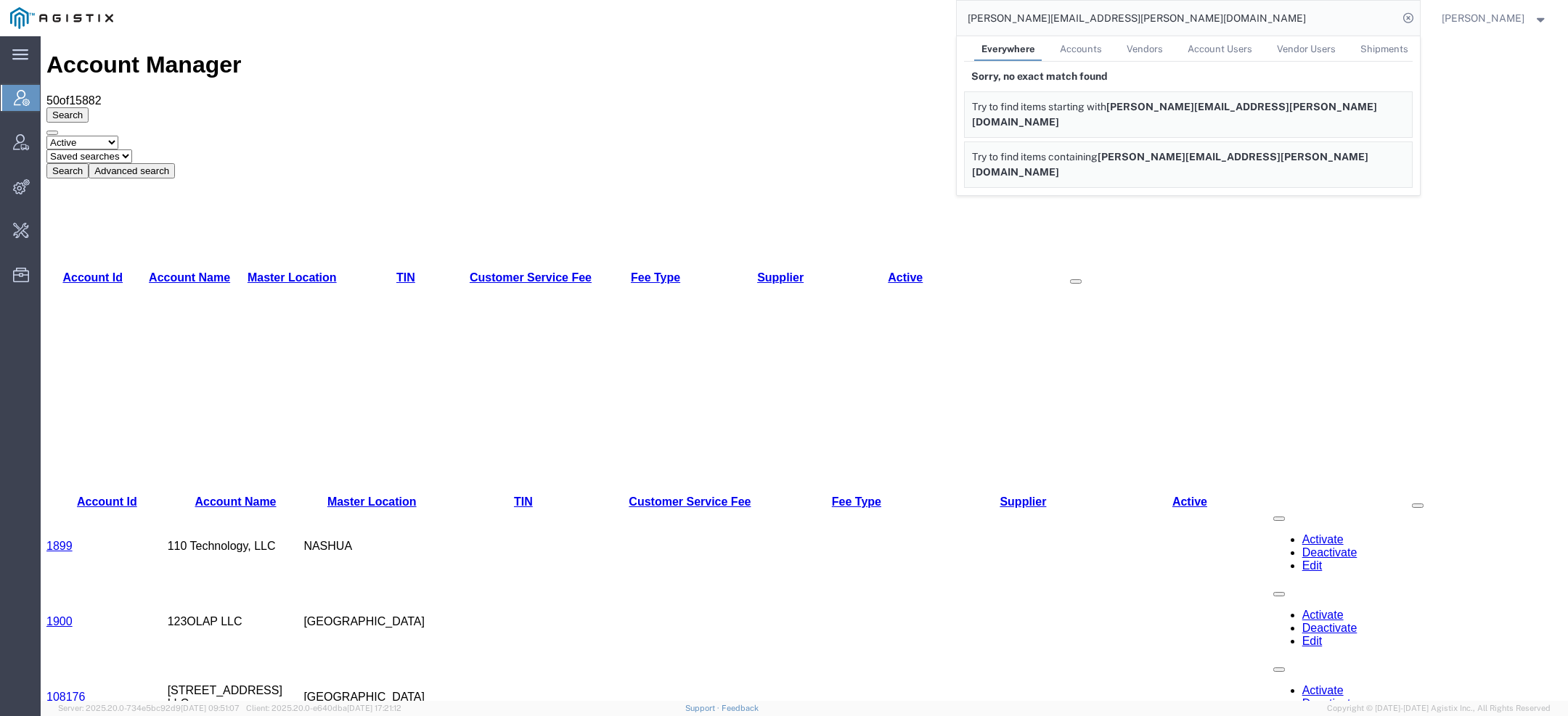
drag, startPoint x: 1044, startPoint y: 19, endPoint x: 742, endPoint y: 19, distance: 302.0
click at [785, 19] on div "[PERSON_NAME][EMAIL_ADDRESS][PERSON_NAME][DOMAIN_NAME] Everywhere Accounts Vend…" at bounding box center [771, 18] width 1297 height 36
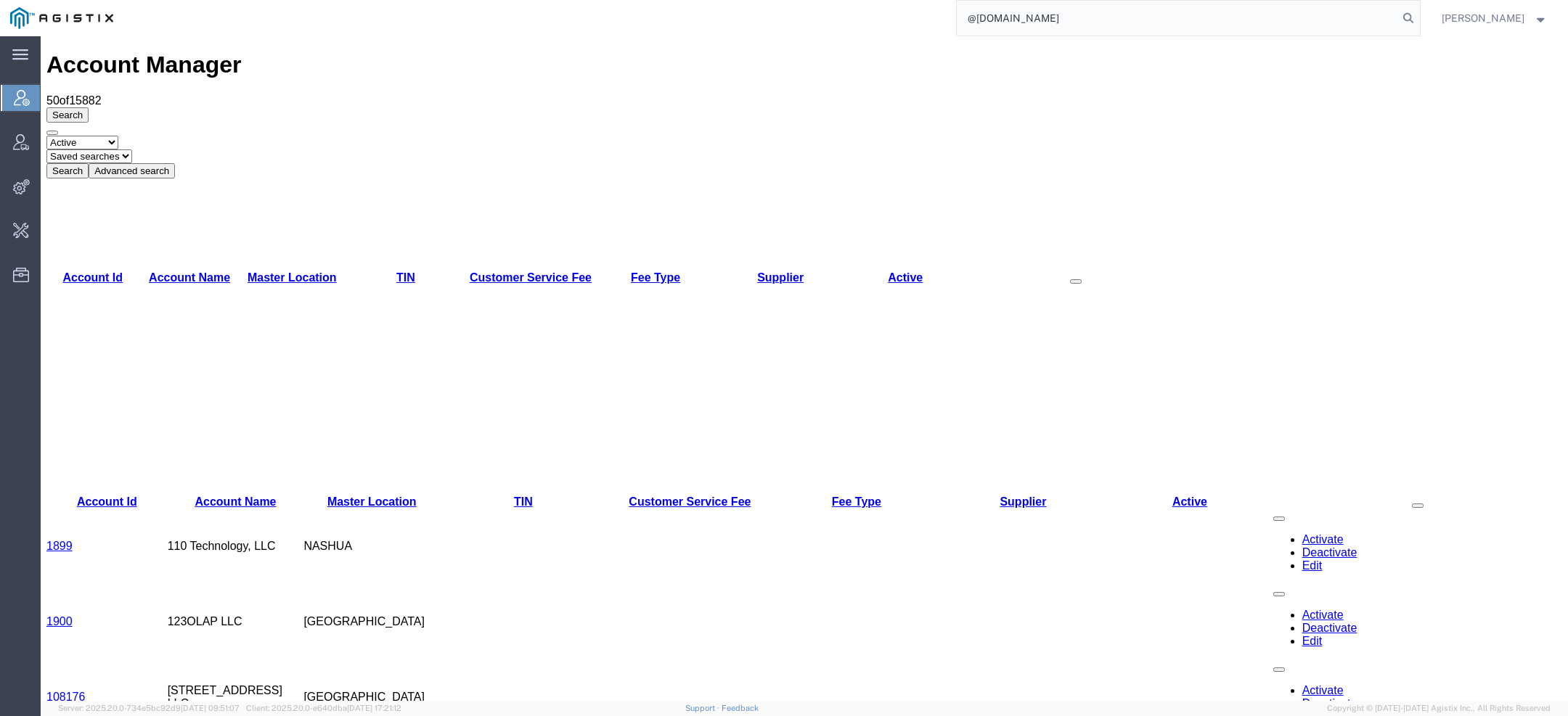
type input "@[DOMAIN_NAME]"
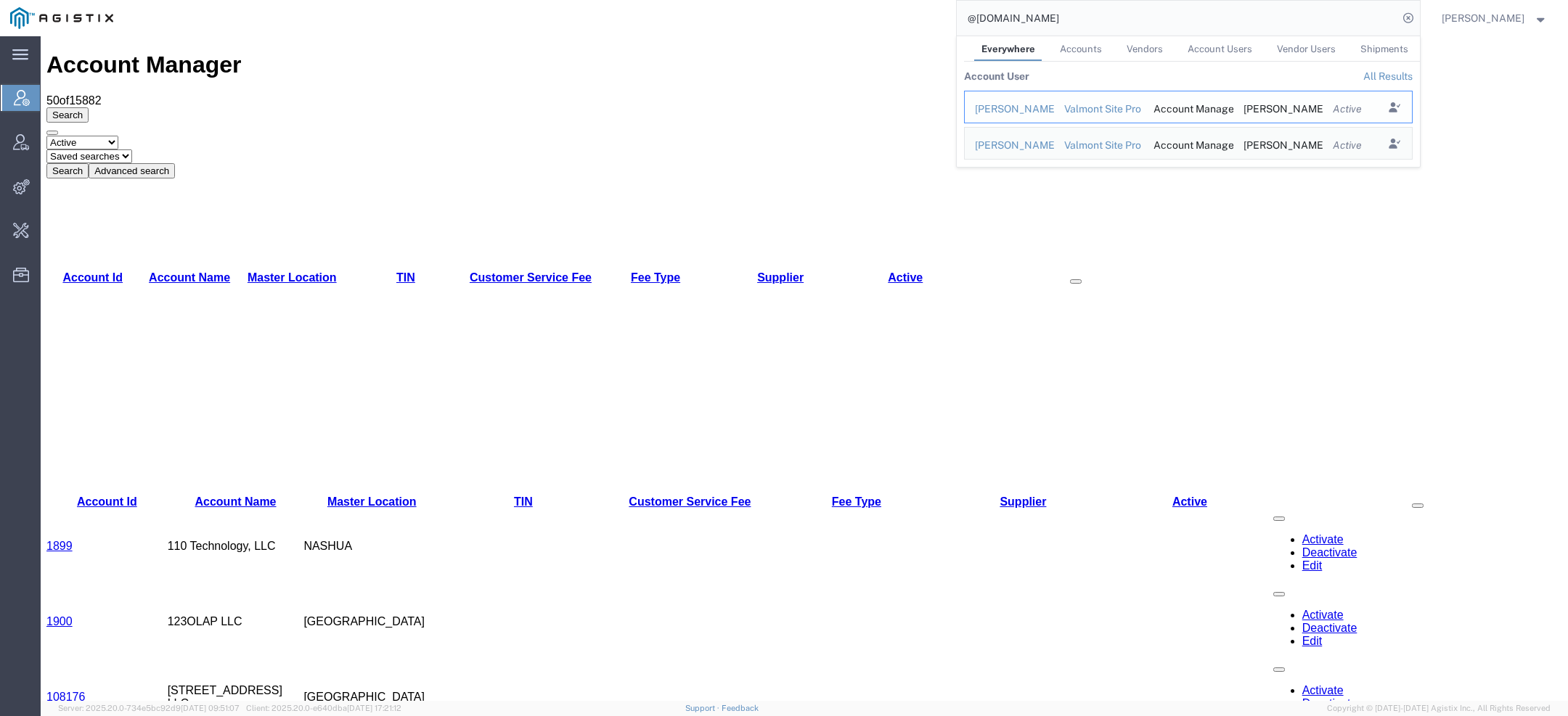
click at [1034, 108] on div "[PERSON_NAME]" at bounding box center [1010, 109] width 69 height 15
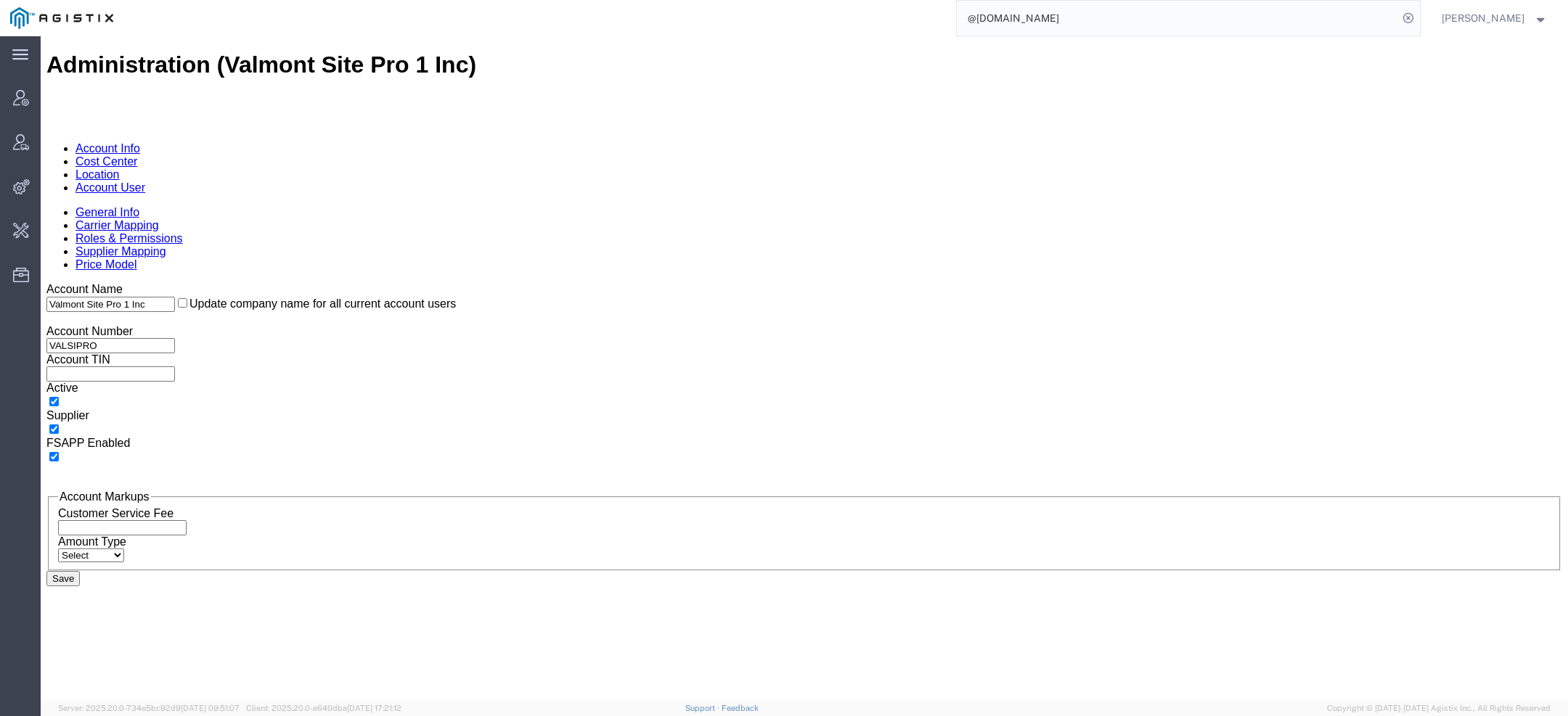
click at [145, 181] on link "Account User" at bounding box center [110, 187] width 70 height 12
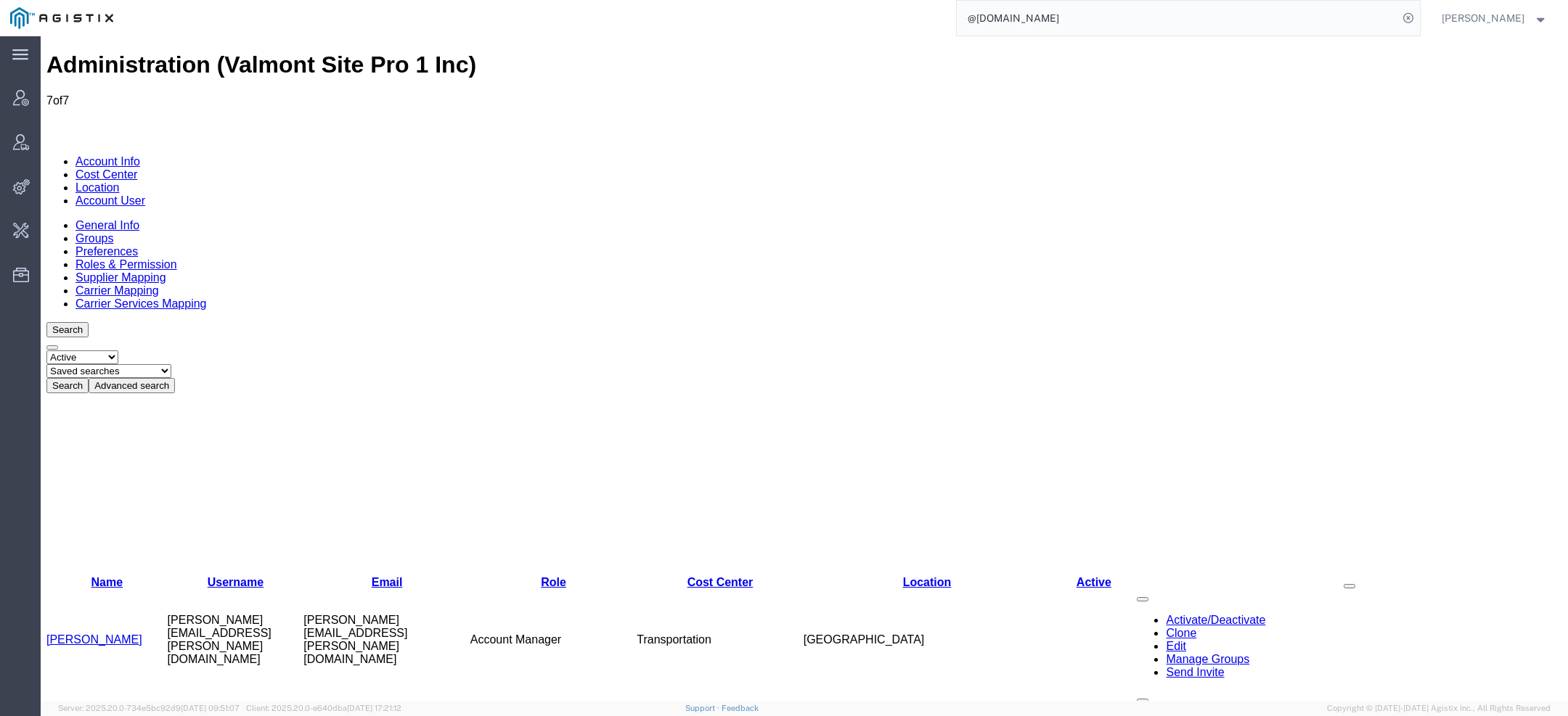
click at [1166, 627] on link "Clone" at bounding box center [1182, 633] width 31 height 12
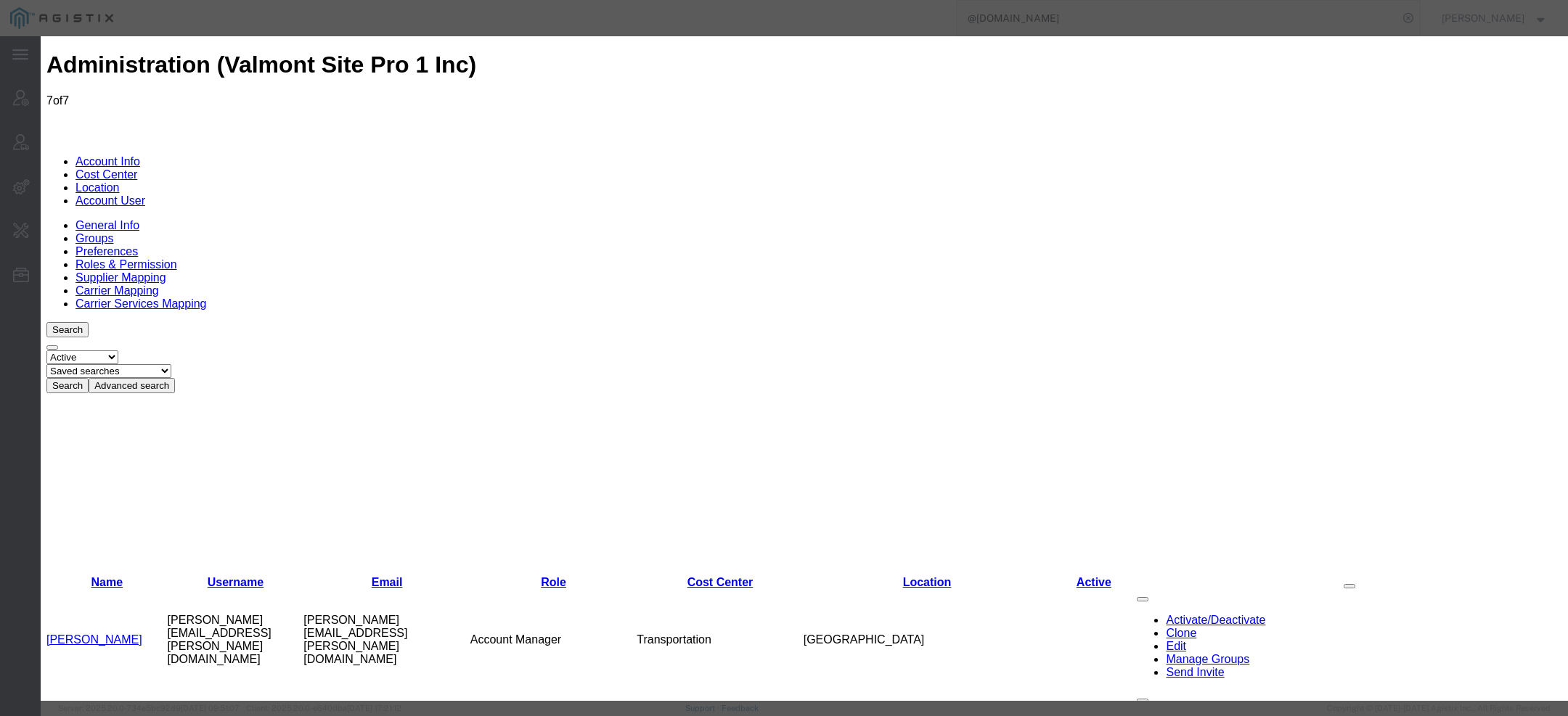
paste input "4527275960"
type input "4527275960"
paste input "[PERSON_NAME][EMAIL_ADDRESS][PERSON_NAME][DOMAIN_NAME]"
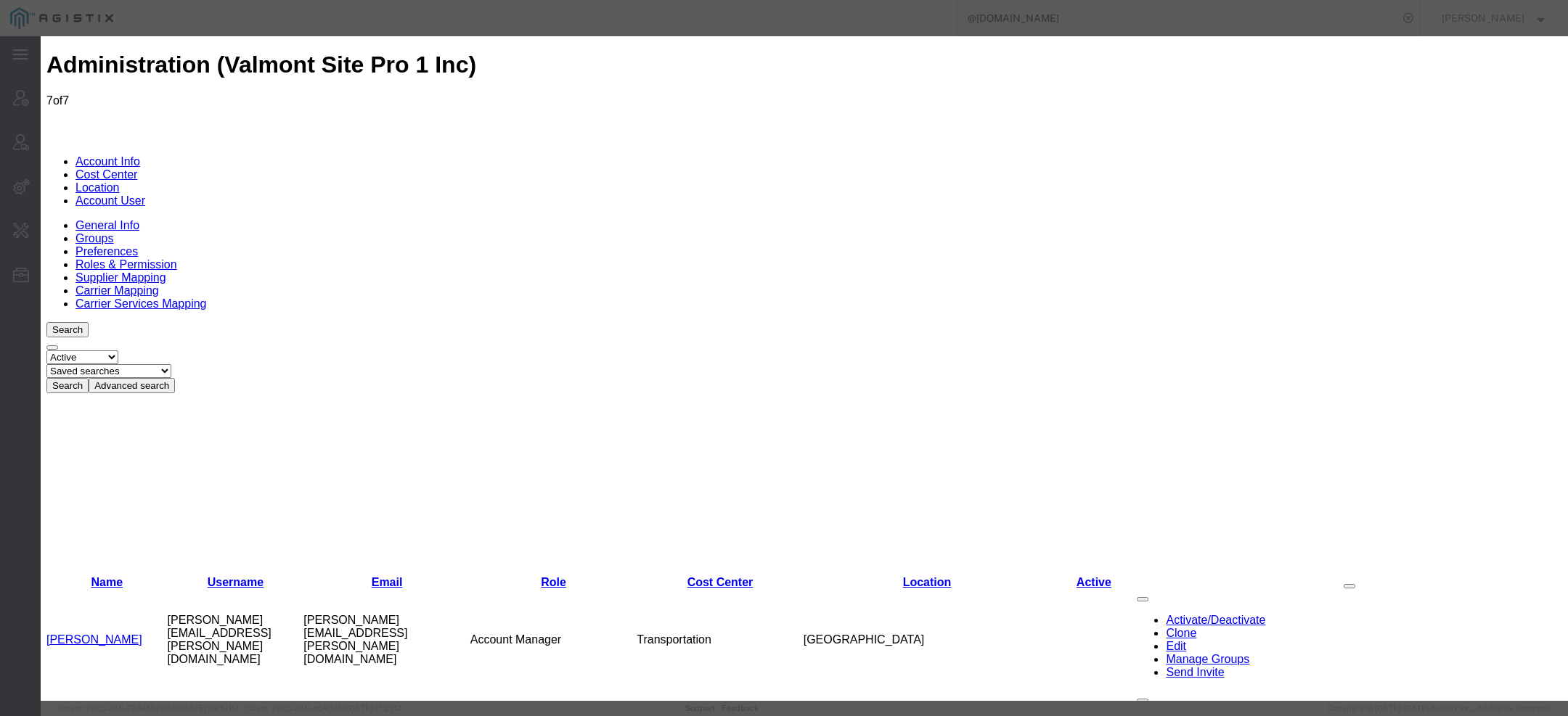
type input "[PERSON_NAME][EMAIL_ADDRESS][PERSON_NAME][DOMAIN_NAME]"
paste input "[PERSON_NAME]"
type input "[PERSON_NAME]"
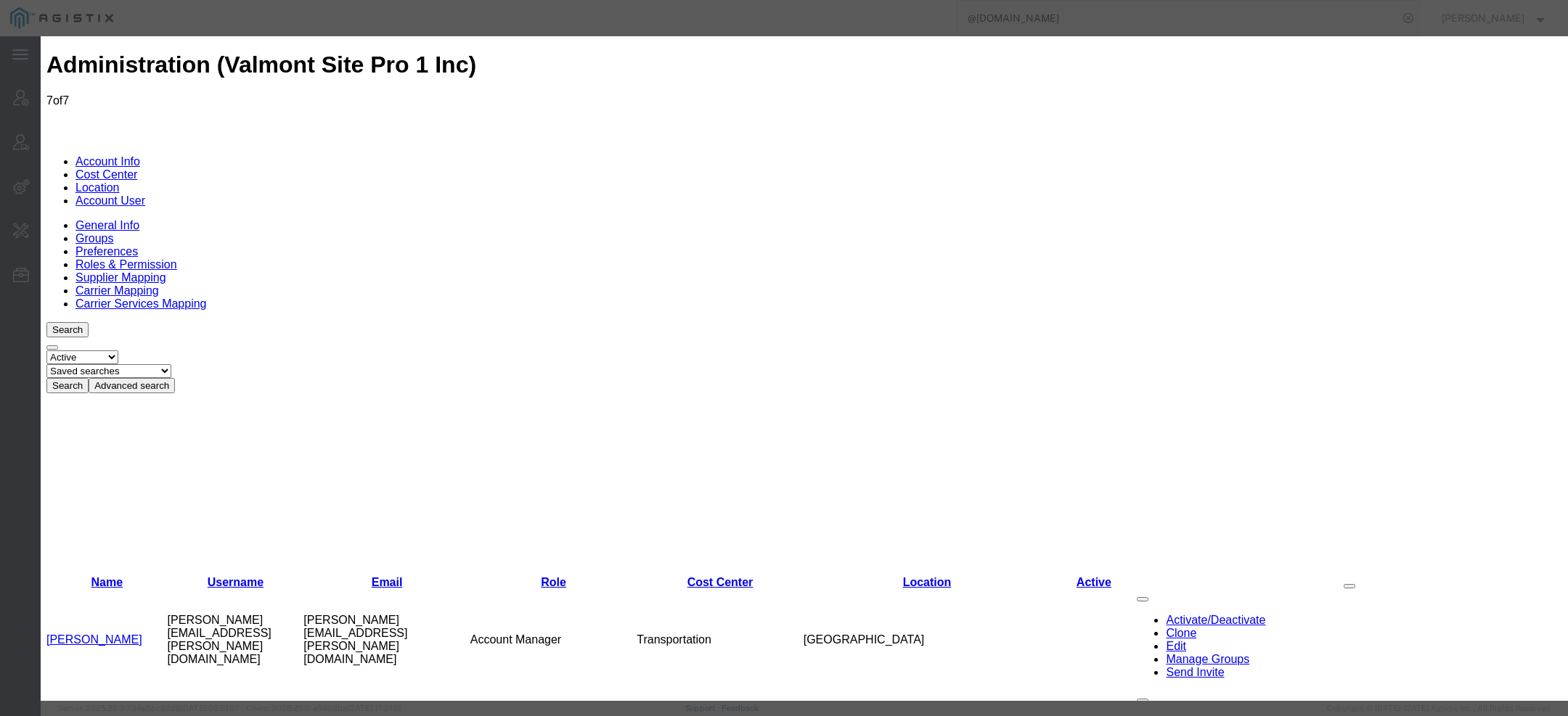
paste input "[PERSON_NAME]"
type input "[PERSON_NAME]"
select select "COSTCENTER"
select select "47690"
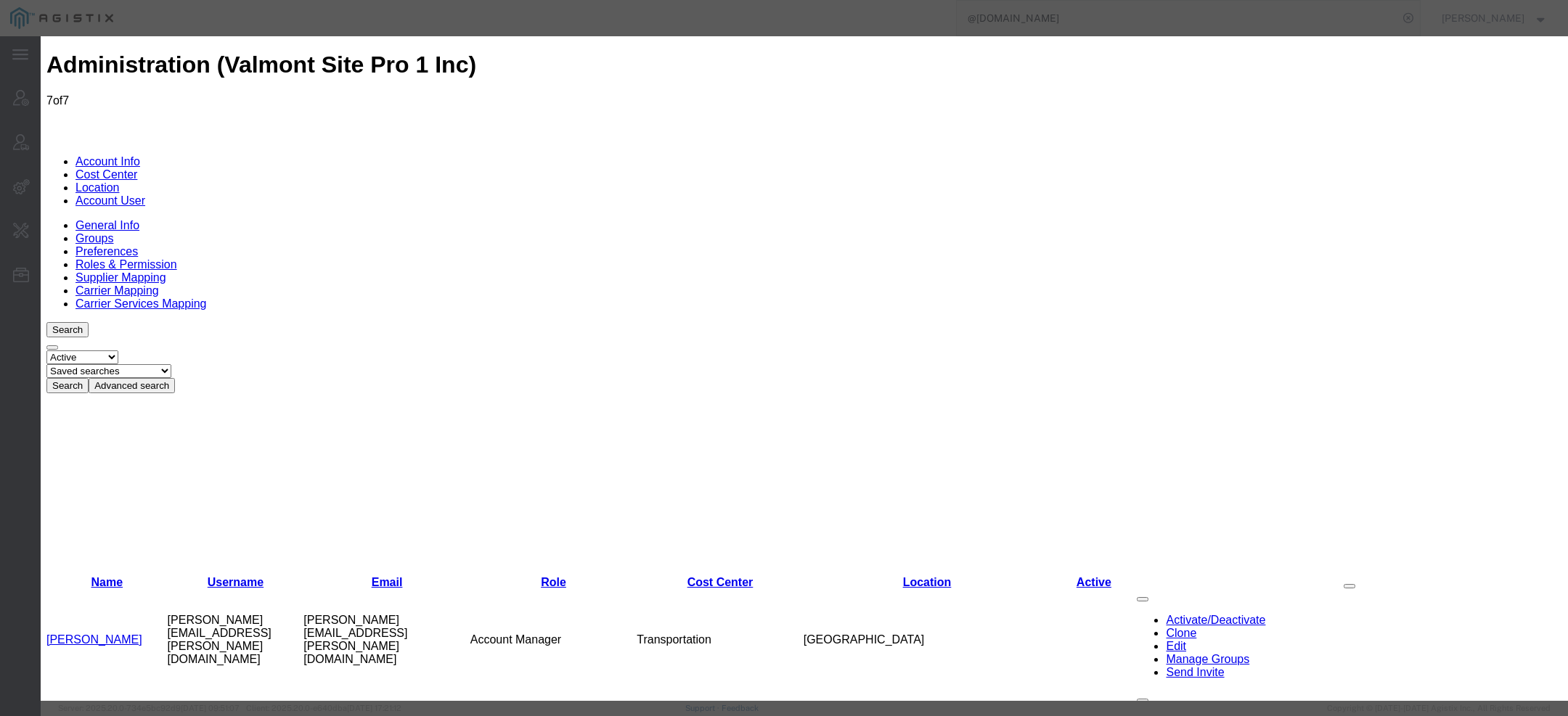
select select "{"locationId":"35857","street1":"[STREET_ADDRESS][PERSON_NAME]","street2":"","o…"
type input "[STREET_ADDRESS][PERSON_NAME]"
type input "Hauppauge"
select select "NY"
type input "11788"
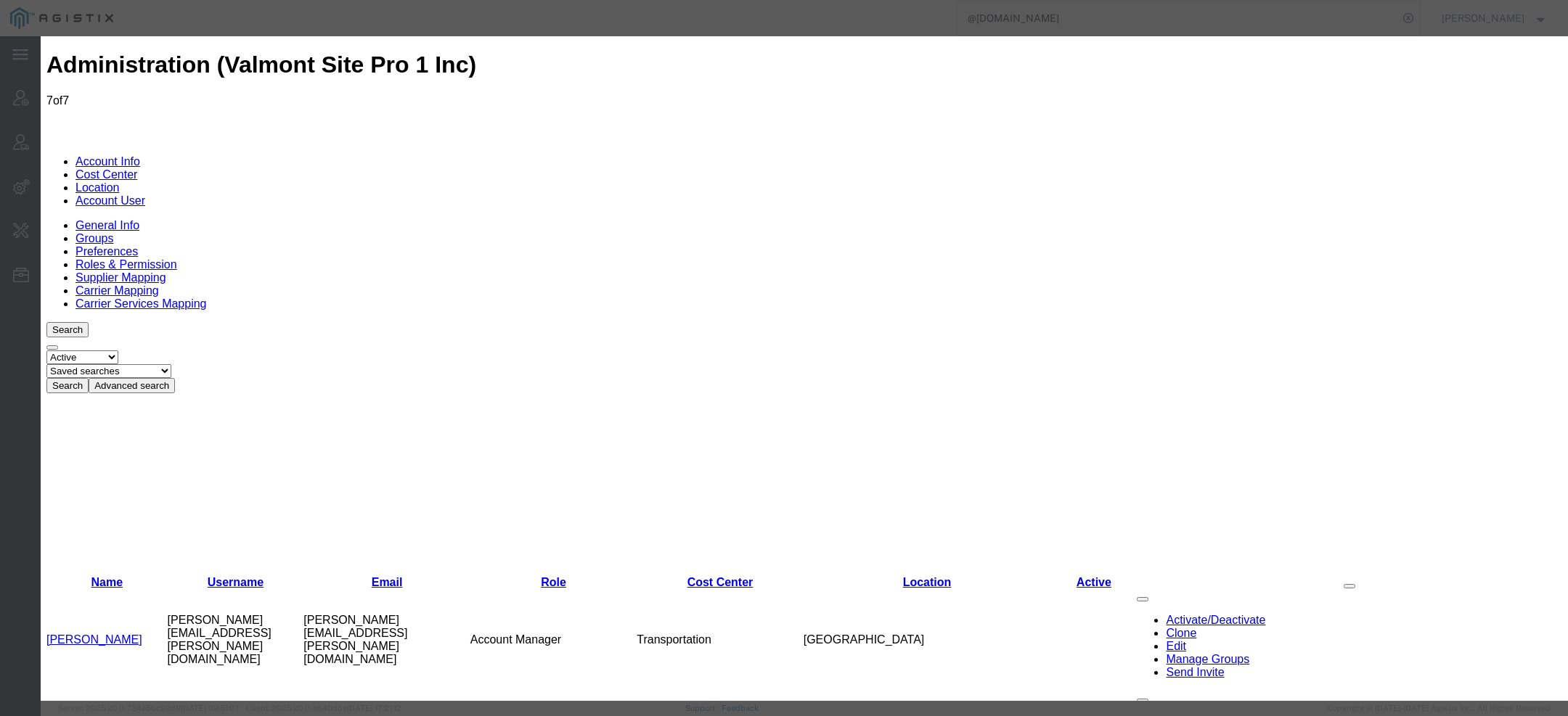
drag, startPoint x: 655, startPoint y: 242, endPoint x: 127, endPoint y: 242, distance: 528.0
paste input "631)-231-766"
type input "631-231-7660"
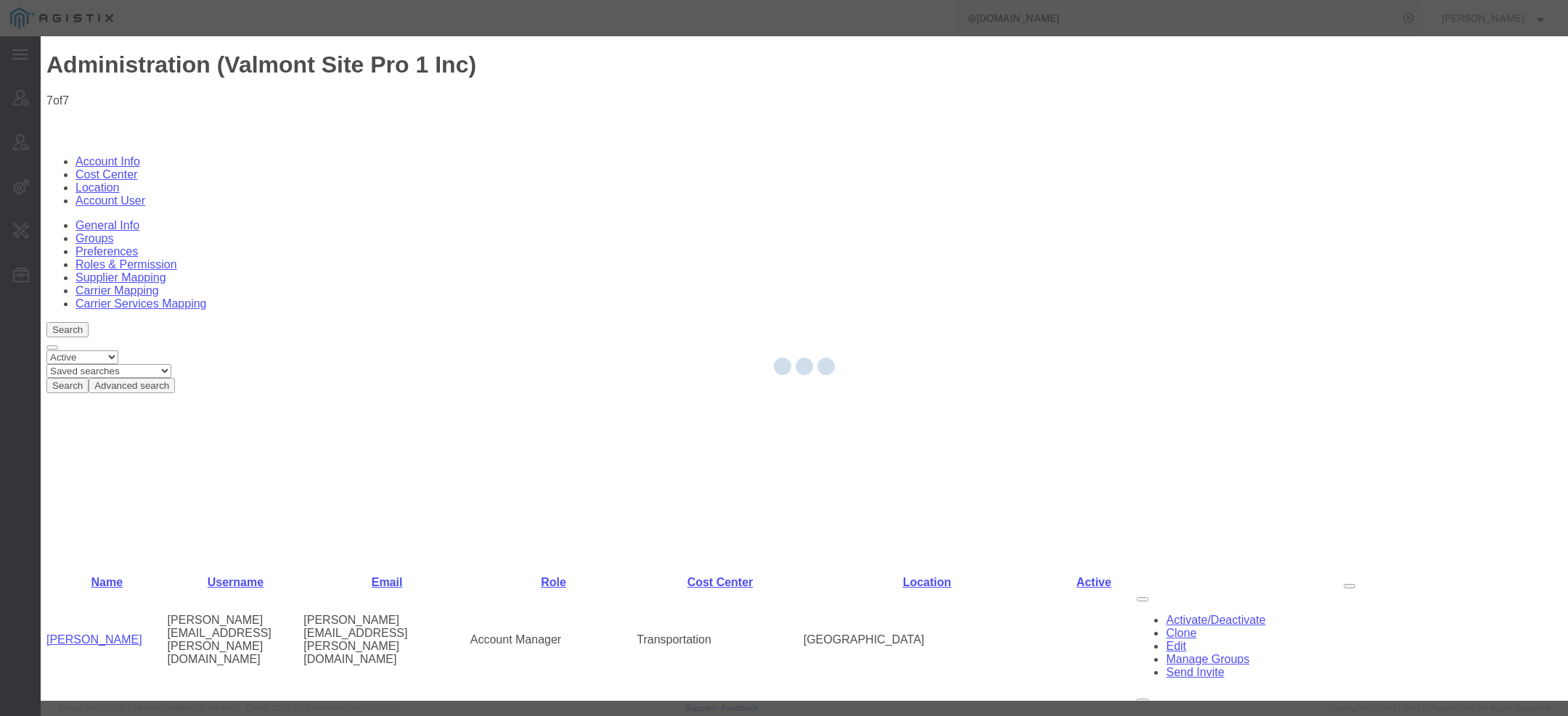
select select "COSTCENTER"
select select "47690"
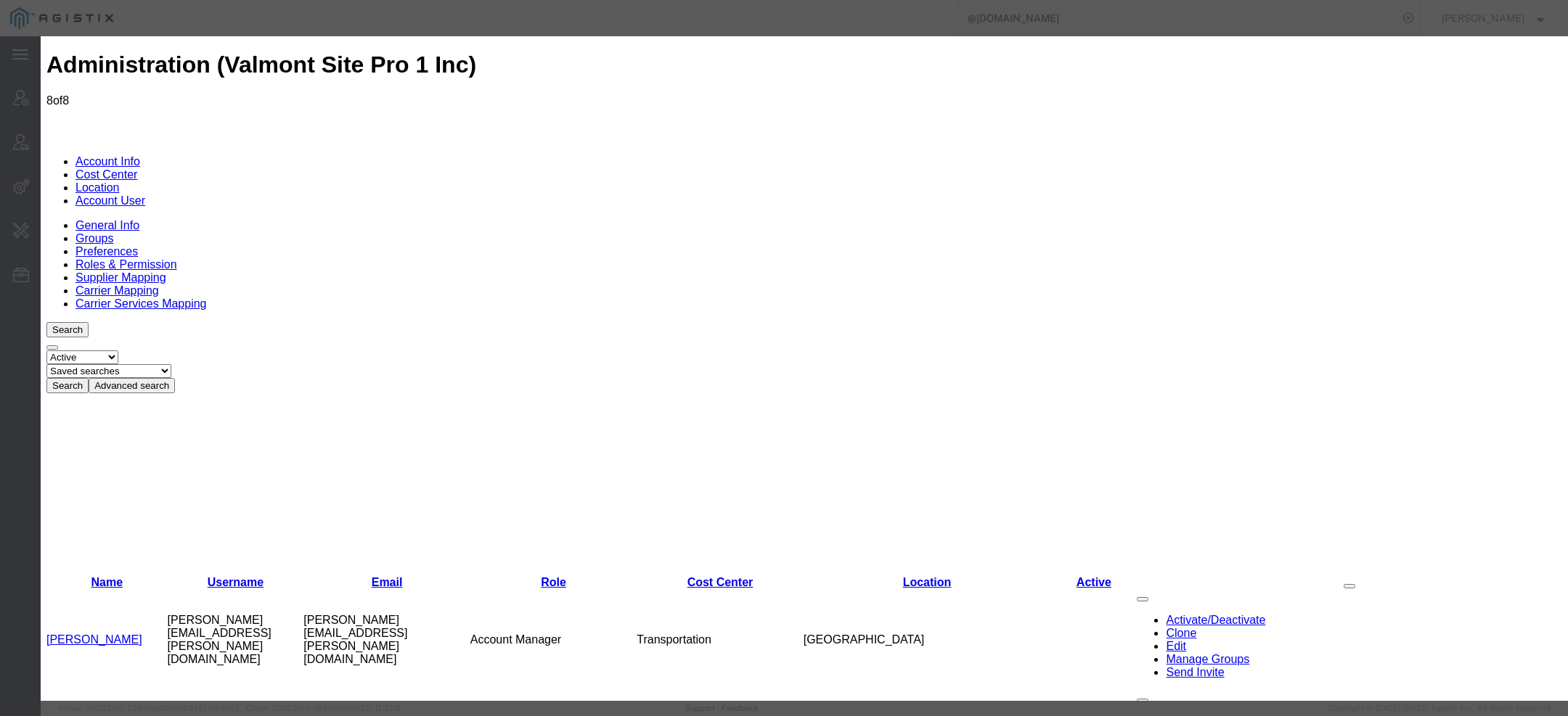
select select
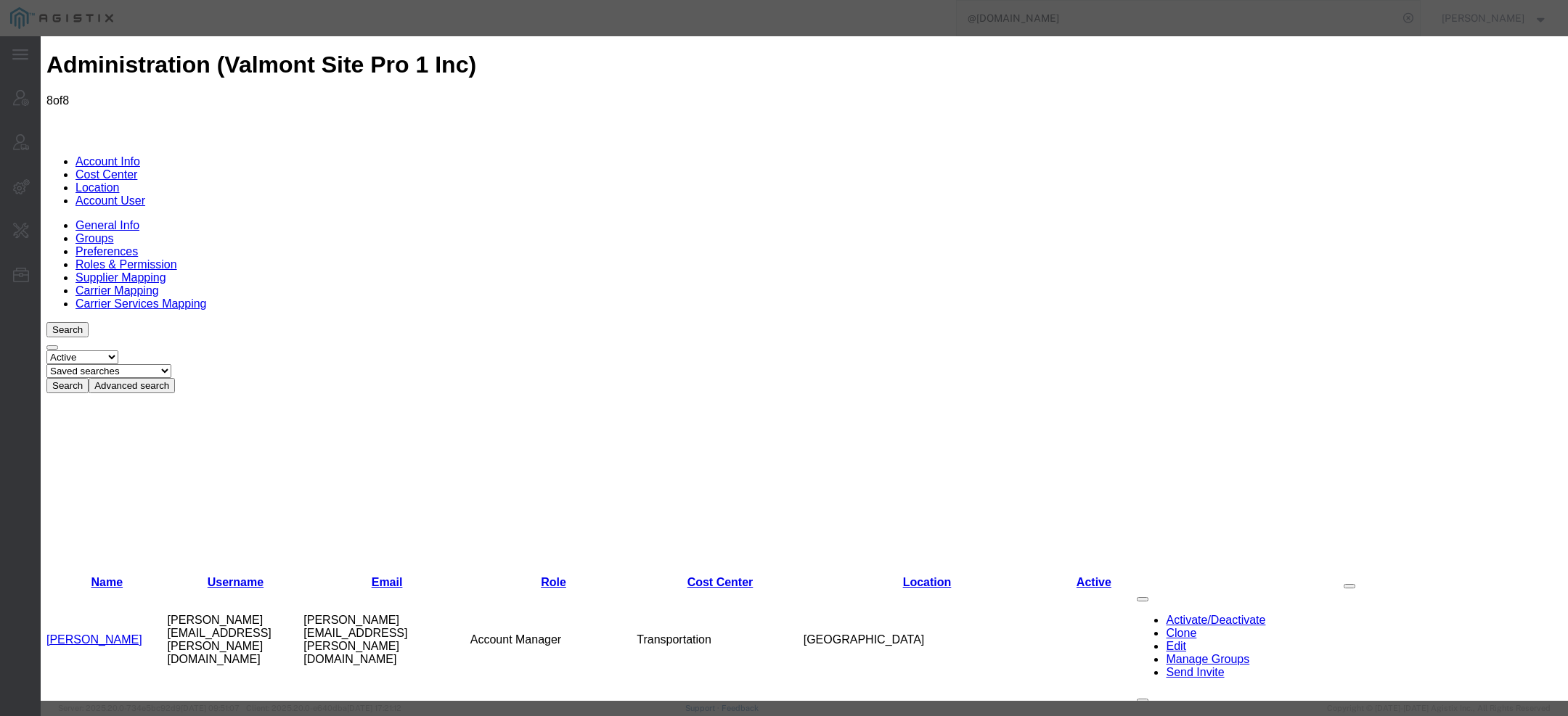
scroll to position [11524, 0]
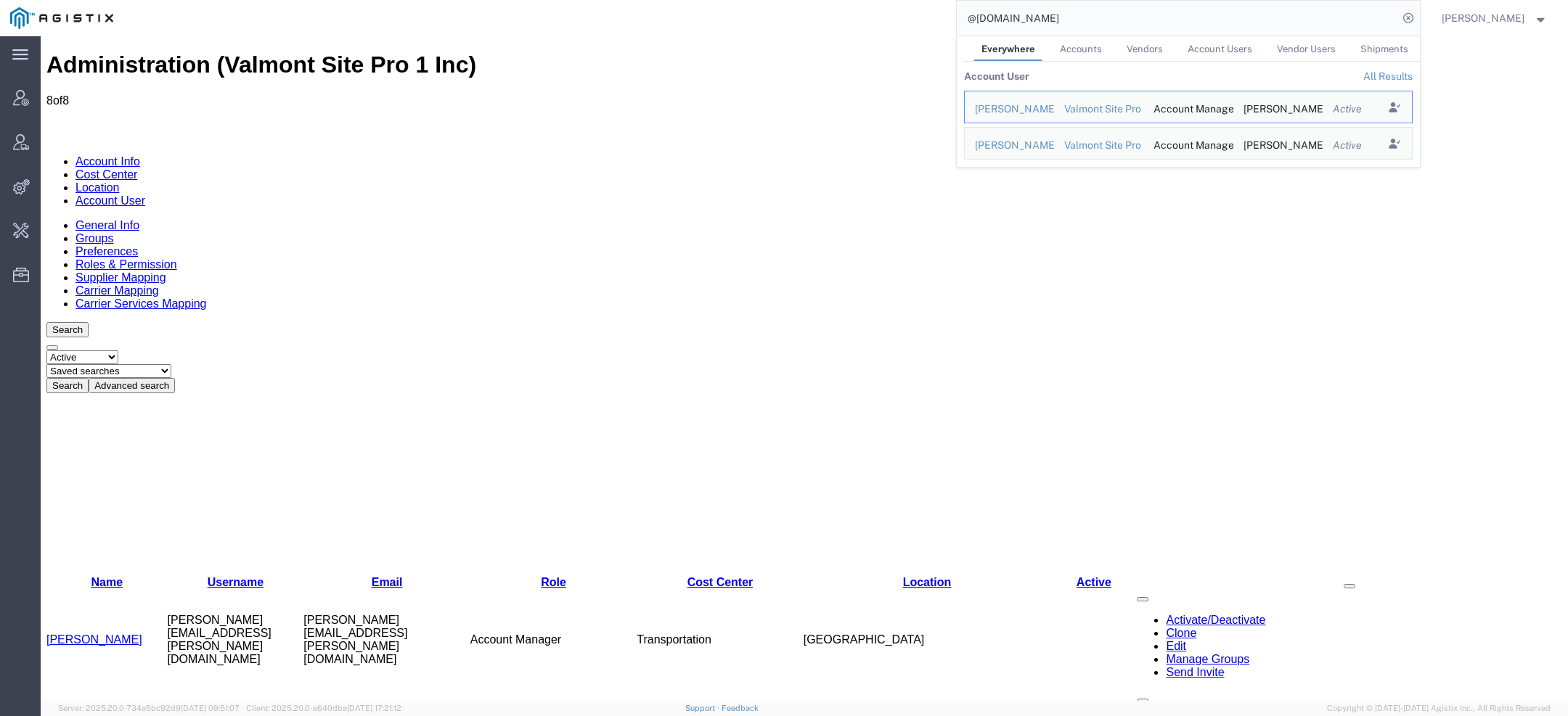
drag, startPoint x: 1034, startPoint y: 26, endPoint x: 755, endPoint y: 26, distance: 279.0
click at [793, 26] on div "@valmont.com Everywhere Accounts Vendors Account Users Vendor Users Shipments A…" at bounding box center [771, 18] width 1297 height 36
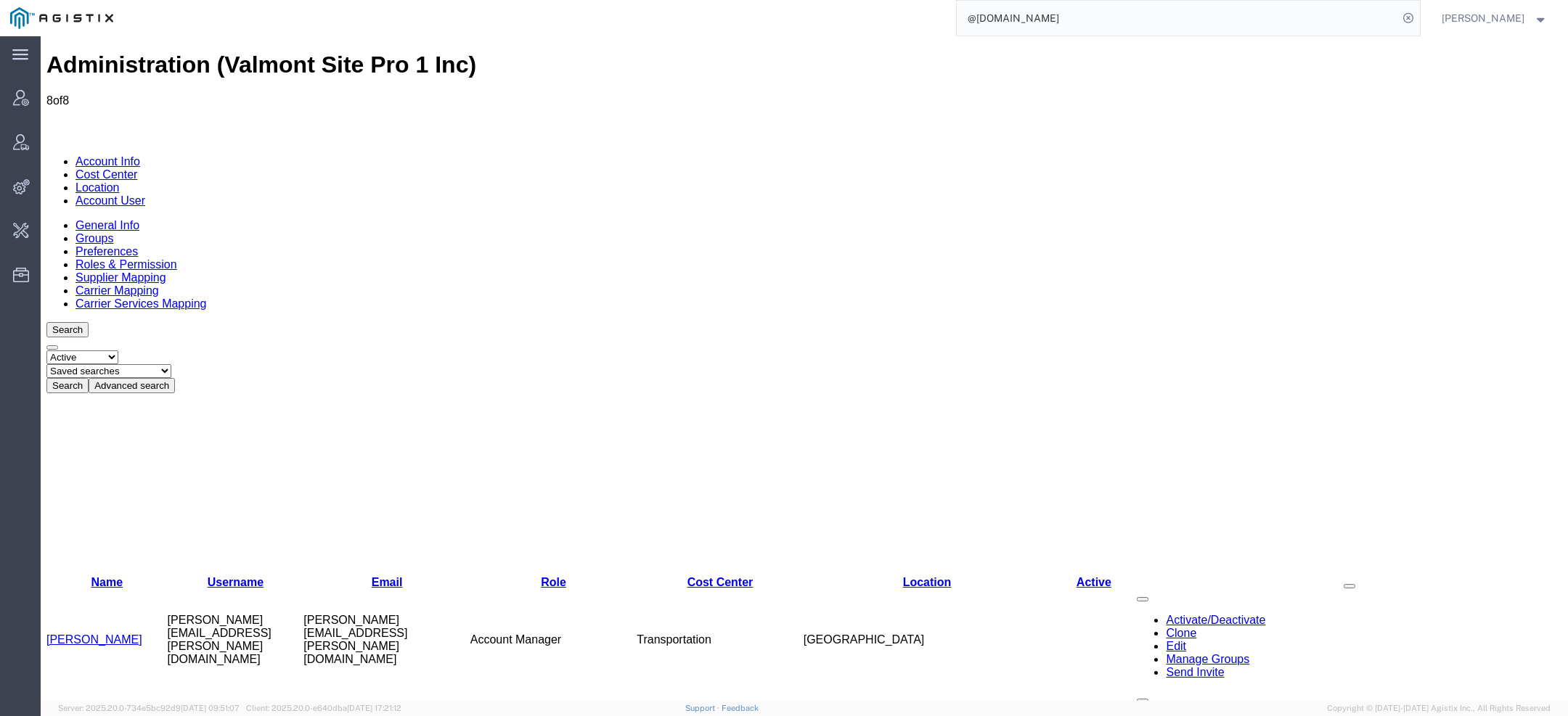
drag, startPoint x: 1039, startPoint y: 14, endPoint x: 774, endPoint y: 14, distance: 265.0
click at [833, 14] on div "@valmont.com" at bounding box center [771, 18] width 1297 height 36
paste input "n"
type input "syneos"
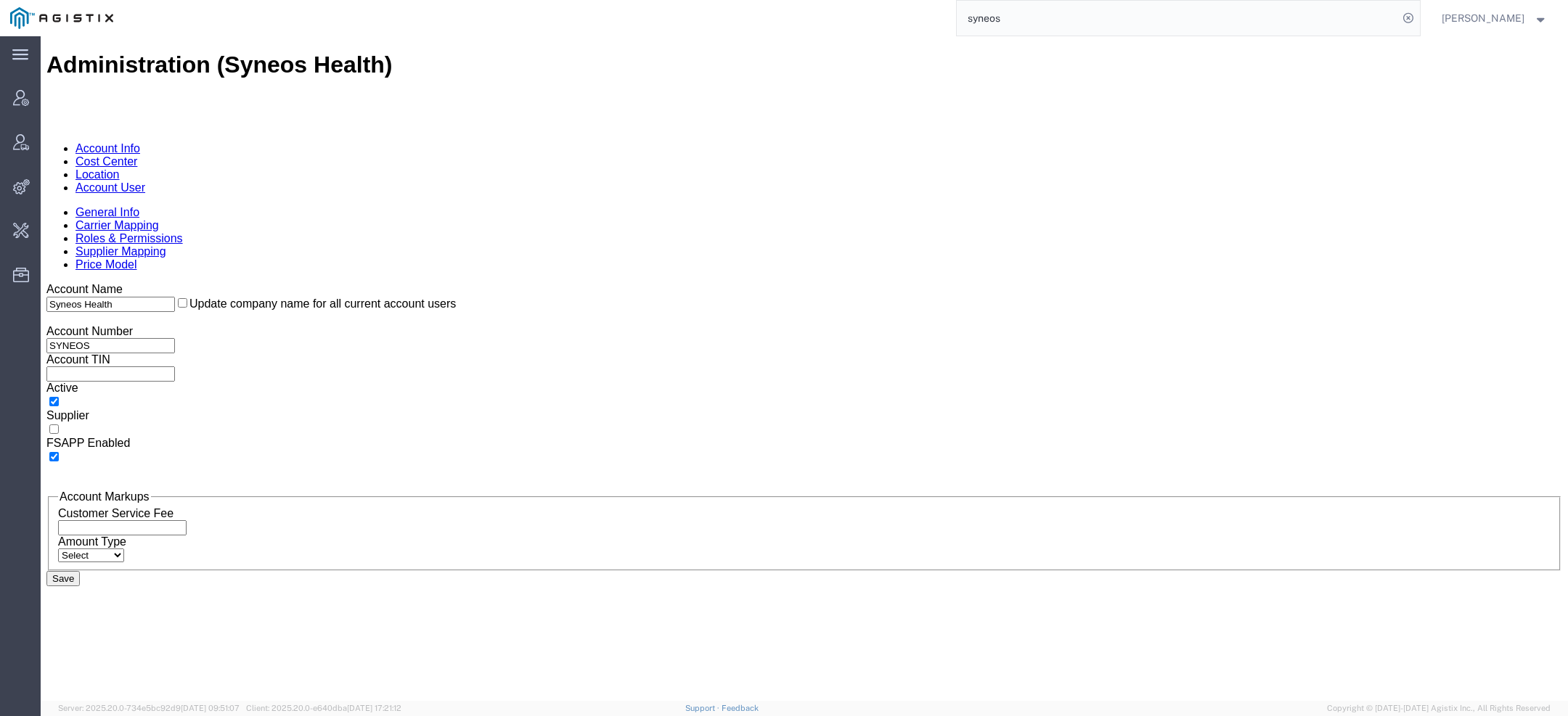
click at [145, 181] on link "Account User" at bounding box center [110, 187] width 70 height 12
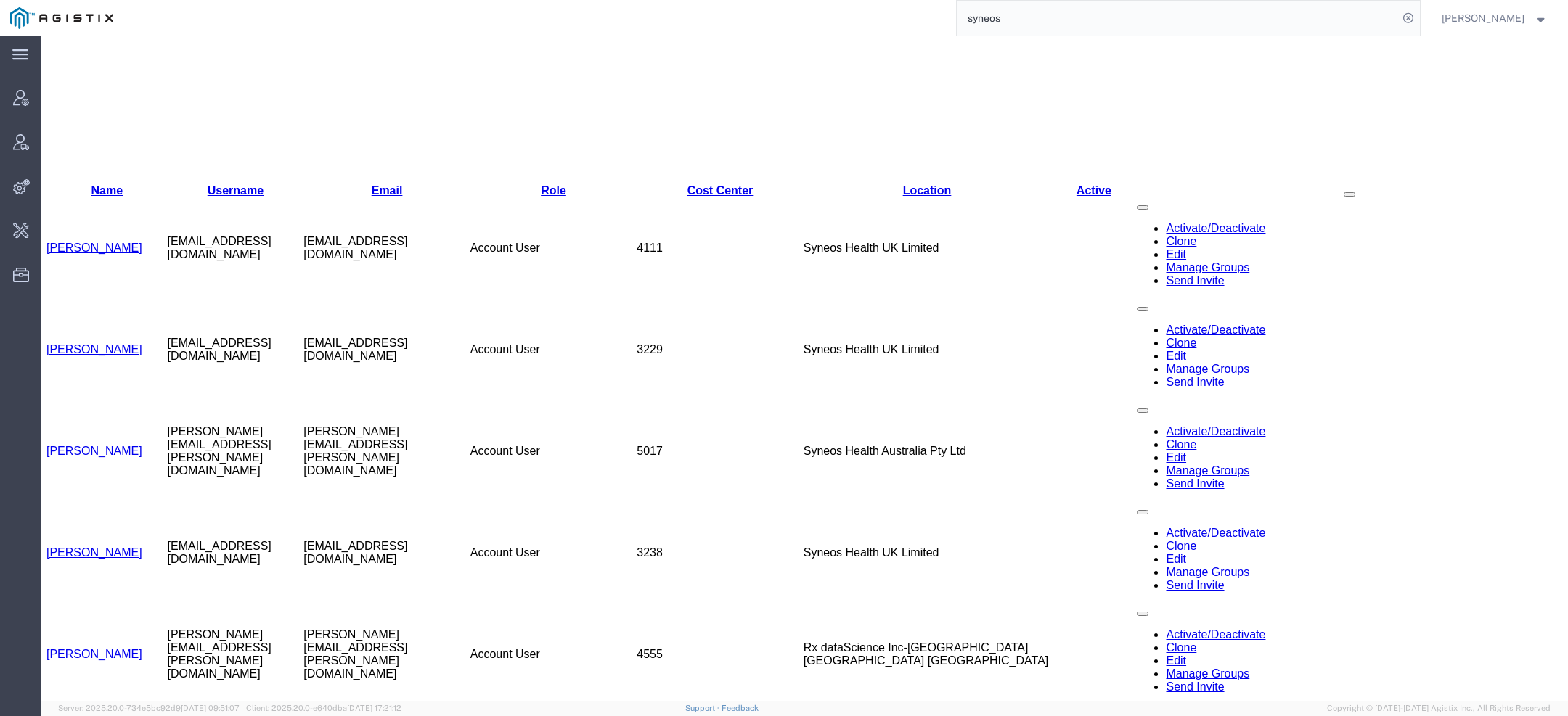
scroll to position [653, 0]
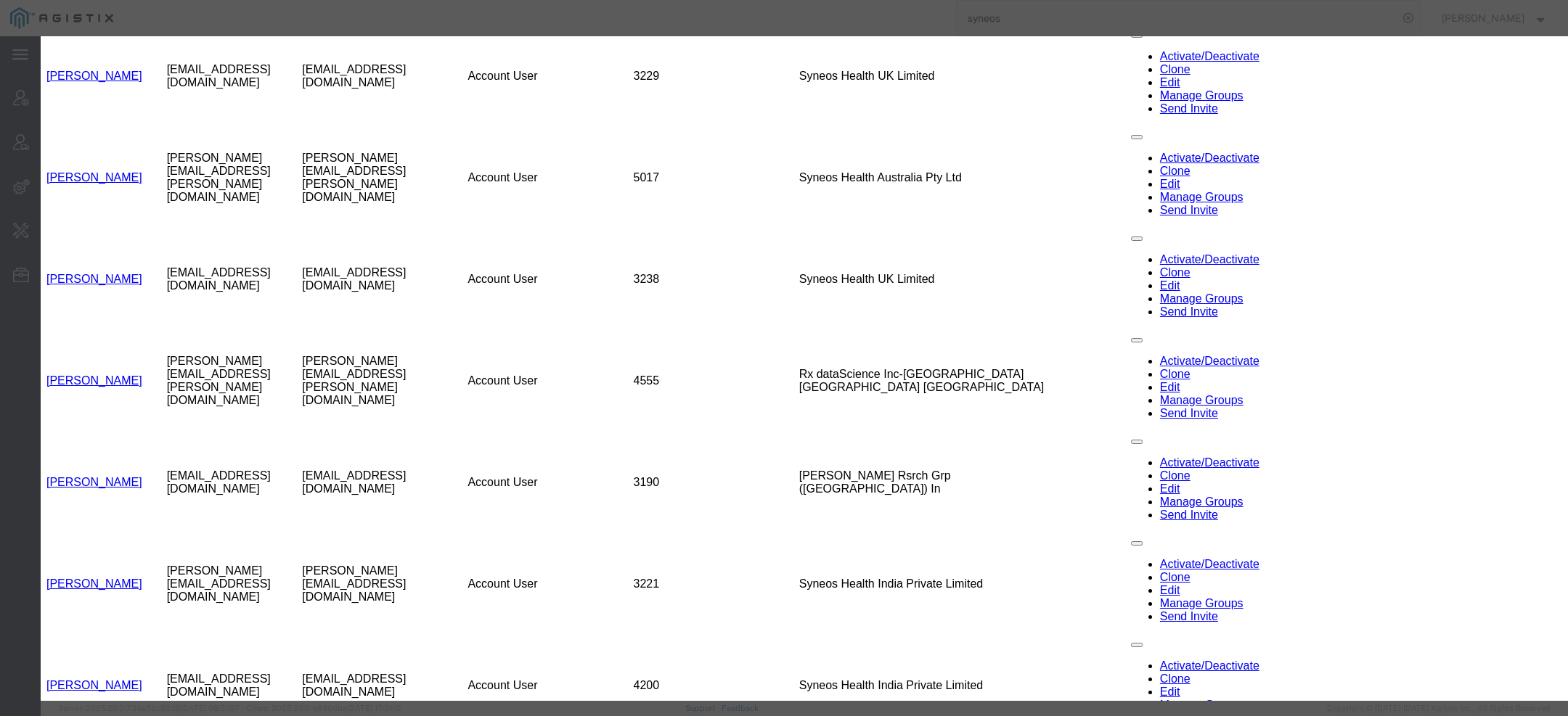
select select "DEPARTMENT"
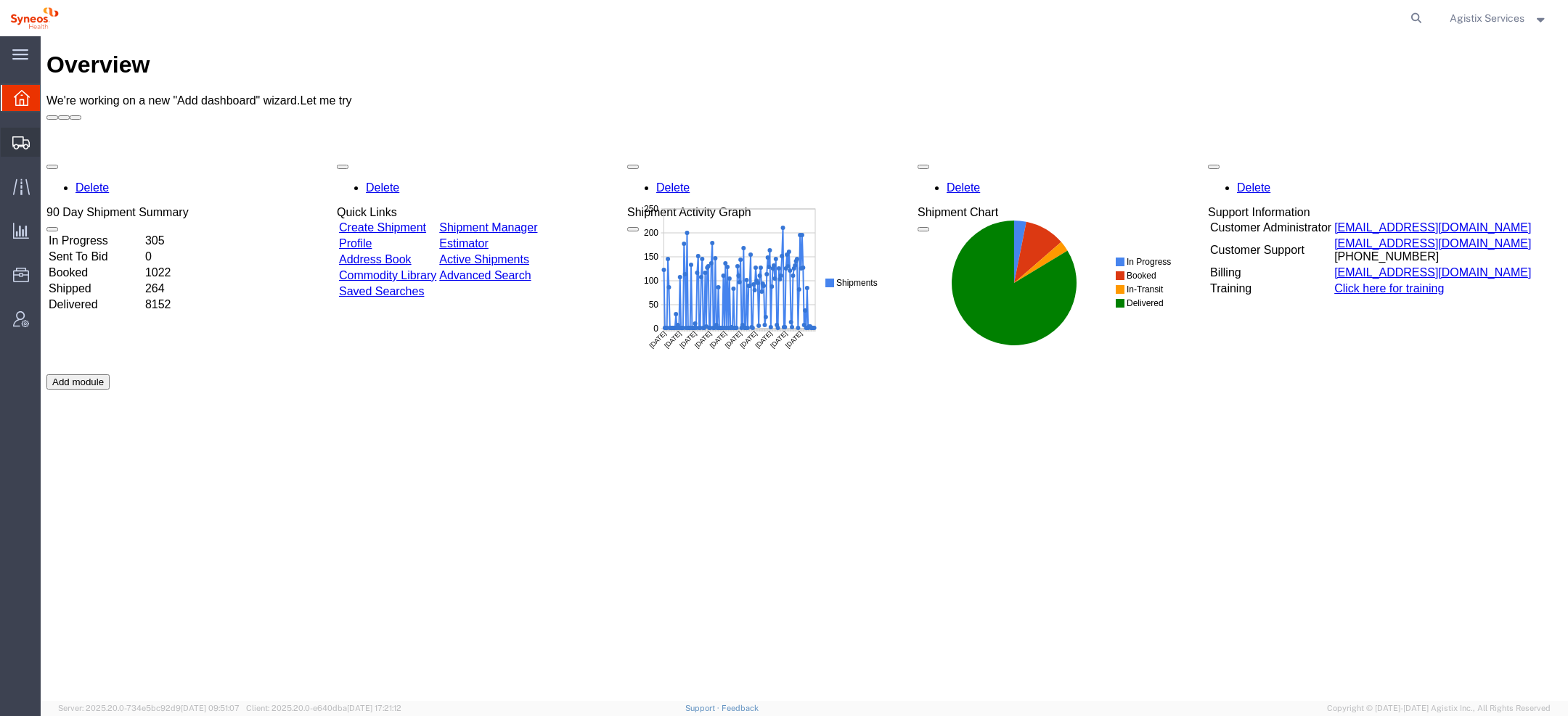
click at [9, 142] on div at bounding box center [21, 142] width 41 height 29
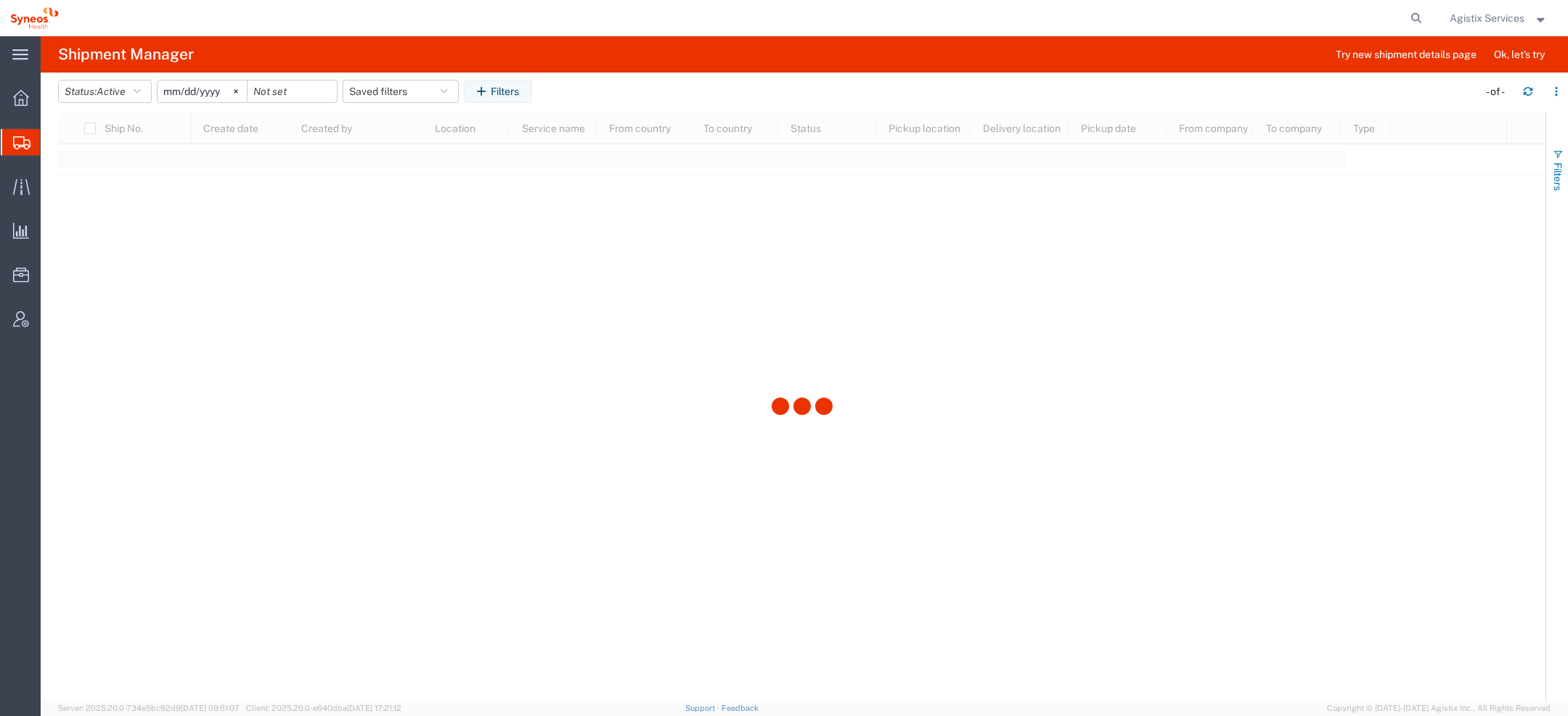
click at [1559, 171] on span "Filters" at bounding box center [1559, 176] width 12 height 28
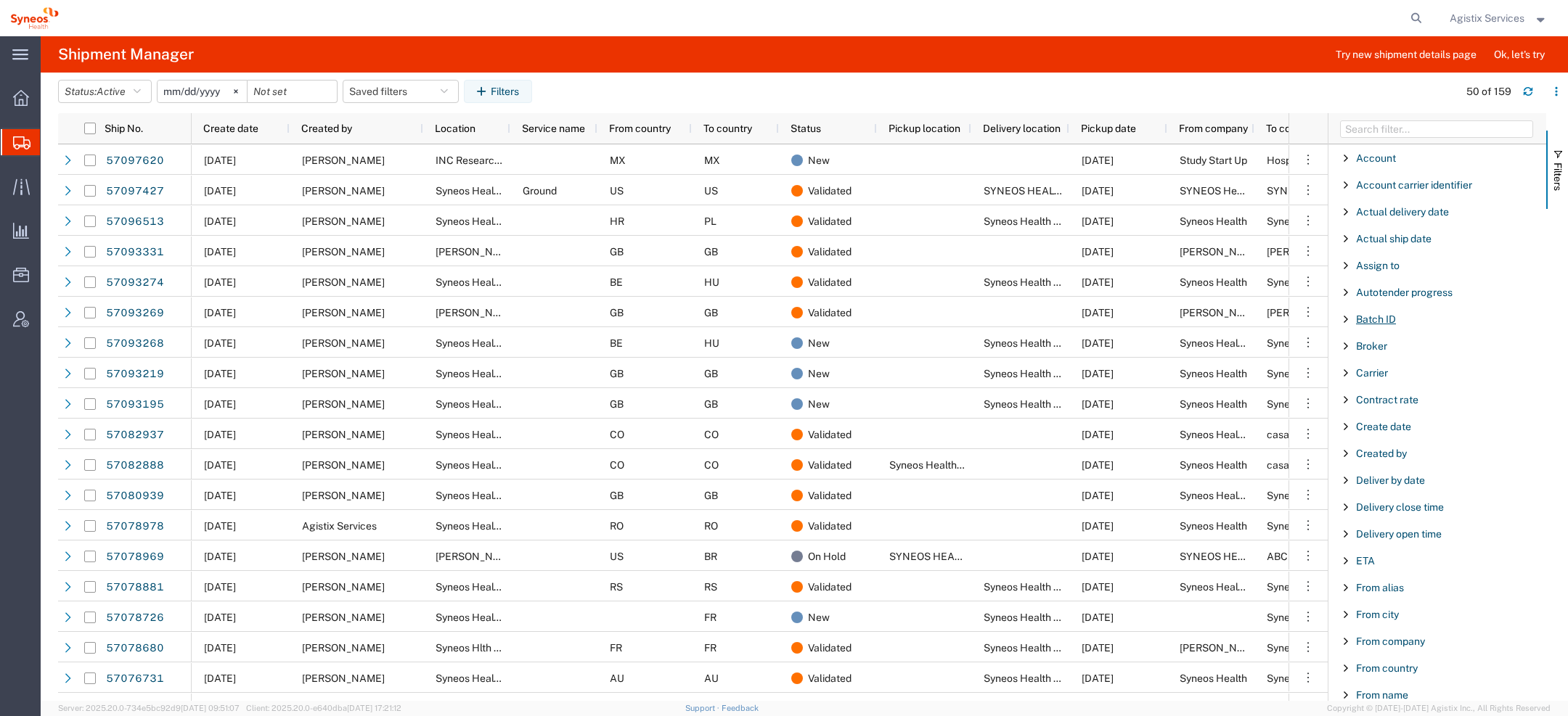
click at [1373, 315] on span "Batch ID" at bounding box center [1376, 320] width 40 height 12
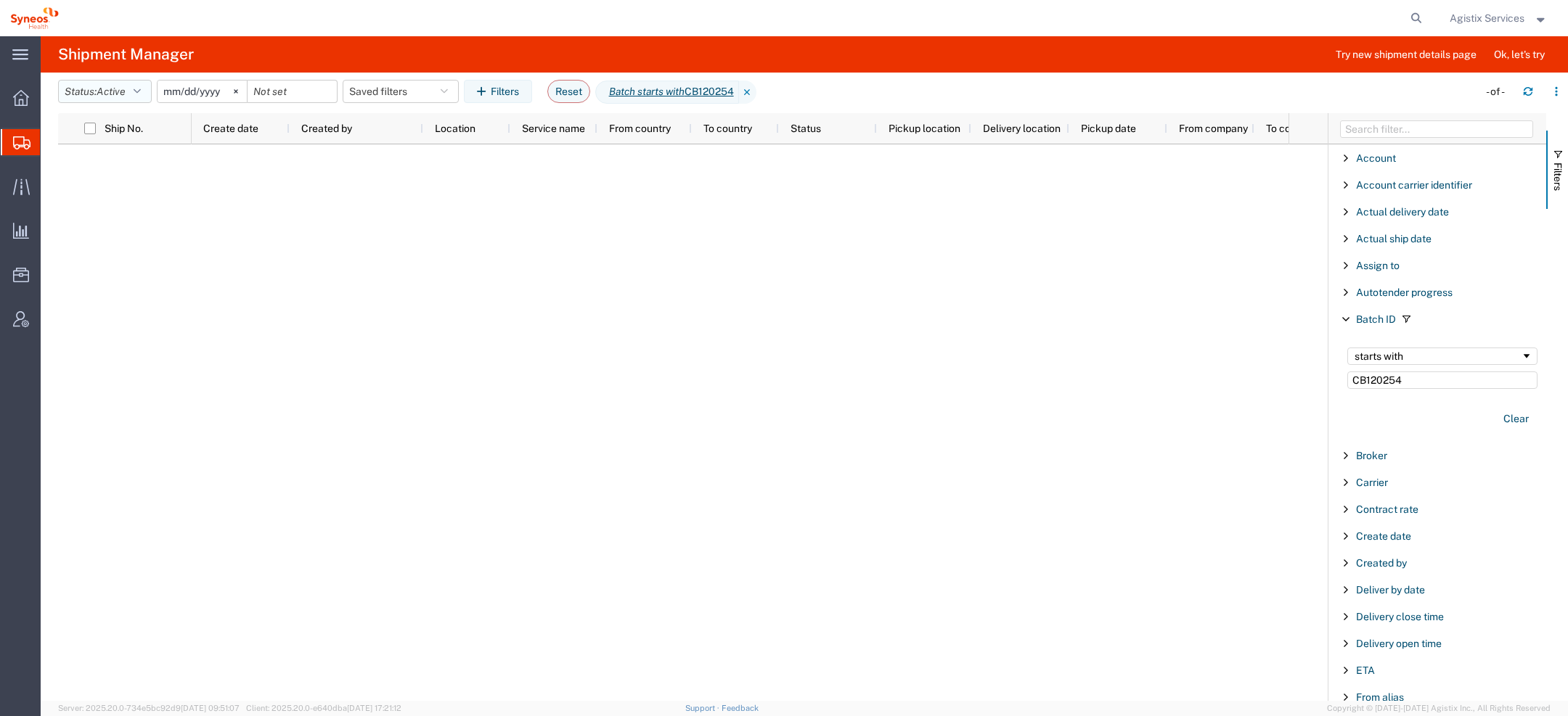
type input "CB120254"
click at [147, 86] on button "Status: Active" at bounding box center [105, 91] width 94 height 23
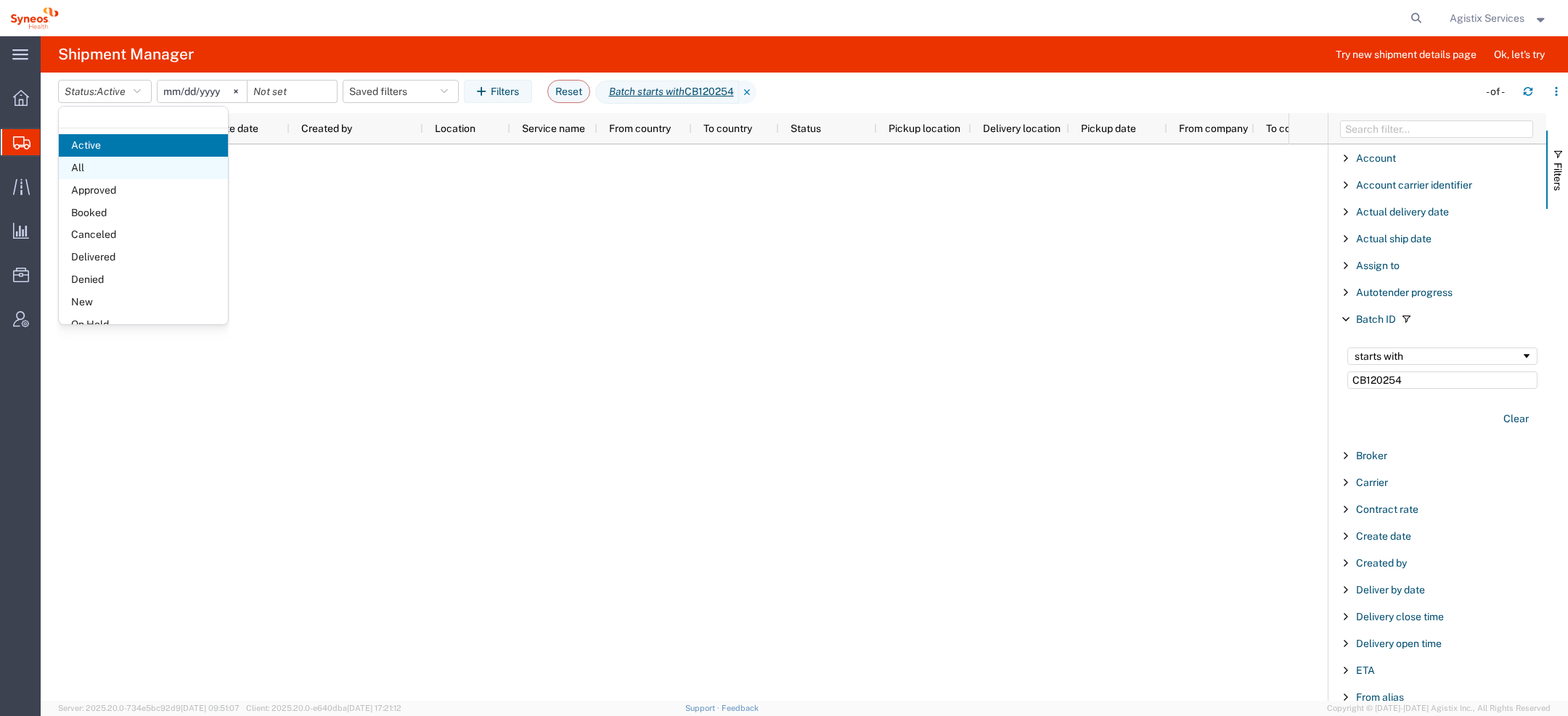
click at [107, 163] on span "All" at bounding box center [144, 167] width 169 height 22
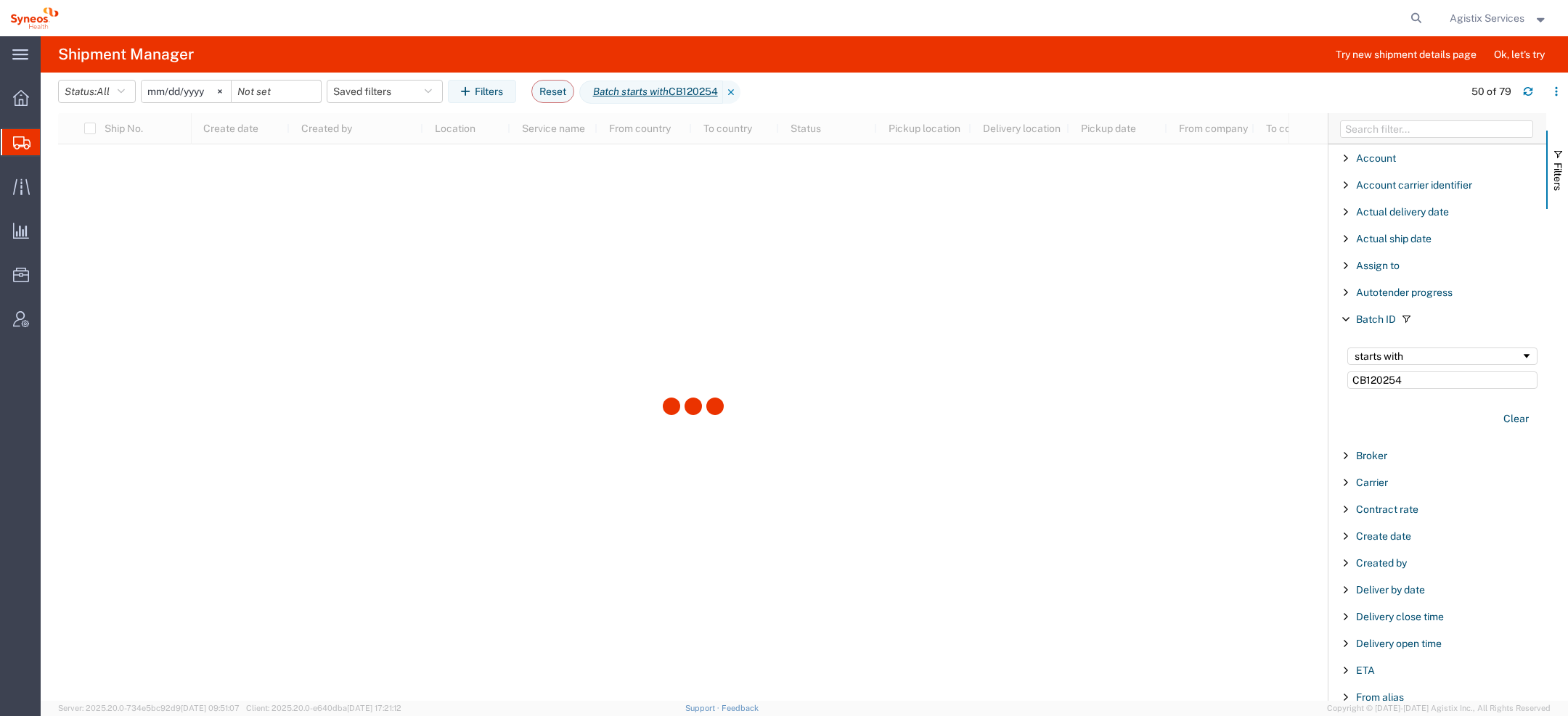
scroll to position [1851, 0]
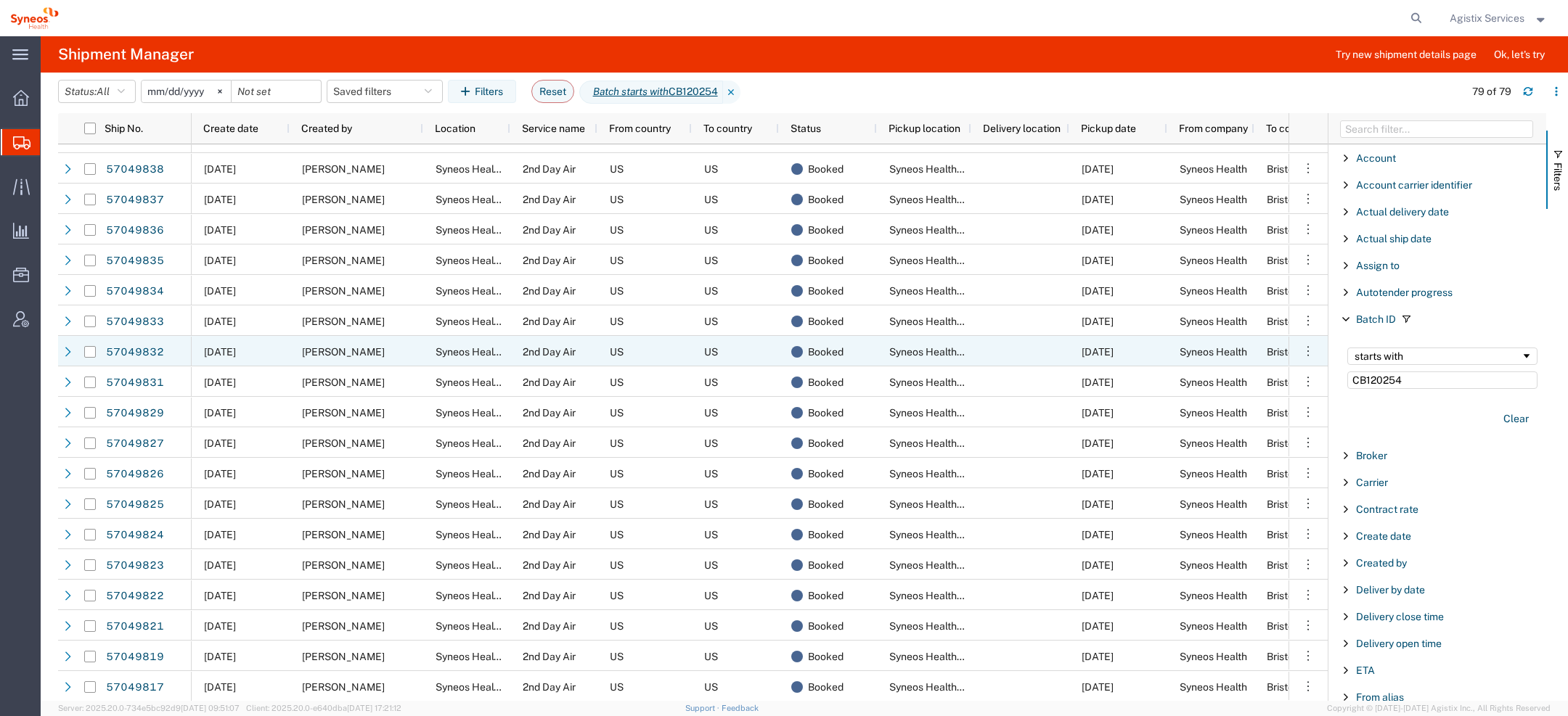
scroll to position [1852, 0]
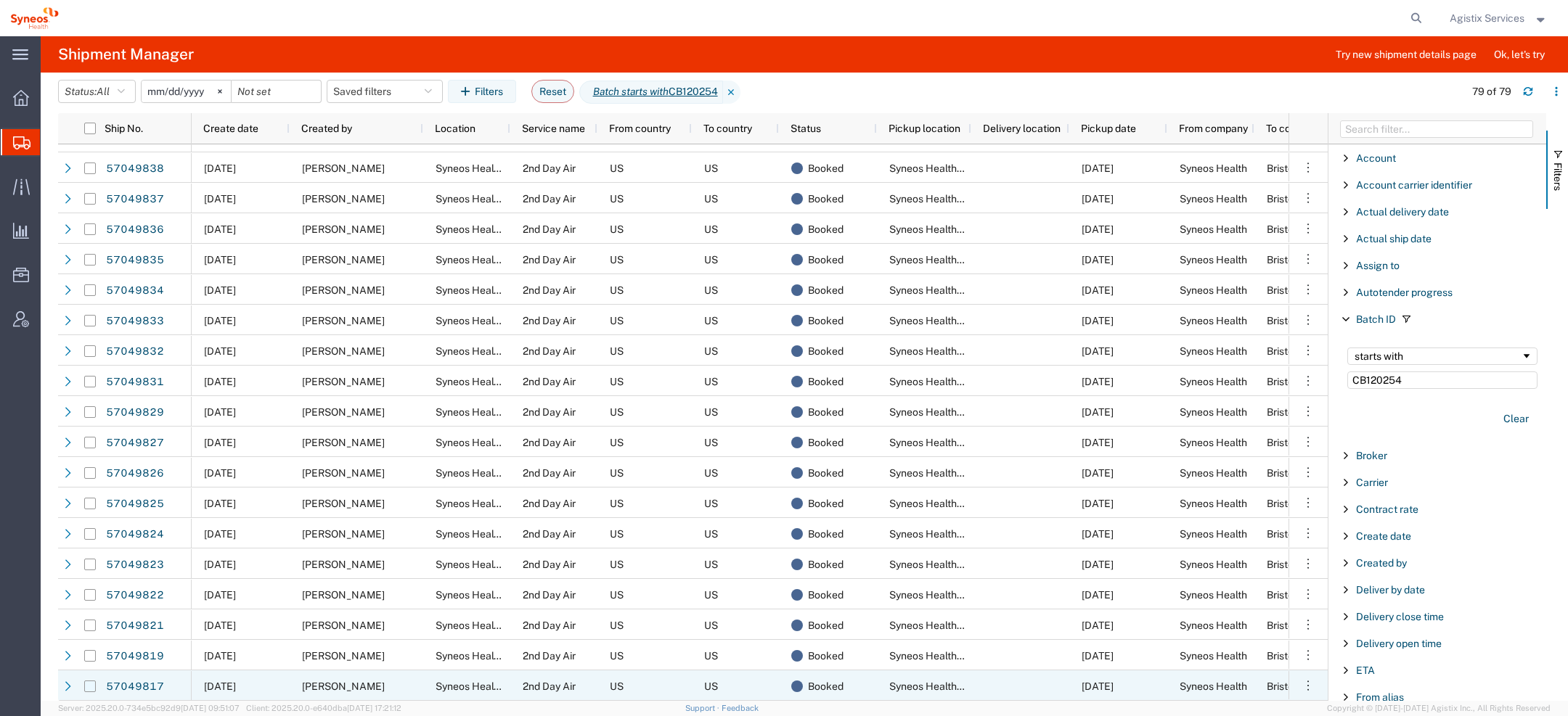
click at [90, 686] on input "Press Space to toggle row selection (unchecked)" at bounding box center [91, 687] width 12 height 12
checkbox input "true"
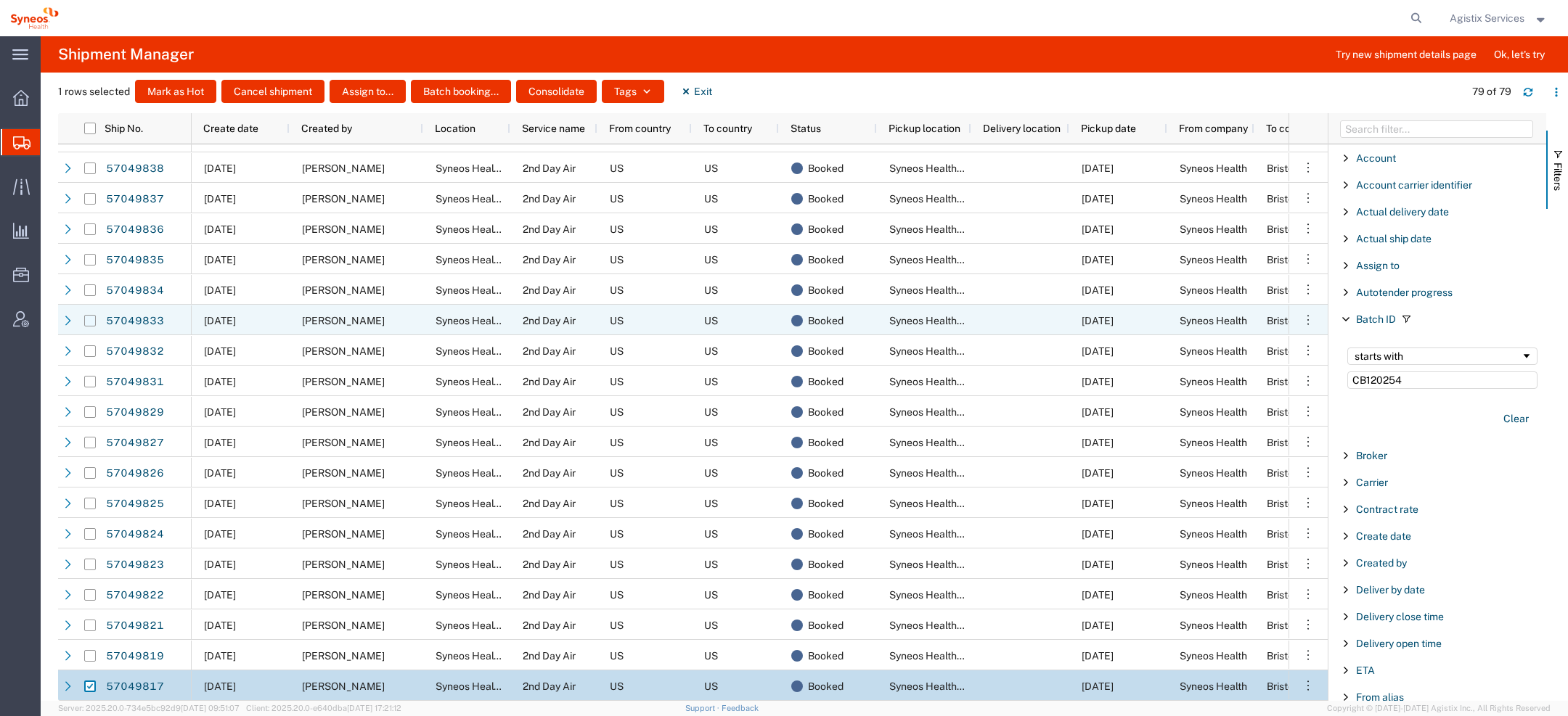
click at [92, 320] on input "Press Space to toggle row selection (unchecked)" at bounding box center [91, 321] width 12 height 12
checkbox input "true"
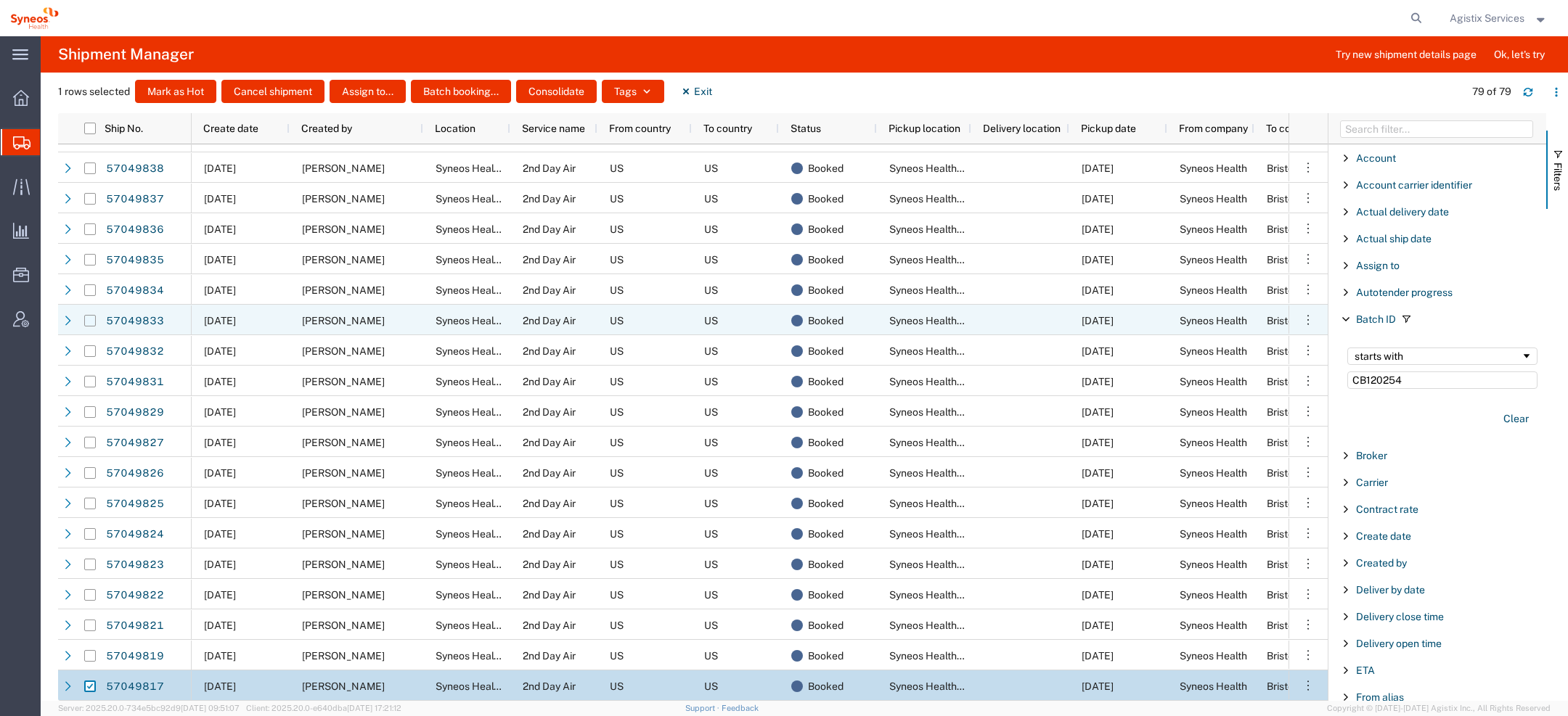
checkbox input "true"
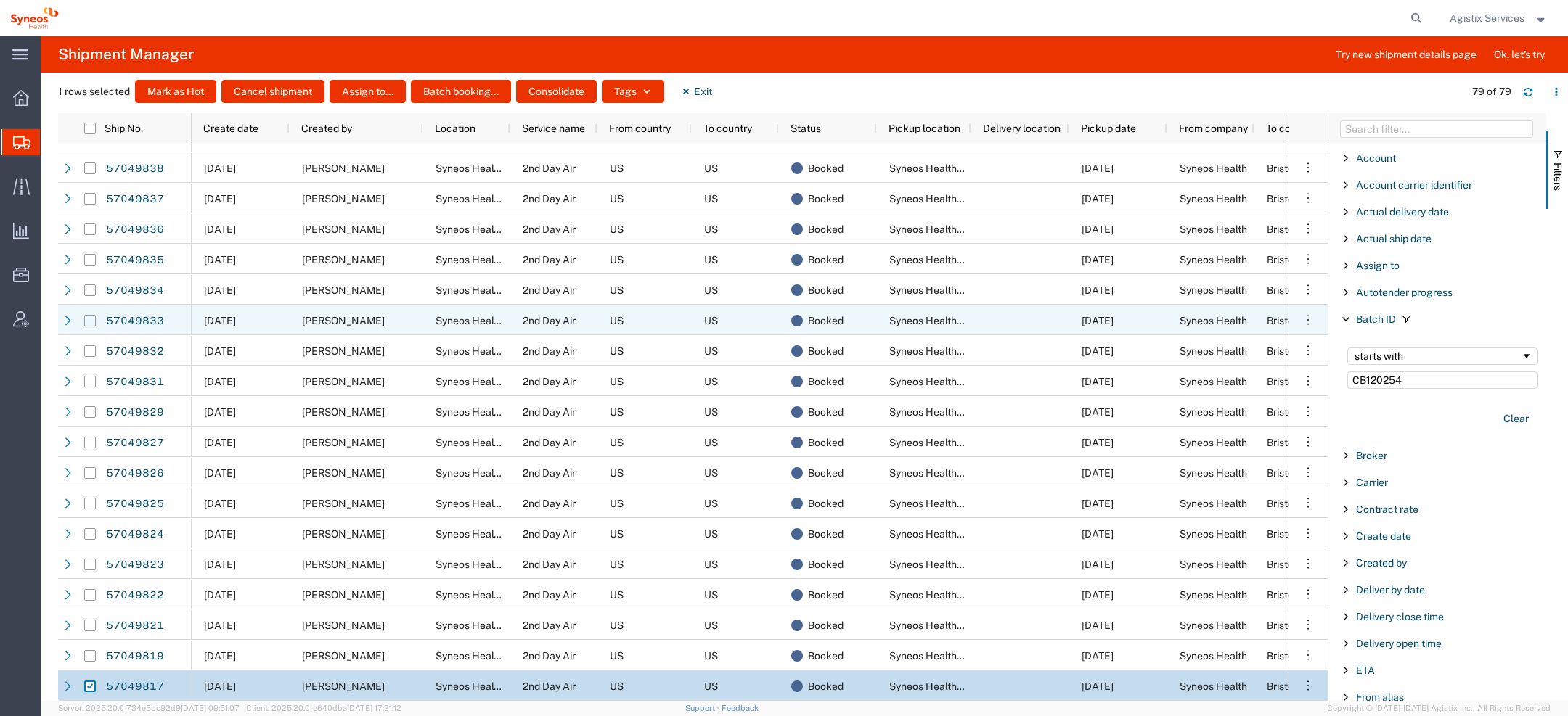
checkbox input "true"
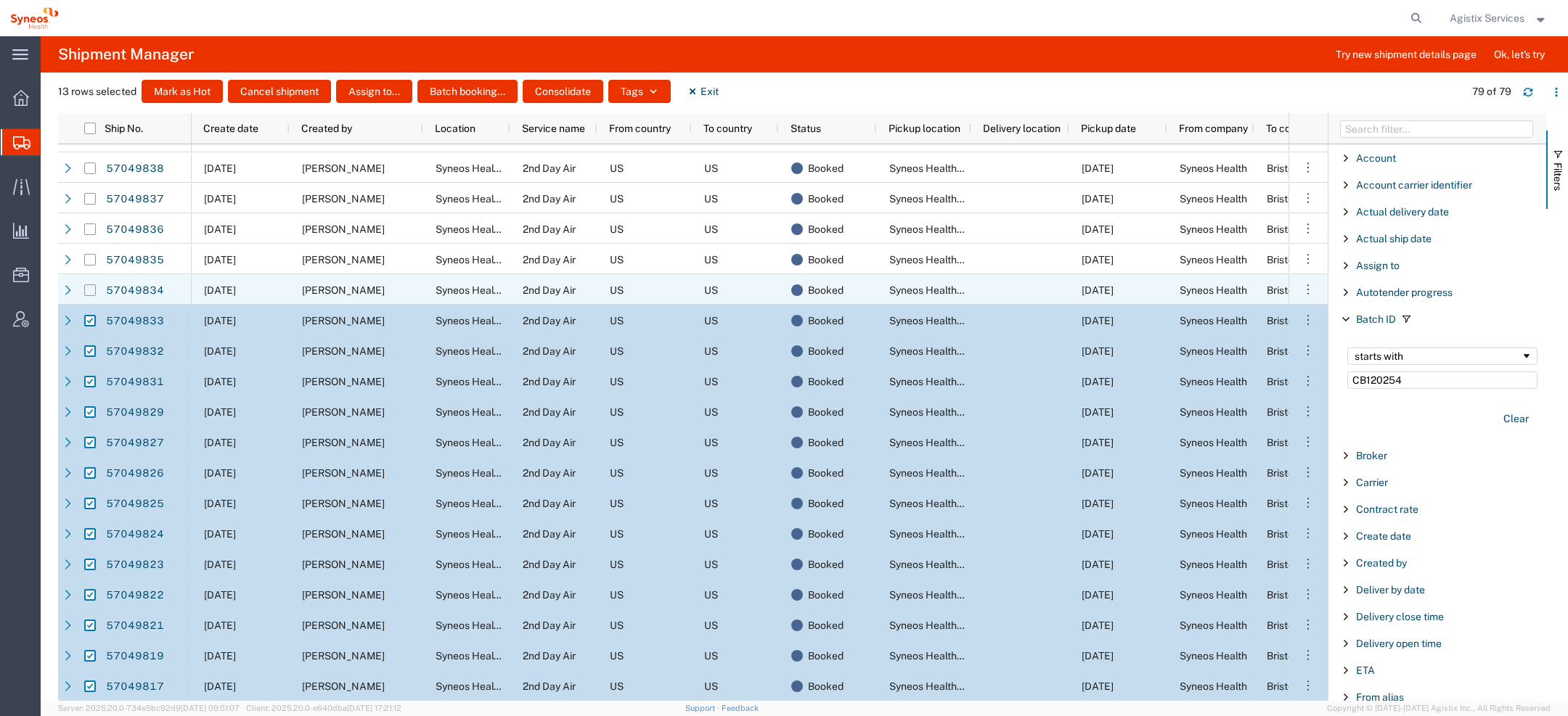
click at [87, 286] on input "Press Space to toggle row selection (unchecked)" at bounding box center [91, 291] width 12 height 12
checkbox input "true"
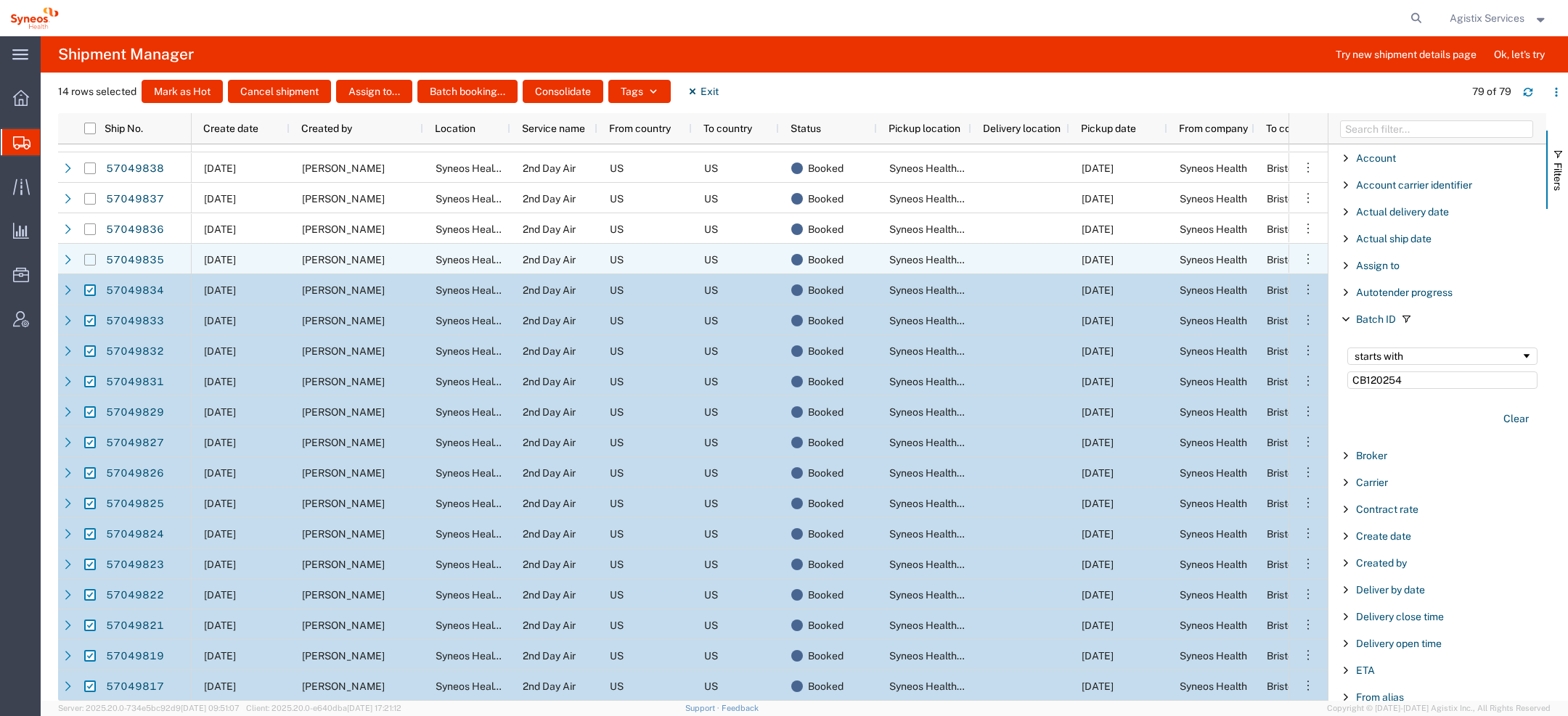
click at [86, 259] on input "Press Space to toggle row selection (unchecked)" at bounding box center [91, 260] width 12 height 12
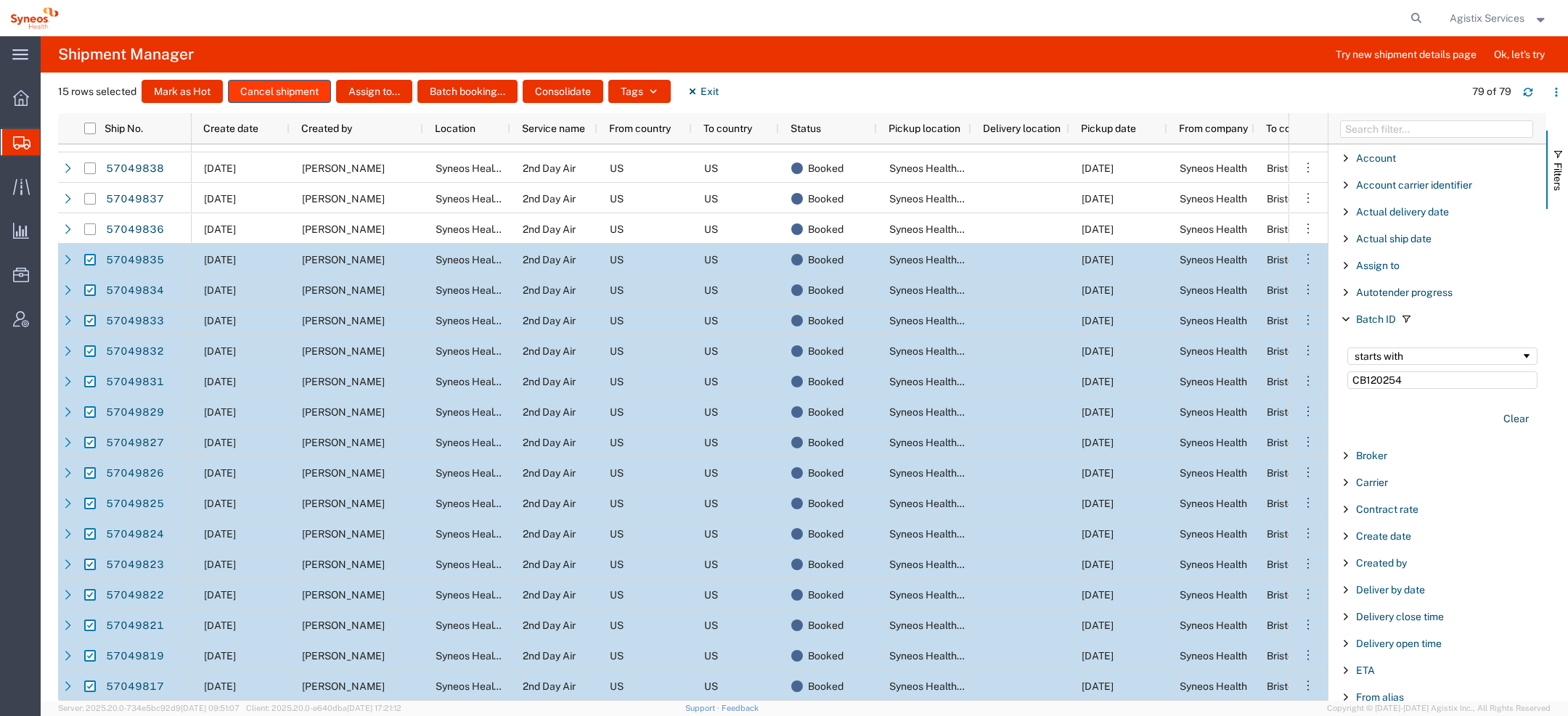
click at [295, 91] on button "Cancel shipment" at bounding box center [280, 91] width 103 height 23
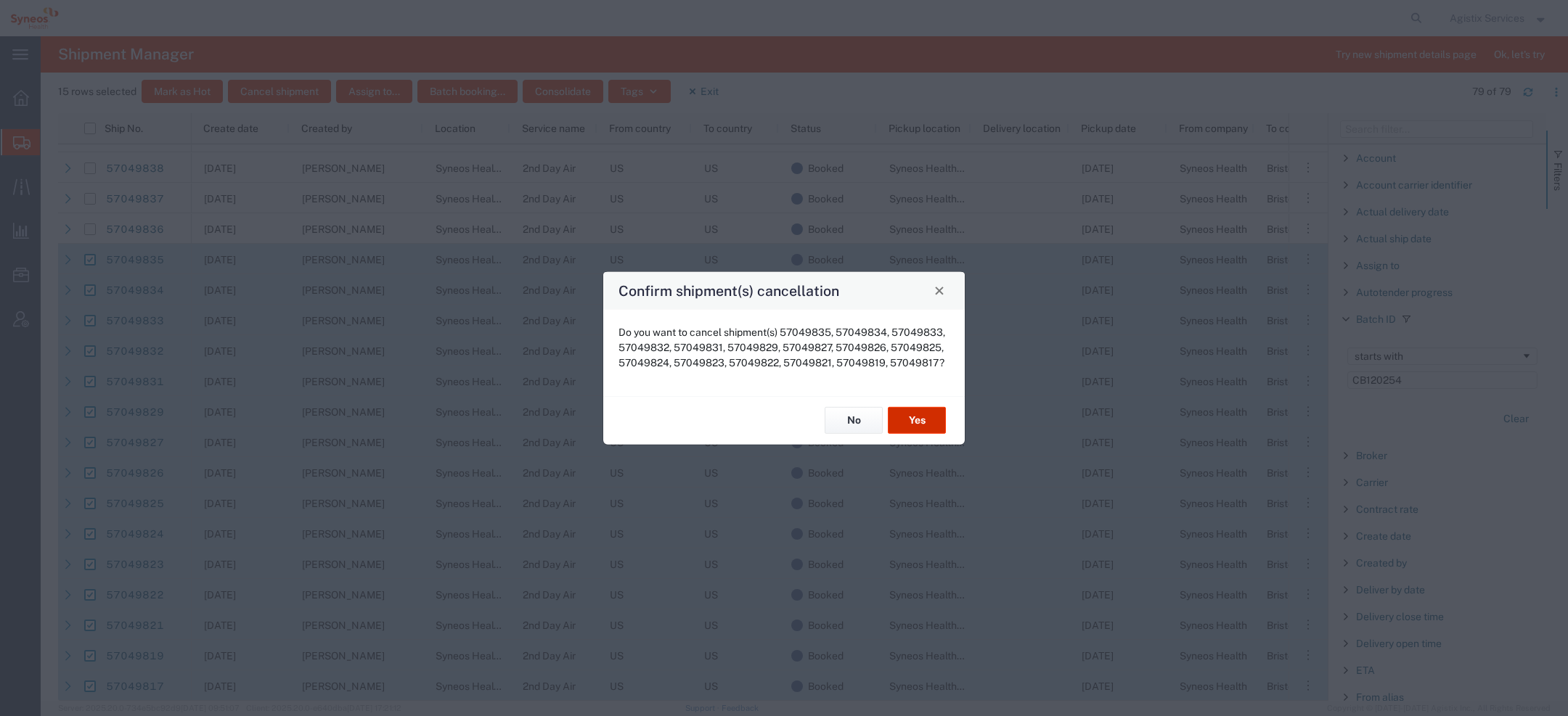
click at [903, 414] on button "Yes" at bounding box center [917, 420] width 58 height 26
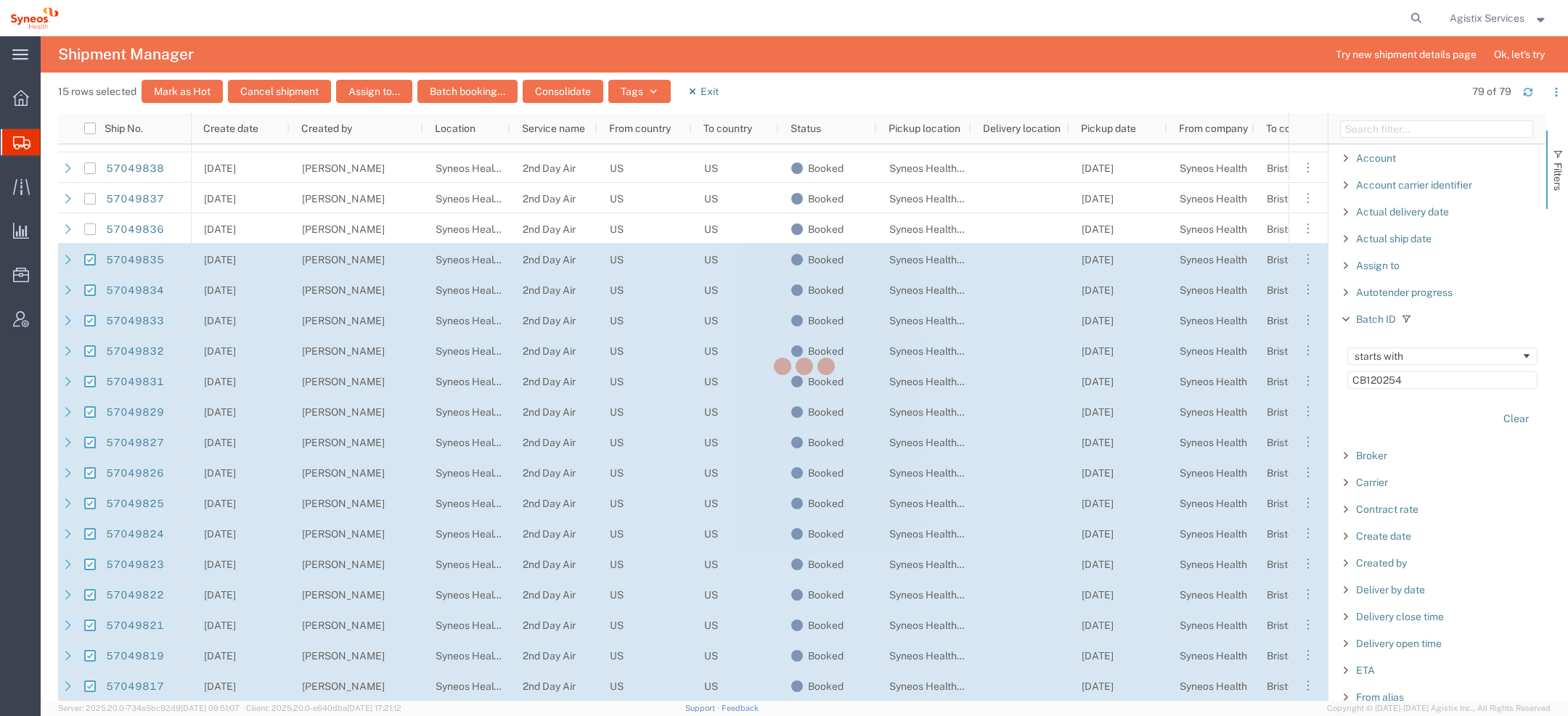
checkbox input "false"
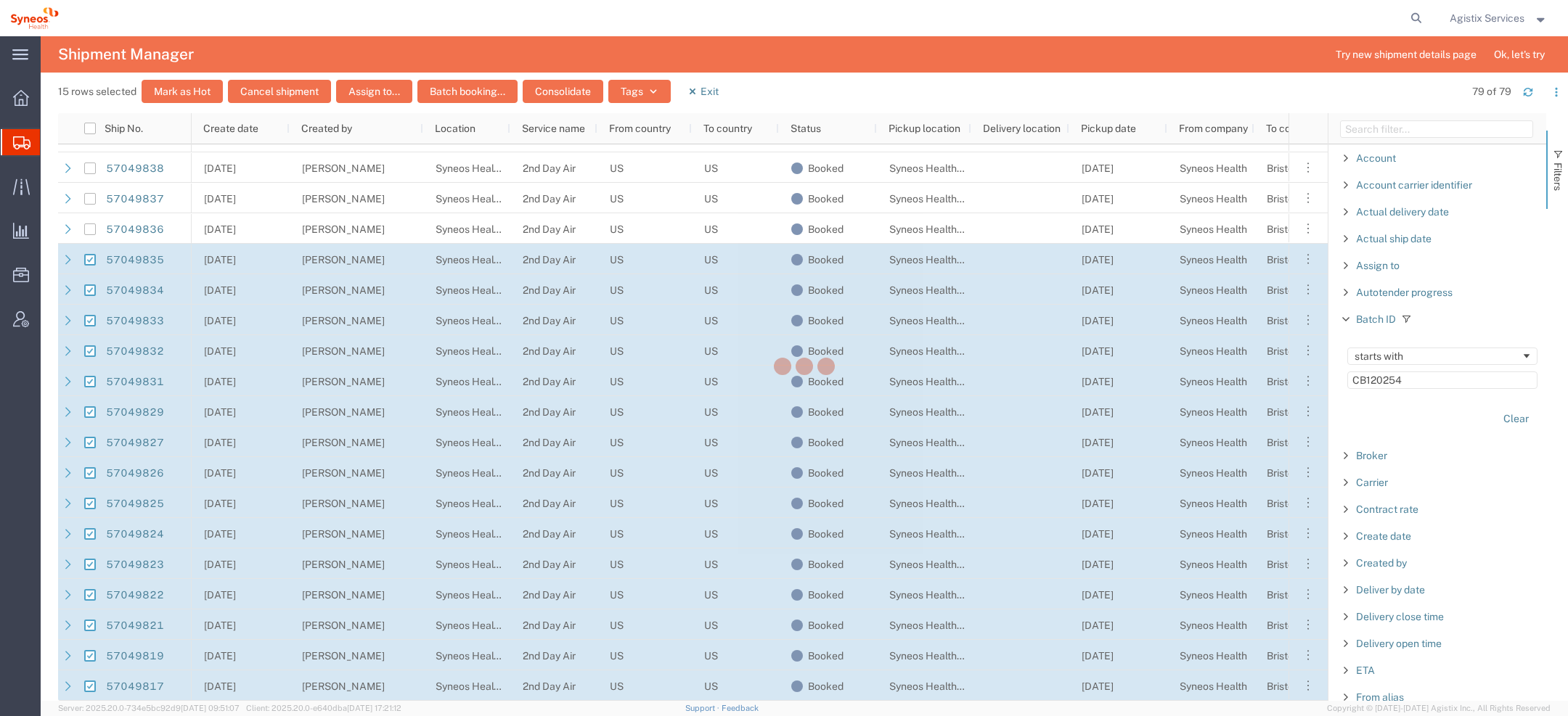
checkbox input "false"
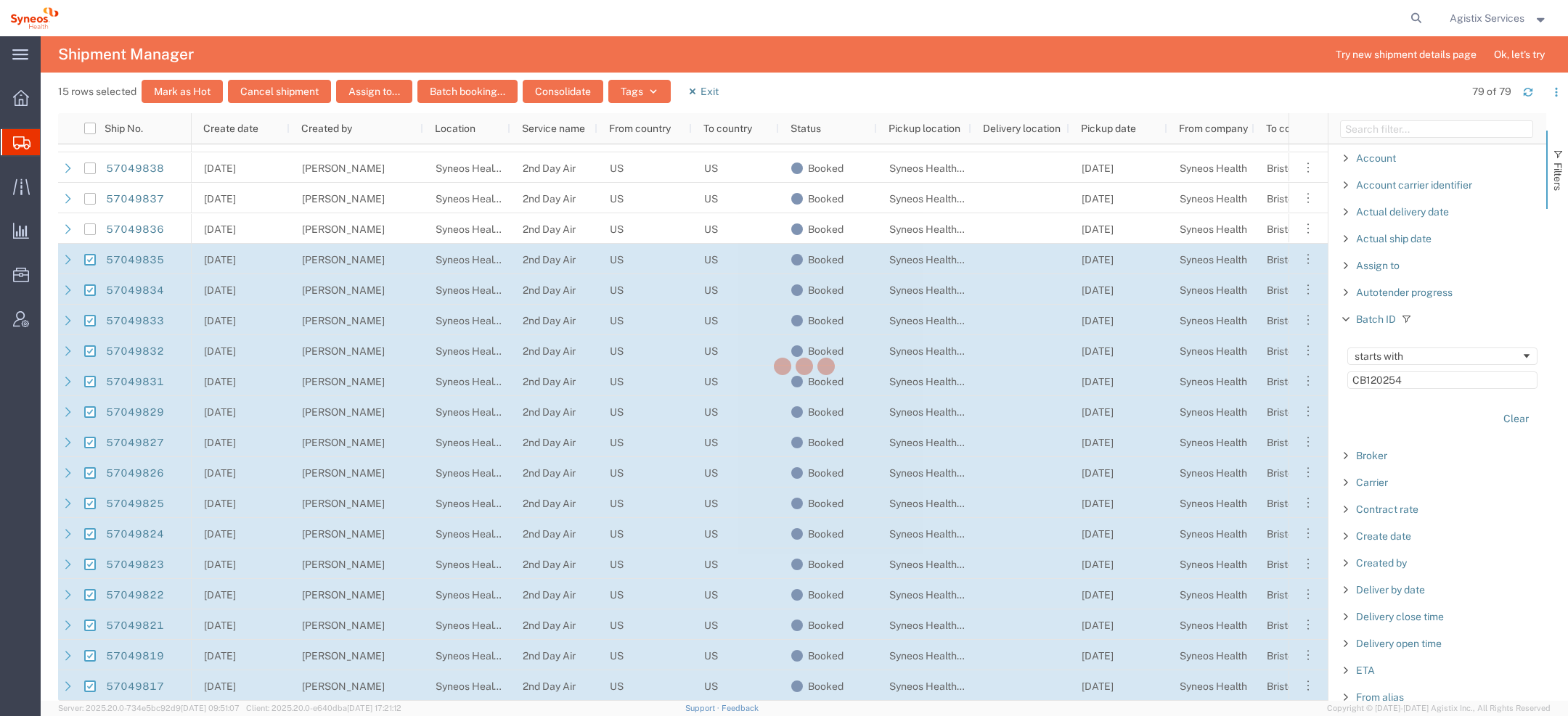
checkbox input "false"
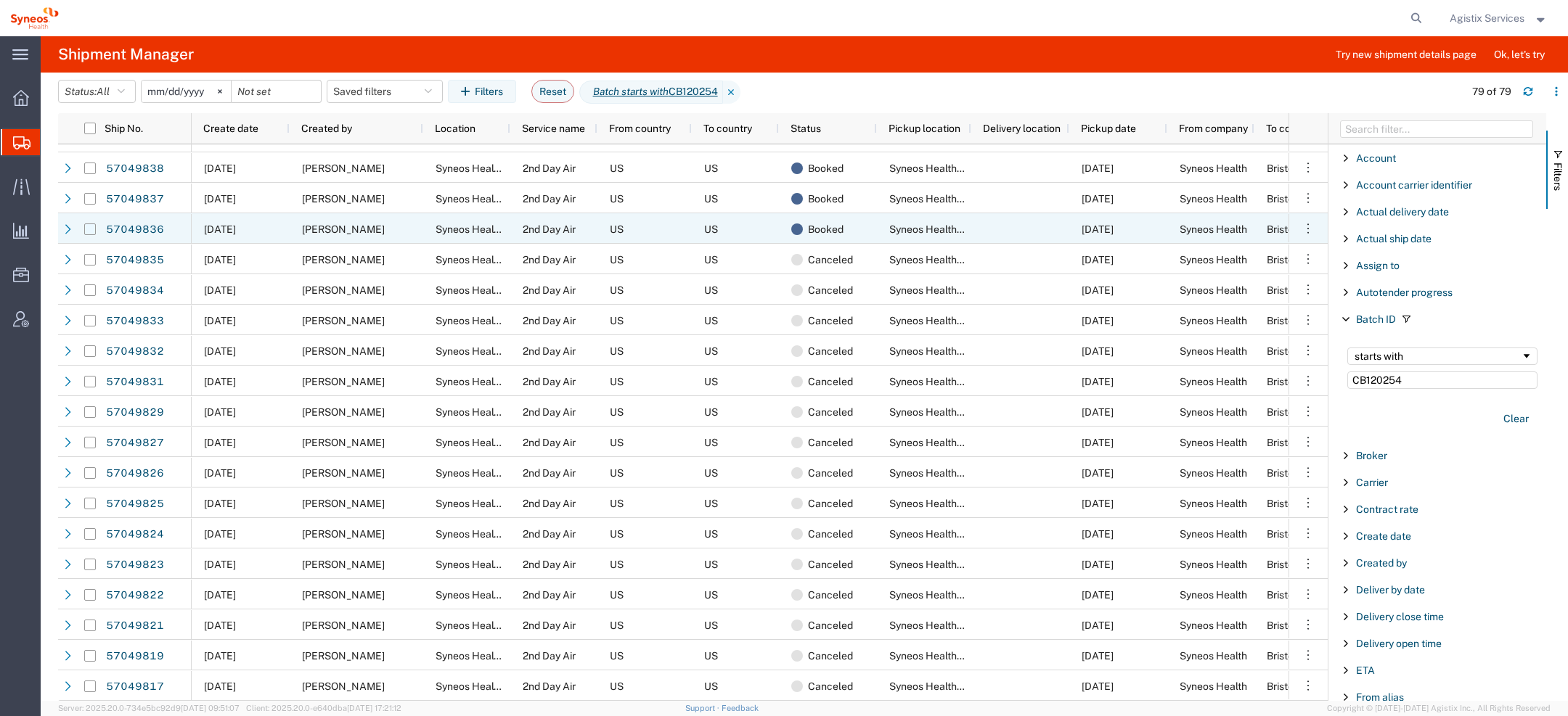
click at [93, 232] on input "Press Space to toggle row selection (unchecked)" at bounding box center [91, 230] width 12 height 12
checkbox input "true"
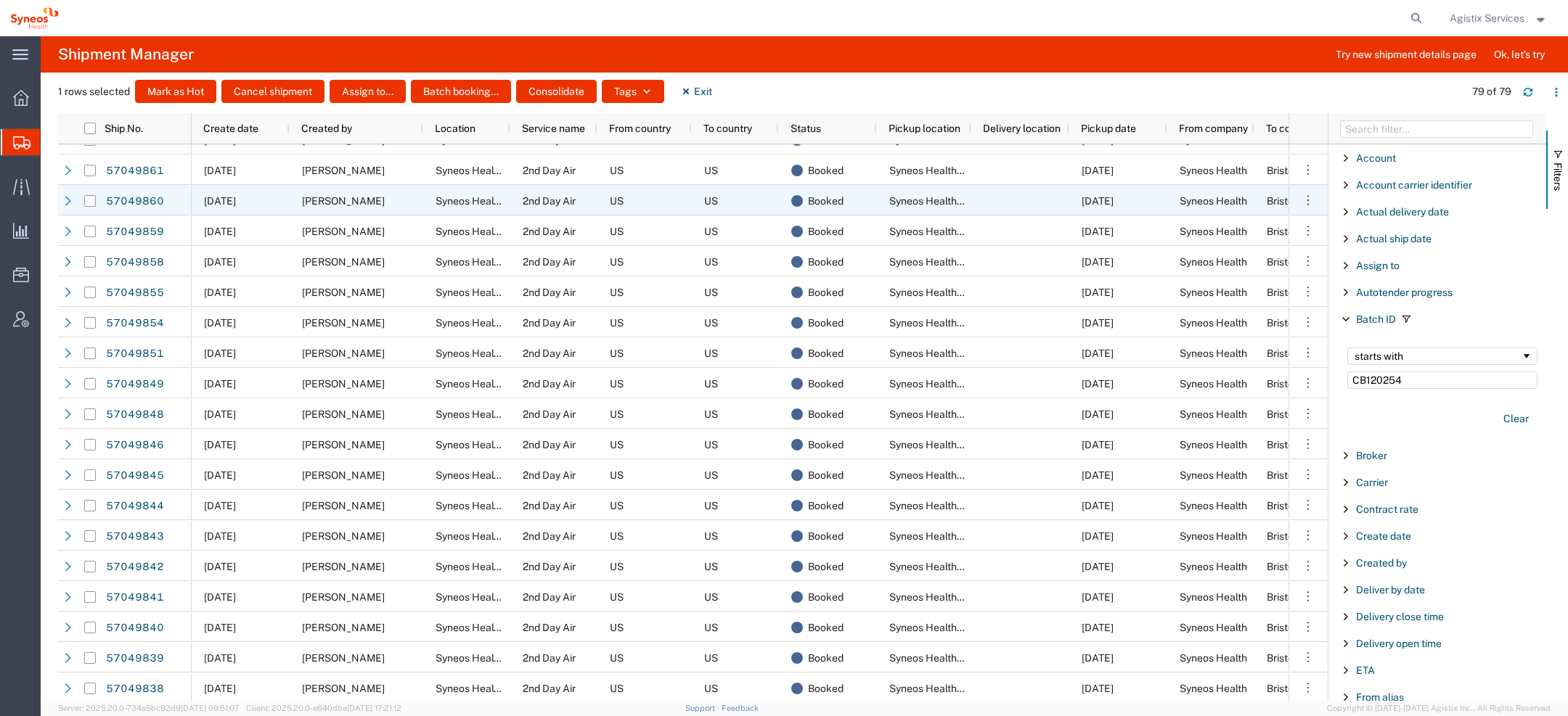
scroll to position [1330, 0]
click at [89, 201] on input "Press Space to toggle row selection (unchecked)" at bounding box center [91, 202] width 12 height 12
checkbox input "true"
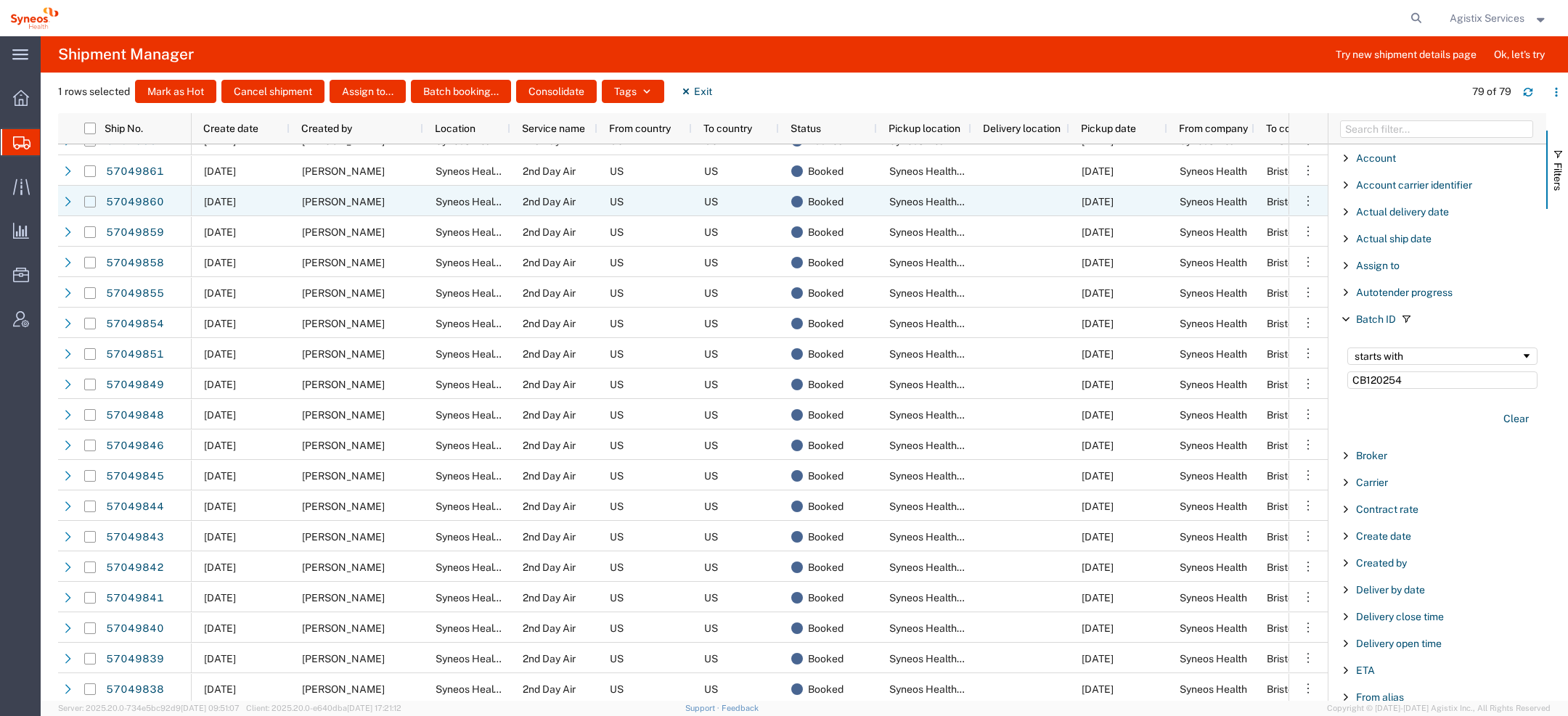
checkbox input "true"
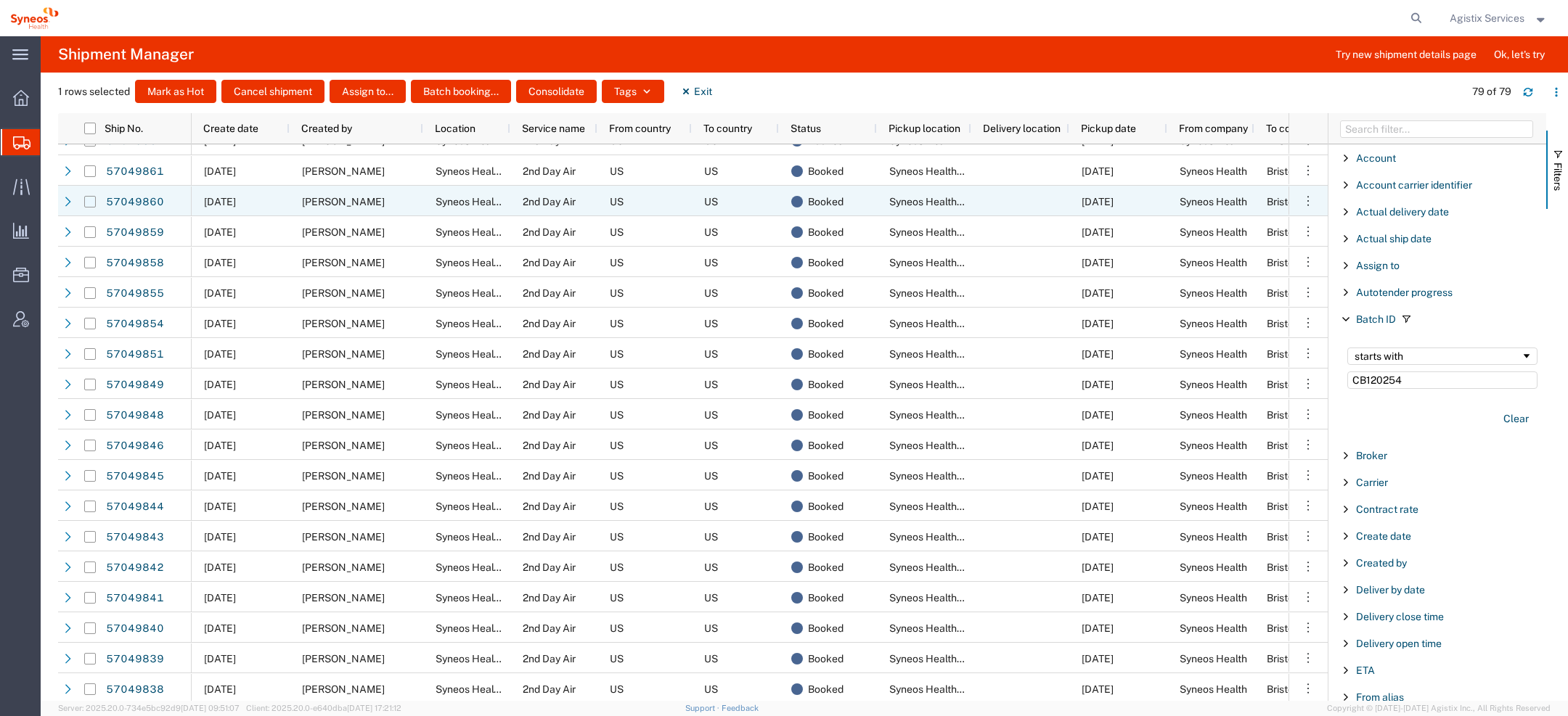
checkbox input "true"
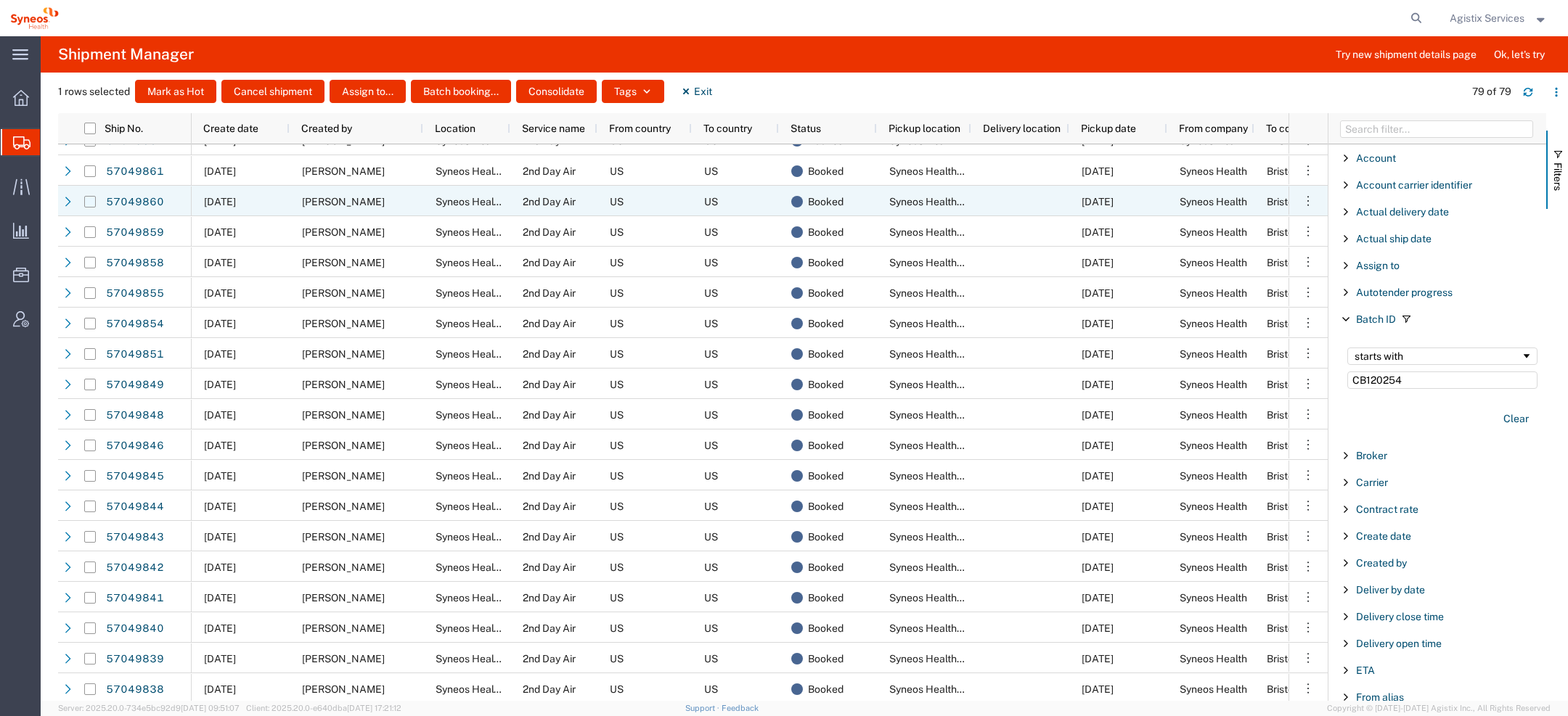
checkbox input "true"
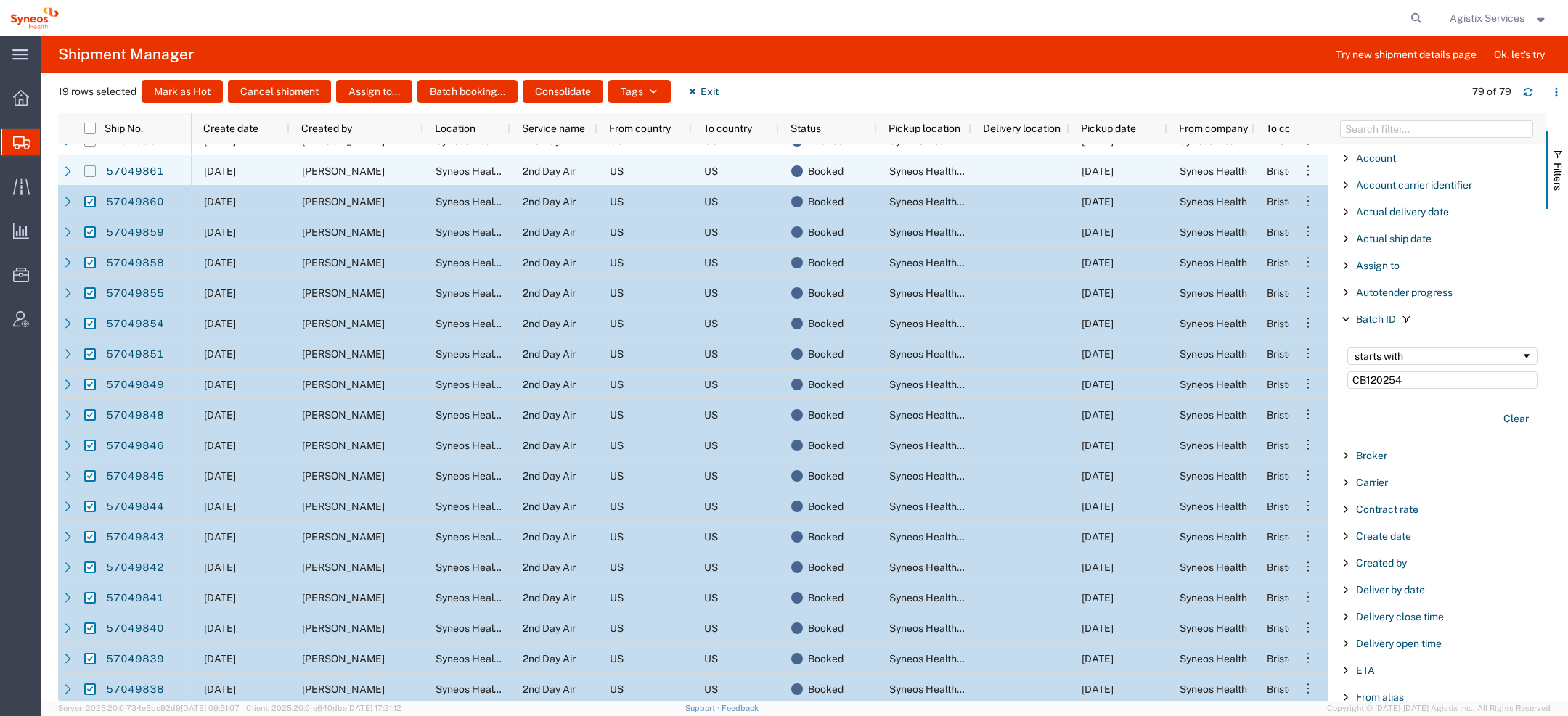
click at [89, 170] on input "Press Space to toggle row selection (unchecked)" at bounding box center [91, 172] width 12 height 12
checkbox input "true"
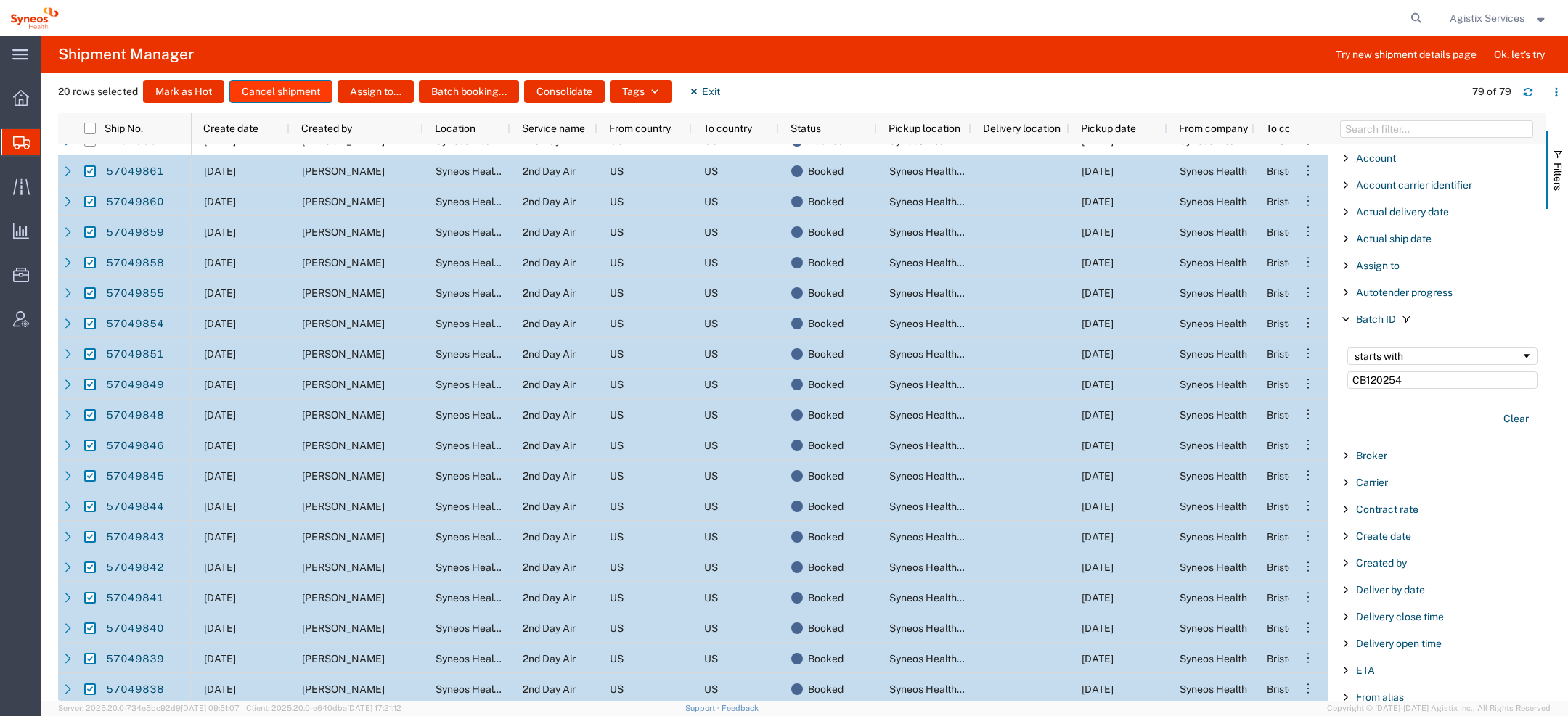
click at [292, 87] on button "Cancel shipment" at bounding box center [280, 91] width 103 height 23
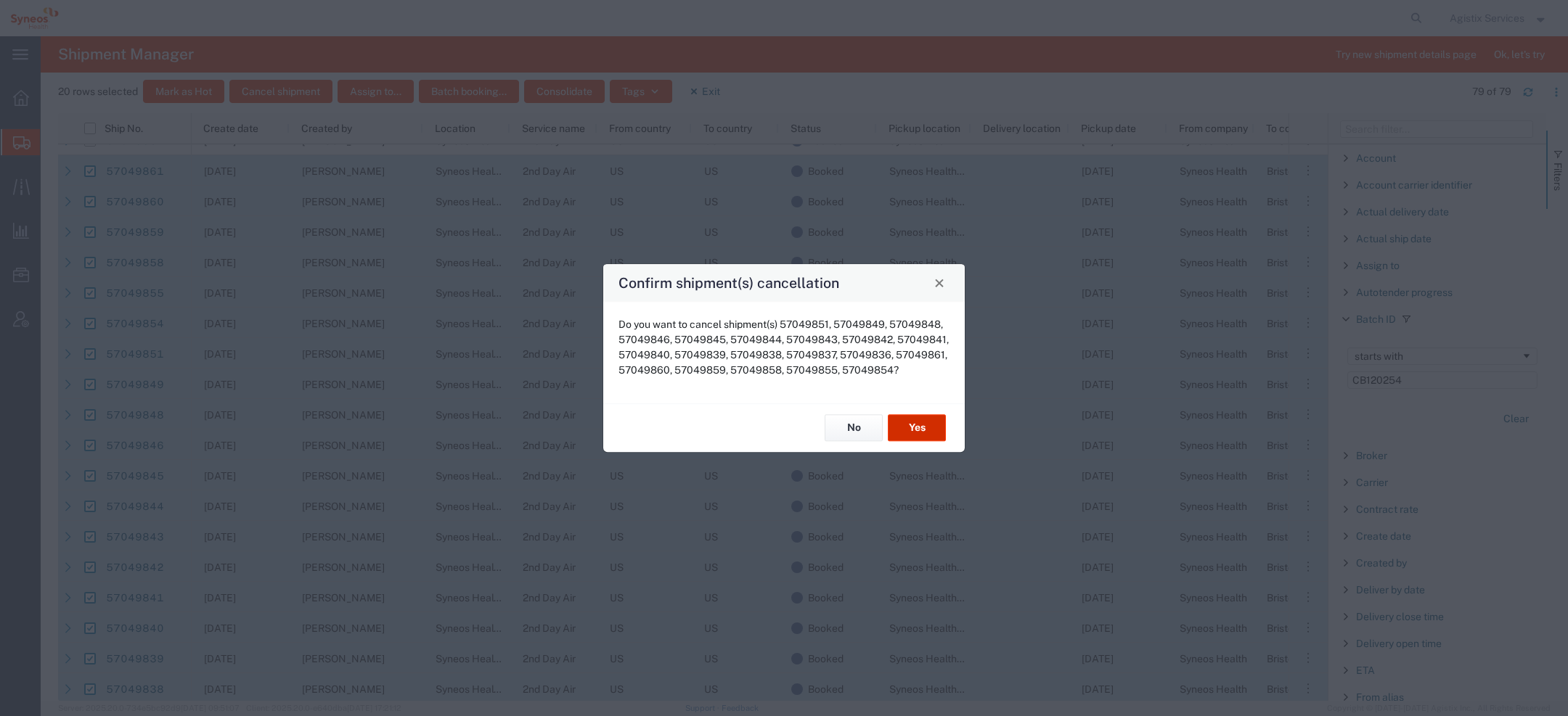
click at [911, 432] on button "Yes" at bounding box center [917, 428] width 58 height 26
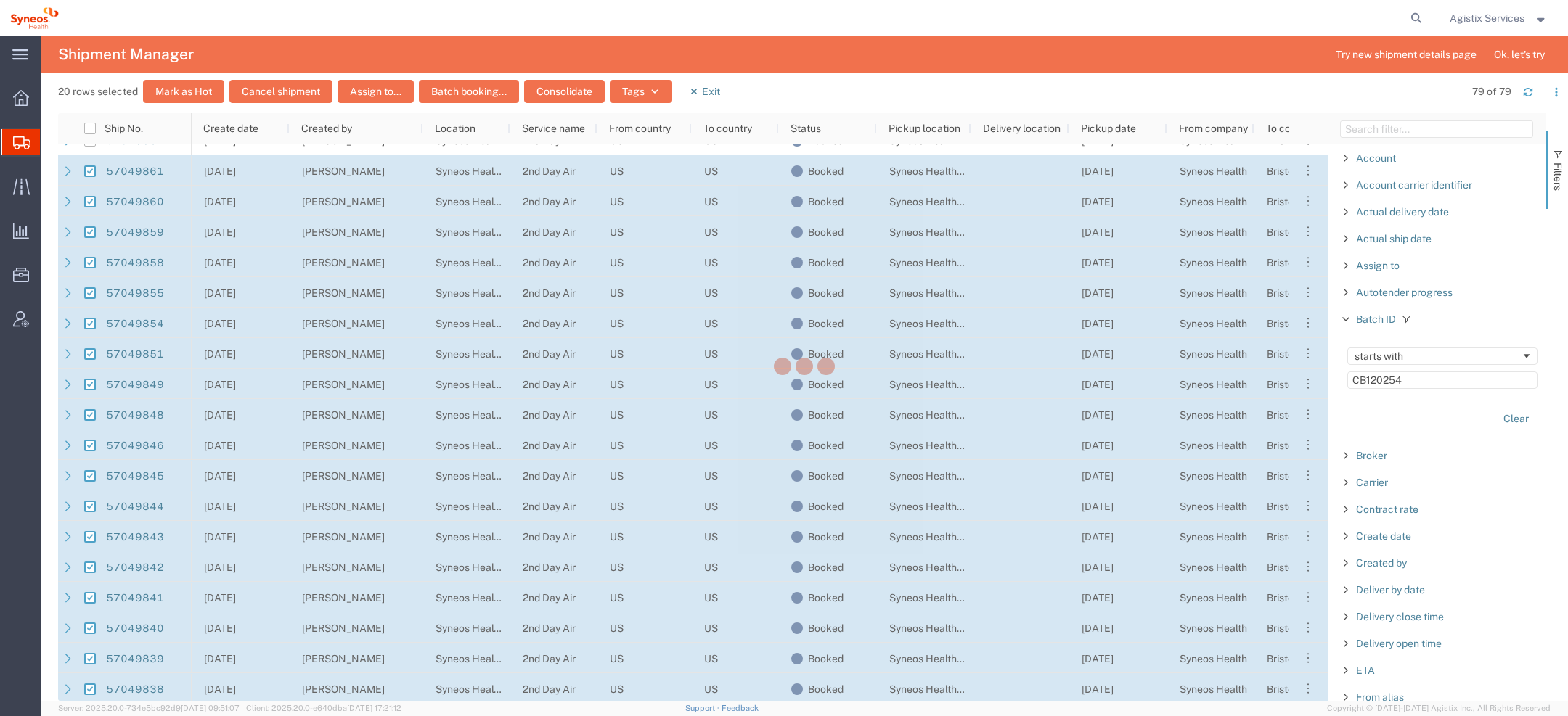
checkbox input "false"
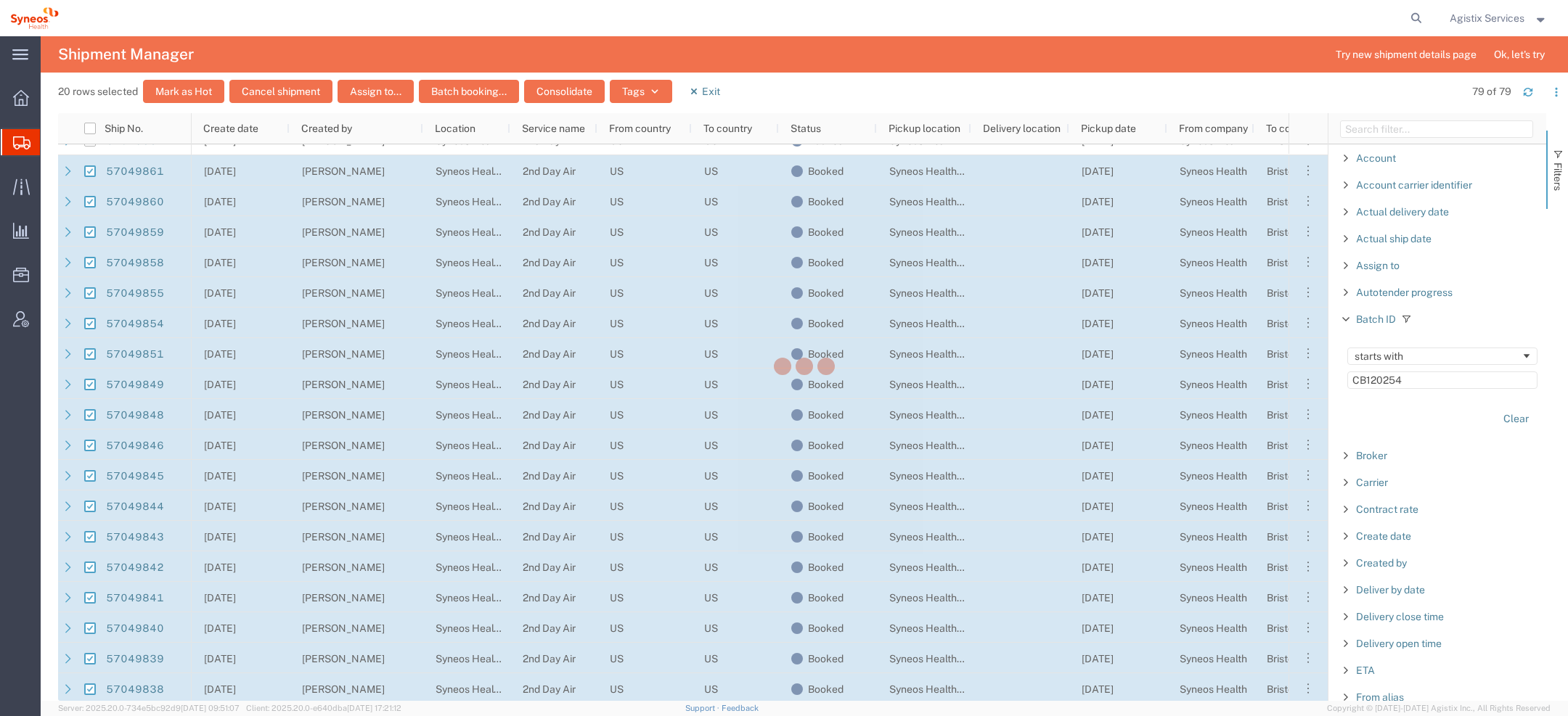
checkbox input "false"
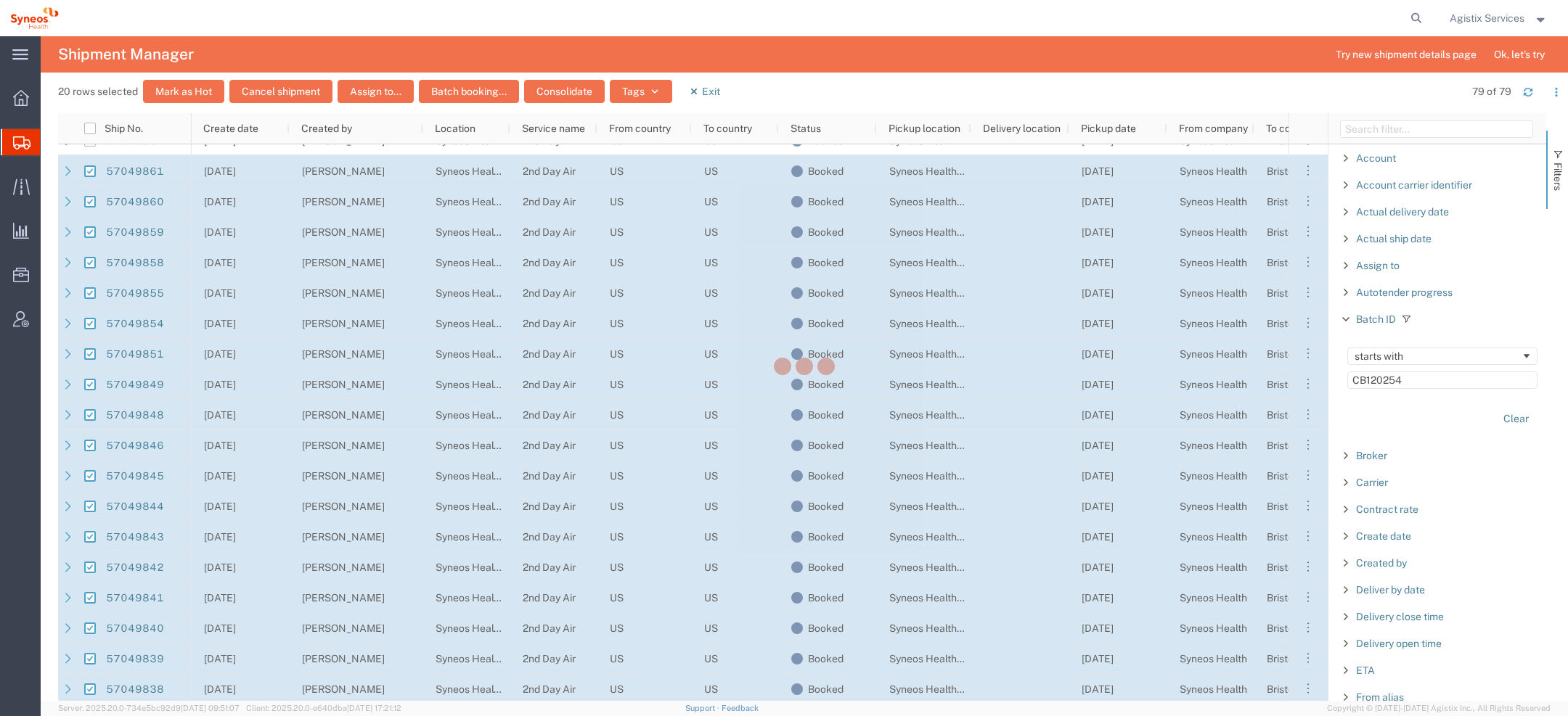
checkbox input "false"
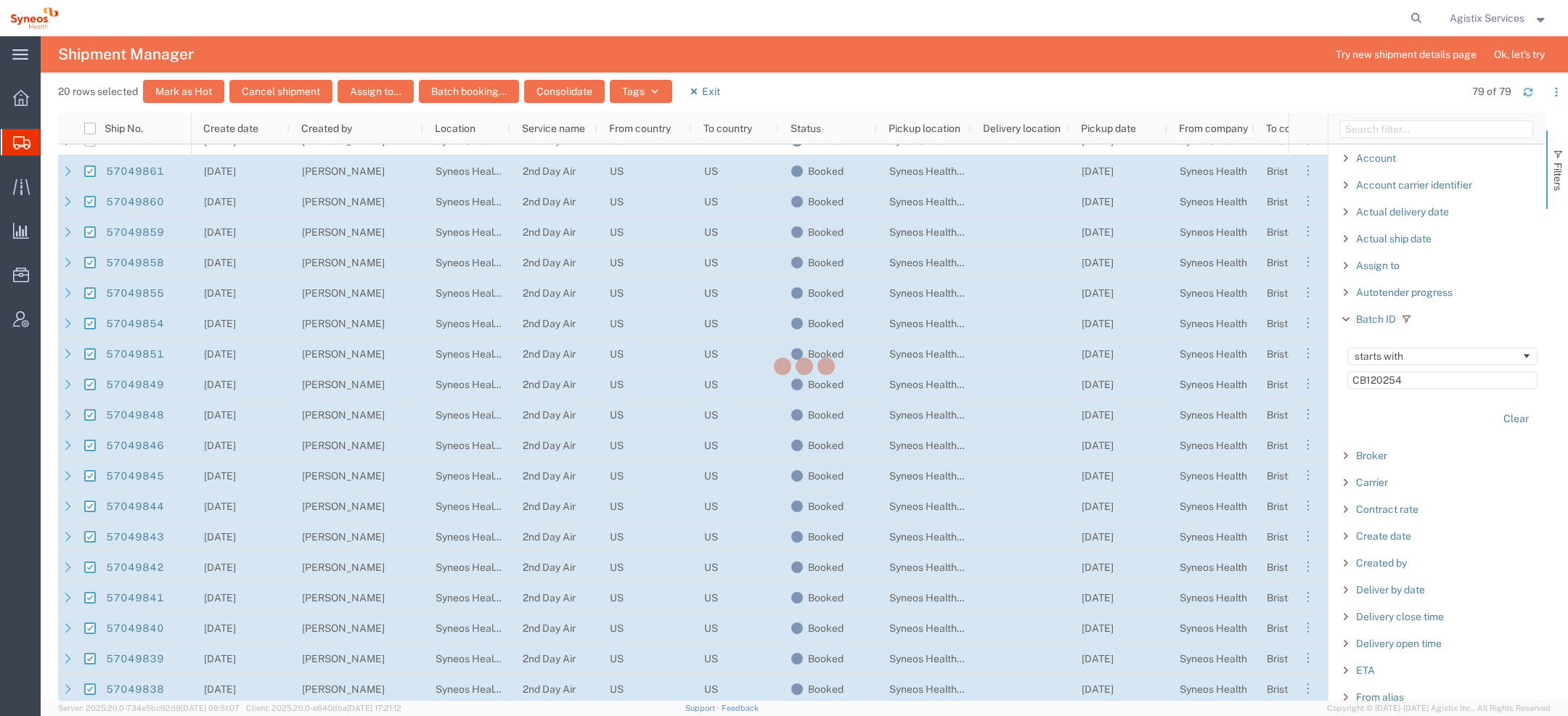
checkbox input "false"
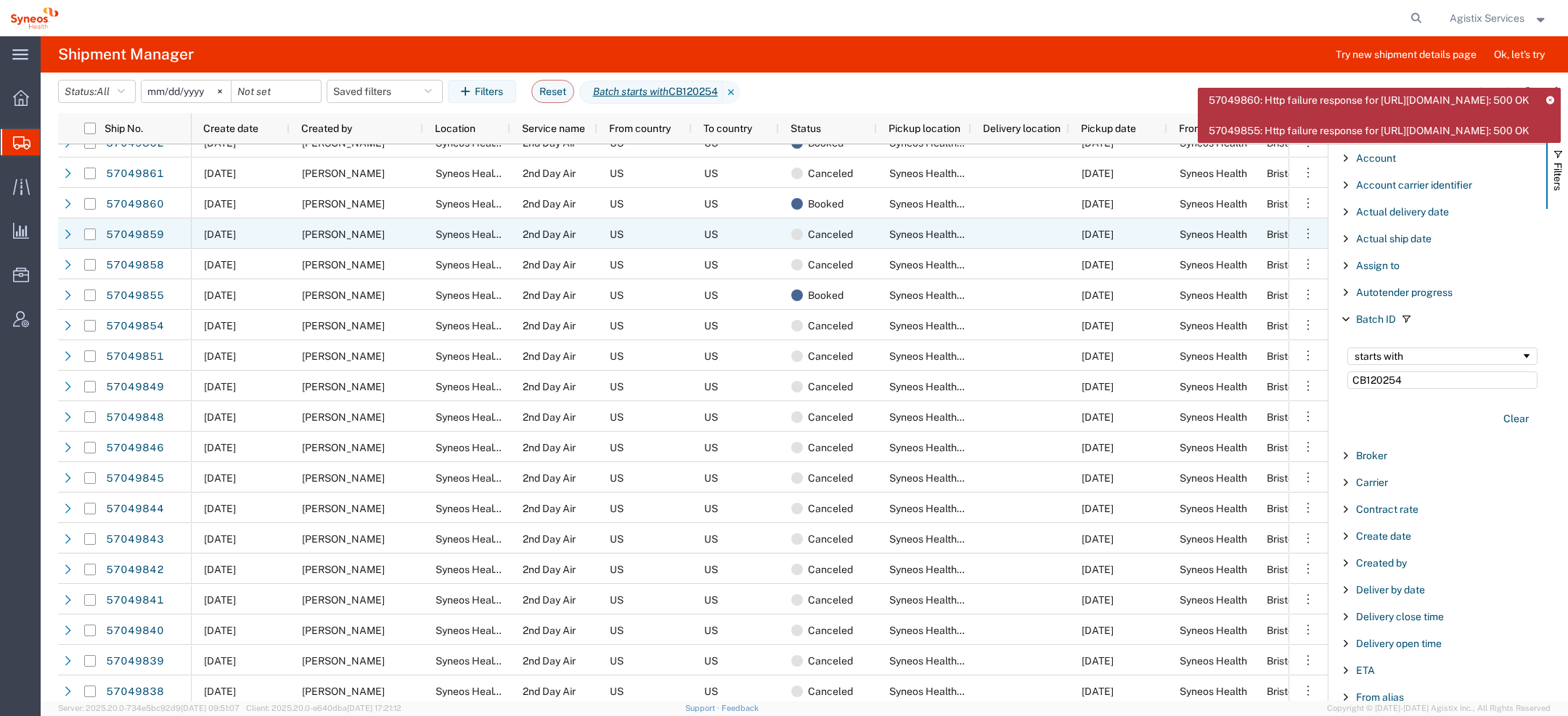
scroll to position [1109, 0]
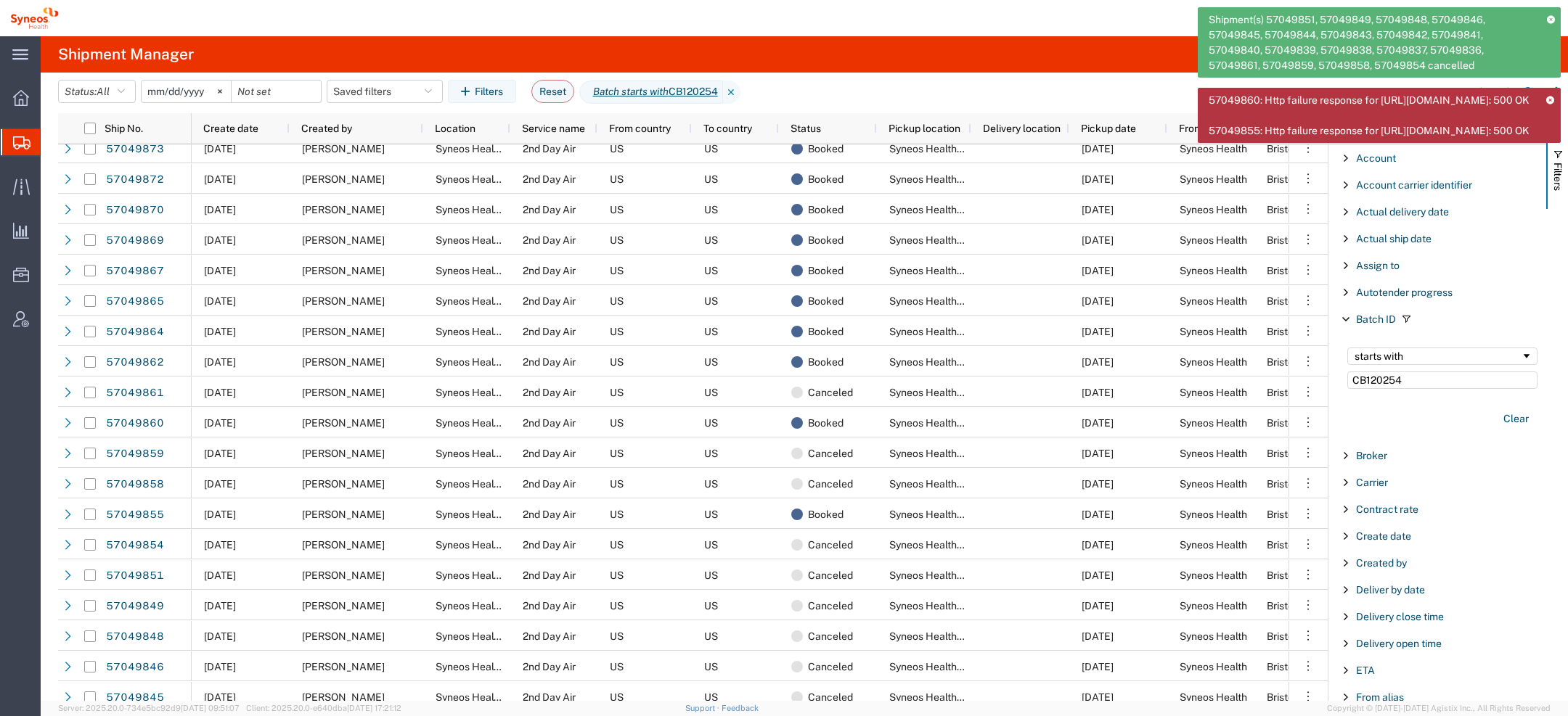
click at [1553, 97] on icon at bounding box center [1550, 99] width 10 height 8
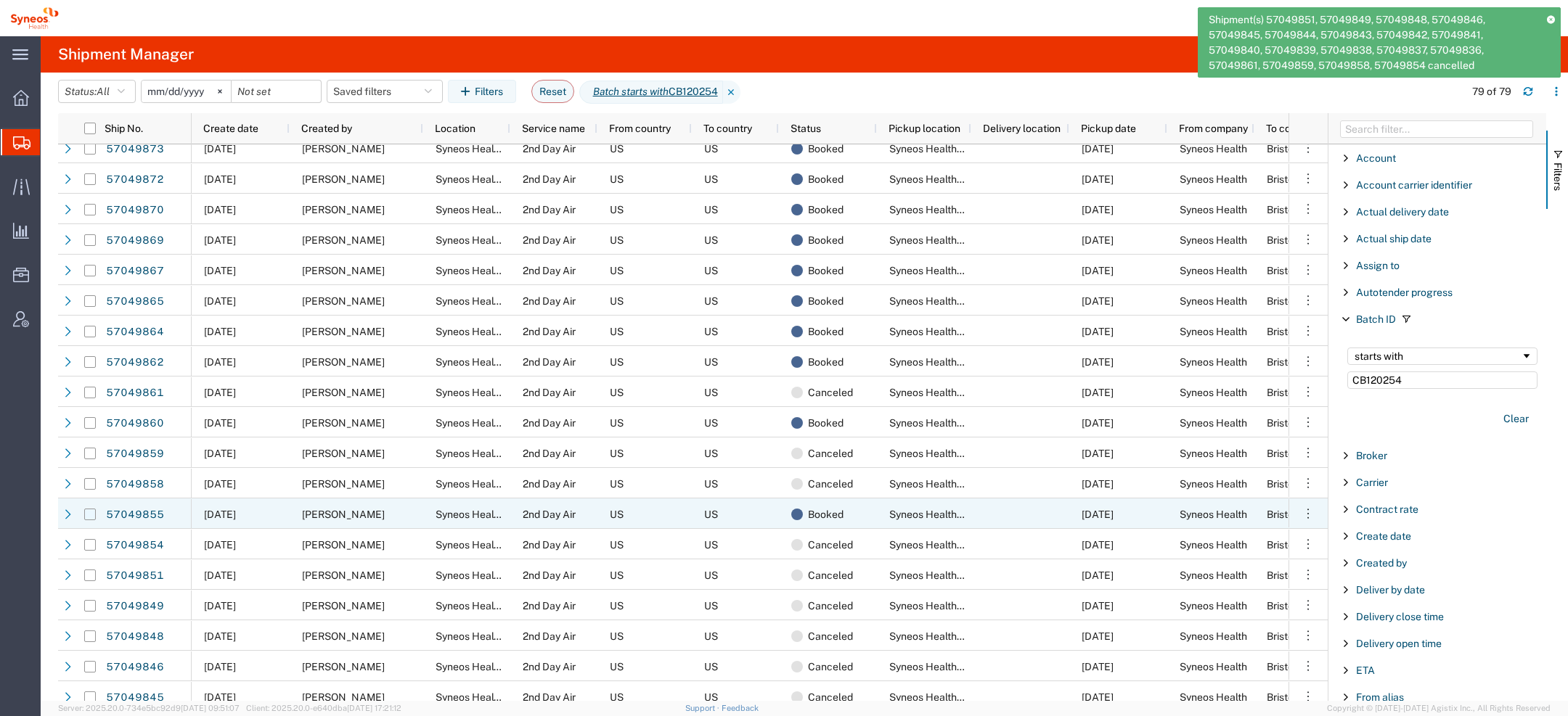
click at [91, 512] on input "Press Space to toggle row selection (unchecked)" at bounding box center [91, 514] width 12 height 12
checkbox input "true"
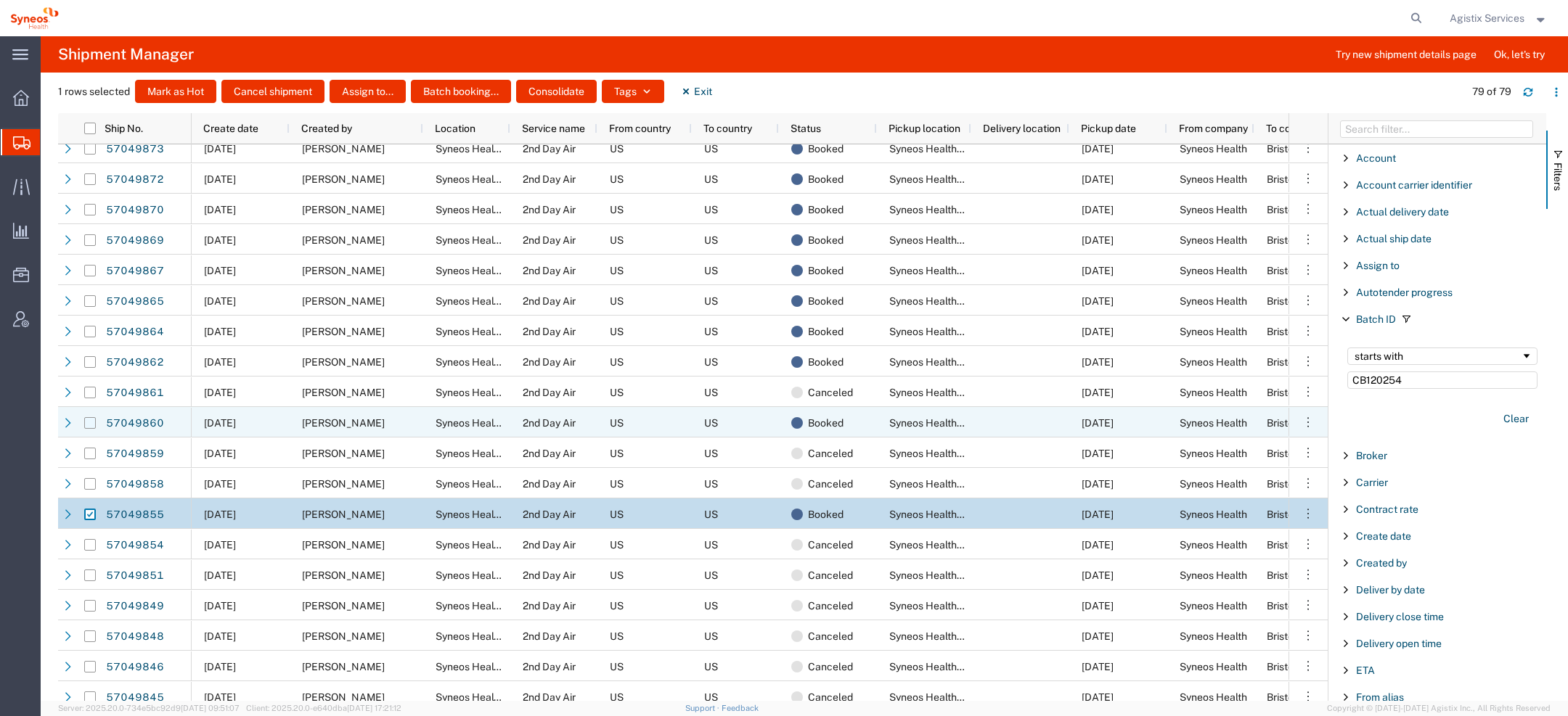
click at [93, 423] on input "Press Space to toggle row selection (unchecked)" at bounding box center [91, 423] width 12 height 12
checkbox input "true"
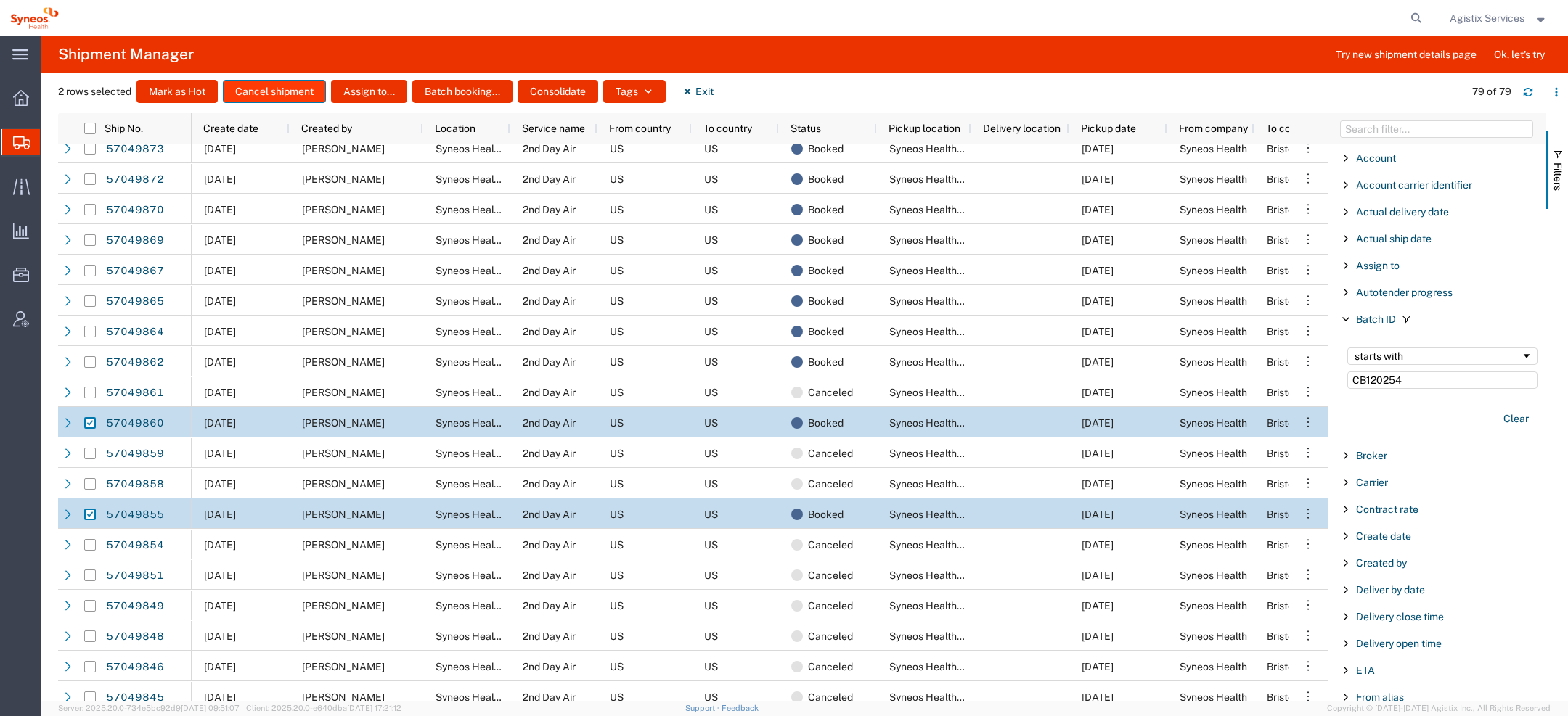
click at [245, 97] on button "Cancel shipment" at bounding box center [274, 91] width 103 height 23
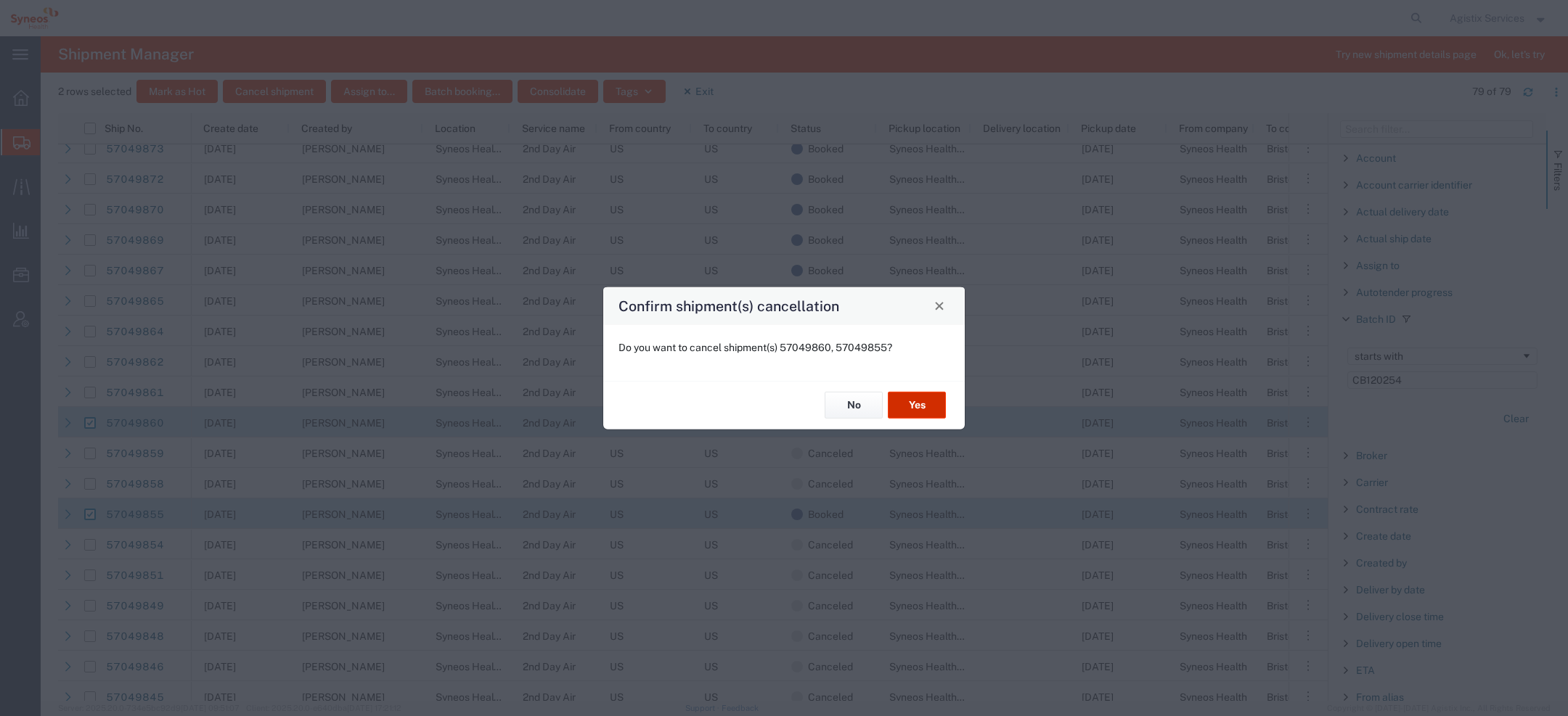
click at [906, 406] on button "Yes" at bounding box center [917, 405] width 58 height 26
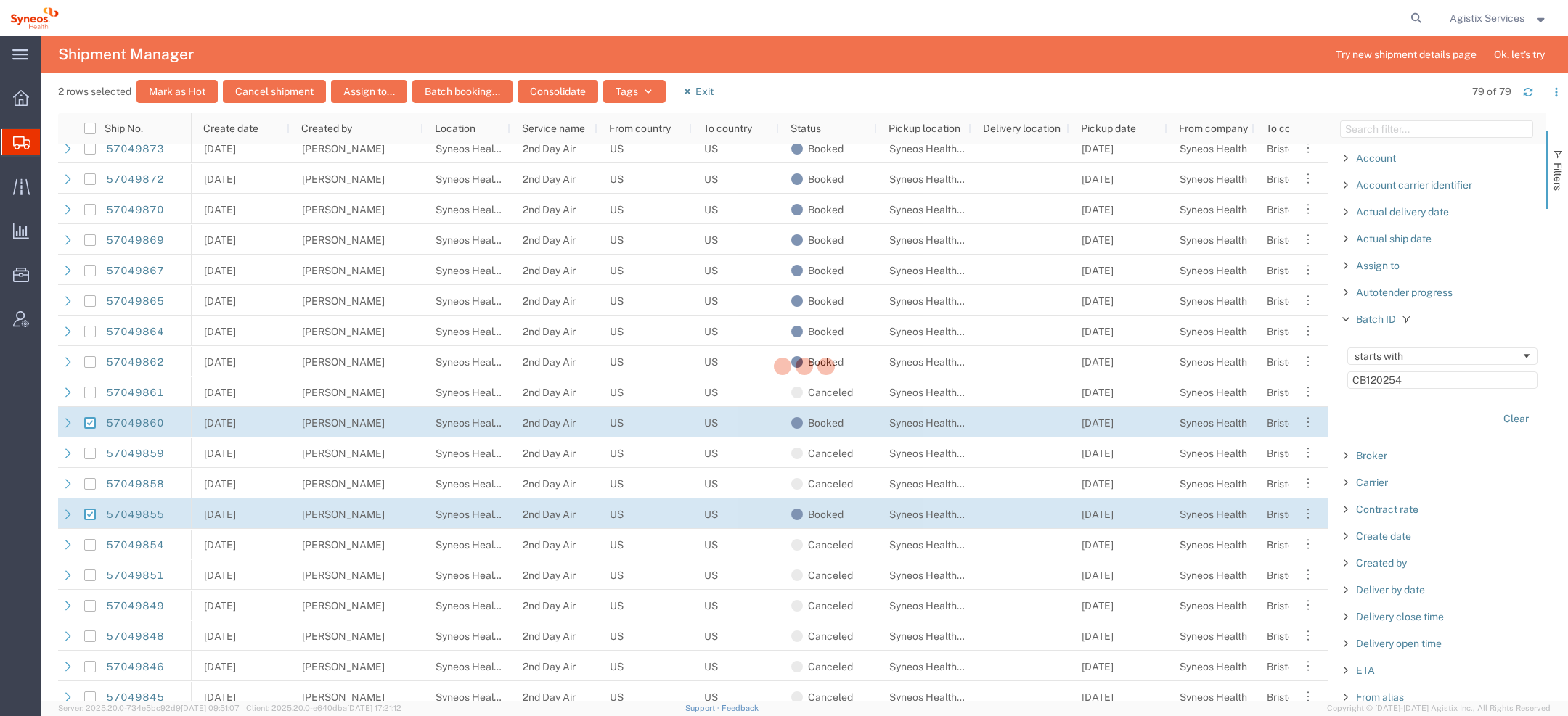
checkbox input "false"
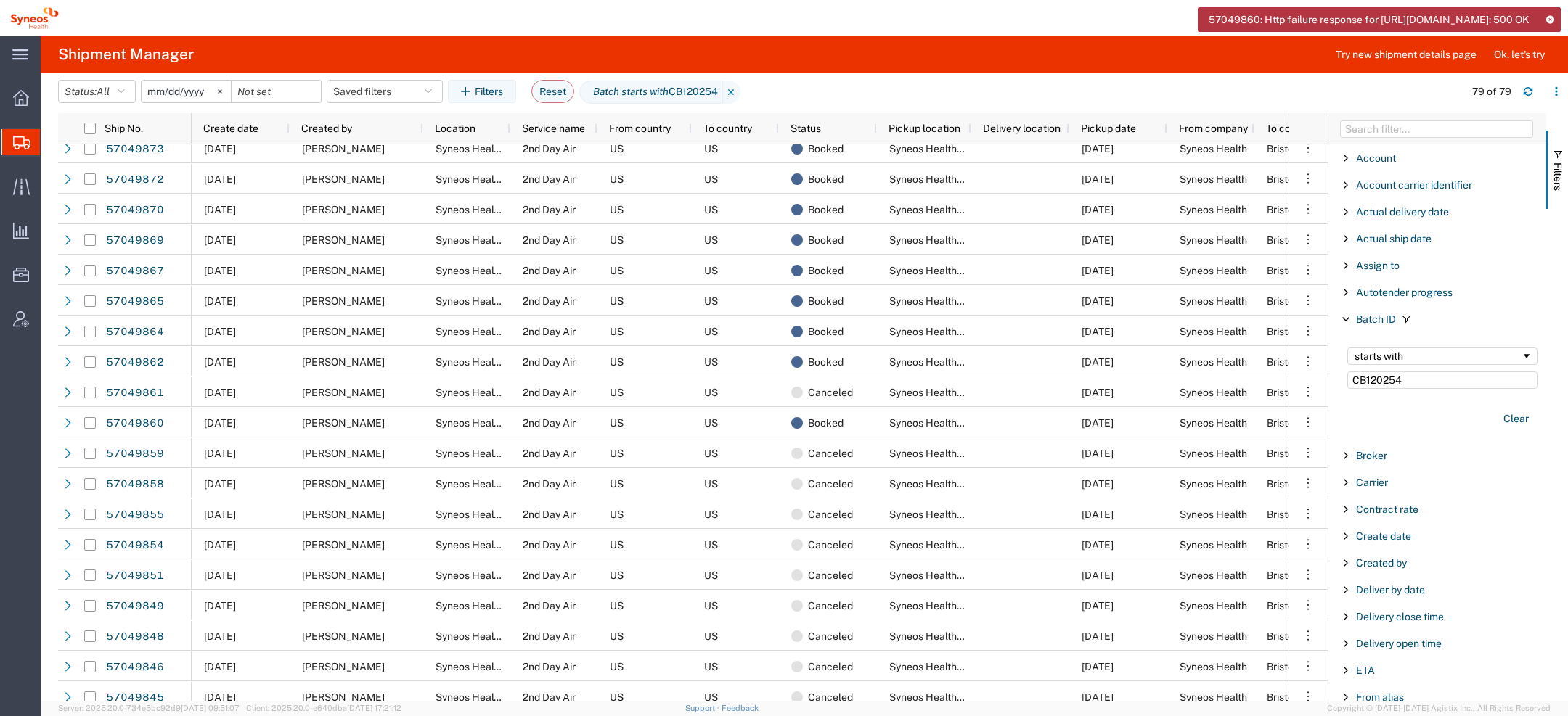
click at [1549, 19] on icon at bounding box center [1550, 19] width 10 height 8
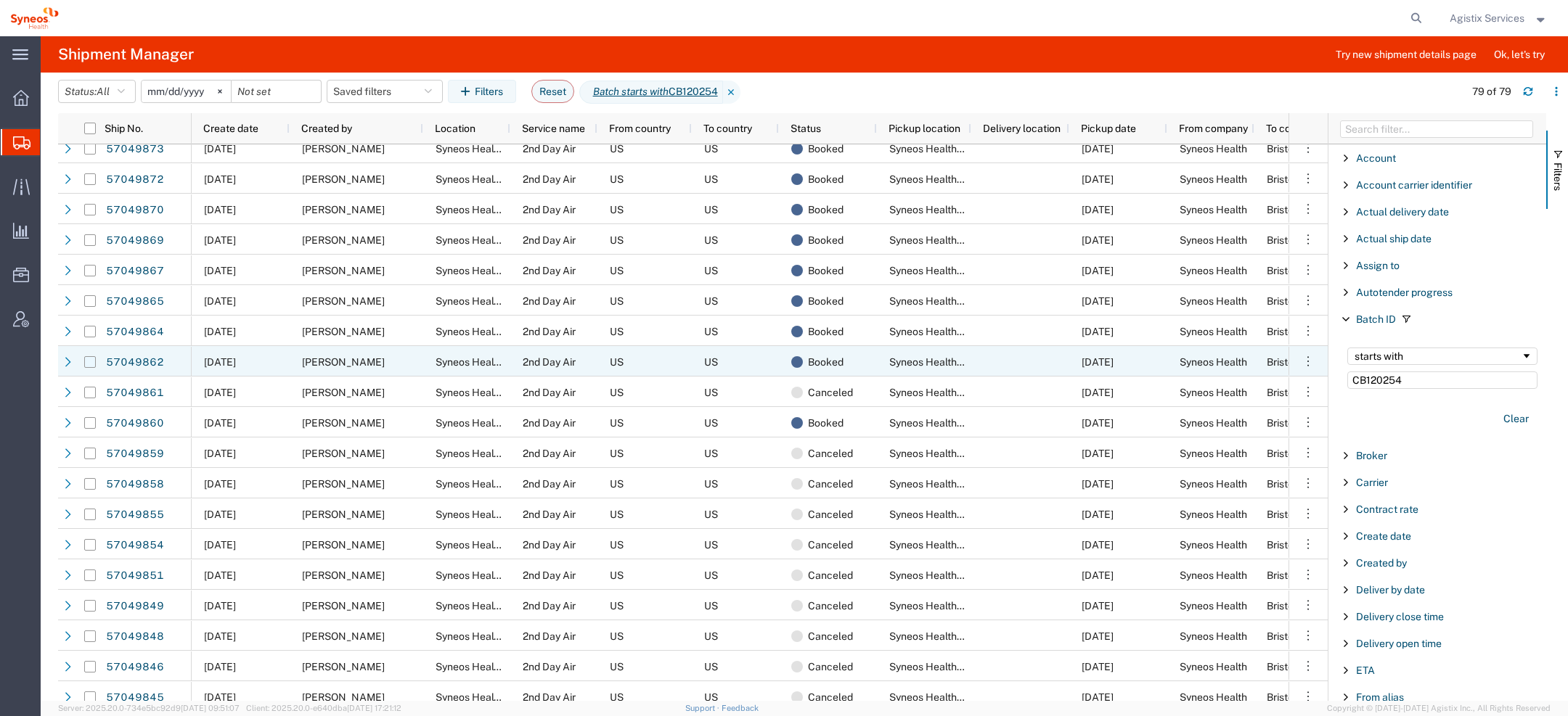
click at [91, 361] on input "Press Space to toggle row selection (unchecked)" at bounding box center [91, 362] width 12 height 12
checkbox input "true"
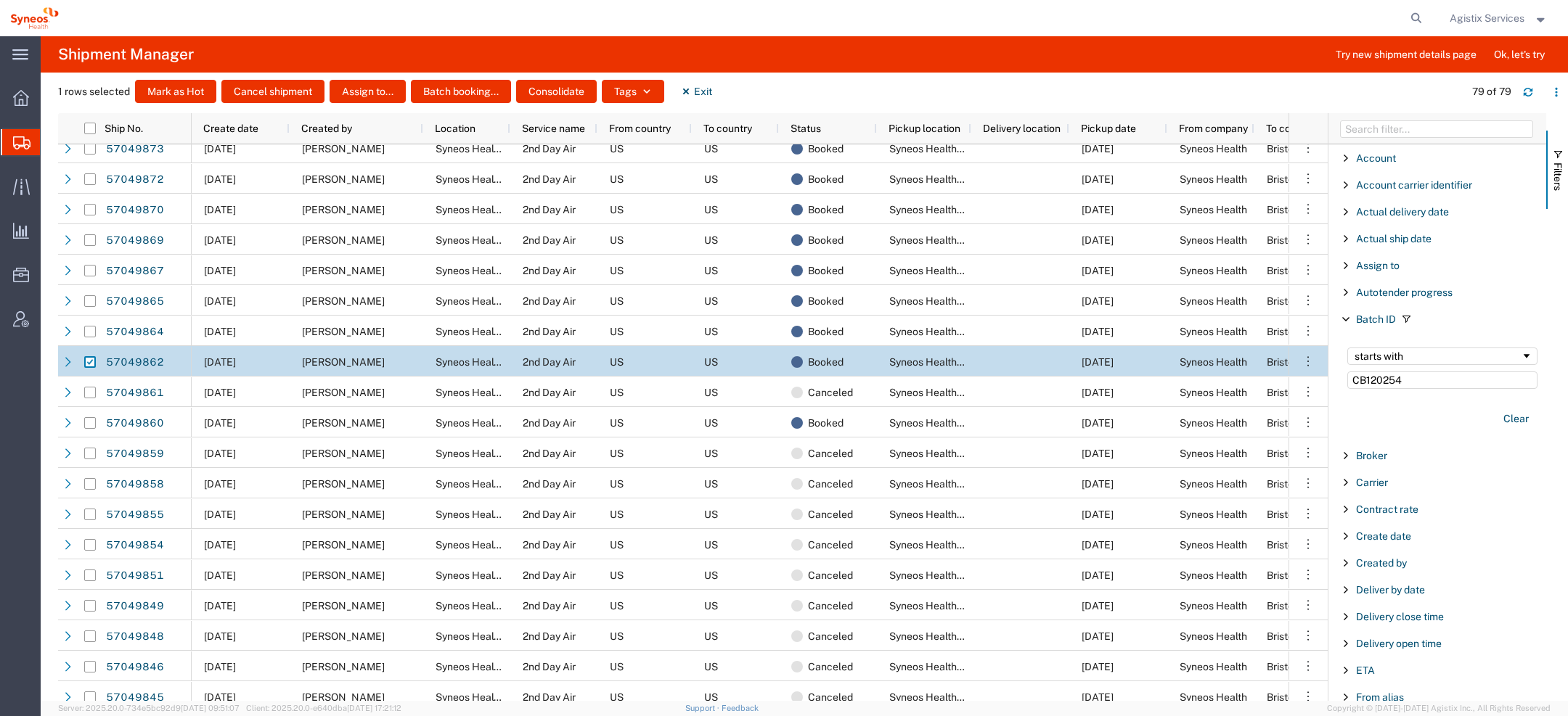
scroll to position [921, 0]
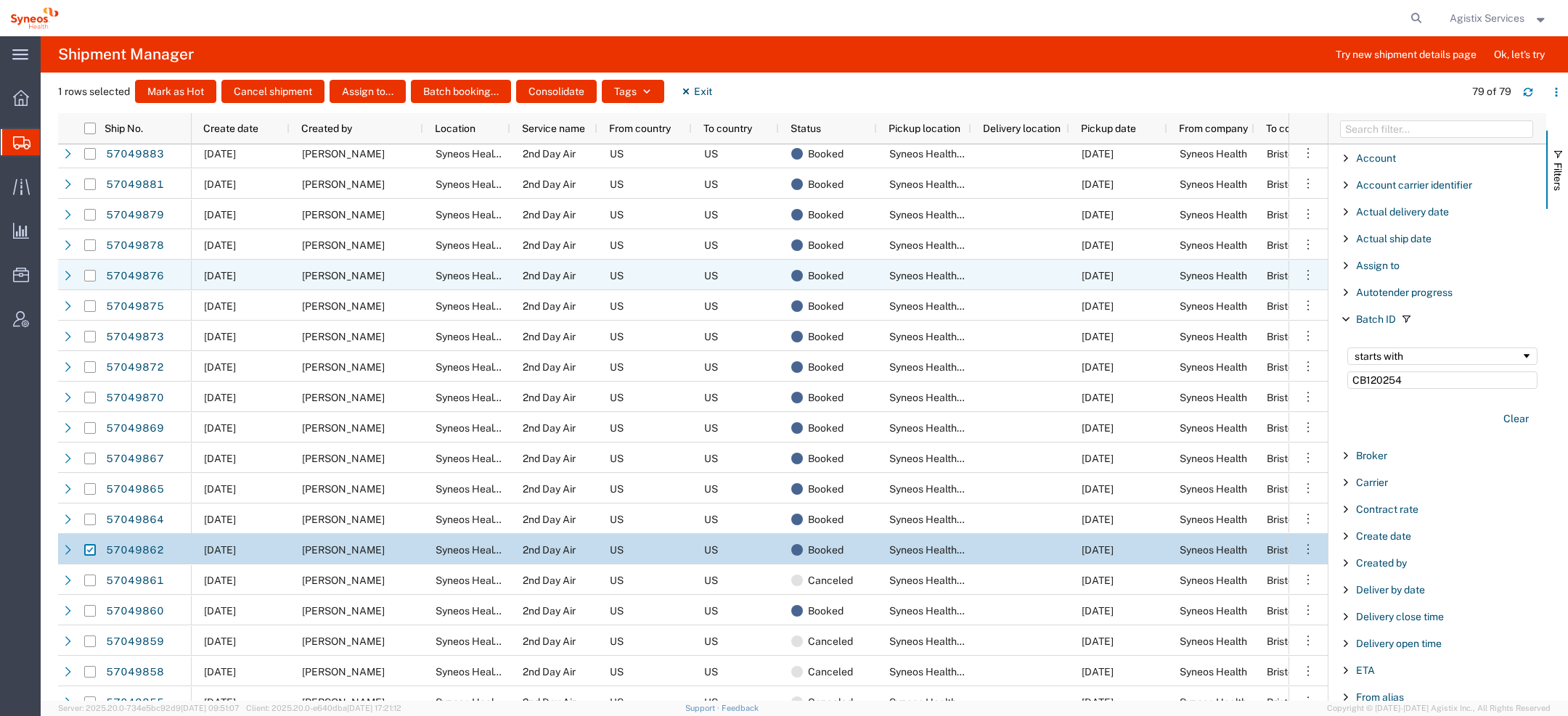
click at [97, 279] on div at bounding box center [90, 276] width 27 height 31
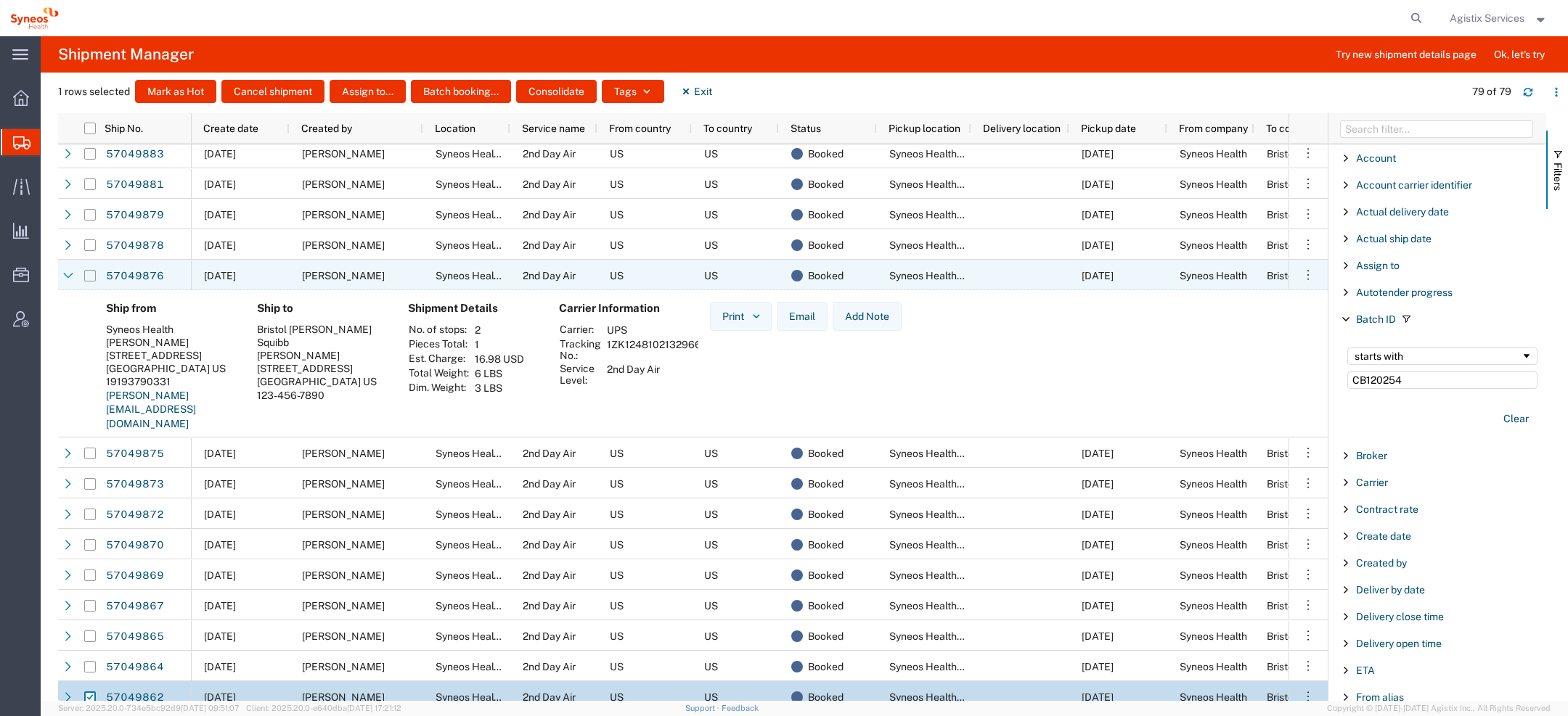
click at [89, 277] on input "Press Space to toggle row selection (unchecked)" at bounding box center [91, 276] width 12 height 12
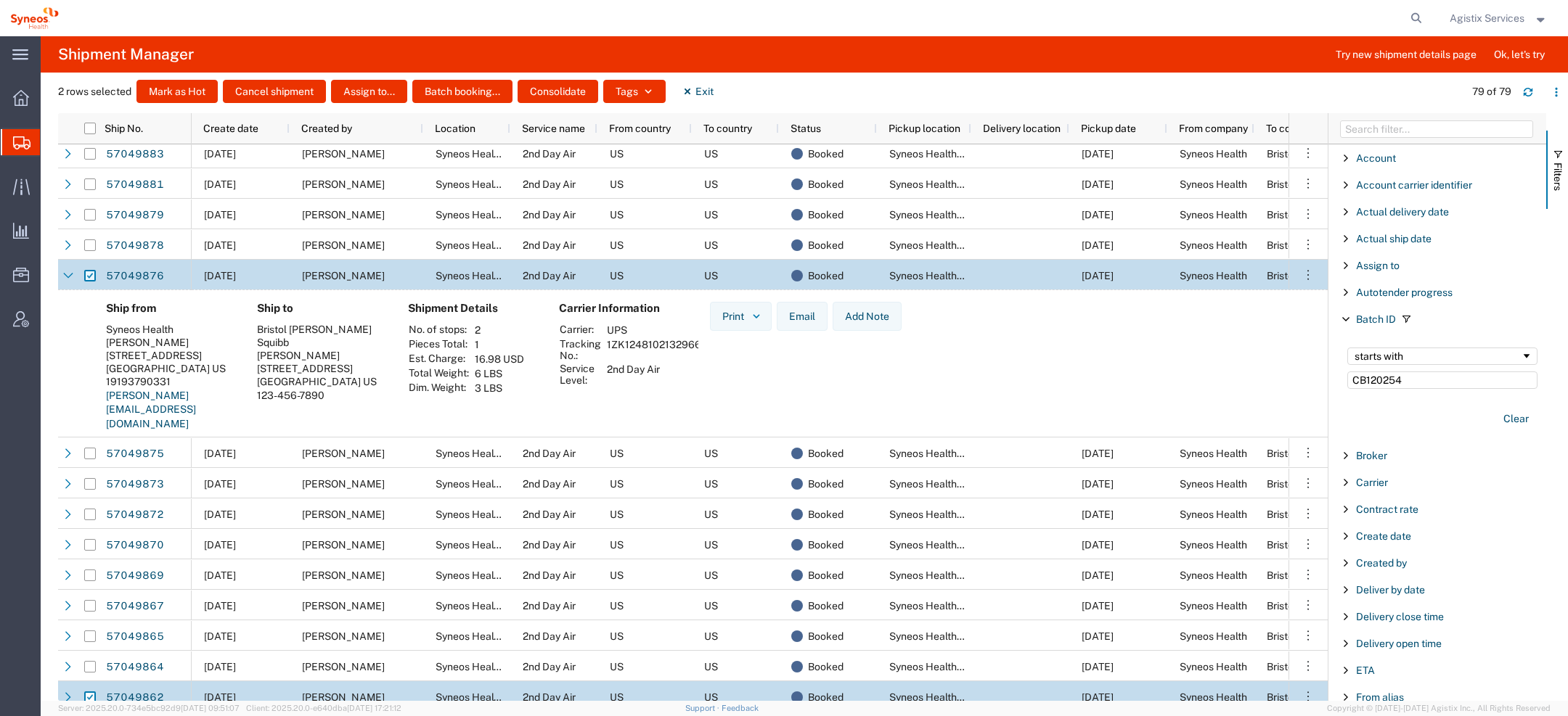
click at [94, 275] on input "Press Space to toggle row selection (checked)" at bounding box center [91, 276] width 12 height 12
checkbox input "false"
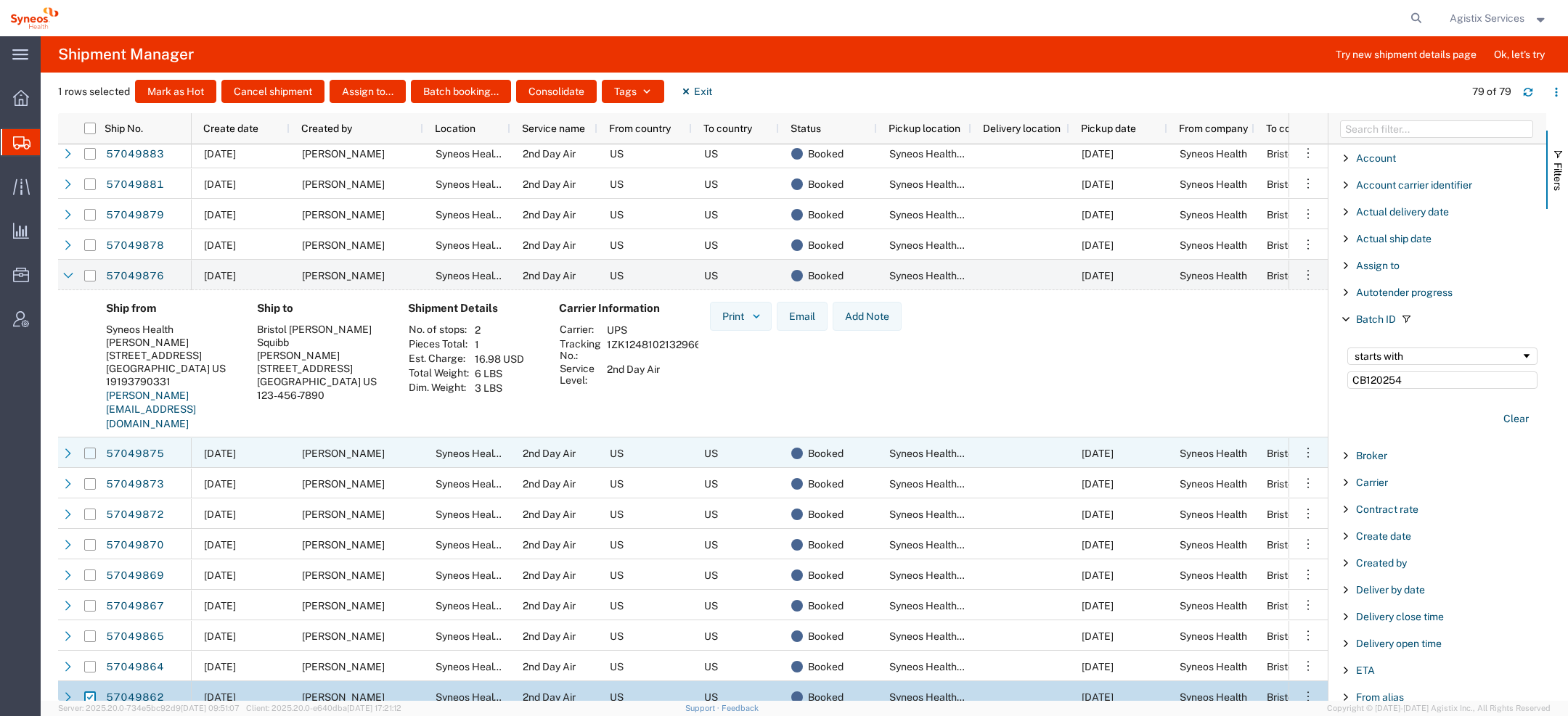
click at [91, 457] on input "Press Space to toggle row selection (unchecked)" at bounding box center [91, 454] width 12 height 12
checkbox input "true"
checkbox input "false"
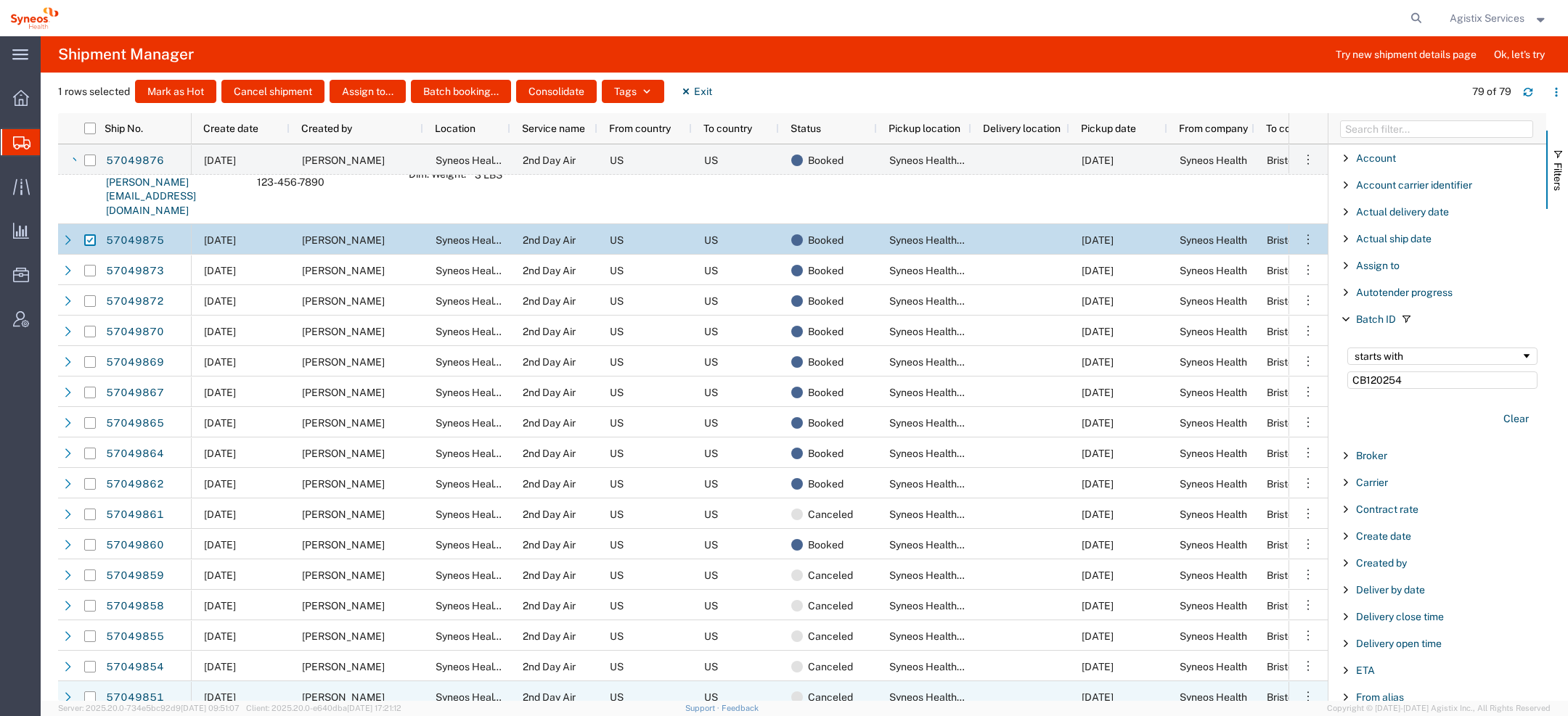
scroll to position [1134, 0]
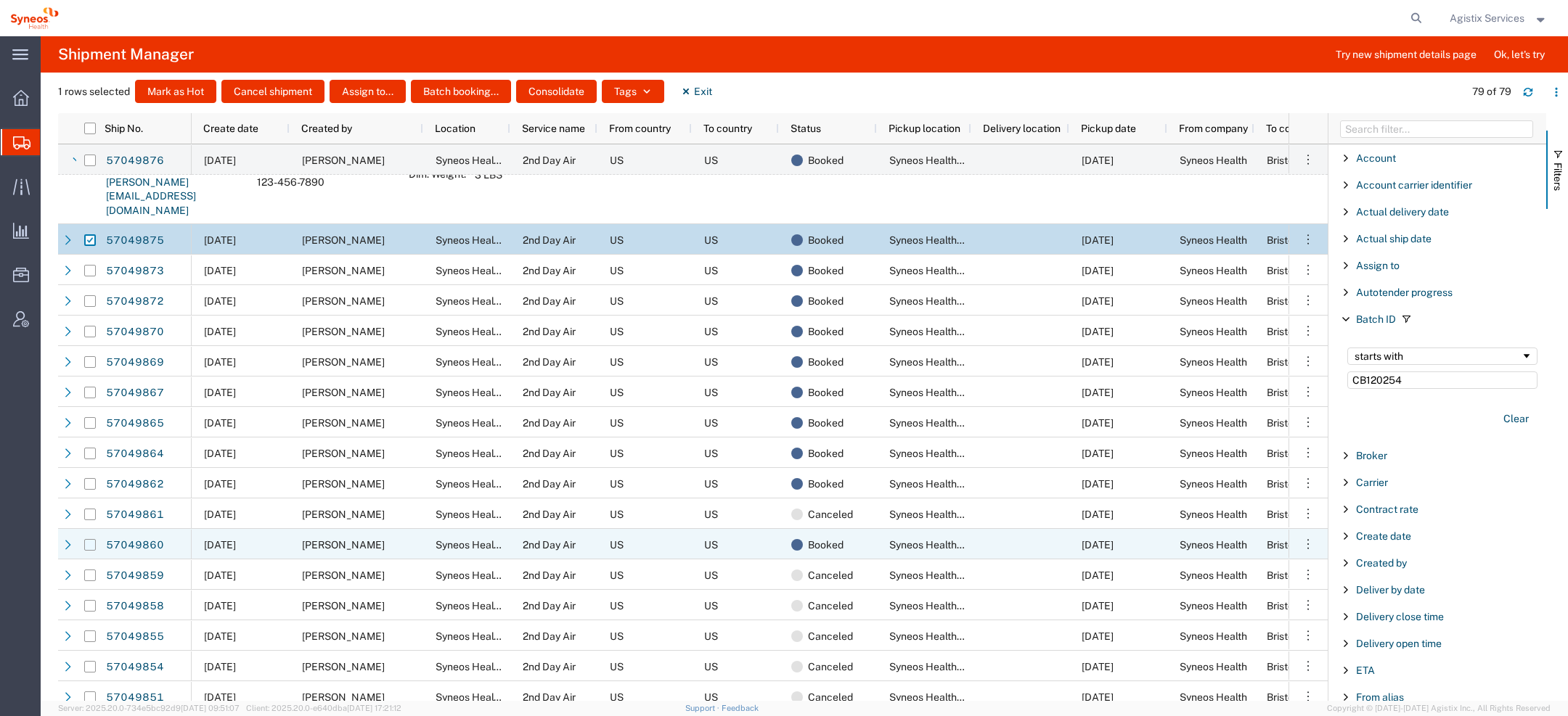
click at [85, 543] on input "Press Space to toggle row selection (unchecked)" at bounding box center [91, 545] width 12 height 12
checkbox input "true"
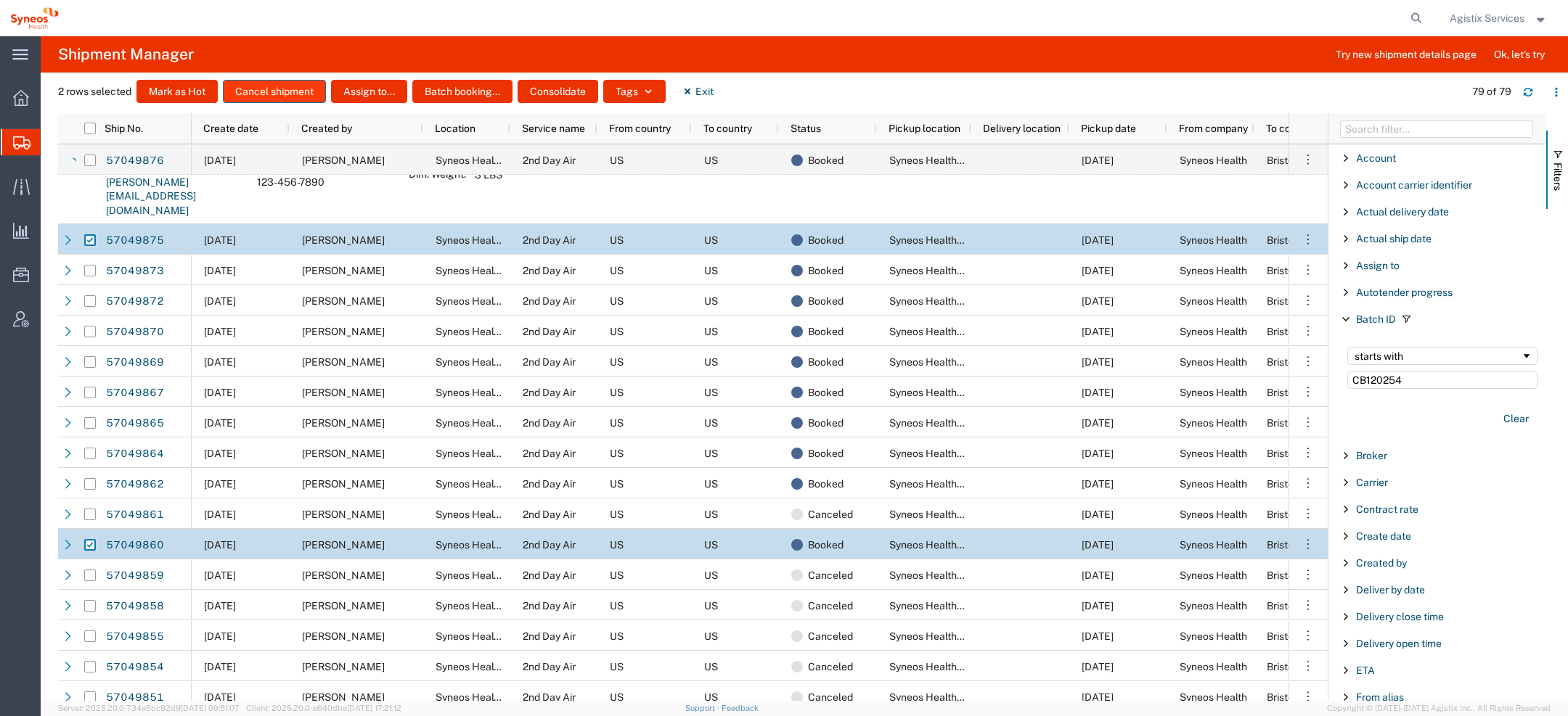
click at [292, 89] on button "Cancel shipment" at bounding box center [274, 91] width 103 height 23
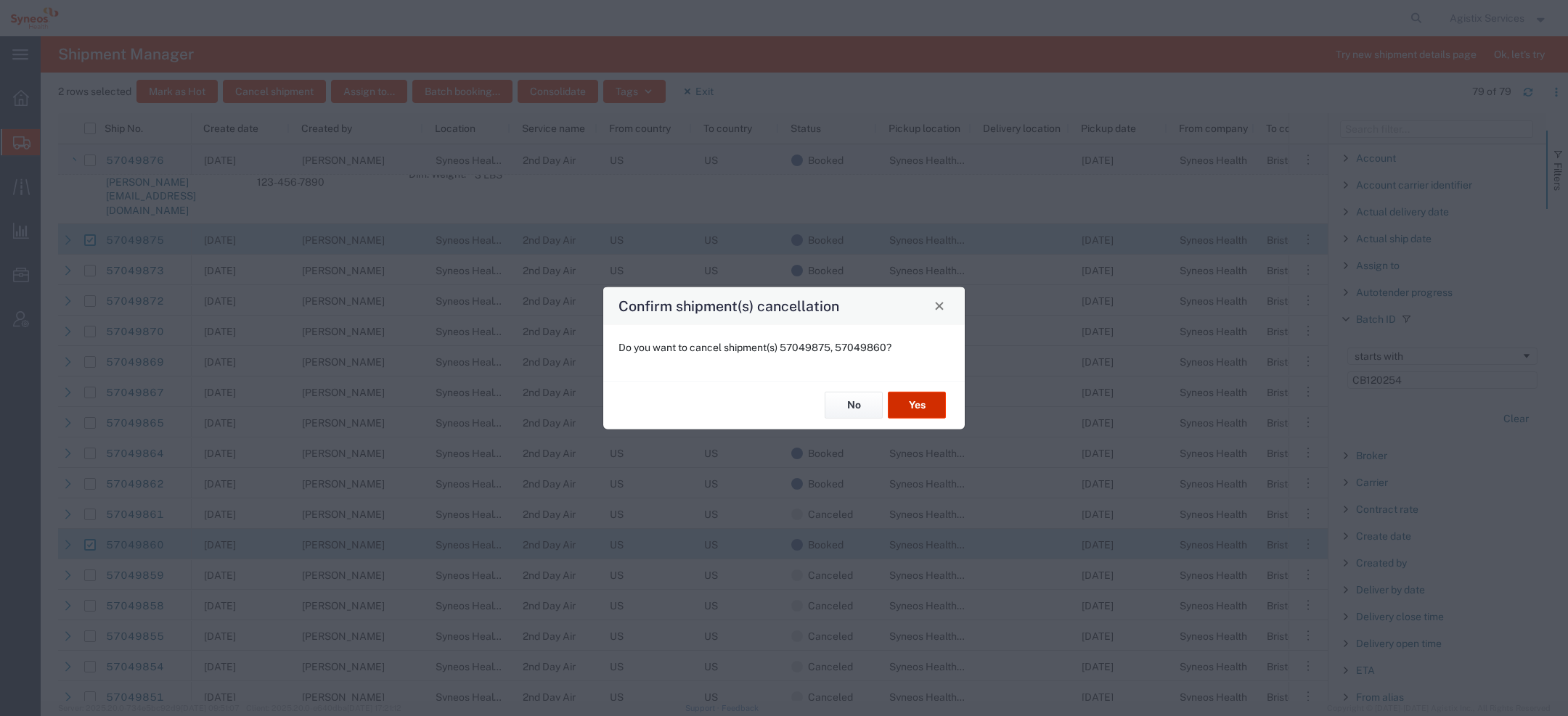
click at [900, 398] on button "Yes" at bounding box center [917, 405] width 58 height 26
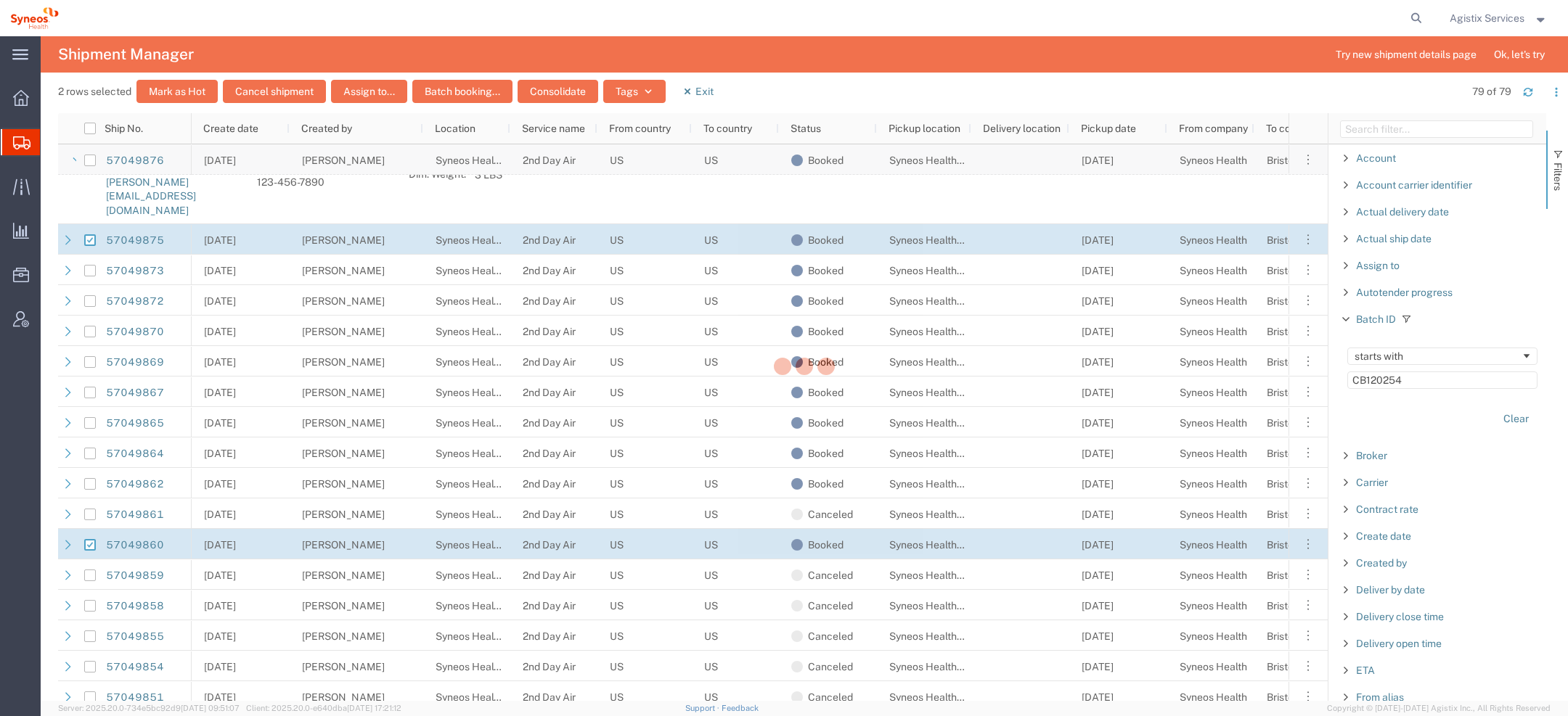
checkbox input "false"
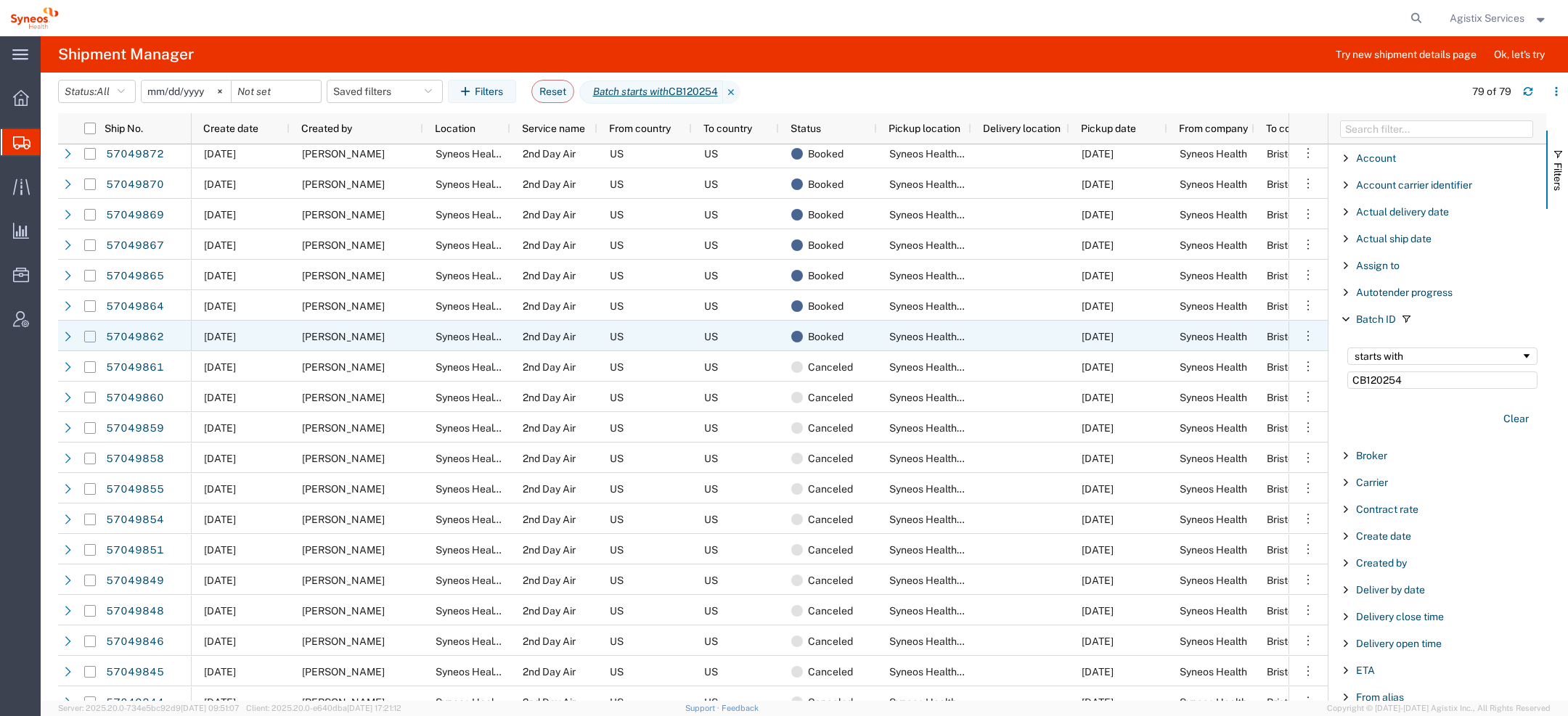
click at [92, 337] on input "Press Space to toggle row selection (unchecked)" at bounding box center [91, 337] width 12 height 12
checkbox input "true"
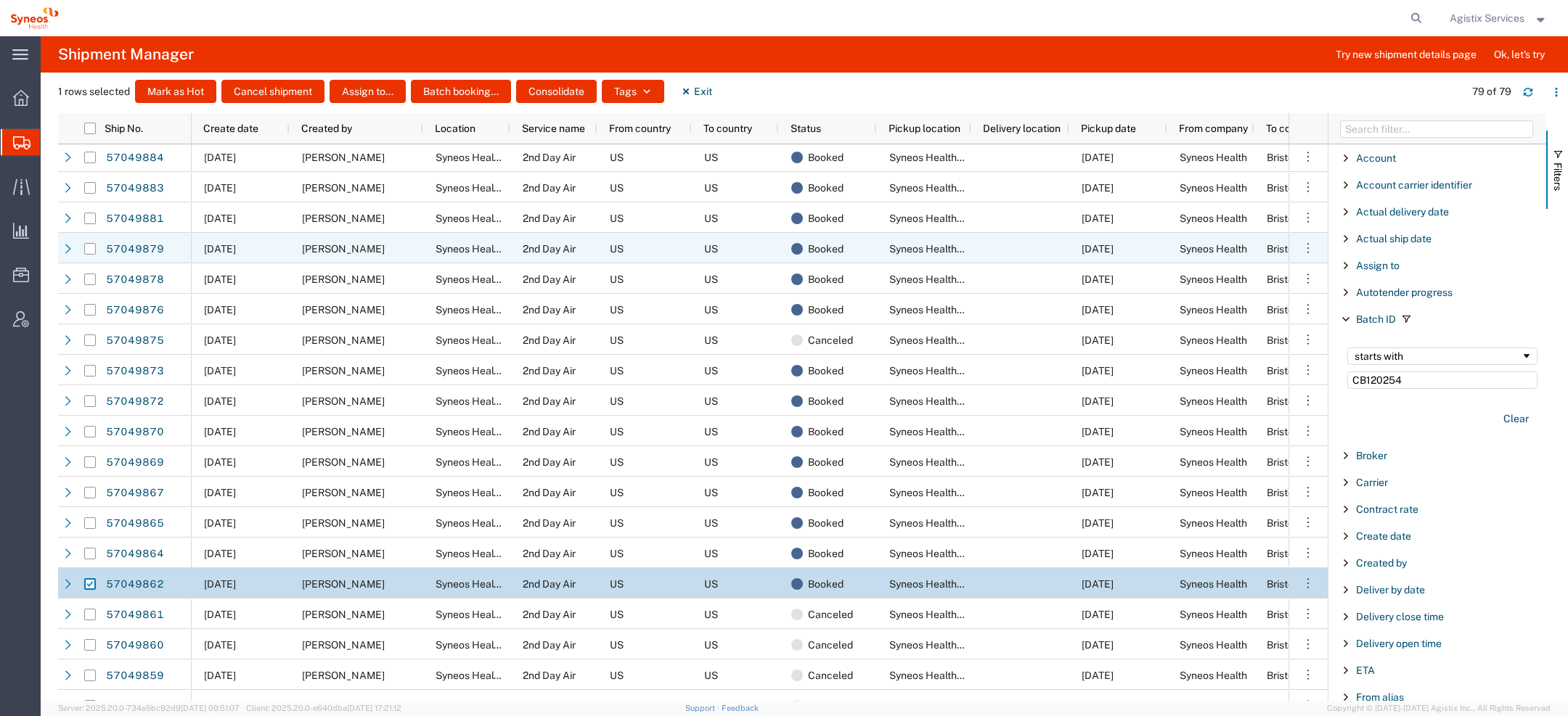
scroll to position [882, 0]
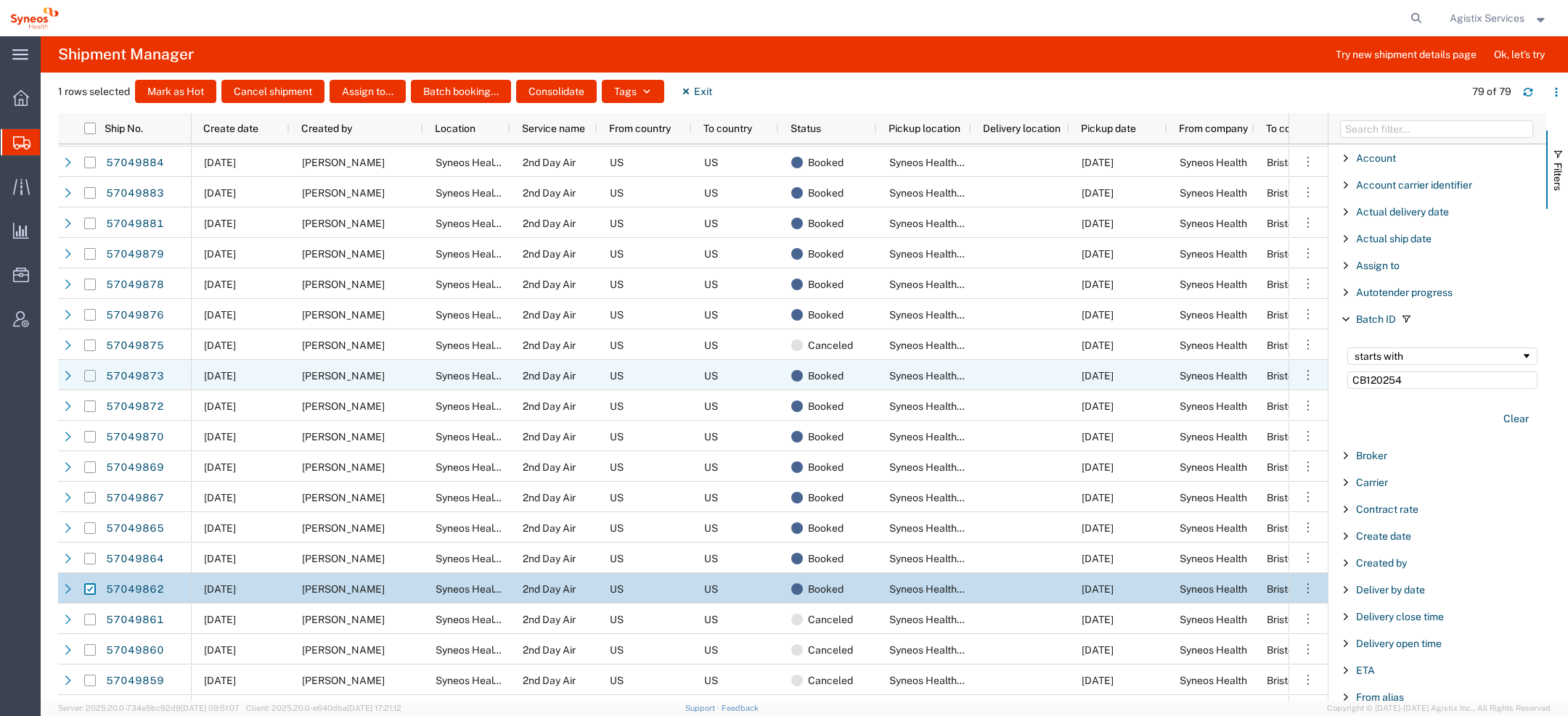
click at [92, 378] on input "Press Space to toggle row selection (unchecked)" at bounding box center [91, 376] width 12 height 12
checkbox input "true"
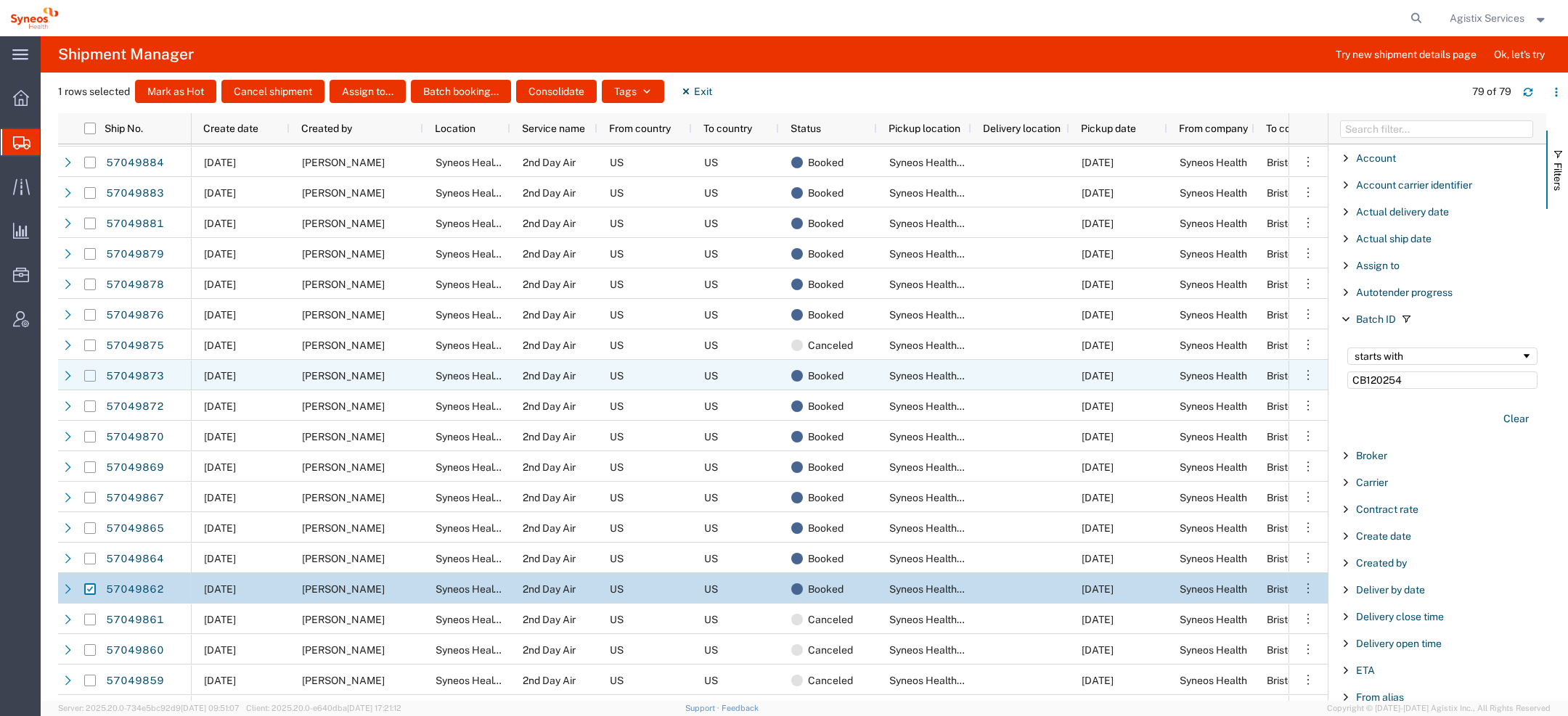
checkbox input "true"
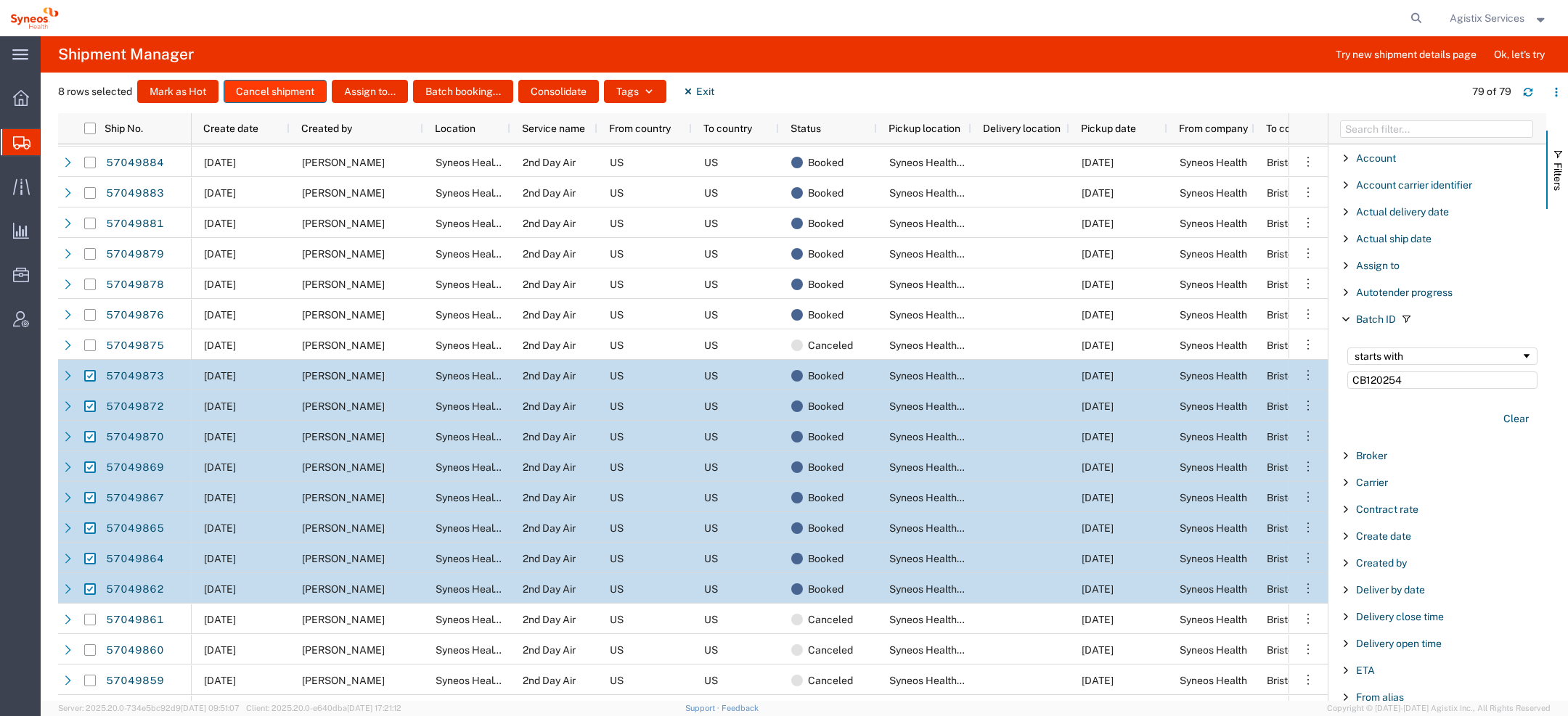
click at [294, 97] on button "Cancel shipment" at bounding box center [275, 91] width 103 height 23
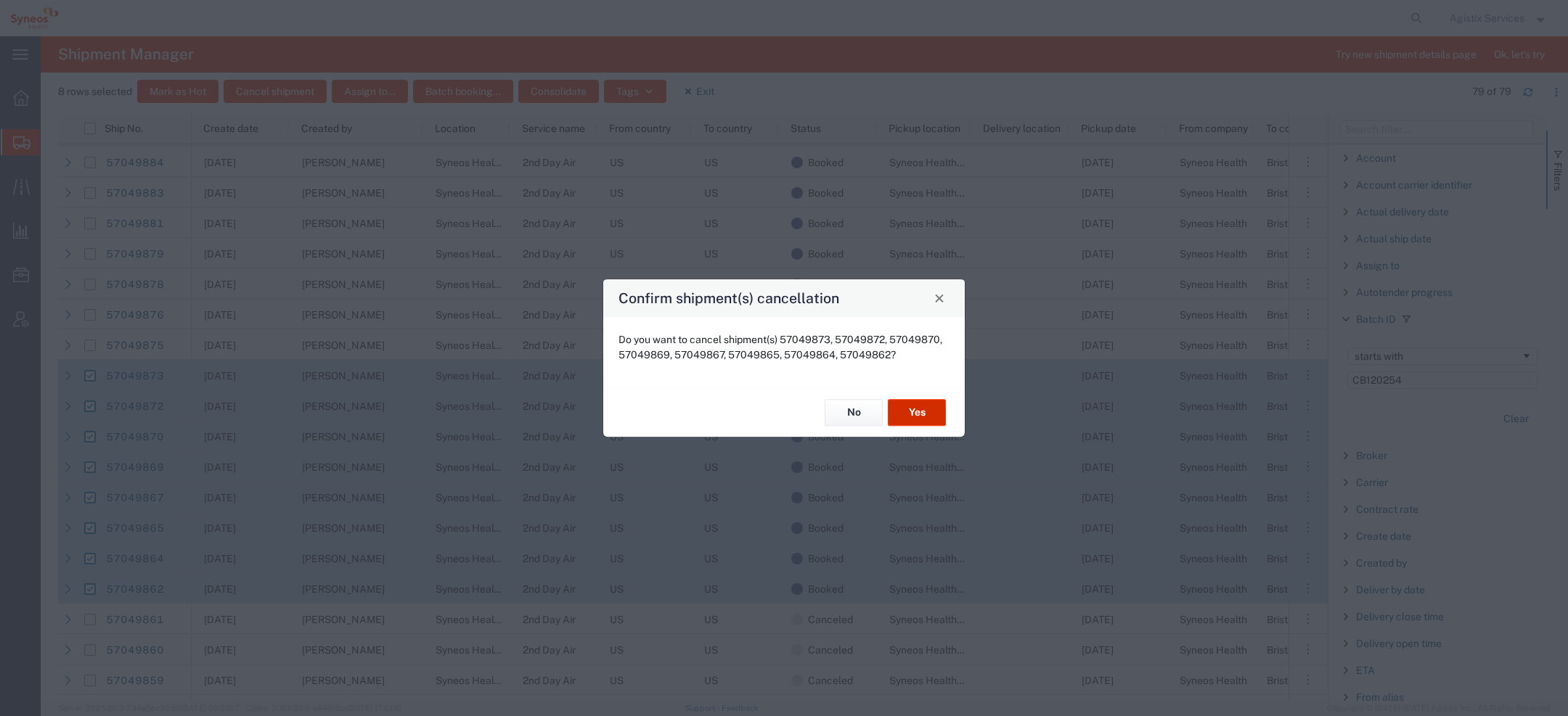
click at [913, 415] on button "Yes" at bounding box center [917, 413] width 58 height 26
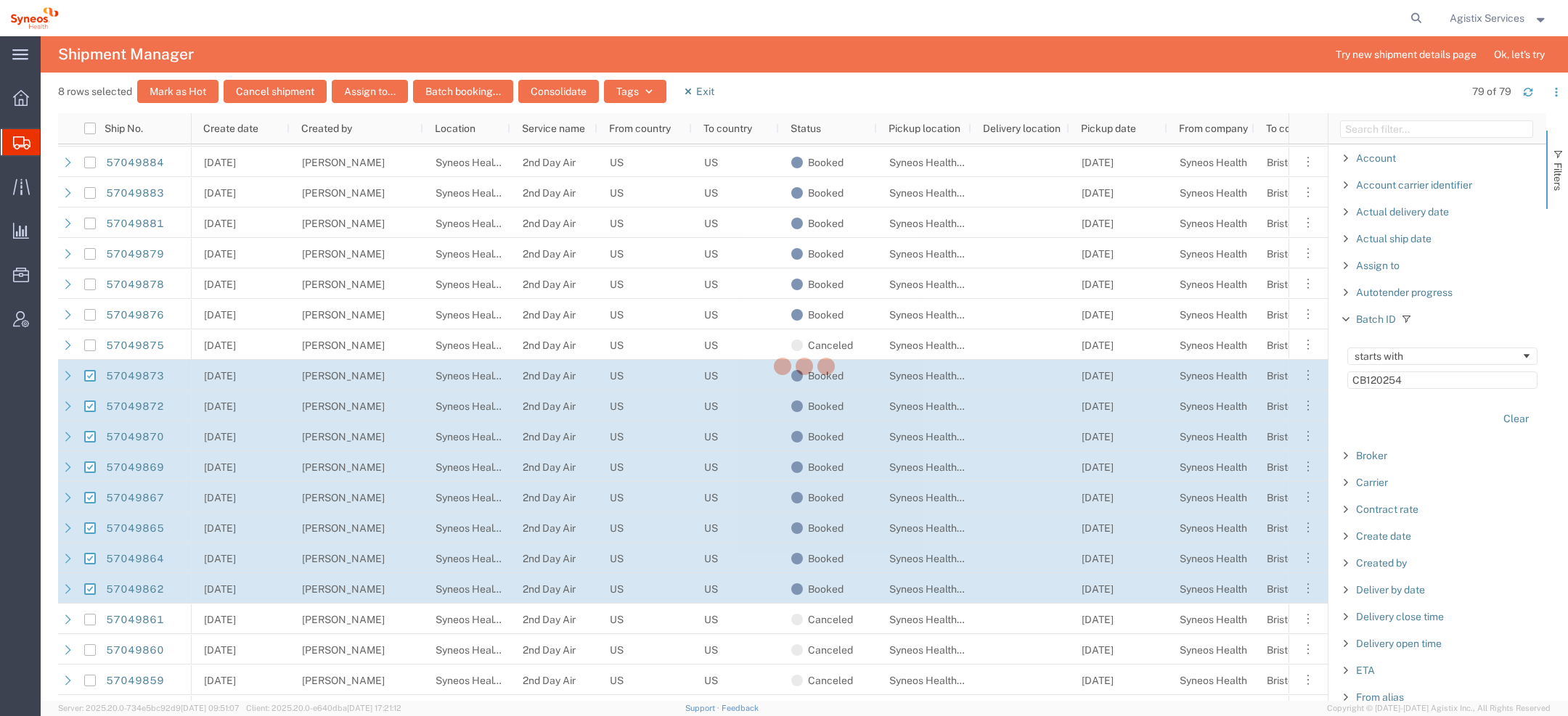
checkbox input "false"
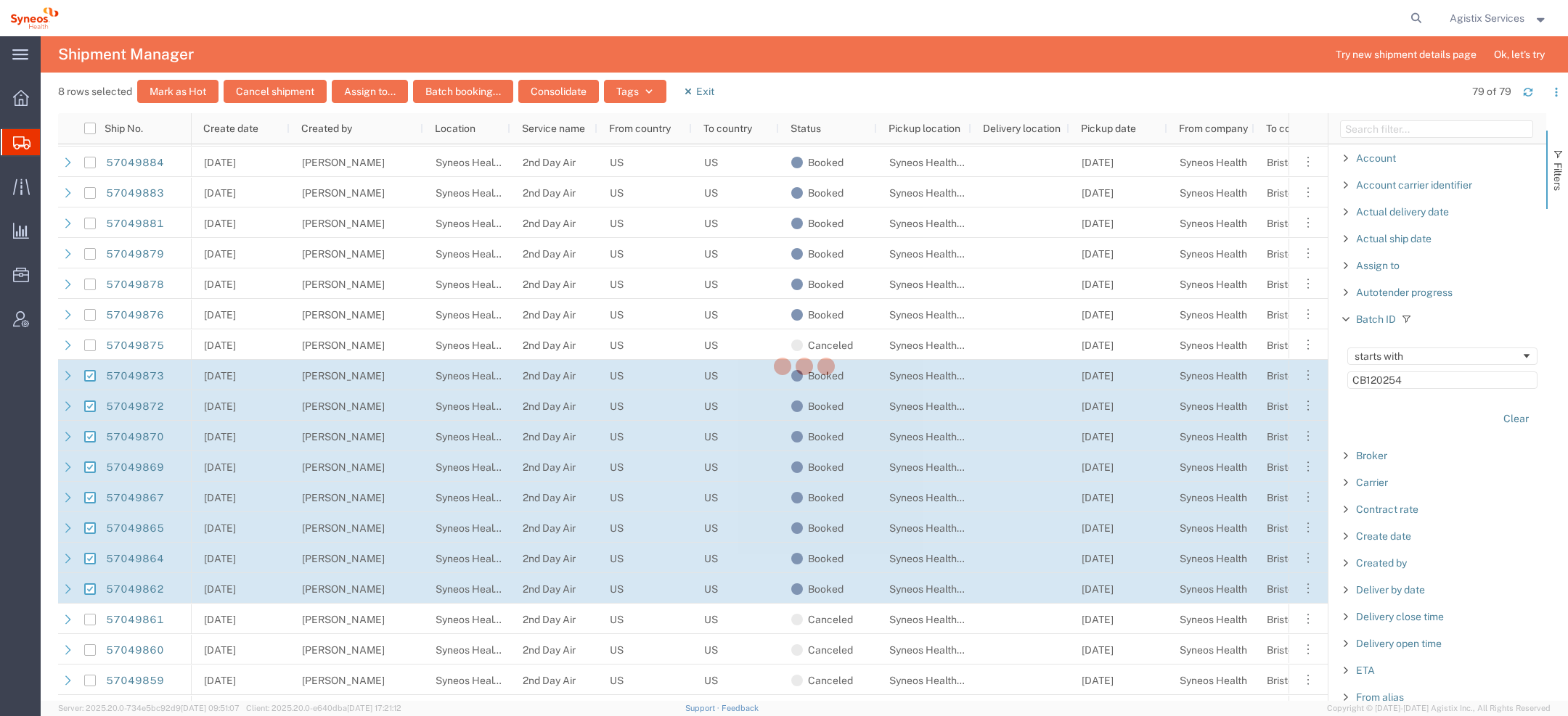
checkbox input "false"
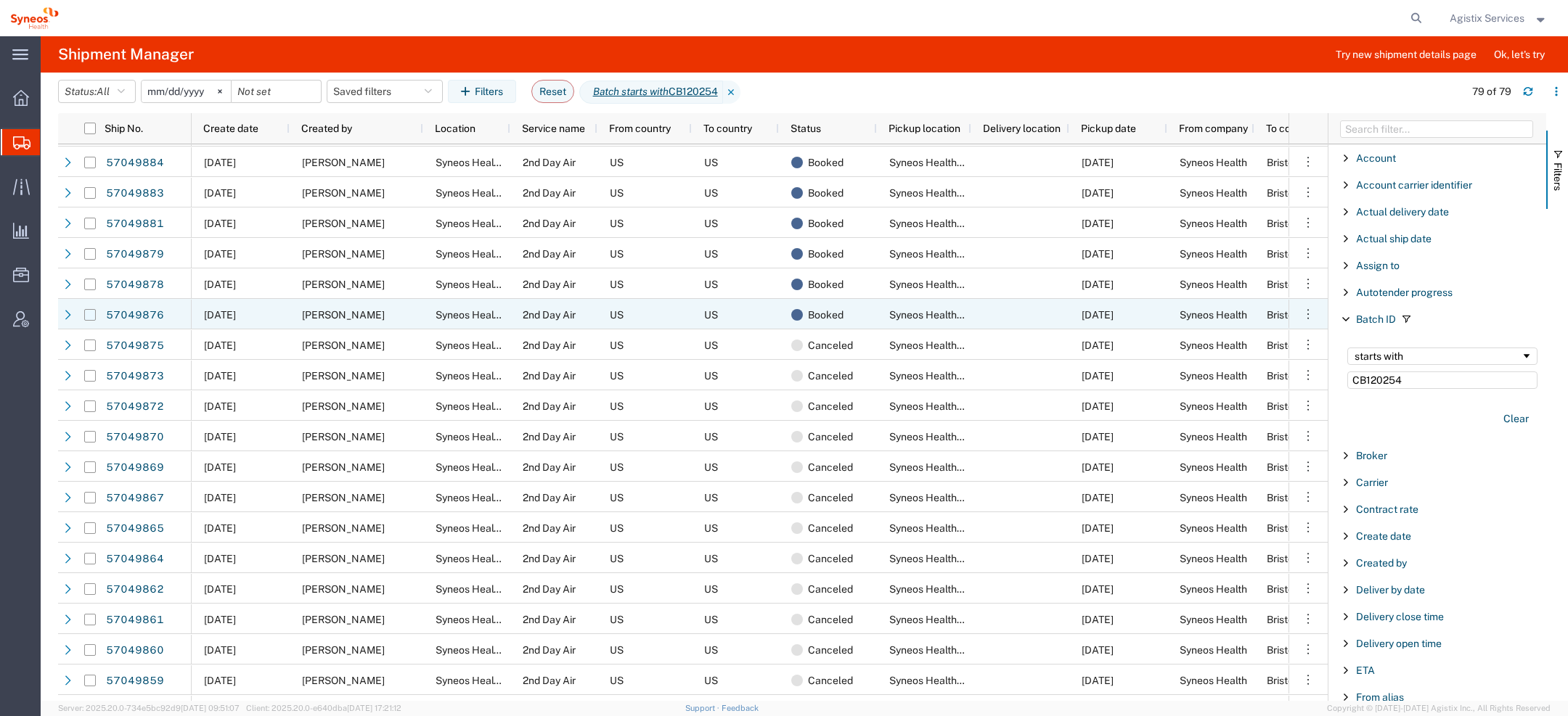
click at [91, 315] on input "Press Space to toggle row selection (unchecked)" at bounding box center [91, 315] width 12 height 12
checkbox input "true"
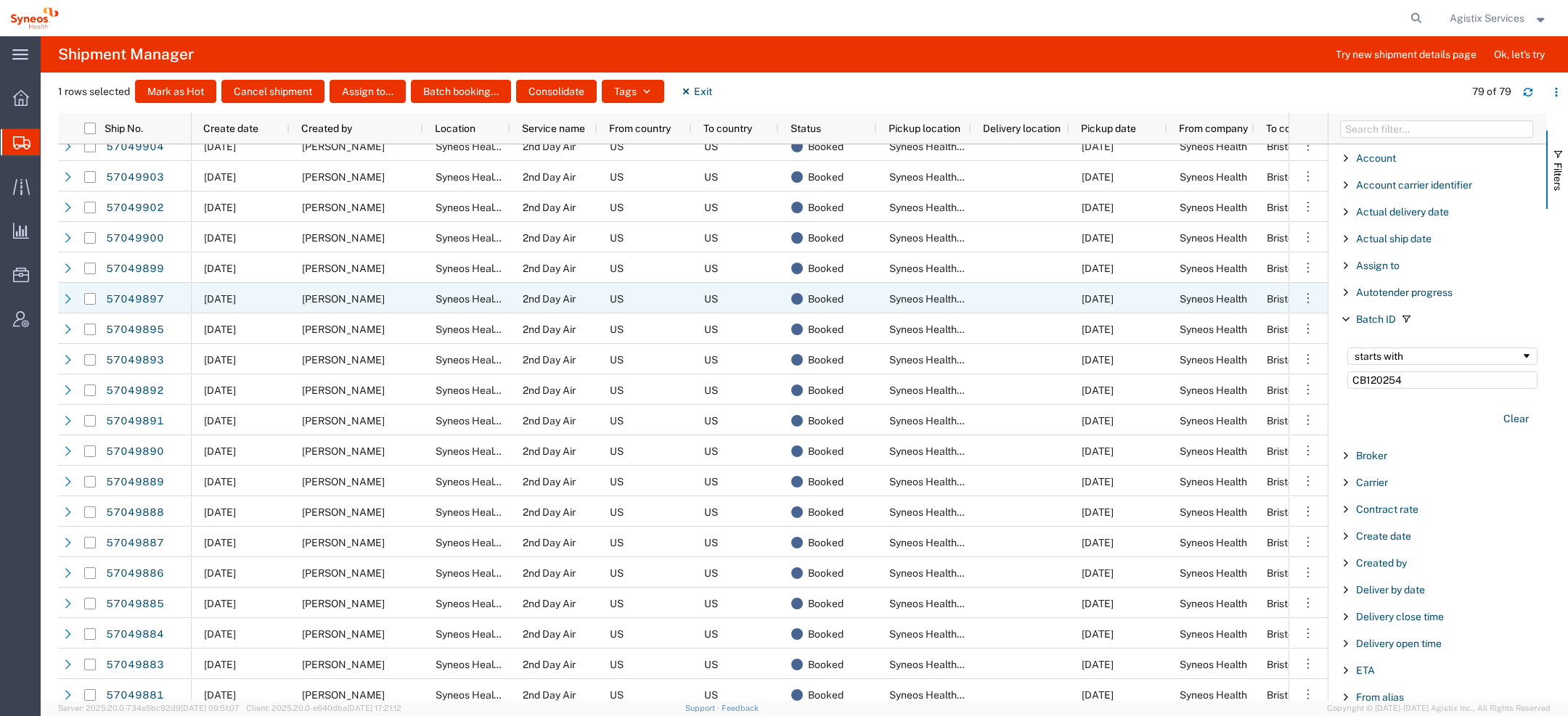
scroll to position [429, 0]
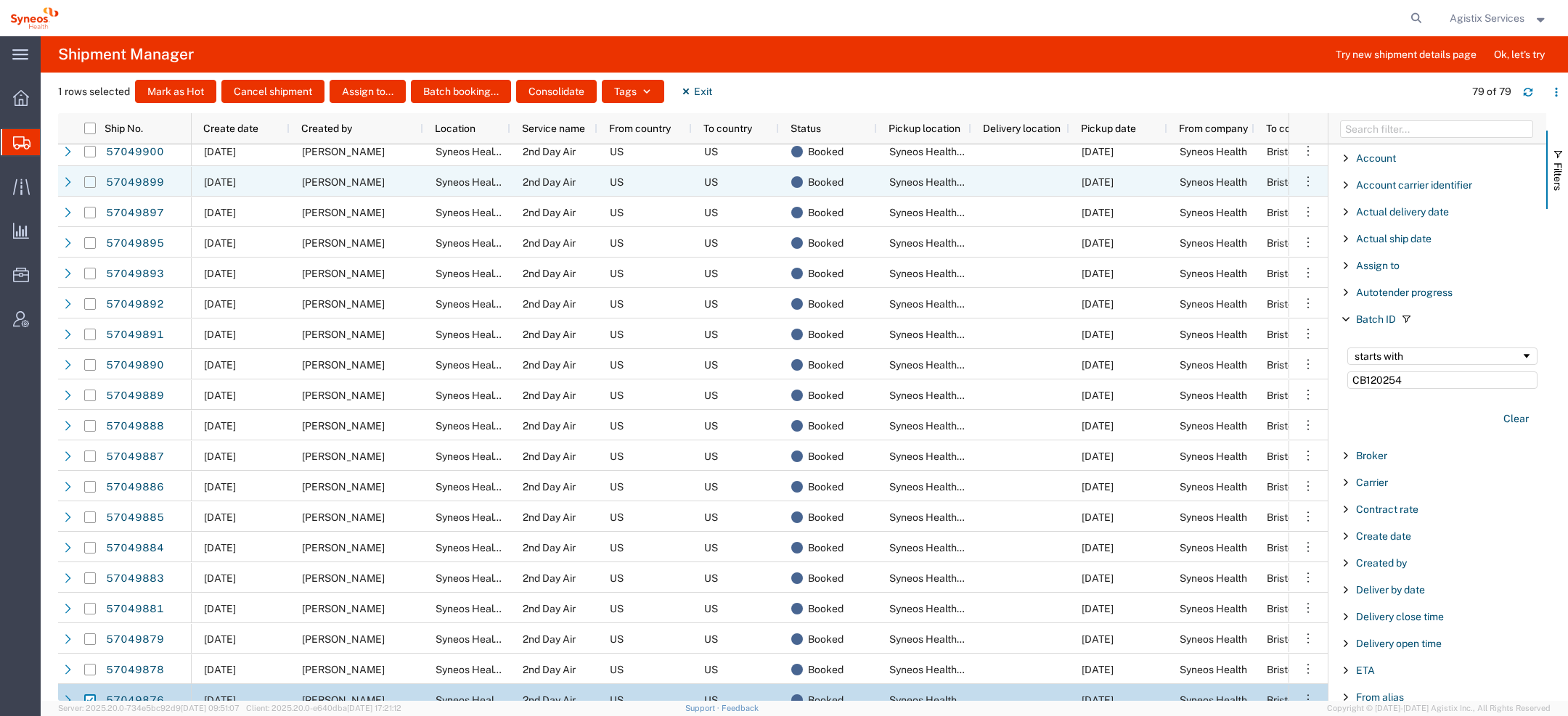
click at [87, 185] on input "Press Space to toggle row selection (unchecked)" at bounding box center [91, 182] width 12 height 12
checkbox input "true"
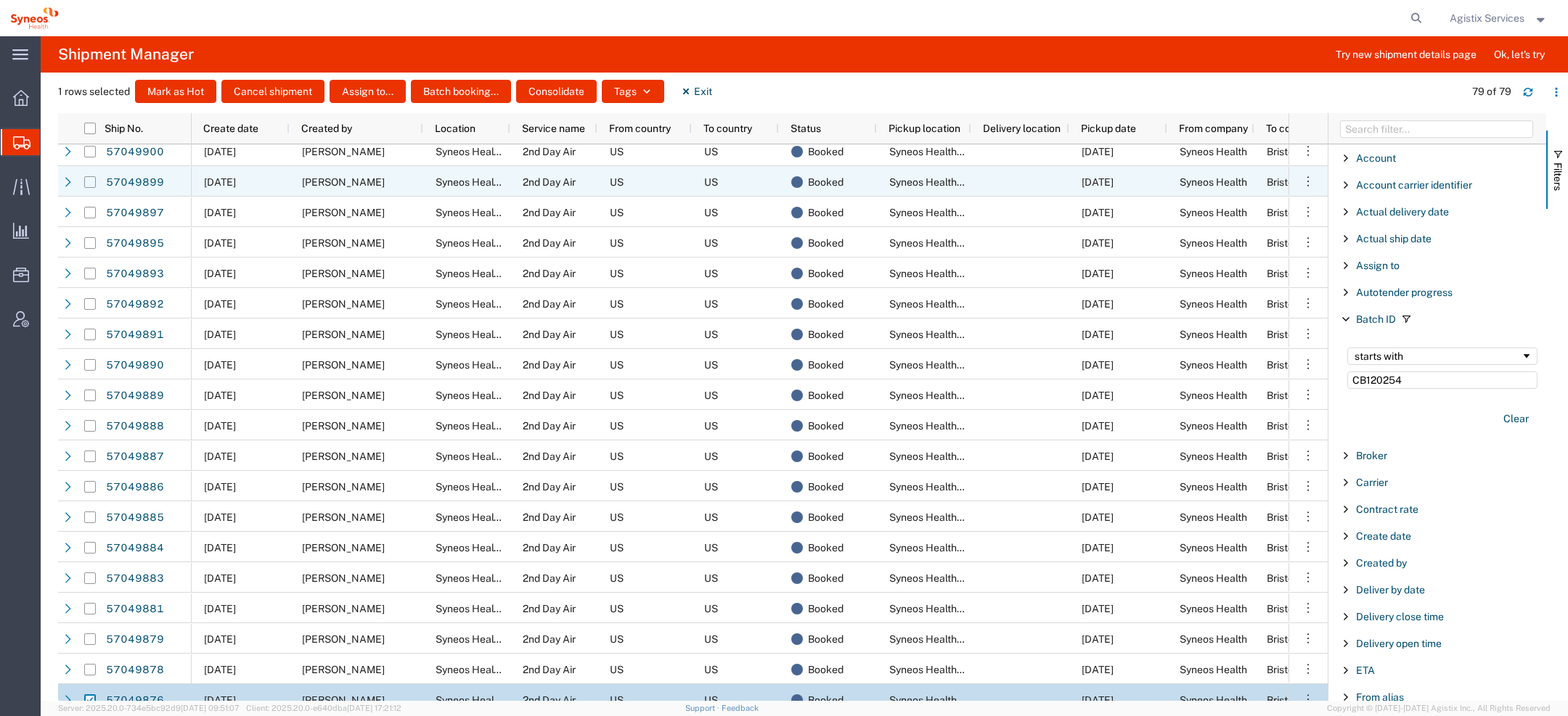
checkbox input "true"
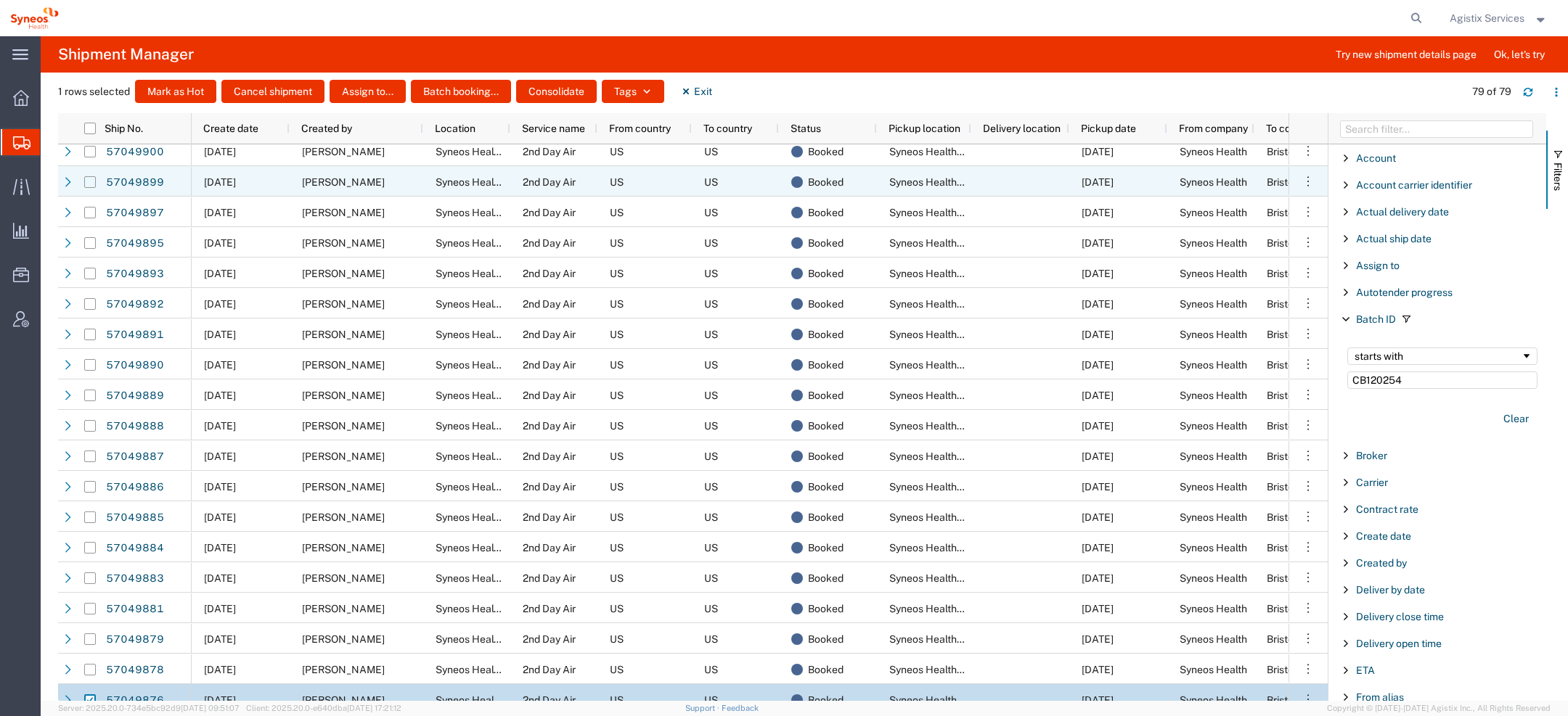
checkbox input "true"
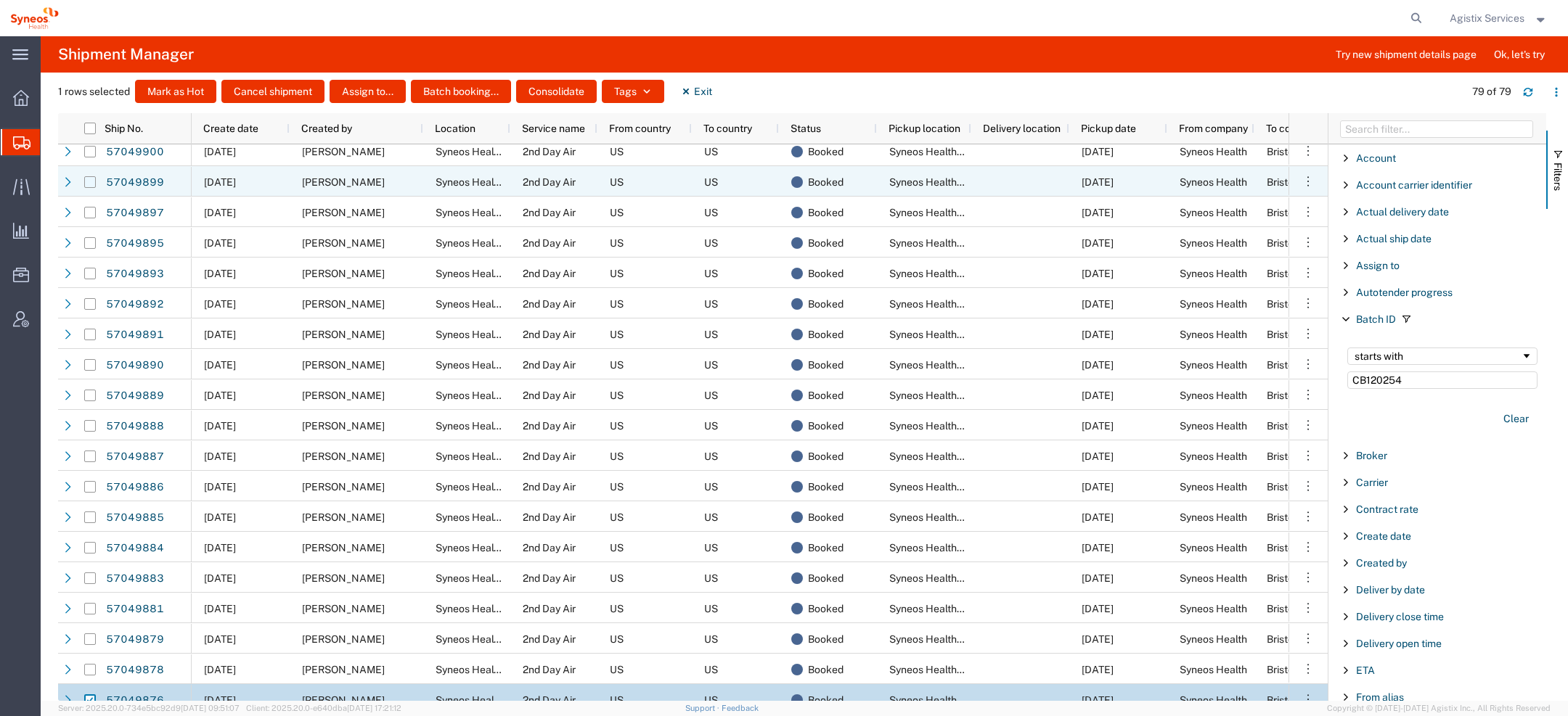
checkbox input "true"
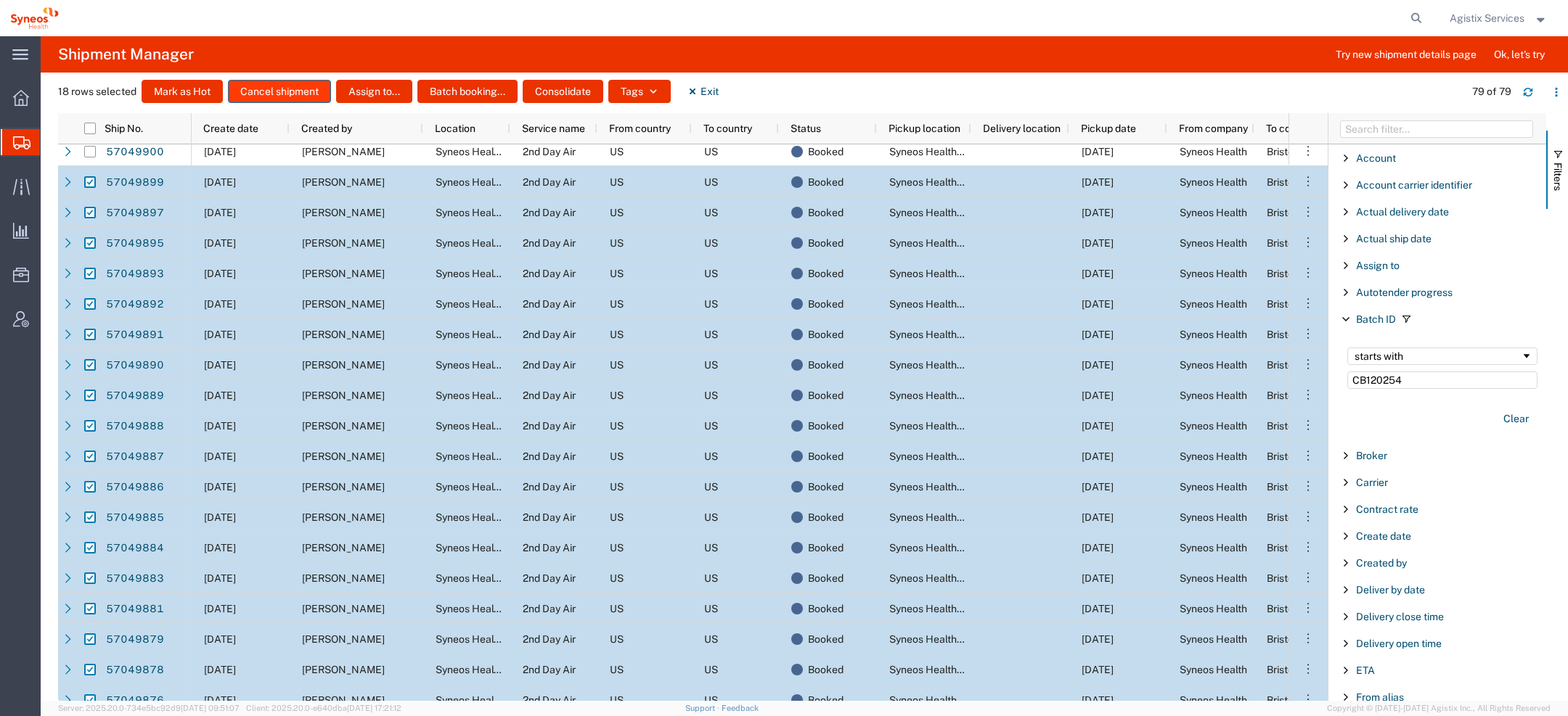
click at [302, 89] on button "Cancel shipment" at bounding box center [280, 91] width 103 height 23
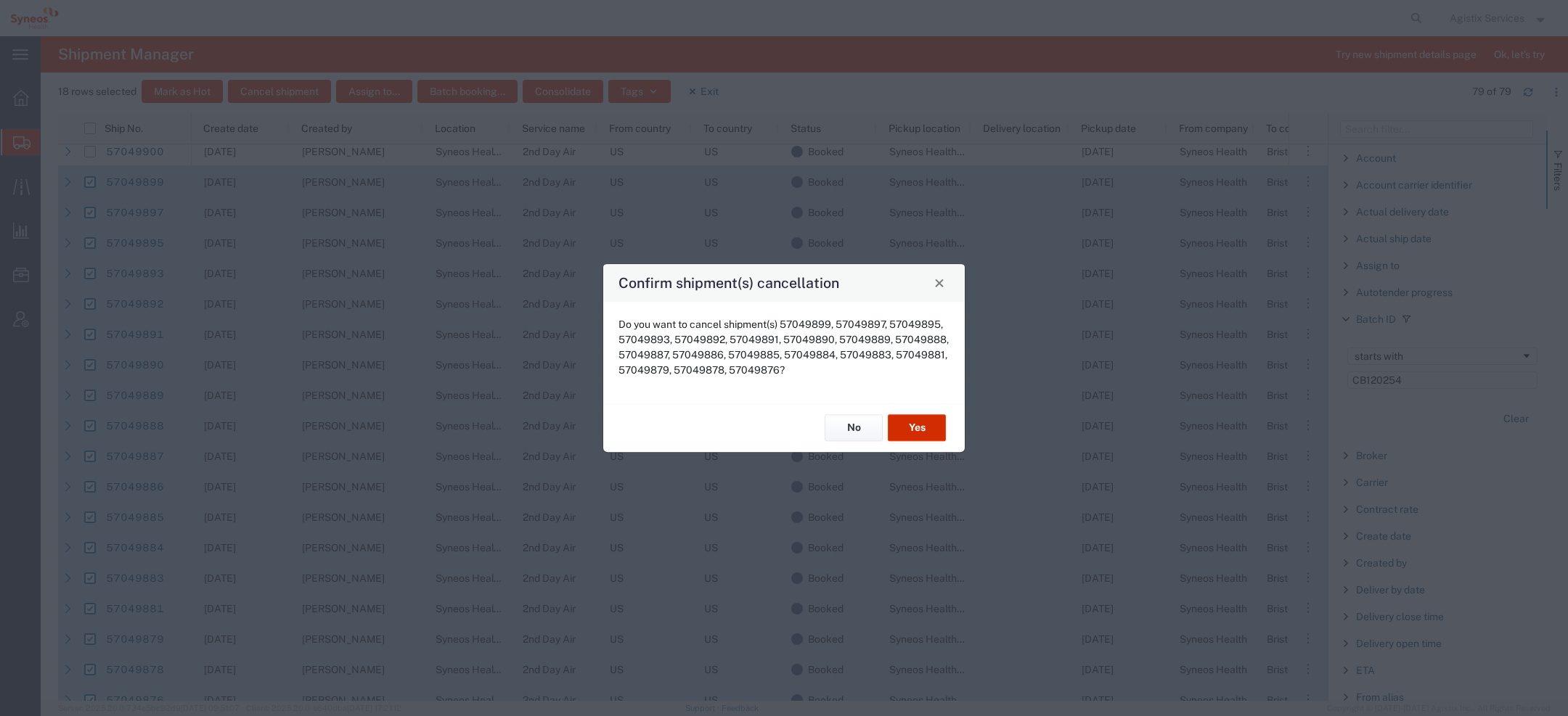
click at [932, 421] on button "Yes" at bounding box center [917, 428] width 58 height 26
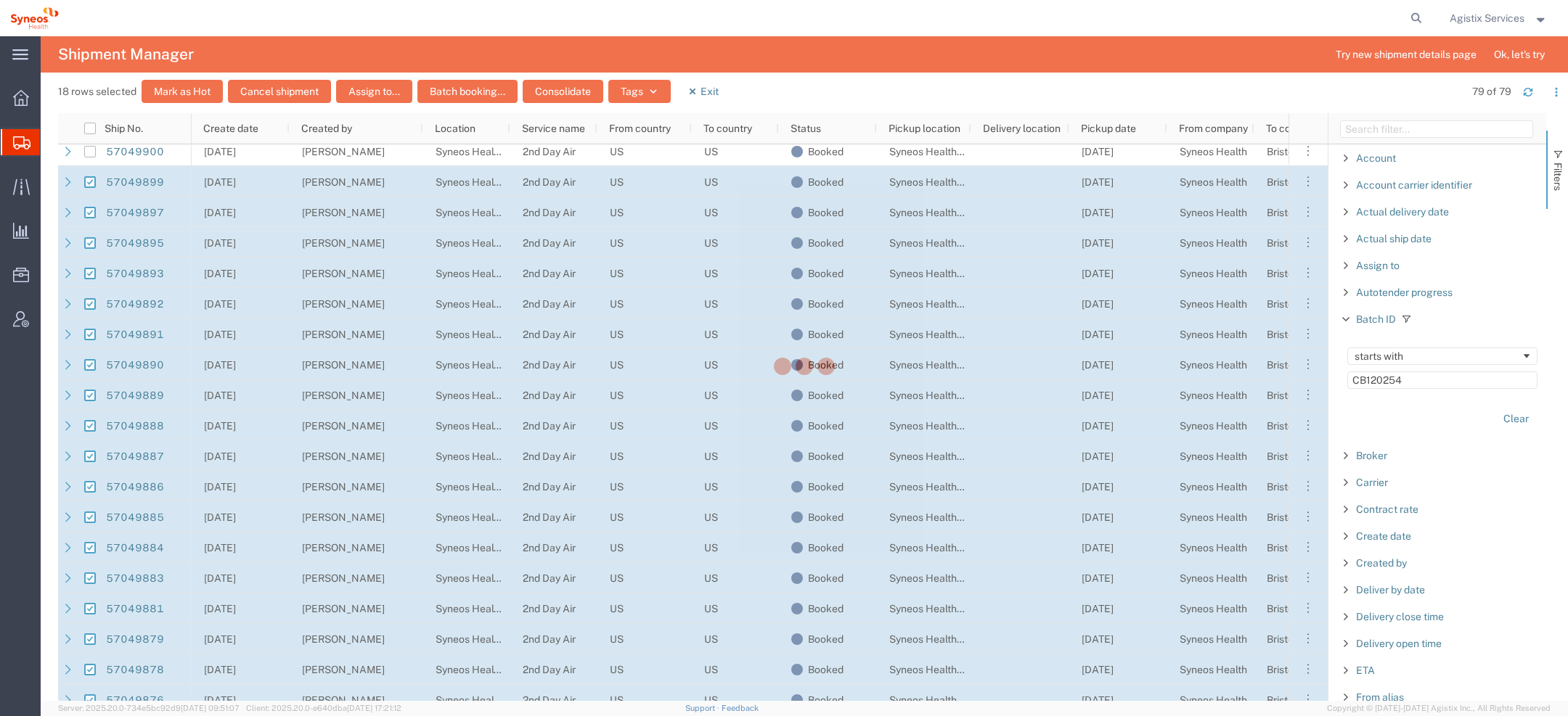
checkbox input "false"
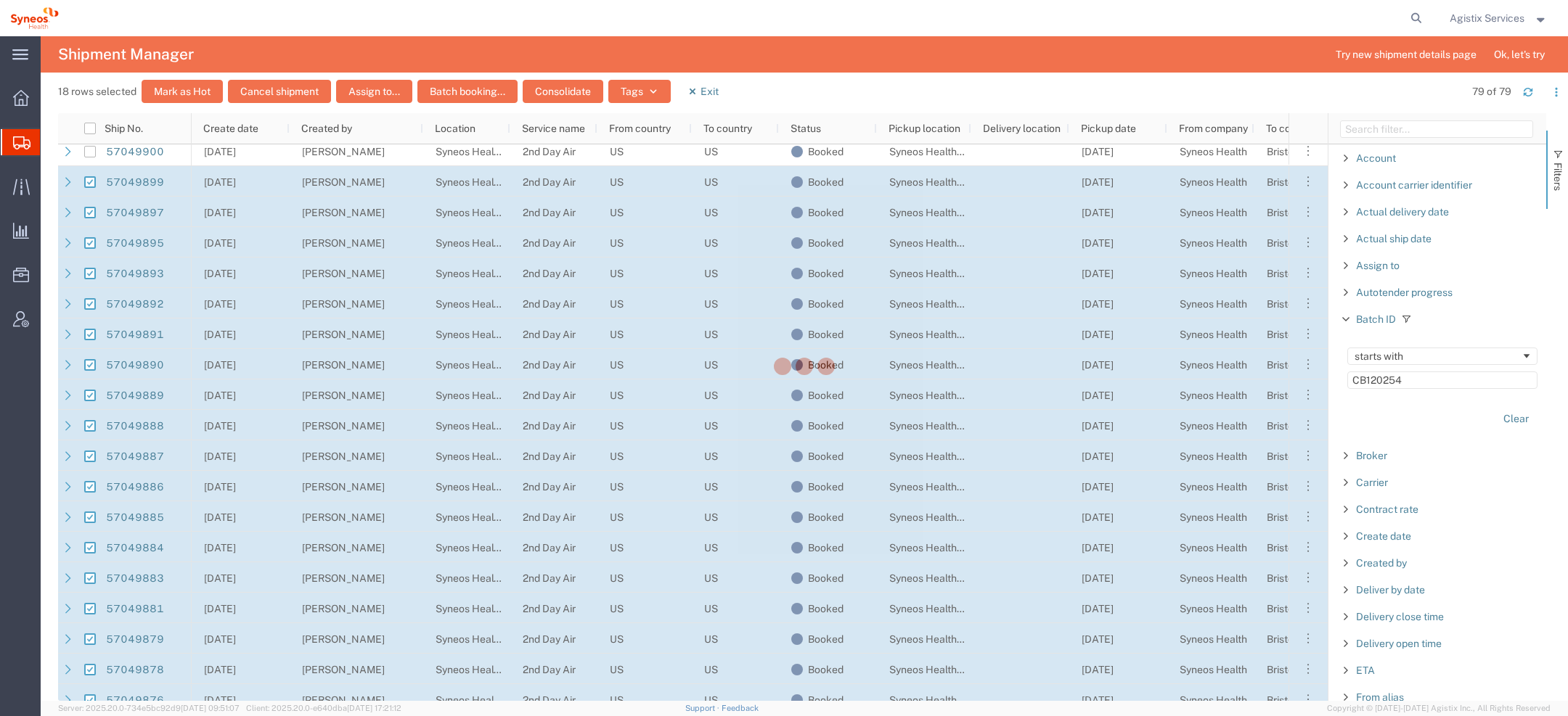
checkbox input "false"
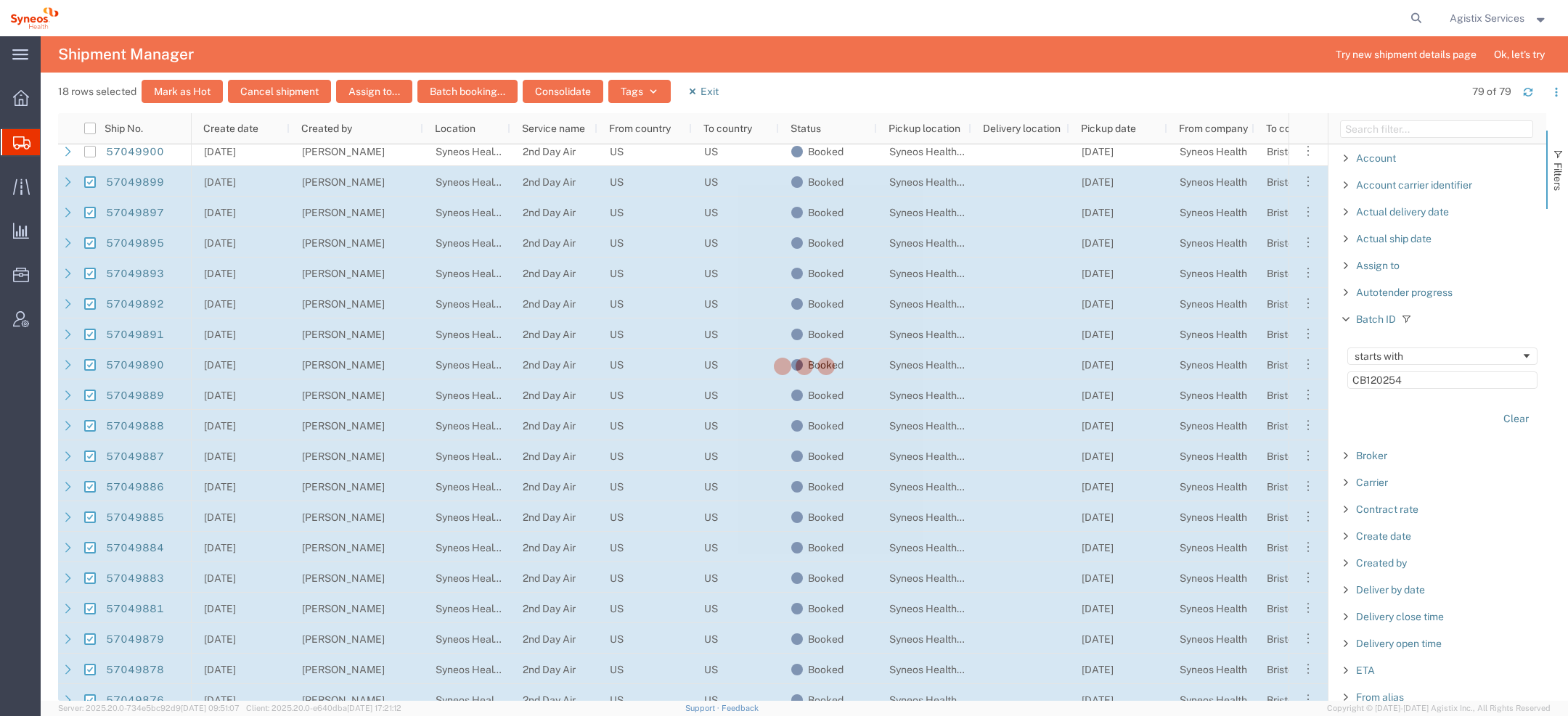
checkbox input "false"
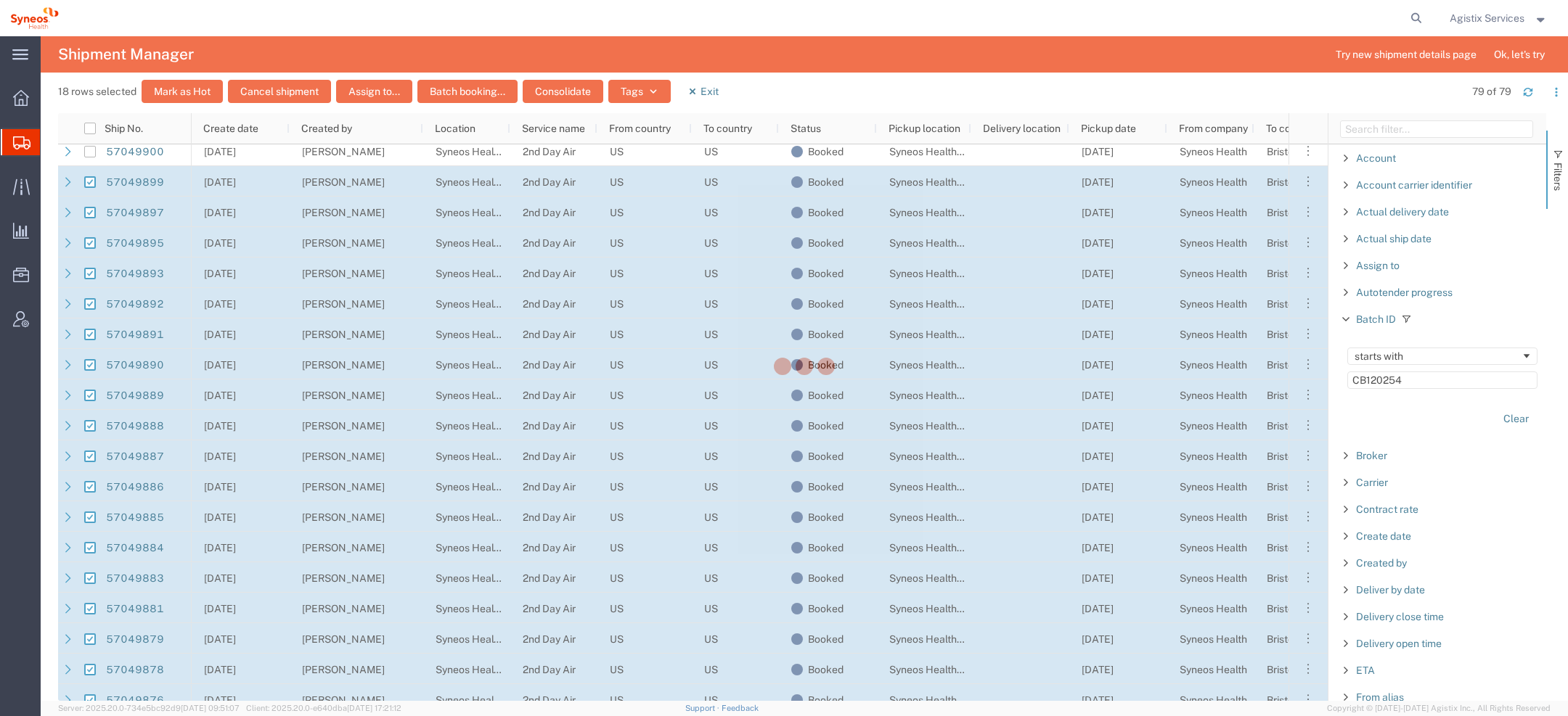
checkbox input "false"
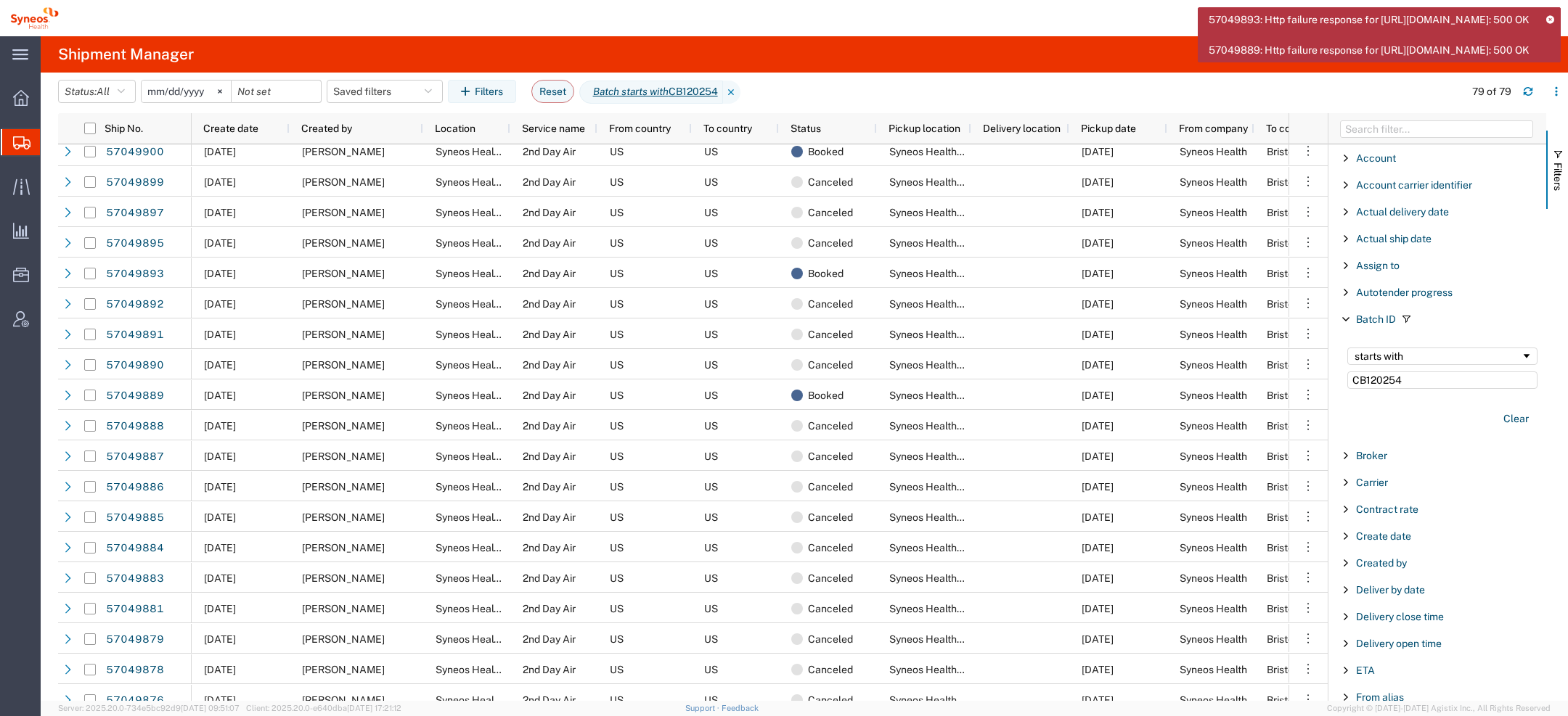
scroll to position [219, 0]
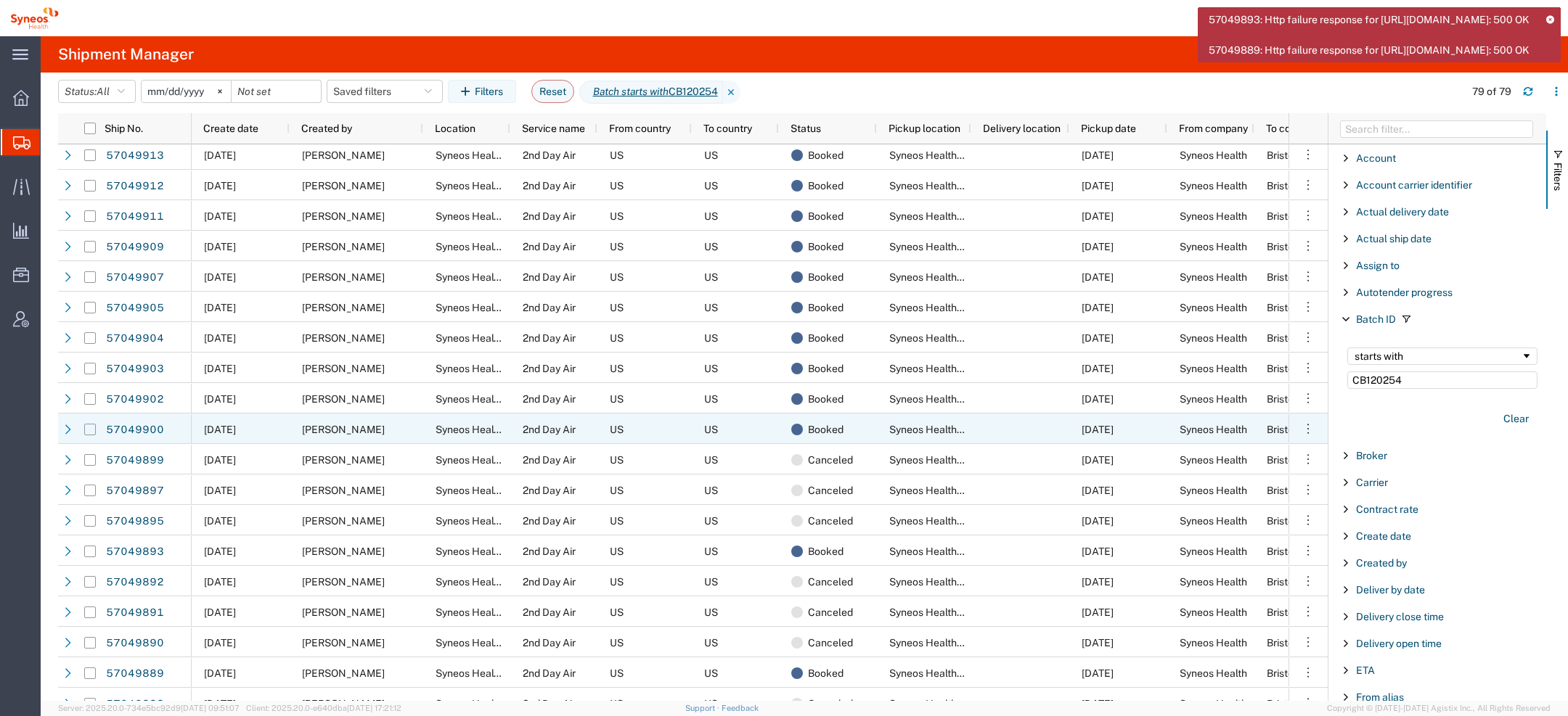
click at [89, 430] on input "Press Space to toggle row selection (unchecked)" at bounding box center [91, 430] width 12 height 12
checkbox input "true"
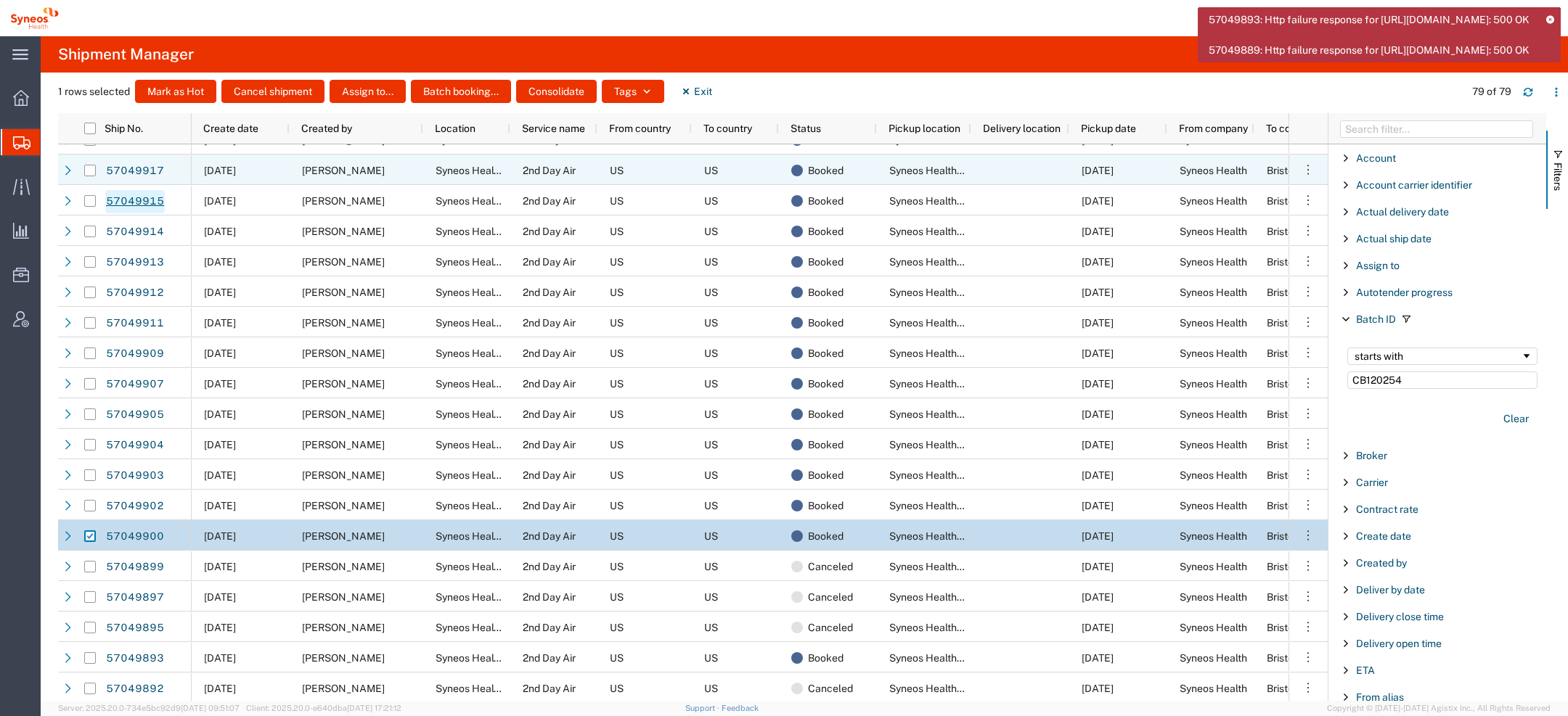
scroll to position [55, 0]
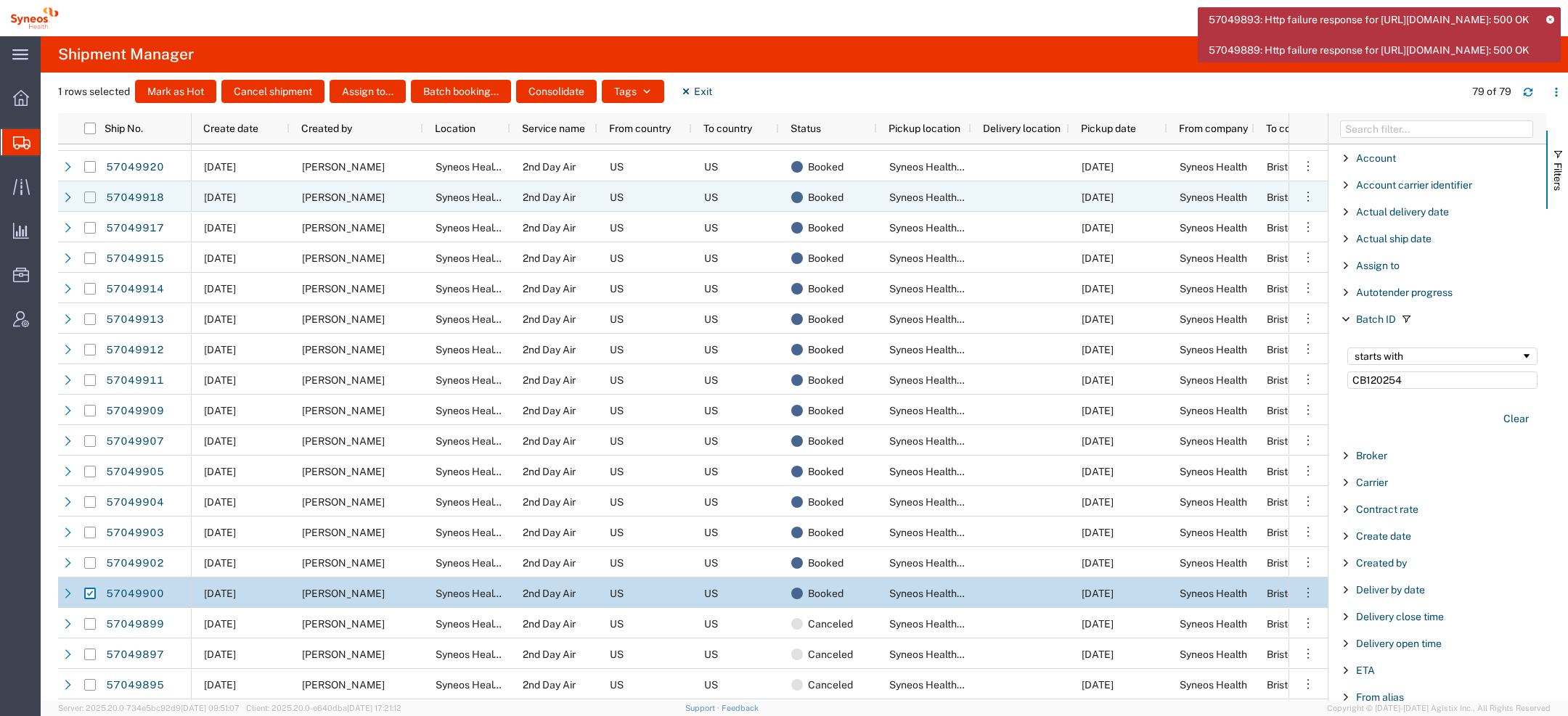
click at [94, 200] on input "Press Space to toggle row selection (unchecked)" at bounding box center [91, 197] width 12 height 12
checkbox input "true"
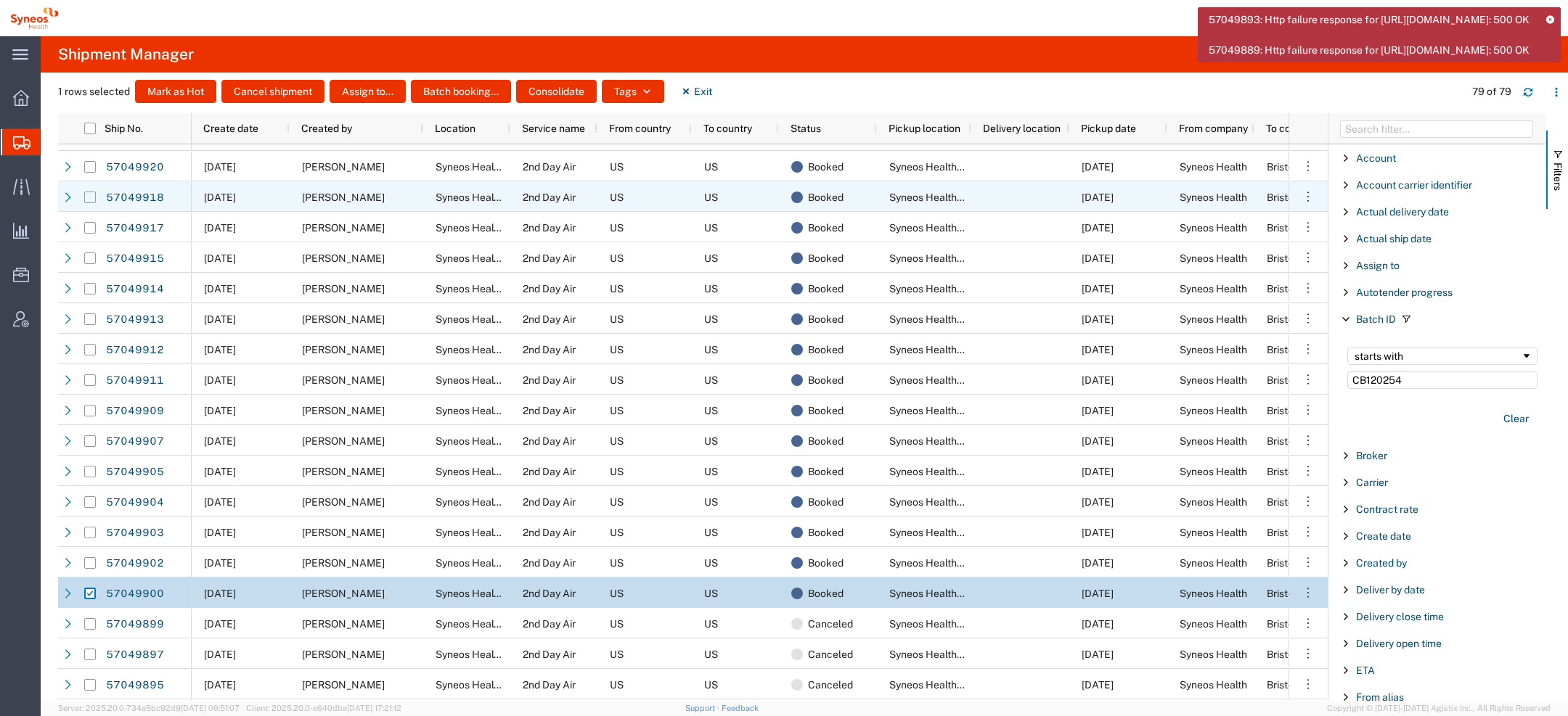
checkbox input "true"
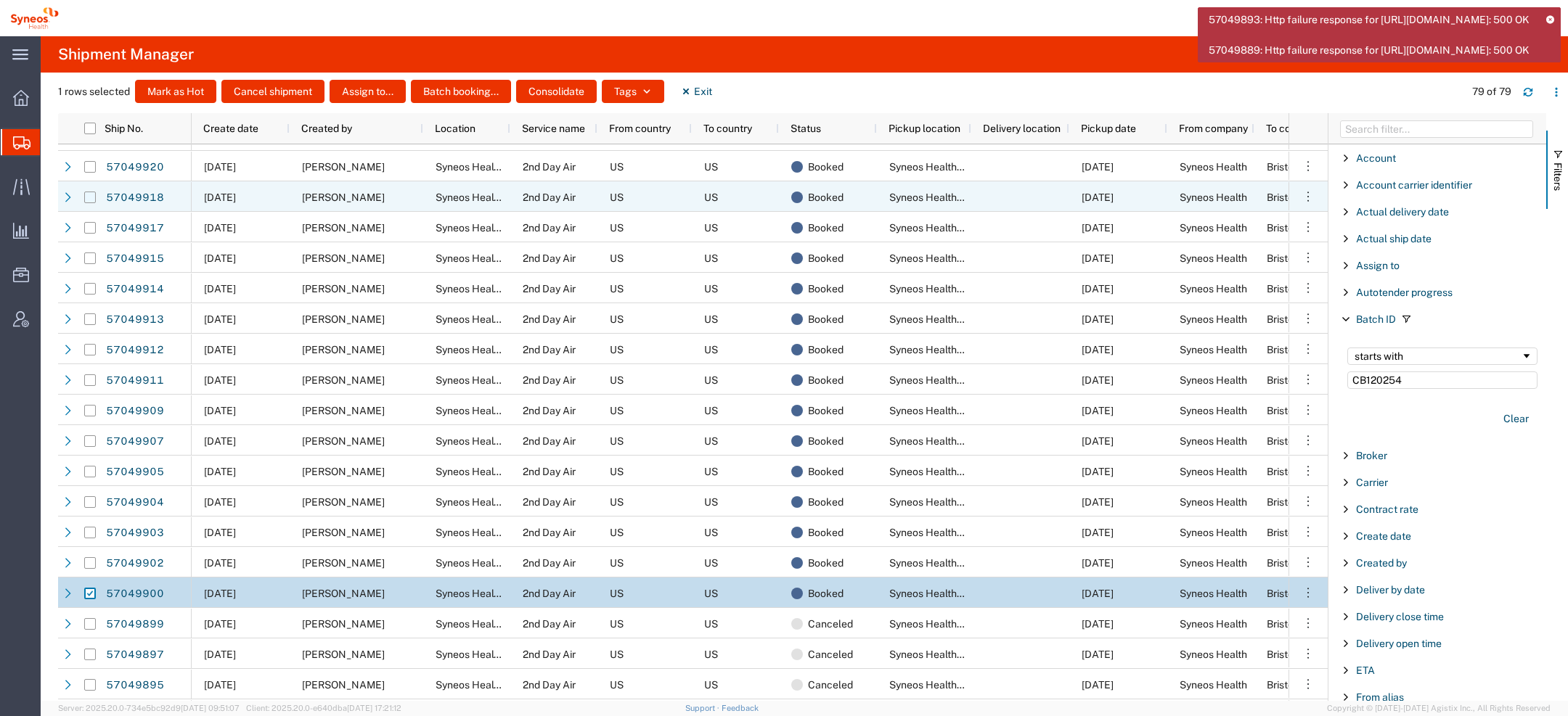
checkbox input "true"
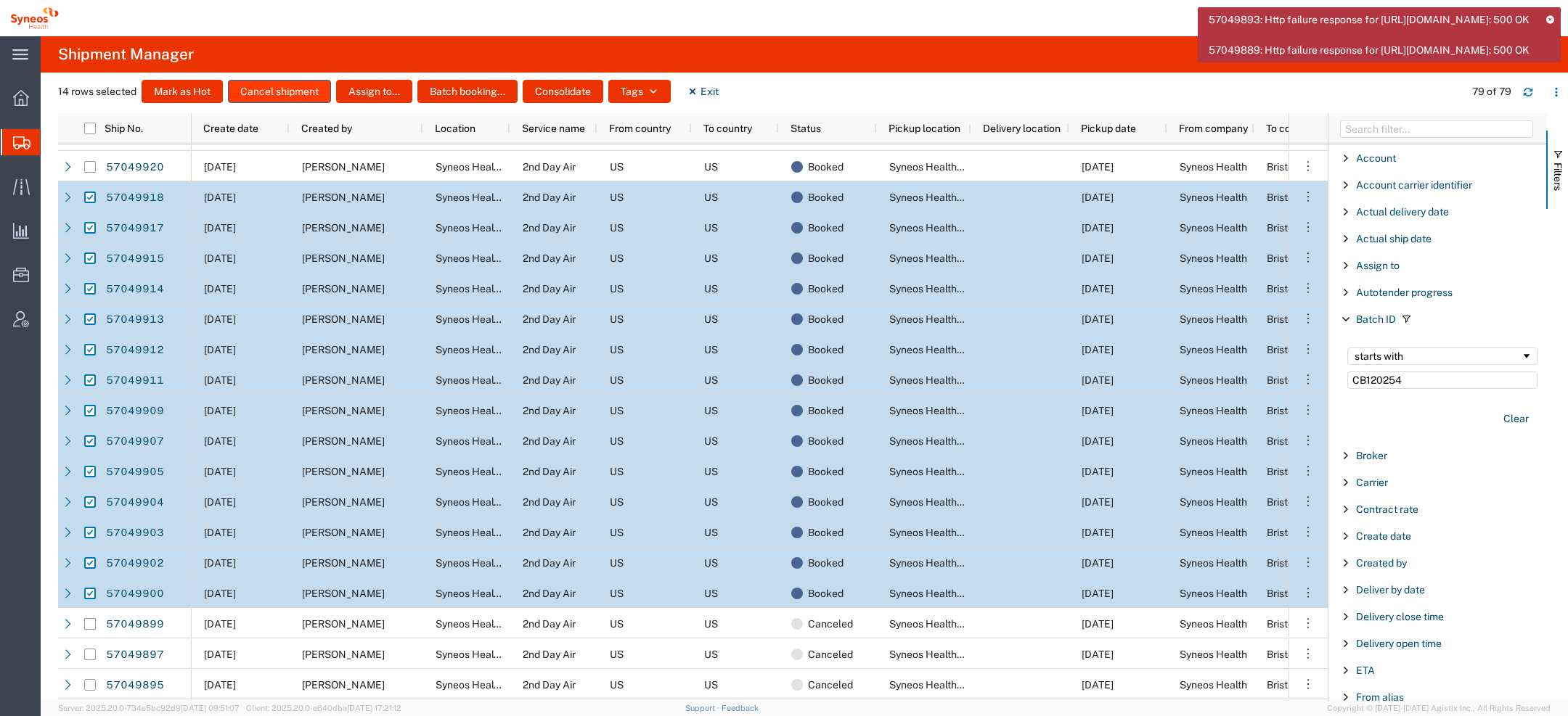
click at [292, 87] on button "Cancel shipment" at bounding box center [280, 91] width 103 height 23
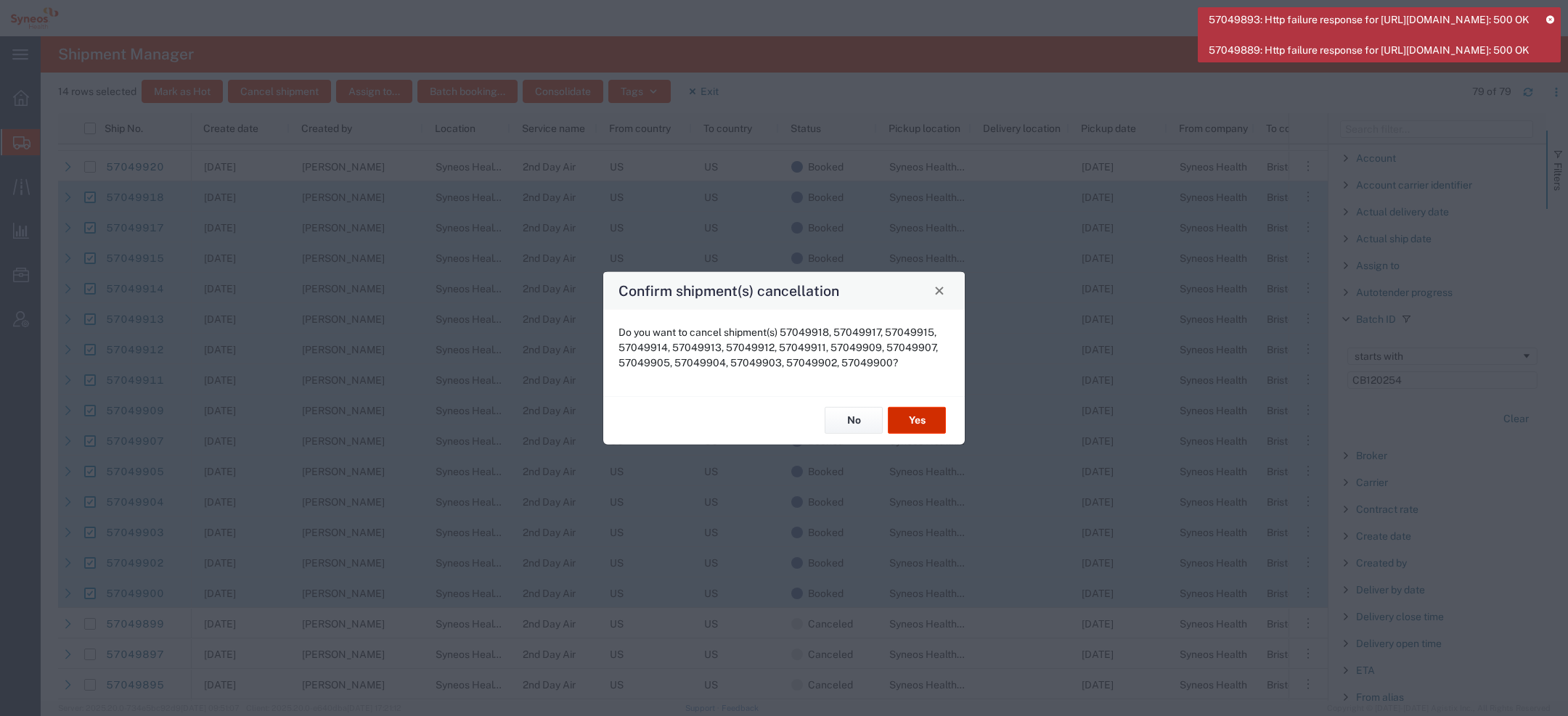
click at [928, 423] on button "Yes" at bounding box center [917, 420] width 58 height 26
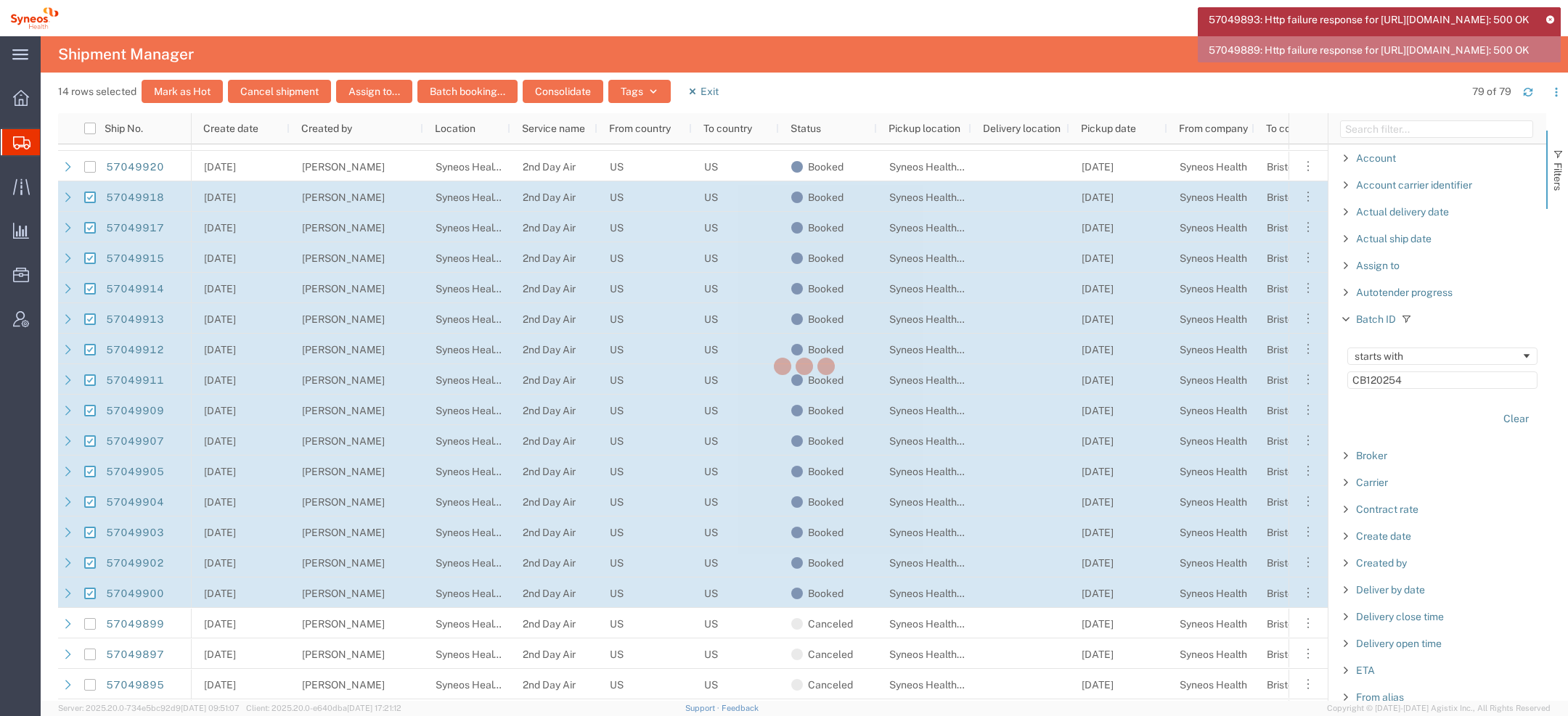
click at [1551, 19] on icon at bounding box center [1550, 19] width 10 height 8
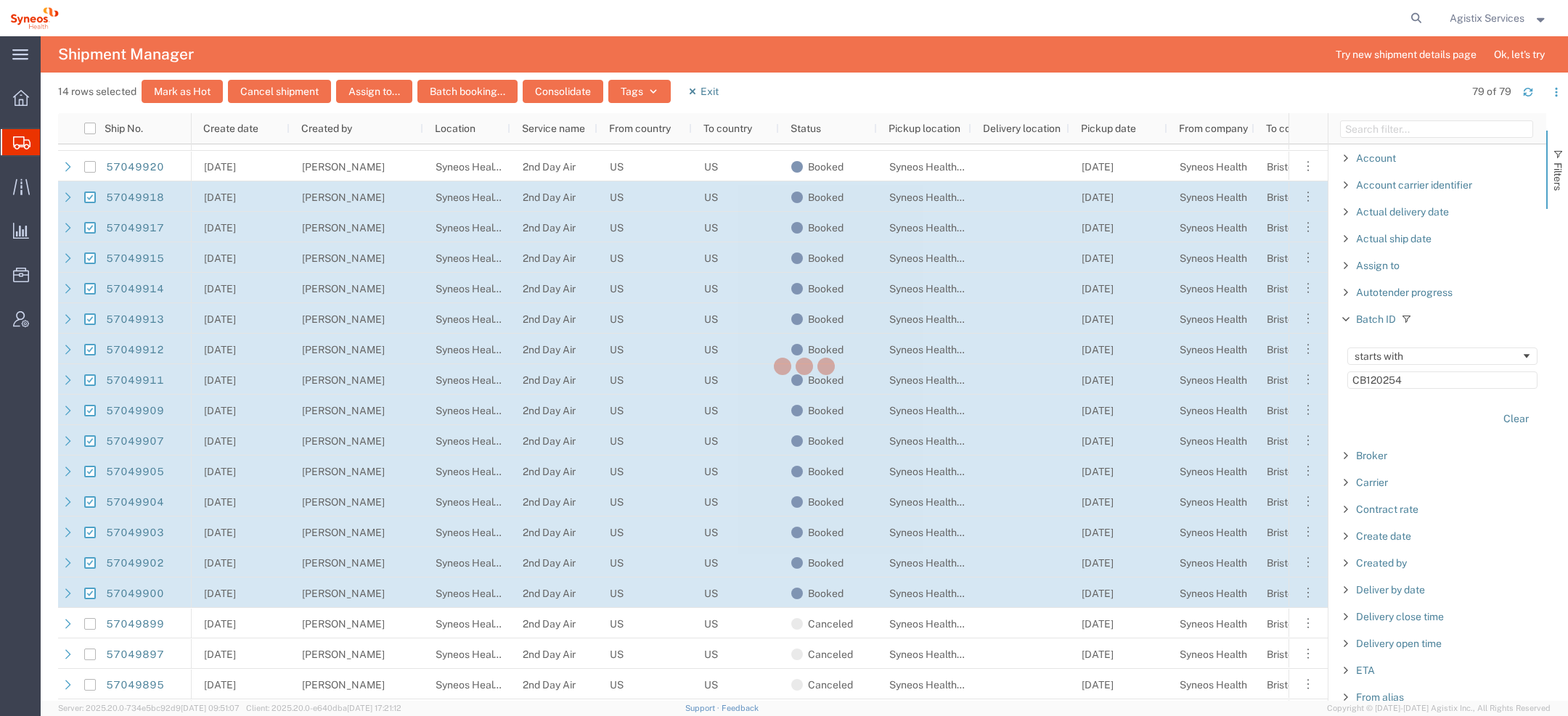
checkbox input "false"
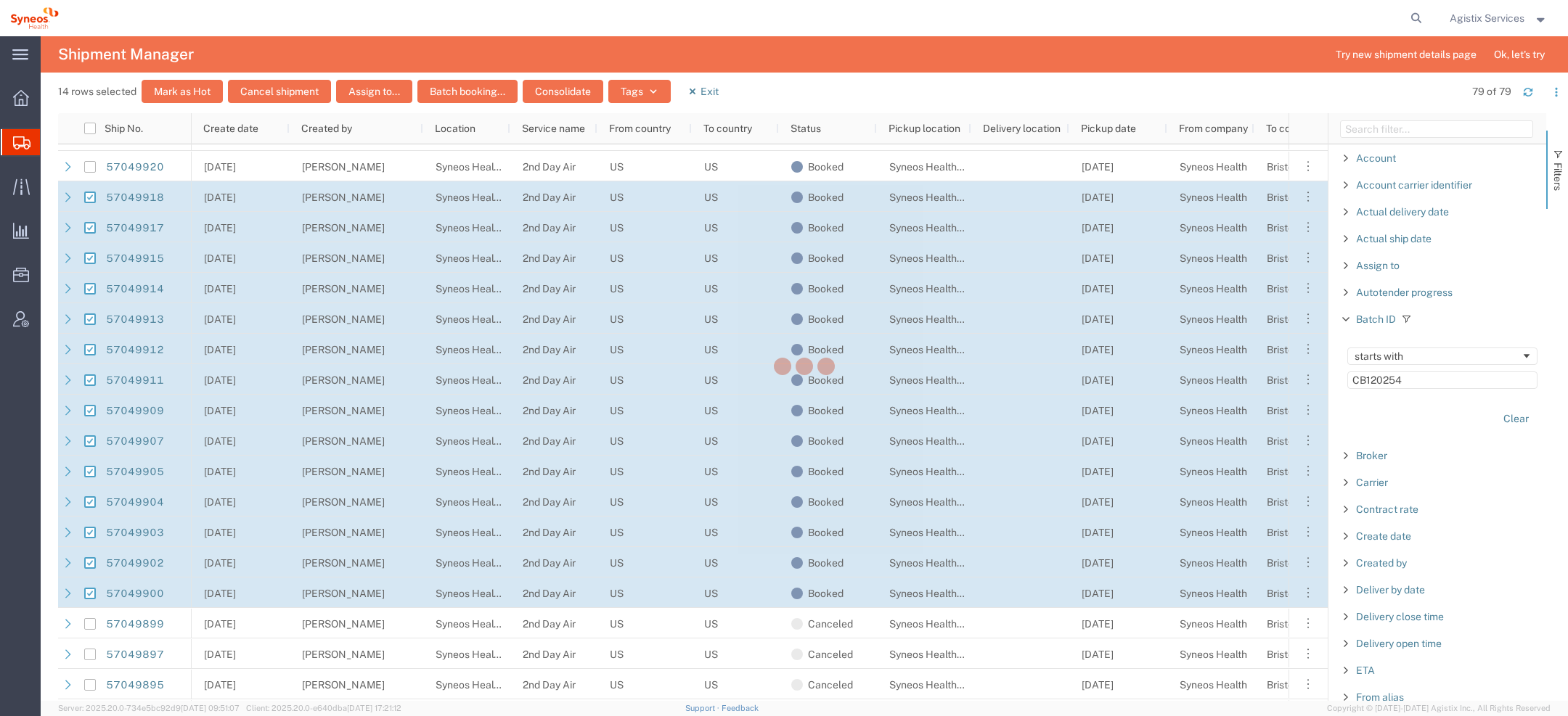
checkbox input "false"
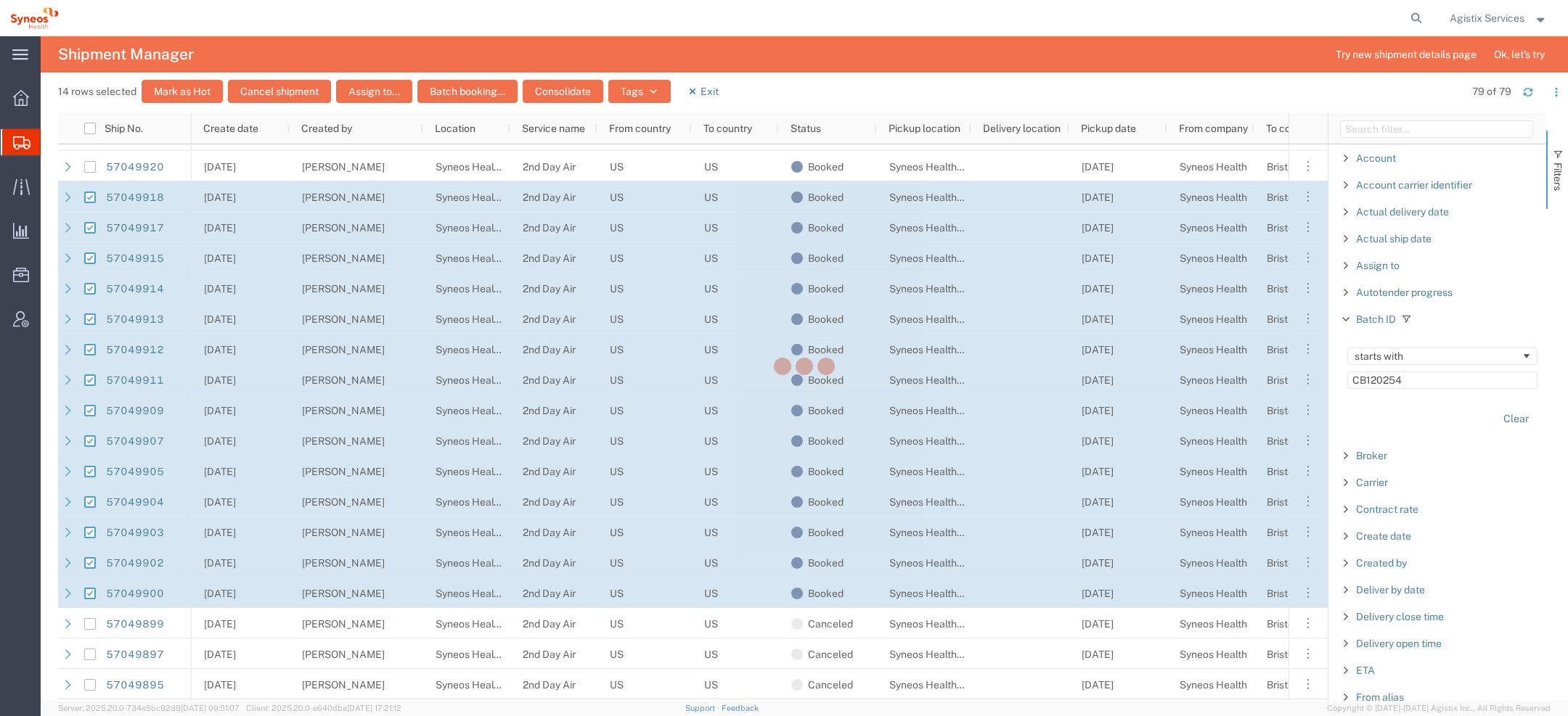
checkbox input "false"
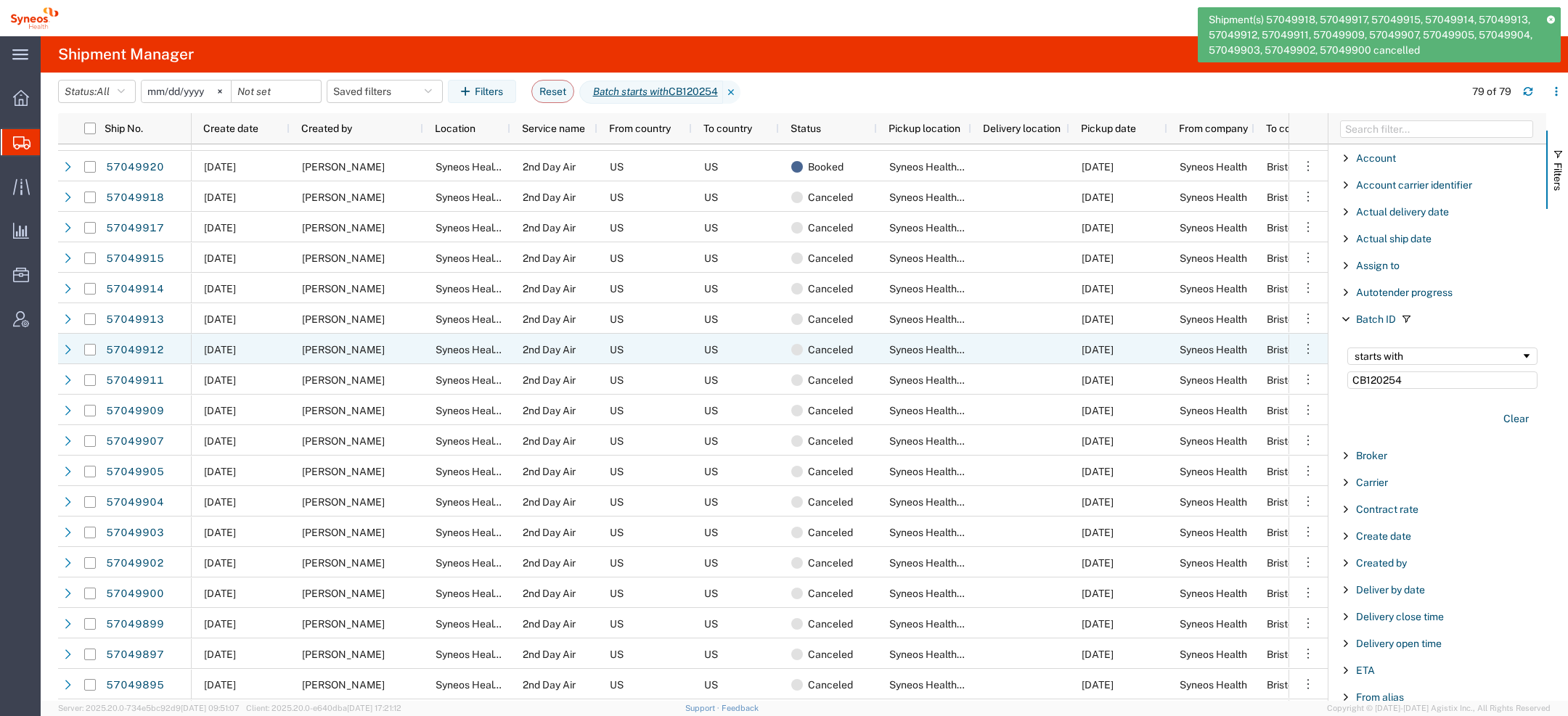
scroll to position [0, 0]
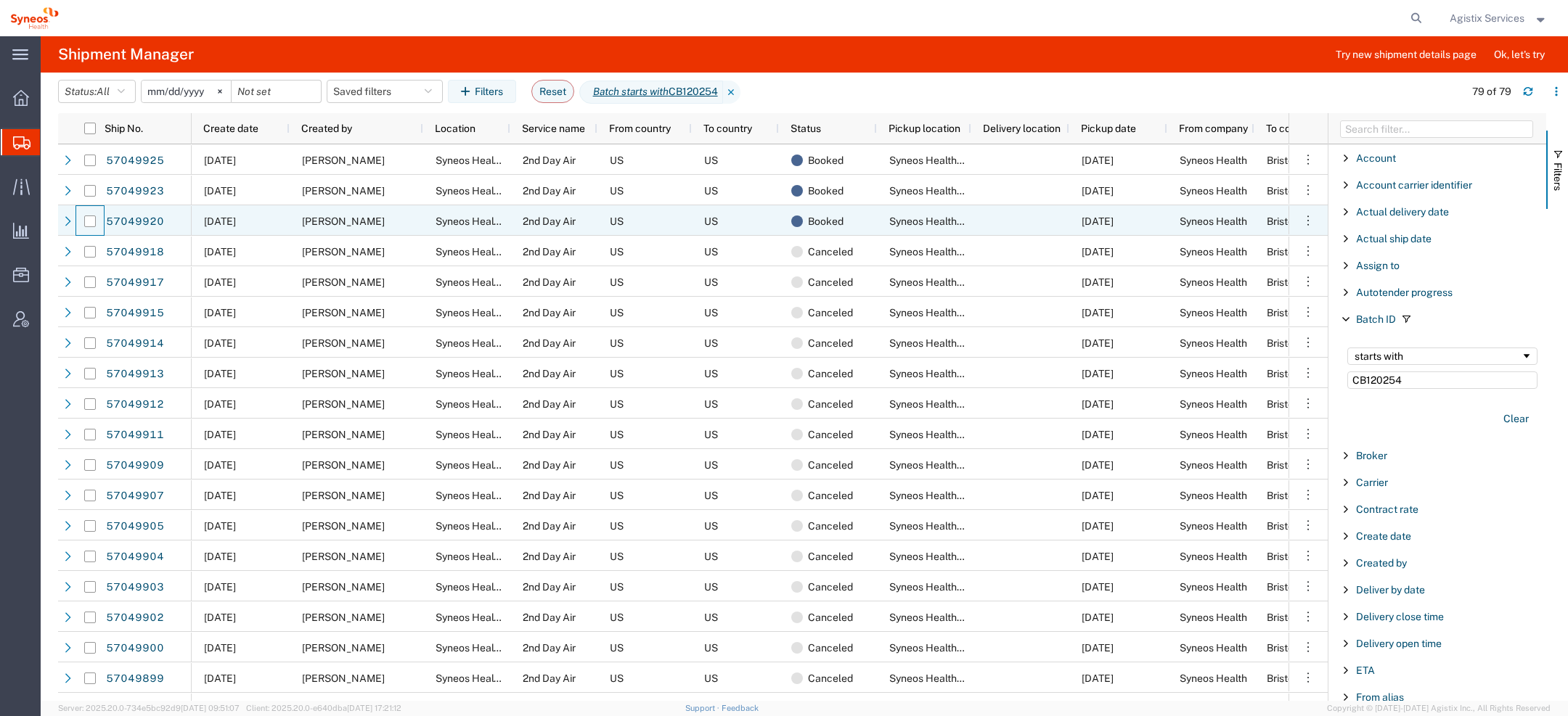
click at [82, 217] on div at bounding box center [90, 221] width 27 height 31
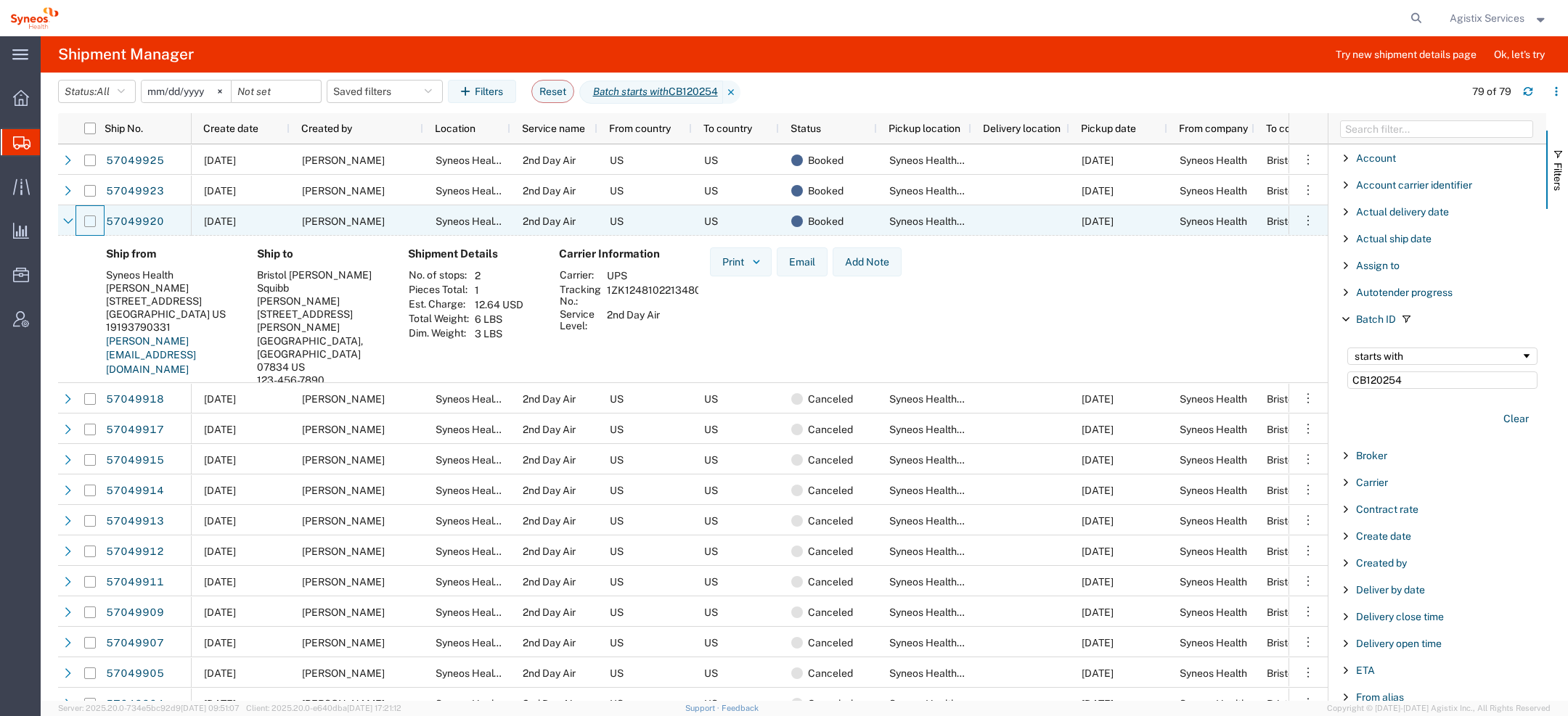
click at [89, 223] on input "Press Space to toggle row selection (unchecked)" at bounding box center [91, 221] width 12 height 12
checkbox input "true"
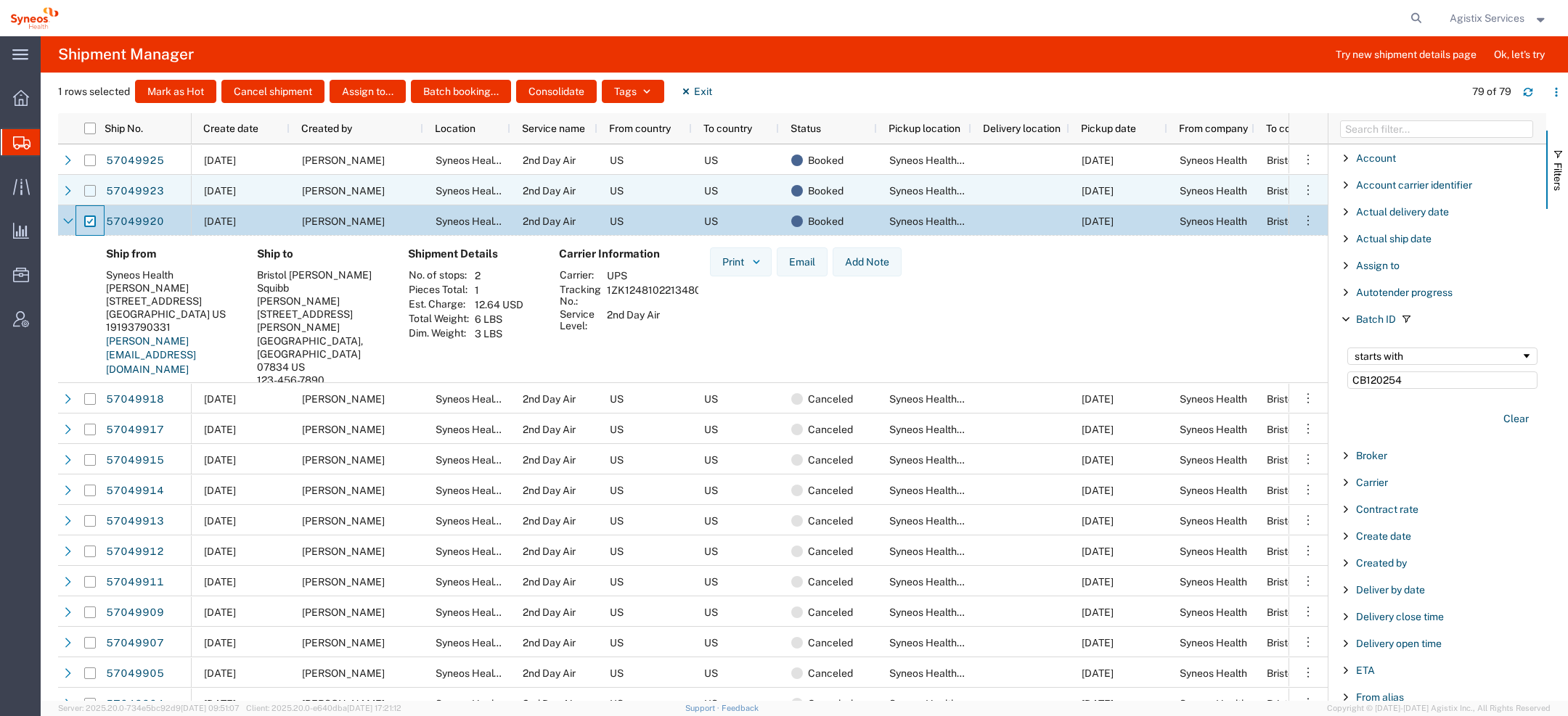
click at [91, 194] on input "Press Space to toggle row selection (unchecked)" at bounding box center [91, 191] width 12 height 12
checkbox input "true"
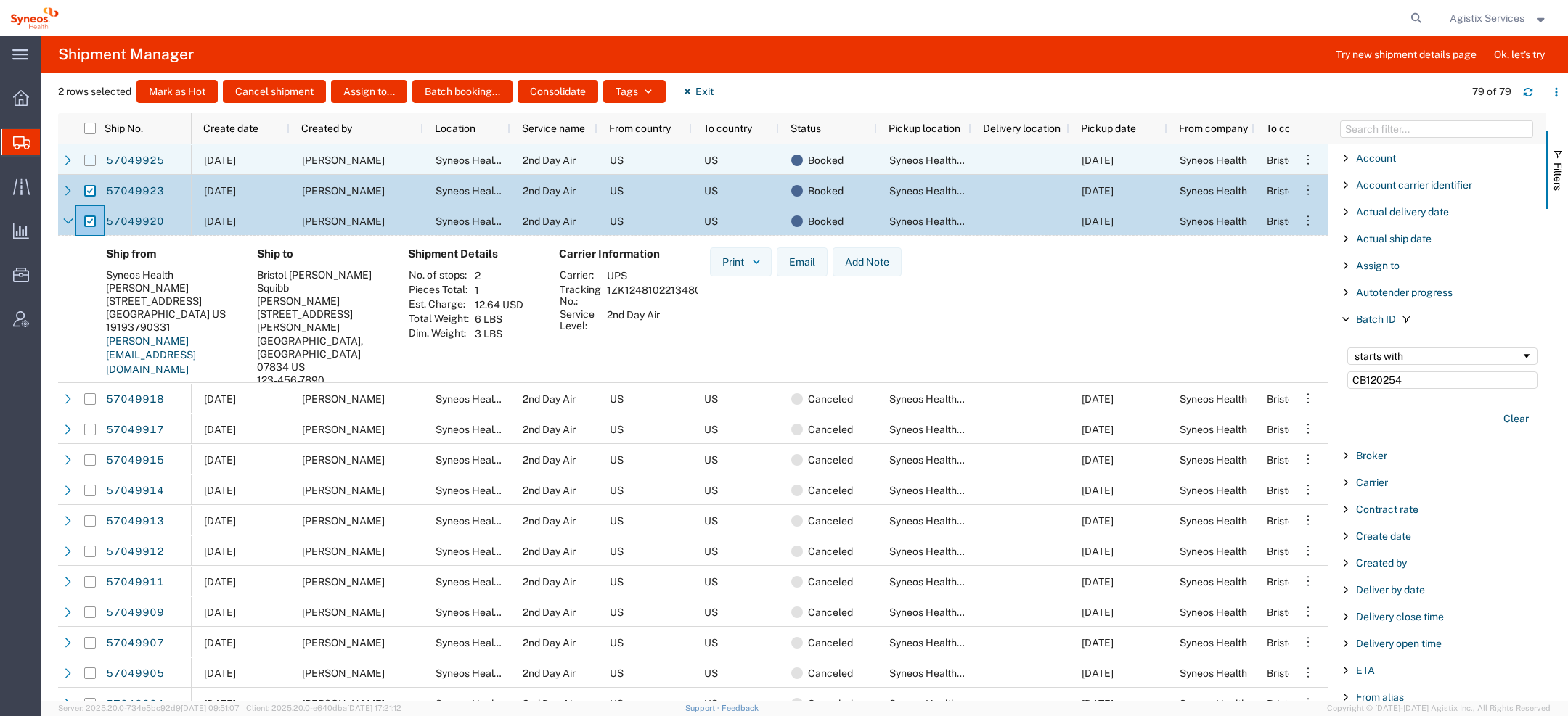
click at [93, 161] on input "Press Space to toggle row selection (unchecked)" at bounding box center [91, 161] width 12 height 12
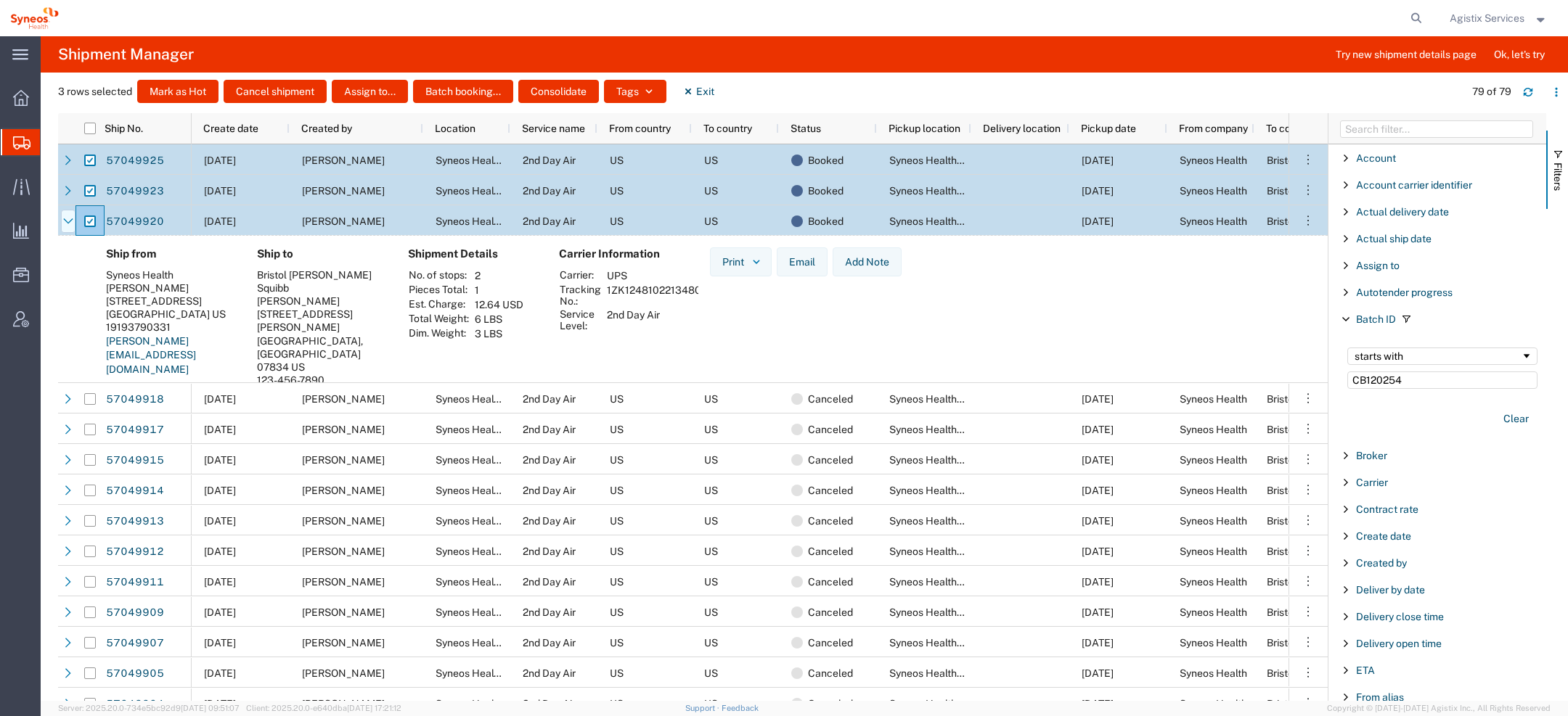
click at [65, 223] on icon at bounding box center [68, 221] width 10 height 10
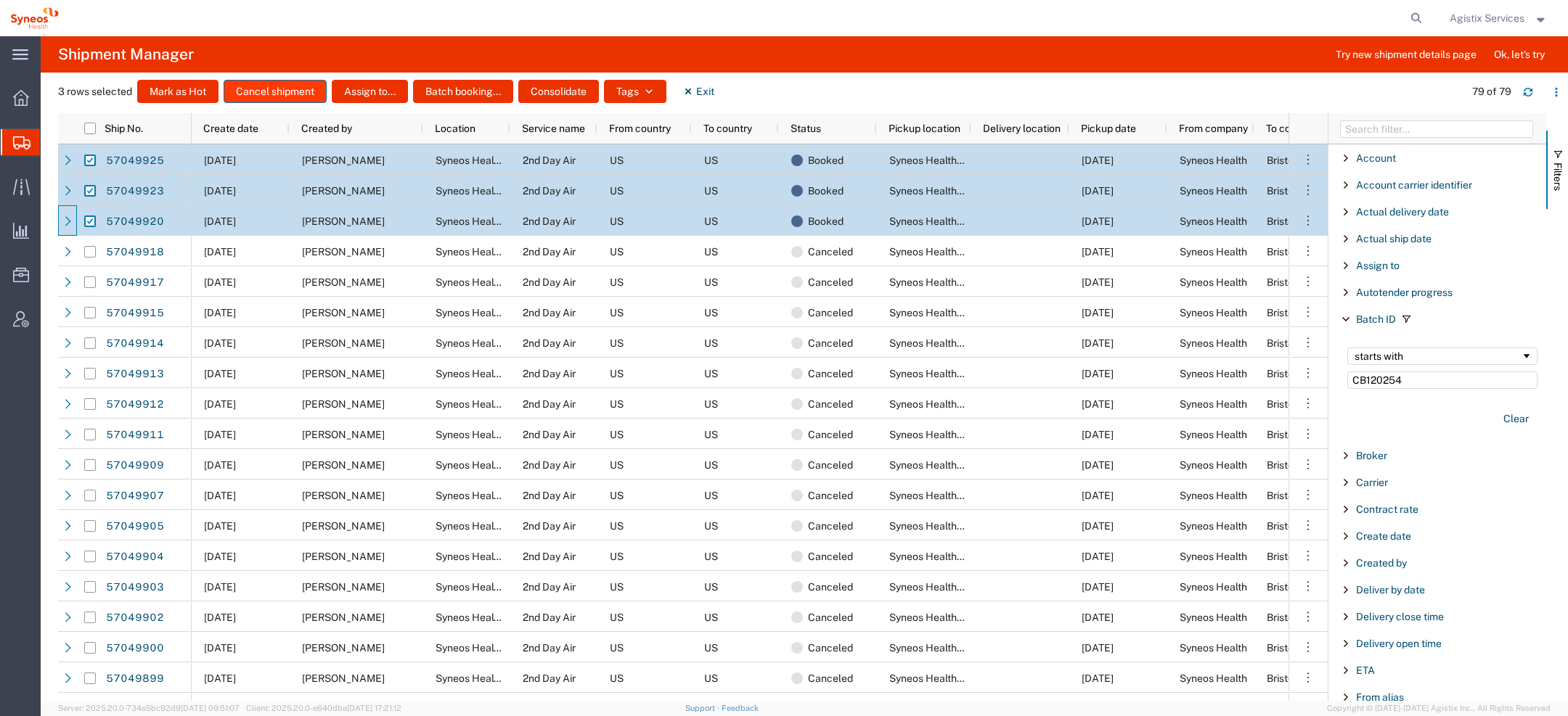
click at [274, 99] on button "Cancel shipment" at bounding box center [275, 91] width 103 height 23
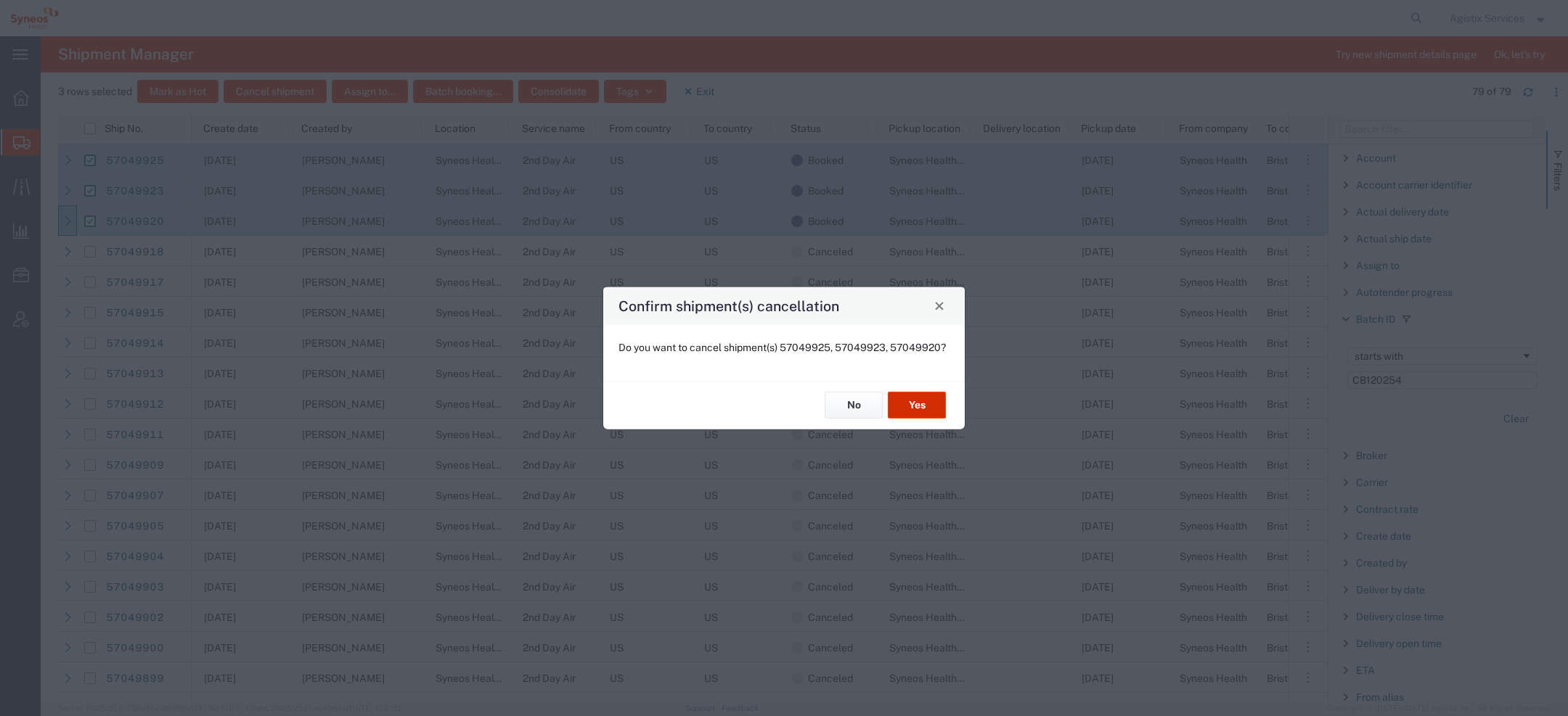
click at [913, 407] on button "Yes" at bounding box center [917, 405] width 58 height 26
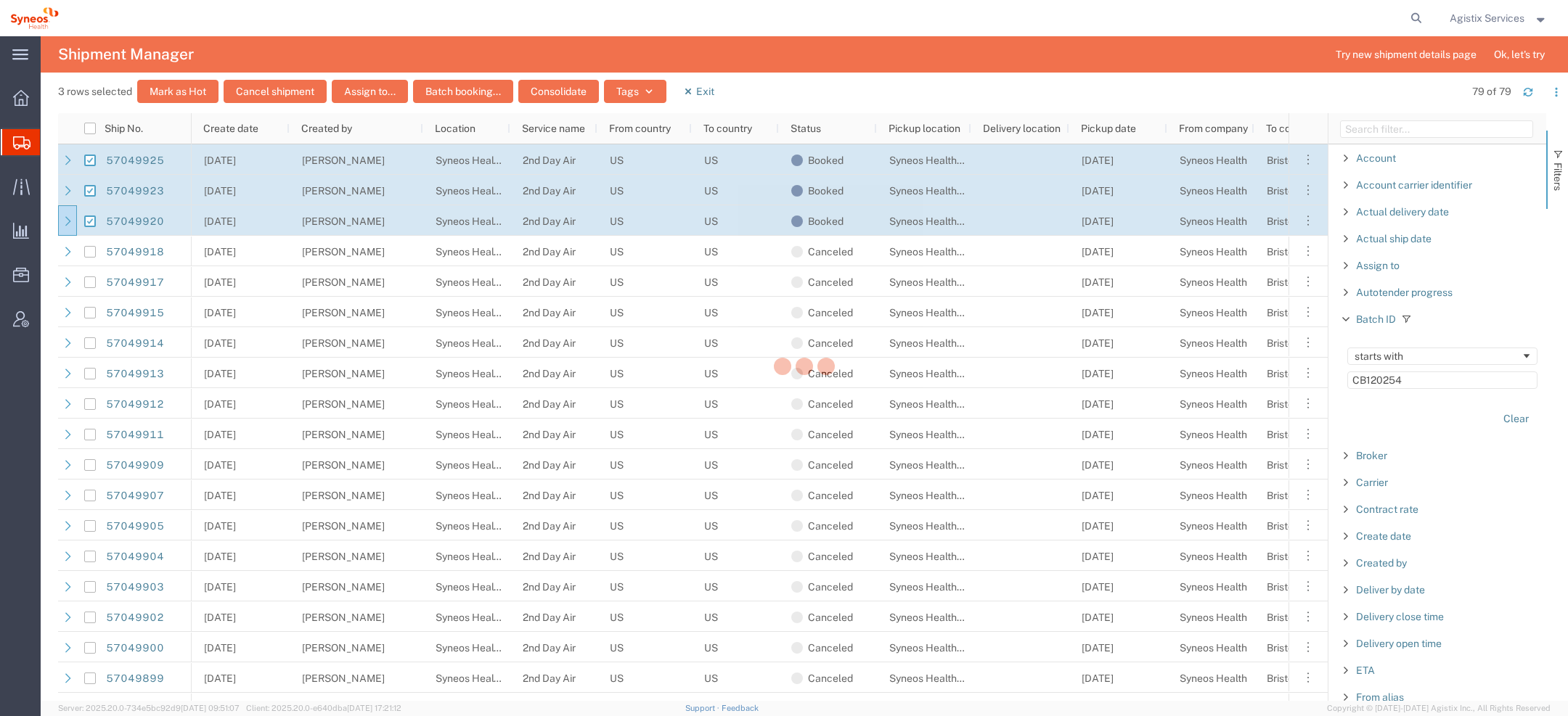
checkbox input "false"
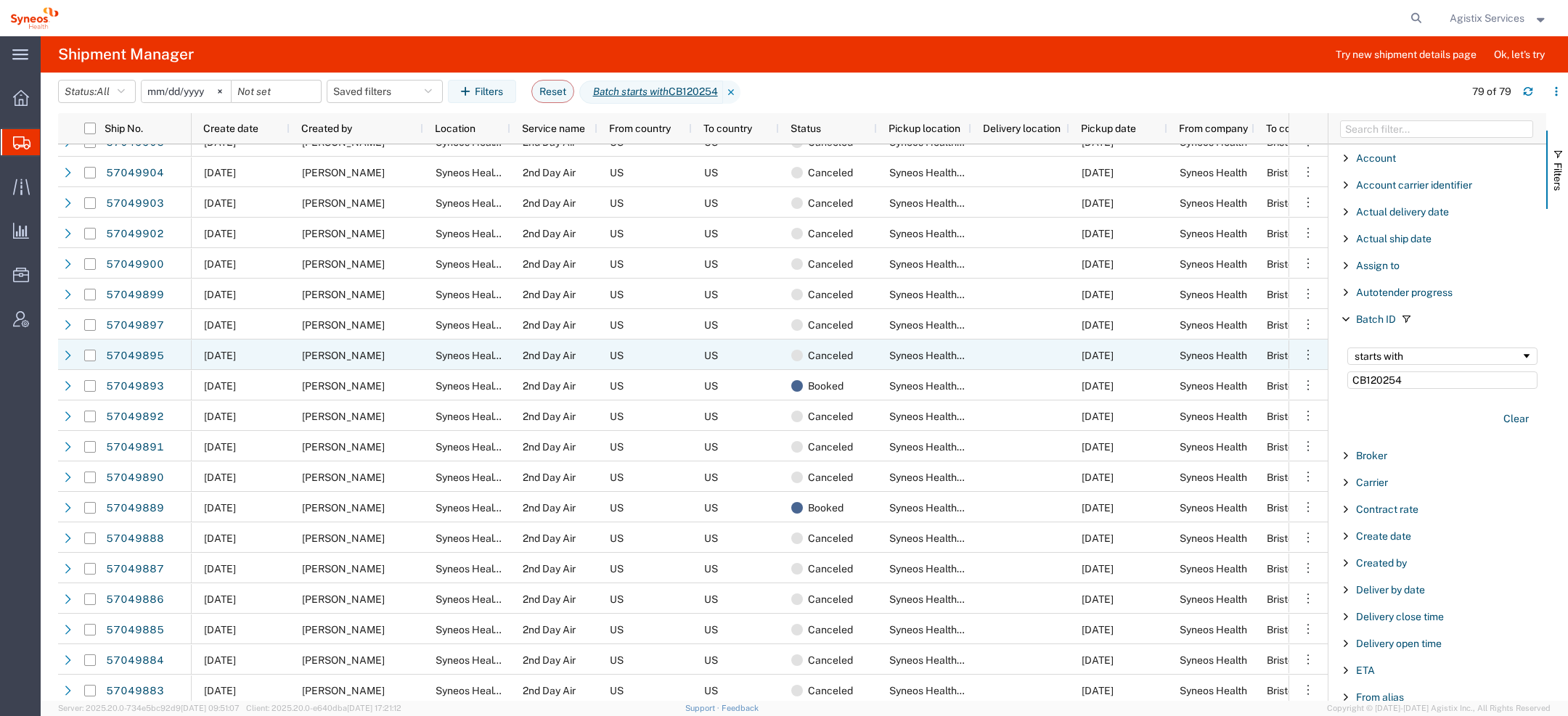
scroll to position [395, 0]
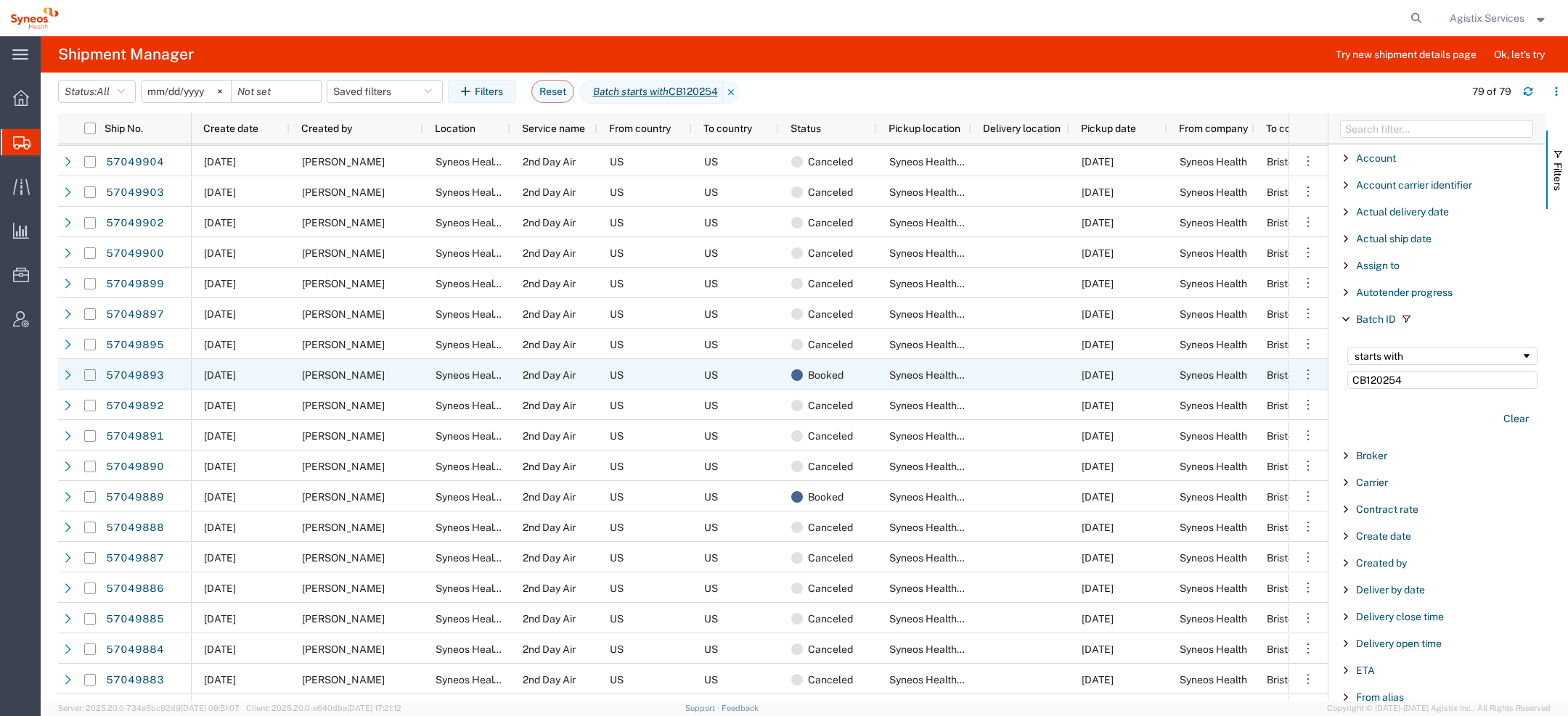
click at [86, 376] on input "Press Space to toggle row selection (unchecked)" at bounding box center [91, 375] width 12 height 12
checkbox input "true"
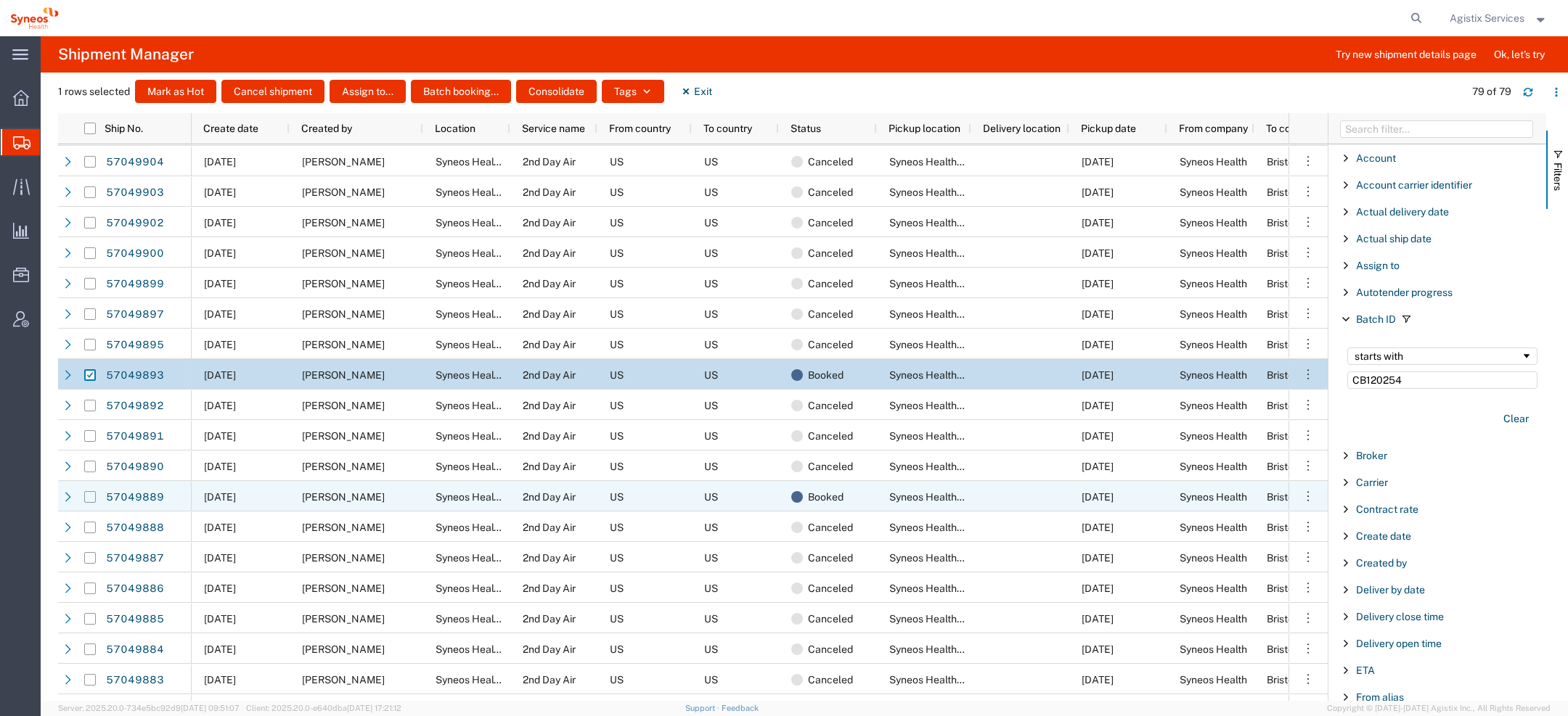
click at [91, 502] on input "Press Space to toggle row selection (unchecked)" at bounding box center [91, 497] width 12 height 12
checkbox input "true"
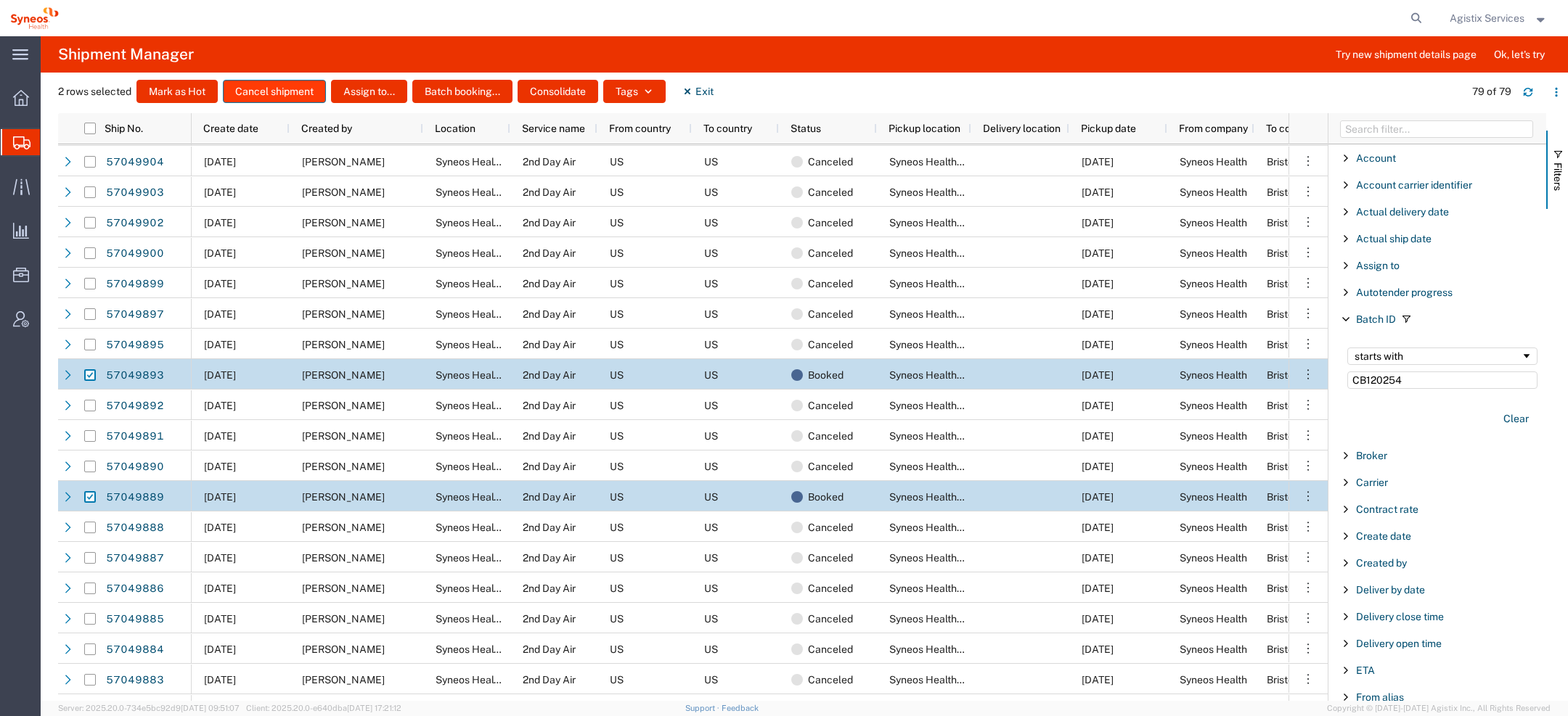
click at [280, 94] on button "Cancel shipment" at bounding box center [274, 91] width 103 height 23
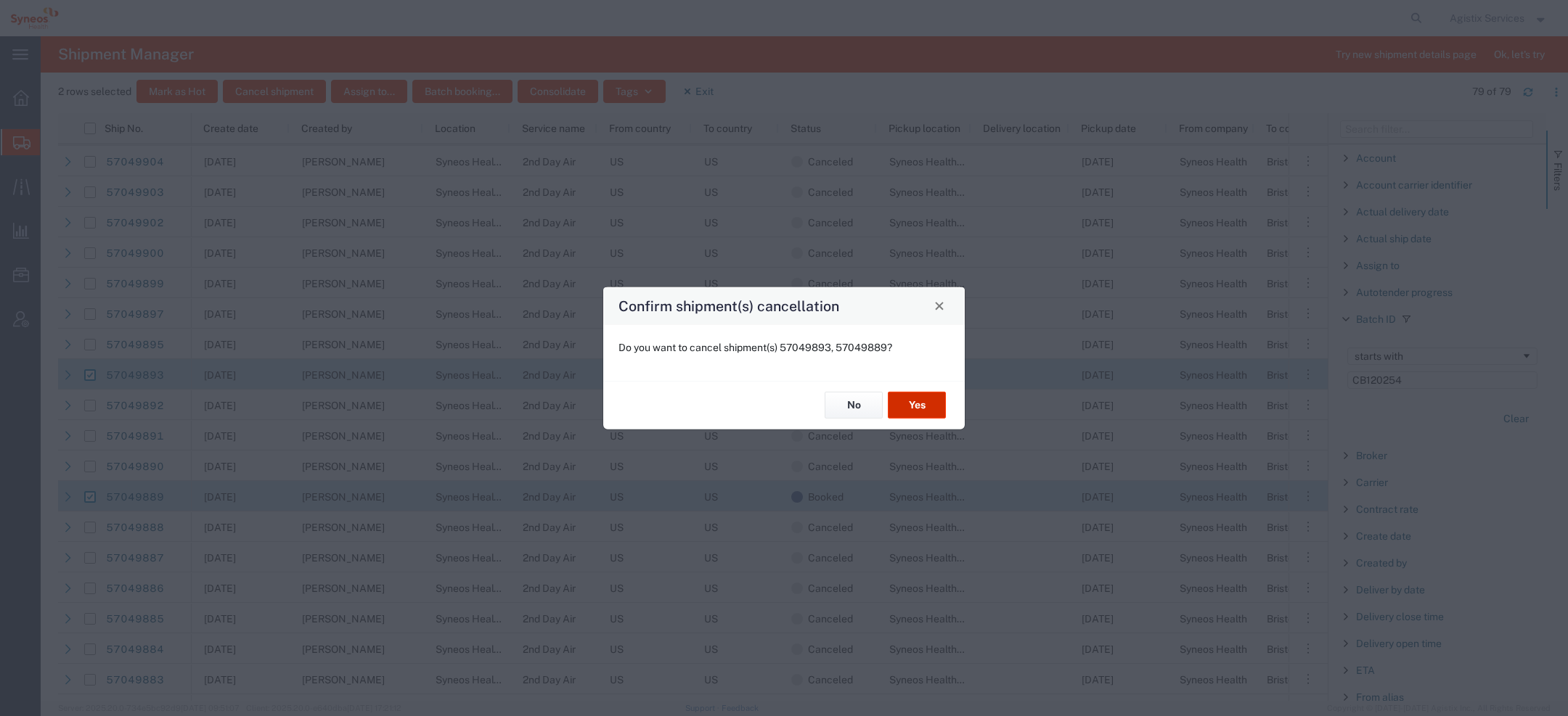
click at [923, 395] on button "Yes" at bounding box center [917, 405] width 58 height 26
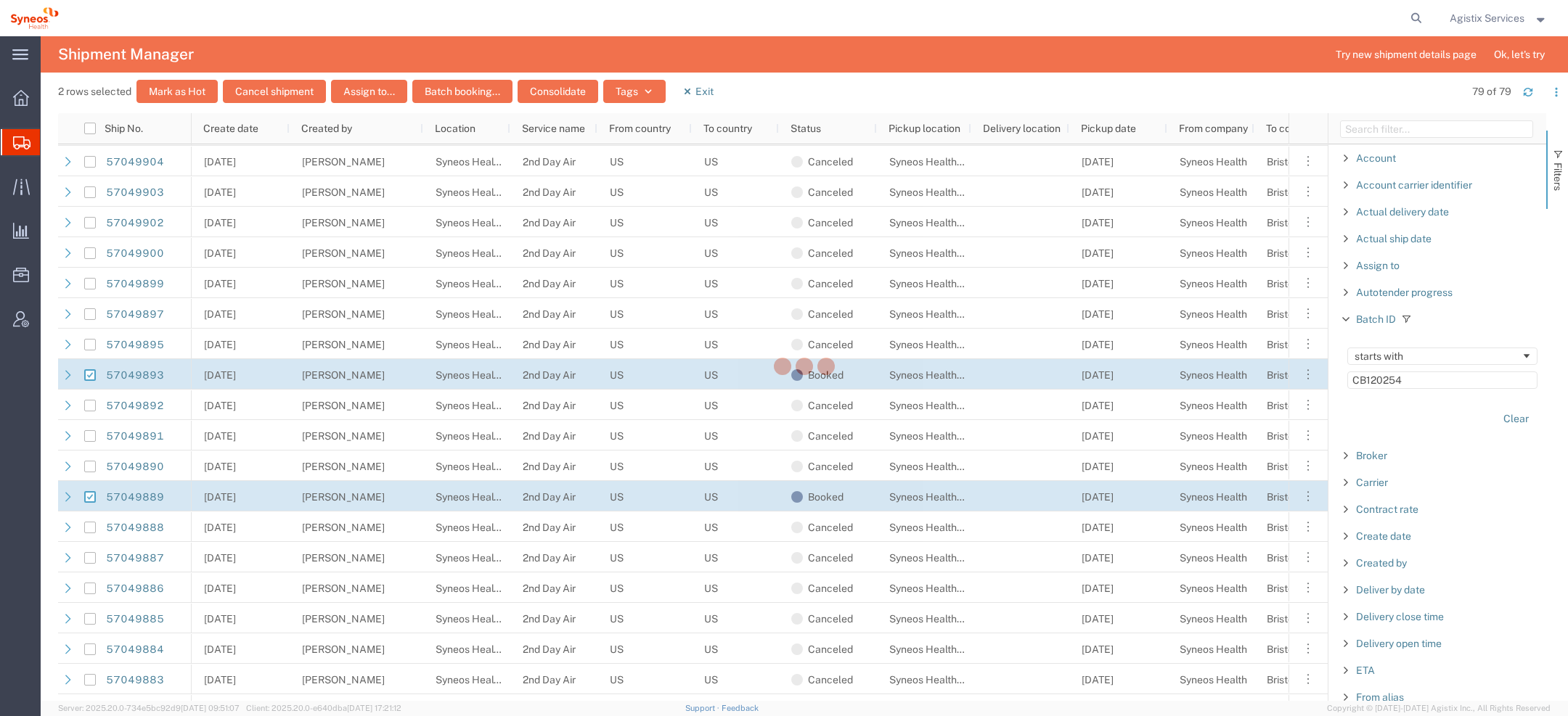
checkbox input "false"
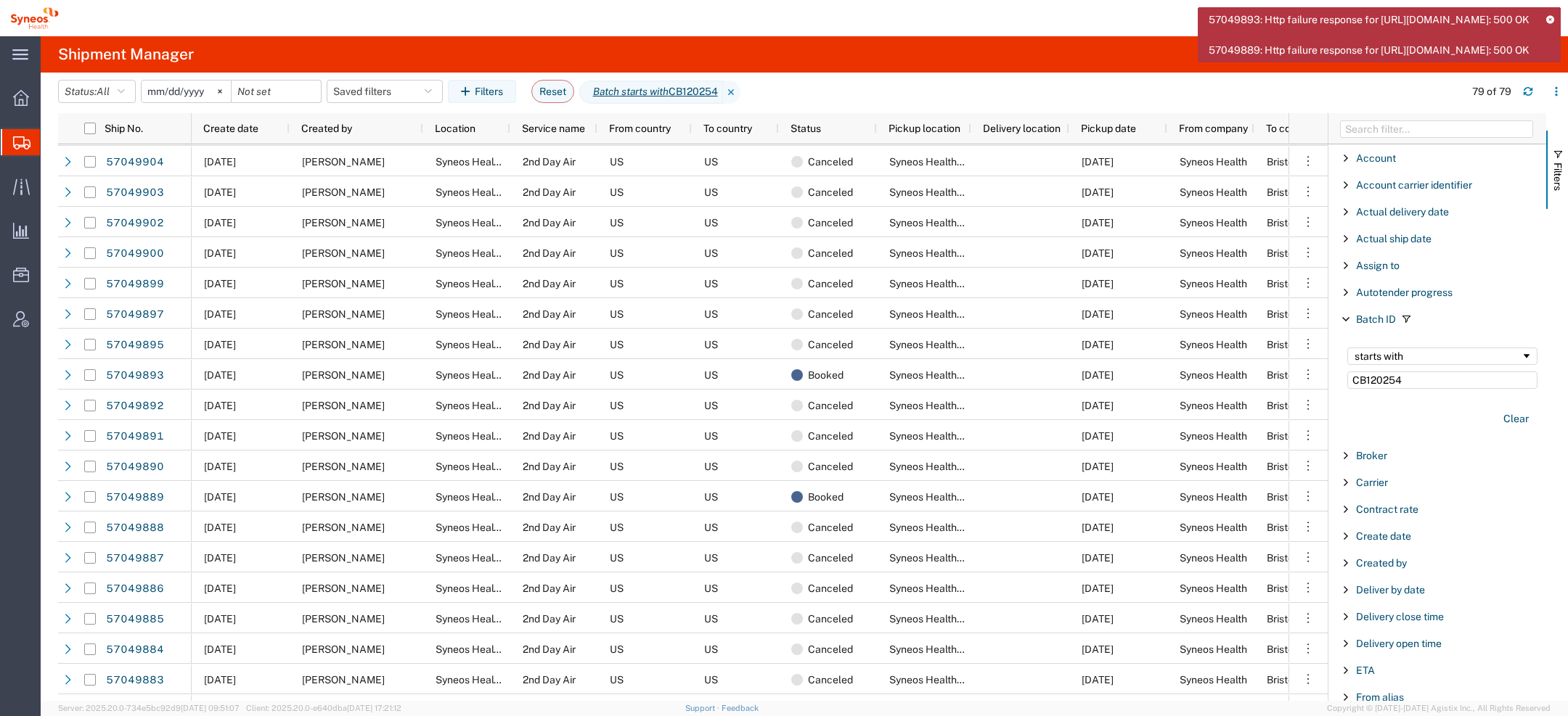
click at [1550, 18] on icon at bounding box center [1550, 19] width 10 height 8
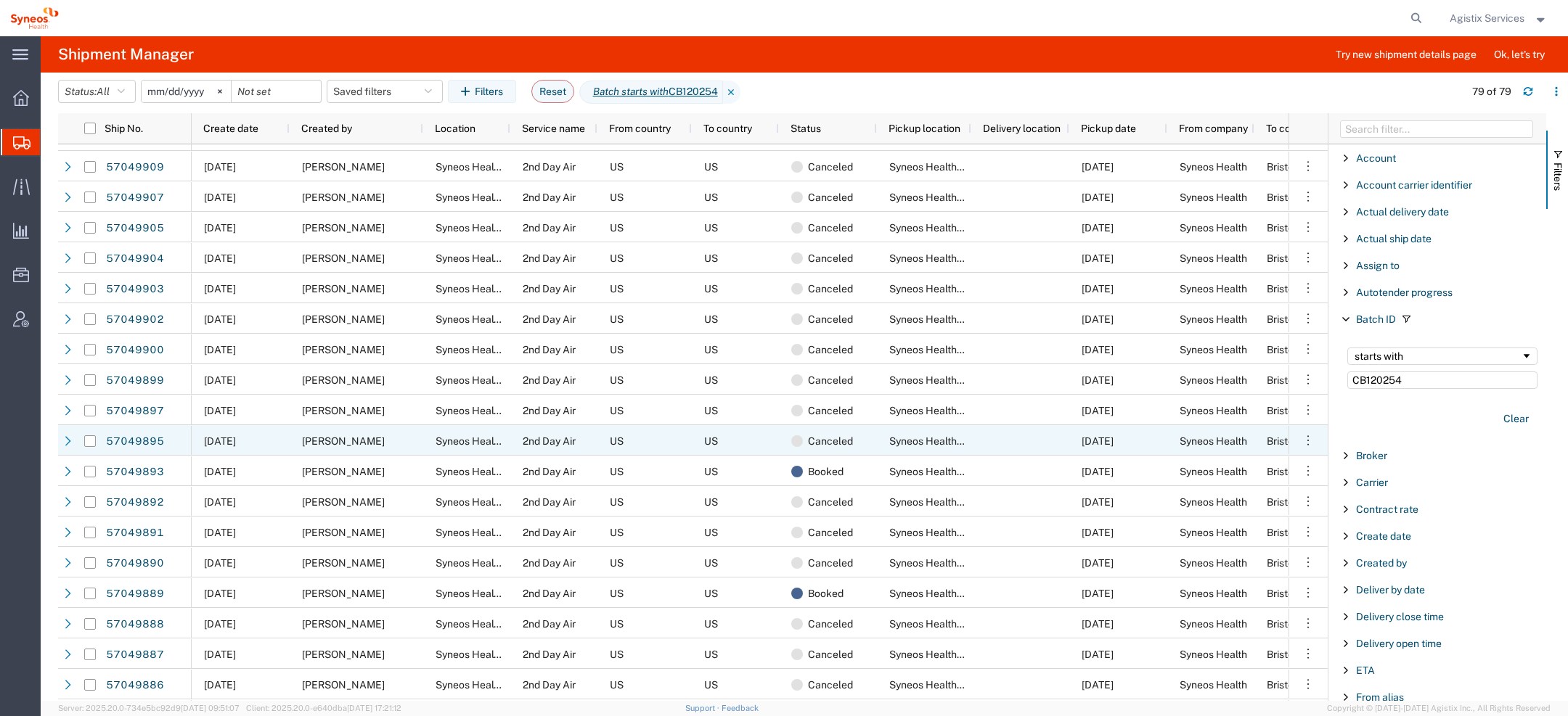
scroll to position [318, 0]
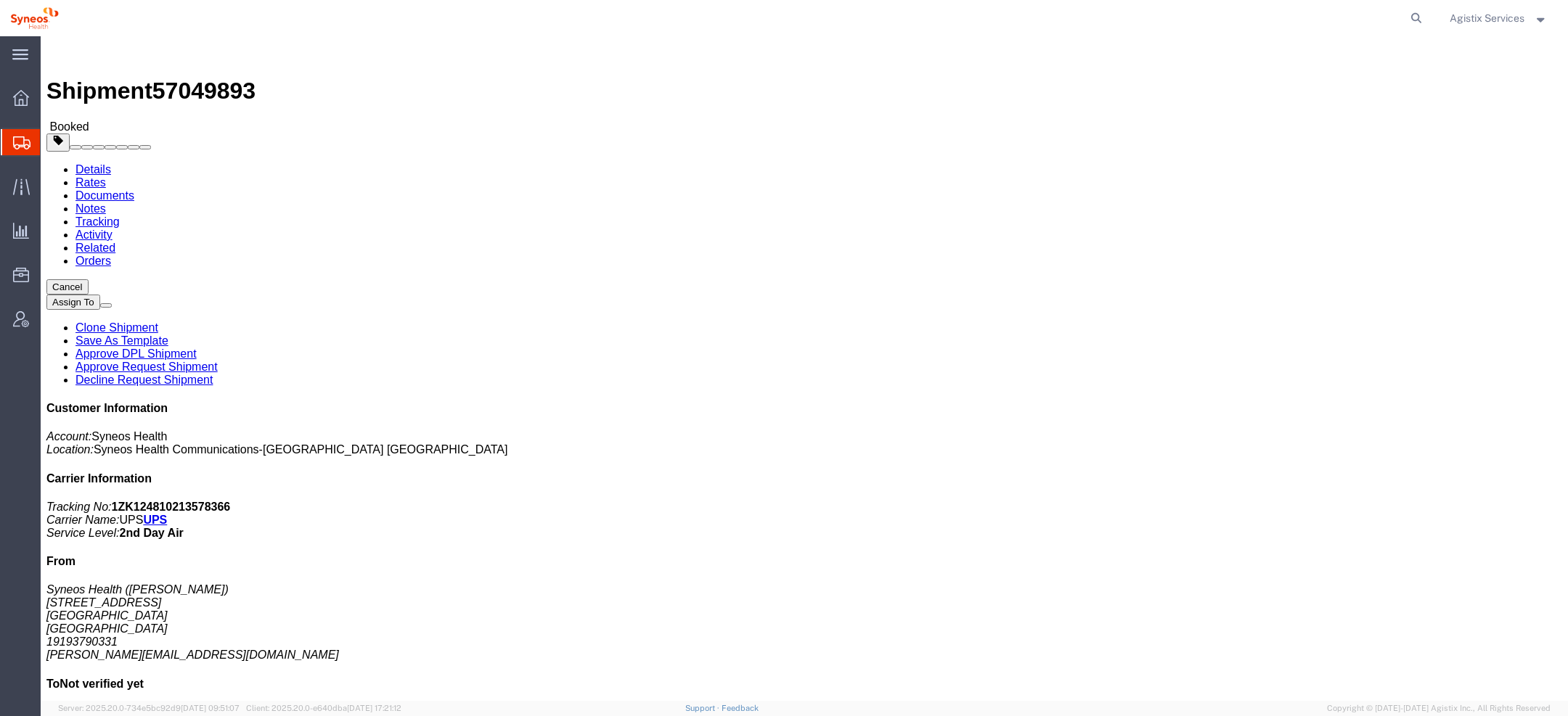
click button "Cancel"
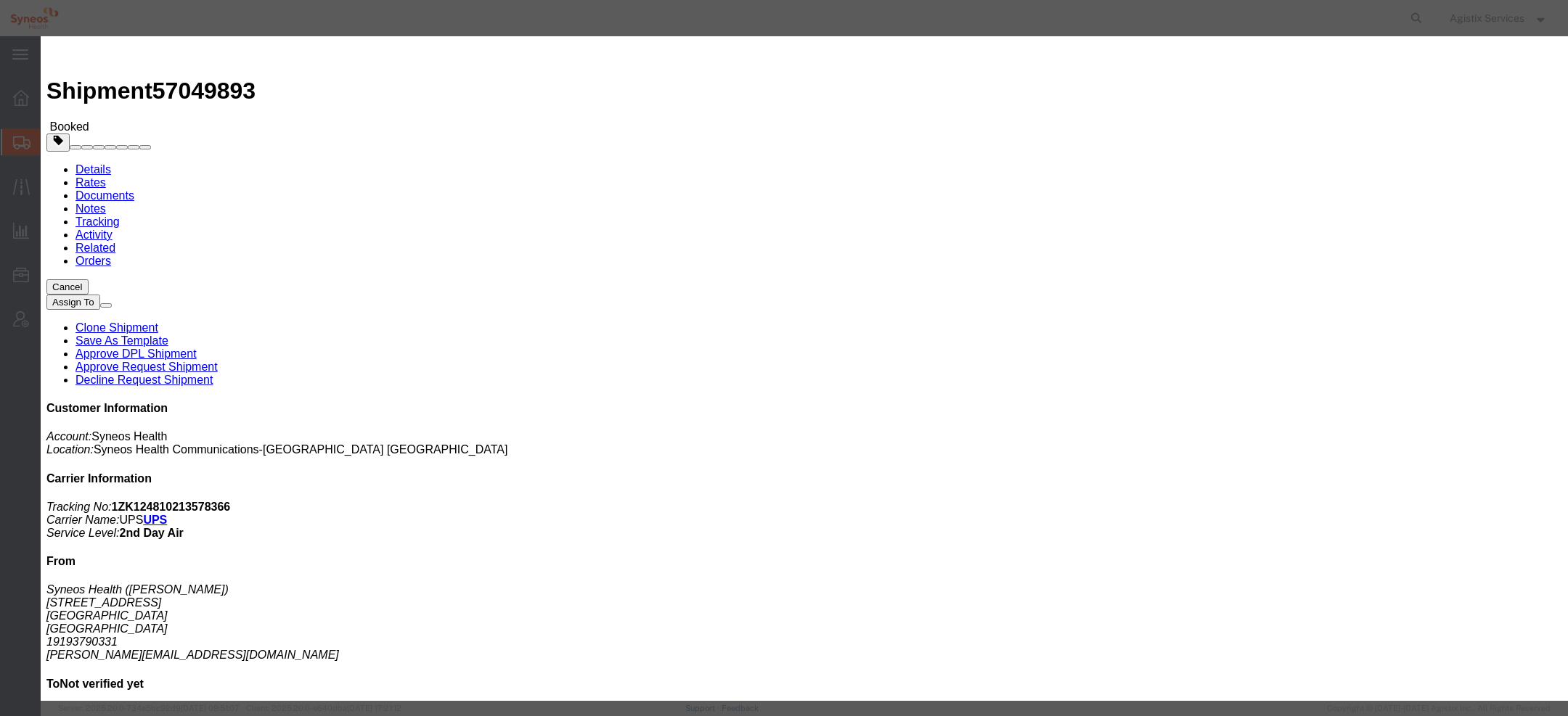
click button "Yes"
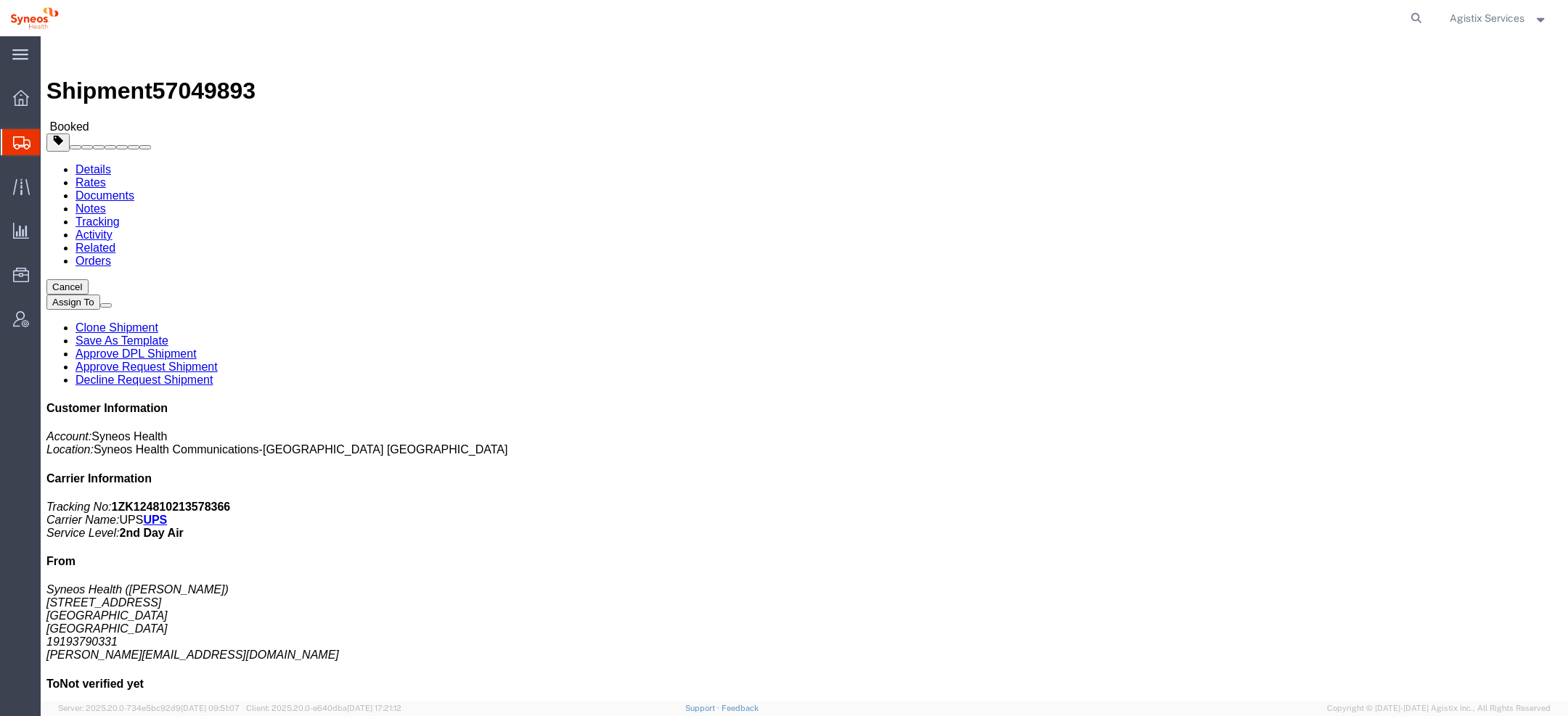
click link "Details"
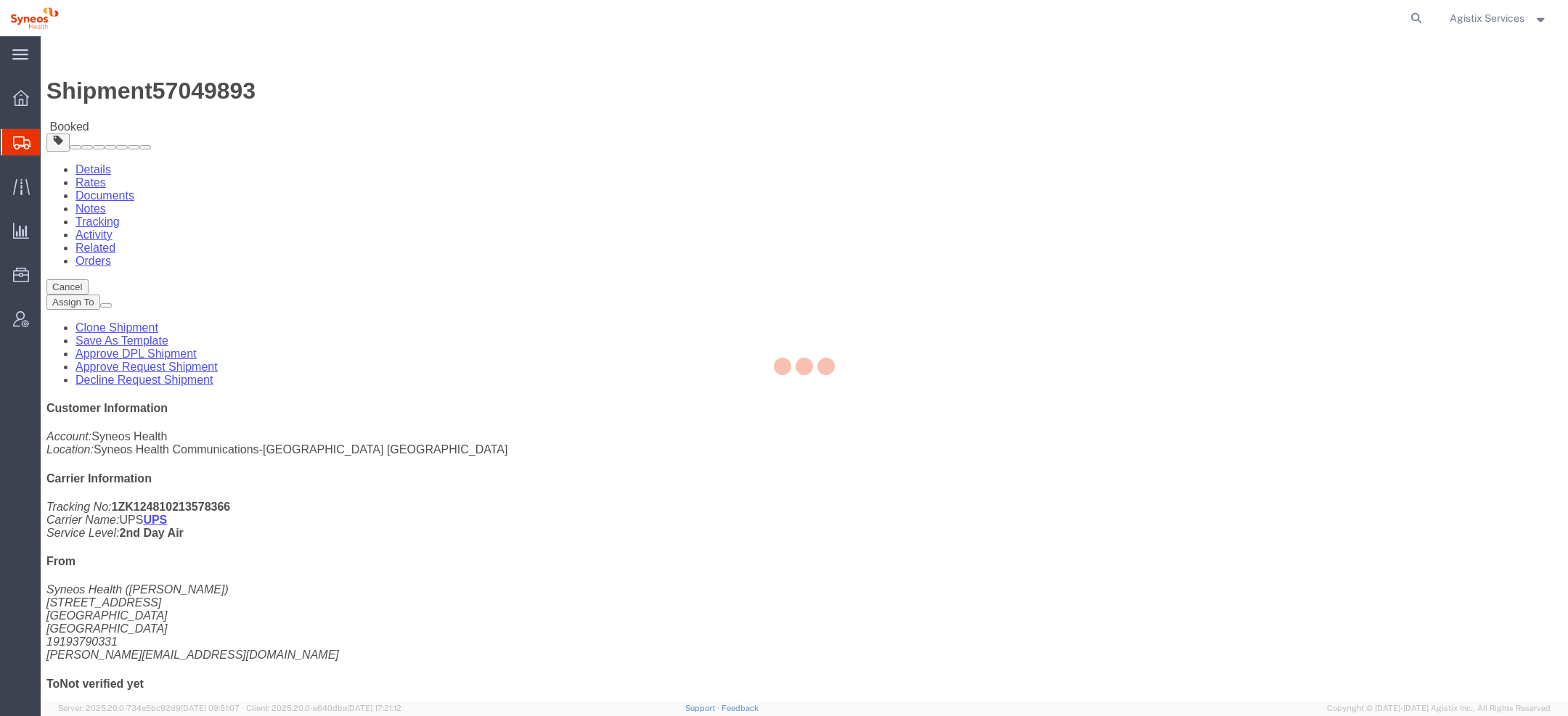
click at [101, 91] on div at bounding box center [805, 368] width 1528 height 665
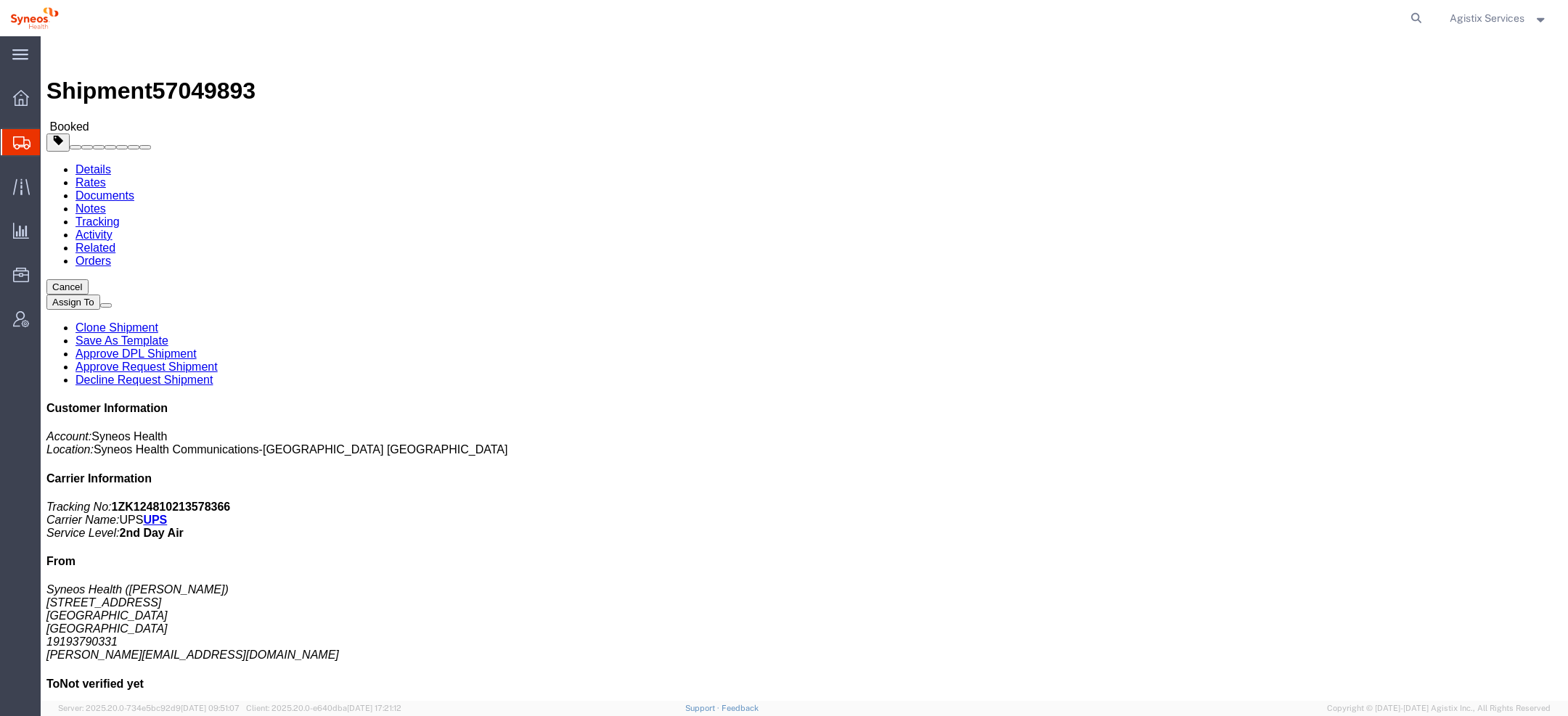
click button "Cancel"
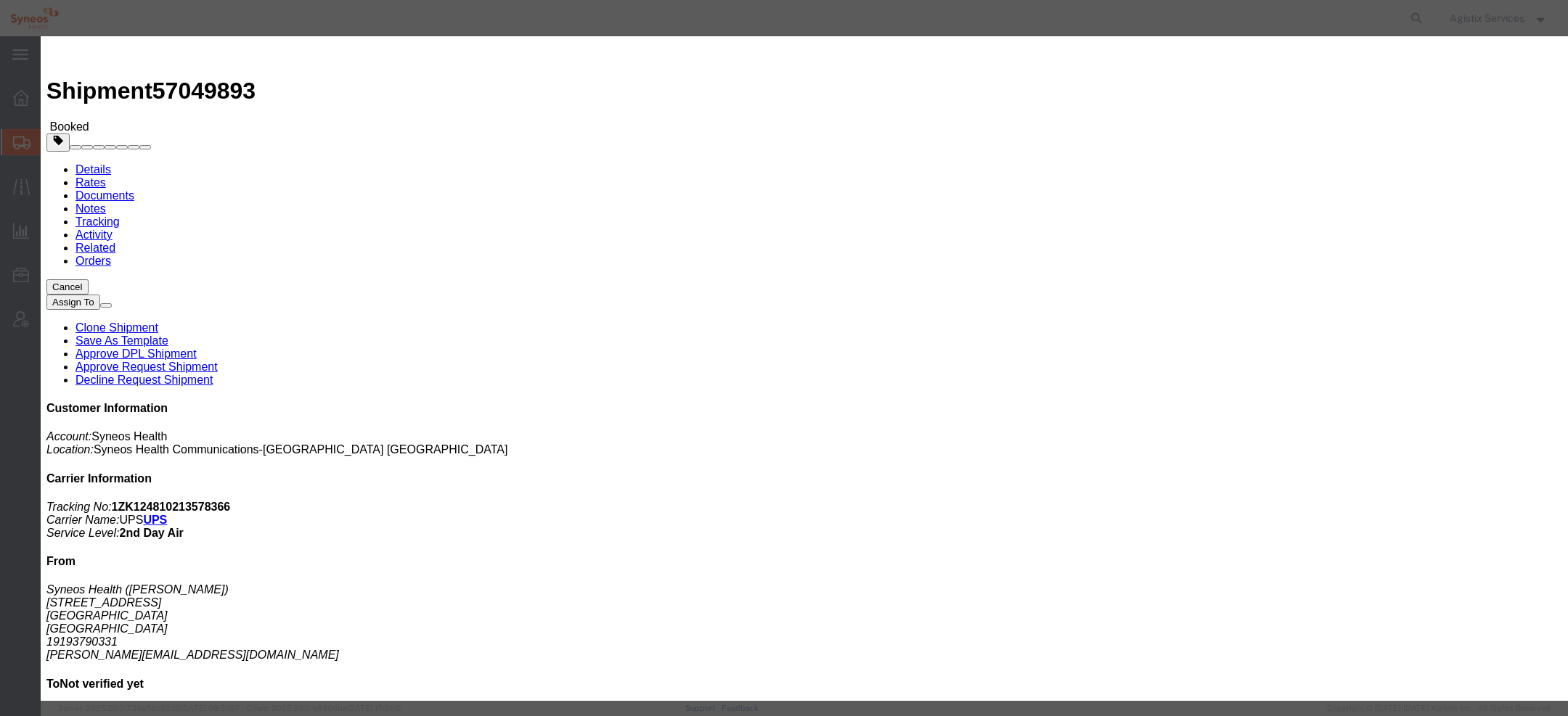
click button "Yes"
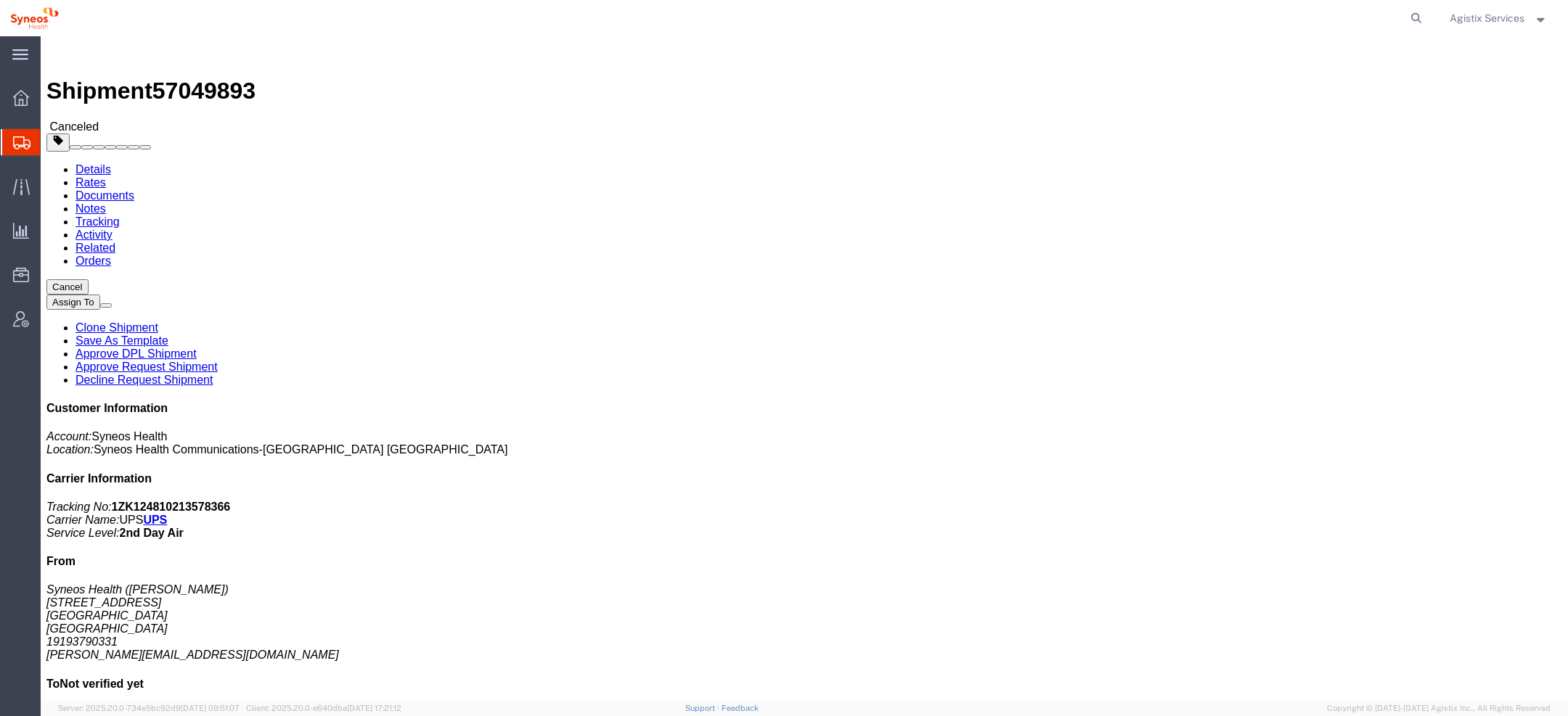
click span "57049893"
copy span "57049893"
click button "Cancel"
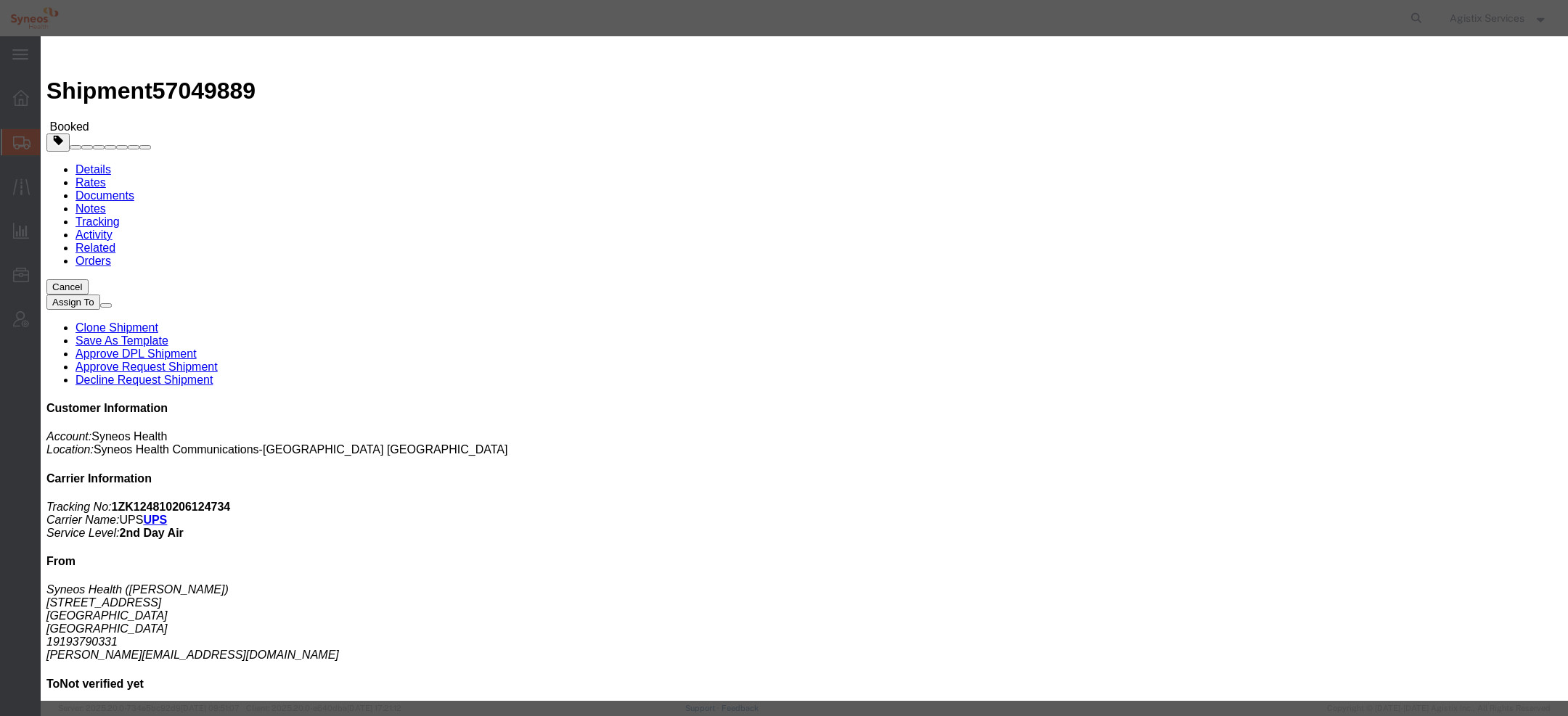
click button "Yes"
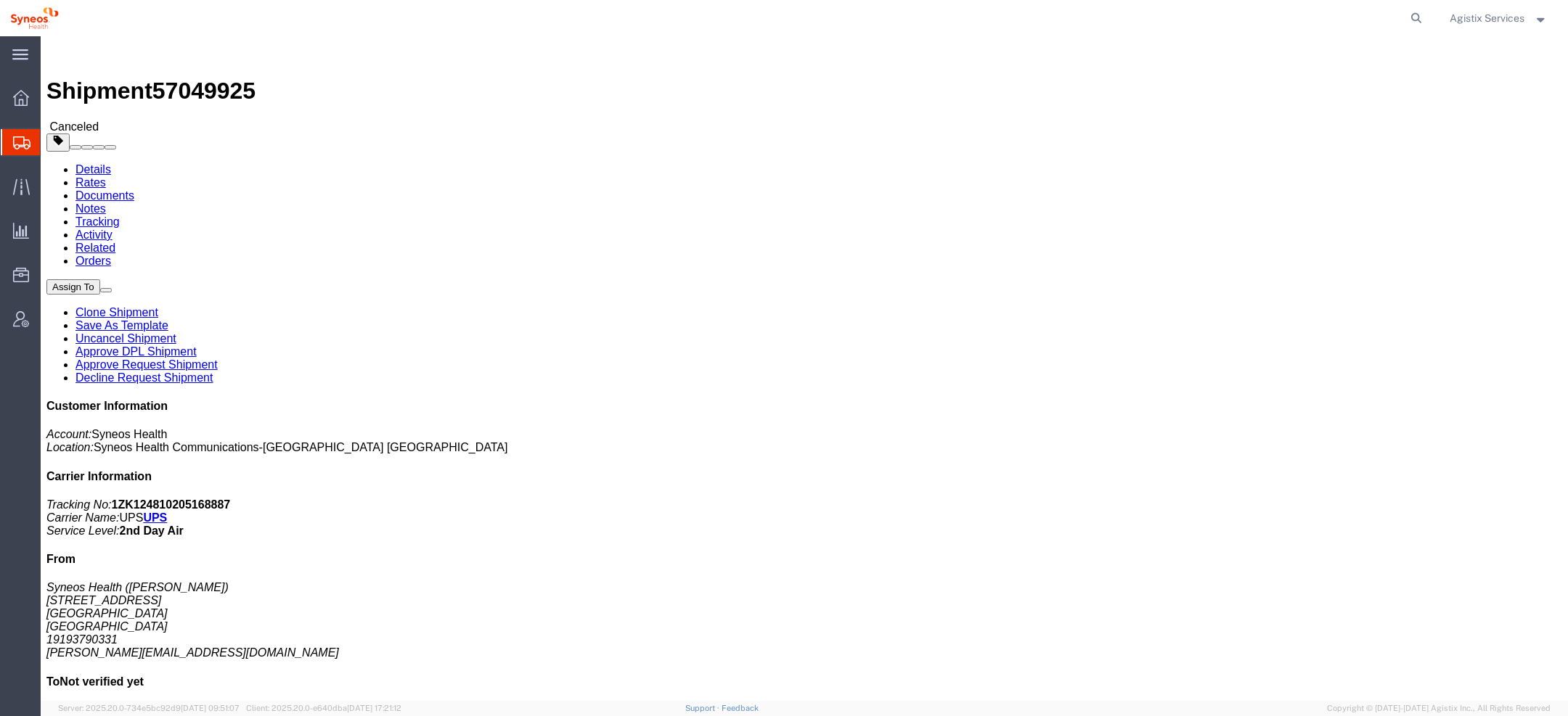
click link "Notes"
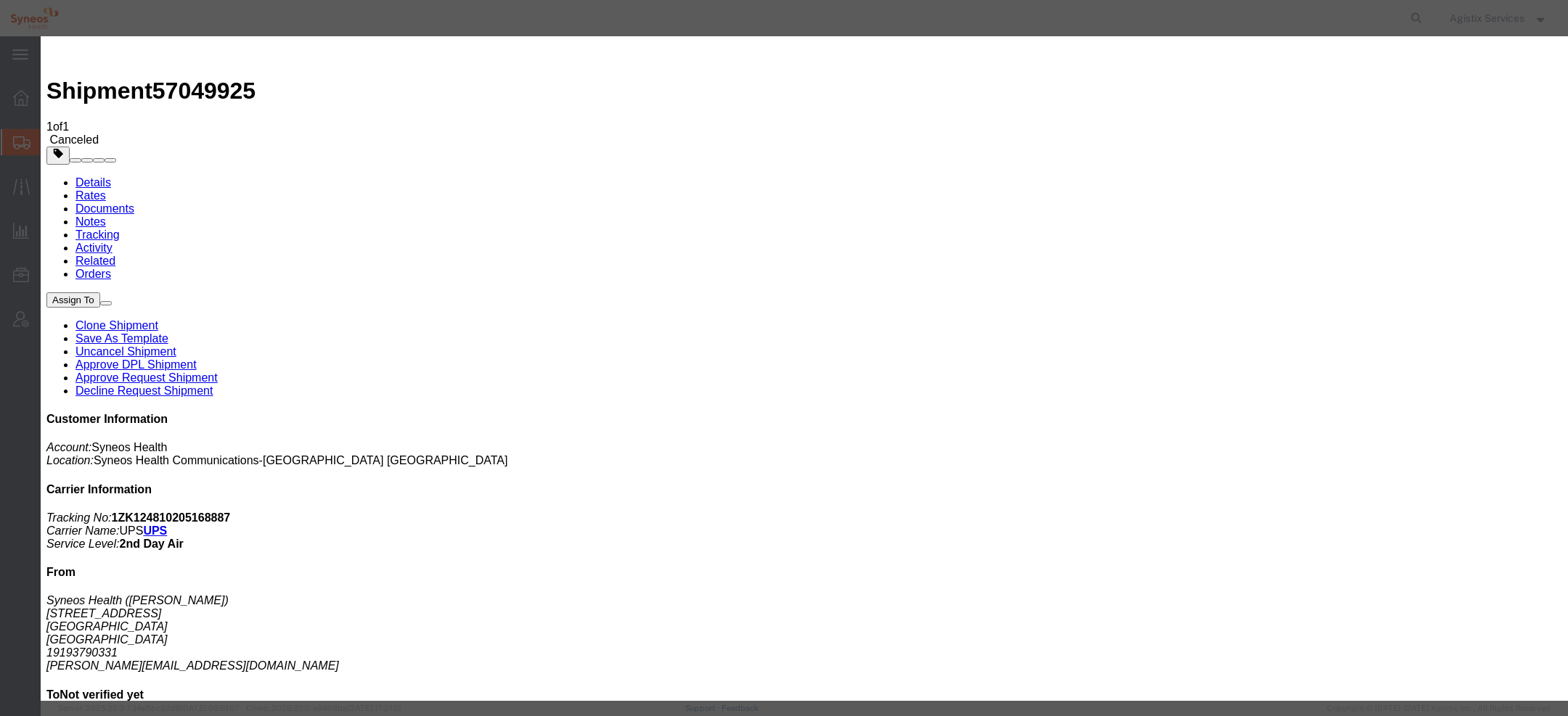
select select "SHIPMENT_NOTES"
select select "PUBLIC"
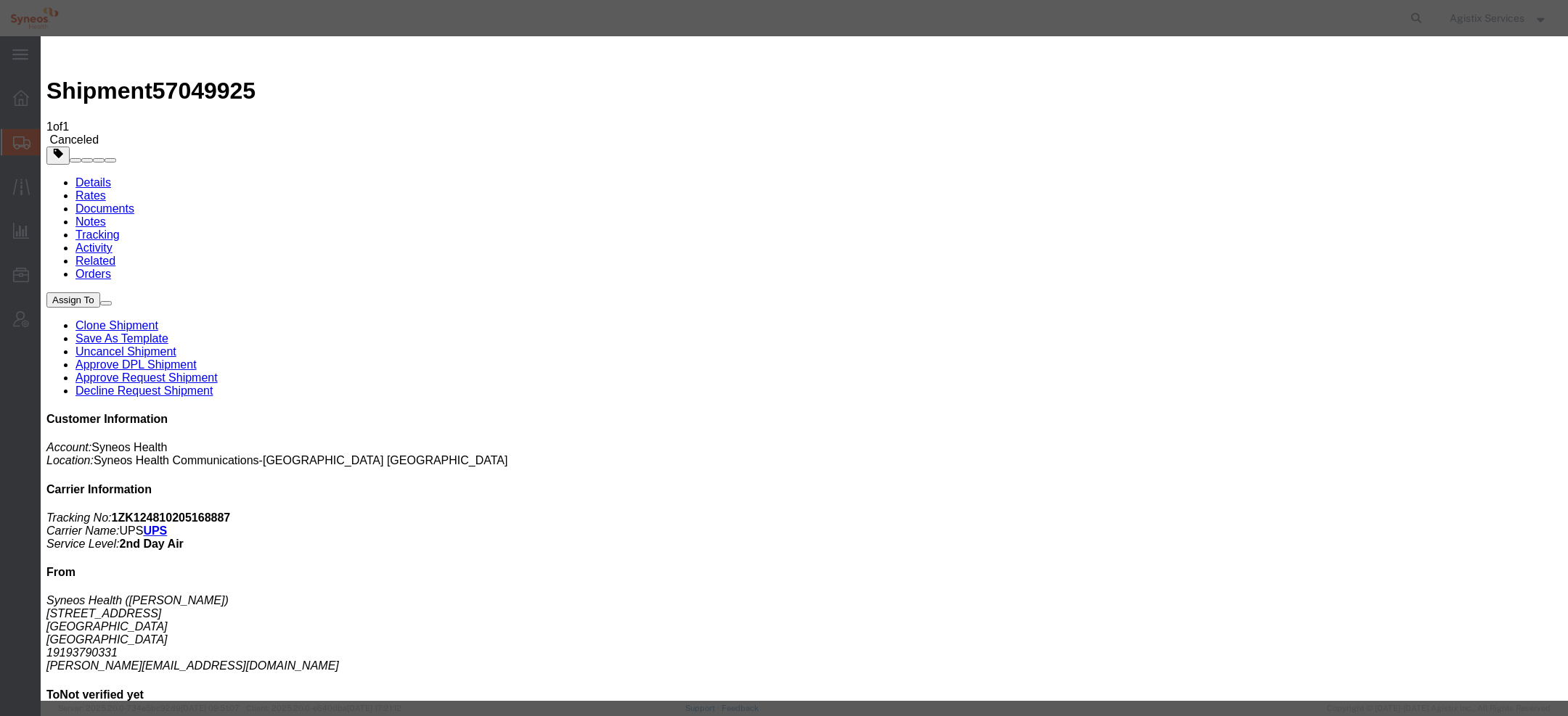
copy label "n"
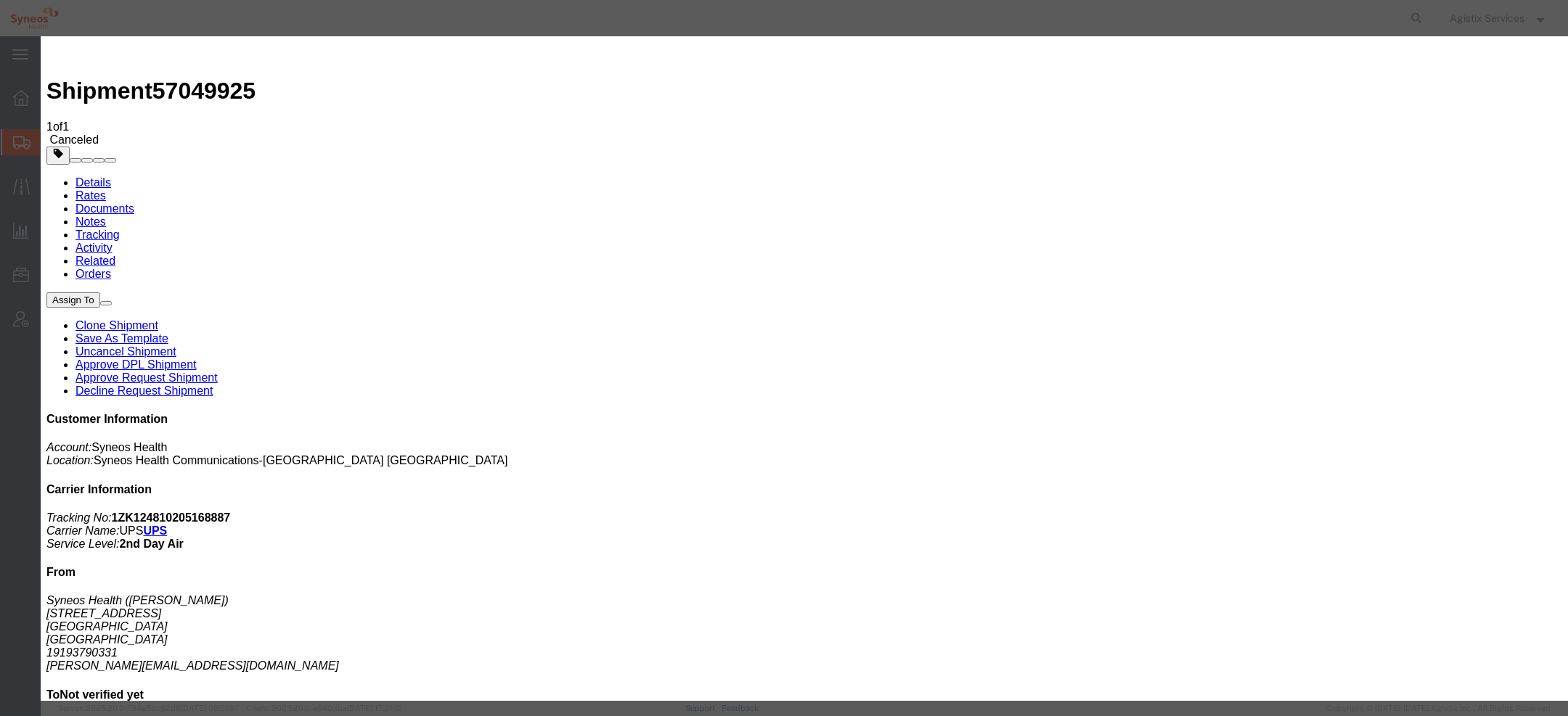
paste textarea "CB120254"
copy label "n"
paste textarea "n"
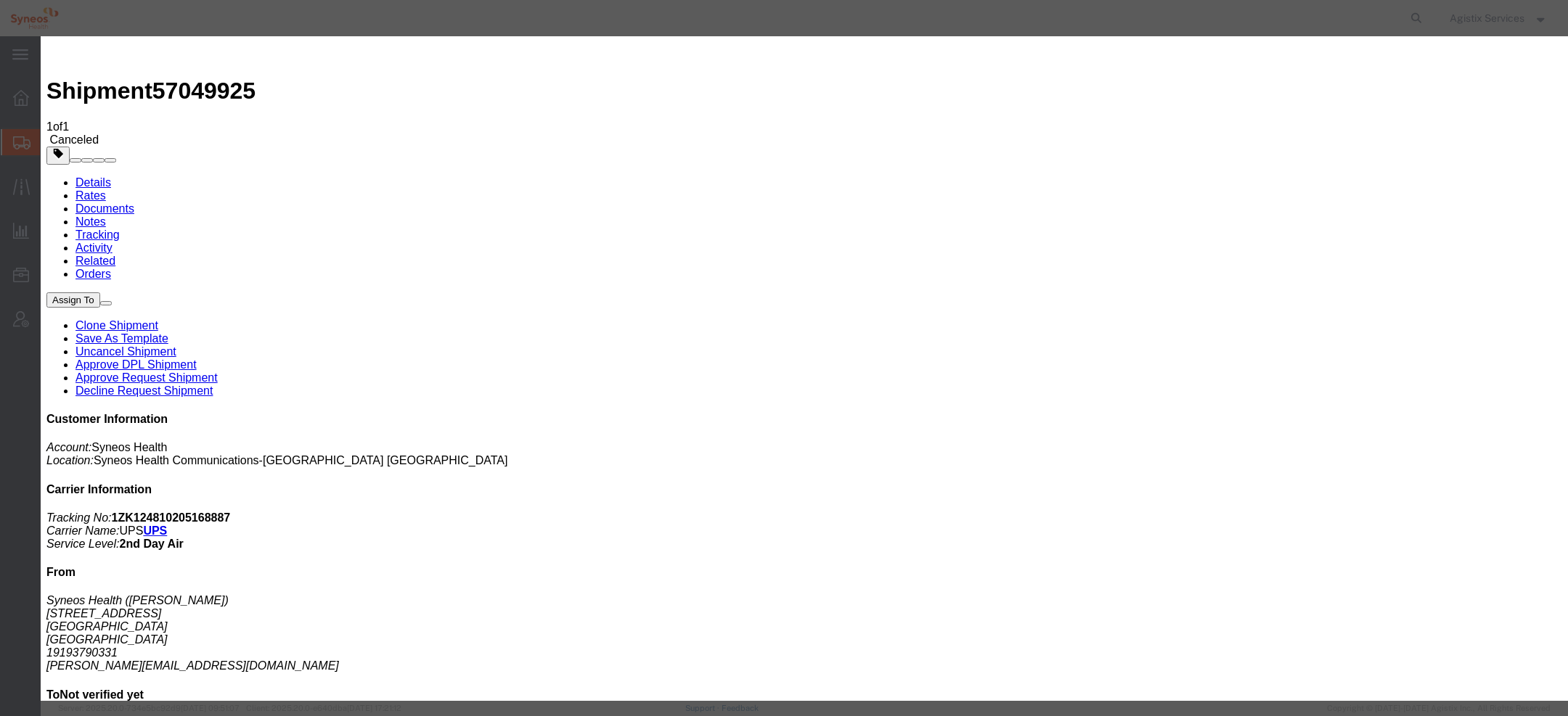
paste textarea "n"
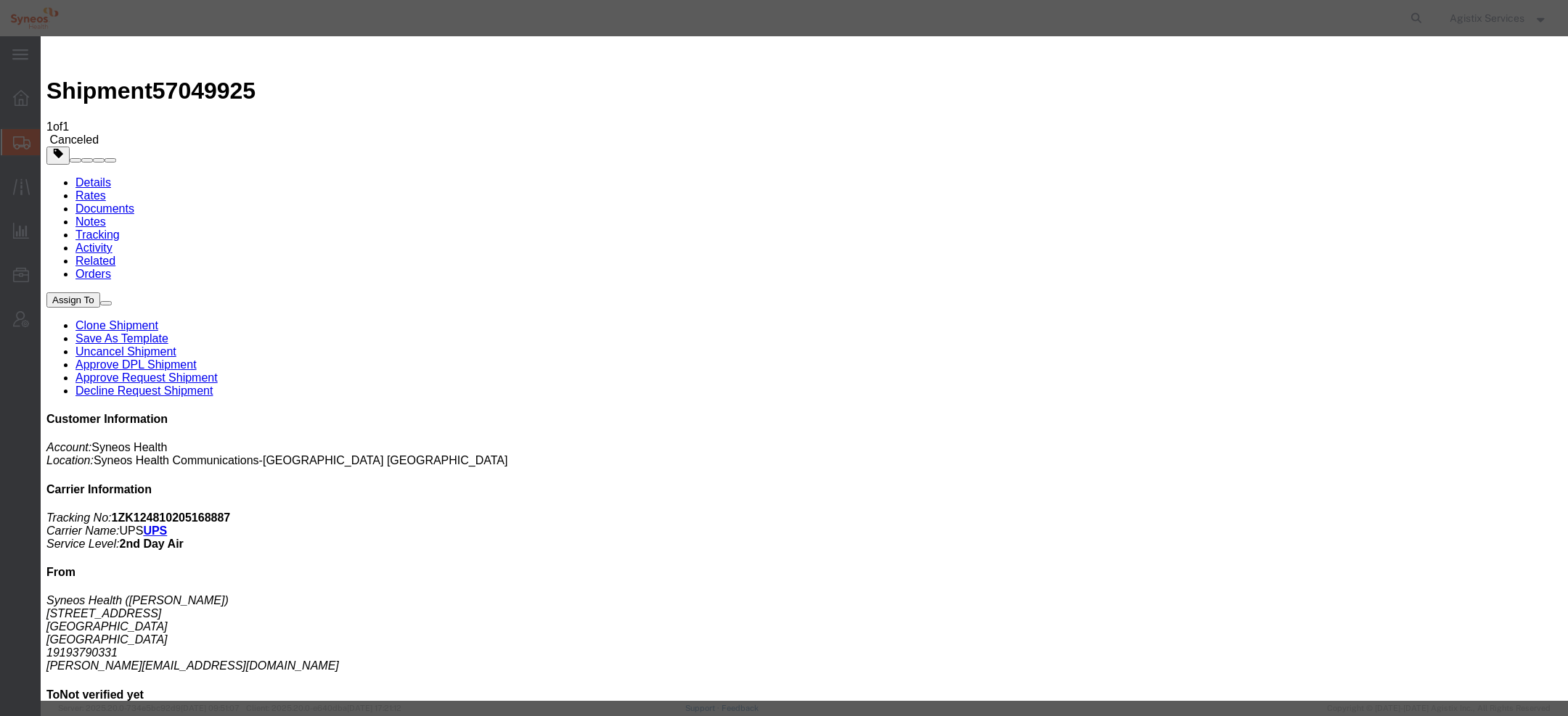
paste textarea "Polandick"
type textarea "Batch CB120254 (79 shipments) was cancelled per request of John Polandick"
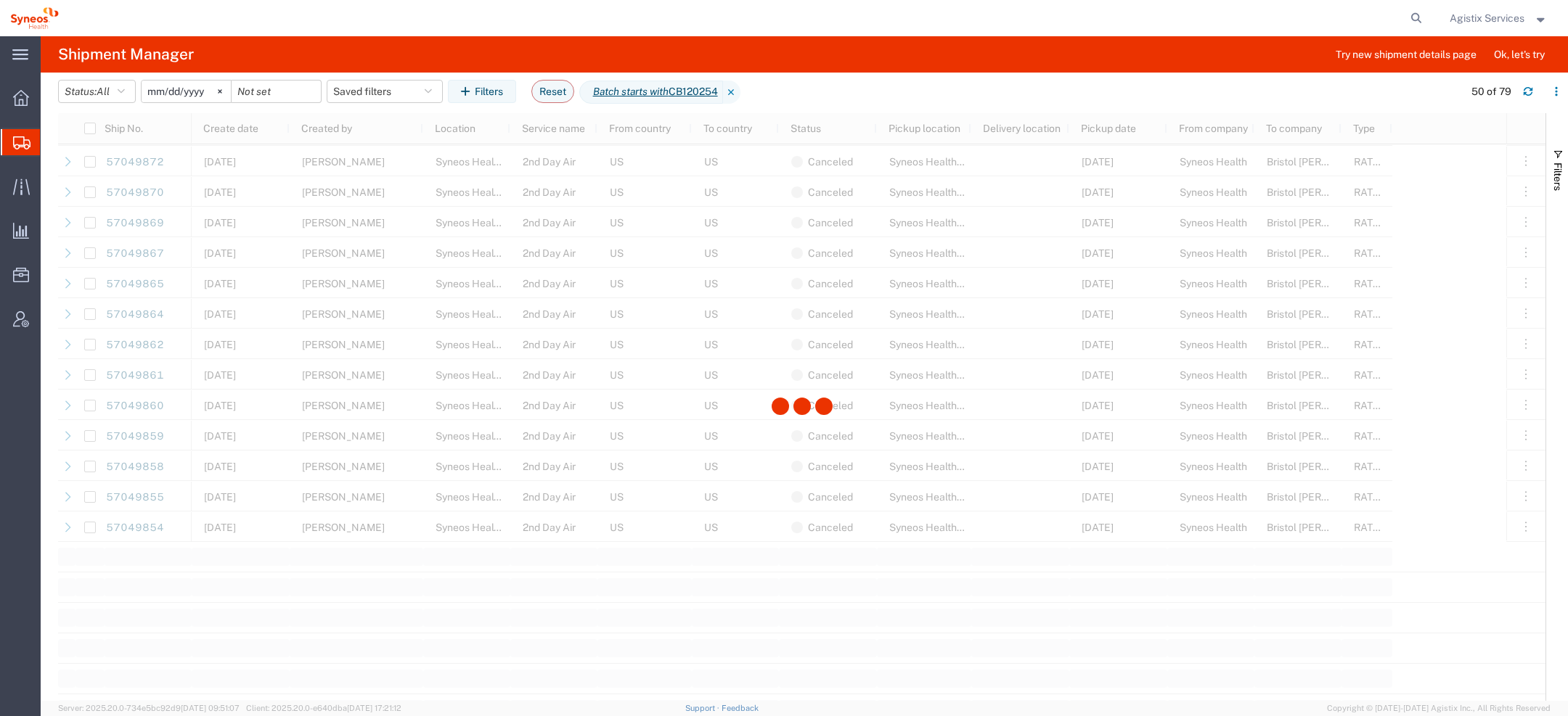
scroll to position [1851, 0]
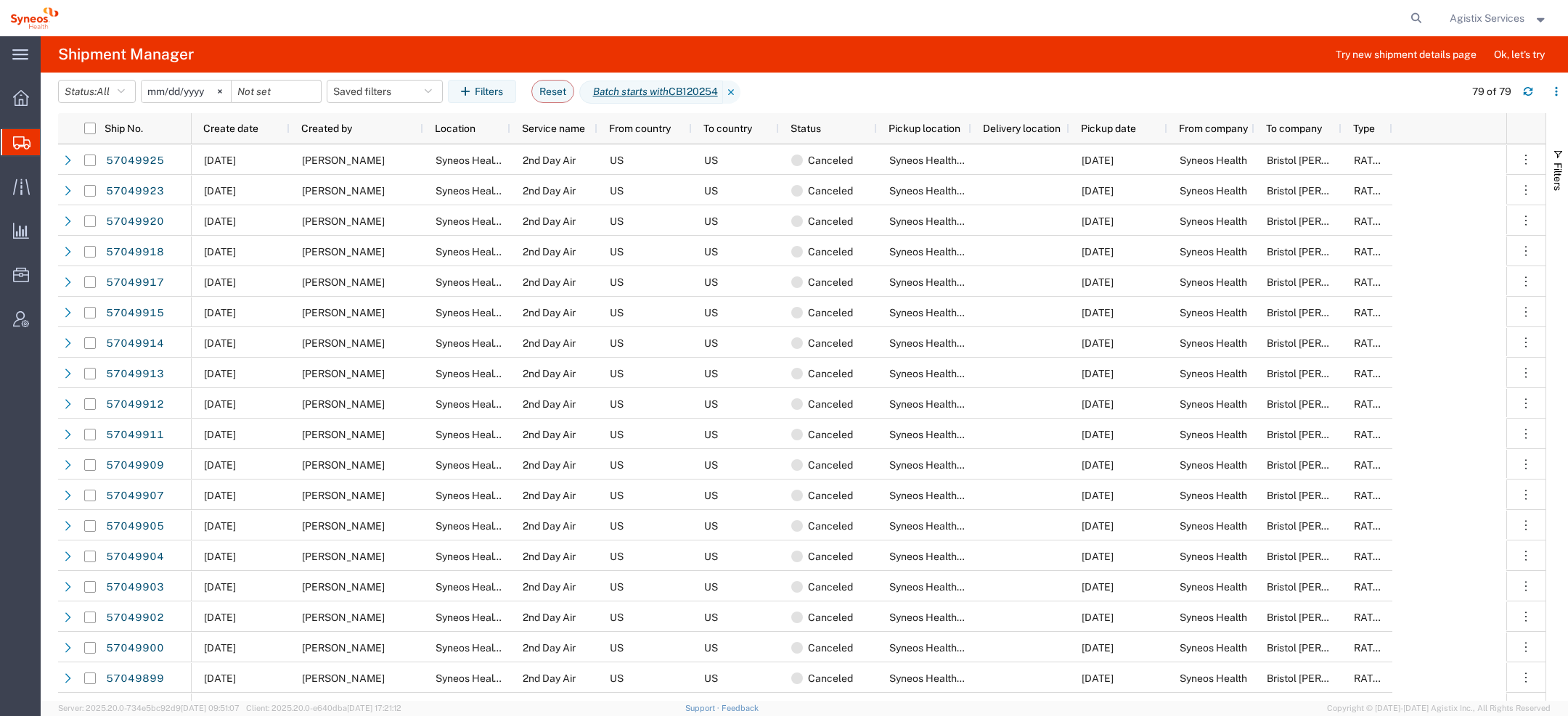
click at [1495, 12] on span "Agistix Services" at bounding box center [1487, 18] width 74 height 16
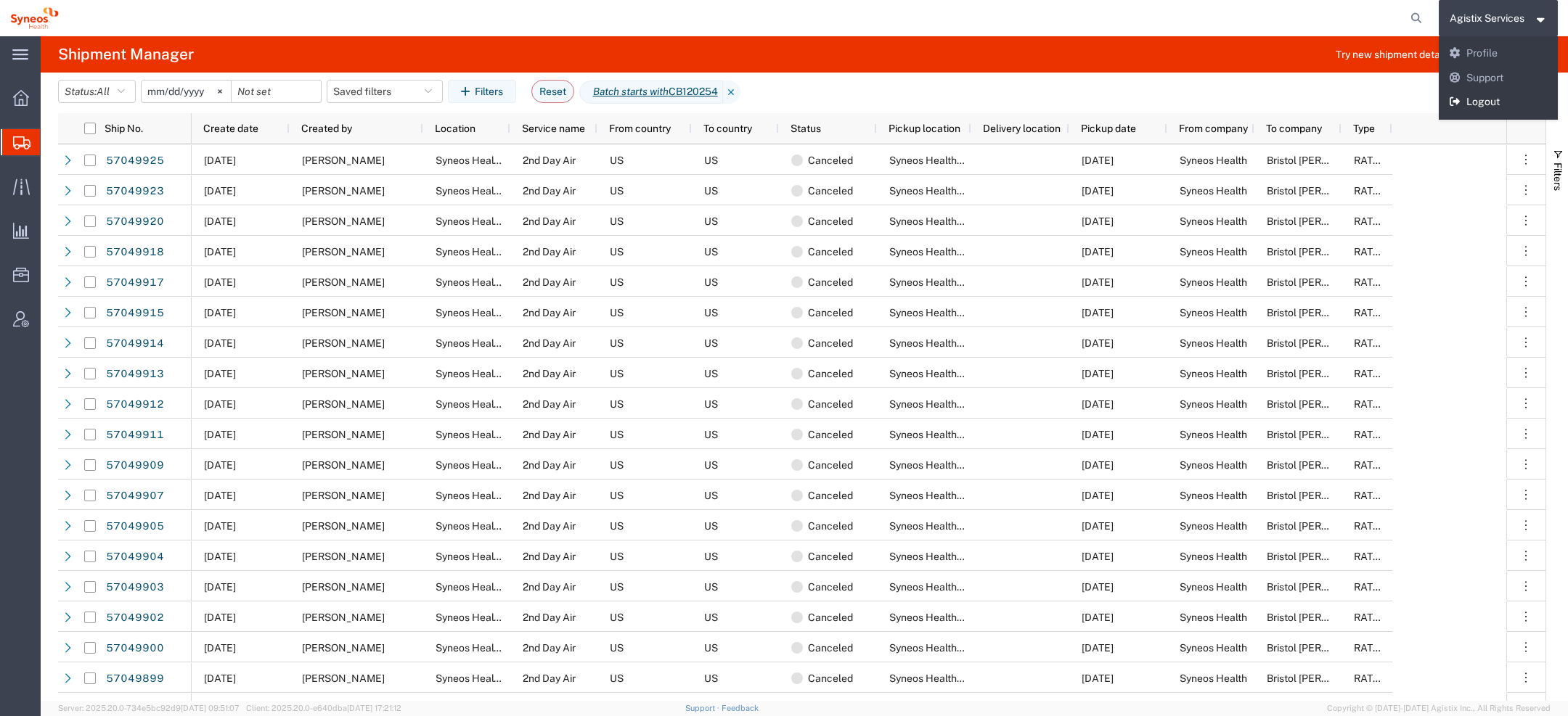
click at [1487, 93] on link "Logout" at bounding box center [1499, 102] width 120 height 25
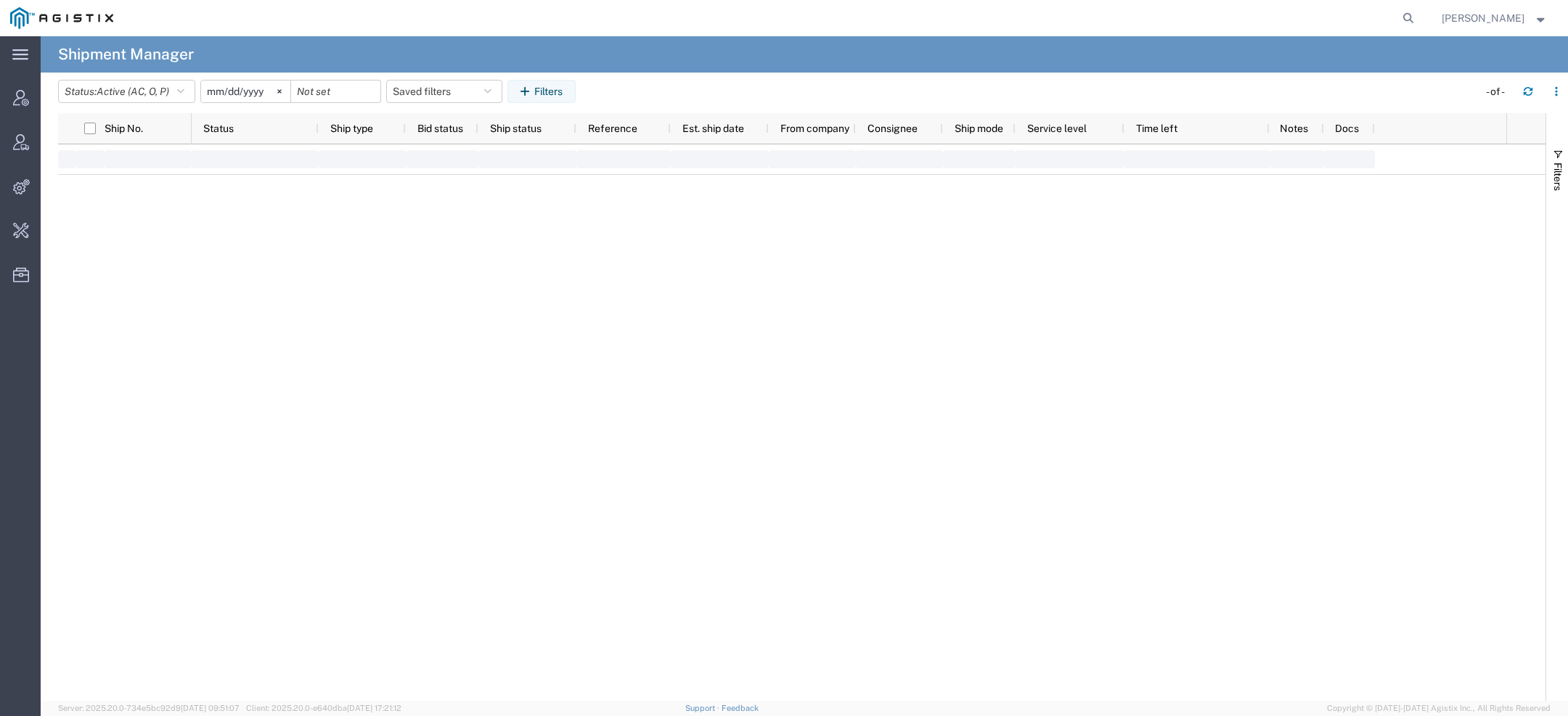
click at [1486, 18] on span "[PERSON_NAME]" at bounding box center [1483, 18] width 83 height 16
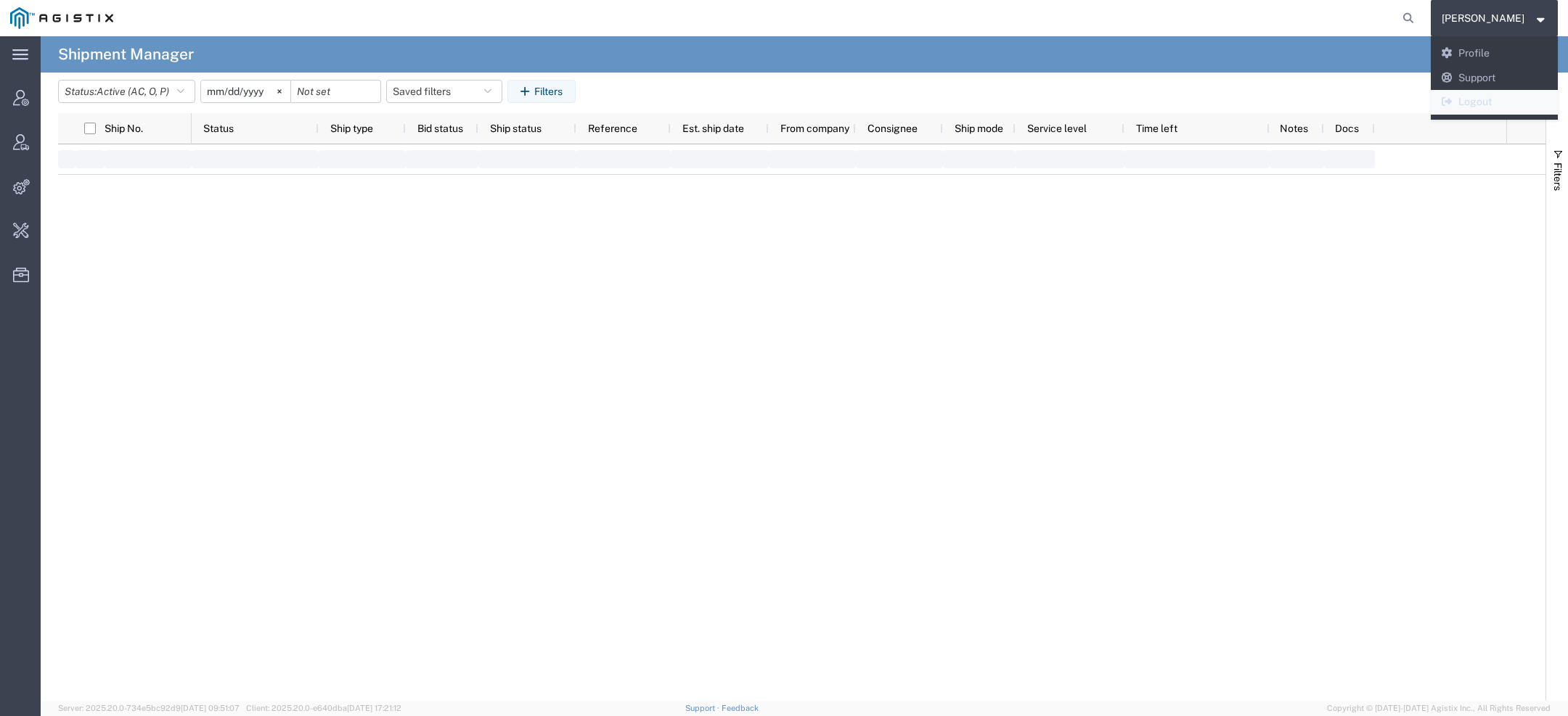
click at [1479, 107] on link "Logout" at bounding box center [1494, 102] width 127 height 25
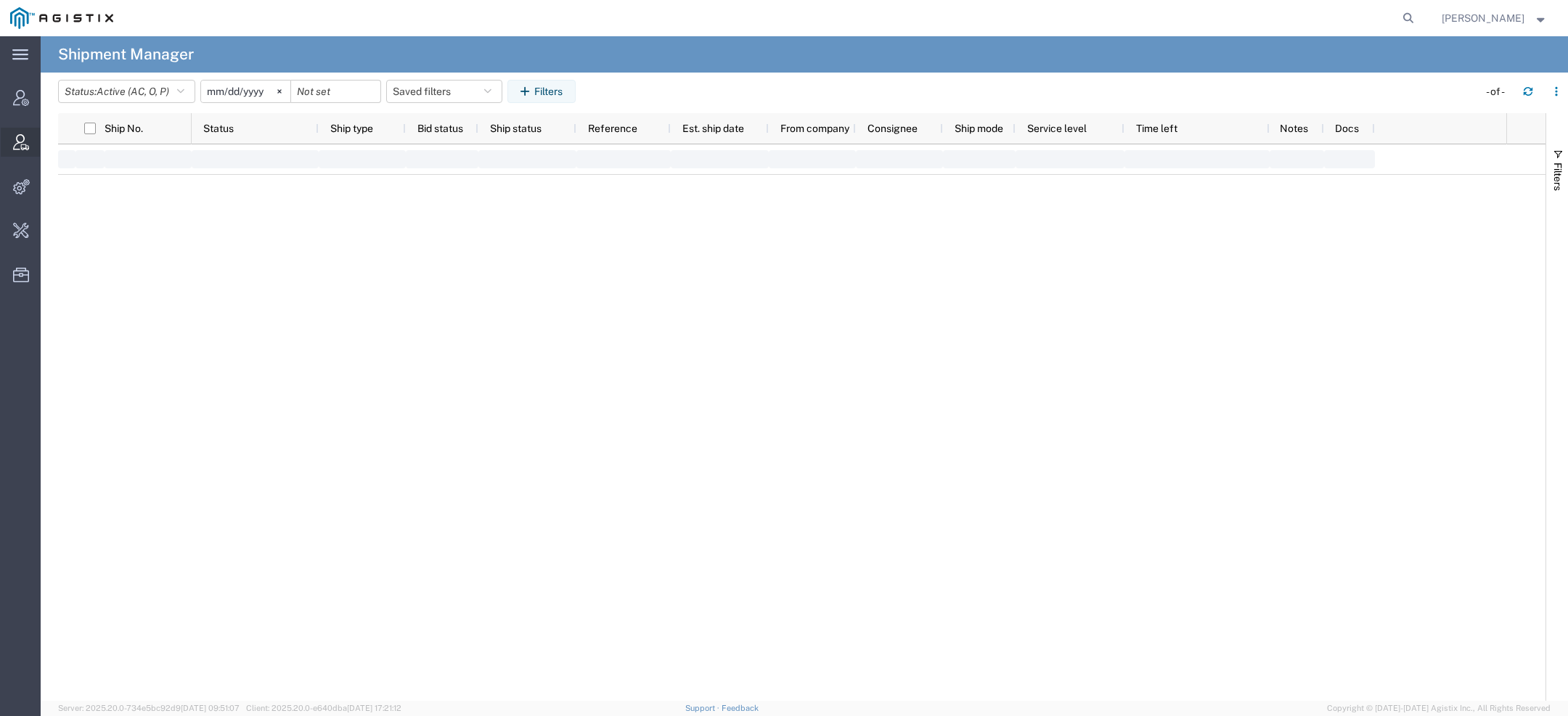
click at [21, 144] on icon at bounding box center [21, 142] width 16 height 16
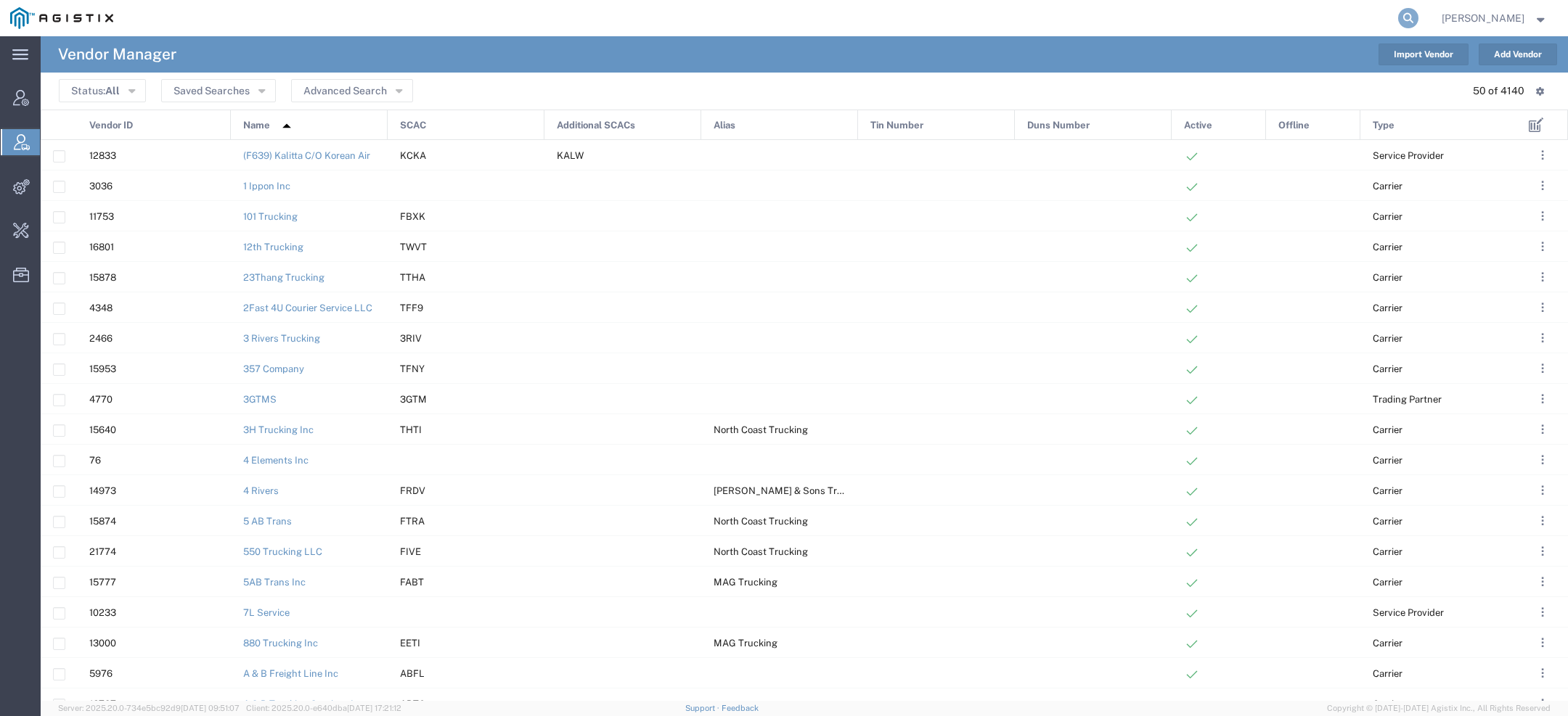
click at [1414, 26] on icon at bounding box center [1409, 18] width 21 height 21
type input "pgw"
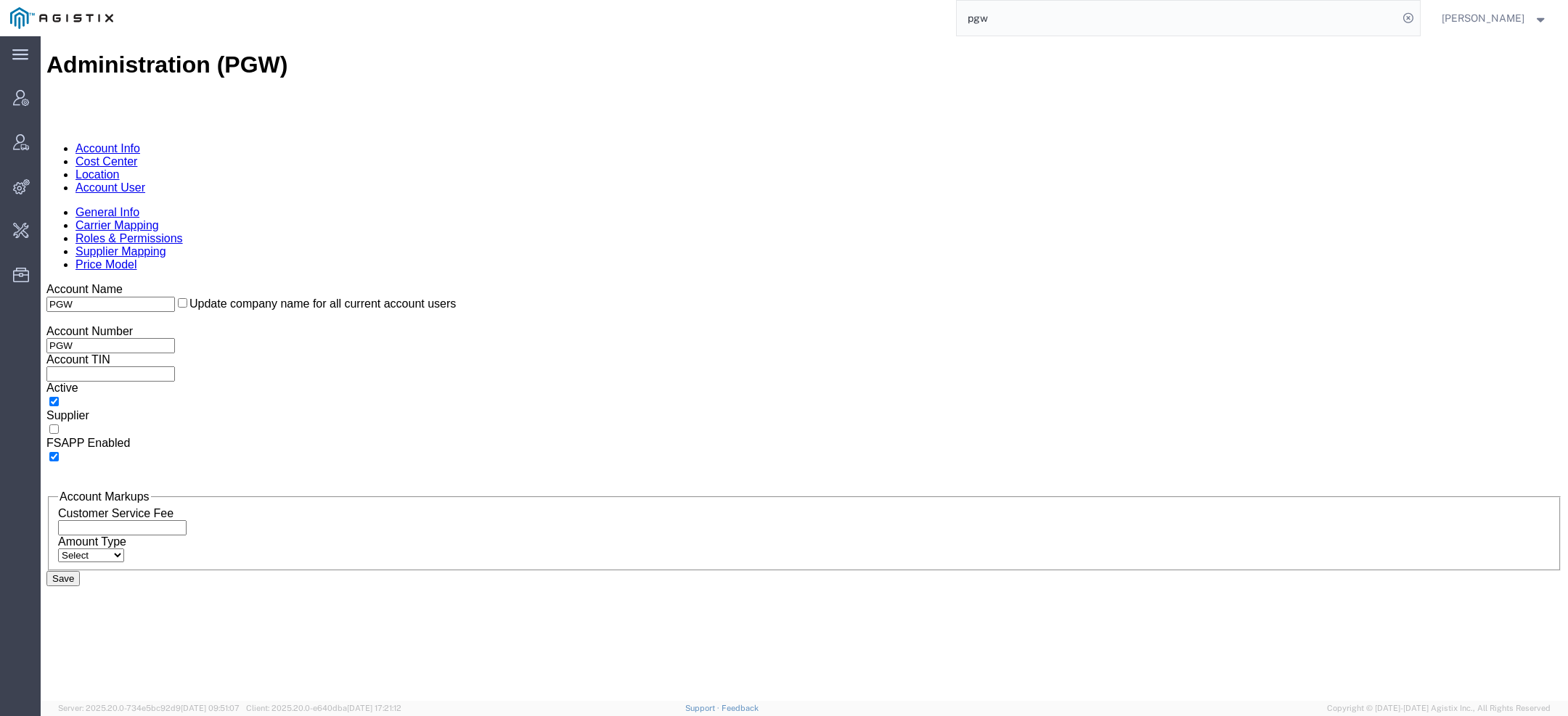
click at [145, 181] on link "Account User" at bounding box center [110, 187] width 70 height 12
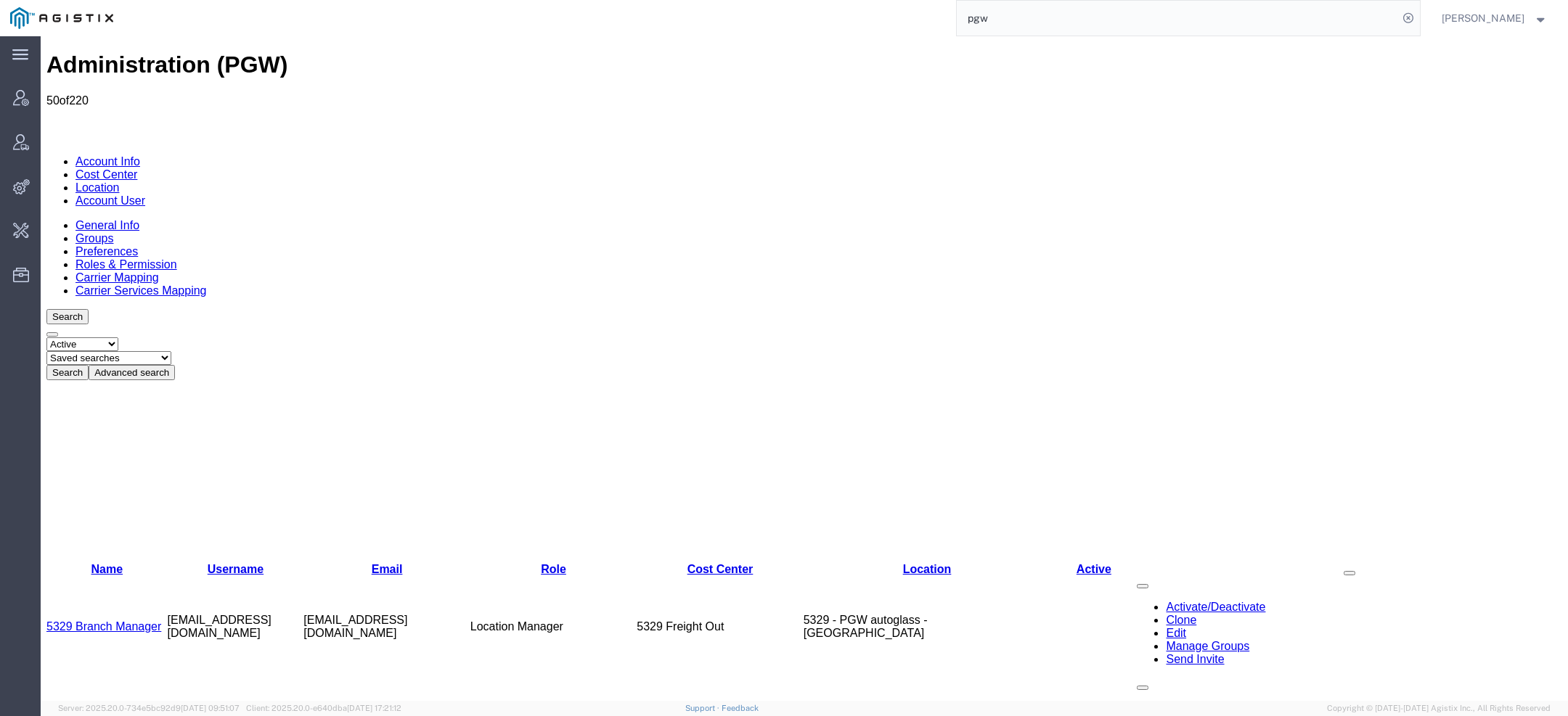
click at [171, 351] on select "Saved searches Exclude Branch Manager [PERSON_NAME] Offline user" at bounding box center [109, 358] width 125 height 14
select select "Offline user"
click at [103, 351] on select "Saved searches Exclude Branch Manager [PERSON_NAME] Offline user" at bounding box center [109, 358] width 125 height 14
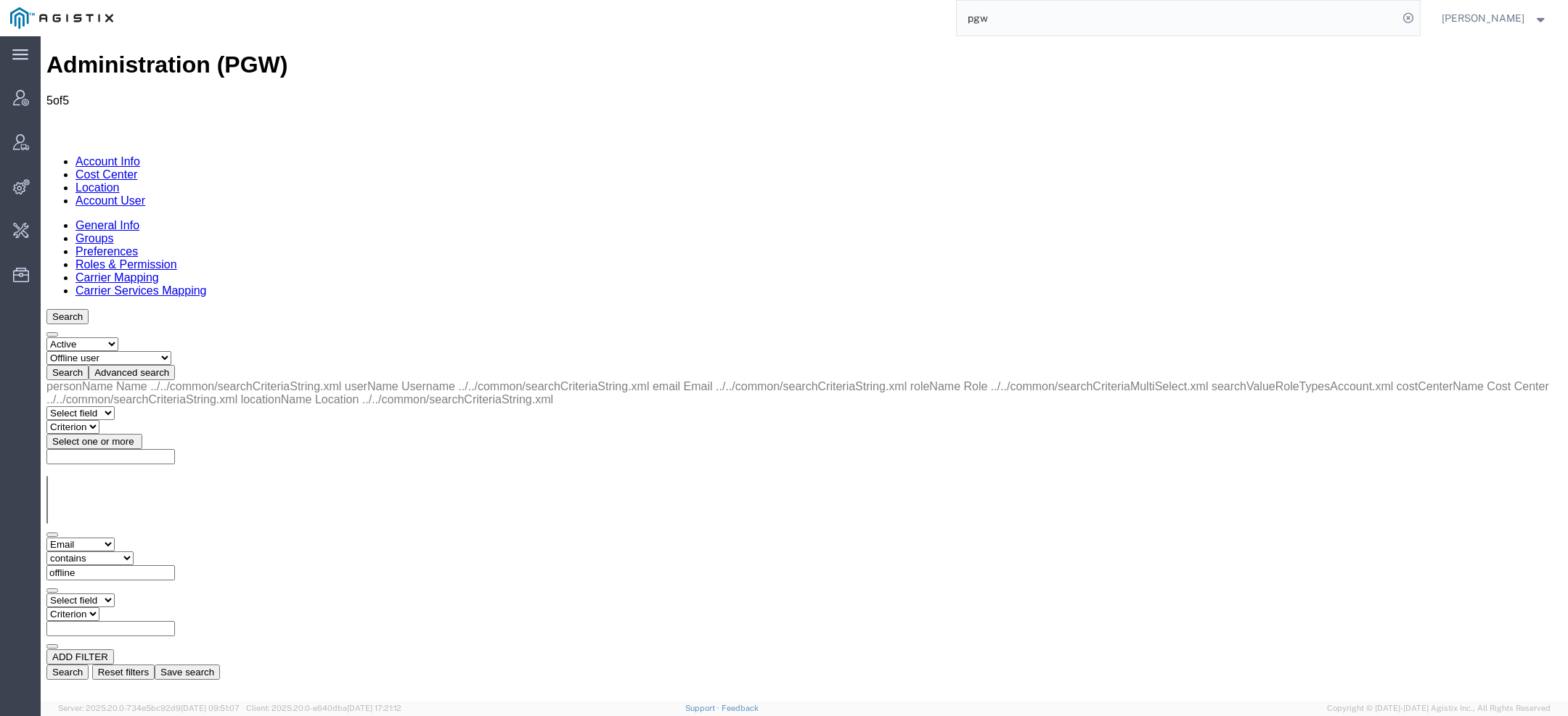
click at [466, 594] on div "Select field Cost Center Email Location Name Role Username Criterion" at bounding box center [804, 621] width 1516 height 56
drag, startPoint x: 171, startPoint y: 367, endPoint x: 274, endPoint y: 368, distance: 103.0
copy td "[EMAIL_ADDRESS][DOMAIN_NAME]"
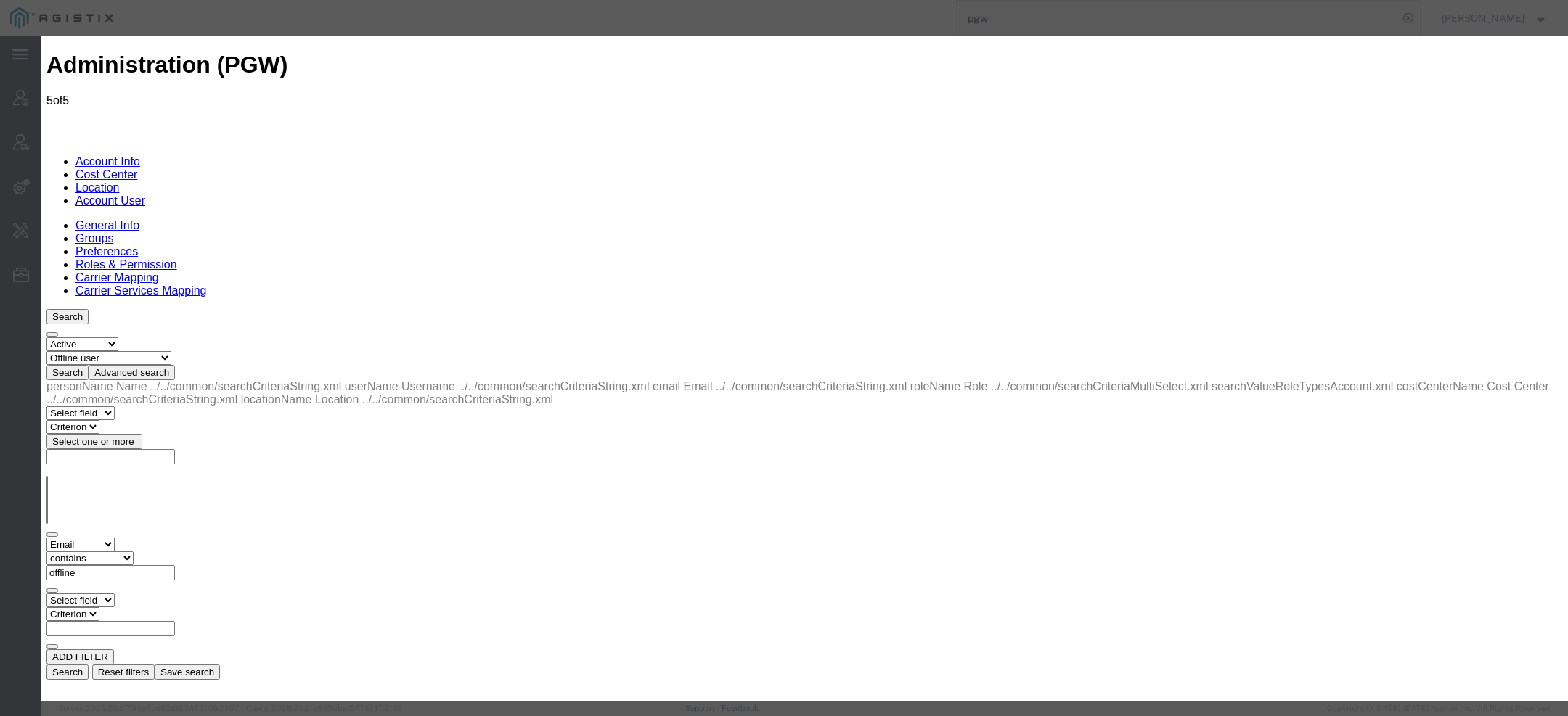
select select "COSTCENTER"
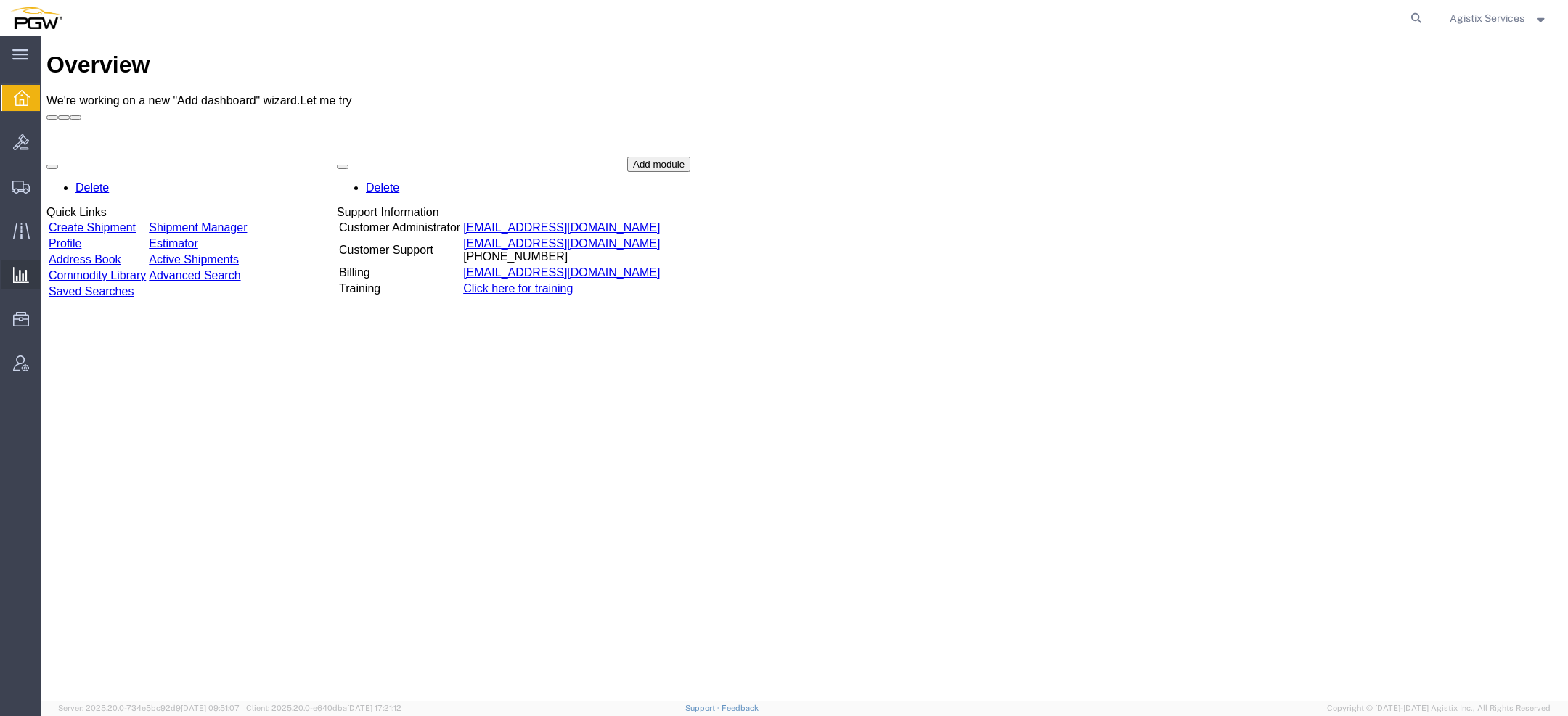
click at [0, 0] on span "Ad Hoc Reports" at bounding box center [0, 0] width 0 height 0
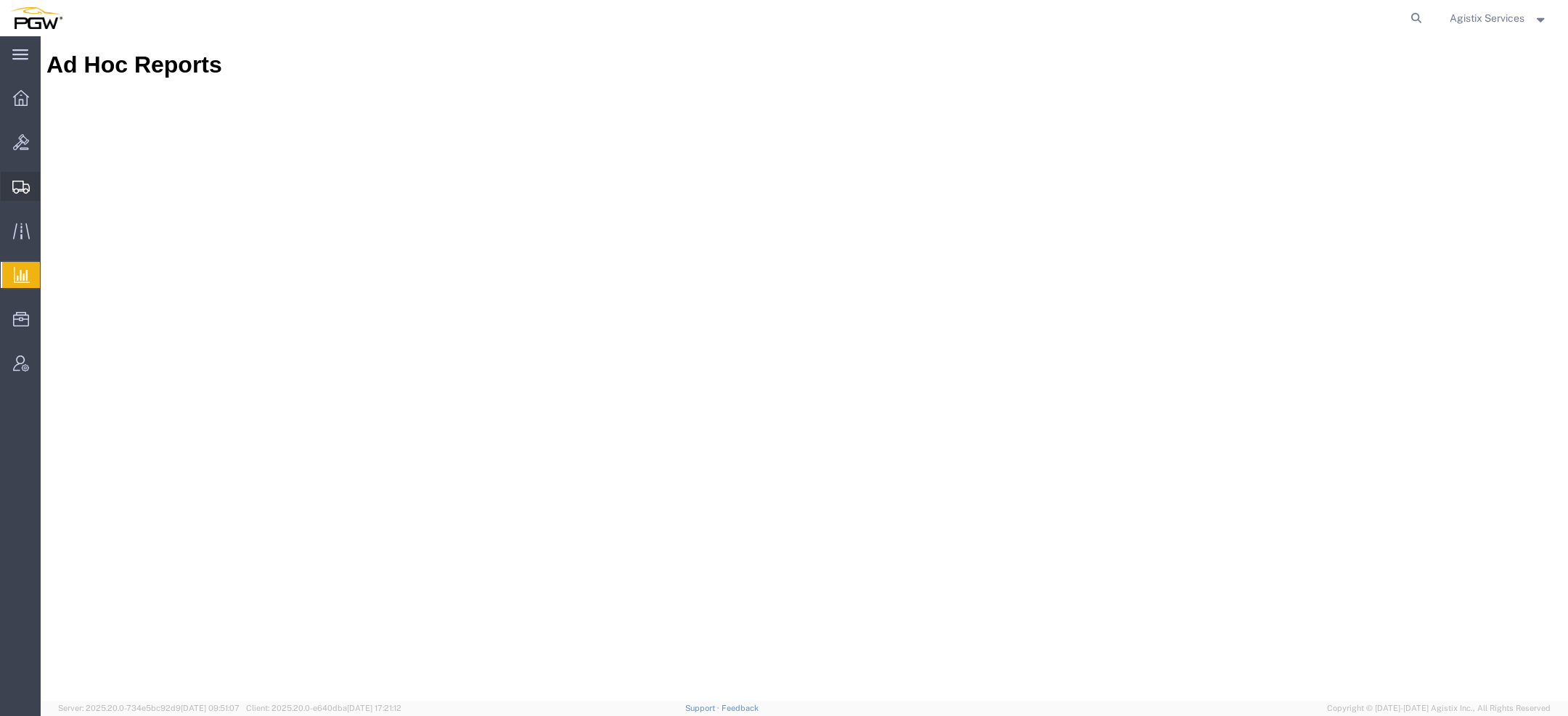
click at [21, 185] on icon at bounding box center [21, 186] width 17 height 13
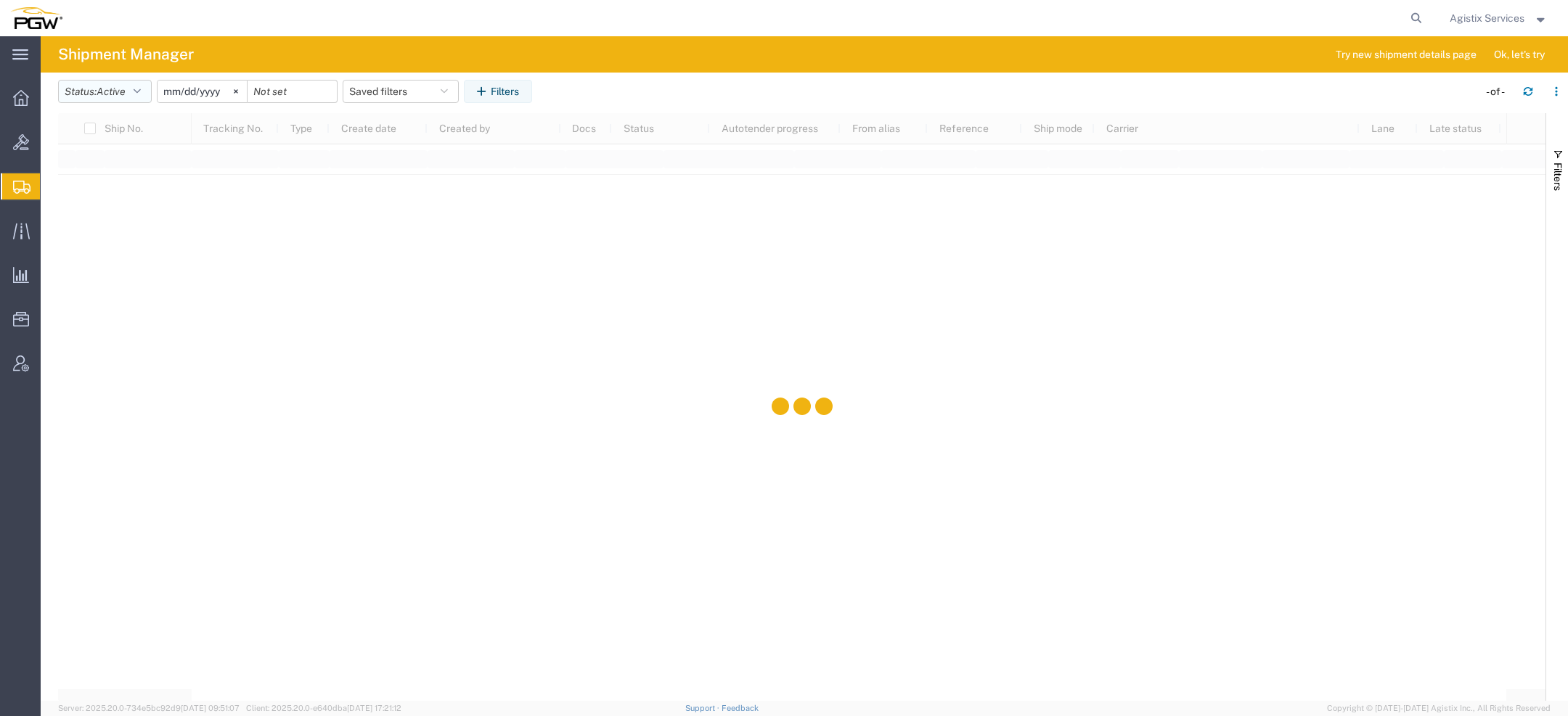
click at [132, 94] on button "Status: Active" at bounding box center [105, 91] width 94 height 23
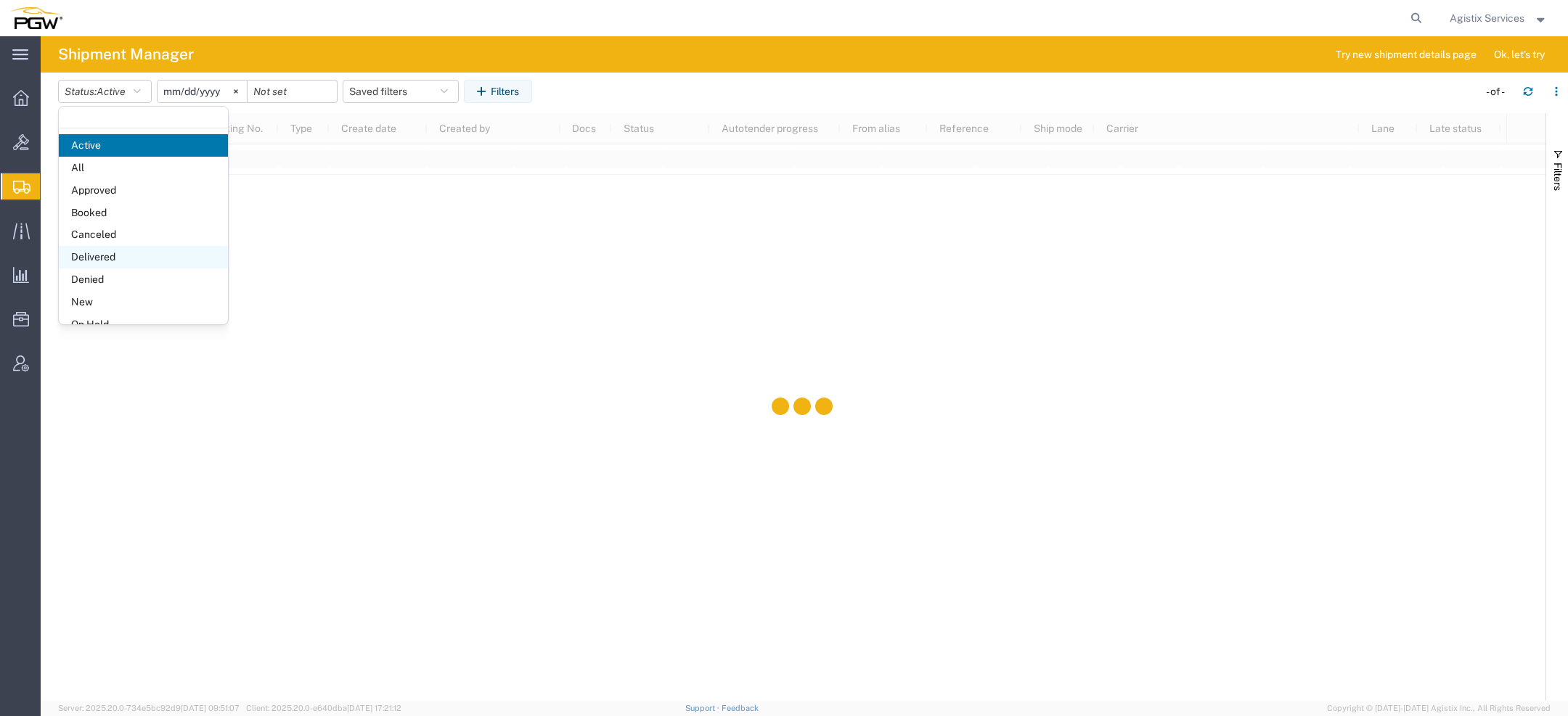
click at [103, 257] on span "Delivered" at bounding box center [144, 257] width 169 height 22
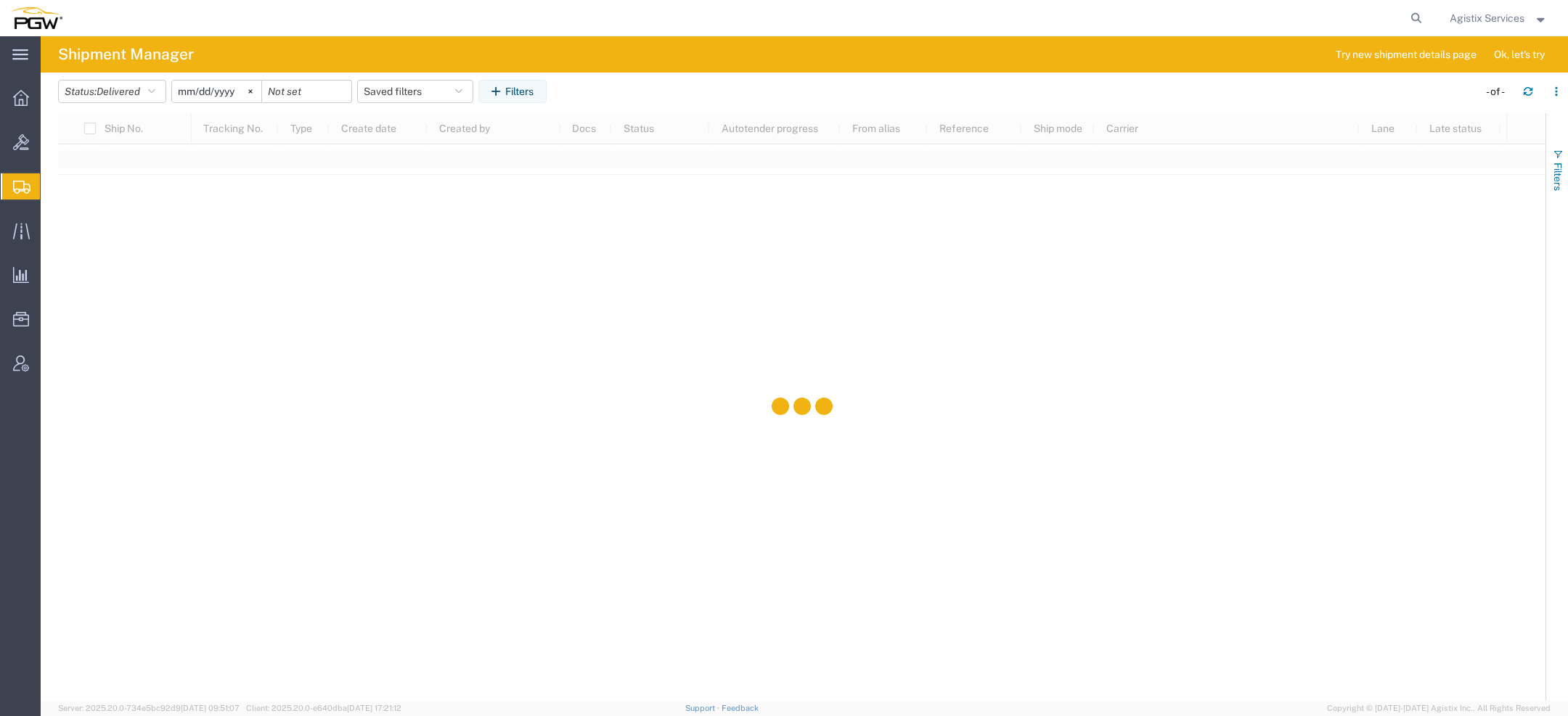
click at [1553, 174] on span "Filters" at bounding box center [1559, 176] width 12 height 28
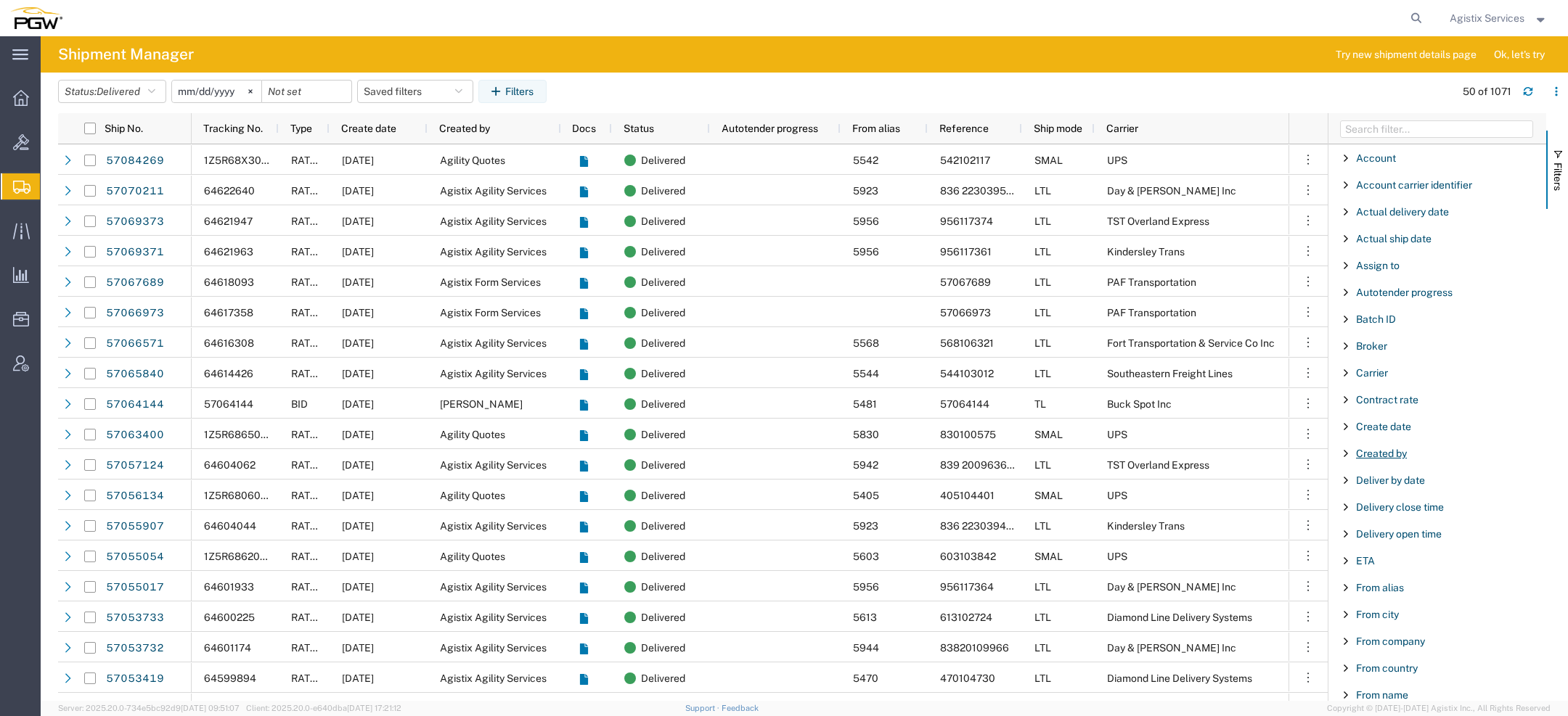
click at [1379, 449] on span "Created by" at bounding box center [1381, 454] width 50 height 12
click at [1375, 491] on div "starts with" at bounding box center [1438, 490] width 166 height 12
click at [1371, 514] on input "Filter Value" at bounding box center [1442, 514] width 191 height 17
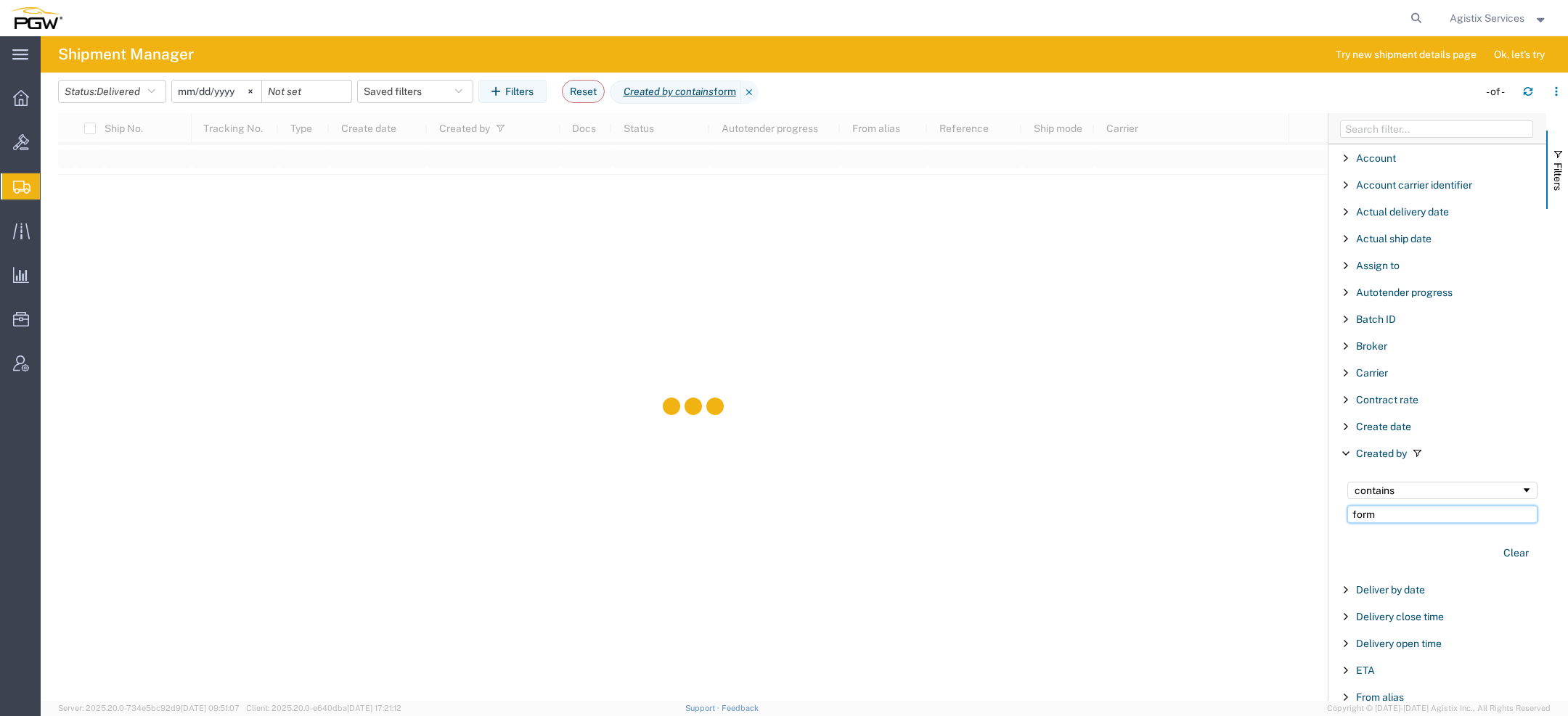
type input "form"
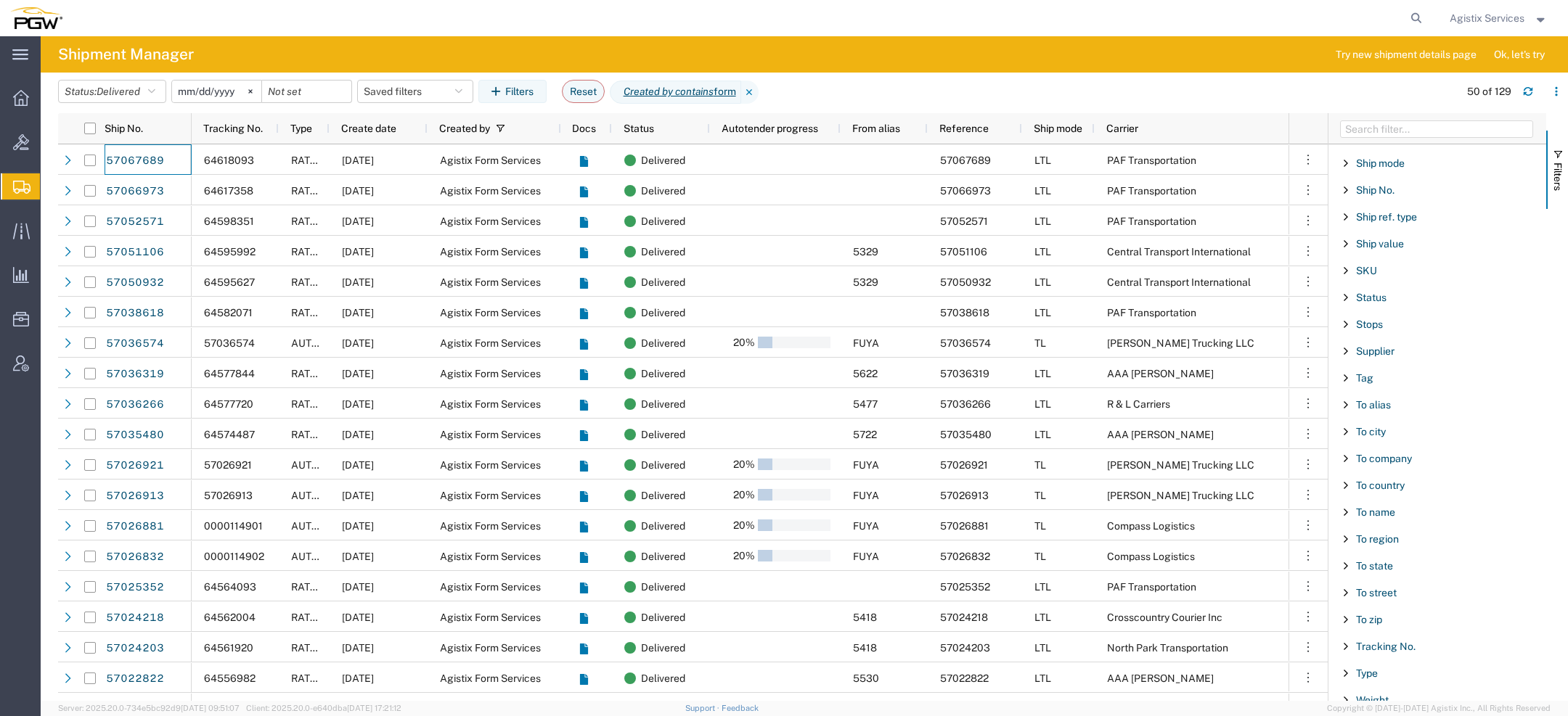
scroll to position [1282, 0]
click at [1374, 188] on span "Ship mode" at bounding box center [1380, 194] width 49 height 12
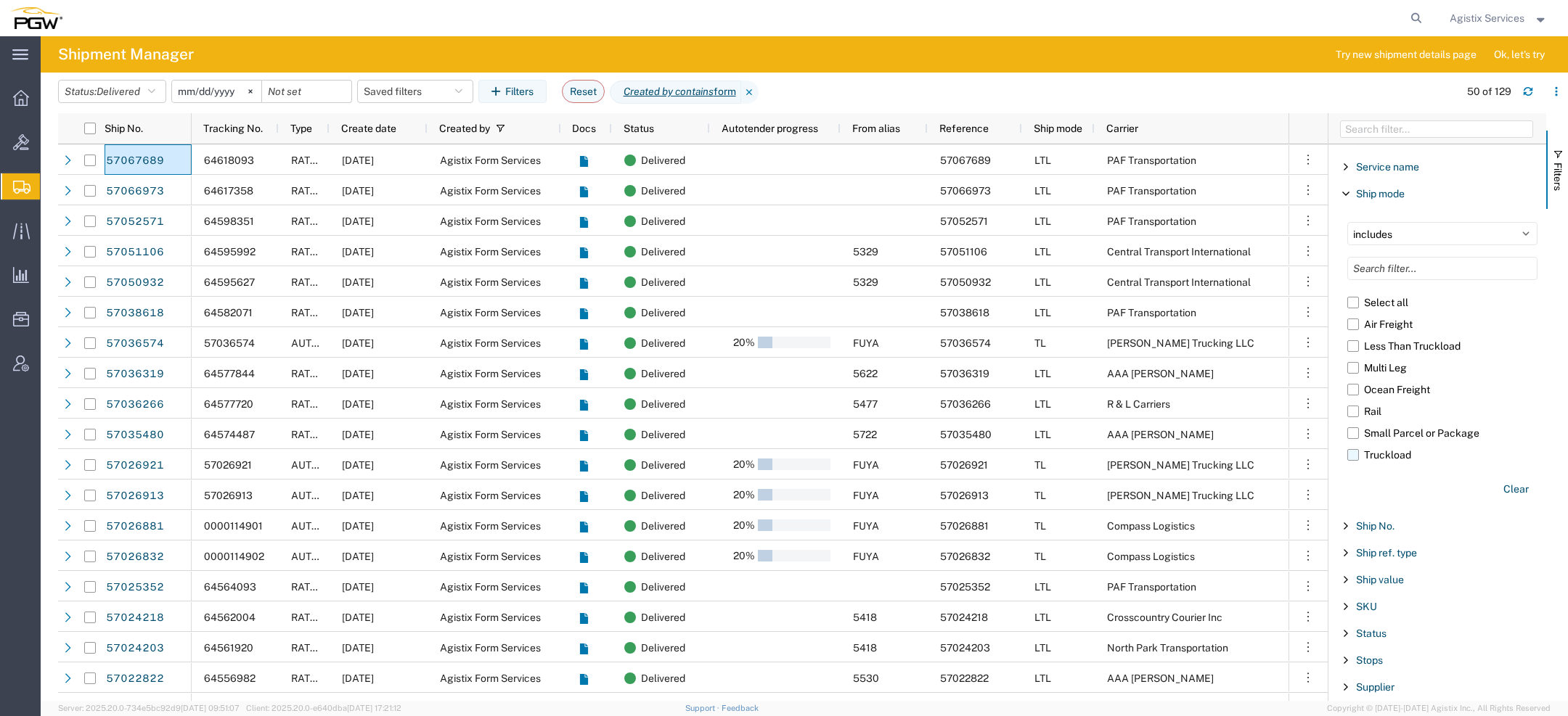
click at [1355, 447] on label "Truckload" at bounding box center [1442, 455] width 191 height 21
click at [0, 0] on input "Truckload" at bounding box center [0, 0] width 0 height 0
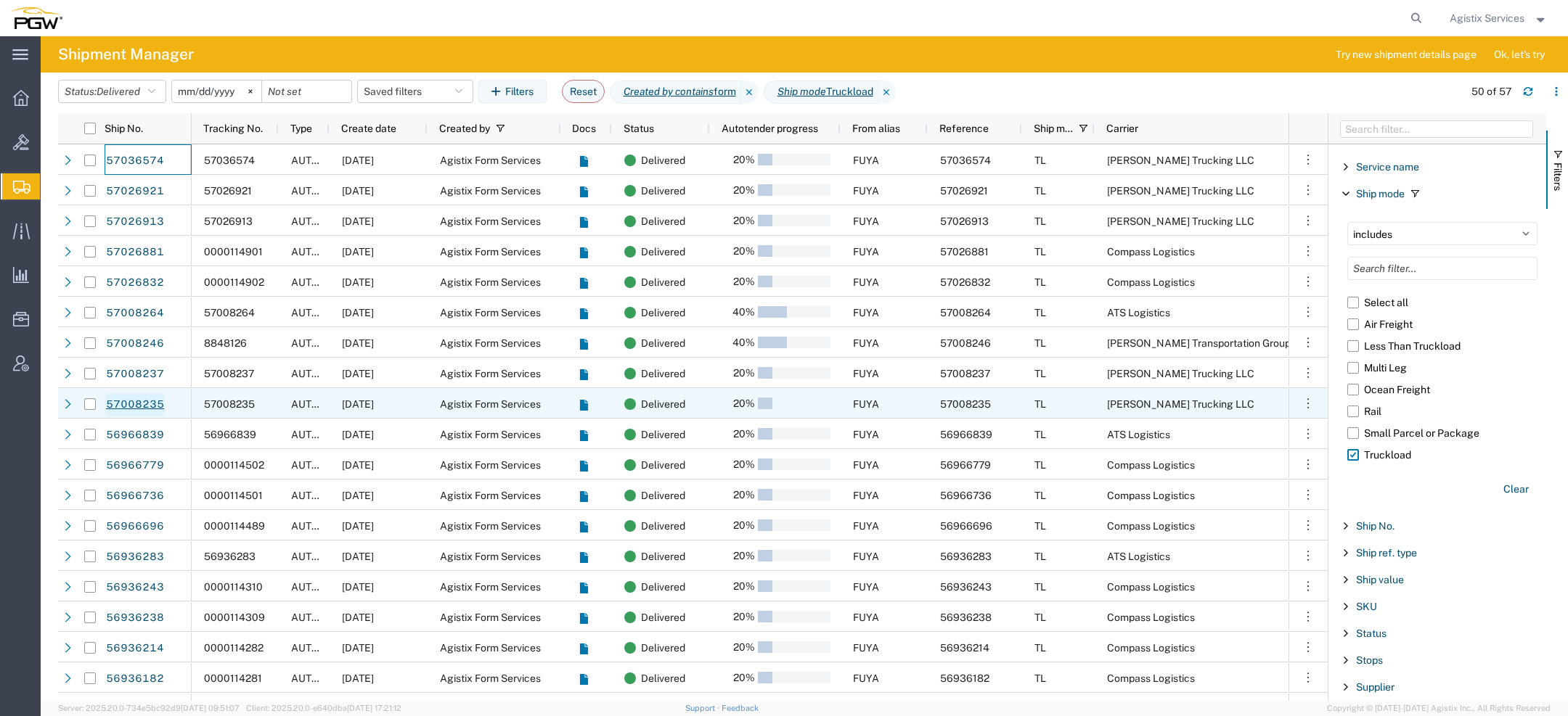
click at [143, 403] on link "57008235" at bounding box center [135, 404] width 60 height 23
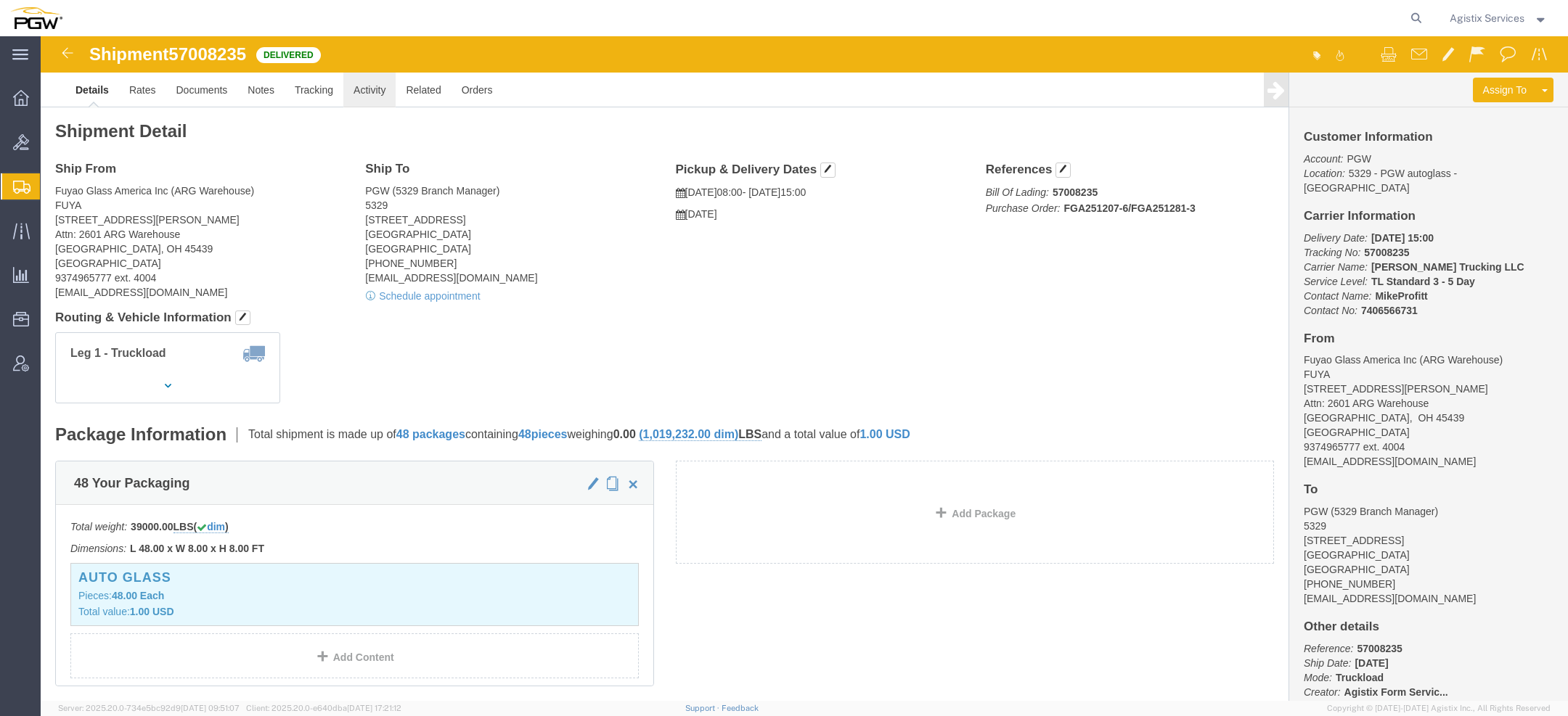
click link "Activity"
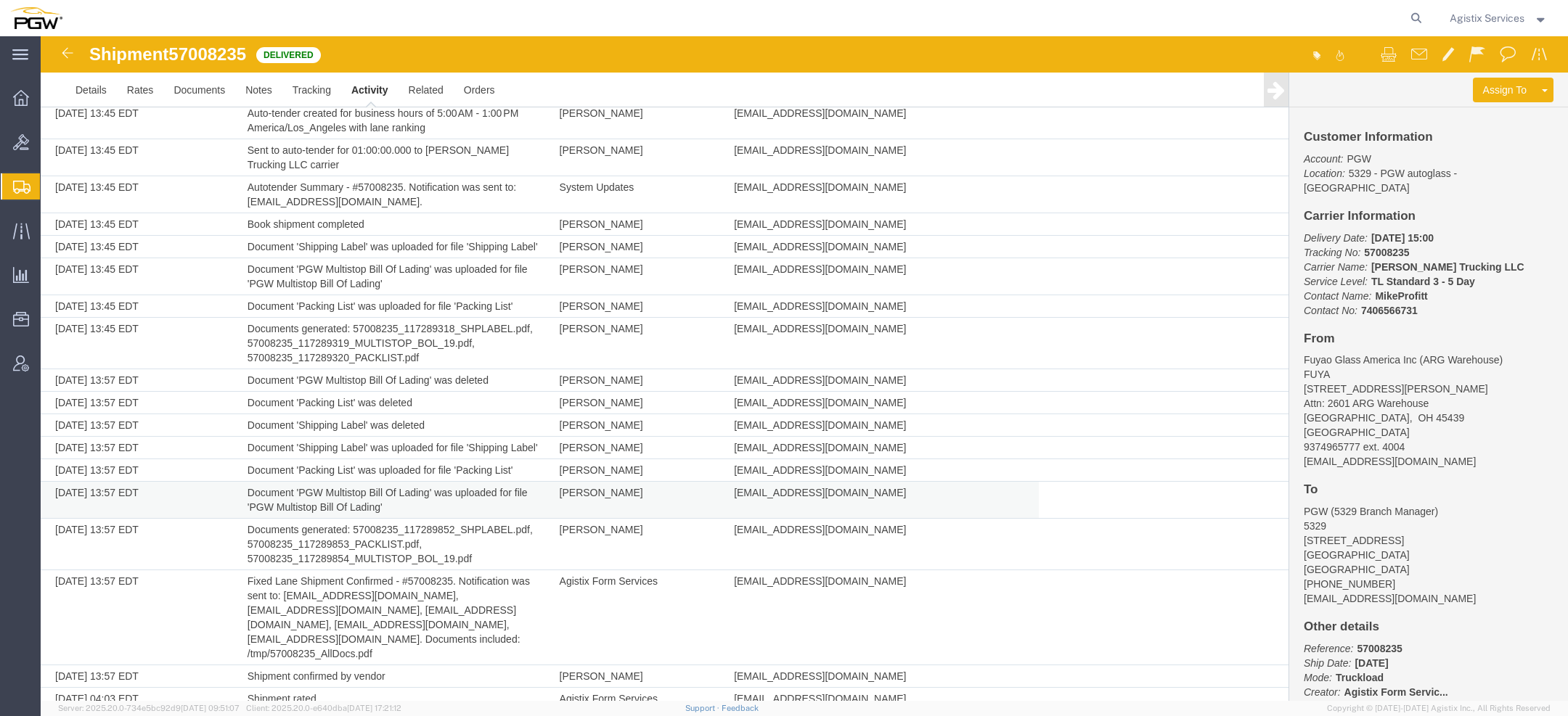
scroll to position [874, 0]
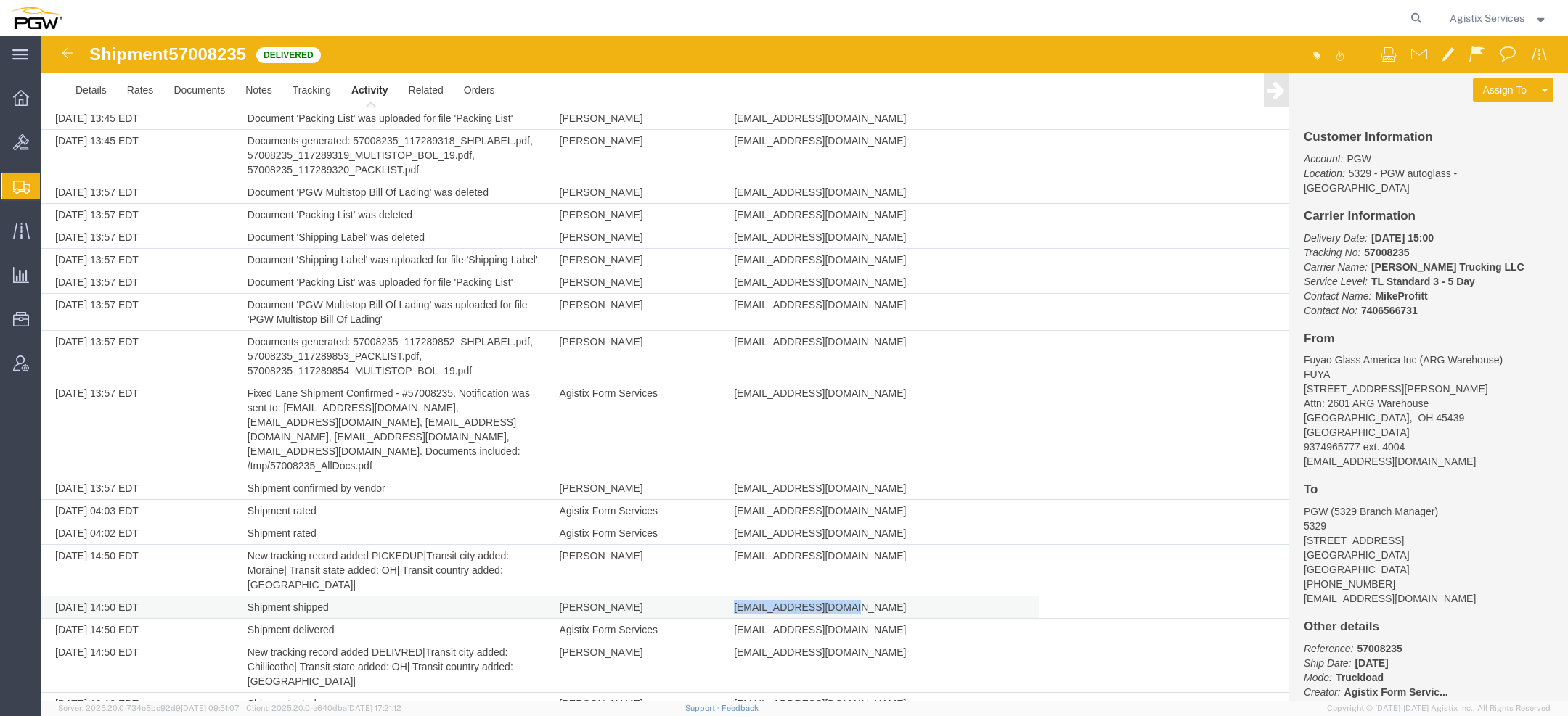
drag, startPoint x: 730, startPoint y: 571, endPoint x: 833, endPoint y: 572, distance: 103.0
click at [833, 602] on span "cctruckingllc@yahoo.com" at bounding box center [820, 607] width 172 height 12
drag, startPoint x: 735, startPoint y: 596, endPoint x: 952, endPoint y: 594, distance: 217.0
click at [952, 619] on td "[EMAIL_ADDRESS][DOMAIN_NAME]" at bounding box center [882, 630] width 312 height 22
click at [871, 624] on span "[EMAIL_ADDRESS][DOMAIN_NAME]" at bounding box center [820, 630] width 172 height 12
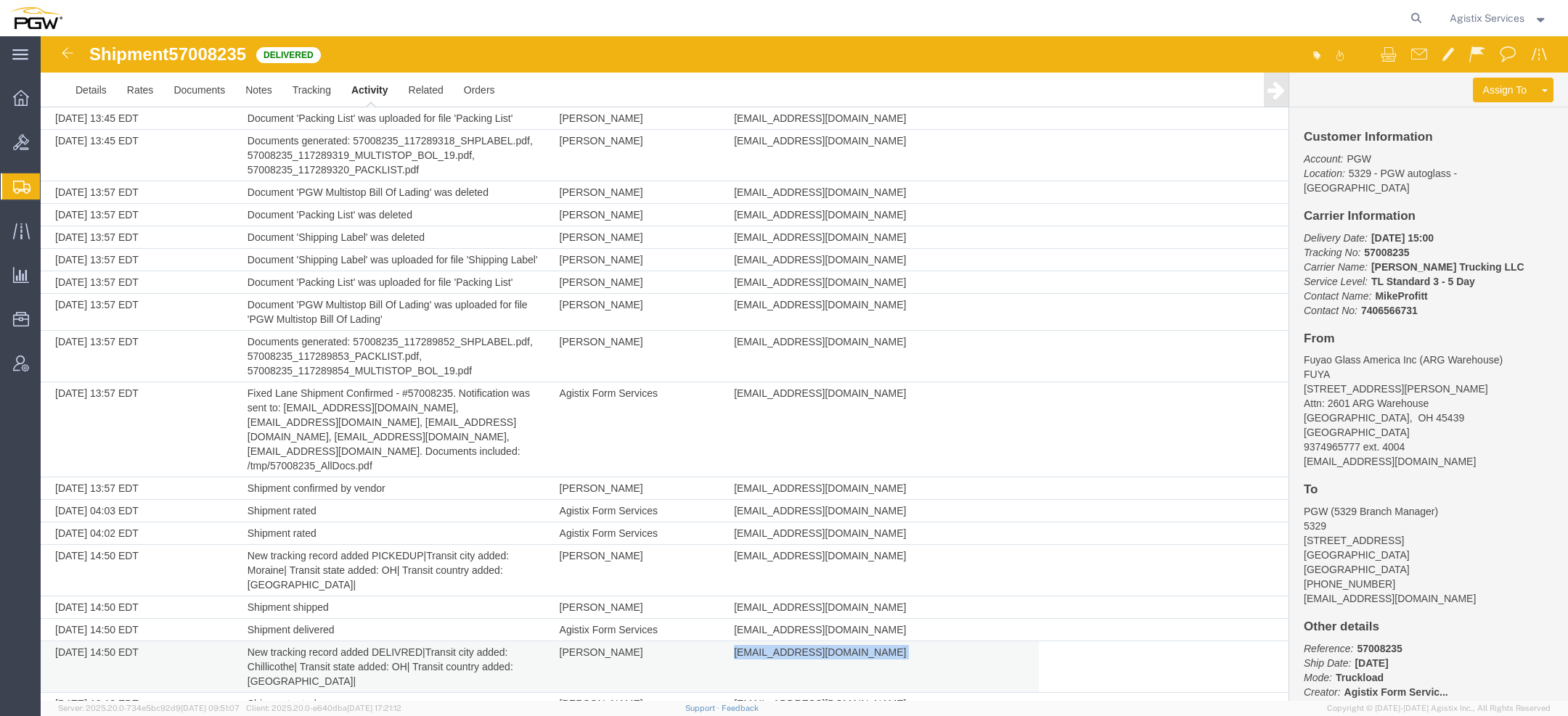
drag, startPoint x: 729, startPoint y: 615, endPoint x: 845, endPoint y: 618, distance: 116.0
click at [846, 642] on td "cctruckingllc@yahoo.com" at bounding box center [882, 667] width 312 height 51
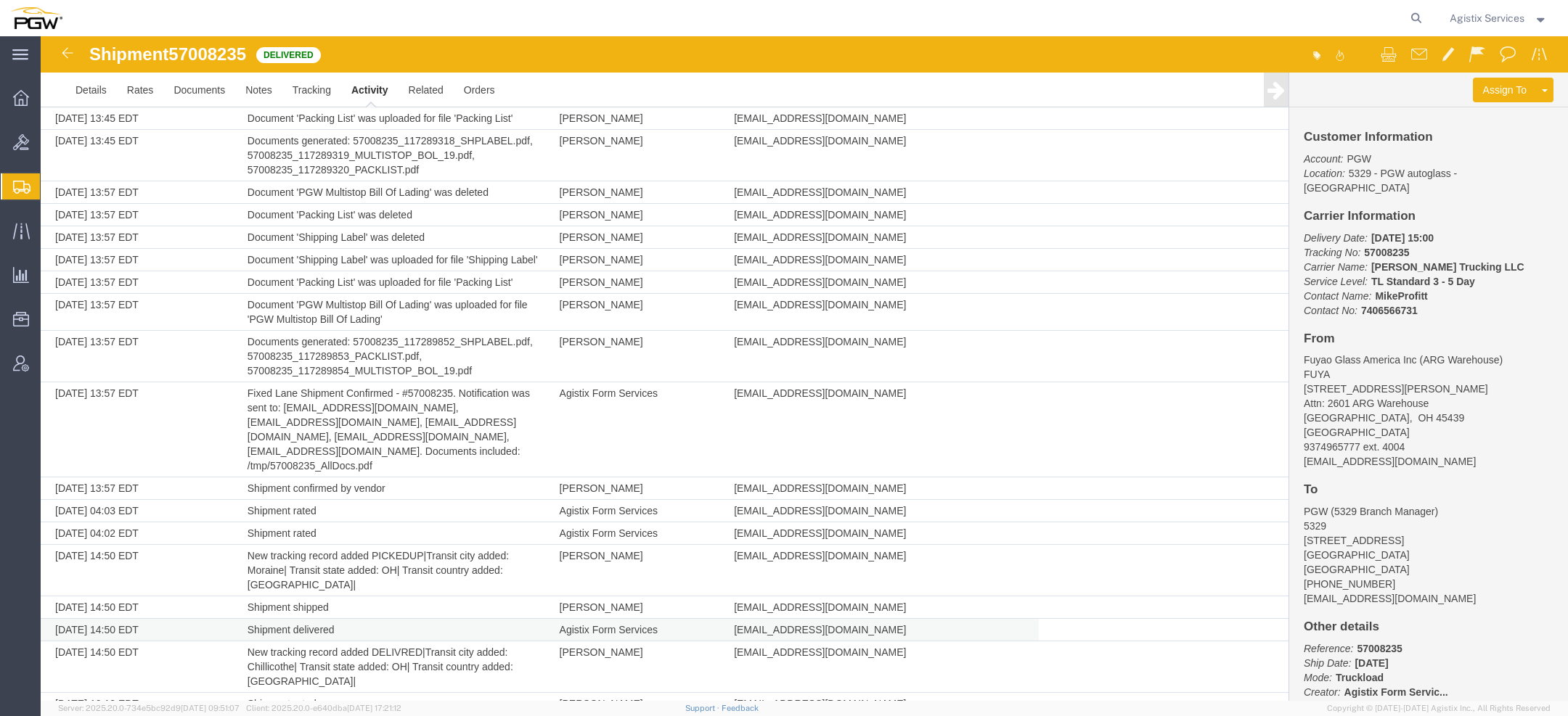
click at [802, 624] on span "[EMAIL_ADDRESS][DOMAIN_NAME]" at bounding box center [820, 630] width 172 height 12
drag, startPoint x: 248, startPoint y: 595, endPoint x: 333, endPoint y: 595, distance: 85.0
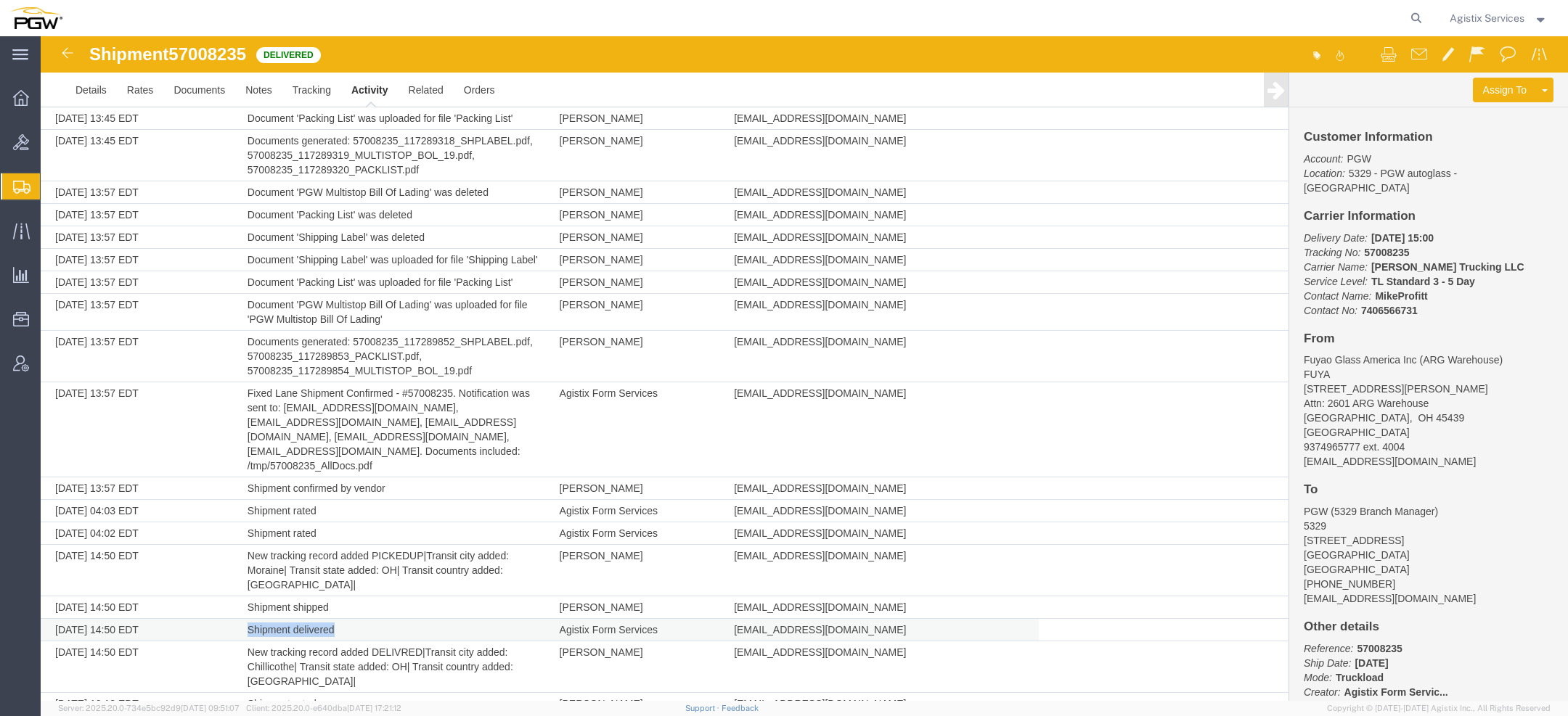
click at [333, 619] on td "Shipment delivered" at bounding box center [396, 630] width 312 height 22
copy td "Shipment delivered"
click at [191, 56] on span "57008235" at bounding box center [207, 54] width 78 height 20
copy span "57008235"
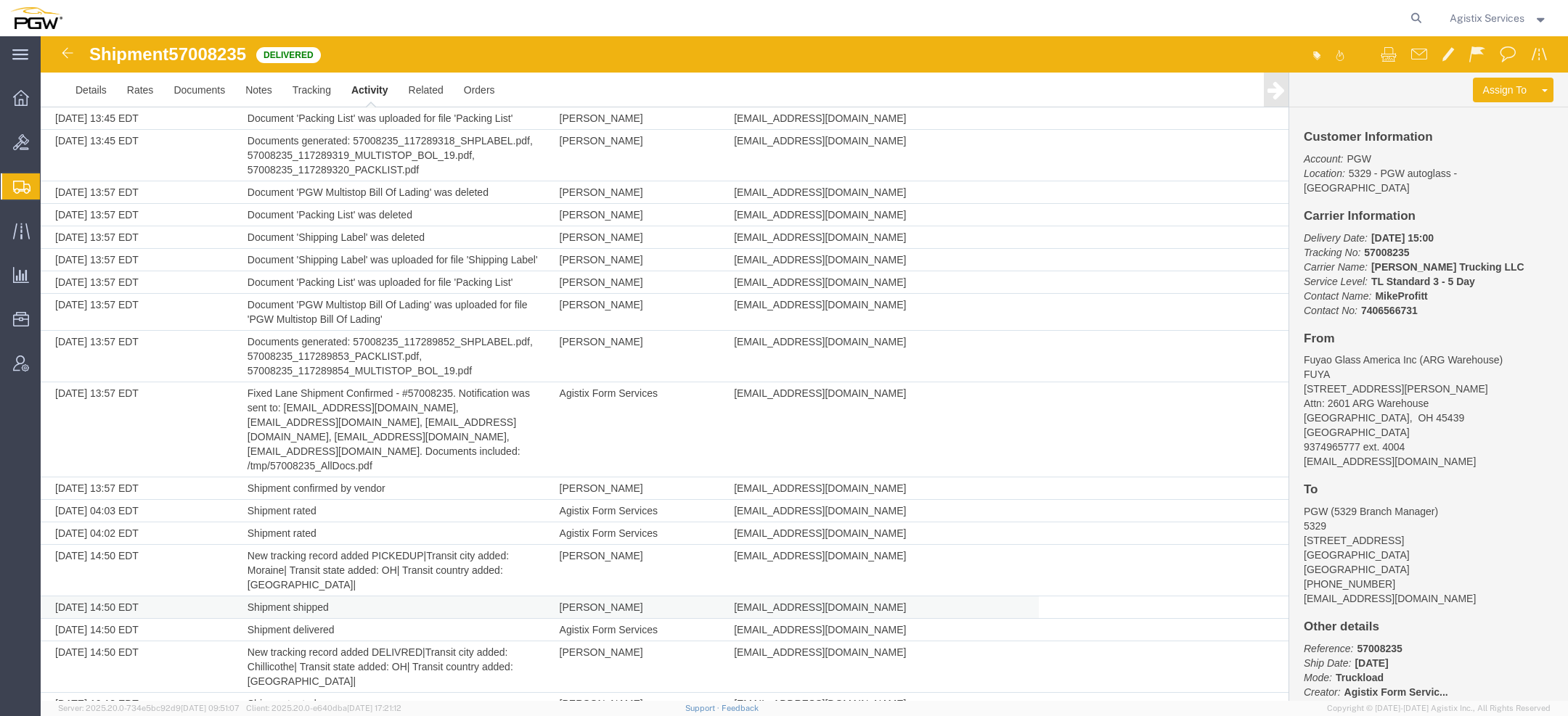
click at [301, 596] on td "Shipment shipped" at bounding box center [396, 607] width 312 height 22
copy td "shipped"
drag, startPoint x: 557, startPoint y: 592, endPoint x: 652, endPoint y: 585, distance: 95.3
click at [652, 619] on td "Agistix Form Services" at bounding box center [640, 630] width 175 height 22
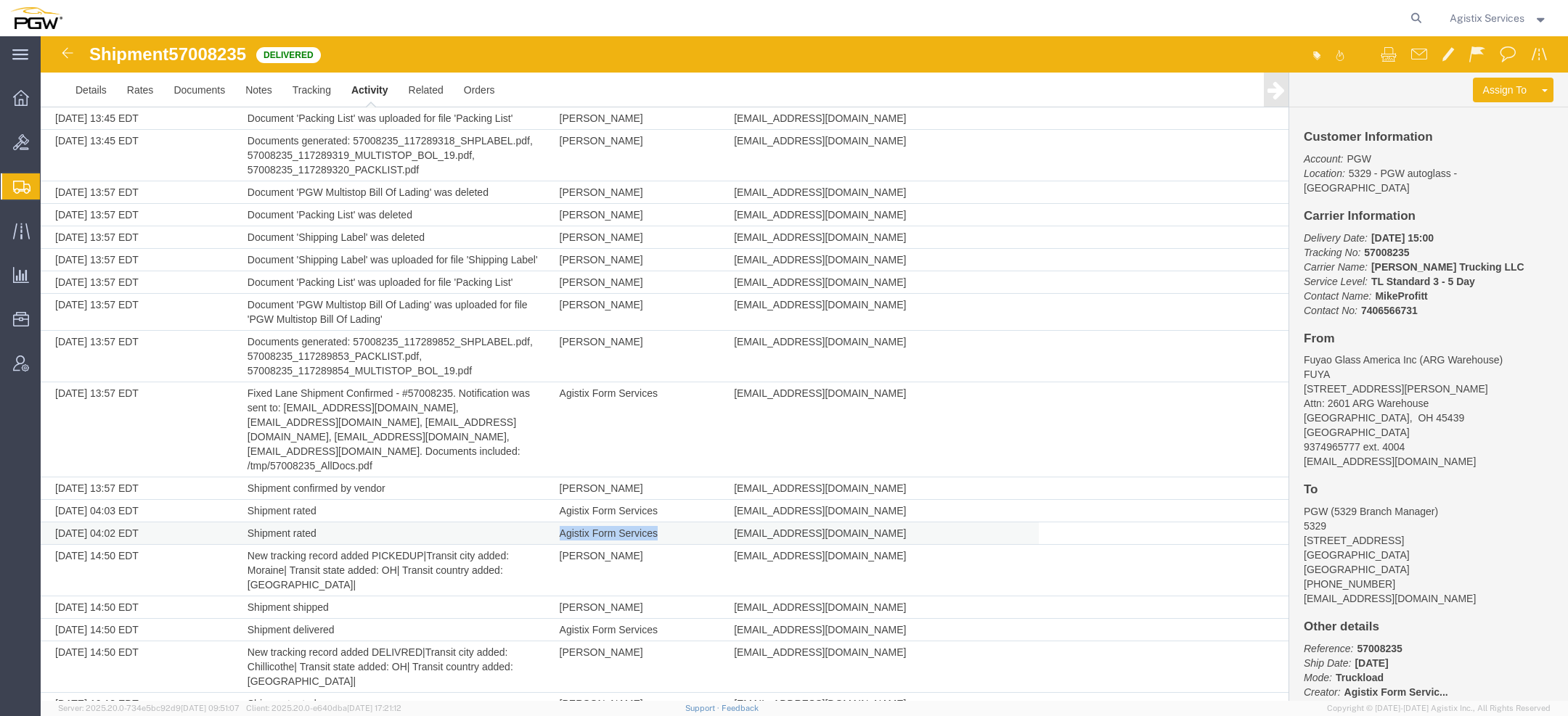
drag, startPoint x: 557, startPoint y: 511, endPoint x: 652, endPoint y: 511, distance: 95.0
click at [652, 522] on td "Agistix Form Services" at bounding box center [640, 533] width 175 height 22
copy td "Agistix Form Services"
click at [1483, 12] on span "Agistix Services" at bounding box center [1487, 18] width 74 height 16
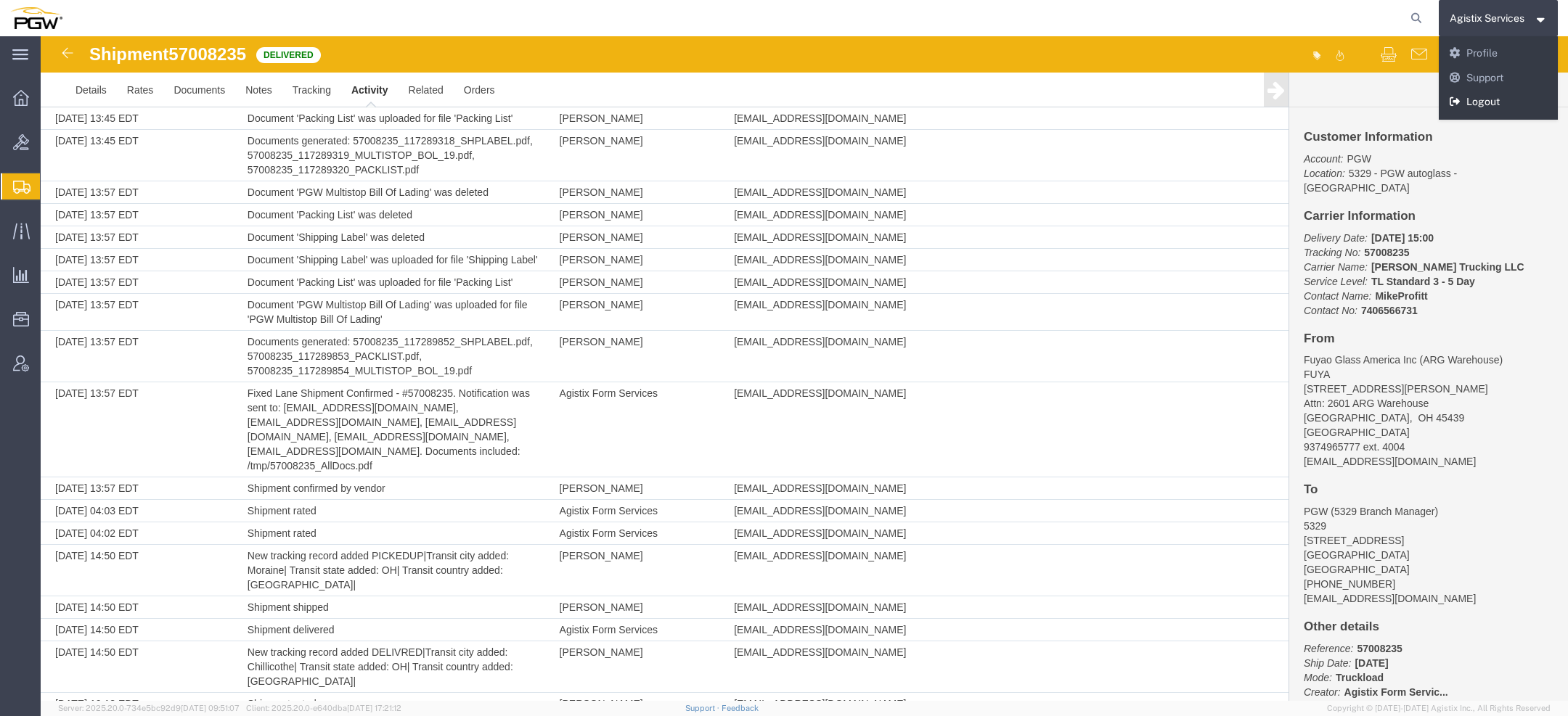
drag, startPoint x: 1483, startPoint y: 103, endPoint x: 1441, endPoint y: 67, distance: 55.3
click at [1483, 103] on link "Logout" at bounding box center [1499, 102] width 120 height 25
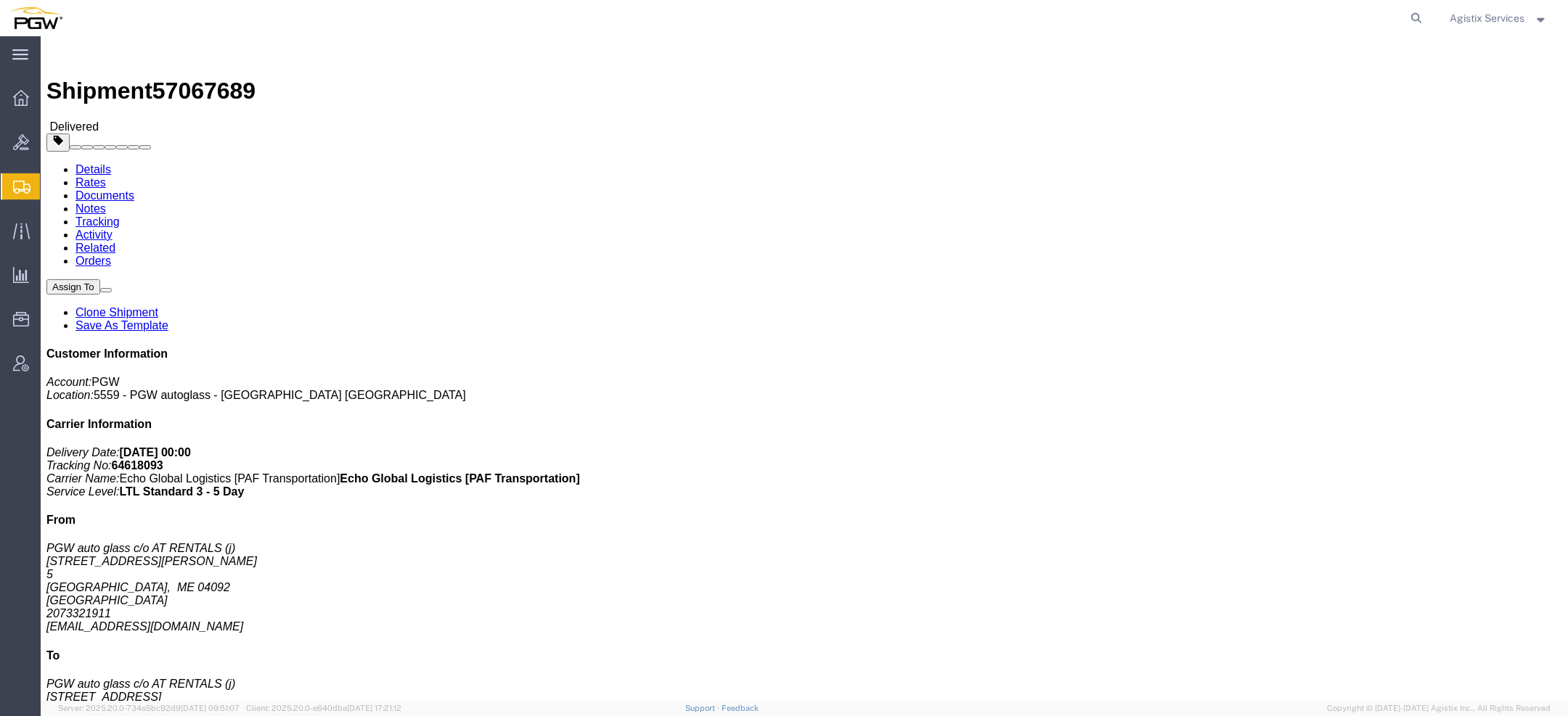
click link "Activity"
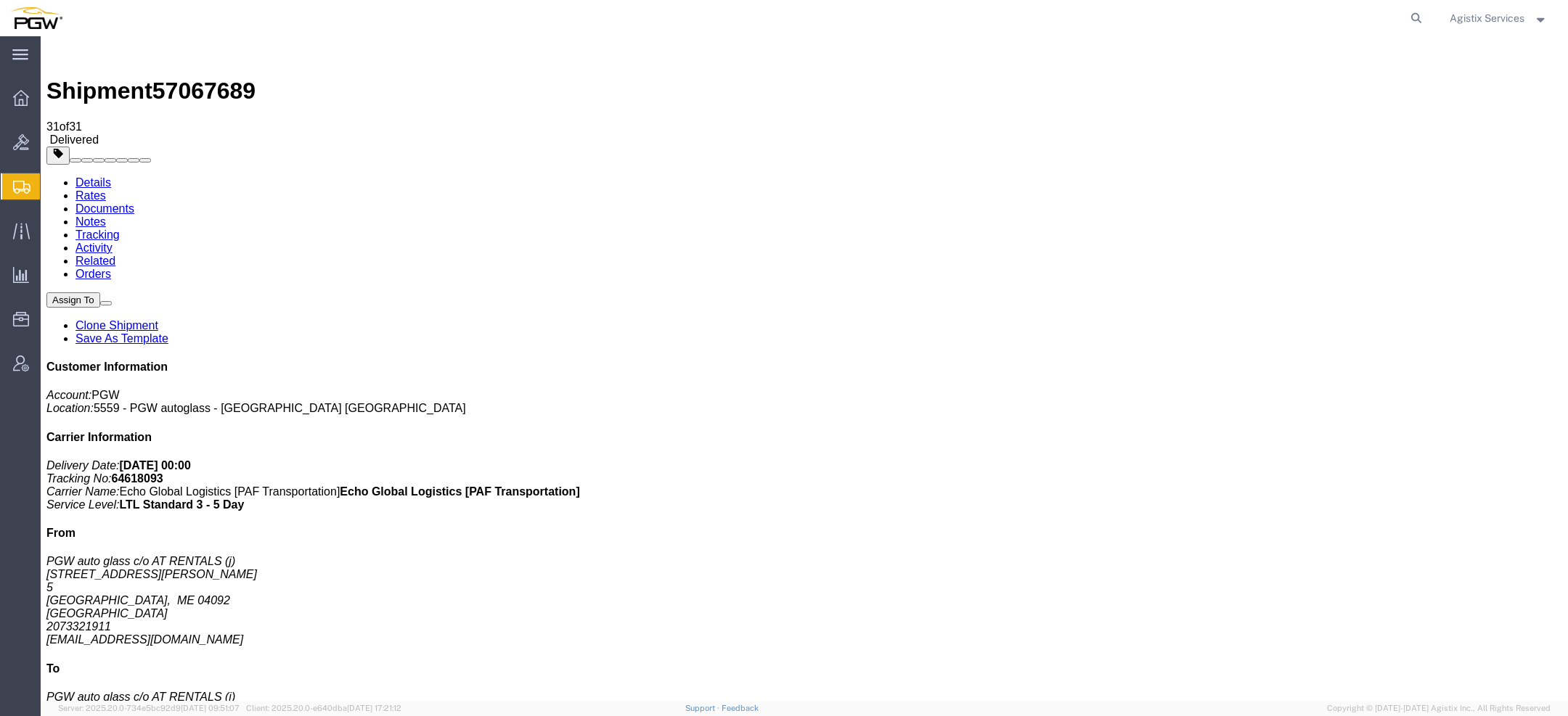
scroll to position [455, 0]
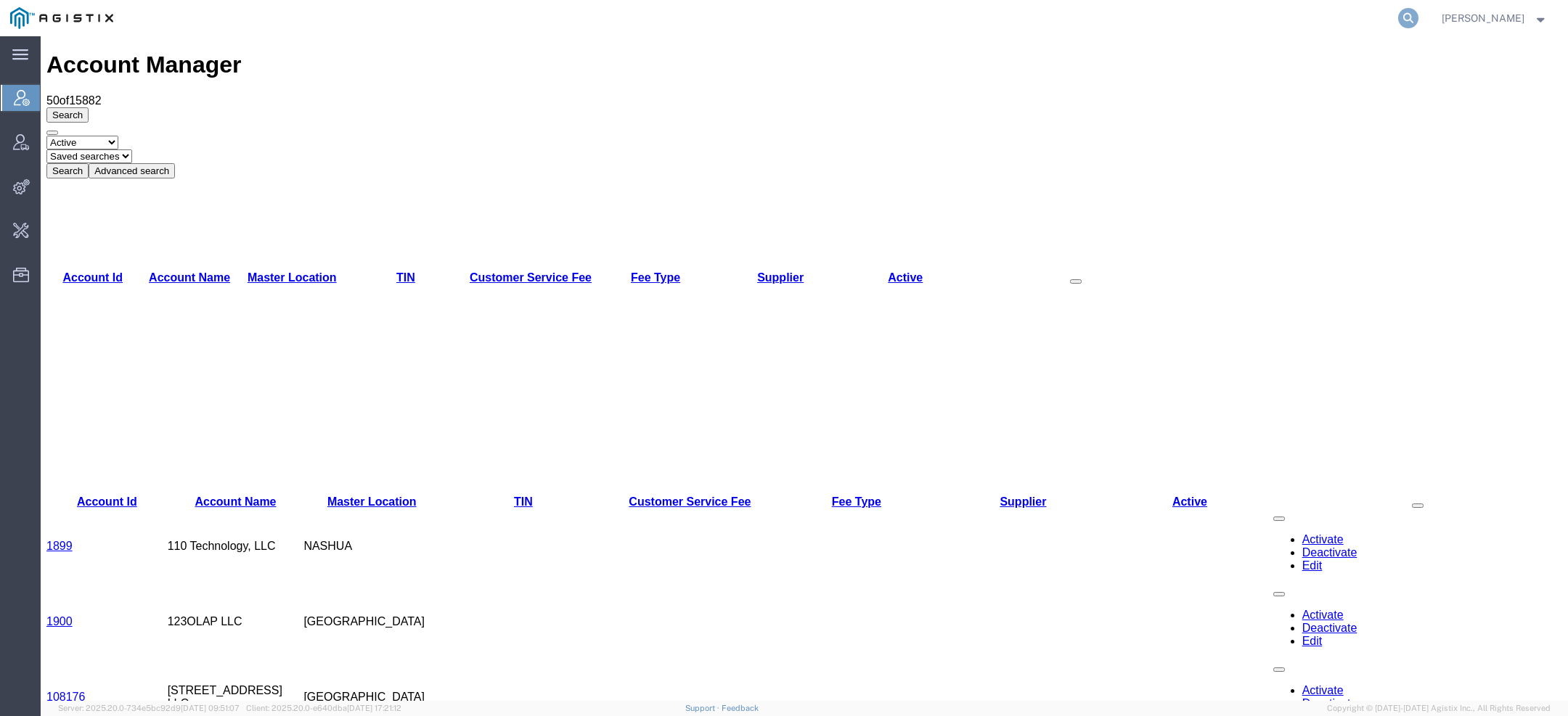
click at [1414, 9] on icon at bounding box center [1409, 18] width 21 height 21
type input "pgw"
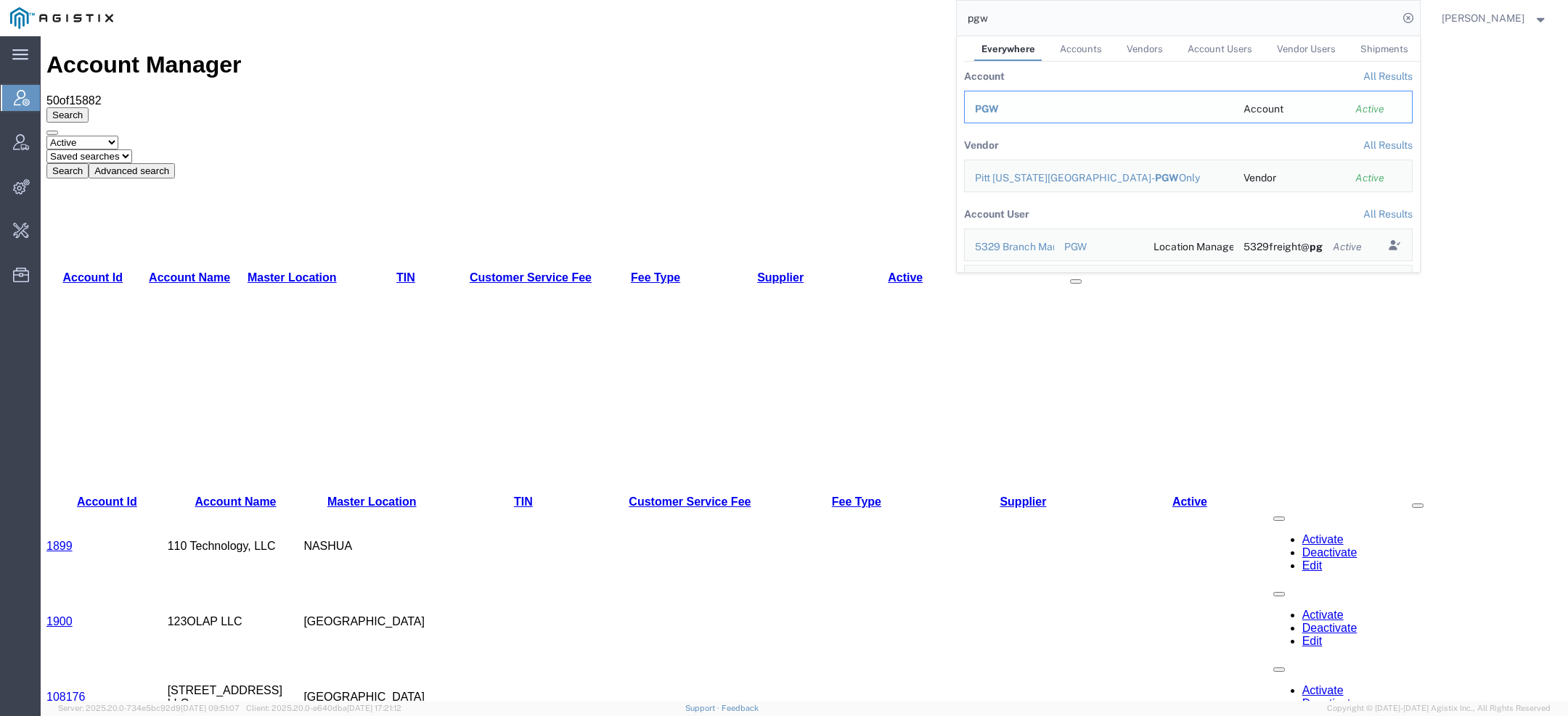
drag, startPoint x: 1025, startPoint y: 114, endPoint x: 1017, endPoint y: 113, distance: 8.1
click at [1017, 113] on div "PGW" at bounding box center [1099, 109] width 248 height 15
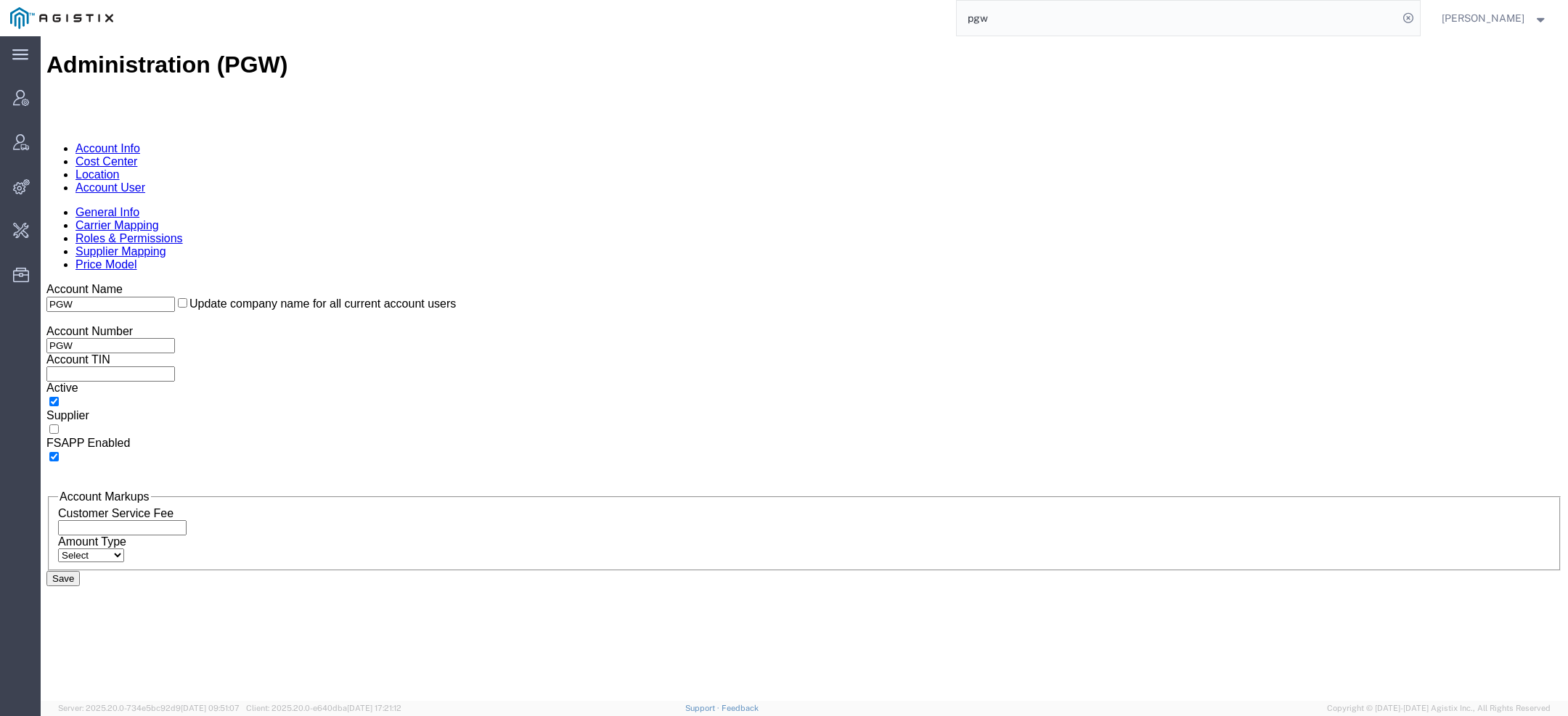
click at [145, 181] on link "Account User" at bounding box center [110, 187] width 70 height 12
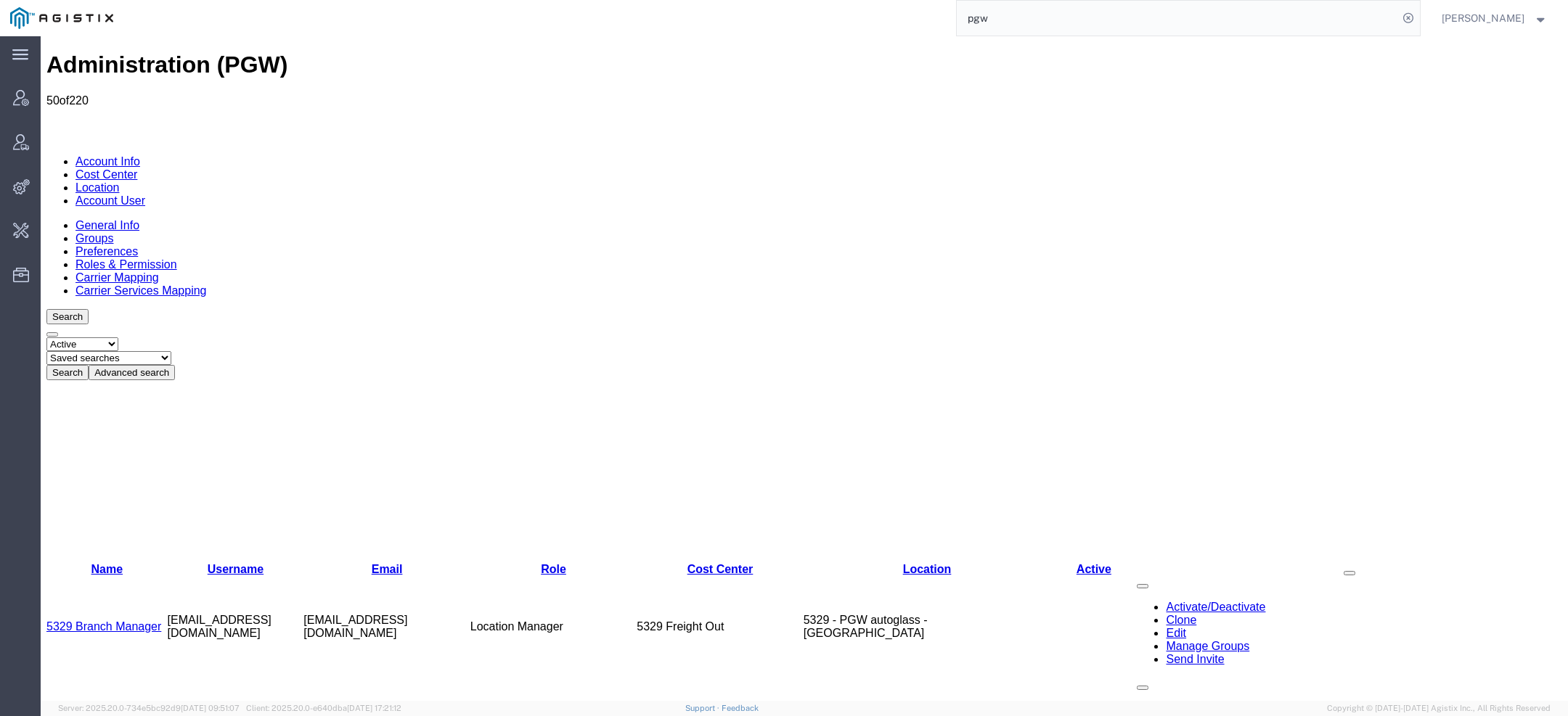
click at [171, 351] on select "Saved searches Exclude Branch Manager [PERSON_NAME] Offline user" at bounding box center [109, 358] width 125 height 14
select select "Exclude Branch Manager"
click at [103, 351] on select "Saved searches Exclude Branch Manager [PERSON_NAME] Offline user" at bounding box center [109, 358] width 125 height 14
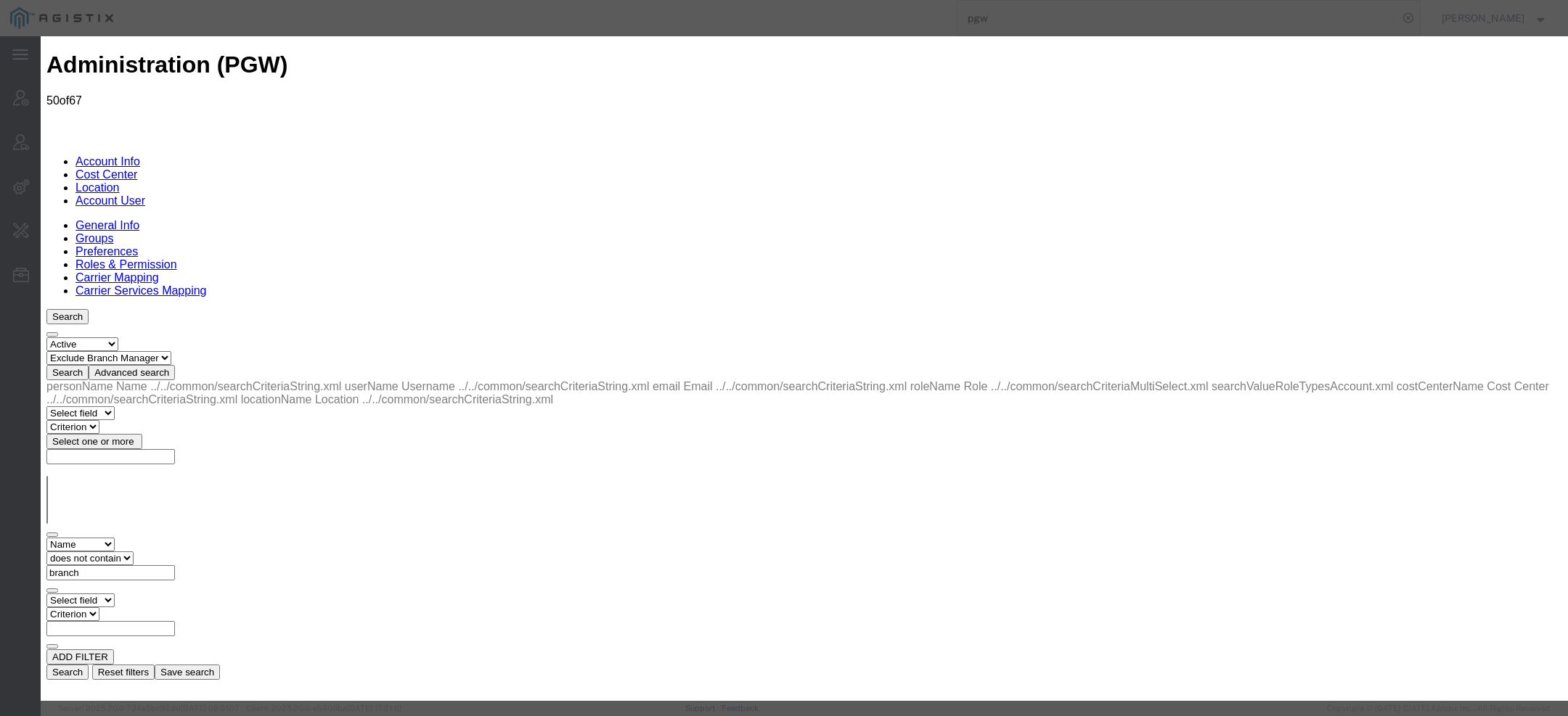
select select "COSTCENTER"
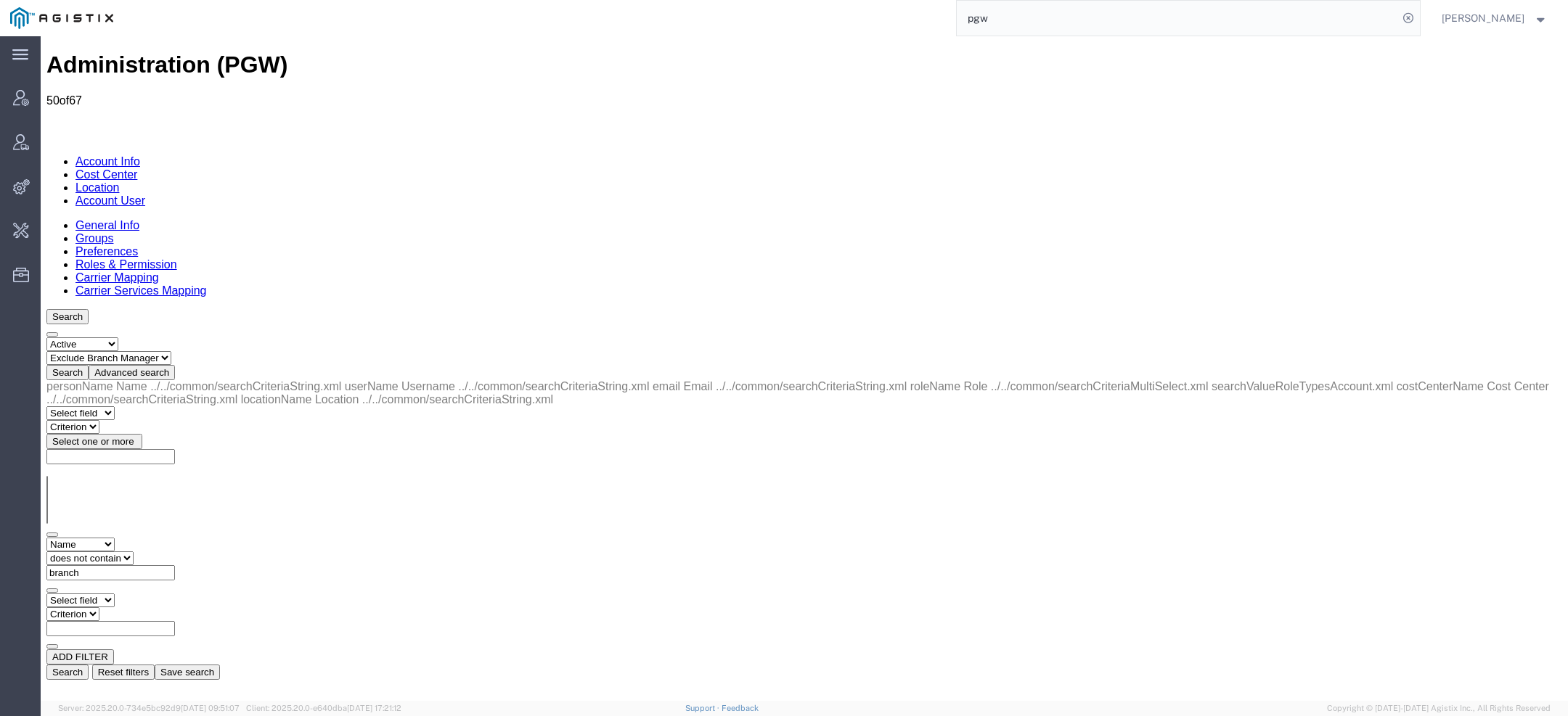
copy td "[EMAIL_ADDRESS][DOMAIN_NAME]"
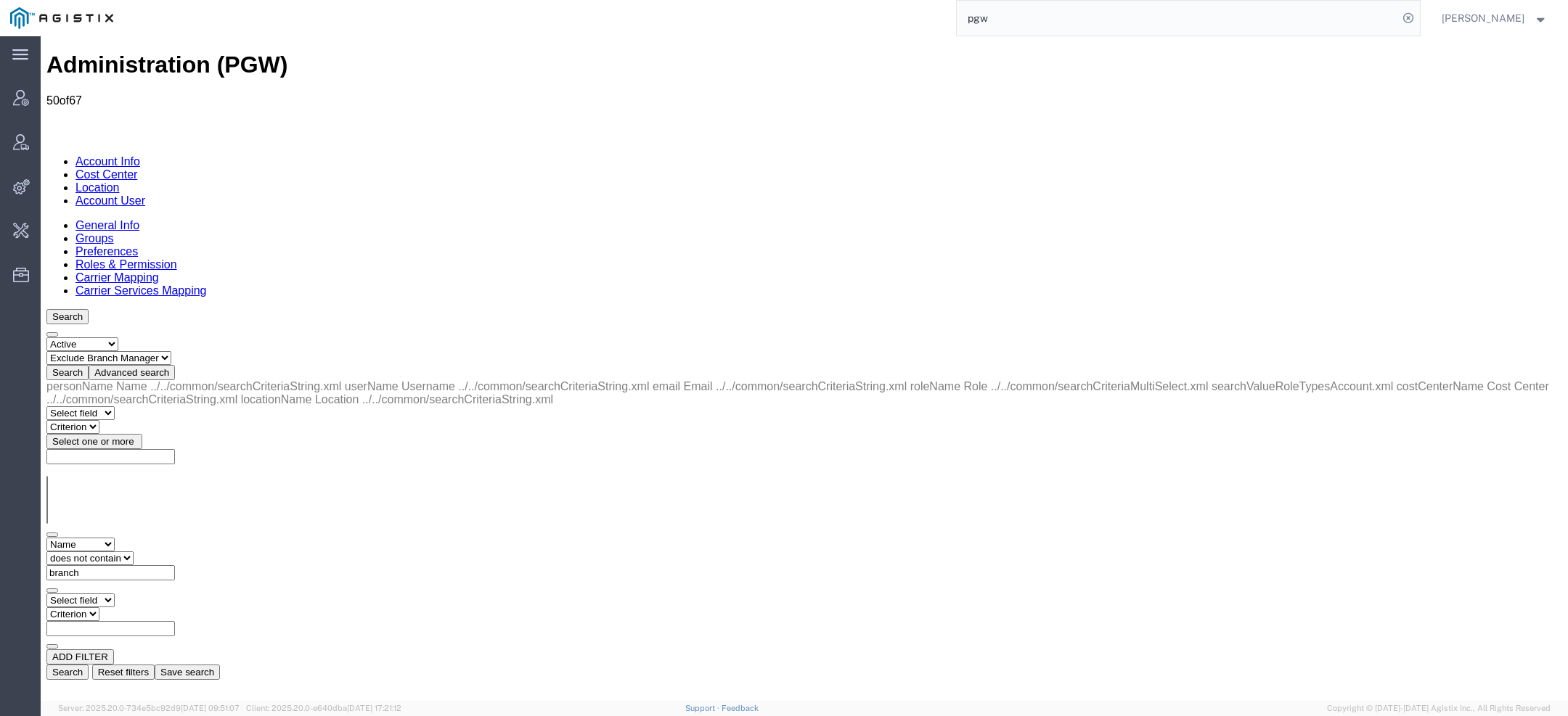
copy td "[EMAIL_ADDRESS][DOMAIN_NAME]"
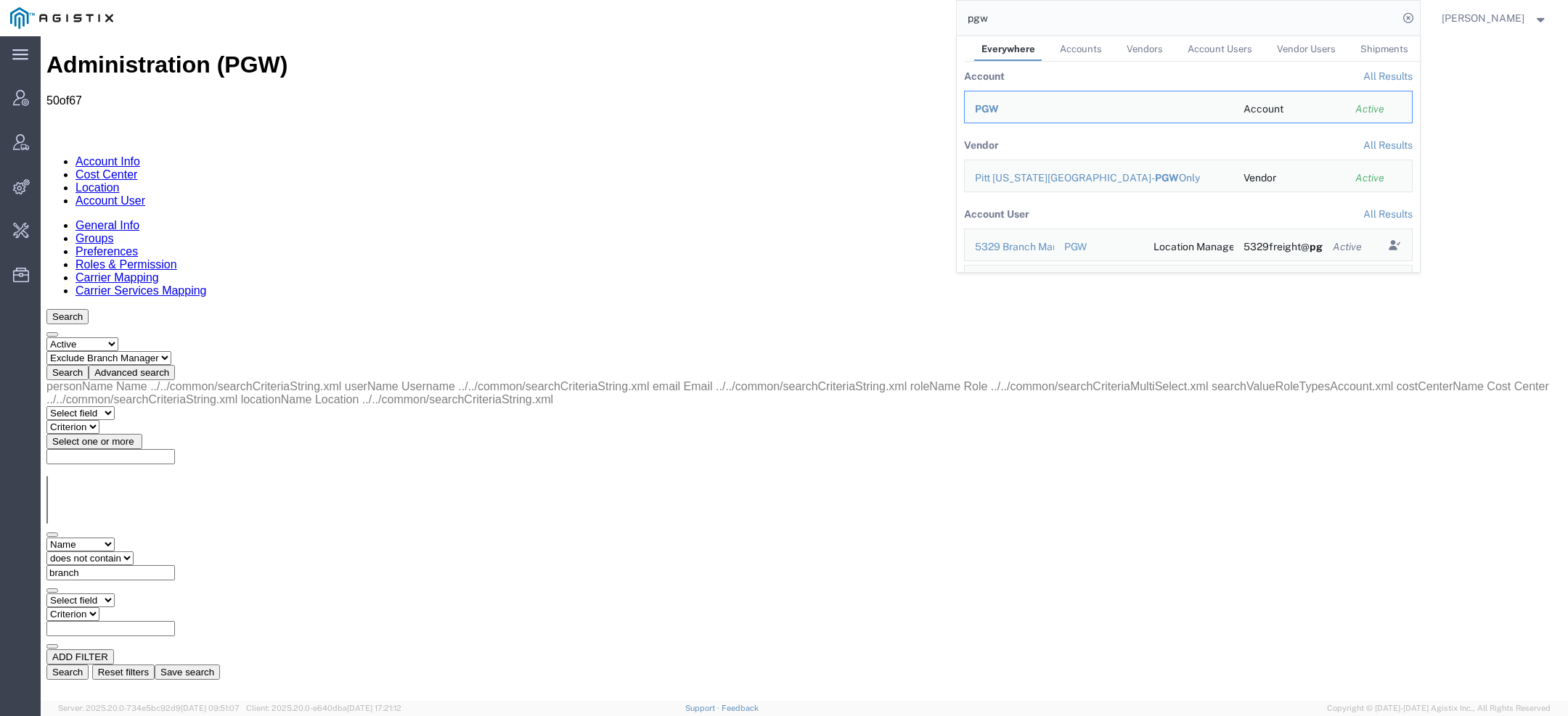
drag, startPoint x: 1007, startPoint y: 26, endPoint x: 870, endPoint y: 16, distance: 137.4
click at [940, 24] on div "pgw Everywhere Accounts Vendors Account Users Vendor Users Shipments Account Al…" at bounding box center [771, 18] width 1297 height 36
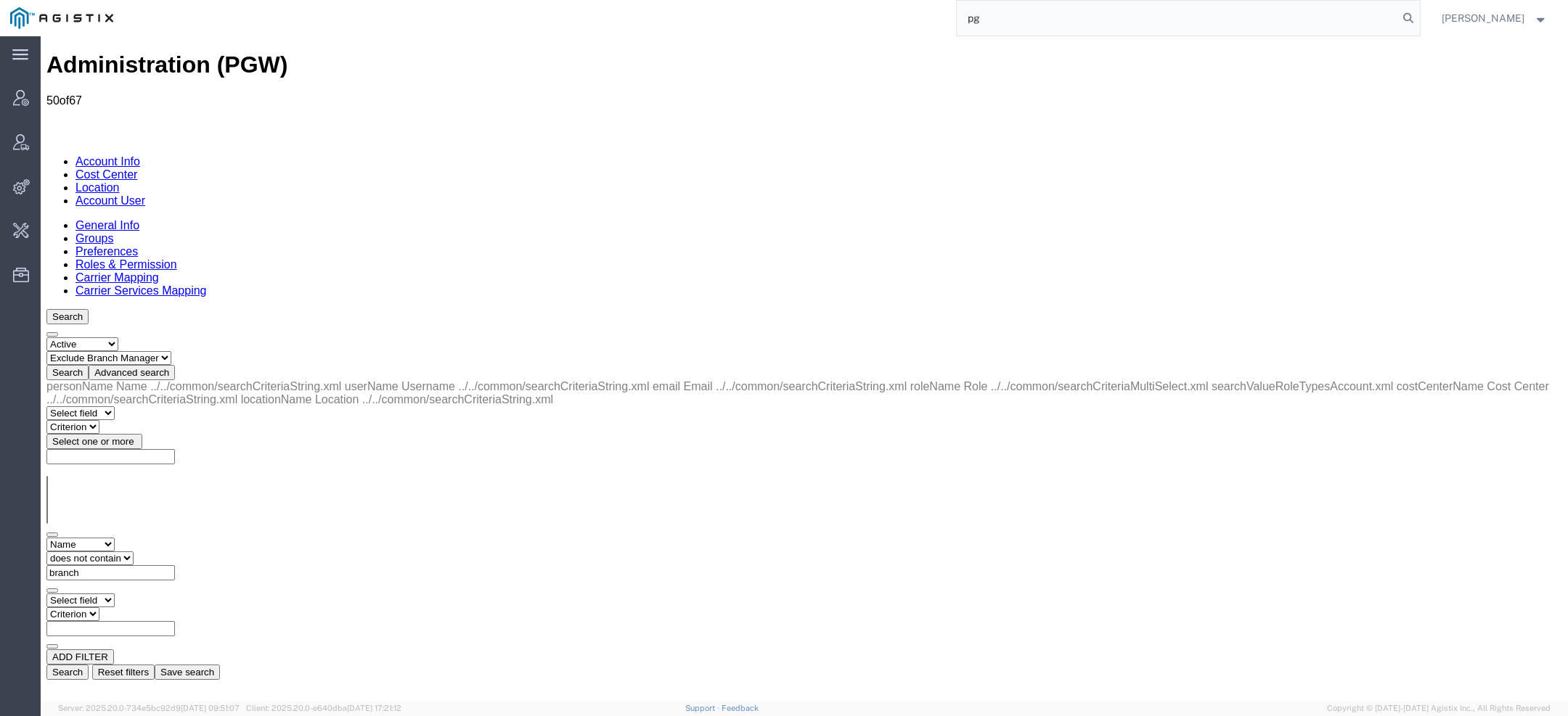
type input "p"
paste input "n"
type input "omni"
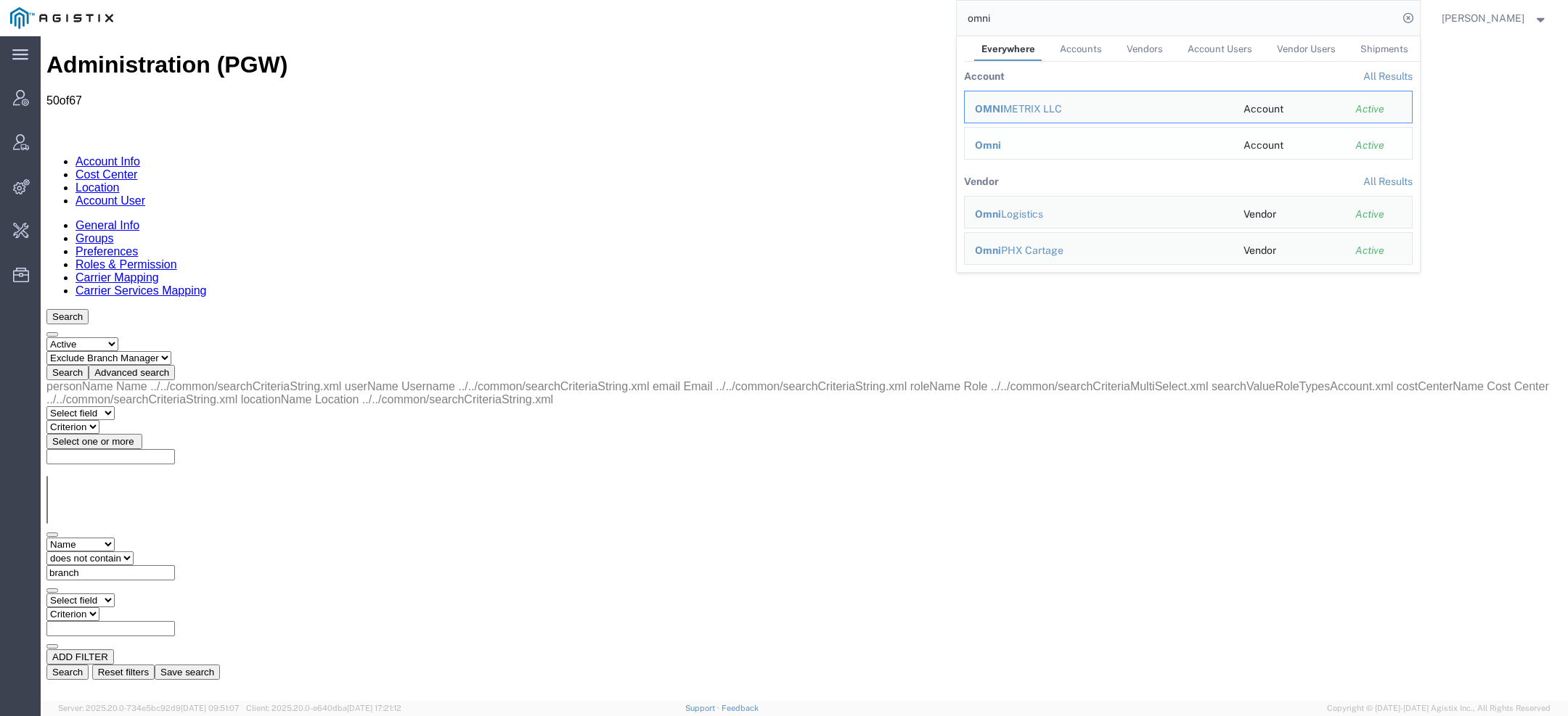
click at [988, 139] on span "Omni" at bounding box center [988, 145] width 27 height 12
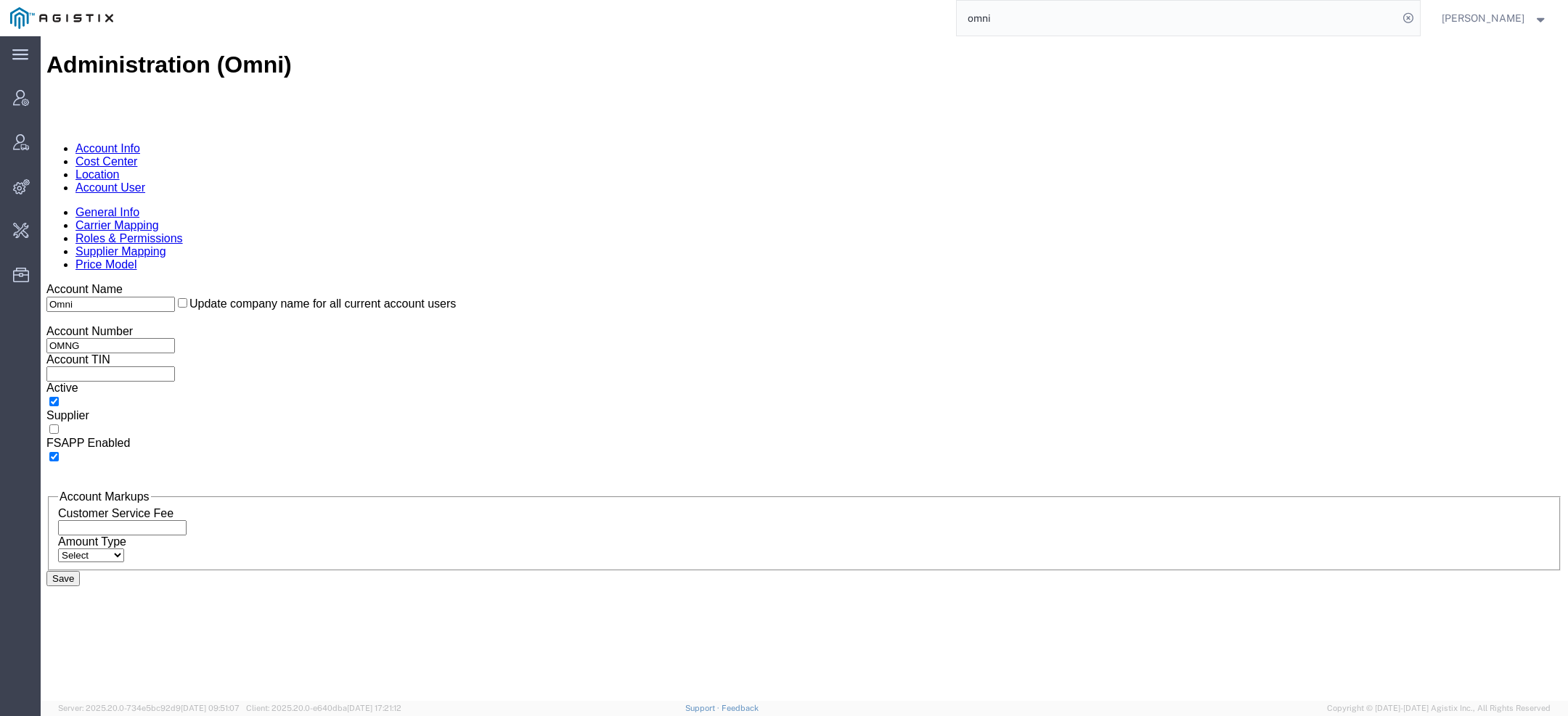
click at [145, 181] on link "Account User" at bounding box center [110, 187] width 70 height 12
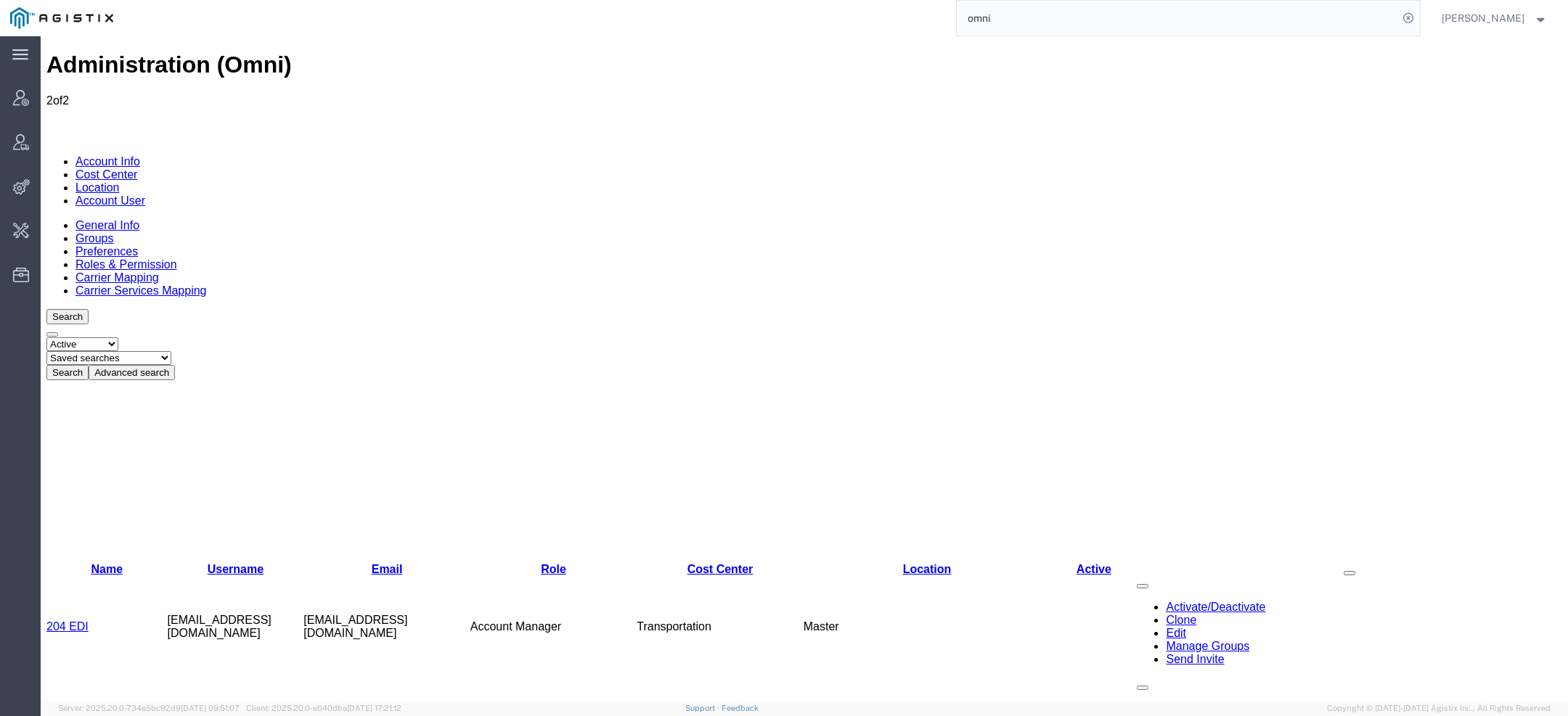
click at [1033, 24] on input "omni" at bounding box center [1177, 18] width 441 height 35
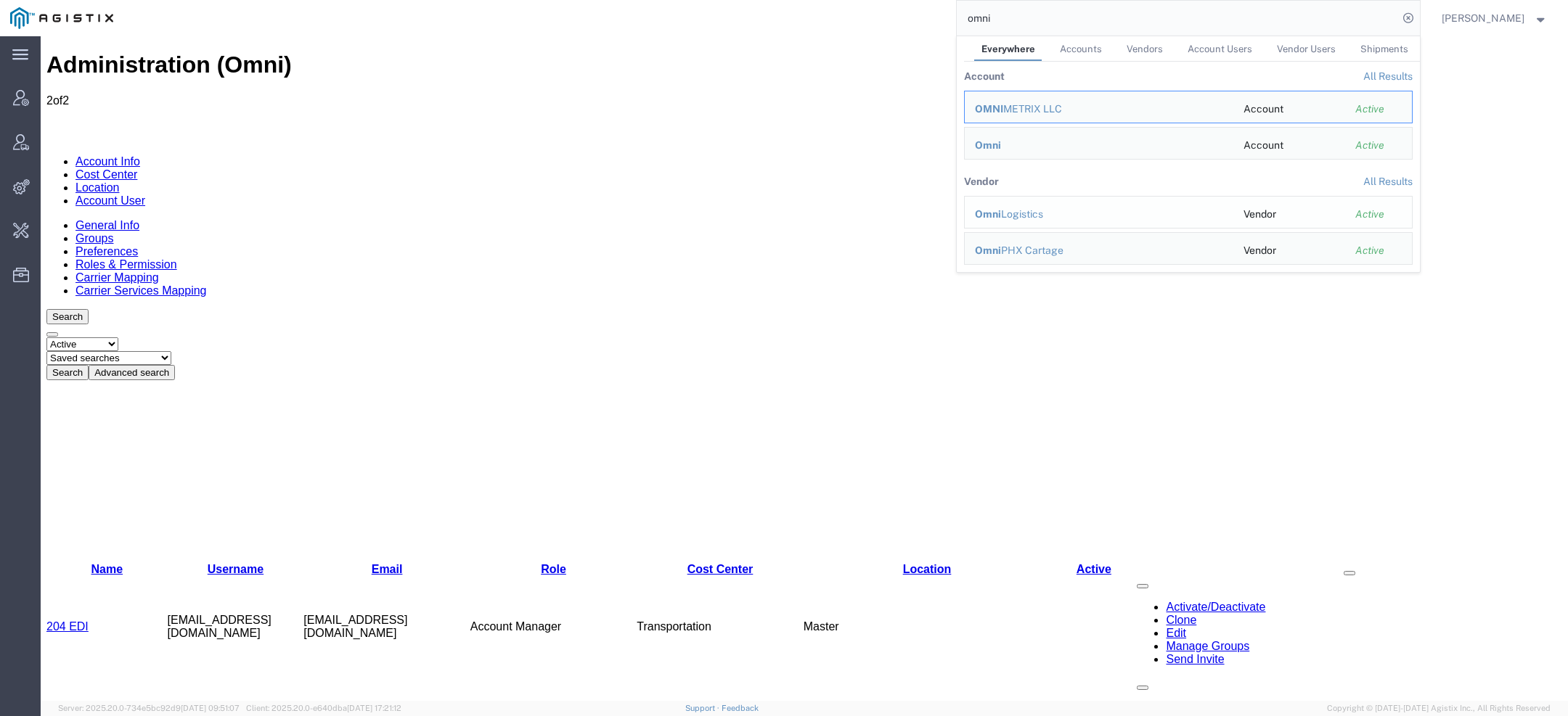
click at [994, 207] on div "Omni Logistics" at bounding box center [1099, 214] width 248 height 15
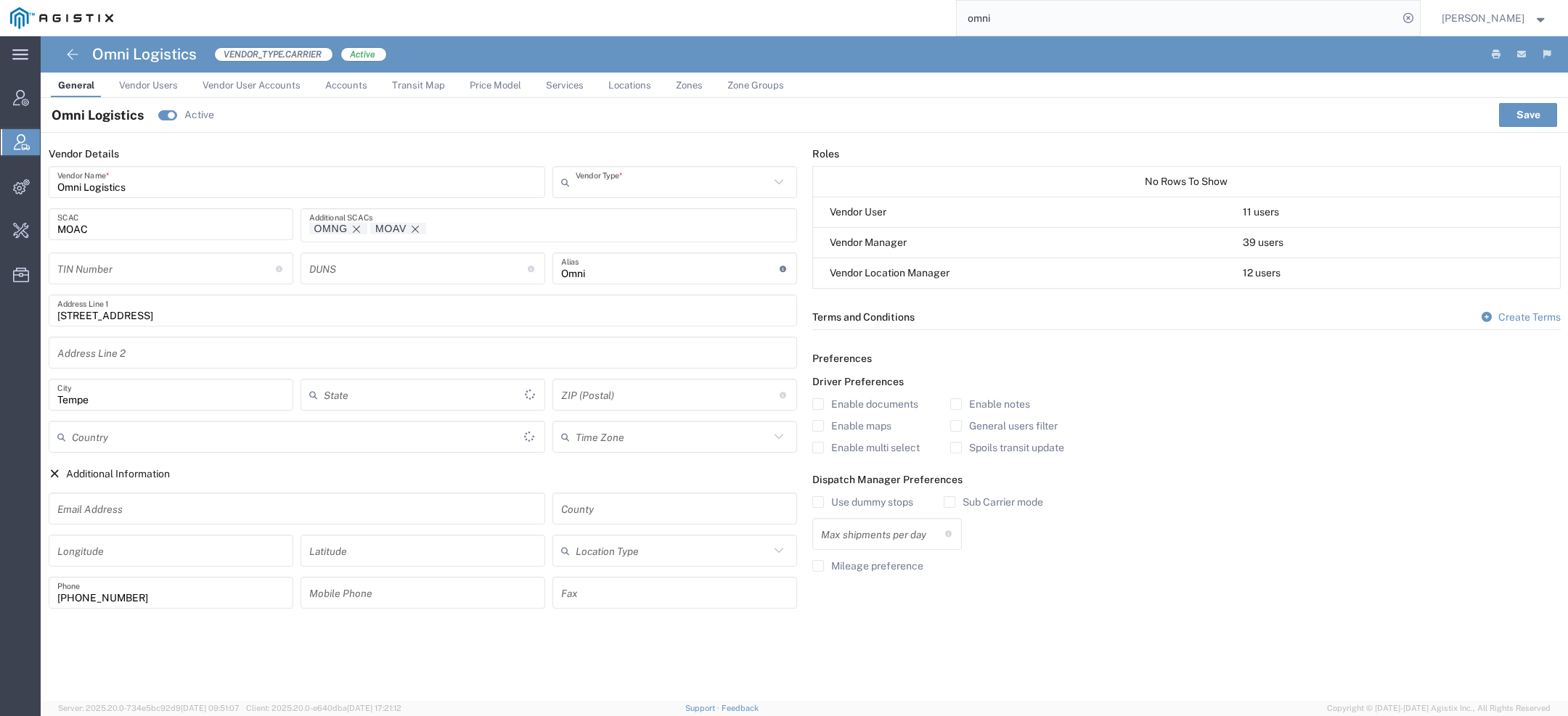
type input "Carrier"
type input "[US_STATE]"
type input "[GEOGRAPHIC_DATA]"
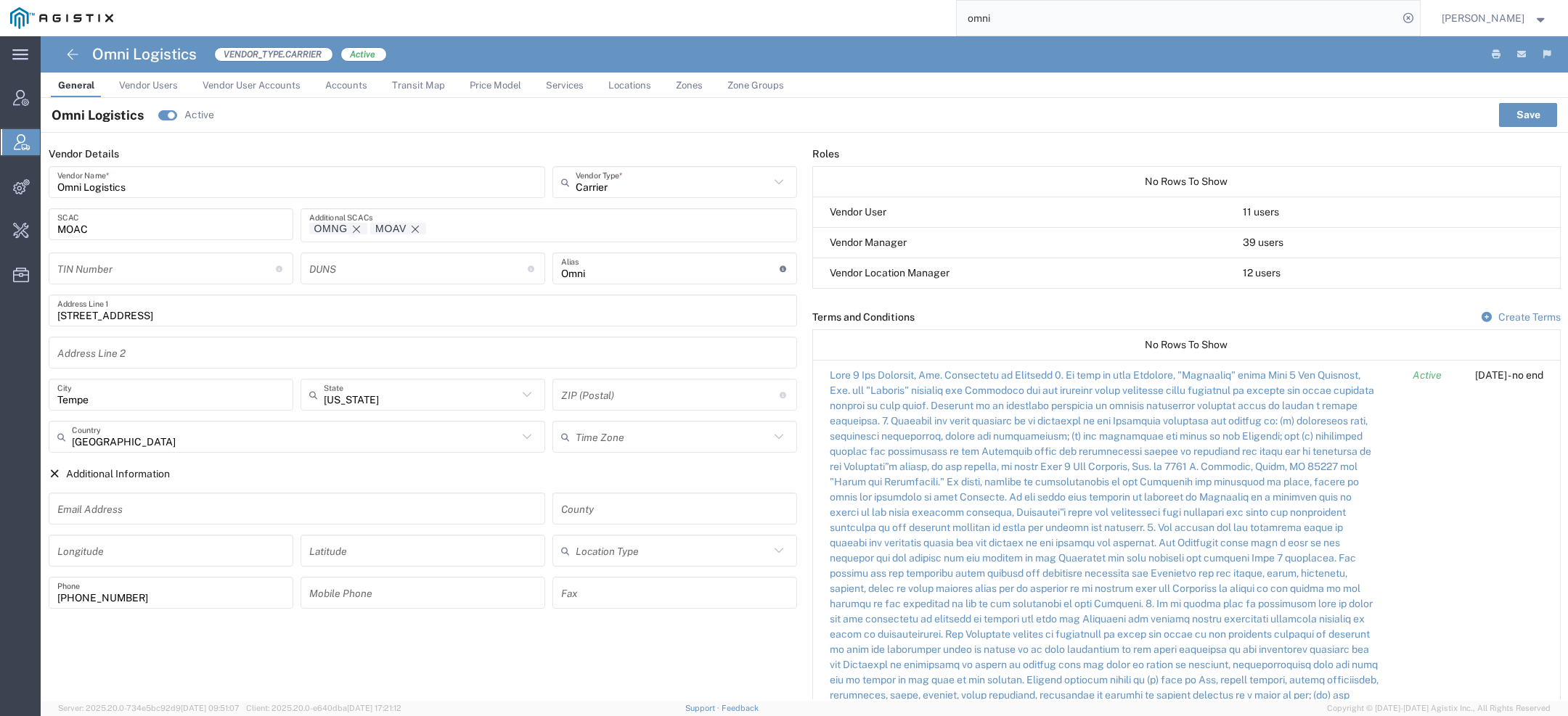
click at [156, 85] on span "Vendor Users" at bounding box center [148, 85] width 59 height 11
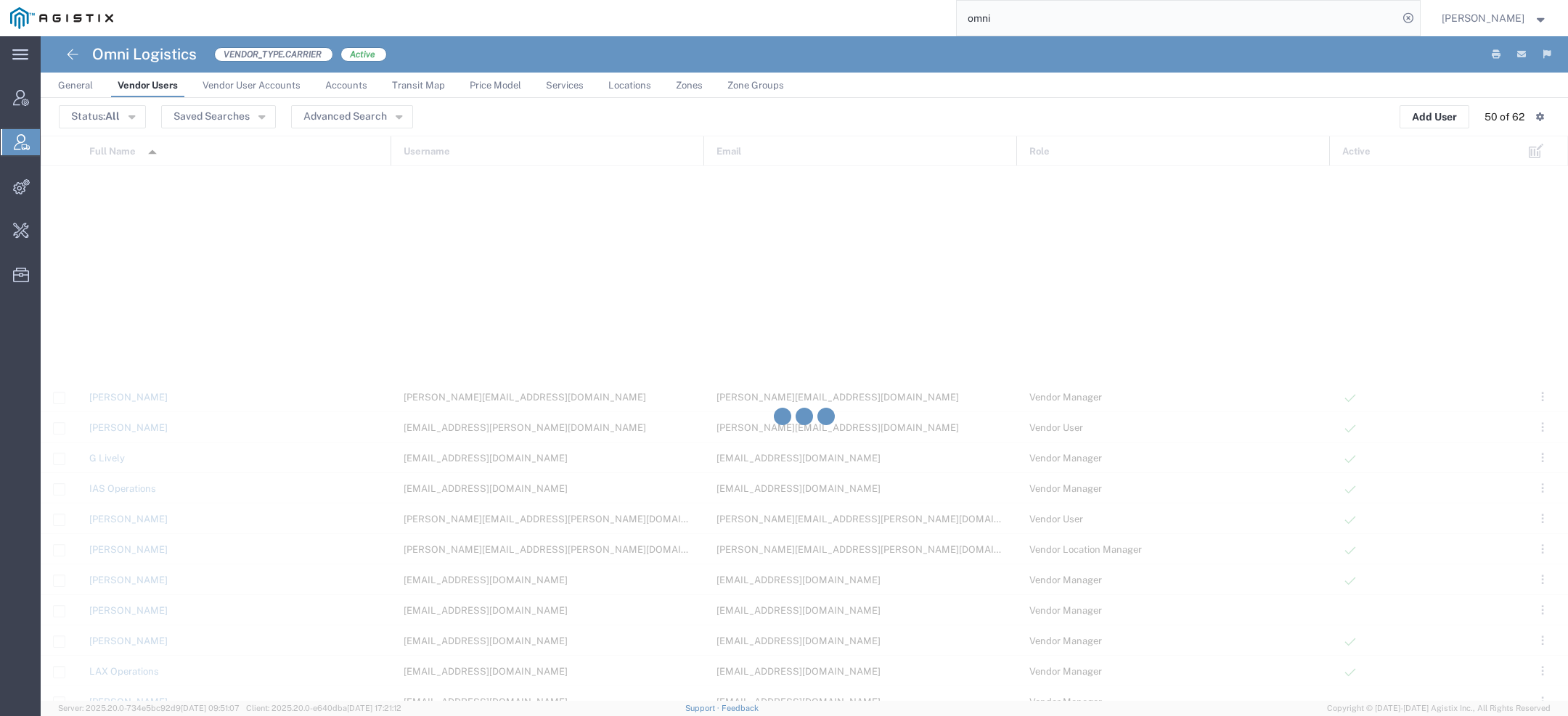
scroll to position [1007, 0]
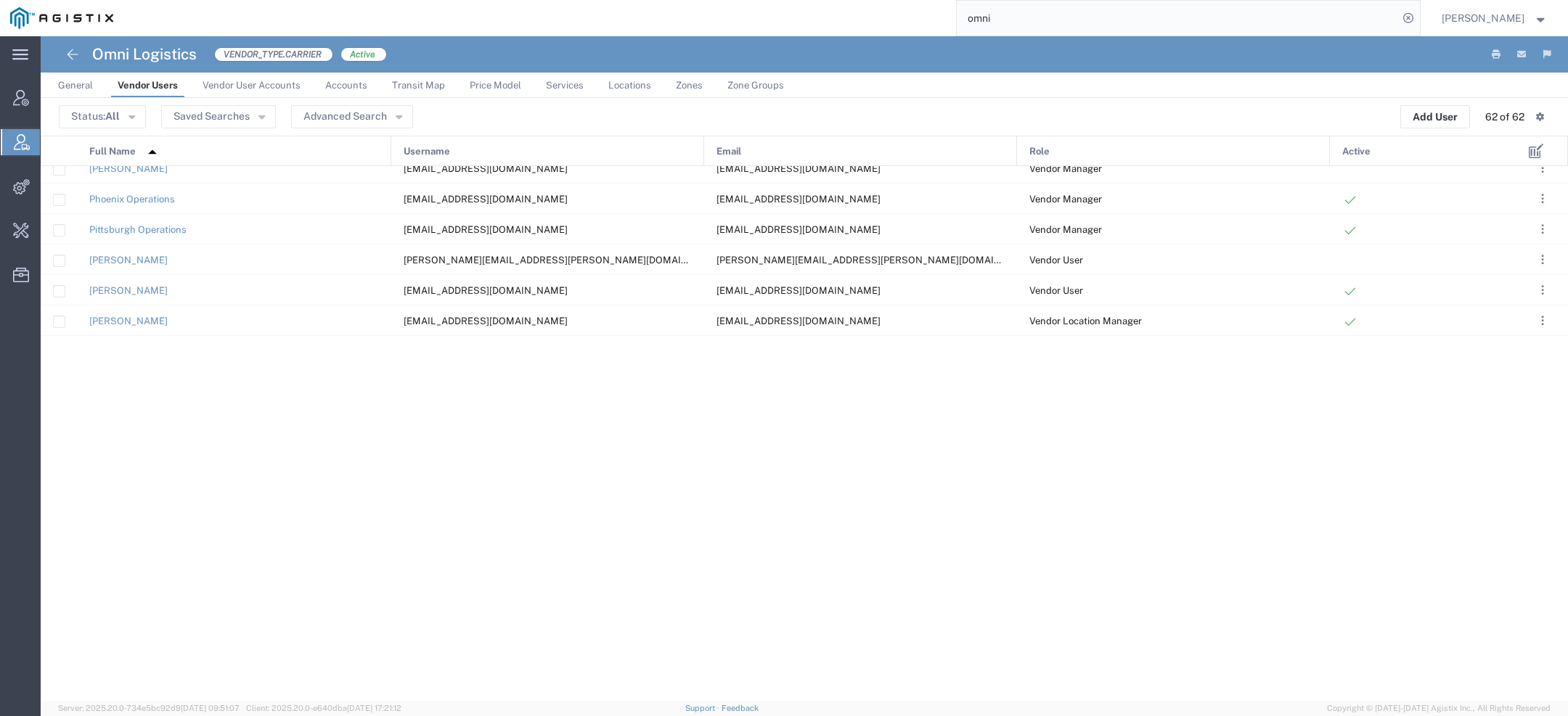
scroll to position [1354, 0]
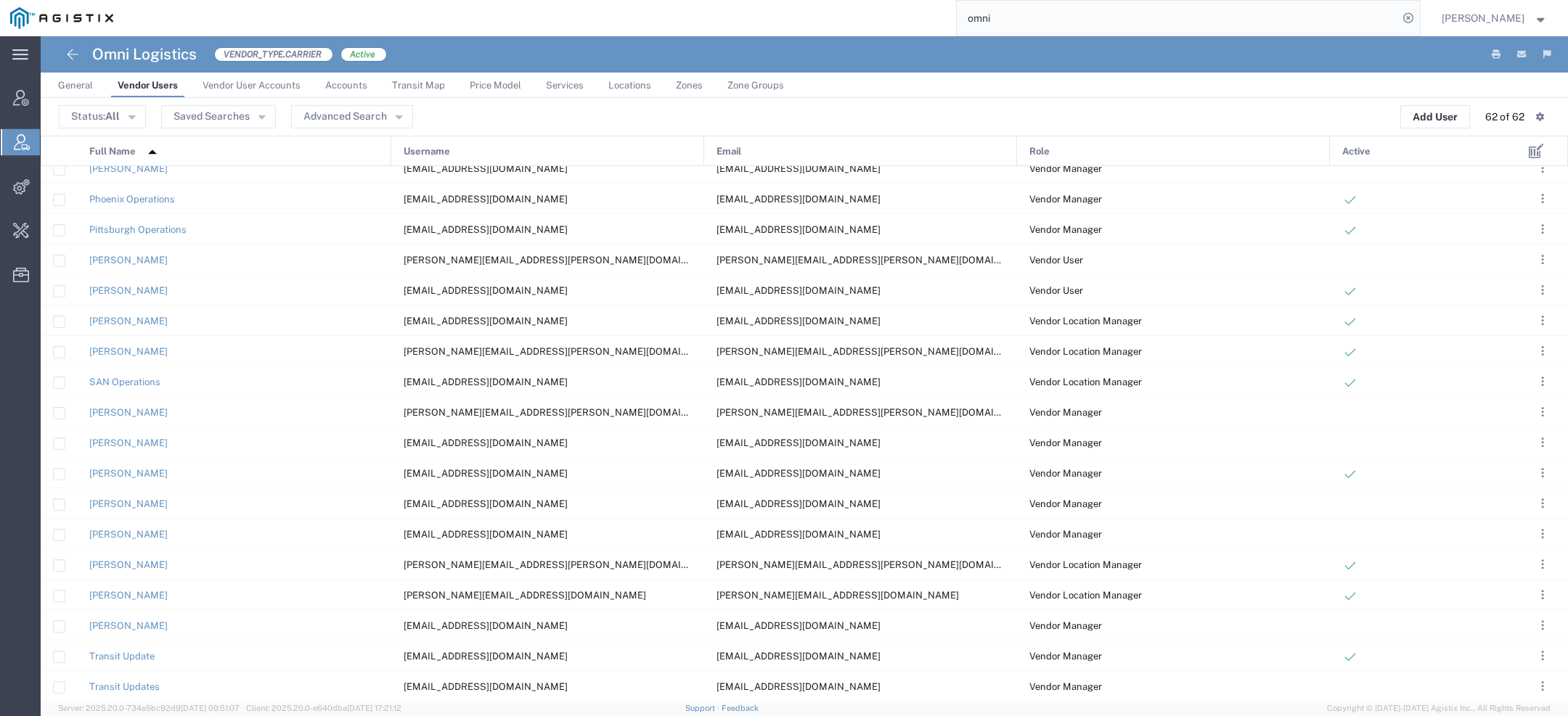
drag, startPoint x: 1002, startPoint y: 17, endPoint x: 811, endPoint y: 4, distance: 191.4
click at [853, 12] on div "omni" at bounding box center [771, 18] width 1297 height 36
type input "pgw"
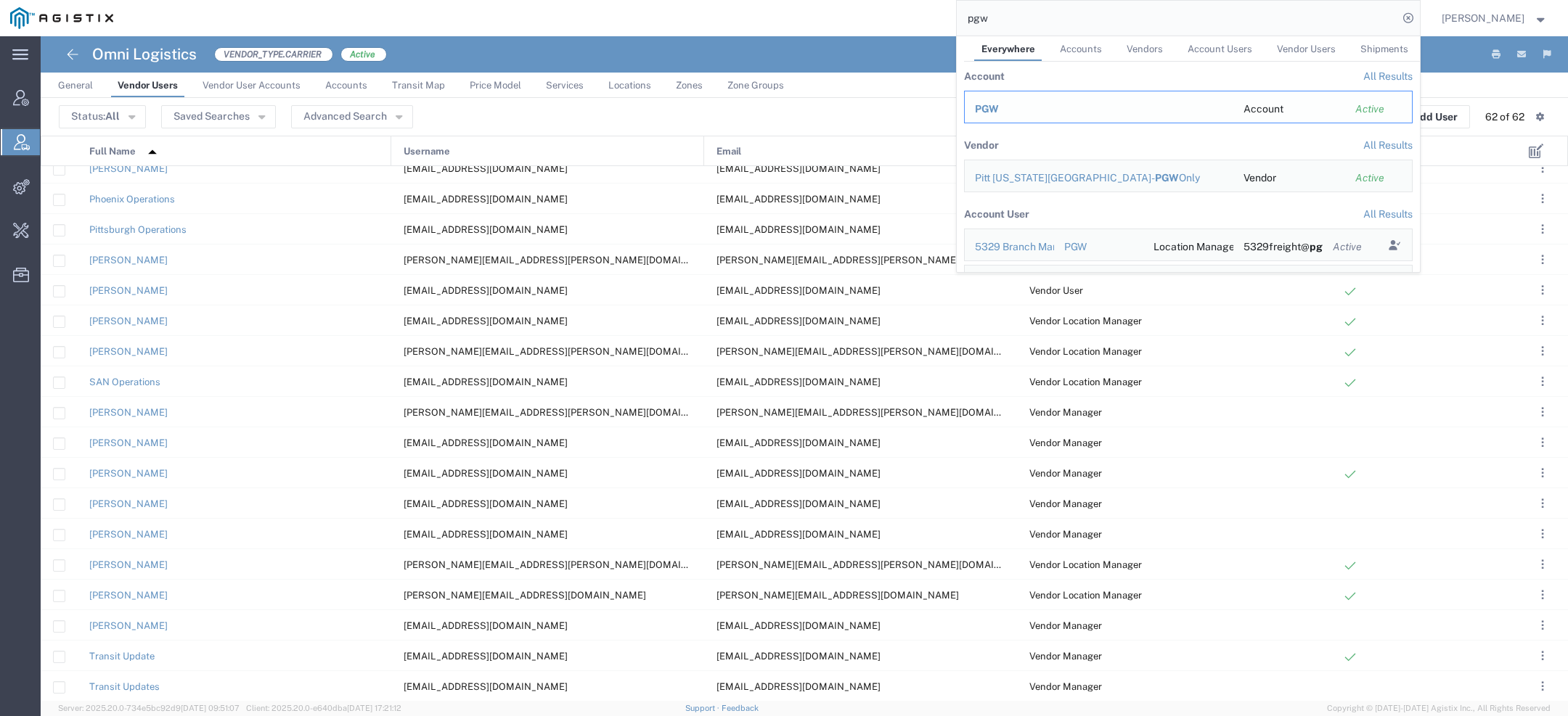
click at [1003, 109] on div "PGW" at bounding box center [1099, 109] width 248 height 15
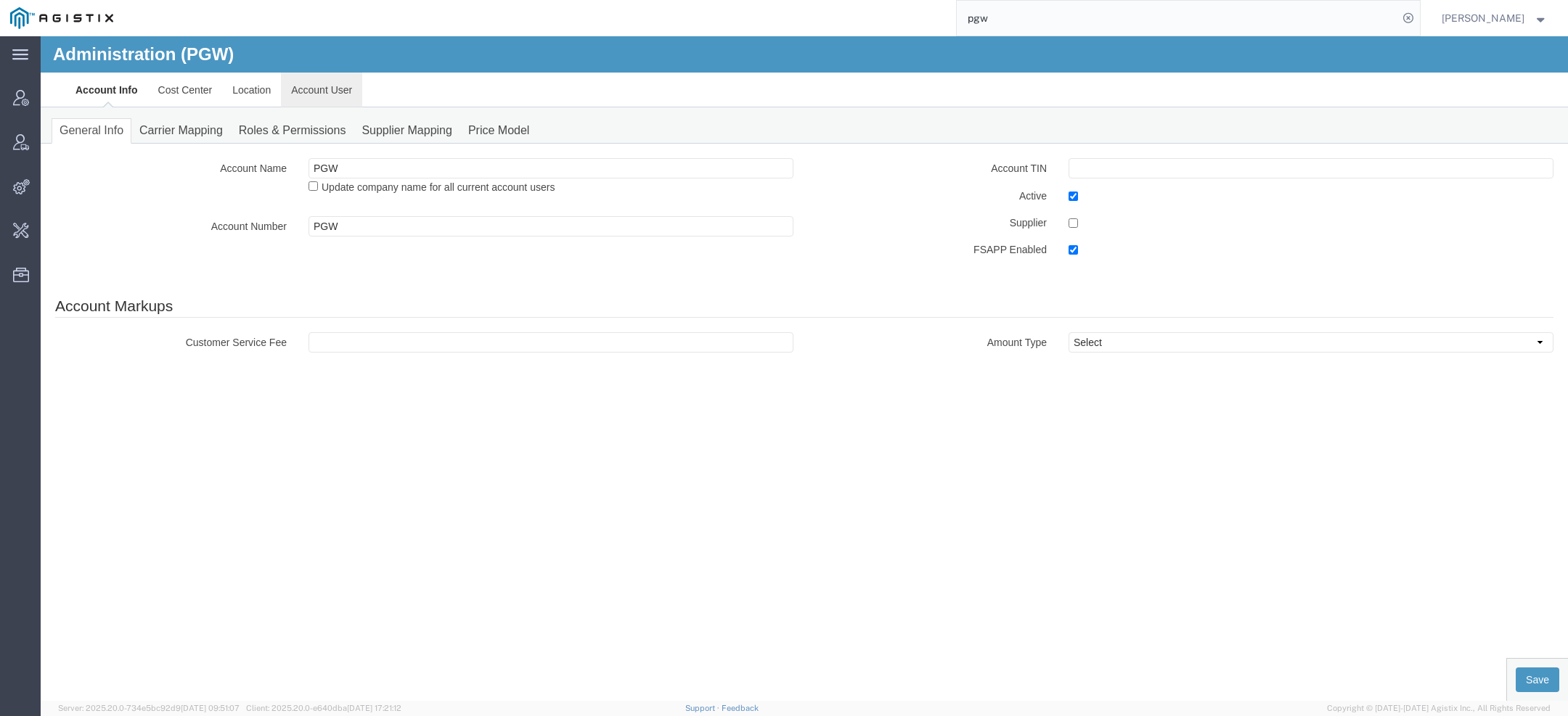
click at [292, 99] on link "Account User" at bounding box center [321, 90] width 81 height 35
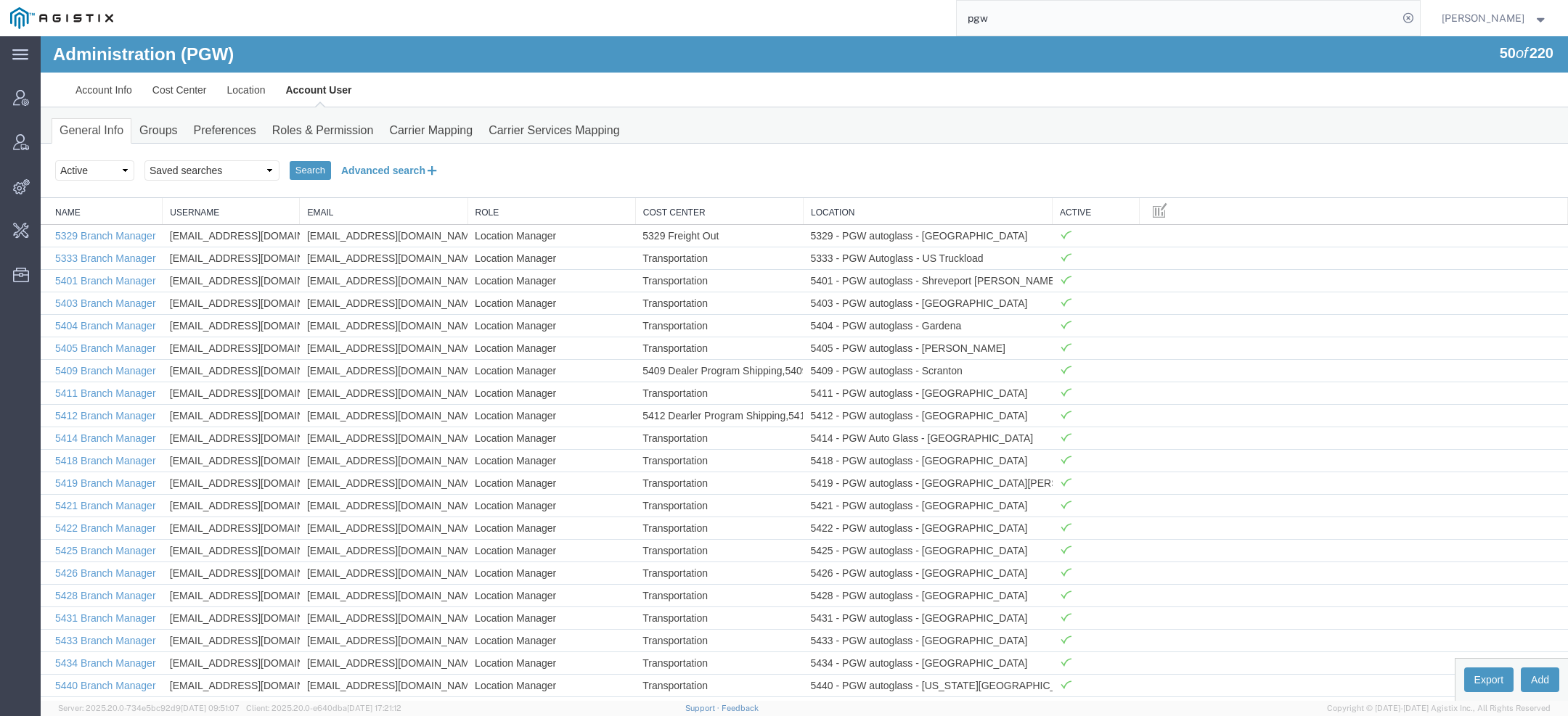
click at [358, 172] on button "Advanced search" at bounding box center [390, 170] width 118 height 25
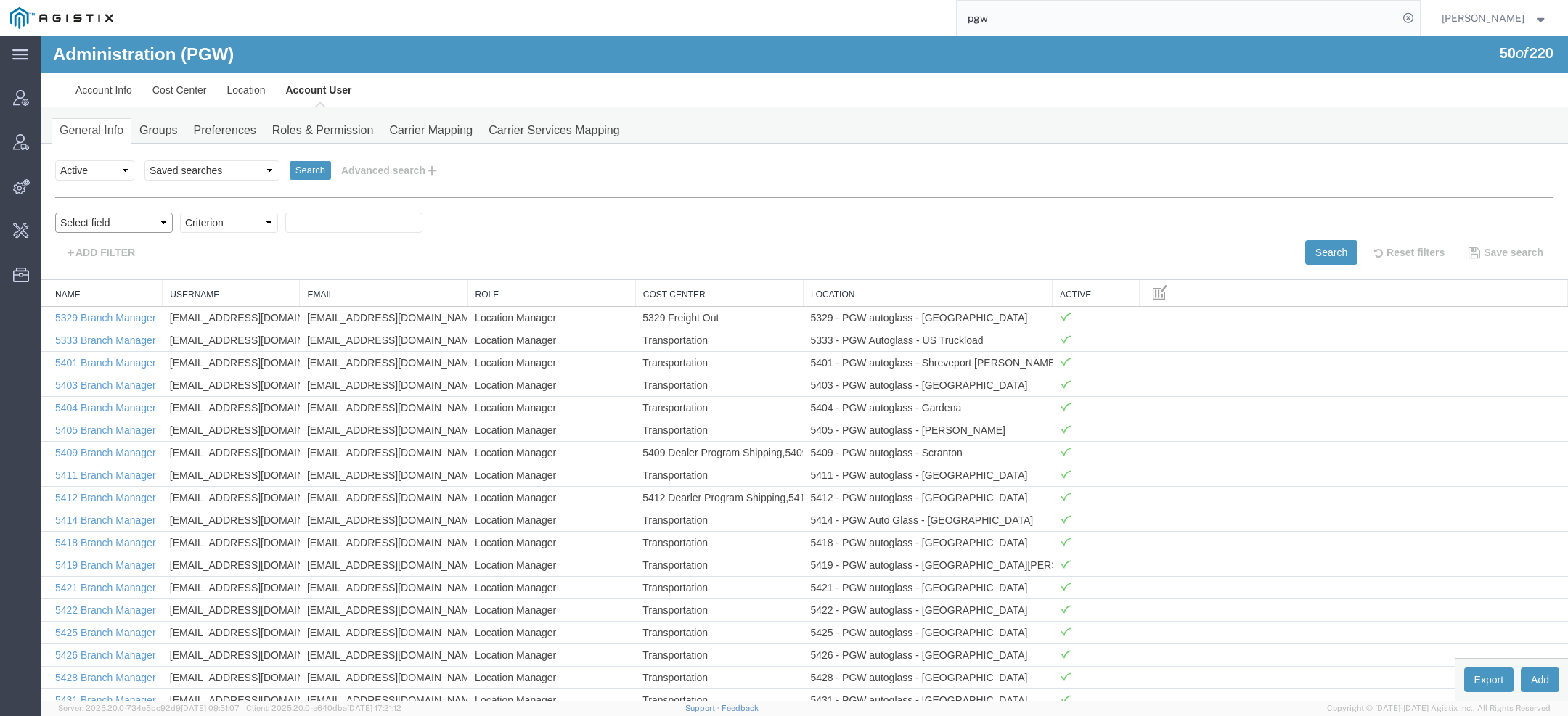
click at [133, 222] on select "Select field Cost Center Email Location Name Role Username" at bounding box center [115, 223] width 118 height 21
select select "userName"
click at [56, 213] on select "Select field Cost Center Email Location Name Role Username" at bounding box center [115, 223] width 118 height 21
select select "contains"
click at [180, 213] on select "Criterion contains does not contain is is blank is not blank starts with" at bounding box center [229, 223] width 98 height 21
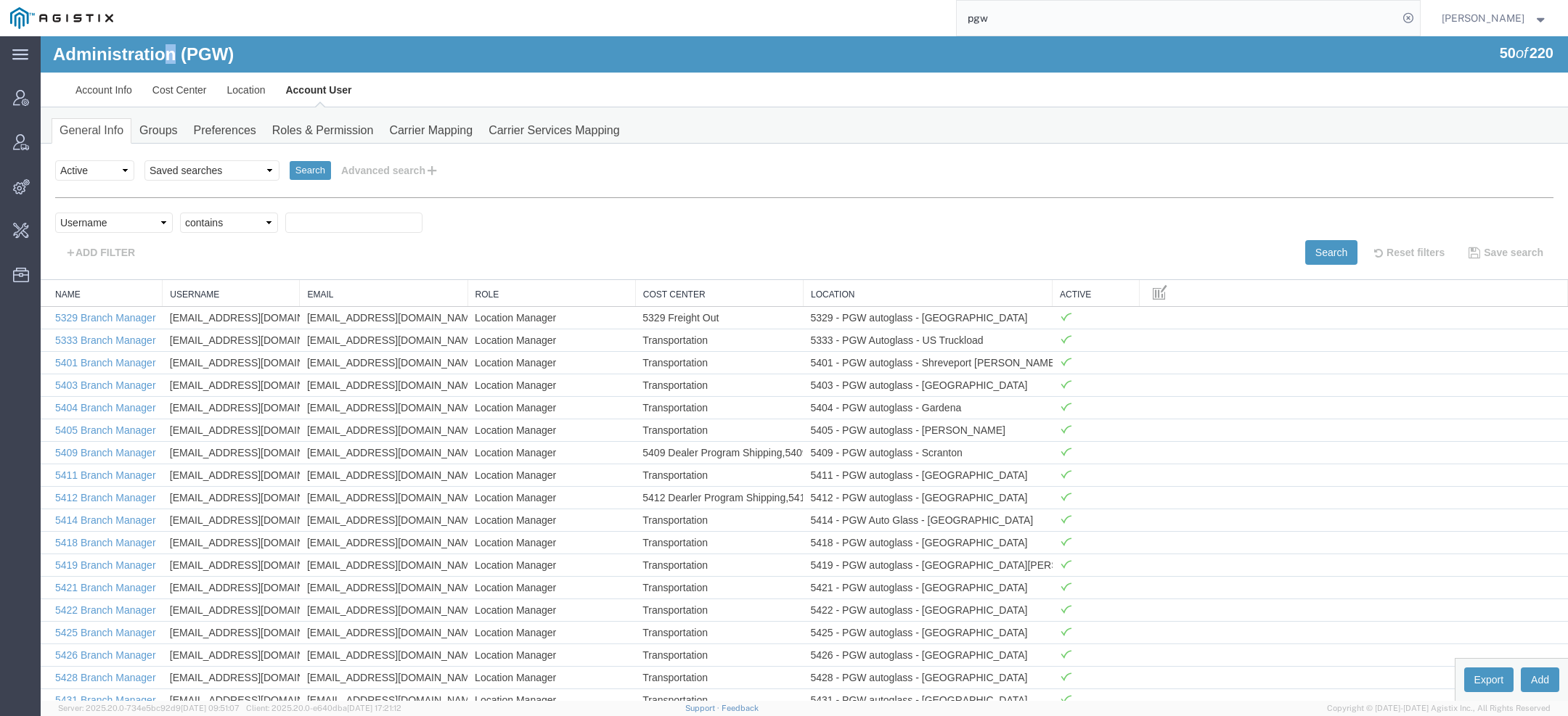
click at [173, 56] on h1 "Administration (PGW)" at bounding box center [143, 55] width 180 height 19
copy h1 "n"
click at [320, 218] on input "text" at bounding box center [354, 223] width 138 height 21
paste input "n"
type input "branch"
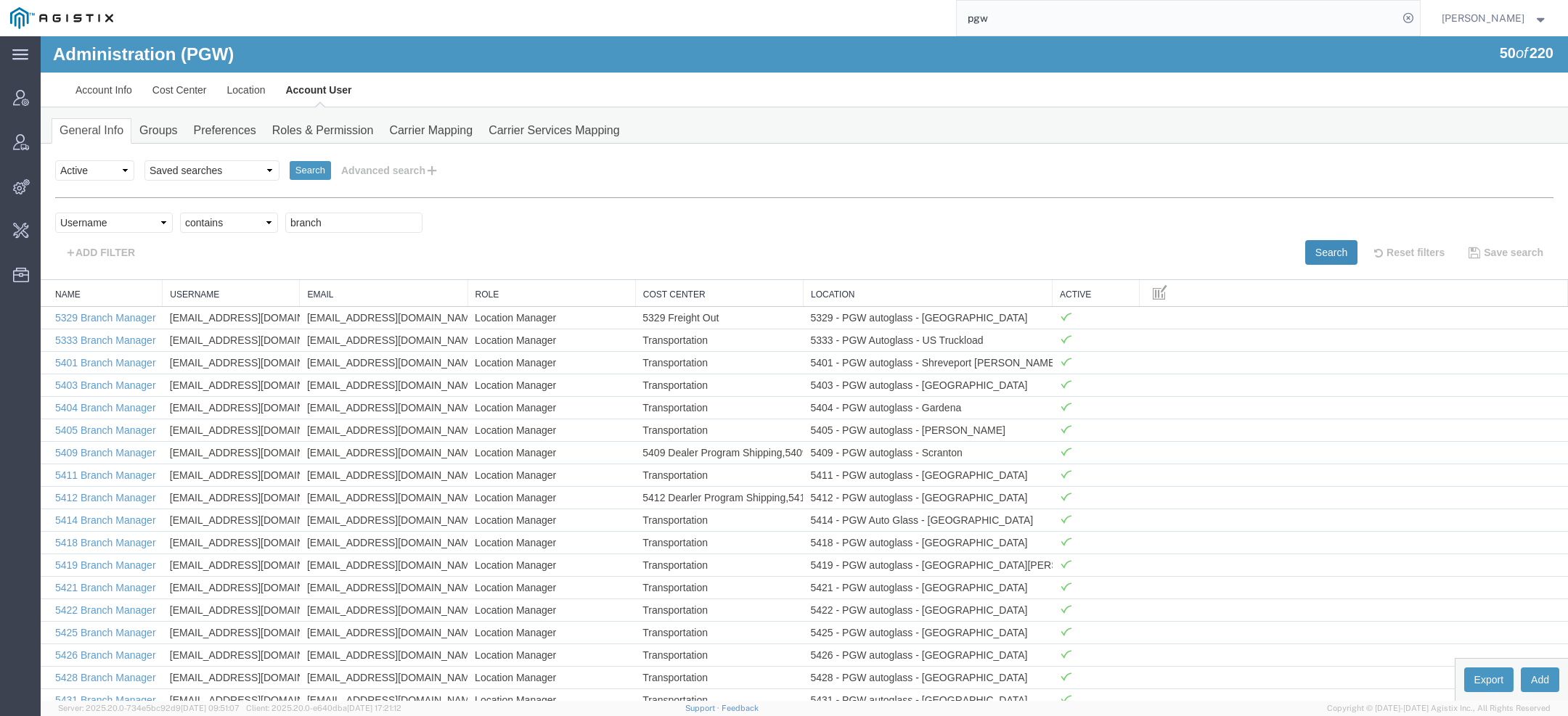
click at [1332, 261] on button "Search" at bounding box center [1331, 252] width 52 height 25
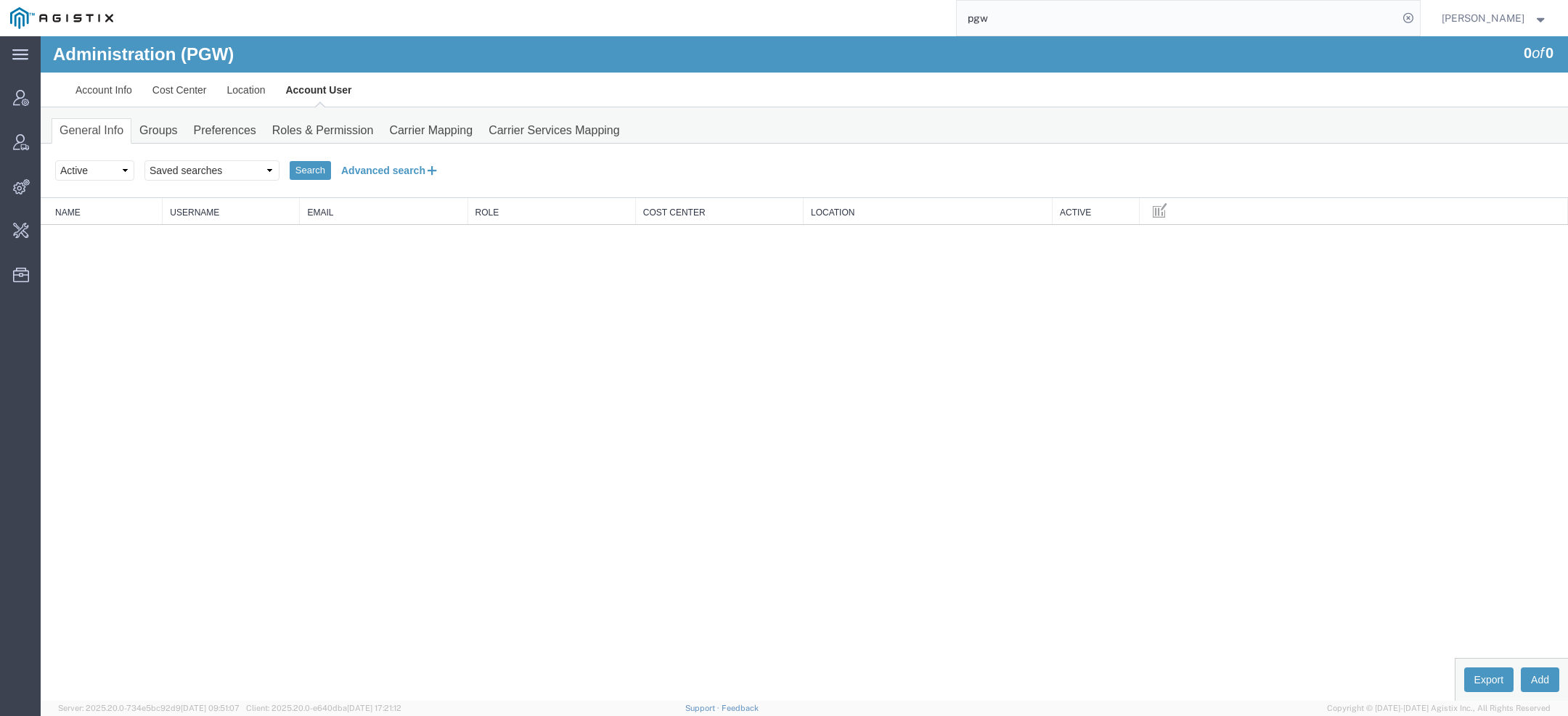
click at [399, 168] on button "Advanced search" at bounding box center [390, 170] width 118 height 25
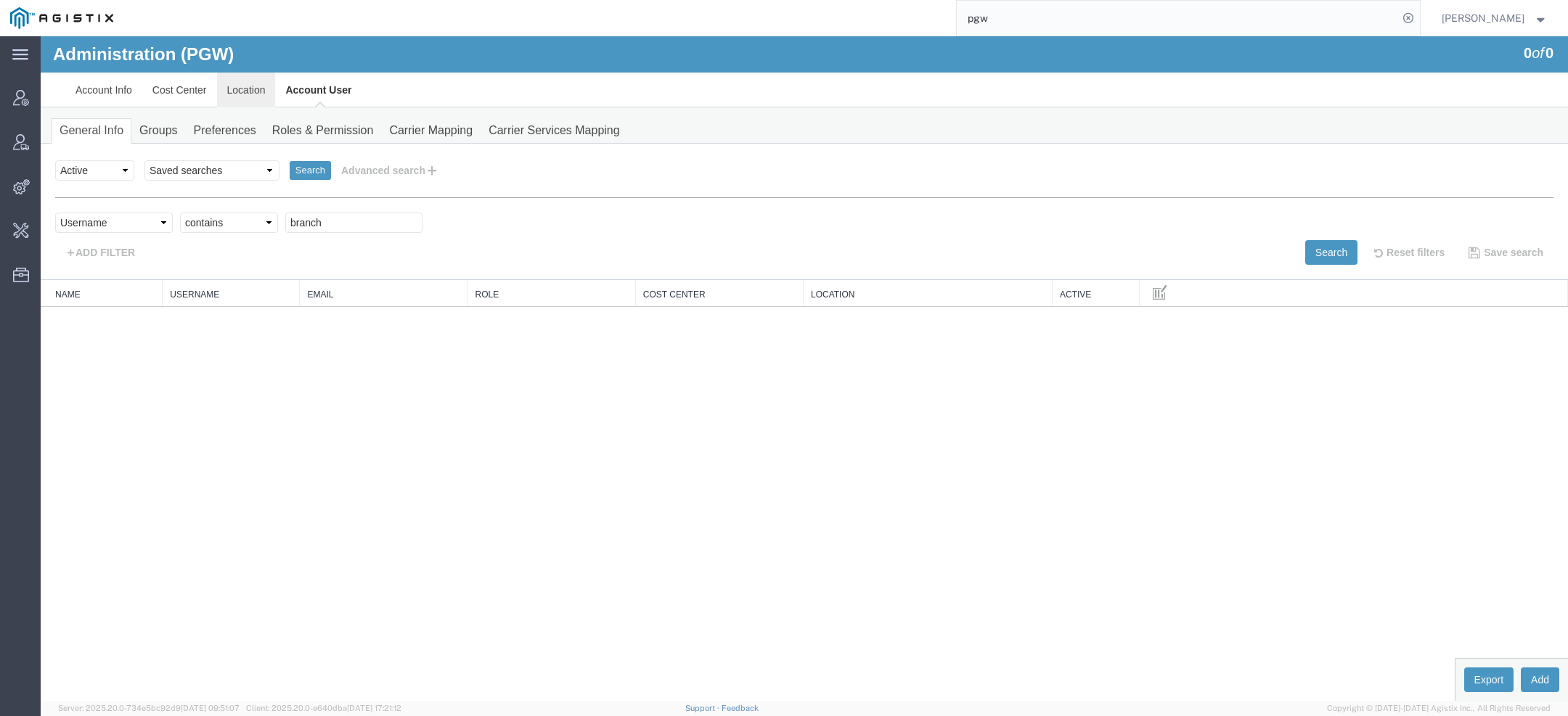
click at [251, 93] on link "Location" at bounding box center [246, 90] width 59 height 35
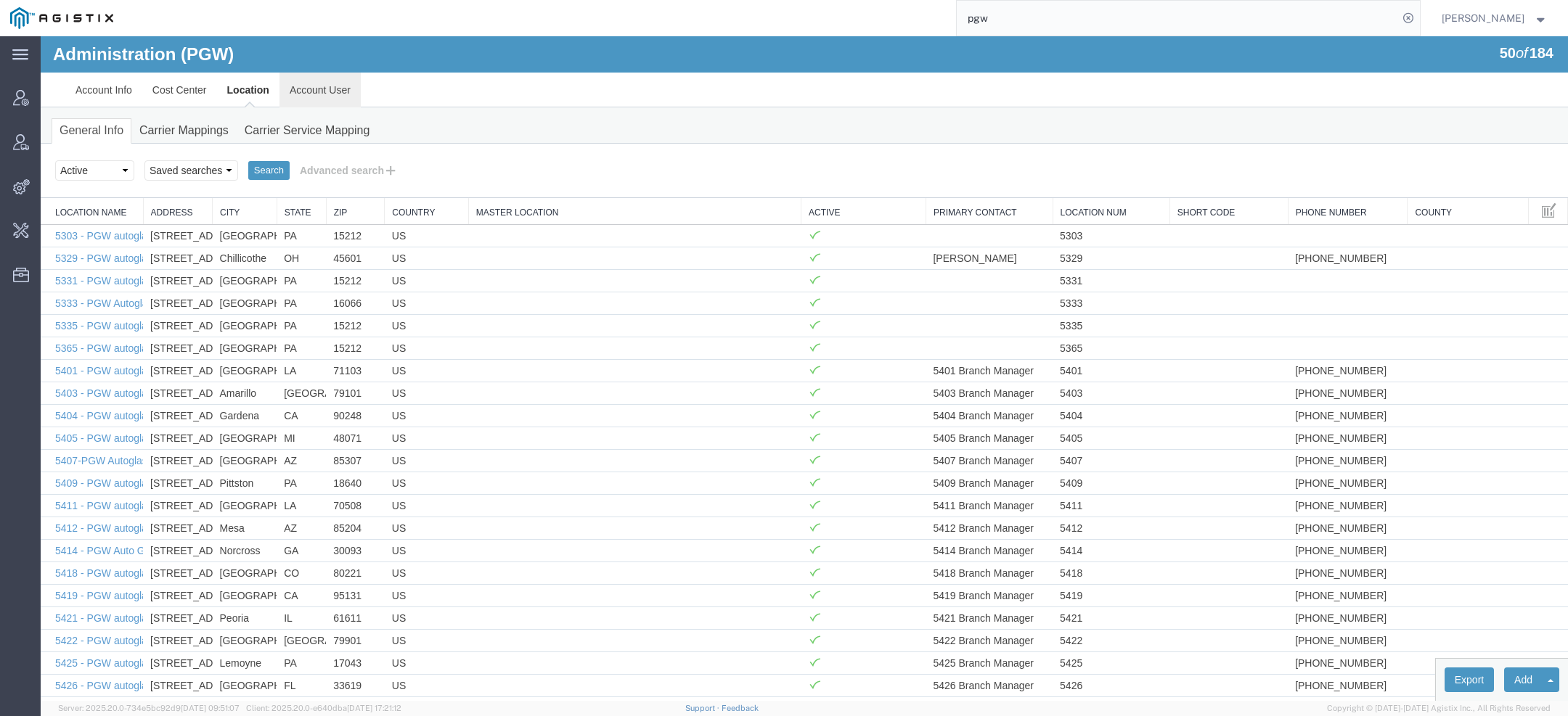
click at [315, 91] on link "Account User" at bounding box center [320, 90] width 81 height 35
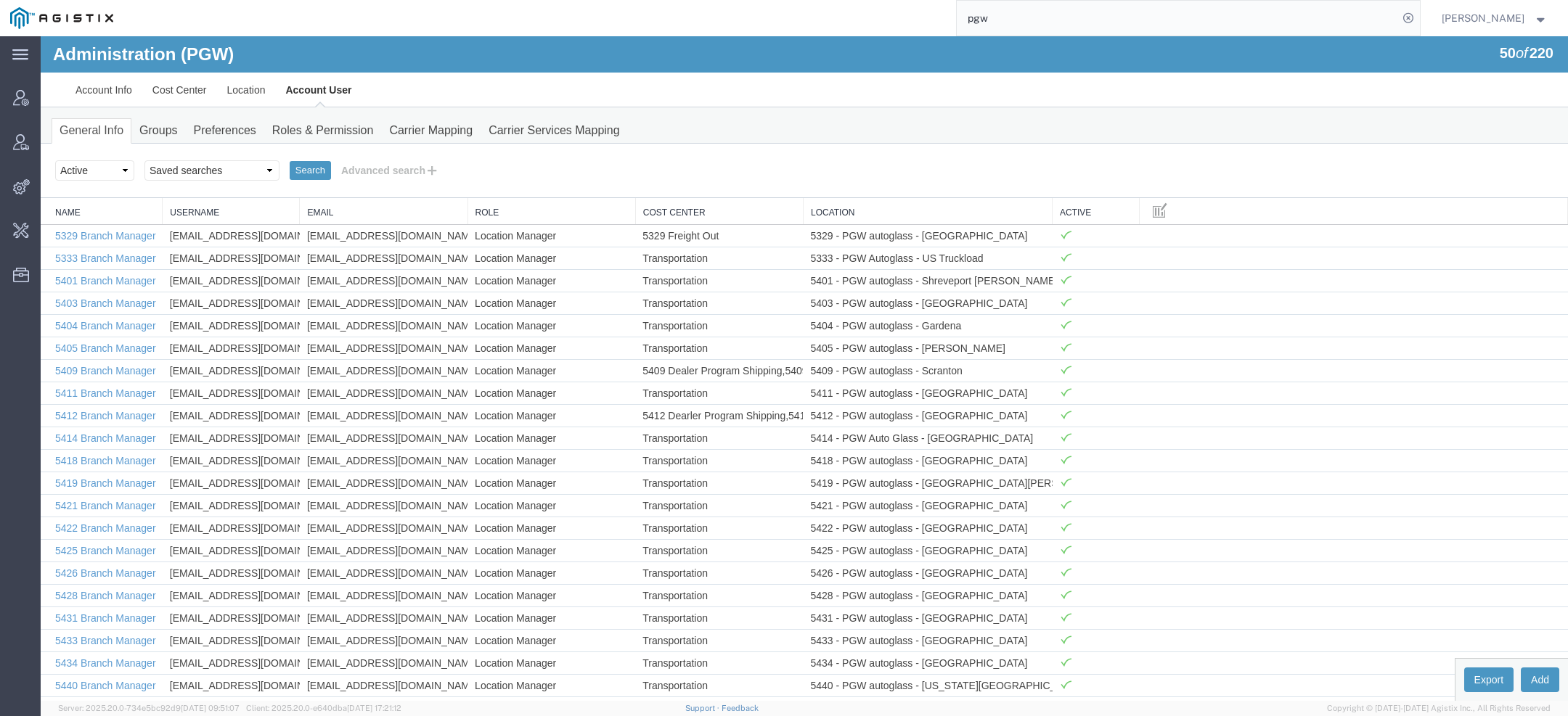
drag, startPoint x: 991, startPoint y: 23, endPoint x: 822, endPoint y: 11, distance: 169.4
click at [822, 11] on div "pgw" at bounding box center [771, 18] width 1297 height 36
paste input "669789"
type input "669789"
